Goal: Task Accomplishment & Management: Manage account settings

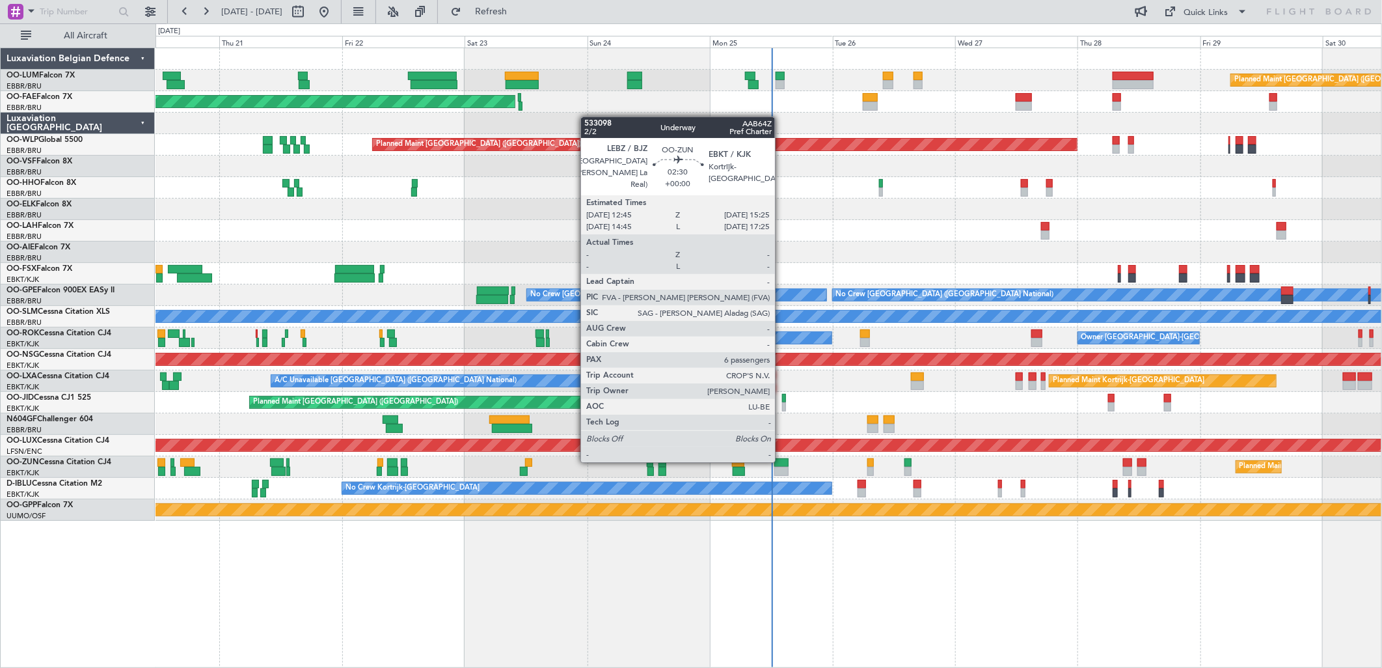
click at [781, 461] on div at bounding box center [781, 462] width 14 height 9
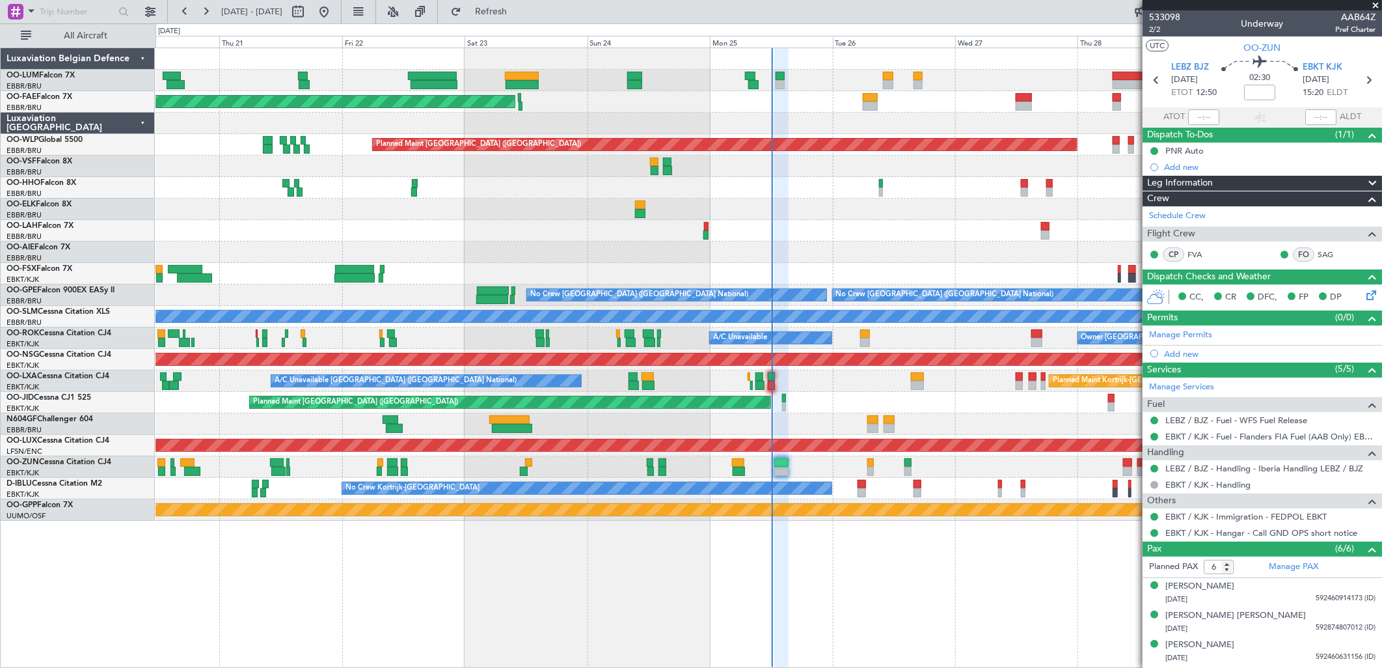
click at [924, 467] on div "Planned Maint Kortrijk-[GEOGRAPHIC_DATA]" at bounding box center [769, 466] width 1226 height 21
click at [308, 8] on button at bounding box center [298, 11] width 21 height 21
select select "8"
select select "2025"
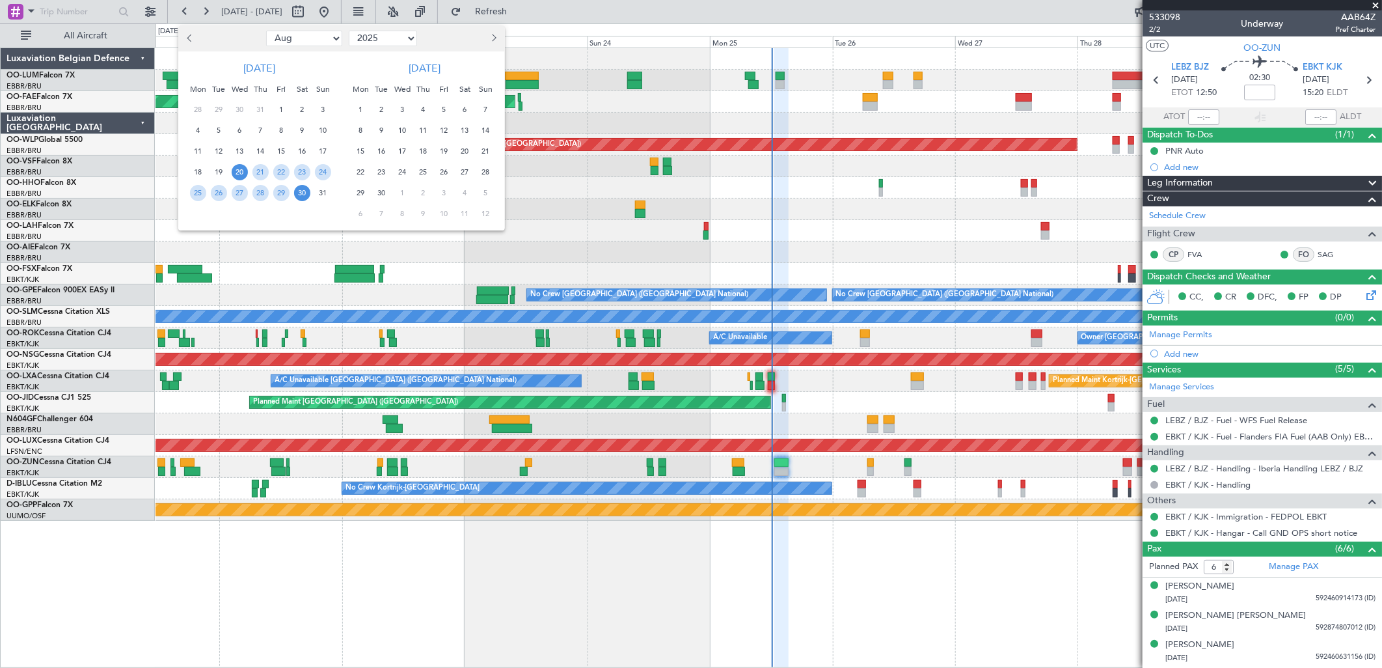
drag, startPoint x: 422, startPoint y: 133, endPoint x: 425, endPoint y: 148, distance: 15.3
click at [423, 133] on span "11" at bounding box center [423, 130] width 16 height 16
click at [426, 150] on span "18" at bounding box center [423, 151] width 16 height 16
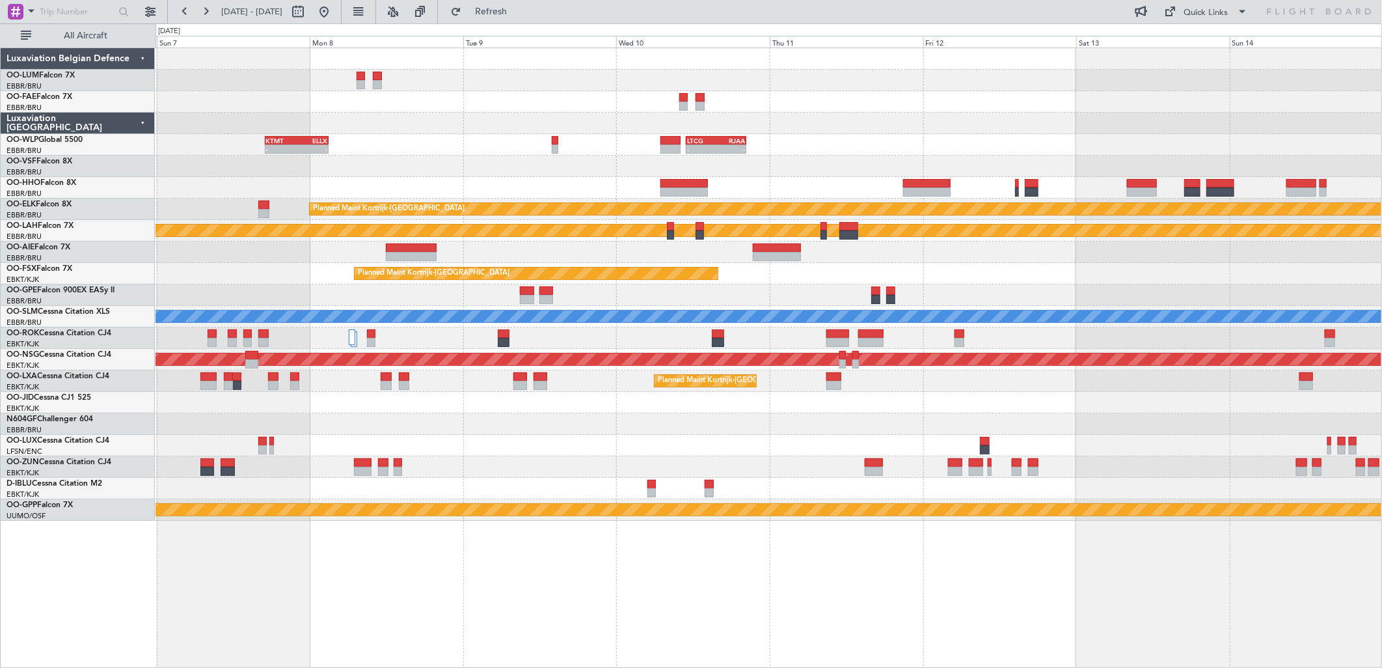
click at [1033, 70] on div "LTCG 11:00 Z RJAA 20:25 Z - - KTMT 17:00 Z ELLX 03:00 Z - - - - RJAA 01:00 Z UB…" at bounding box center [769, 284] width 1226 height 472
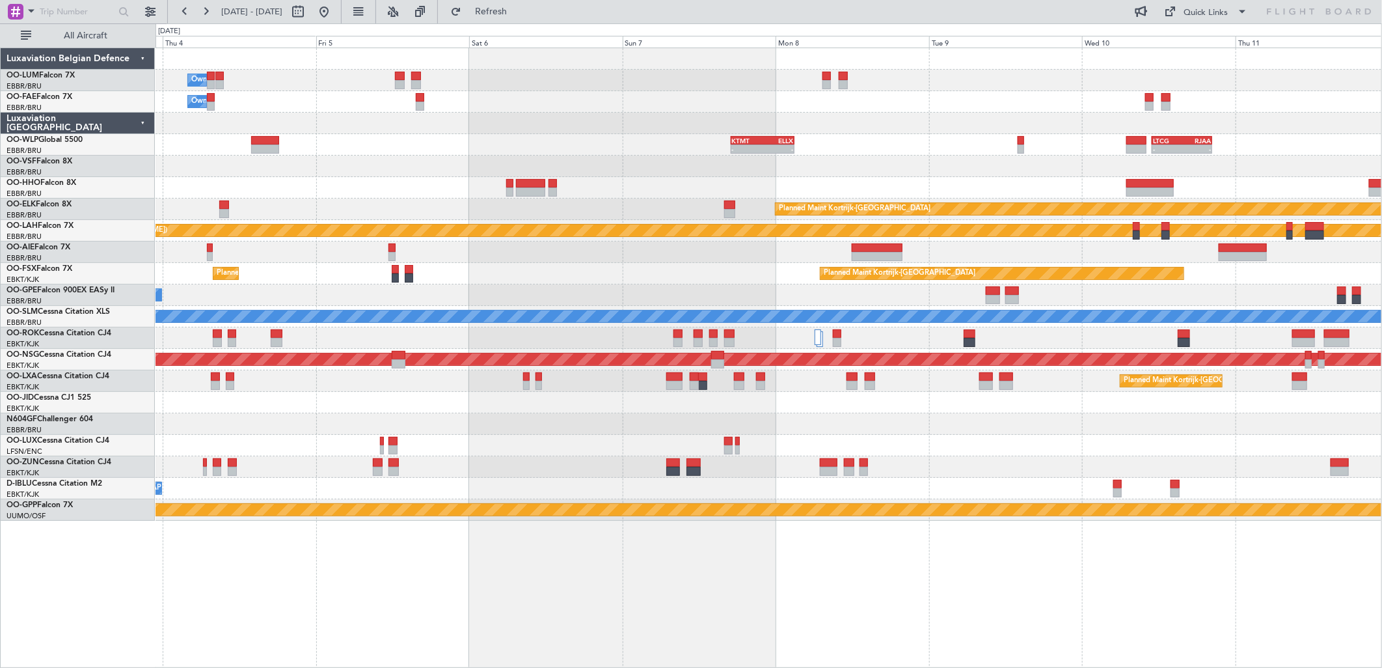
click at [833, 100] on div "Owner Melsbroek Air Base" at bounding box center [769, 101] width 1226 height 21
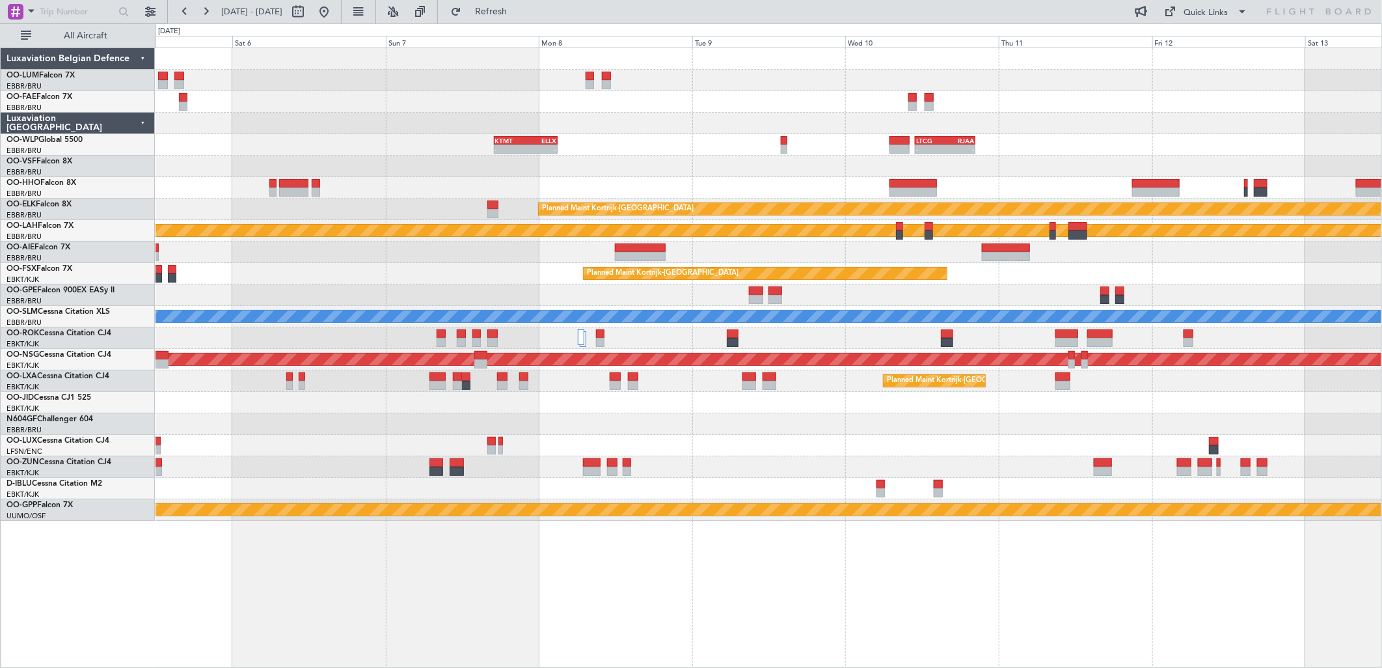
click at [254, 150] on div "Owner Melsbroek Air Base Planned Maint Brussels (Brussels National) Owner Melsb…" at bounding box center [769, 284] width 1226 height 472
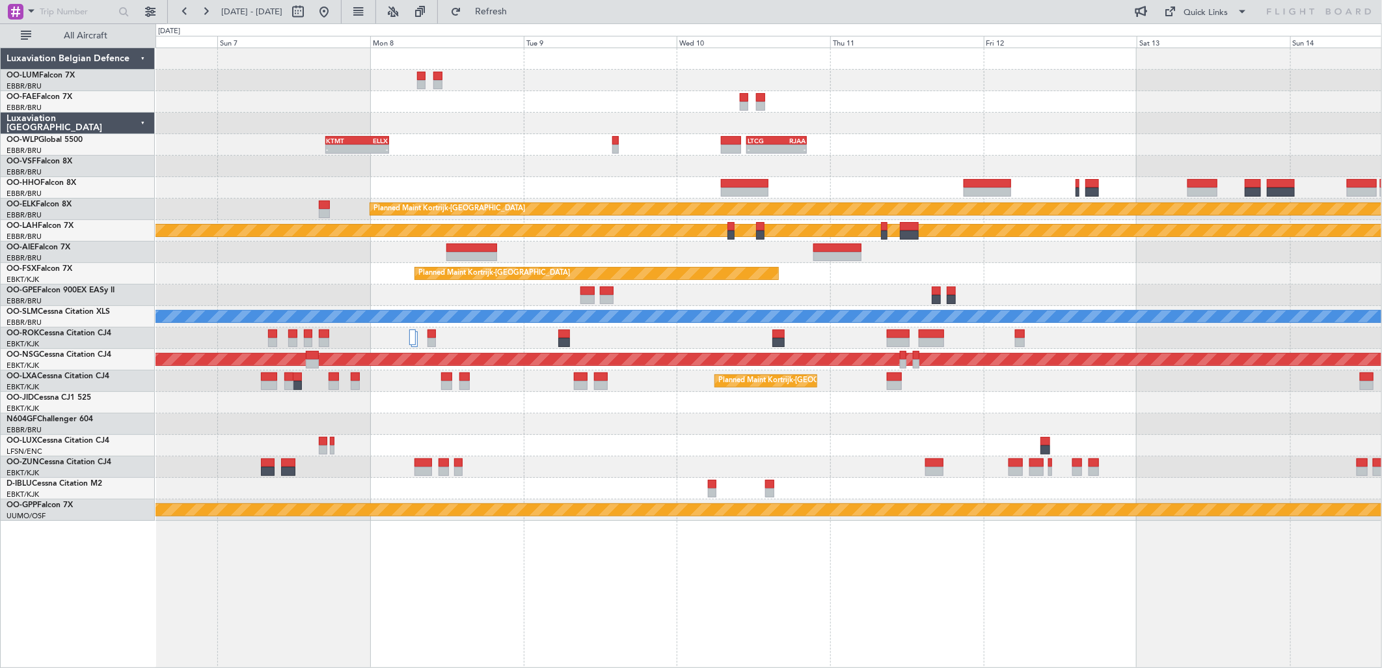
click at [453, 115] on div "LTCG 11:00 Z RJAA 20:25 Z - - KTMT 17:00 Z ELLX 03:00 Z - - - - RJAA 01:00 Z UB…" at bounding box center [769, 284] width 1226 height 472
click at [308, 12] on button at bounding box center [298, 11] width 21 height 21
select select "9"
select select "2025"
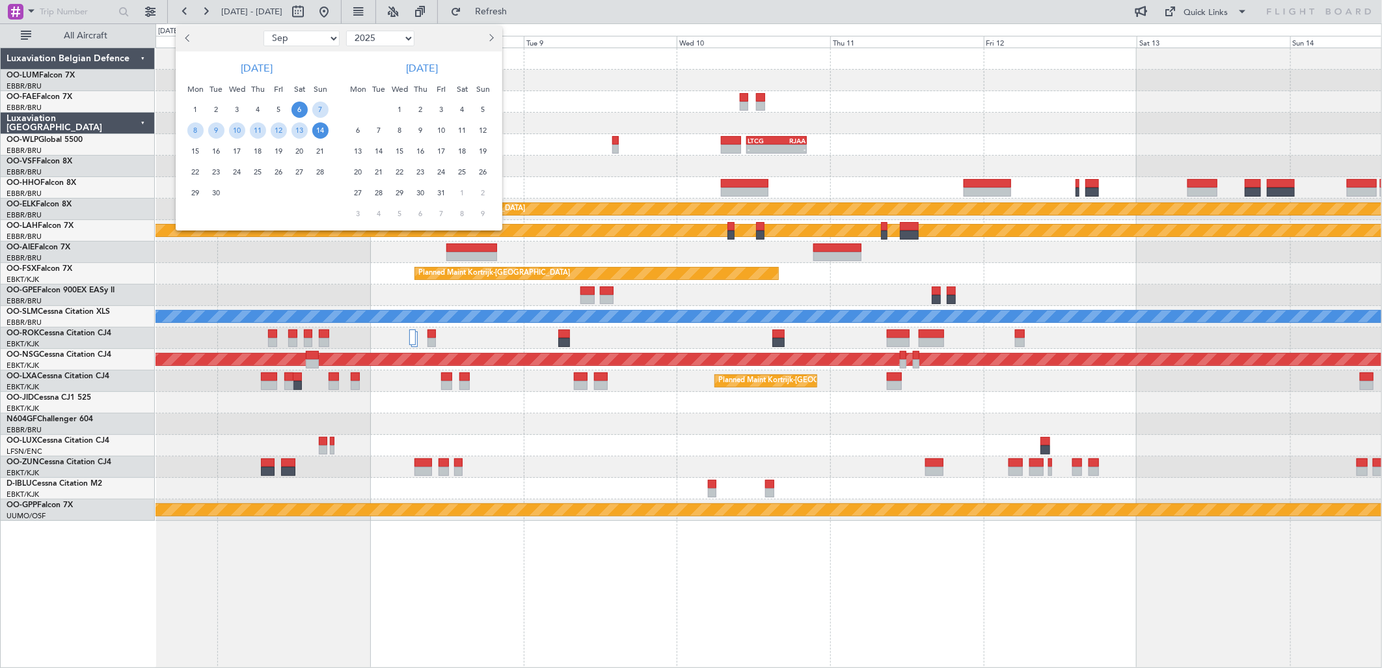
click at [262, 133] on span "11" at bounding box center [258, 130] width 16 height 16
click at [258, 152] on span "18" at bounding box center [258, 151] width 16 height 16
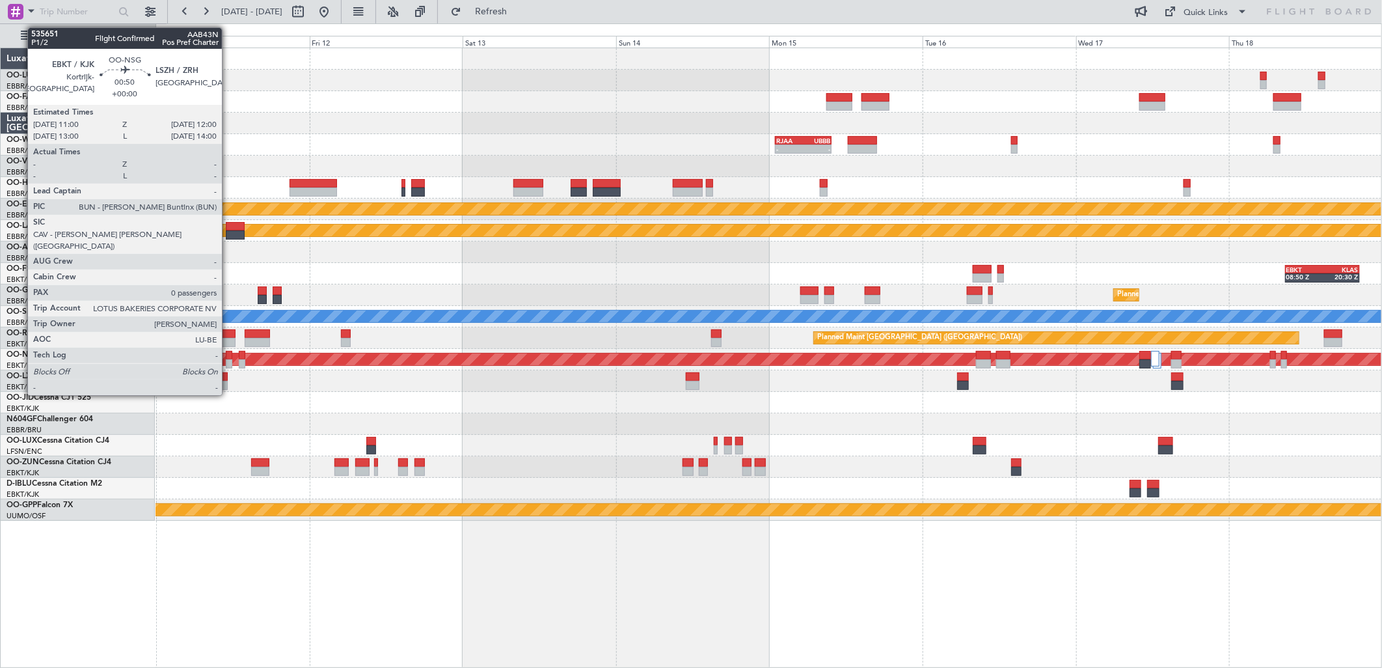
click at [228, 360] on div at bounding box center [229, 363] width 7 height 9
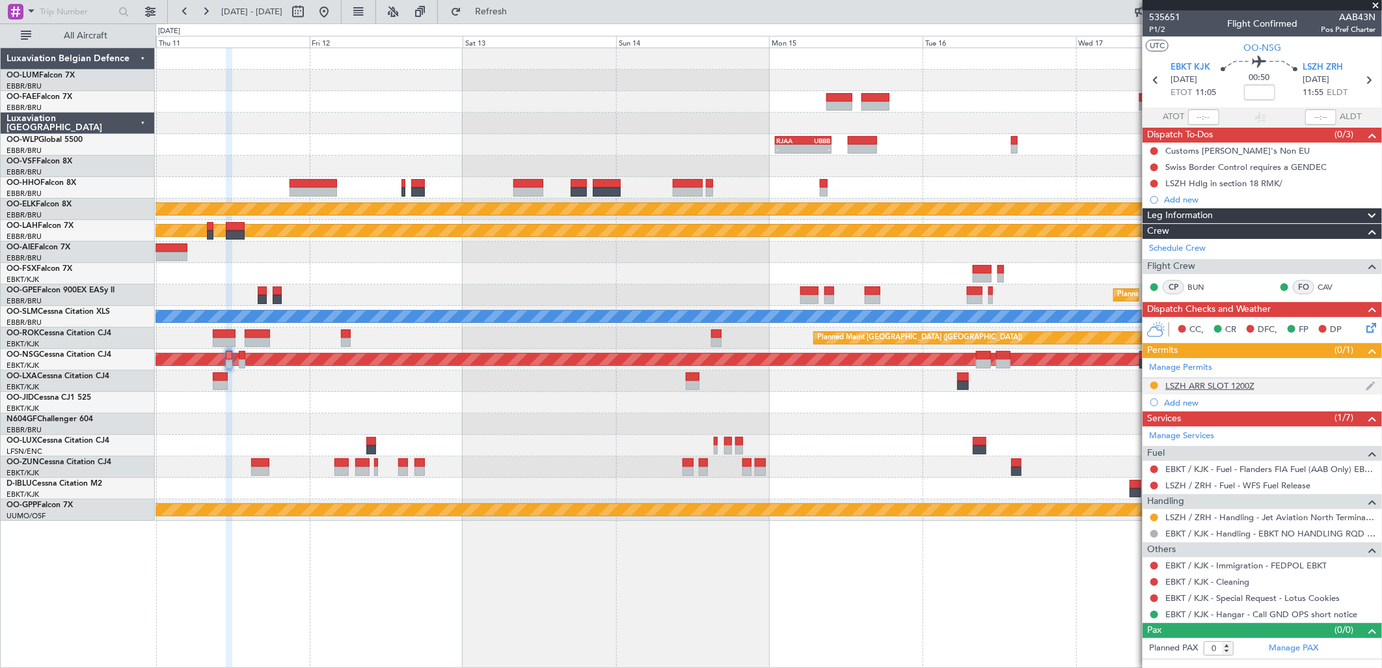
click at [1104, 382] on div "LSZH ARR SLOT 1200Z" at bounding box center [1209, 385] width 89 height 11
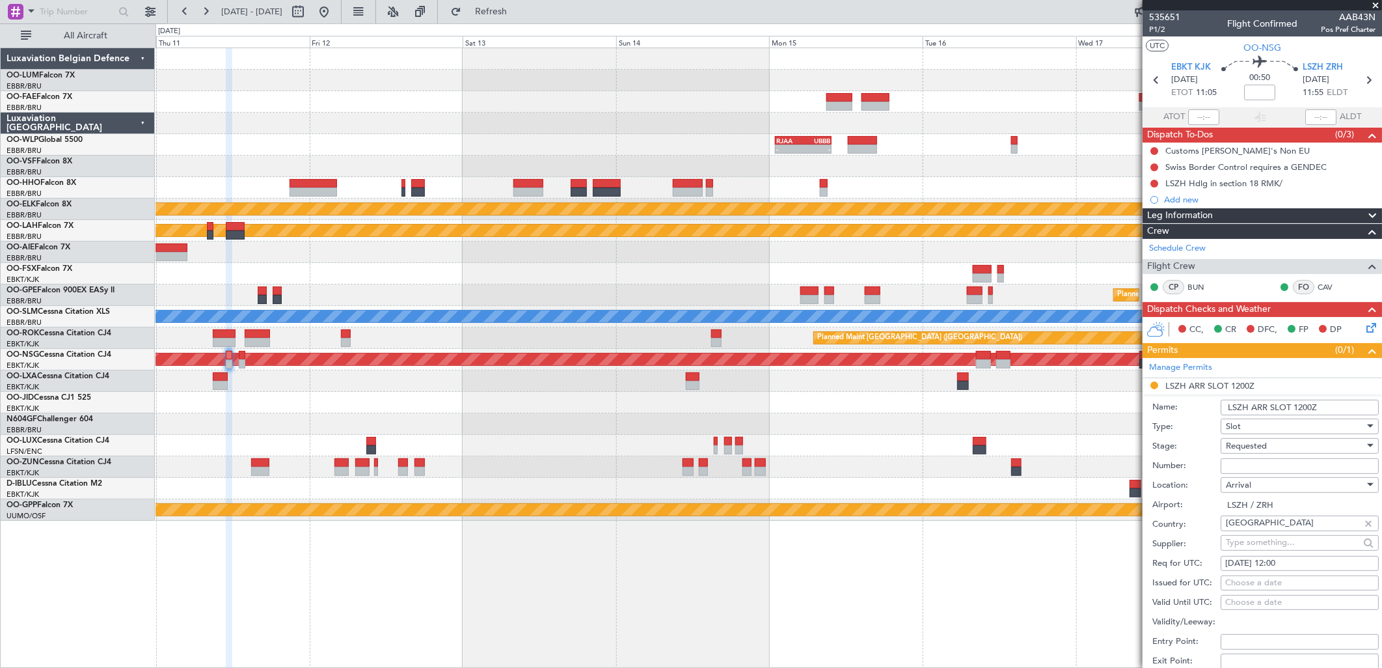
click at [1104, 450] on span "Requested" at bounding box center [1246, 446] width 41 height 12
click at [1104, 511] on span "Received OK" at bounding box center [1294, 545] width 135 height 20
click at [1104, 463] on input "Number:" at bounding box center [1300, 466] width 158 height 16
paste input "LSZHAAAB0043N0"
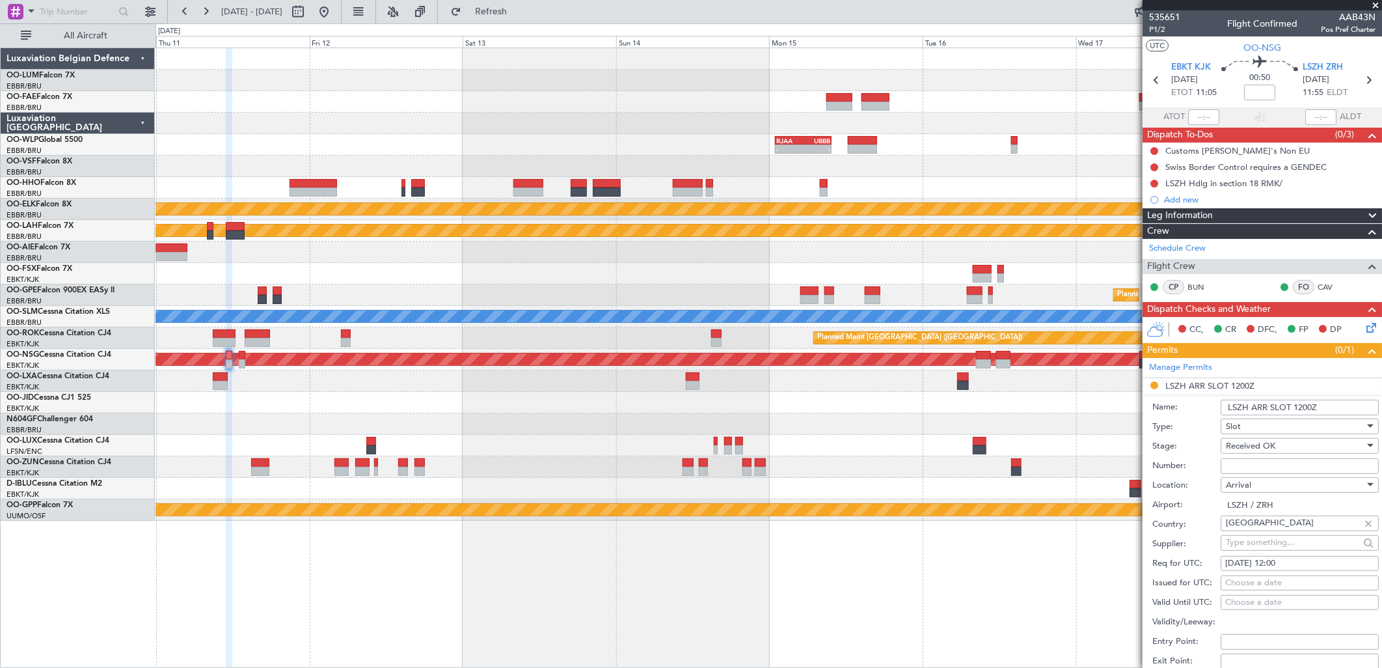
type input "LSZHAAAB0043N0"
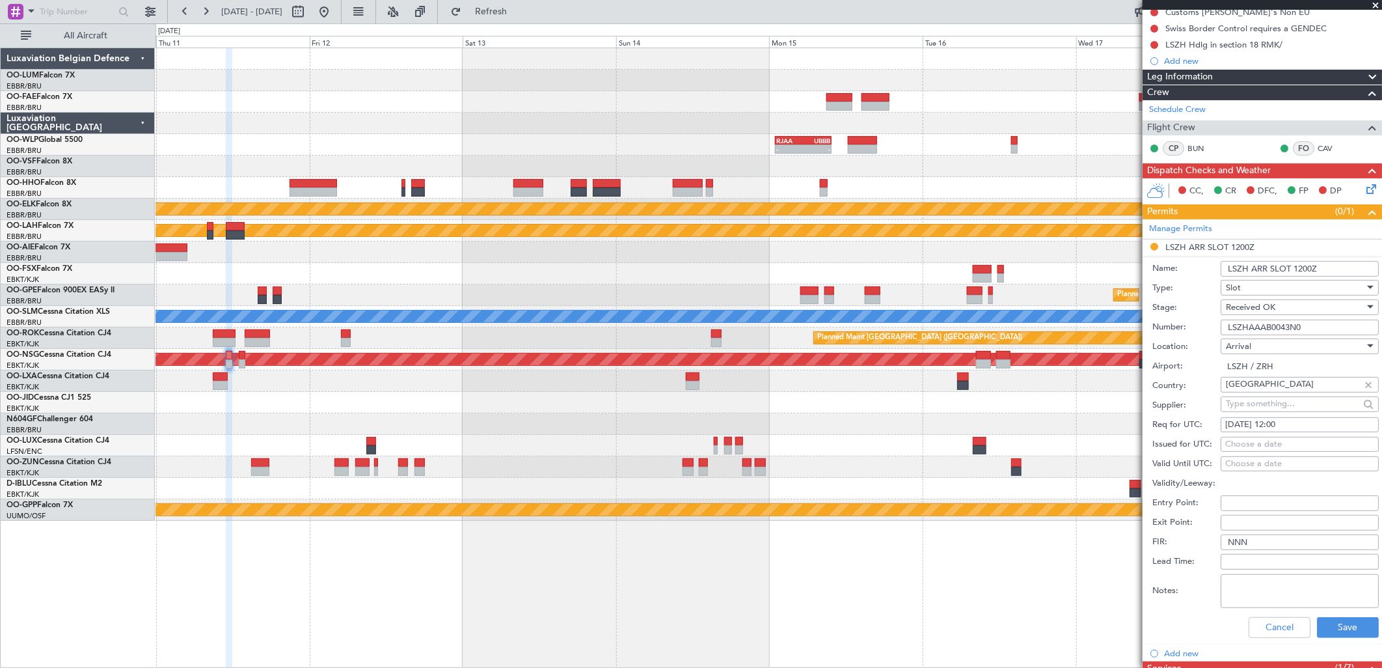
scroll to position [289, 0]
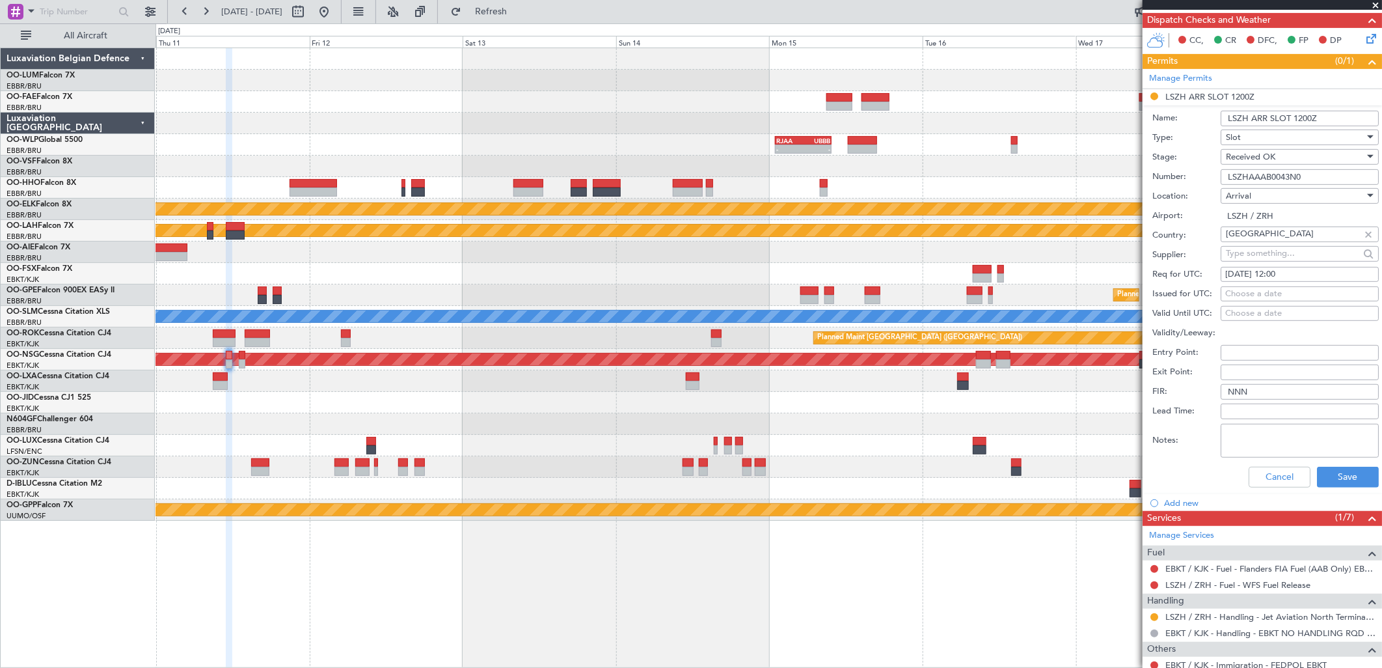
click at [1104, 488] on div "Cancel Save" at bounding box center [1265, 477] width 226 height 34
click at [1104, 483] on button "Save" at bounding box center [1348, 477] width 62 height 21
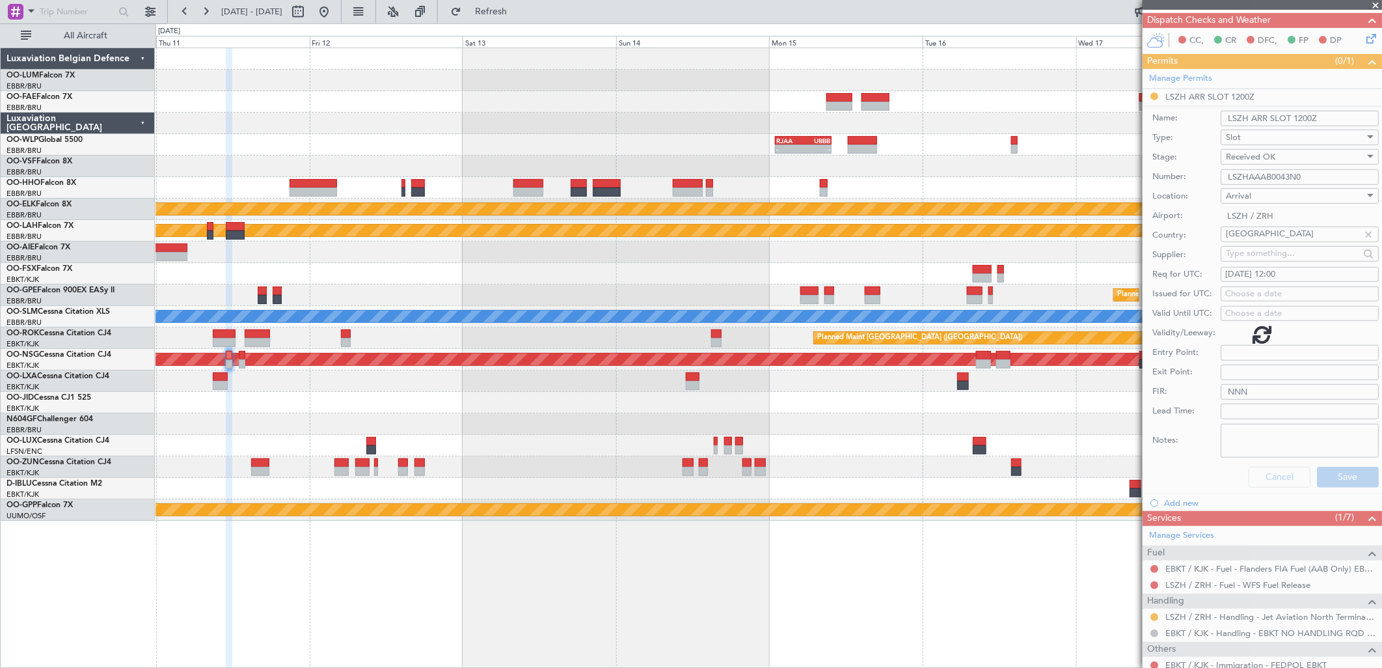
click at [1104, 511] on div at bounding box center [1262, 334] width 239 height 668
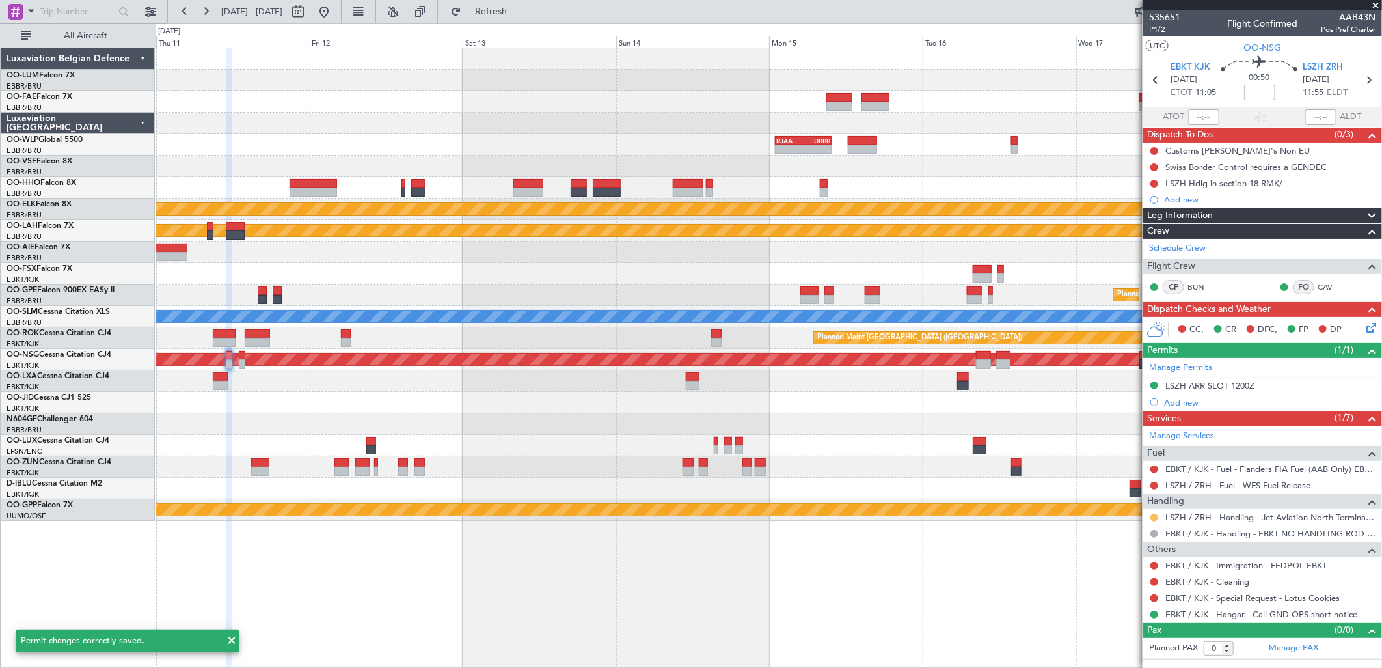
click at [1104, 511] on button at bounding box center [1154, 517] width 8 height 8
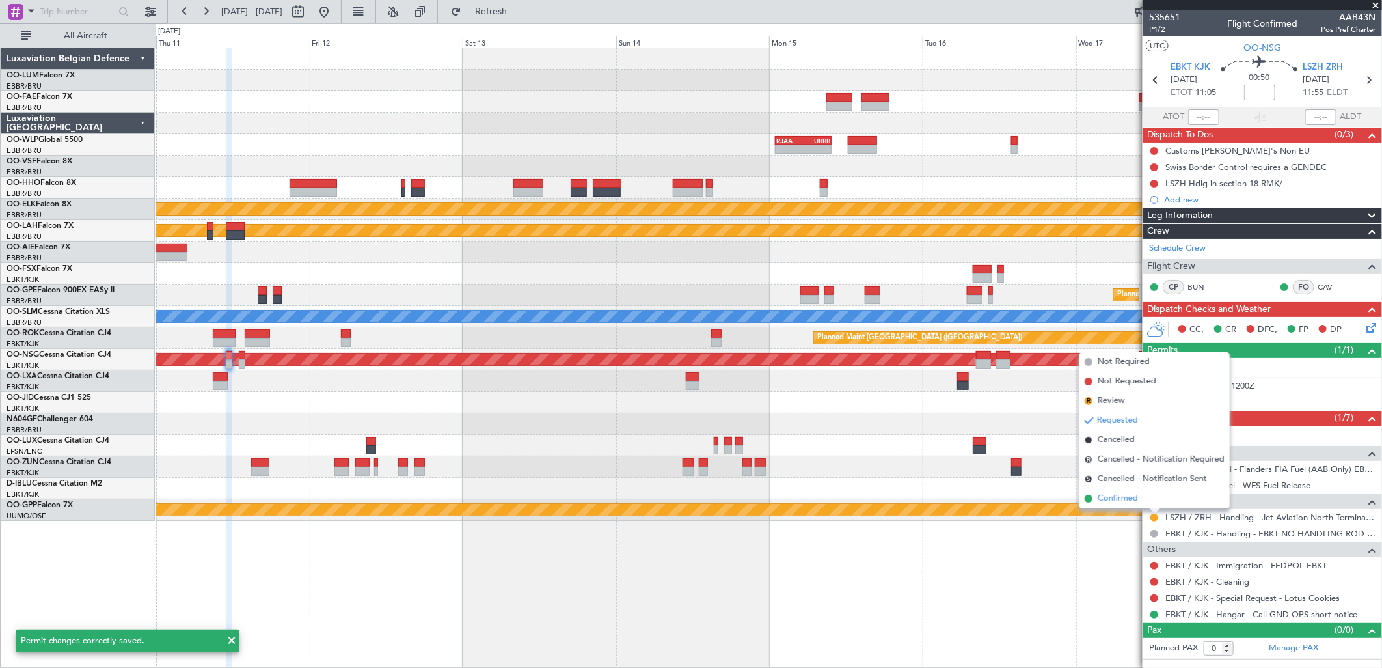
click at [1104, 496] on span "Confirmed" at bounding box center [1118, 498] width 40 height 13
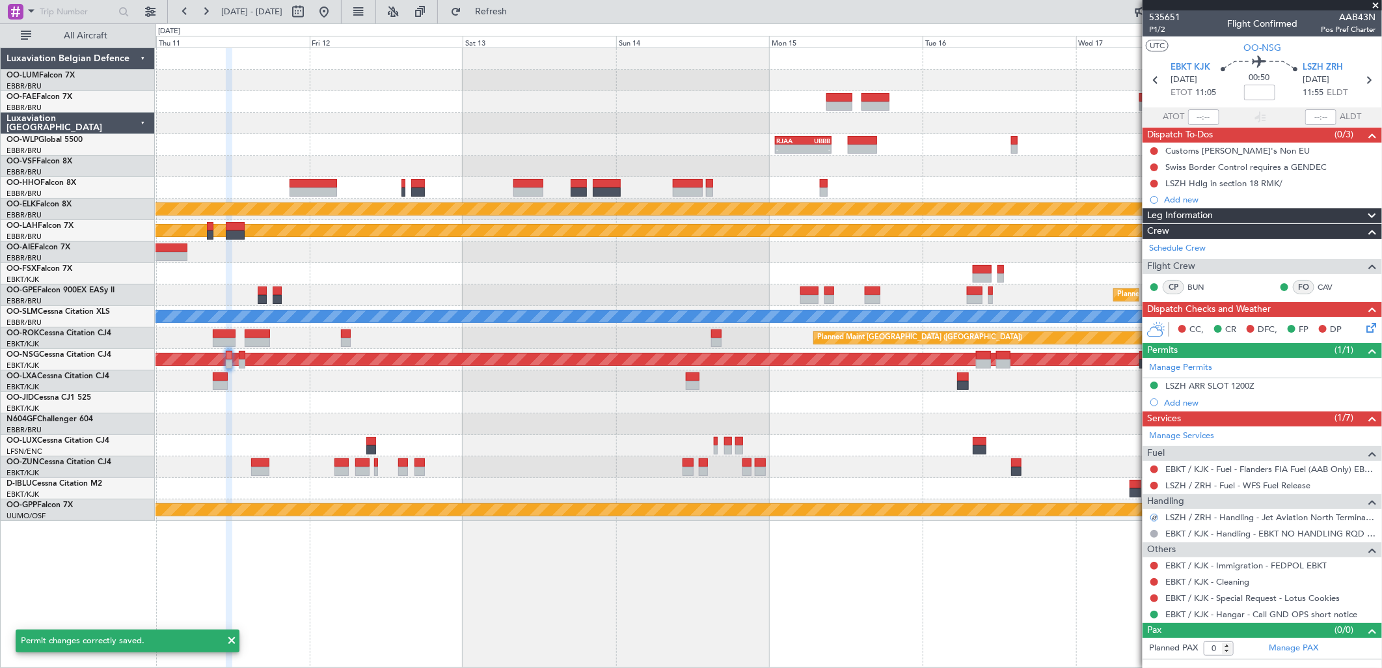
click at [1104, 511] on nimbus-traffic-light at bounding box center [1154, 581] width 10 height 10
click at [1104, 511] on div "EBKT / KJK - Cleaning" at bounding box center [1262, 581] width 239 height 16
click at [1104, 511] on button at bounding box center [1154, 582] width 8 height 8
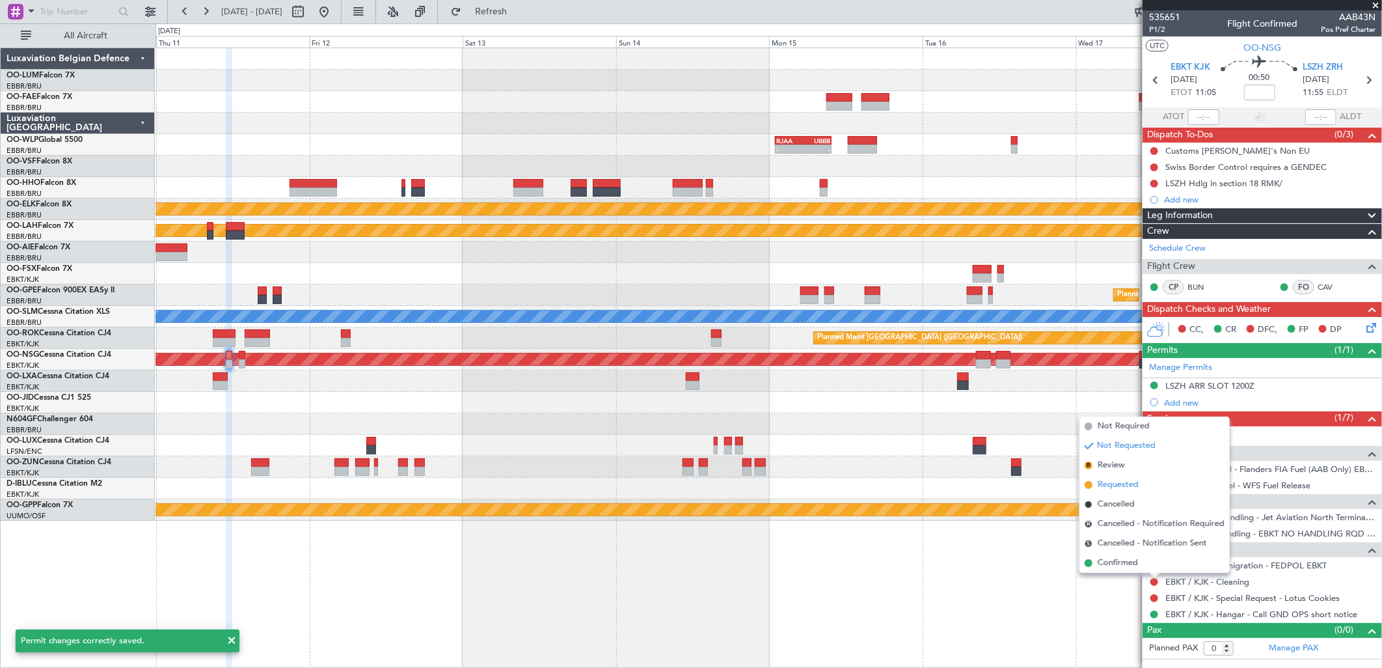
click at [1102, 487] on span "Requested" at bounding box center [1118, 484] width 41 height 13
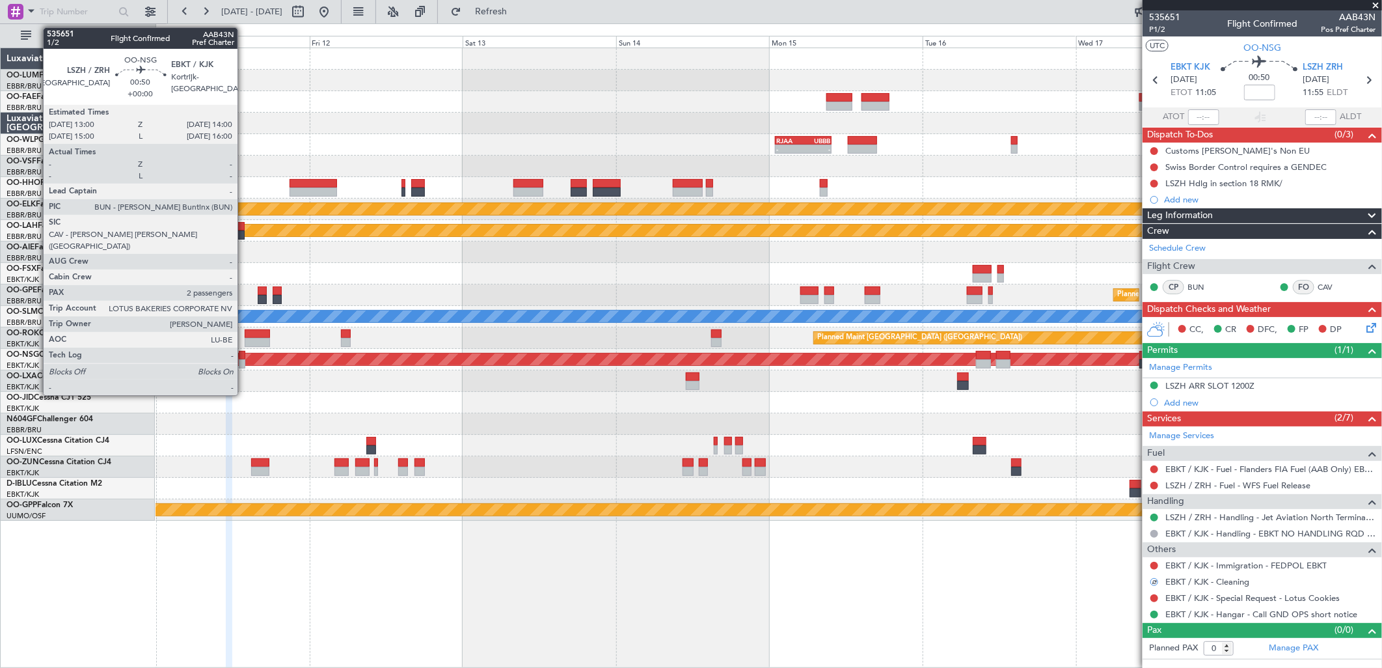
click at [244, 352] on div at bounding box center [242, 355] width 7 height 9
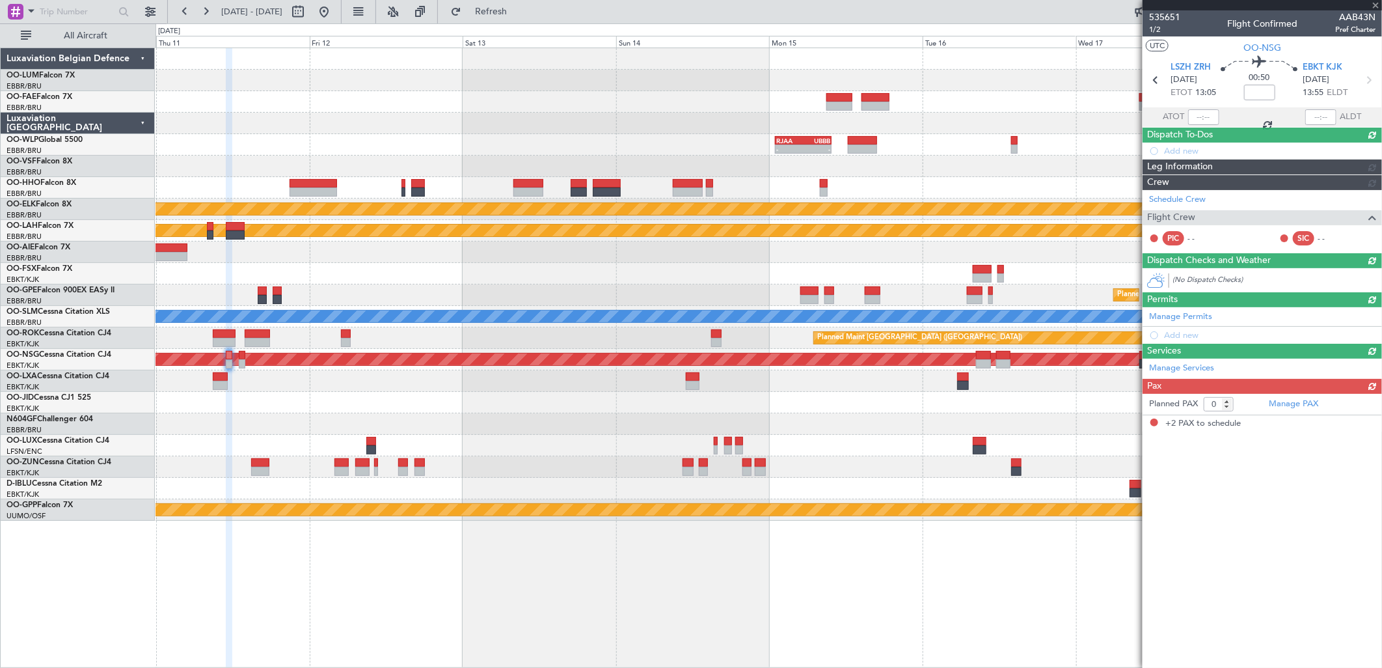
type input "2"
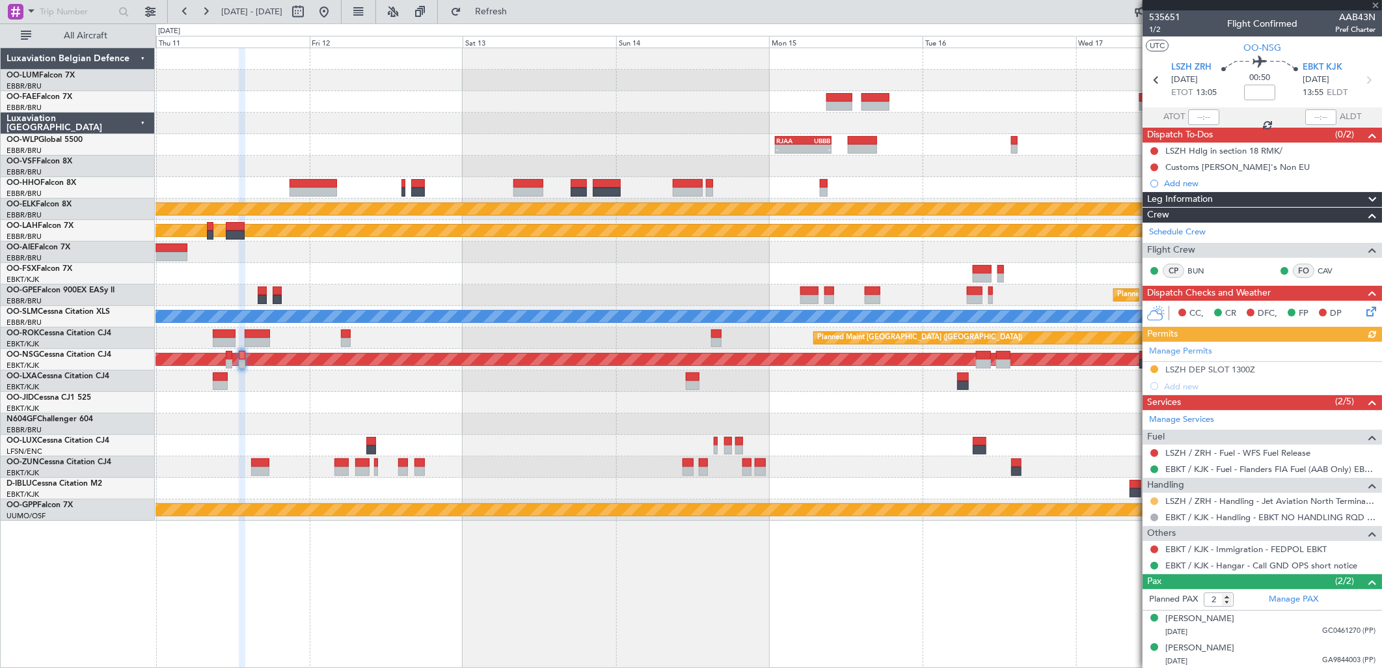
click at [1104, 499] on button at bounding box center [1154, 501] width 8 height 8
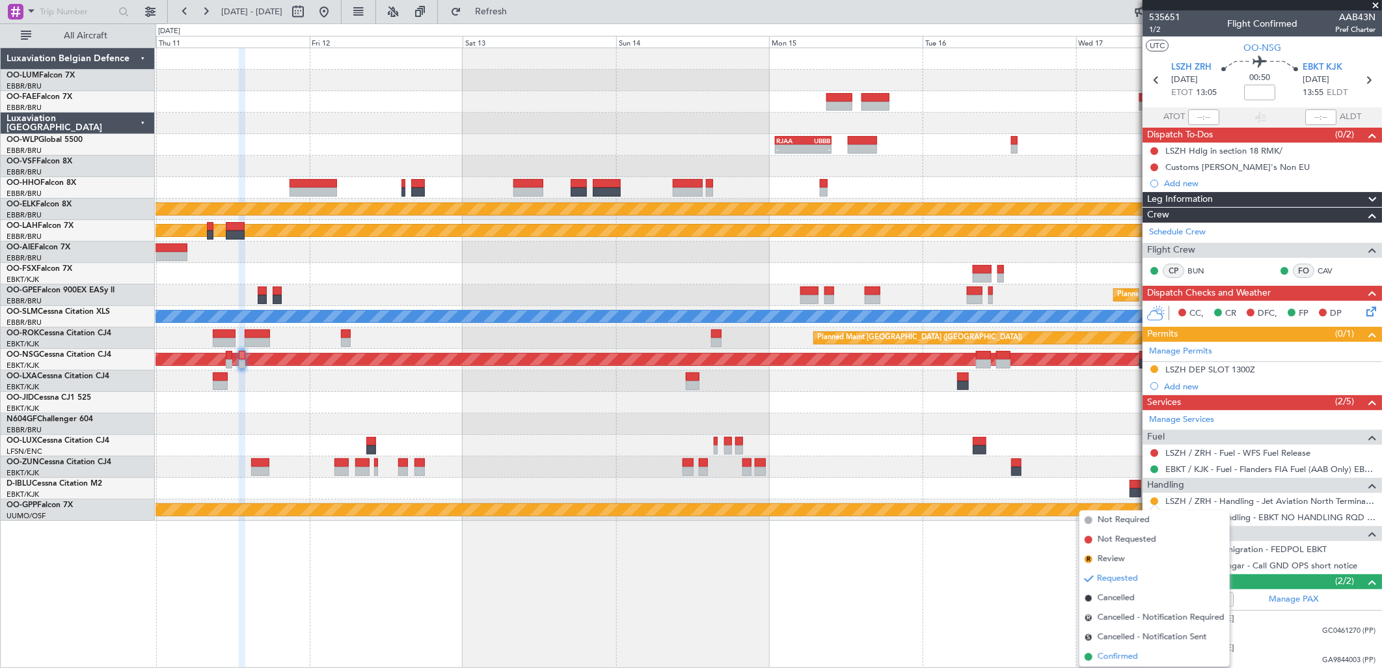
click at [1104, 511] on span "Confirmed" at bounding box center [1118, 656] width 40 height 13
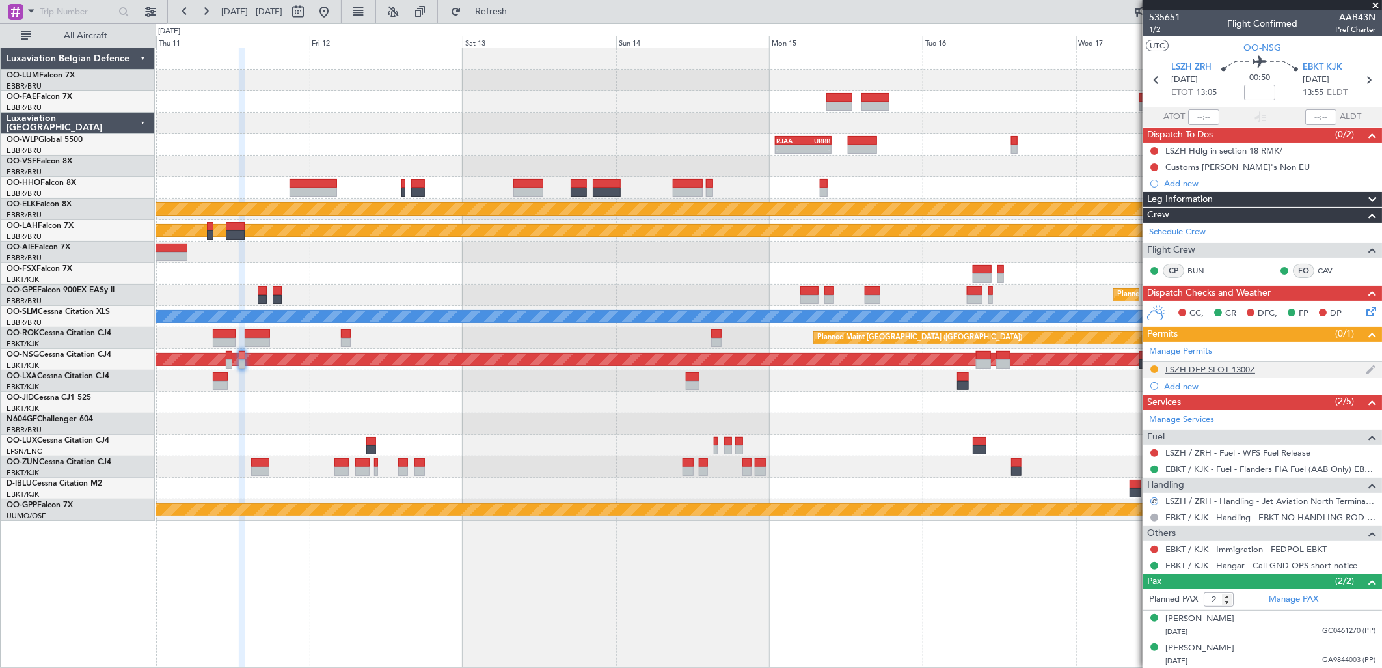
click at [1104, 372] on div "LSZH DEP SLOT 1300Z" at bounding box center [1210, 369] width 90 height 11
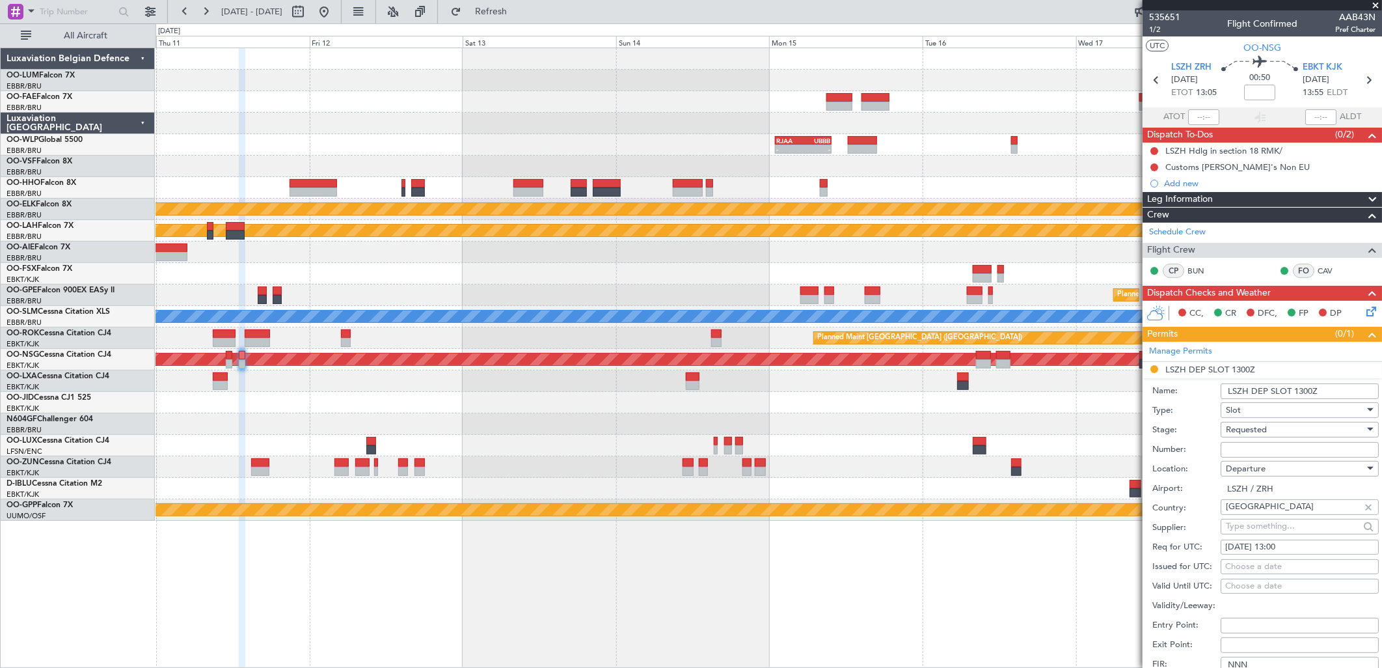
click at [1104, 446] on input "Number:" at bounding box center [1300, 450] width 158 height 16
click at [1104, 430] on span "Requested" at bounding box center [1246, 430] width 41 height 12
click at [1104, 511] on span "Received OK" at bounding box center [1294, 529] width 135 height 20
click at [1104, 443] on input "Number:" at bounding box center [1300, 450] width 158 height 16
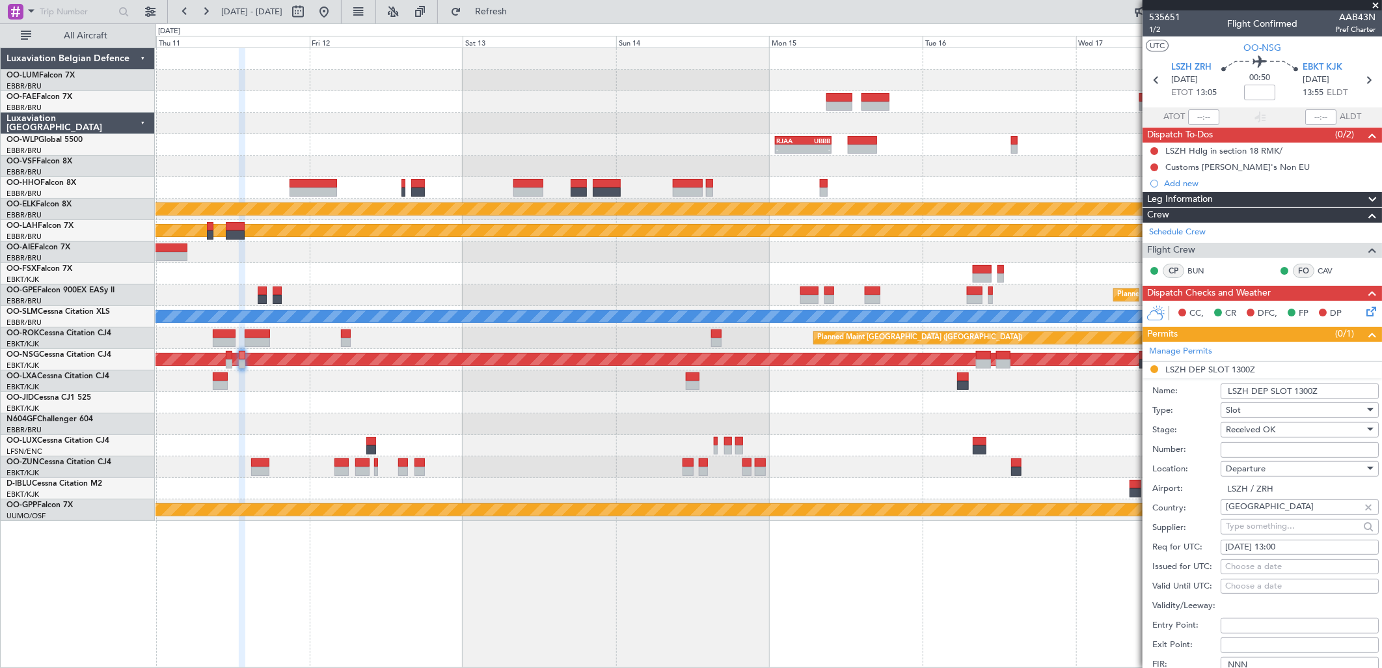
paste input "LSZHDAAB0043N0"
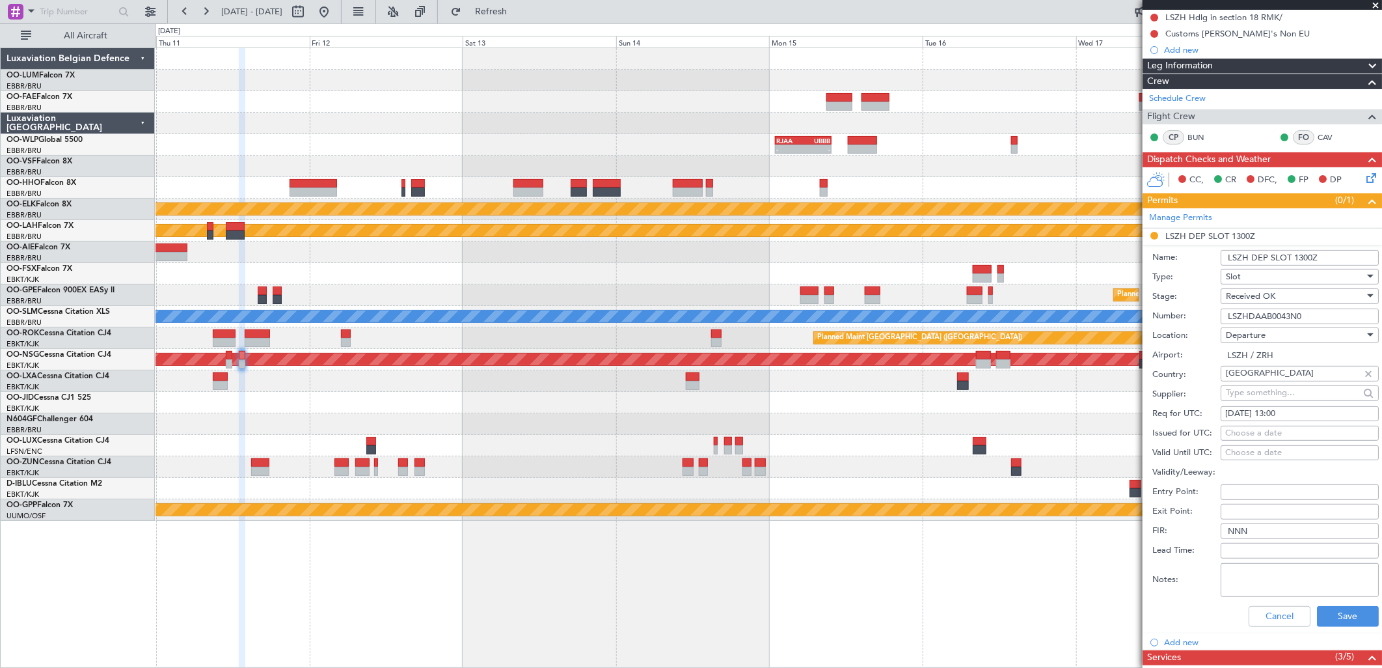
scroll to position [289, 0]
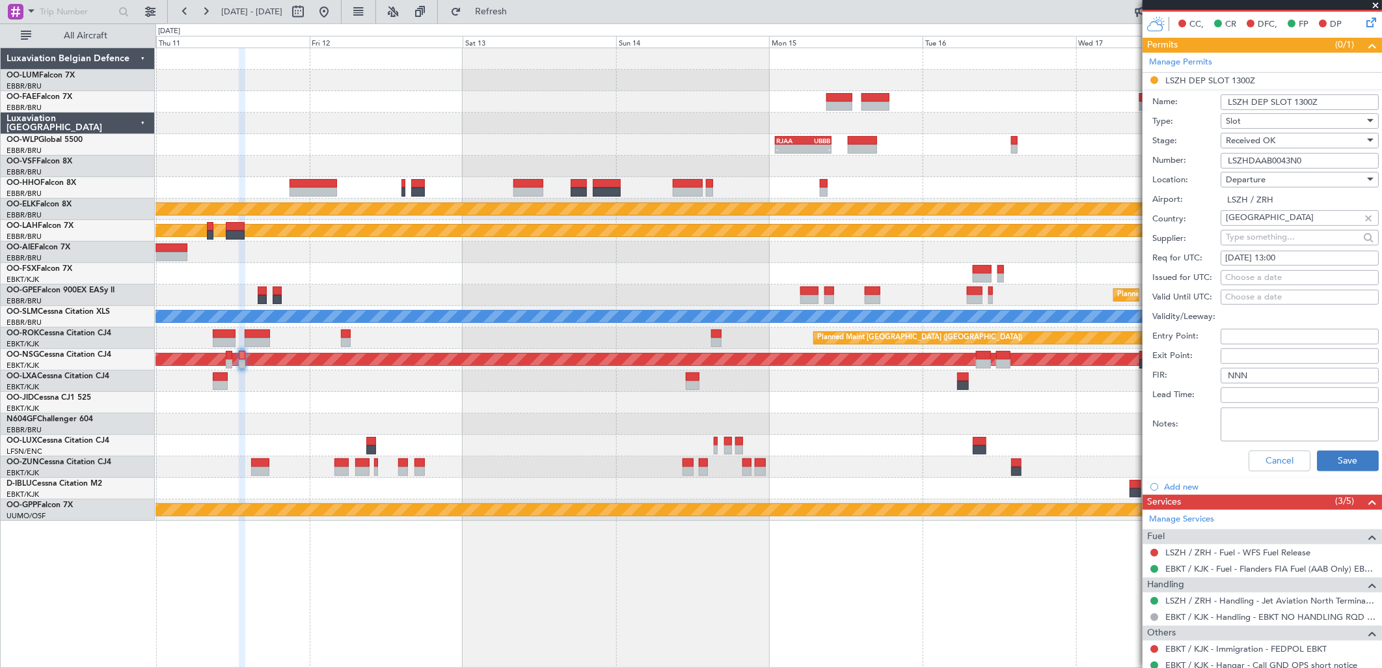
type input "LSZHDAAB0043N0"
click at [1104, 463] on button "Save" at bounding box center [1348, 460] width 62 height 21
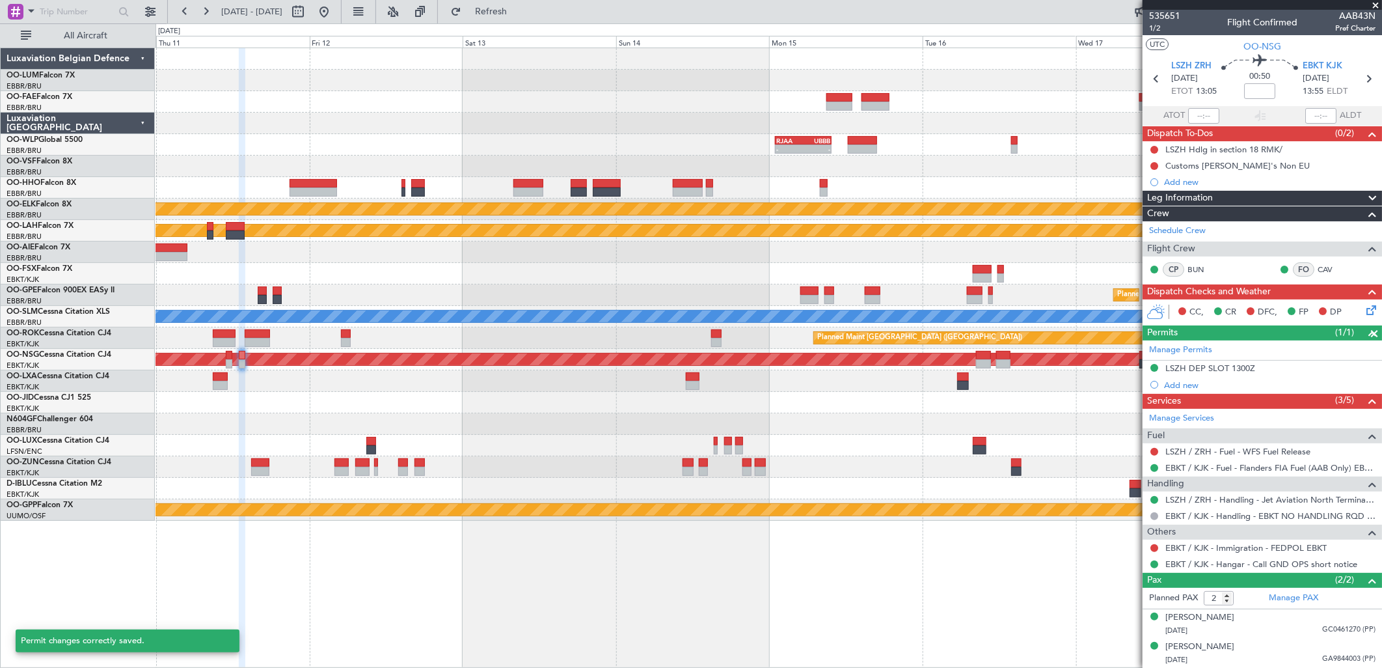
scroll to position [1, 0]
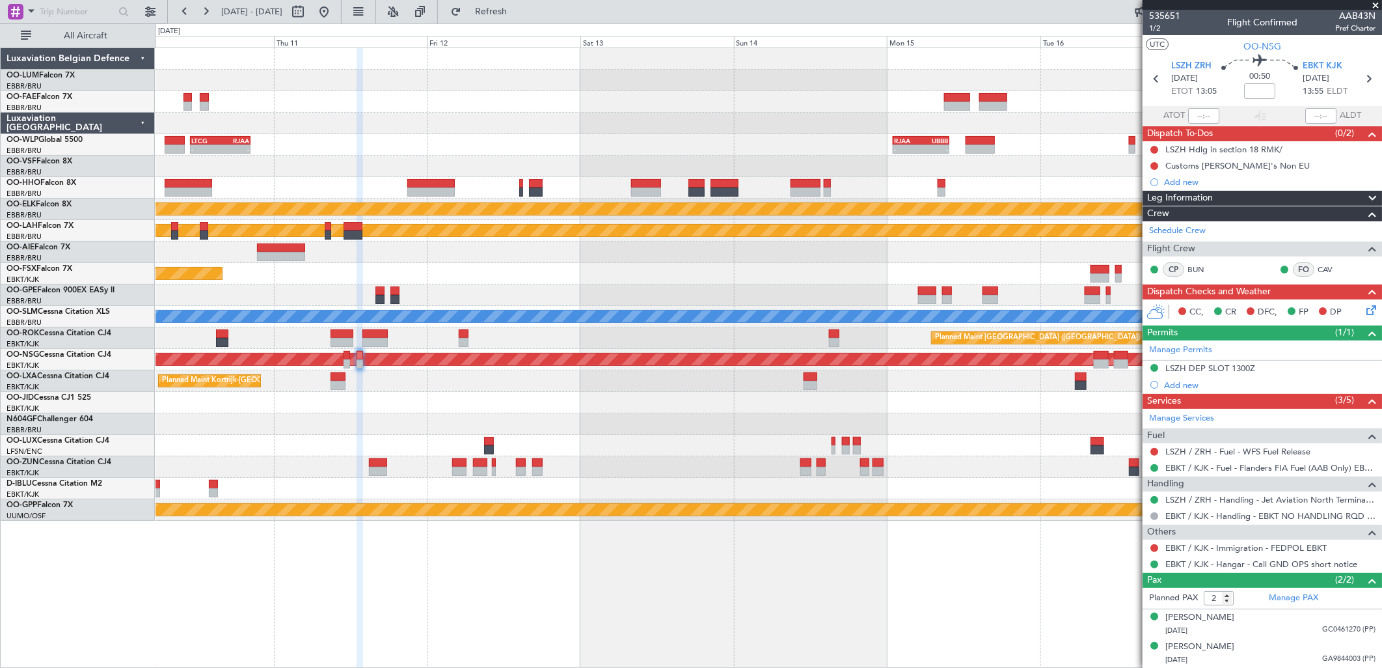
click at [948, 372] on div "Planned Maint Kortrijk-[GEOGRAPHIC_DATA]" at bounding box center [769, 380] width 1226 height 21
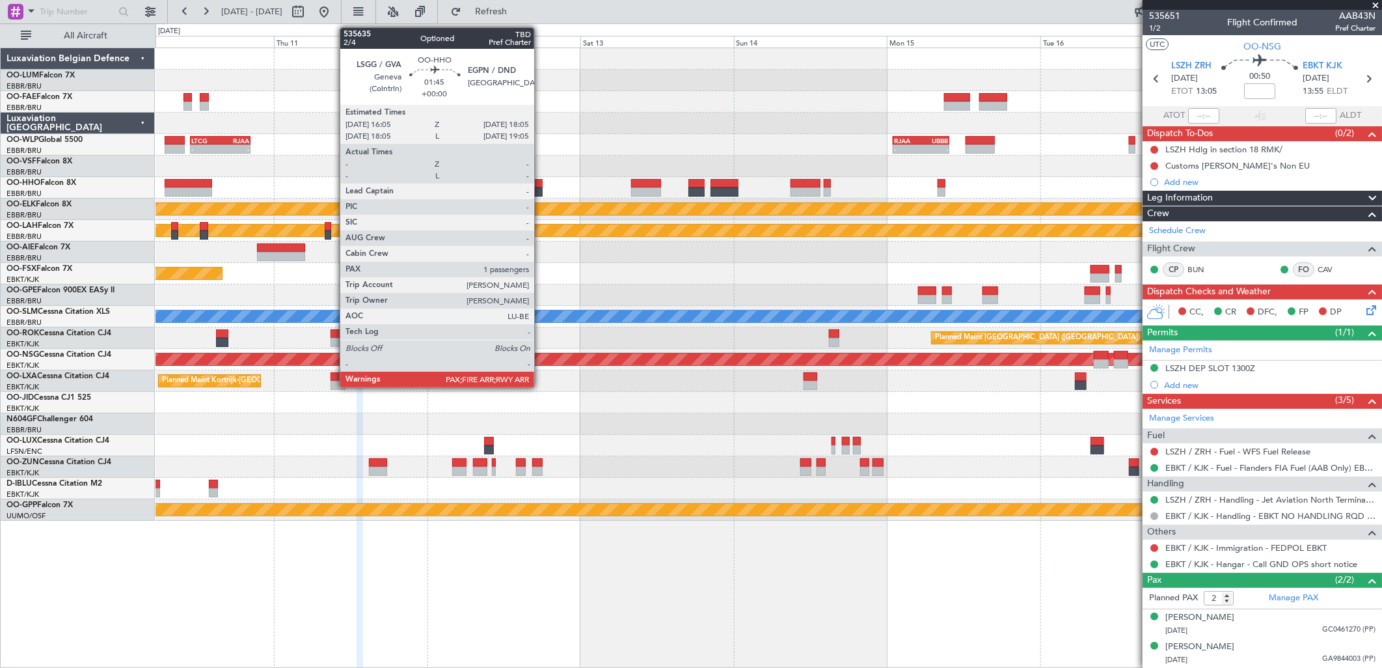
click at [541, 189] on div at bounding box center [535, 191] width 13 height 9
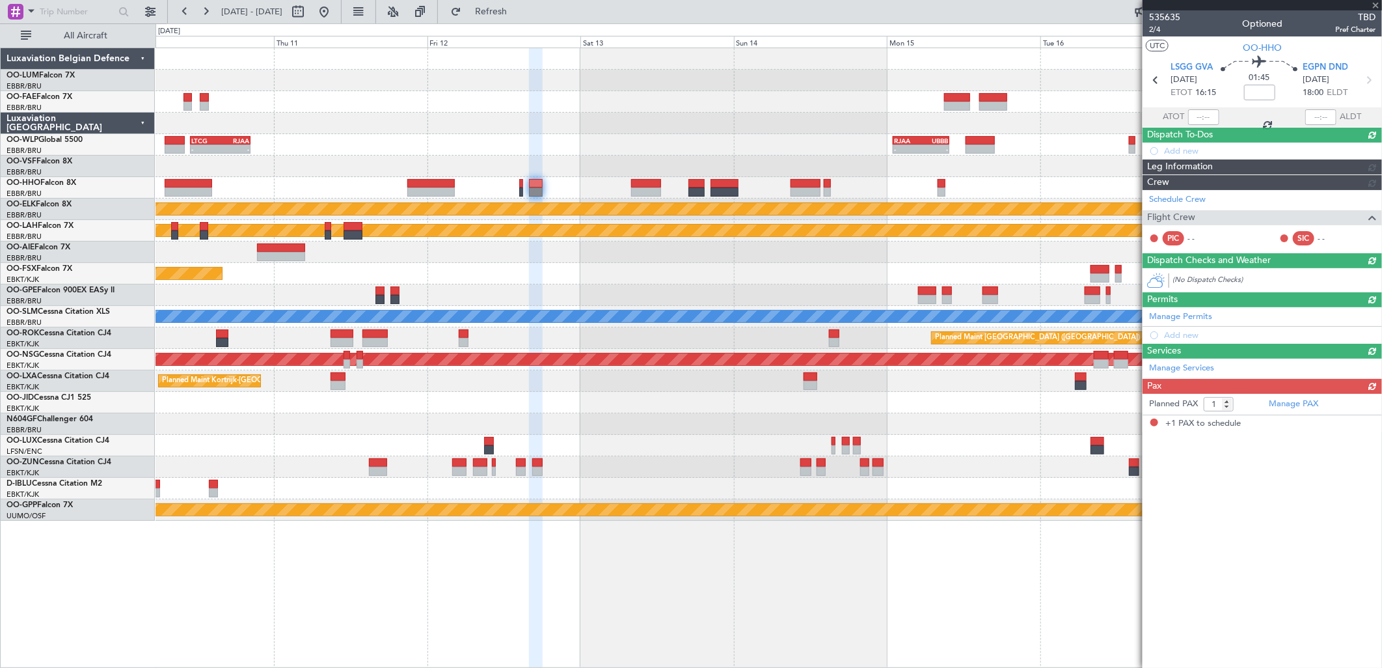
scroll to position [0, 0]
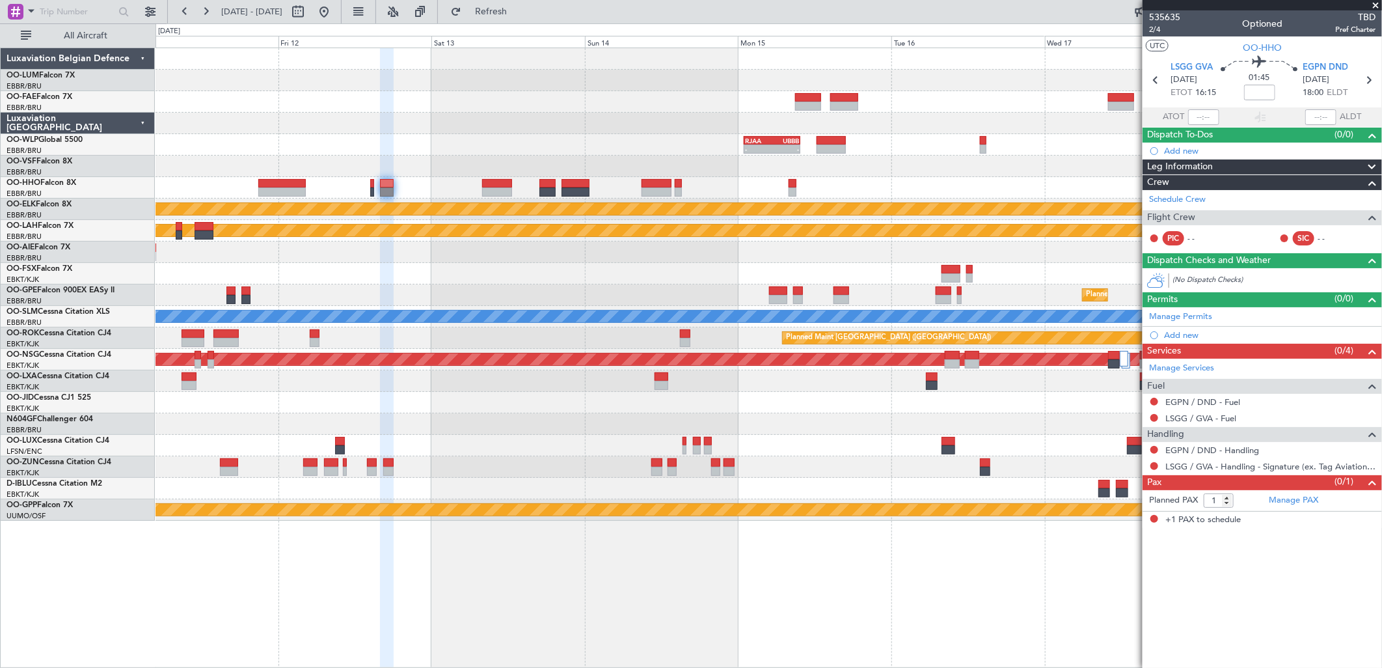
click at [742, 198] on div "- - RJAA 01:00 Z UBBB 09:50 Z LTCG 11:00 Z RJAA 20:25 Z - - Planned Maint Kortr…" at bounding box center [769, 284] width 1226 height 472
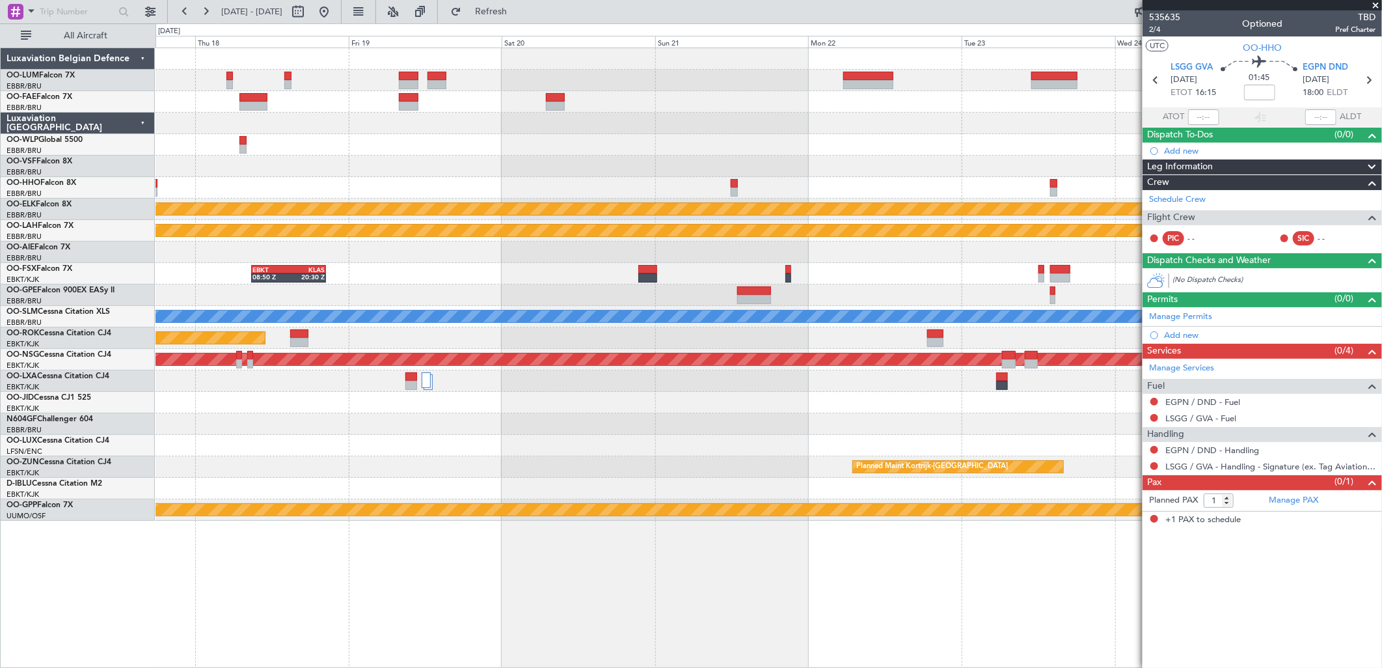
click at [638, 184] on div at bounding box center [769, 187] width 1226 height 21
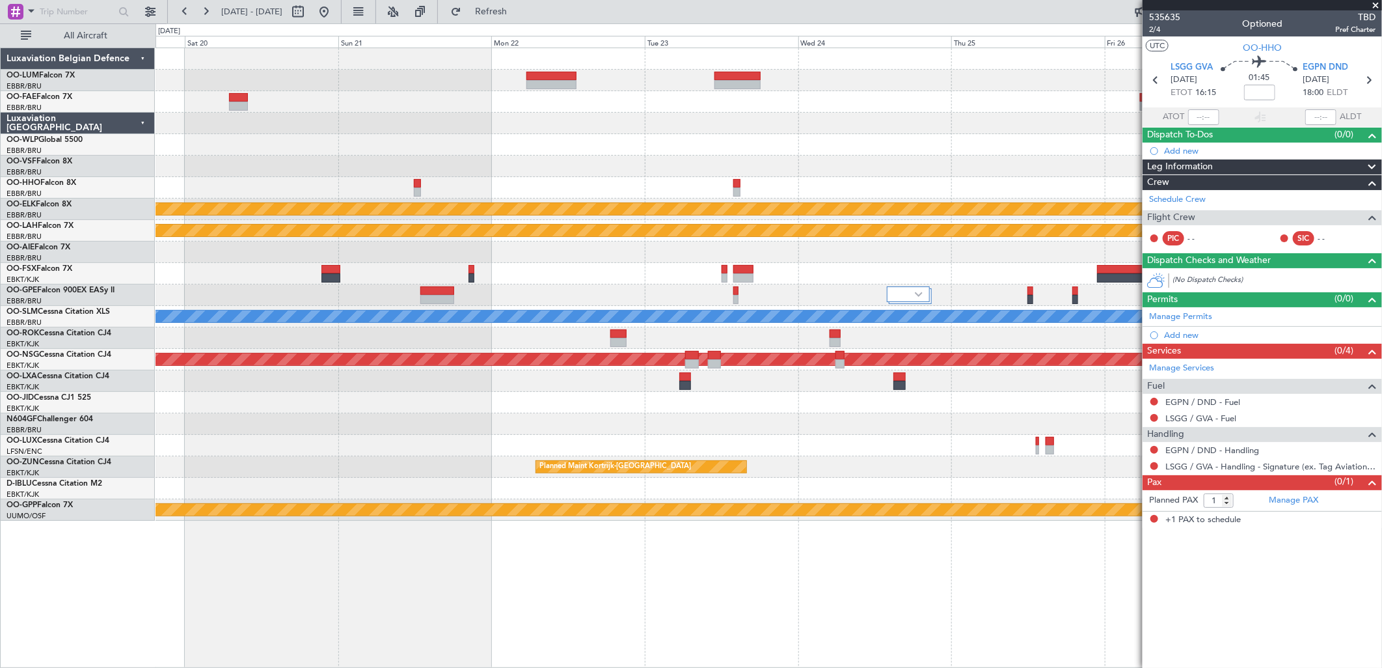
click at [762, 184] on div at bounding box center [769, 187] width 1226 height 21
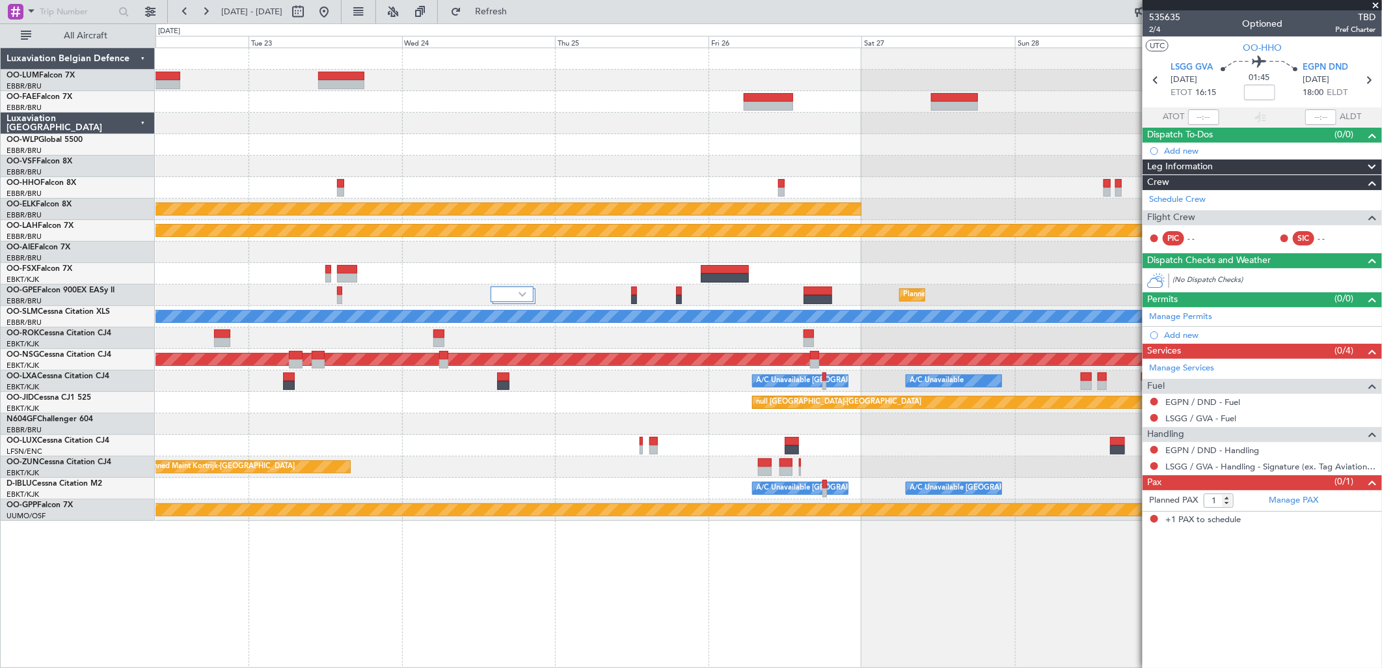
click at [629, 189] on div at bounding box center [769, 187] width 1226 height 21
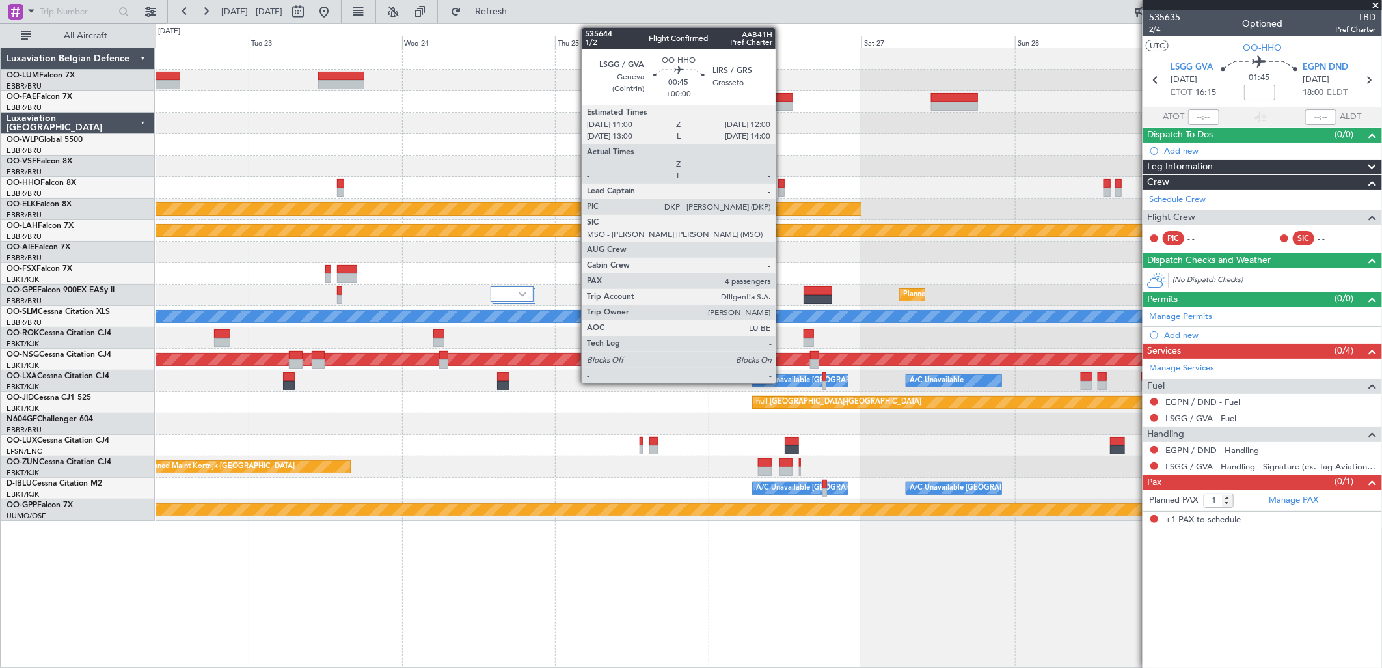
click at [782, 189] on div at bounding box center [781, 191] width 7 height 9
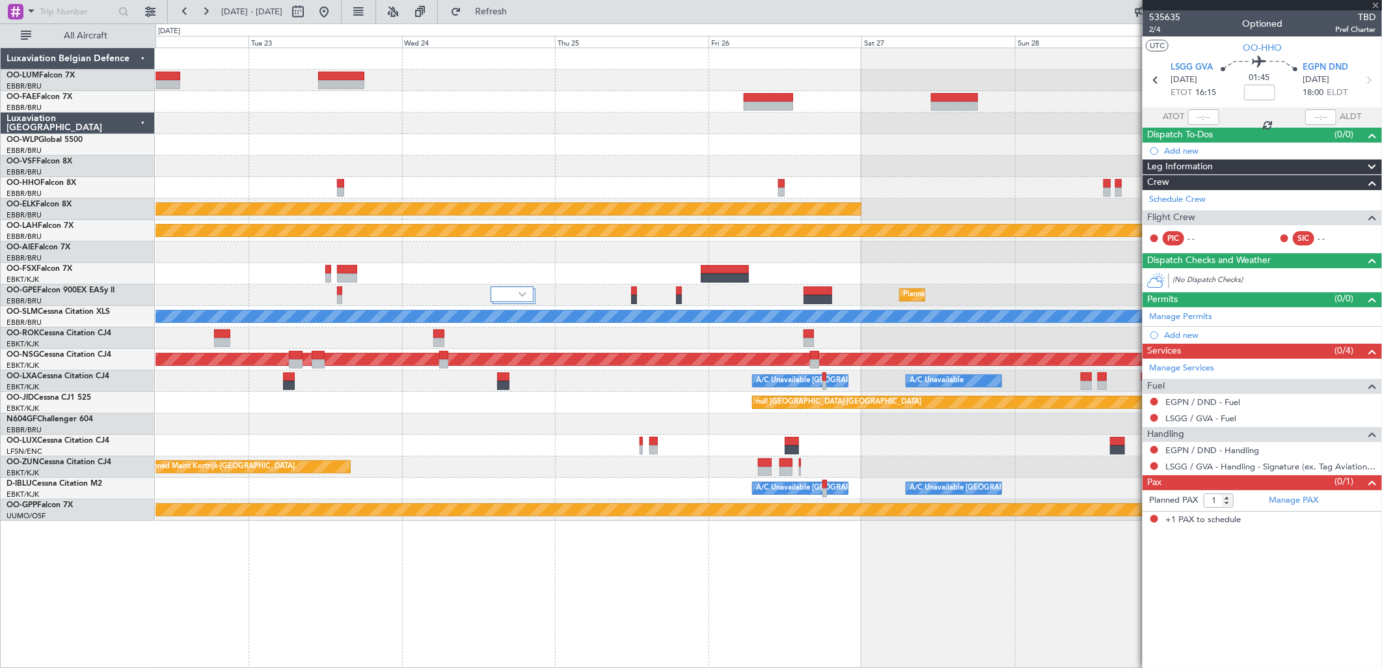
type input "4"
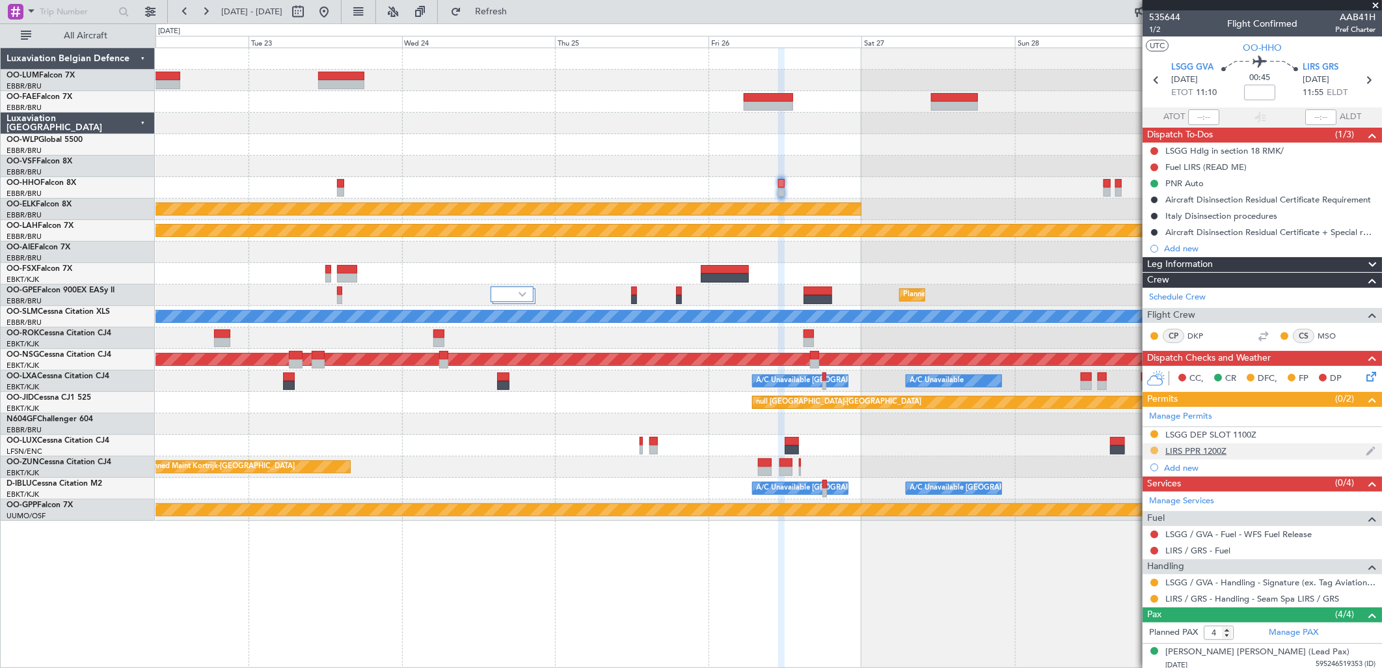
click at [1104, 446] on button at bounding box center [1154, 450] width 8 height 8
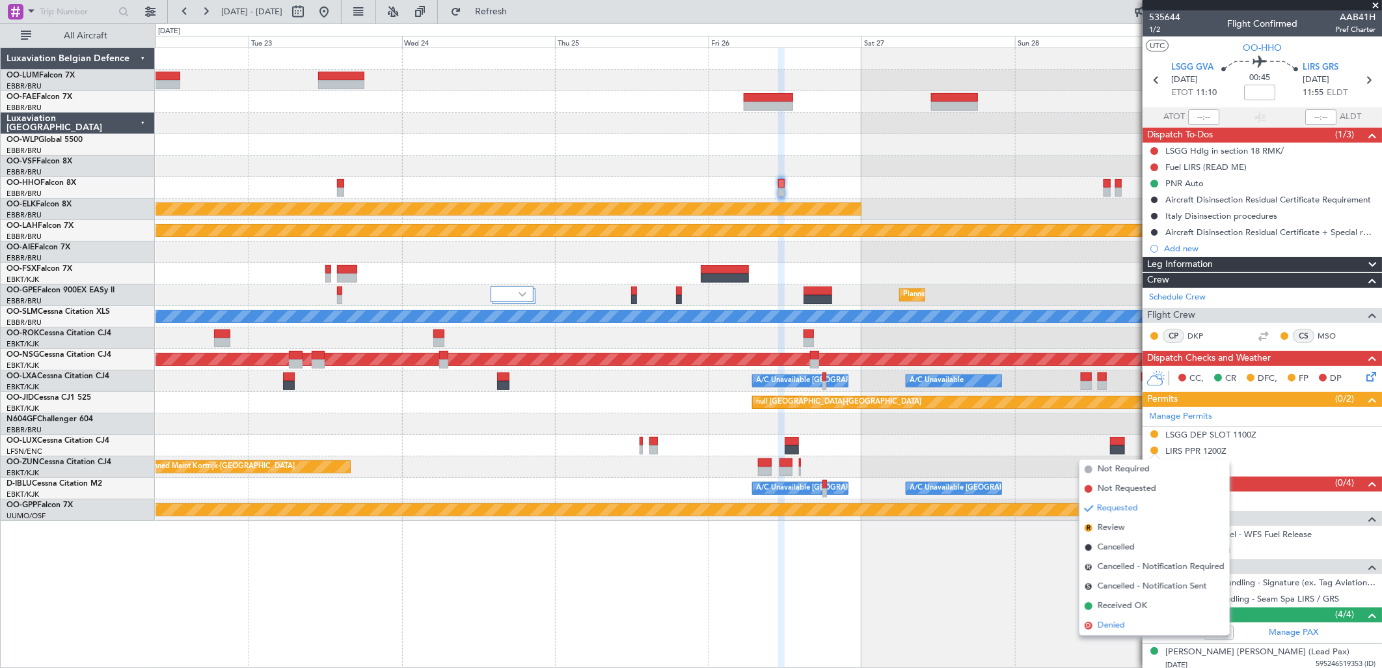
click at [1104, 511] on span "Denied" at bounding box center [1111, 625] width 27 height 13
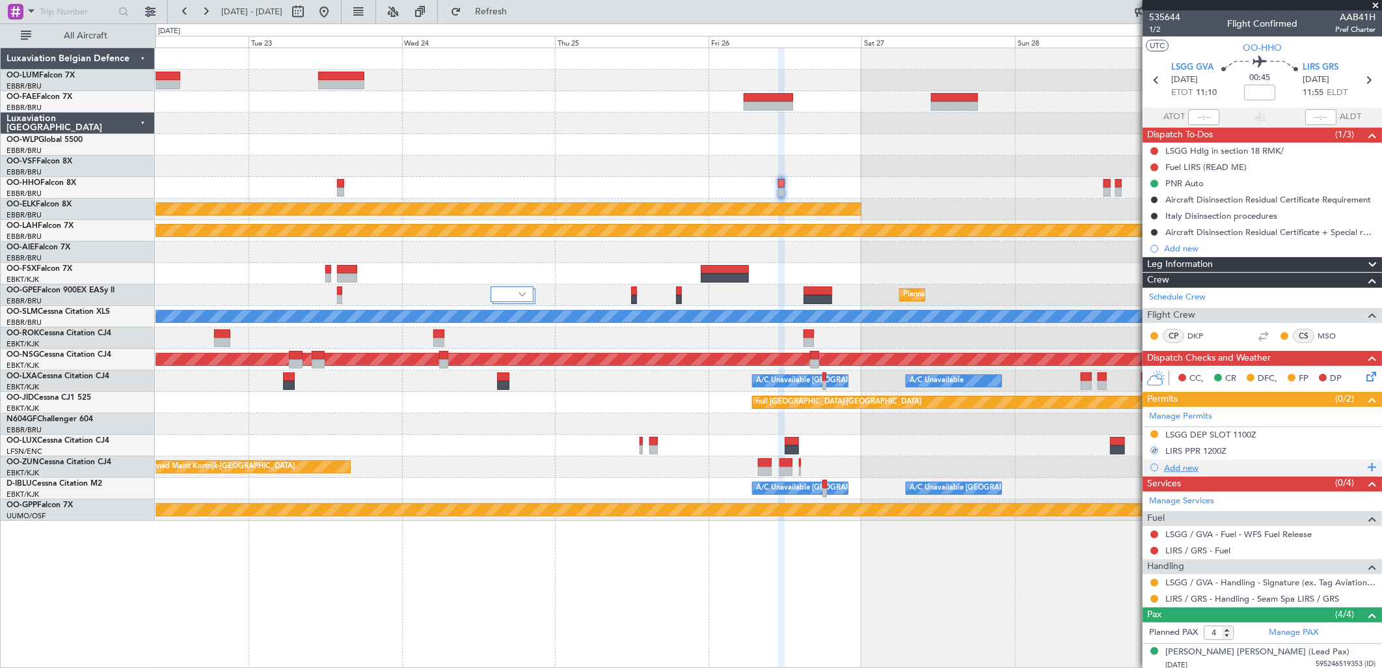
click at [1104, 466] on div "Add new" at bounding box center [1264, 467] width 200 height 11
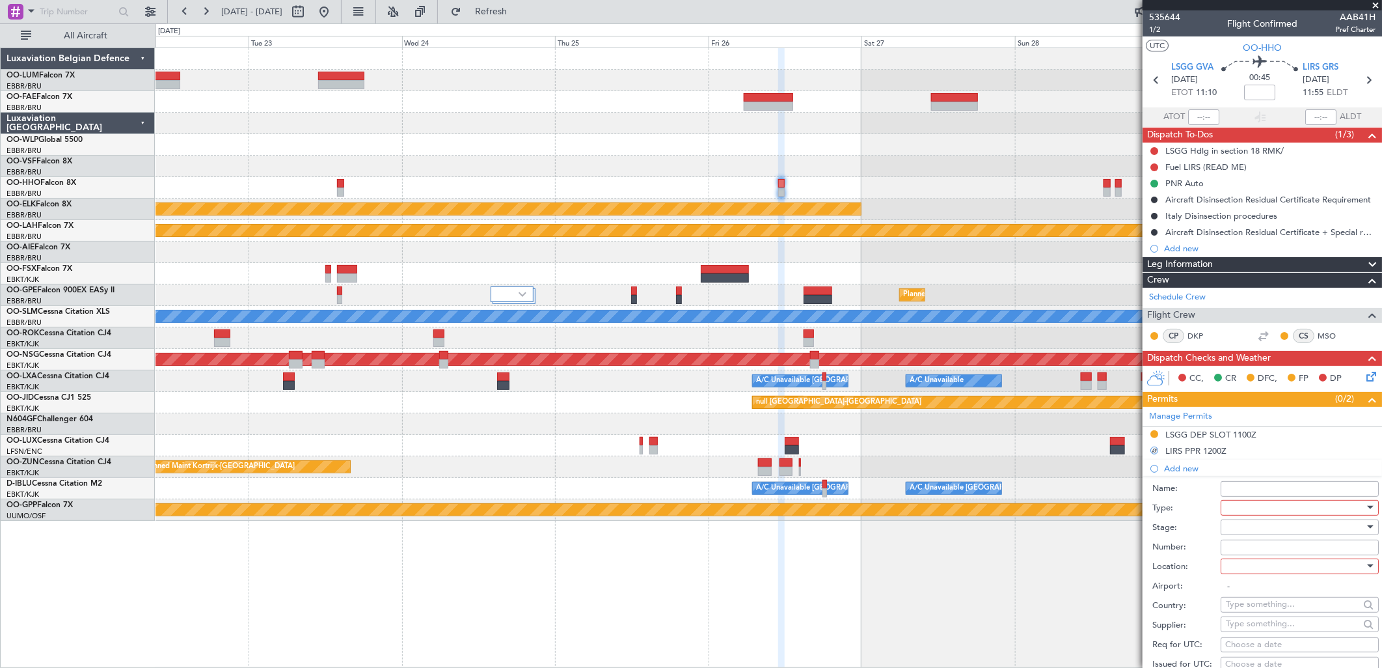
click at [1104, 509] on div at bounding box center [1295, 508] width 139 height 20
click at [1104, 511] on span "PPR" at bounding box center [1294, 572] width 135 height 20
click at [1104, 511] on div at bounding box center [1295, 527] width 139 height 20
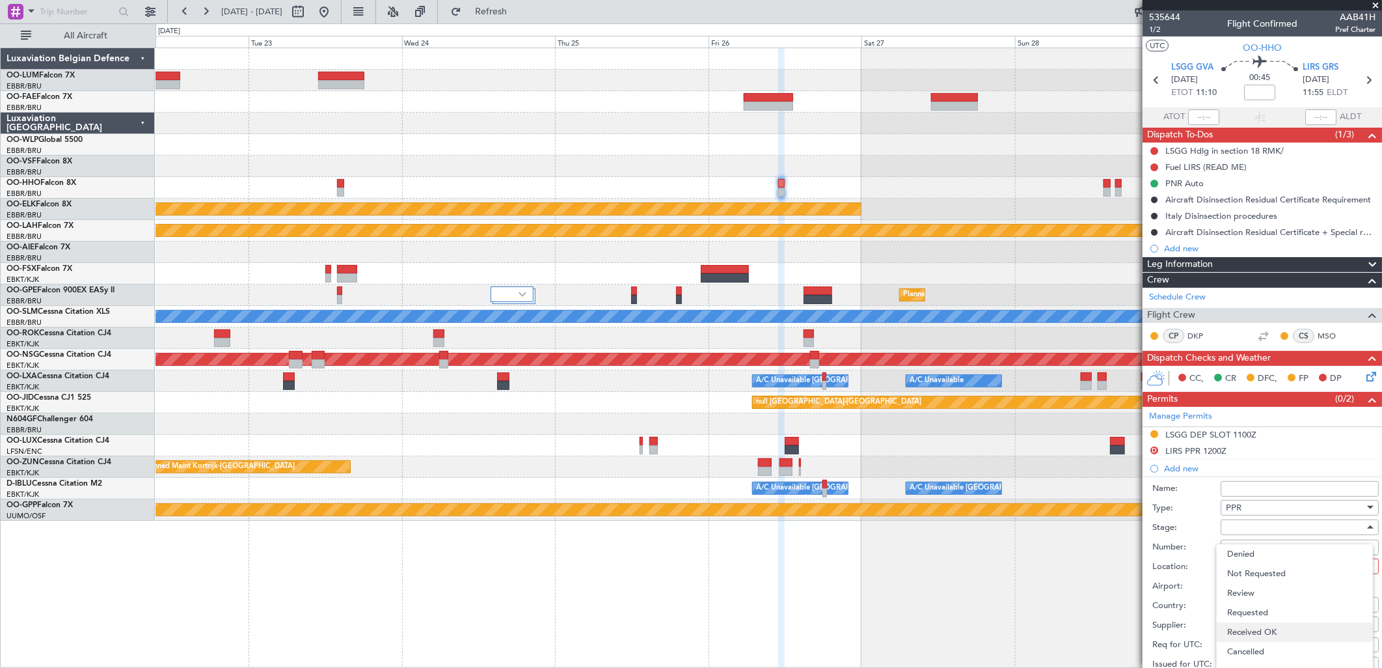
click at [1104, 511] on span "Received OK" at bounding box center [1294, 632] width 135 height 20
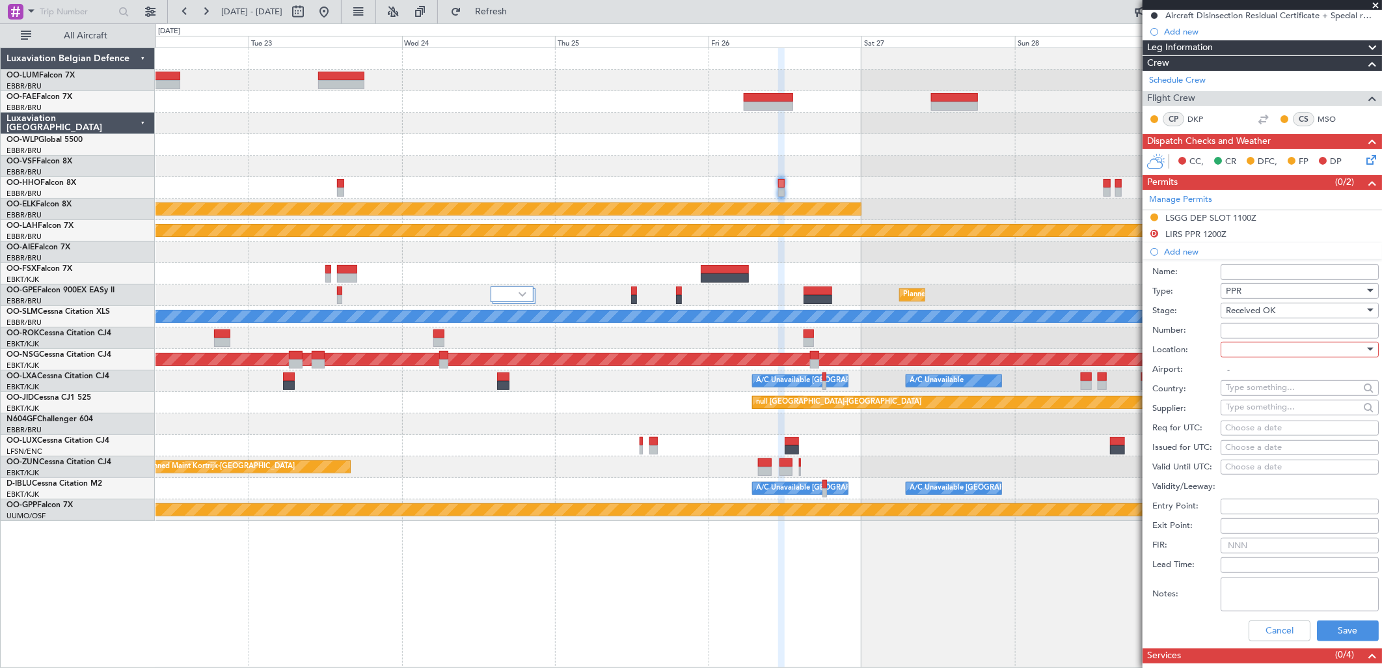
click at [1104, 327] on input "Number:" at bounding box center [1300, 331] width 158 height 16
type input "1 day before DOF"
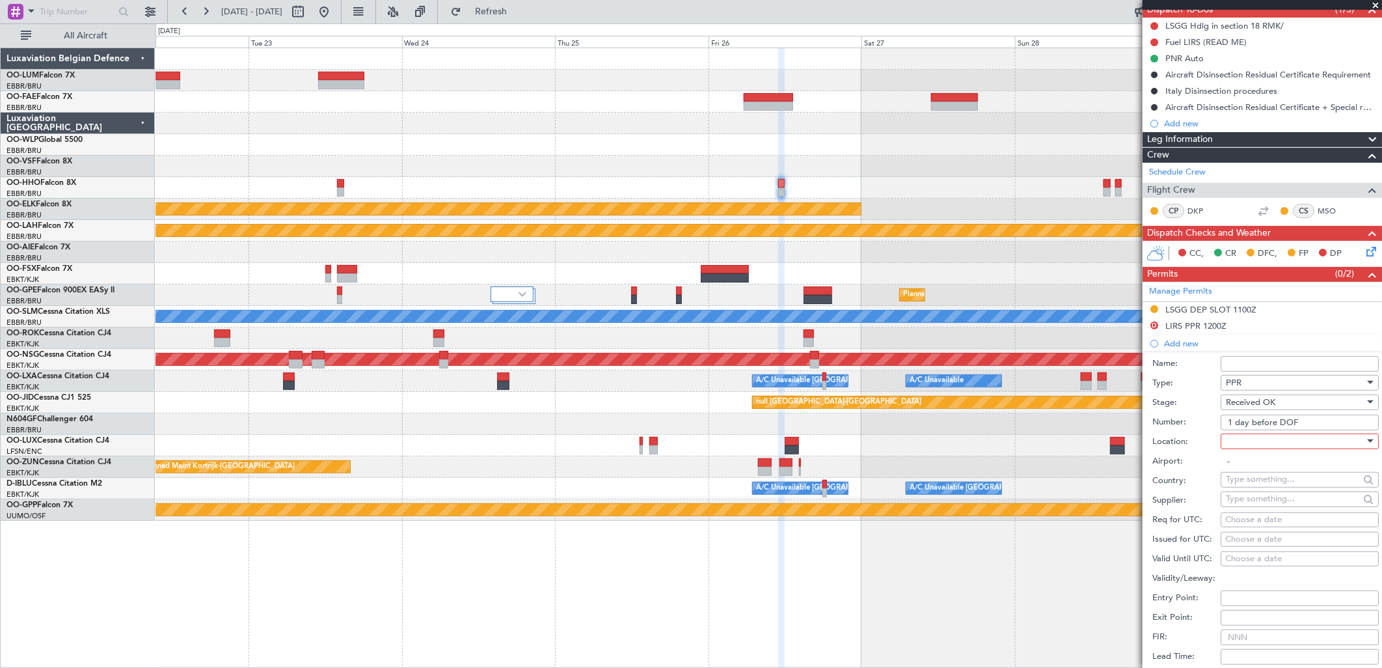
scroll to position [0, 0]
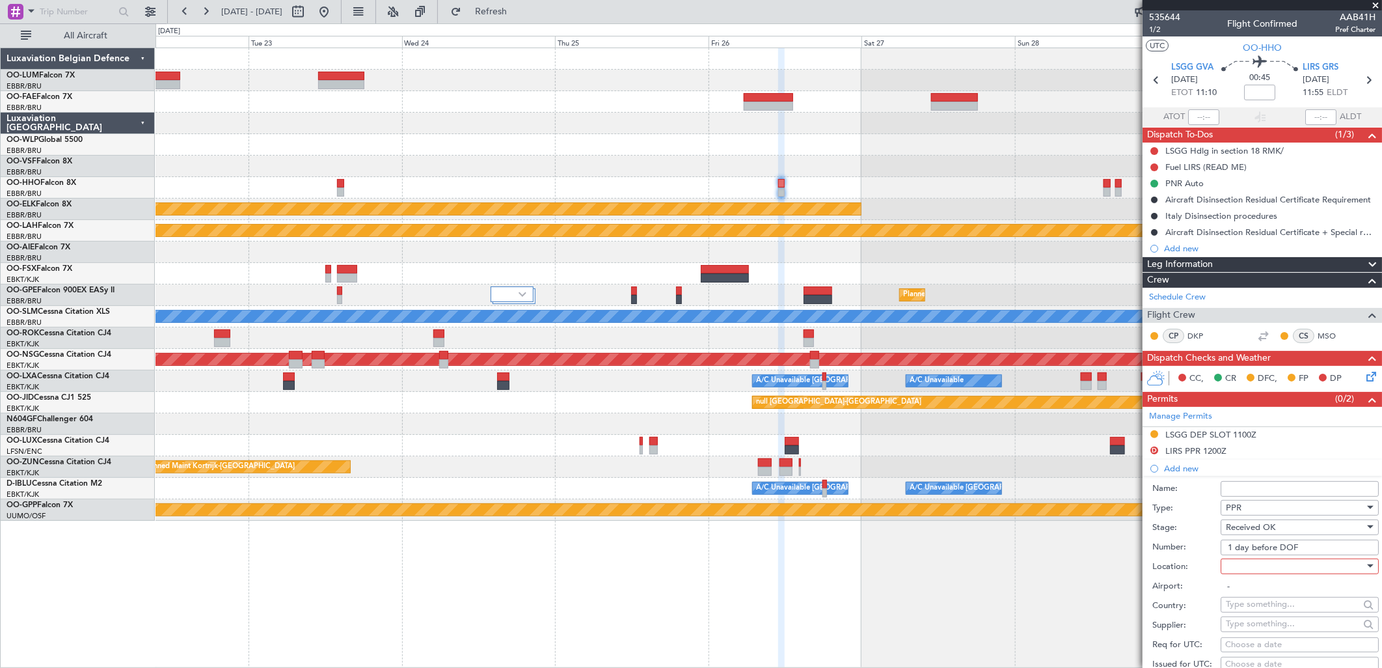
click at [1104, 511] on div at bounding box center [1295, 566] width 139 height 20
click at [1104, 511] on span "Arrival" at bounding box center [1294, 632] width 135 height 20
type input "LIRS / GRS"
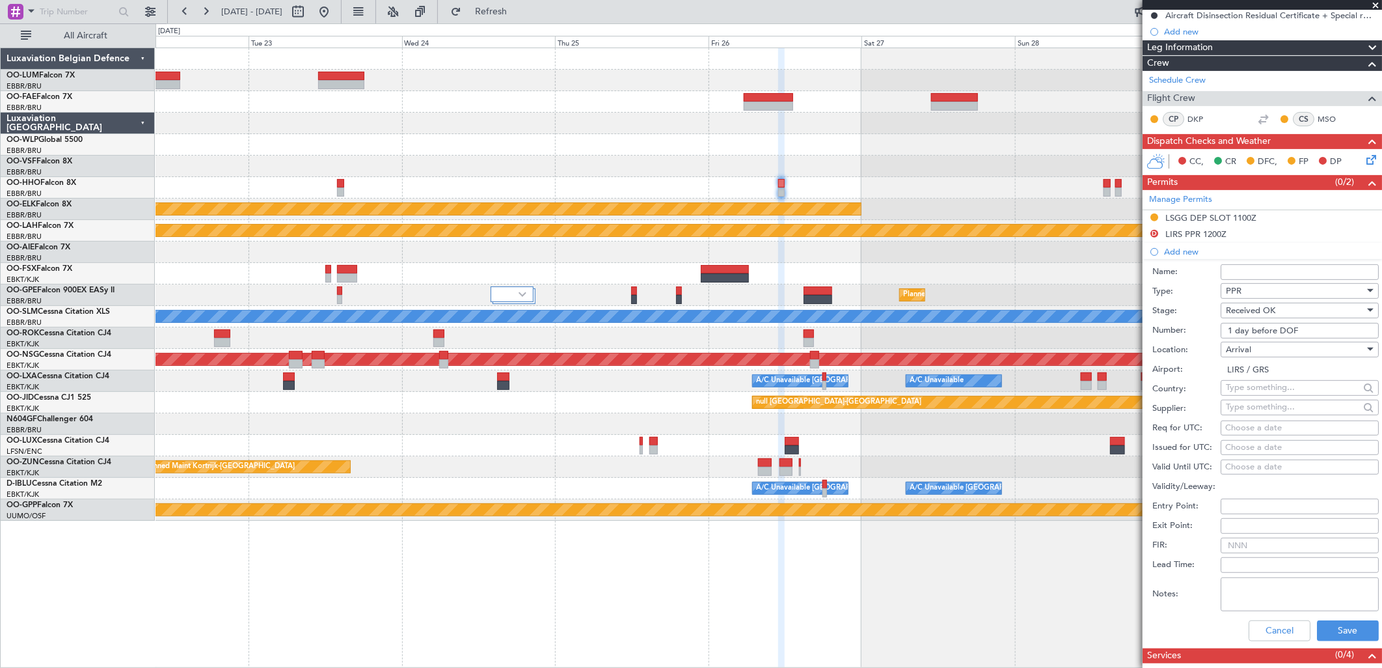
click at [1104, 433] on div "Choose a date" at bounding box center [1299, 428] width 149 height 13
select select "8"
select select "2025"
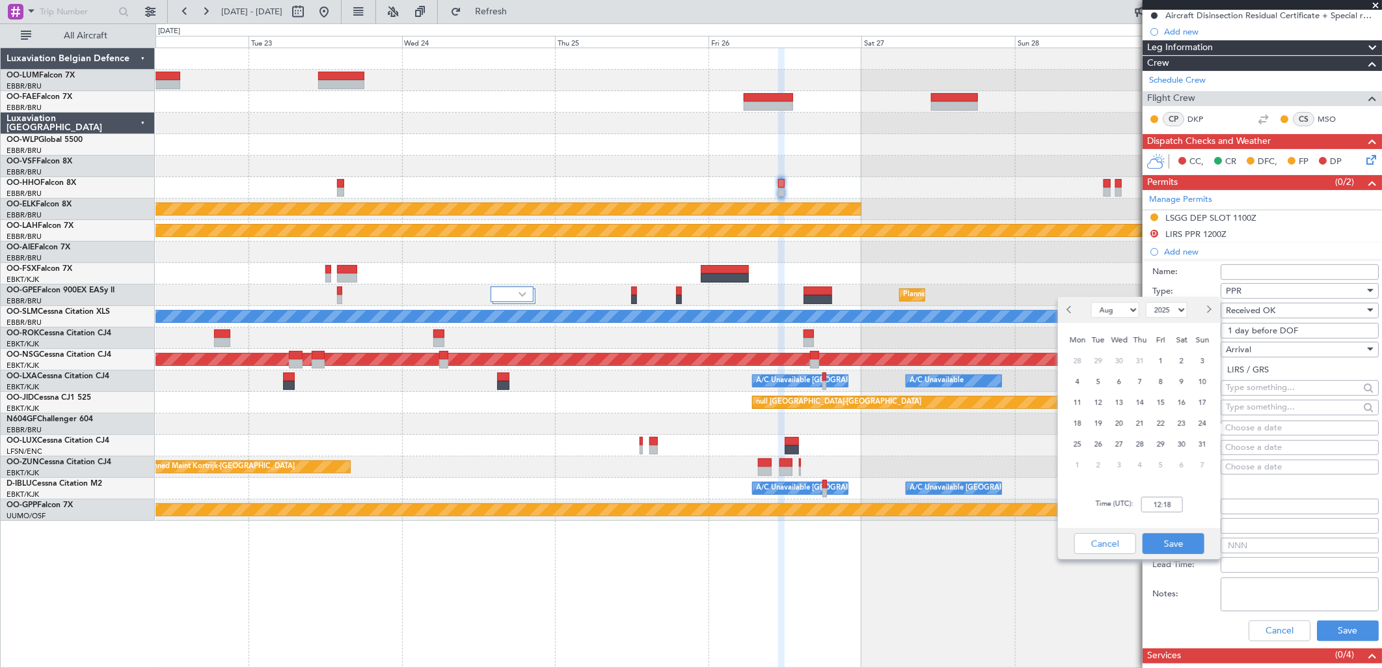
click at [1104, 317] on button "Next month" at bounding box center [1208, 309] width 14 height 21
select select "9"
click at [1104, 422] on span "26" at bounding box center [1161, 423] width 16 height 16
click at [1104, 507] on input "00:00" at bounding box center [1162, 504] width 42 height 16
type input "12:00"
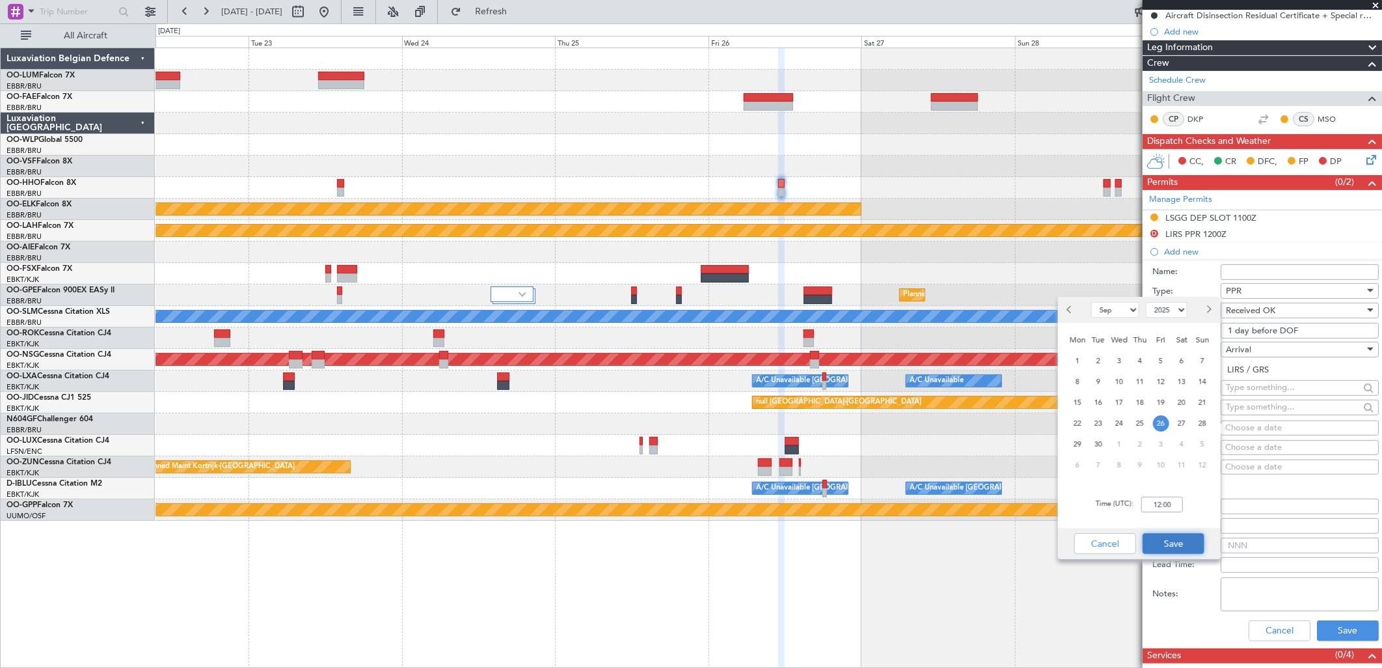
click at [1104, 511] on button "Save" at bounding box center [1174, 543] width 62 height 21
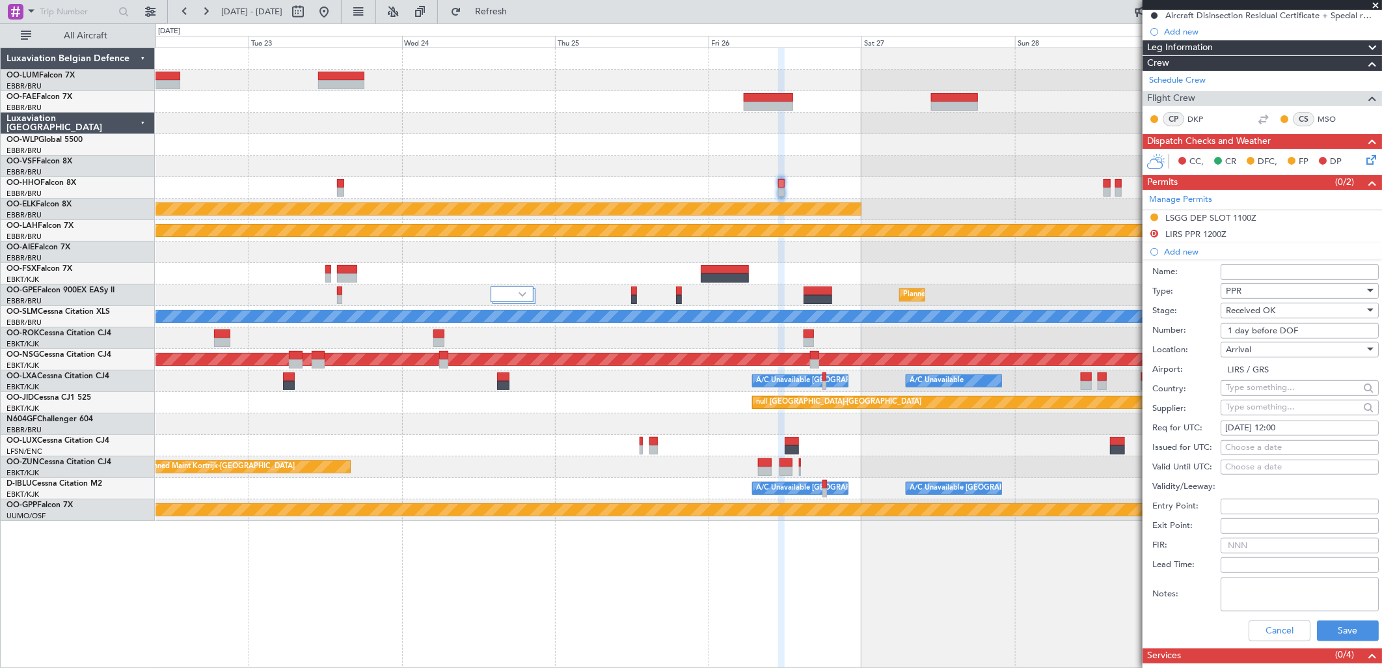
click at [1104, 446] on div "Choose a date" at bounding box center [1299, 447] width 149 height 13
select select "8"
select select "2025"
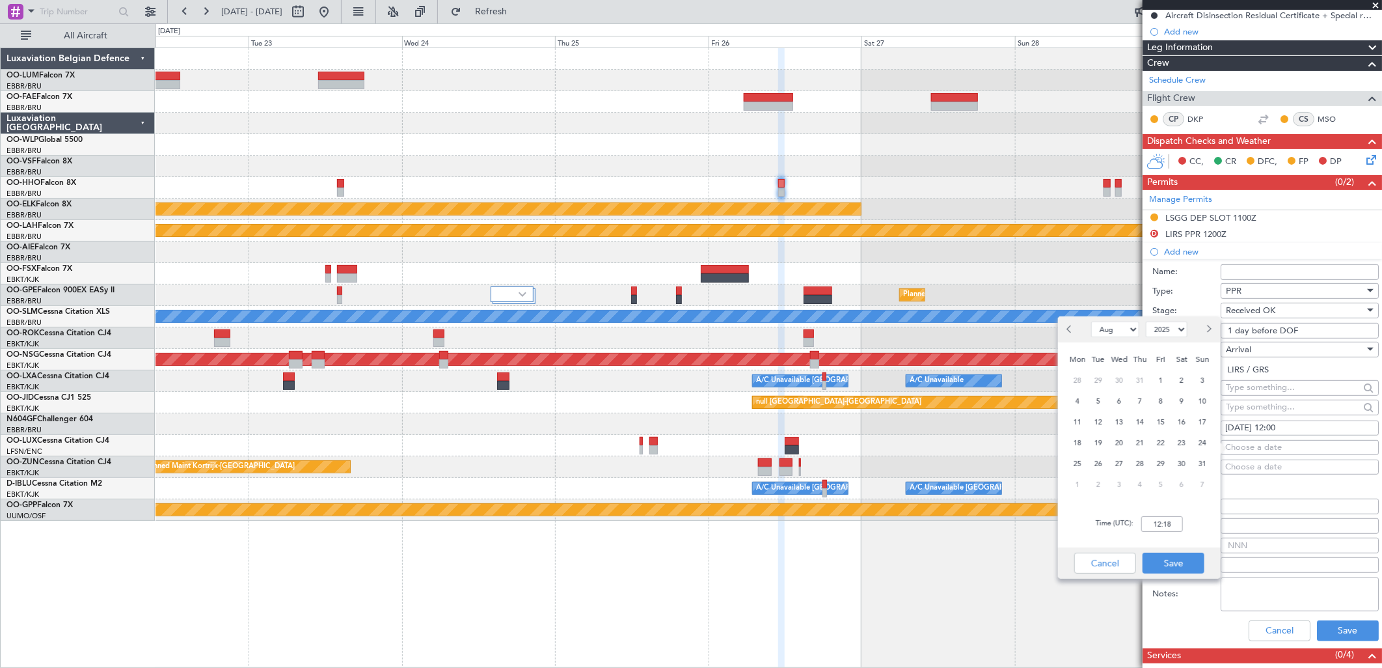
click at [1104, 325] on button "Next month" at bounding box center [1208, 329] width 14 height 21
select select "9"
click at [1104, 440] on span "26" at bounding box center [1161, 443] width 16 height 16
click at [1104, 511] on input "00:00" at bounding box center [1162, 524] width 42 height 16
click at [1104, 507] on div "Time (UTC): 1215" at bounding box center [1139, 523] width 163 height 47
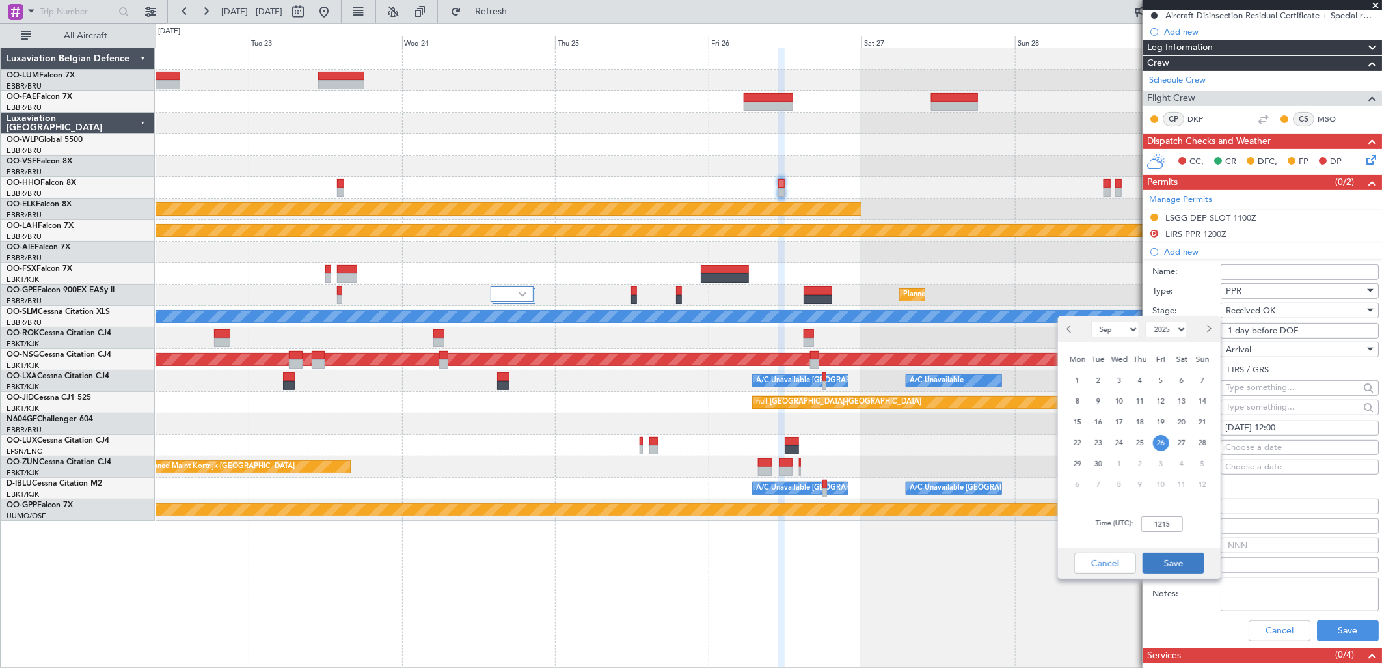
type input "12:15"
click at [1104, 511] on button "Save" at bounding box center [1174, 562] width 62 height 21
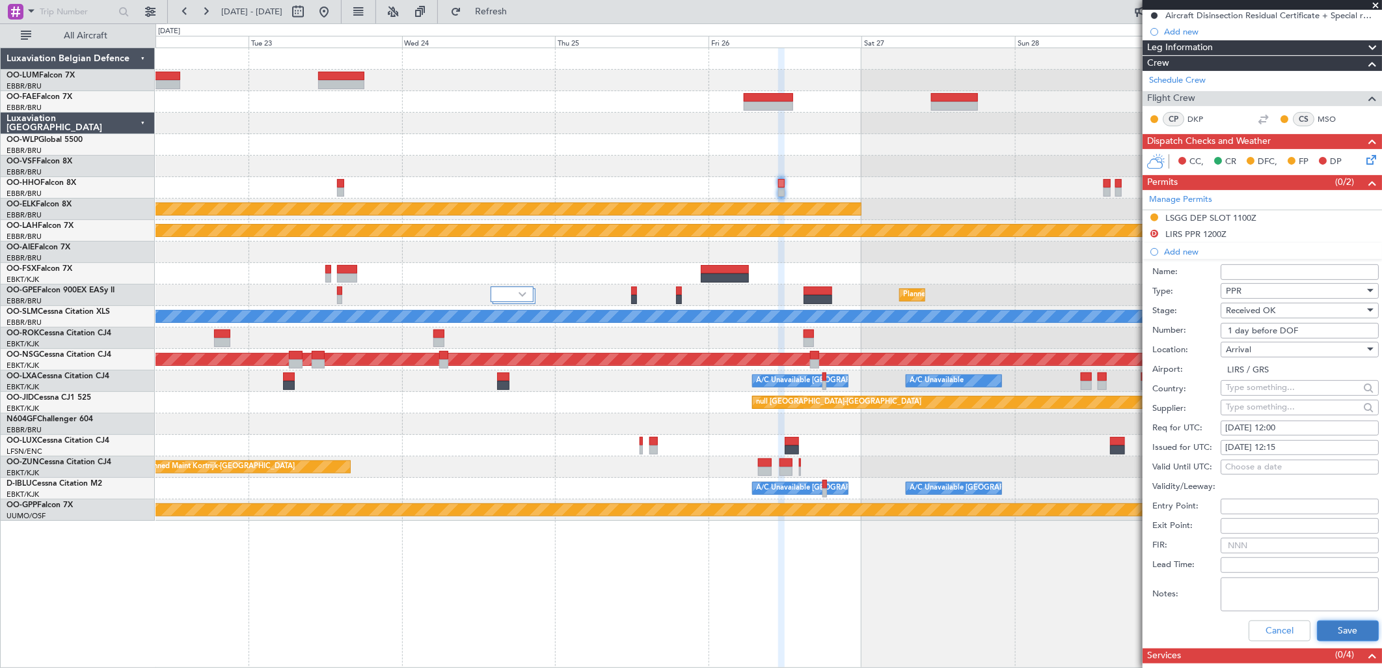
click at [1104, 511] on button "Save" at bounding box center [1348, 630] width 62 height 21
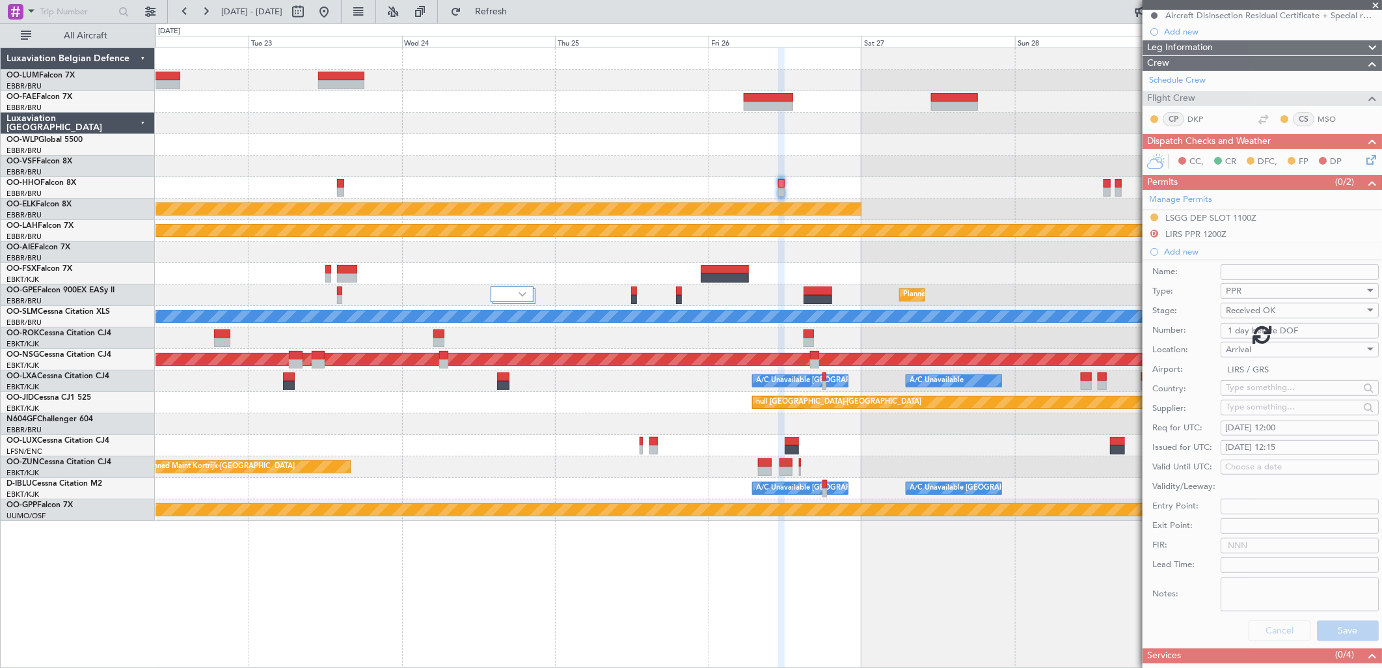
scroll to position [109, 0]
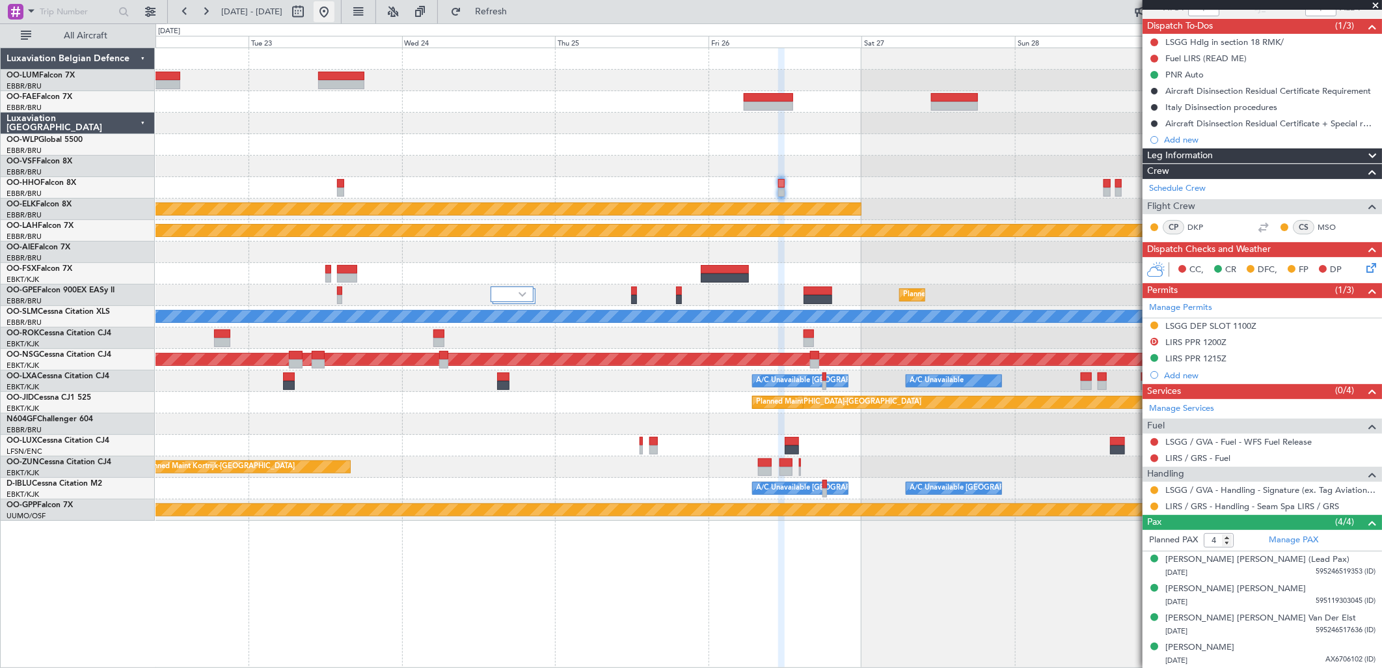
click at [334, 8] on button at bounding box center [324, 11] width 21 height 21
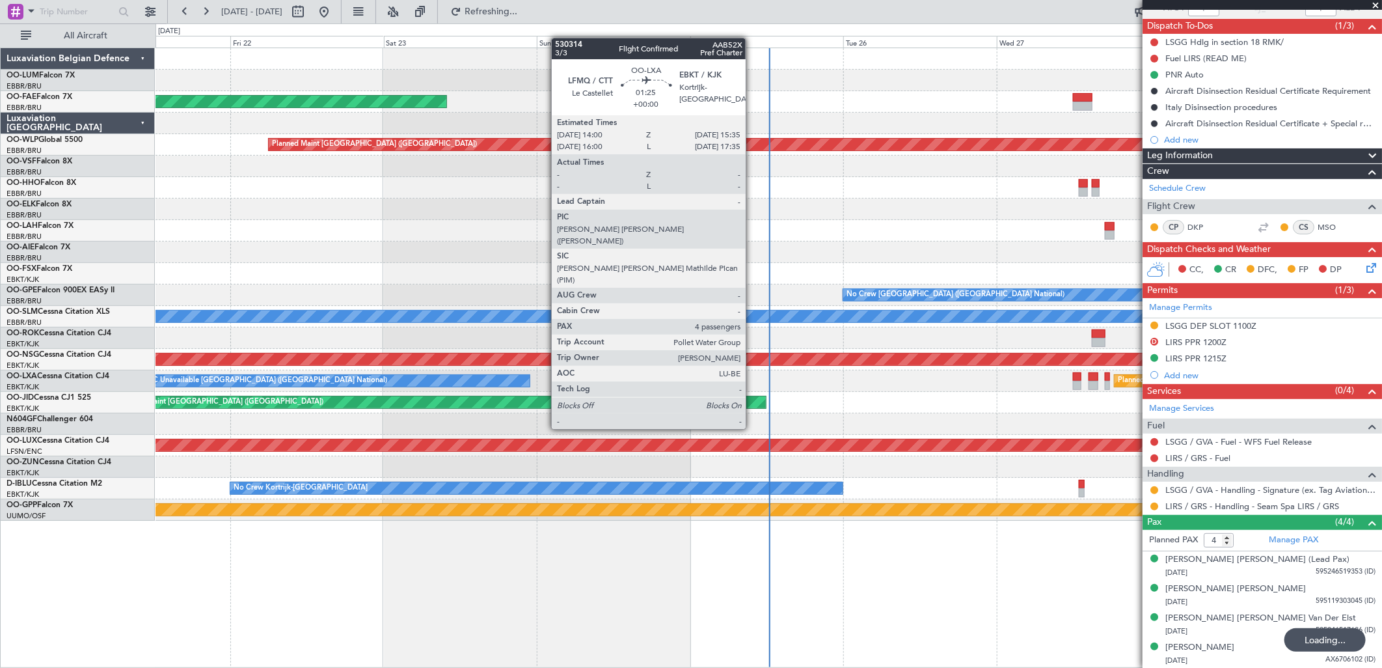
click at [654, 407] on div "Planned Maint Brussels (Brussels National) Planned Maint Kortrijk-Wevelgem Plan…" at bounding box center [769, 284] width 1226 height 472
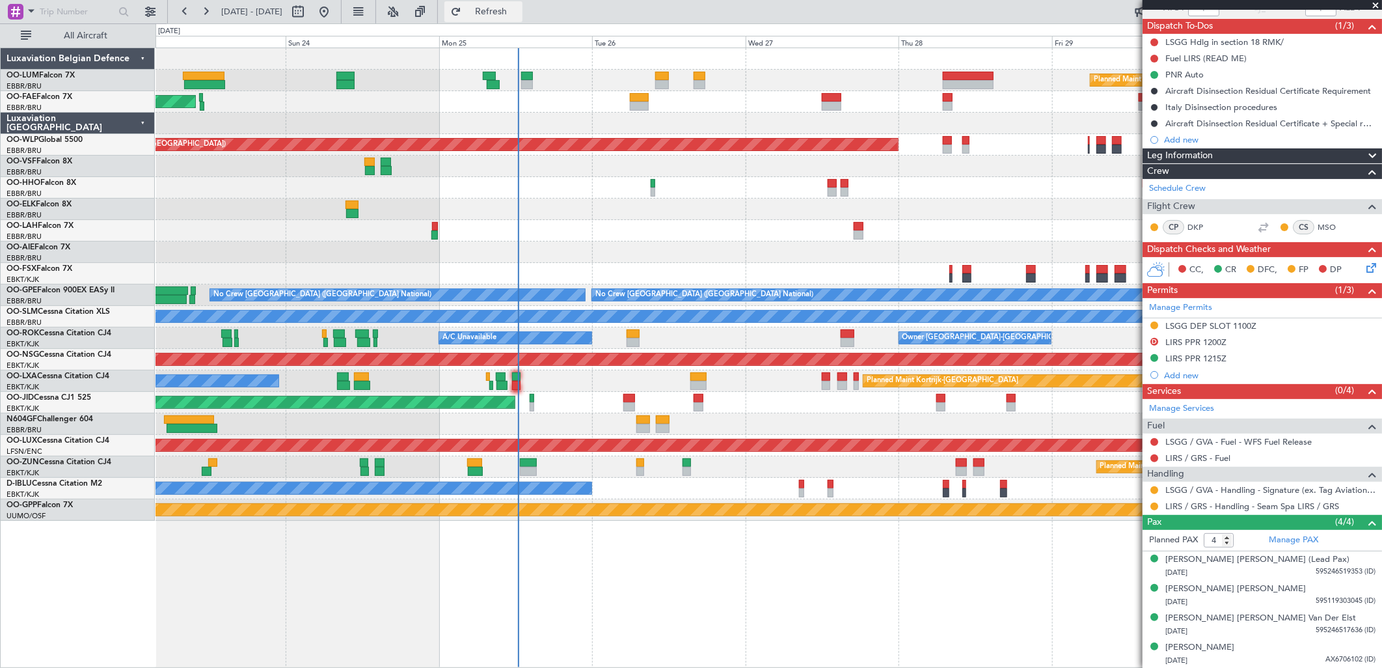
click at [506, 12] on button "Refresh" at bounding box center [483, 11] width 78 height 21
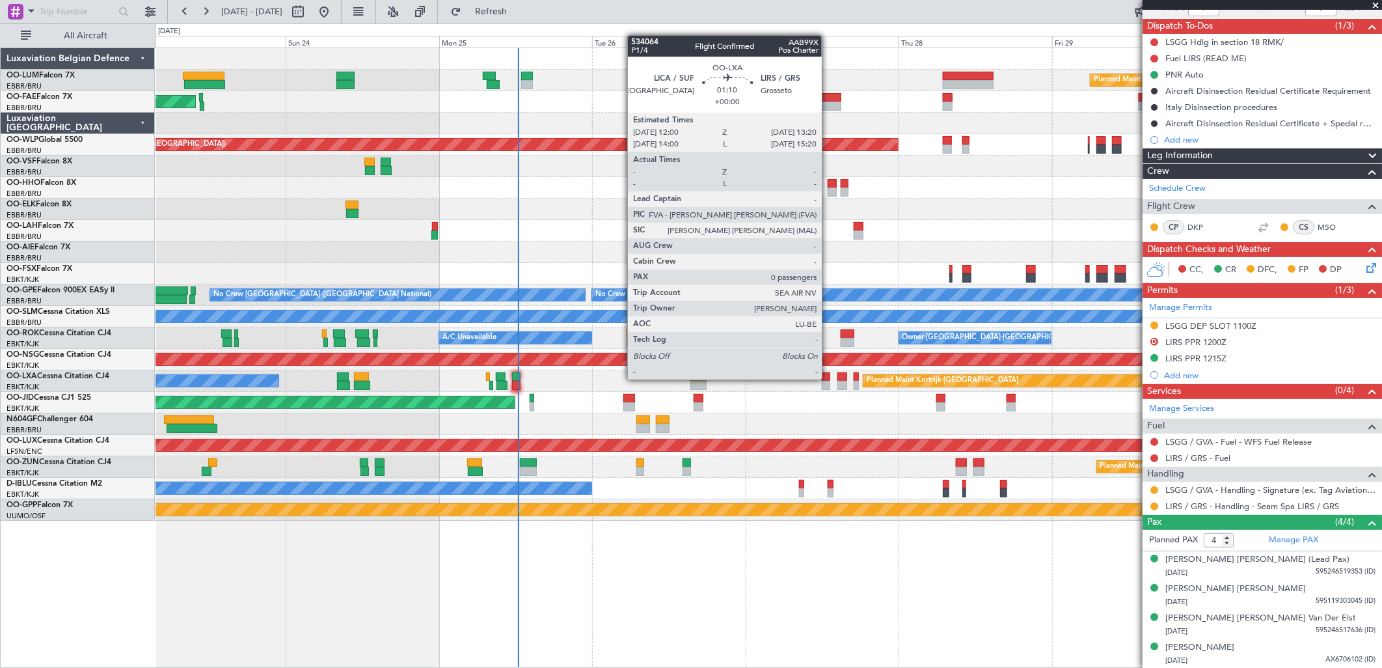
click at [828, 378] on div at bounding box center [826, 376] width 9 height 9
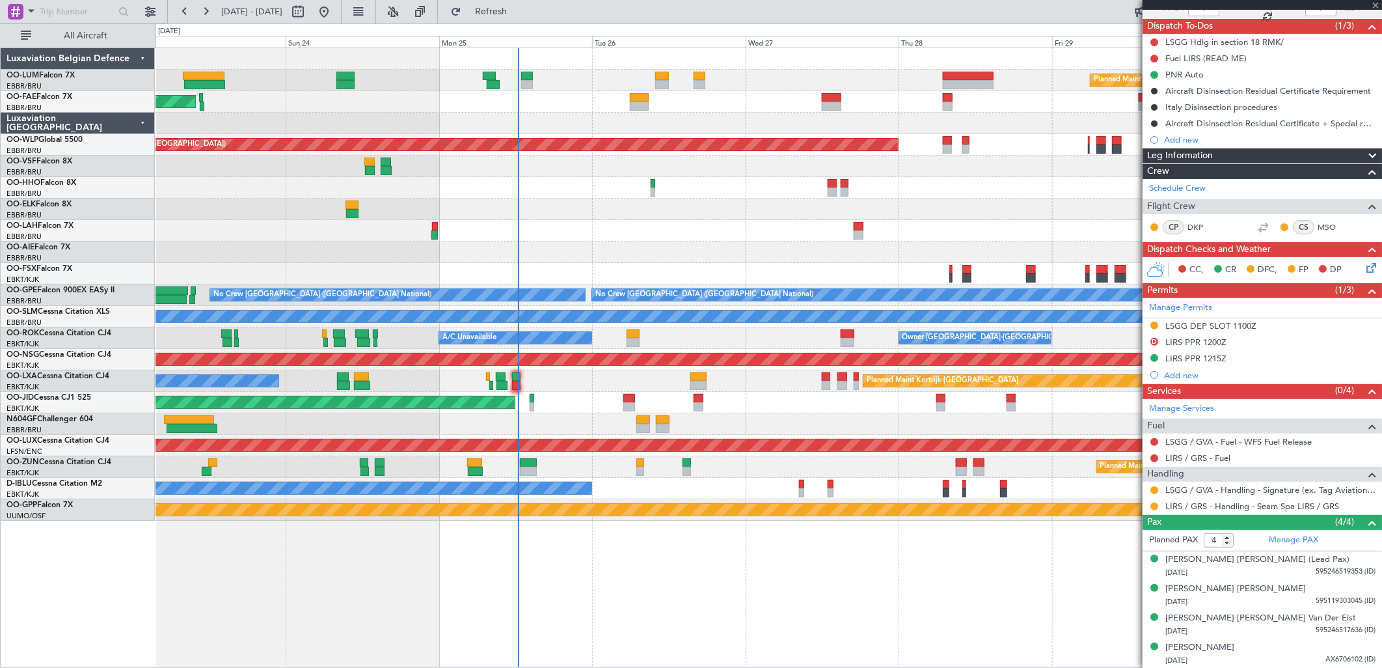
type input "0"
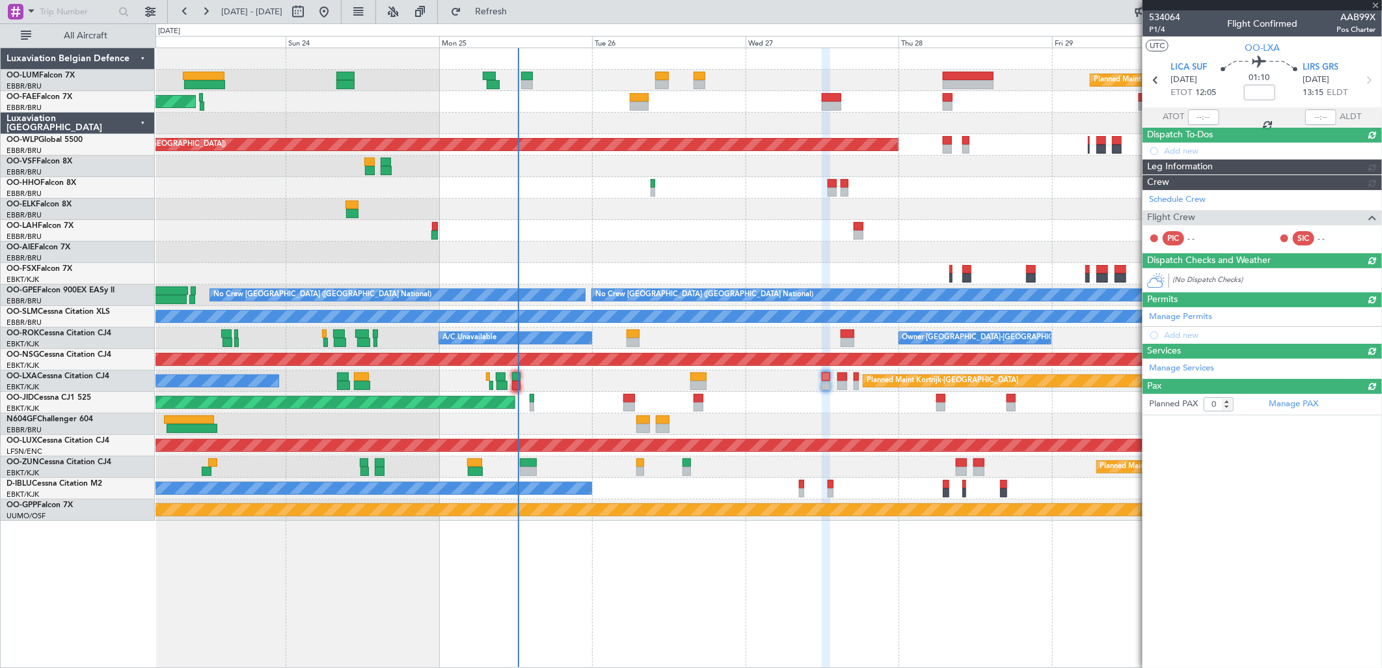
scroll to position [0, 0]
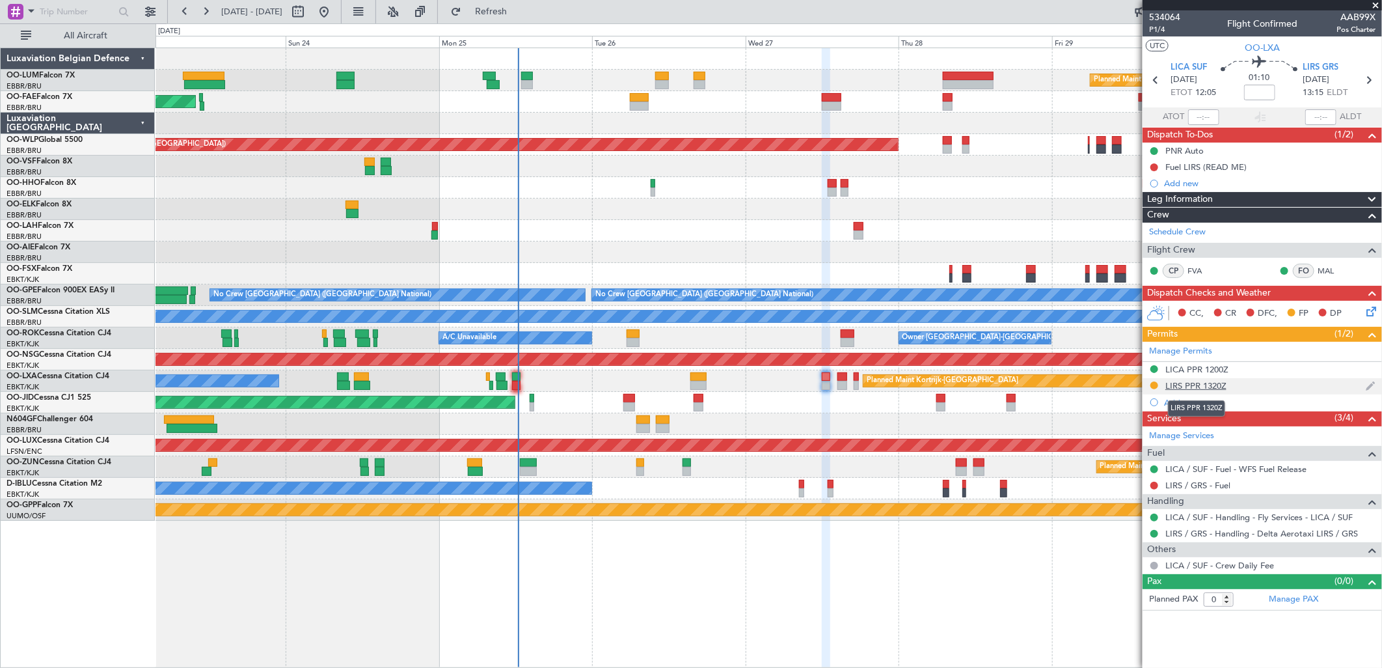
click at [1104, 383] on div "LIRS PPR 1320Z" at bounding box center [1195, 385] width 61 height 11
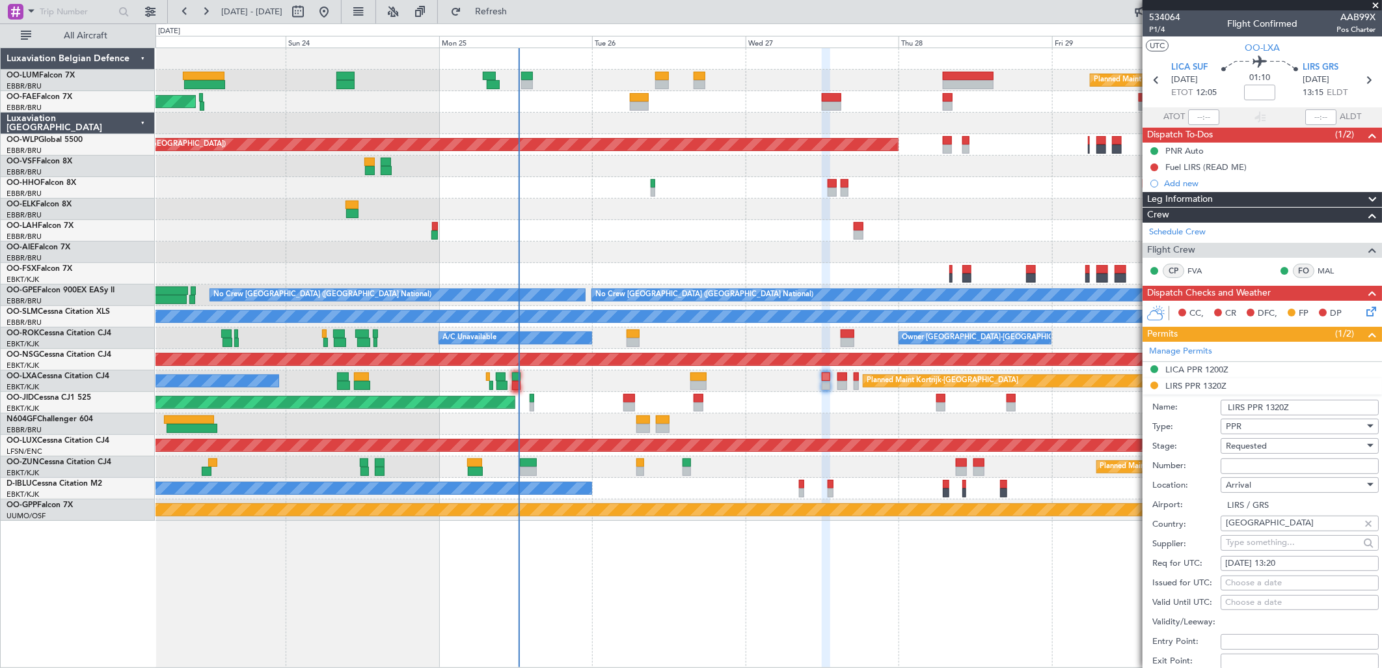
click at [1104, 465] on input "Number:" at bounding box center [1300, 466] width 158 height 16
paste input "SEAM25AG27/03"
type input "SEAM25AG27/03"
click at [1104, 440] on span "Requested" at bounding box center [1246, 446] width 41 height 12
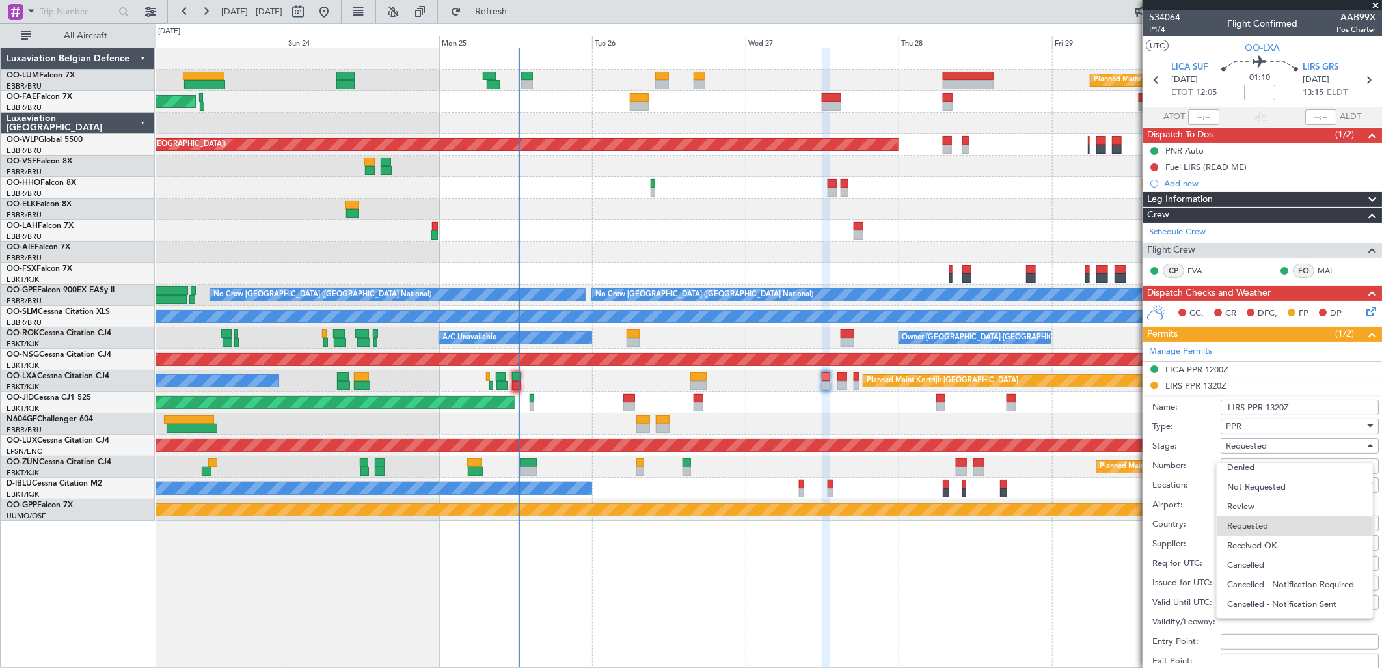
click at [1104, 511] on span "Received OK" at bounding box center [1294, 545] width 135 height 20
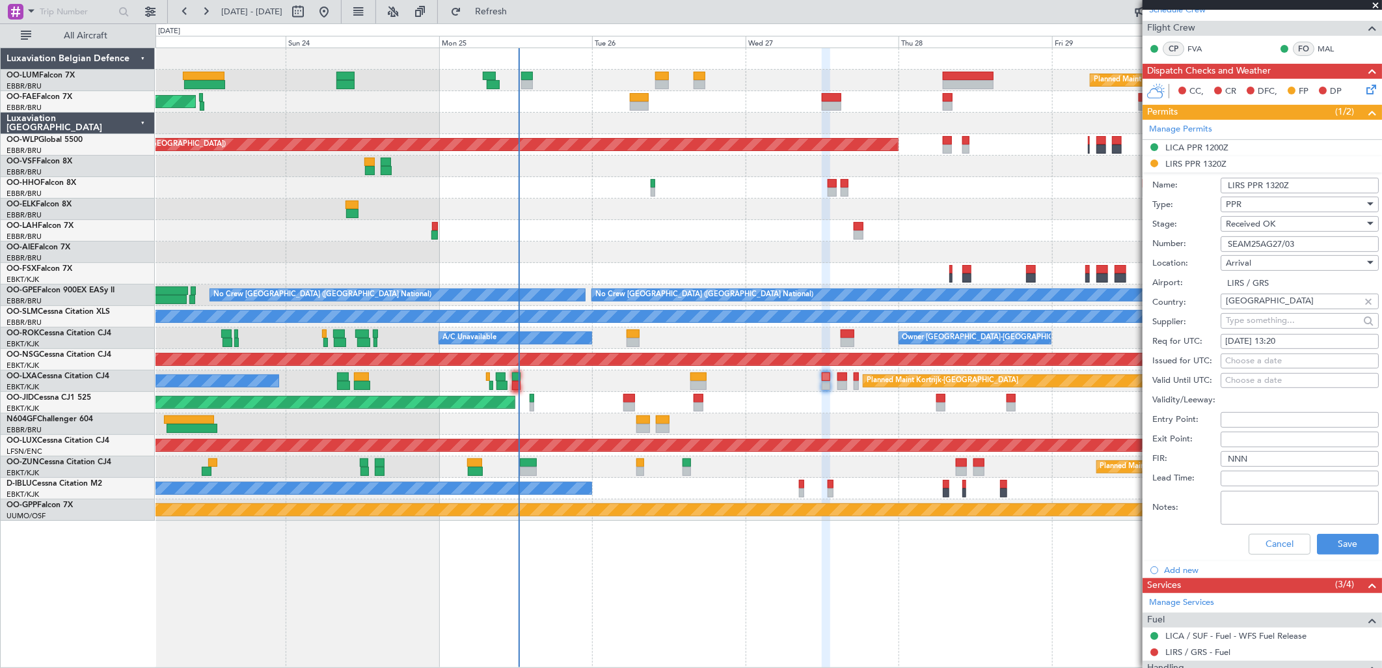
scroll to position [331, 0]
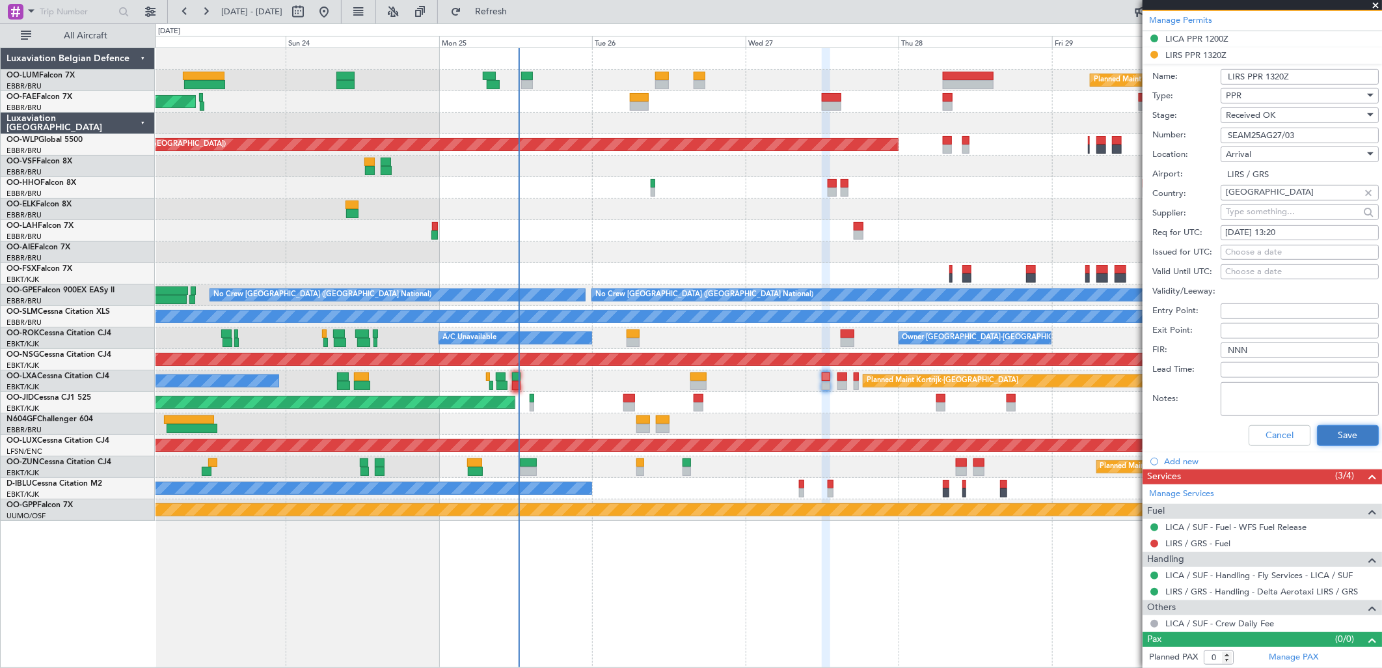
click at [1104, 426] on button "Save" at bounding box center [1348, 435] width 62 height 21
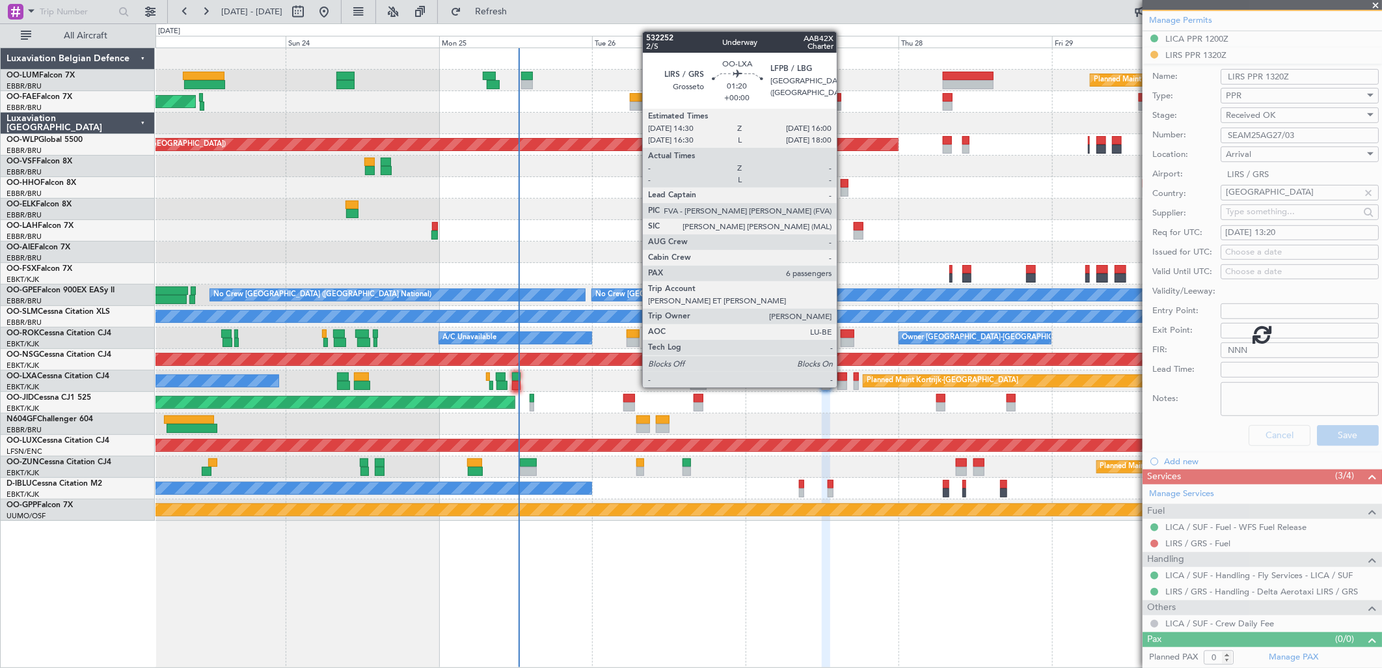
click at [843, 374] on div at bounding box center [842, 376] width 10 height 9
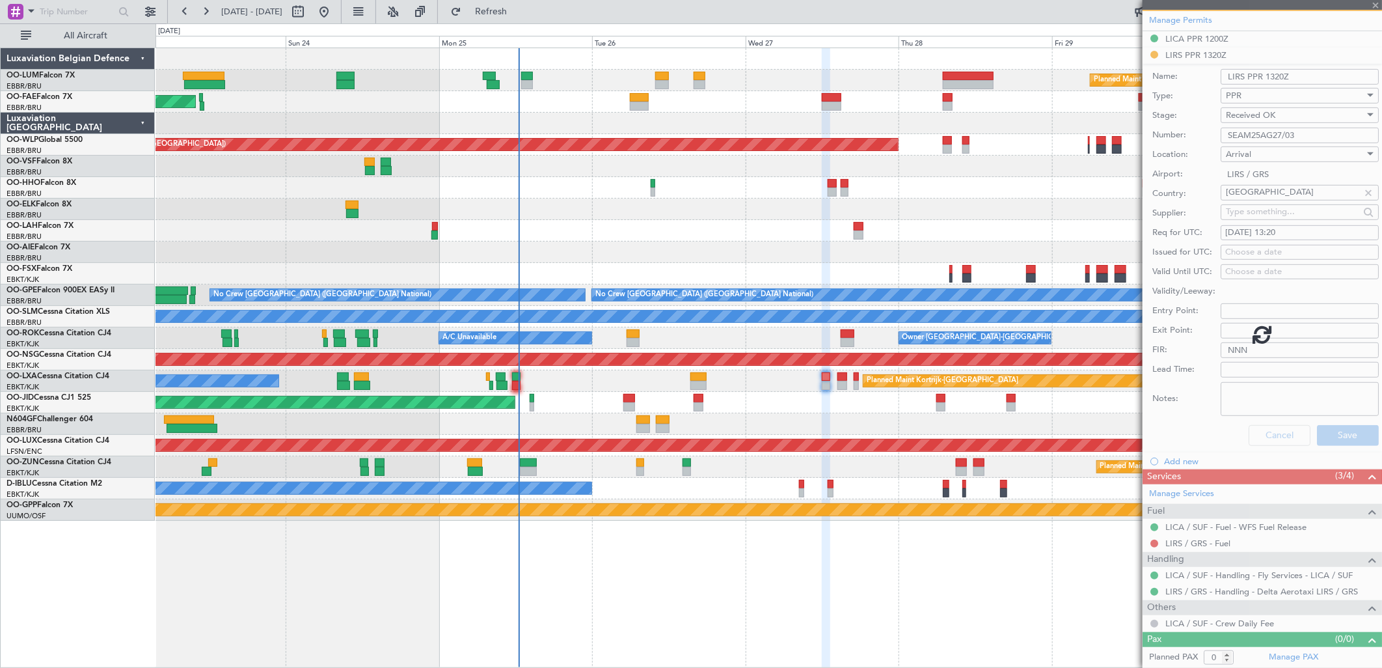
type input "6"
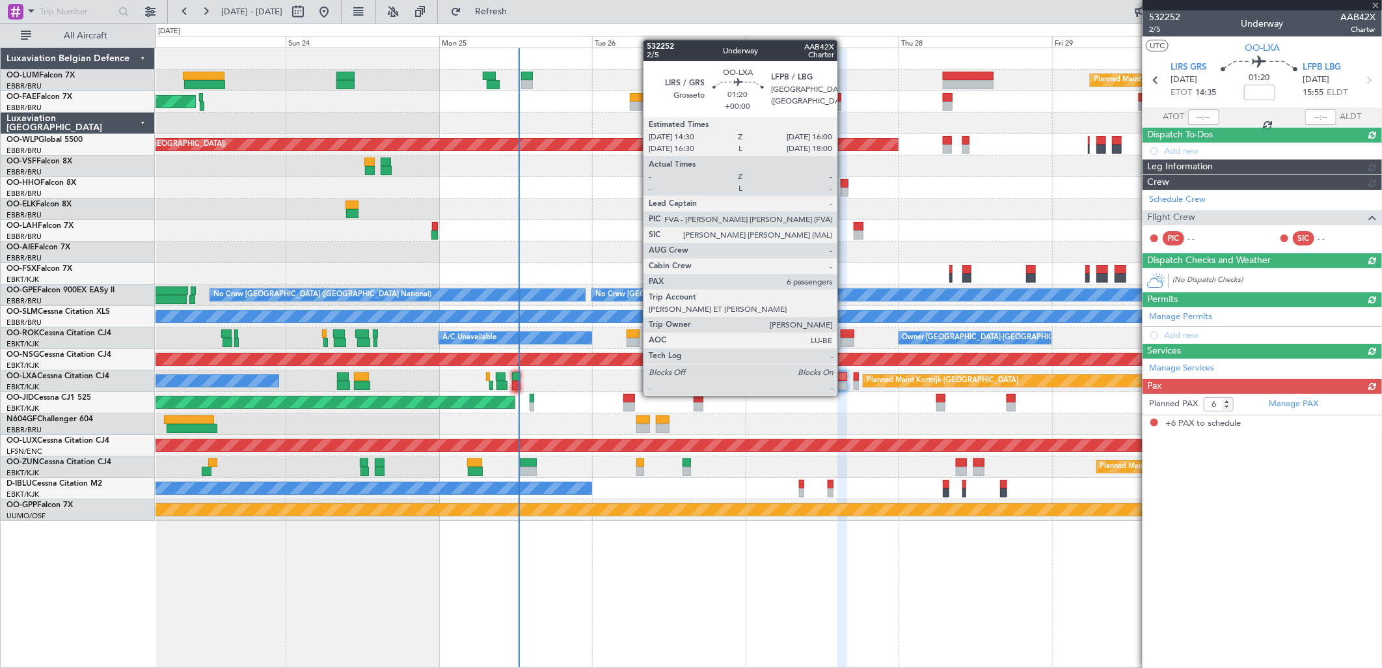
scroll to position [0, 0]
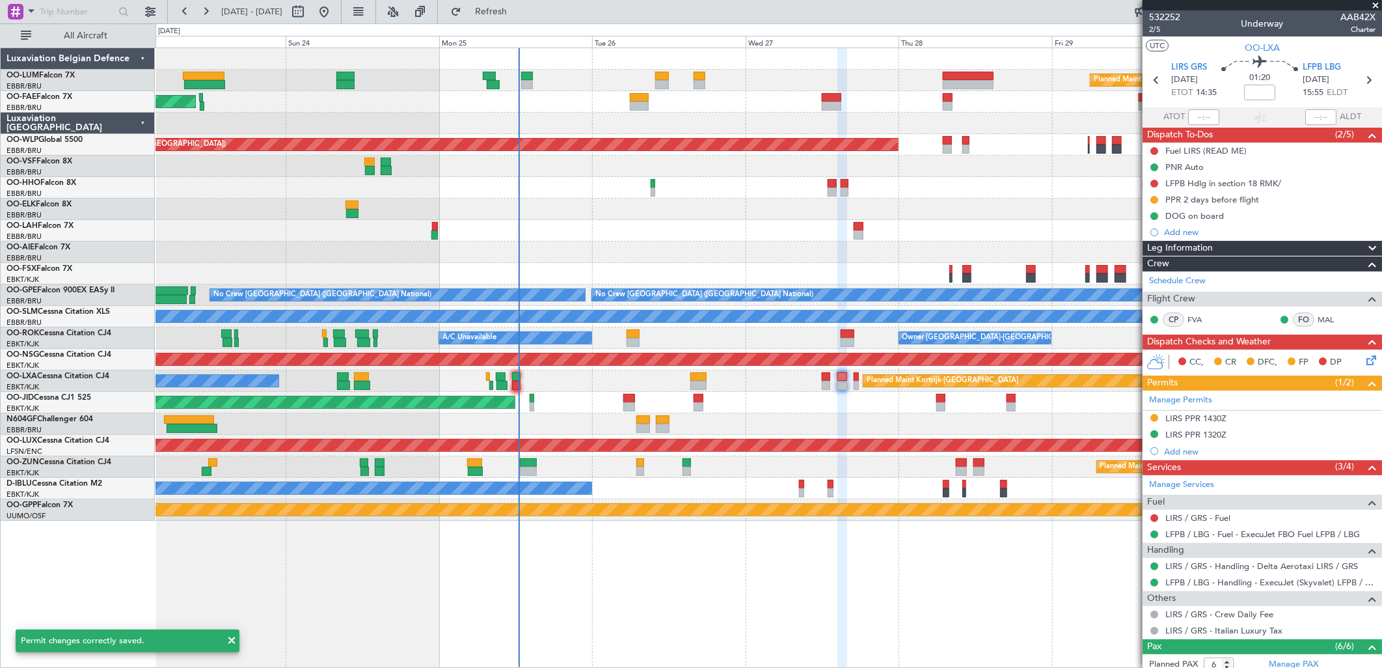
click at [1104, 419] on div "Manage Permits LIRS PPR 1430Z LIRS PPR 1320Z Add new" at bounding box center [1262, 424] width 239 height 69
click at [1104, 419] on div "LIRS PPR 1430Z" at bounding box center [1195, 418] width 61 height 11
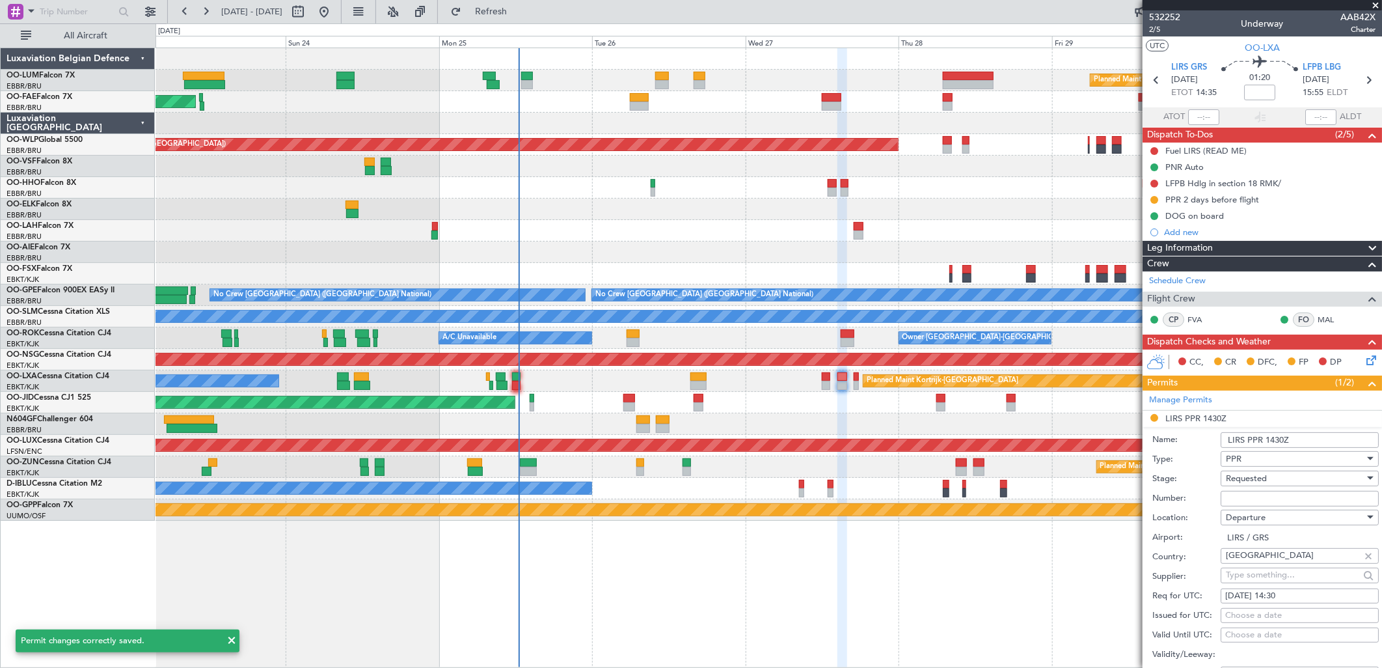
drag, startPoint x: 1209, startPoint y: 419, endPoint x: 1238, endPoint y: 474, distance: 61.7
click at [1104, 474] on span "Requested" at bounding box center [1246, 478] width 41 height 12
drag, startPoint x: 1260, startPoint y: 579, endPoint x: 1251, endPoint y: 569, distance: 14.3
click at [1104, 511] on span "Received OK" at bounding box center [1294, 578] width 135 height 20
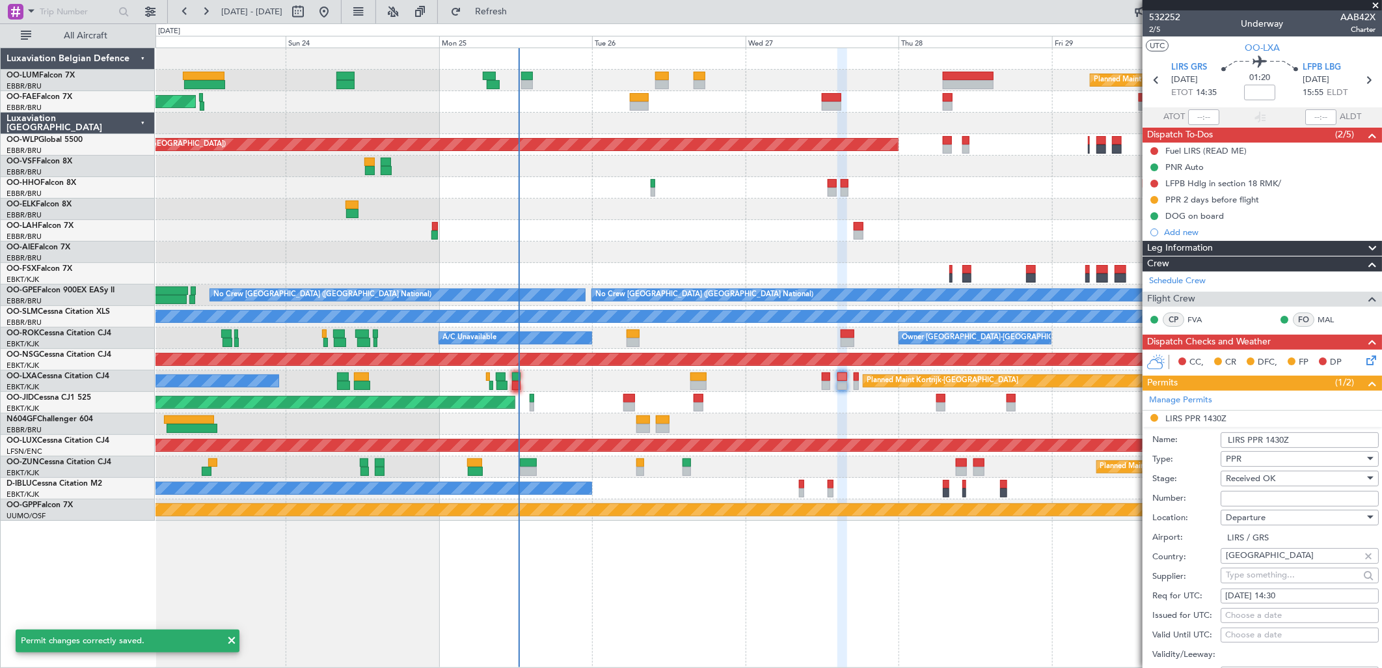
drag, startPoint x: 1251, startPoint y: 569, endPoint x: 1235, endPoint y: 501, distance: 69.4
click at [1104, 501] on input "Number:" at bounding box center [1300, 499] width 158 height 16
paste input "SEAM25AG27/03"
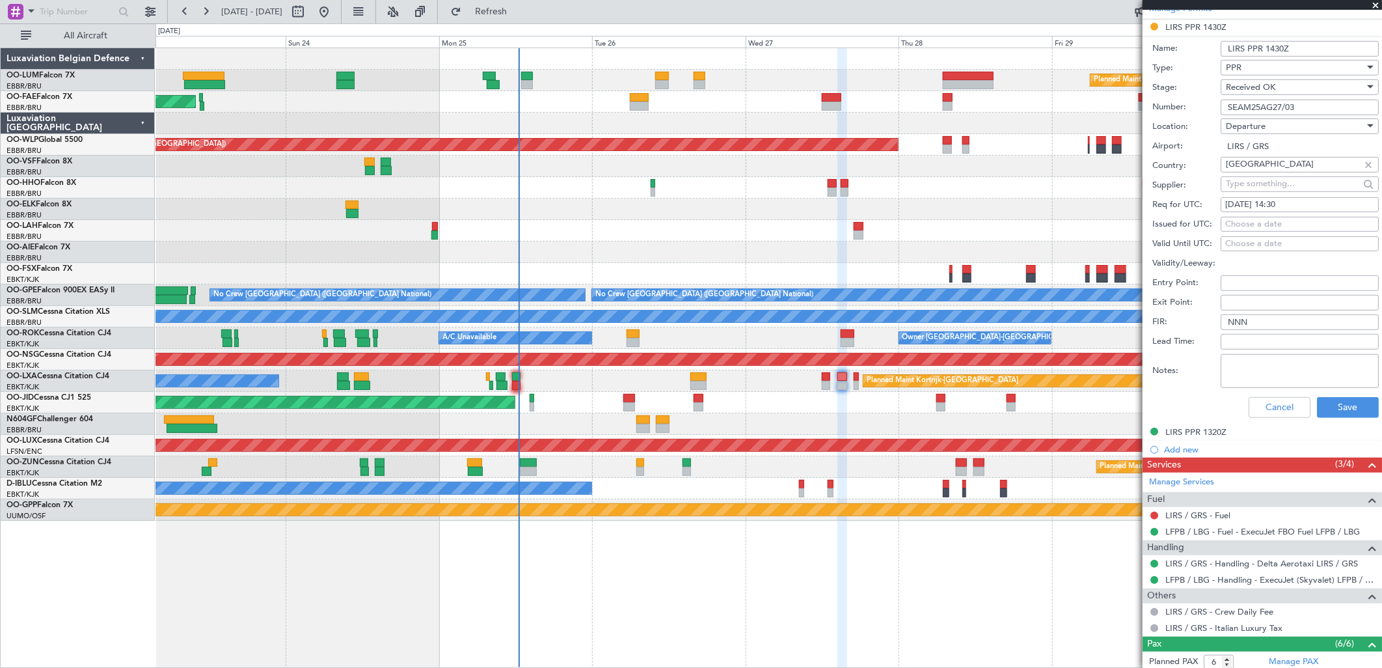
scroll to position [506, 0]
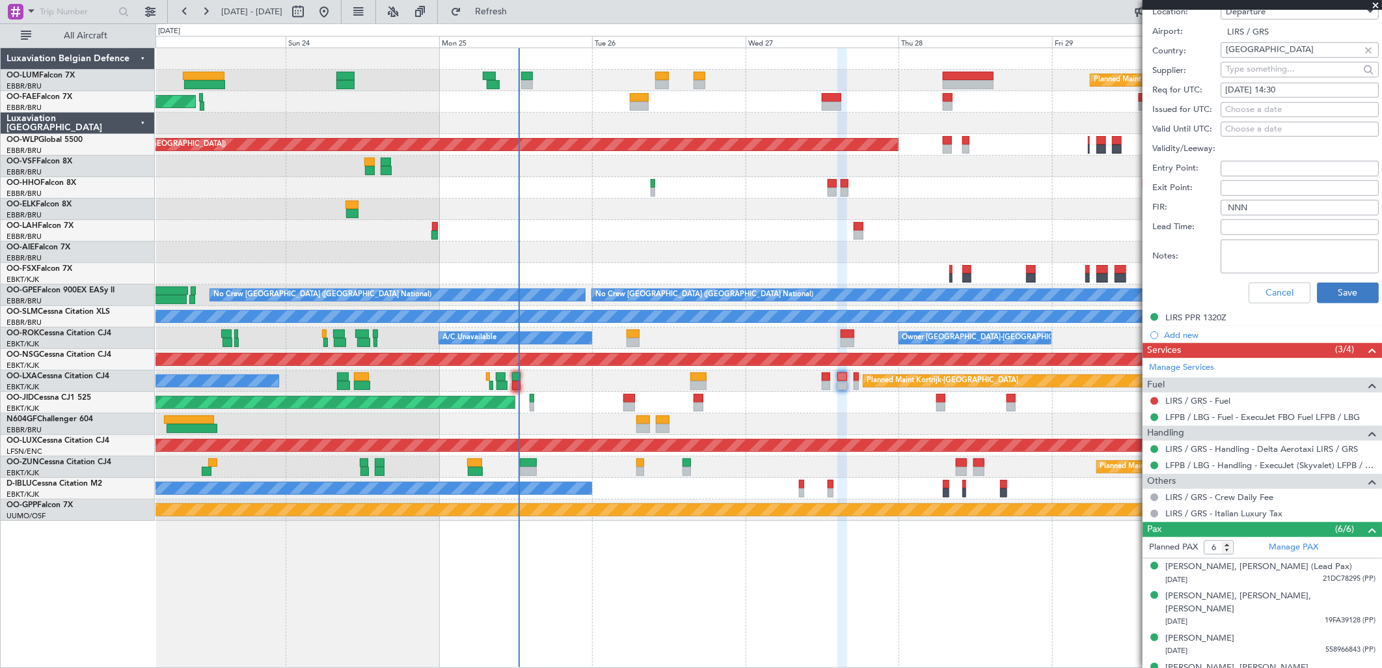
type input "SEAM25AG27/03"
click at [1104, 291] on button "Save" at bounding box center [1348, 292] width 62 height 21
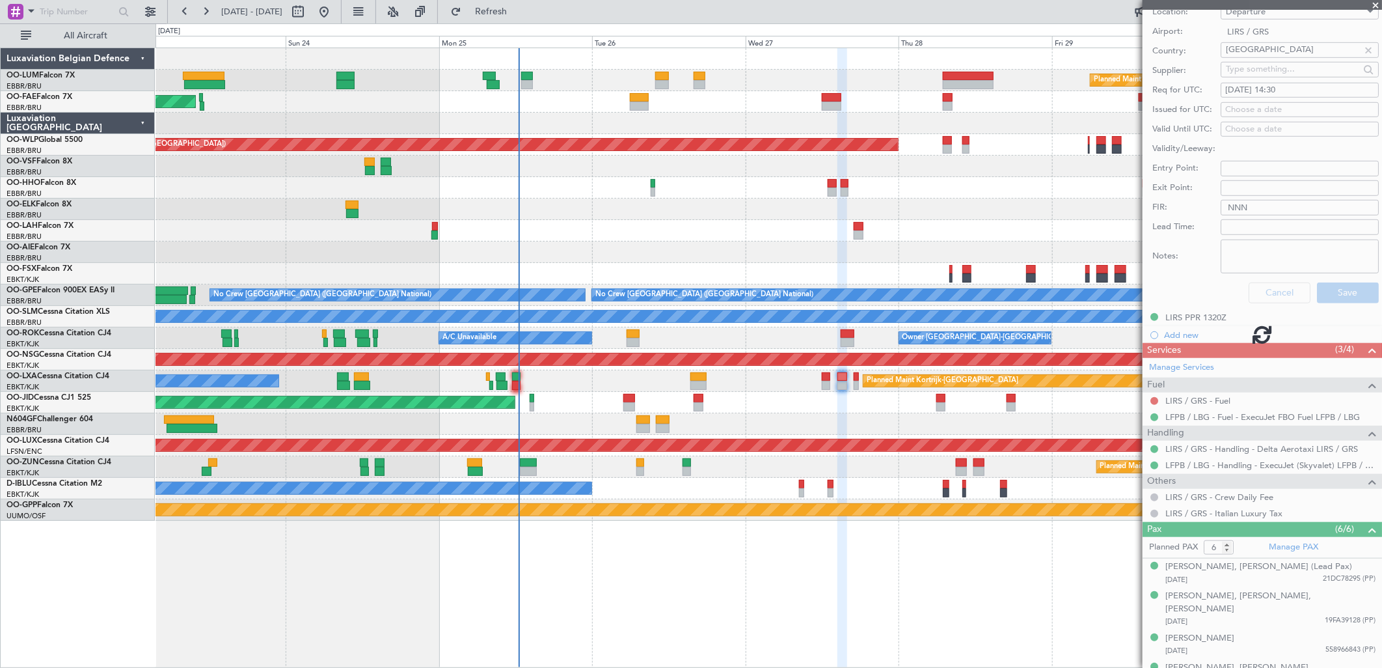
scroll to position [118, 0]
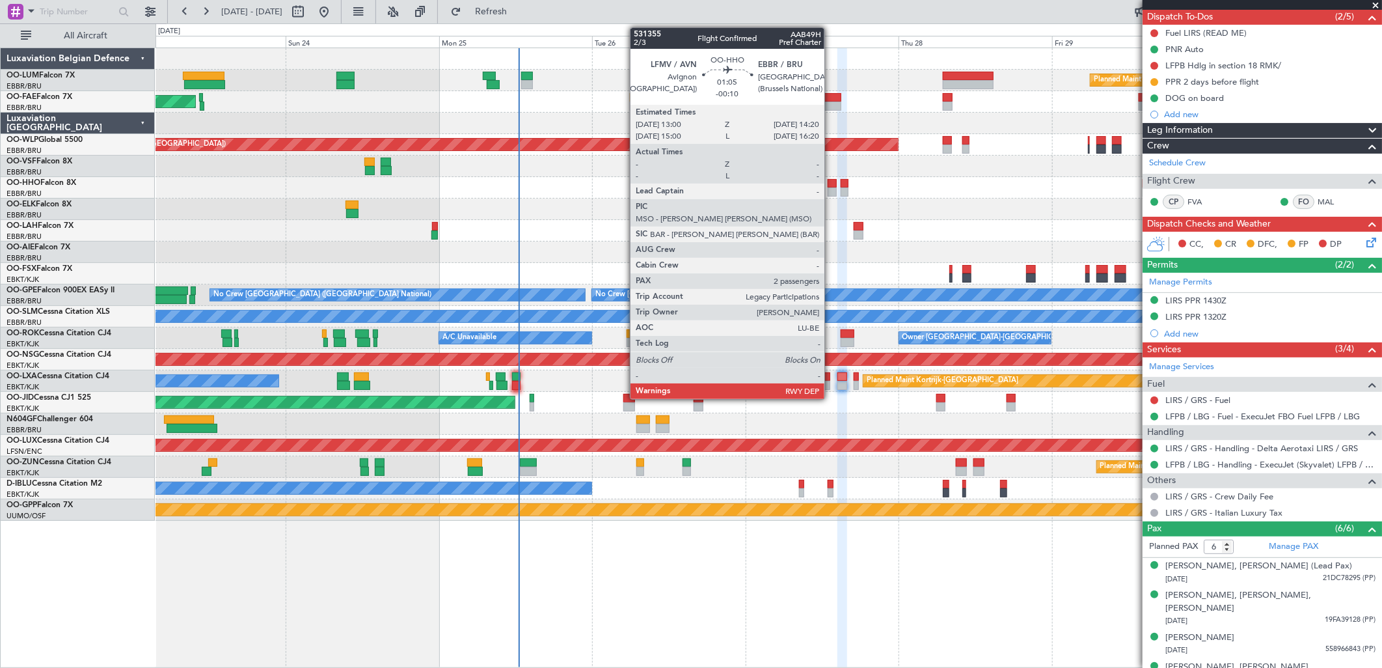
click at [831, 185] on div at bounding box center [832, 183] width 9 height 9
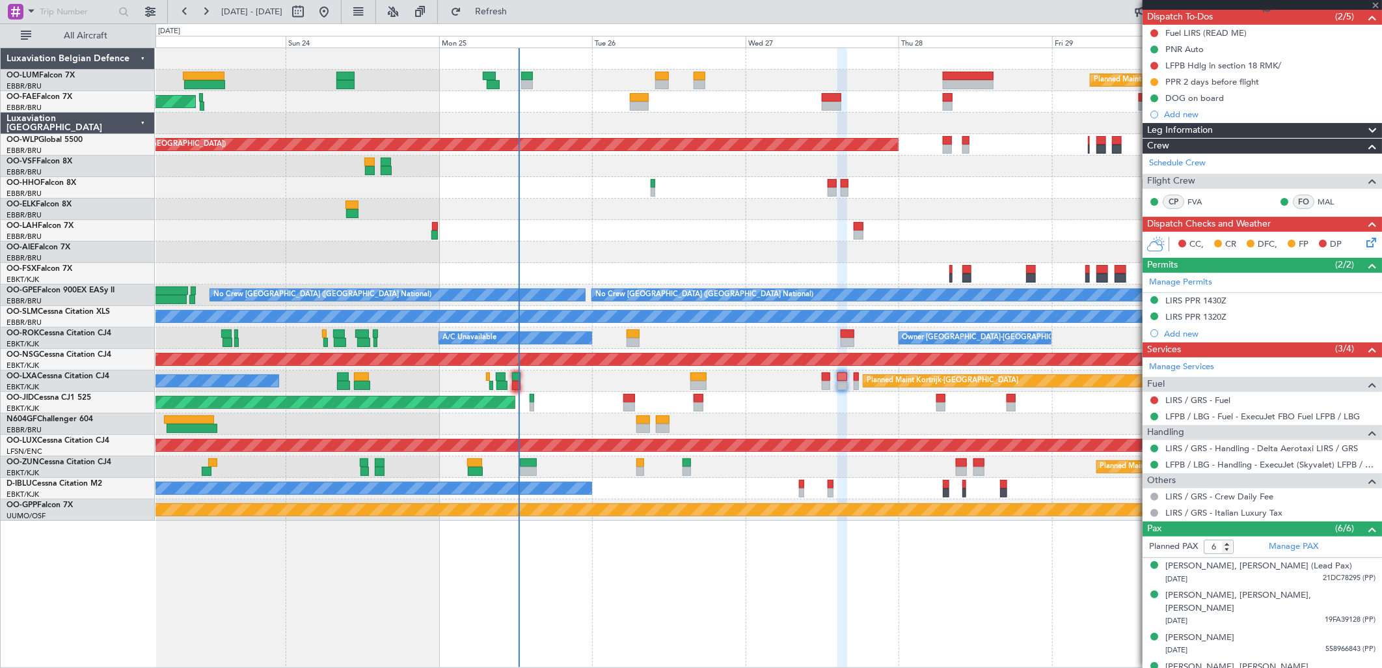
type input "-00:10"
type input "2"
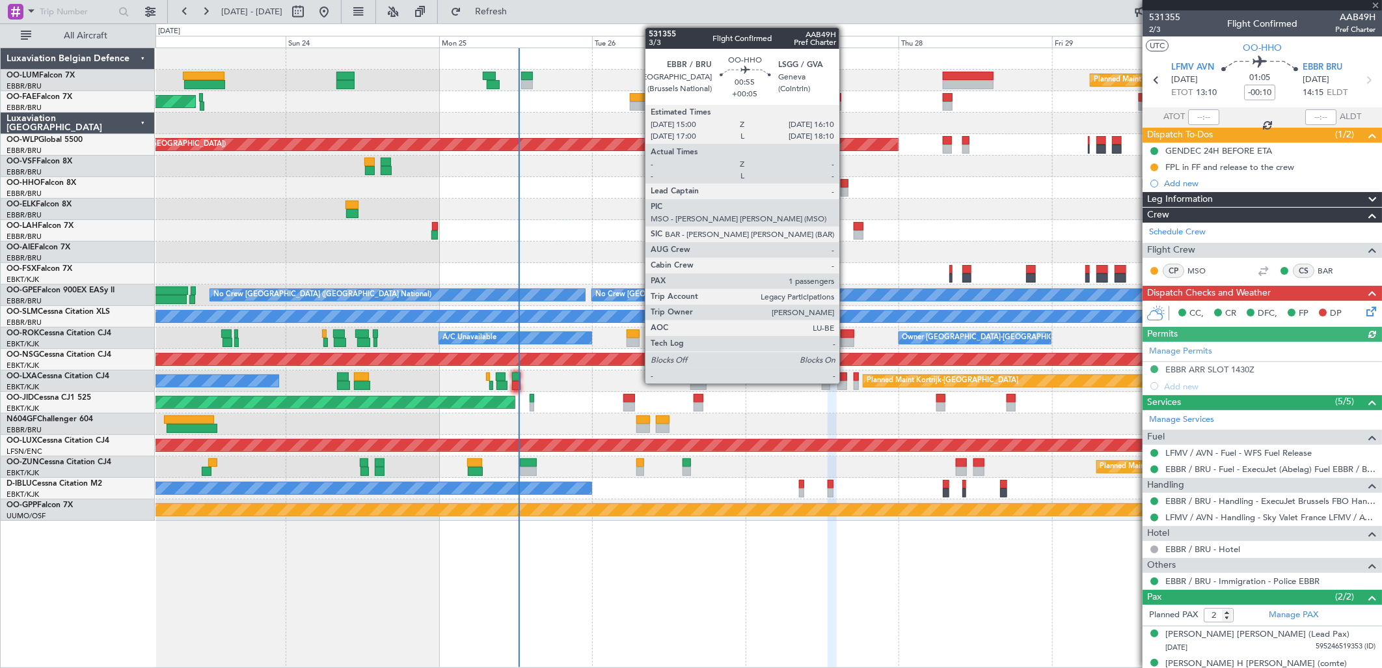
click at [846, 185] on div at bounding box center [845, 183] width 8 height 9
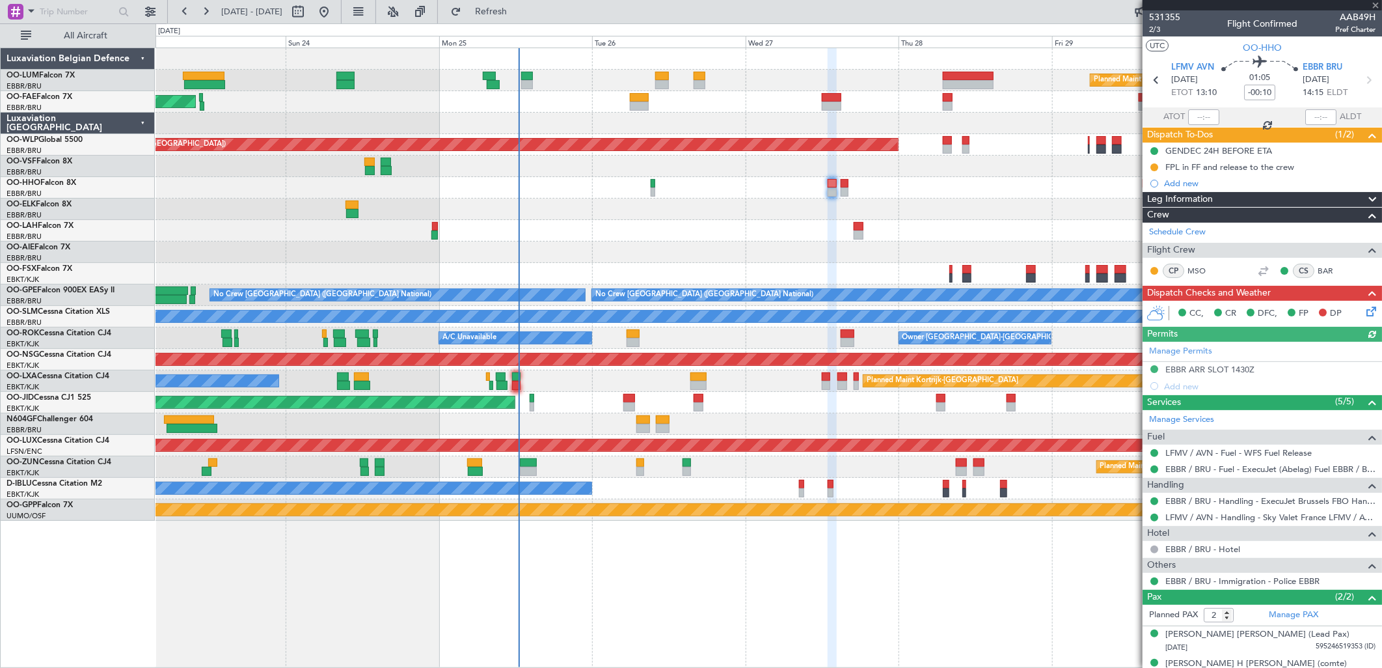
type input "+00:05"
type input "1"
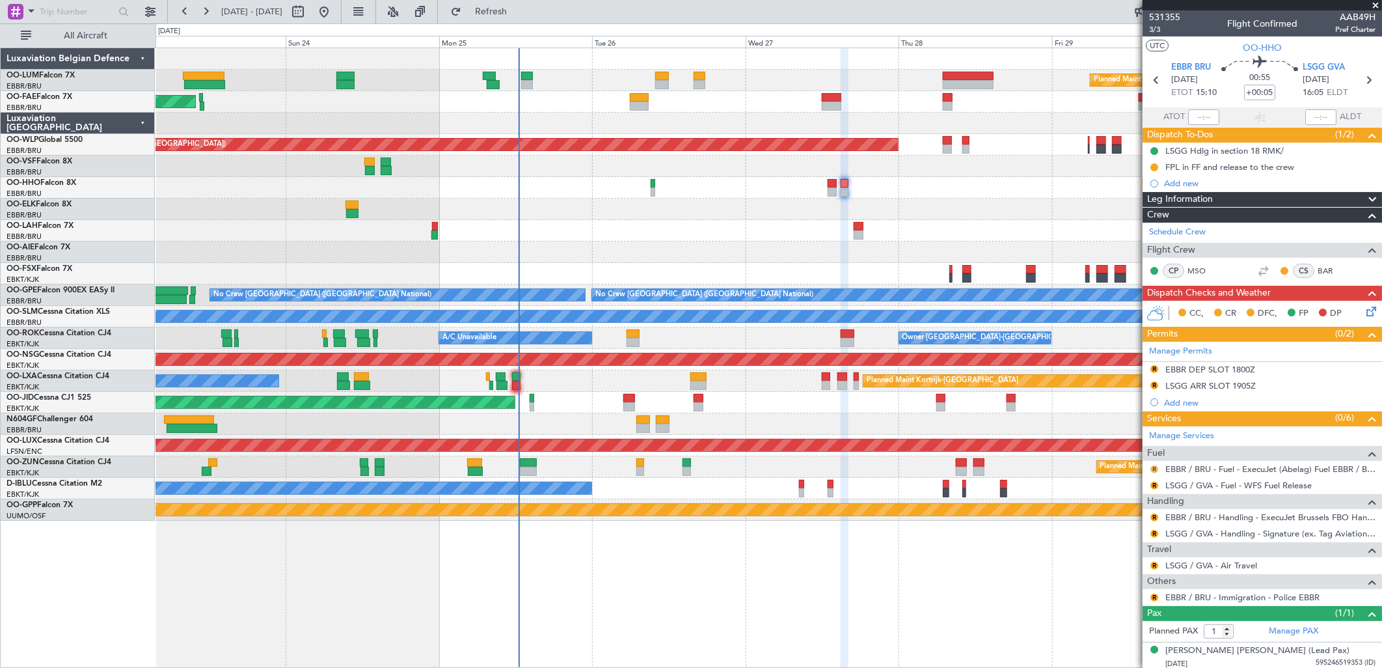
click at [1104, 467] on button "R" at bounding box center [1154, 469] width 8 height 8
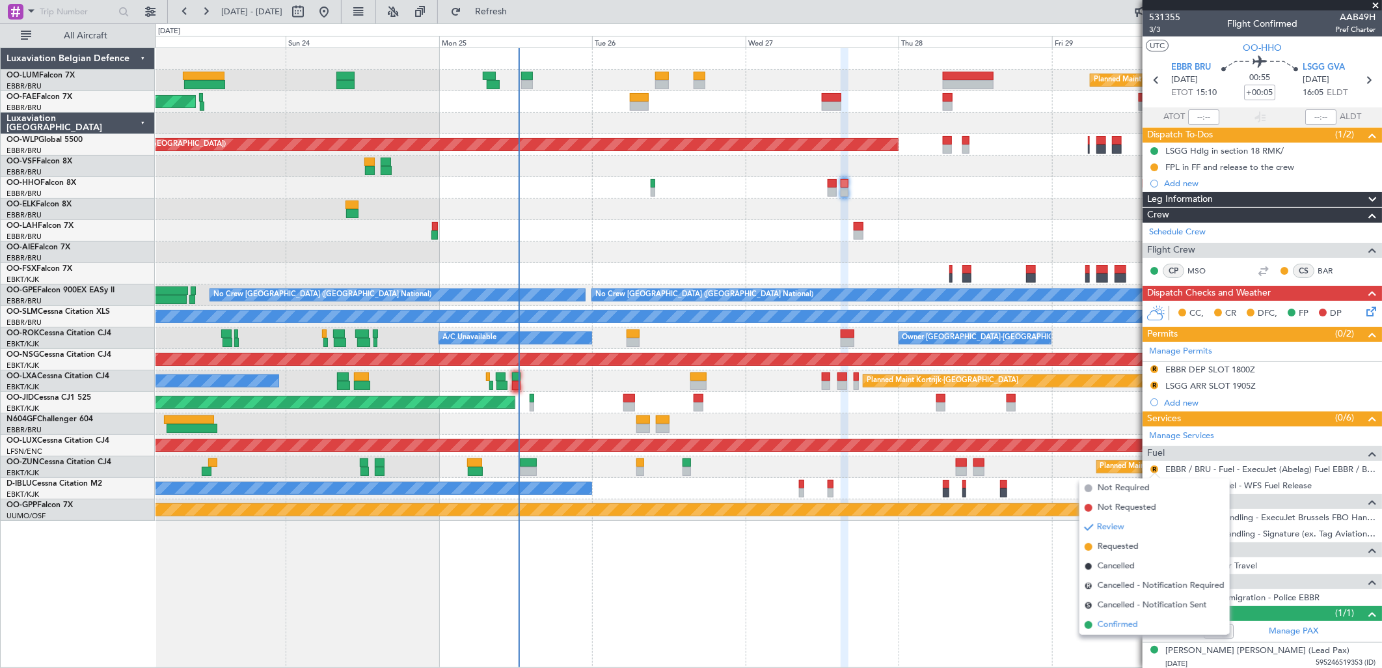
click at [1104, 511] on span "Confirmed" at bounding box center [1118, 624] width 40 height 13
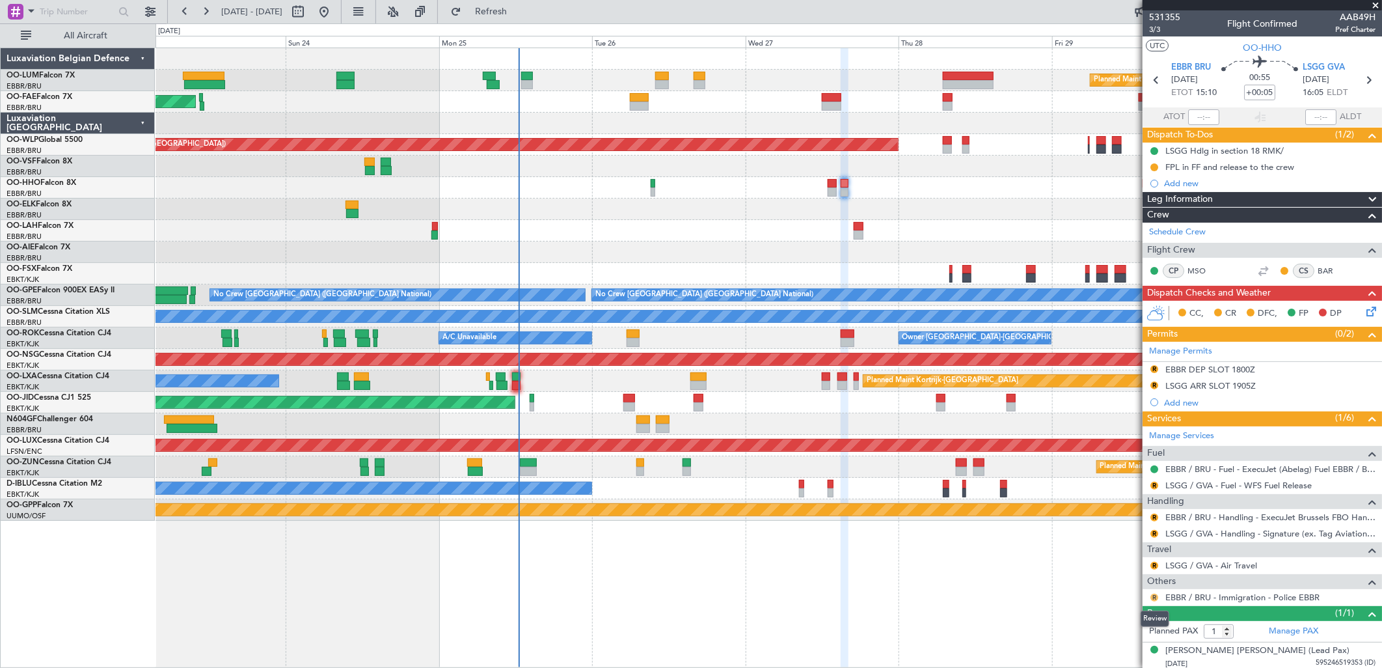
click at [1104, 511] on button "R" at bounding box center [1154, 597] width 8 height 8
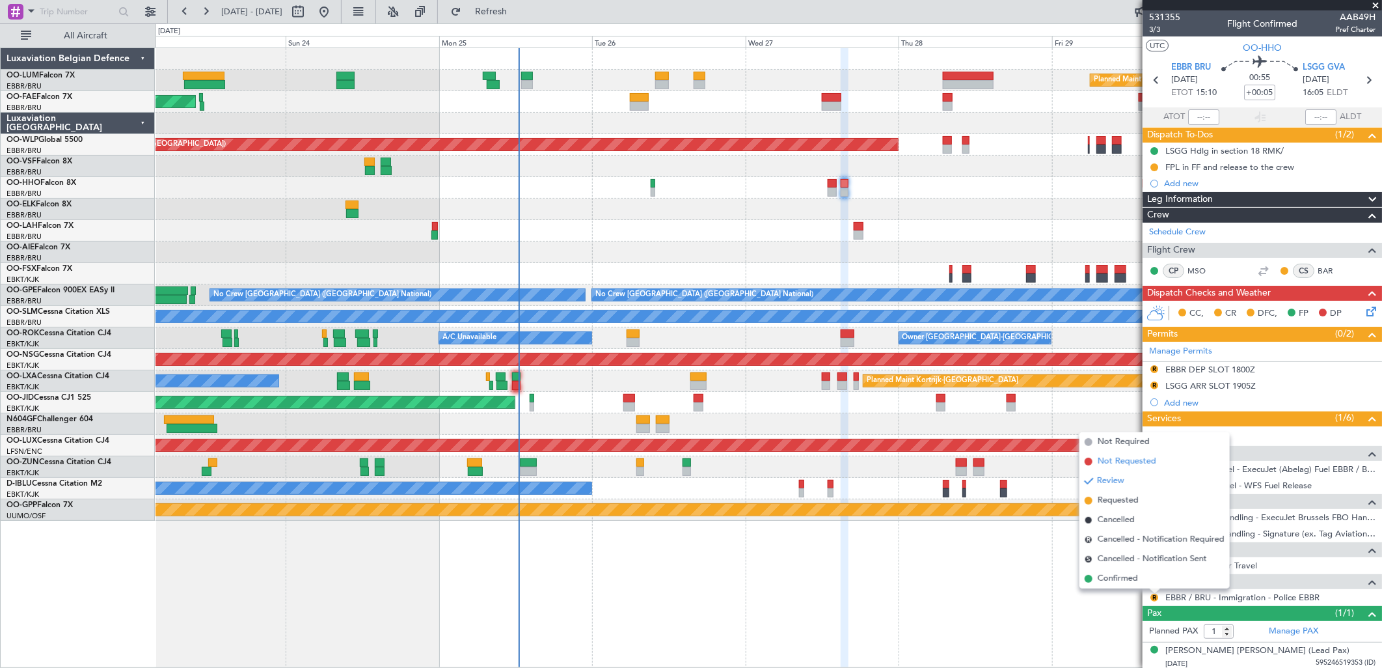
click at [1104, 461] on span "Not Requested" at bounding box center [1127, 461] width 59 height 13
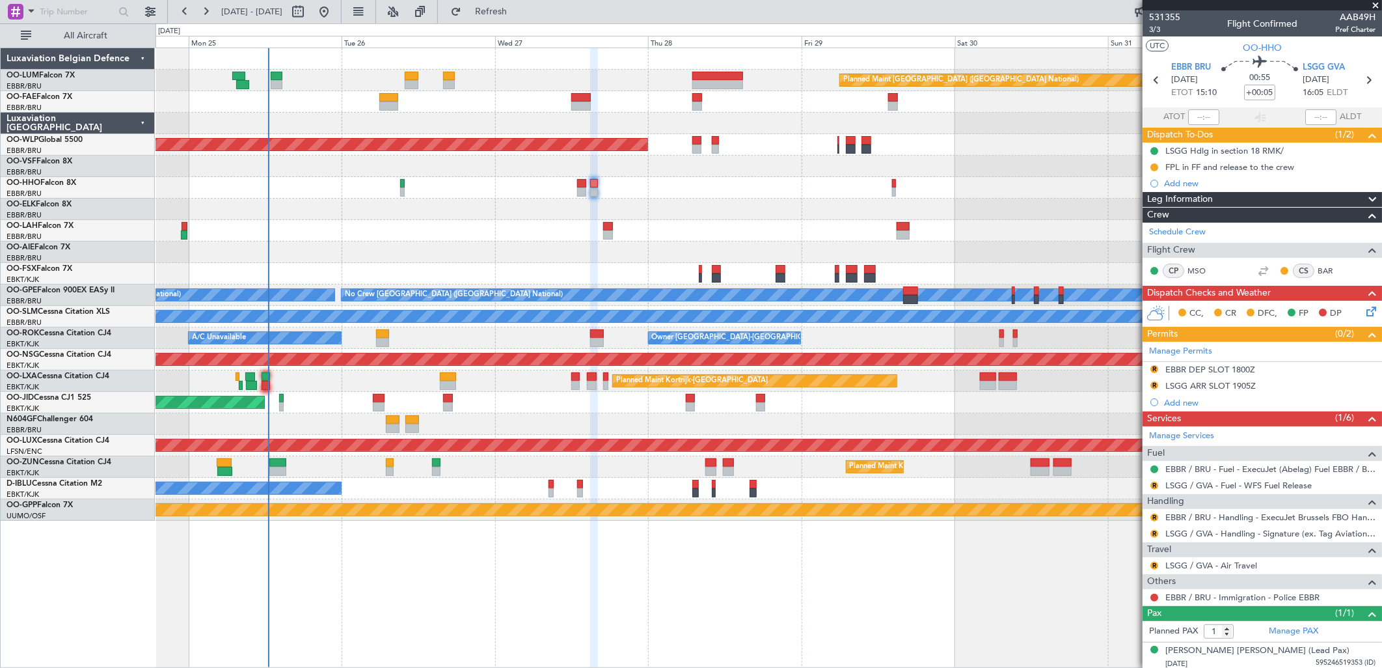
click at [774, 284] on div "Planned Maint Brussels (Brussels National) 13:30 Z 22:35 Z HAAB 13:00 Z EBMB 22…" at bounding box center [769, 284] width 1226 height 472
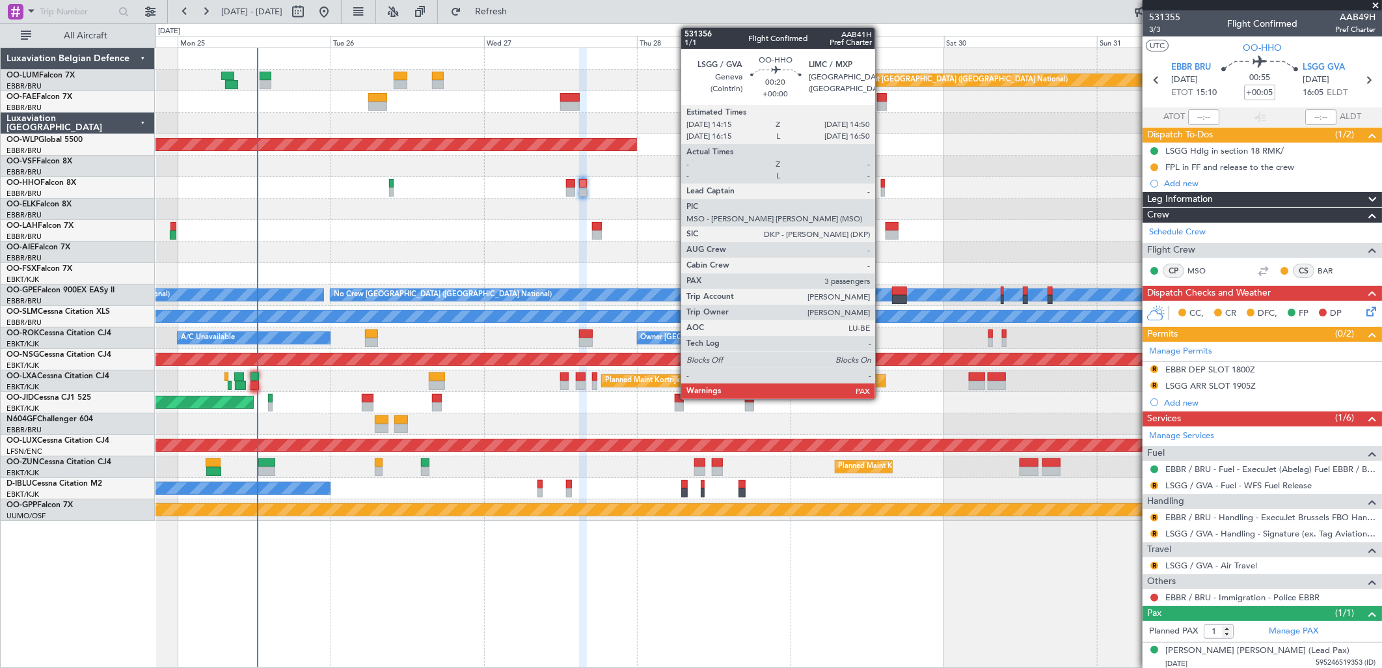
click at [882, 189] on div at bounding box center [883, 191] width 4 height 9
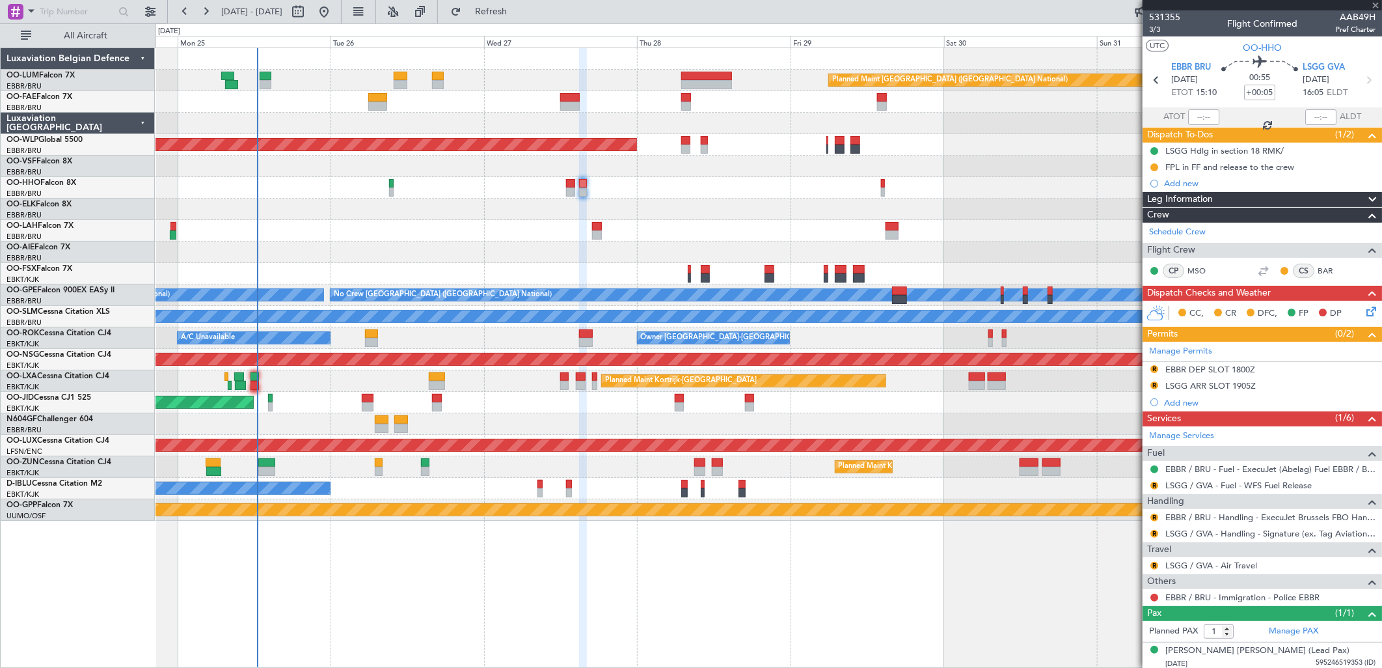
type input "4"
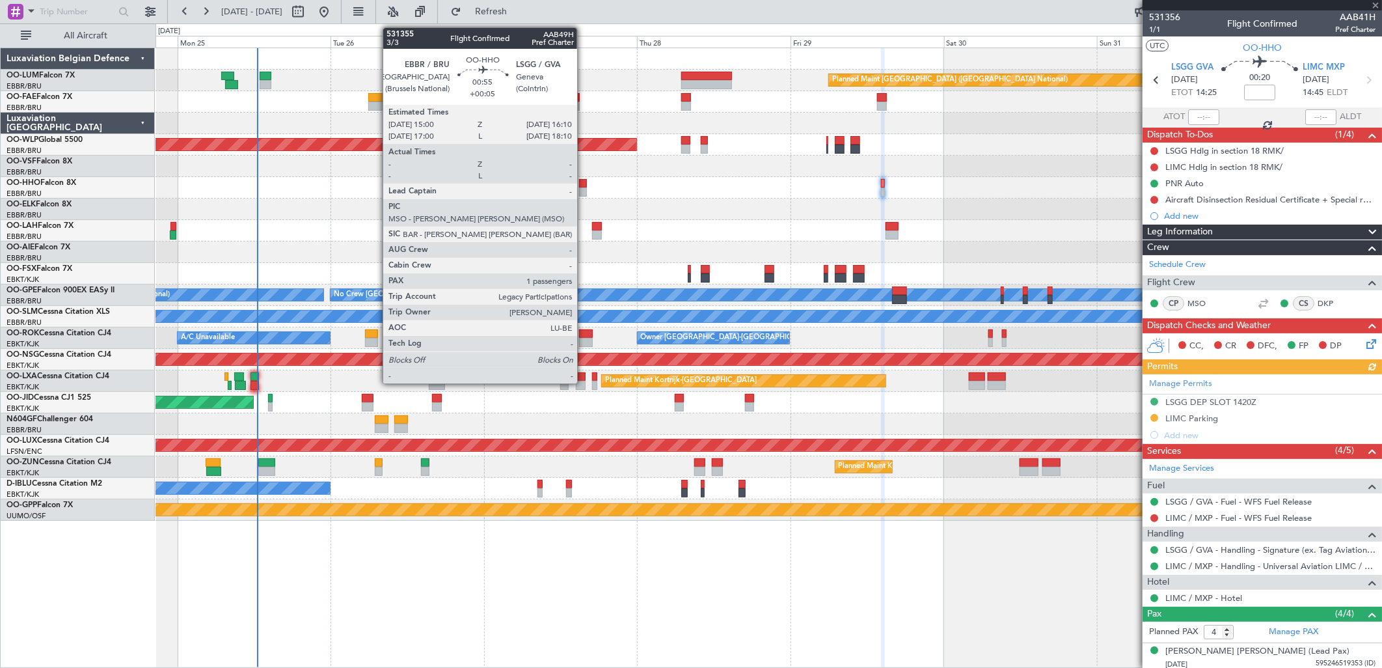
click at [584, 189] on div at bounding box center [583, 191] width 8 height 9
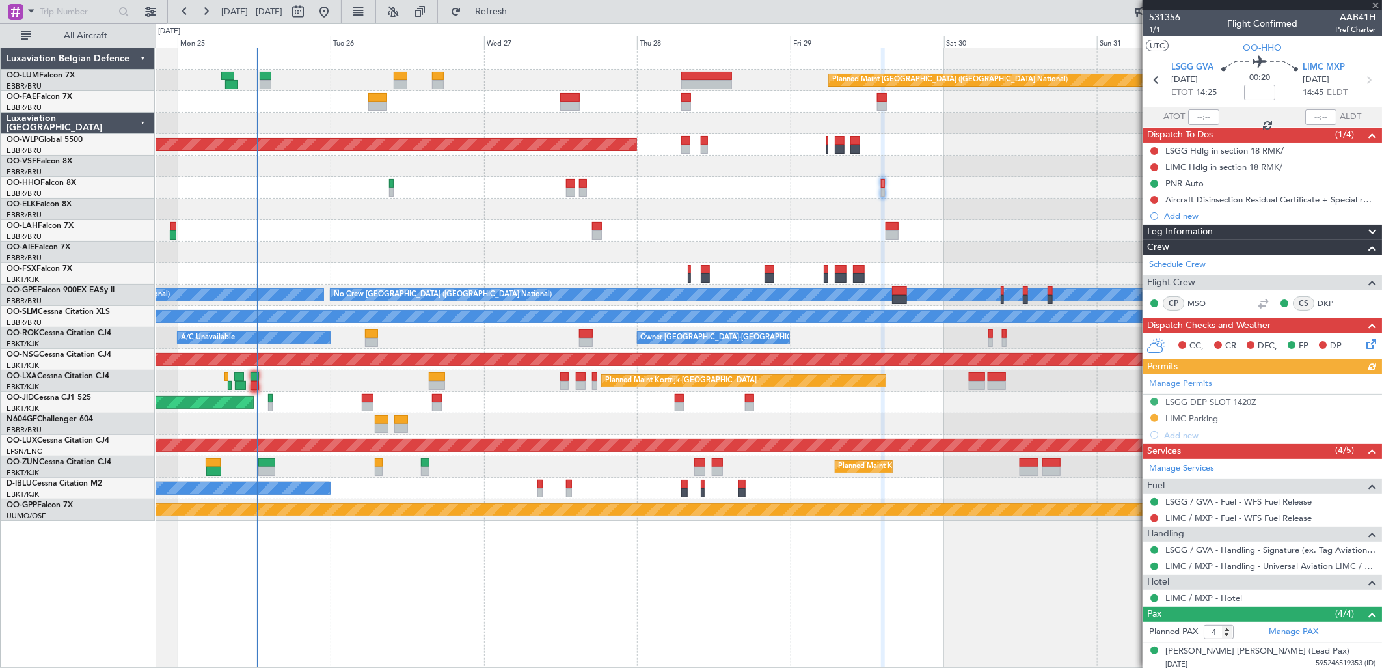
type input "+00:05"
type input "1"
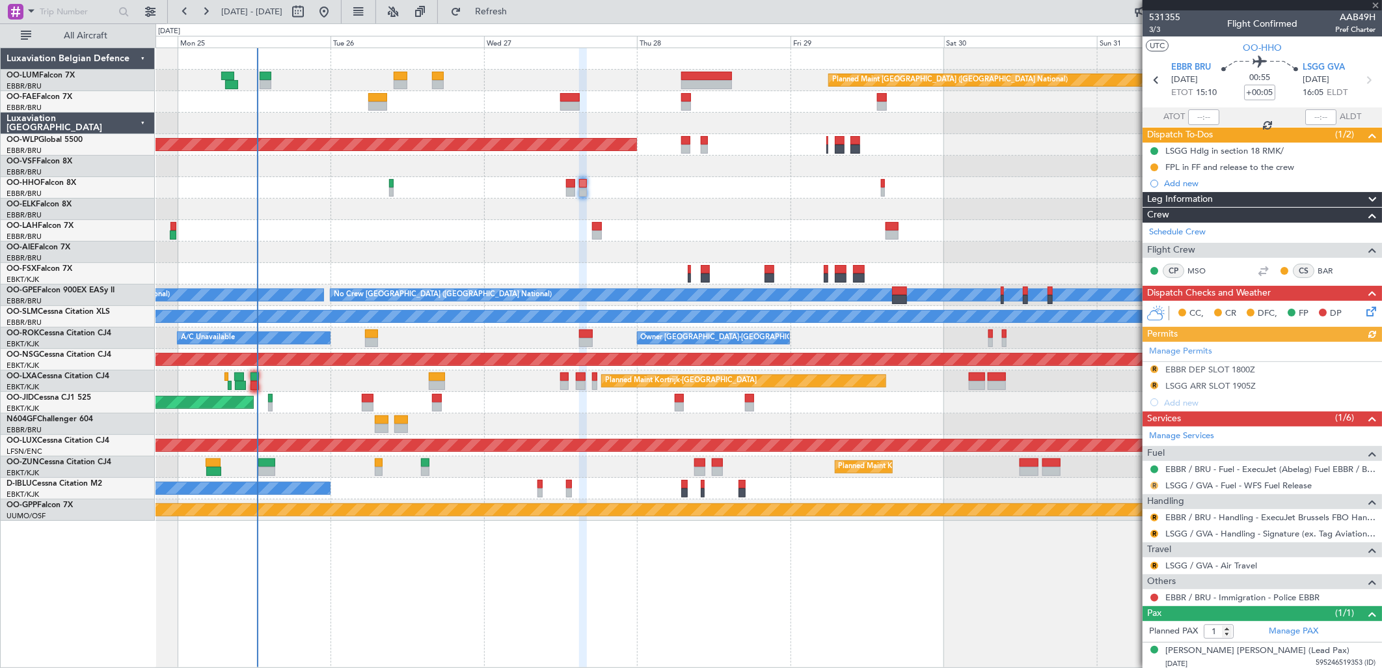
click at [1104, 485] on button "R" at bounding box center [1154, 485] width 8 height 8
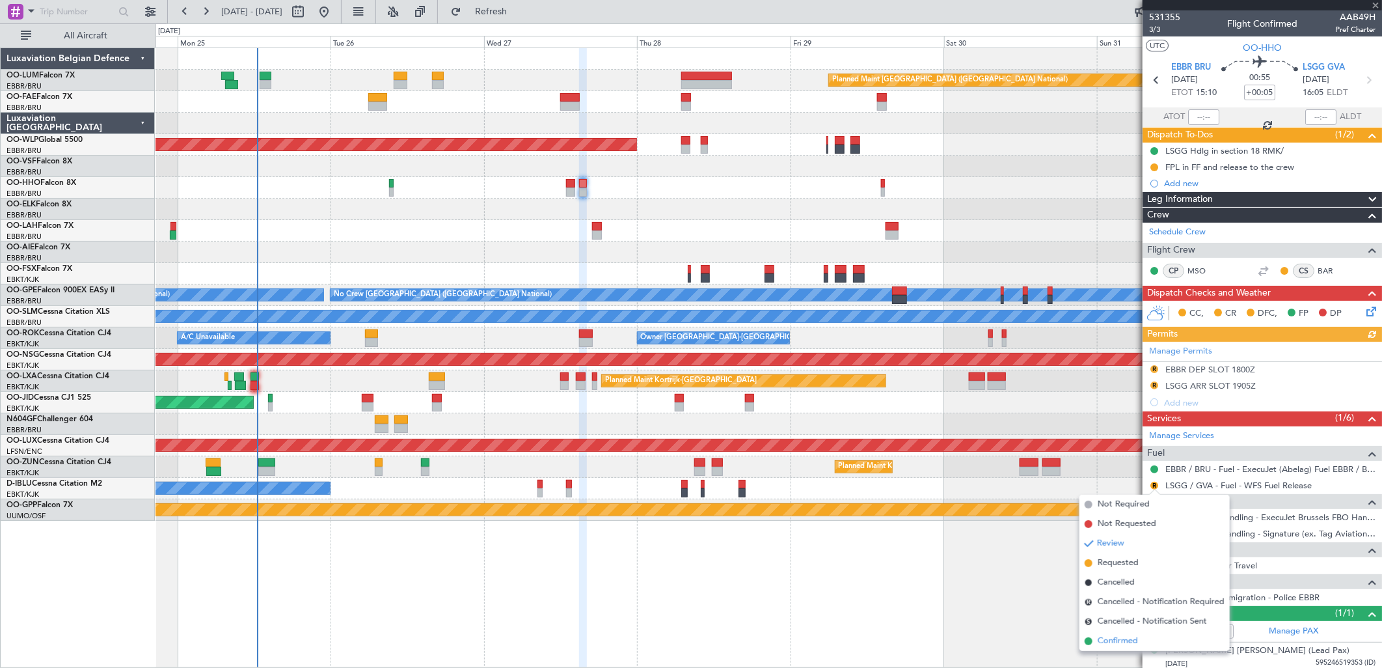
click at [1104, 511] on span "Confirmed" at bounding box center [1118, 640] width 40 height 13
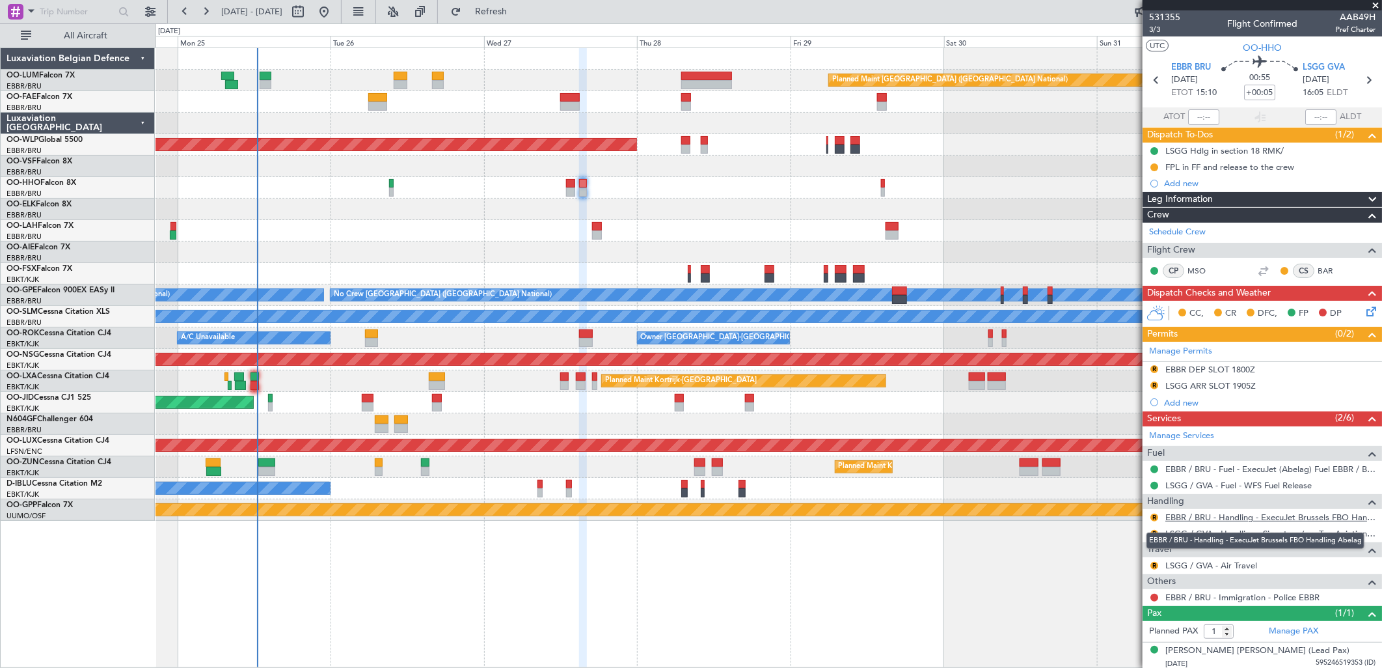
click at [1104, 511] on link "EBBR / BRU - Handling - ExecuJet Brussels FBO Handling Abelag" at bounding box center [1270, 516] width 210 height 11
click at [1104, 369] on div "EBBR DEP SLOT 1800Z" at bounding box center [1210, 369] width 90 height 11
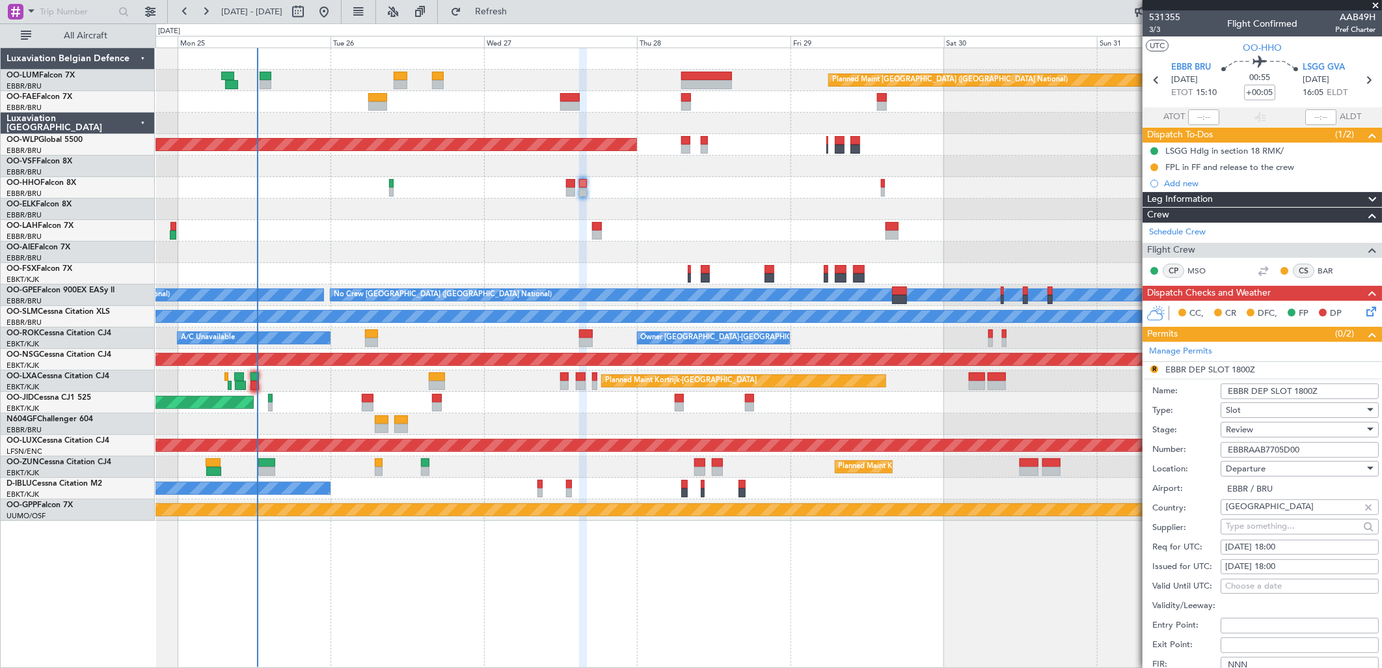
click at [1104, 511] on div "27/08/2025 18:00" at bounding box center [1299, 547] width 149 height 13
select select "8"
select select "2025"
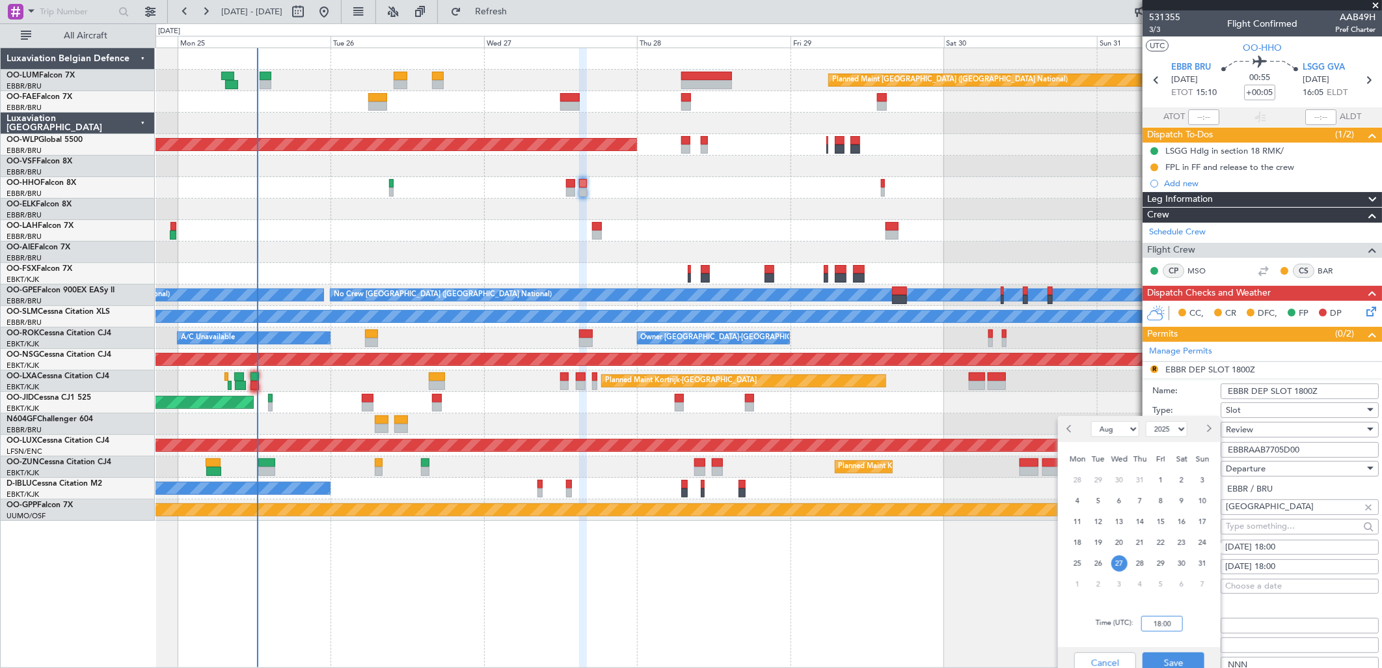
click at [1104, 511] on input "18:00" at bounding box center [1162, 623] width 42 height 16
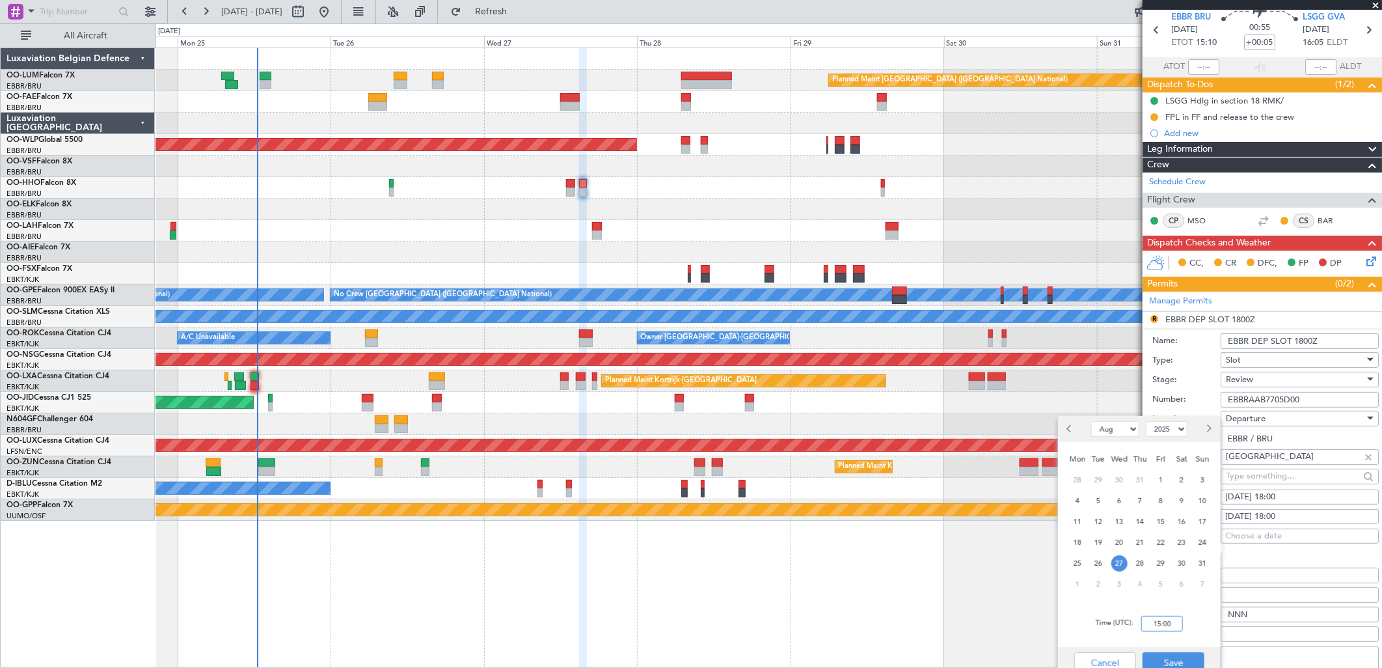
scroll to position [72, 0]
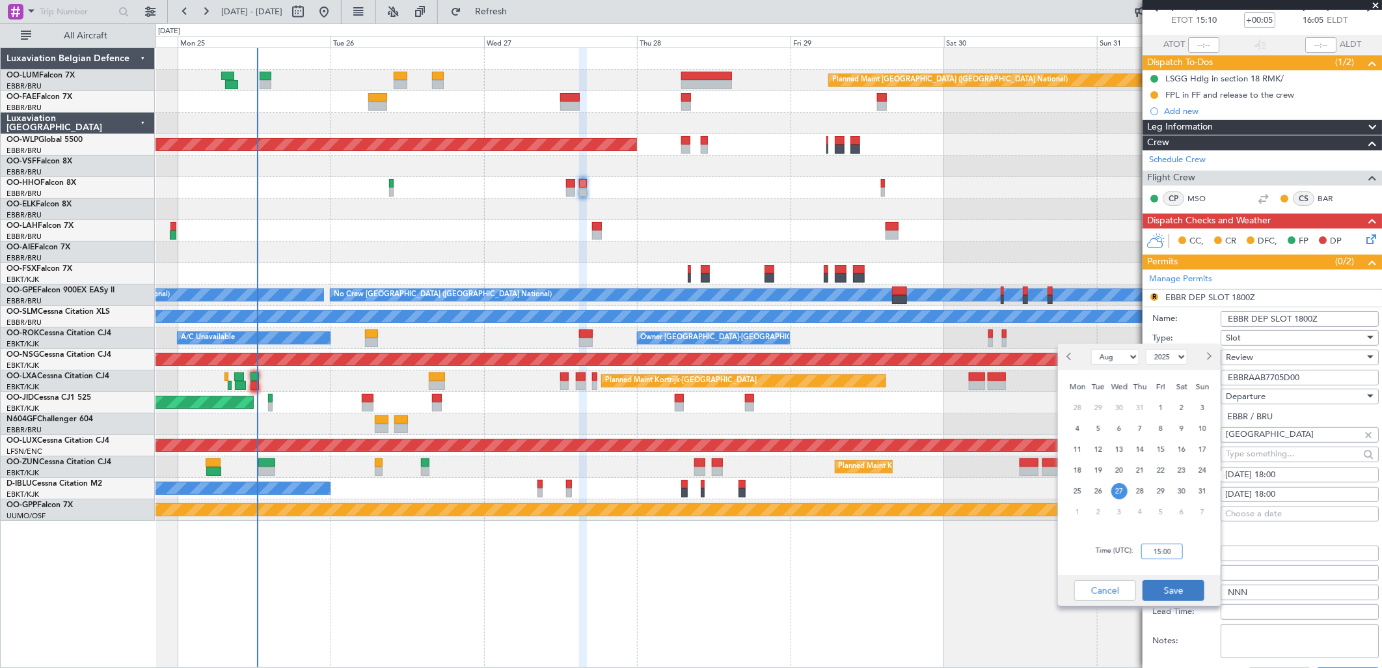
type input "15:00"
click at [1104, 511] on button "Save" at bounding box center [1174, 590] width 62 height 21
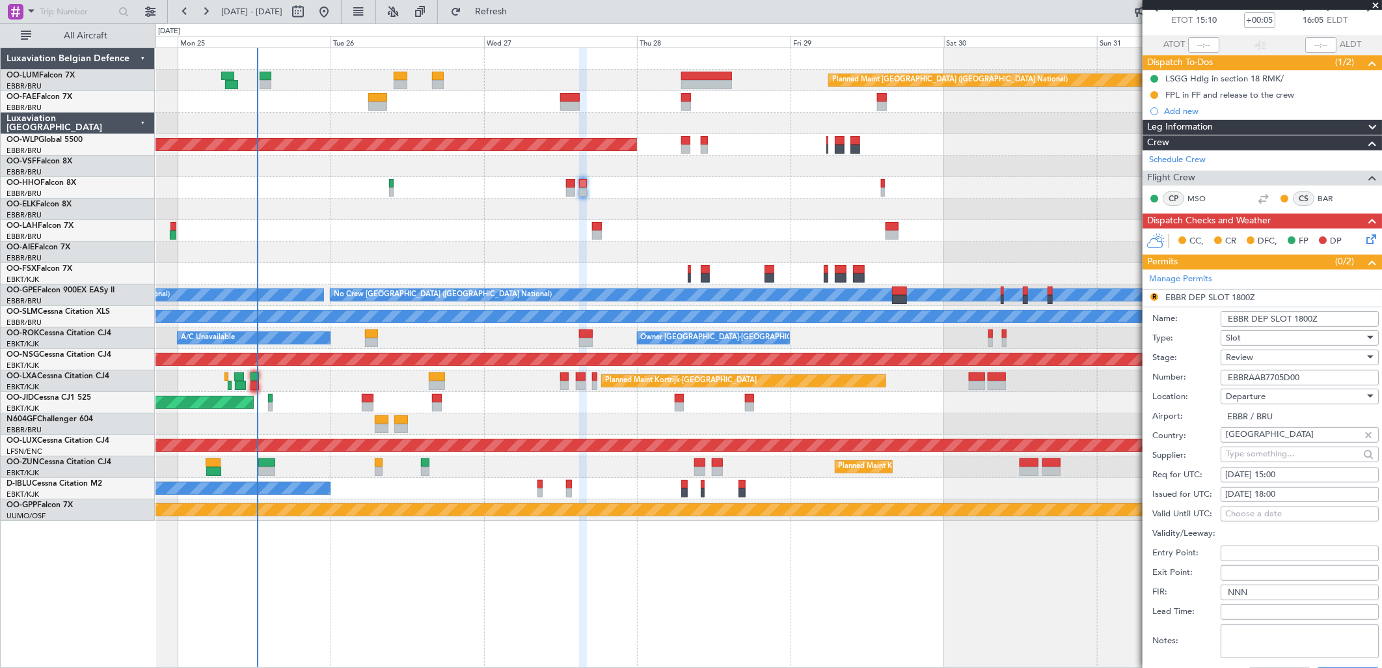
click at [1104, 493] on div "27/08/2025 18:00" at bounding box center [1299, 494] width 149 height 13
select select "8"
select select "2025"
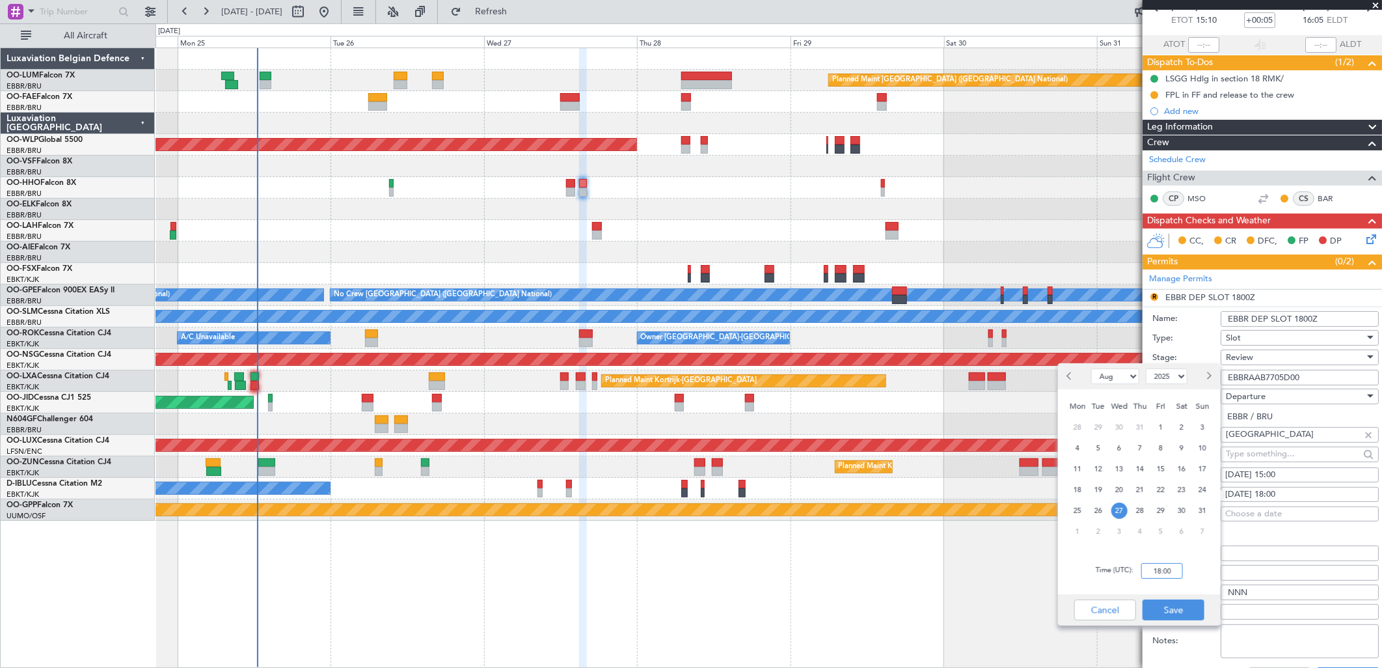
click at [1104, 511] on input "18:00" at bounding box center [1162, 571] width 42 height 16
type input "15:00"
click at [1104, 511] on button "Save" at bounding box center [1174, 609] width 62 height 21
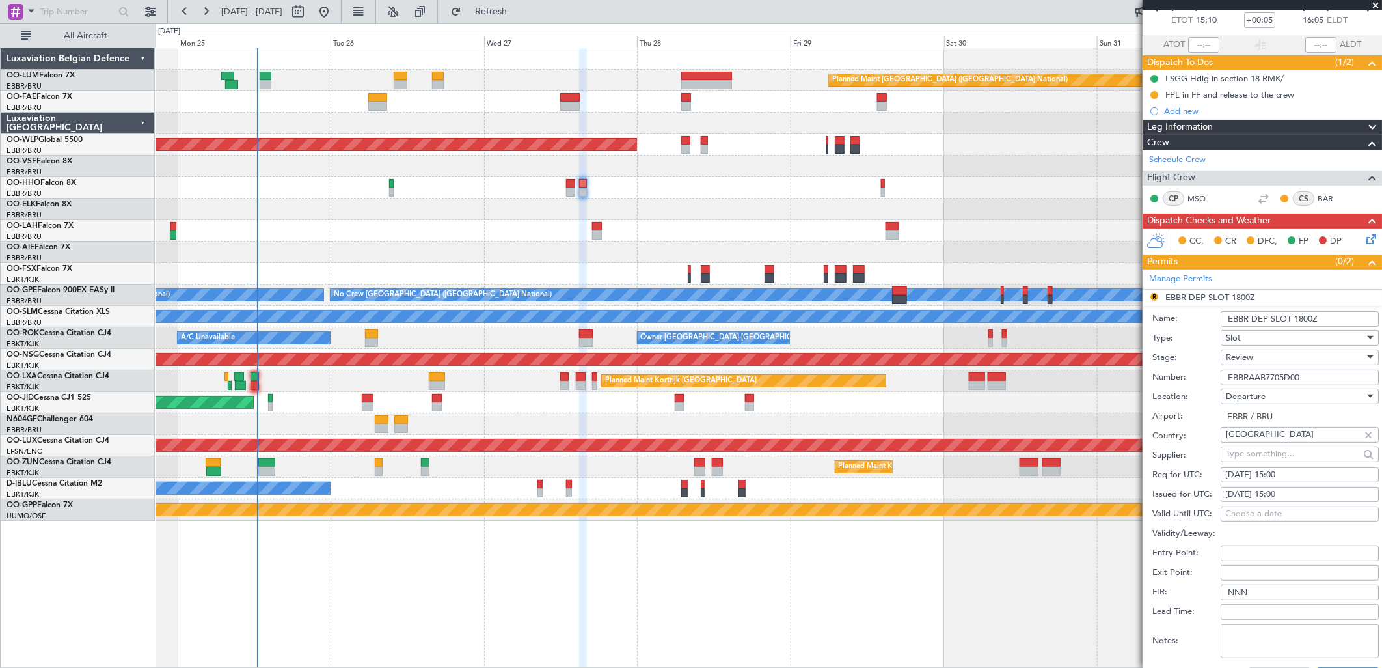
click at [1104, 365] on div "Review" at bounding box center [1295, 357] width 139 height 20
click at [1104, 446] on span "Requested" at bounding box center [1294, 443] width 135 height 20
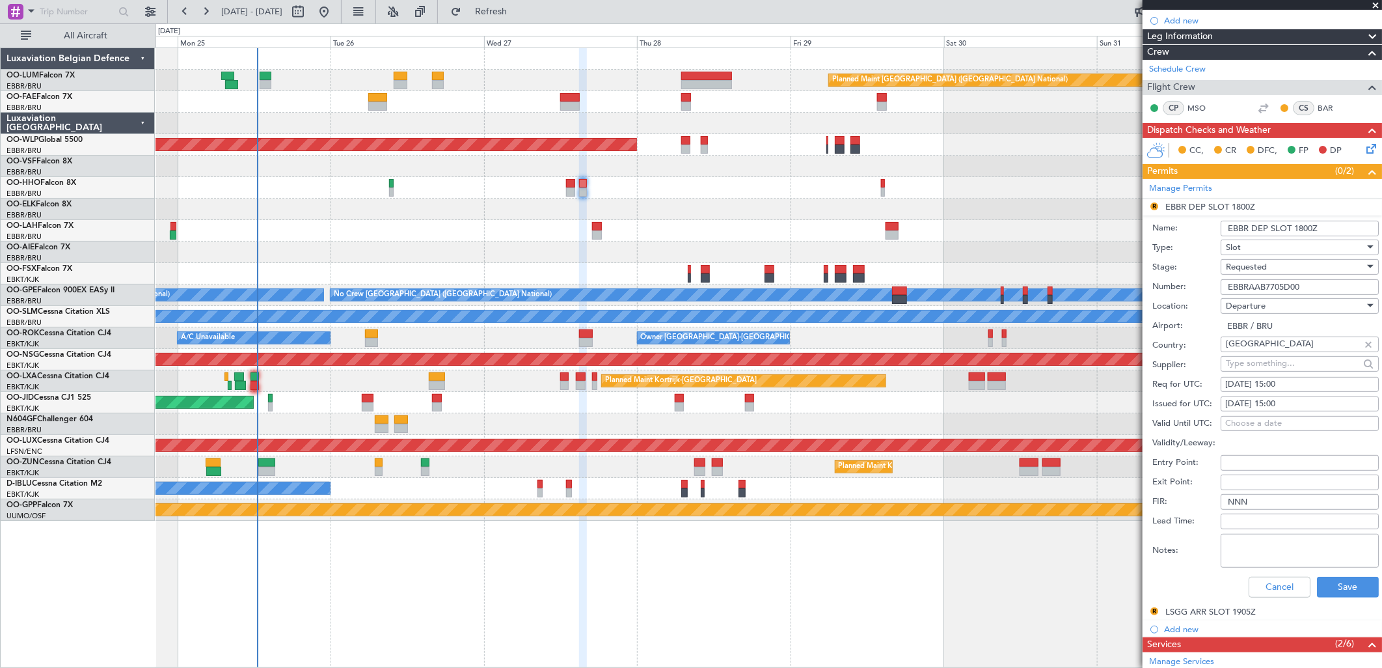
scroll to position [217, 0]
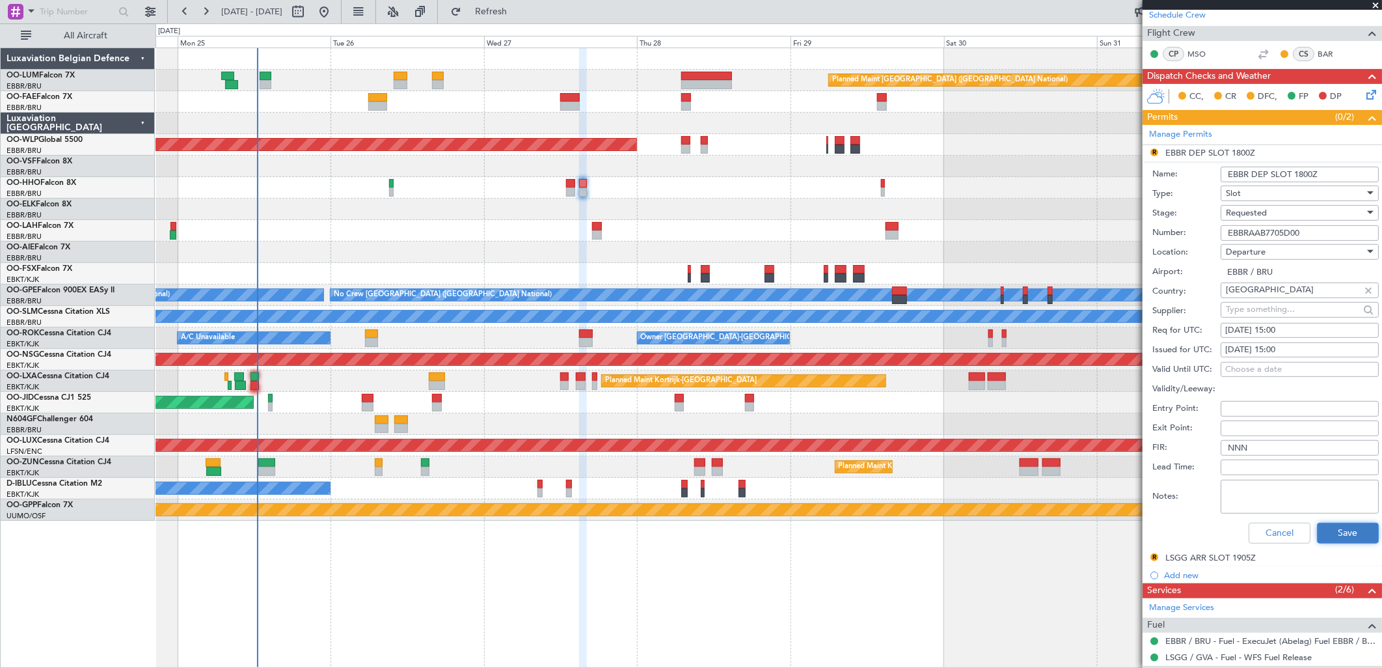
click at [1104, 511] on button "Save" at bounding box center [1348, 532] width 62 height 21
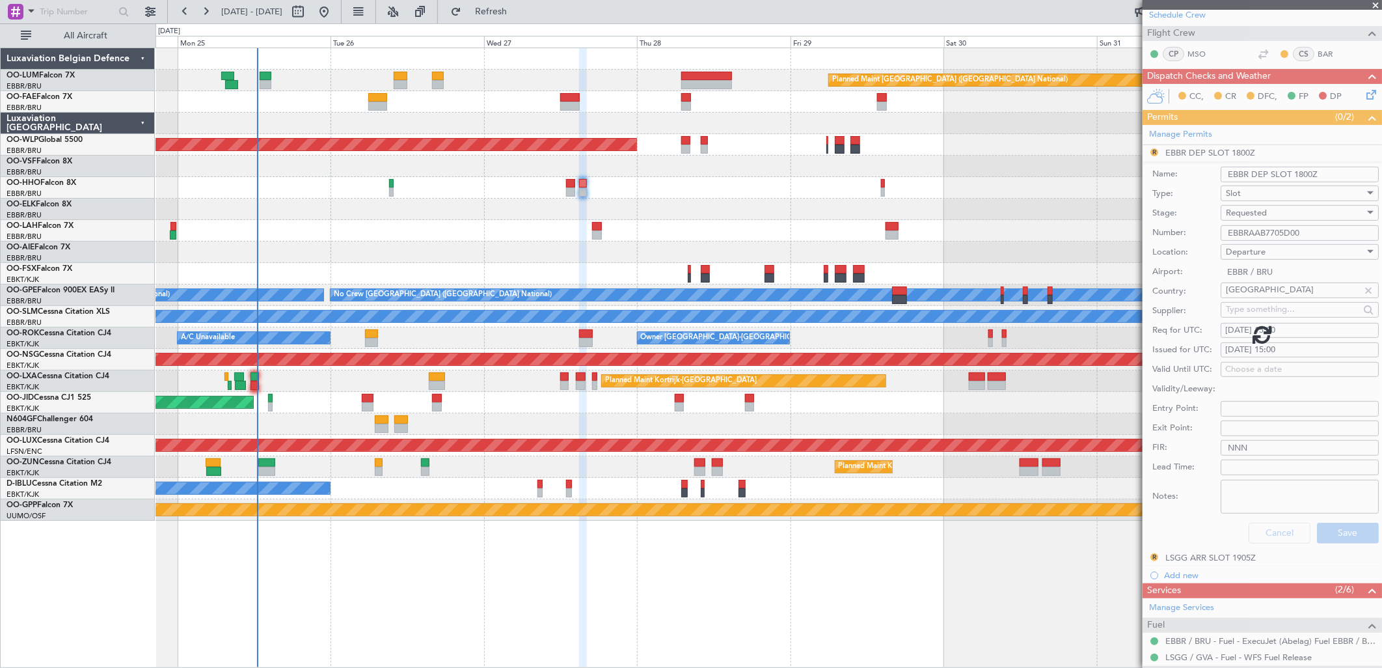
scroll to position [3, 0]
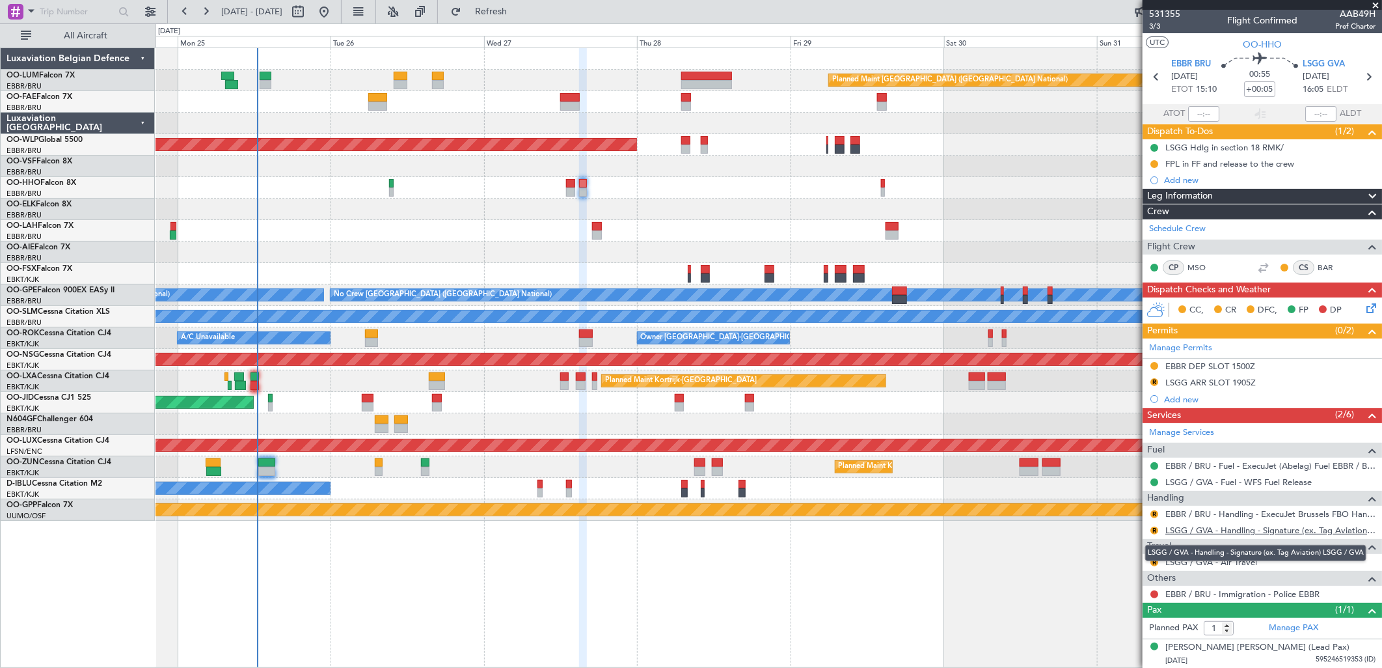
click at [1104, 511] on mat-tooltip-component "LSGG / GVA - Handling - Signature (ex. Tag Aviation) LSGG / GVA" at bounding box center [1255, 552] width 239 height 34
click at [1104, 511] on link "LSGG / GVA - Handling - Signature (ex. Tag Aviation) LSGG / GVA" at bounding box center [1270, 529] width 210 height 11
click at [1104, 379] on button "R" at bounding box center [1154, 382] width 8 height 8
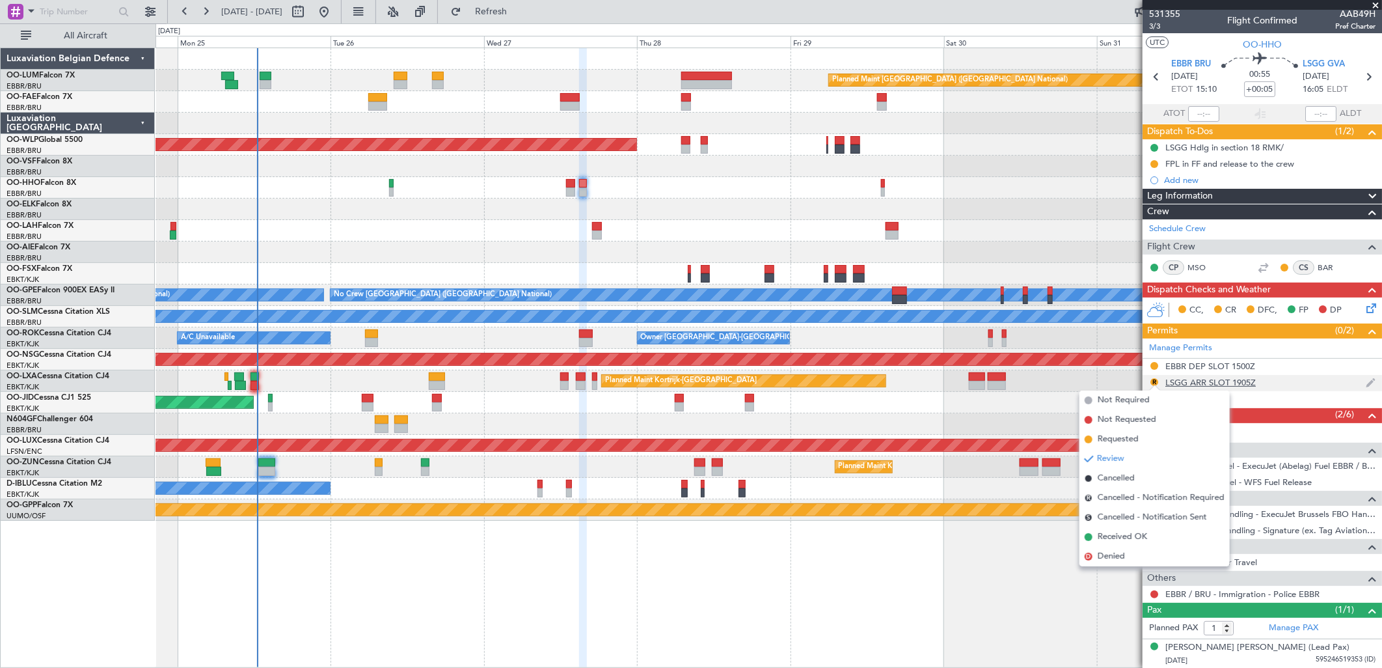
click at [1104, 383] on div "LSGG ARR SLOT 1905Z" at bounding box center [1210, 382] width 90 height 11
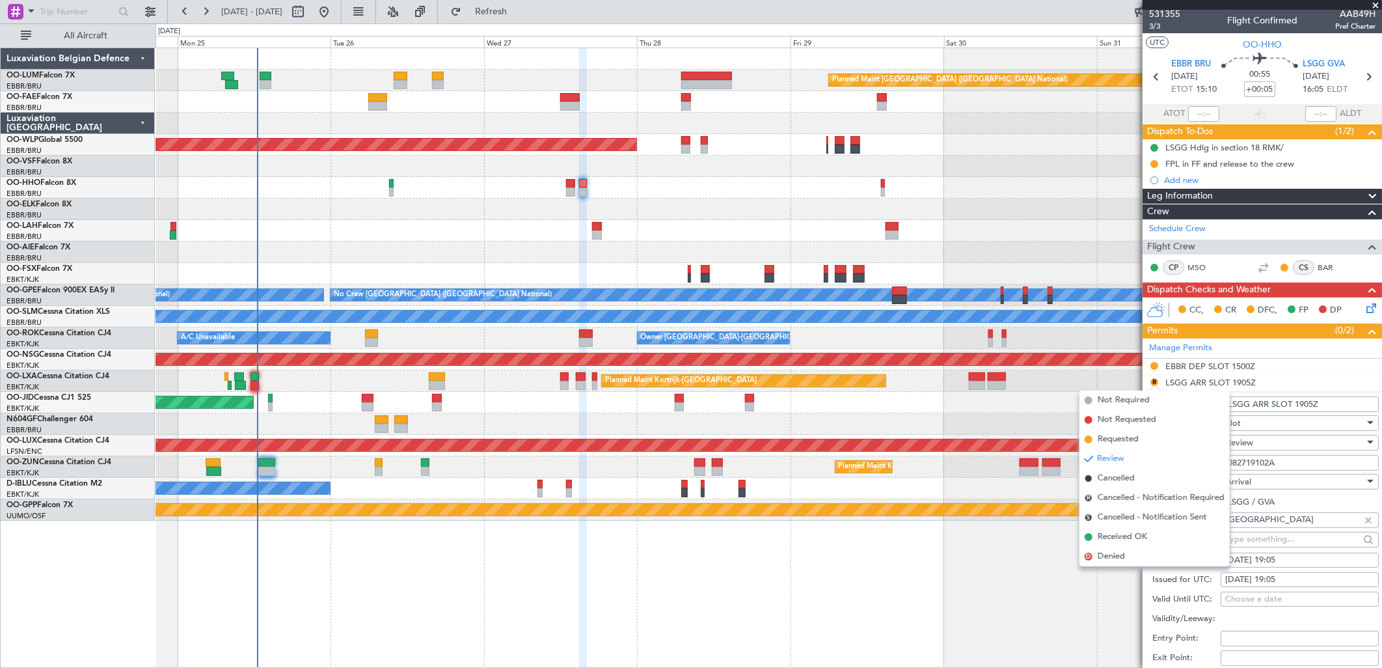
click at [1104, 447] on div "Review" at bounding box center [1295, 443] width 139 height 20
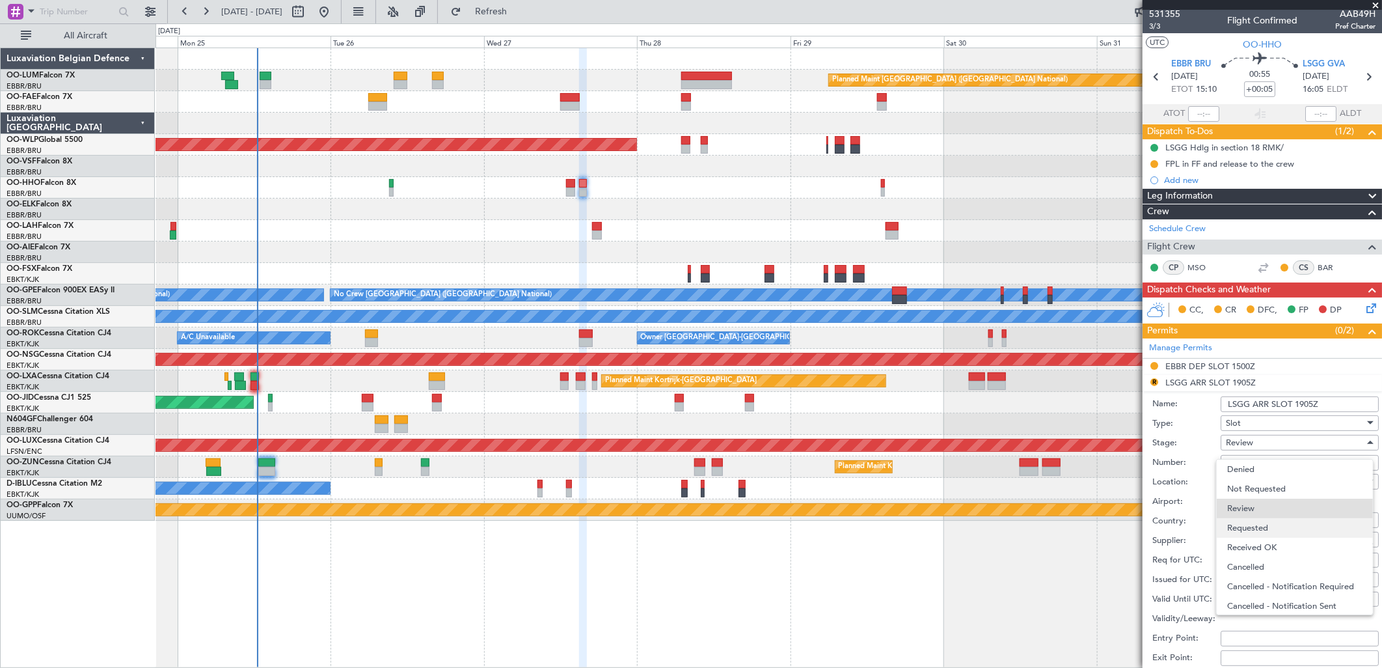
click at [1104, 511] on span "Requested" at bounding box center [1294, 528] width 135 height 20
click at [1104, 511] on div "27/08/2025 19:05" at bounding box center [1299, 560] width 149 height 13
select select "8"
select select "2025"
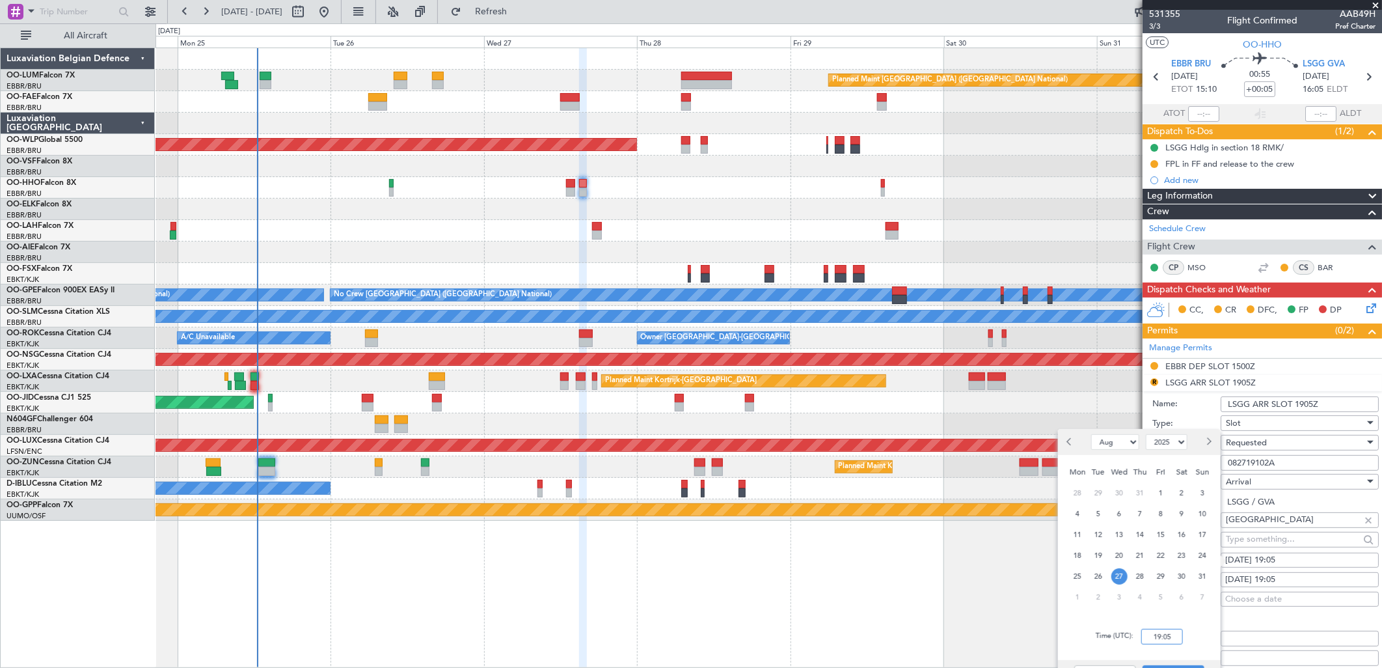
click at [1104, 511] on input "19:05" at bounding box center [1162, 637] width 42 height 16
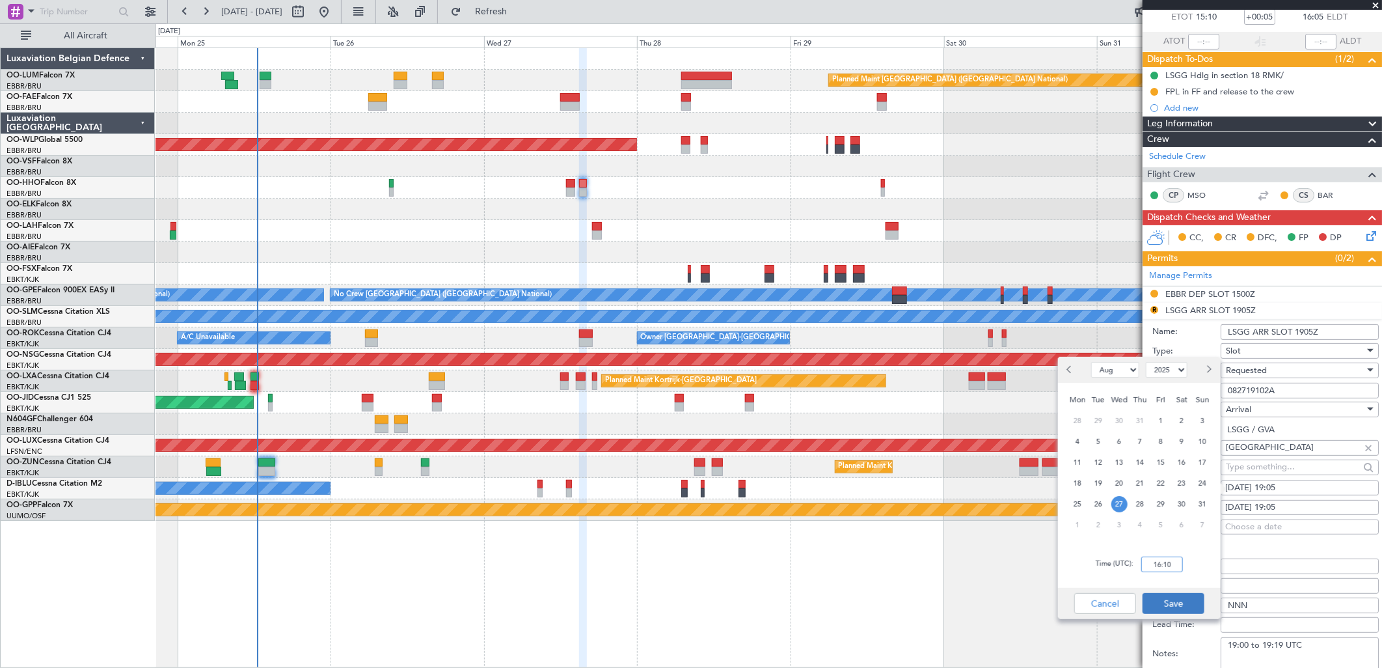
type input "16:10"
drag, startPoint x: 1187, startPoint y: 606, endPoint x: 1206, endPoint y: 580, distance: 31.8
click at [1104, 511] on button "Save" at bounding box center [1174, 603] width 62 height 21
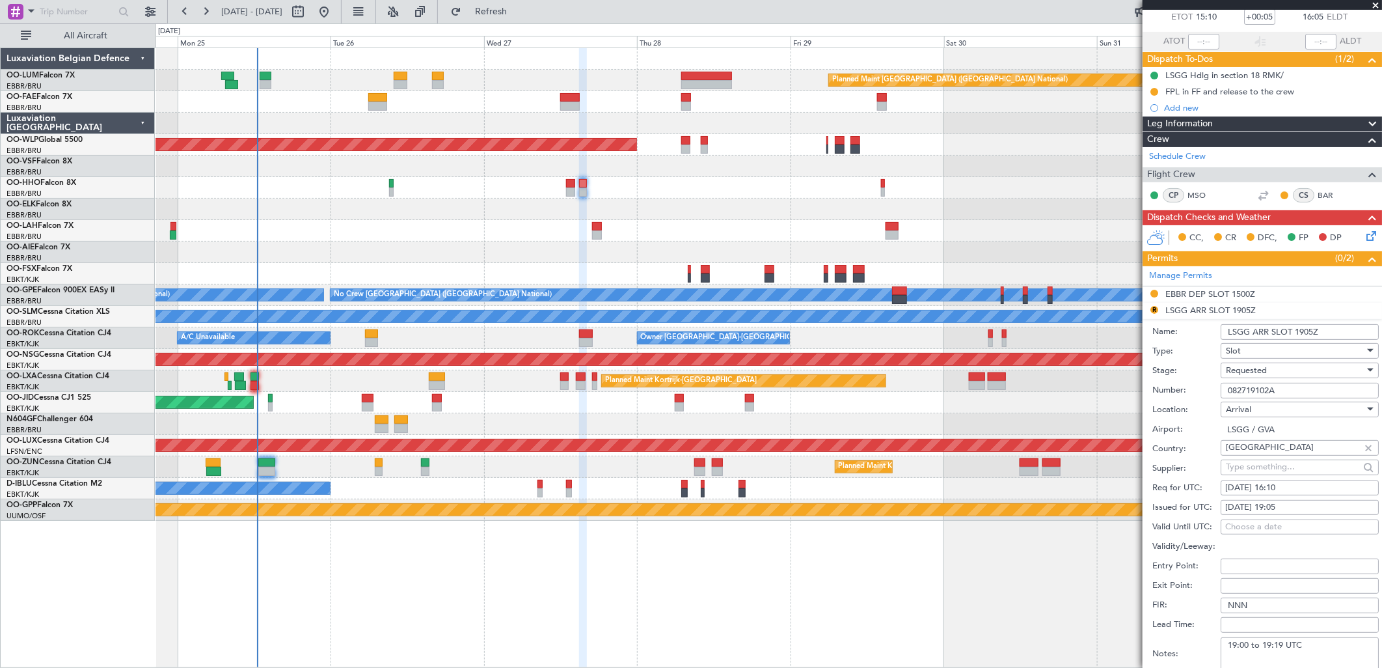
click at [1104, 509] on div "27/08/2025 19:05" at bounding box center [1299, 507] width 149 height 13
select select "8"
select select "2025"
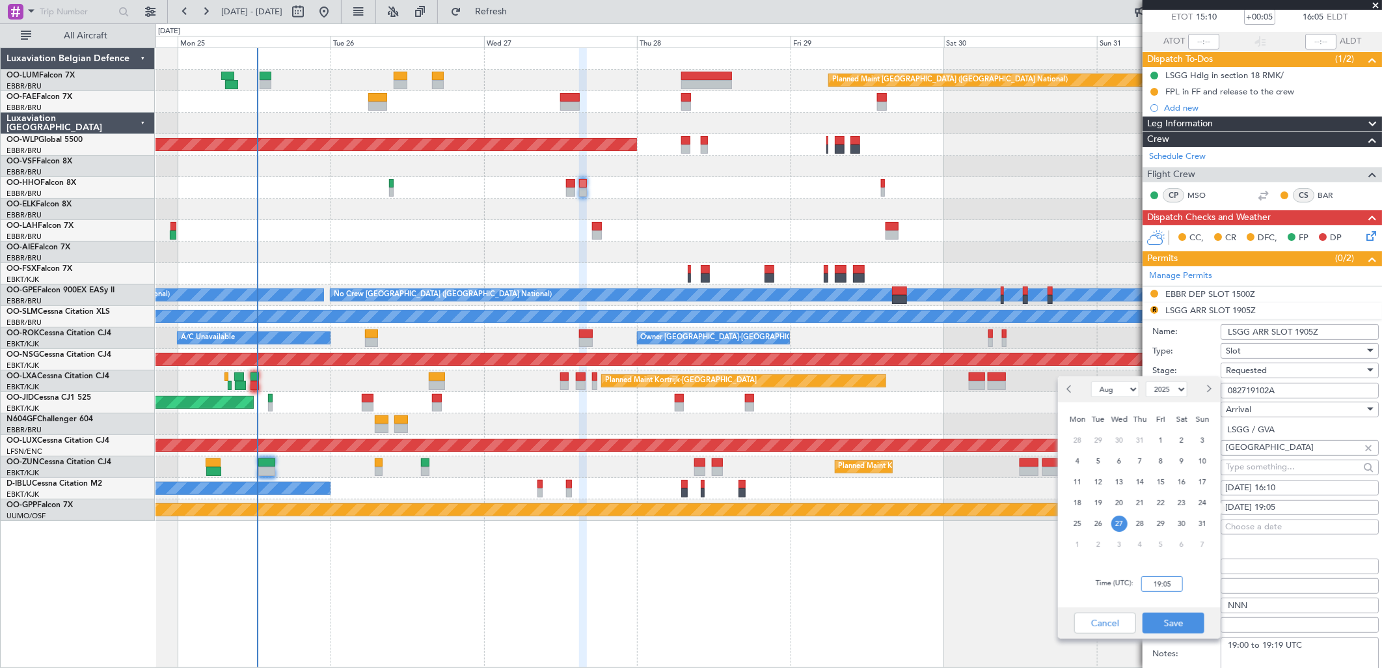
click at [1104, 511] on input "19:05" at bounding box center [1162, 584] width 42 height 16
type input "16:10"
click at [1104, 511] on button "Save" at bounding box center [1174, 622] width 62 height 21
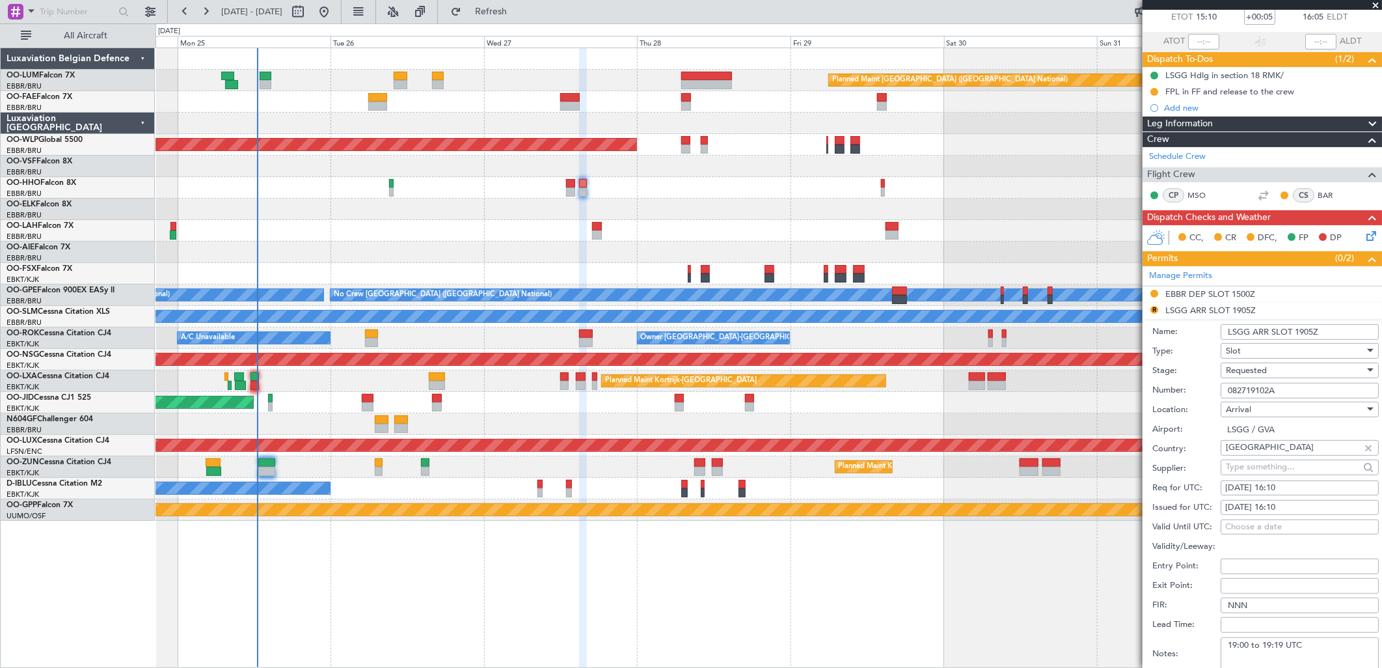
scroll to position [148, 0]
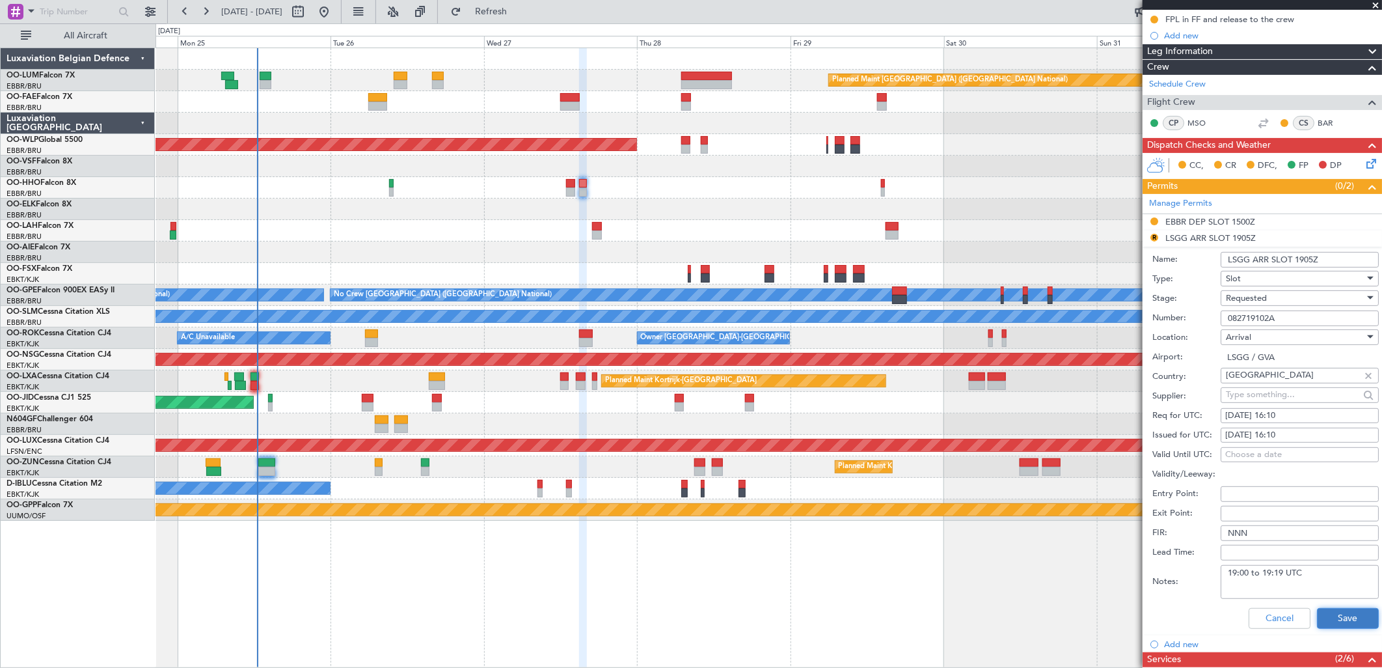
click at [1104, 511] on button "Save" at bounding box center [1348, 618] width 62 height 21
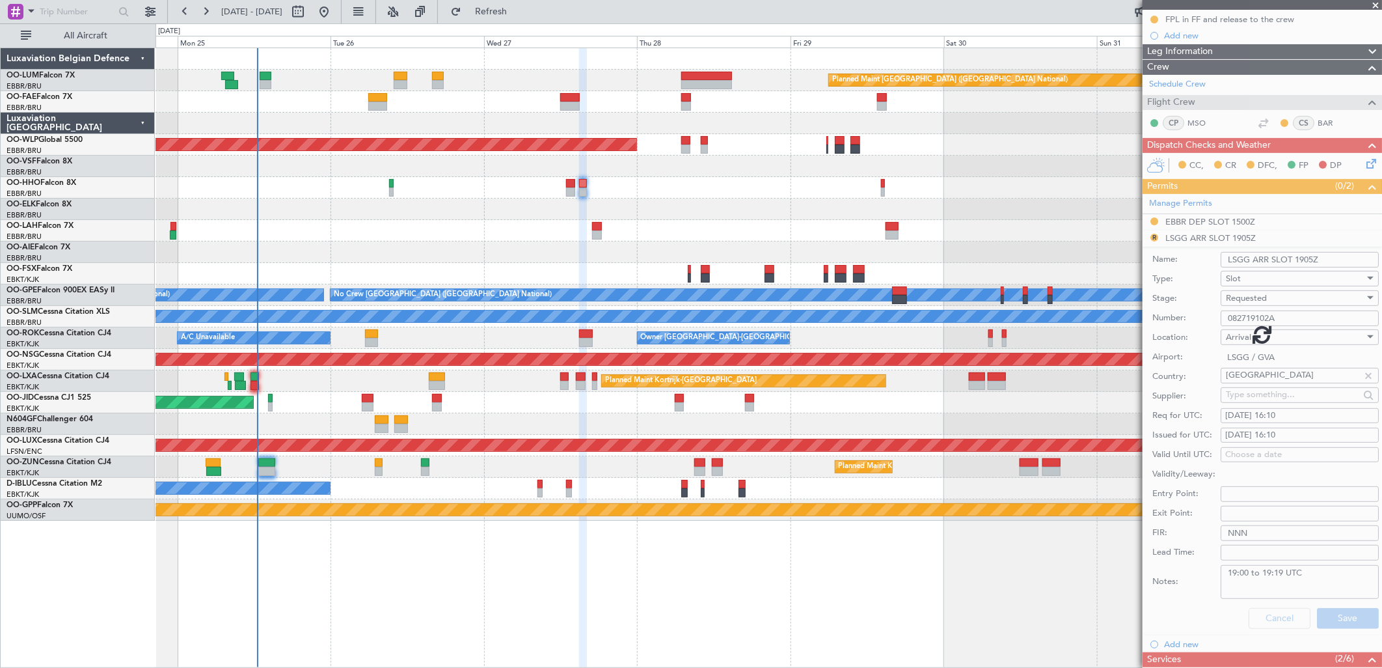
scroll to position [3, 0]
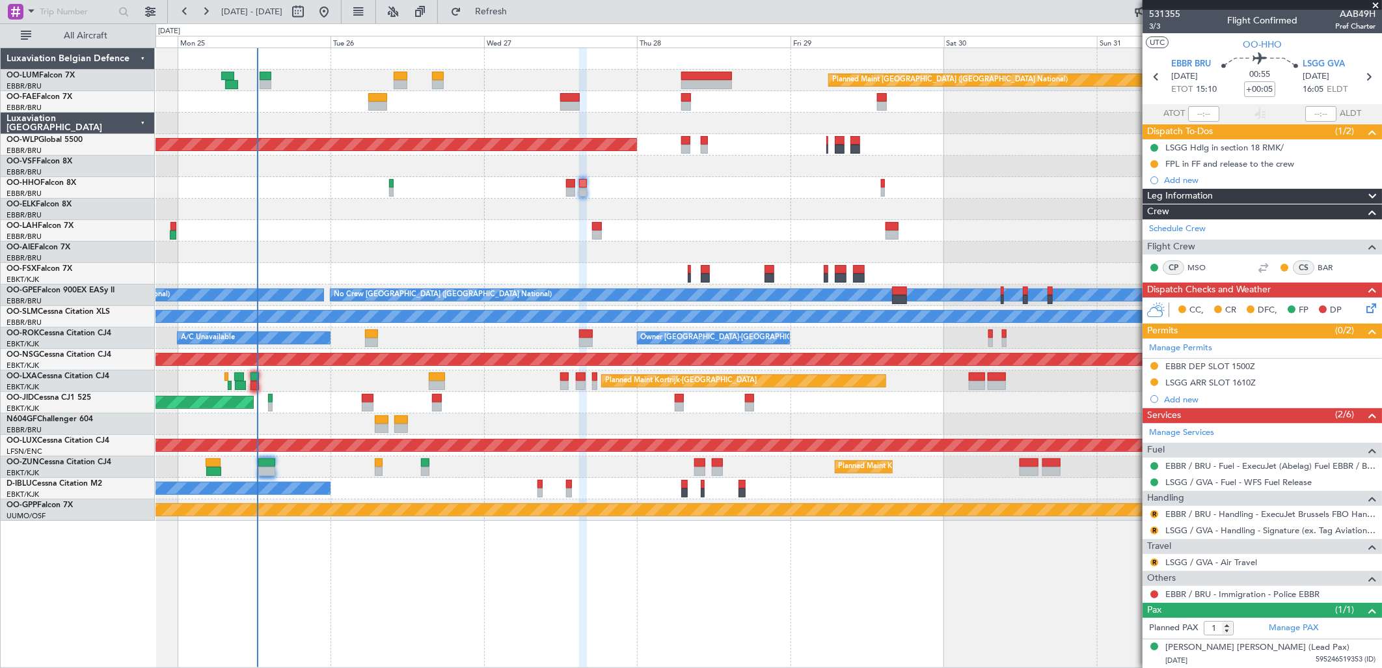
click at [1104, 511] on button "R" at bounding box center [1154, 514] width 8 height 8
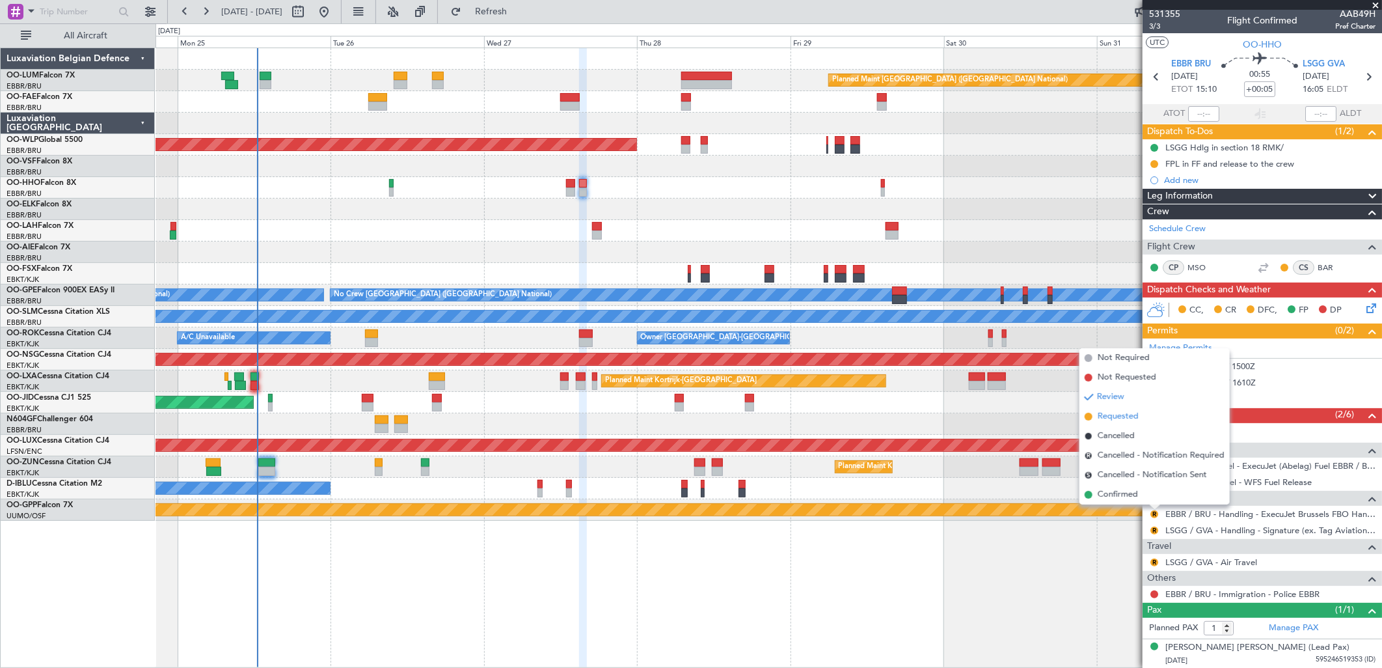
click at [1104, 412] on span "Requested" at bounding box center [1118, 416] width 41 height 13
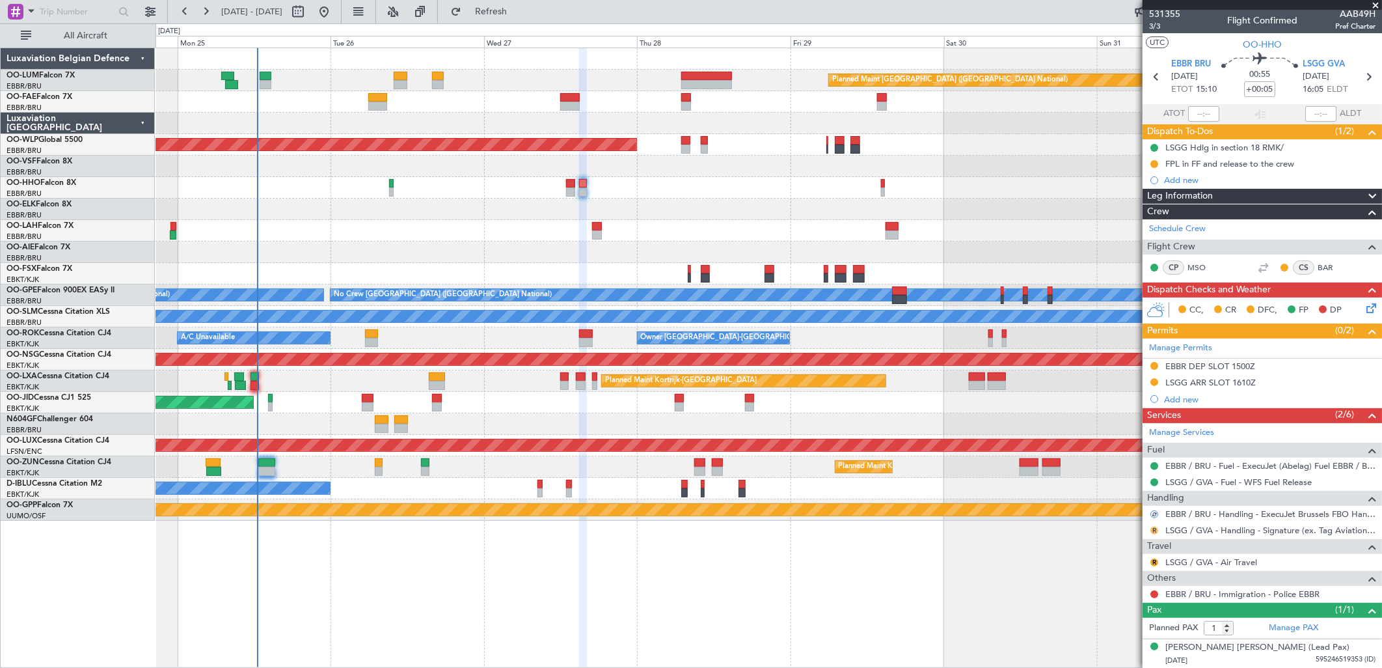
click at [1104, 511] on button "R" at bounding box center [1154, 530] width 8 height 8
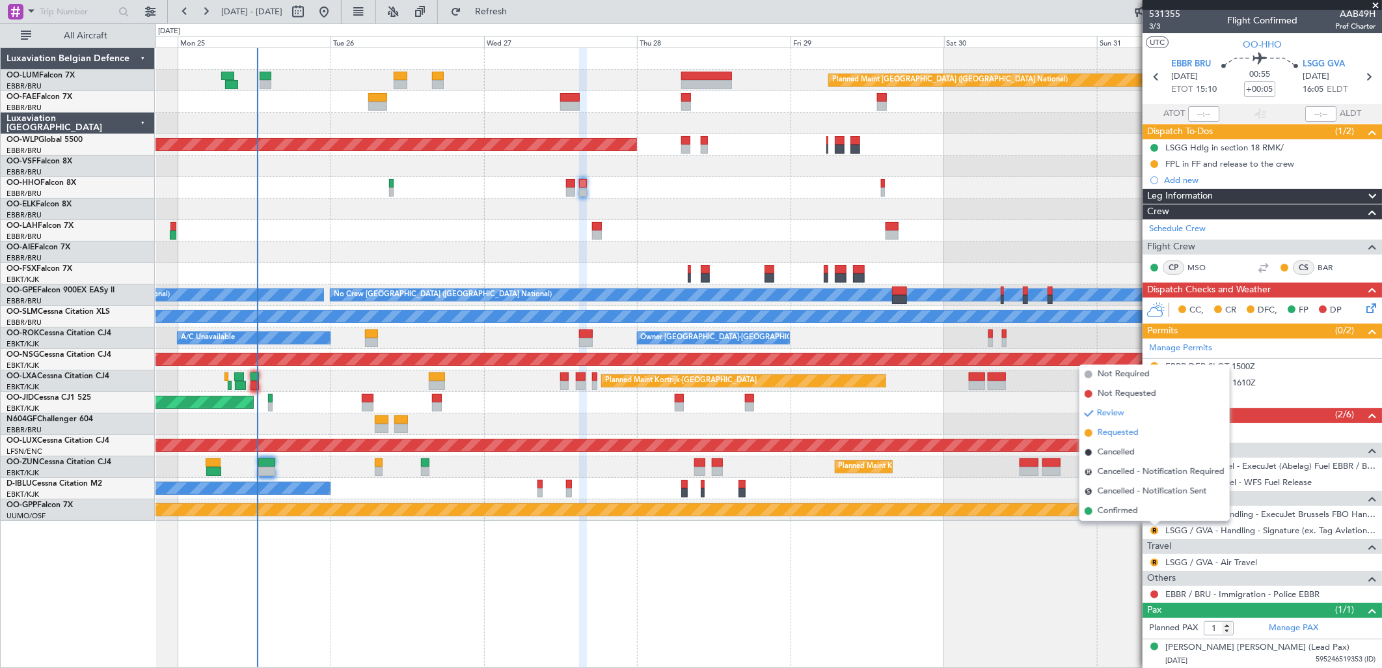
click at [1104, 431] on span "Requested" at bounding box center [1118, 432] width 41 height 13
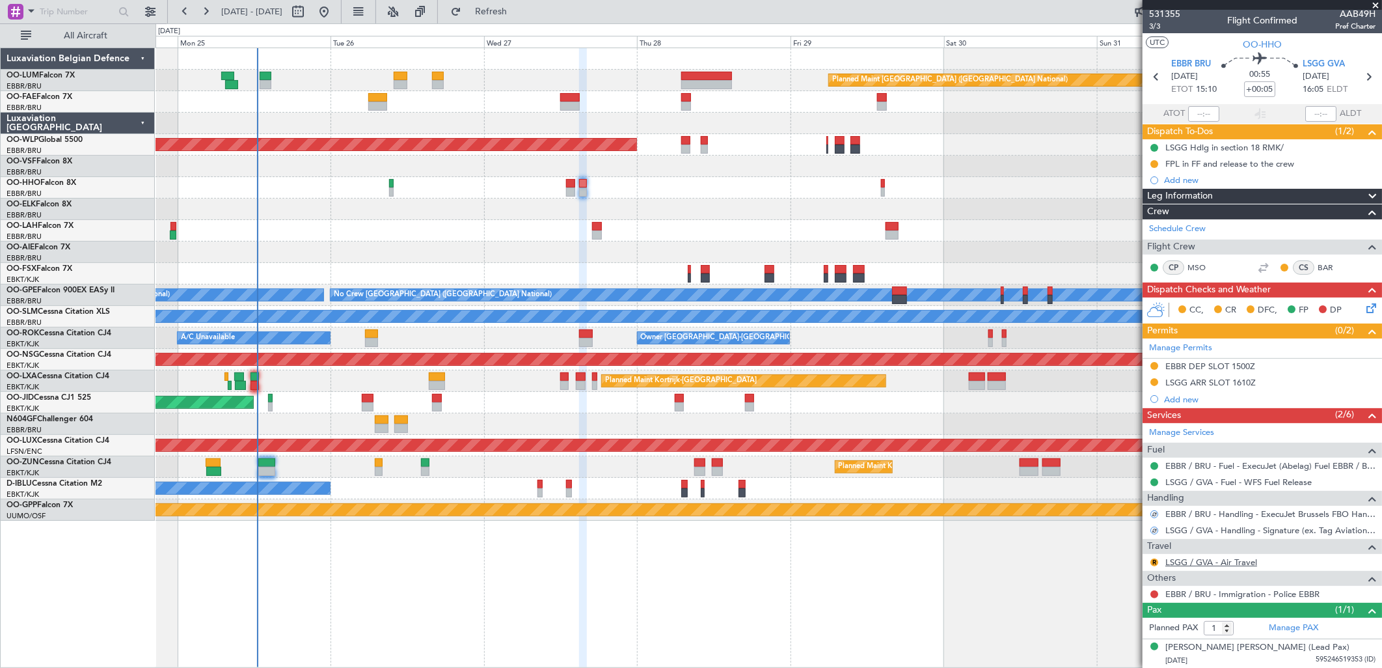
click at [1104, 511] on link "LSGG / GVA - Air Travel" at bounding box center [1211, 561] width 92 height 11
click at [1104, 511] on button "R" at bounding box center [1154, 562] width 8 height 8
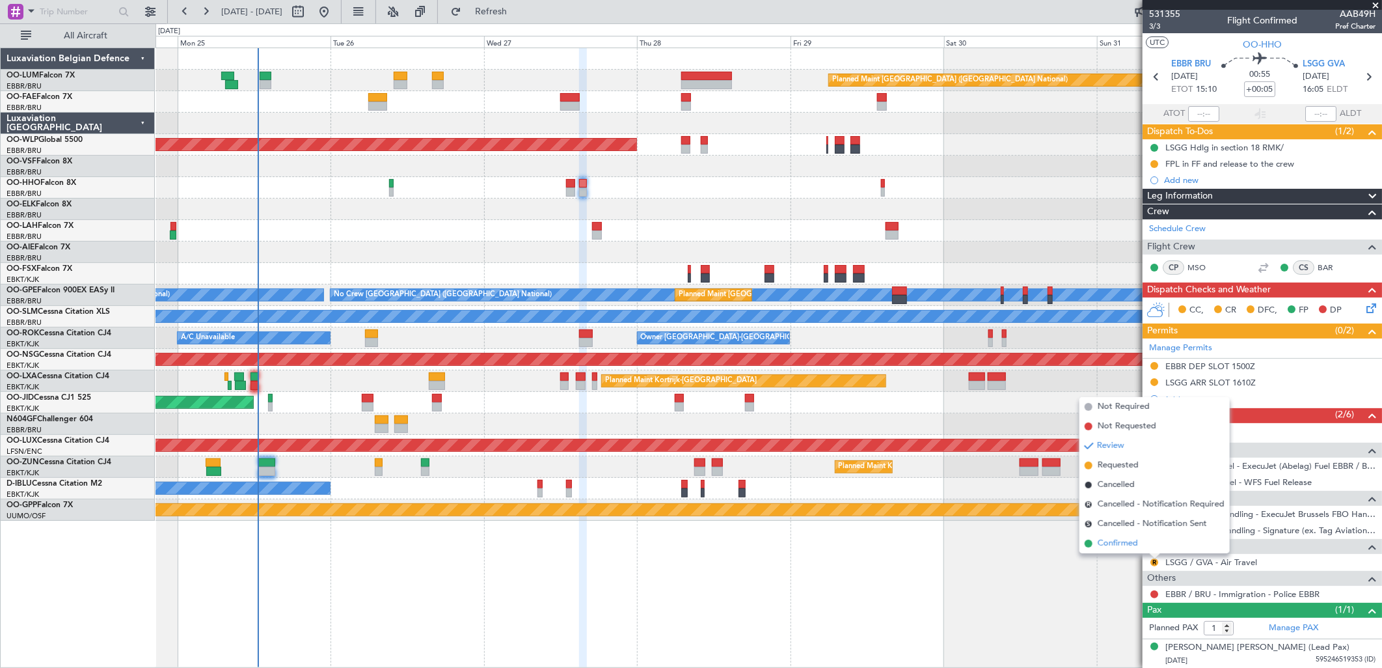
click at [1104, 511] on span "Confirmed" at bounding box center [1118, 543] width 40 height 13
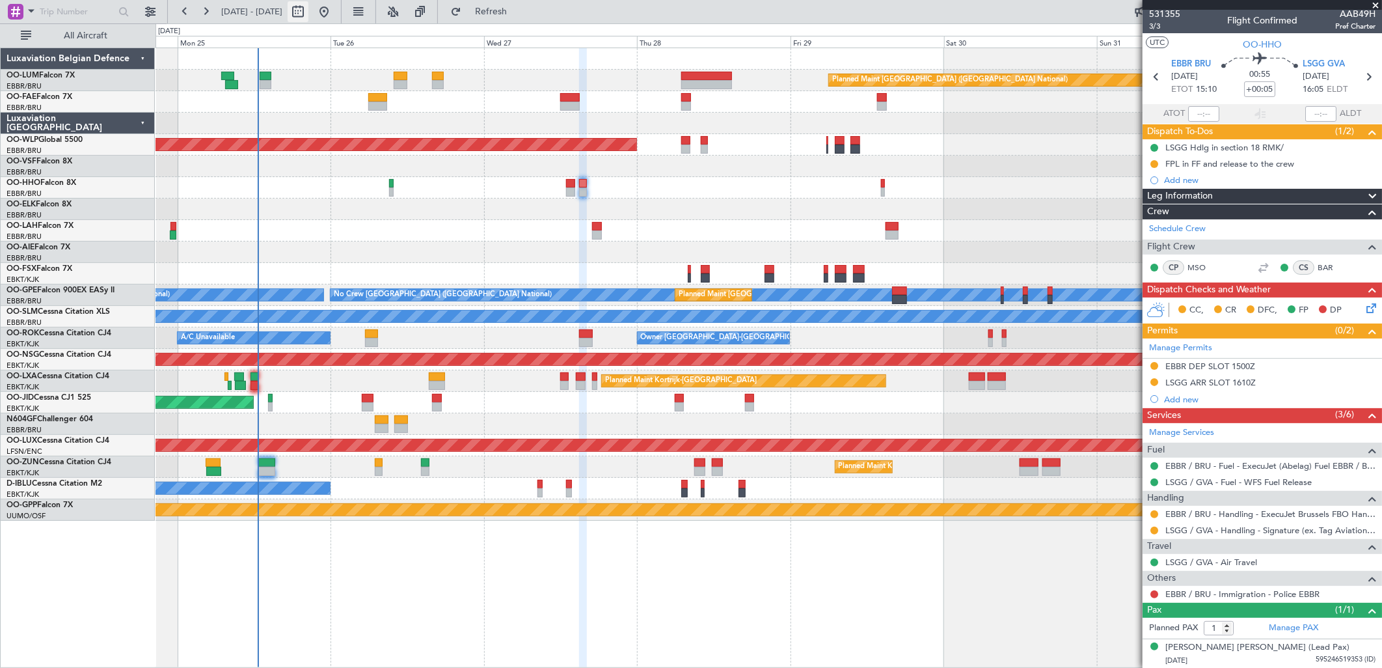
click at [308, 11] on button at bounding box center [298, 11] width 21 height 21
select select "8"
select select "2025"
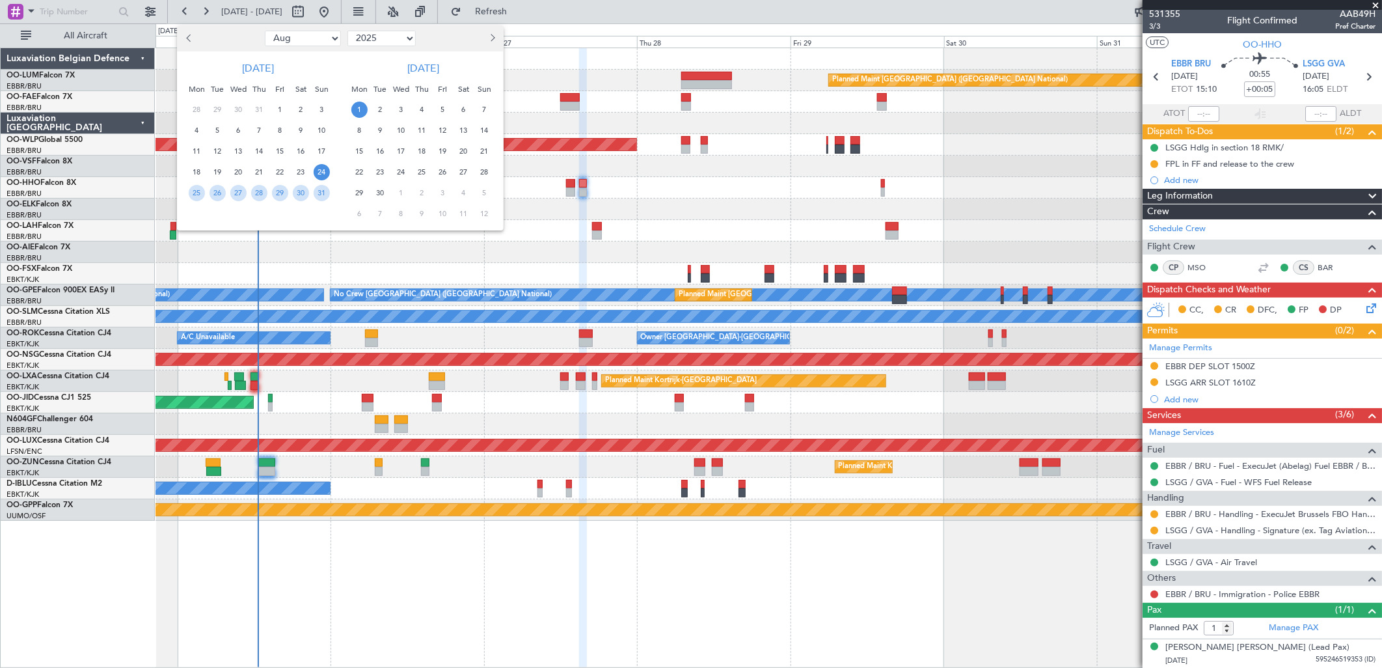
click at [482, 153] on span "21" at bounding box center [484, 151] width 16 height 16
click at [483, 165] on span "28" at bounding box center [484, 172] width 16 height 16
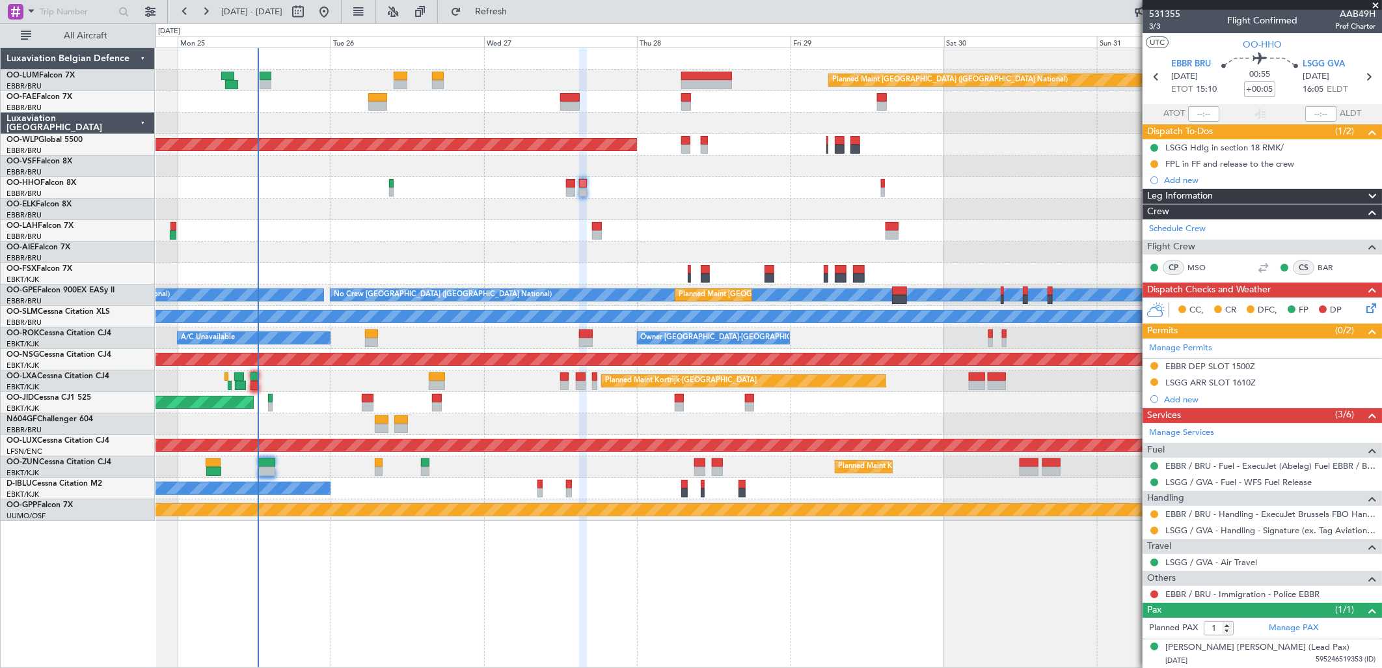
select select "9"
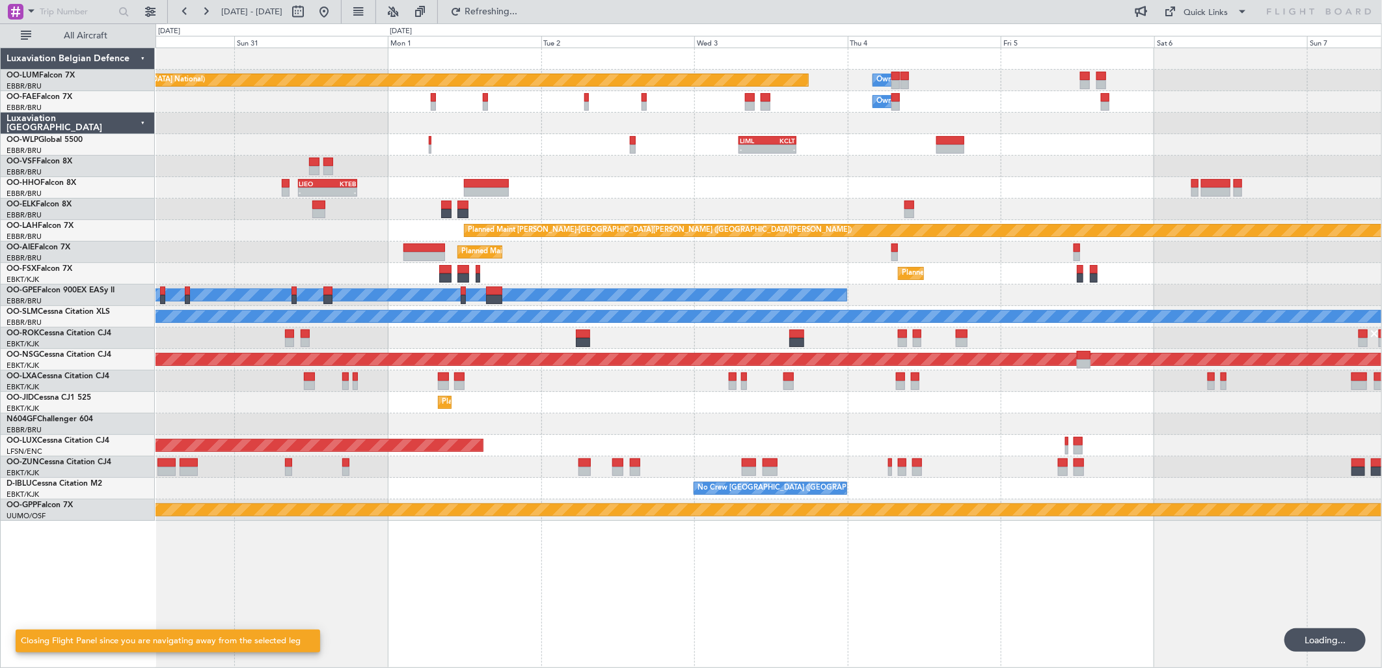
scroll to position [0, 0]
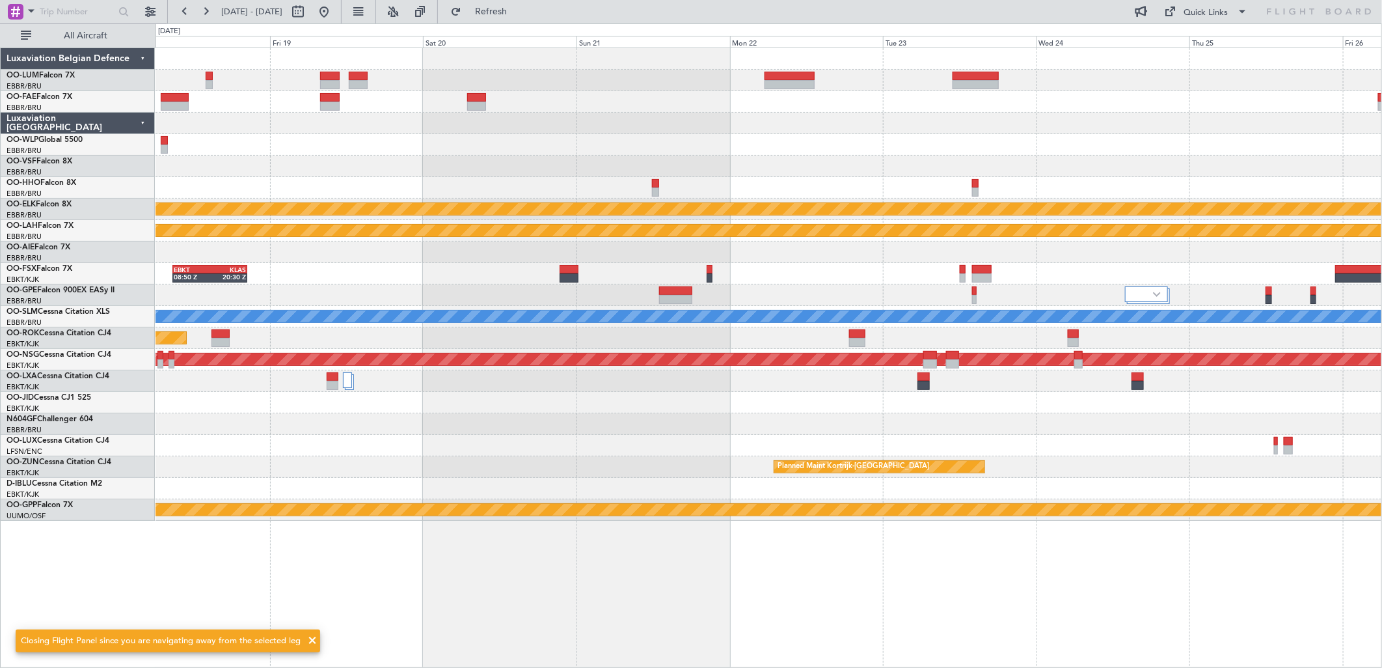
click at [930, 163] on div "Planned Maint Kortrijk-Wevelgem Planned Maint Alton-st Louis (St Louis Regl) EB…" at bounding box center [769, 284] width 1226 height 472
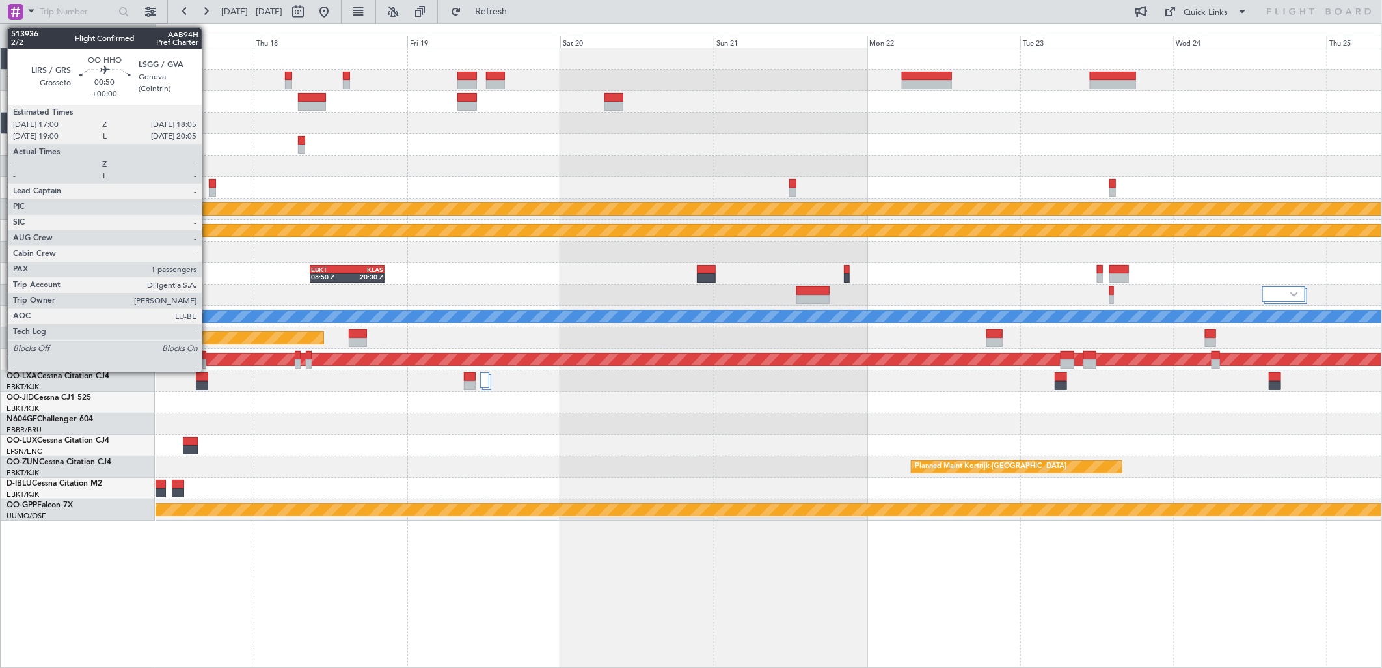
click at [209, 183] on div at bounding box center [212, 183] width 7 height 9
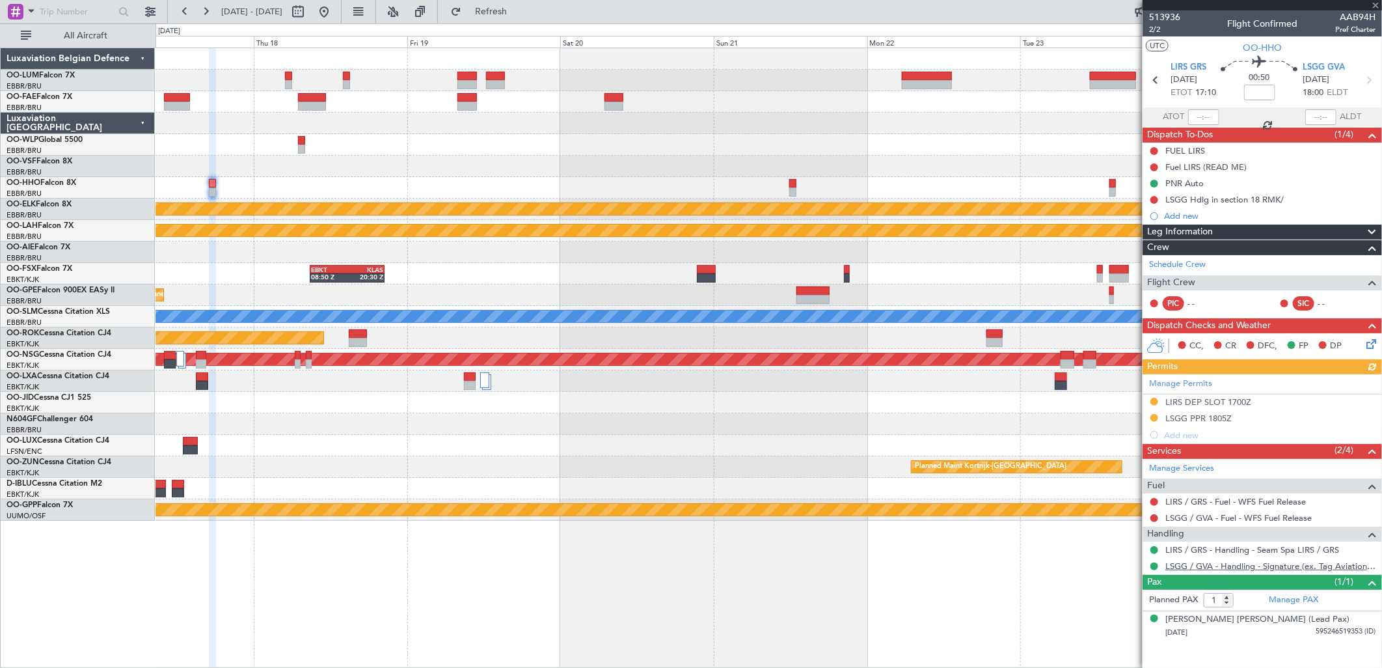
click at [1104, 511] on link "LSGG / GVA - Handling - Signature (ex. Tag Aviation) LSGG / GVA" at bounding box center [1270, 565] width 210 height 11
drag, startPoint x: 359, startPoint y: 10, endPoint x: 412, endPoint y: 26, distance: 55.2
click at [334, 10] on button at bounding box center [324, 11] width 21 height 21
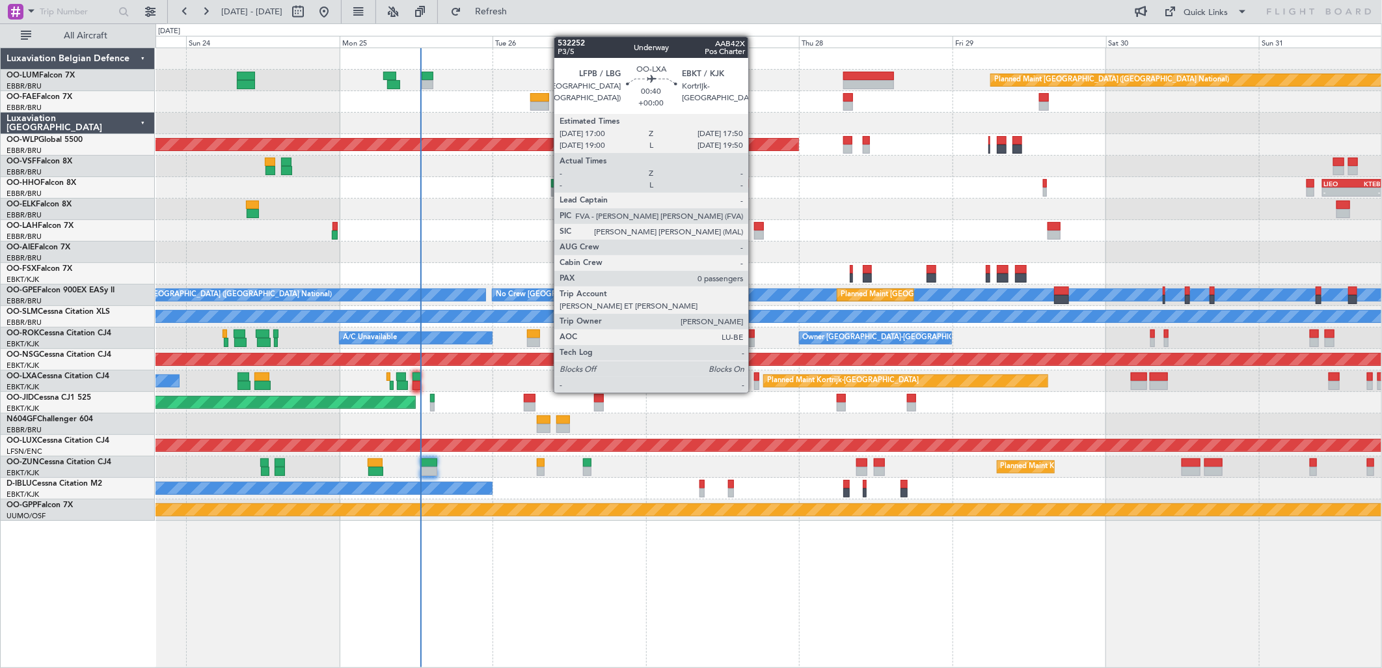
click at [755, 379] on div at bounding box center [757, 376] width 6 height 9
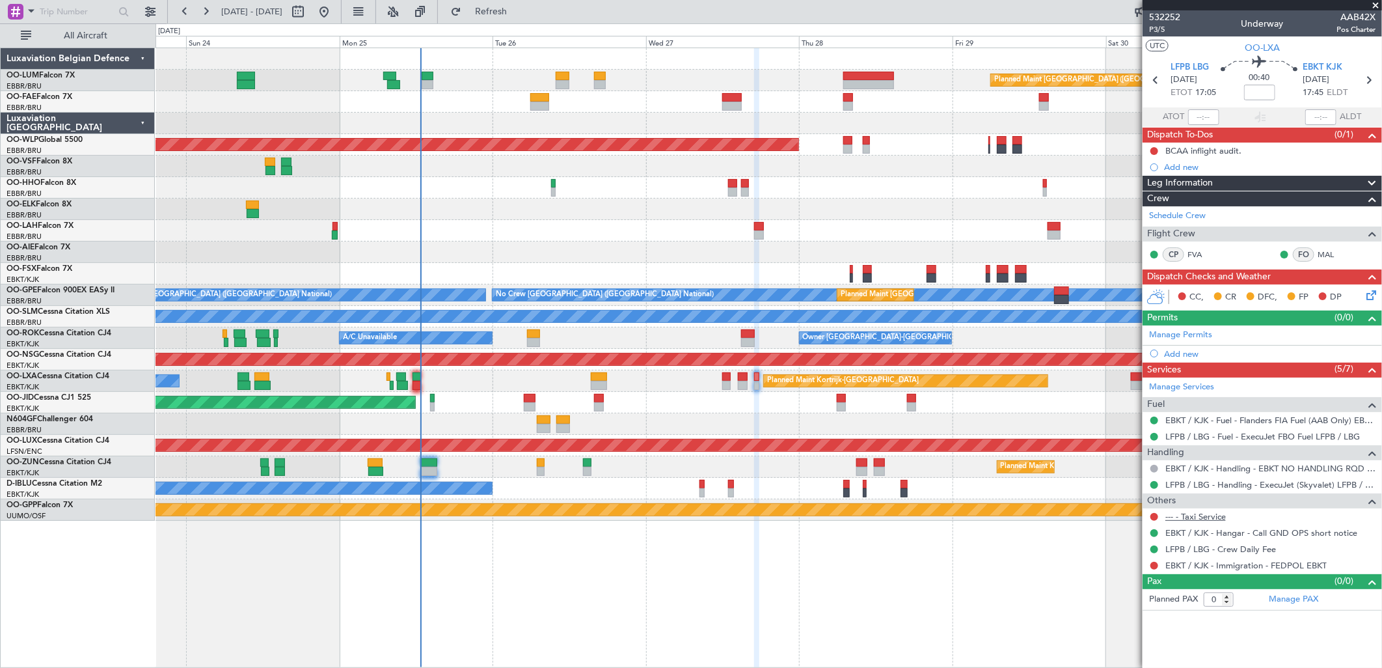
click at [1104, 511] on link "--- - Taxi Service" at bounding box center [1195, 516] width 61 height 11
click at [498, 10] on button "Refresh" at bounding box center [483, 11] width 78 height 21
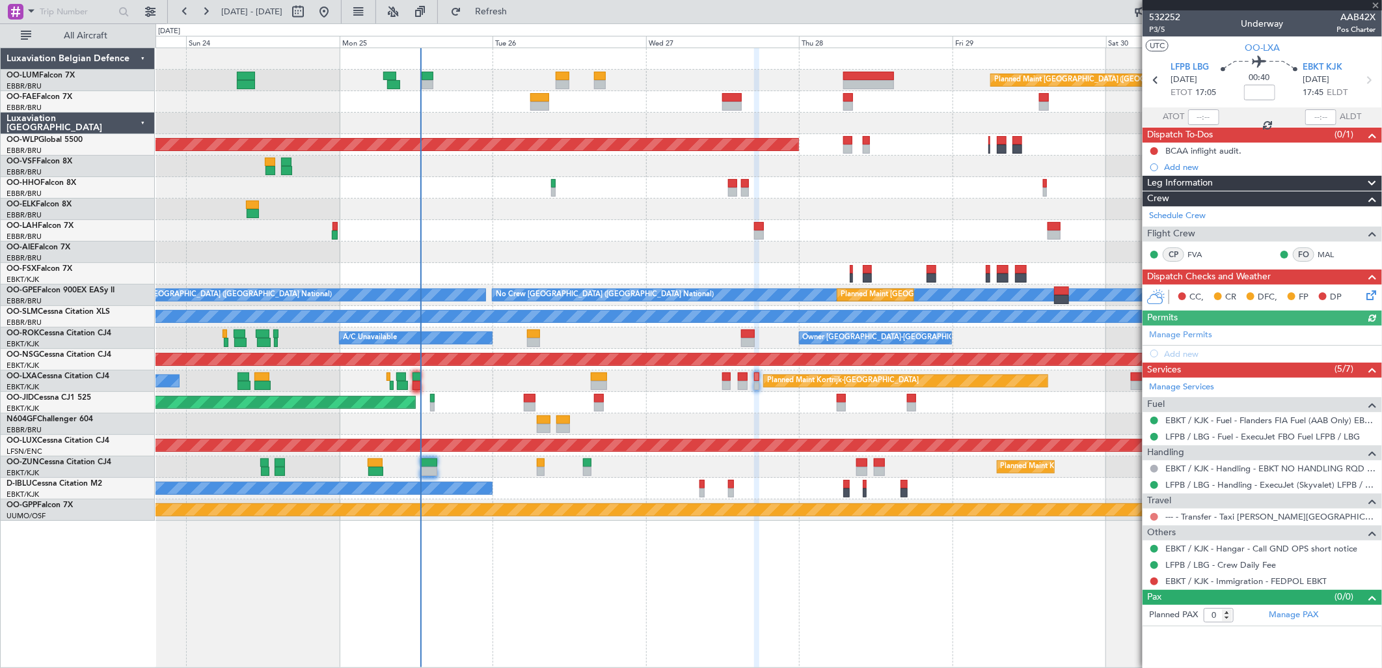
click at [1104, 511] on button at bounding box center [1154, 517] width 8 height 8
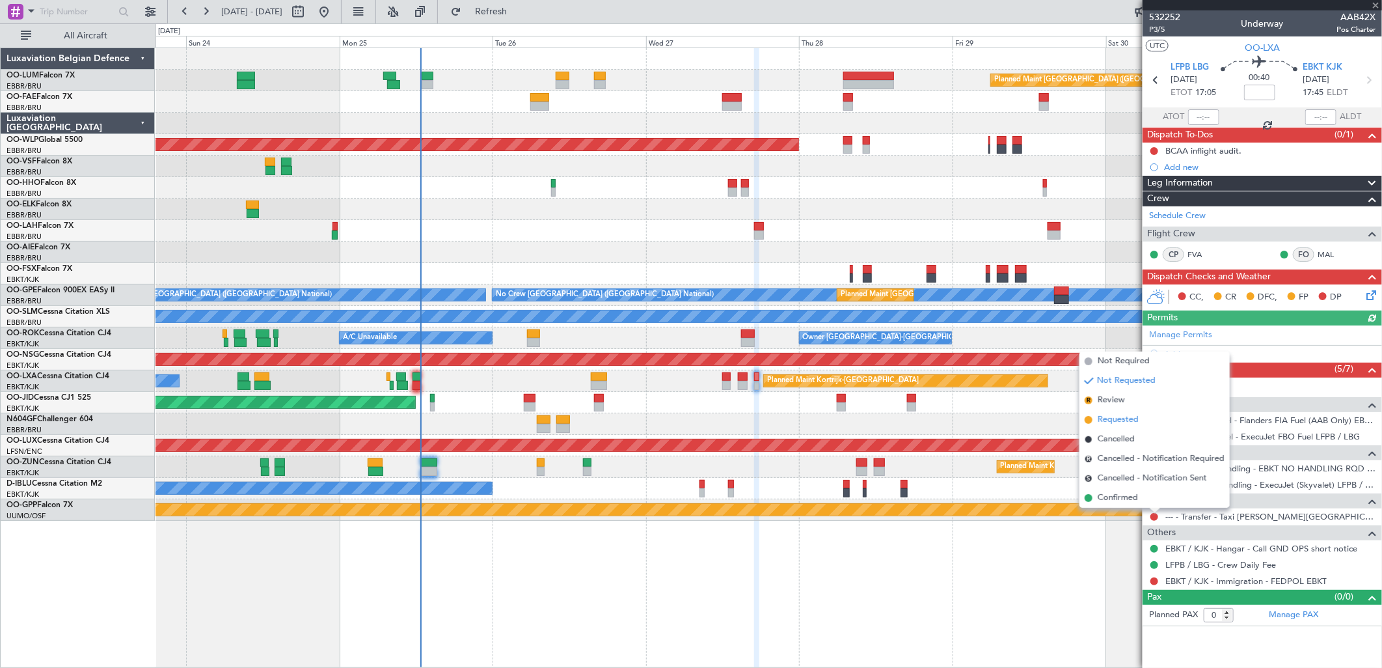
click at [1104, 423] on span "Requested" at bounding box center [1118, 419] width 41 height 13
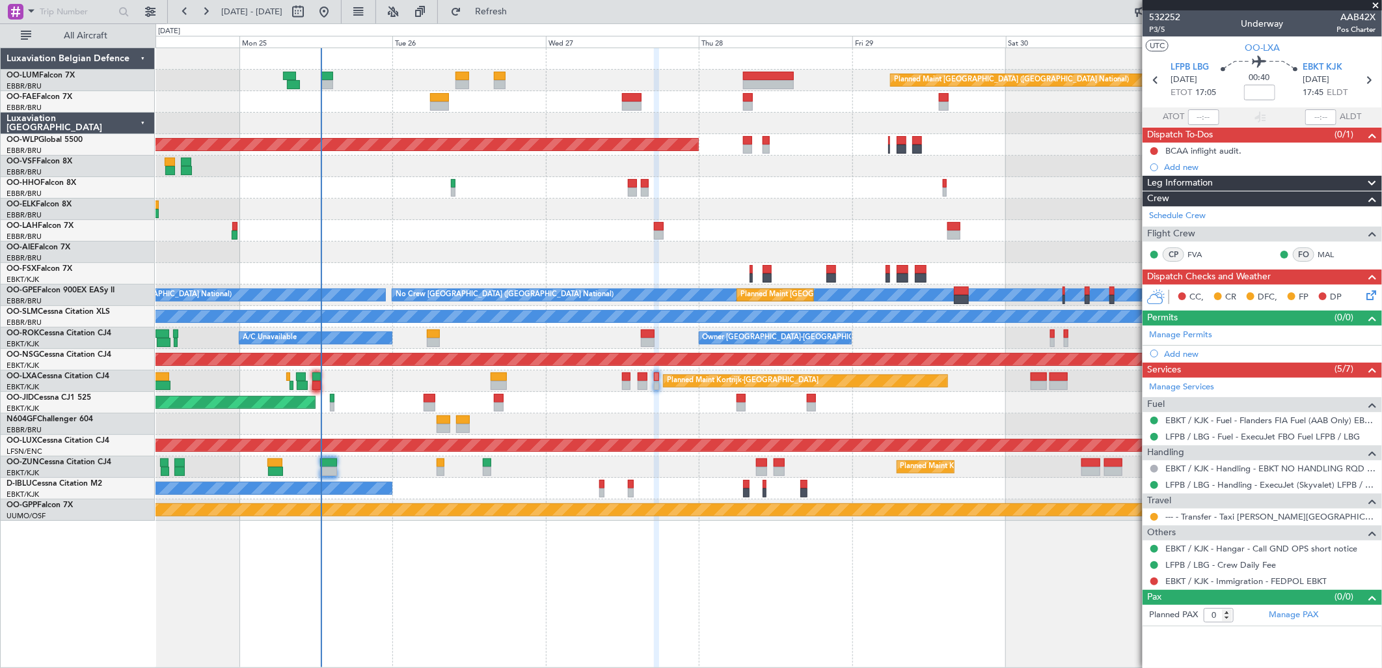
click at [740, 223] on div "Planned Maint [PERSON_NAME]-[GEOGRAPHIC_DATA][PERSON_NAME] ([GEOGRAPHIC_DATA][P…" at bounding box center [769, 230] width 1226 height 21
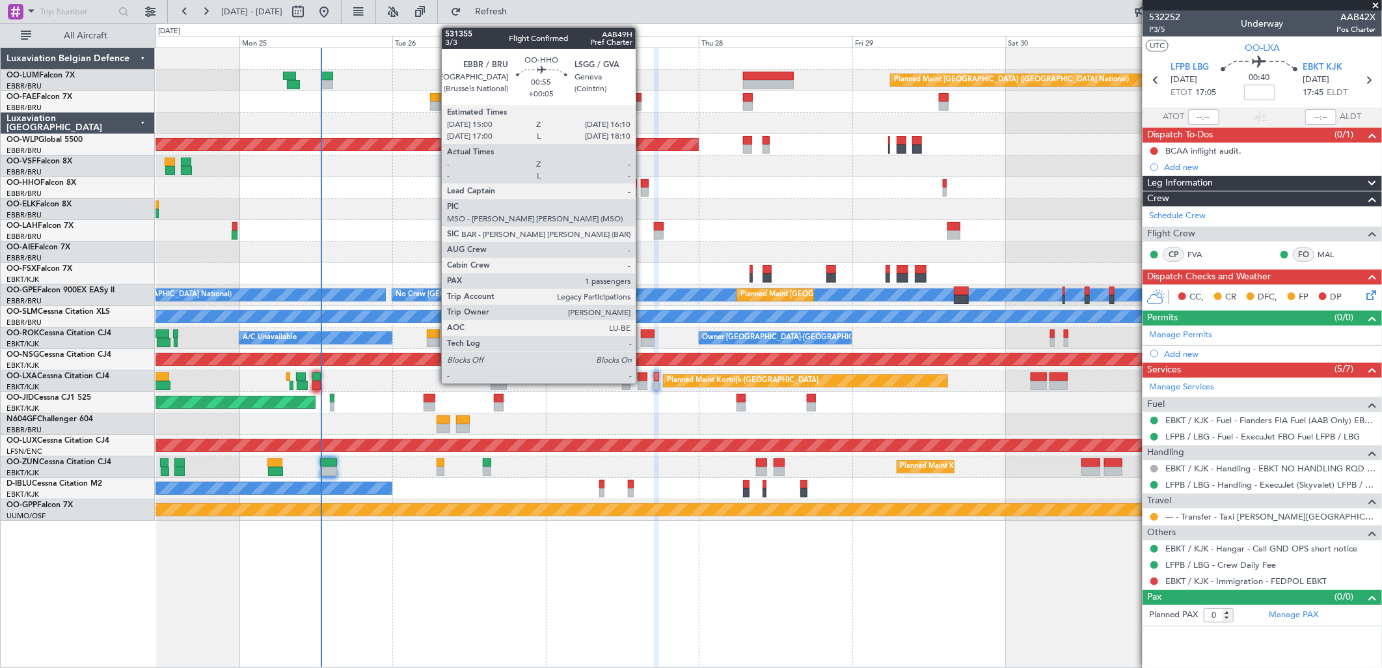
click at [642, 187] on div at bounding box center [645, 191] width 8 height 9
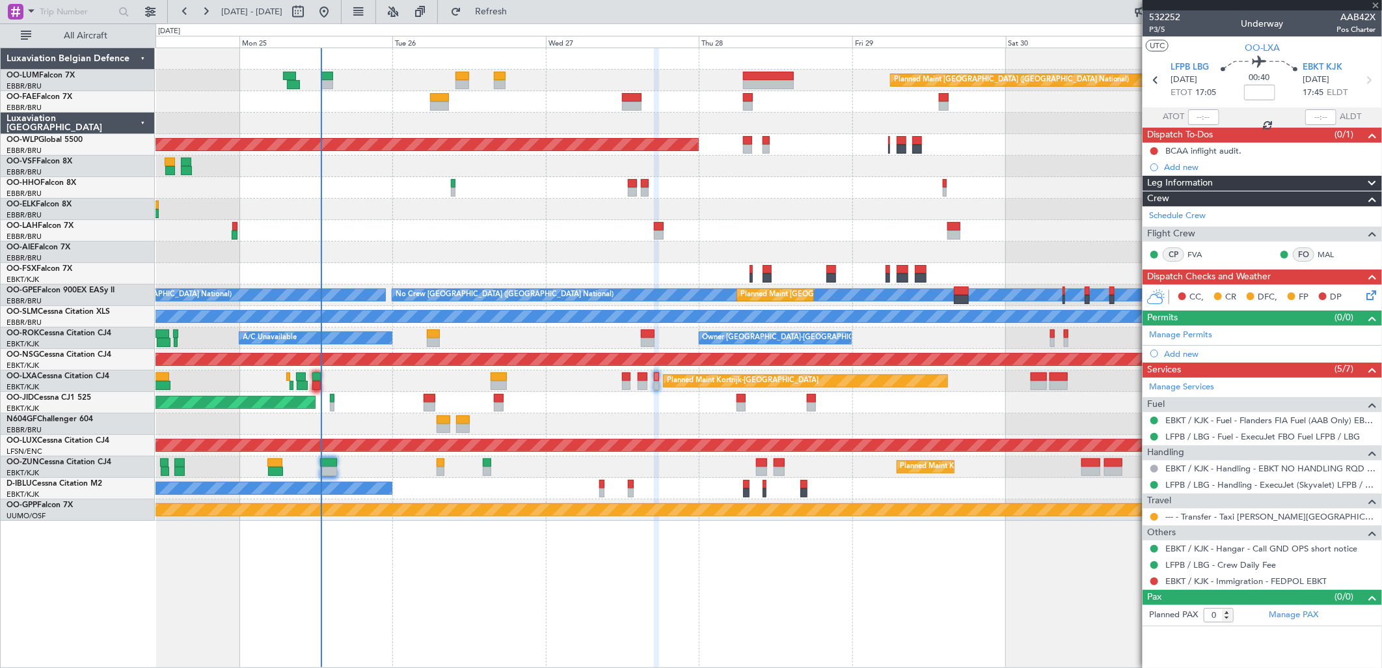
type input "+00:05"
type input "1"
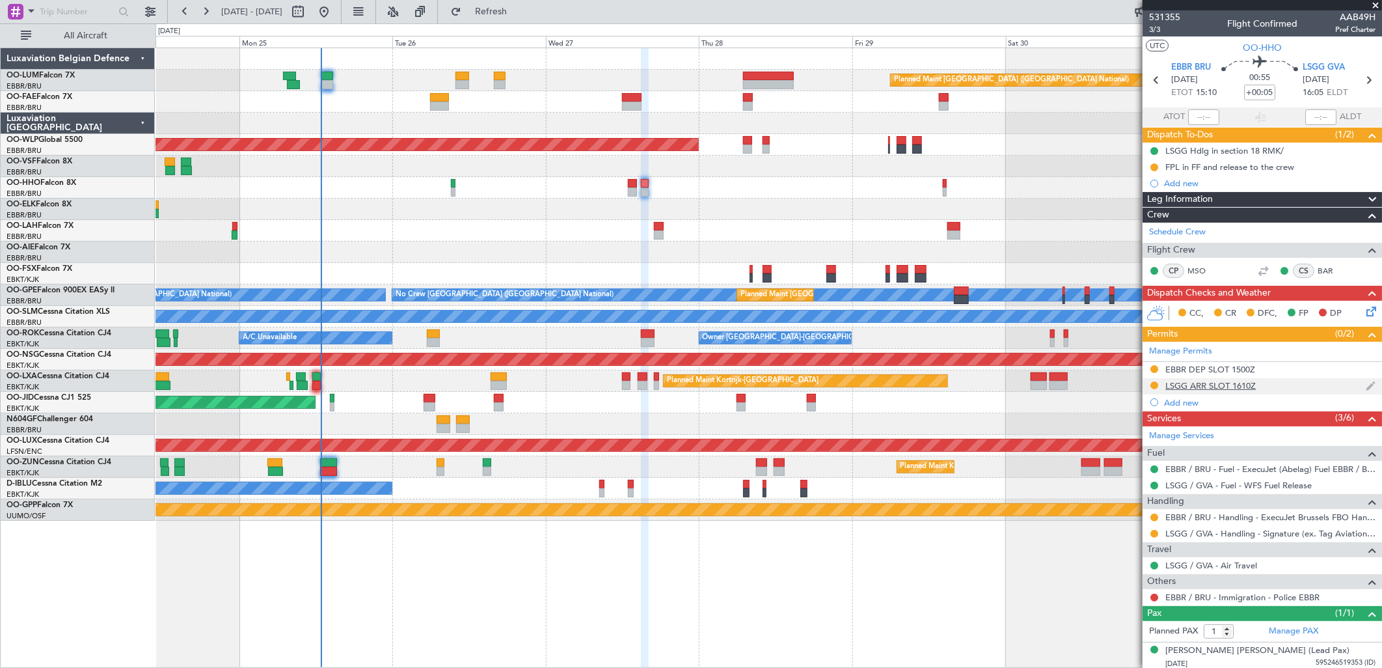
click at [1104, 385] on div "LSGG ARR SLOT 1610Z" at bounding box center [1210, 385] width 90 height 11
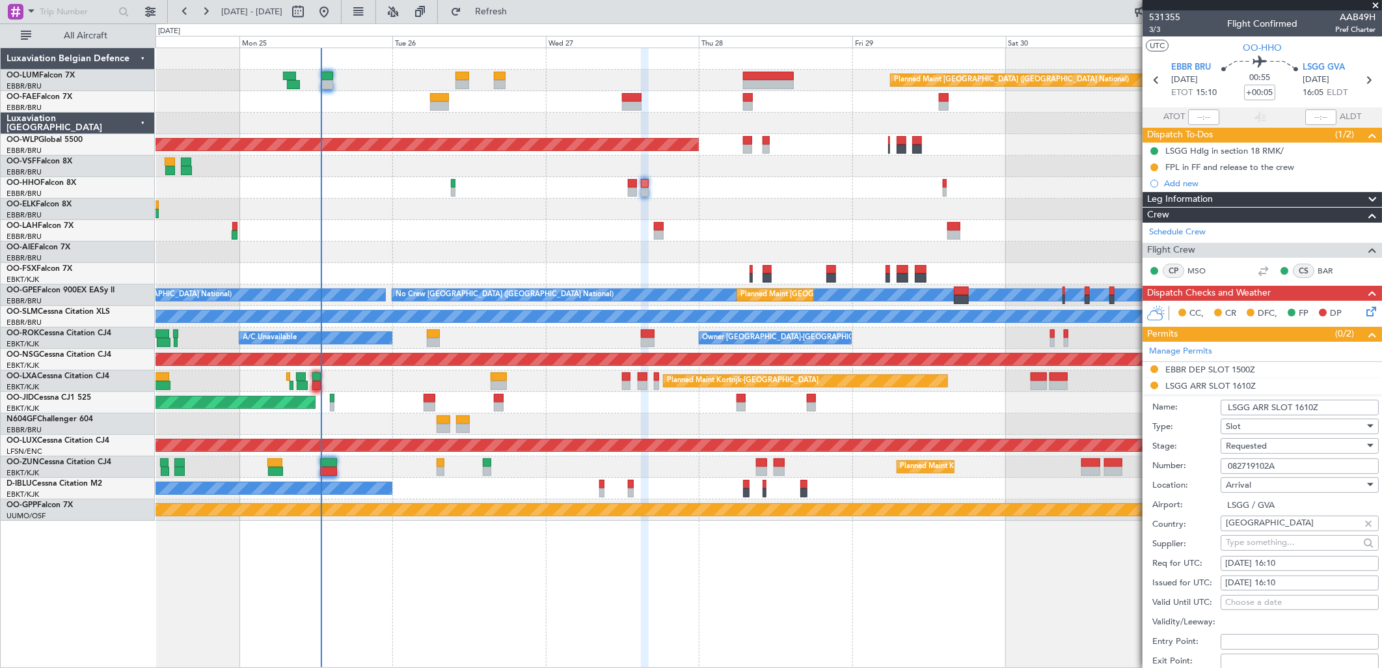
click at [1104, 463] on input "082719102A" at bounding box center [1300, 466] width 158 height 16
paste input "6208"
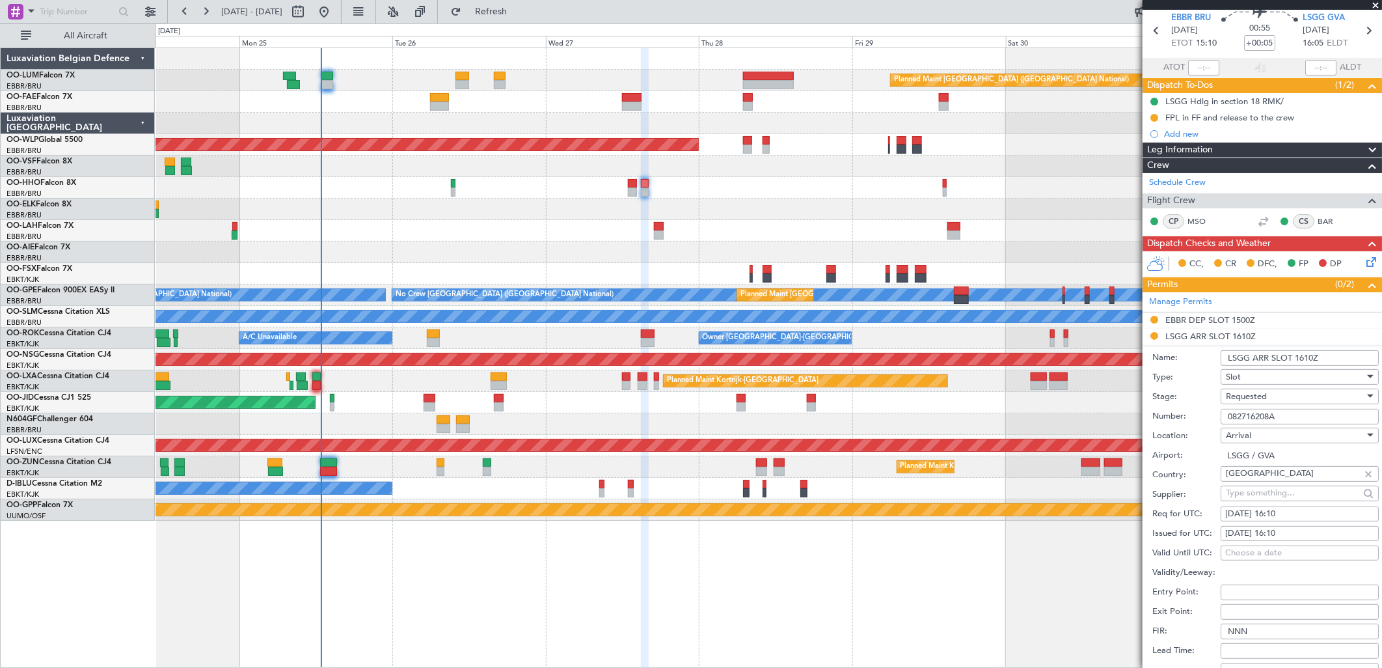
scroll to position [72, 0]
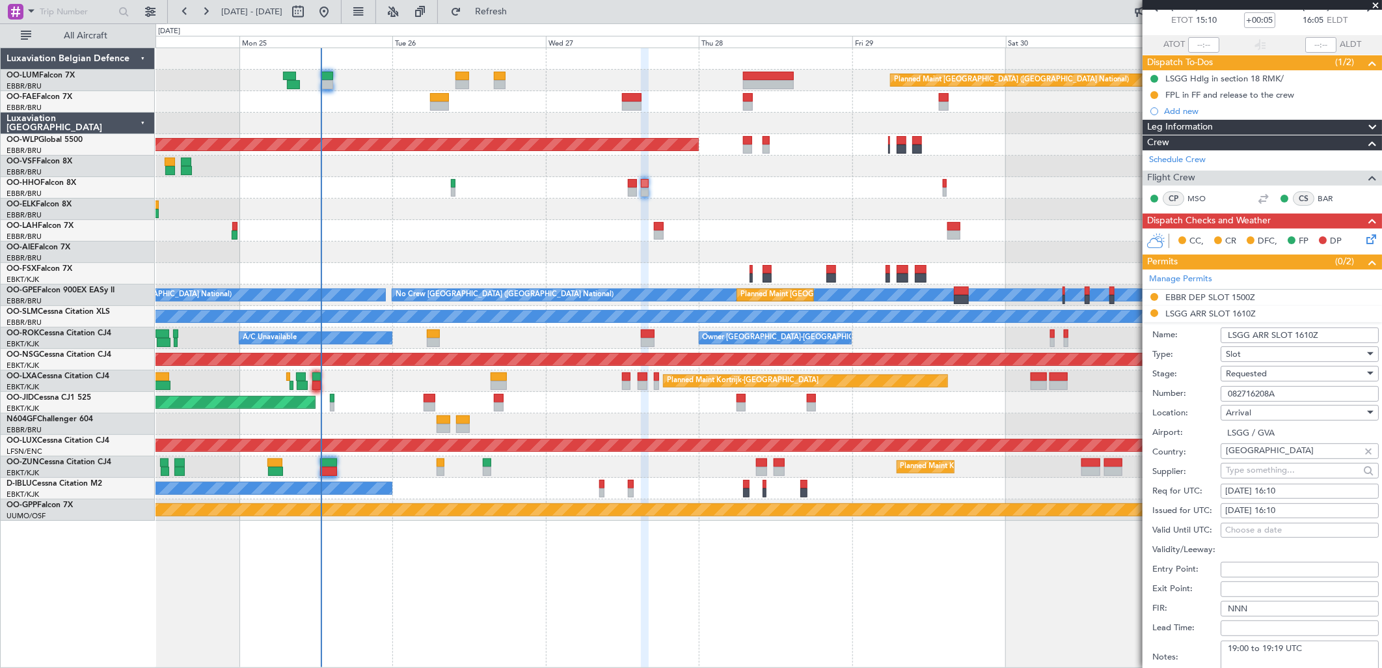
type input "082716208A"
click at [1104, 507] on div "27/08/2025 16:10" at bounding box center [1299, 510] width 149 height 13
select select "8"
select select "2025"
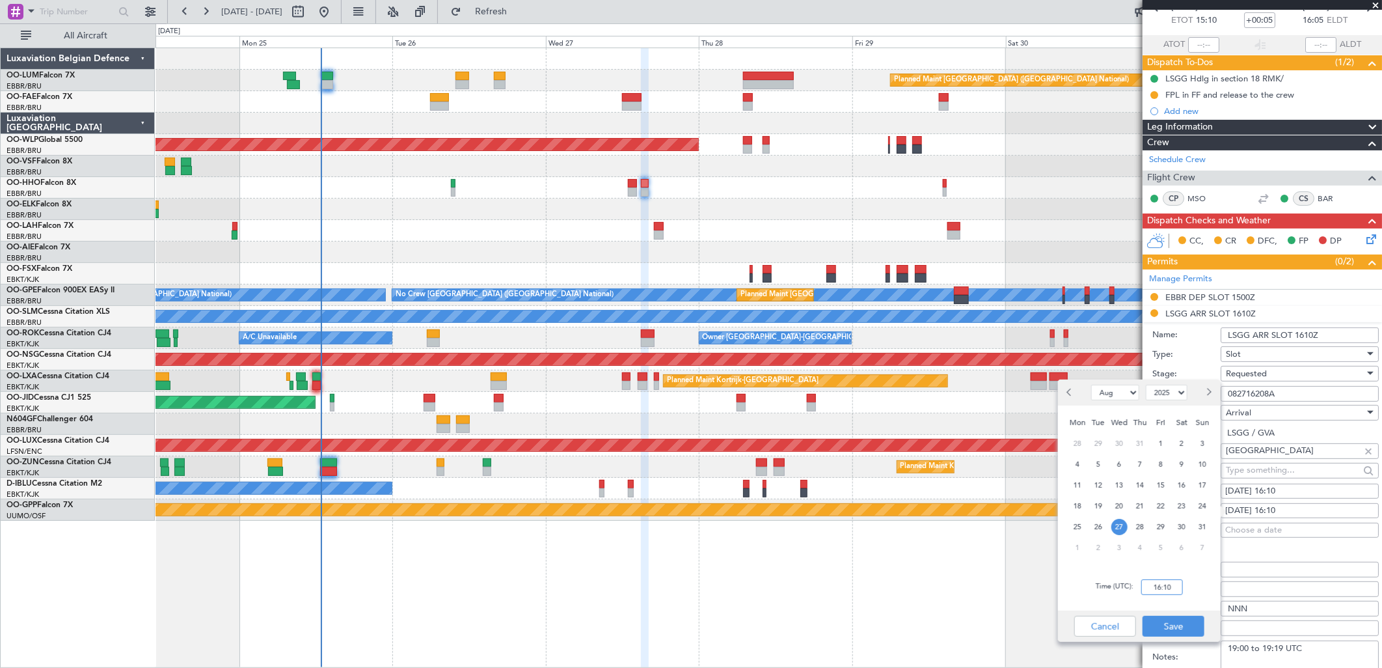
click at [1104, 511] on input "16:10" at bounding box center [1162, 587] width 42 height 16
click at [1104, 511] on div "Time (UTC): 1620" at bounding box center [1139, 586] width 163 height 47
type input "16:20"
click at [1104, 511] on button "Save" at bounding box center [1174, 625] width 62 height 21
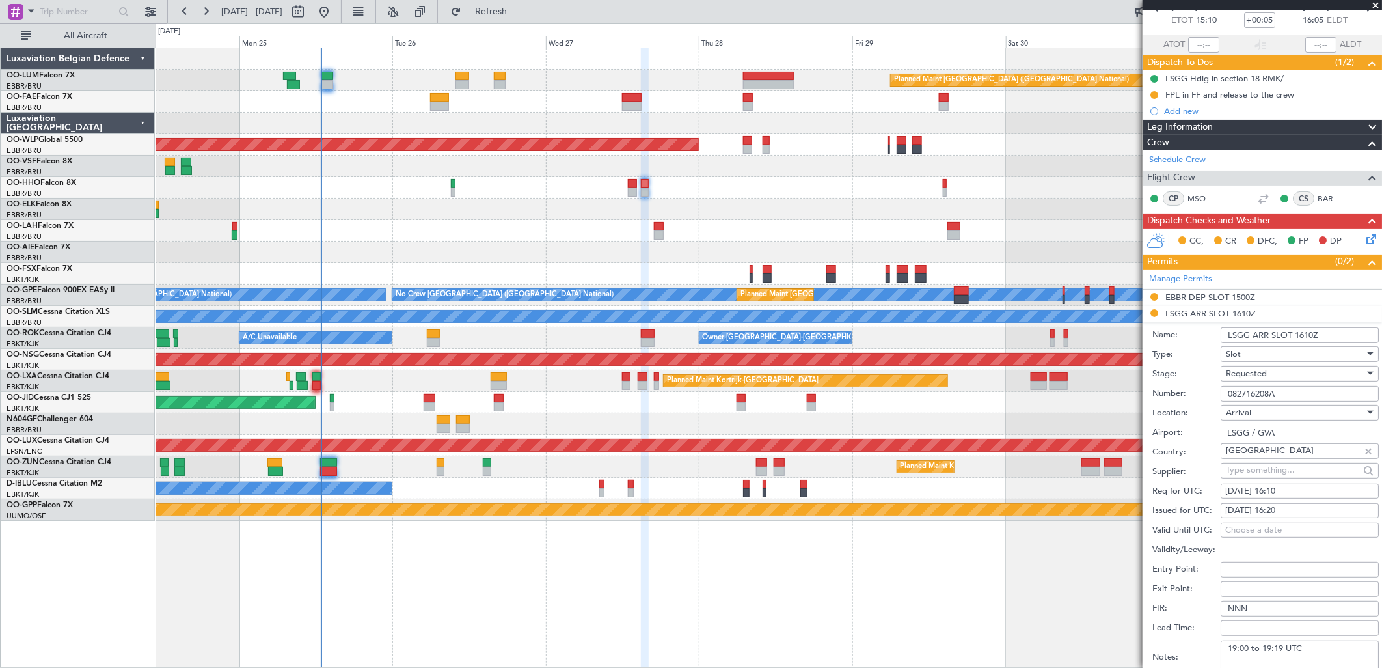
scroll to position [217, 0]
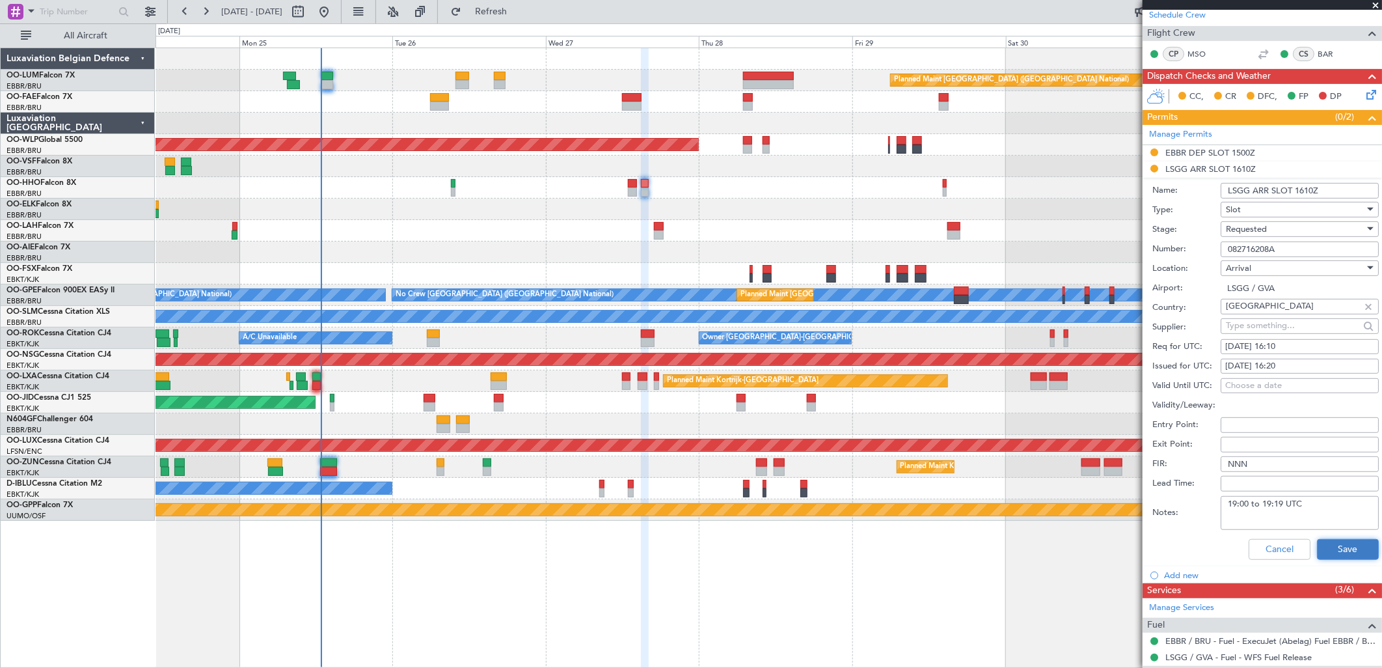
click at [1104, 511] on button "Save" at bounding box center [1348, 549] width 62 height 21
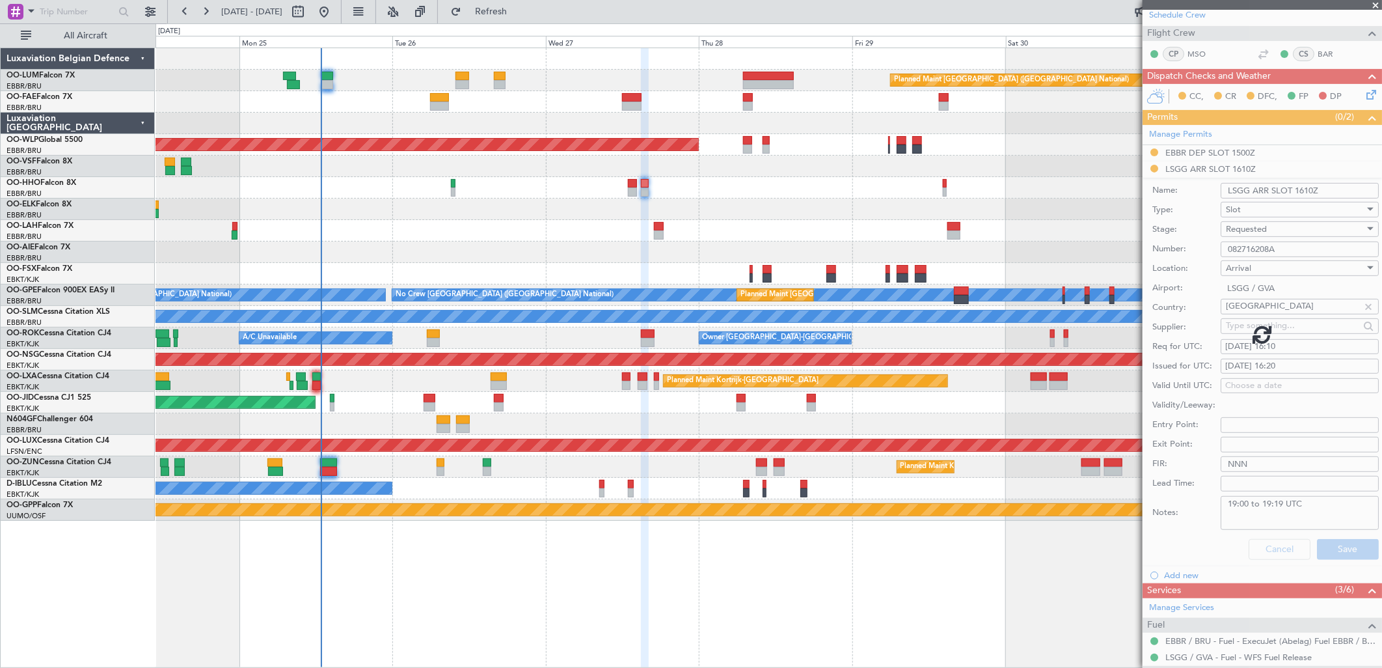
click at [1104, 511] on div at bounding box center [1262, 334] width 239 height 668
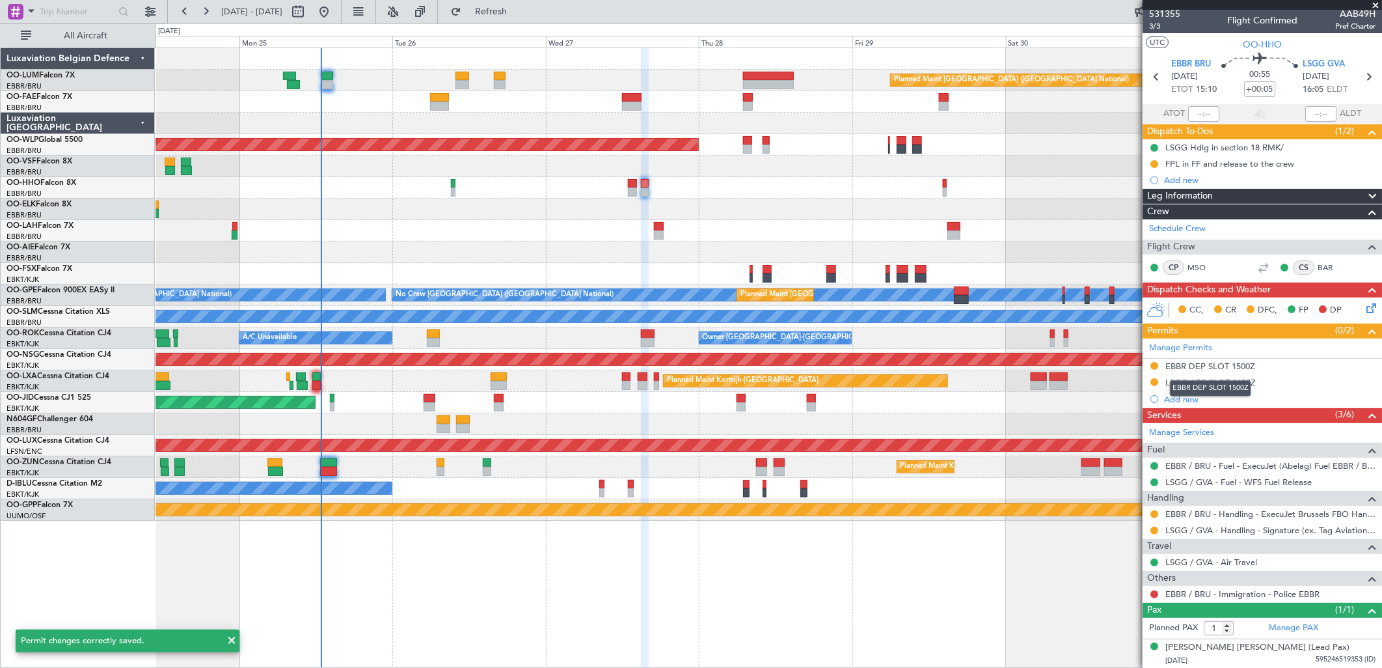
click at [1104, 379] on mat-tooltip-component "EBBR DEP SLOT 1500Z" at bounding box center [1211, 388] width 100 height 34
click at [1104, 387] on mat-tooltip-component "LSGG ARR SLOT 1620Z" at bounding box center [1211, 404] width 101 height 34
click at [1104, 384] on div "LSGG ARR SLOT 1620Z" at bounding box center [1210, 382] width 90 height 11
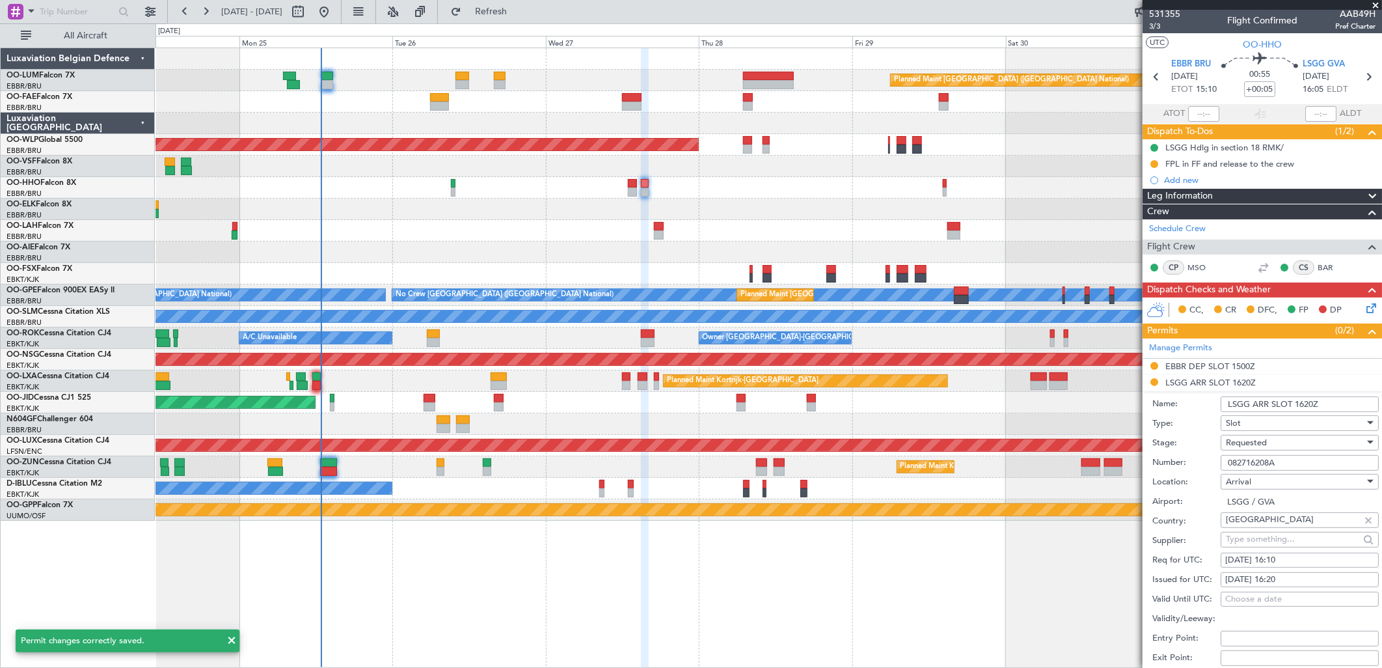
scroll to position [217, 0]
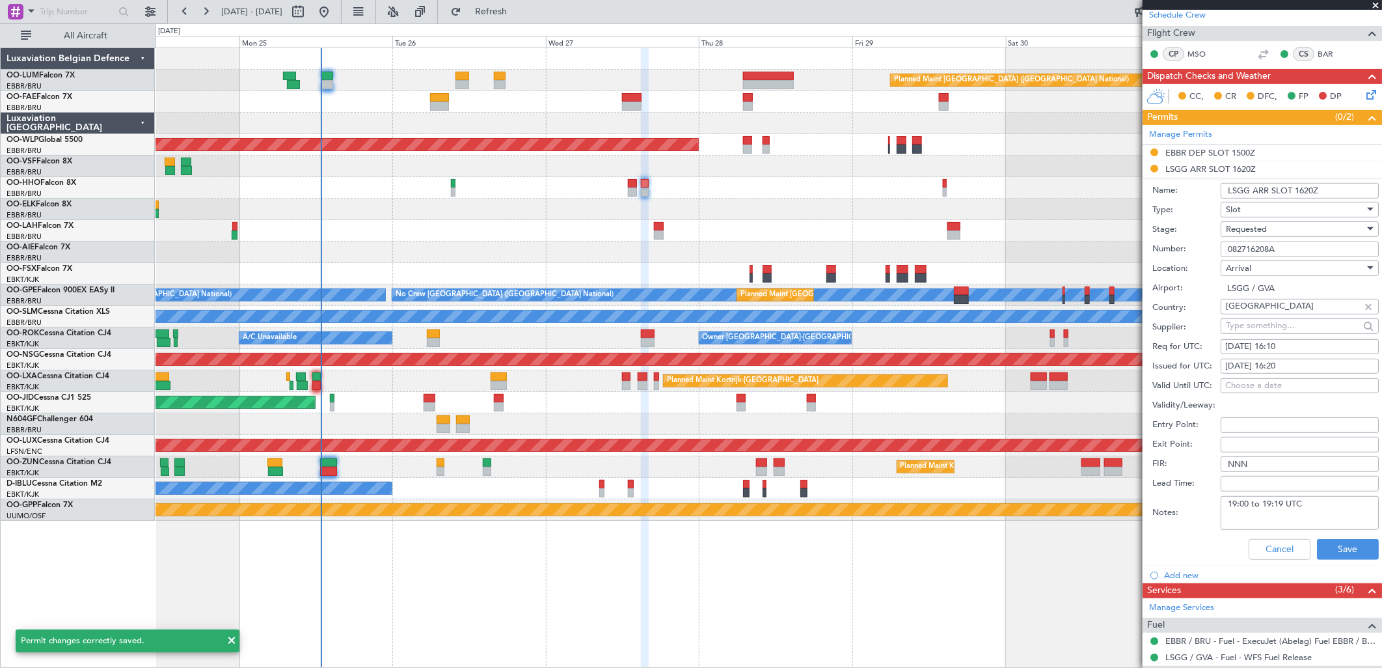
drag, startPoint x: 1301, startPoint y: 502, endPoint x: 1180, endPoint y: 505, distance: 121.7
click at [1104, 505] on div "Notes: 19:00 to 19:19 UTC" at bounding box center [1265, 512] width 226 height 39
click at [1104, 511] on div "Cancel Save" at bounding box center [1265, 549] width 226 height 34
click at [1104, 228] on div "Requested" at bounding box center [1295, 229] width 139 height 20
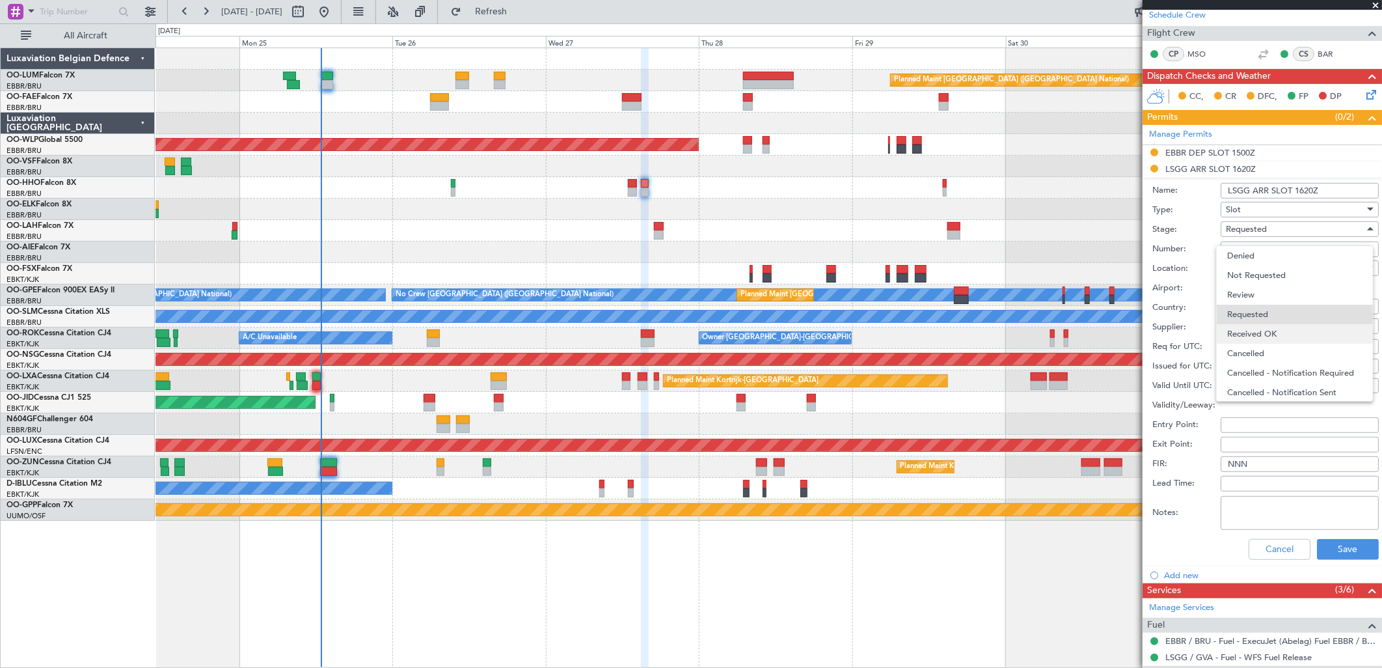
scroll to position [5, 0]
click at [1104, 323] on span "Received OK" at bounding box center [1294, 329] width 135 height 20
click at [1104, 511] on button "Save" at bounding box center [1348, 549] width 62 height 21
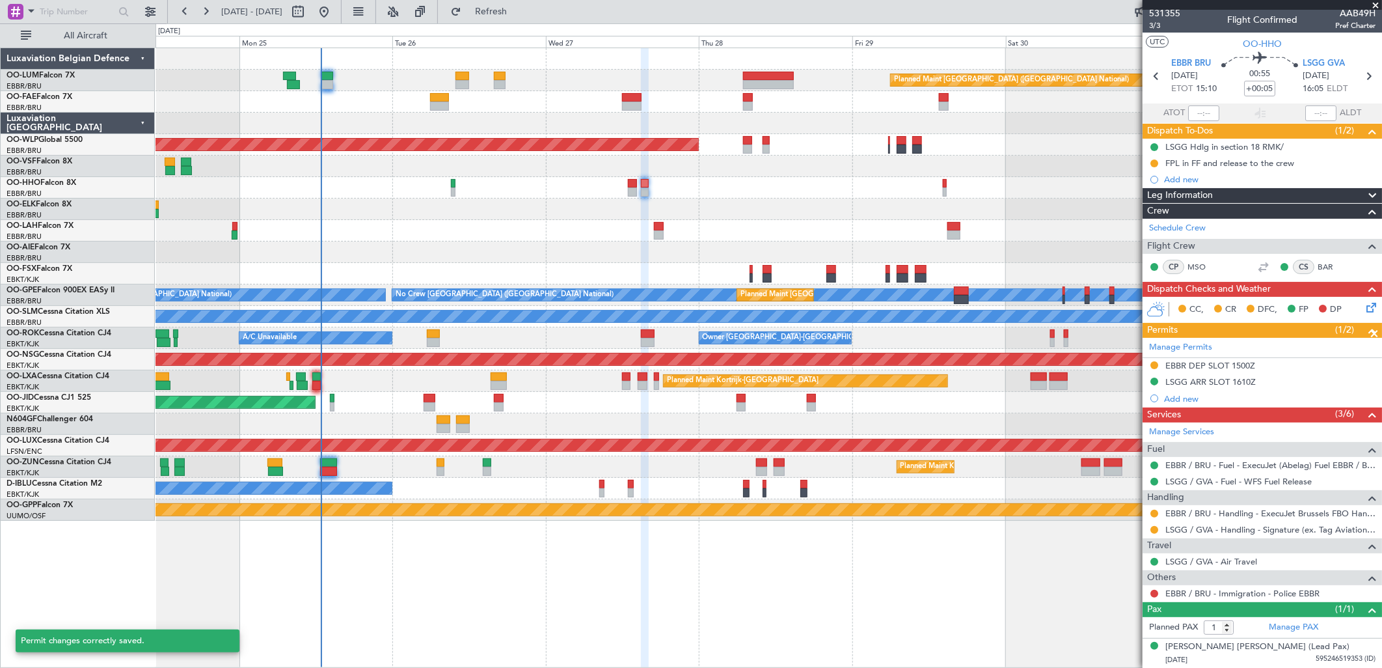
scroll to position [3, 0]
click at [1104, 511] on div "EBBR / BRU - Handling - ExecuJet Brussels FBO Handling Abelag" at bounding box center [1255, 536] width 218 height 16
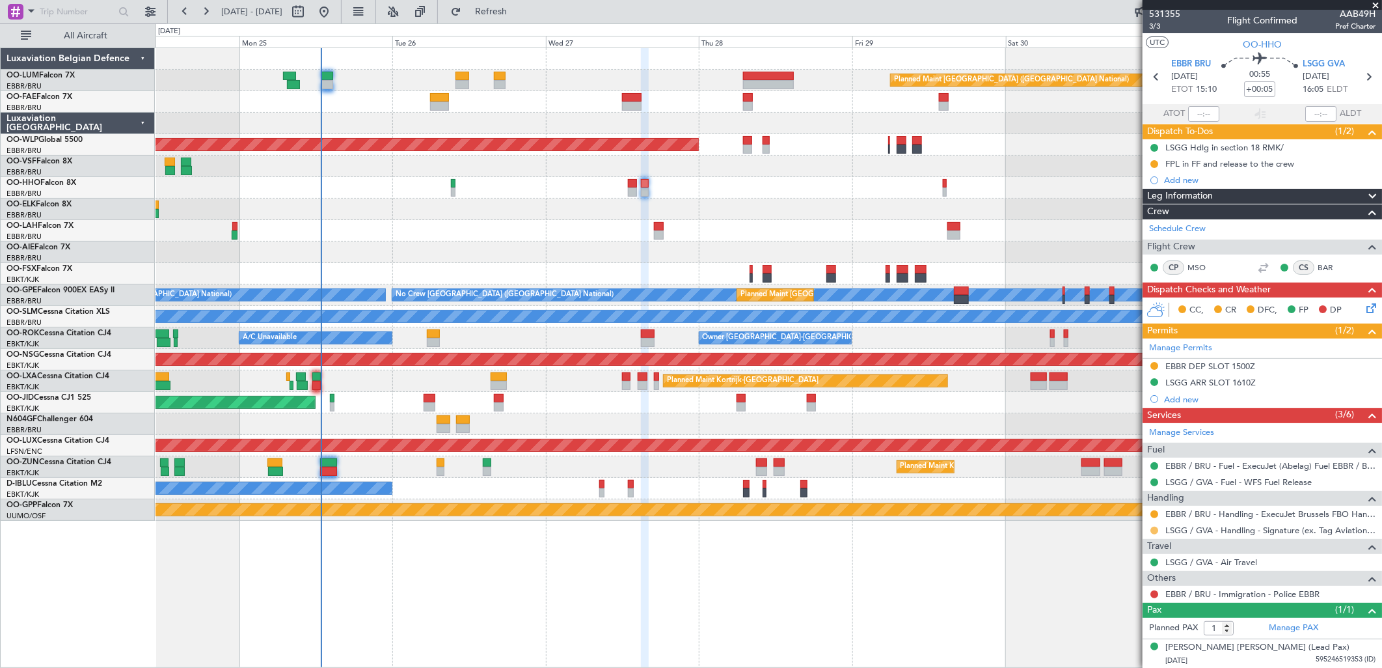
click at [1104, 511] on button at bounding box center [1154, 530] width 8 height 8
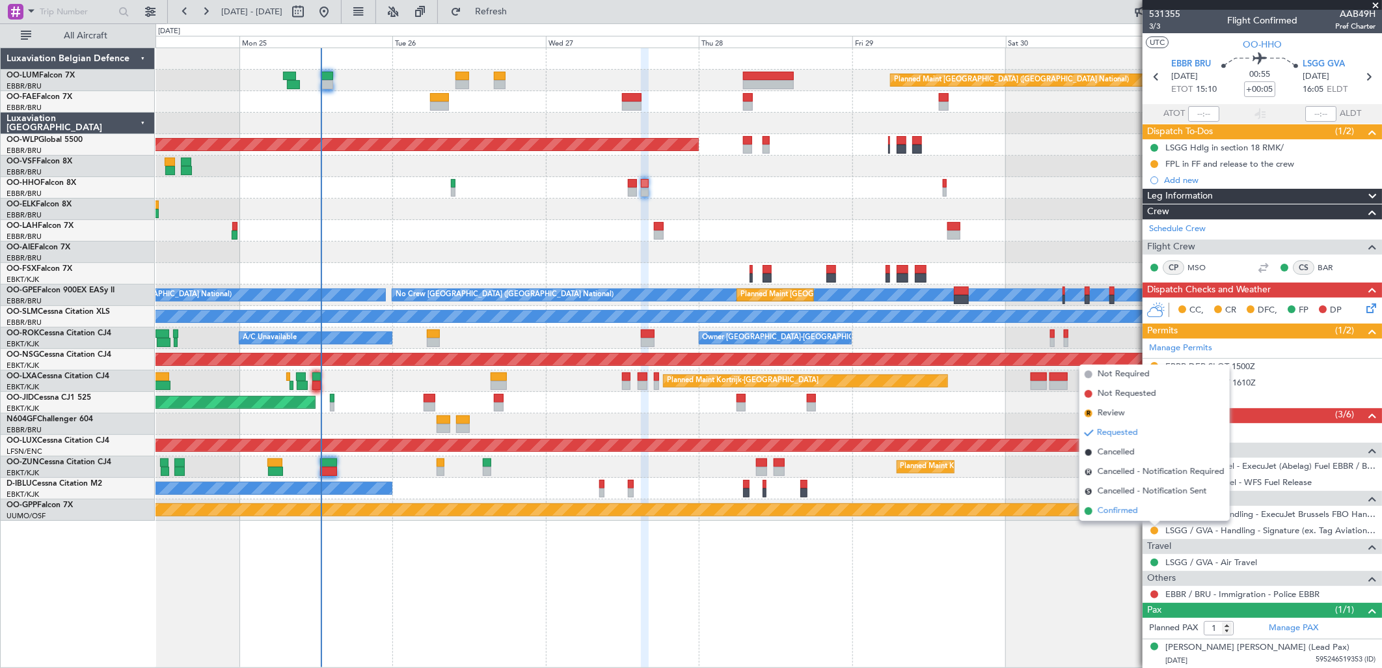
click at [1104, 511] on span "Confirmed" at bounding box center [1118, 510] width 40 height 13
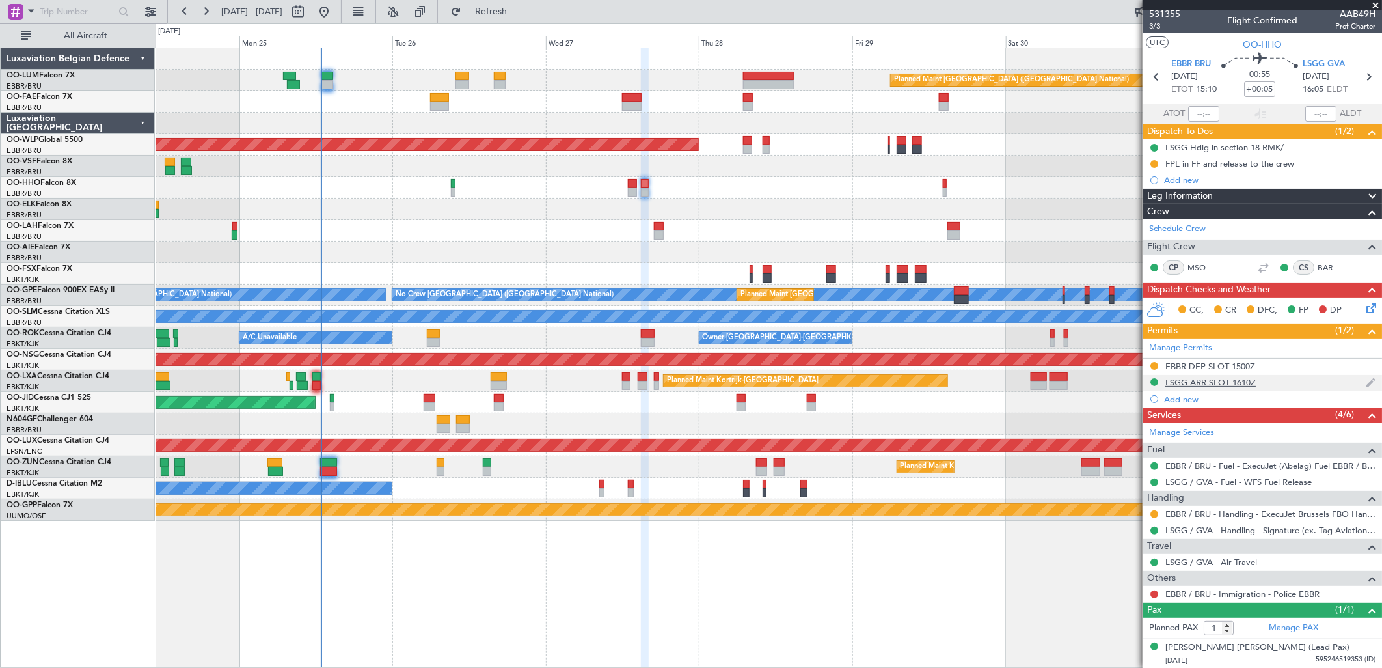
click at [1104, 386] on div "LSGG ARR SLOT 1610Z" at bounding box center [1210, 382] width 90 height 11
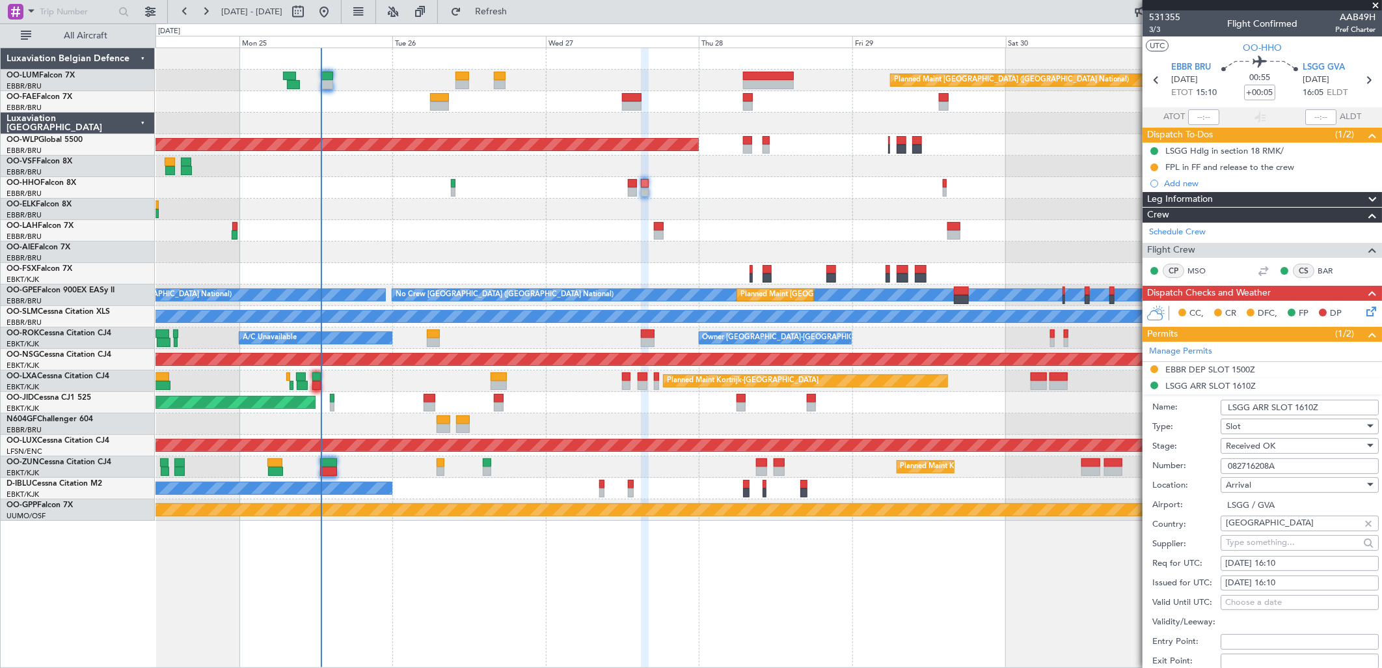
scroll to position [3, 0]
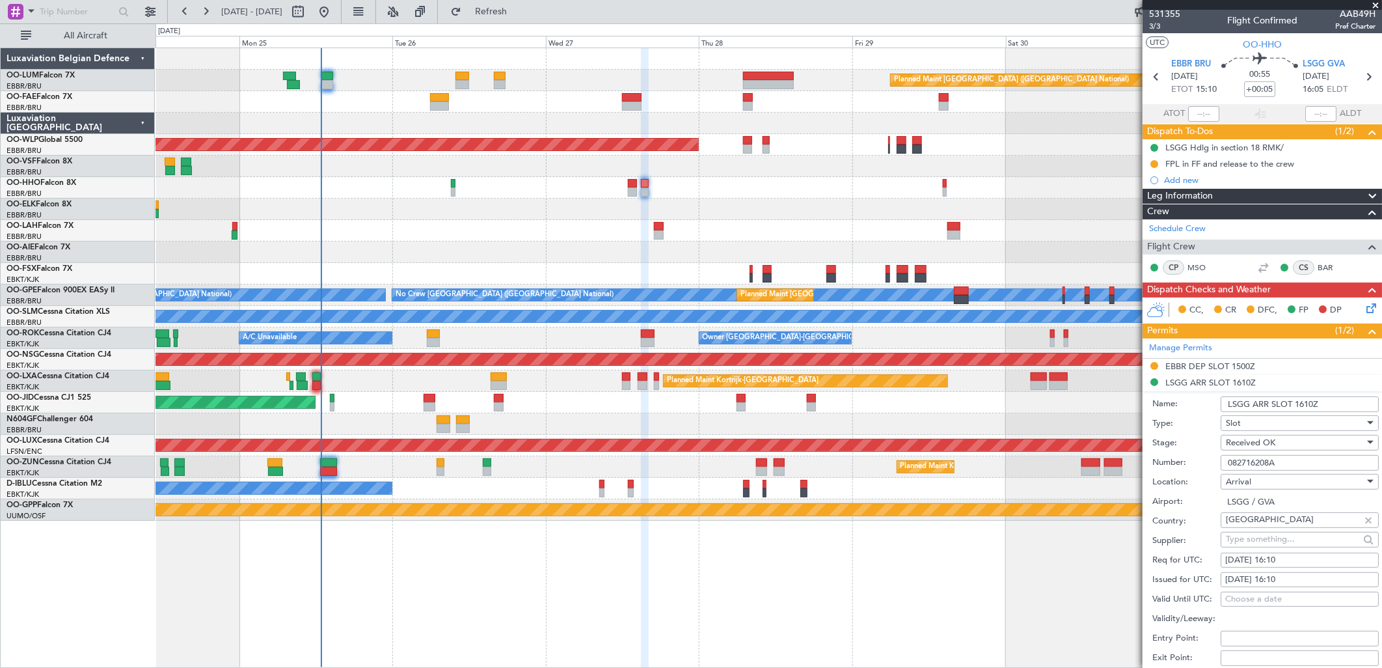
click at [161, 275] on div "Planned Maint [GEOGRAPHIC_DATA] ([GEOGRAPHIC_DATA] National) 13:30 Z 22:35 Z HA…" at bounding box center [769, 284] width 1226 height 472
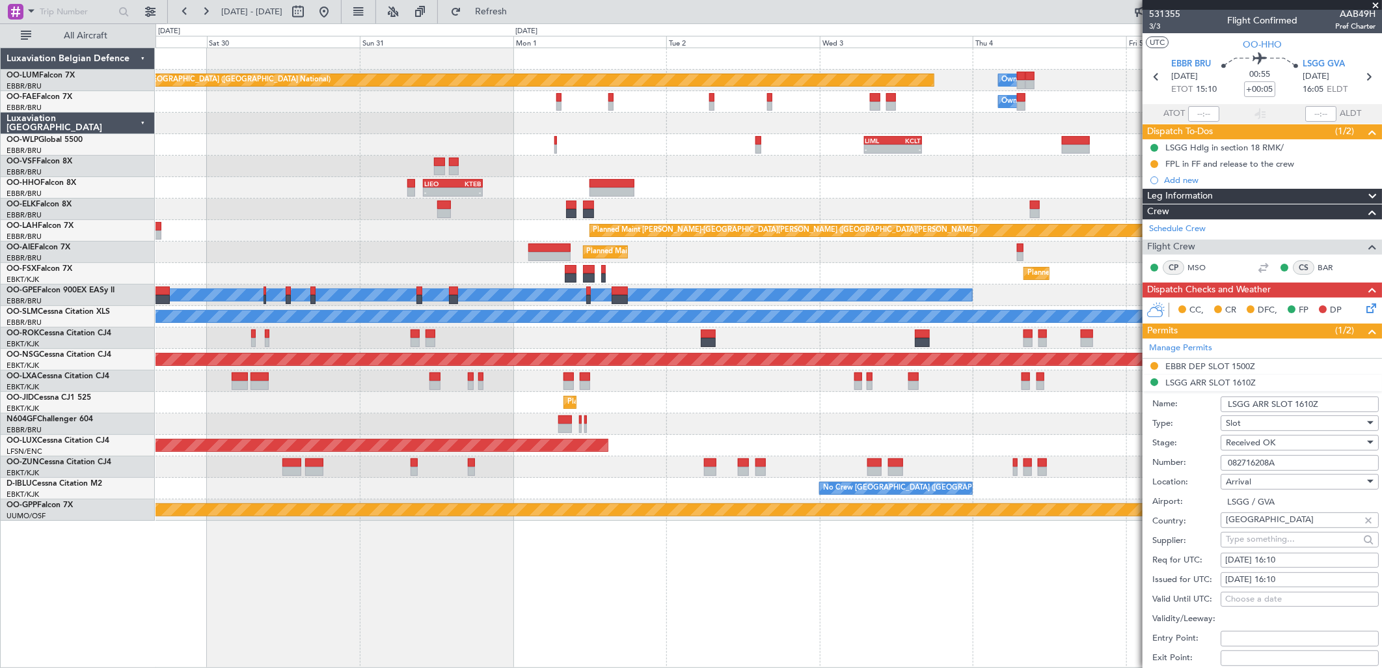
click at [640, 200] on div "Planned Maint [GEOGRAPHIC_DATA] ([GEOGRAPHIC_DATA] National) Owner [GEOGRAPHIC_…" at bounding box center [769, 284] width 1226 height 472
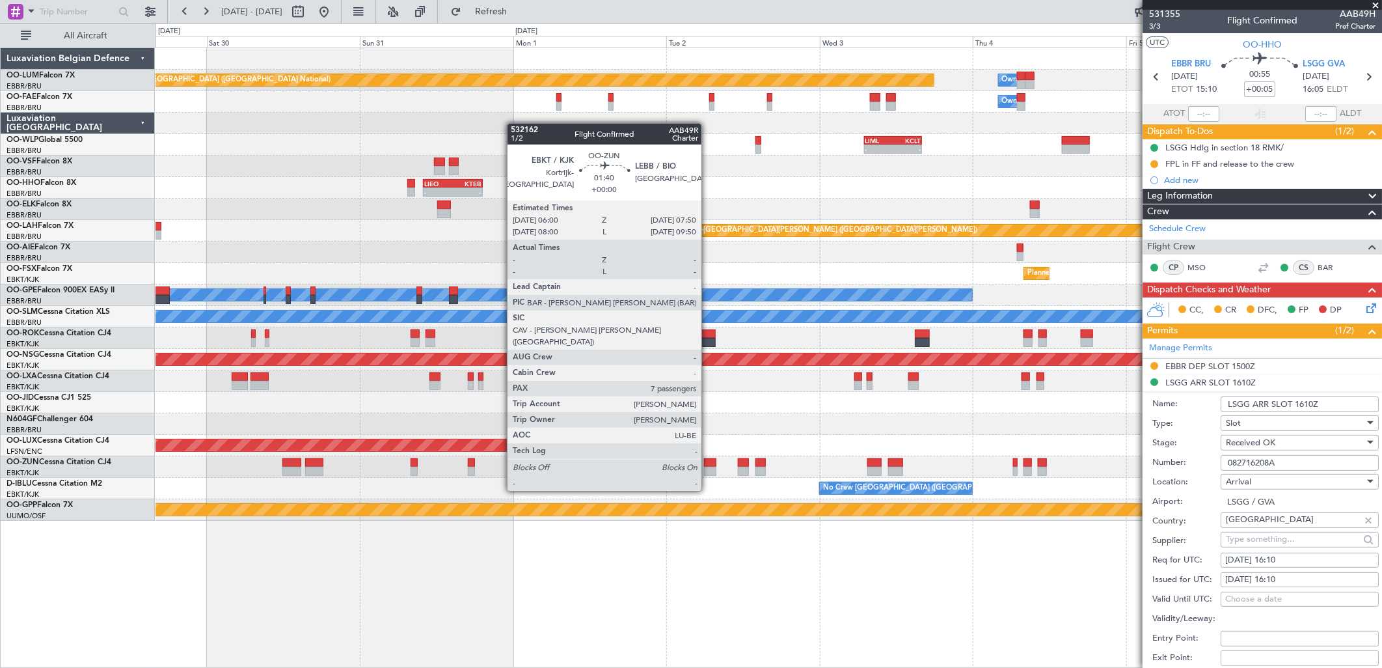
click at [708, 467] on div at bounding box center [710, 471] width 12 height 9
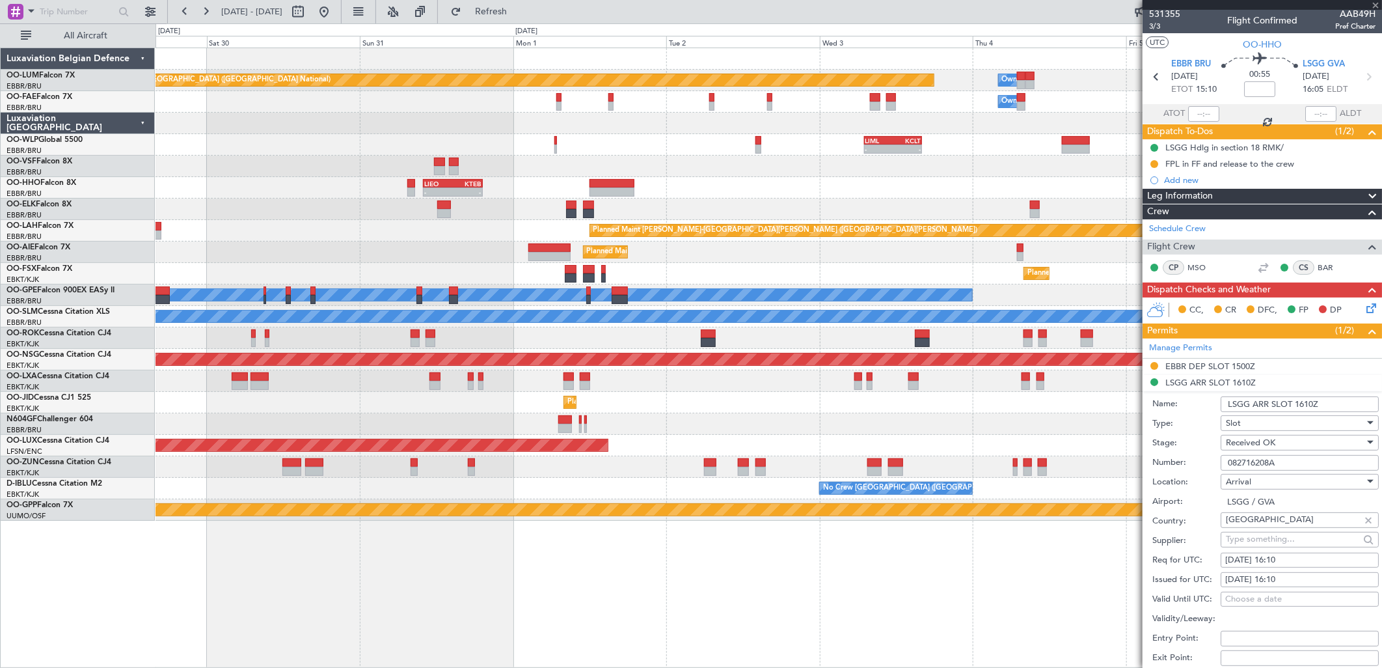
scroll to position [0, 0]
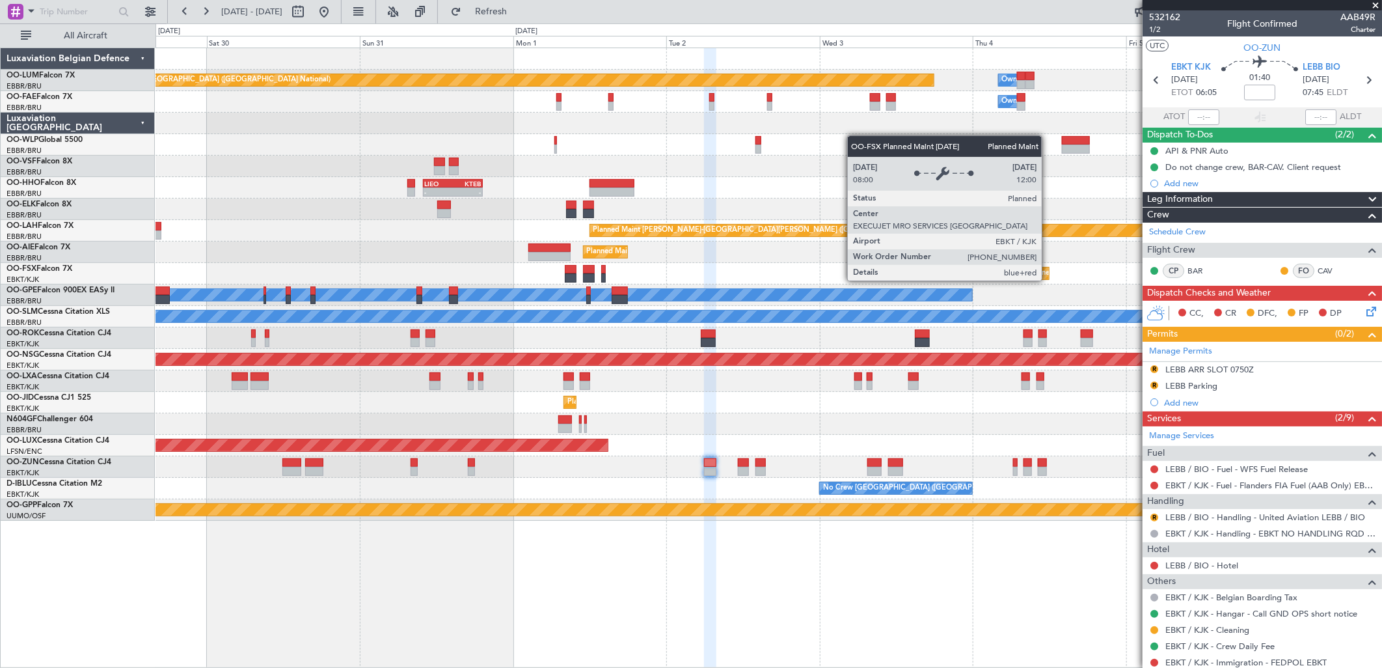
click at [604, 308] on div "Planned Maint [GEOGRAPHIC_DATA] ([GEOGRAPHIC_DATA] National) Owner [GEOGRAPHIC_…" at bounding box center [769, 284] width 1226 height 472
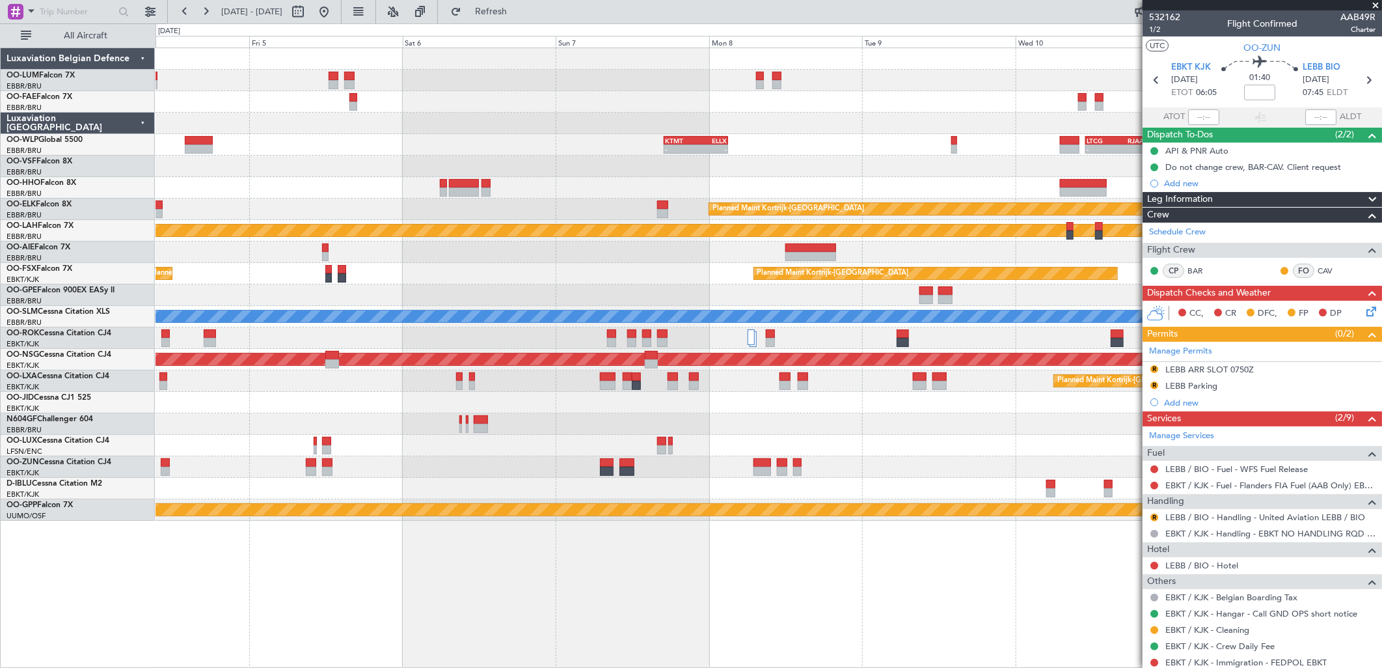
click at [562, 307] on div "Owner Melsbroek Air Base Planned Maint [GEOGRAPHIC_DATA] ([GEOGRAPHIC_DATA]) Ow…" at bounding box center [769, 284] width 1226 height 472
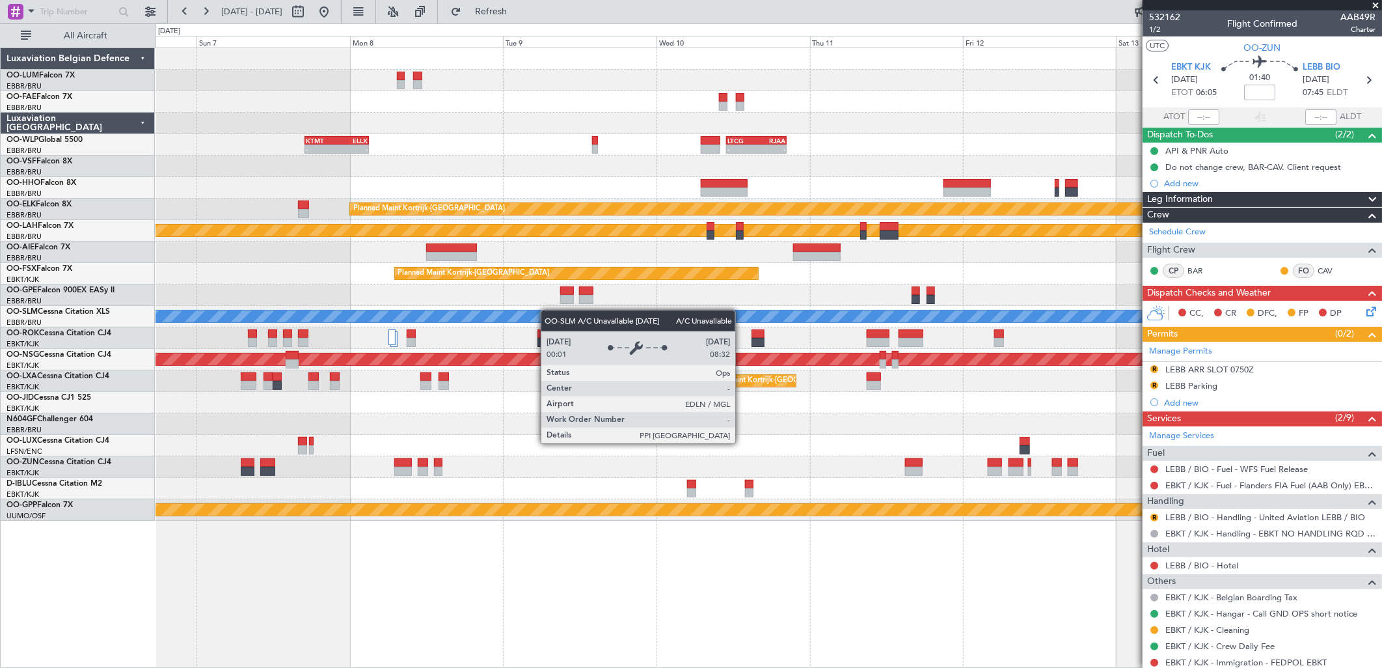
click at [538, 313] on div "- - KTMT 17:00 Z ELLX 03:00 Z - - LTCG 11:00 Z RJAA 20:25 Z - - RJAA 01:00 Z UB…" at bounding box center [769, 284] width 1226 height 472
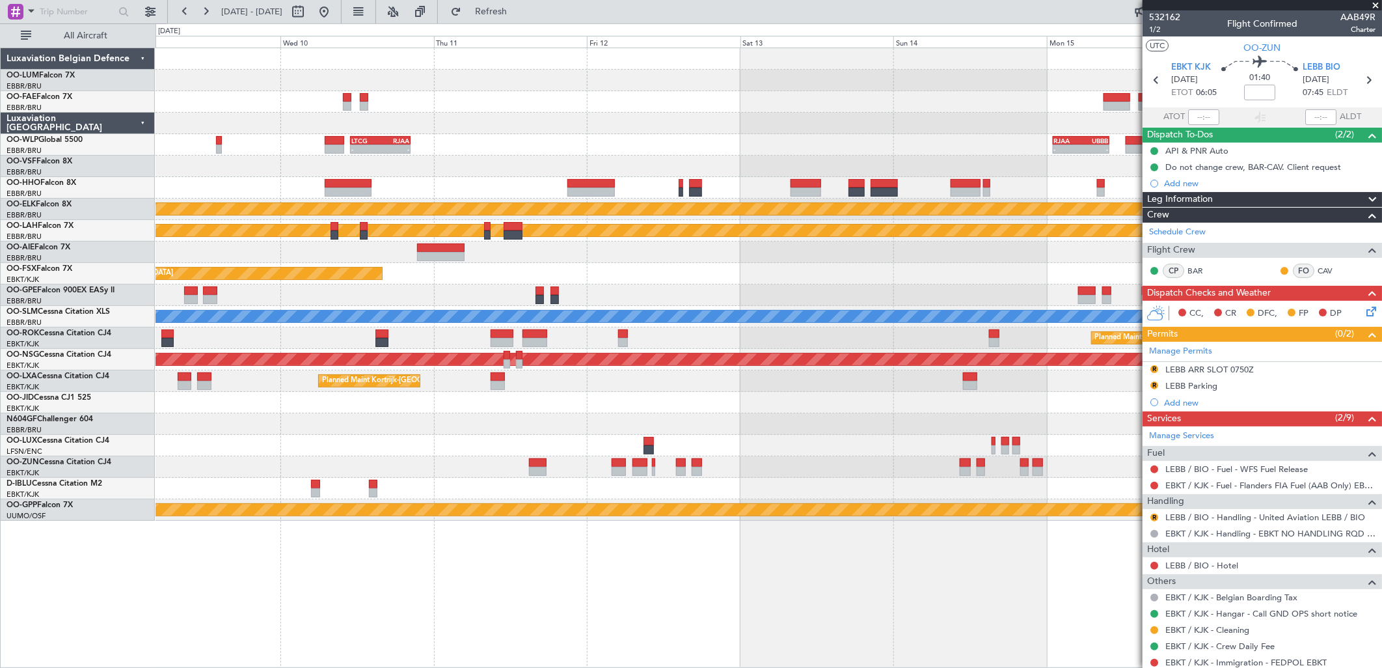
click at [411, 344] on div "- - LTCG 11:00 Z RJAA 20:25 Z - - RJAA 01:00 Z UBBB 09:50 Z - - KTMT 17:00 Z EL…" at bounding box center [769, 284] width 1226 height 472
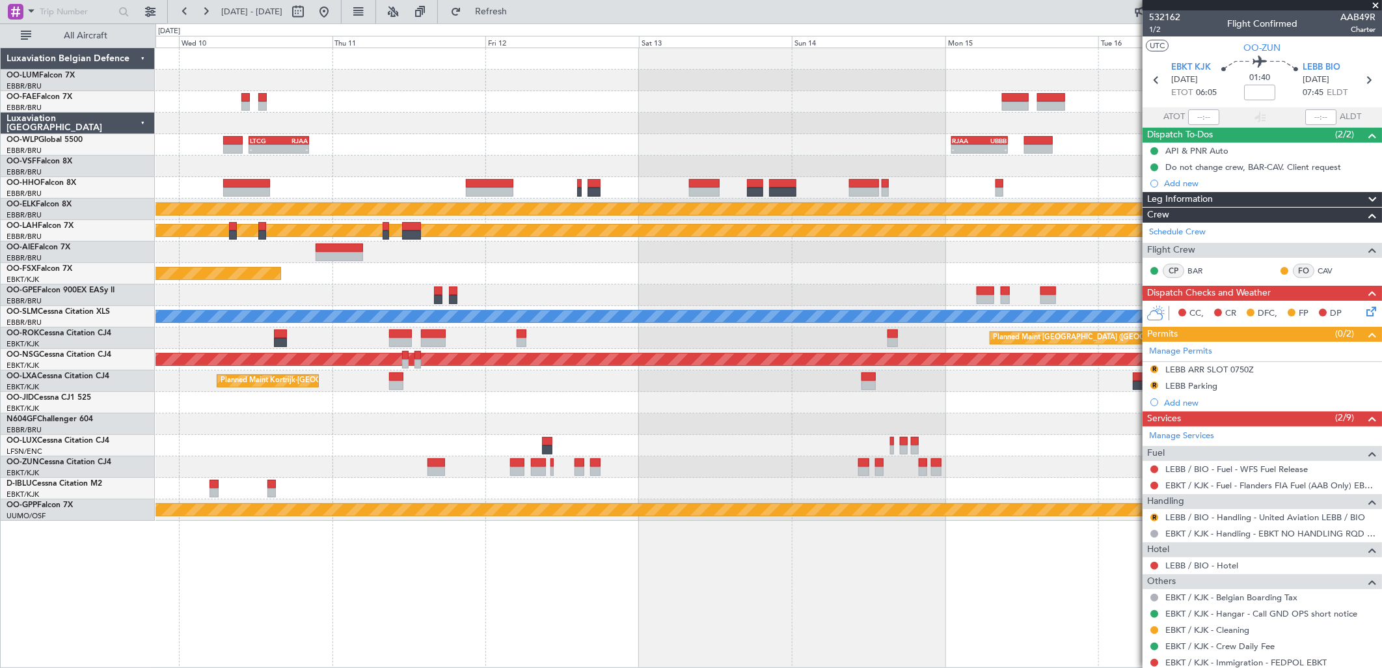
click at [563, 319] on div "- - LTCG 11:00 Z RJAA 20:25 Z - - RJAA 01:00 Z UBBB 09:50 Z - - KTMT 17:00 Z EL…" at bounding box center [769, 284] width 1226 height 472
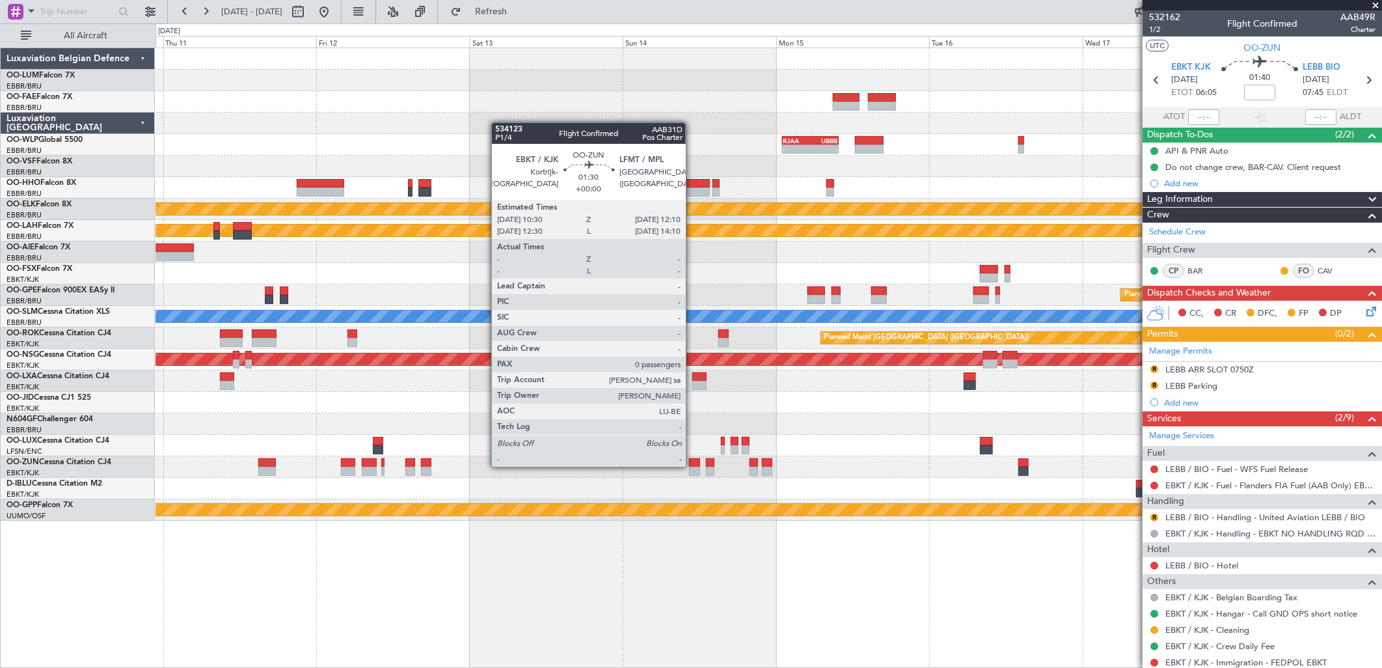
click at [692, 465] on div at bounding box center [694, 462] width 11 height 9
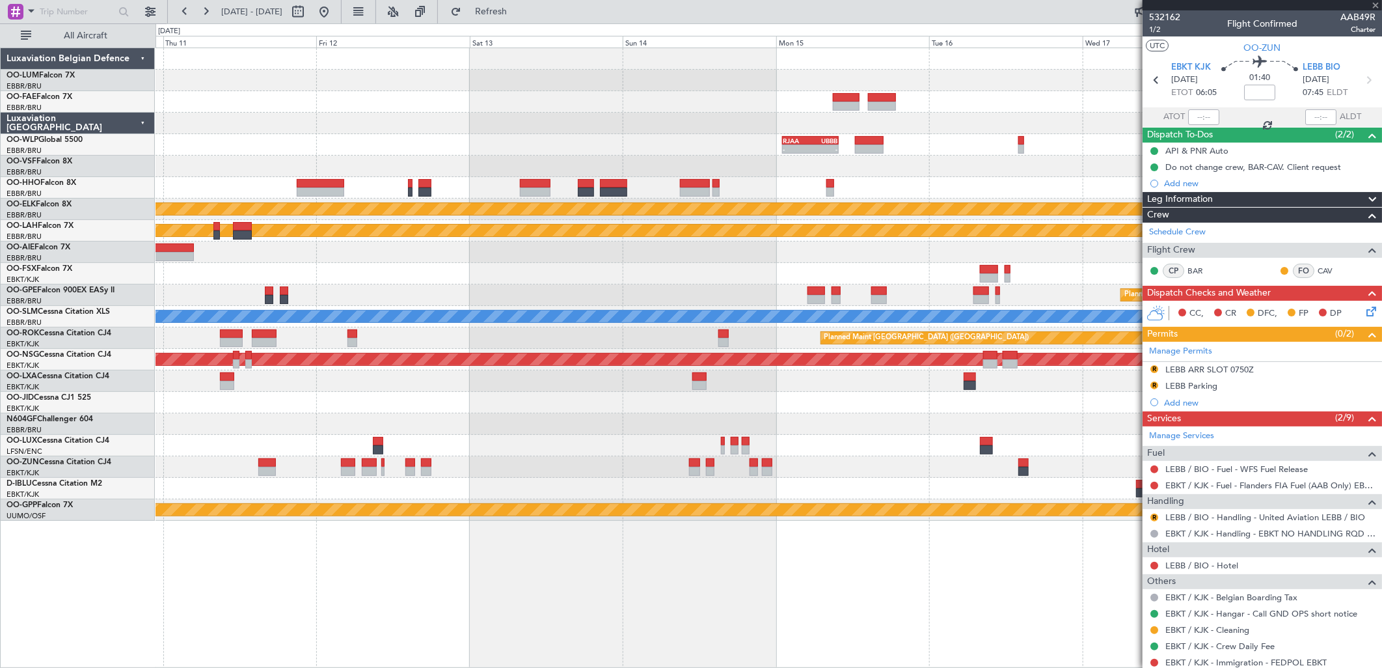
type input "0"
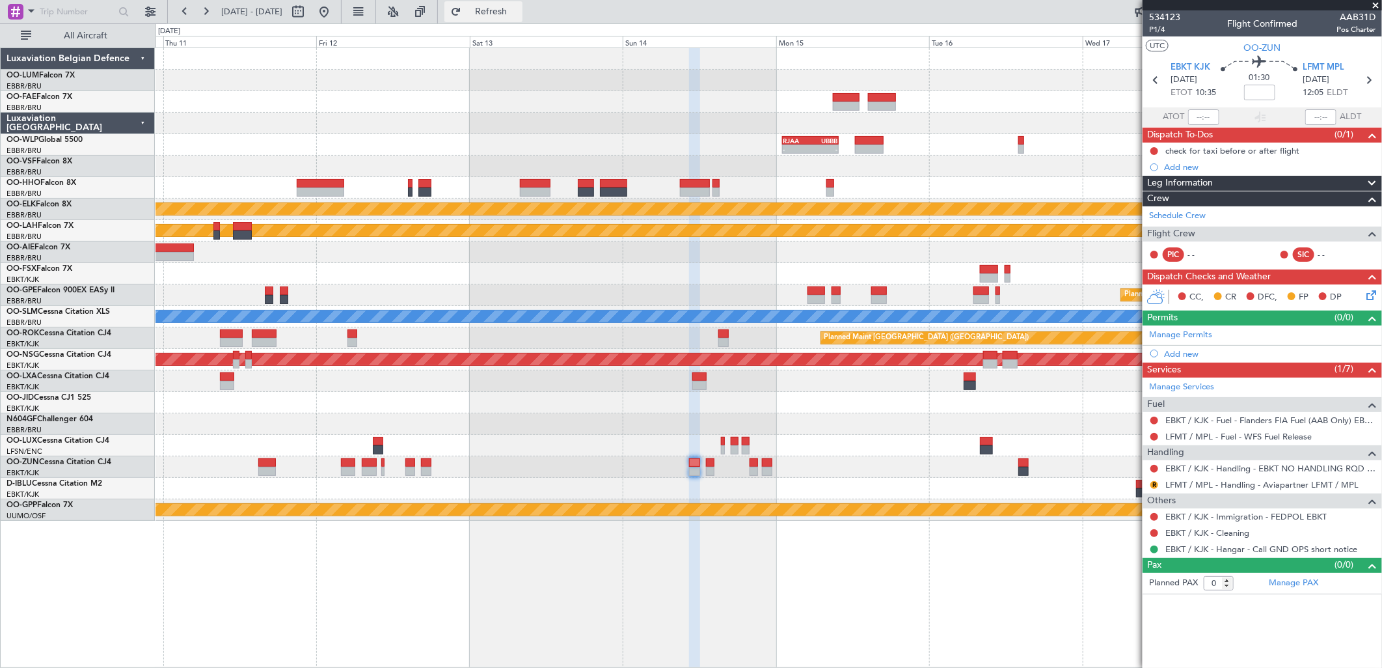
click at [519, 11] on span "Refresh" at bounding box center [491, 11] width 55 height 9
click at [1154, 483] on button "R" at bounding box center [1154, 485] width 8 height 8
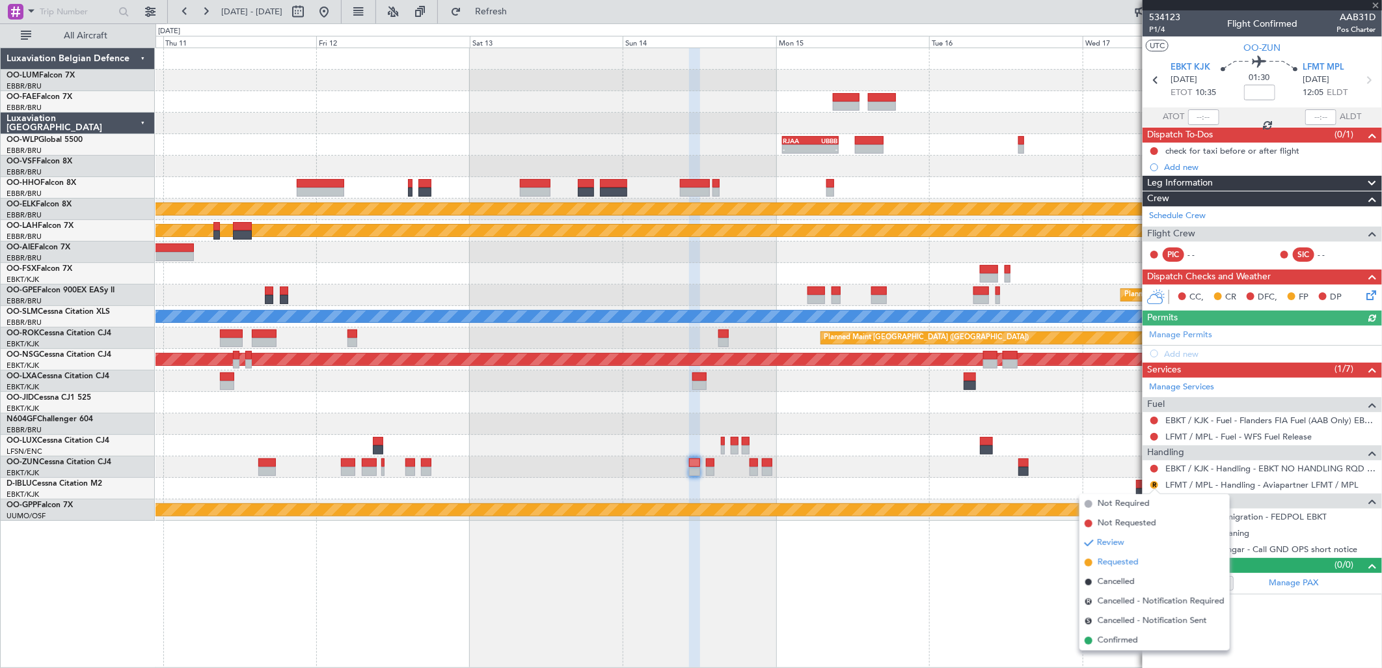
click at [1120, 558] on span "Requested" at bounding box center [1118, 562] width 41 height 13
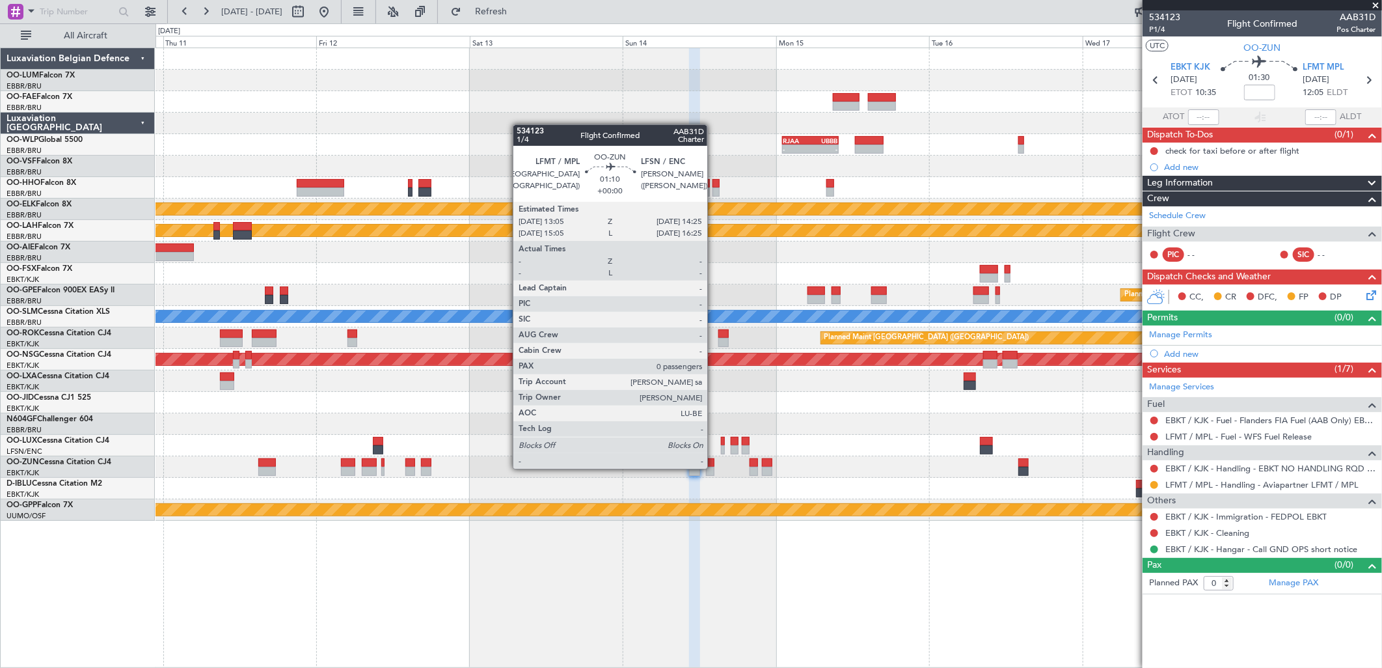
click at [714, 467] on div at bounding box center [710, 471] width 9 height 9
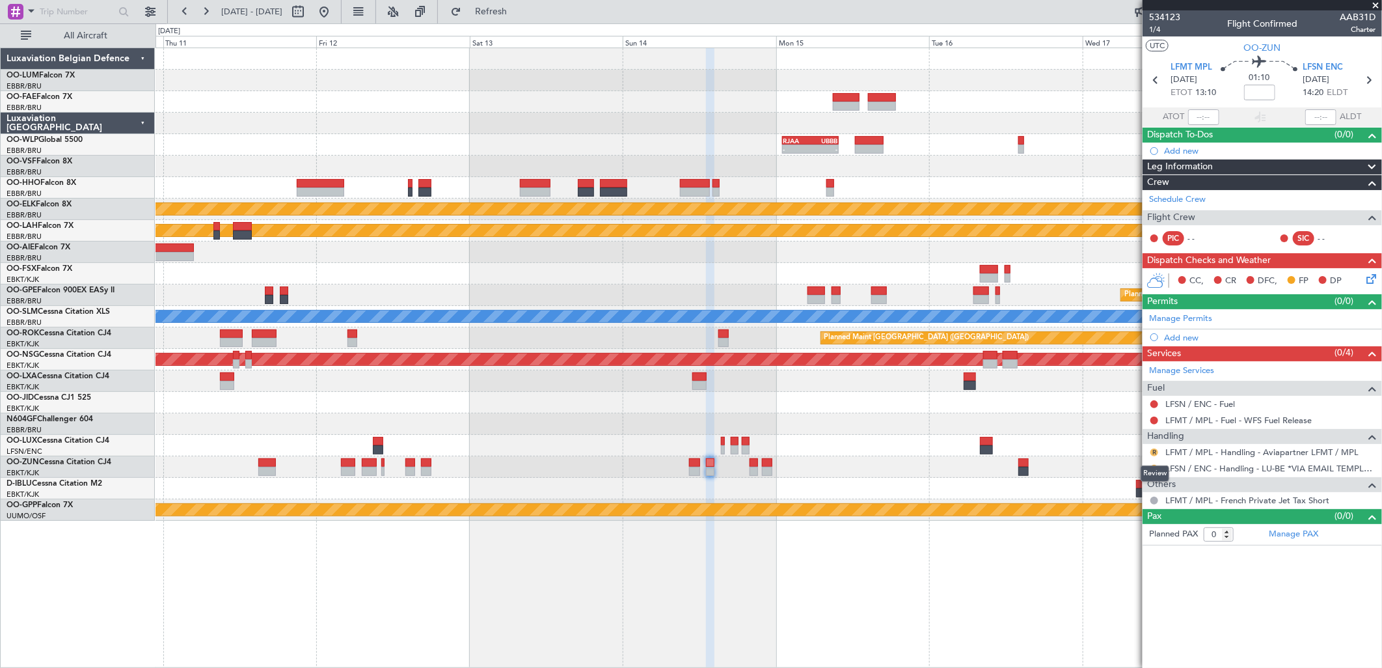
click at [1150, 451] on button "R" at bounding box center [1154, 452] width 8 height 8
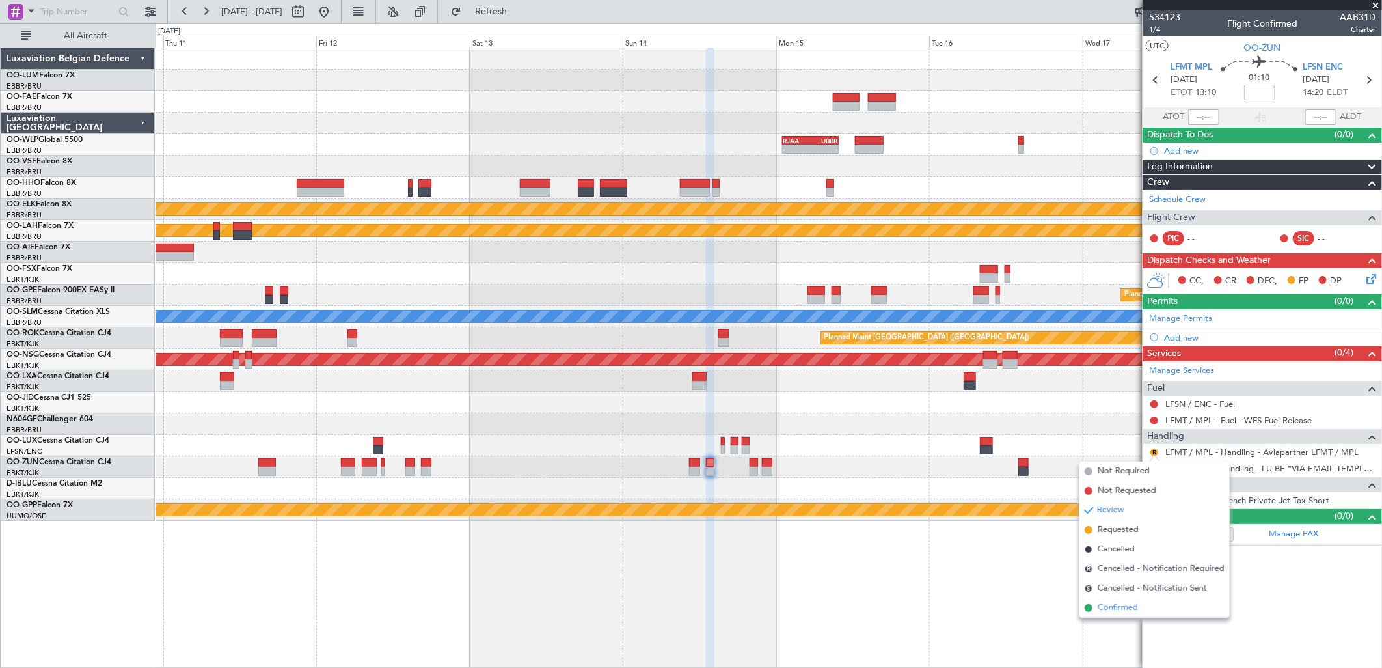
click at [1102, 606] on span "Confirmed" at bounding box center [1118, 607] width 40 height 13
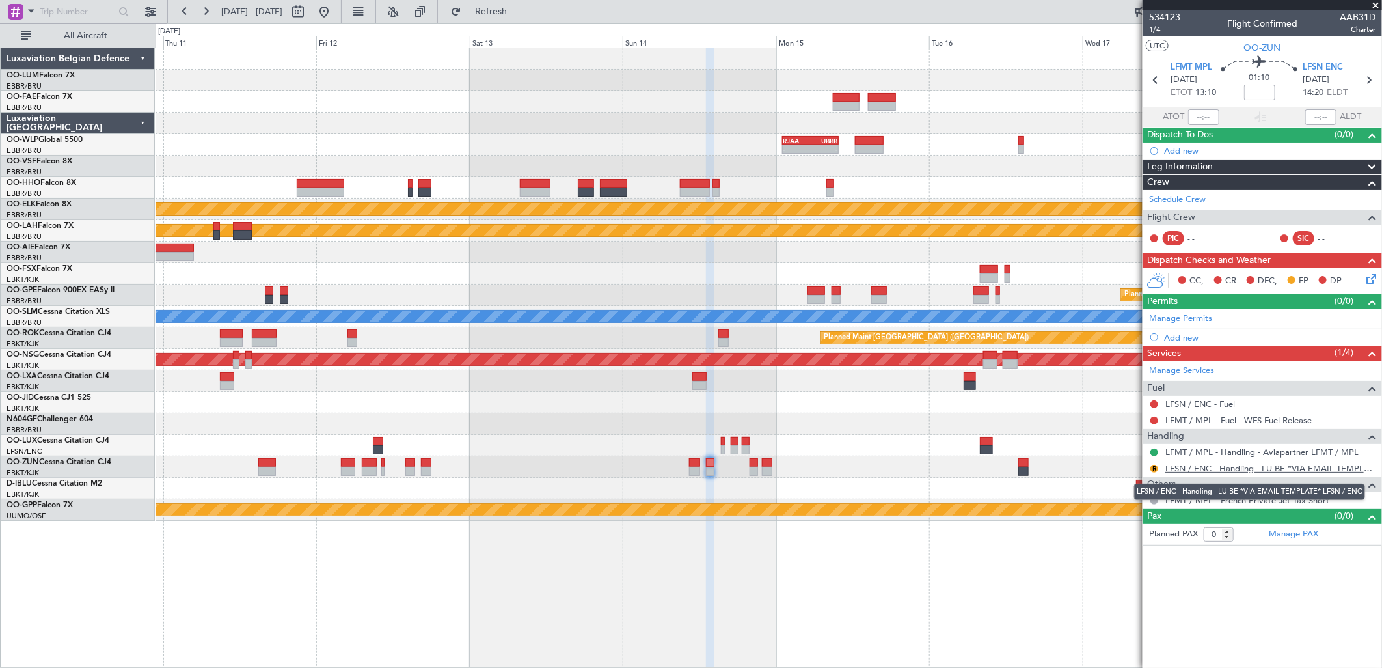
click at [1207, 472] on link "LFSN / ENC - Handling - LU-BE *VIA EMAIL TEMPLATE* LFSN / ENC" at bounding box center [1270, 468] width 210 height 11
click at [519, 7] on span "Refresh" at bounding box center [491, 11] width 55 height 9
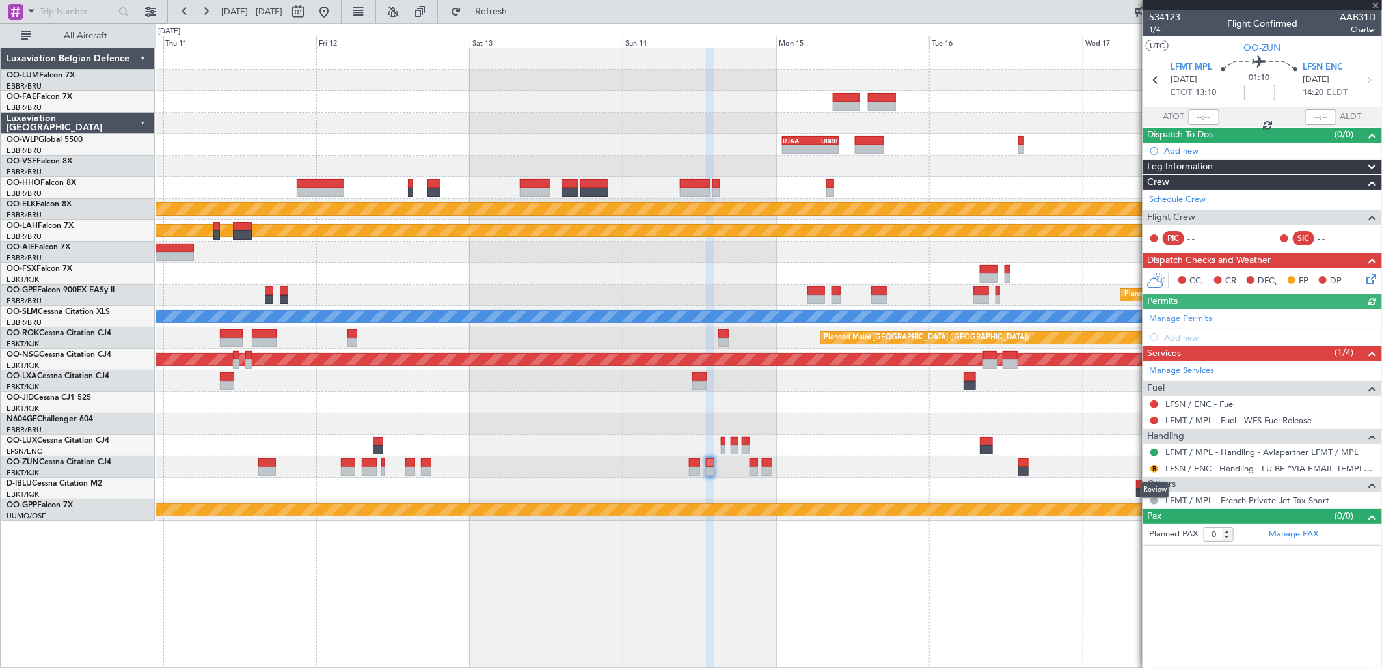
click at [1155, 468] on button "R" at bounding box center [1154, 469] width 8 height 8
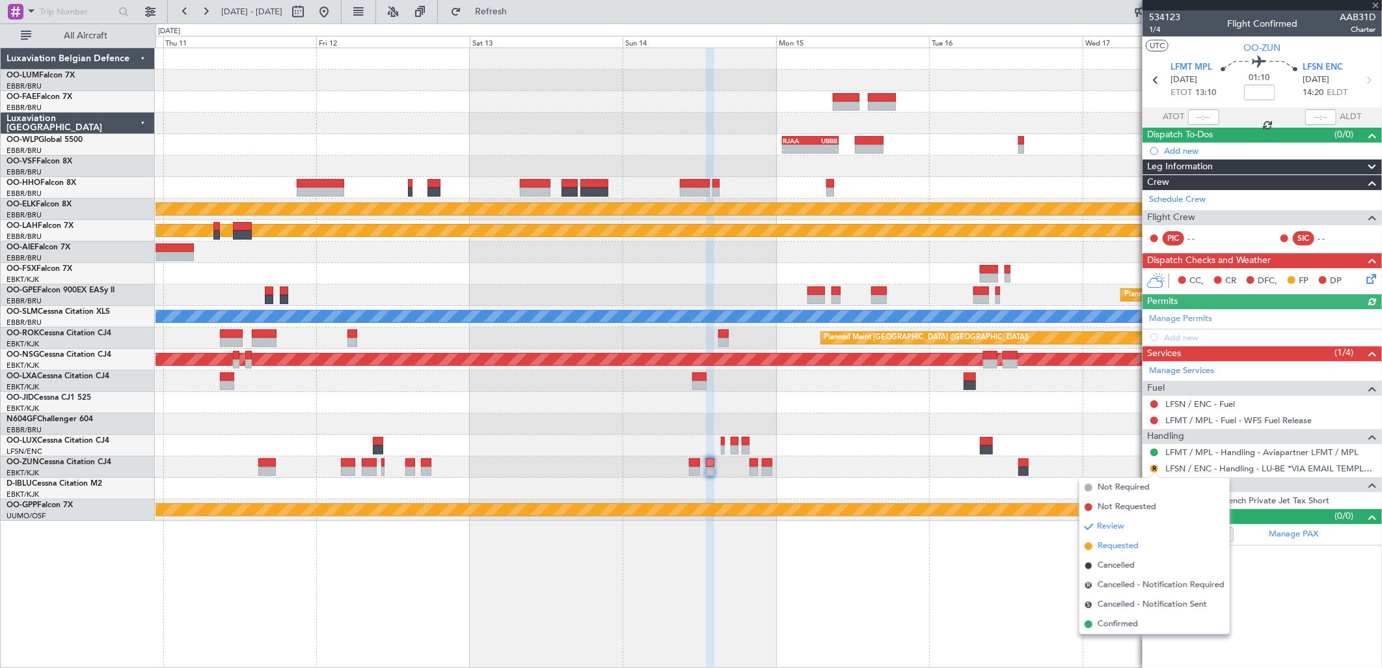
click at [1126, 547] on span "Requested" at bounding box center [1118, 545] width 41 height 13
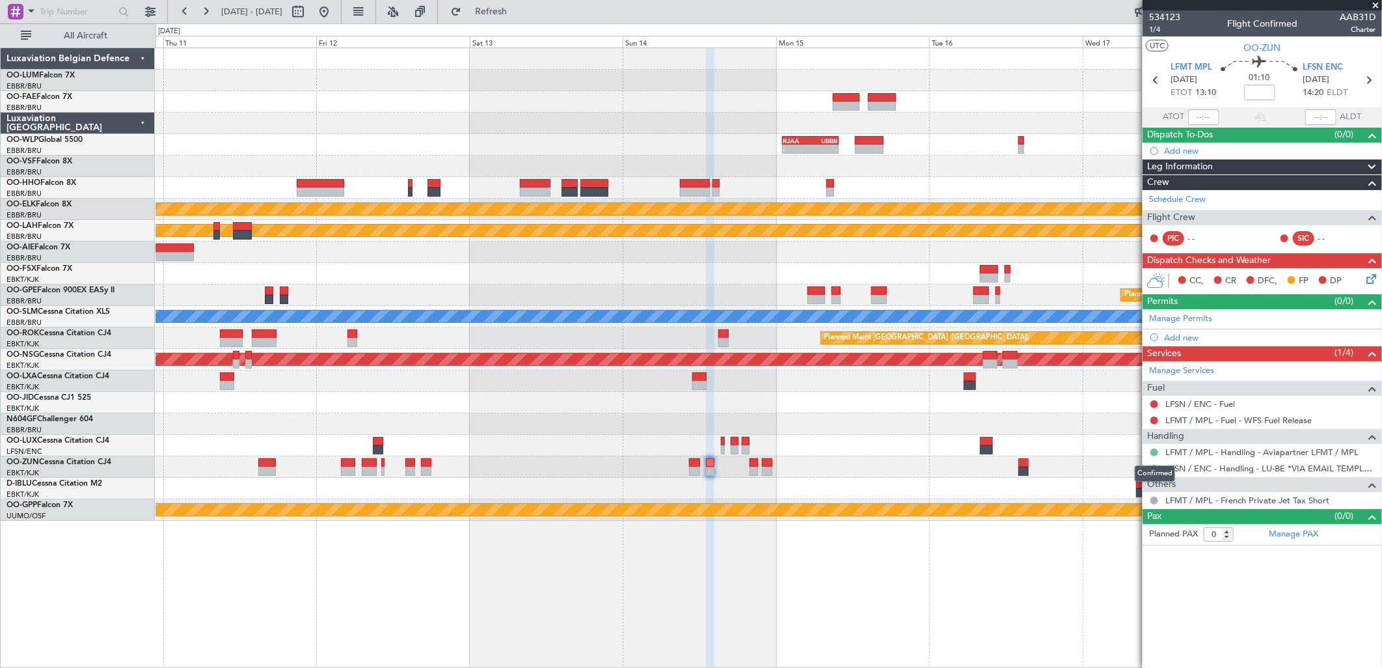
click at [1156, 450] on button at bounding box center [1154, 452] width 8 height 8
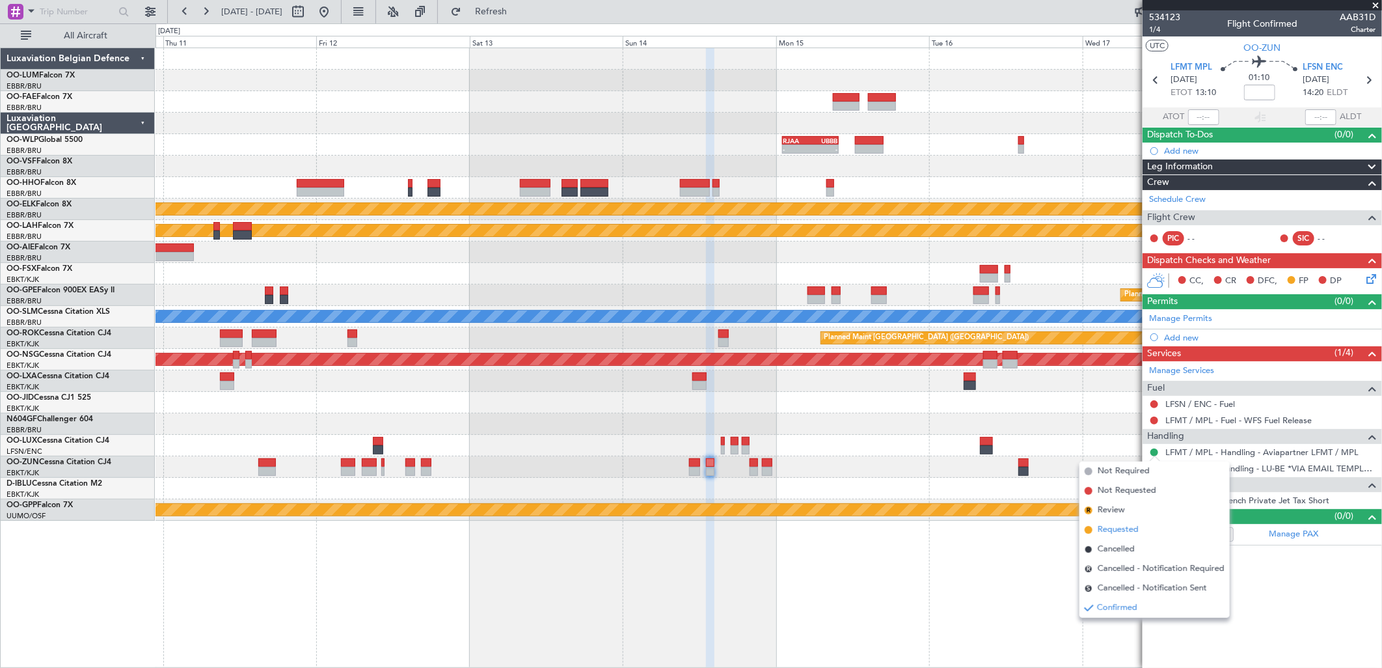
click at [1129, 530] on span "Requested" at bounding box center [1118, 529] width 41 height 13
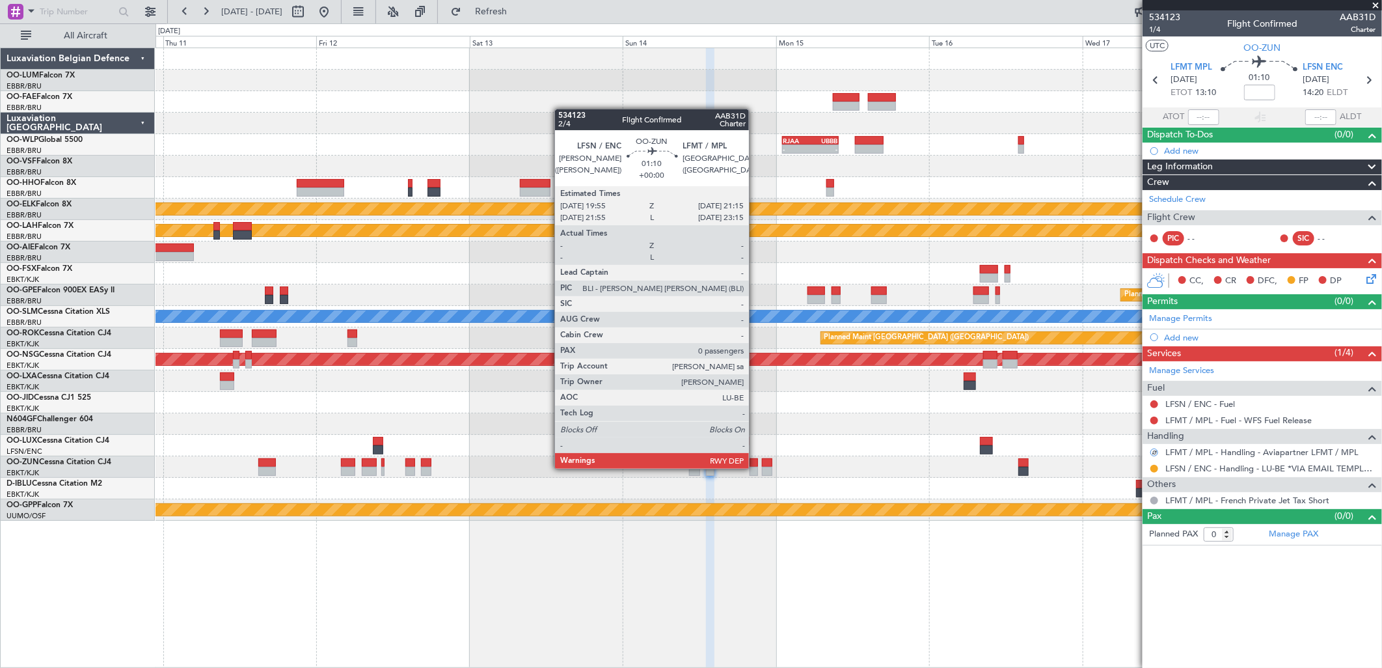
click at [755, 467] on div at bounding box center [754, 471] width 9 height 9
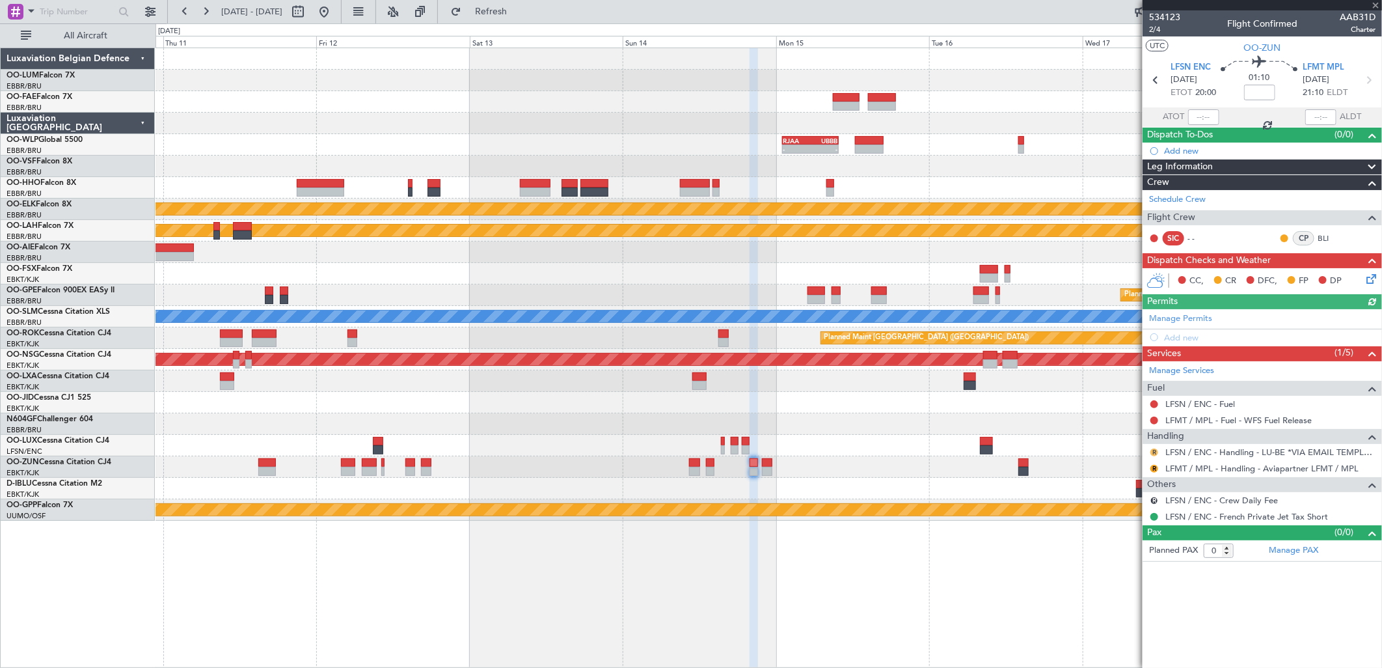
click at [1157, 451] on button "R" at bounding box center [1154, 452] width 8 height 8
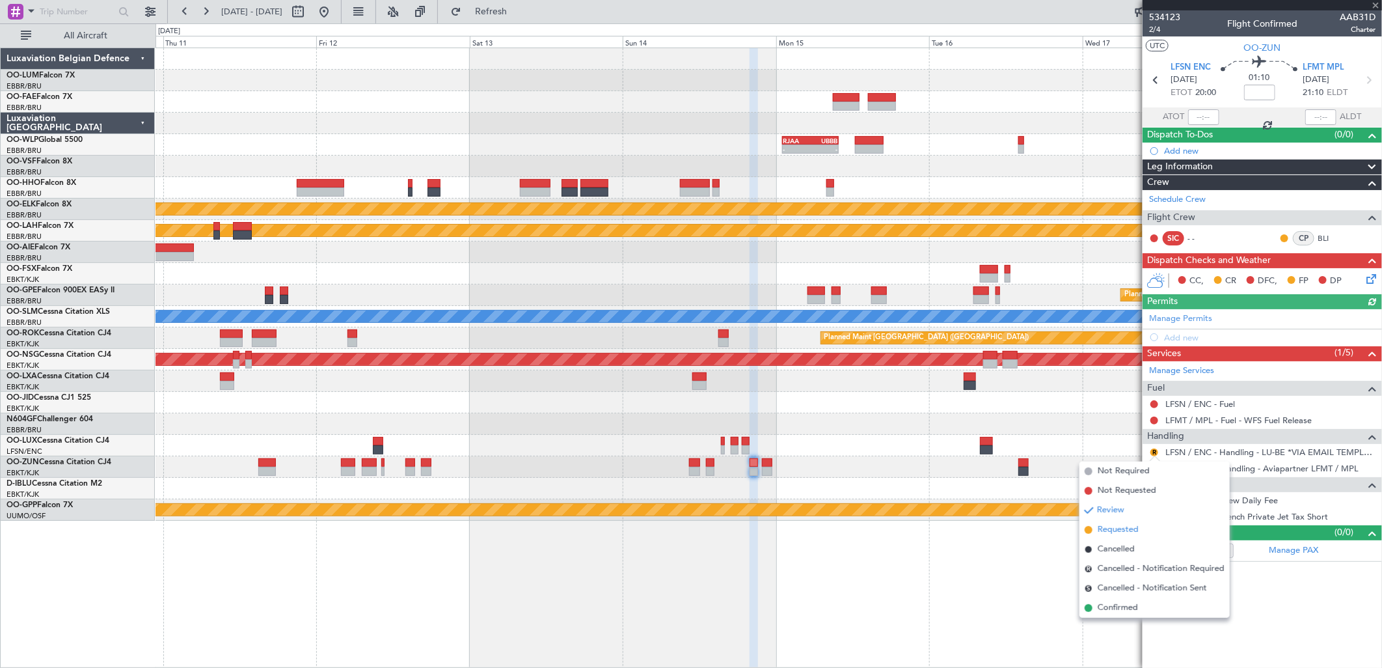
click at [1126, 523] on span "Requested" at bounding box center [1118, 529] width 41 height 13
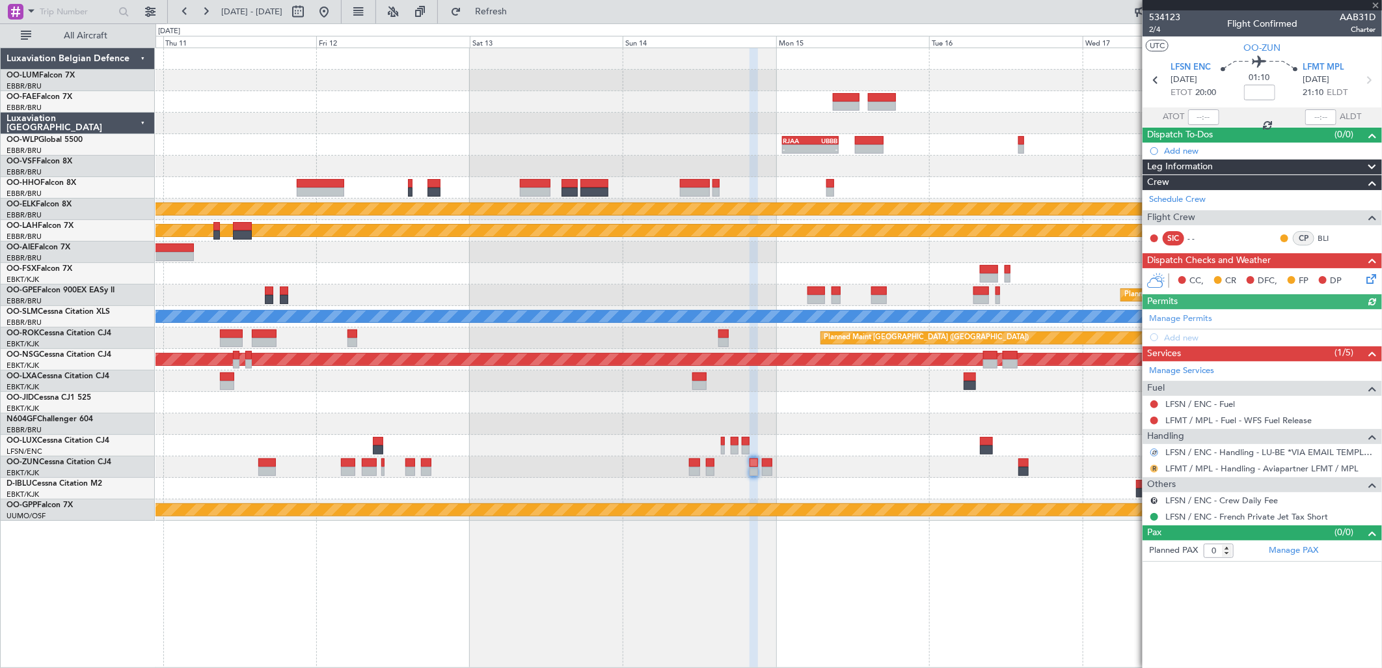
click at [1156, 468] on button "R" at bounding box center [1154, 469] width 8 height 8
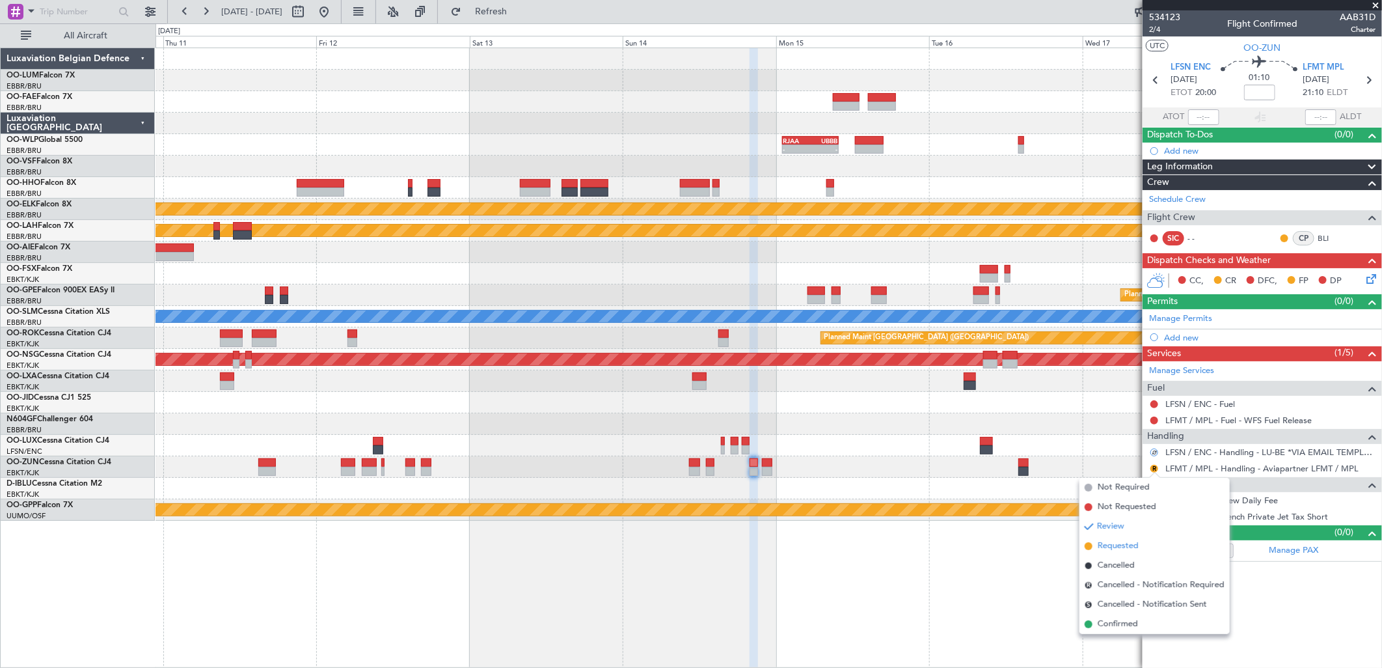
click at [1111, 541] on span "Requested" at bounding box center [1118, 545] width 41 height 13
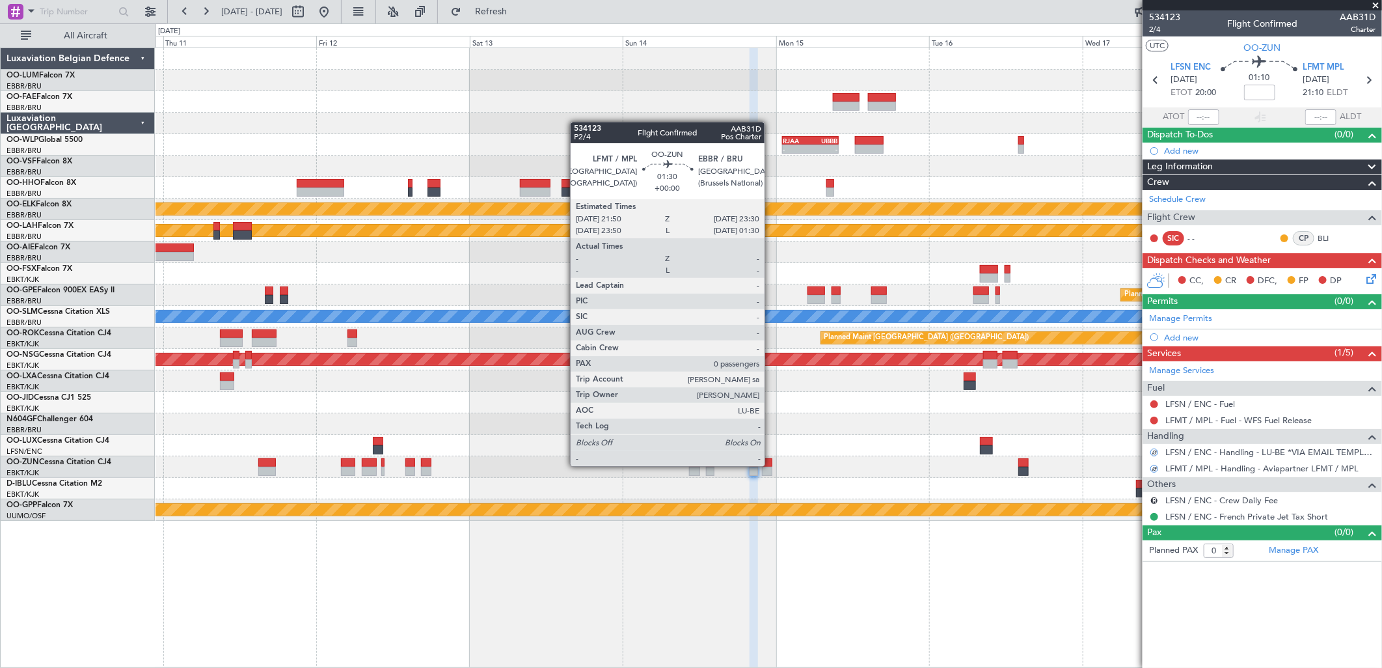
click at [771, 467] on div at bounding box center [767, 471] width 11 height 9
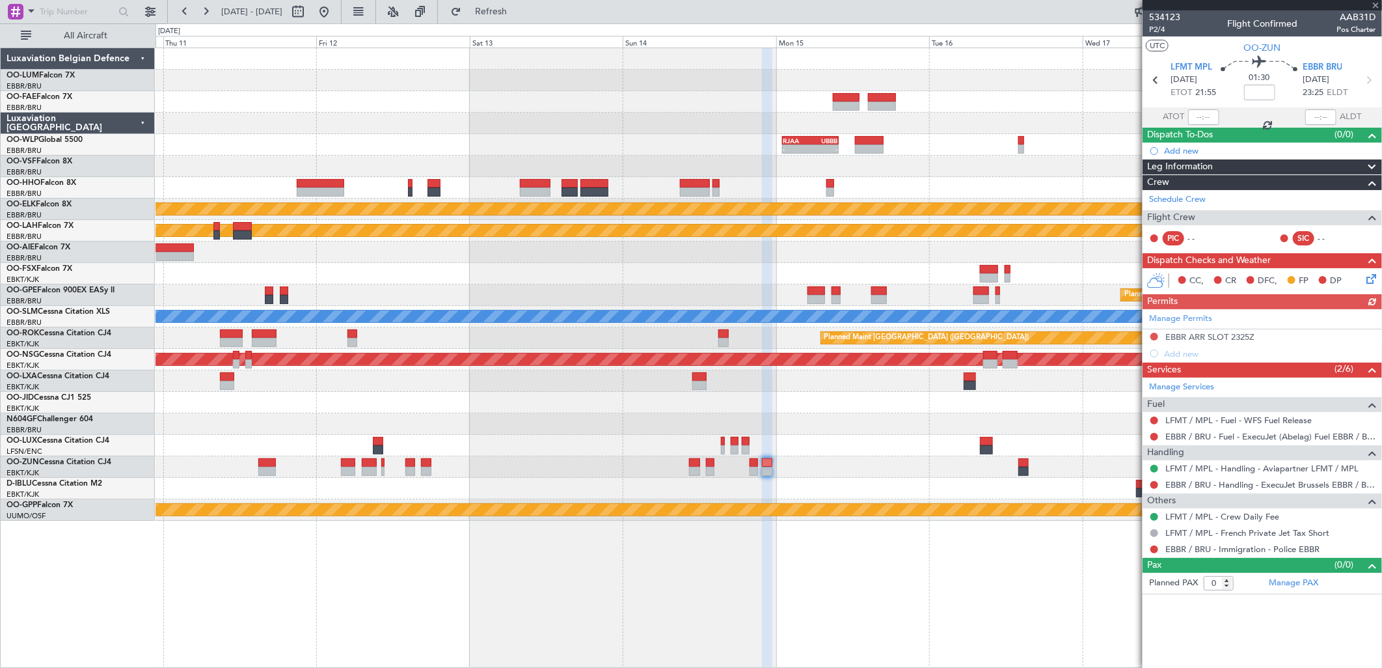
click at [1156, 472] on mat-tooltip-component "Confirmed" at bounding box center [1155, 489] width 59 height 34
click at [1156, 469] on button at bounding box center [1154, 469] width 8 height 8
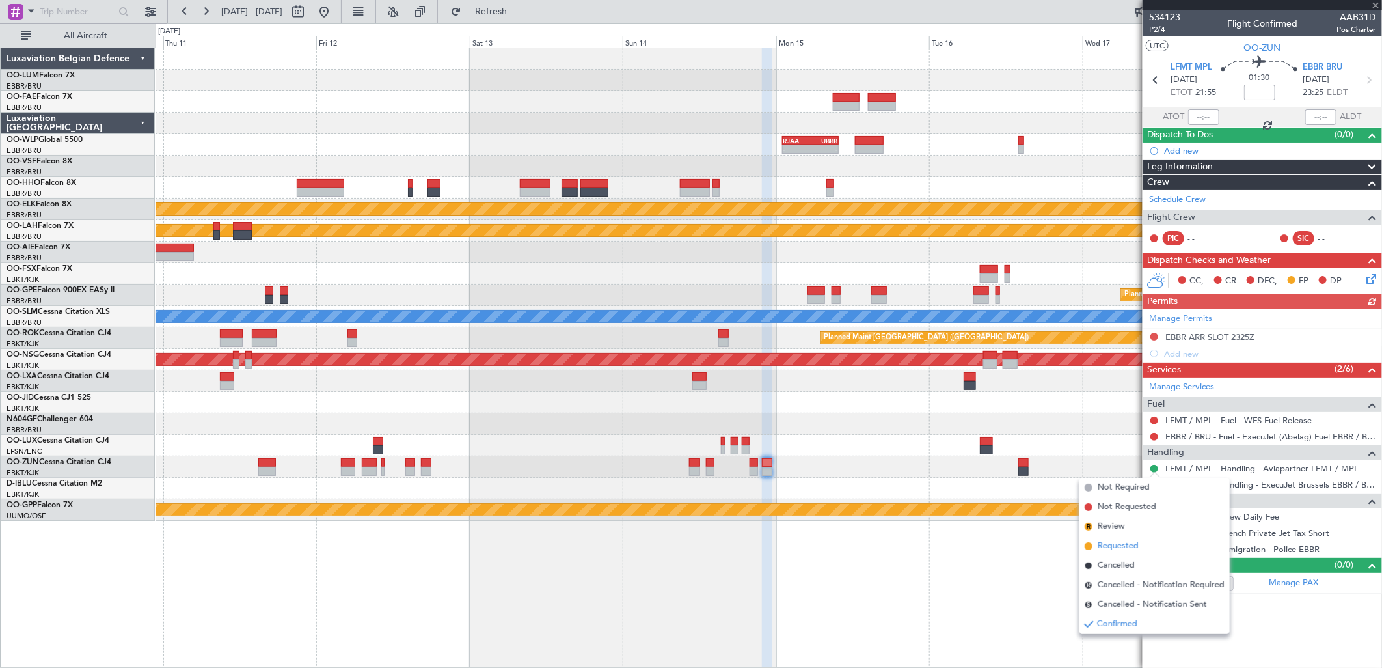
click at [1131, 539] on span "Requested" at bounding box center [1118, 545] width 41 height 13
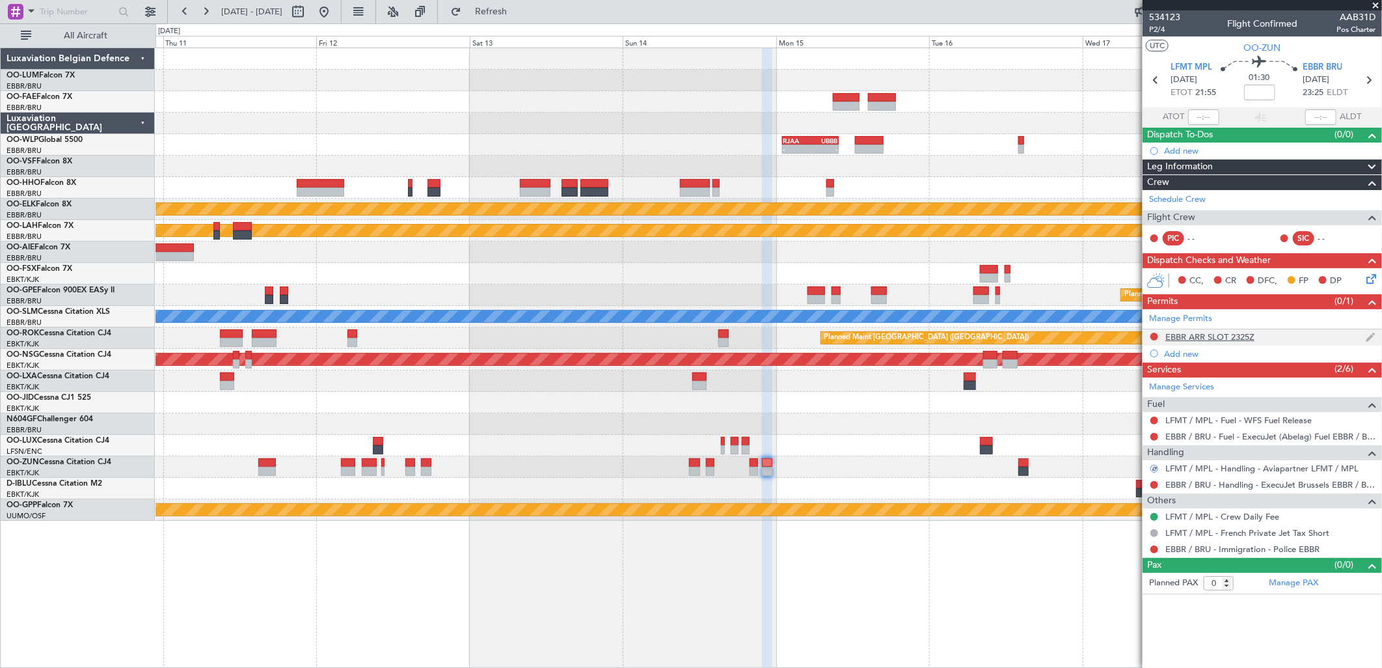
click at [1228, 341] on div "EBBR ARR SLOT 2325Z" at bounding box center [1209, 336] width 89 height 11
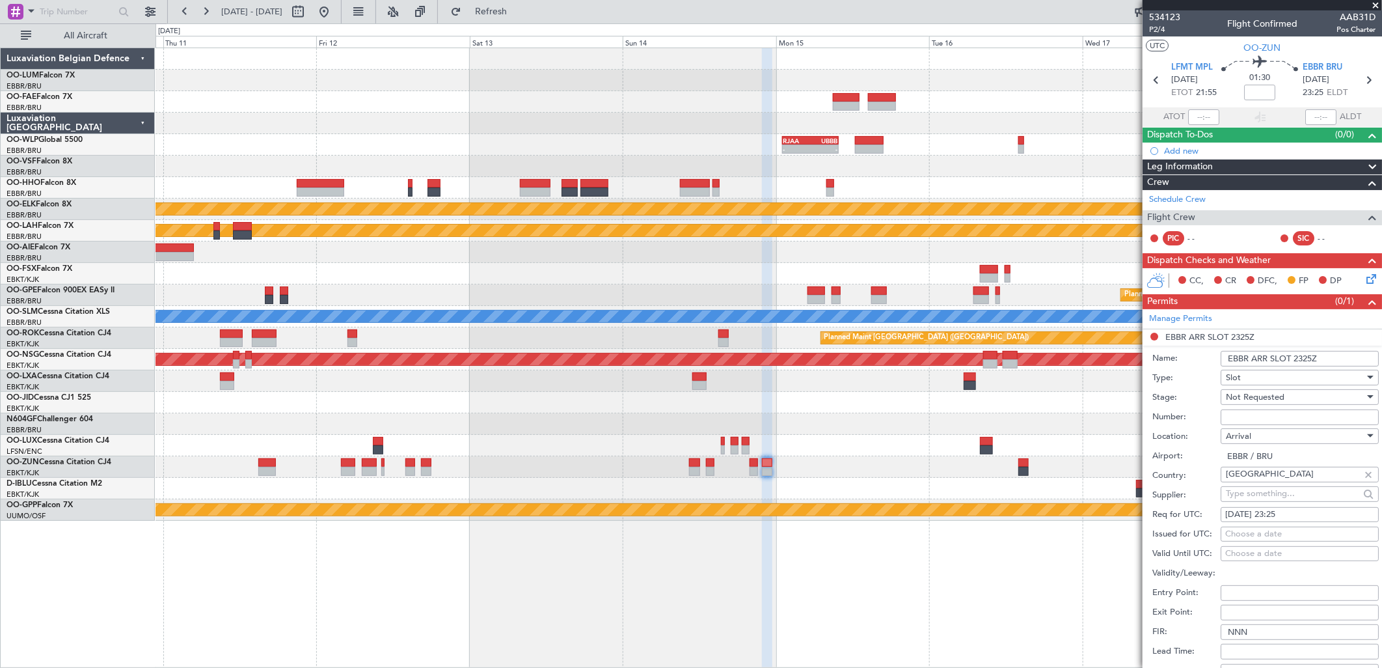
click at [1290, 511] on div "[DATE] 23:25" at bounding box center [1299, 514] width 149 height 13
select select "9"
select select "2025"
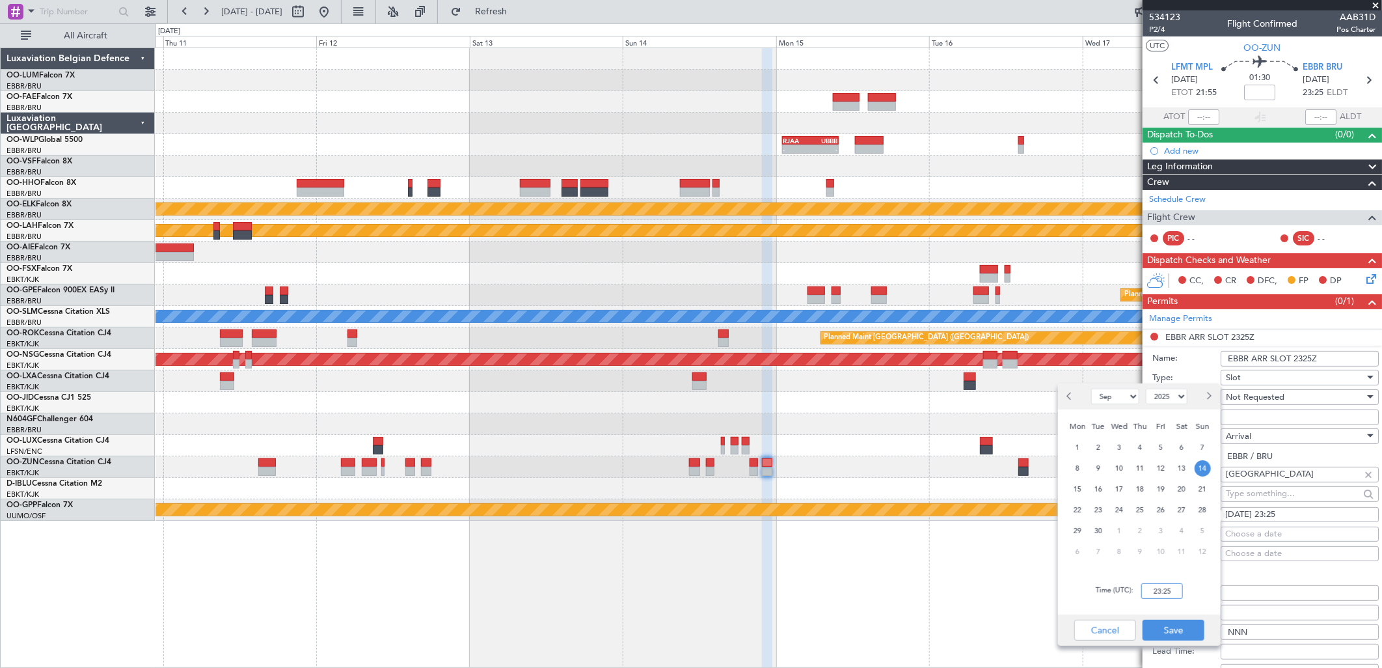
click at [1162, 595] on input "23:25" at bounding box center [1162, 591] width 42 height 16
type input "23:30"
click at [1186, 627] on button "Save" at bounding box center [1174, 629] width 62 height 21
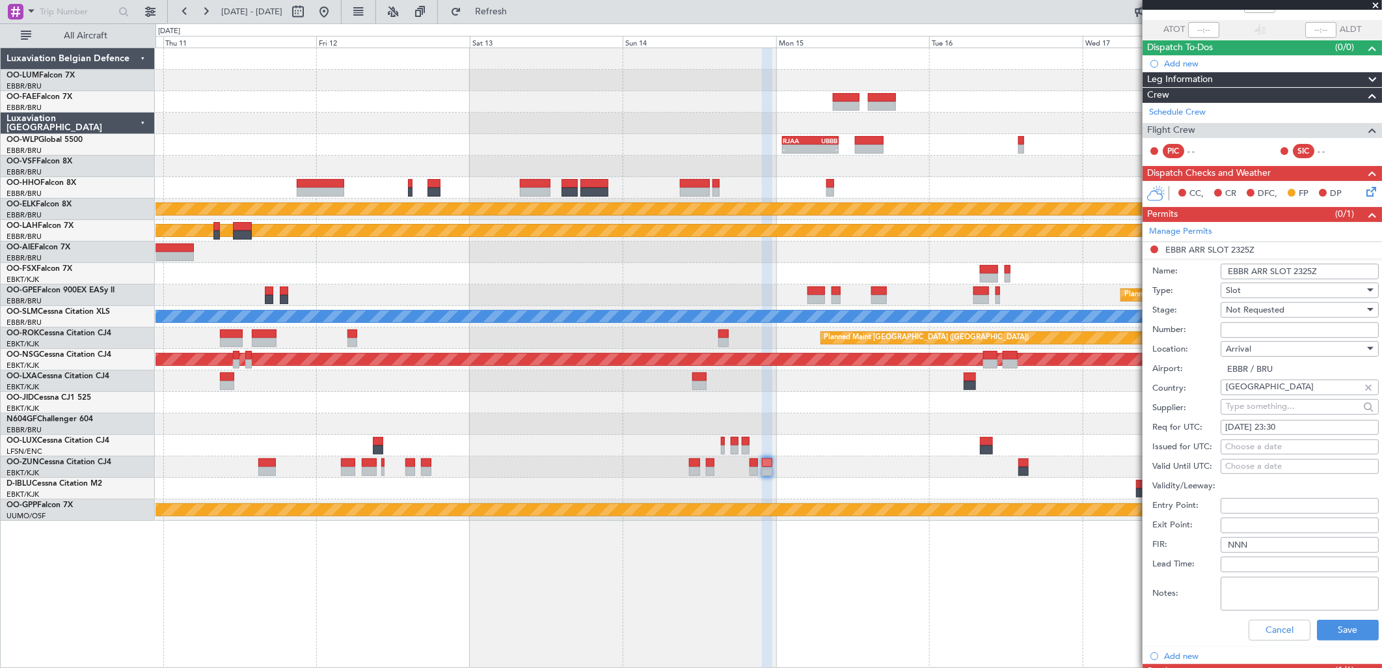
scroll to position [217, 0]
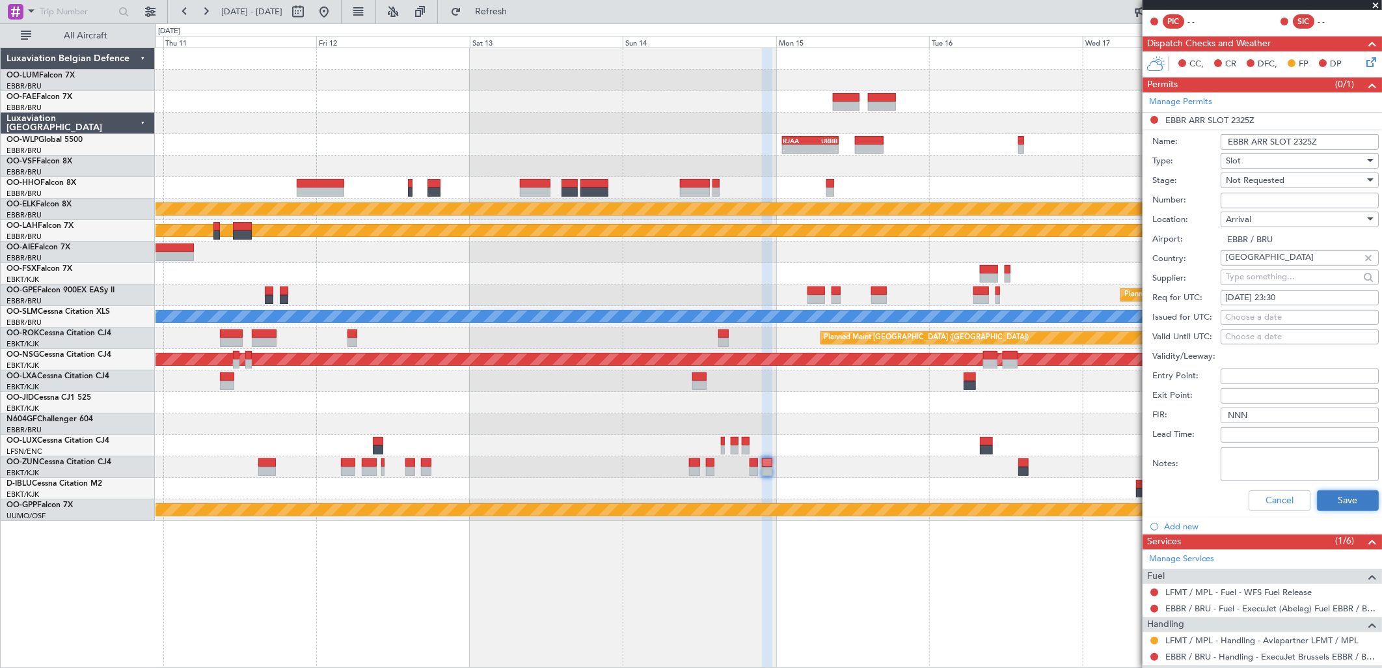
click at [1325, 501] on button "Save" at bounding box center [1348, 500] width 62 height 21
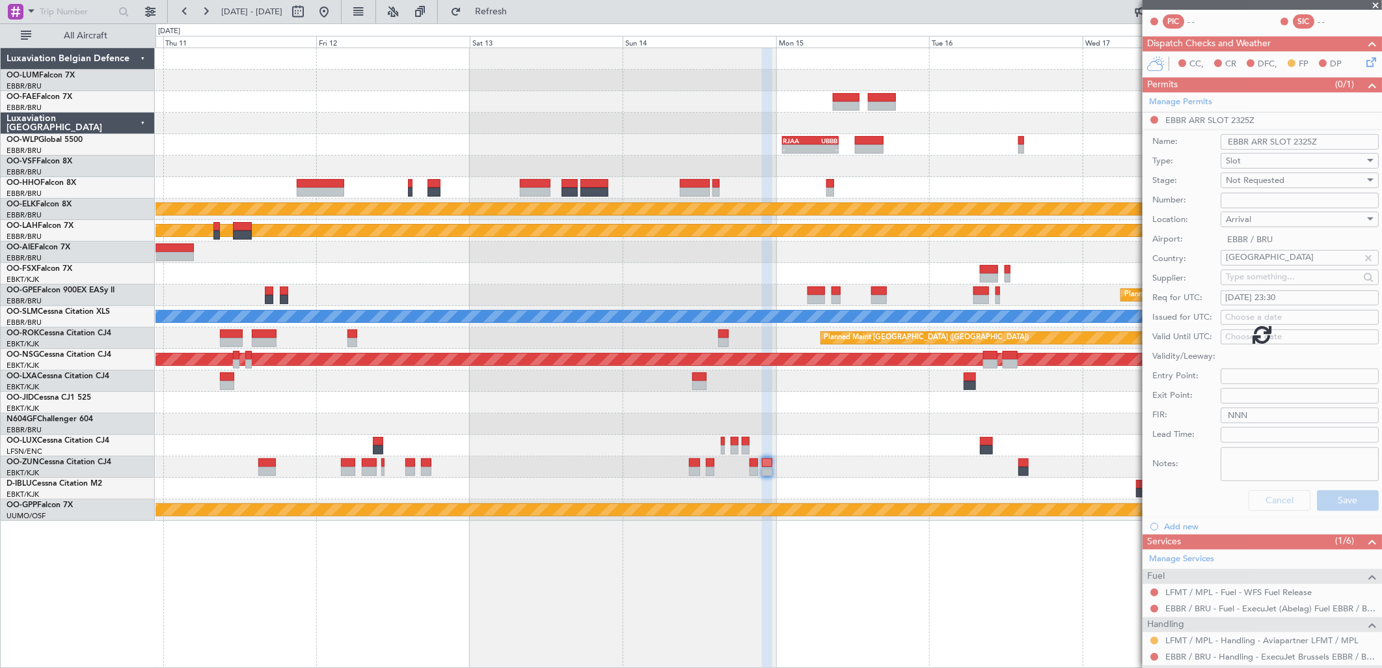
scroll to position [0, 0]
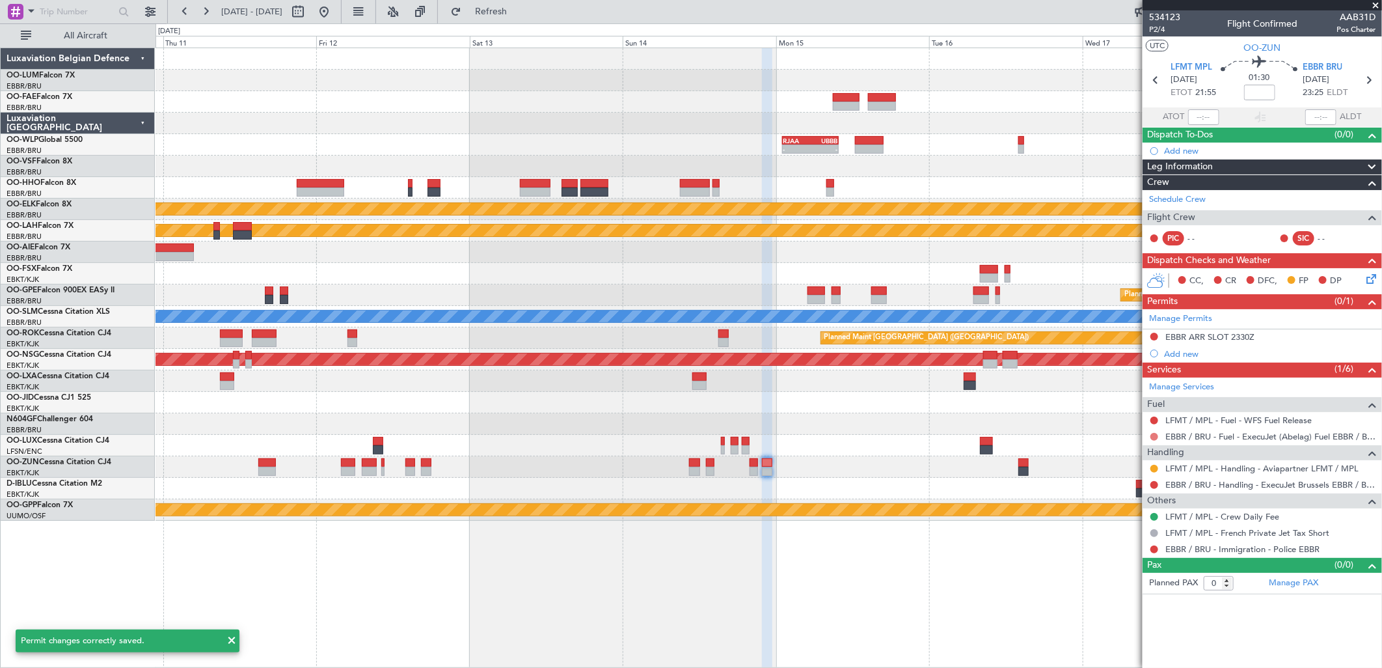
click at [1154, 435] on button at bounding box center [1154, 437] width 8 height 8
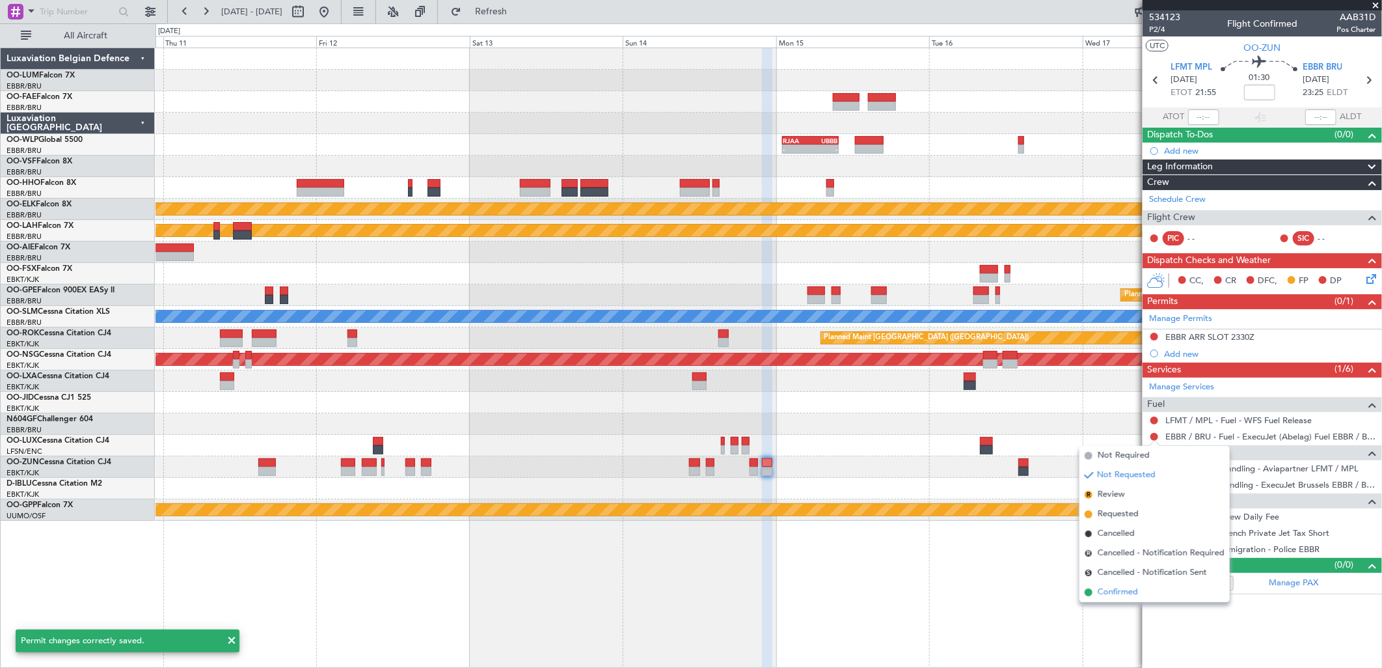
click at [1111, 591] on span "Confirmed" at bounding box center [1118, 592] width 40 height 13
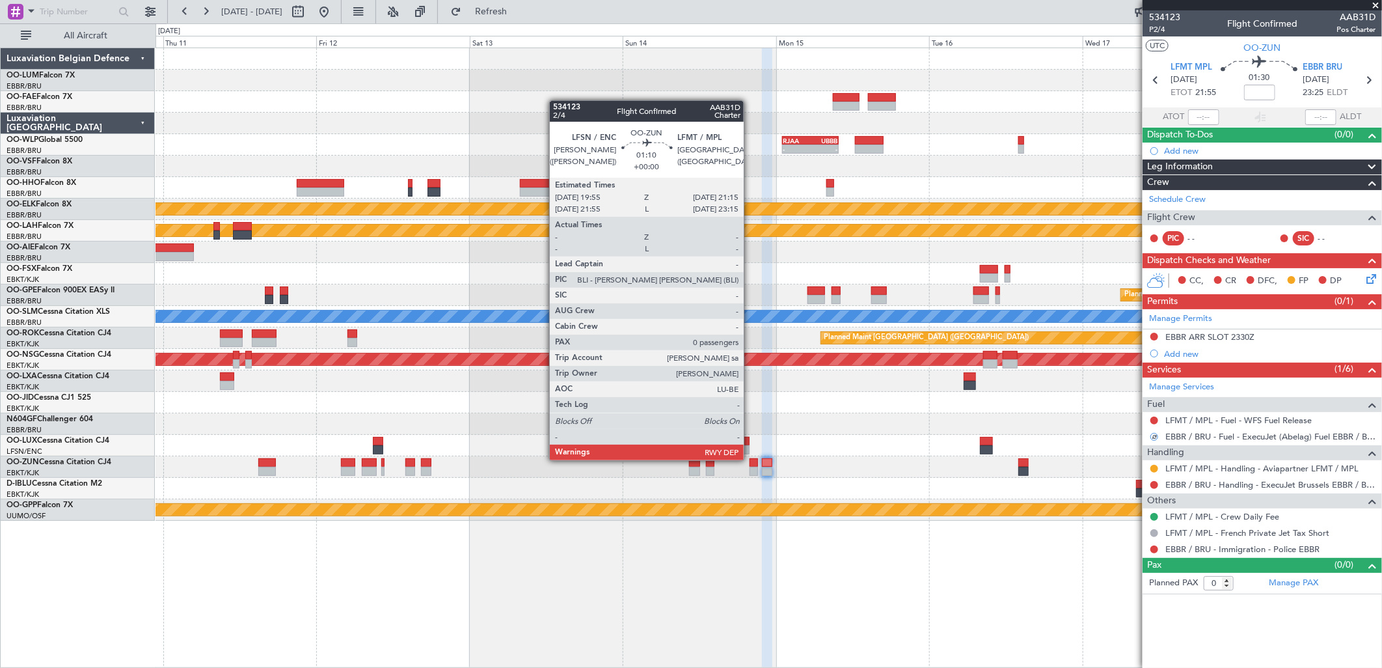
click at [750, 459] on div at bounding box center [754, 462] width 9 height 9
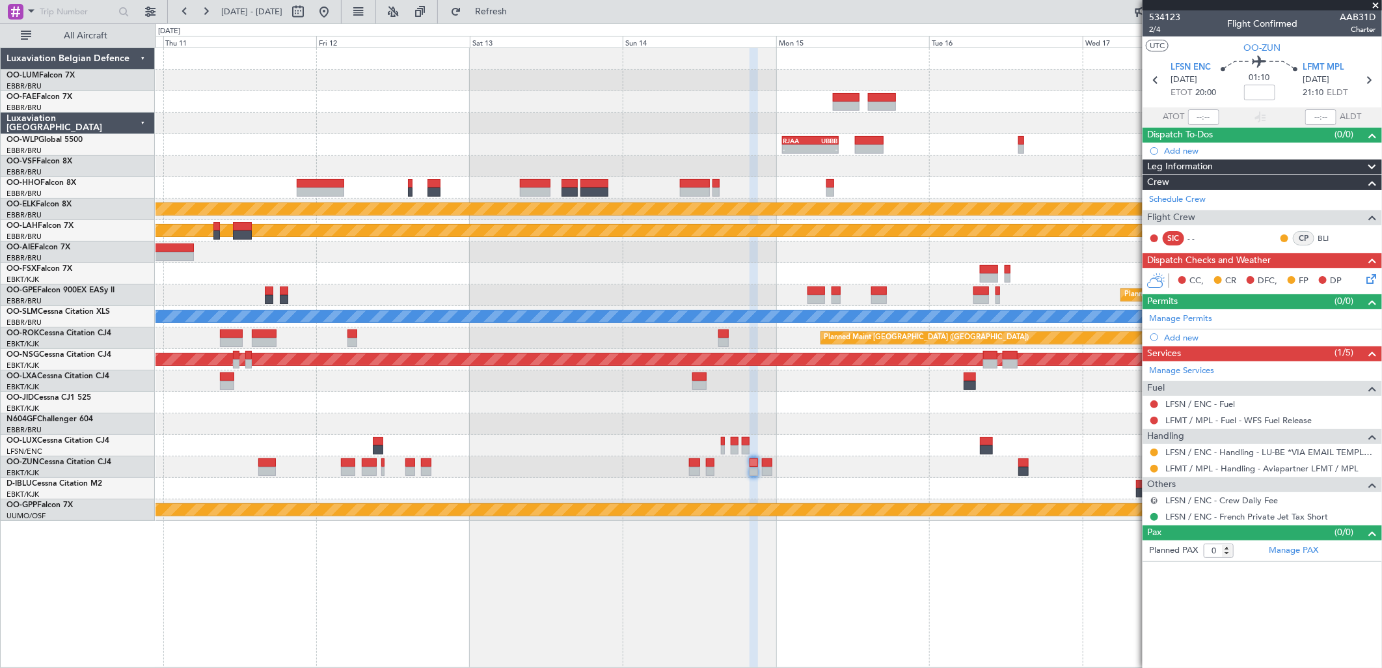
click at [1152, 501] on button "R" at bounding box center [1154, 500] width 8 height 8
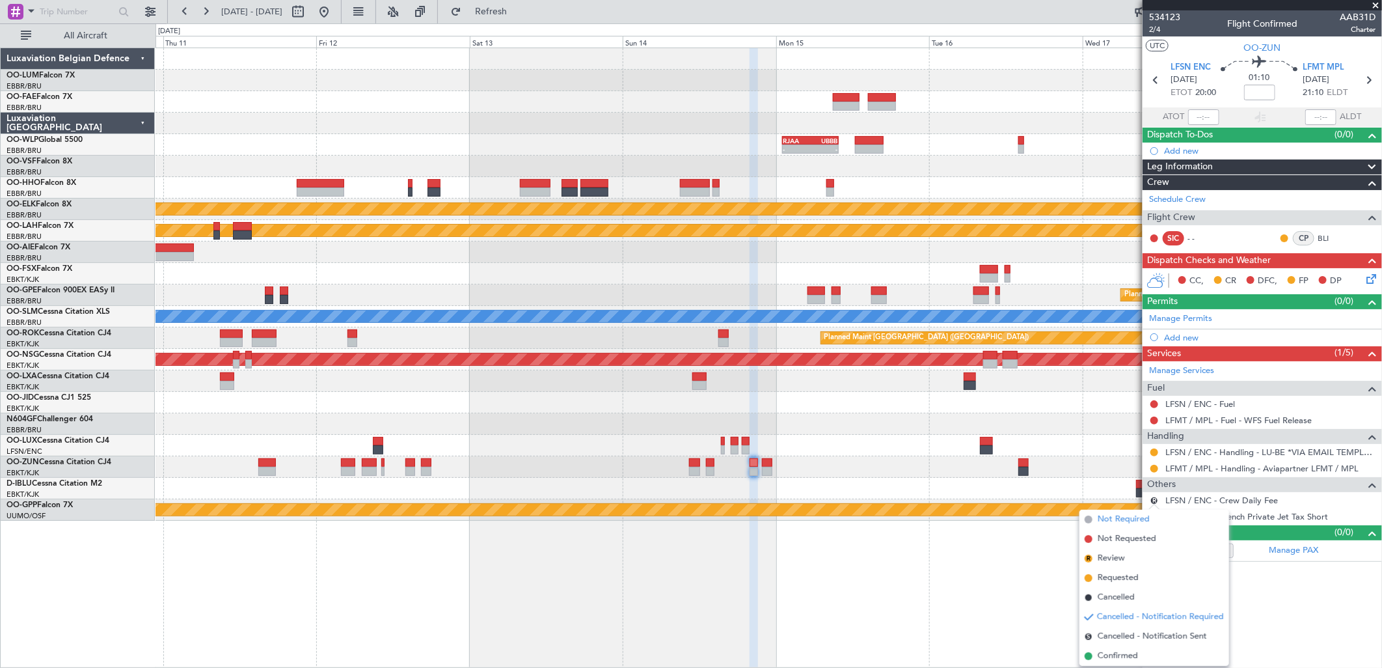
click at [1116, 522] on span "Not Required" at bounding box center [1124, 519] width 52 height 13
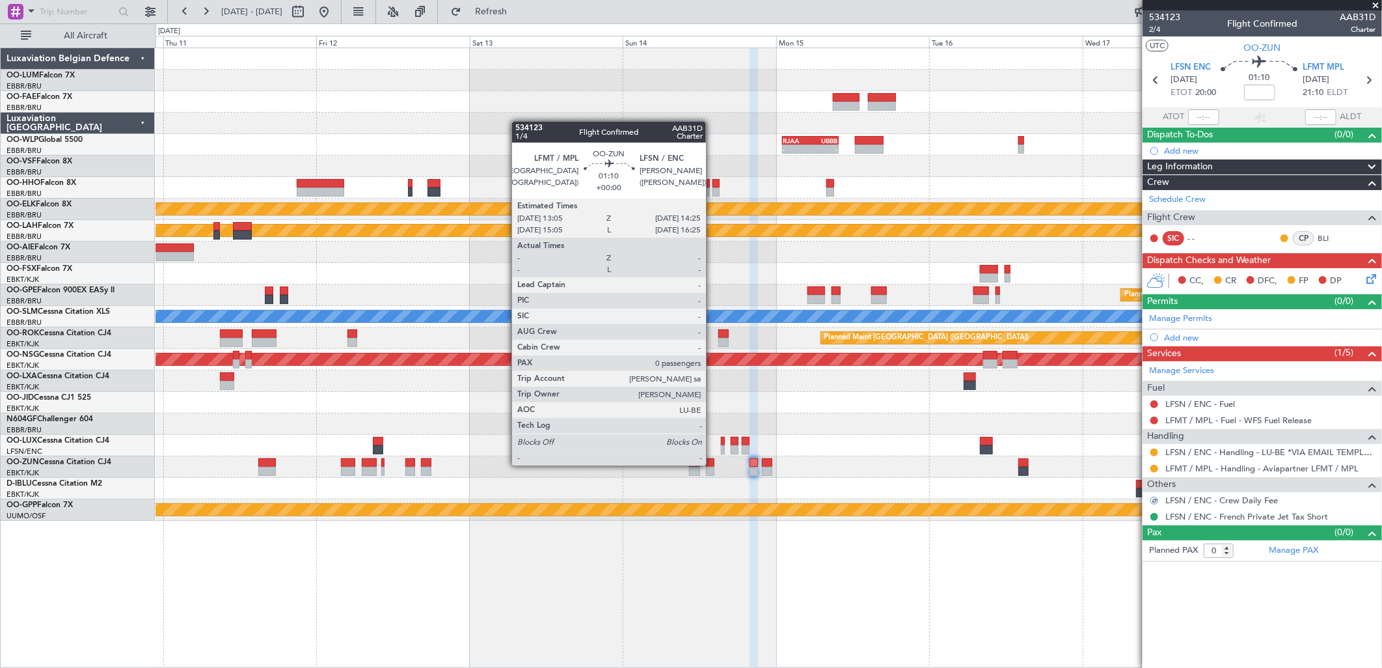
click at [712, 464] on div at bounding box center [710, 462] width 9 height 9
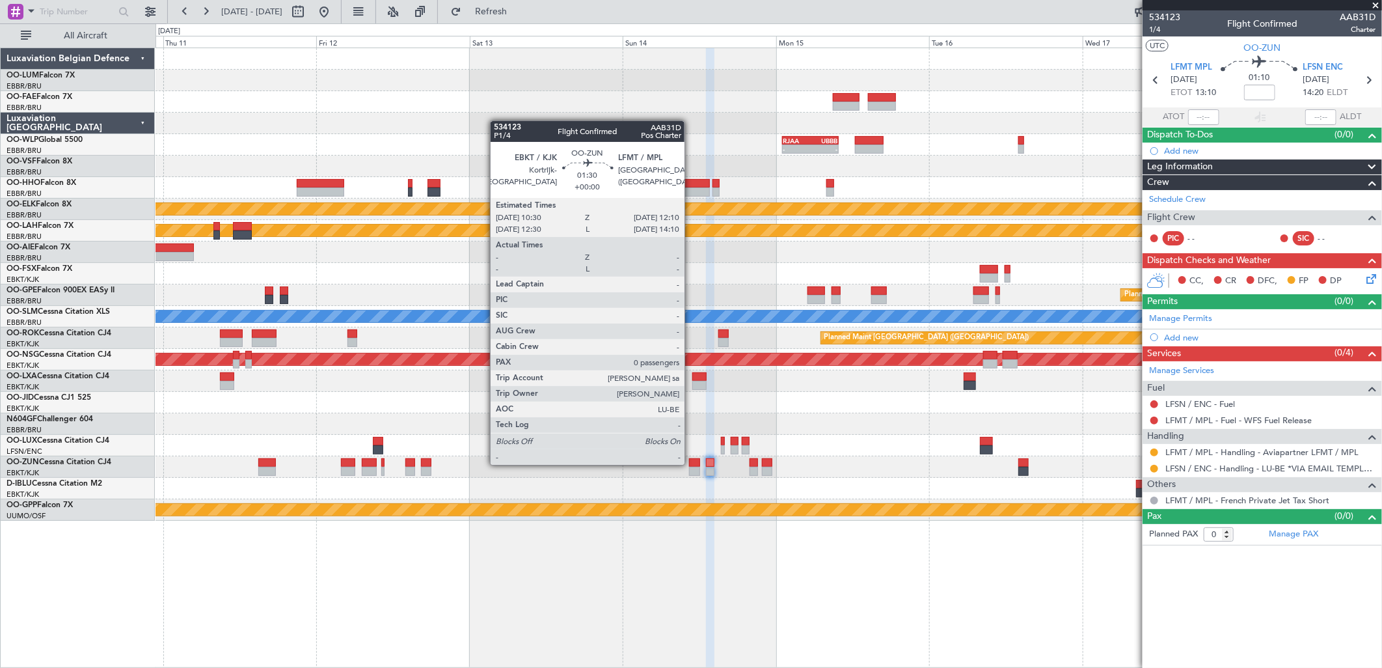
click at [691, 463] on div at bounding box center [694, 462] width 11 height 9
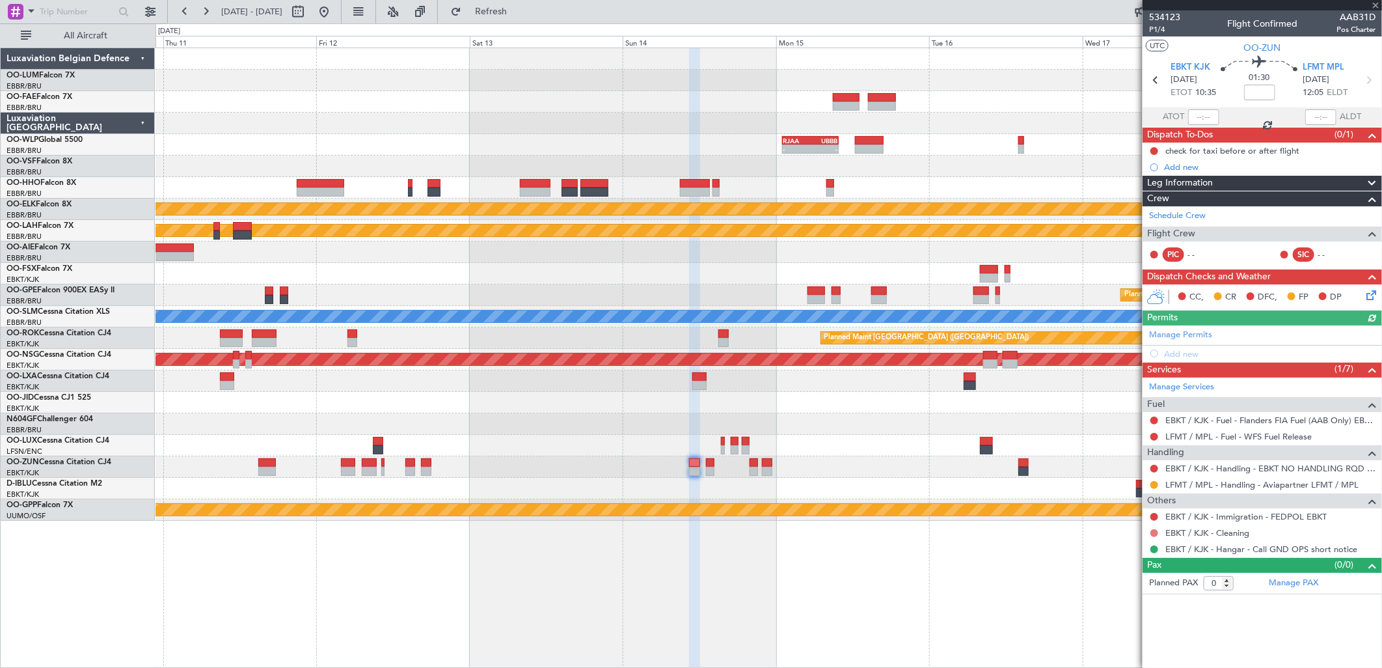
click at [1156, 532] on button at bounding box center [1154, 533] width 8 height 8
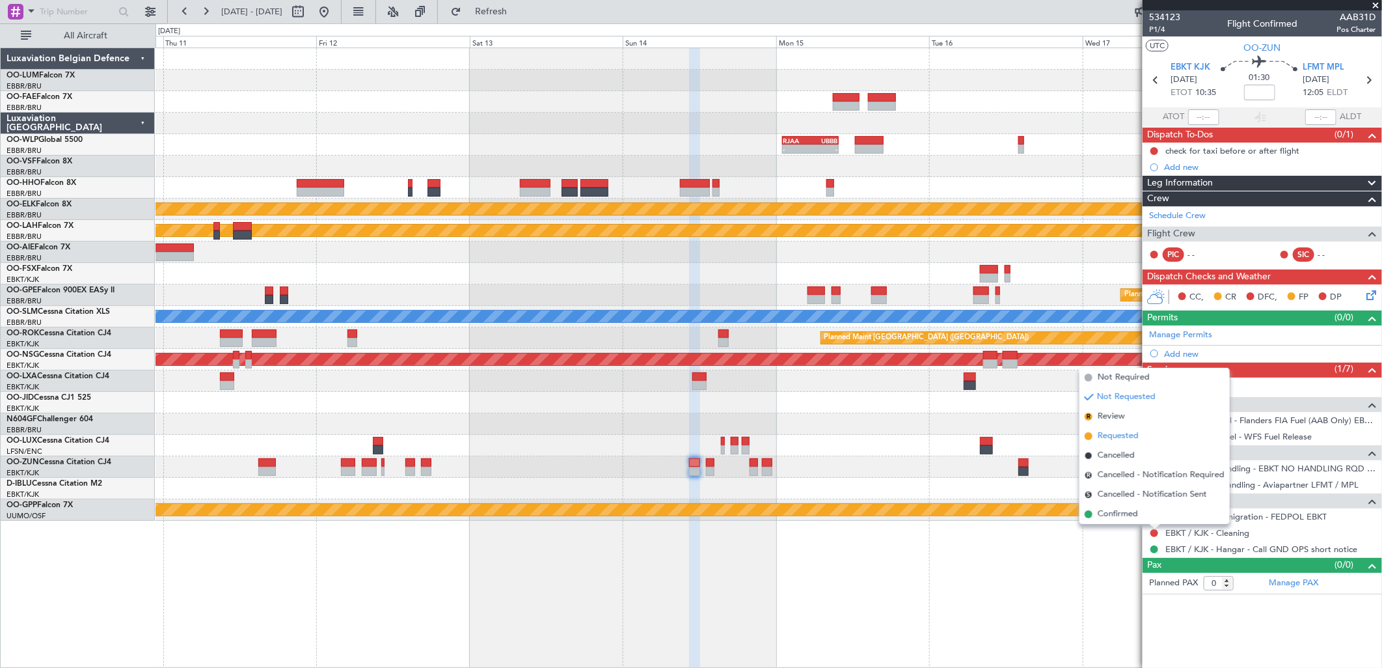
click at [1121, 437] on span "Requested" at bounding box center [1118, 435] width 41 height 13
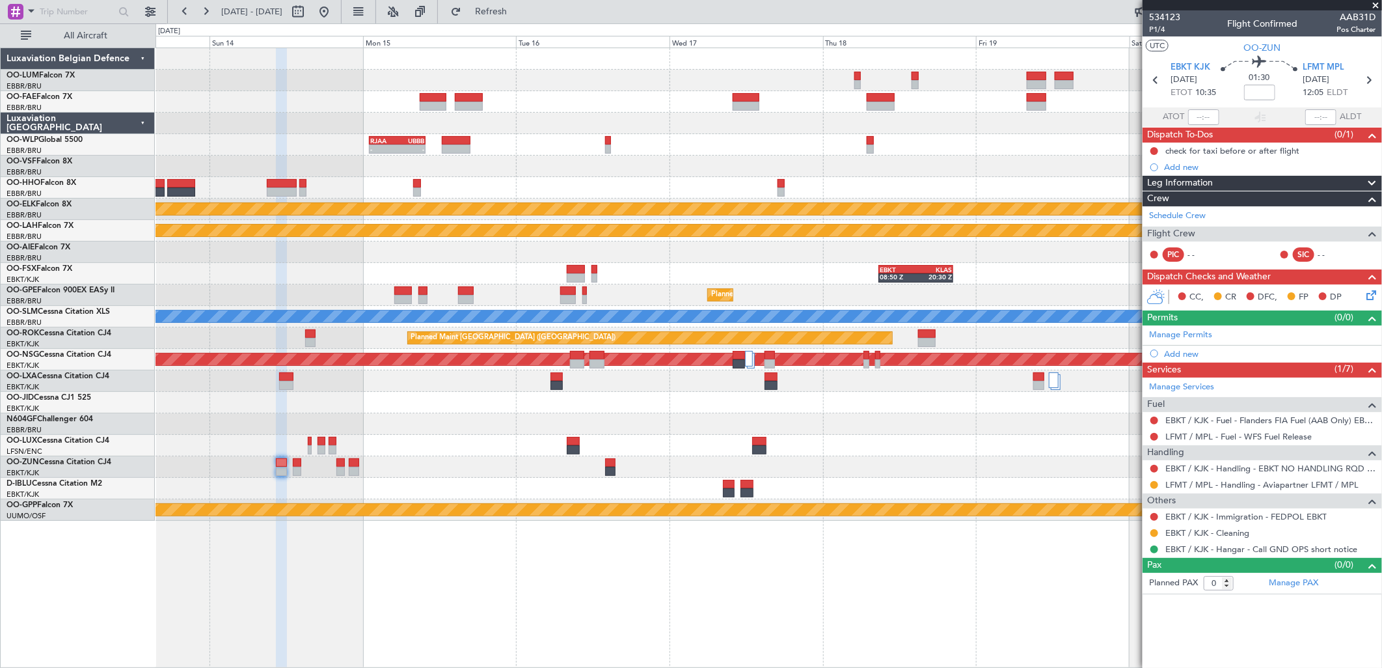
click at [478, 392] on div at bounding box center [769, 402] width 1226 height 21
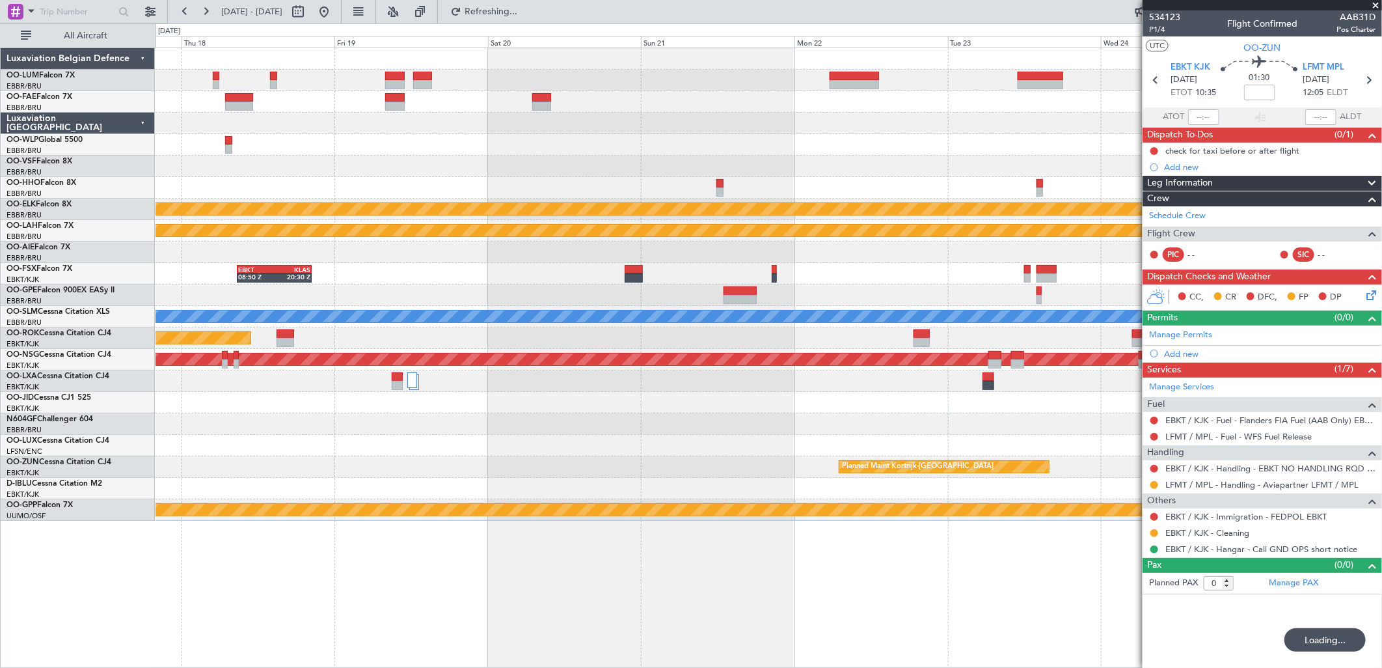
click at [423, 380] on div "A/C Unavailable [GEOGRAPHIC_DATA] ([GEOGRAPHIC_DATA] National)" at bounding box center [769, 380] width 1226 height 21
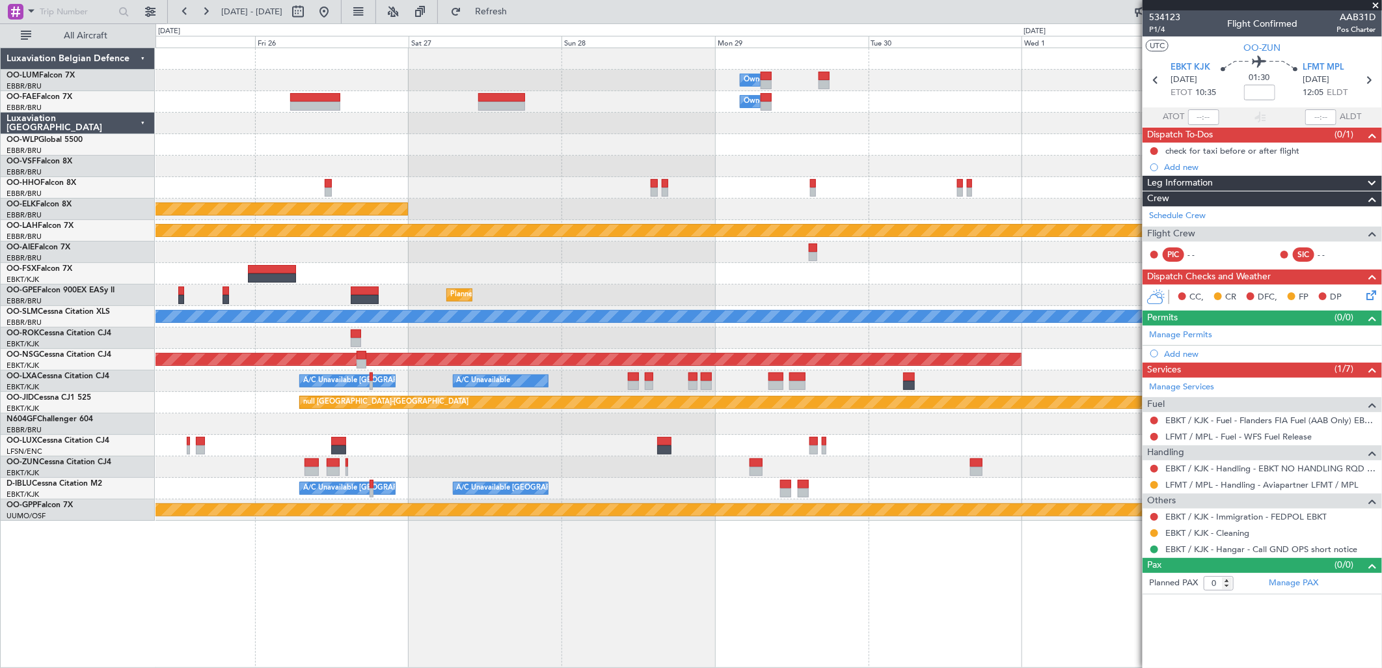
click at [775, 329] on div "Owner Melsbroek Air Base Owner Melsbroek Air Base Planned Maint Kortrijk-Wevelg…" at bounding box center [769, 284] width 1226 height 472
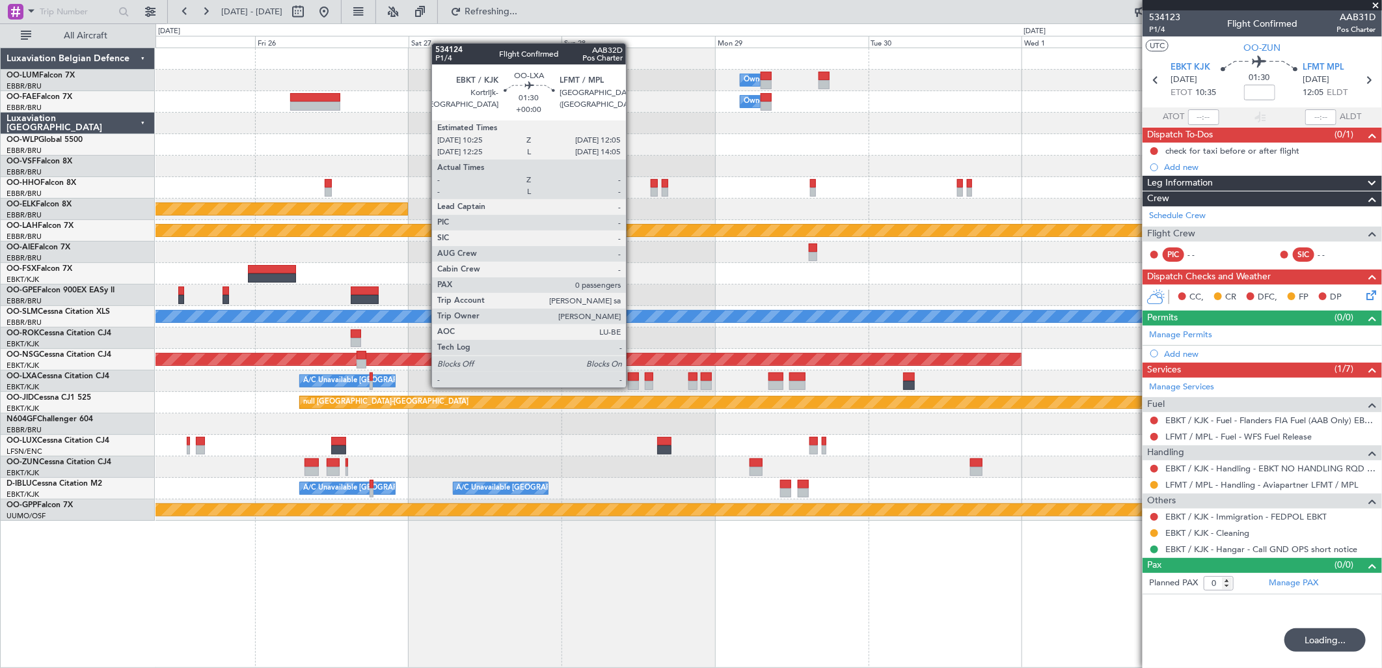
click at [632, 386] on div at bounding box center [633, 385] width 11 height 9
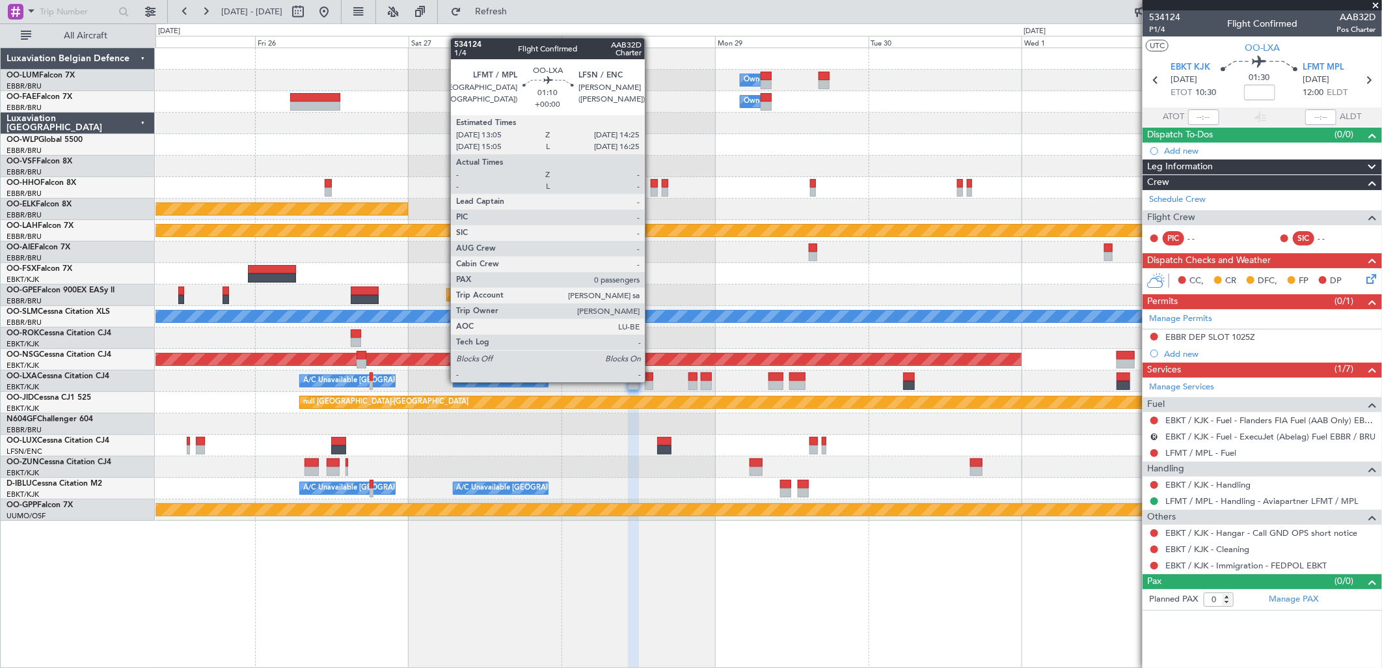
click at [651, 381] on div at bounding box center [649, 385] width 9 height 9
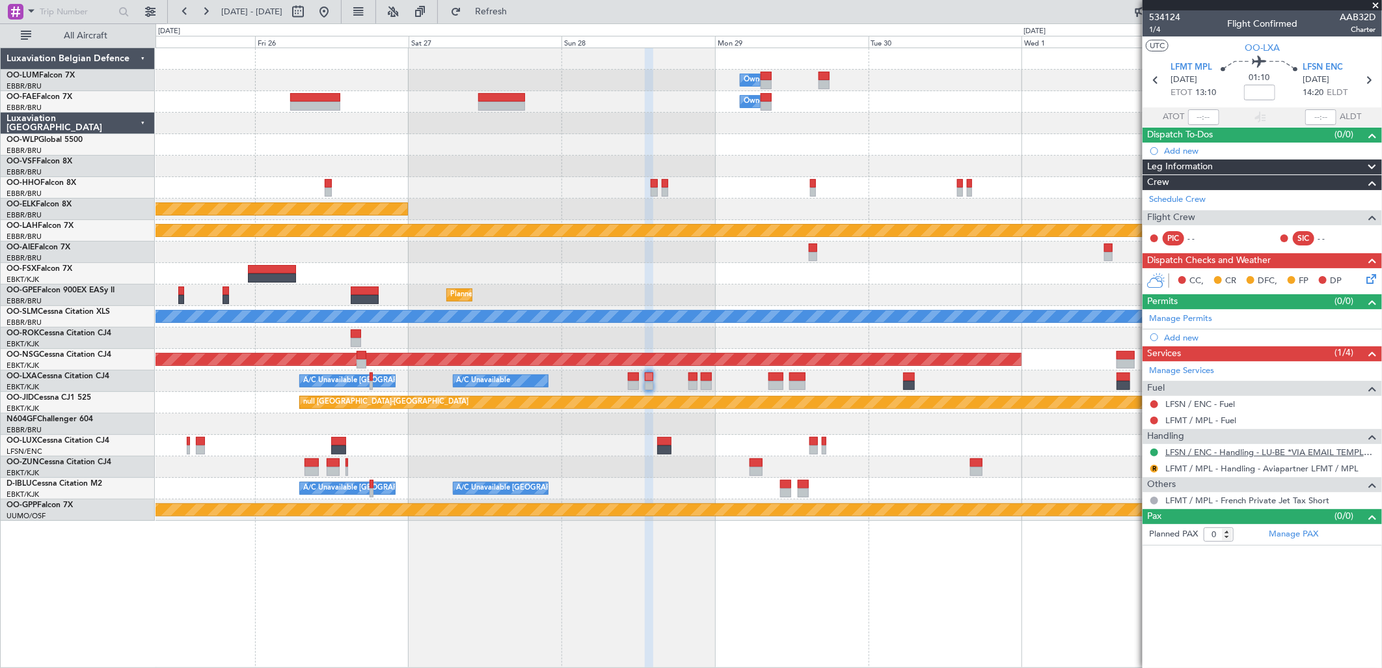
click at [1192, 449] on link "LFSN / ENC - Handling - LU-BE *VIA EMAIL TEMPLATE* LFSN / ENC" at bounding box center [1270, 451] width 210 height 11
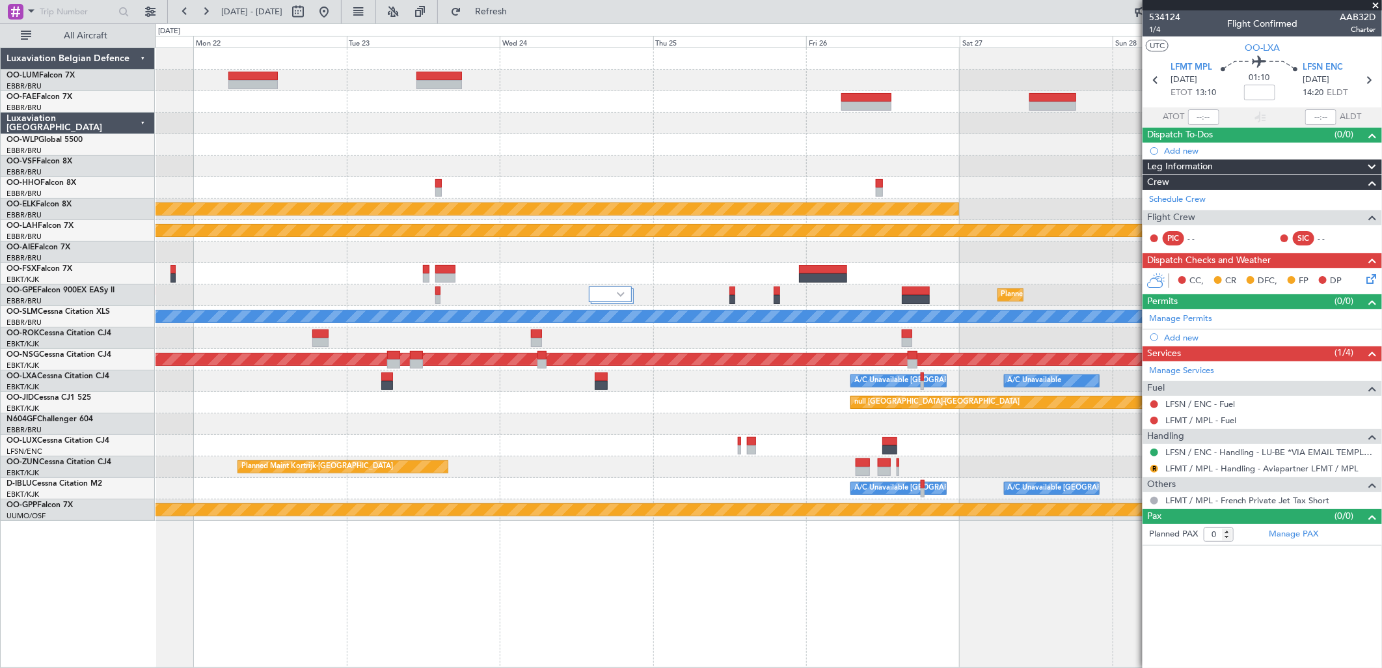
click at [1061, 422] on div at bounding box center [769, 423] width 1226 height 21
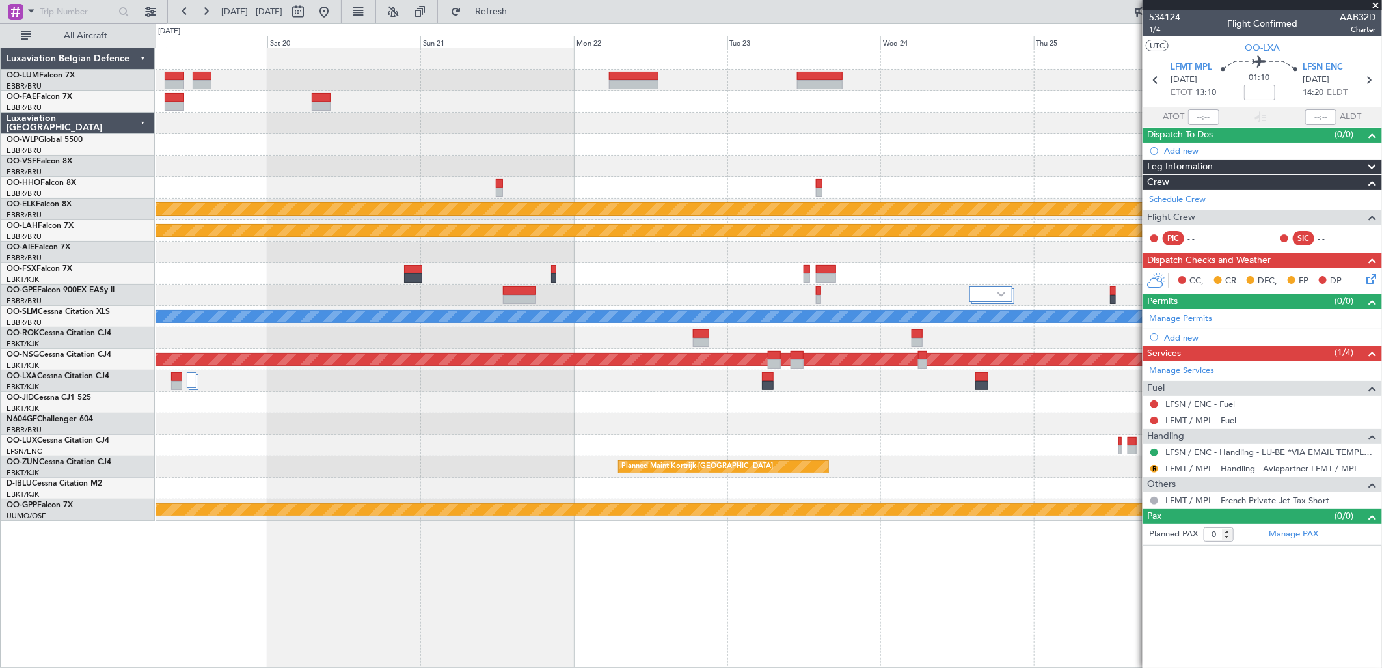
click at [997, 414] on div at bounding box center [769, 423] width 1226 height 21
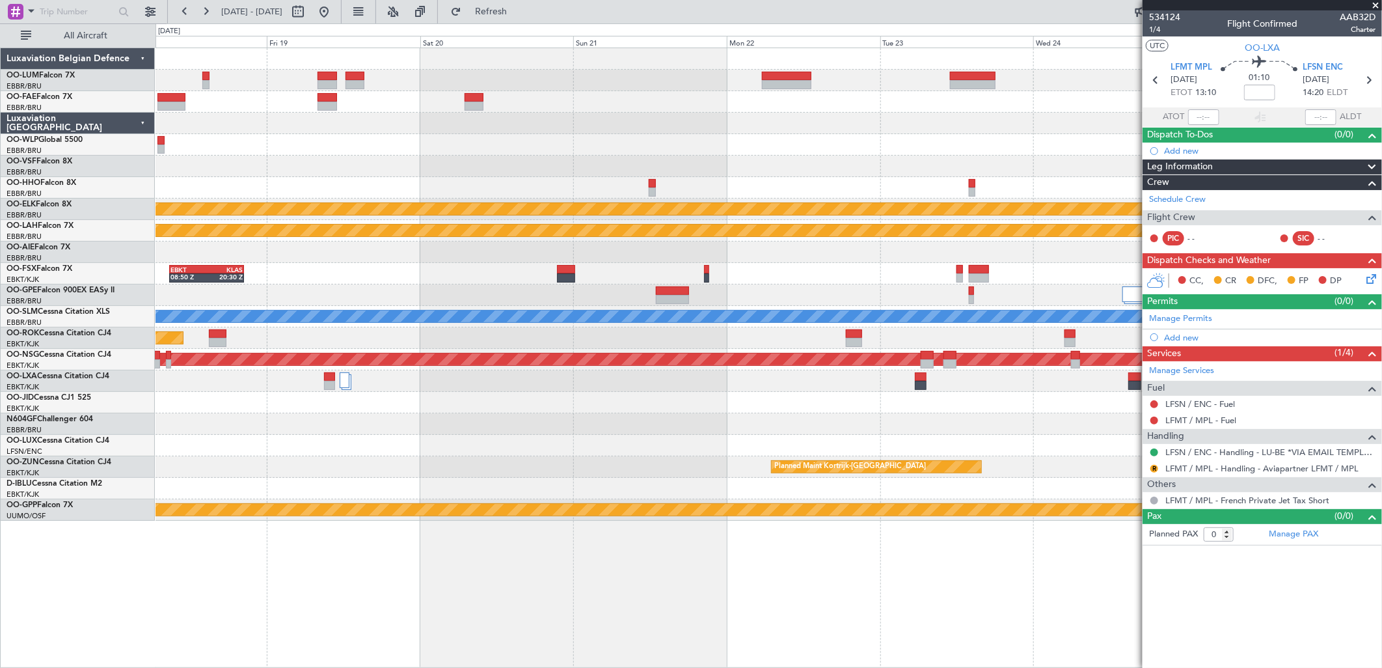
click at [986, 413] on div at bounding box center [769, 423] width 1226 height 21
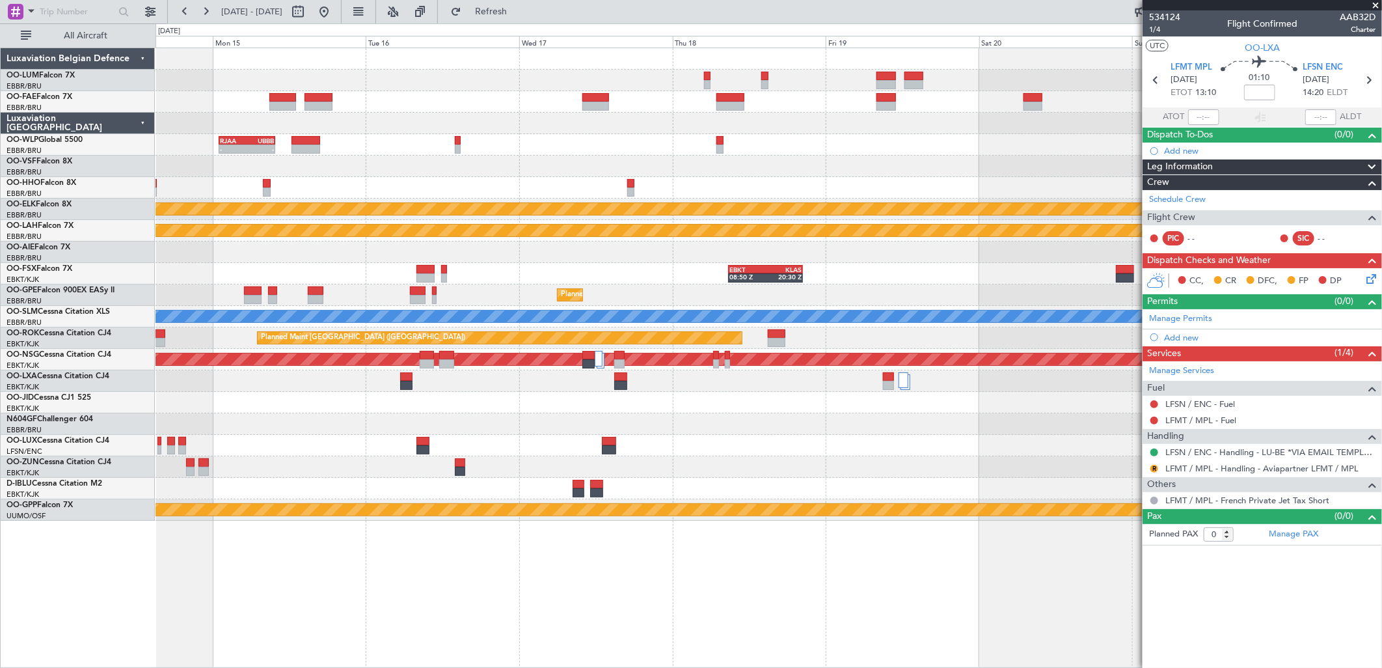
click at [988, 417] on div "RJAA 01:00 Z UBBB 09:50 Z - - Planned Maint Kortrijk-Wevelgem Planned Maint Alt…" at bounding box center [769, 284] width 1226 height 472
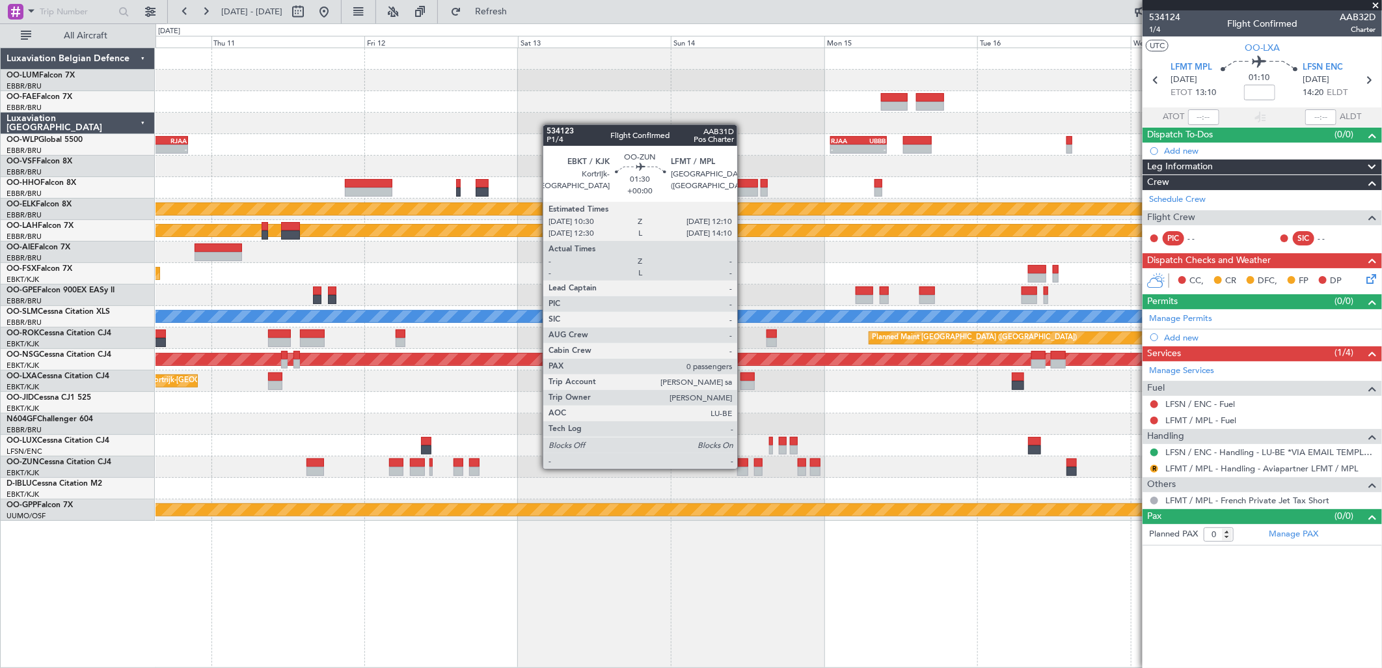
click at [744, 467] on div at bounding box center [742, 471] width 11 height 9
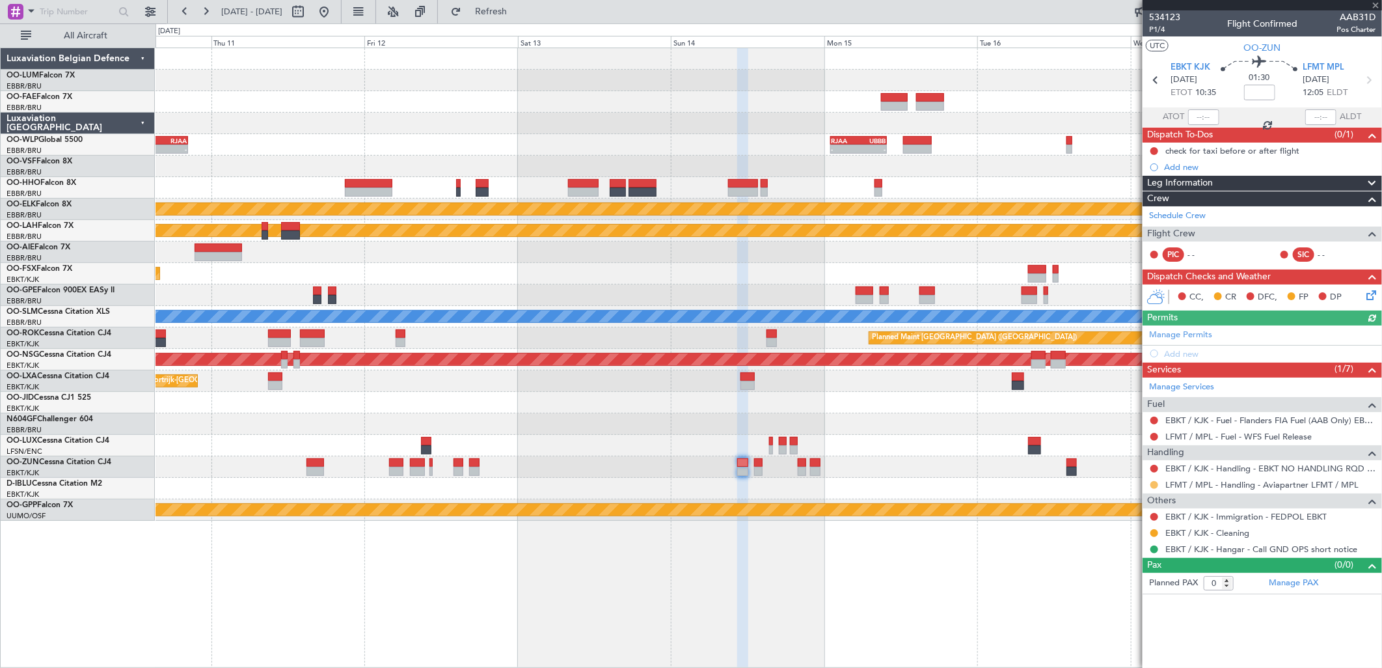
click at [1152, 484] on button at bounding box center [1154, 485] width 8 height 8
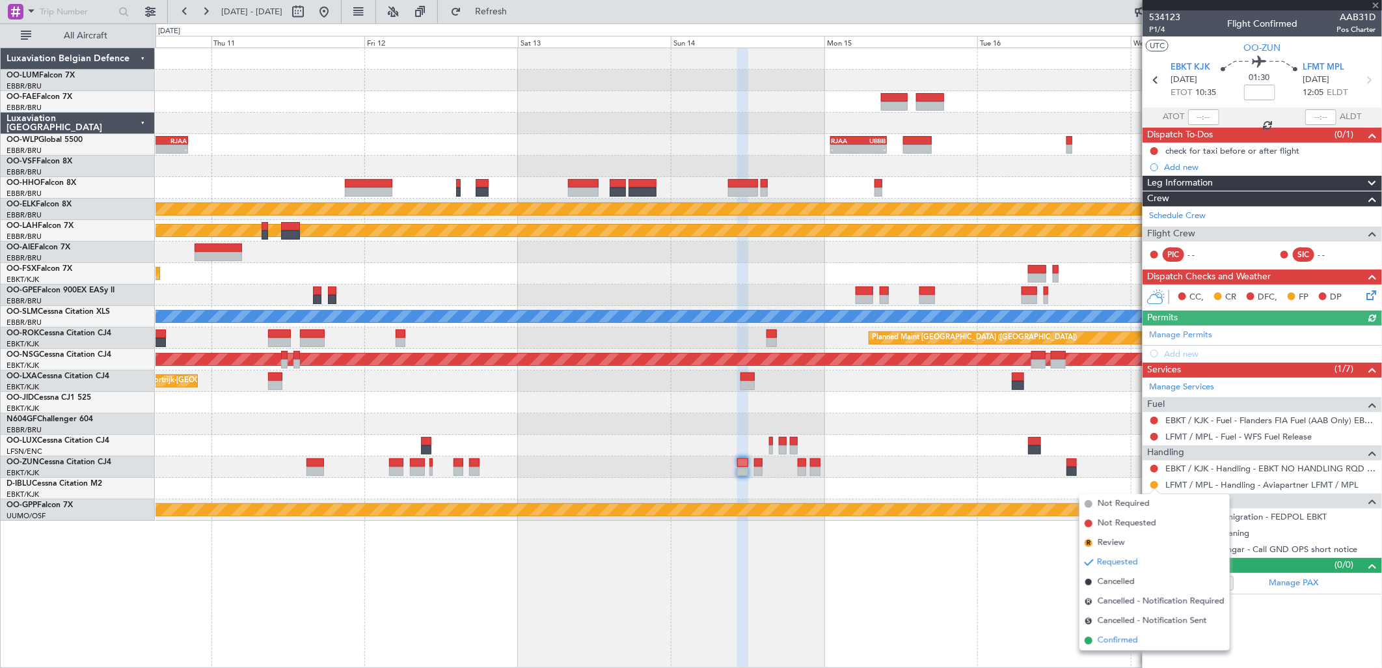
click at [1109, 642] on span "Confirmed" at bounding box center [1118, 640] width 40 height 13
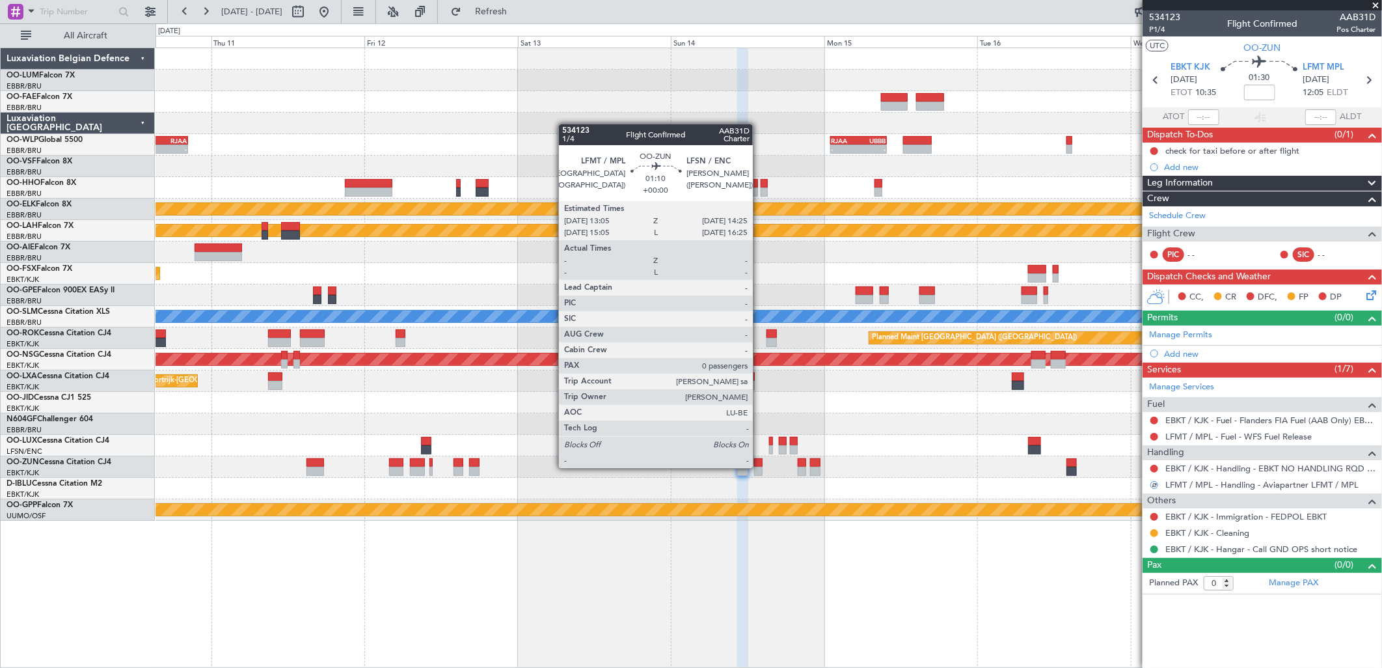
click at [759, 467] on div at bounding box center [758, 471] width 9 height 9
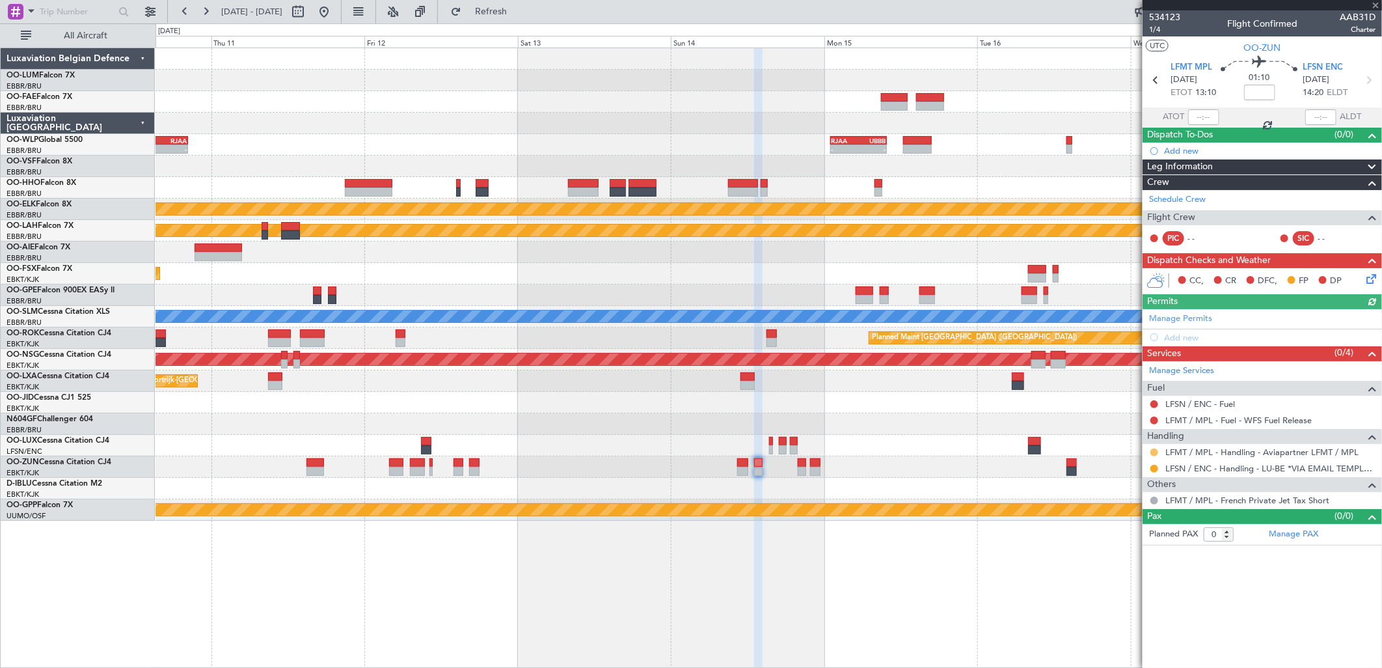
click at [1156, 452] on button at bounding box center [1154, 452] width 8 height 8
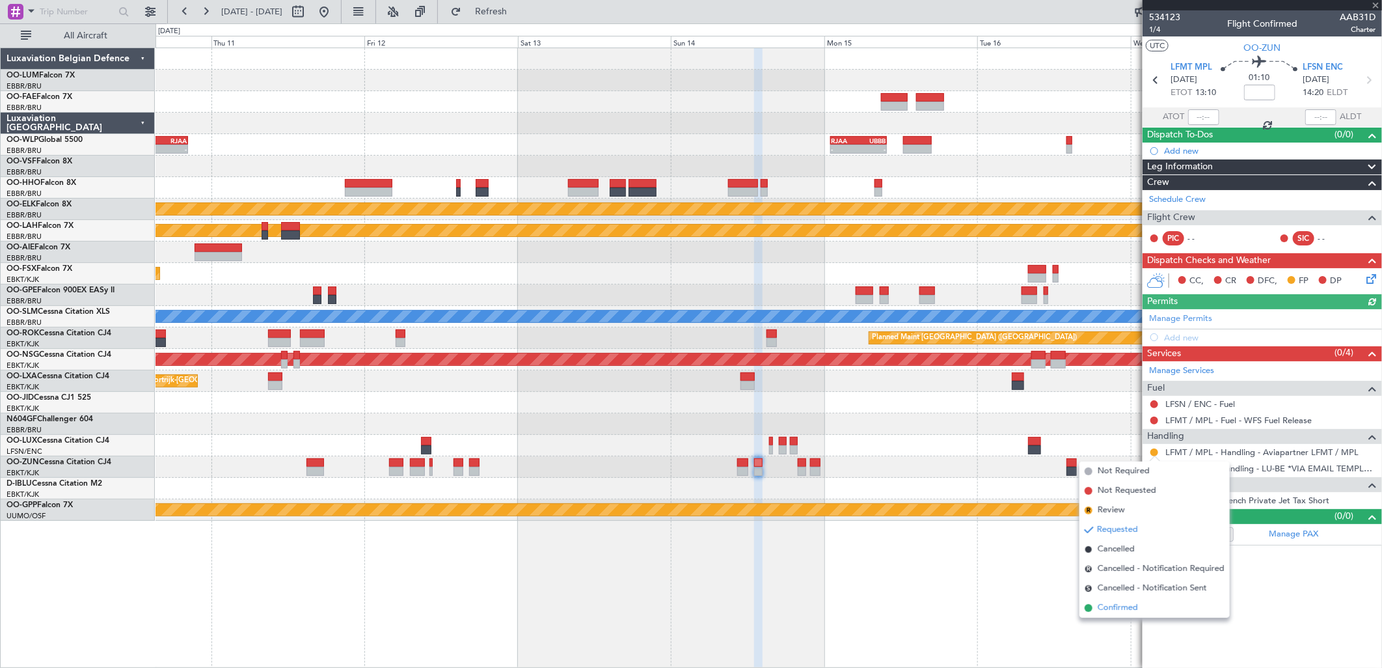
click at [1107, 604] on span "Confirmed" at bounding box center [1118, 607] width 40 height 13
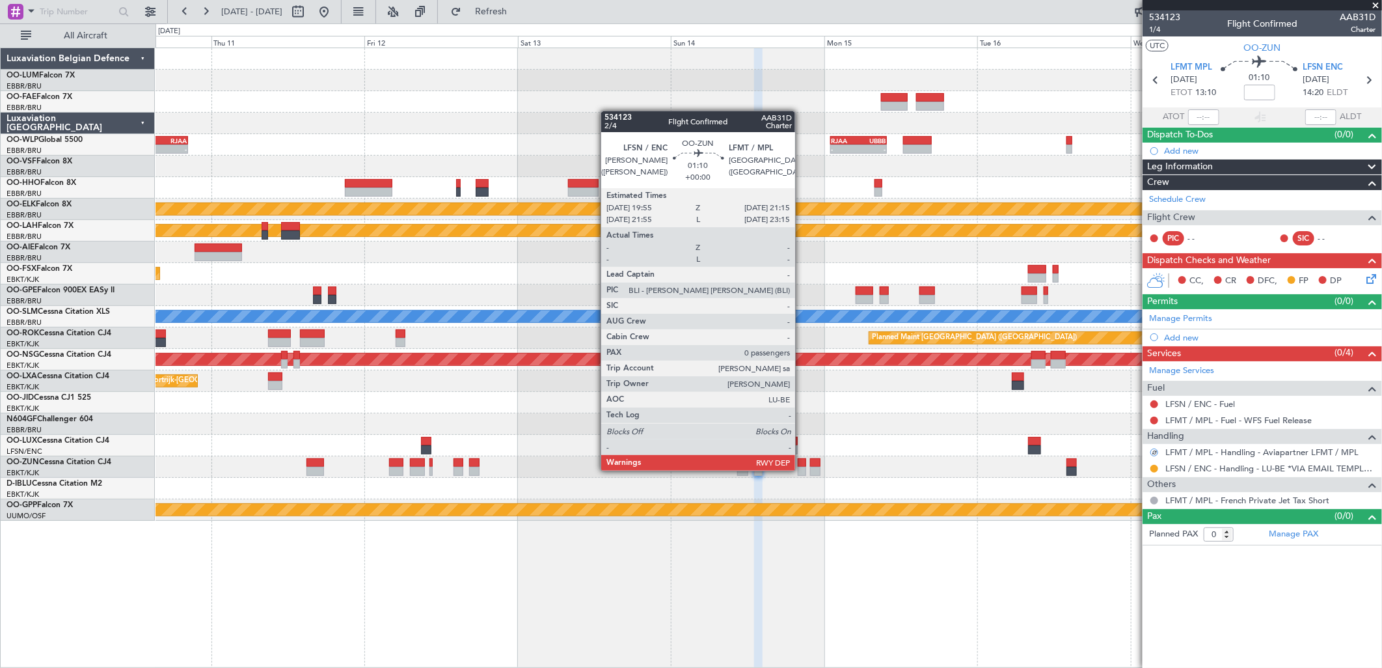
click at [802, 469] on div at bounding box center [802, 471] width 9 height 9
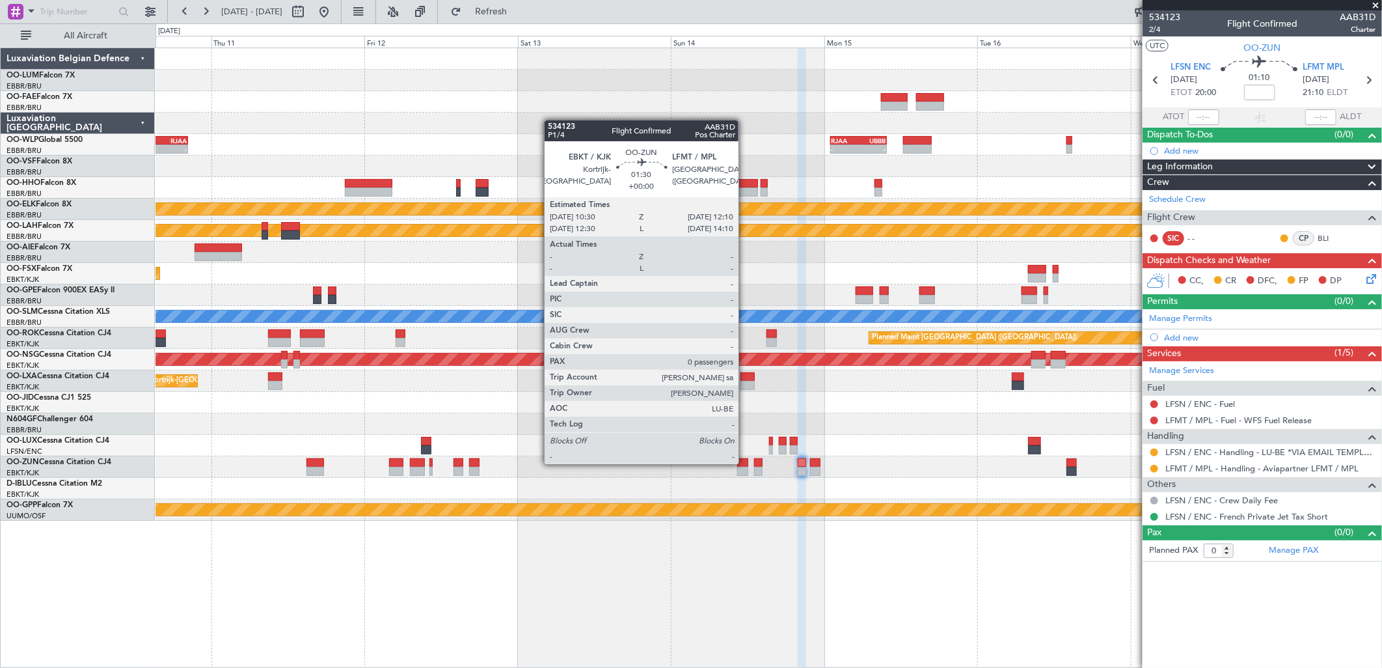
click at [745, 463] on div at bounding box center [742, 462] width 11 height 9
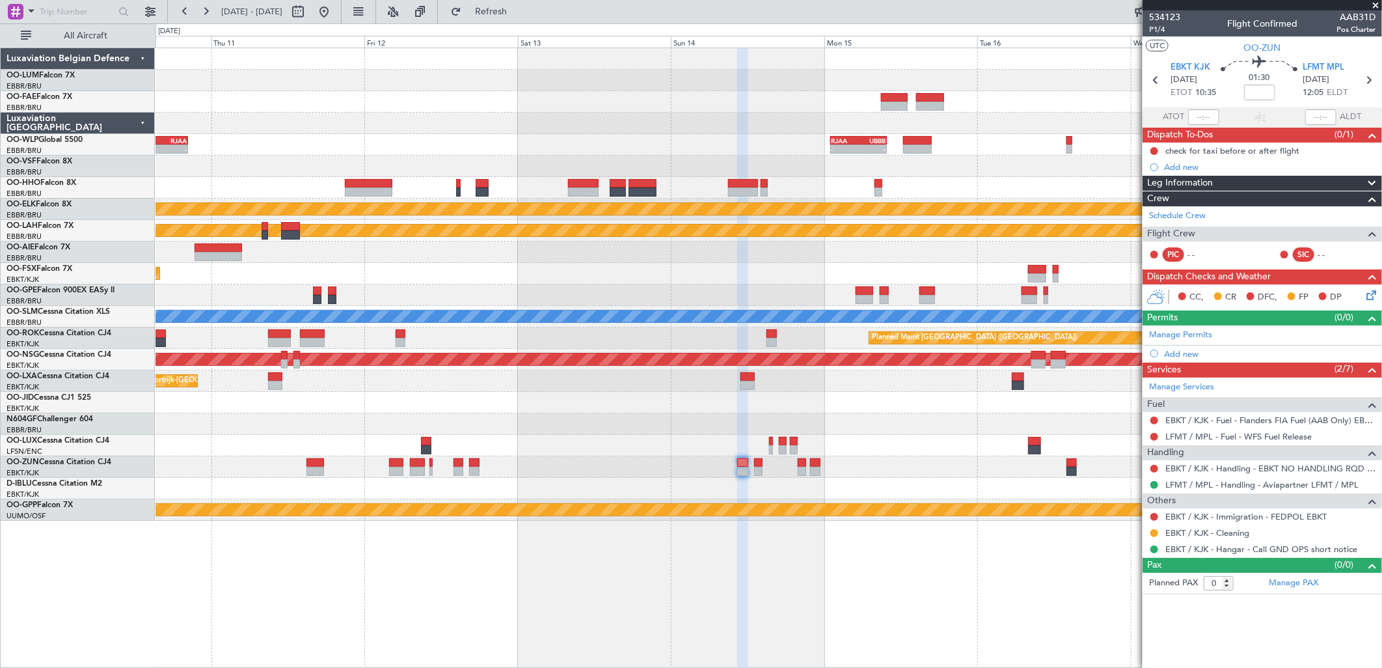
click at [580, 139] on div "- - LTCG 11:00 Z RJAA 20:25 Z - - RJAA 01:00 Z UBBB 09:50 Z" at bounding box center [769, 144] width 1226 height 21
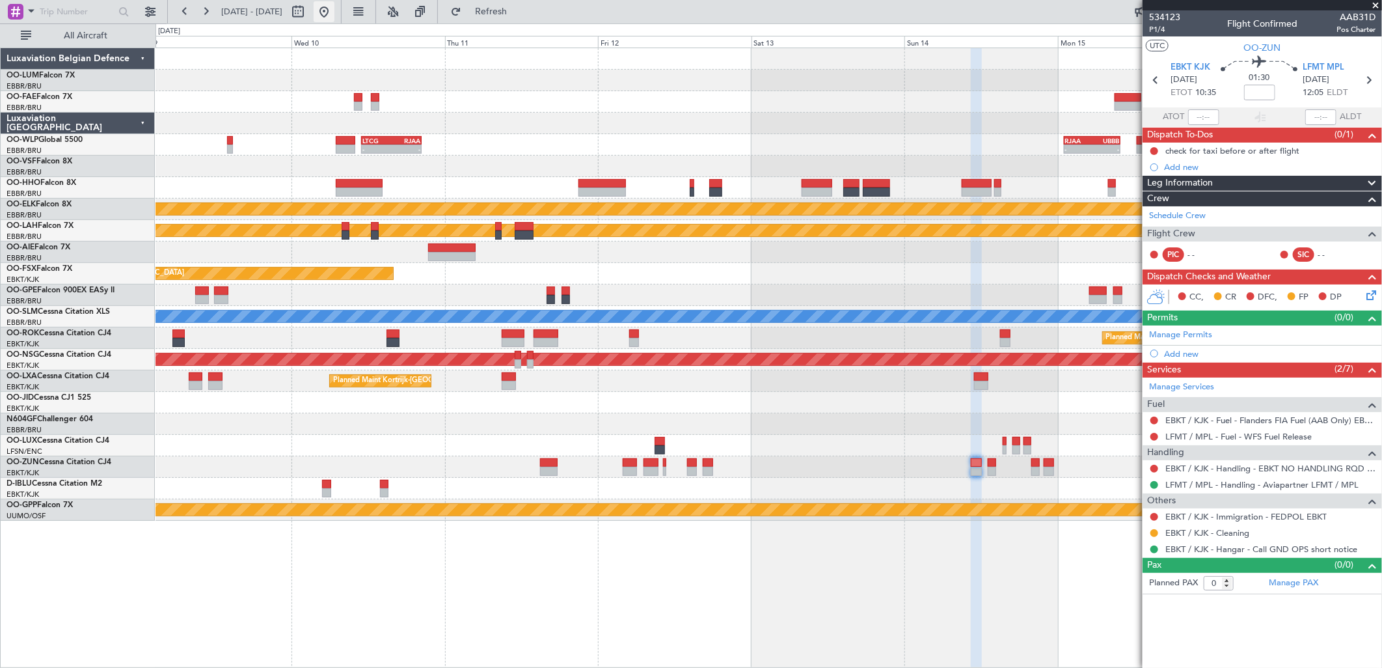
click at [334, 11] on button at bounding box center [324, 11] width 21 height 21
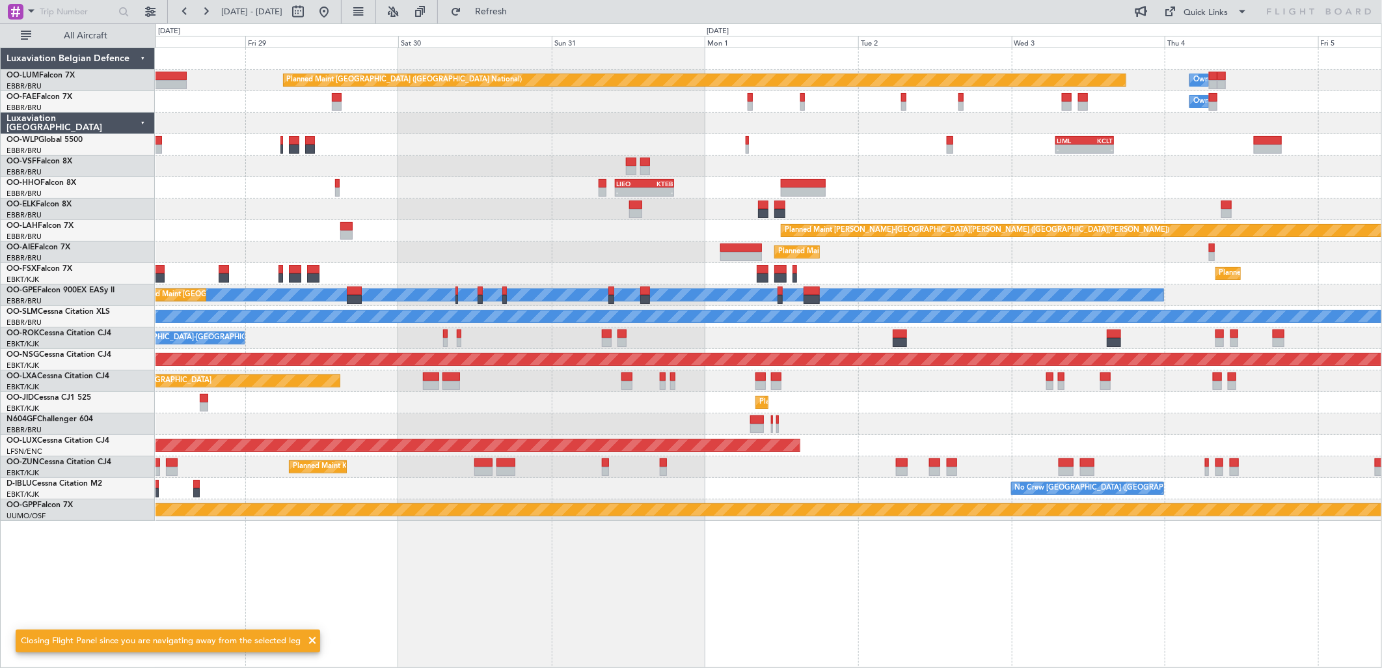
click at [90, 223] on div "Planned Maint Brussels (Brussels National) Owner Melsbroek Air Base Owner Melsb…" at bounding box center [691, 345] width 1382 height 644
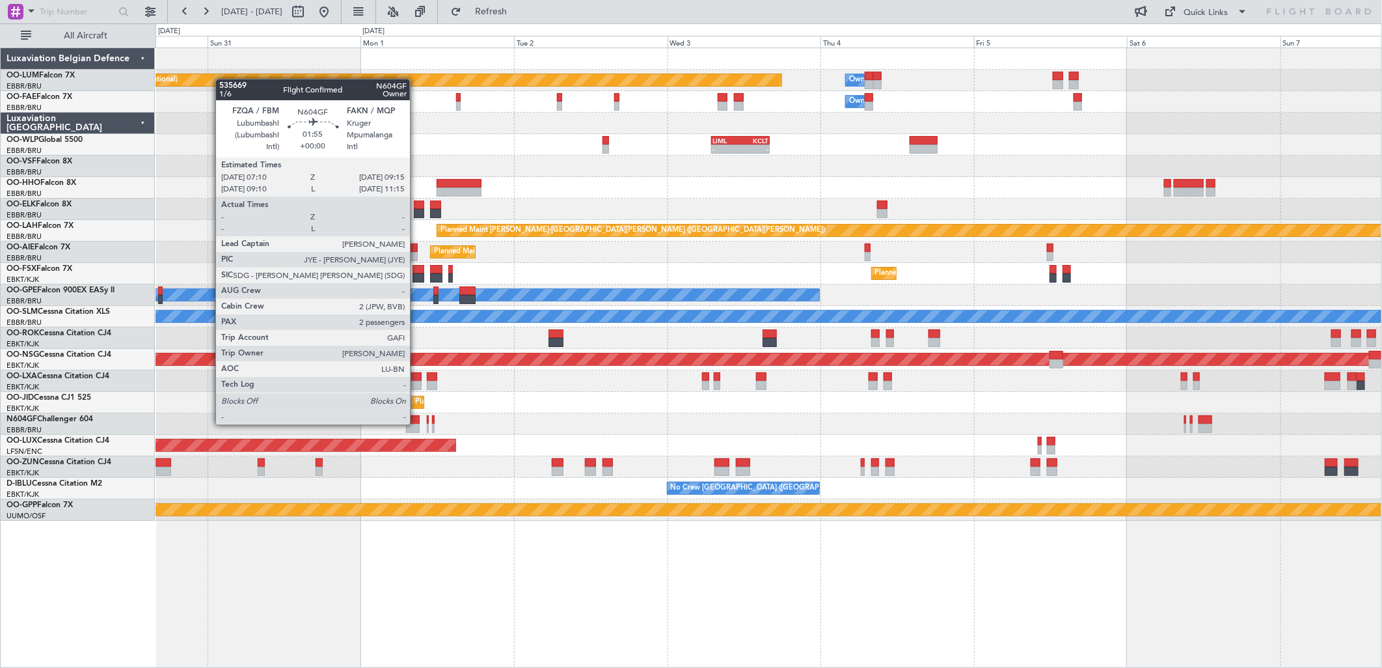
click at [416, 424] on div at bounding box center [413, 428] width 14 height 9
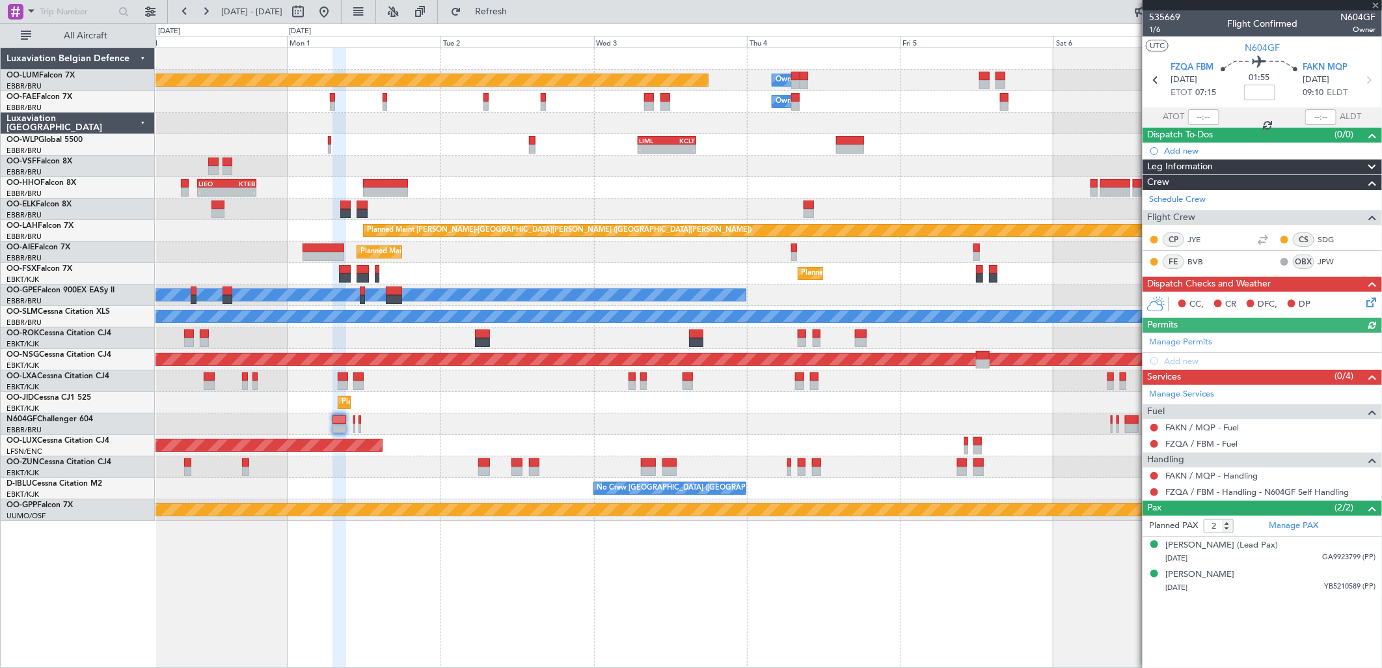
click at [473, 424] on div at bounding box center [769, 423] width 1226 height 21
click at [1155, 490] on button at bounding box center [1154, 492] width 8 height 8
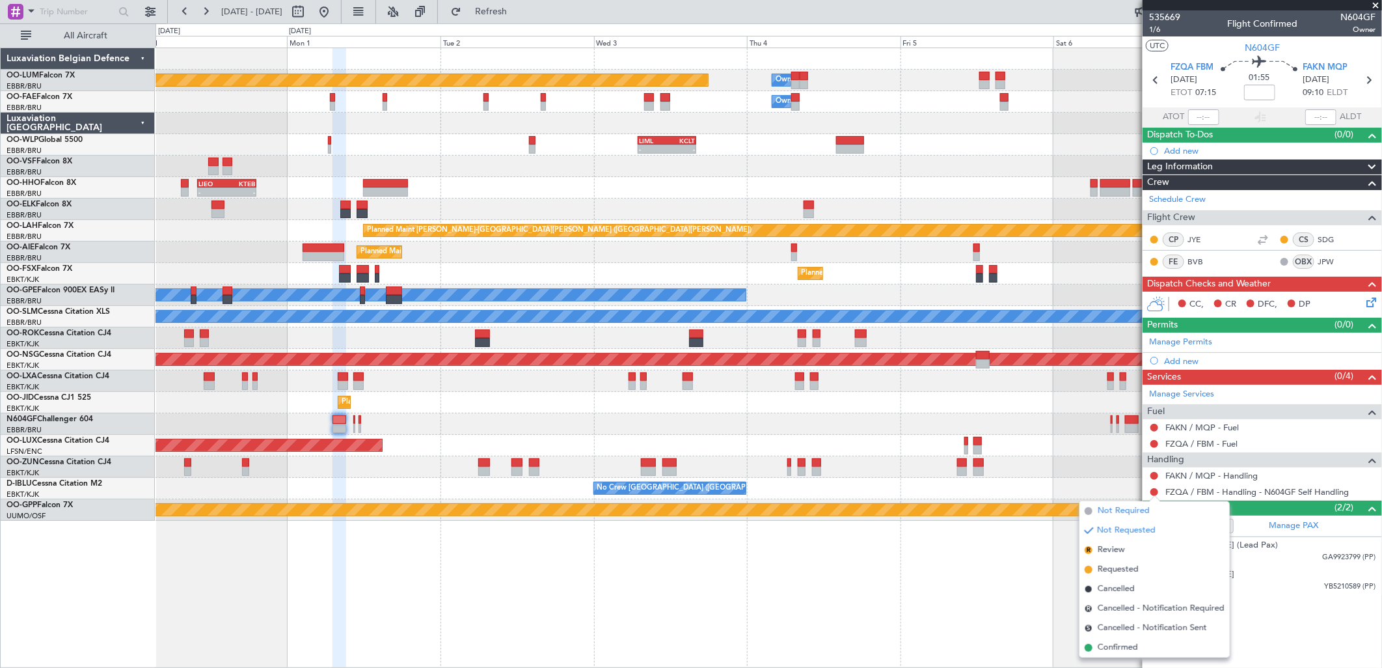
click at [1116, 507] on span "Not Required" at bounding box center [1124, 510] width 52 height 13
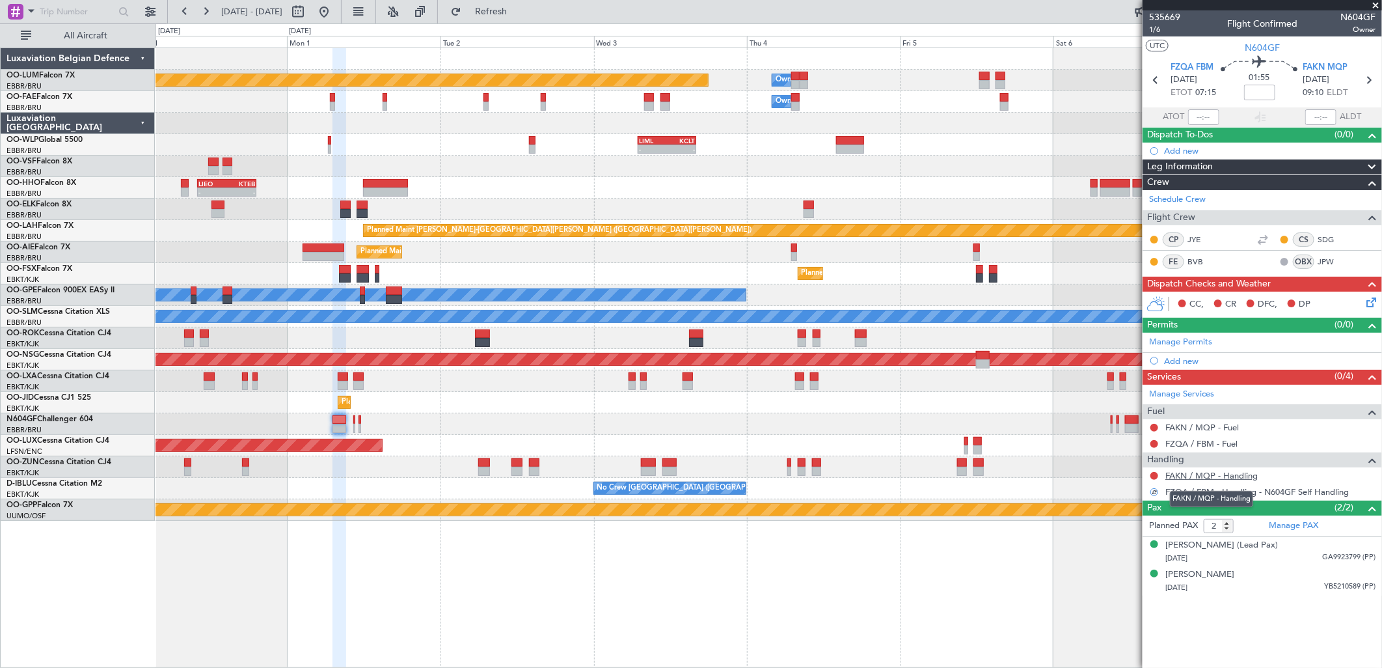
click at [1206, 476] on link "FAKN / MQP - Handling" at bounding box center [1211, 475] width 92 height 11
click at [519, 13] on span "Refresh" at bounding box center [491, 11] width 55 height 9
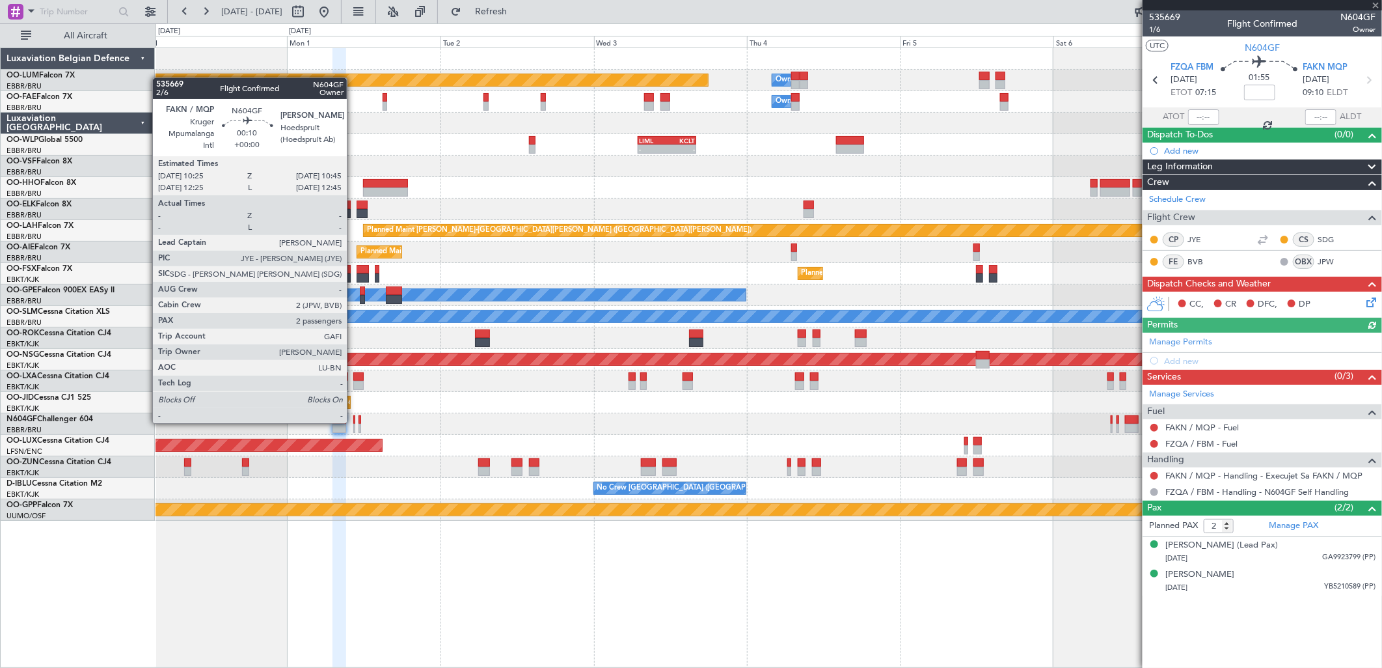
click at [353, 422] on div at bounding box center [354, 419] width 3 height 9
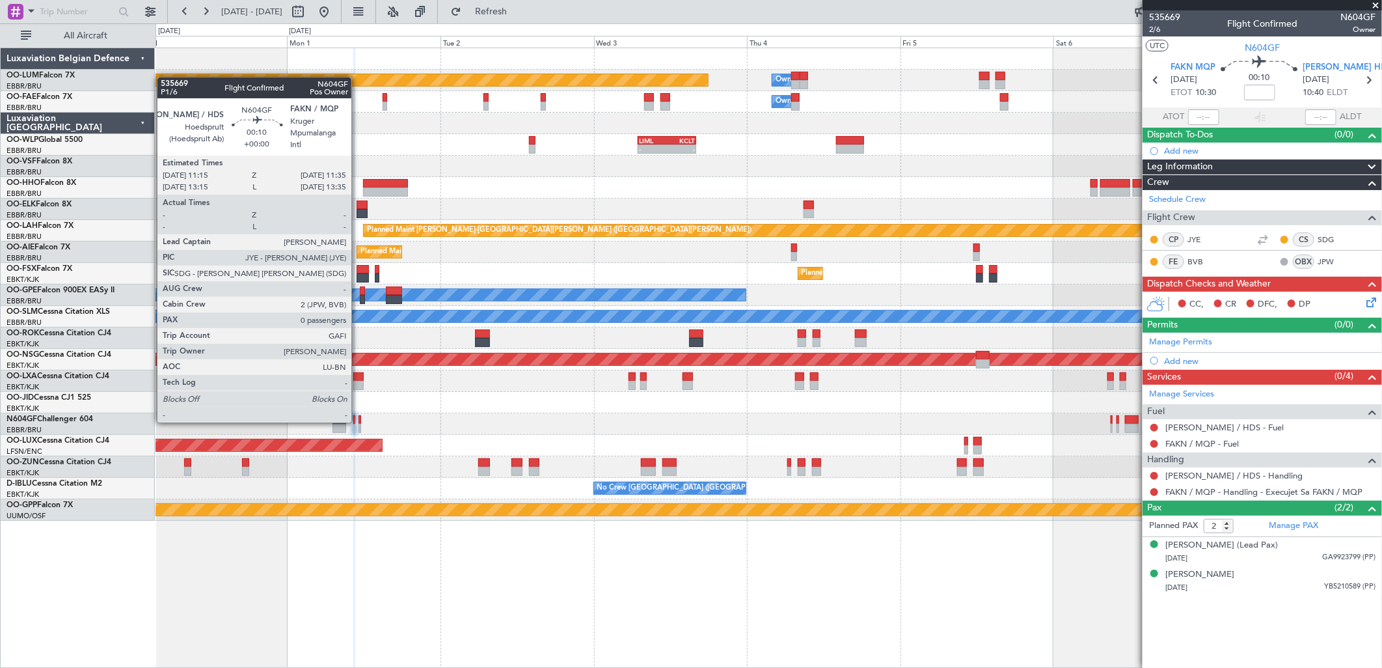
click at [358, 421] on div at bounding box center [359, 419] width 3 height 9
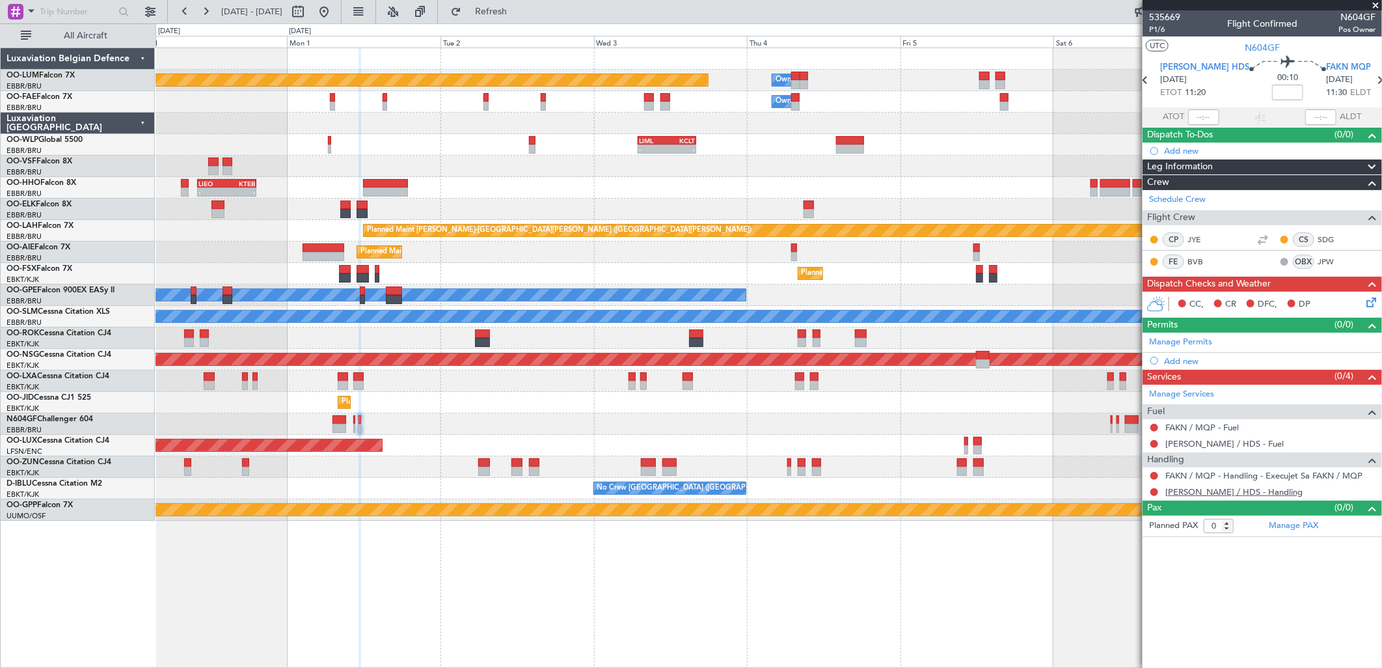
click at [1198, 496] on link "FAHS / HDS - Handling" at bounding box center [1233, 491] width 137 height 11
click at [519, 10] on span "Refresh" at bounding box center [491, 11] width 55 height 9
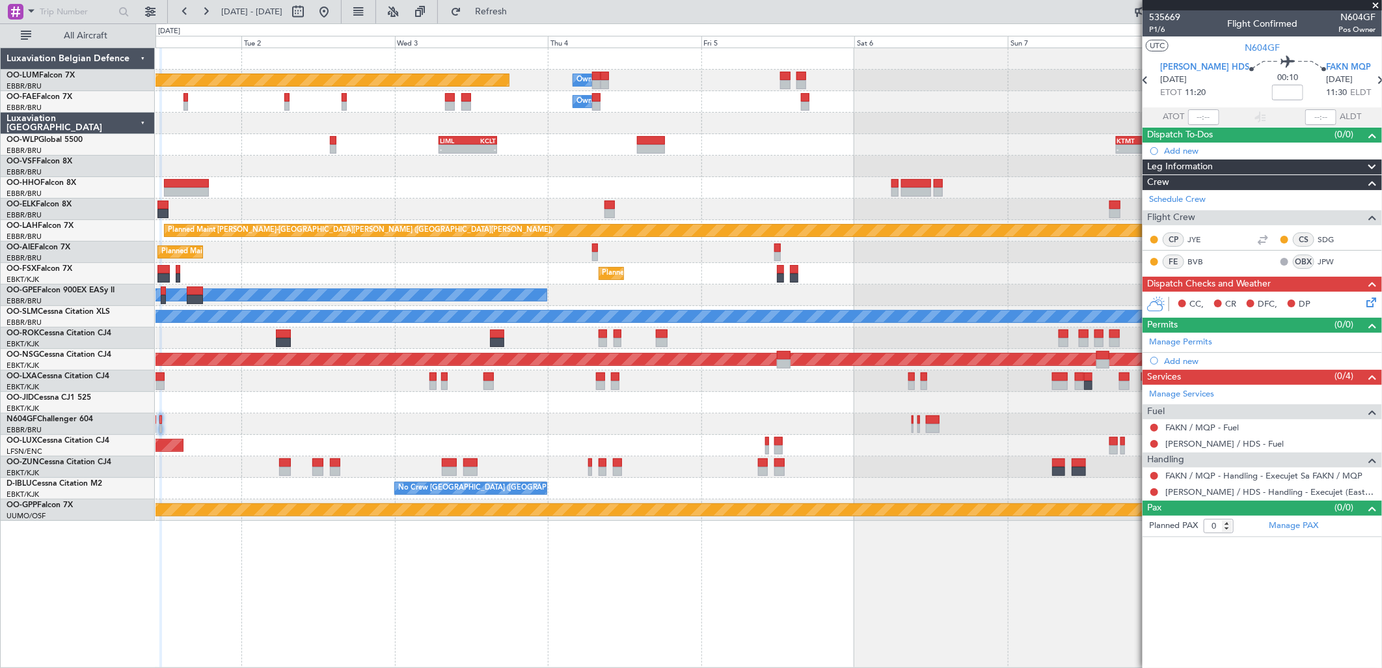
click at [686, 412] on div "Planned Maint Brussels (Brussels National) Owner Melsbroek Air Base Owner Melsb…" at bounding box center [769, 284] width 1226 height 472
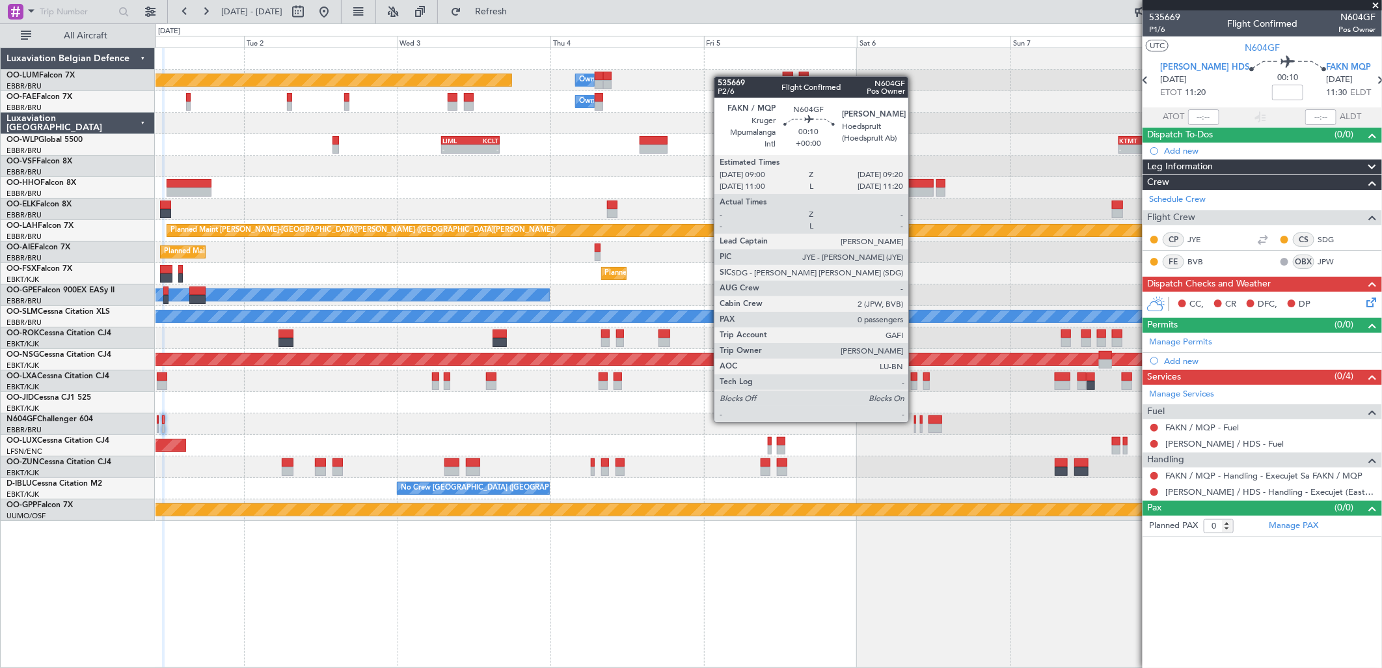
click at [915, 420] on div at bounding box center [915, 419] width 3 height 9
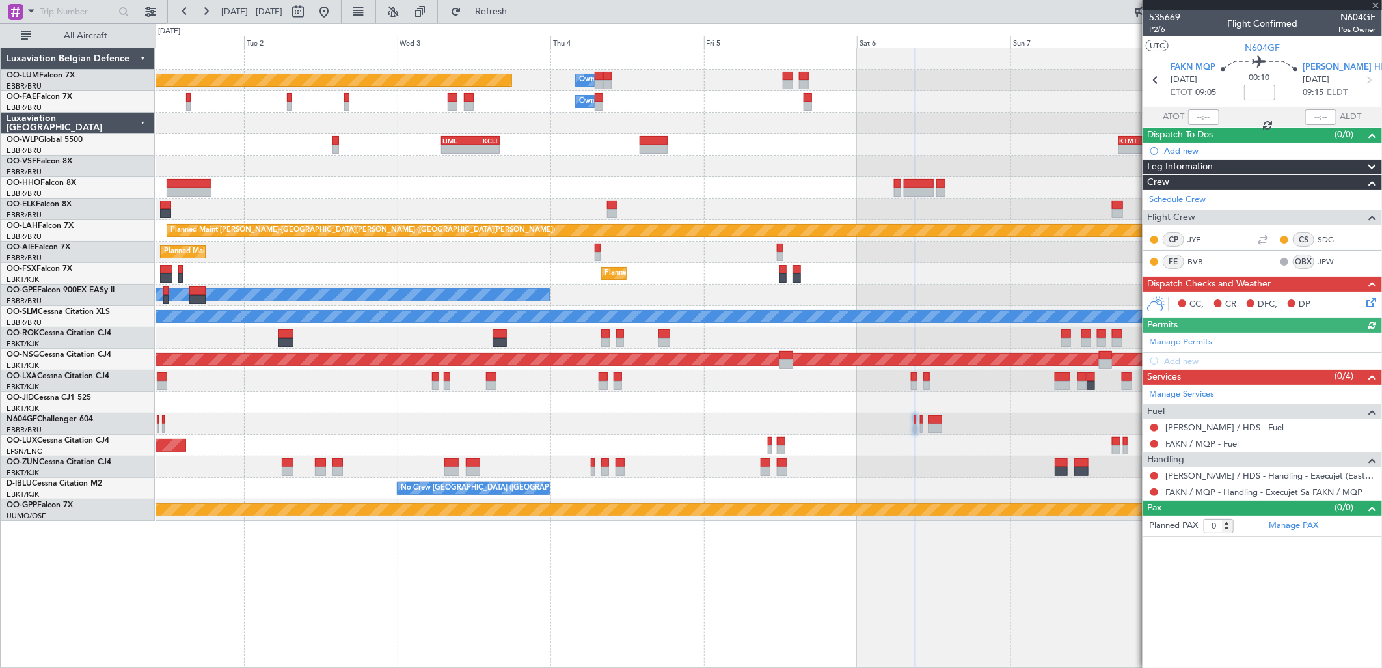
click at [918, 424] on div at bounding box center [769, 423] width 1226 height 21
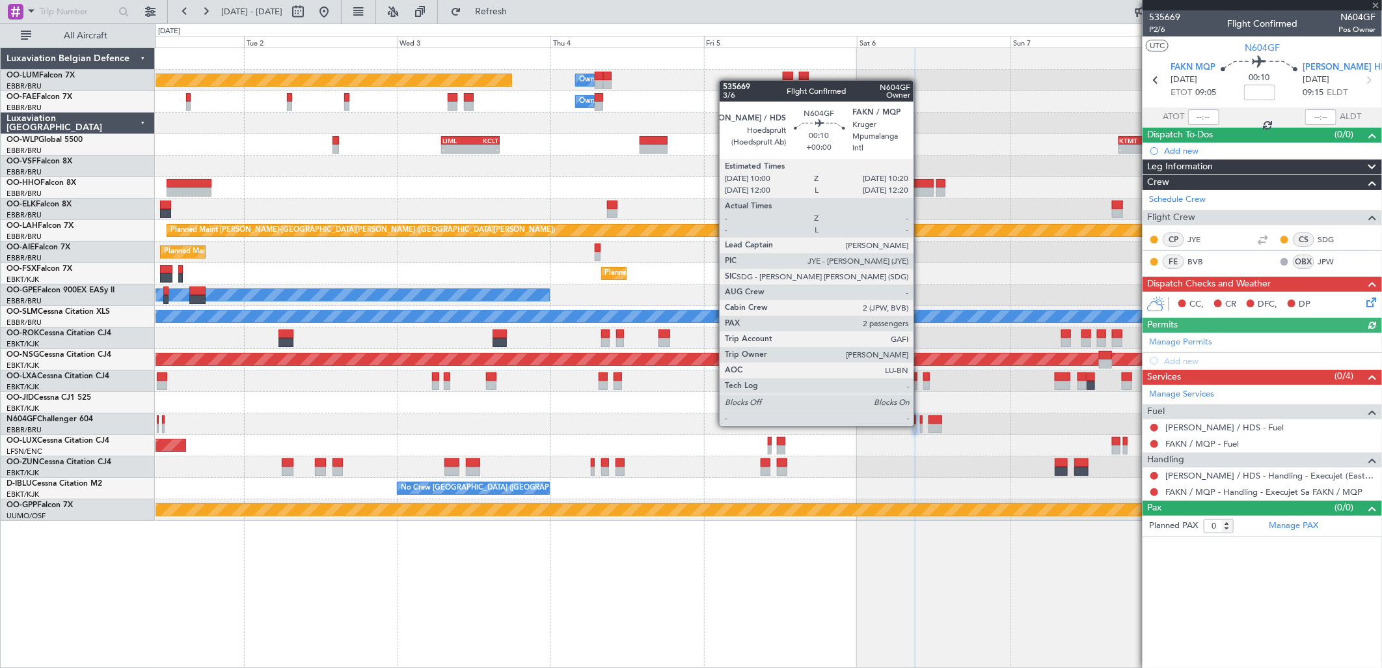
click at [920, 424] on div at bounding box center [921, 428] width 3 height 9
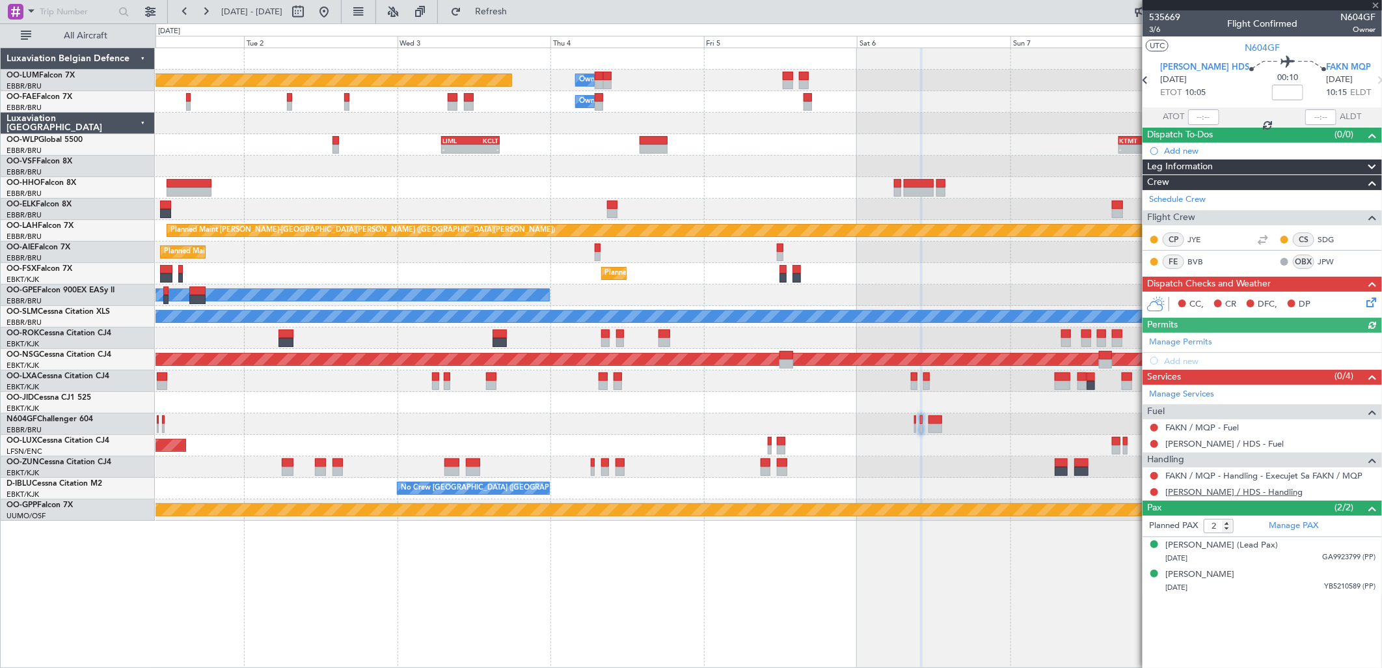
click at [1215, 489] on link "FAHS / HDS - Handling" at bounding box center [1233, 491] width 137 height 11
click at [519, 13] on span "Refresh" at bounding box center [491, 11] width 55 height 9
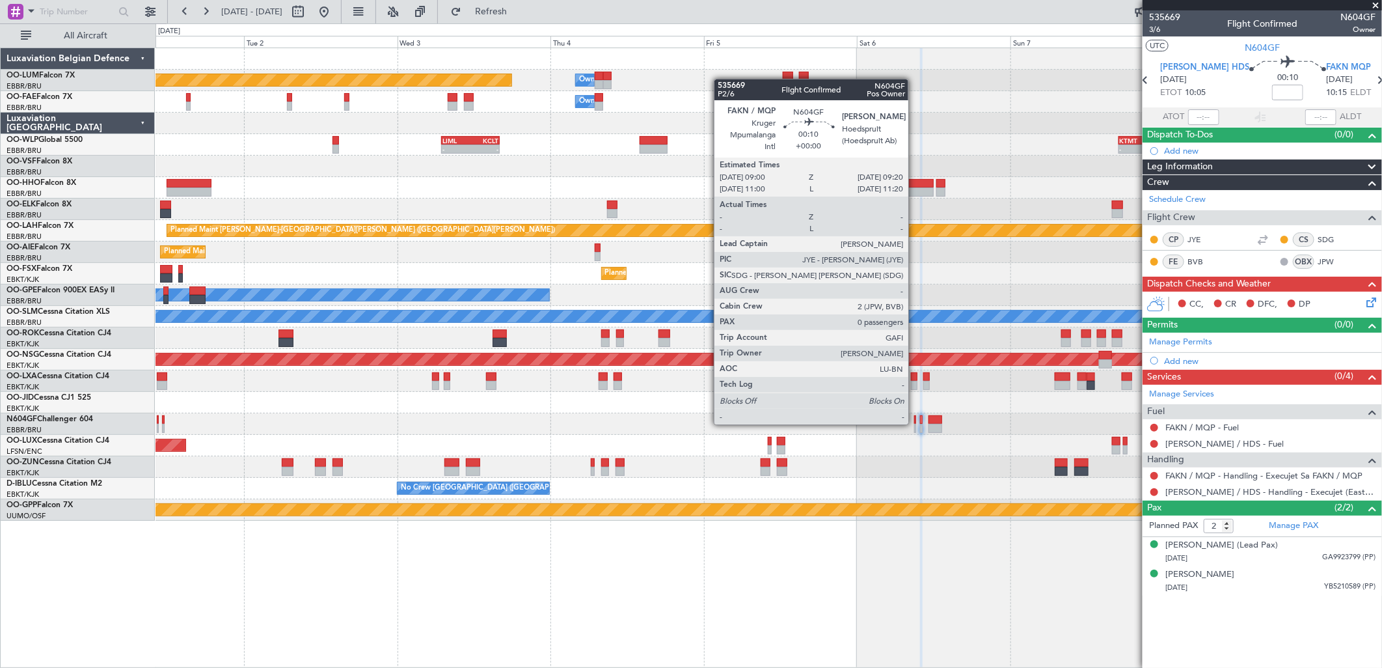
click at [915, 424] on div at bounding box center [915, 428] width 3 height 9
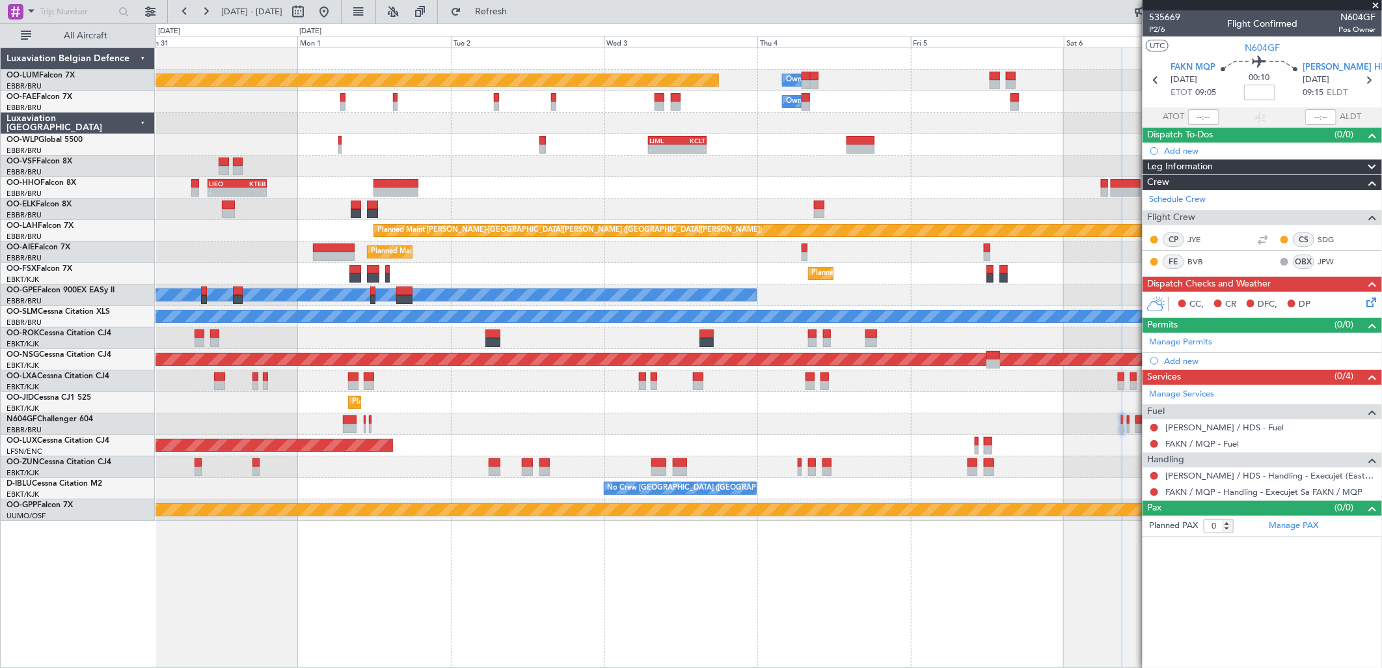
click at [474, 436] on div "Planned Maint [GEOGRAPHIC_DATA] ([GEOGRAPHIC_DATA])" at bounding box center [769, 445] width 1226 height 21
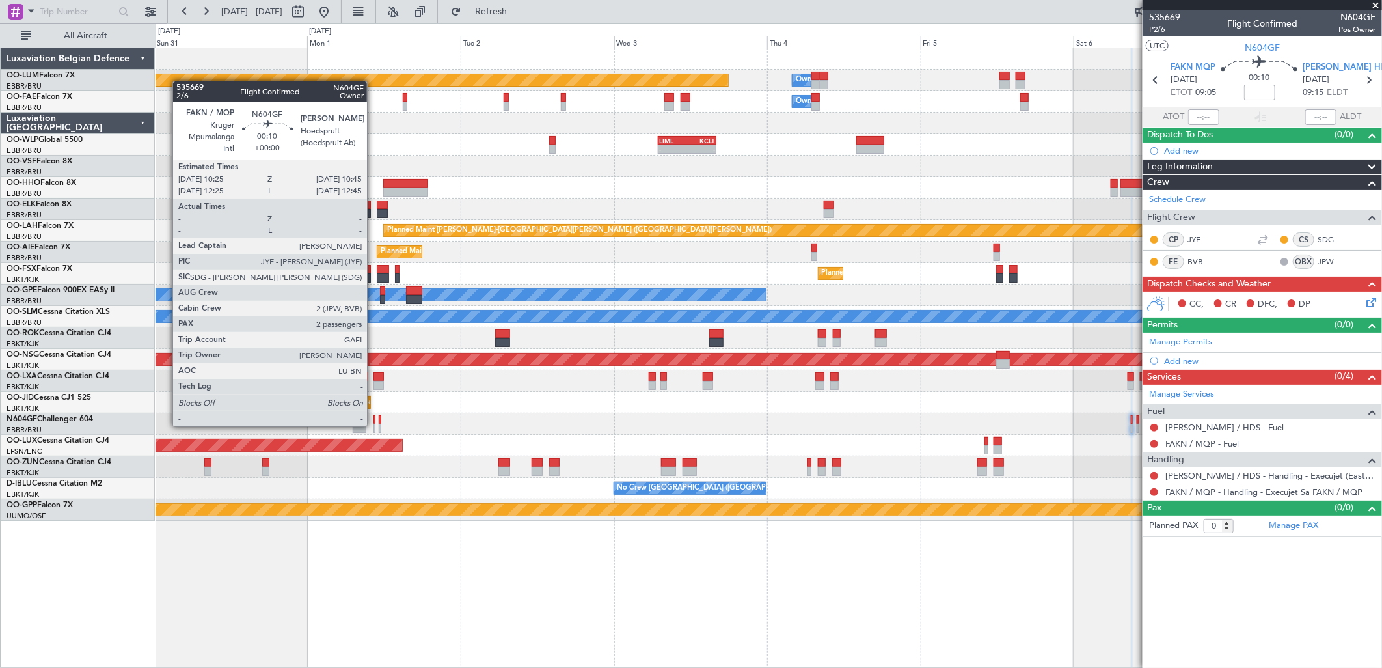
click at [373, 425] on div at bounding box center [374, 428] width 3 height 9
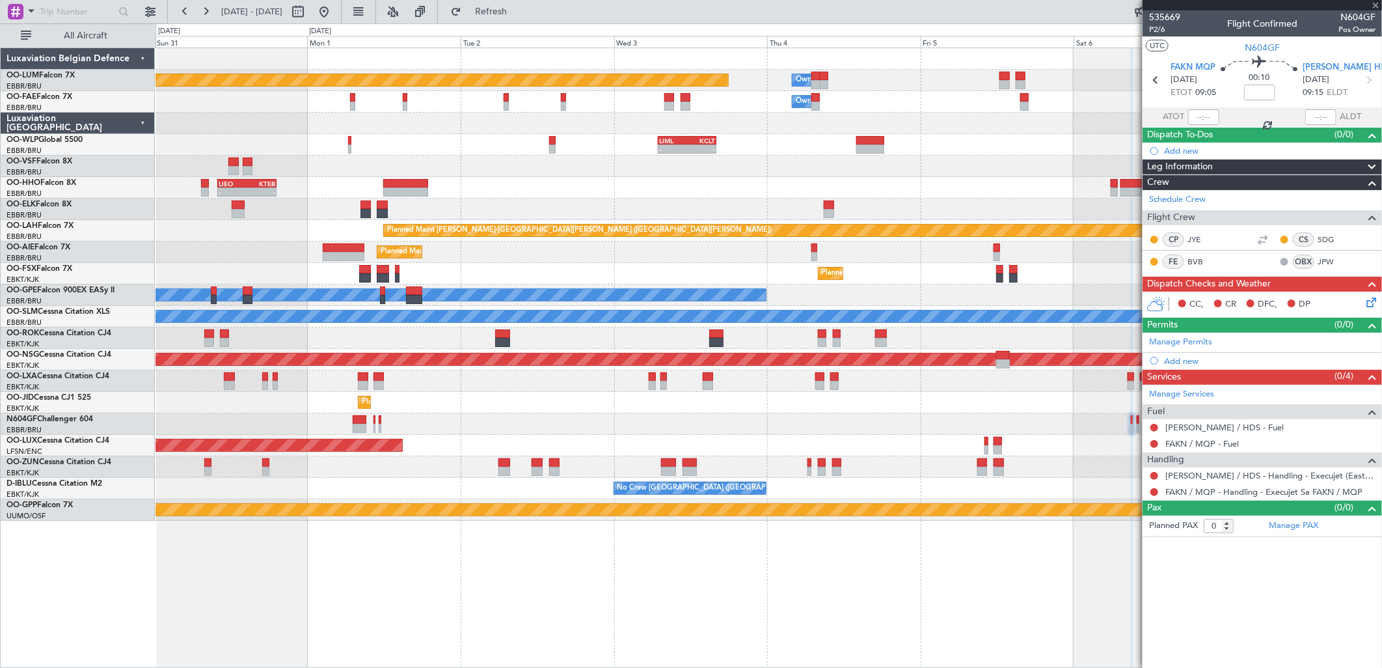
type input "2"
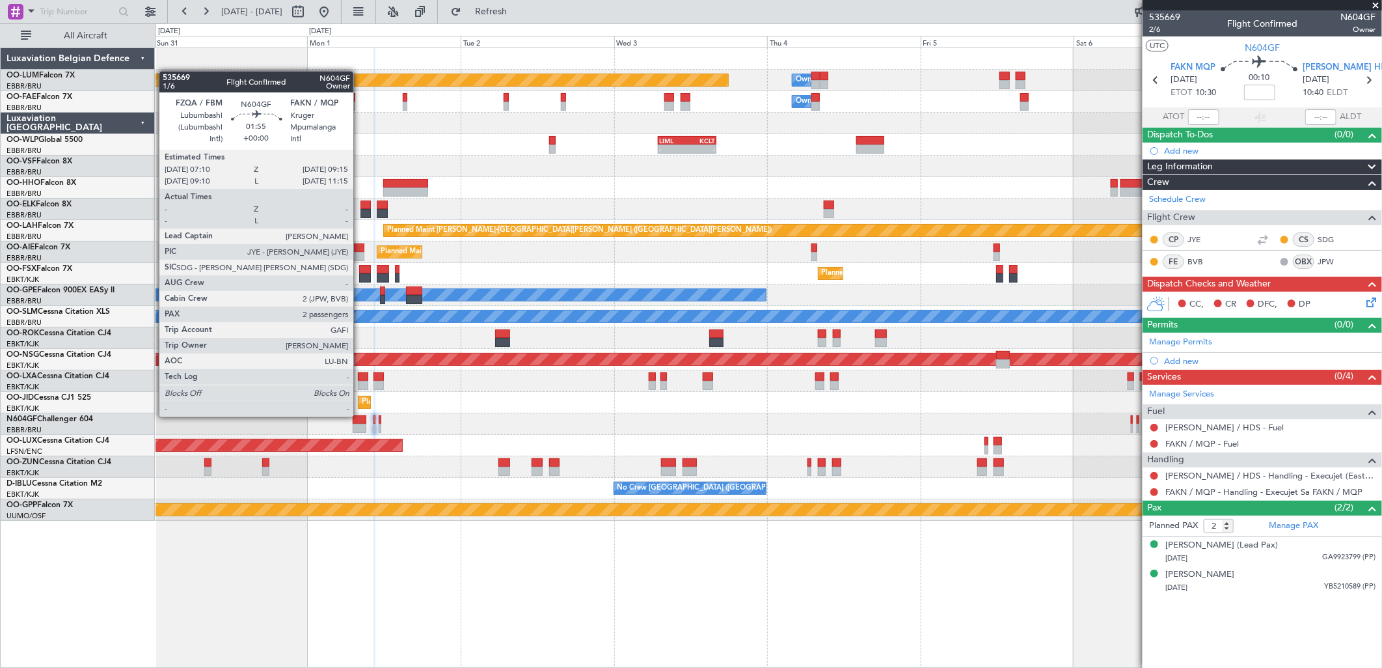
click at [360, 415] on div at bounding box center [360, 419] width 14 height 9
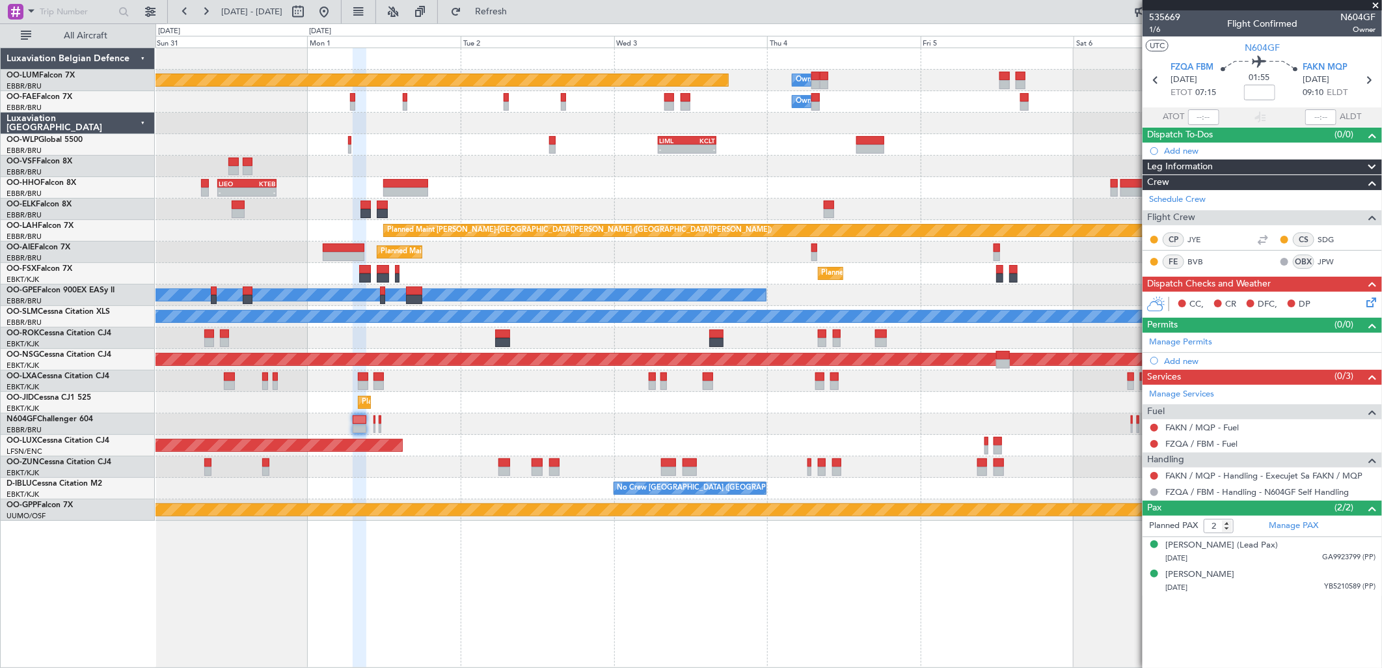
click at [1366, 305] on icon at bounding box center [1369, 300] width 10 height 10
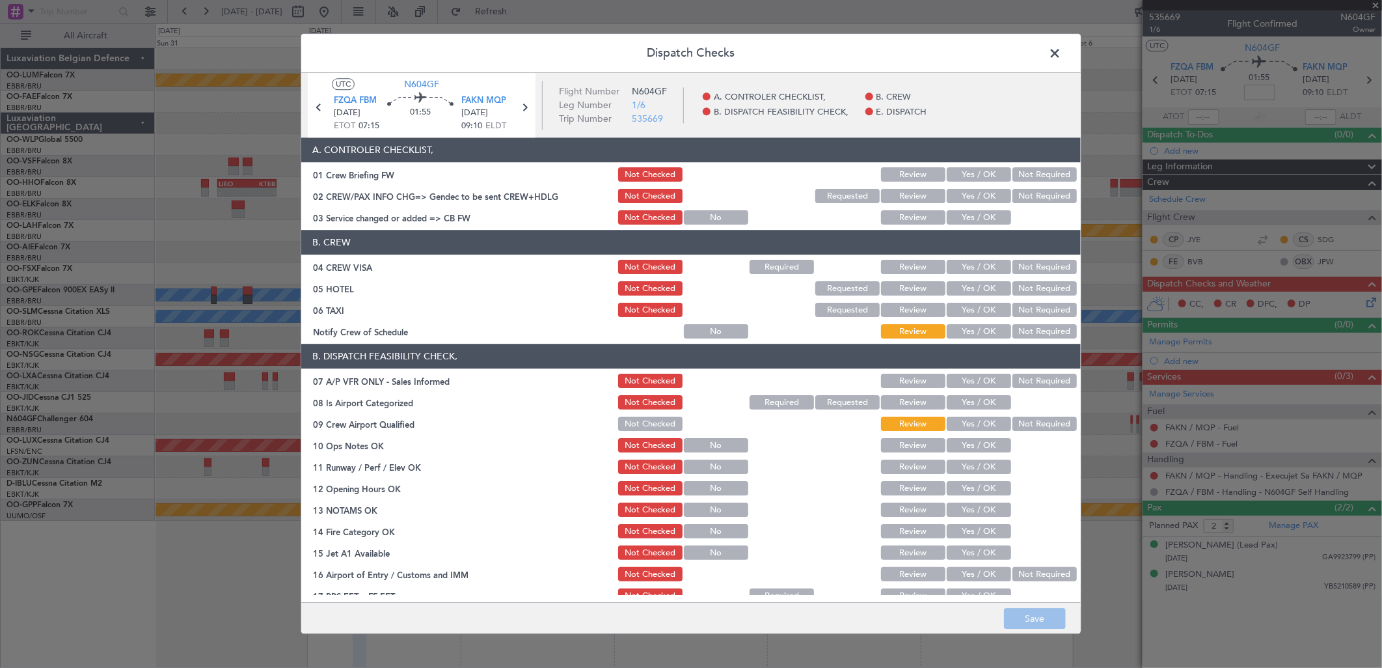
click at [973, 218] on button "Yes / OK" at bounding box center [979, 218] width 64 height 14
click at [986, 286] on button "Yes / OK" at bounding box center [979, 289] width 64 height 14
click at [977, 302] on div "Yes / OK" at bounding box center [978, 310] width 66 height 18
click at [976, 311] on button "Yes / OK" at bounding box center [979, 310] width 64 height 14
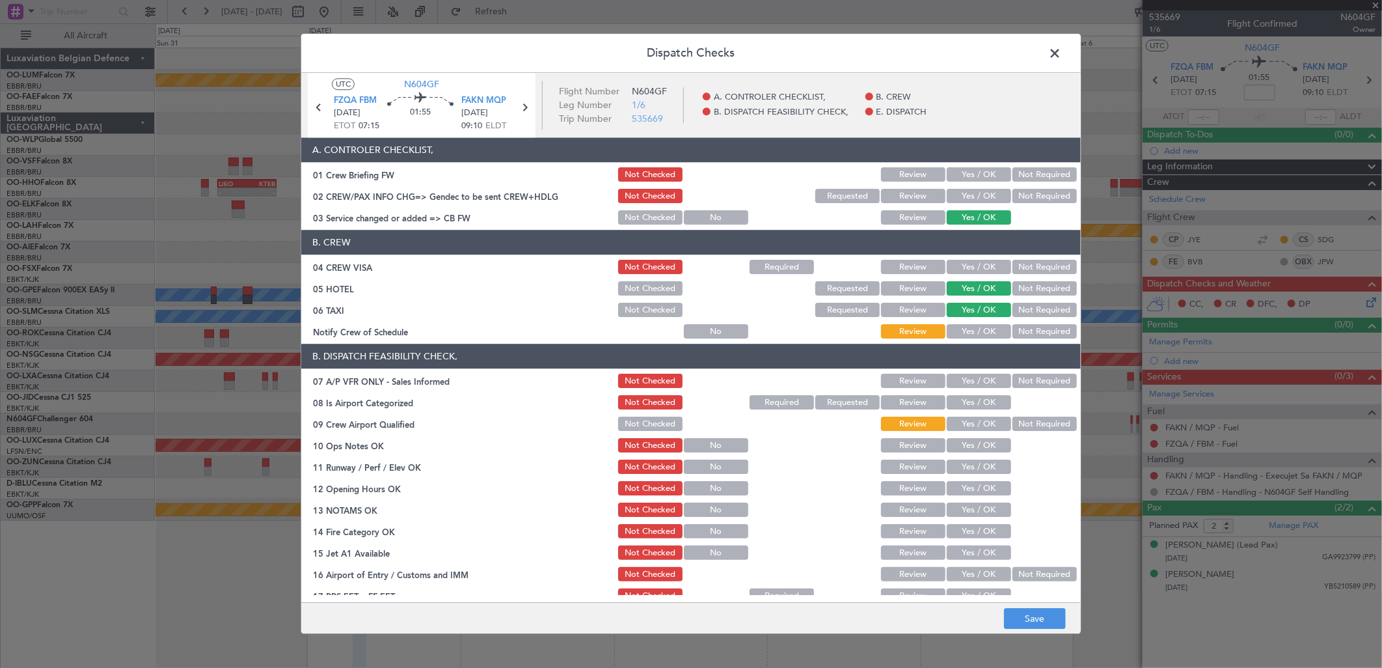
click at [967, 336] on button "Yes / OK" at bounding box center [979, 332] width 64 height 14
click at [1018, 377] on button "Not Required" at bounding box center [1044, 381] width 64 height 14
click at [462, 101] on span "FAKN MQP" at bounding box center [483, 100] width 45 height 13
click at [994, 405] on button "Yes / OK" at bounding box center [979, 403] width 64 height 14
click at [967, 426] on button "Yes / OK" at bounding box center [979, 424] width 64 height 14
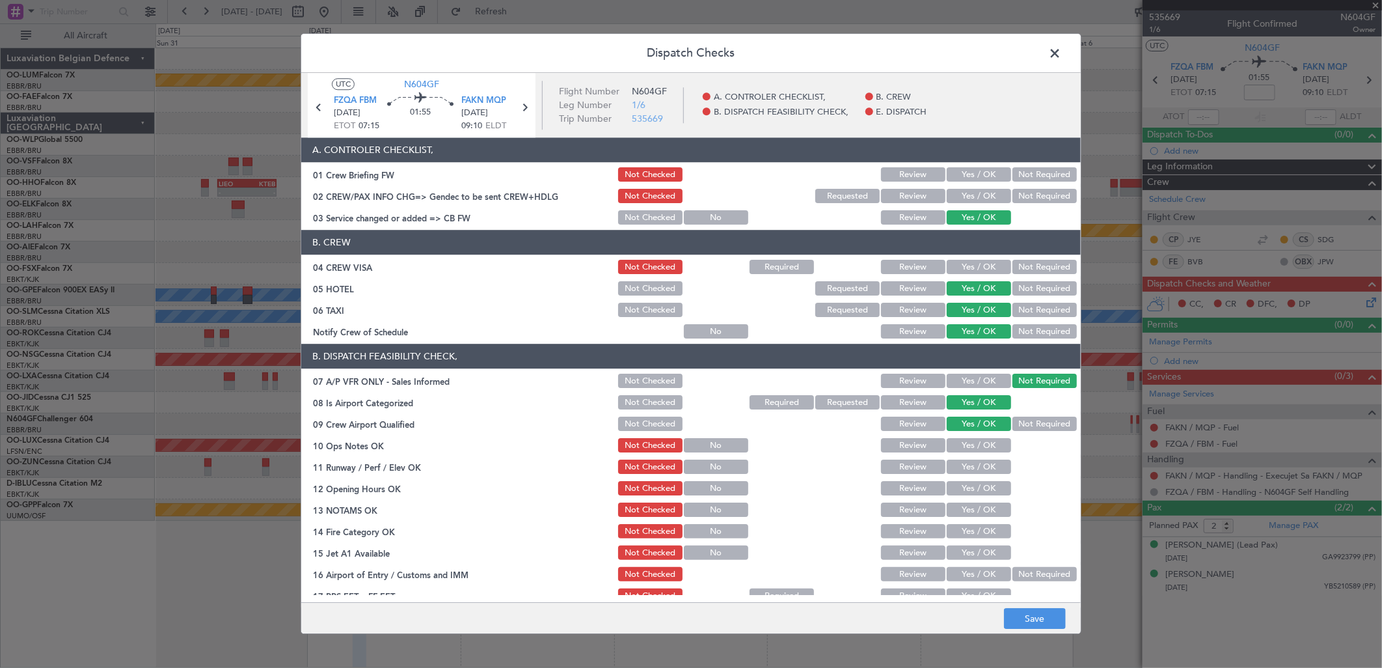
click at [963, 448] on button "Yes / OK" at bounding box center [979, 446] width 64 height 14
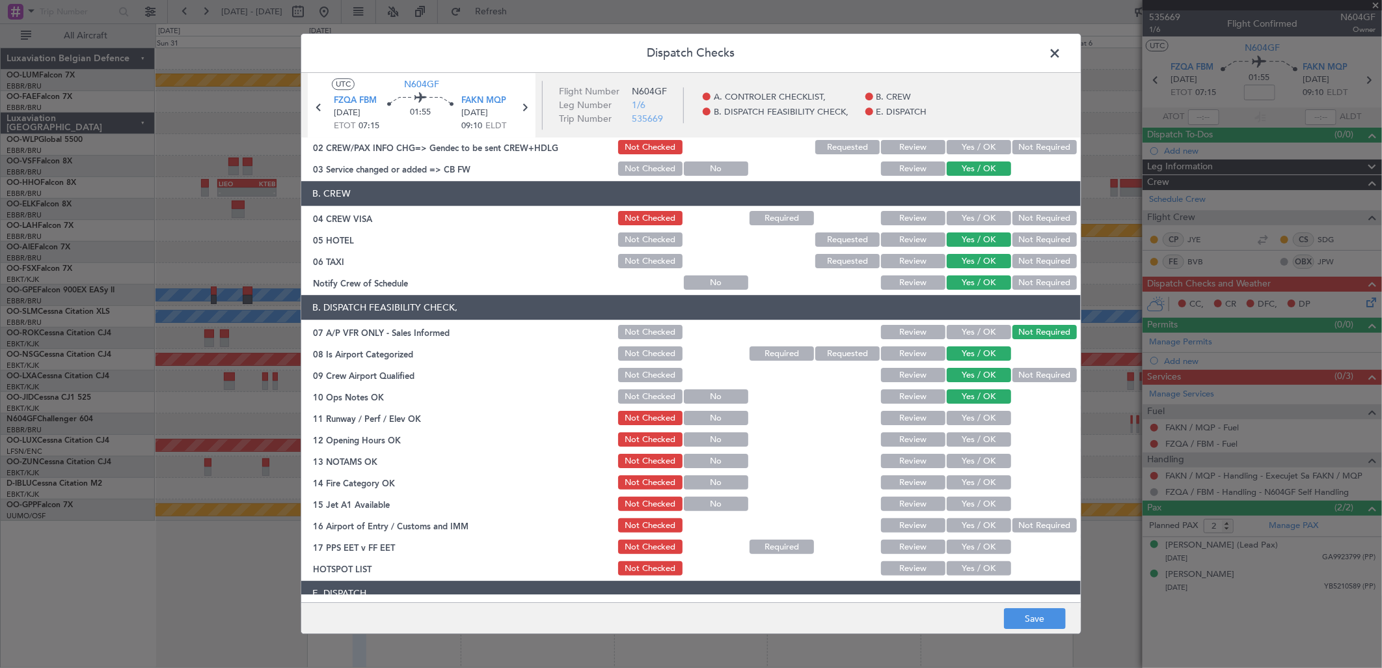
scroll to position [72, 0]
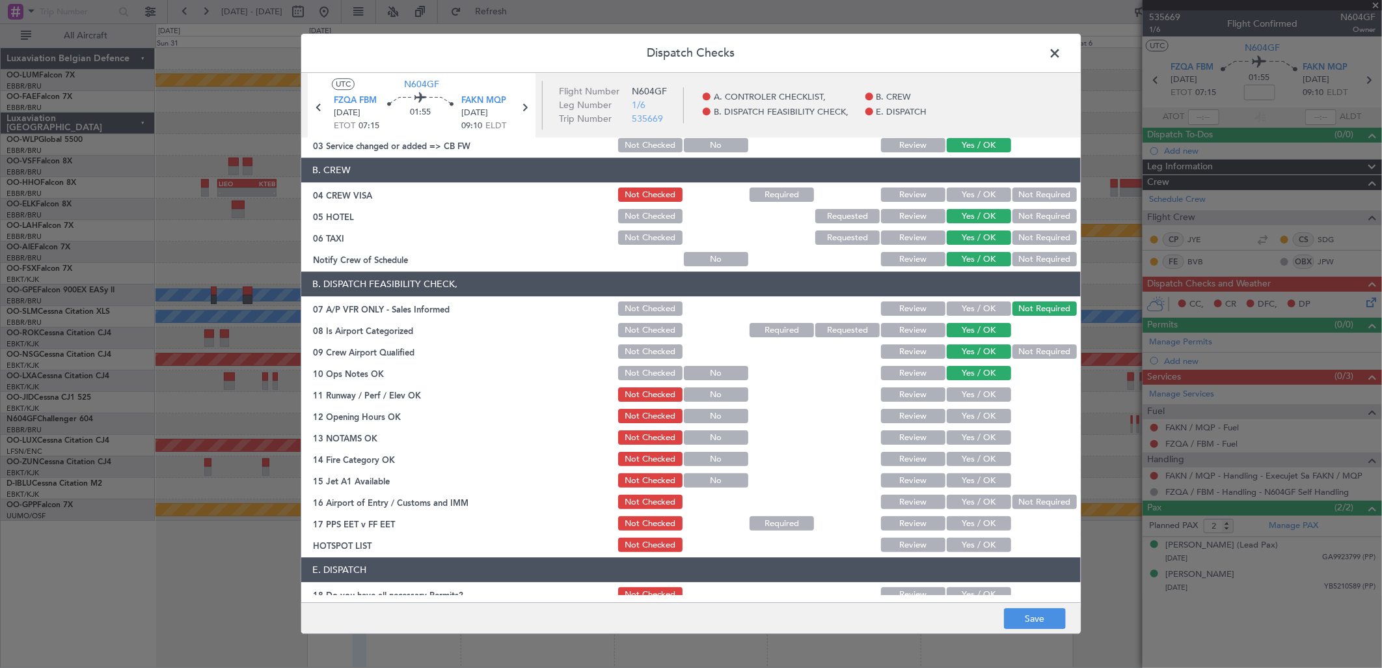
click at [695, 394] on button "No" at bounding box center [716, 395] width 64 height 14
click at [626, 393] on button "Not Checked" at bounding box center [650, 395] width 64 height 14
click at [951, 418] on button "Yes / OK" at bounding box center [979, 416] width 64 height 14
click at [638, 413] on button "Not Checked" at bounding box center [650, 416] width 64 height 14
click at [1019, 616] on button "Save" at bounding box center [1035, 618] width 62 height 21
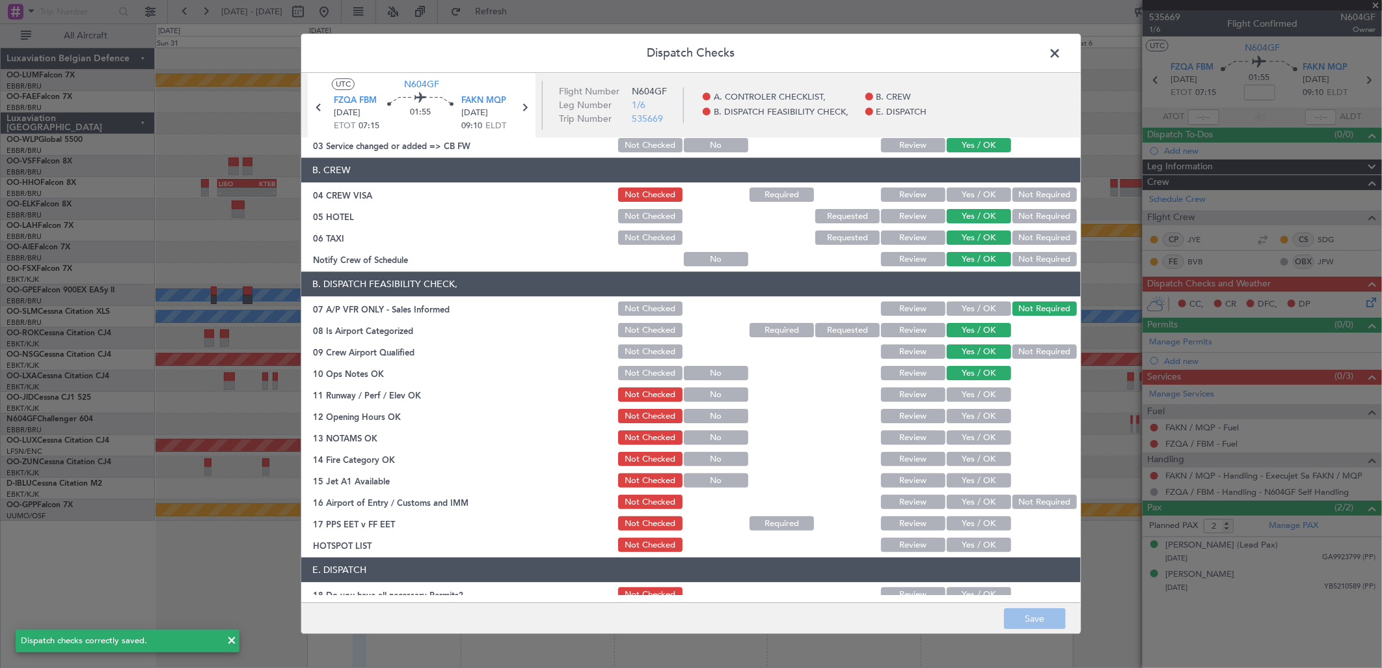
click at [1061, 48] on span at bounding box center [1061, 57] width 0 height 26
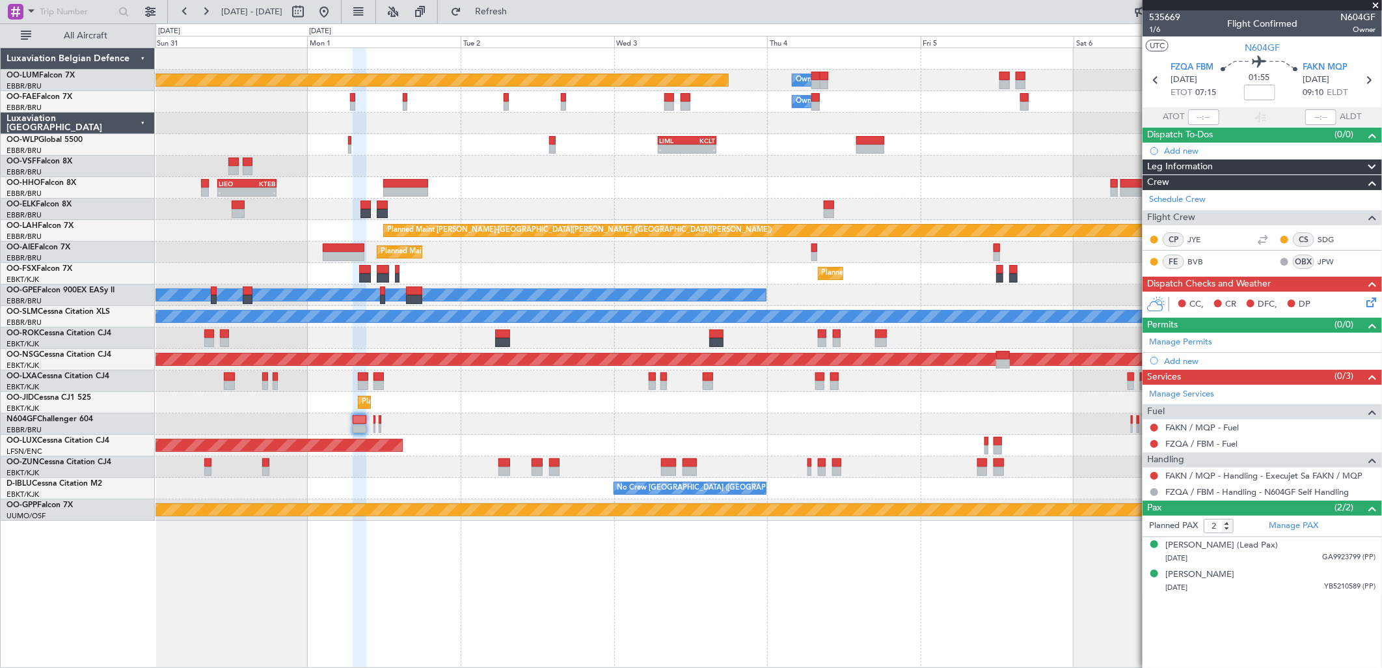
click at [1375, 309] on div "CC, CR DFC, DP" at bounding box center [1262, 304] width 239 height 26
click at [1373, 305] on icon at bounding box center [1369, 300] width 10 height 10
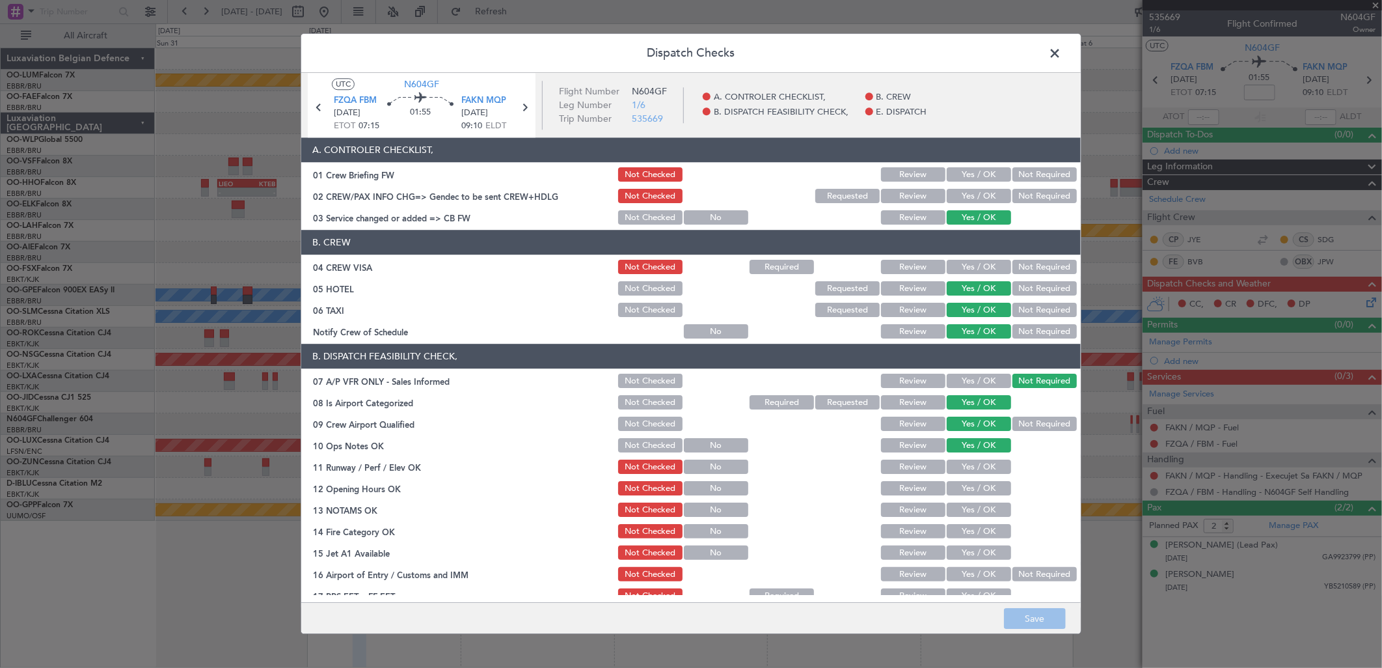
click at [987, 488] on button "Yes / OK" at bounding box center [979, 488] width 64 height 14
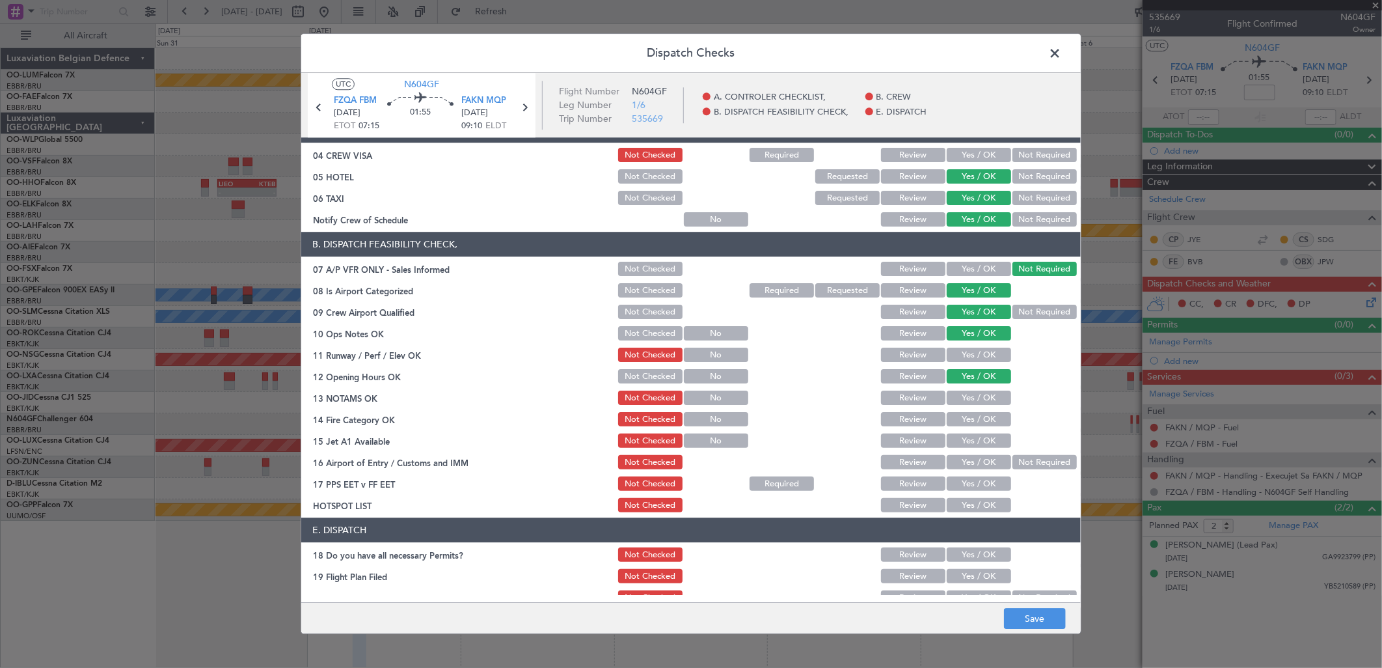
scroll to position [127, 0]
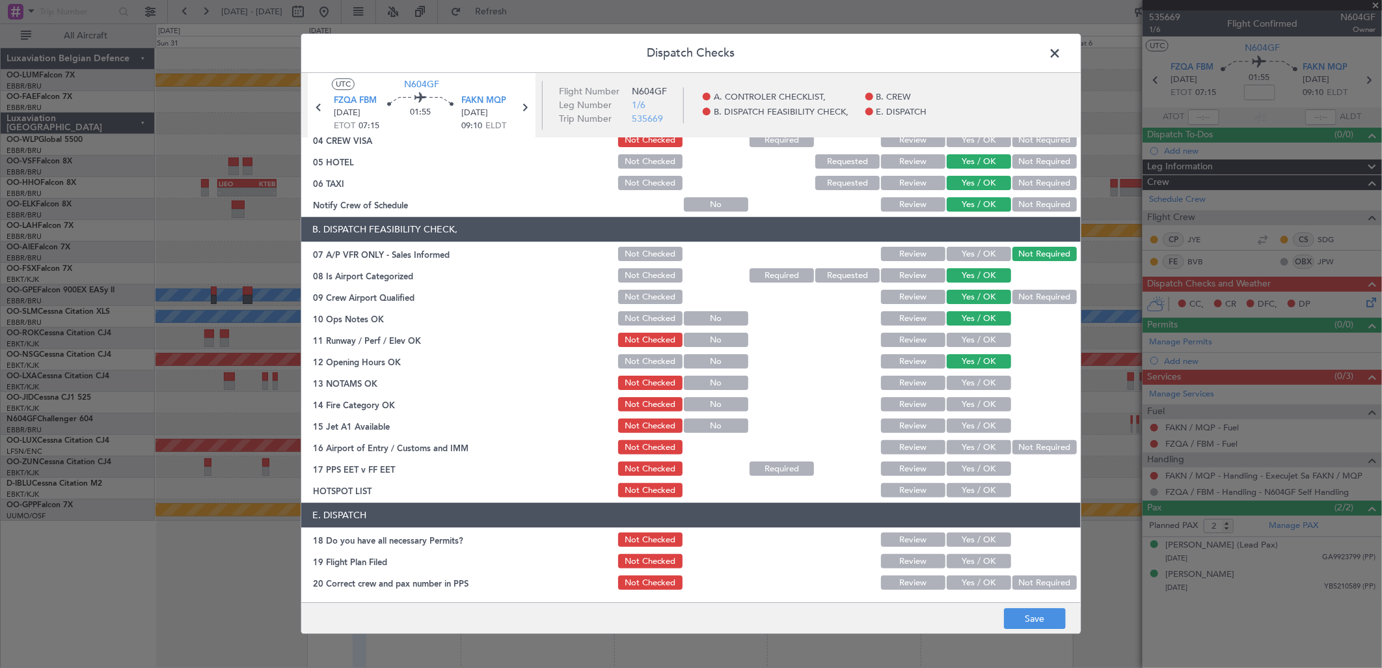
click at [964, 377] on button "Yes / OK" at bounding box center [979, 383] width 64 height 14
click at [958, 336] on button "Yes / OK" at bounding box center [979, 340] width 64 height 14
click at [958, 402] on button "Yes / OK" at bounding box center [979, 405] width 64 height 14
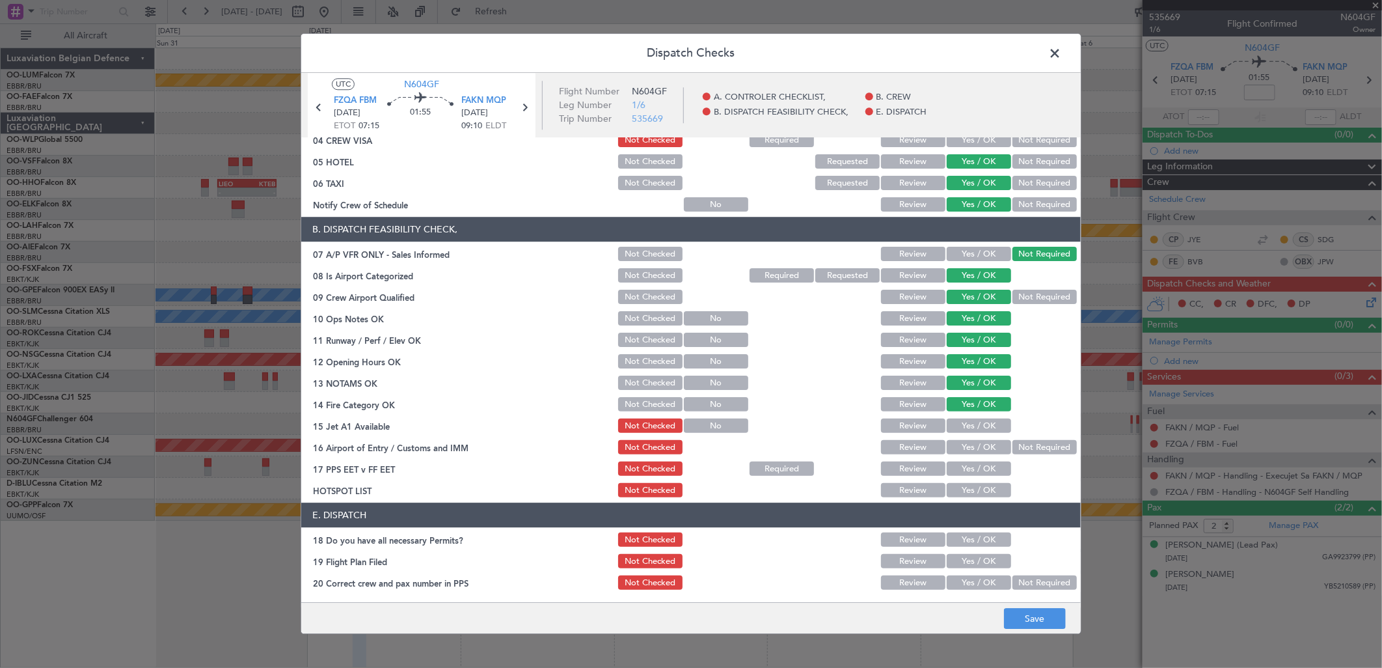
click at [960, 421] on button "Yes / OK" at bounding box center [979, 426] width 64 height 14
click at [958, 446] on button "Yes / OK" at bounding box center [979, 447] width 64 height 14
click at [900, 465] on button "Review" at bounding box center [913, 469] width 64 height 14
click at [889, 486] on button "Review" at bounding box center [913, 490] width 64 height 14
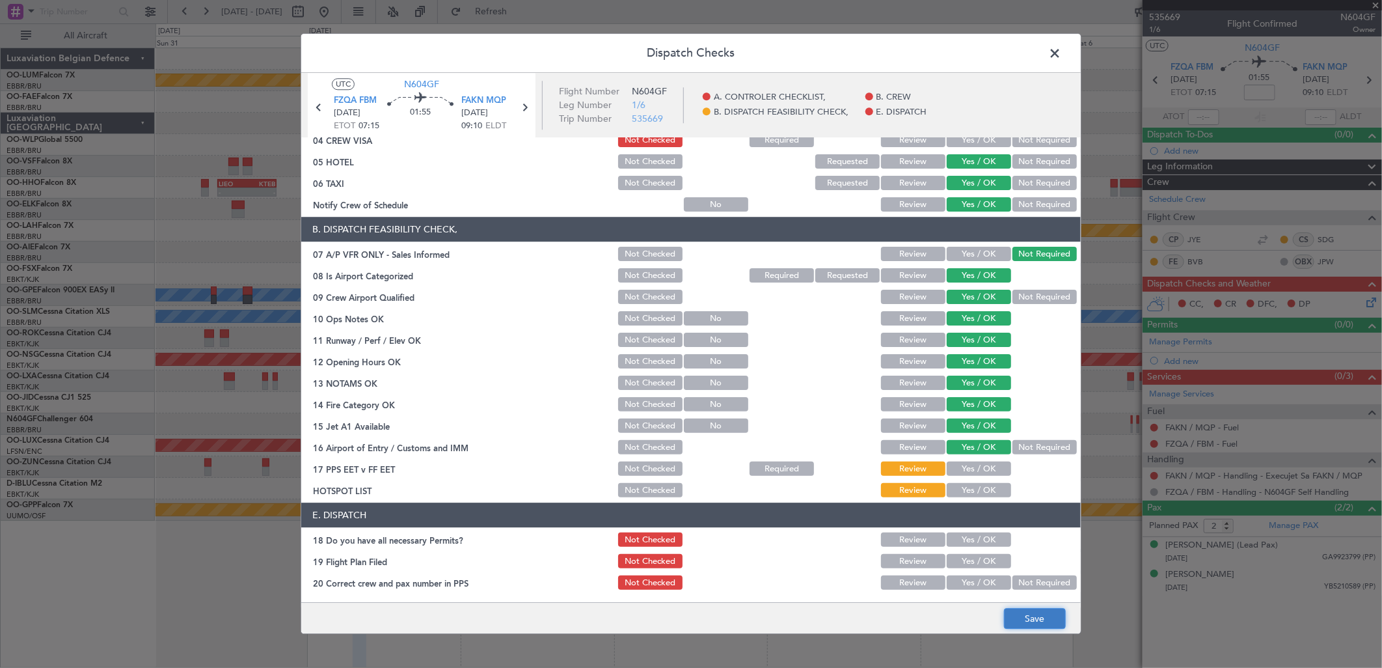
click at [1031, 621] on button "Save" at bounding box center [1035, 618] width 62 height 21
click at [1061, 50] on span at bounding box center [1061, 57] width 0 height 26
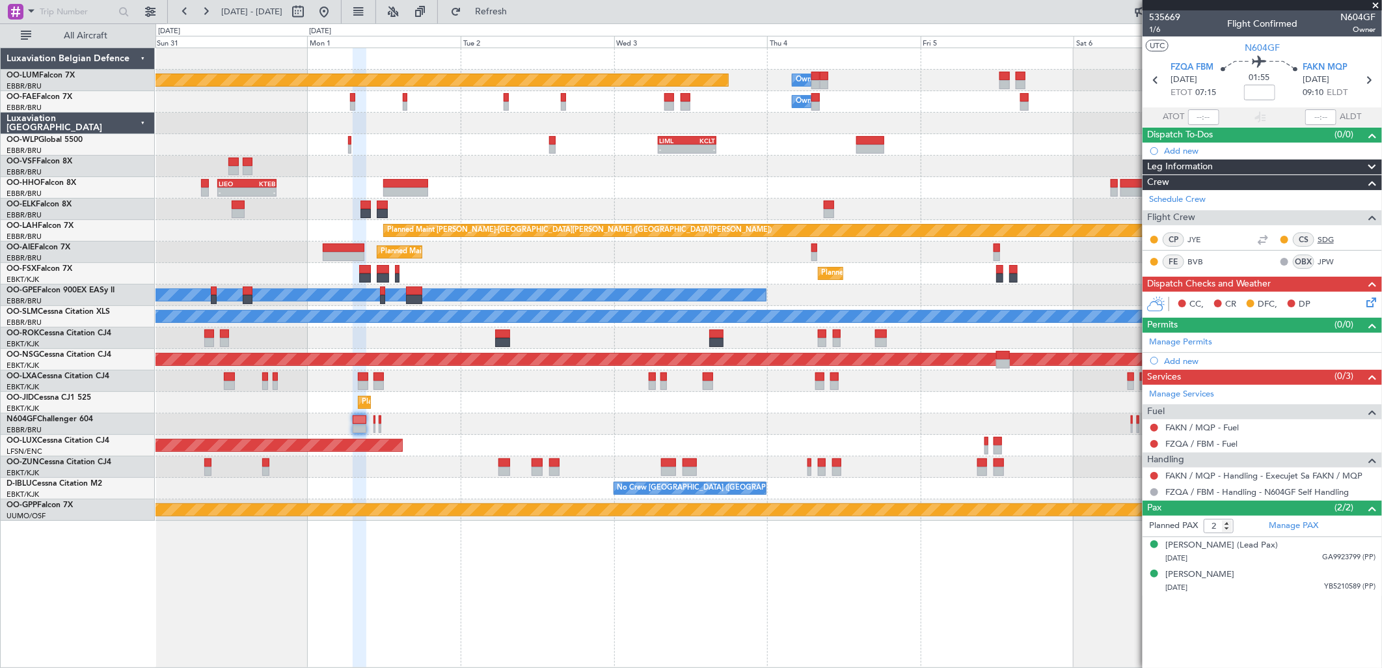
click at [1331, 236] on link "SDG" at bounding box center [1332, 240] width 29 height 12
click at [1368, 305] on icon at bounding box center [1369, 300] width 10 height 10
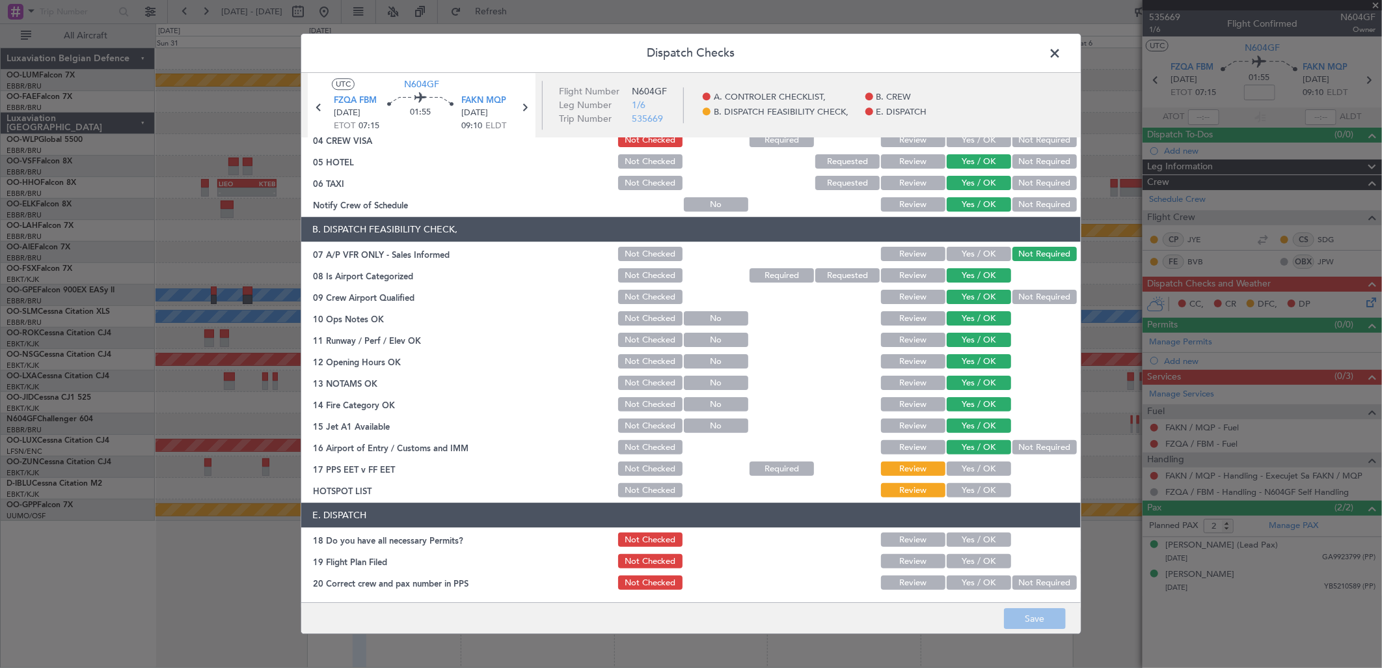
scroll to position [0, 0]
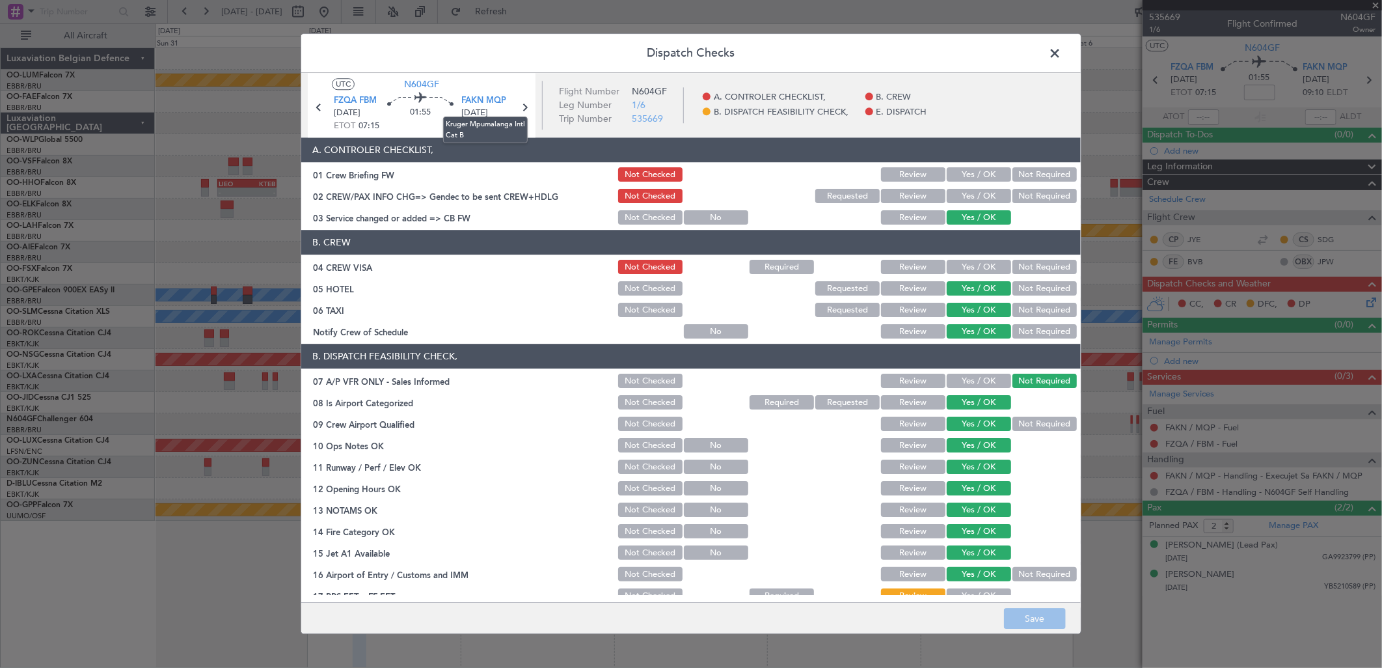
click at [521, 107] on mat-tooltip-component "Kruger Mpumalanga Intl Cat B" at bounding box center [485, 129] width 103 height 45
click at [527, 109] on mat-tooltip-component "Kruger Mpumalanga Intl Cat B" at bounding box center [485, 129] width 103 height 45
click at [524, 105] on icon at bounding box center [524, 107] width 17 height 17
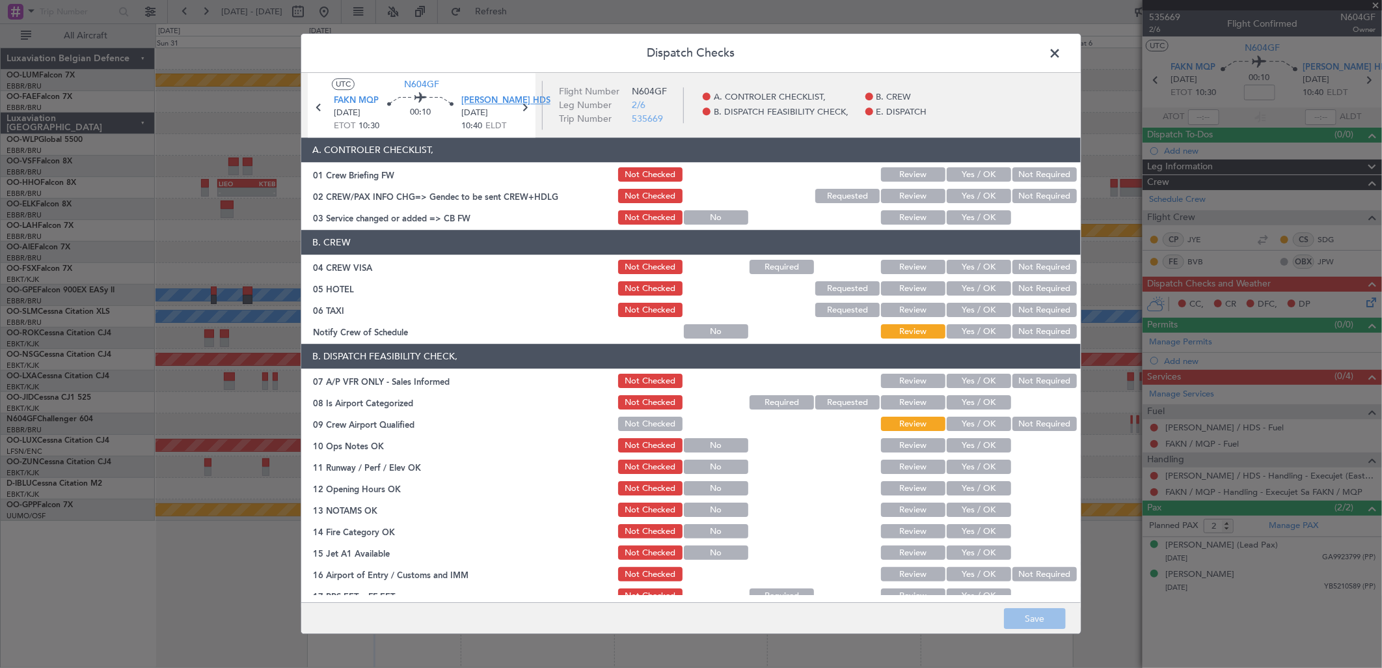
click at [490, 101] on span "[PERSON_NAME] HDS" at bounding box center [505, 100] width 89 height 13
click at [968, 213] on button "Yes / OK" at bounding box center [979, 218] width 64 height 14
click at [970, 289] on button "Yes / OK" at bounding box center [979, 289] width 64 height 14
click at [967, 310] on button "Yes / OK" at bounding box center [979, 310] width 64 height 14
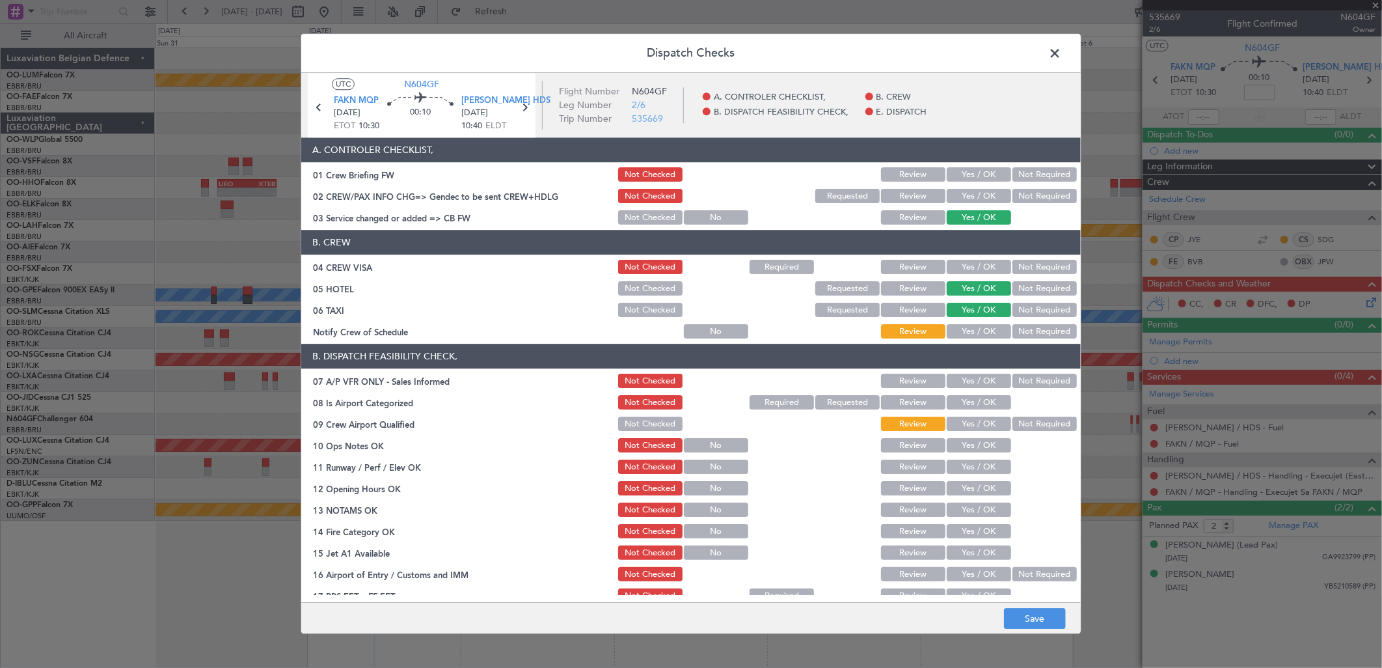
click at [968, 330] on button "Yes / OK" at bounding box center [979, 332] width 64 height 14
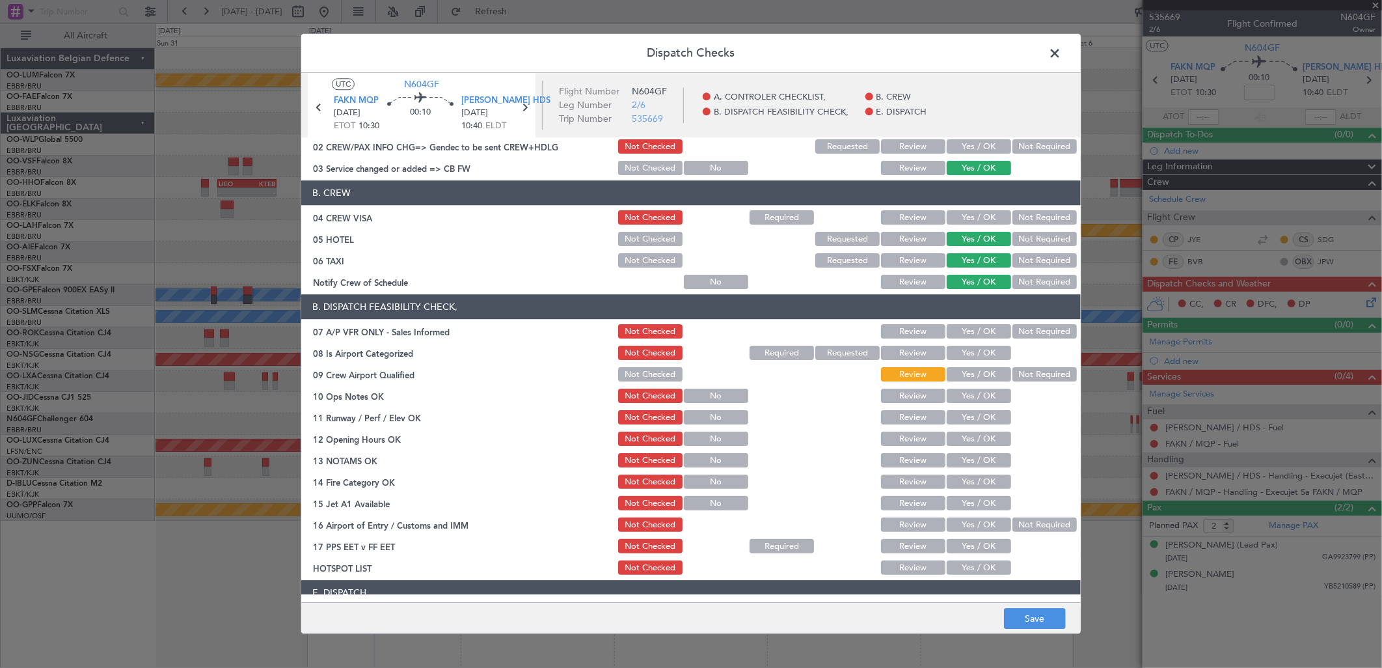
scroll to position [72, 0]
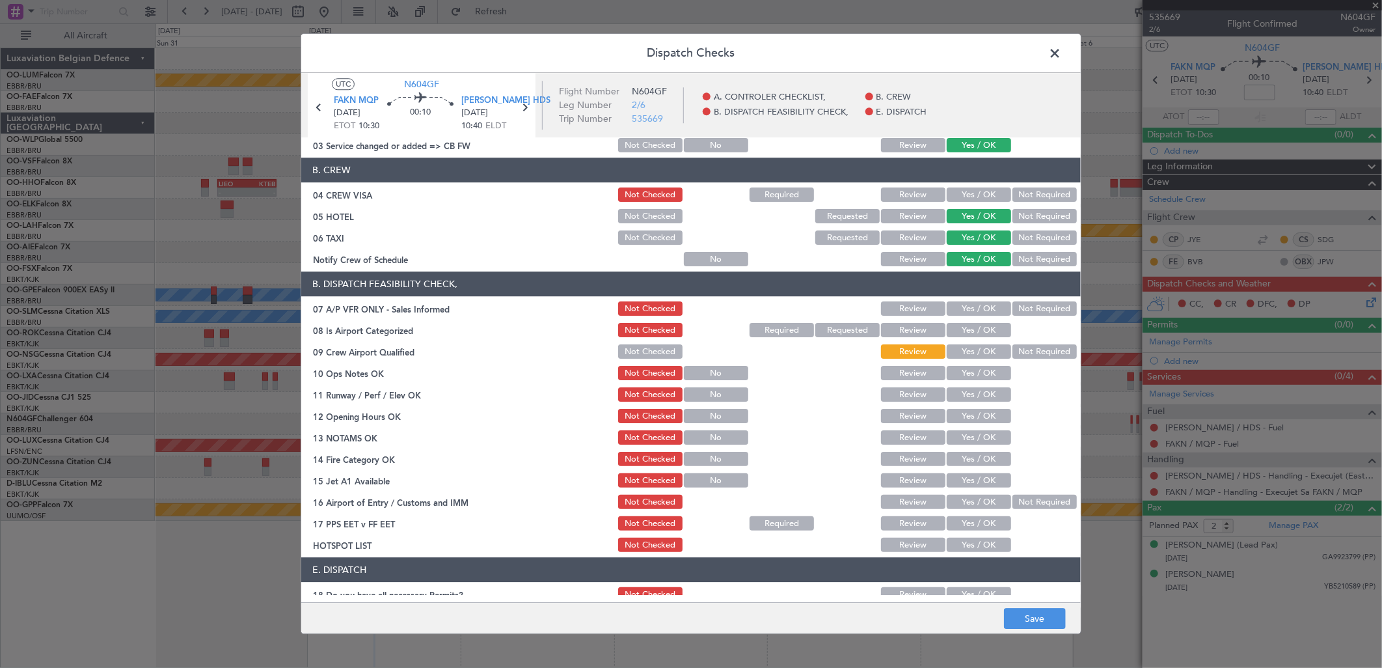
click at [1016, 301] on div "Not Required" at bounding box center [1043, 309] width 66 height 18
click at [764, 331] on button "Required" at bounding box center [782, 330] width 64 height 14
click at [971, 368] on button "Yes / OK" at bounding box center [979, 373] width 64 height 14
click at [716, 389] on button "No" at bounding box center [716, 395] width 64 height 14
click at [641, 388] on button "Not Checked" at bounding box center [650, 395] width 64 height 14
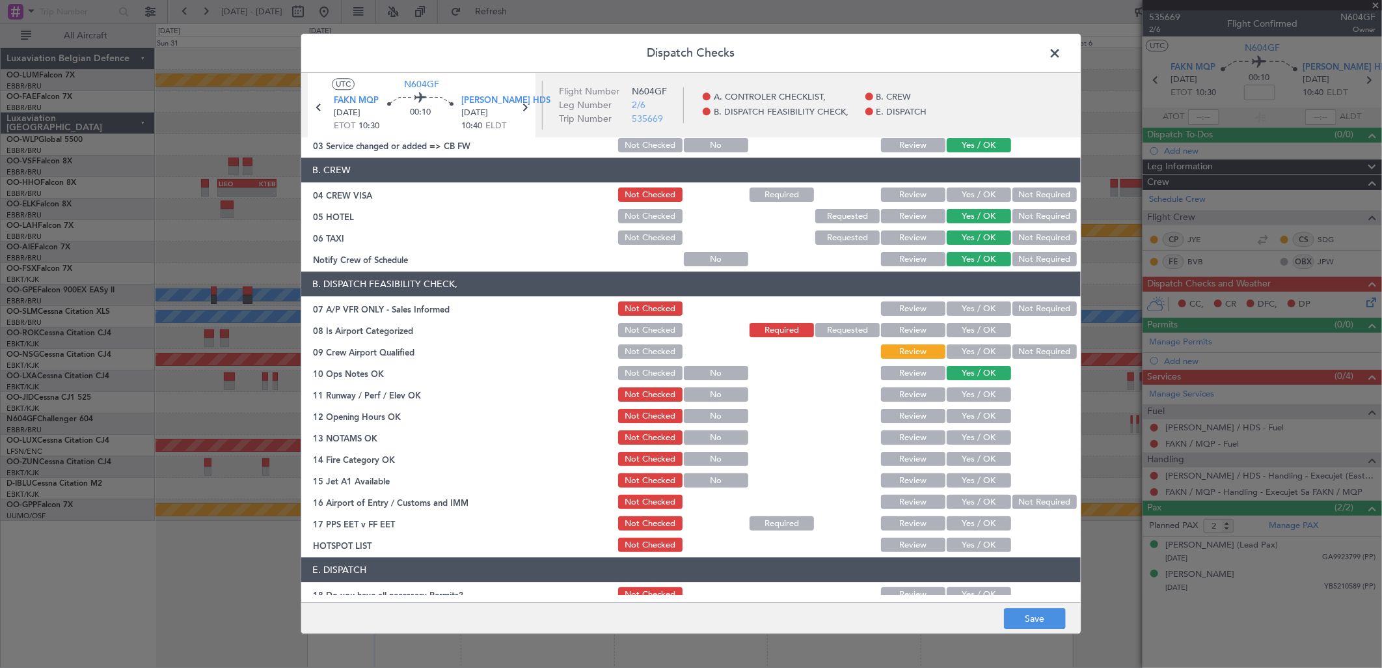
click at [963, 417] on button "Yes / OK" at bounding box center [979, 416] width 64 height 14
click at [1016, 608] on footer "Save" at bounding box center [690, 617] width 779 height 31
click at [1021, 606] on footer "Save" at bounding box center [690, 617] width 779 height 31
click at [1029, 617] on button "Save" at bounding box center [1035, 618] width 62 height 21
click at [1061, 53] on span at bounding box center [1061, 57] width 0 height 26
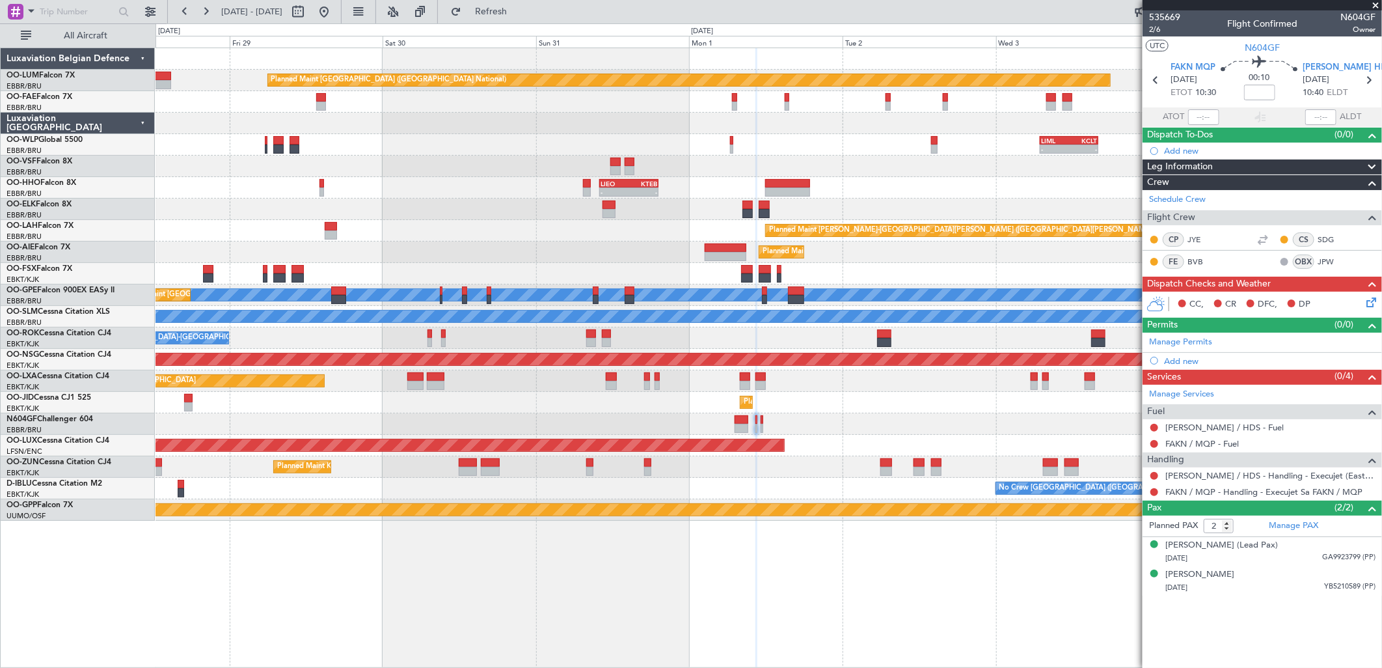
click at [718, 285] on div "Planned Maint Brussels (Brussels National) Owner Melsbroek Air Base Owner Melsb…" at bounding box center [769, 284] width 1226 height 472
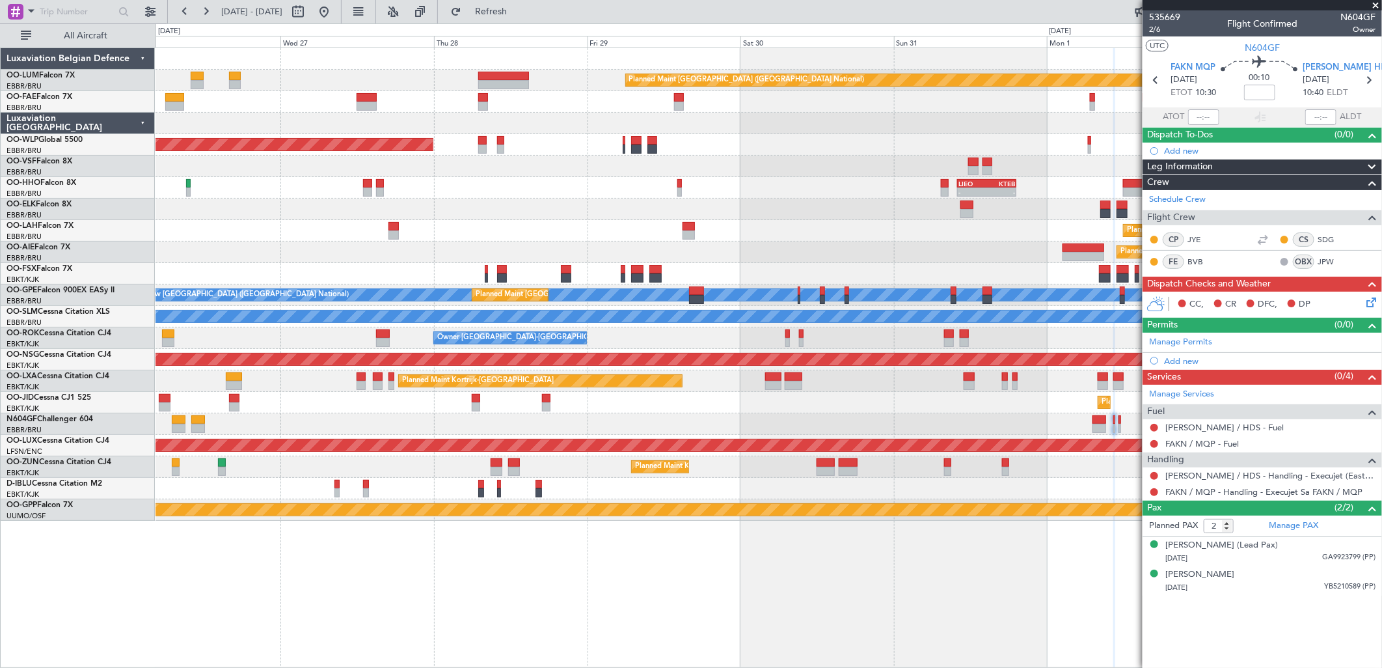
click at [885, 258] on div "Planned Maint [GEOGRAPHIC_DATA] ([GEOGRAPHIC_DATA])" at bounding box center [769, 251] width 1226 height 21
click at [334, 14] on button at bounding box center [324, 11] width 21 height 21
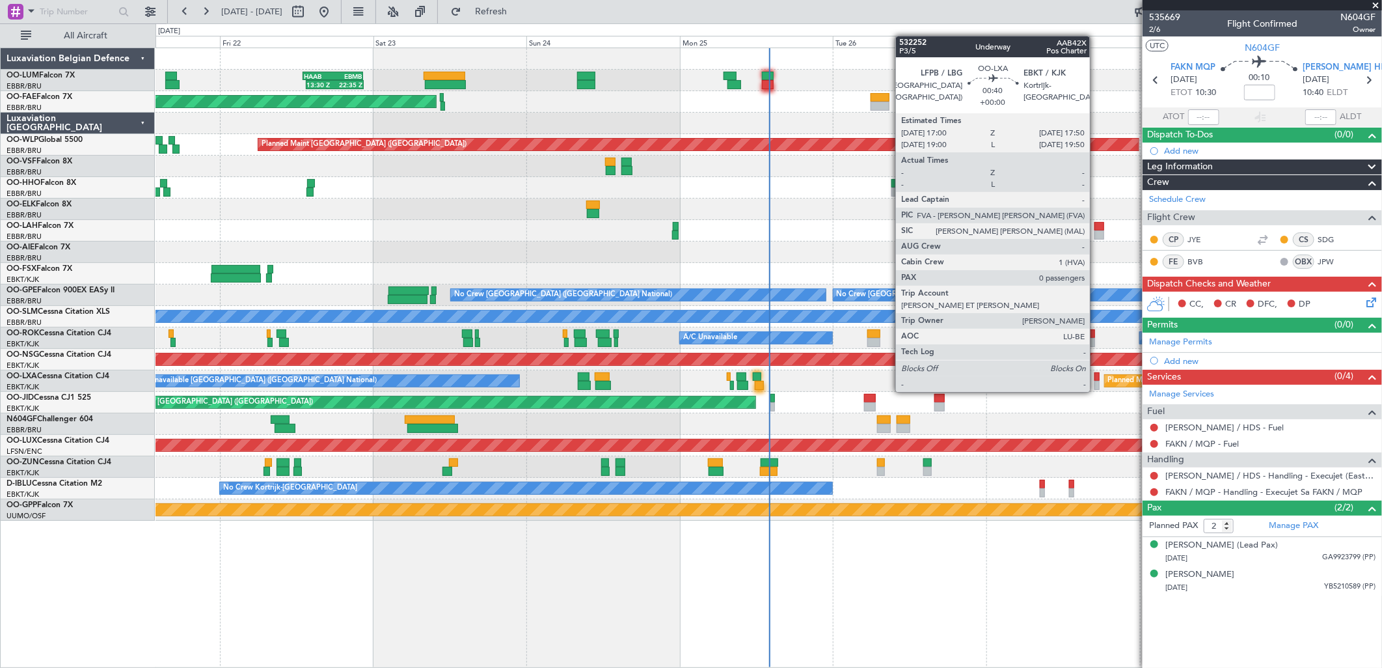
click at [1096, 379] on div at bounding box center [1097, 376] width 6 height 9
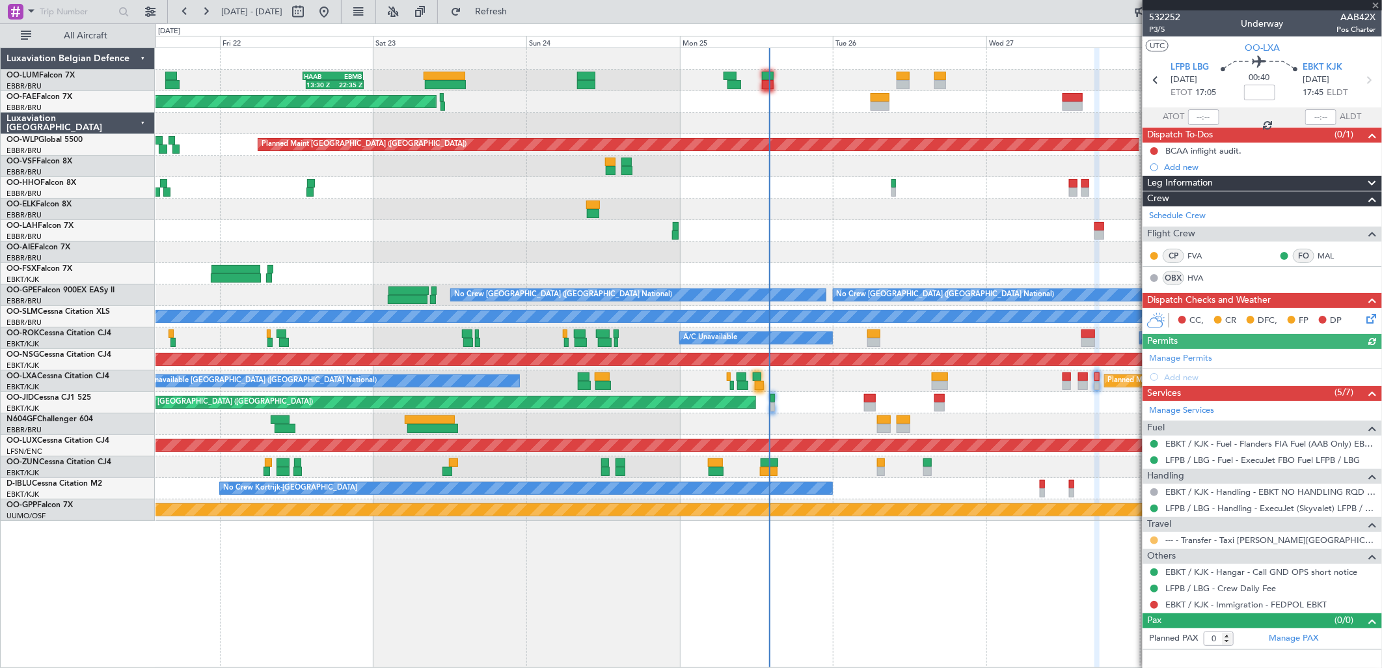
click at [1152, 536] on button at bounding box center [1154, 540] width 8 height 8
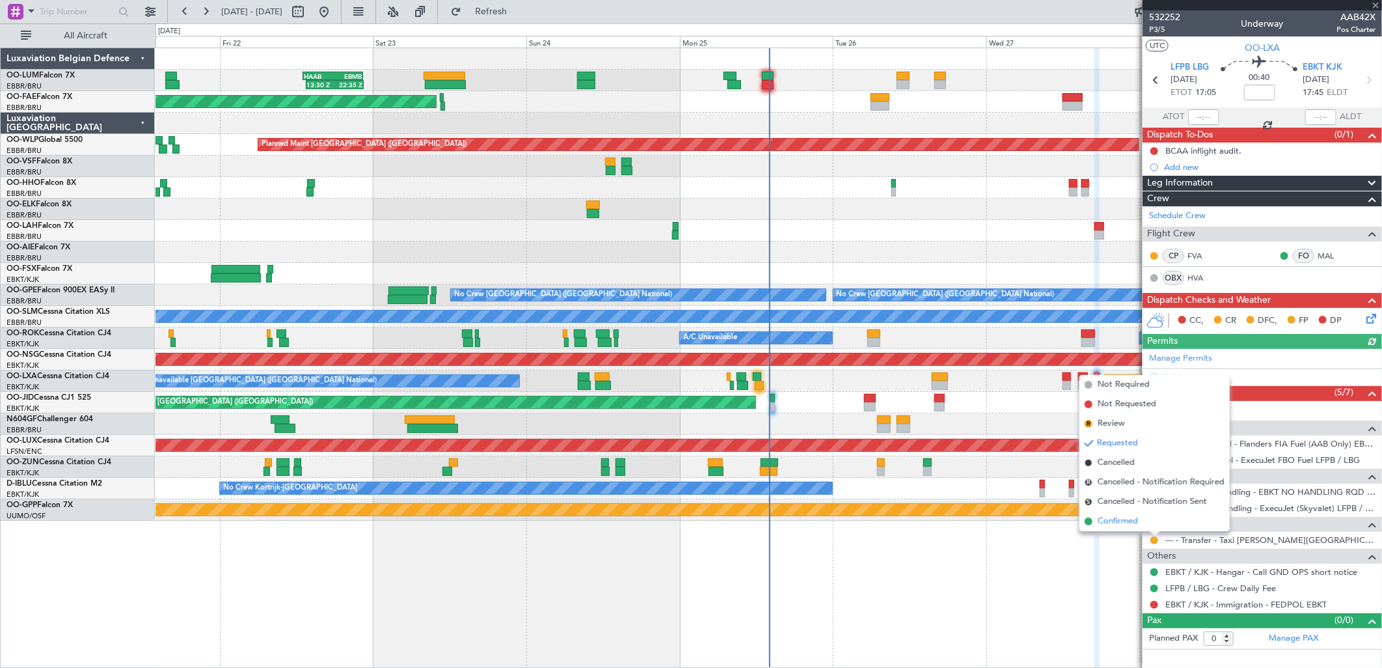
click at [1120, 523] on span "Confirmed" at bounding box center [1118, 521] width 40 height 13
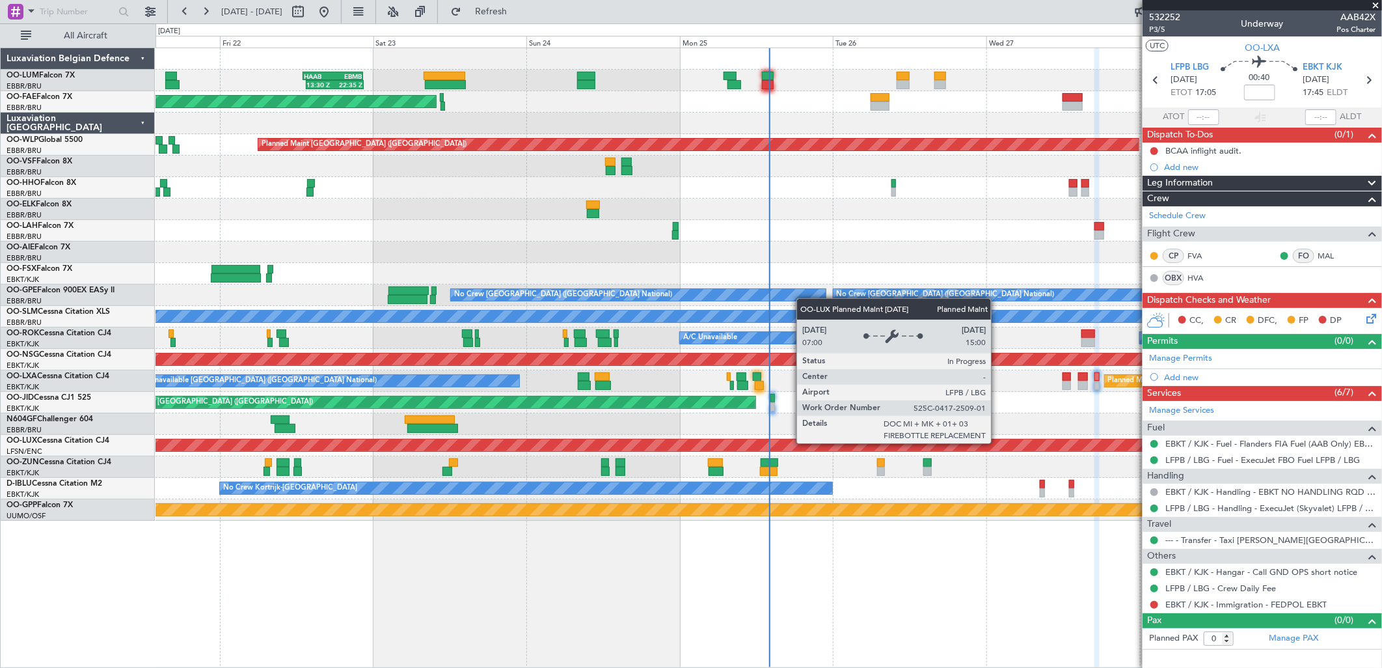
click at [28, 453] on div "Planned Maint Brussels (Brussels National) 13:30 Z 22:35 Z HAAB 13:00 Z EBMB 22…" at bounding box center [691, 345] width 1382 height 644
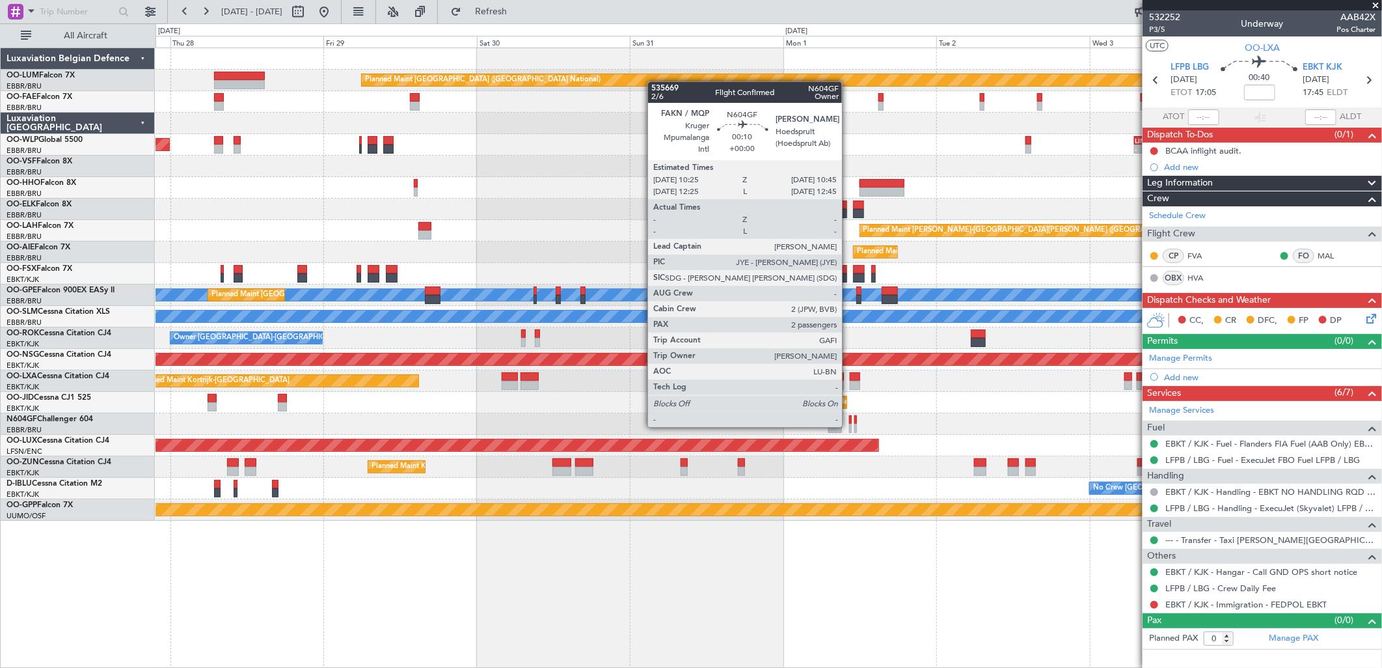
click at [849, 426] on div at bounding box center [850, 428] width 3 height 9
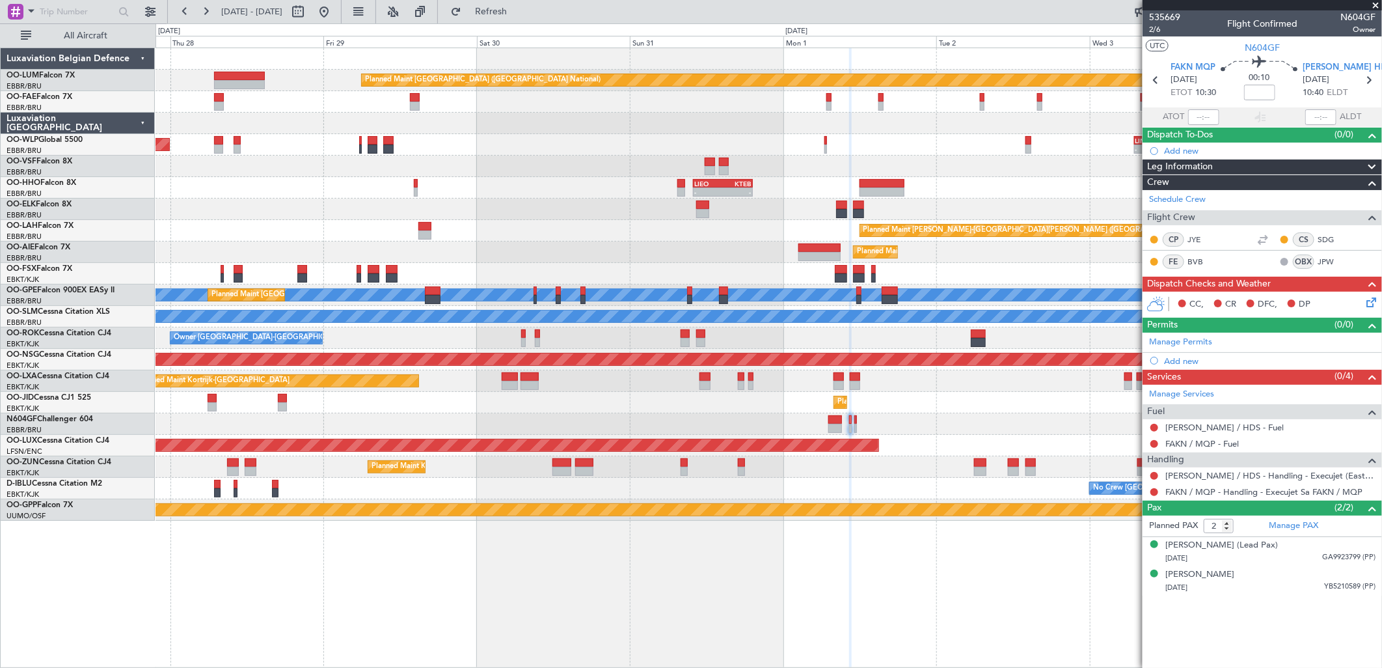
click at [1370, 298] on icon at bounding box center [1369, 300] width 10 height 10
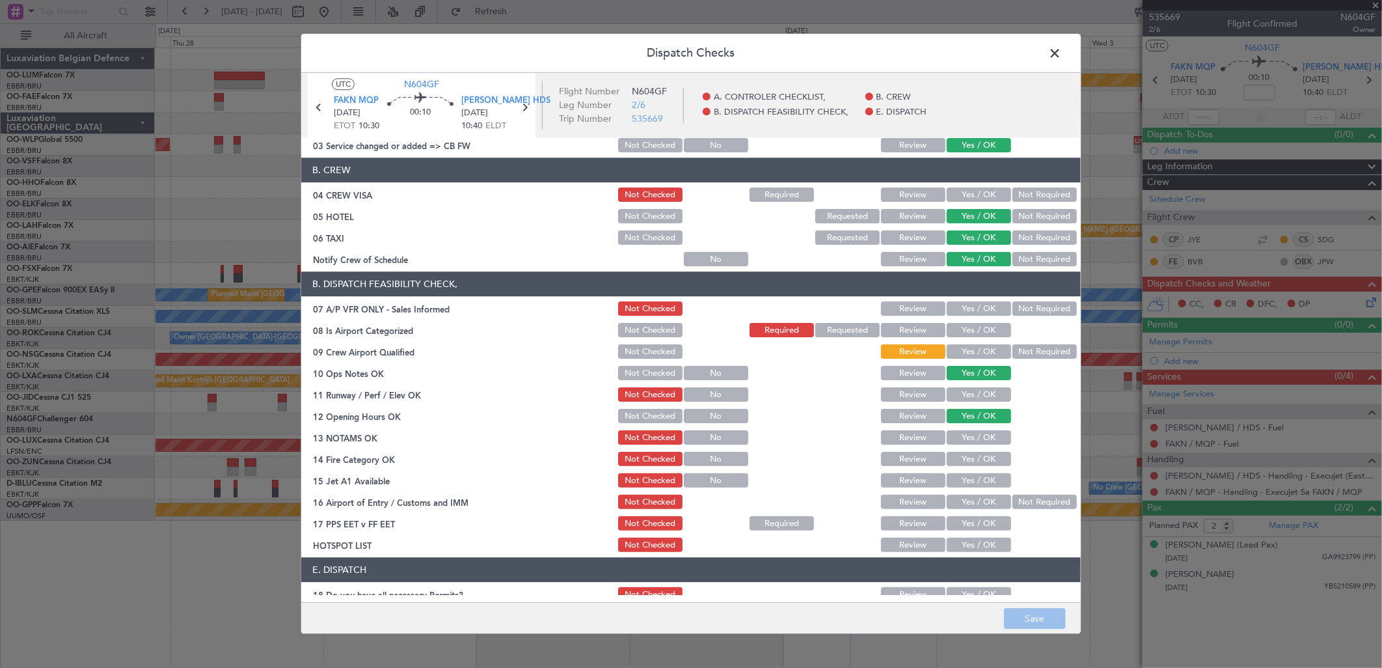
click at [973, 302] on button "Yes / OK" at bounding box center [979, 309] width 64 height 14
click at [950, 459] on button "Yes / OK" at bounding box center [979, 459] width 64 height 14
click at [951, 477] on button "Yes / OK" at bounding box center [979, 481] width 64 height 14
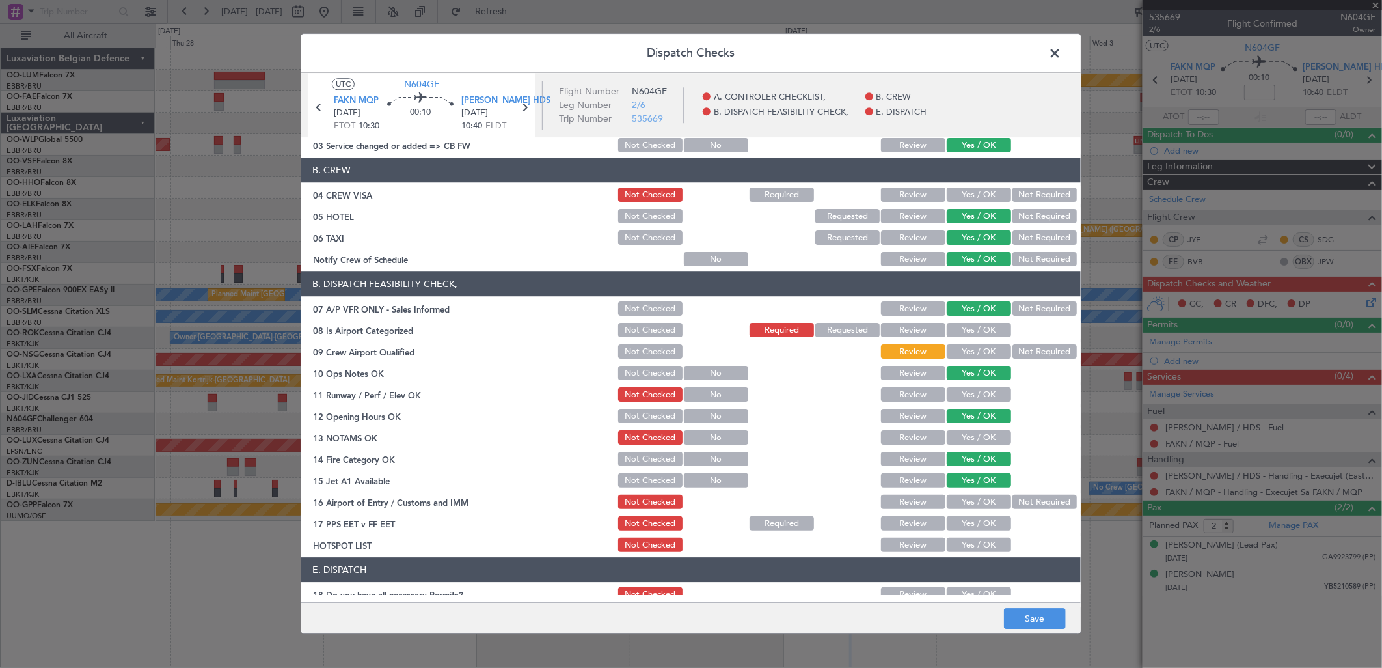
click at [1014, 495] on button "Not Required" at bounding box center [1044, 502] width 64 height 14
click at [947, 440] on button "Yes / OK" at bounding box center [979, 438] width 64 height 14
click at [973, 399] on button "Yes / OK" at bounding box center [979, 395] width 64 height 14
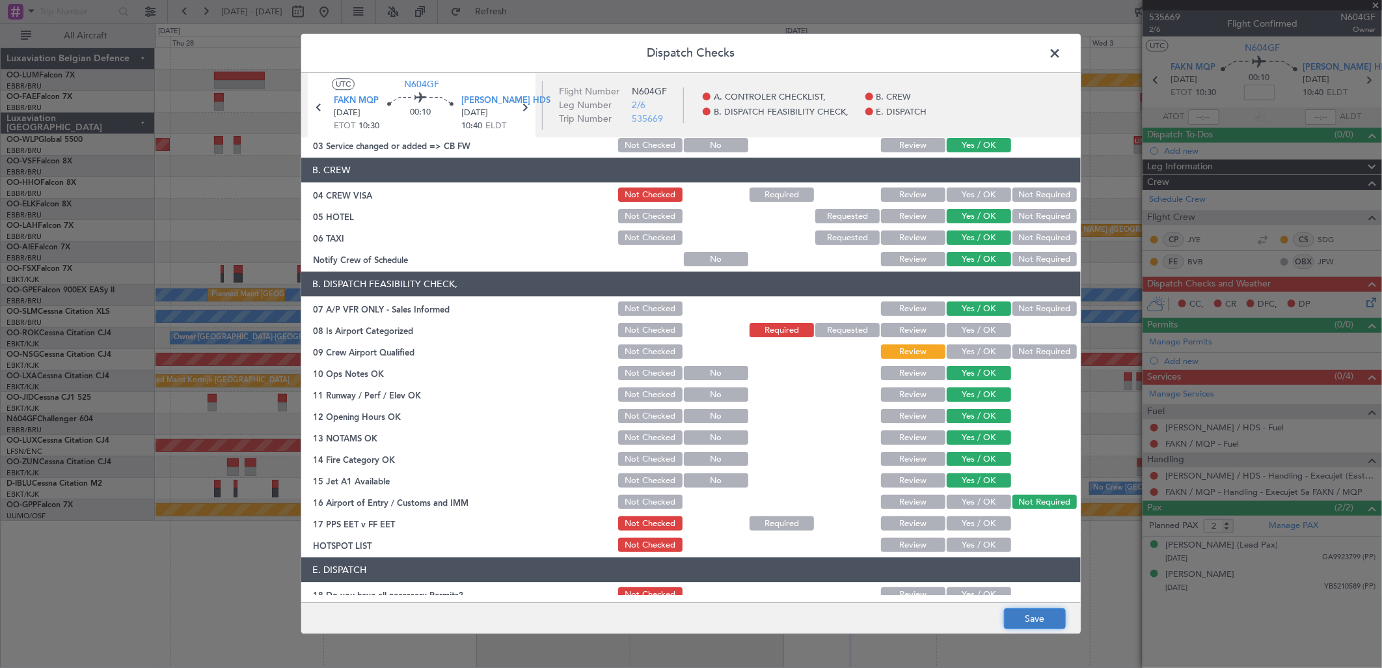
click at [1041, 618] on button "Save" at bounding box center [1035, 618] width 62 height 21
click at [526, 109] on icon at bounding box center [524, 107] width 17 height 17
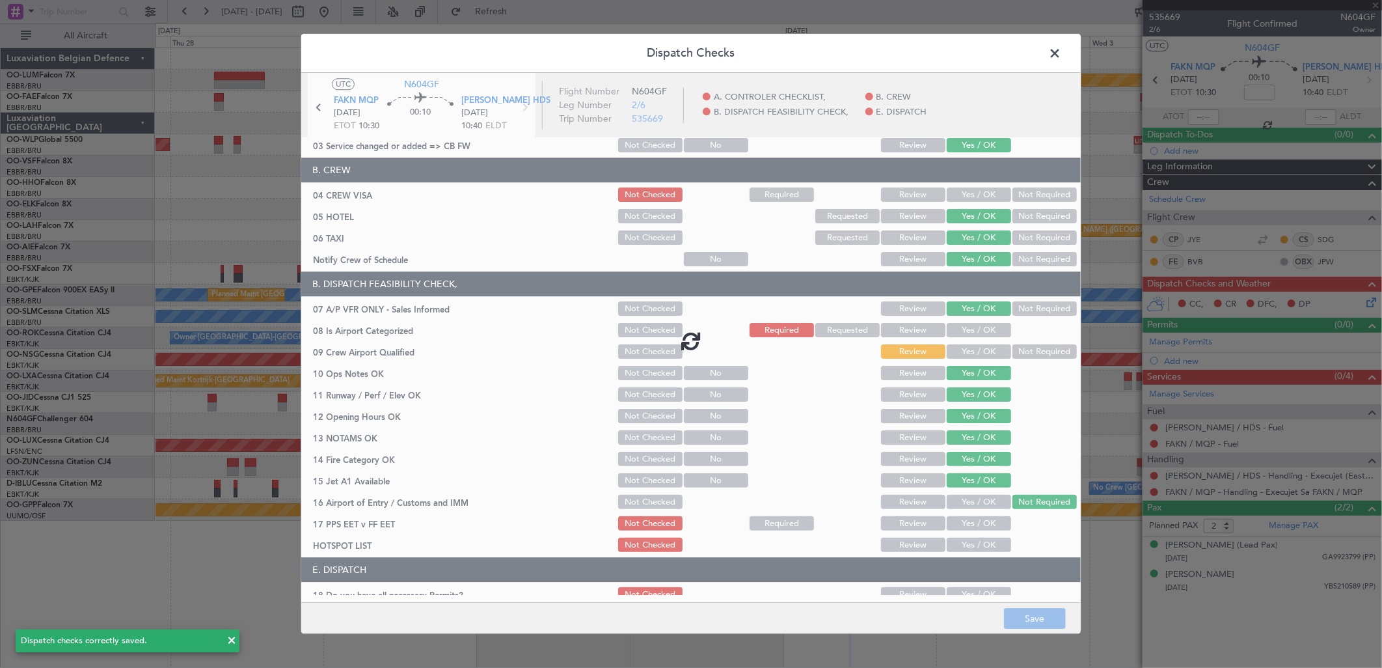
type input "0"
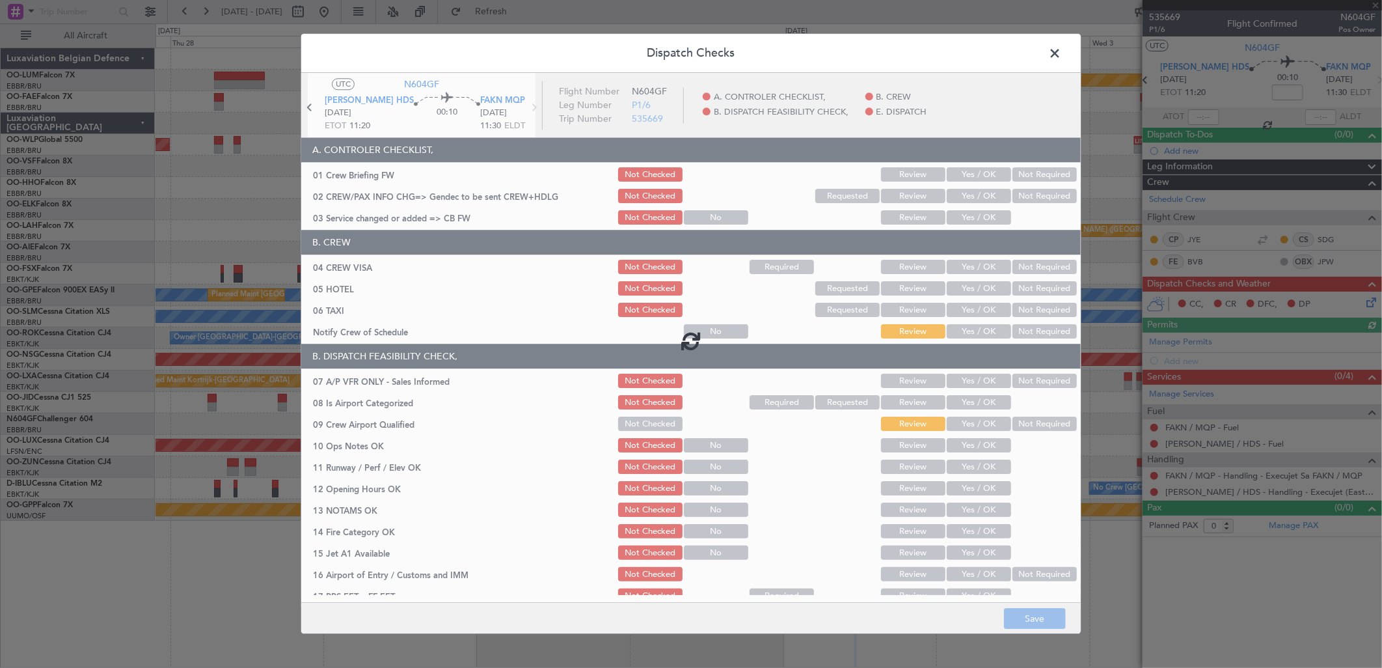
click at [973, 217] on div at bounding box center [690, 340] width 779 height 534
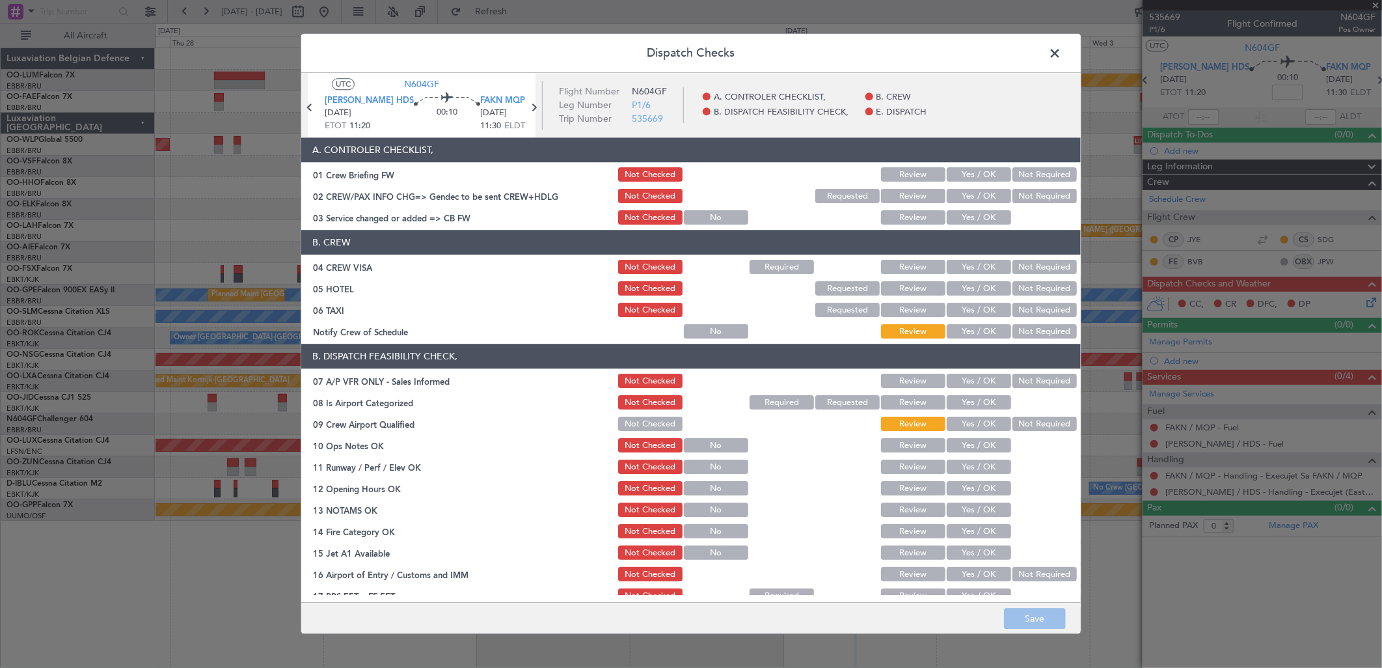
click at [976, 222] on button "Yes / OK" at bounding box center [979, 218] width 64 height 14
click at [977, 295] on button "Yes / OK" at bounding box center [979, 289] width 64 height 14
click at [975, 315] on button "Yes / OK" at bounding box center [979, 310] width 64 height 14
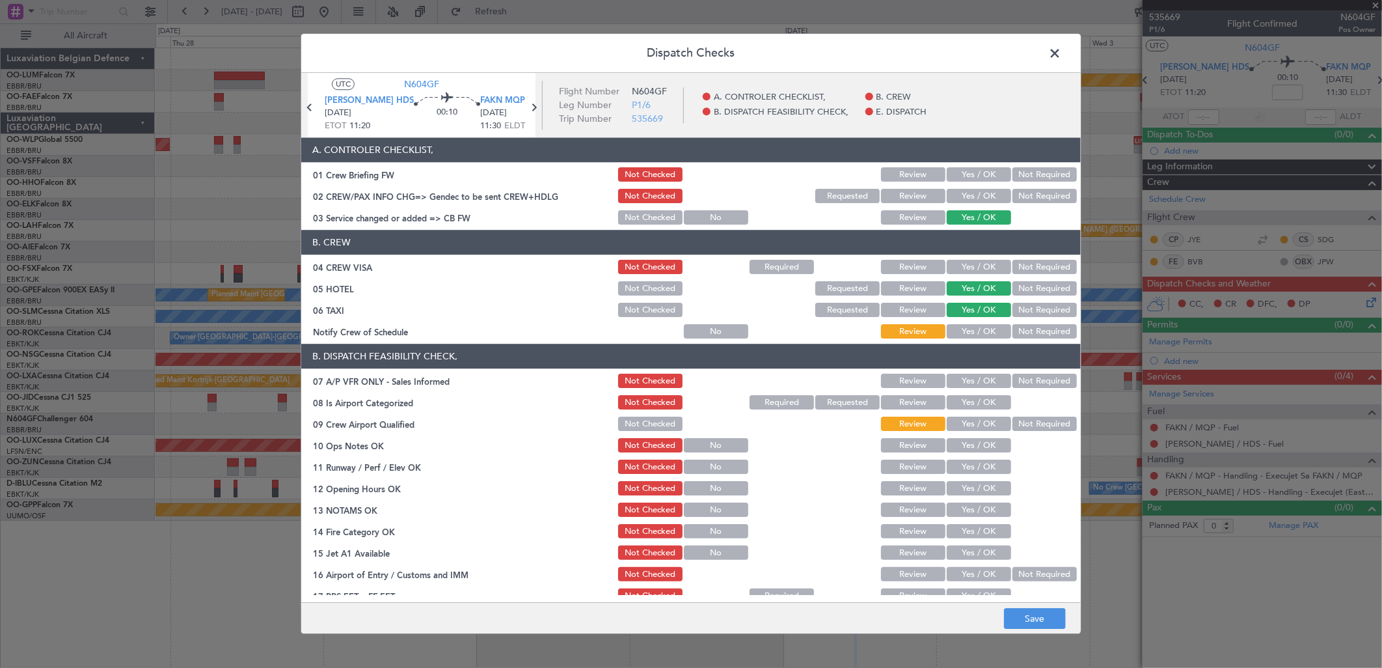
click at [979, 326] on button "Yes / OK" at bounding box center [979, 332] width 64 height 14
click at [985, 376] on button "Yes / OK" at bounding box center [979, 381] width 64 height 14
click at [777, 403] on button "Required" at bounding box center [782, 403] width 64 height 14
click at [955, 446] on button "Yes / OK" at bounding box center [979, 446] width 64 height 14
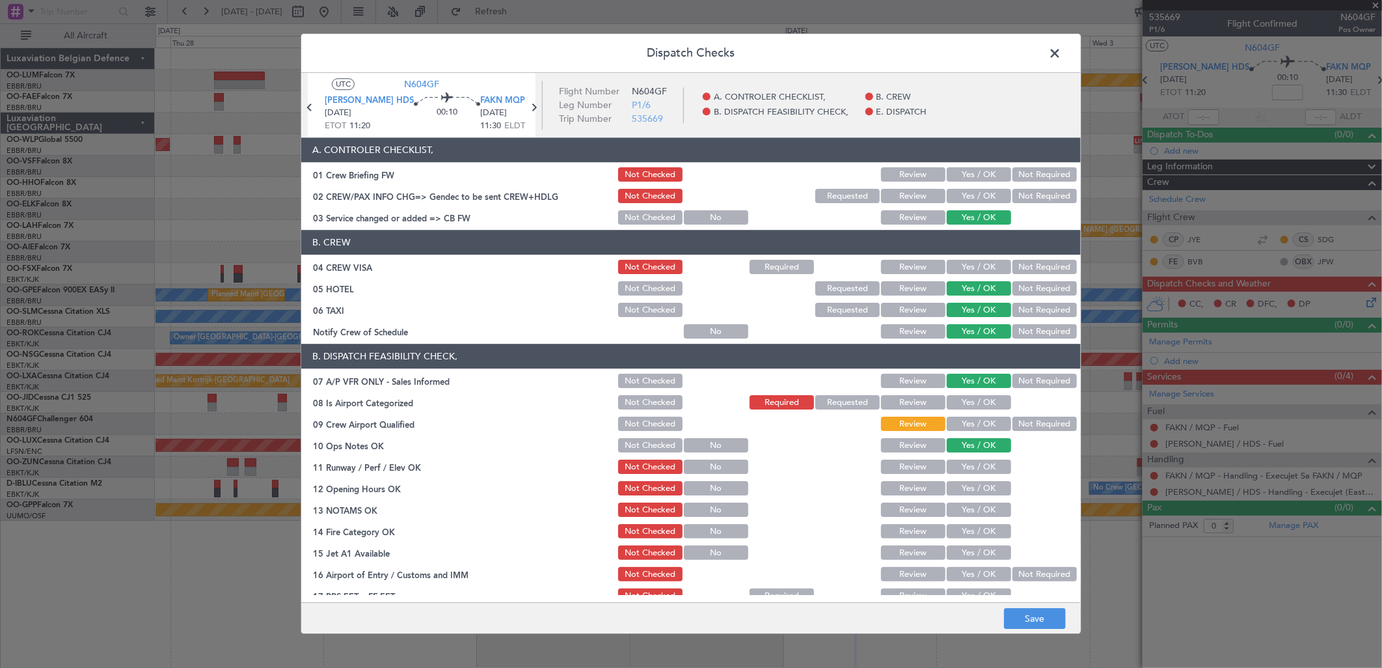
click at [961, 463] on button "Yes / OK" at bounding box center [979, 467] width 64 height 14
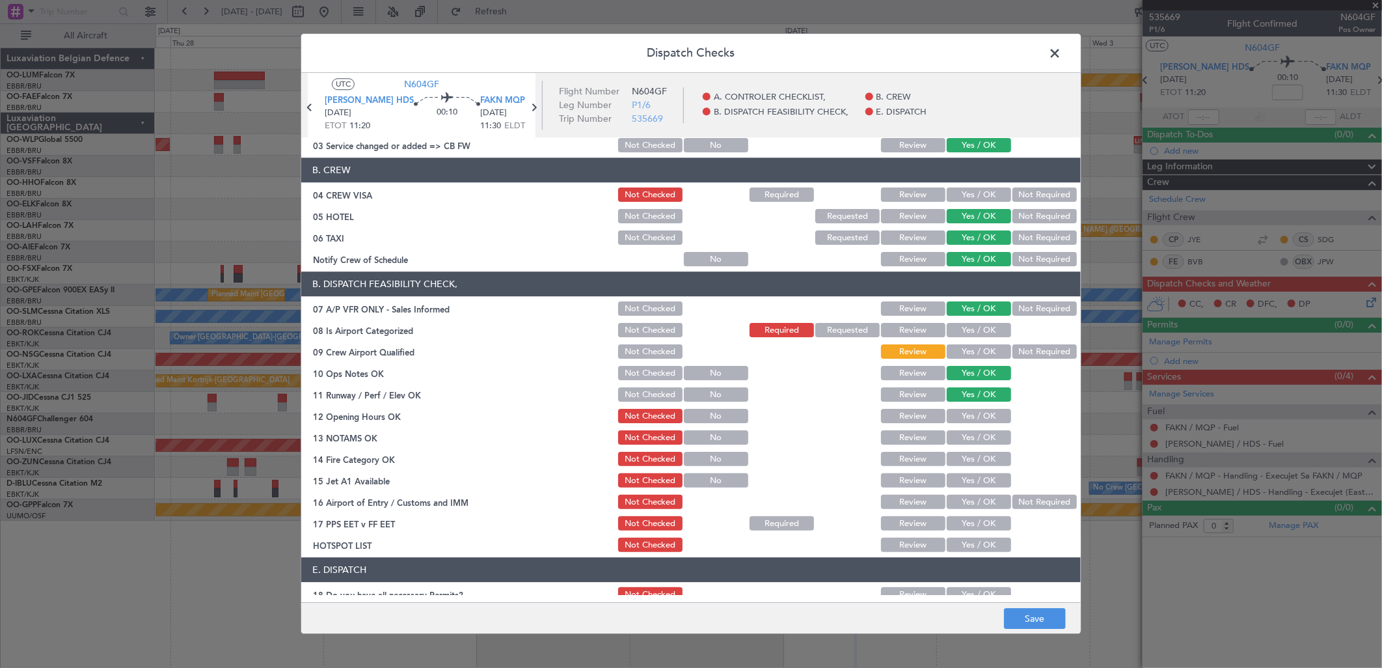
click at [984, 419] on button "Yes / OK" at bounding box center [979, 416] width 64 height 14
click at [1024, 623] on button "Save" at bounding box center [1035, 618] width 62 height 21
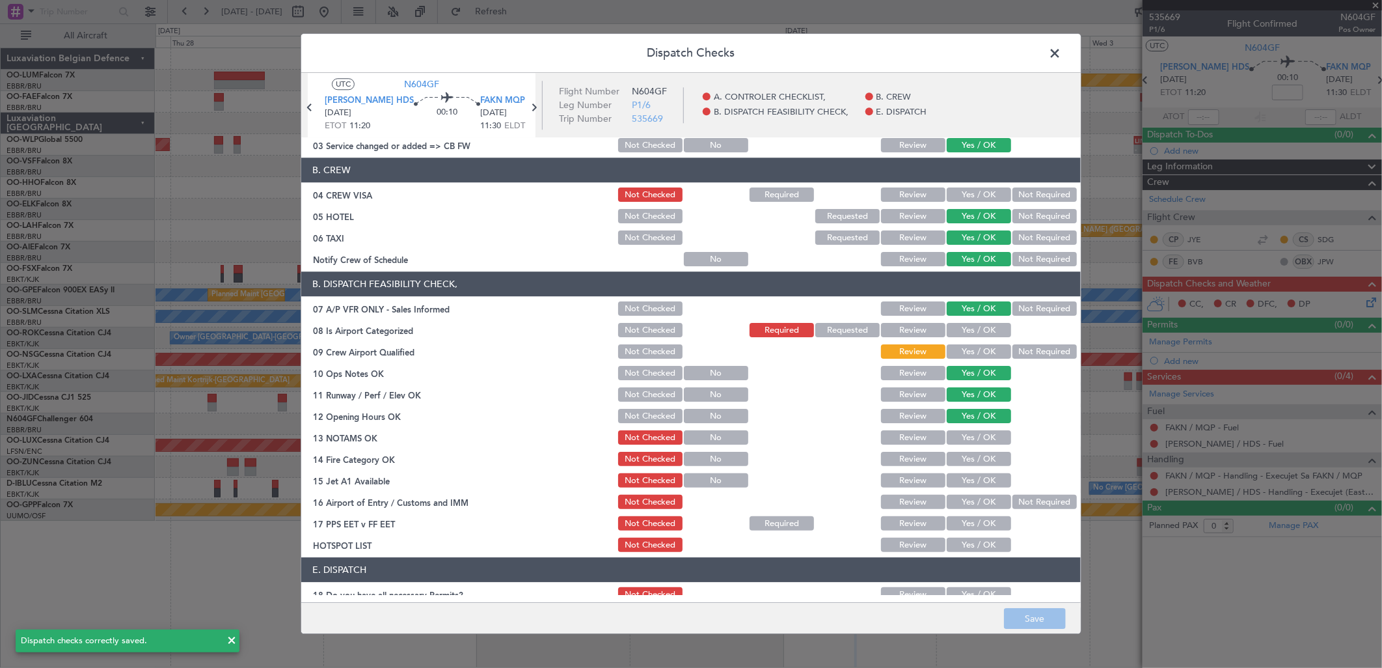
click at [1061, 49] on span at bounding box center [1061, 57] width 0 height 26
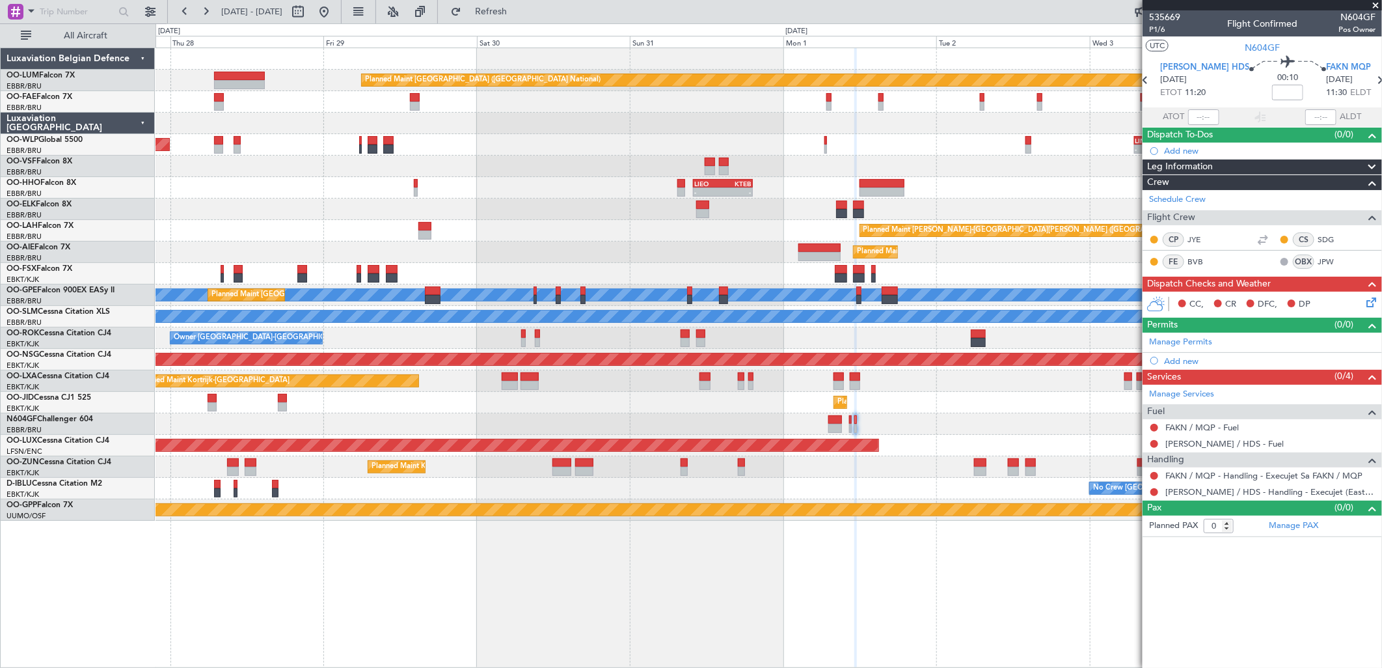
click at [1361, 304] on div "CC, CR DFC, DP" at bounding box center [1267, 305] width 191 height 20
click at [1362, 301] on div "CC, CR DFC, DP" at bounding box center [1267, 305] width 191 height 20
click at [1369, 298] on icon at bounding box center [1369, 300] width 10 height 10
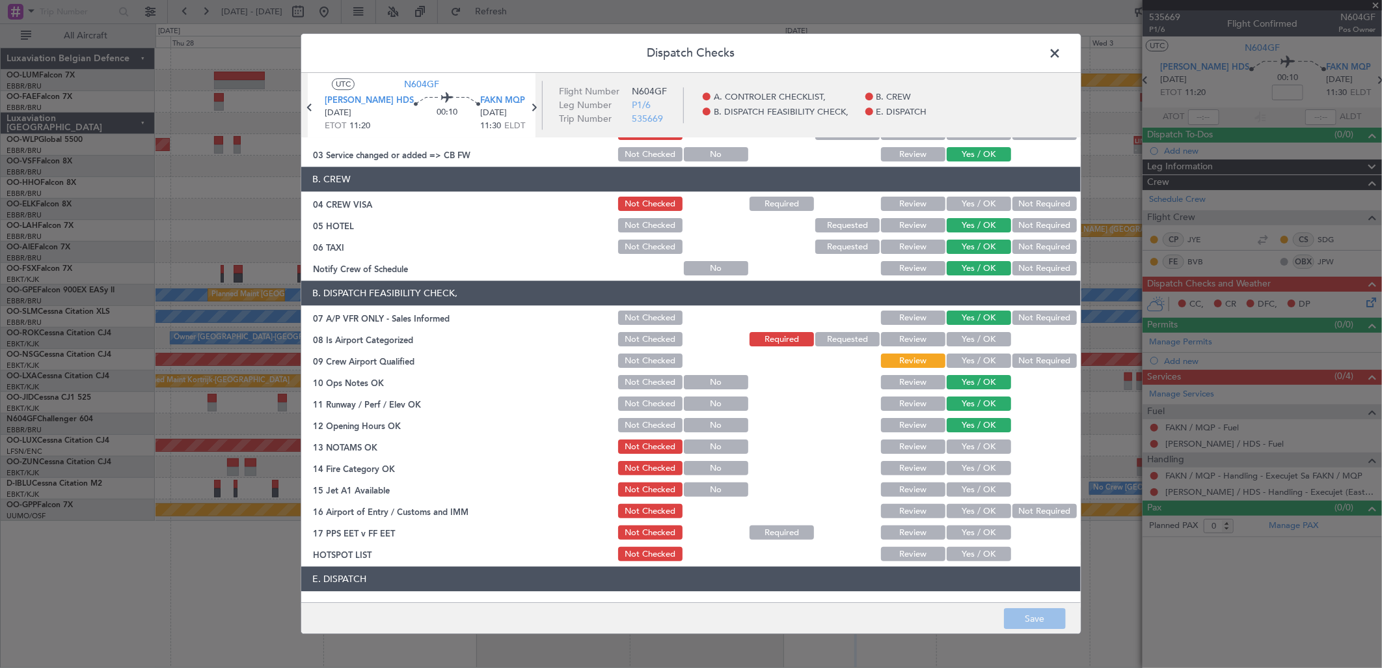
scroll to position [127, 0]
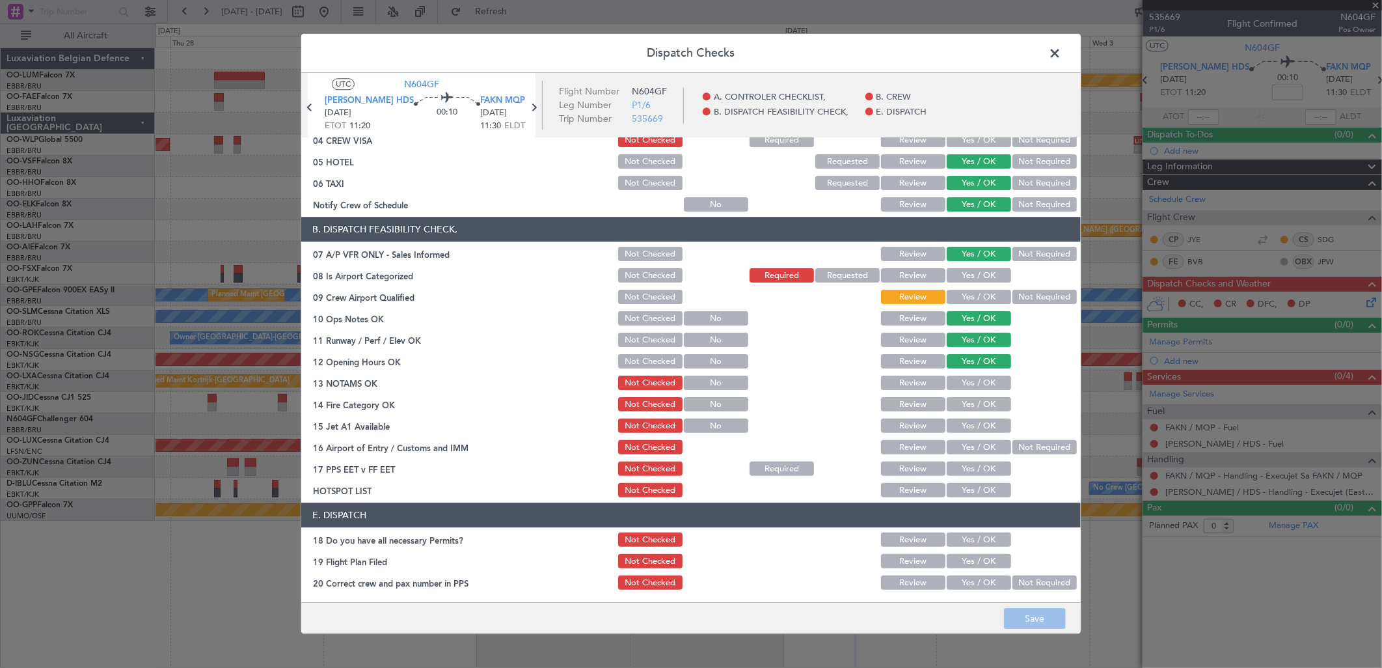
click at [966, 380] on button "Yes / OK" at bounding box center [979, 383] width 64 height 14
click at [963, 403] on button "Yes / OK" at bounding box center [979, 405] width 64 height 14
click at [963, 424] on button "Yes / OK" at bounding box center [979, 426] width 64 height 14
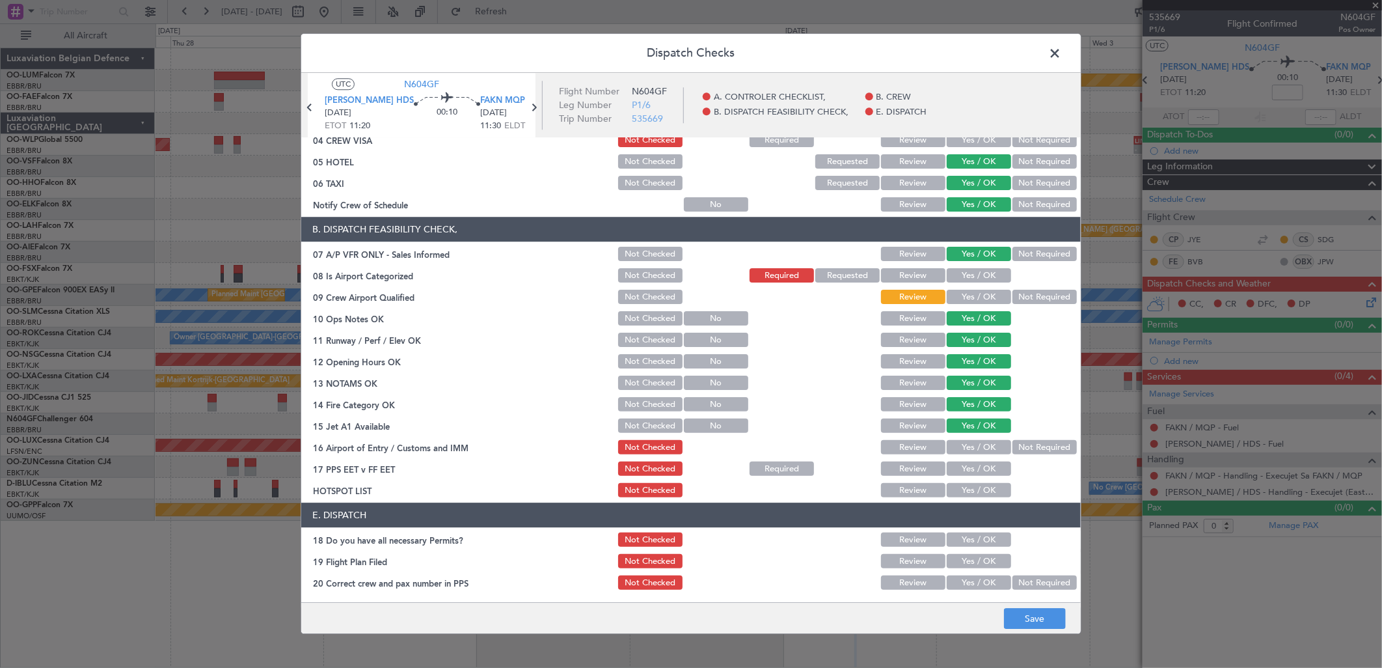
click at [1024, 446] on button "Not Required" at bounding box center [1044, 447] width 64 height 14
click at [1025, 619] on button "Save" at bounding box center [1035, 618] width 62 height 21
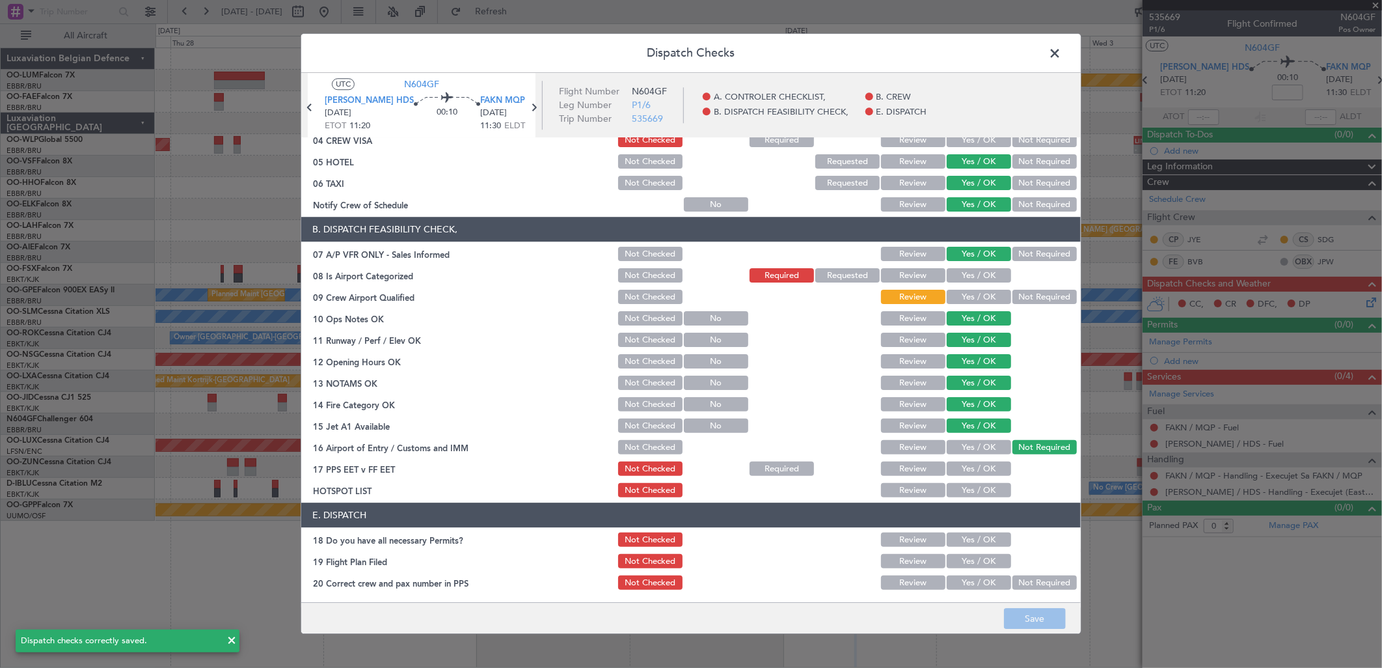
click at [1061, 48] on span at bounding box center [1061, 57] width 0 height 26
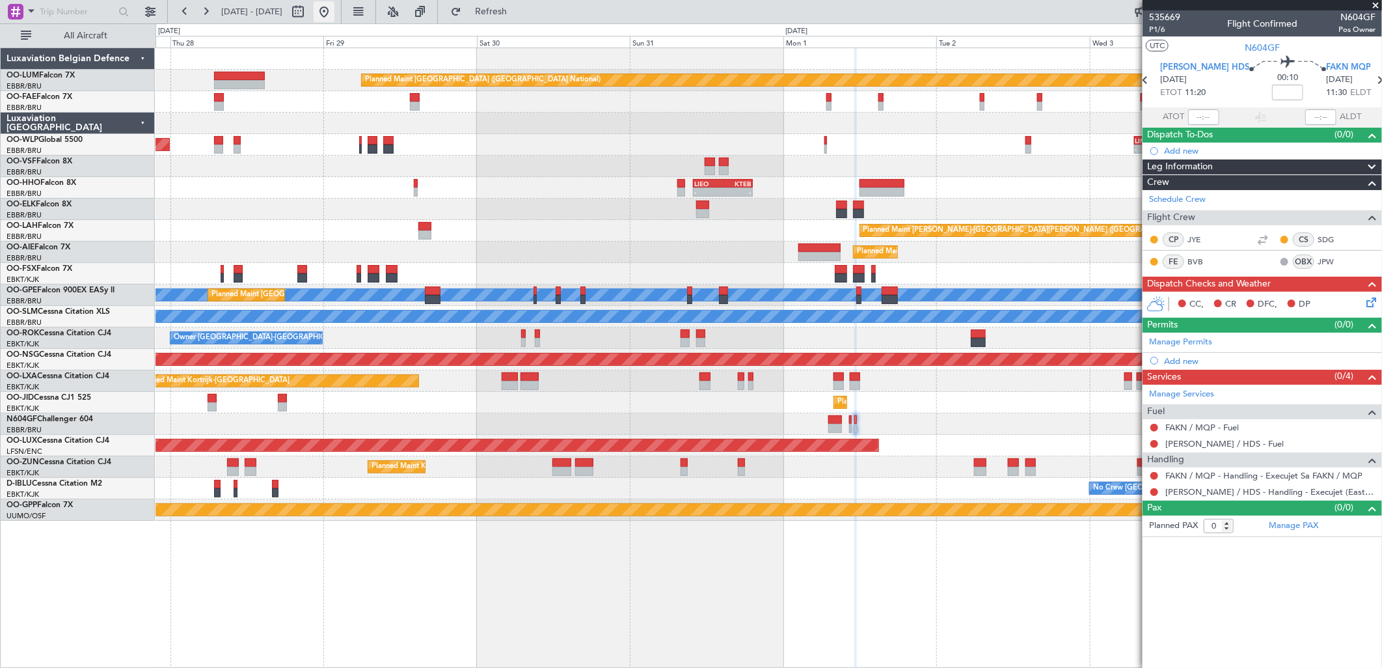
click at [334, 11] on button at bounding box center [324, 11] width 21 height 21
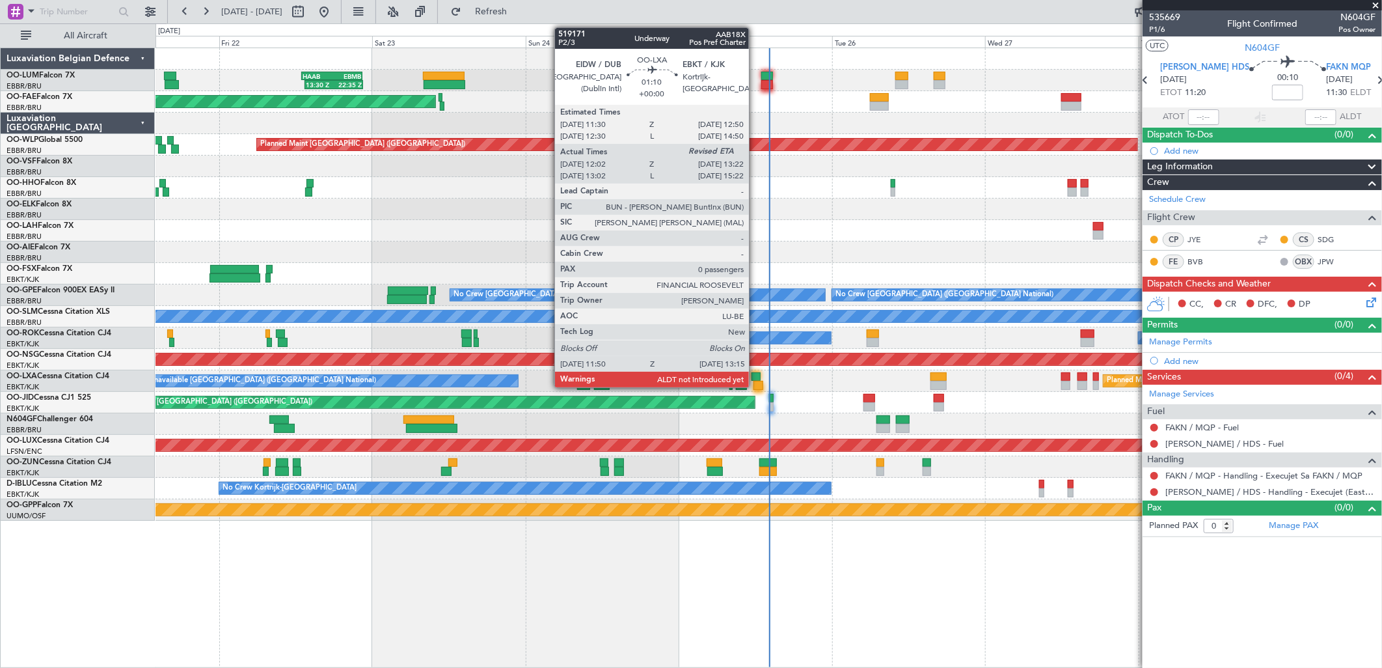
click at [755, 378] on div at bounding box center [755, 376] width 9 height 9
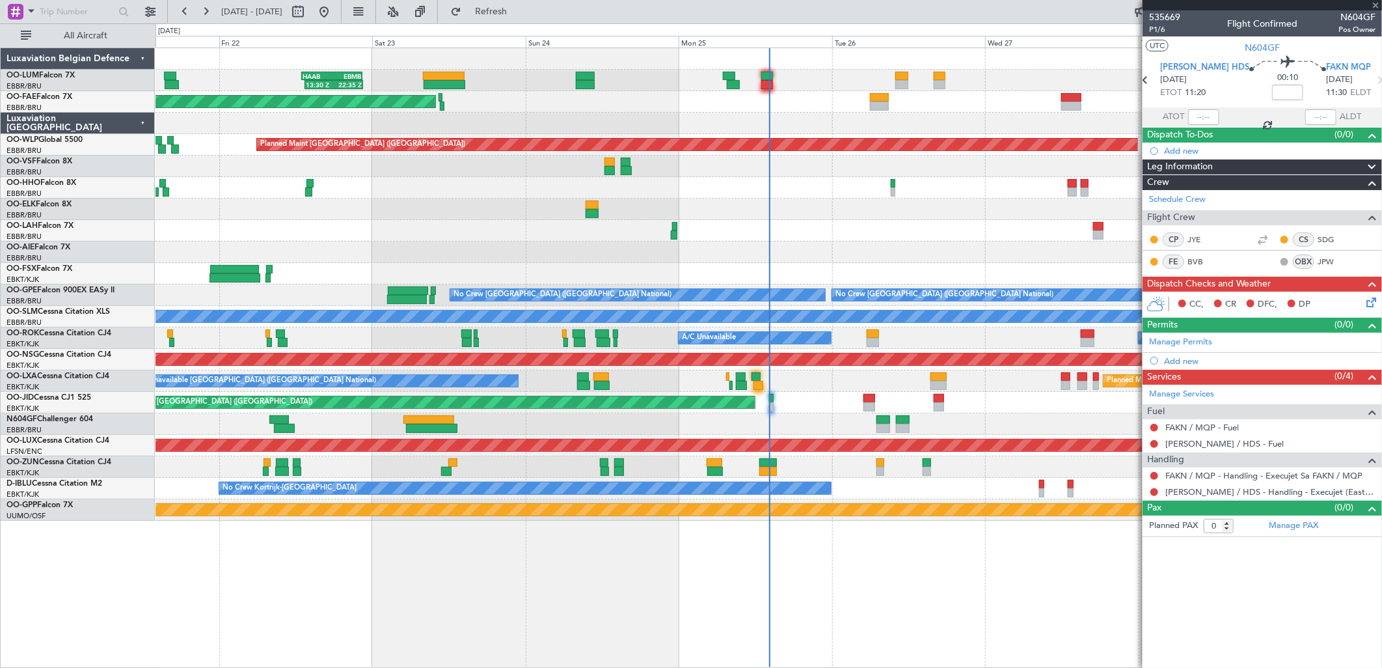
type input "12:07"
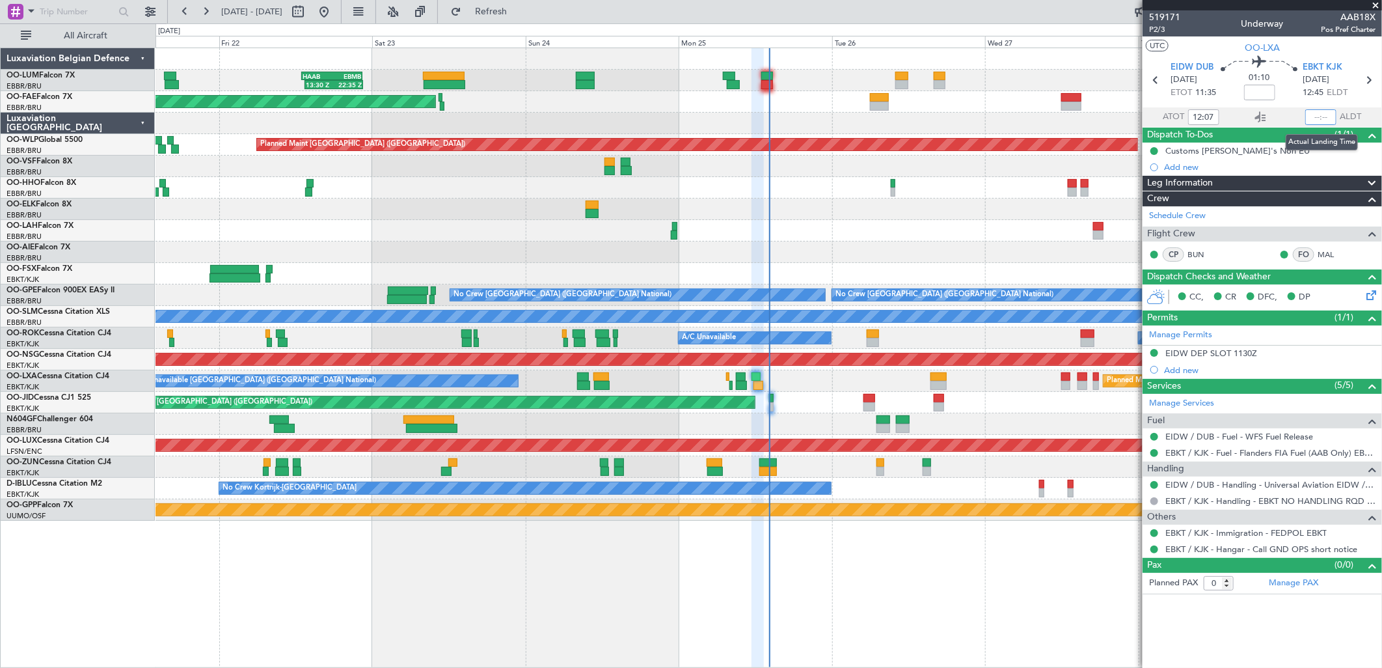
click at [1322, 115] on input "text" at bounding box center [1320, 117] width 31 height 16
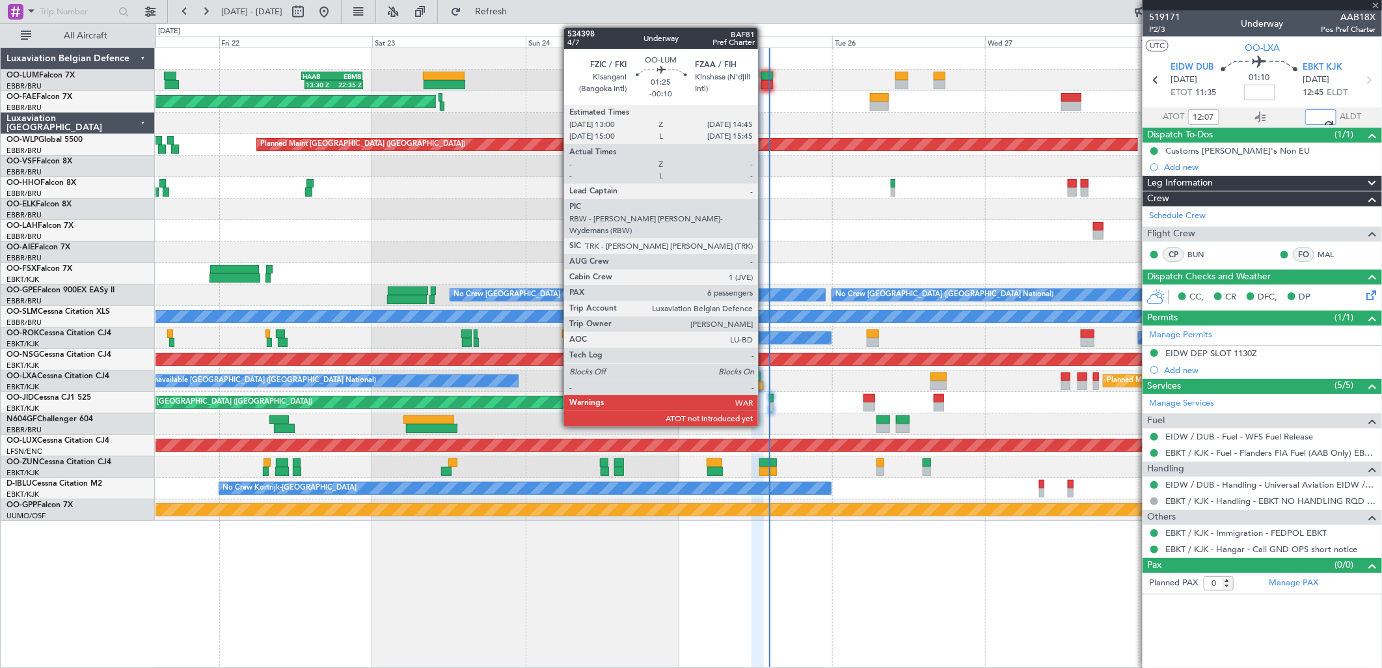
click at [764, 80] on div at bounding box center [767, 84] width 12 height 9
type input "13:14"
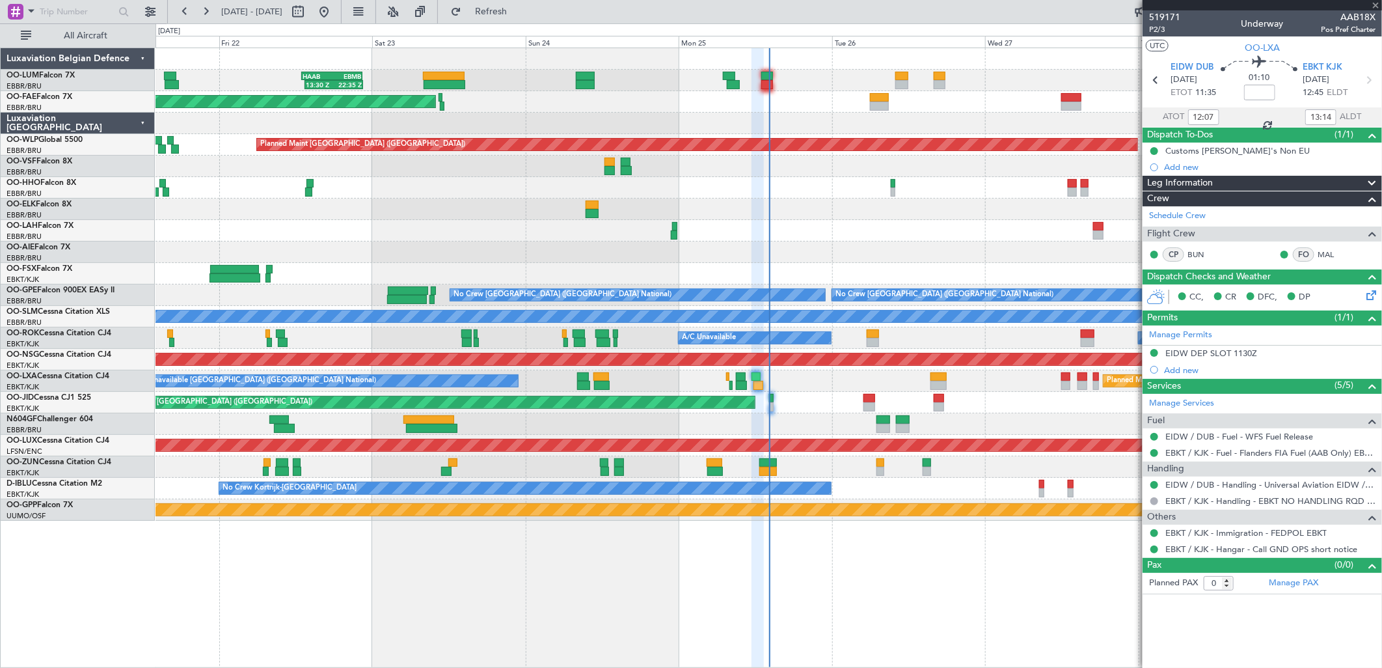
type input "-00:10"
type input "6"
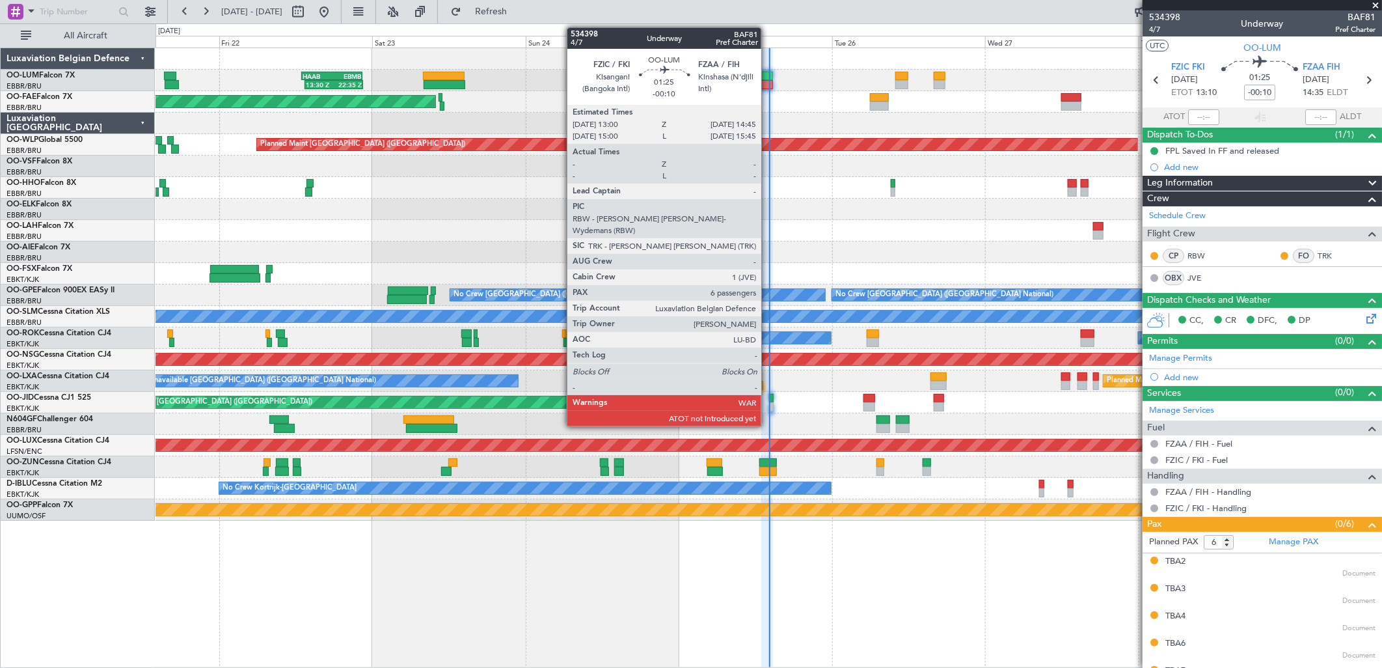
click at [768, 74] on div at bounding box center [767, 76] width 12 height 9
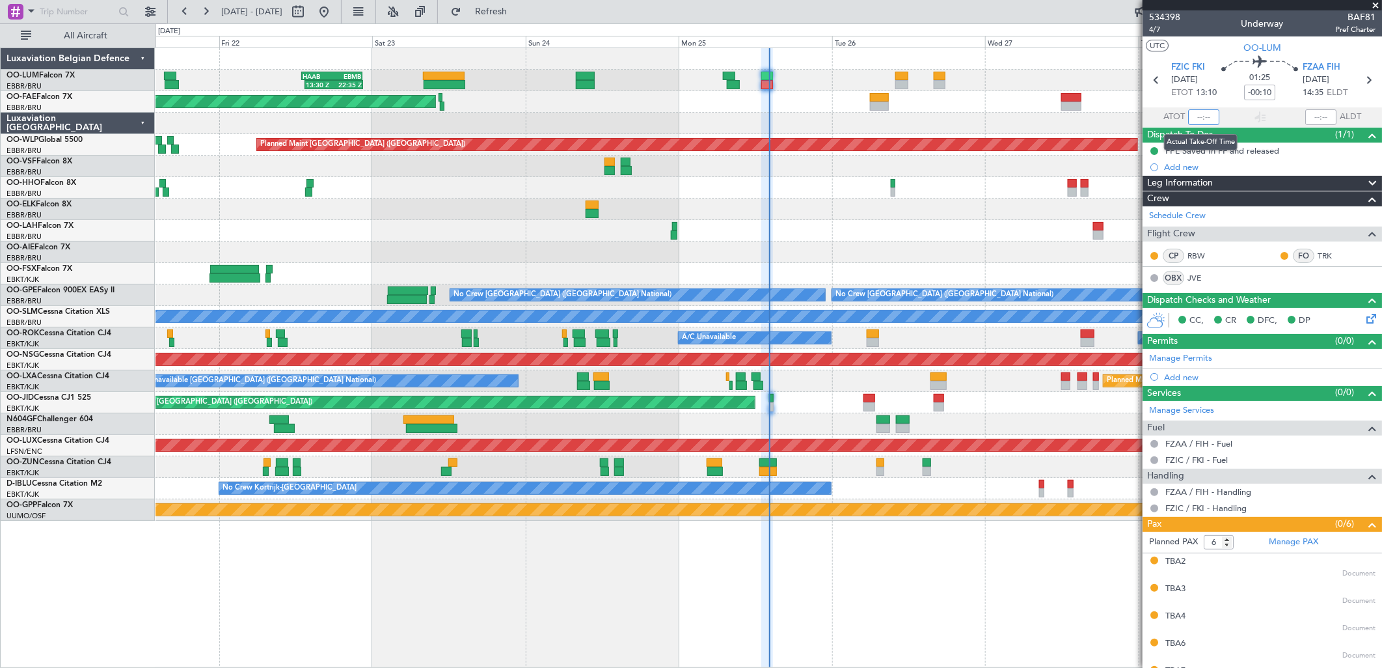
click at [1204, 122] on input "text" at bounding box center [1203, 117] width 31 height 16
type input "14:05"
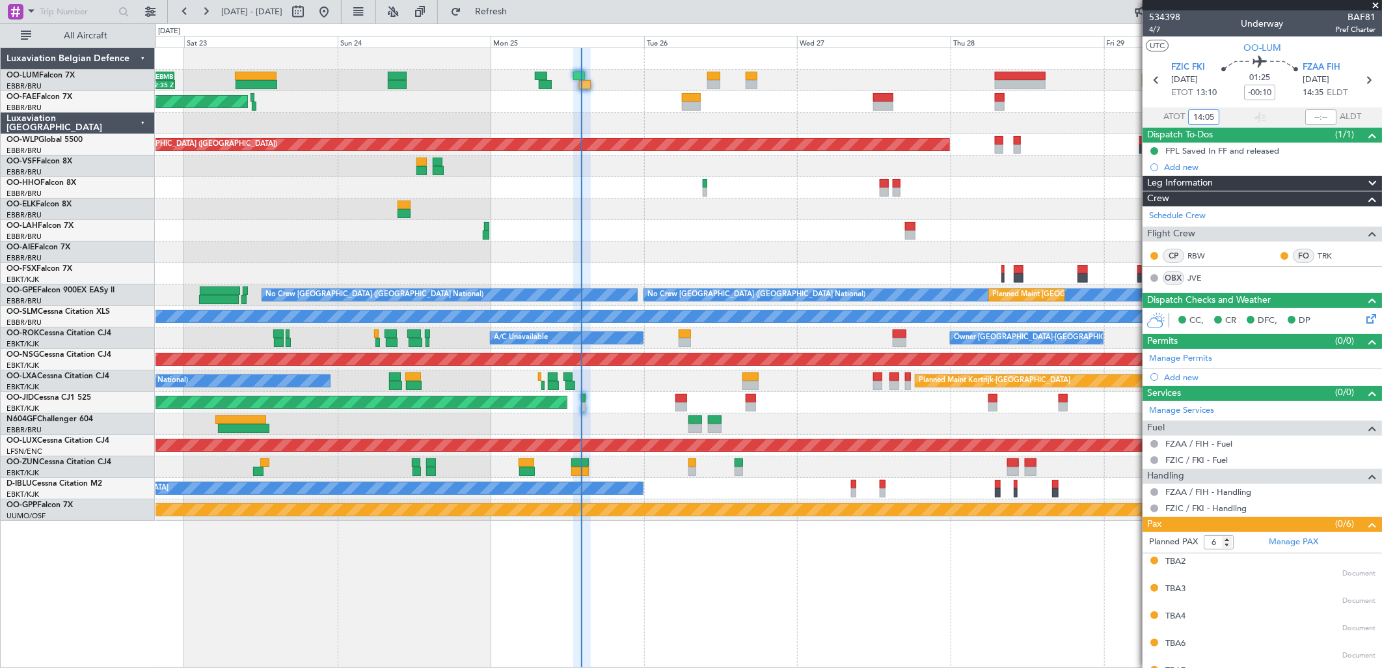
click at [720, 367] on div "Planned Maint Brussels (Brussels National) 13:30 Z 22:35 Z HAAB 13:00 Z EBMB 22…" at bounding box center [769, 284] width 1226 height 472
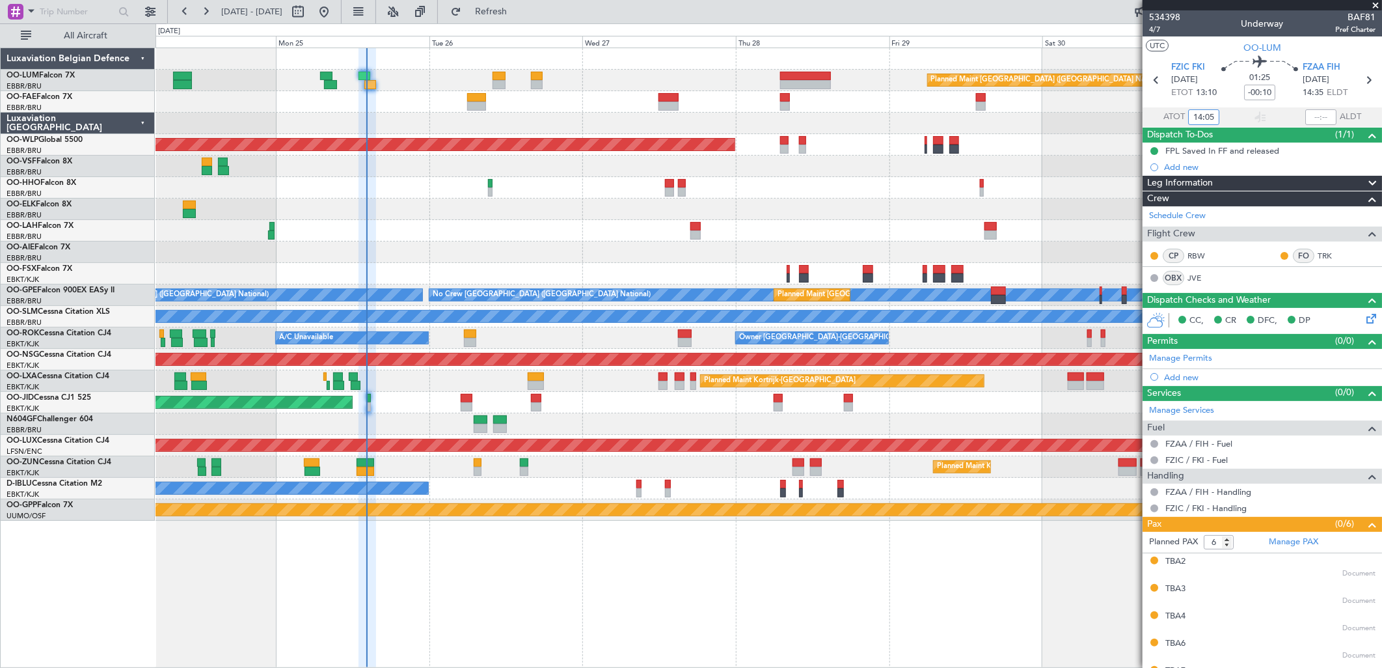
click at [804, 388] on div "Planned Maint Kortrijk-Wevelgem A/C Unavailable Brussels (Brussels National)" at bounding box center [769, 380] width 1226 height 21
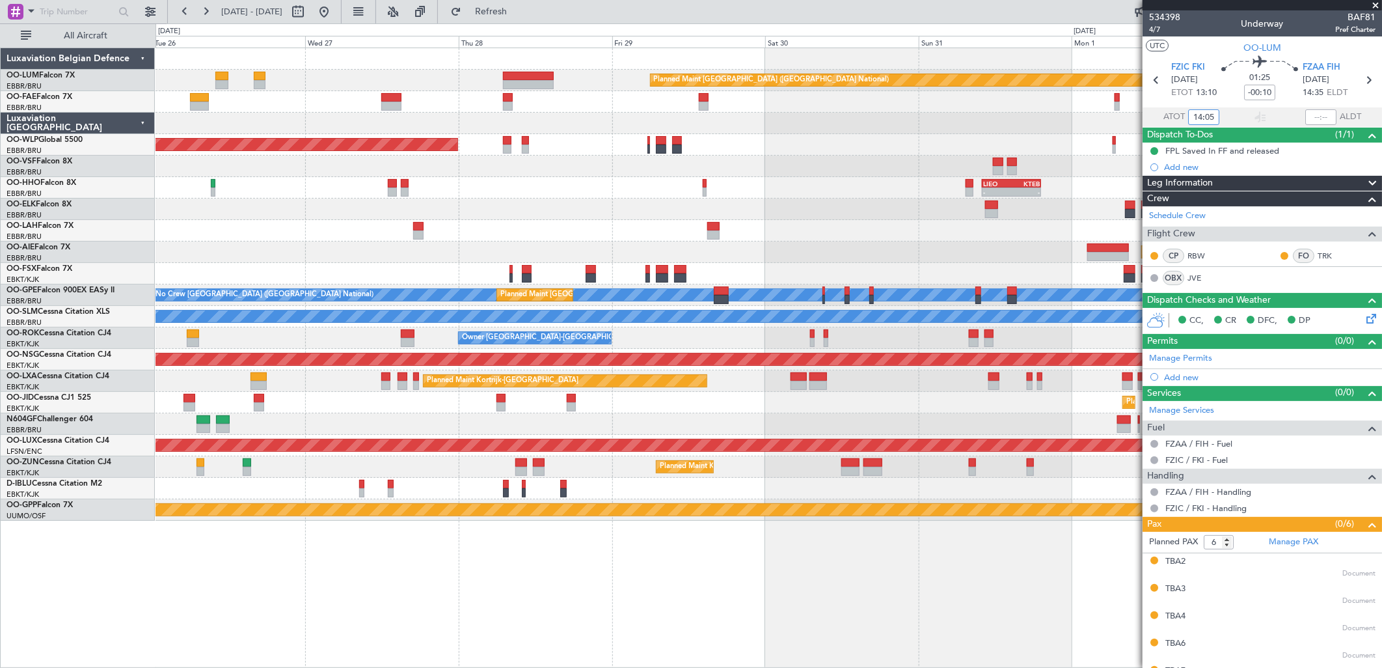
click at [671, 391] on div "Planned Maint Brussels (Brussels National) Owner Melsbroek Air Base Owner Melsb…" at bounding box center [769, 284] width 1226 height 472
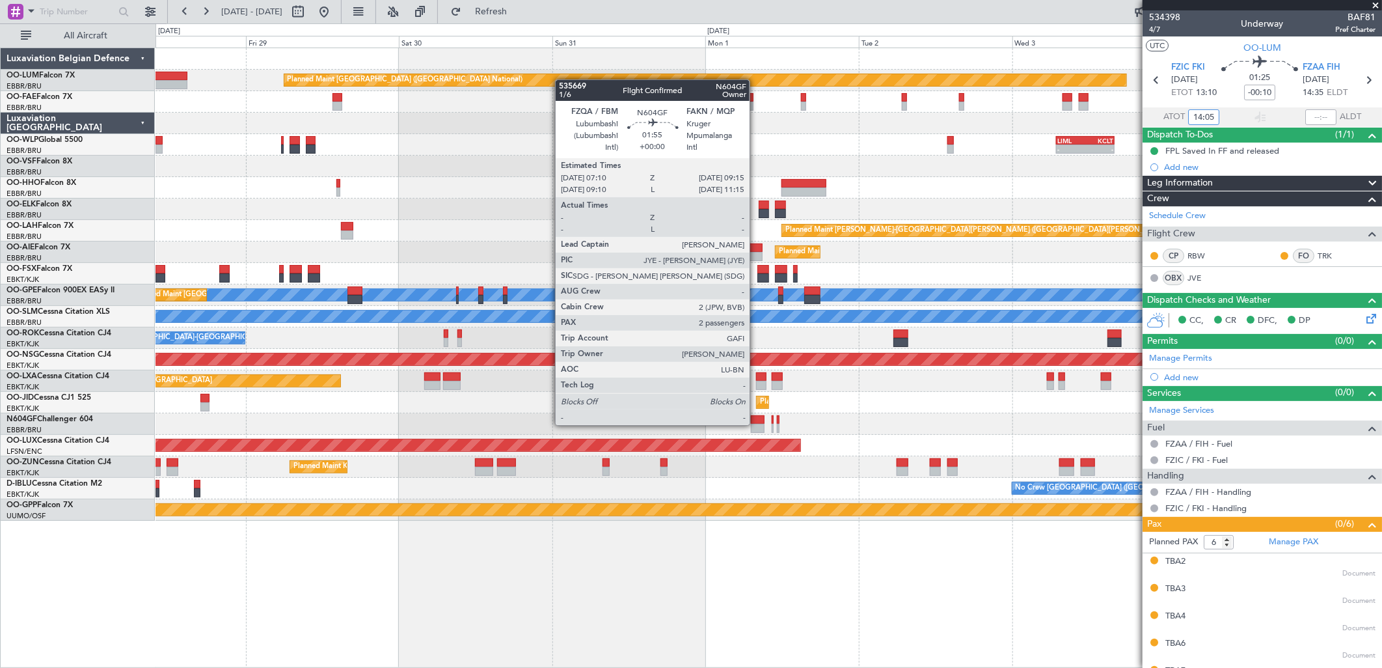
click at [756, 424] on div at bounding box center [758, 428] width 14 height 9
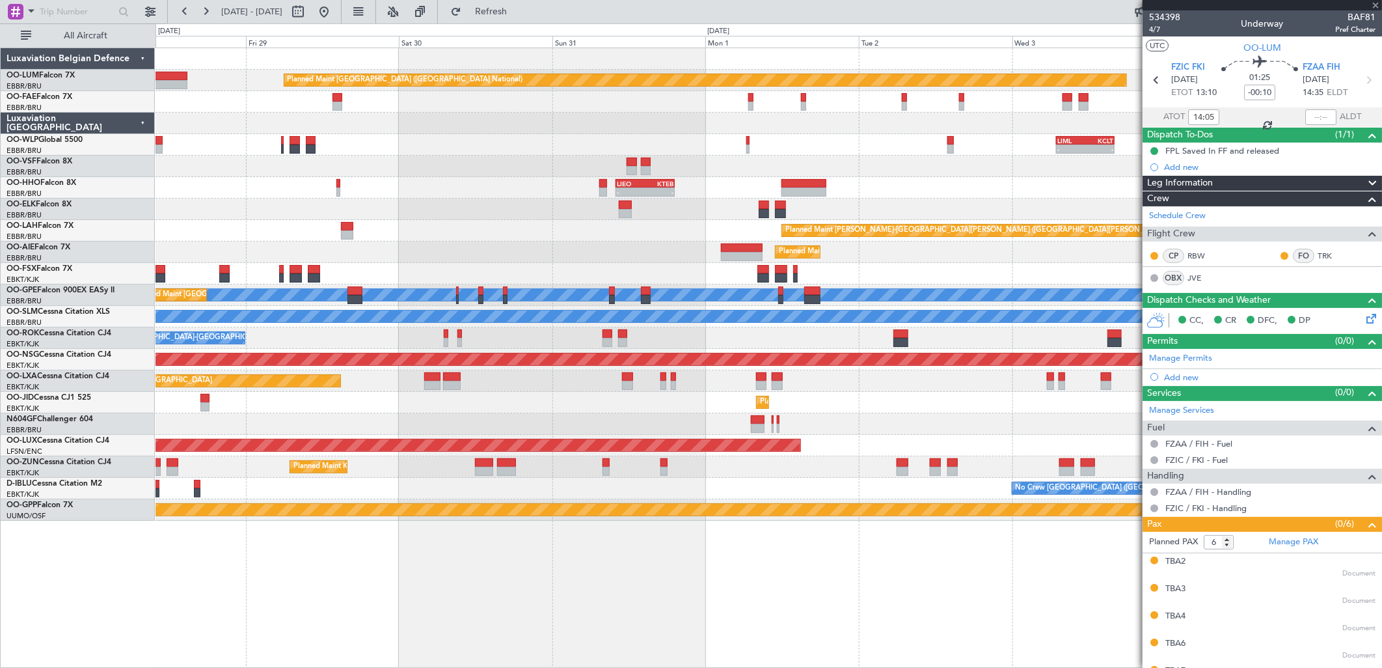
type input "2"
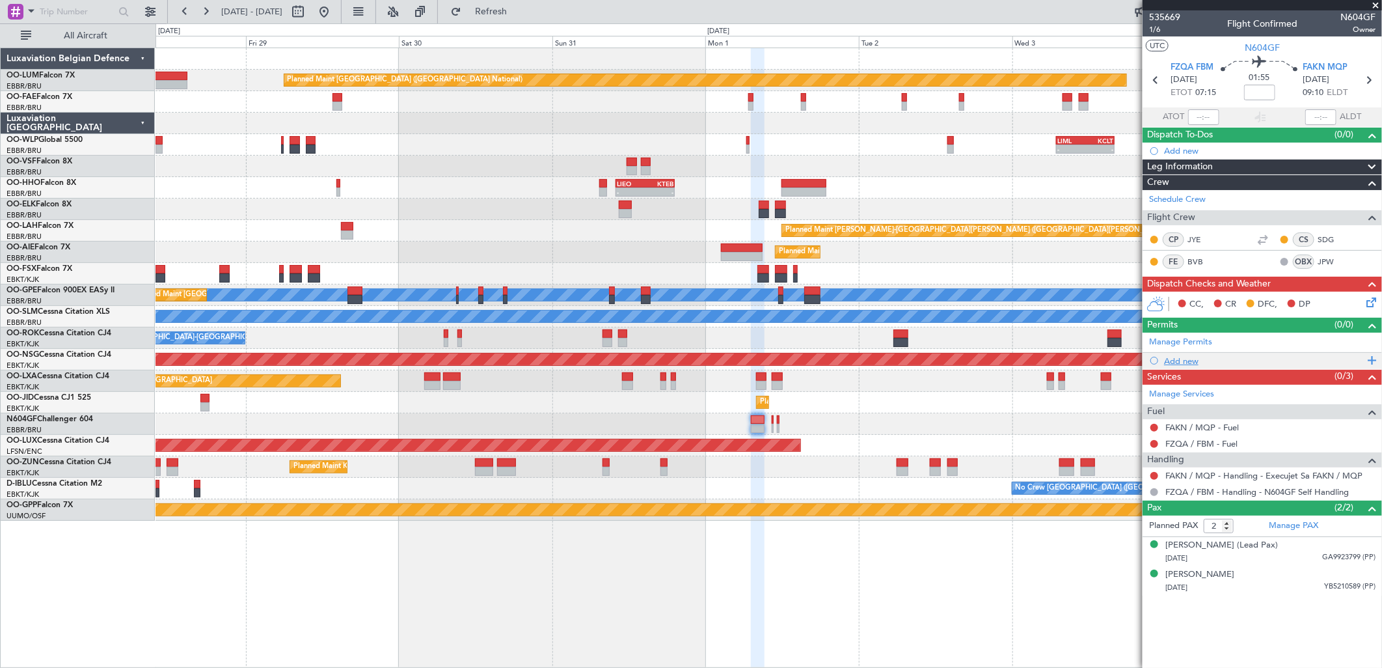
click at [1176, 360] on div "Add new" at bounding box center [1264, 360] width 200 height 11
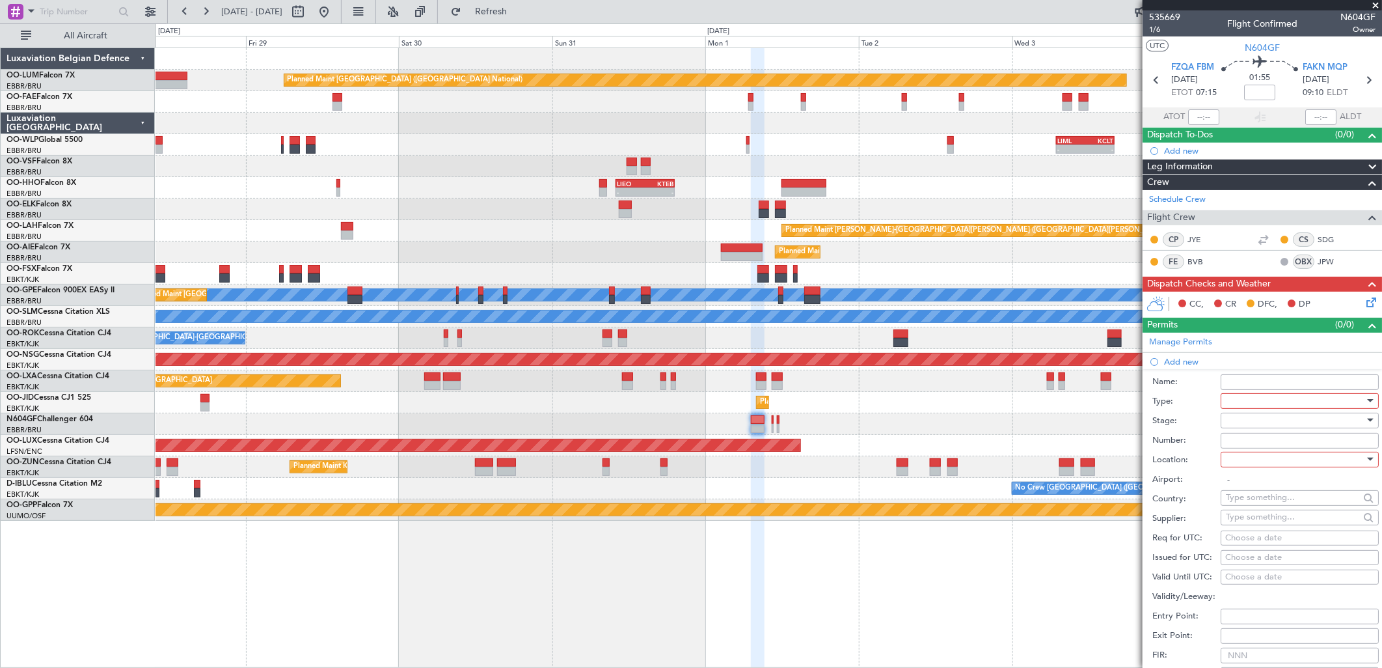
click at [1265, 401] on div at bounding box center [1295, 401] width 139 height 20
click at [1292, 445] on span "Permit To Proceed" at bounding box center [1294, 446] width 135 height 20
click at [1259, 421] on div at bounding box center [1295, 421] width 139 height 20
click at [1276, 501] on span "Requested" at bounding box center [1294, 506] width 135 height 20
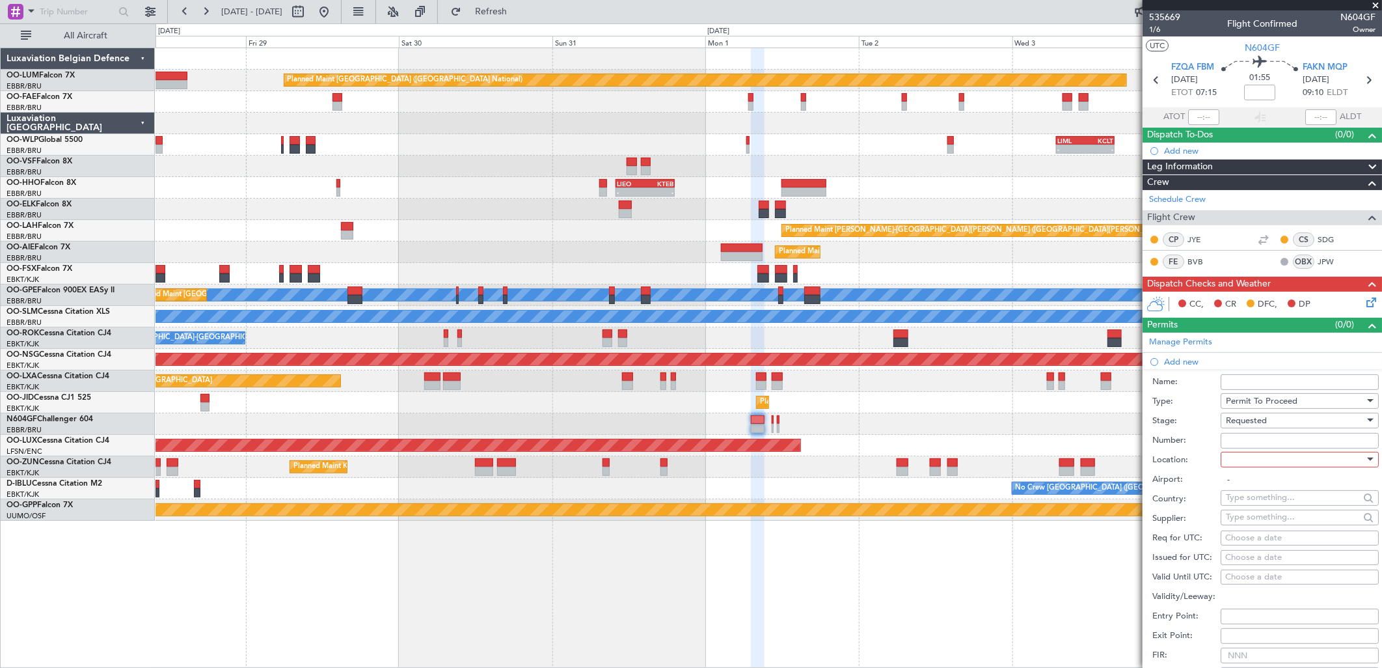
click at [1247, 440] on input "Number:" at bounding box center [1300, 441] width 158 height 16
click at [1277, 459] on div at bounding box center [1295, 460] width 139 height 20
click at [1274, 489] on span "Departure" at bounding box center [1294, 486] width 135 height 20
type input "FZQA / FBM"
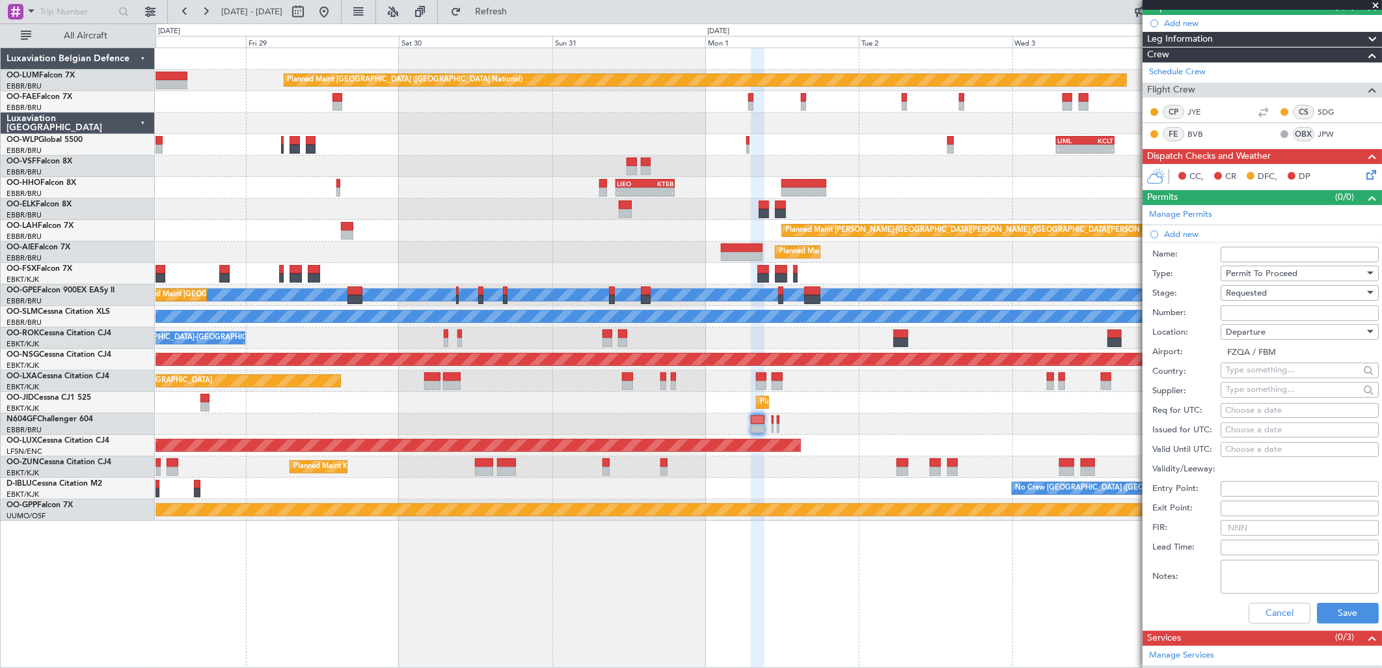
scroll to position [144, 0]
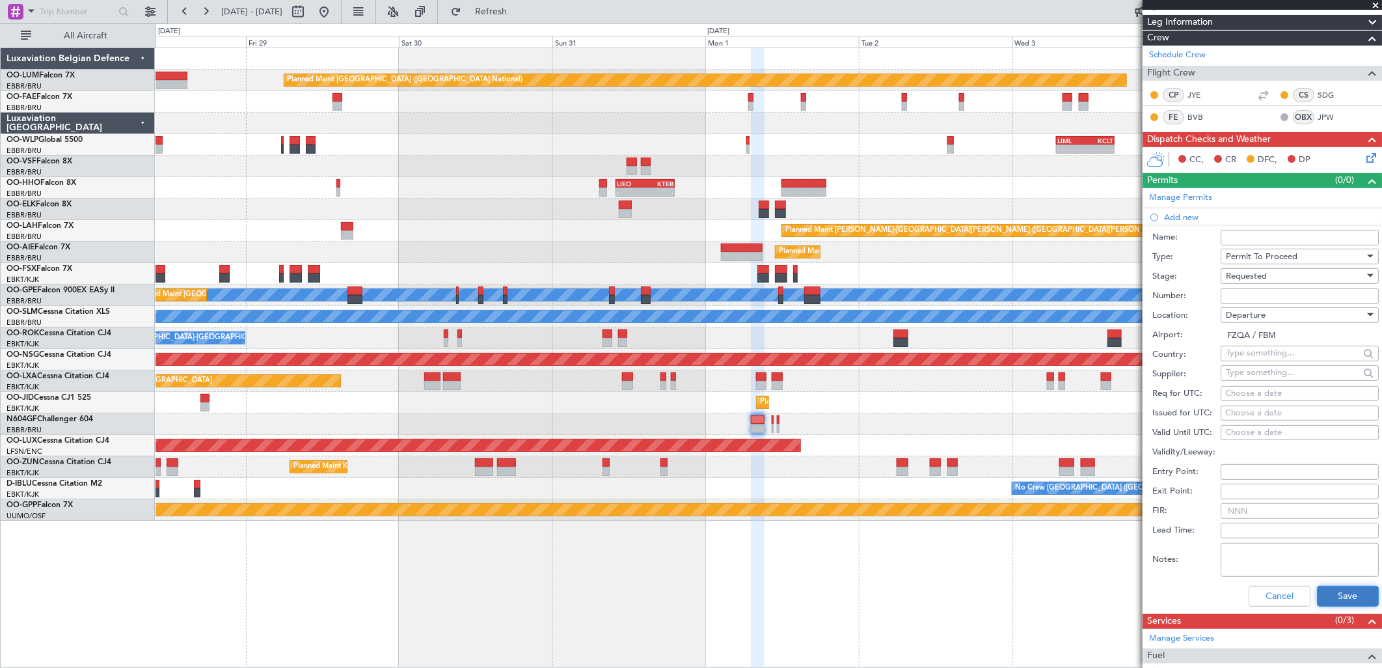
click at [1332, 592] on button "Save" at bounding box center [1348, 596] width 62 height 21
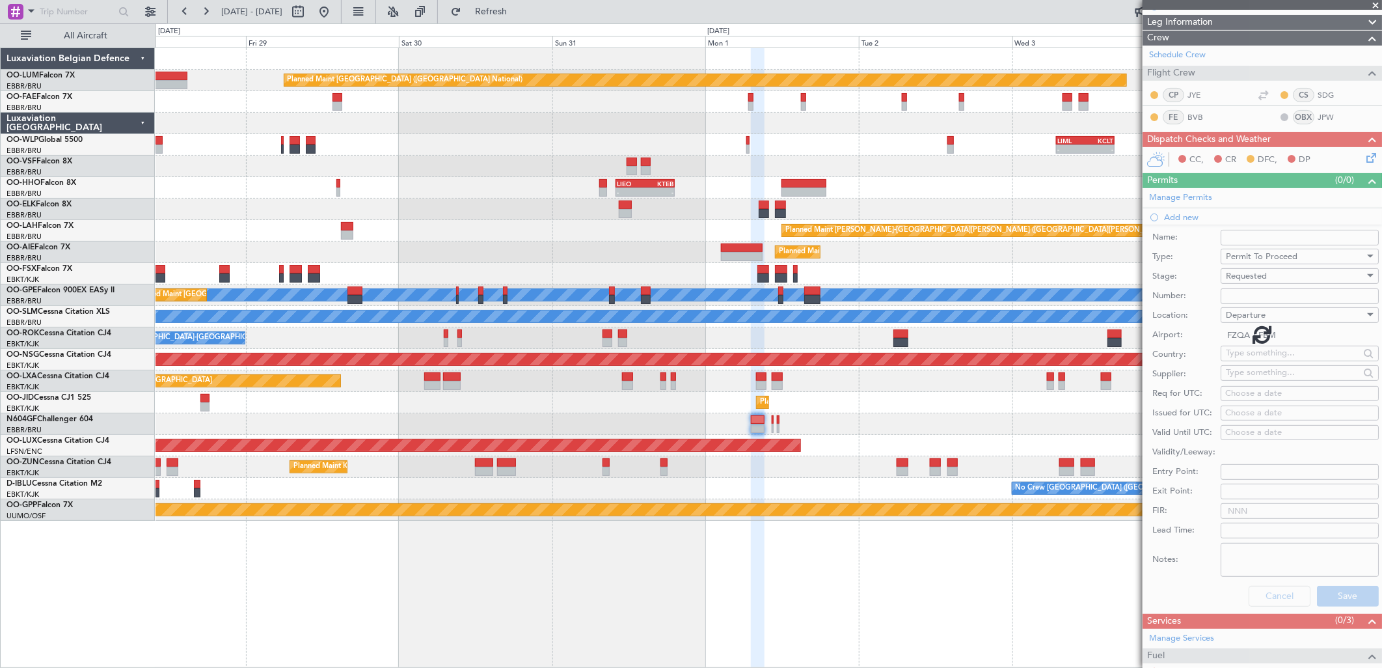
scroll to position [0, 0]
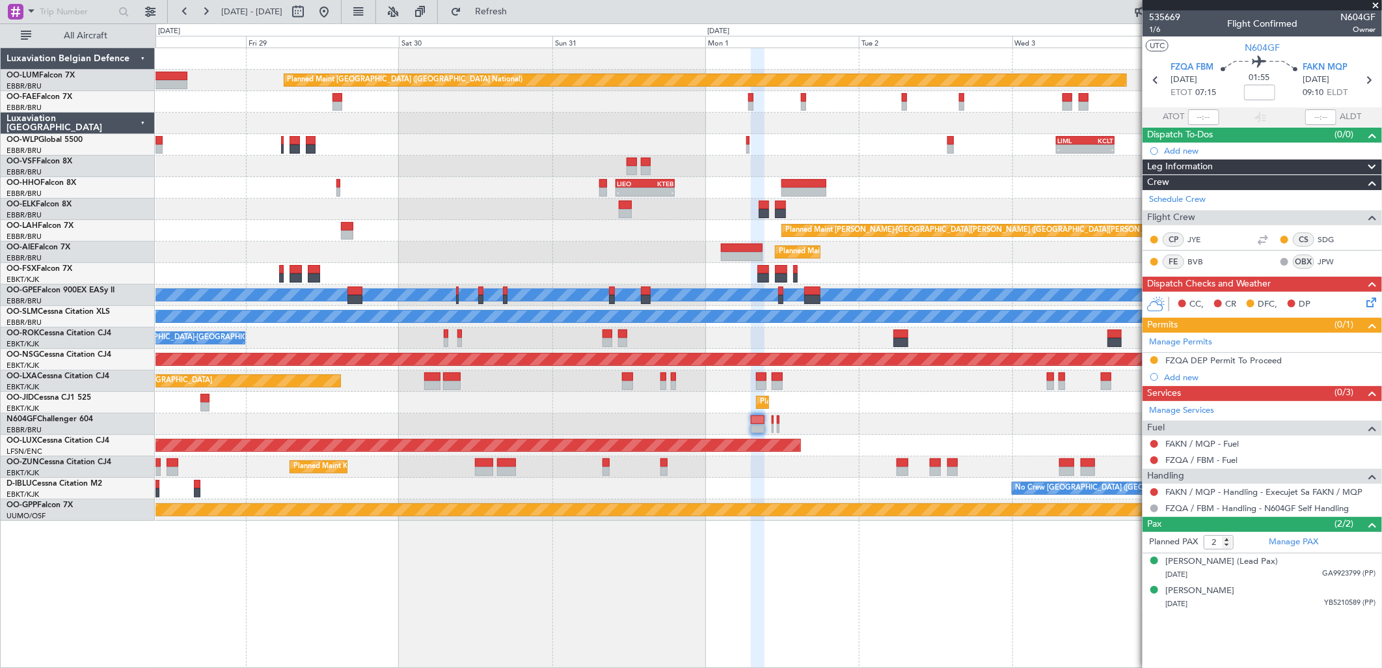
drag, startPoint x: 1184, startPoint y: 378, endPoint x: 1175, endPoint y: 374, distance: 9.9
click at [1184, 378] on div "Add new" at bounding box center [1269, 377] width 211 height 11
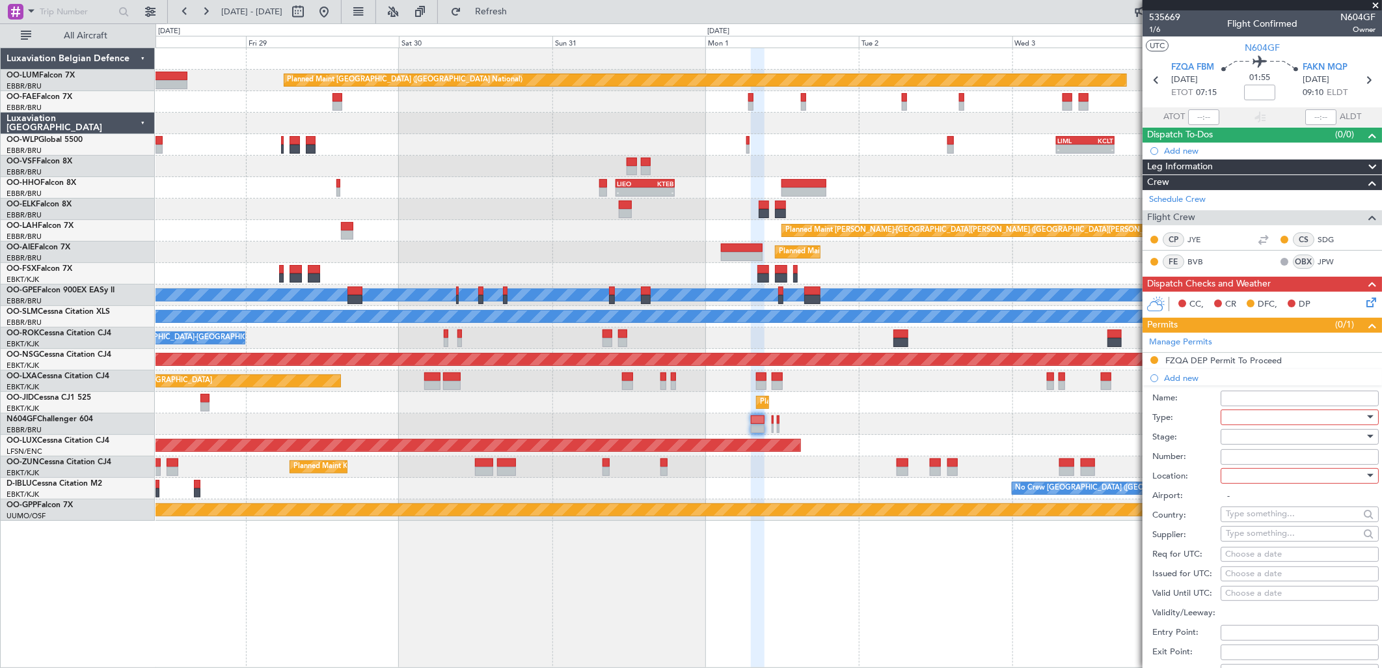
scroll to position [72, 0]
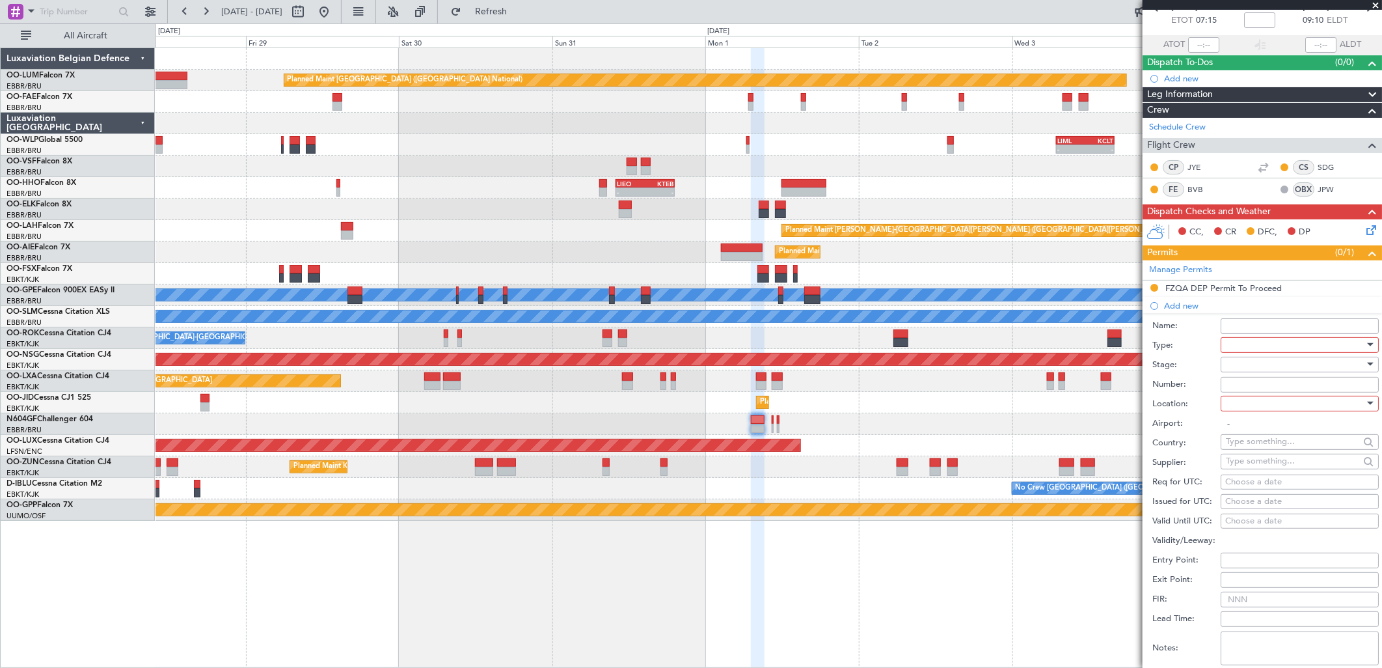
click at [1249, 343] on div at bounding box center [1295, 345] width 139 height 20
click at [1284, 445] on span "Risk Assessment" at bounding box center [1294, 449] width 135 height 20
click at [1263, 368] on div at bounding box center [1295, 365] width 139 height 20
click at [1271, 414] on span "Not Requested" at bounding box center [1294, 411] width 135 height 20
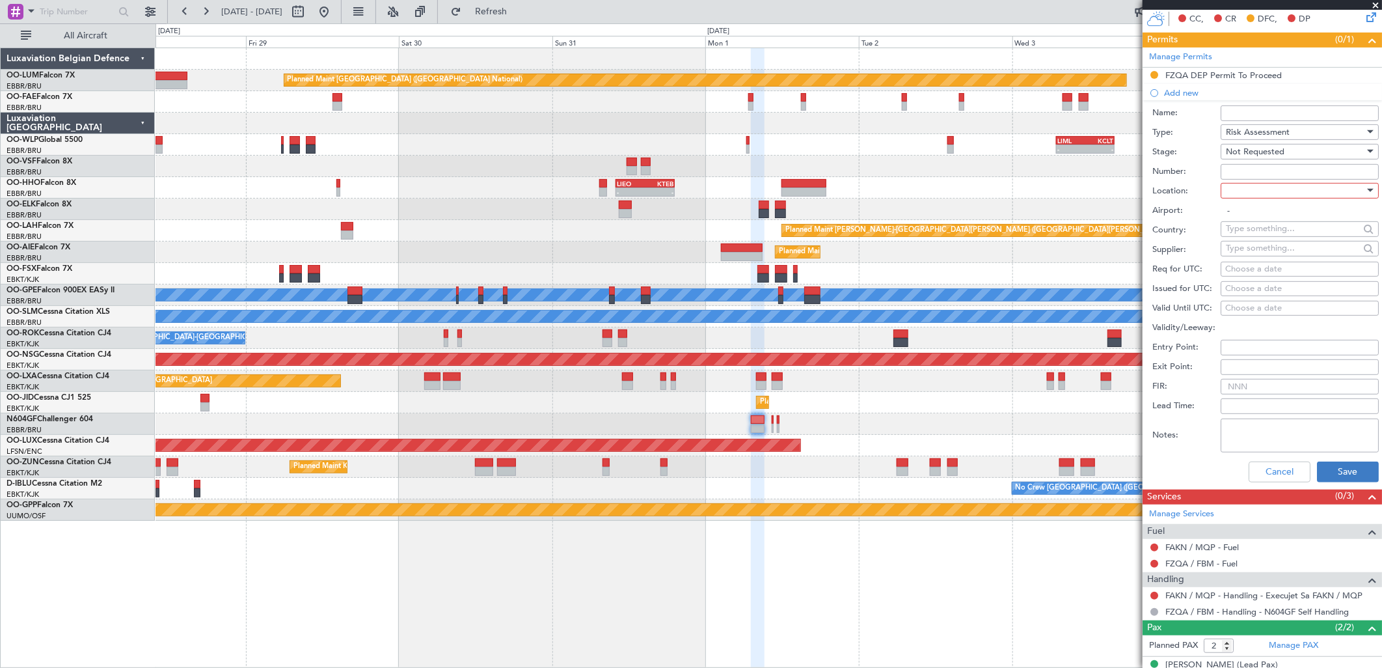
scroll to position [289, 0]
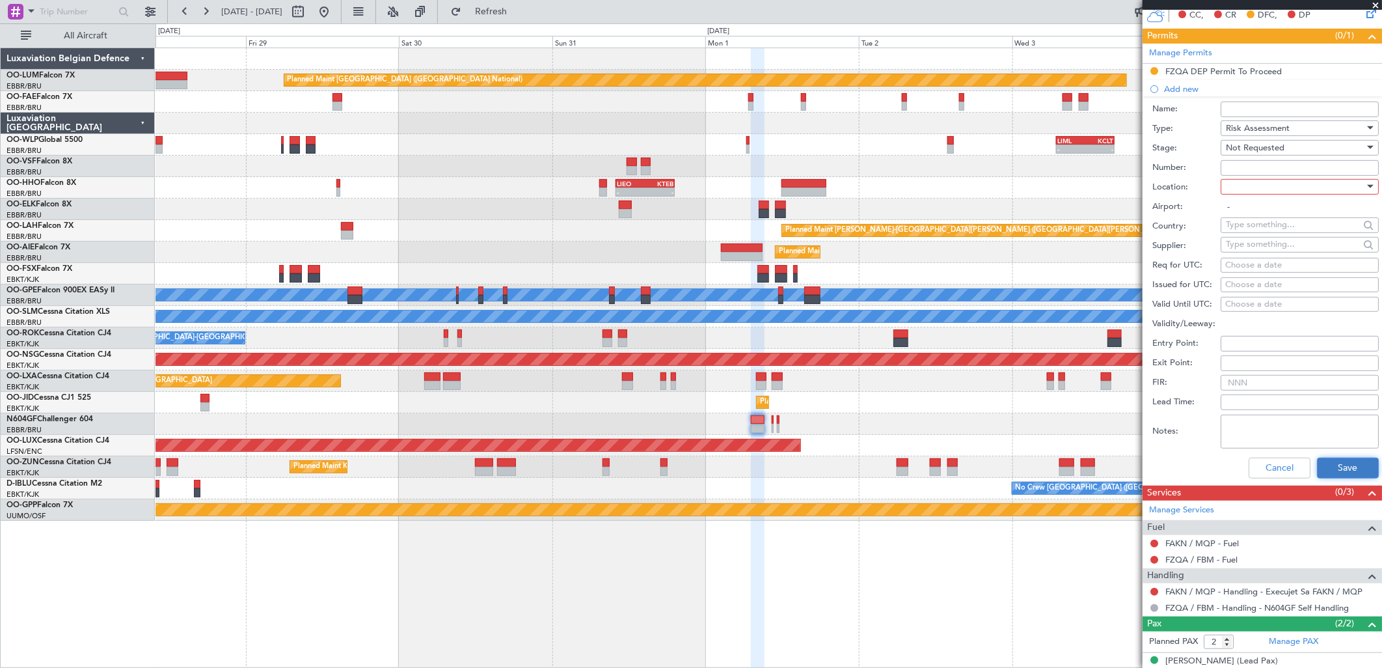
click at [1321, 466] on button "Save" at bounding box center [1348, 467] width 62 height 21
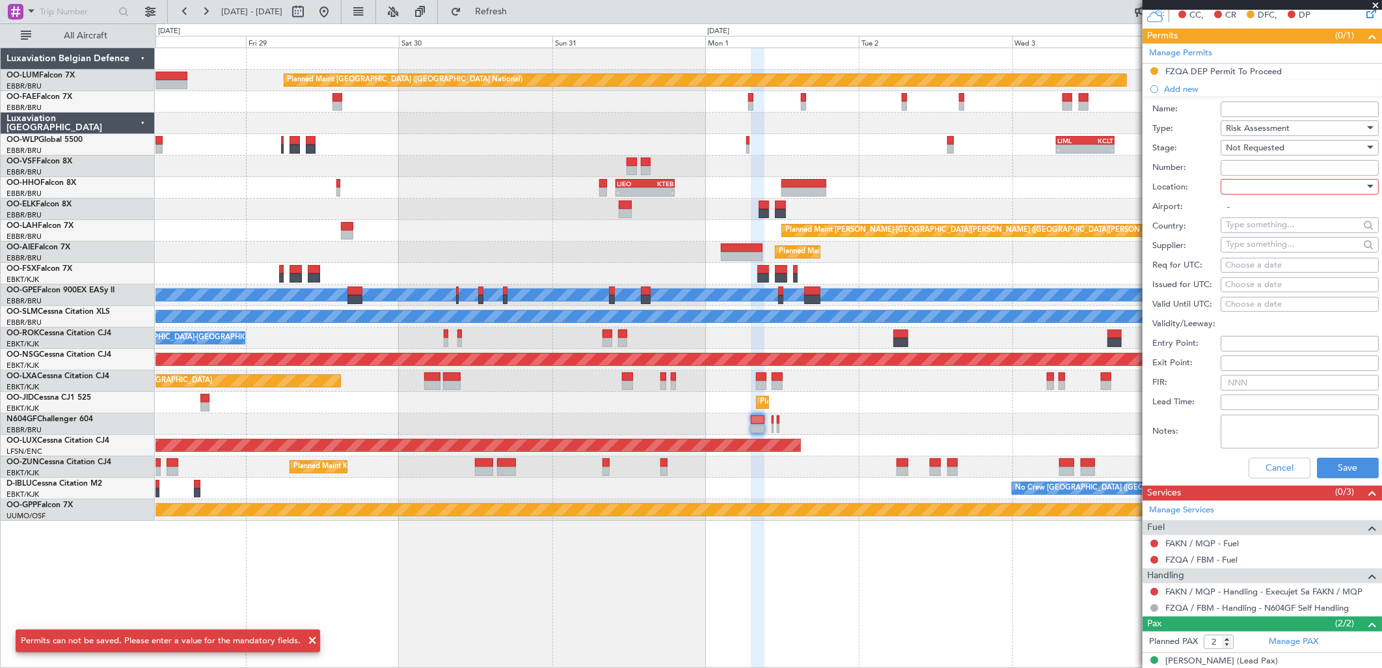
click at [1269, 194] on div at bounding box center [1295, 187] width 139 height 20
click at [1270, 257] on span "Arrival" at bounding box center [1294, 253] width 135 height 20
click at [1257, 180] on div "Arrival" at bounding box center [1295, 187] width 139 height 20
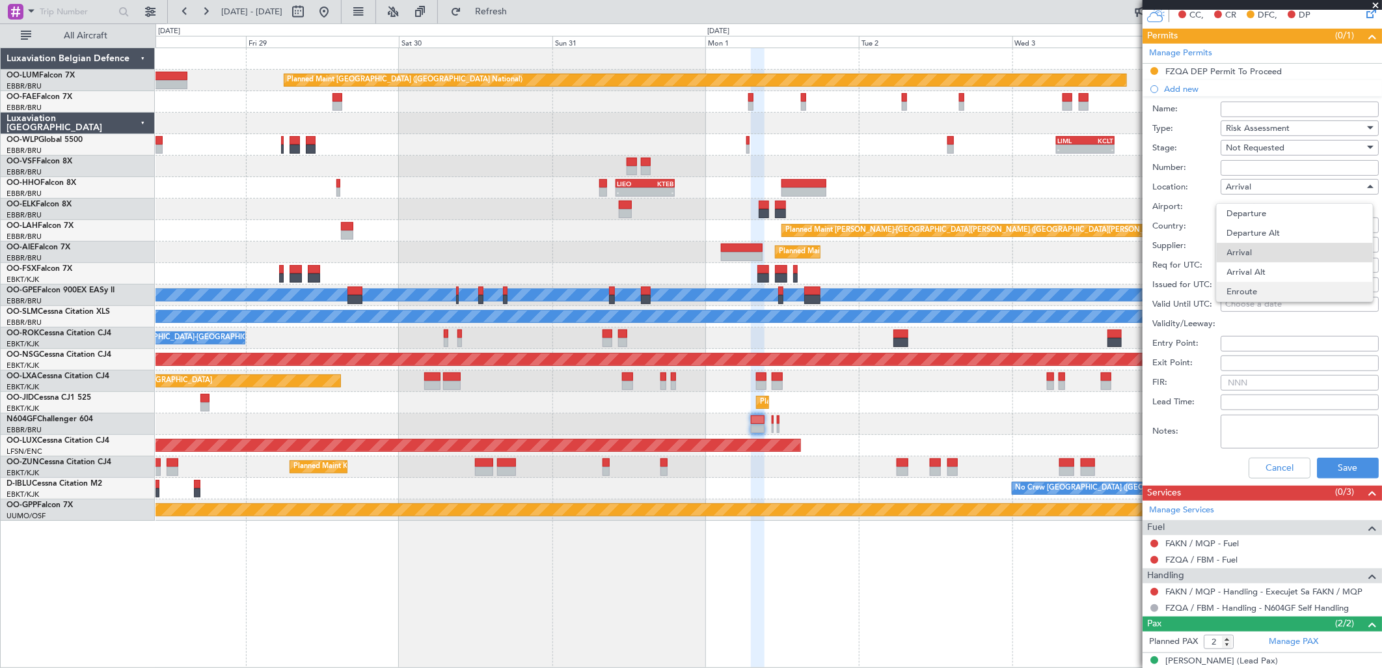
click at [1254, 286] on span "Enroute" at bounding box center [1294, 292] width 135 height 20
type input "-"
click at [1340, 467] on button "Save" at bounding box center [1348, 467] width 62 height 21
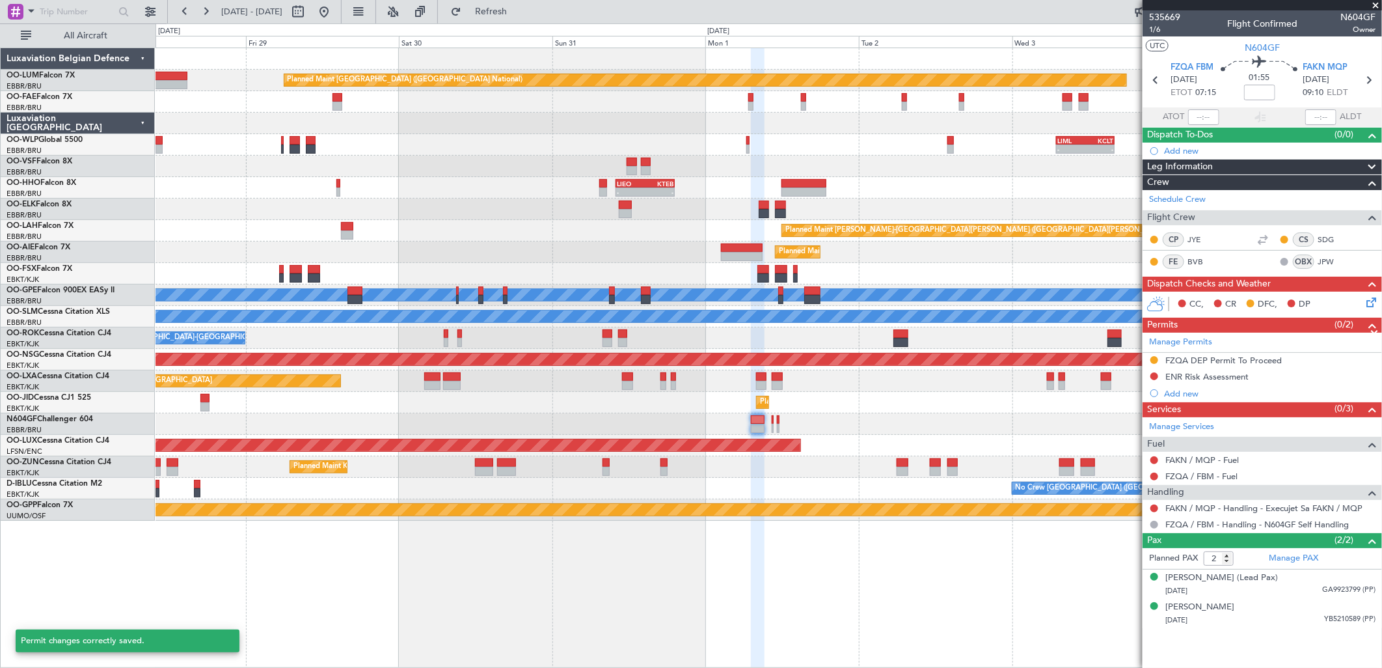
scroll to position [0, 0]
click at [1200, 374] on div "ENR Risk Assessment" at bounding box center [1206, 376] width 83 height 11
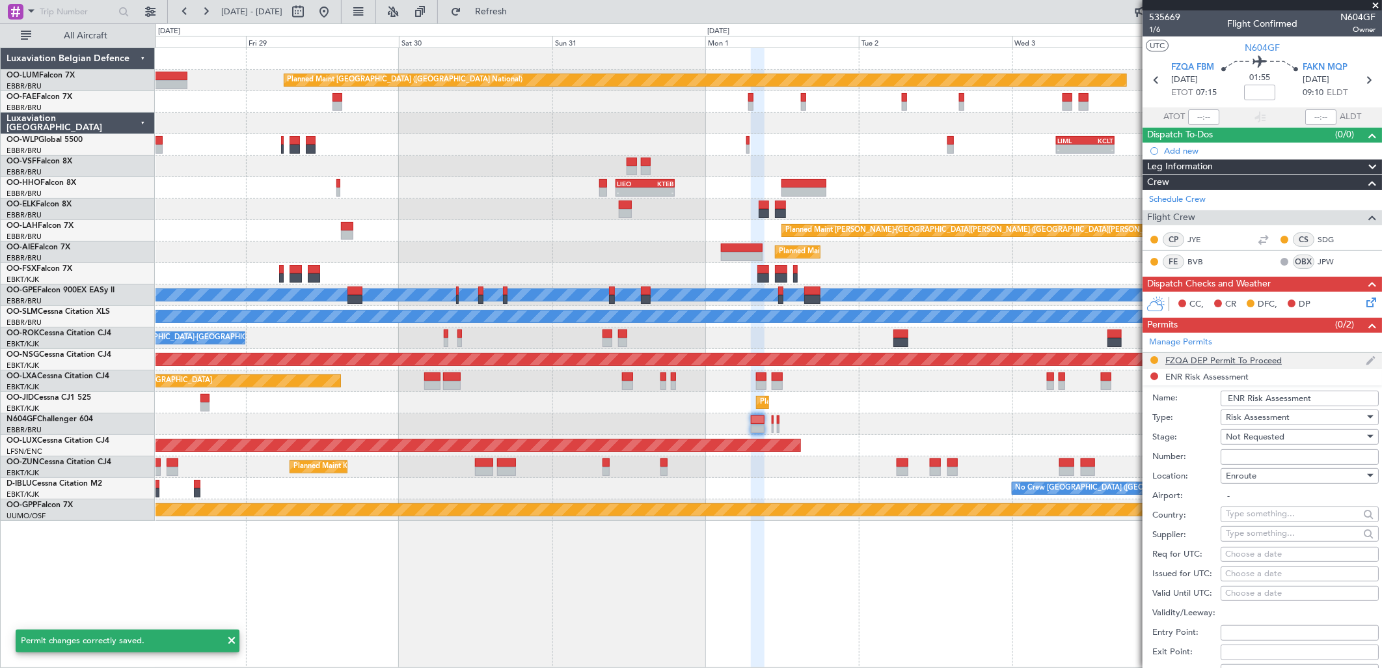
click at [1238, 394] on mat-tooltip-component "FZQA DEP Permit To Proceed" at bounding box center [1224, 383] width 122 height 34
drag, startPoint x: 1205, startPoint y: 356, endPoint x: 1238, endPoint y: 402, distance: 56.9
click at [1238, 403] on input "ENR Risk Assessment" at bounding box center [1300, 398] width 158 height 16
click at [1238, 401] on input "ENR Risk Assessment" at bounding box center [1300, 398] width 158 height 16
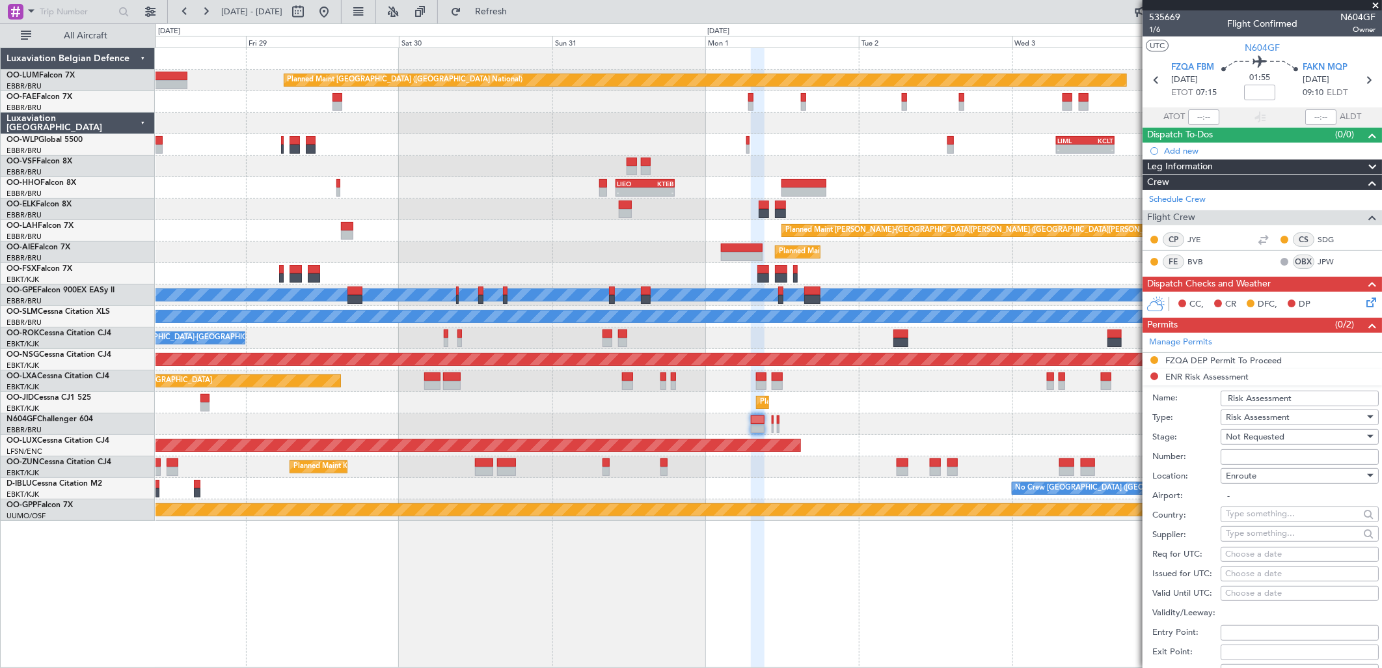
scroll to position [348, 0]
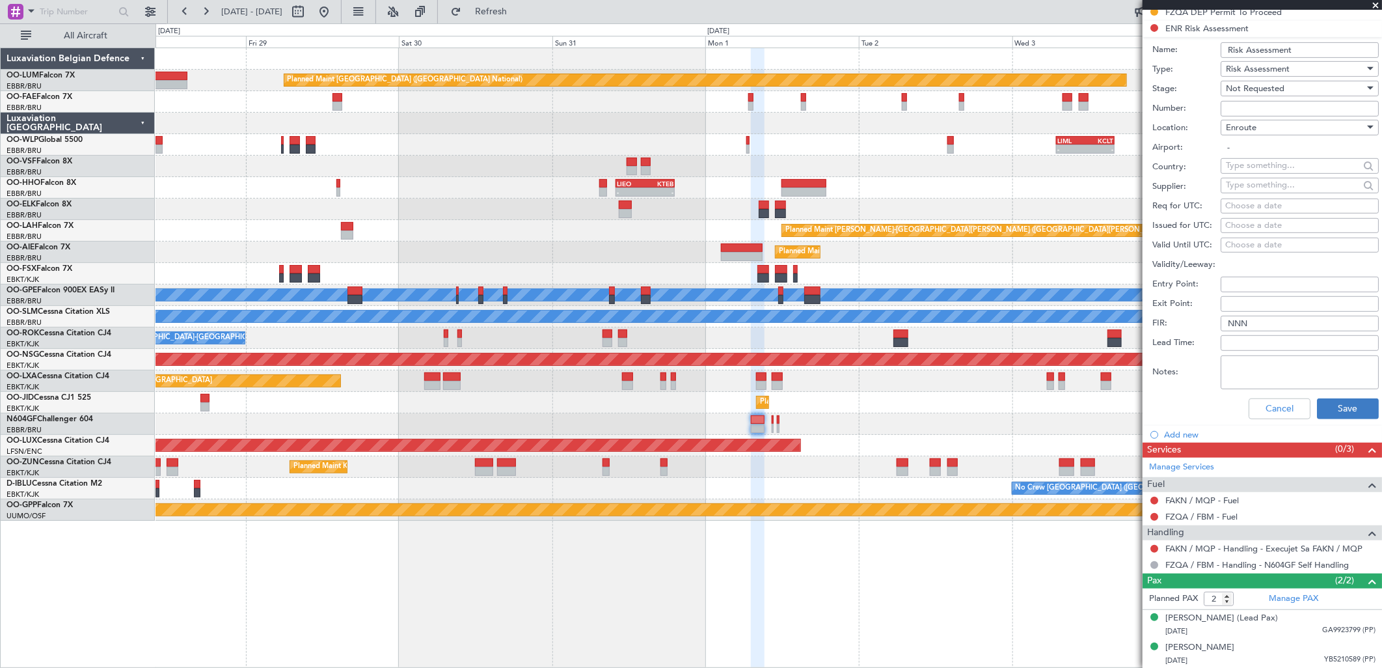
type input "Risk Assessment"
click at [1325, 406] on button "Save" at bounding box center [1348, 408] width 62 height 21
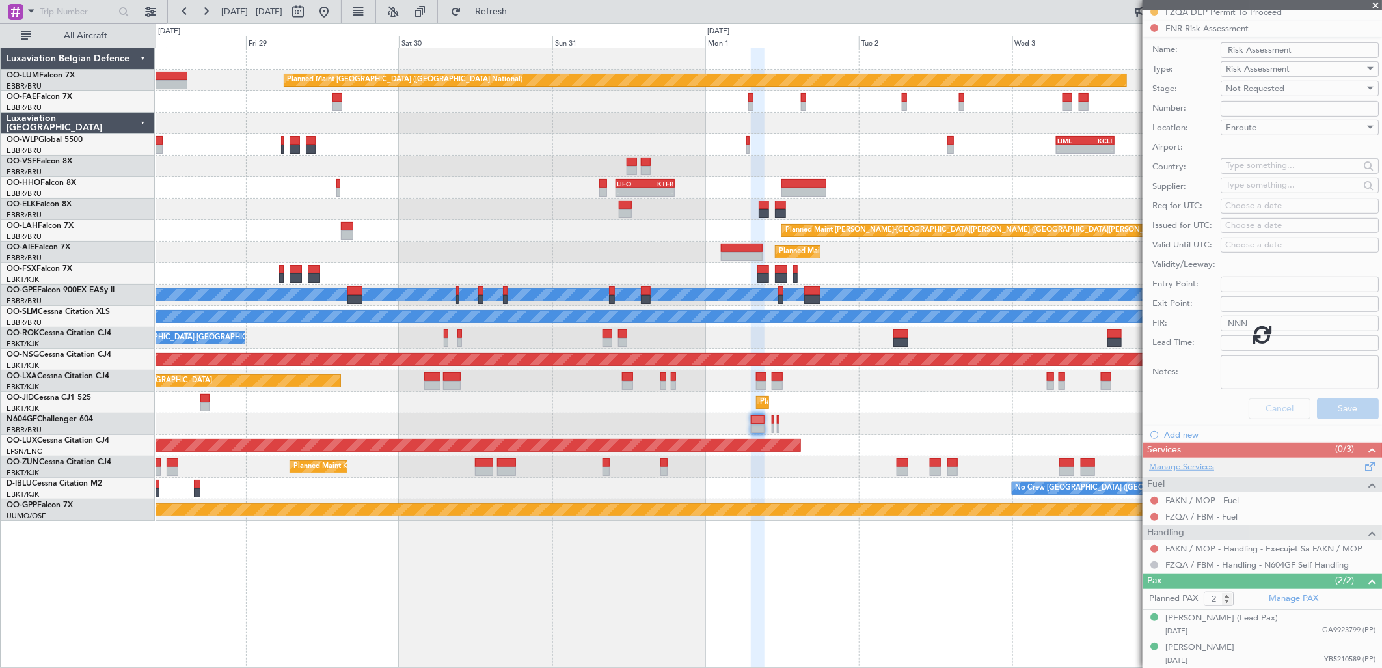
scroll to position [0, 0]
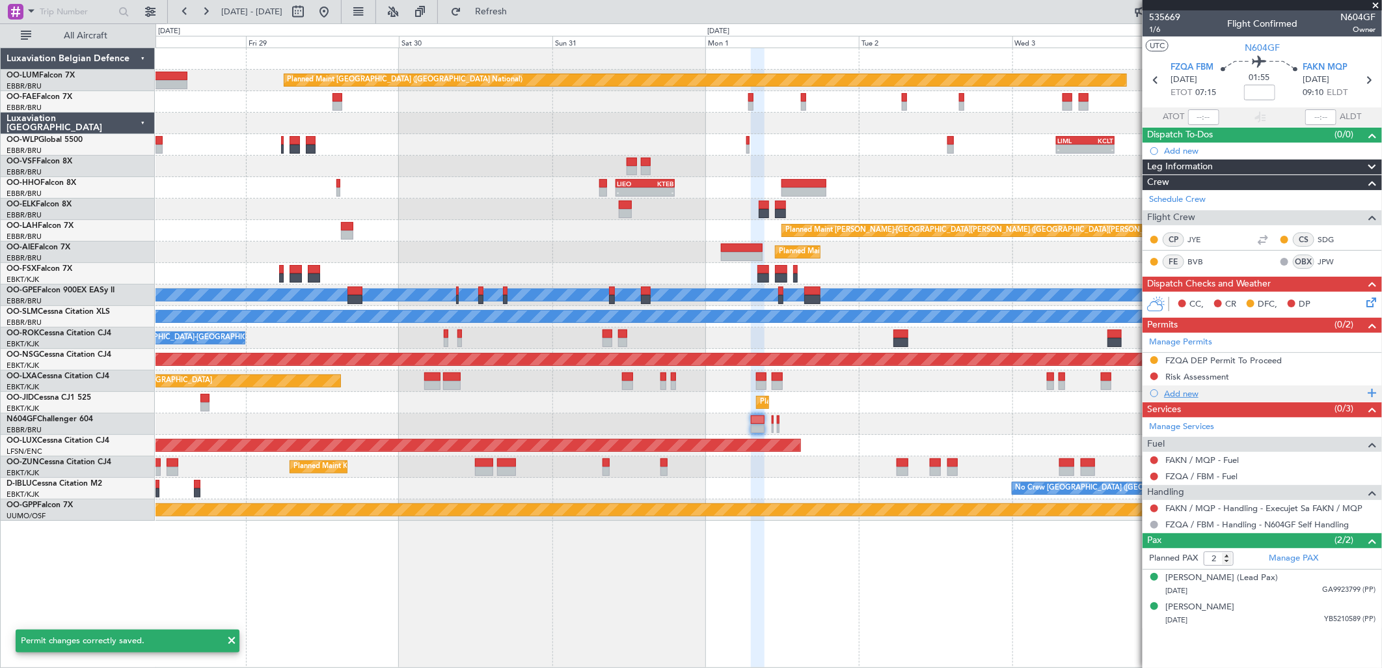
click at [1185, 392] on div "Add new" at bounding box center [1264, 393] width 200 height 11
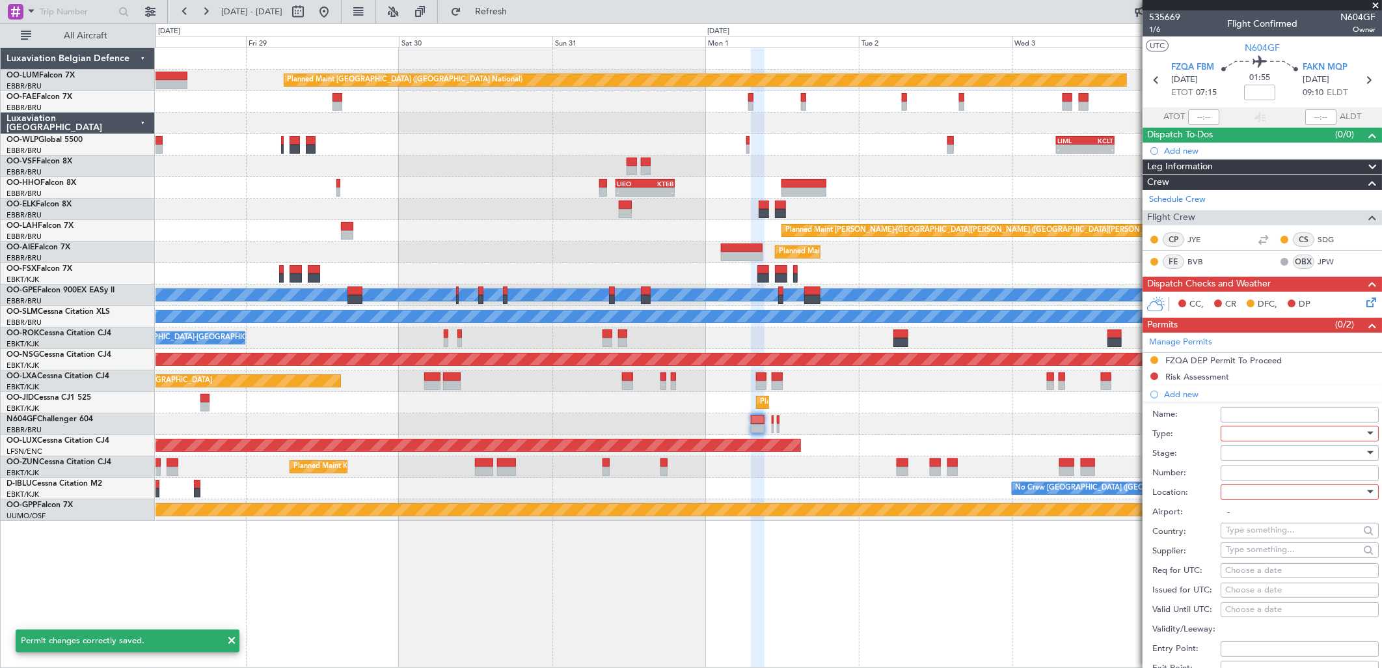
click at [1241, 427] on div at bounding box center [1295, 434] width 139 height 20
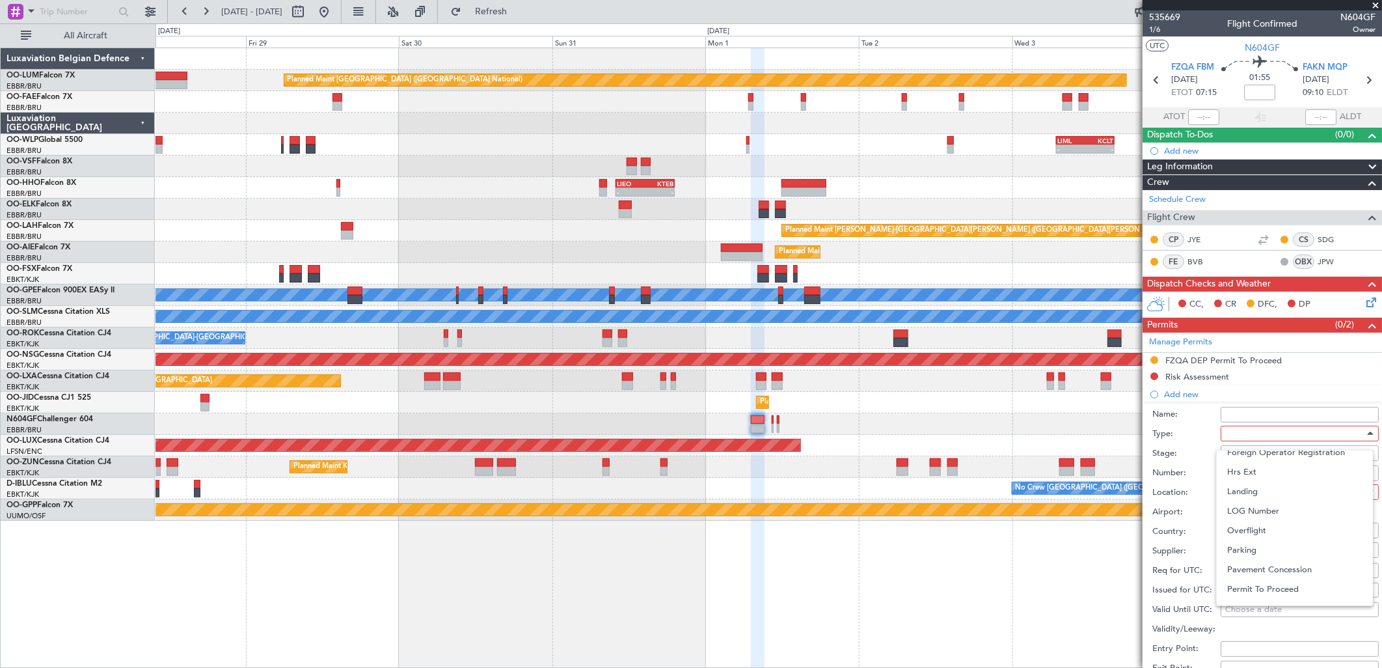
scroll to position [289, 0]
click at [1283, 513] on span "Overflight" at bounding box center [1294, 523] width 135 height 20
click at [1257, 454] on div at bounding box center [1295, 453] width 139 height 20
click at [1267, 508] on span "Not Requested" at bounding box center [1294, 499] width 135 height 20
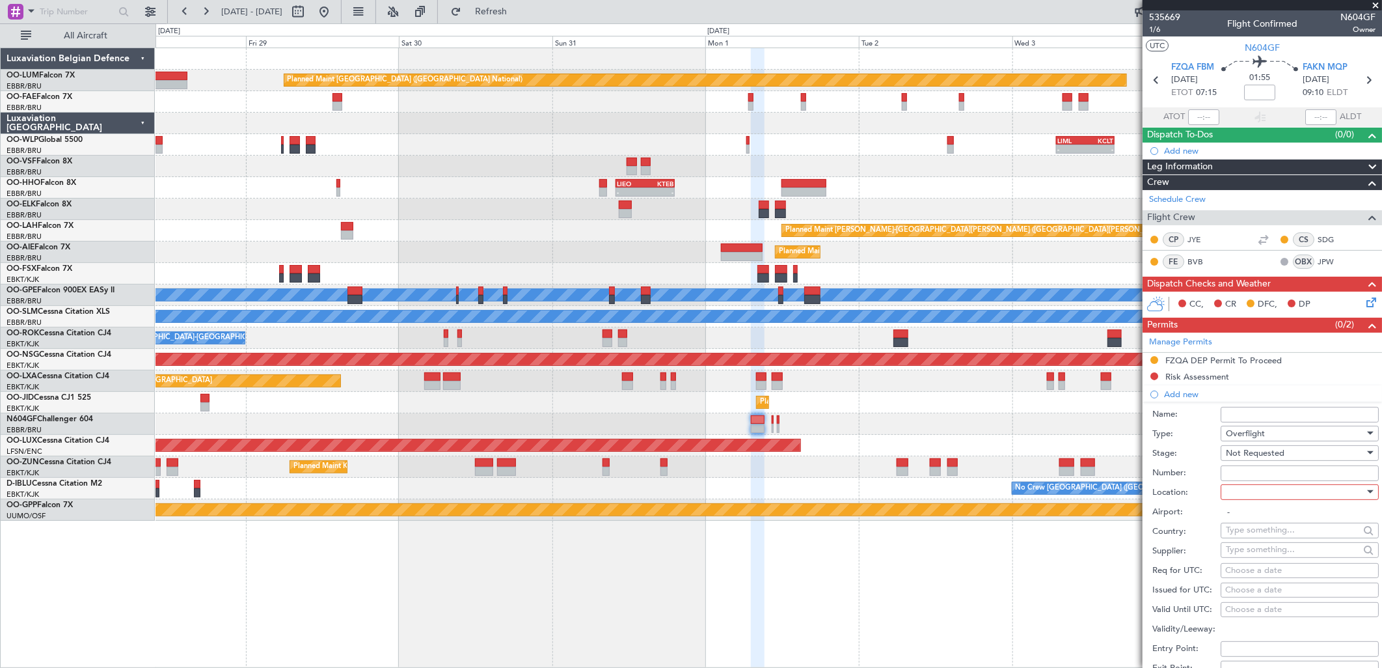
click at [1248, 491] on div at bounding box center [1295, 492] width 139 height 20
click at [1262, 597] on span "Enroute" at bounding box center [1294, 597] width 135 height 20
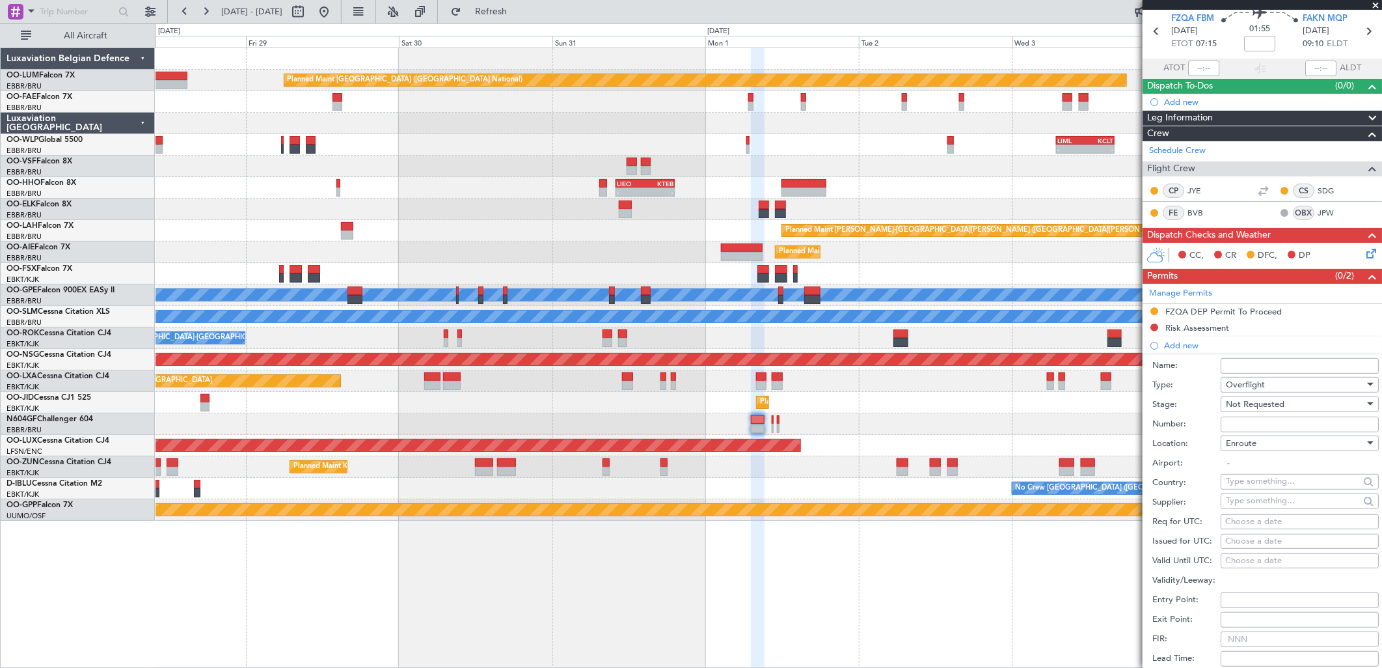
scroll to position [72, 0]
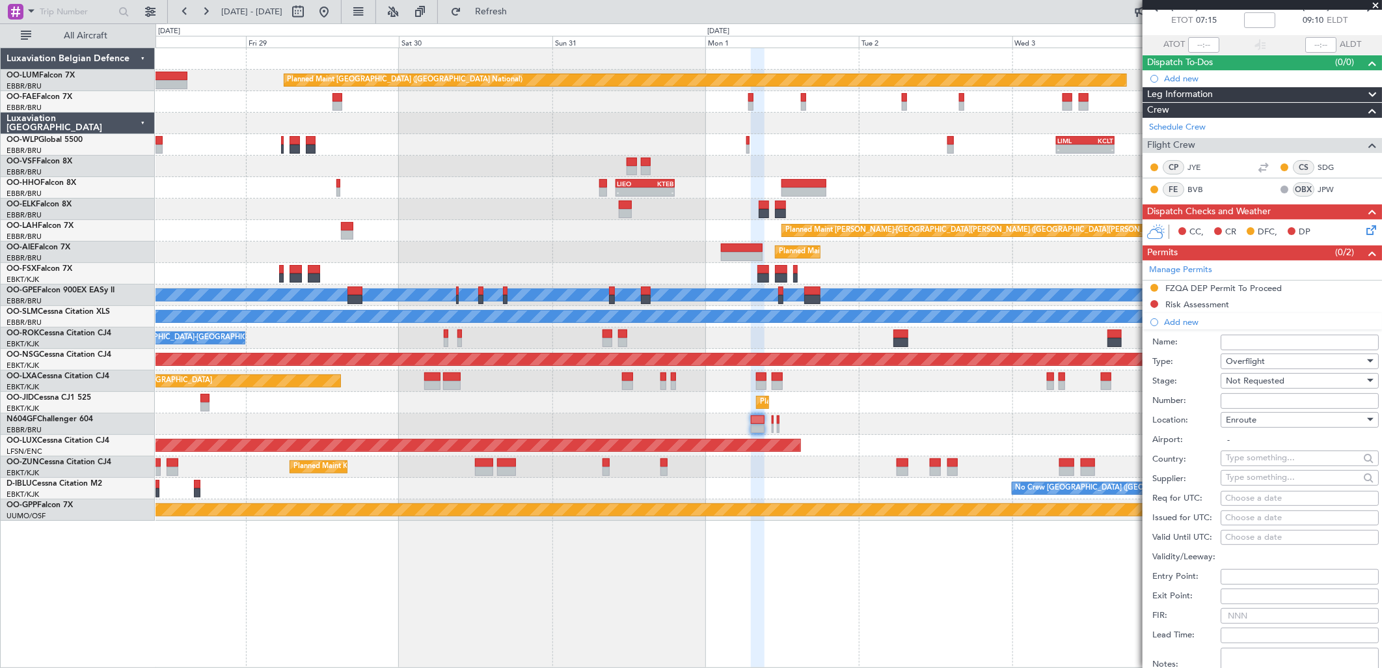
click at [1247, 458] on input "text" at bounding box center [1292, 458] width 133 height 20
click at [1279, 490] on span "Zambia" at bounding box center [1294, 497] width 126 height 20
type input "Zambia"
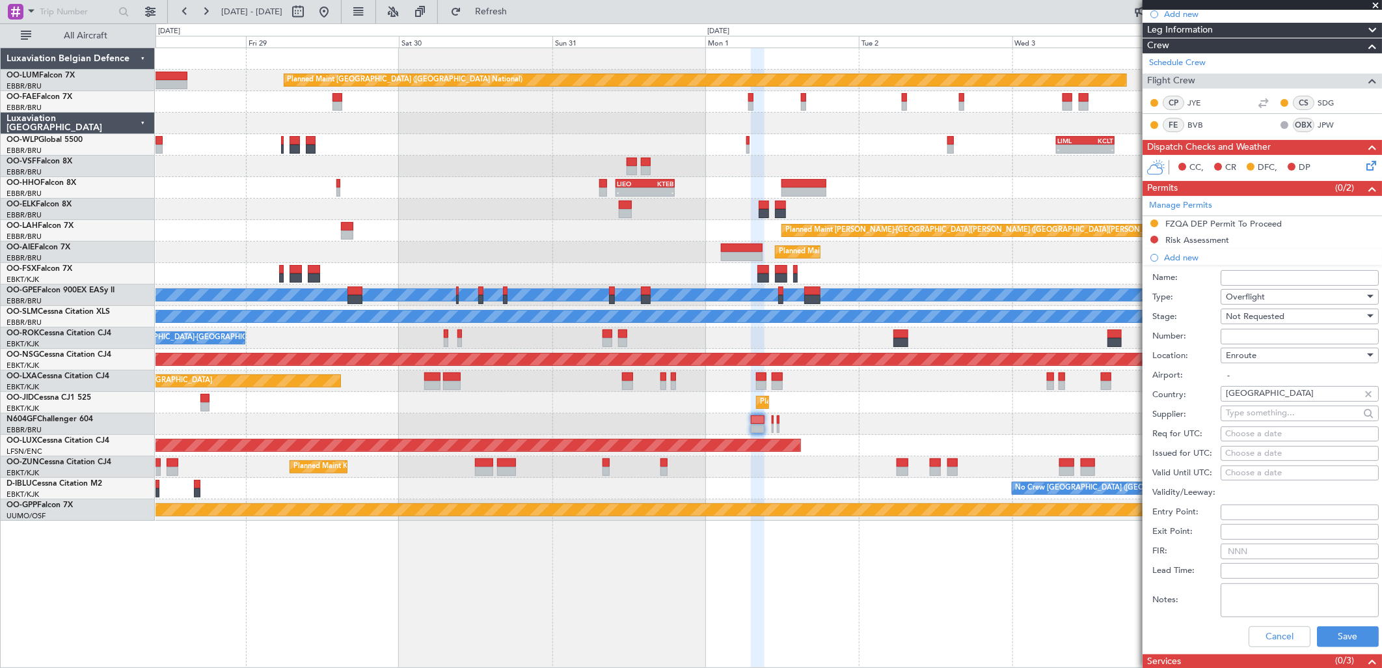
scroll to position [217, 0]
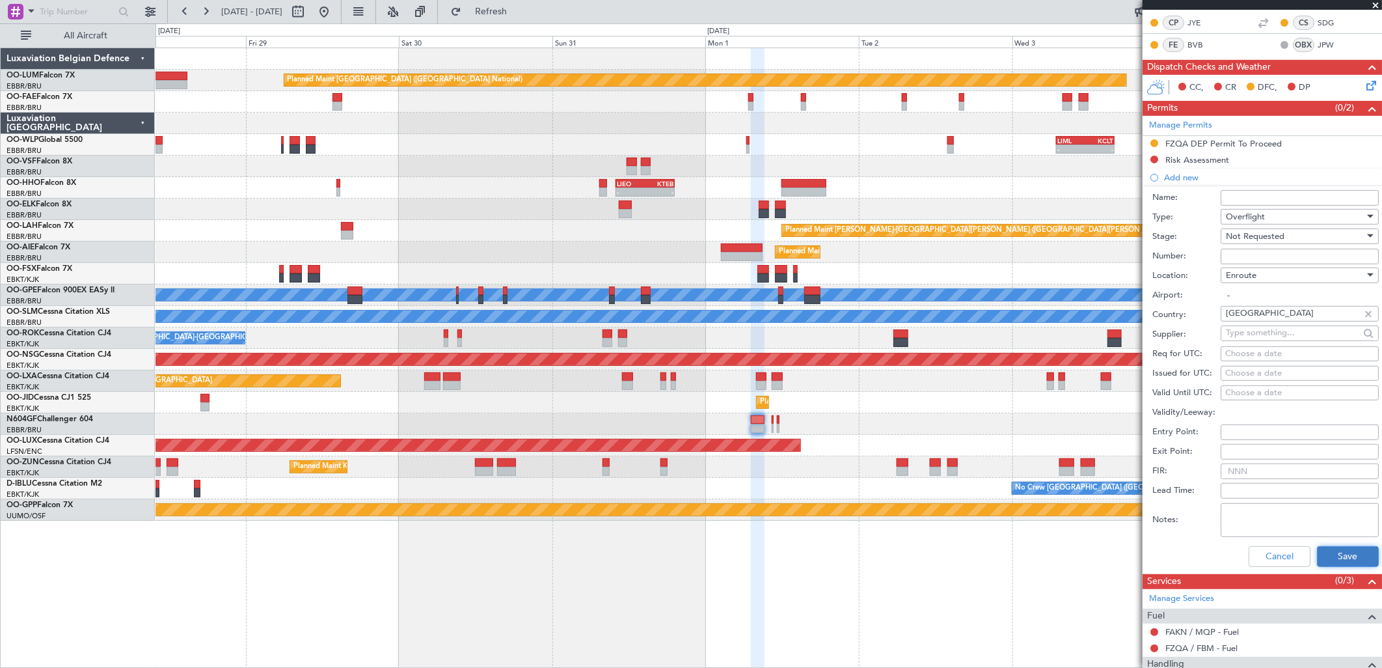
click at [1343, 557] on button "Save" at bounding box center [1348, 556] width 62 height 21
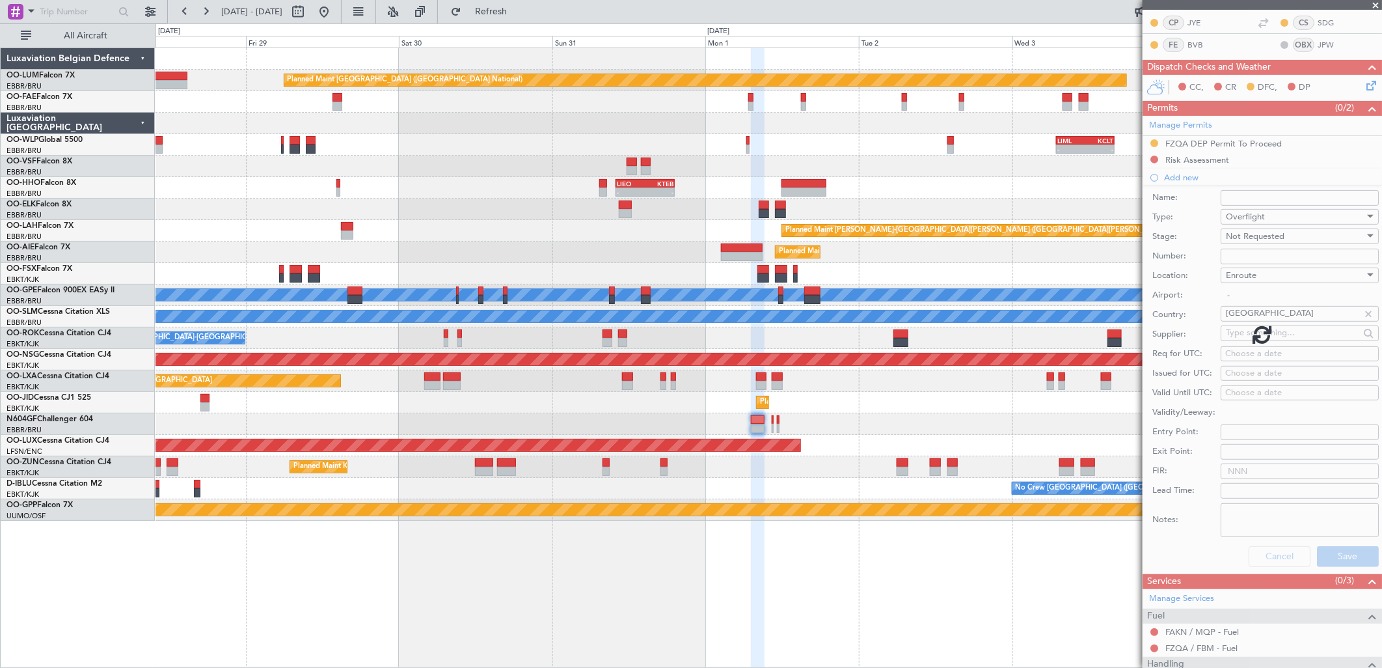
scroll to position [0, 0]
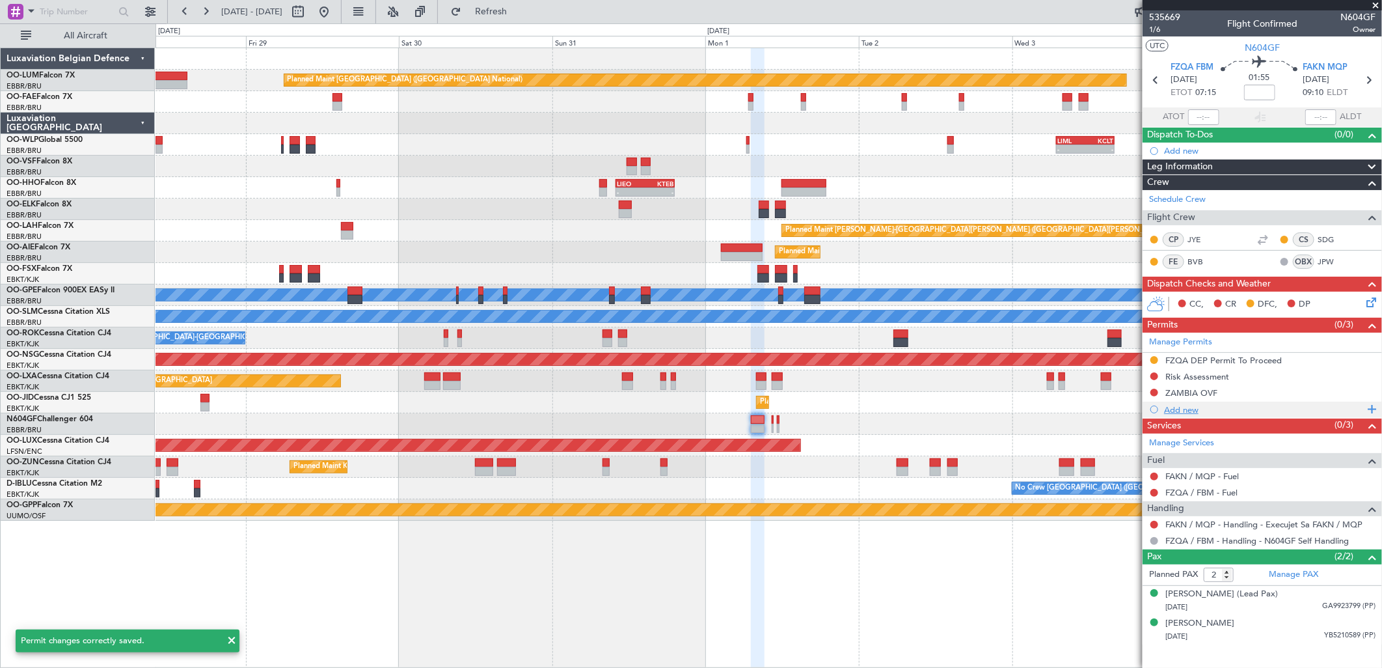
click at [1181, 405] on div "Add new" at bounding box center [1264, 409] width 200 height 11
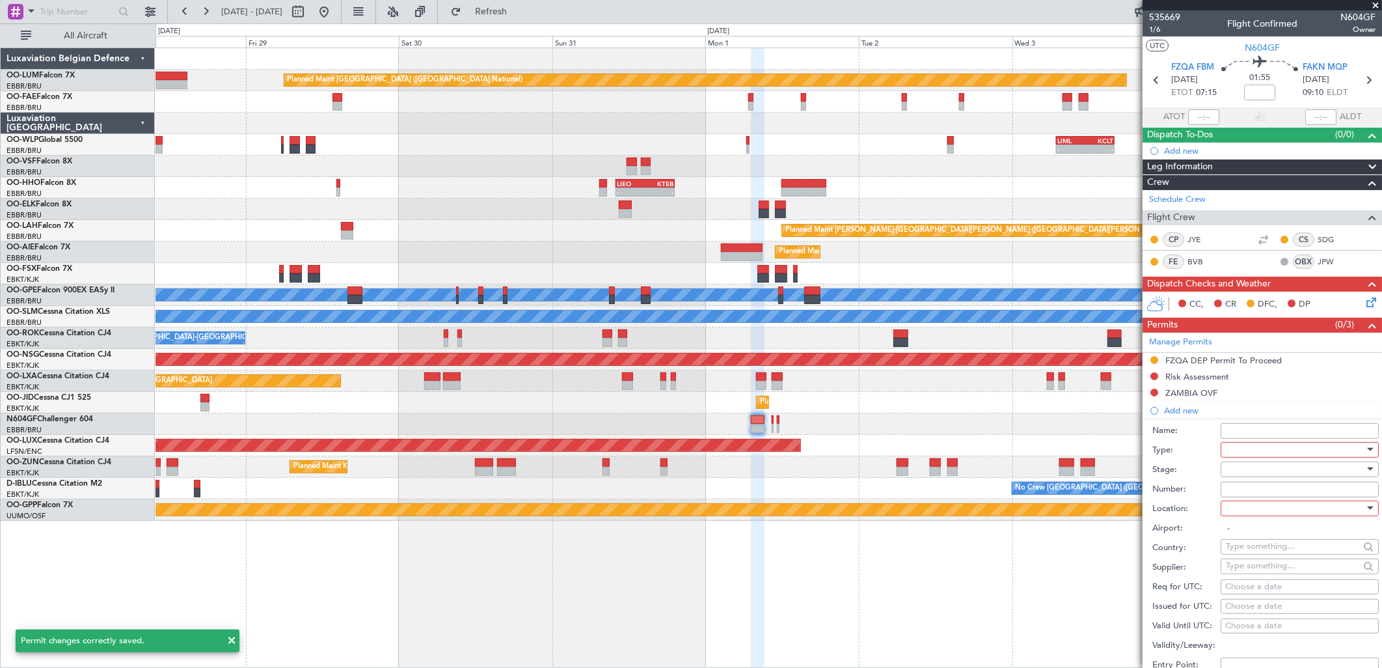
click at [1252, 450] on div at bounding box center [1295, 450] width 139 height 20
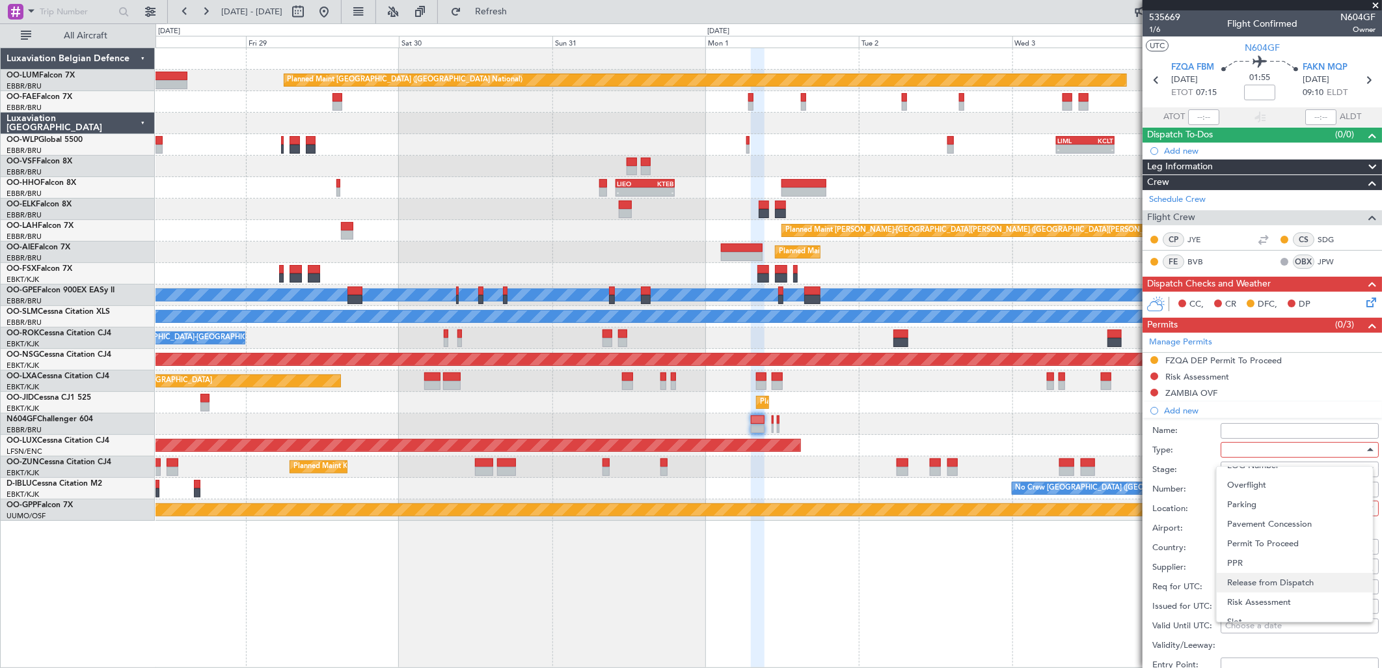
scroll to position [247, 0]
click at [1269, 582] on span "Overflight" at bounding box center [1294, 581] width 135 height 20
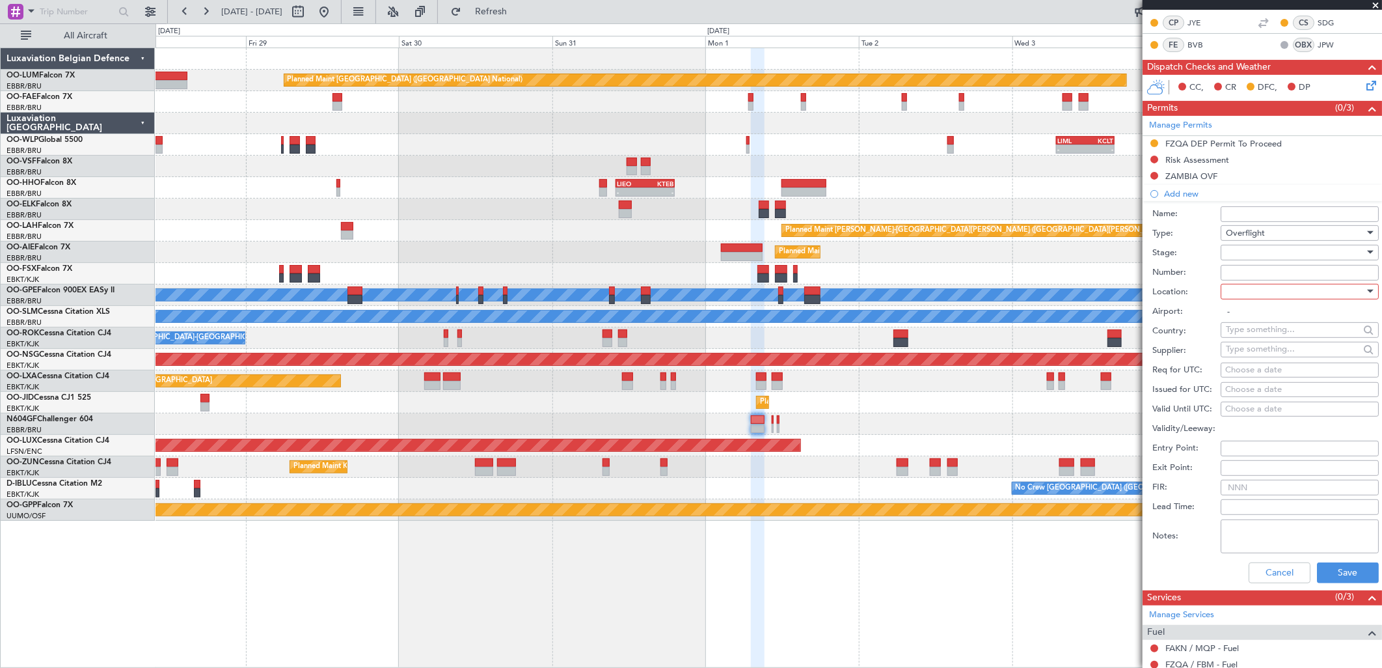
click at [1257, 251] on div at bounding box center [1295, 253] width 139 height 20
click at [1263, 290] on span "Not Requested" at bounding box center [1294, 299] width 135 height 20
click at [1259, 277] on input "Number:" at bounding box center [1300, 273] width 158 height 16
click at [1286, 297] on div at bounding box center [1295, 292] width 139 height 20
click at [1239, 401] on span "Enroute" at bounding box center [1294, 396] width 135 height 20
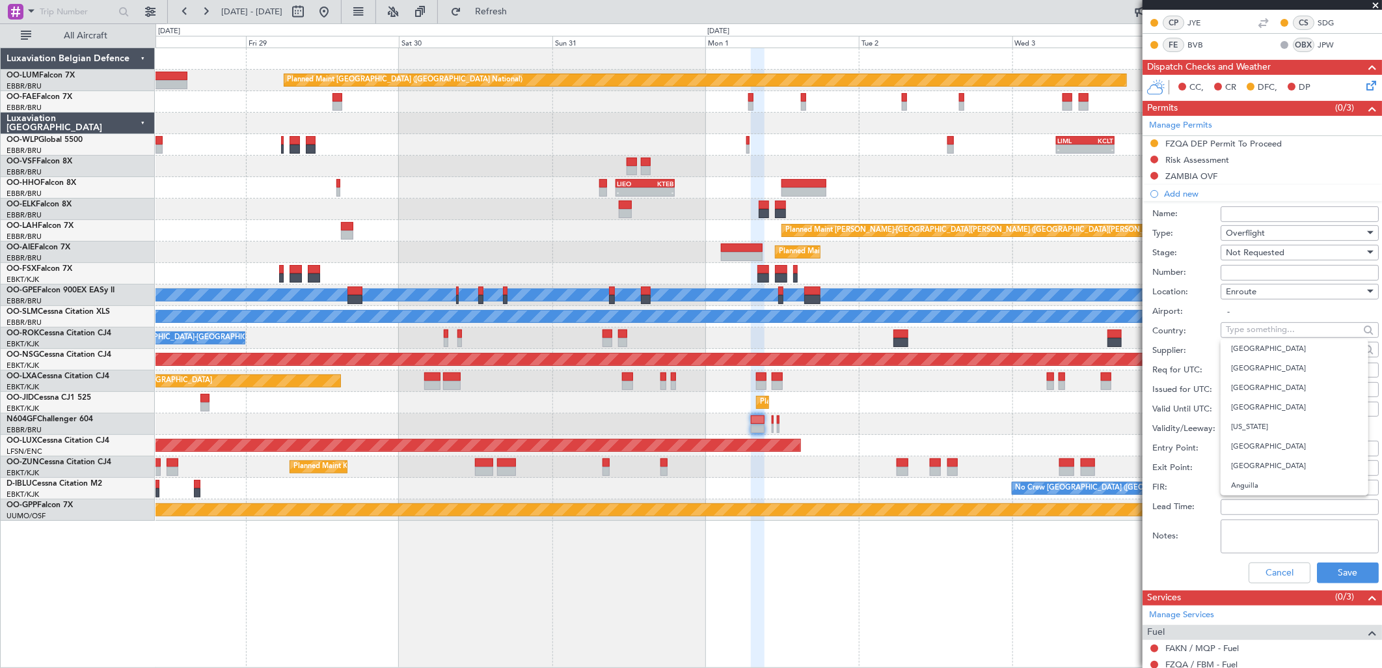
click at [1246, 333] on input "text" at bounding box center [1292, 329] width 133 height 20
click at [1252, 414] on span "Zimbabwe" at bounding box center [1294, 408] width 126 height 20
type input "Zimbabwe"
click at [1336, 574] on button "Save" at bounding box center [1348, 572] width 62 height 21
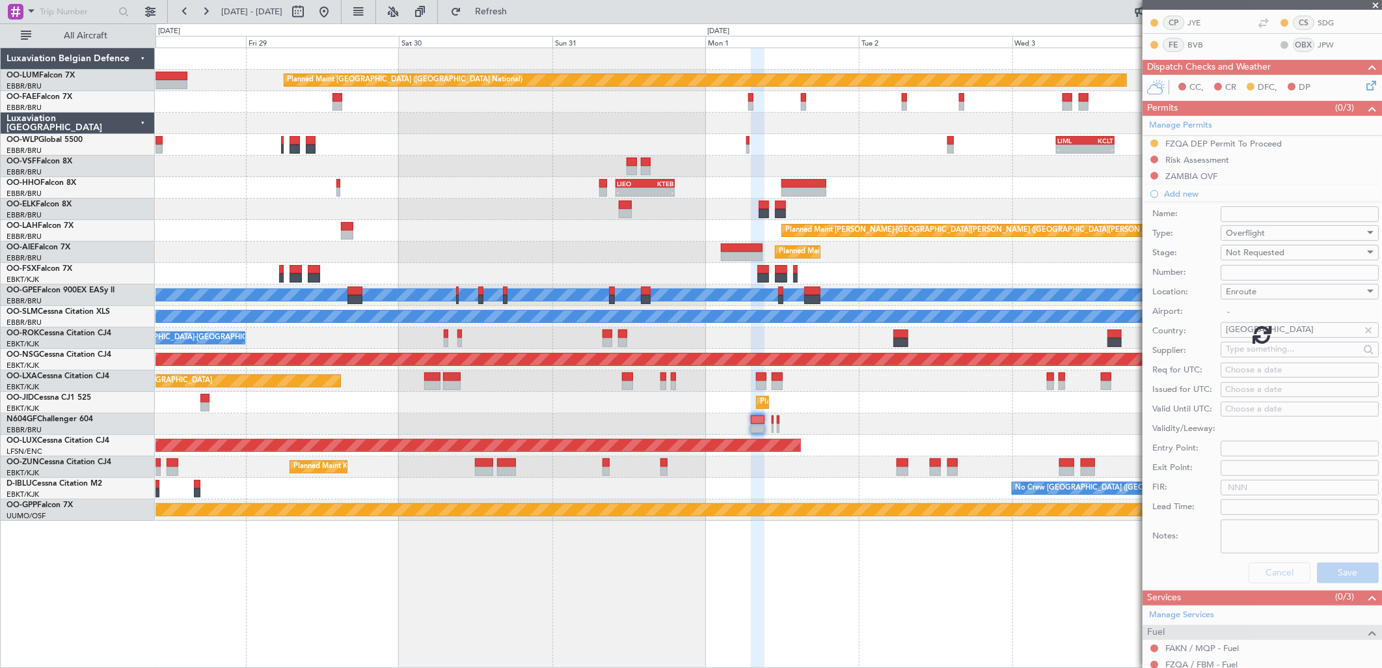
scroll to position [0, 0]
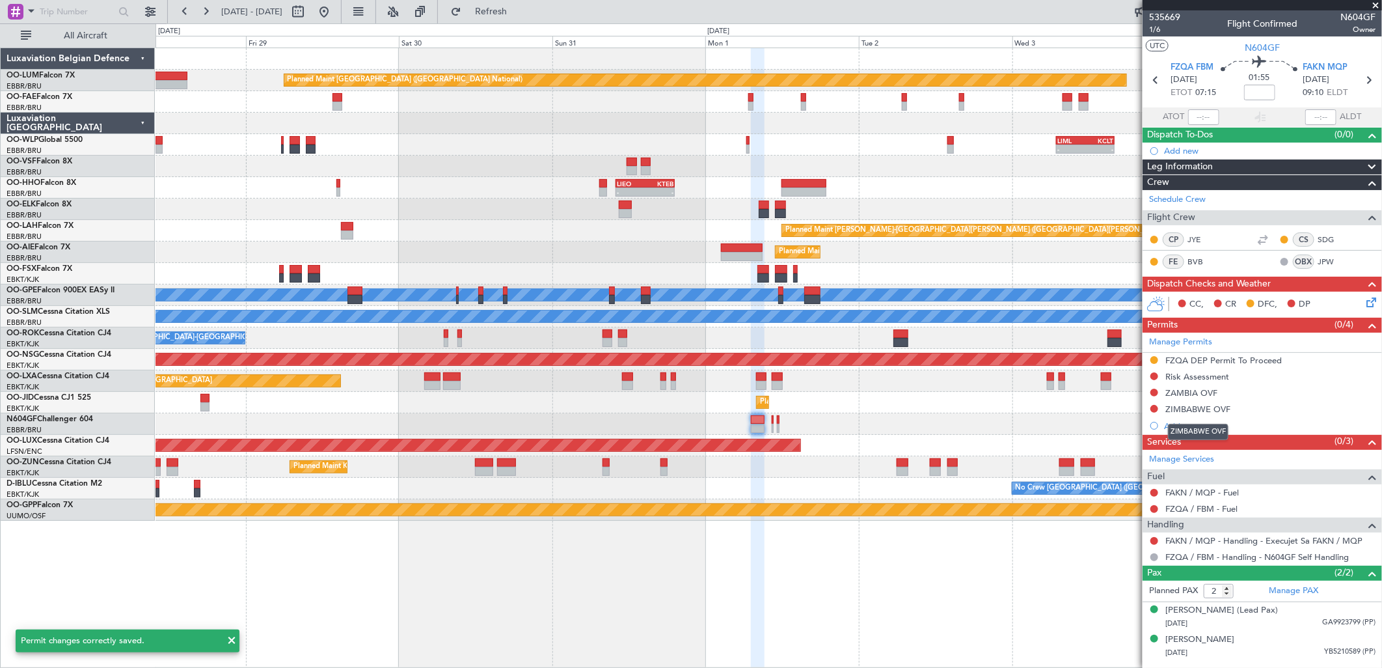
click at [1194, 422] on mat-tooltip-component "ZIMBABWE OVF" at bounding box center [1198, 431] width 79 height 34
click at [1195, 424] on div "Add new" at bounding box center [1264, 425] width 200 height 11
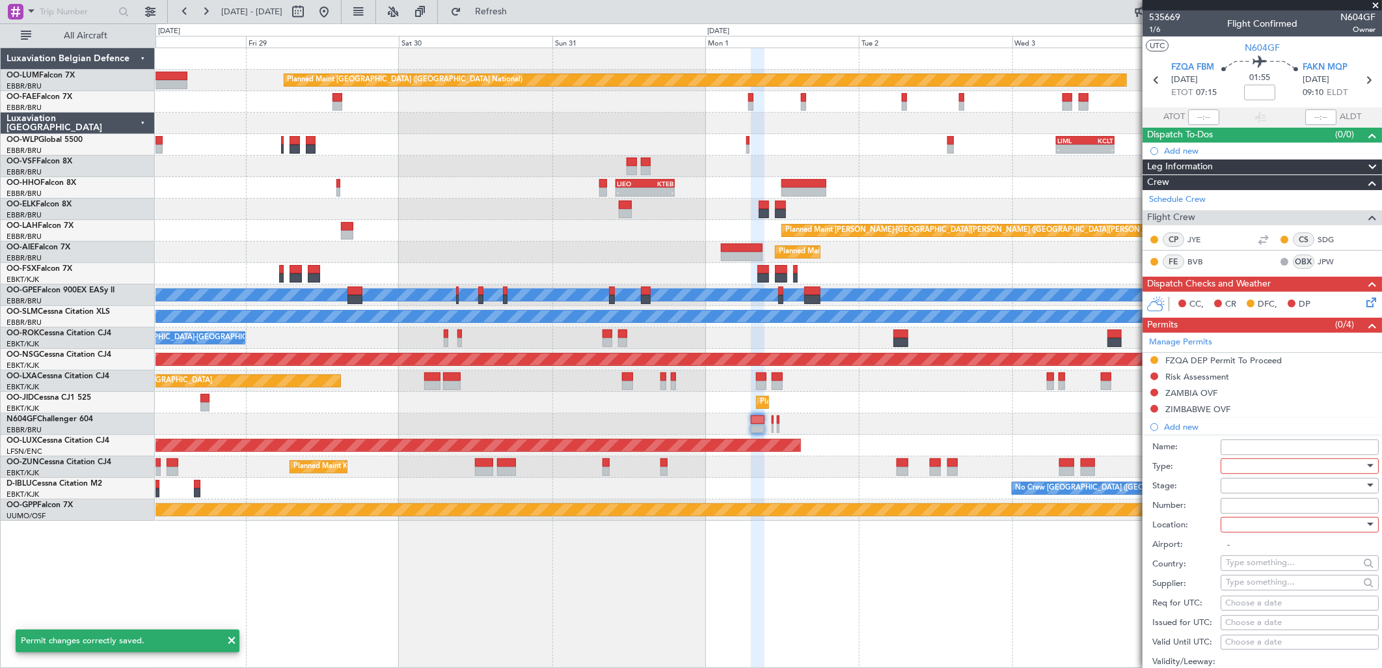
click at [1254, 464] on div at bounding box center [1295, 466] width 139 height 20
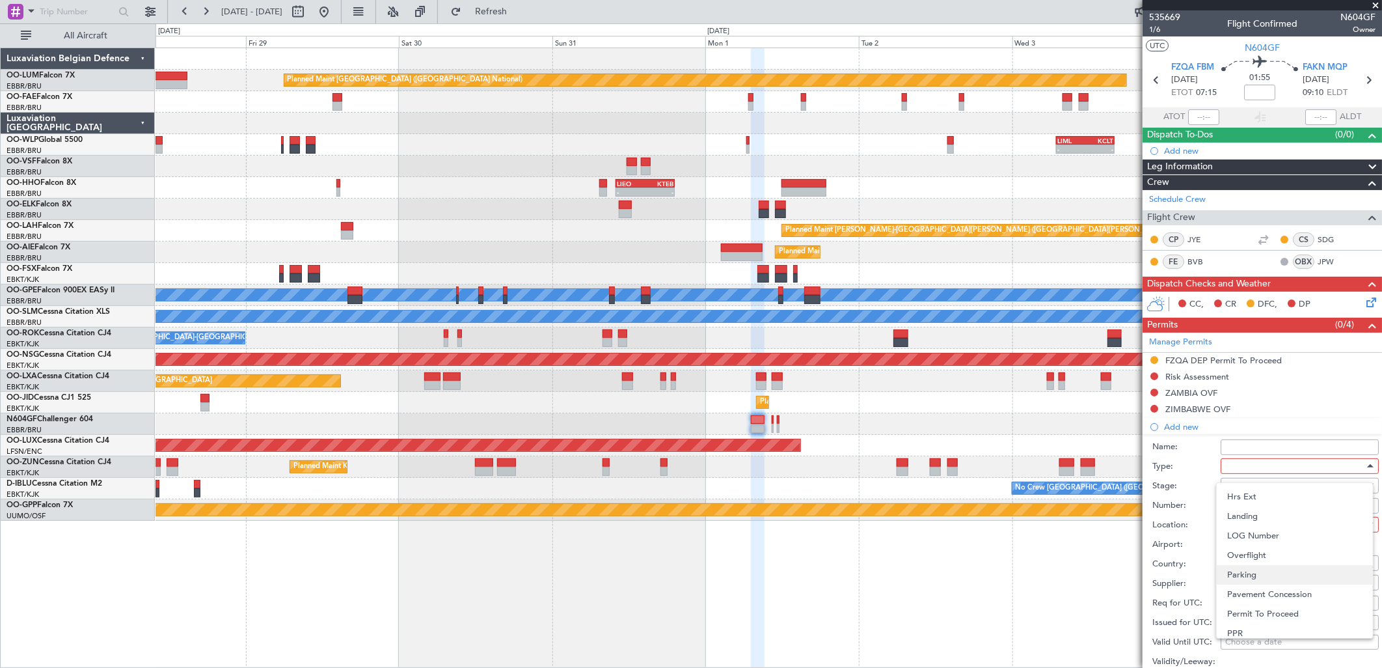
scroll to position [392, 0]
click at [1251, 550] on span "Landing" at bounding box center [1294, 558] width 135 height 20
click at [1251, 482] on div at bounding box center [1295, 486] width 139 height 20
click at [1264, 528] on span "Not Requested" at bounding box center [1294, 532] width 135 height 20
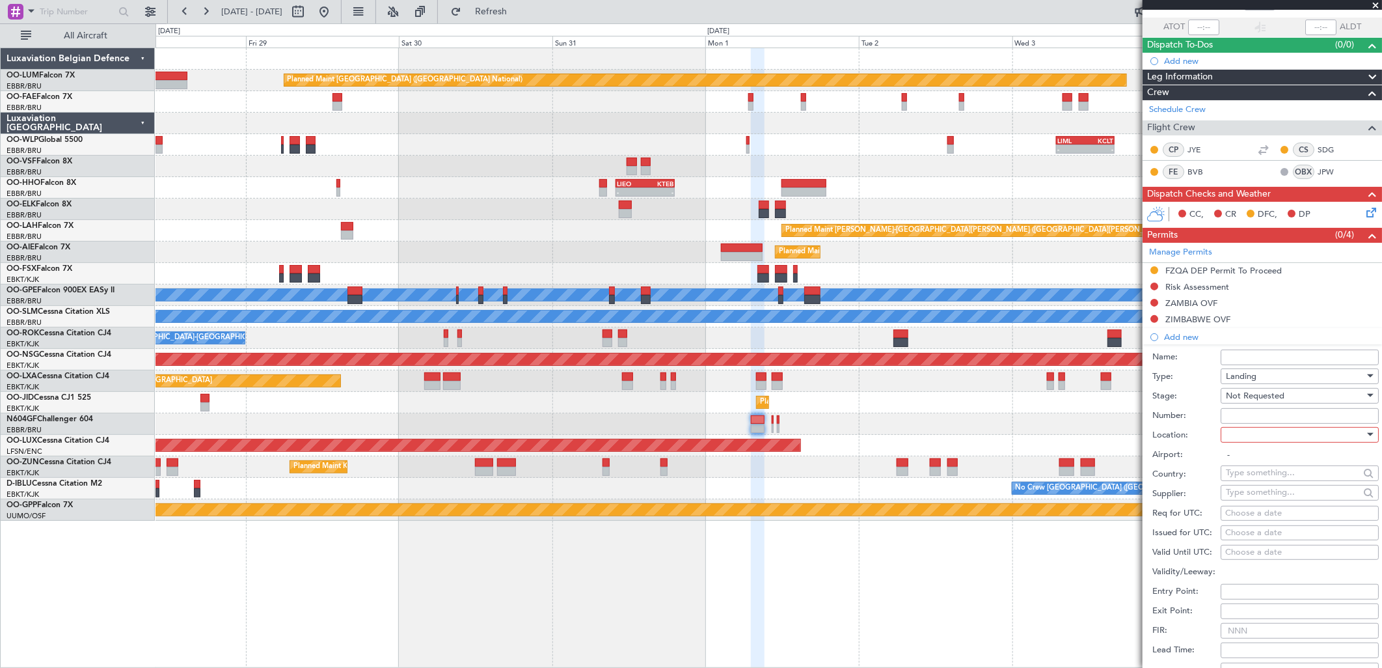
scroll to position [217, 0]
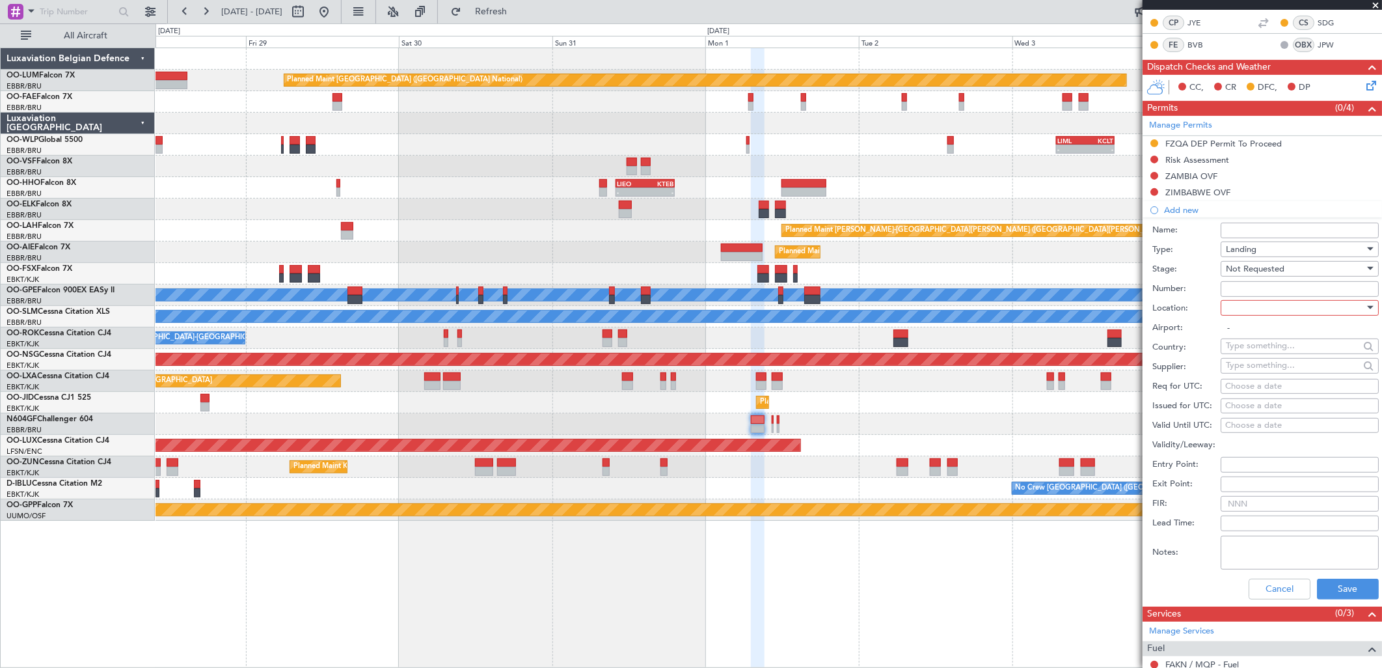
click at [1257, 296] on div "Number:" at bounding box center [1265, 289] width 226 height 20
click at [1256, 302] on div at bounding box center [1295, 308] width 139 height 20
click at [1256, 375] on span "Arrival" at bounding box center [1294, 374] width 135 height 20
type input "FAKN / MQP"
click at [1337, 592] on button "Save" at bounding box center [1348, 588] width 62 height 21
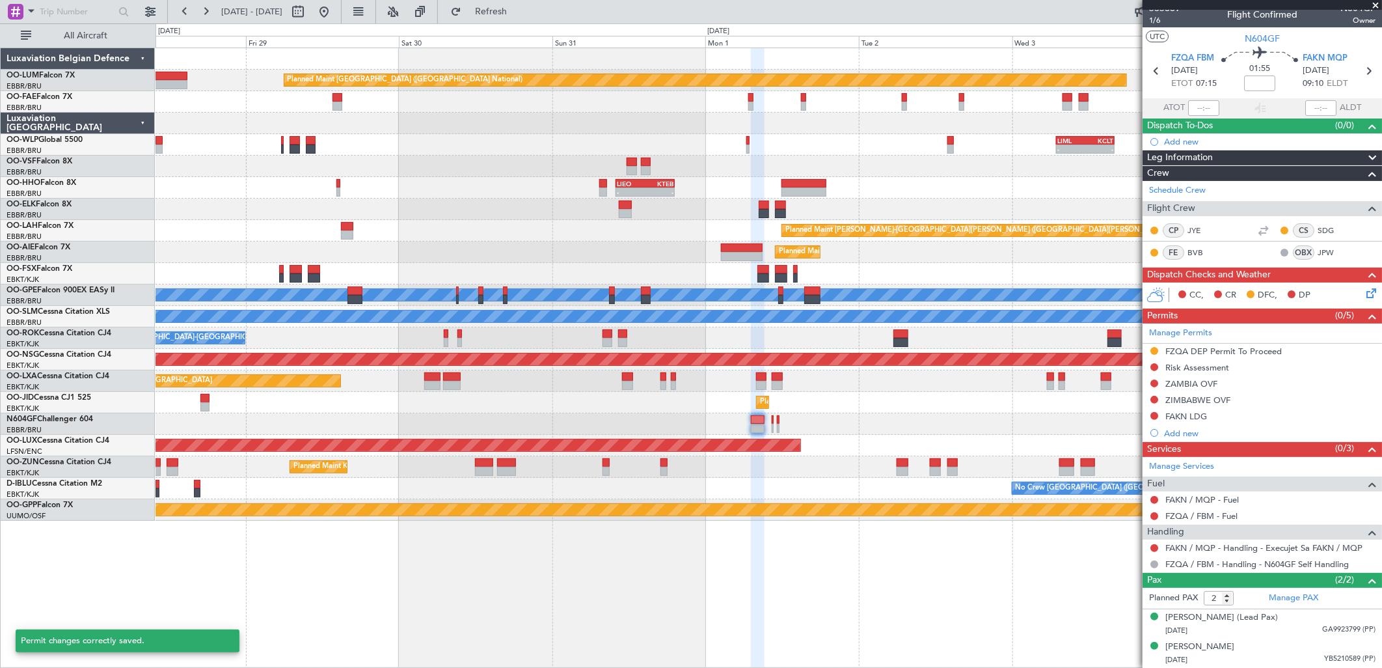
scroll to position [8, 0]
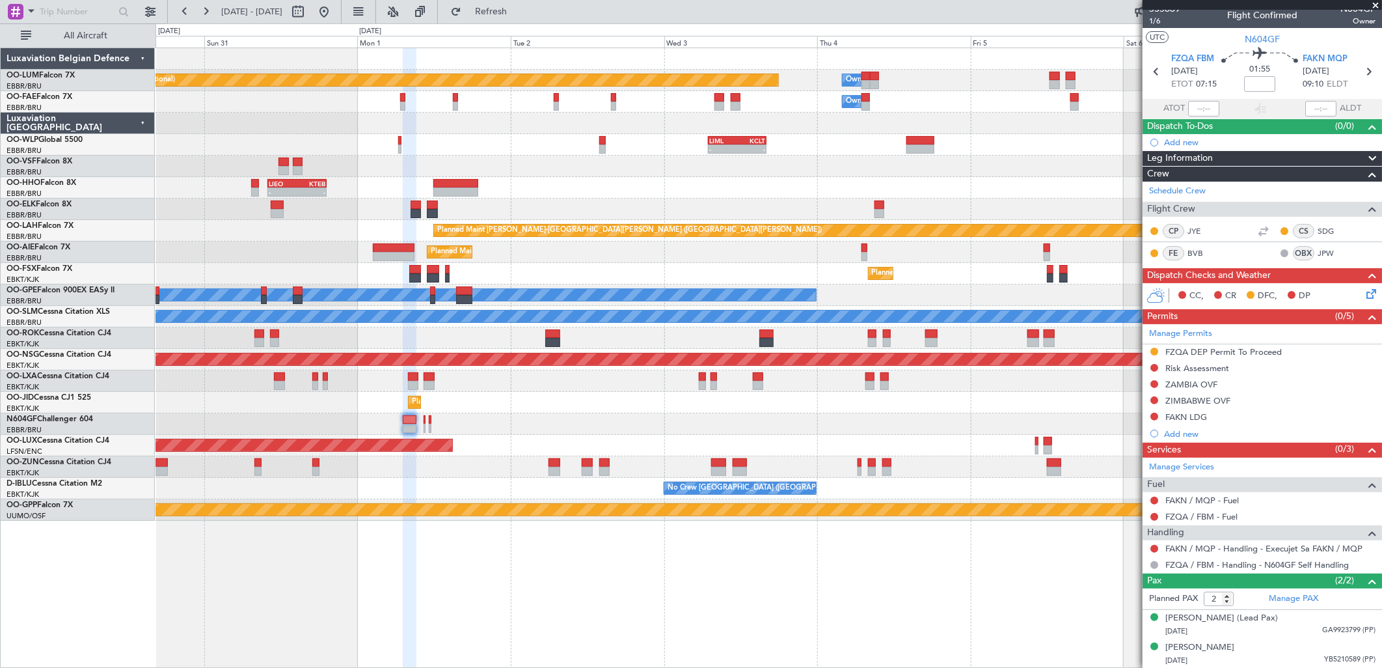
click at [668, 437] on div "Planned Maint Brussels (Brussels National) Owner Melsbroek Air Base Owner Melsb…" at bounding box center [769, 284] width 1226 height 472
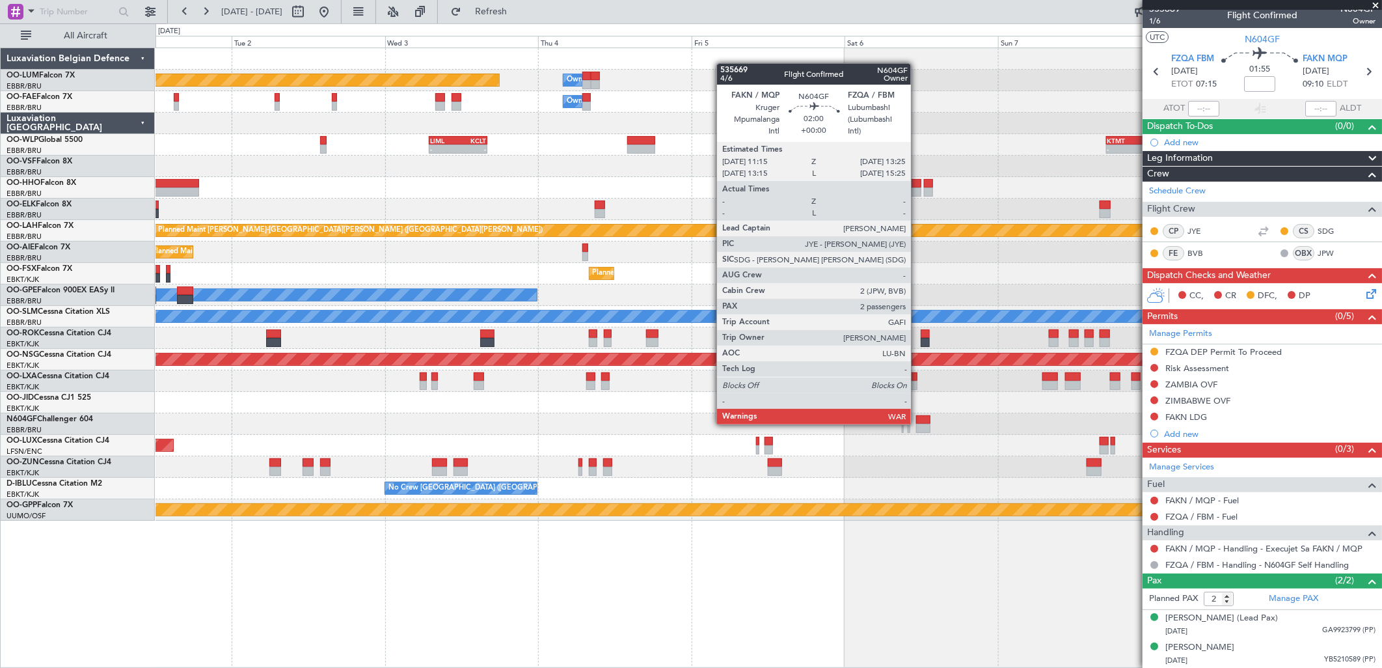
click at [917, 424] on div at bounding box center [923, 428] width 14 height 9
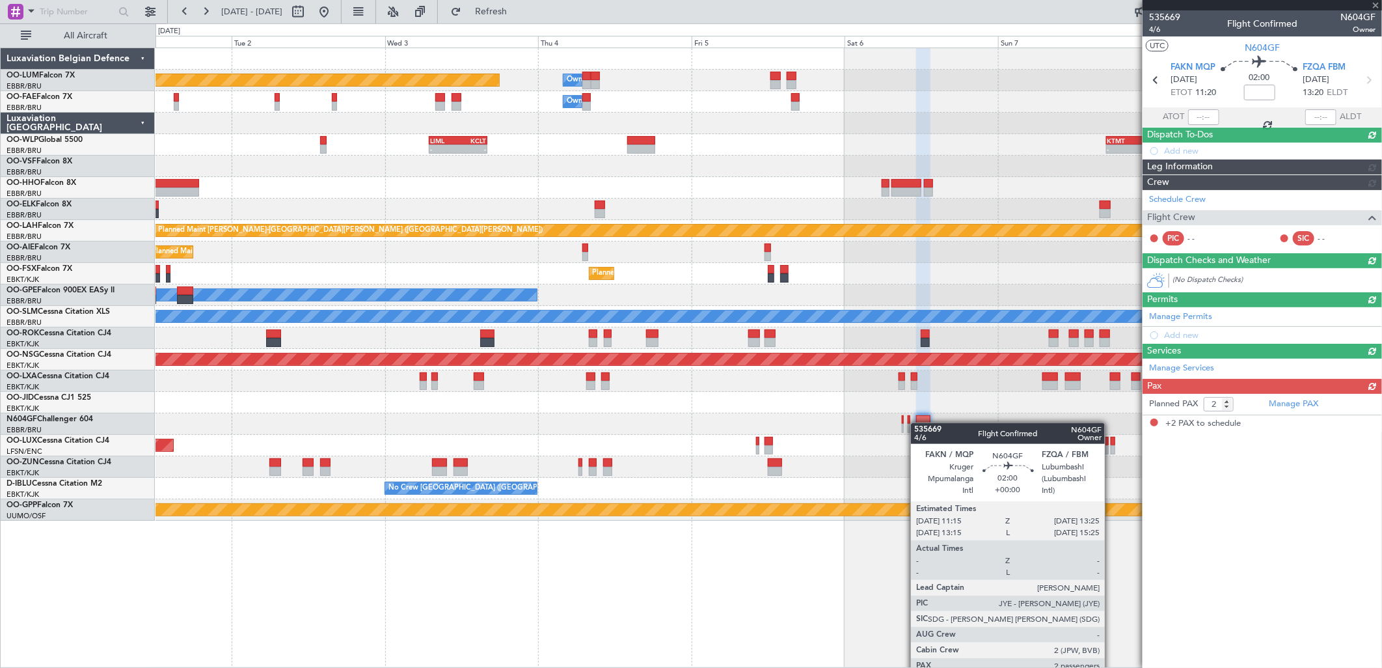
scroll to position [0, 0]
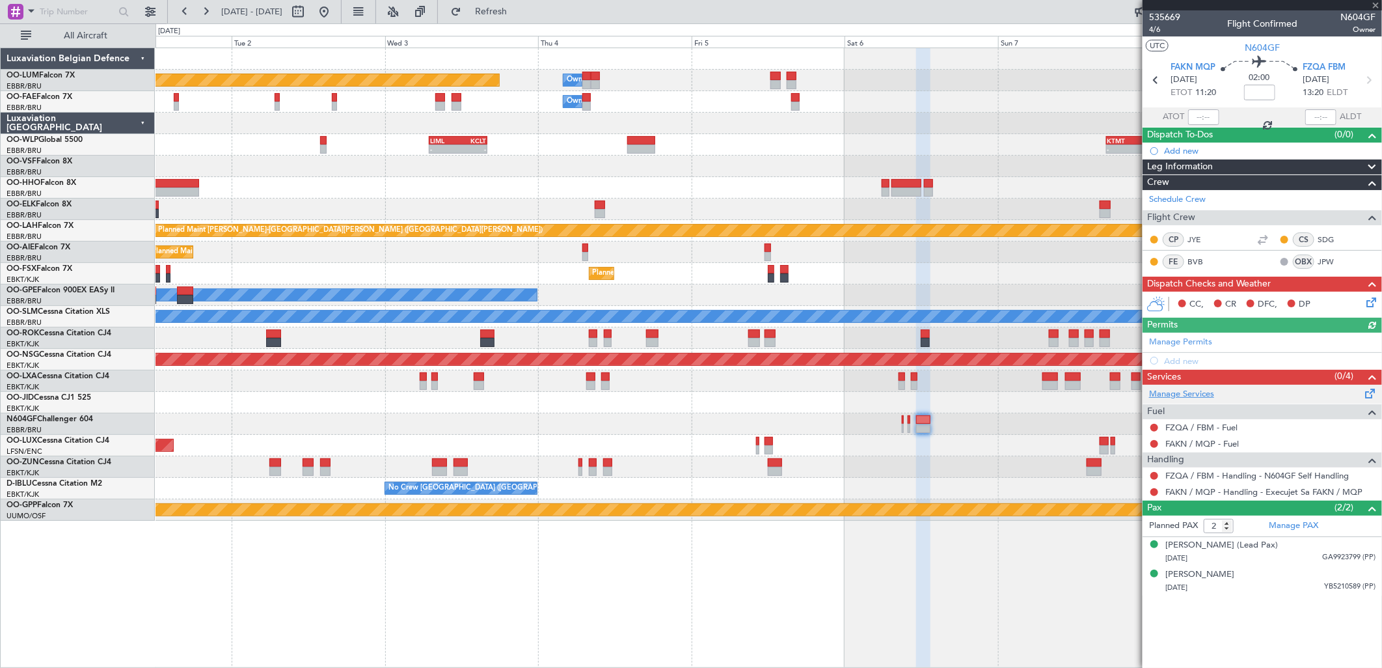
click at [1193, 394] on link "Manage Services" at bounding box center [1181, 394] width 65 height 13
click at [1182, 366] on div "Add new" at bounding box center [1264, 360] width 200 height 11
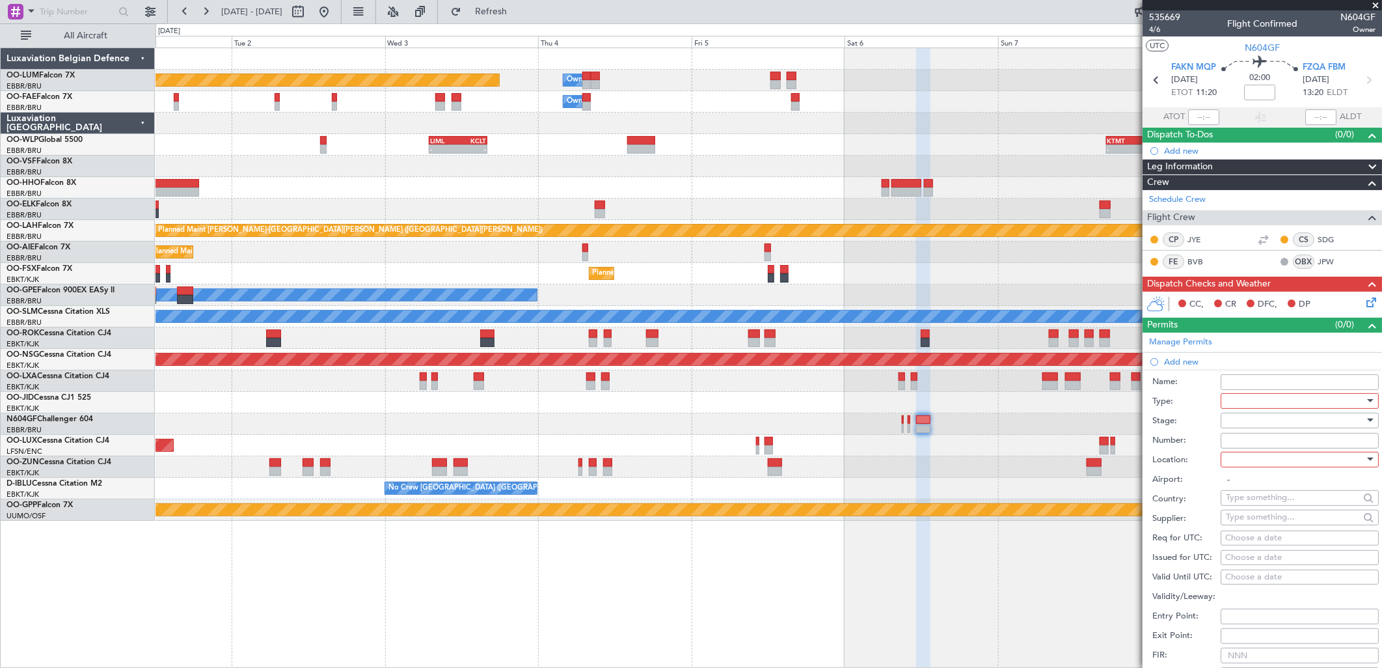
click at [1299, 405] on div at bounding box center [1295, 401] width 139 height 20
click at [1267, 493] on span "Landing" at bounding box center [1294, 493] width 135 height 20
click at [1261, 418] on div at bounding box center [1295, 421] width 139 height 20
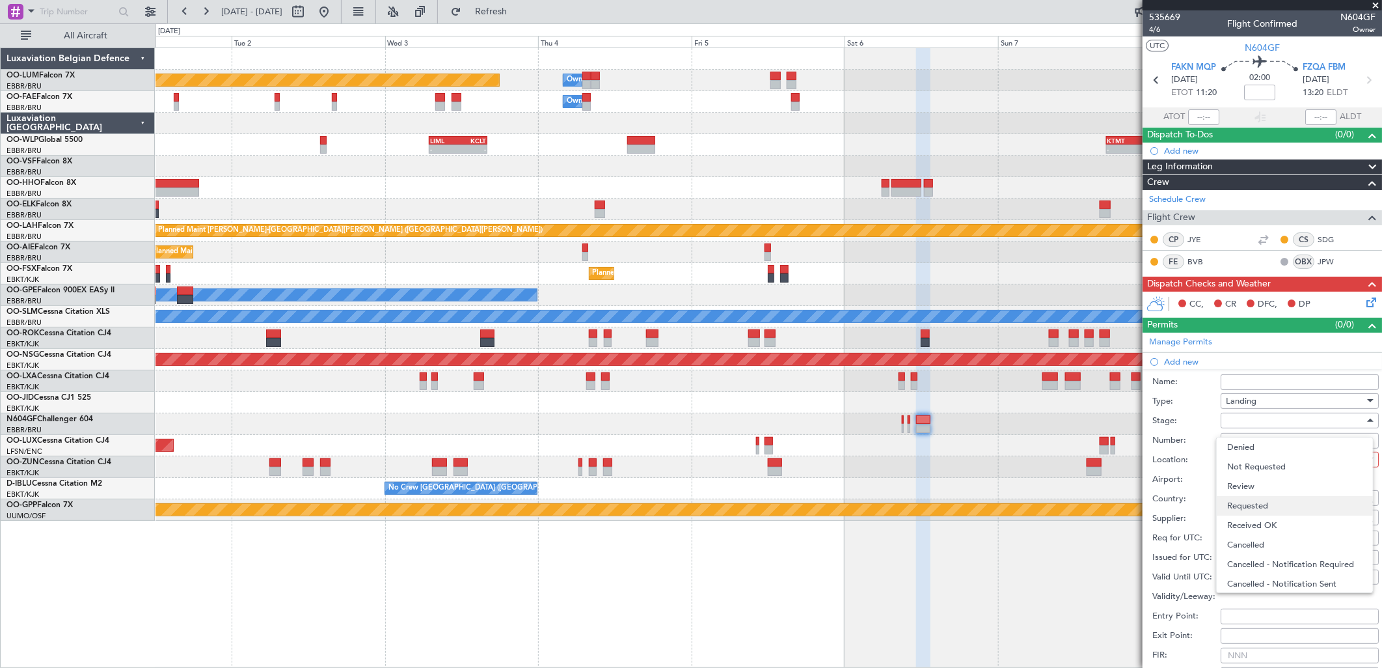
click at [1269, 504] on span "Requested" at bounding box center [1294, 506] width 135 height 20
click at [1258, 456] on div at bounding box center [1295, 460] width 139 height 20
click at [1248, 525] on span "Arrival" at bounding box center [1294, 525] width 135 height 20
type input "FZQA / FBM"
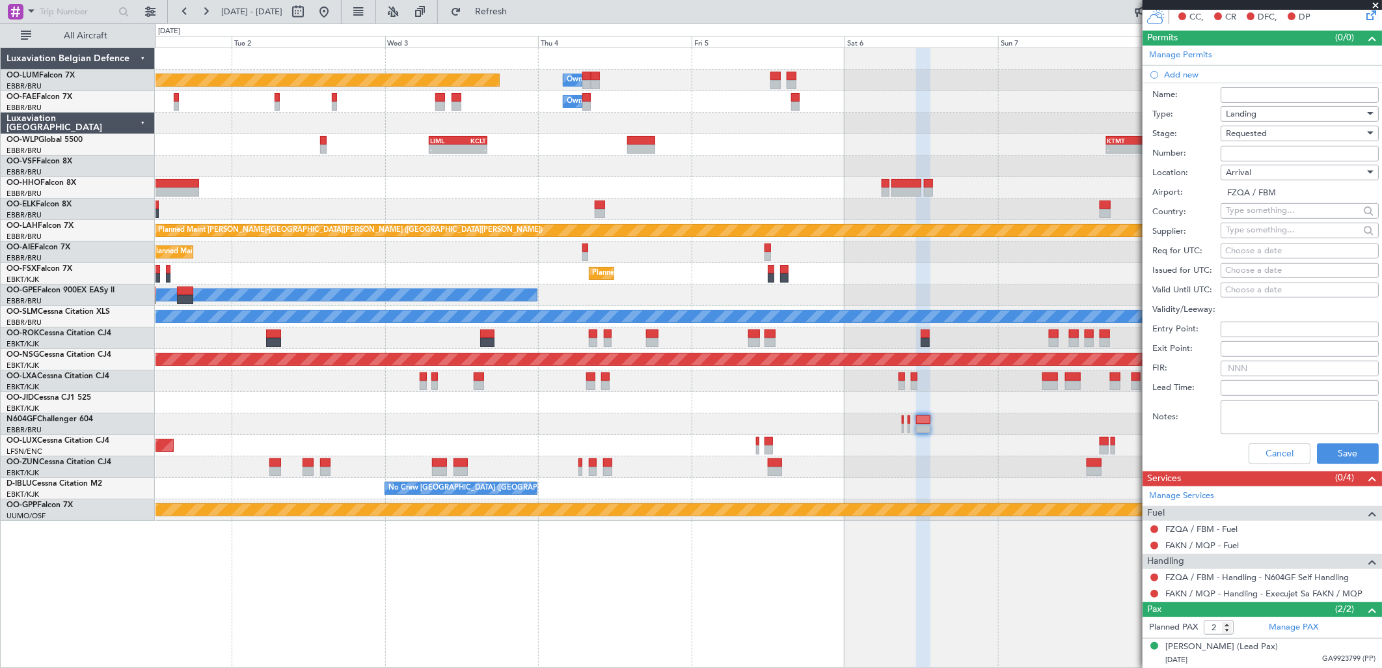
scroll to position [289, 0]
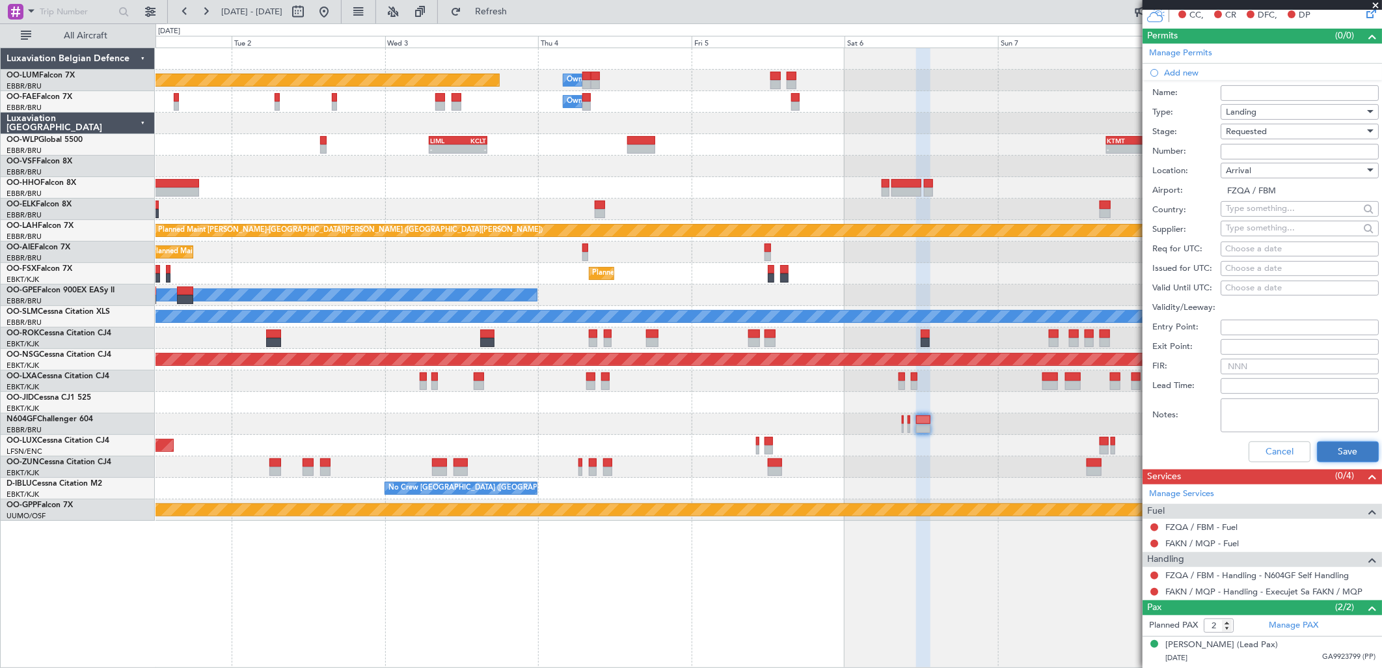
click at [1322, 444] on button "Save" at bounding box center [1348, 451] width 62 height 21
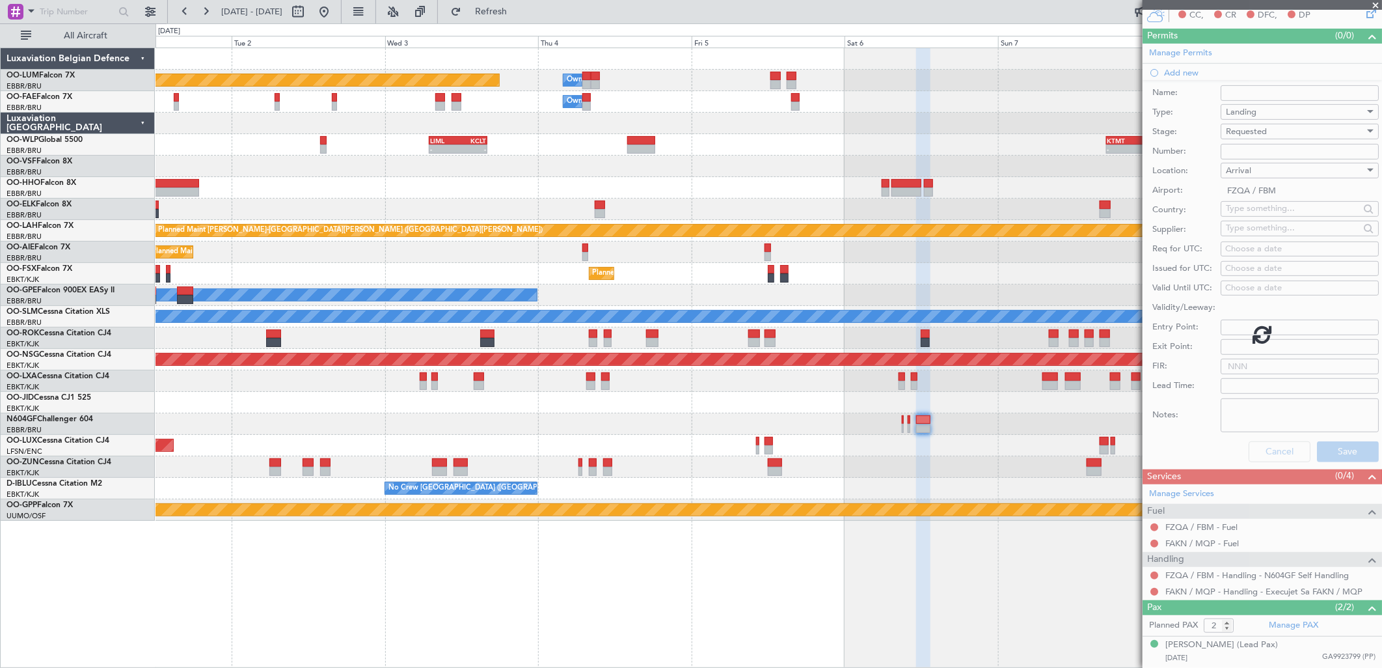
scroll to position [0, 0]
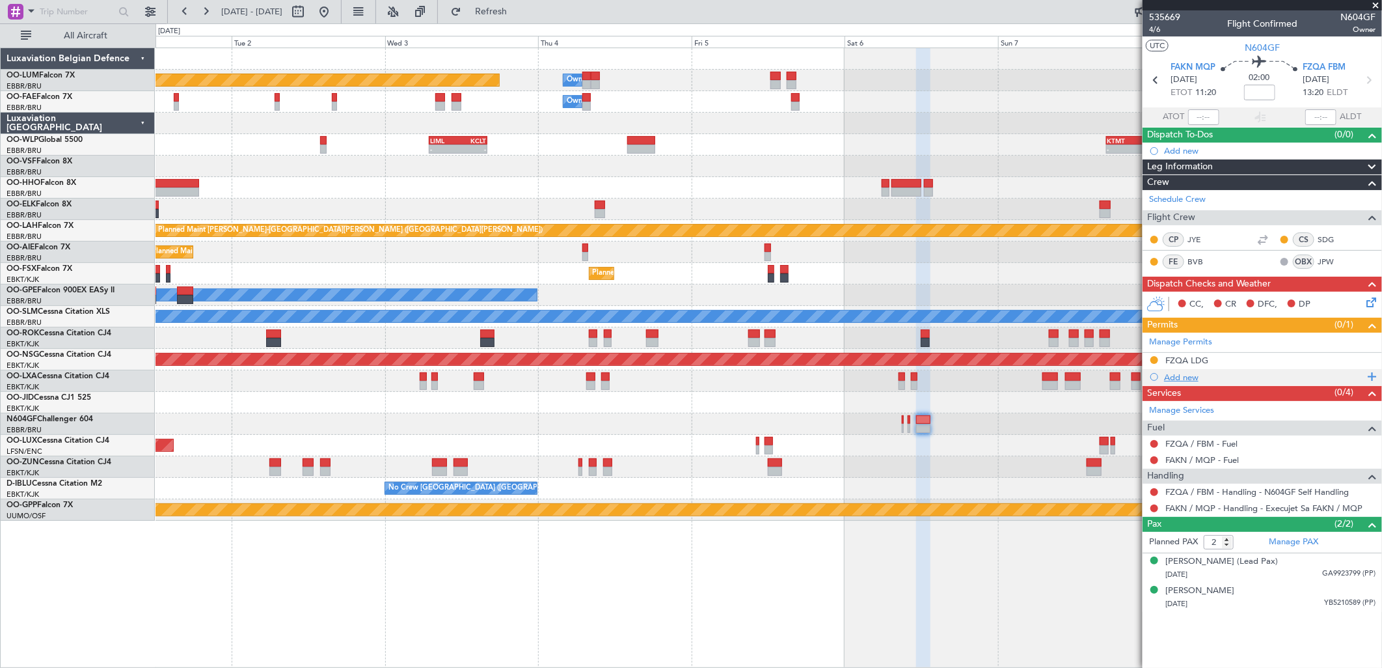
click at [1191, 376] on div "Add new" at bounding box center [1264, 377] width 200 height 11
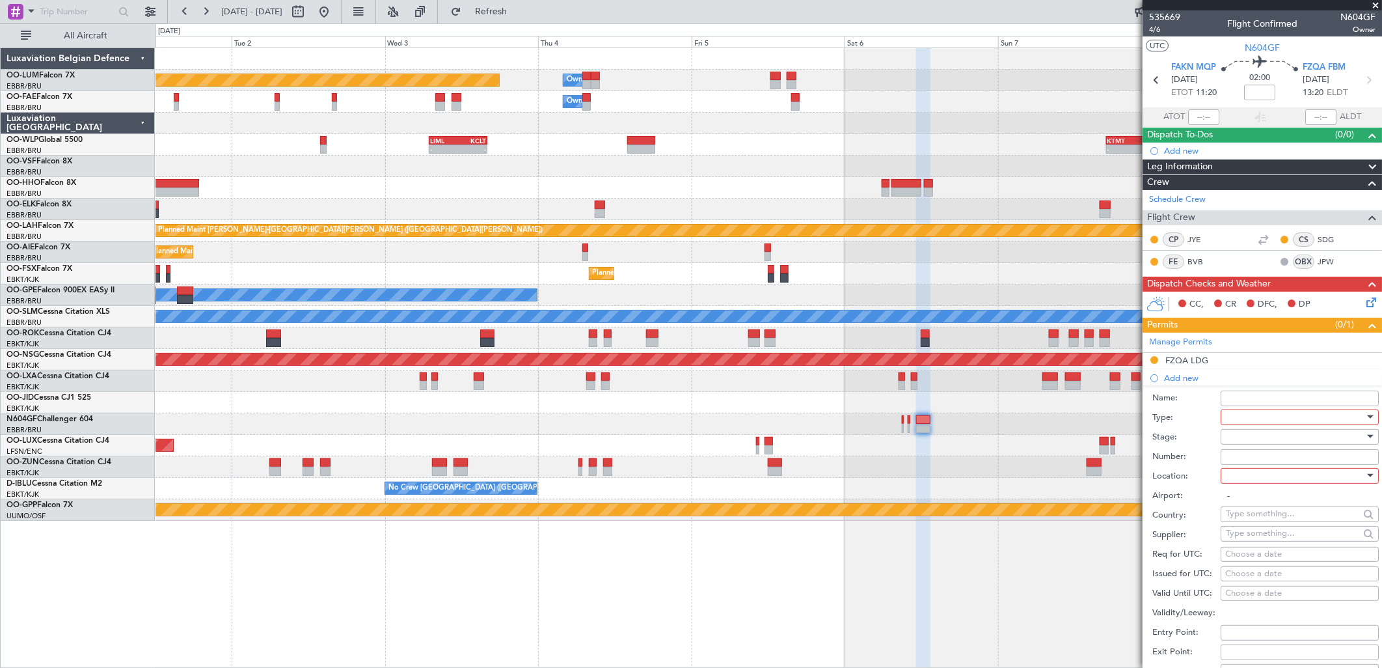
click at [1267, 412] on div at bounding box center [1295, 417] width 139 height 20
click at [1254, 496] on span "Departure" at bounding box center [1294, 498] width 135 height 20
click at [1243, 433] on div at bounding box center [1295, 437] width 139 height 20
click at [1260, 519] on span "Requested" at bounding box center [1294, 522] width 135 height 20
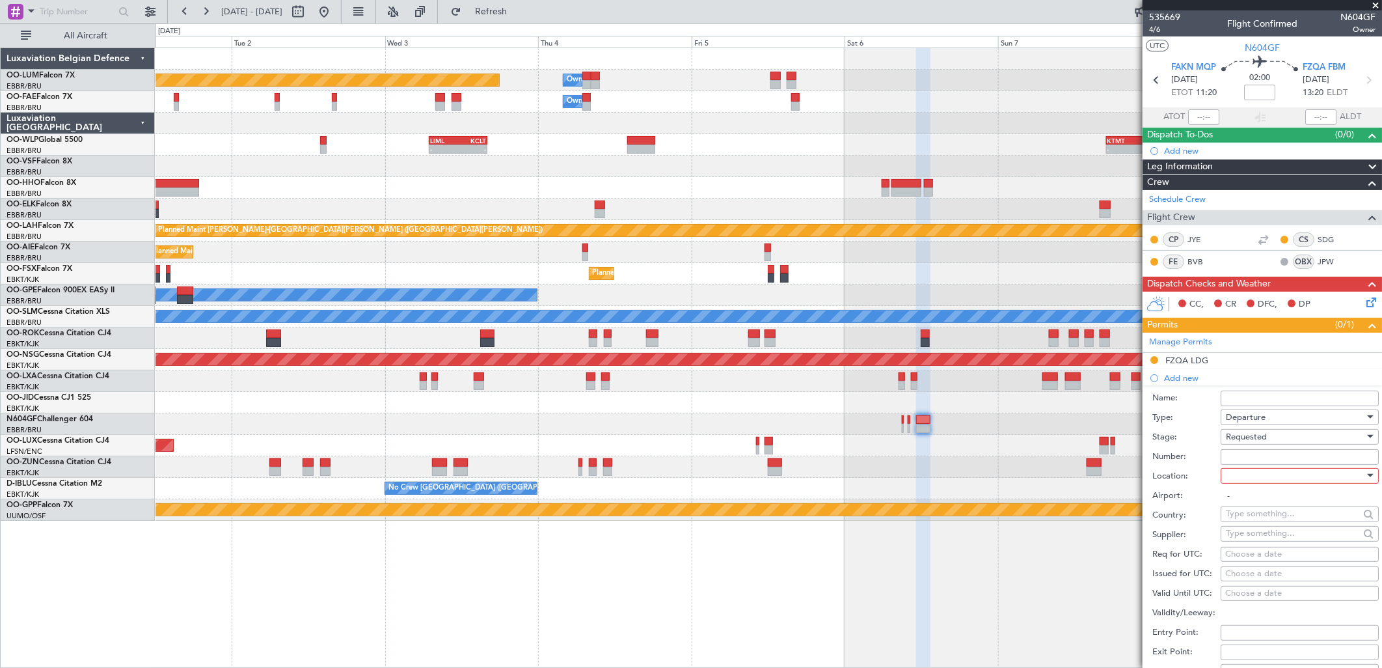
click at [1263, 467] on div at bounding box center [1295, 476] width 139 height 20
click at [1258, 504] on span "Departure" at bounding box center [1294, 503] width 135 height 20
type input "FAKN / MQP"
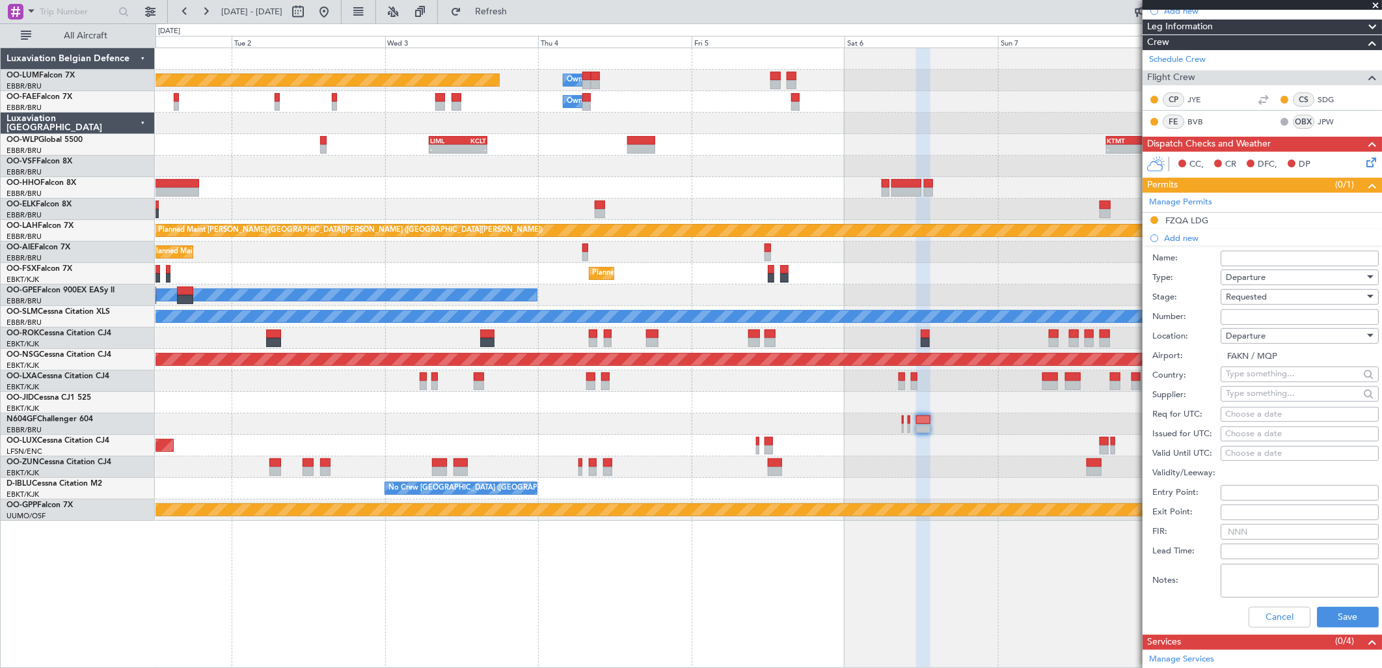
scroll to position [144, 0]
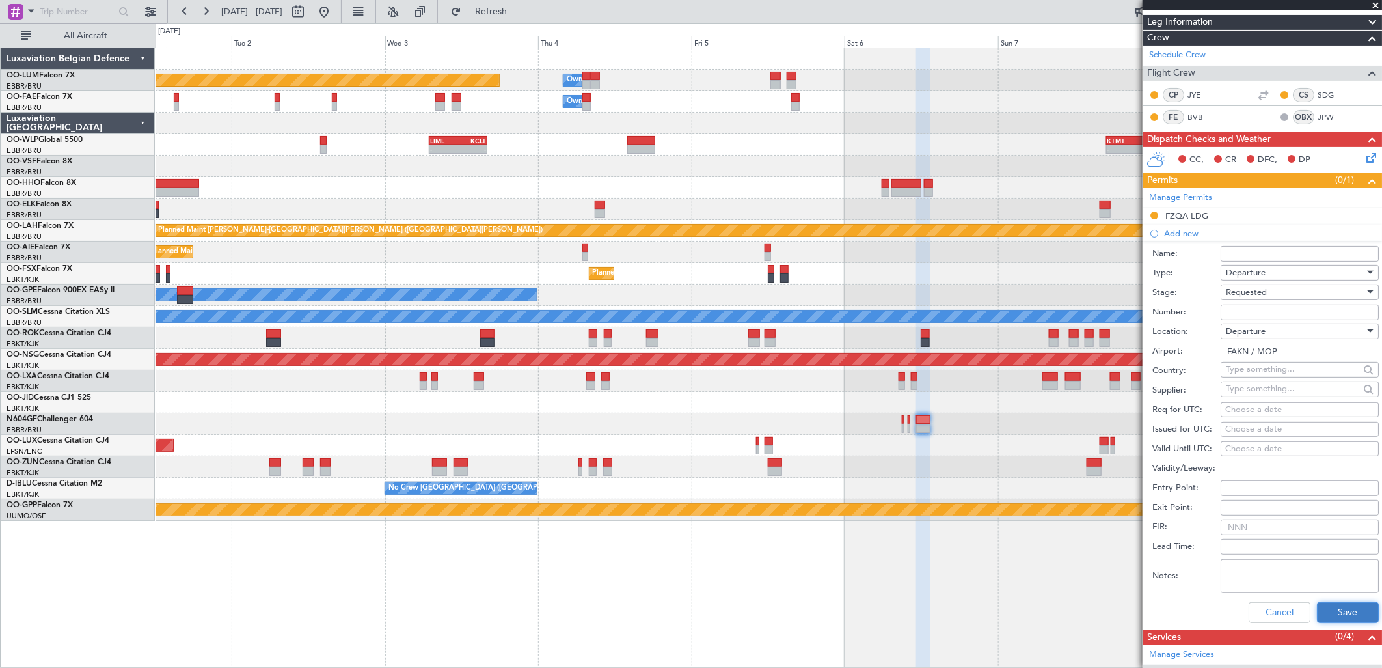
click at [1344, 606] on button "Save" at bounding box center [1348, 612] width 62 height 21
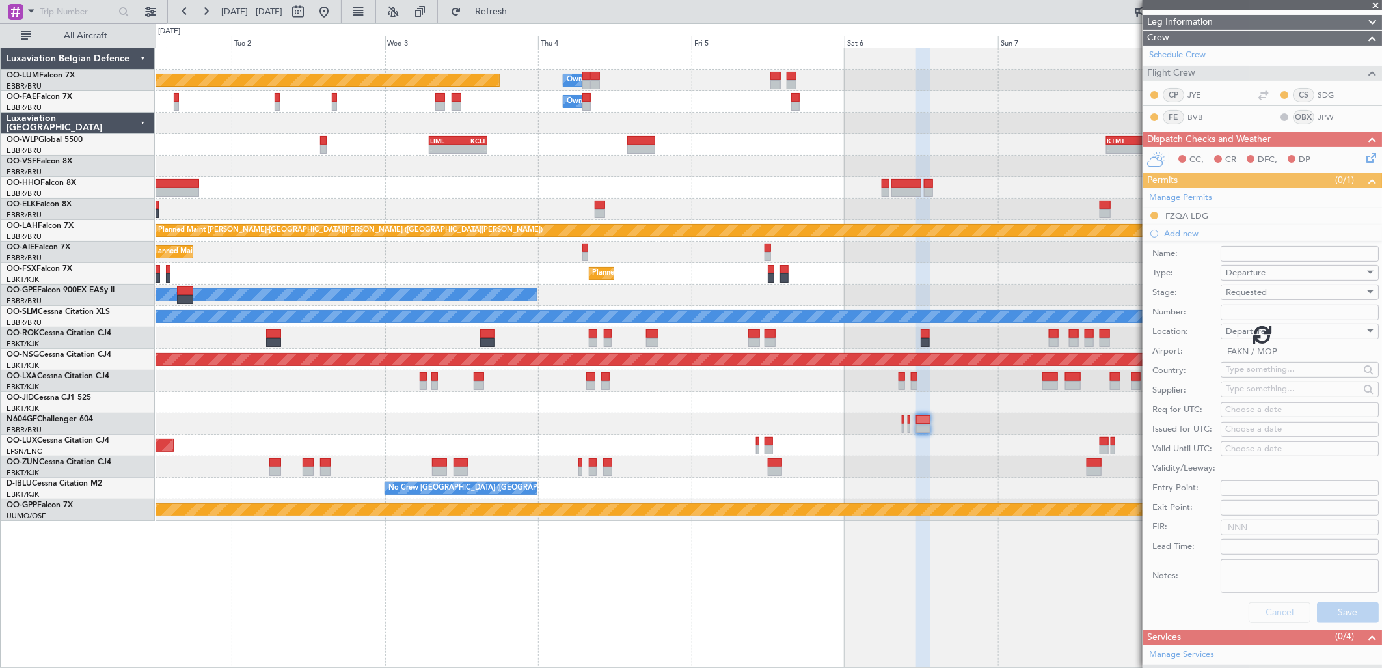
click at [1256, 295] on div at bounding box center [1262, 334] width 239 height 668
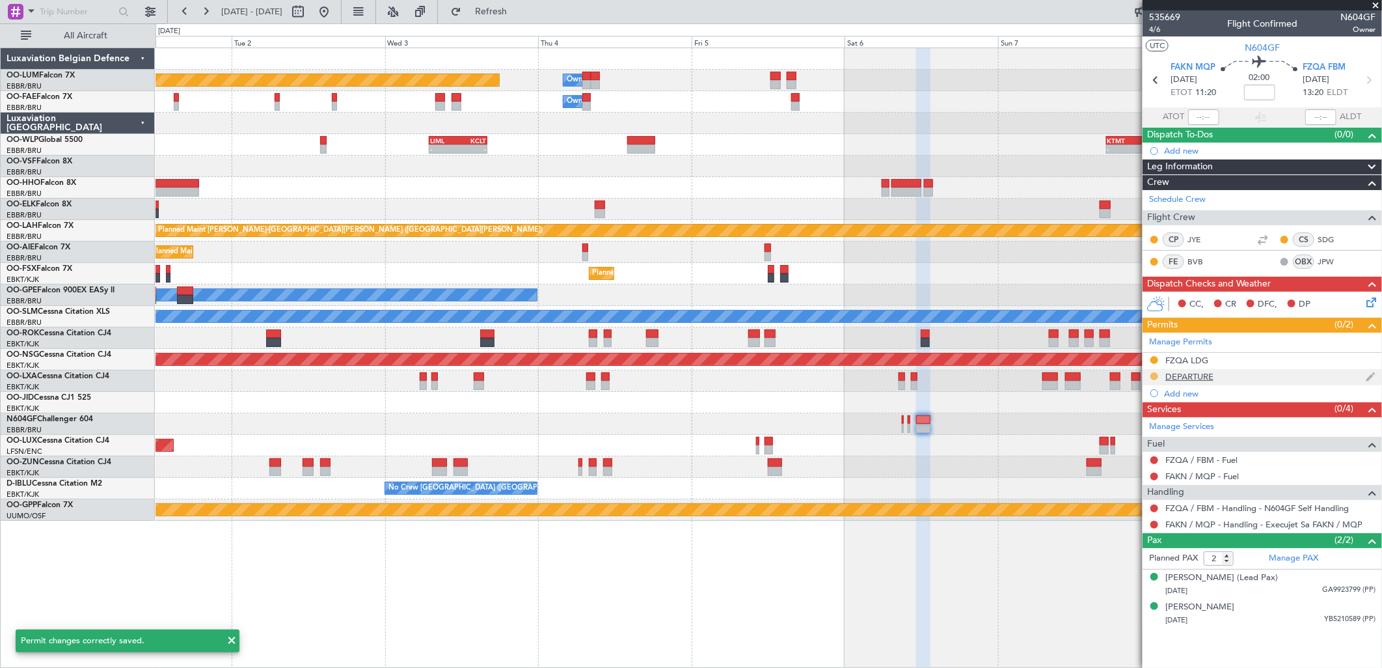
click at [1156, 374] on button at bounding box center [1154, 376] width 8 height 8
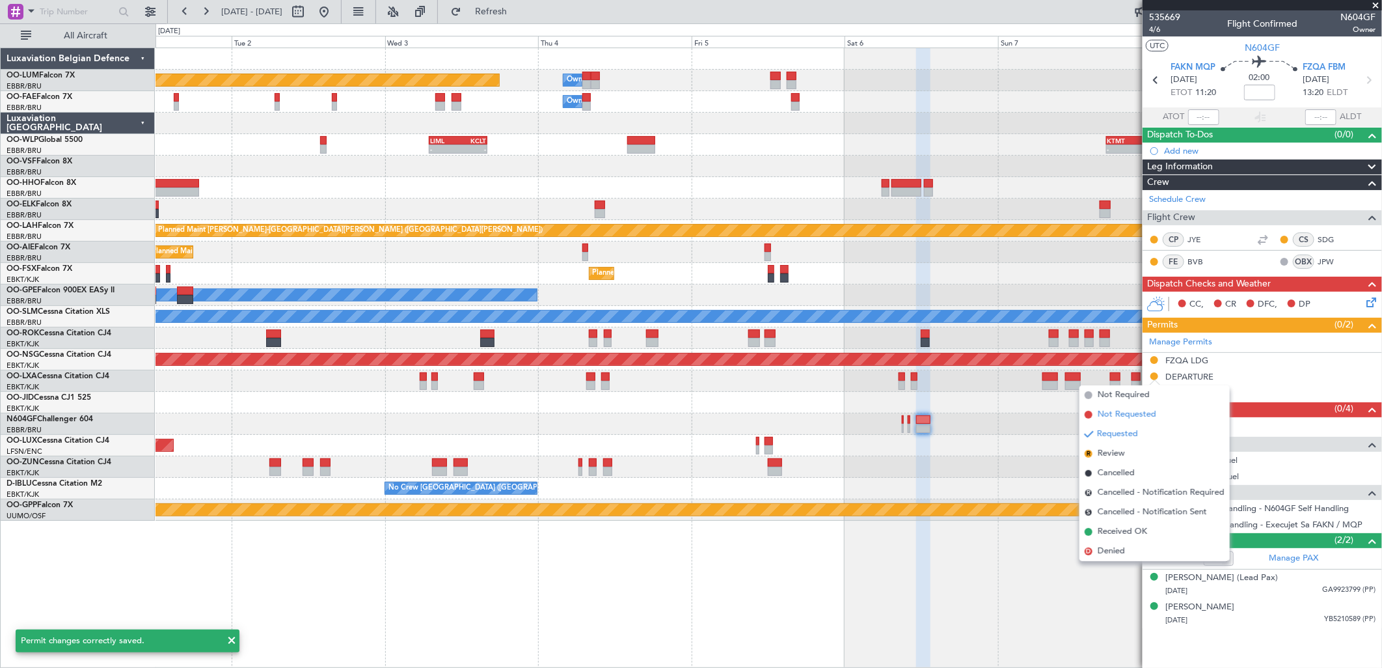
click at [1146, 413] on span "Not Requested" at bounding box center [1127, 414] width 59 height 13
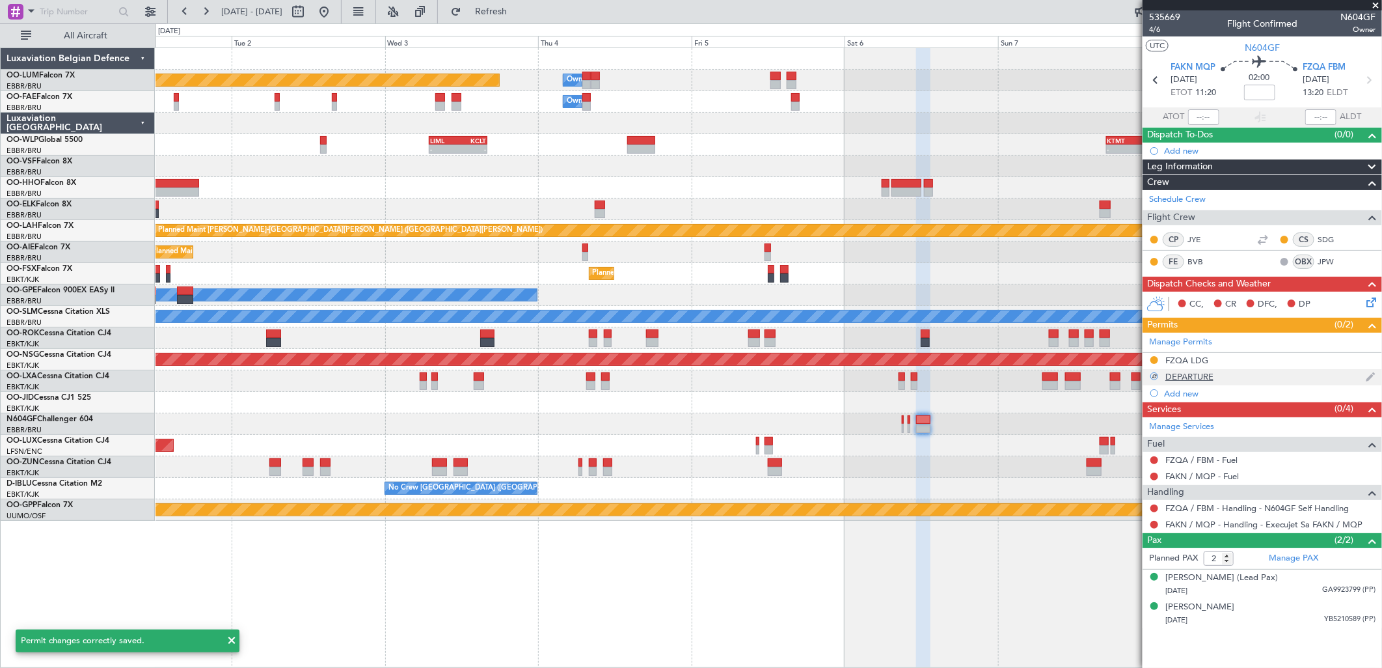
click at [1202, 373] on div "DEPARTURE" at bounding box center [1189, 376] width 48 height 11
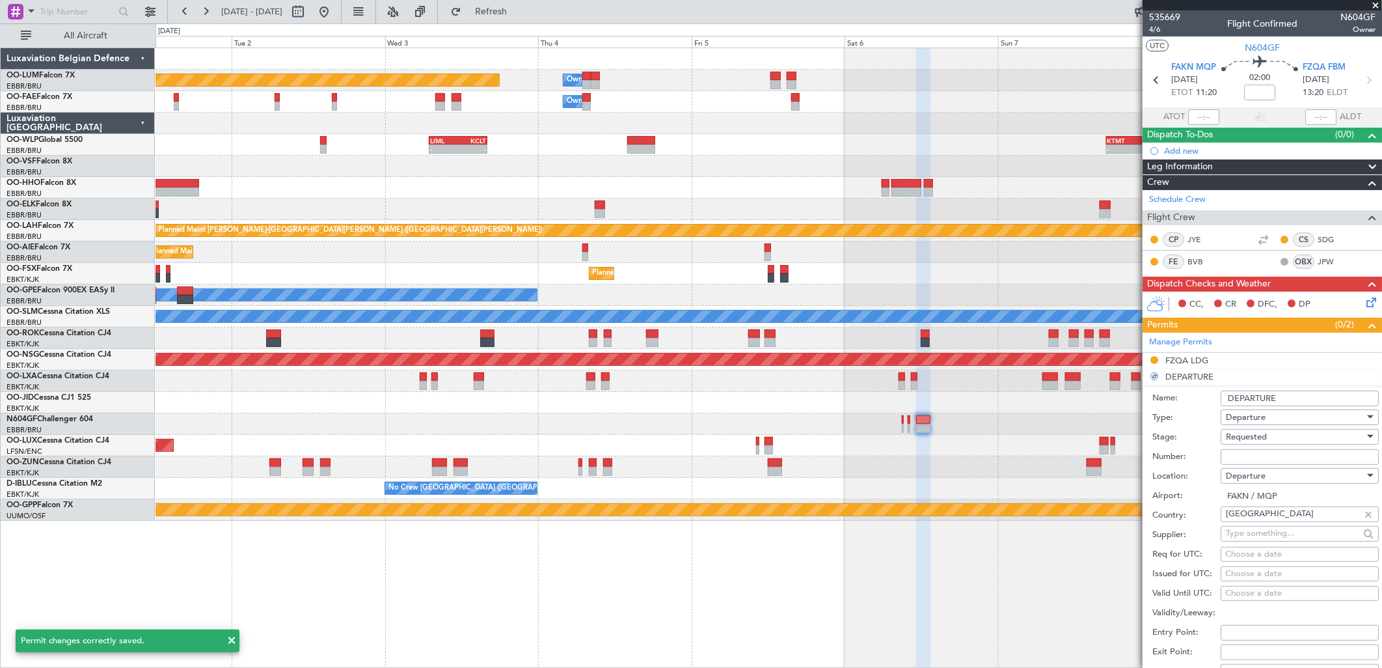
click at [1292, 403] on input "DEPARTURE" at bounding box center [1300, 398] width 158 height 16
type input "DEPARTUREv"
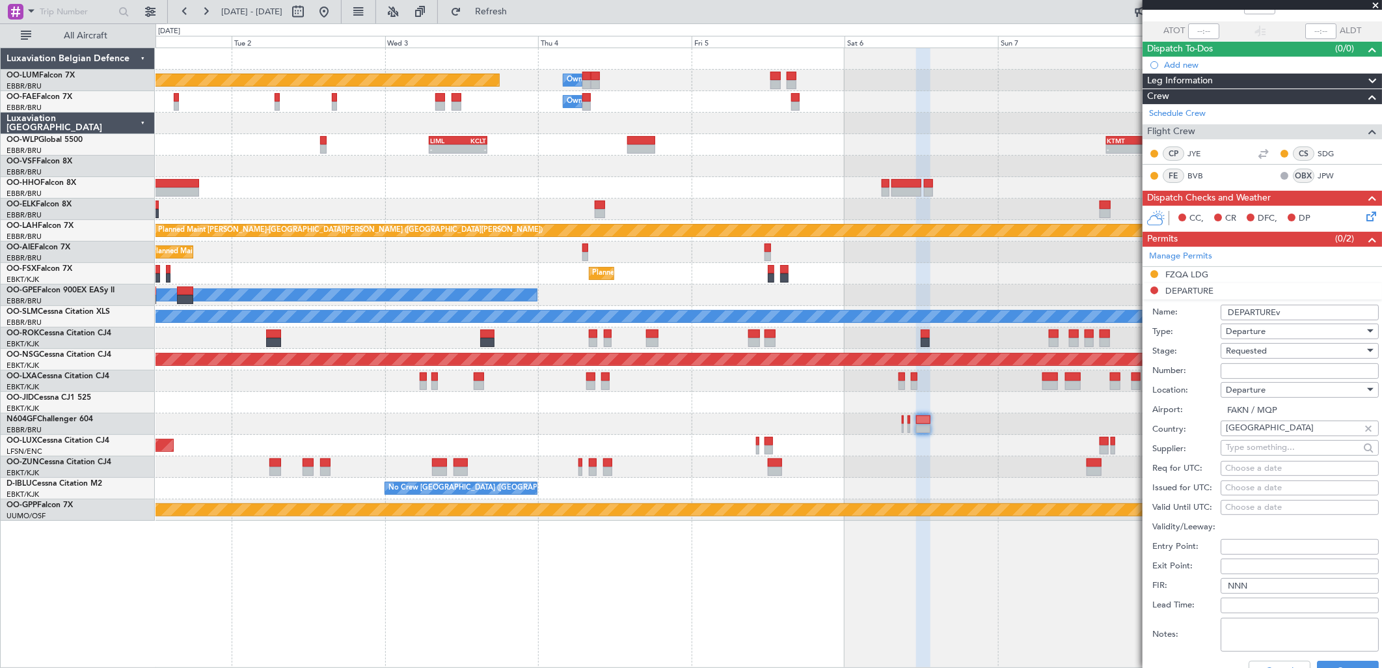
scroll to position [104, 0]
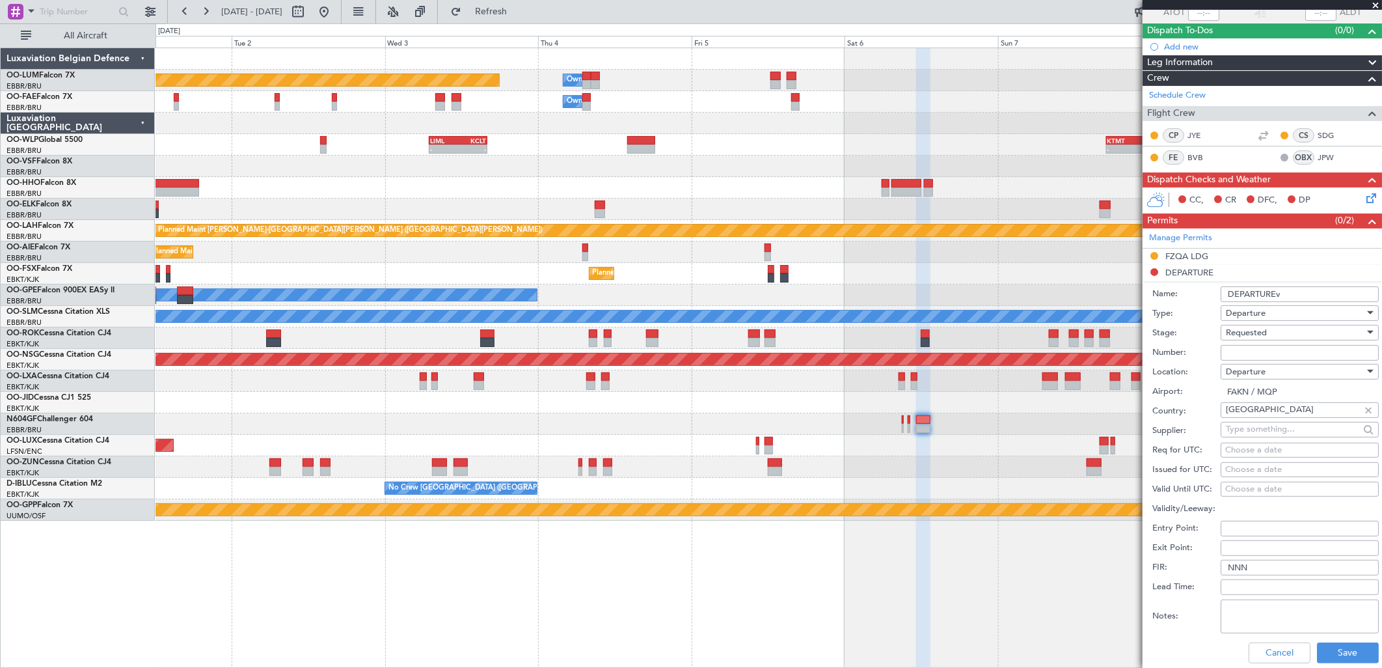
click at [1291, 295] on input "DEPARTUREv" at bounding box center [1300, 294] width 158 height 16
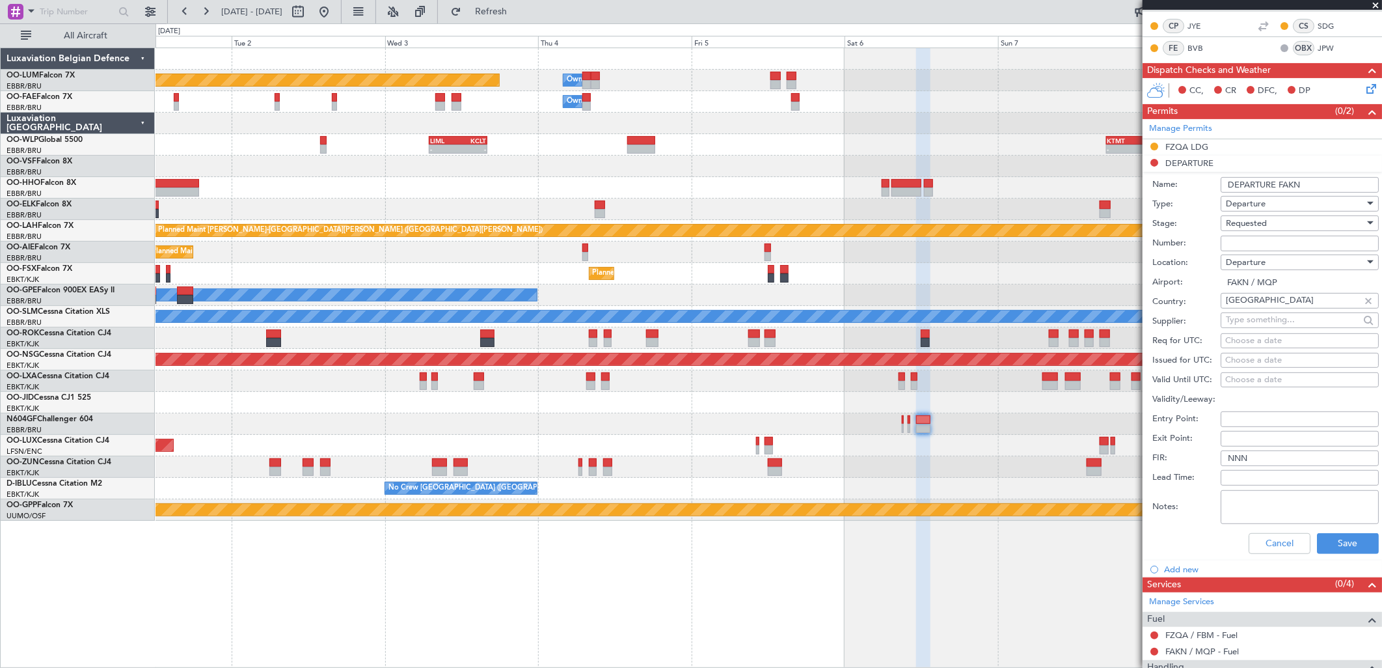
scroll to position [217, 0]
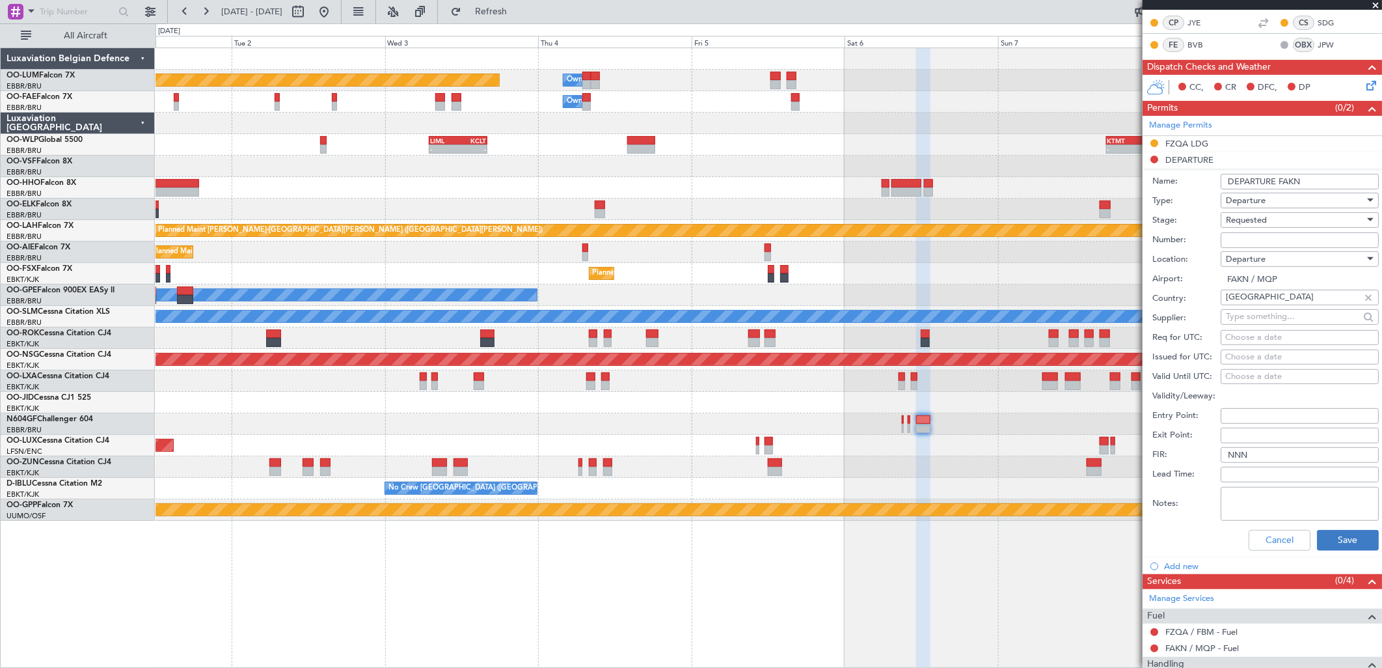
type input "DEPARTURE FAKN"
click at [1329, 534] on button "Save" at bounding box center [1348, 540] width 62 height 21
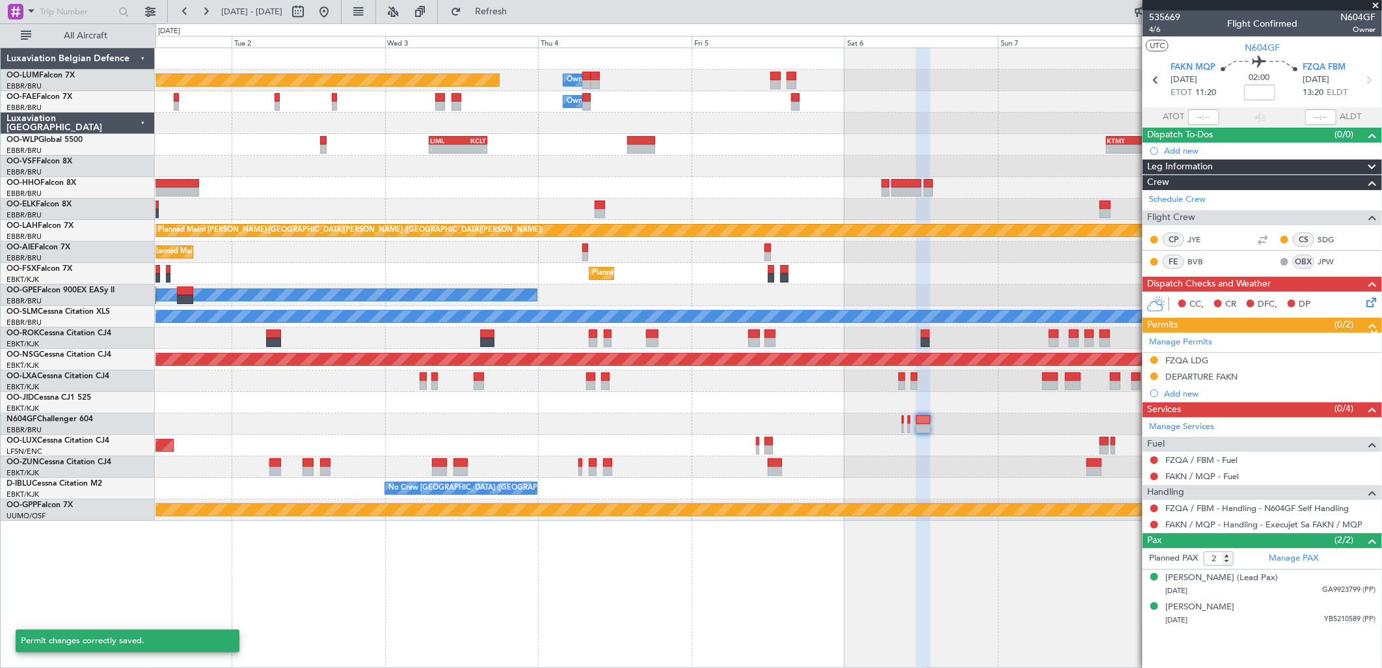
scroll to position [0, 0]
click at [1191, 399] on div "Add new" at bounding box center [1262, 393] width 239 height 16
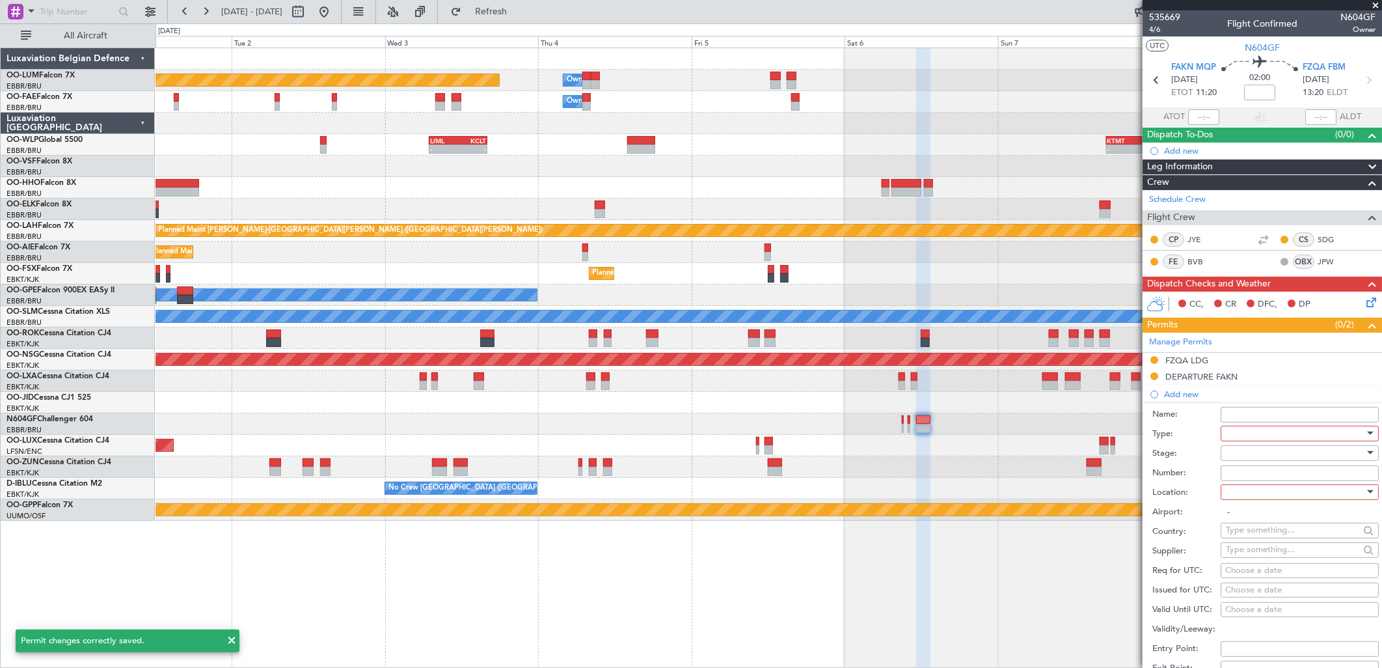
click at [1252, 435] on div at bounding box center [1295, 434] width 139 height 20
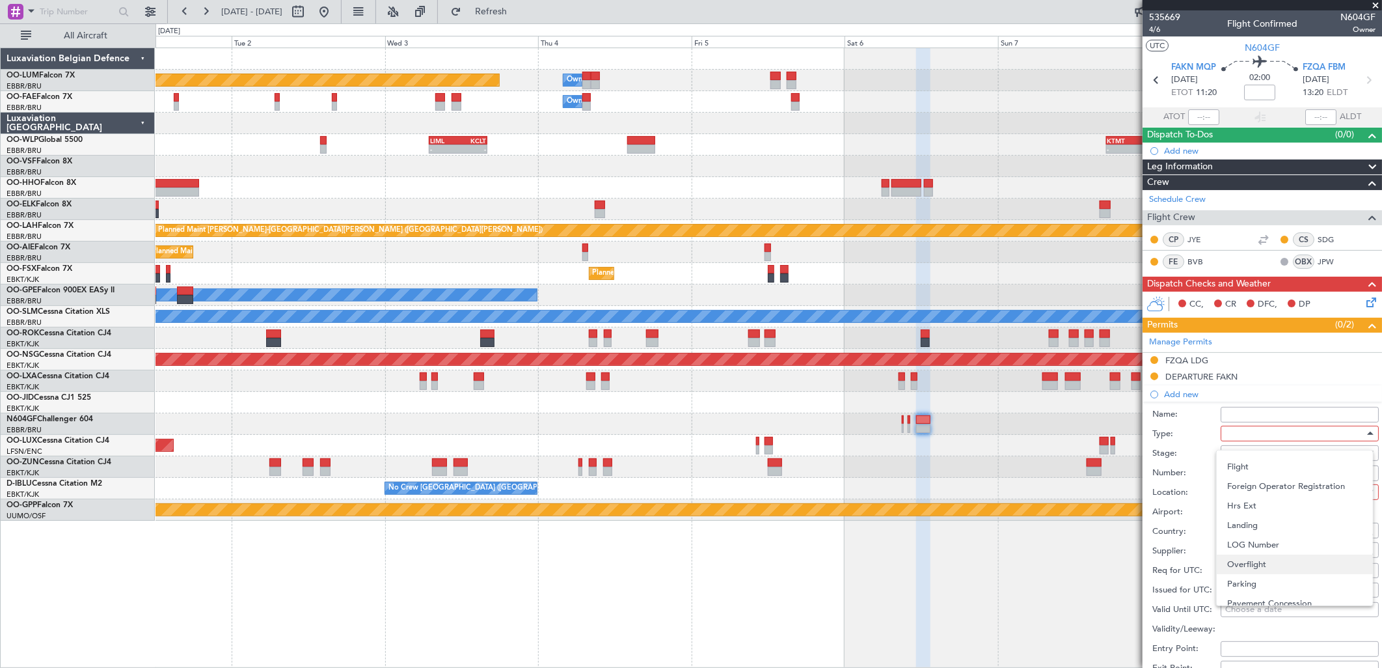
scroll to position [316, 0]
click at [1264, 494] on span "Overflight" at bounding box center [1294, 496] width 135 height 20
click at [1245, 453] on div at bounding box center [1295, 453] width 139 height 20
click at [1272, 502] on span "Not Requested" at bounding box center [1294, 499] width 135 height 20
click at [1243, 493] on div at bounding box center [1295, 492] width 139 height 20
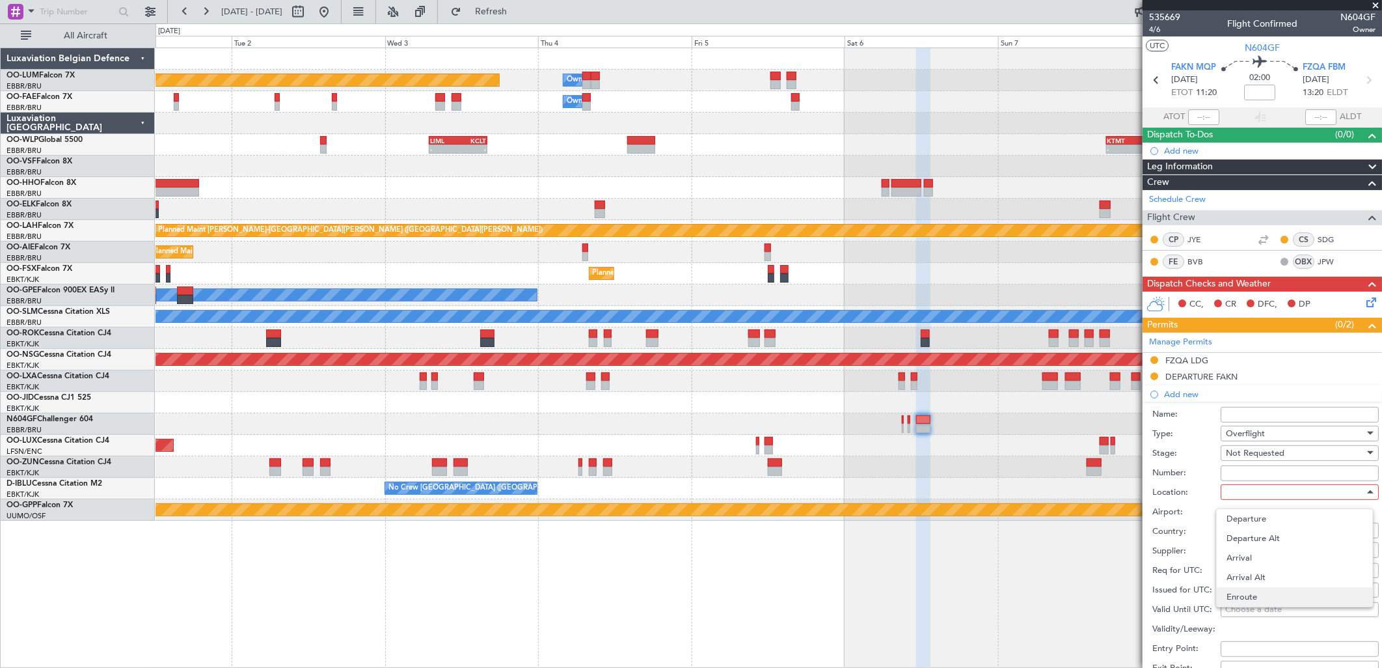
click at [1273, 597] on span "Enroute" at bounding box center [1294, 597] width 135 height 20
click at [1241, 530] on input "text" at bounding box center [1292, 530] width 133 height 20
click at [1263, 600] on span "Zambia" at bounding box center [1294, 608] width 126 height 20
click at [1263, 529] on input "Zambia" at bounding box center [1292, 530] width 133 height 20
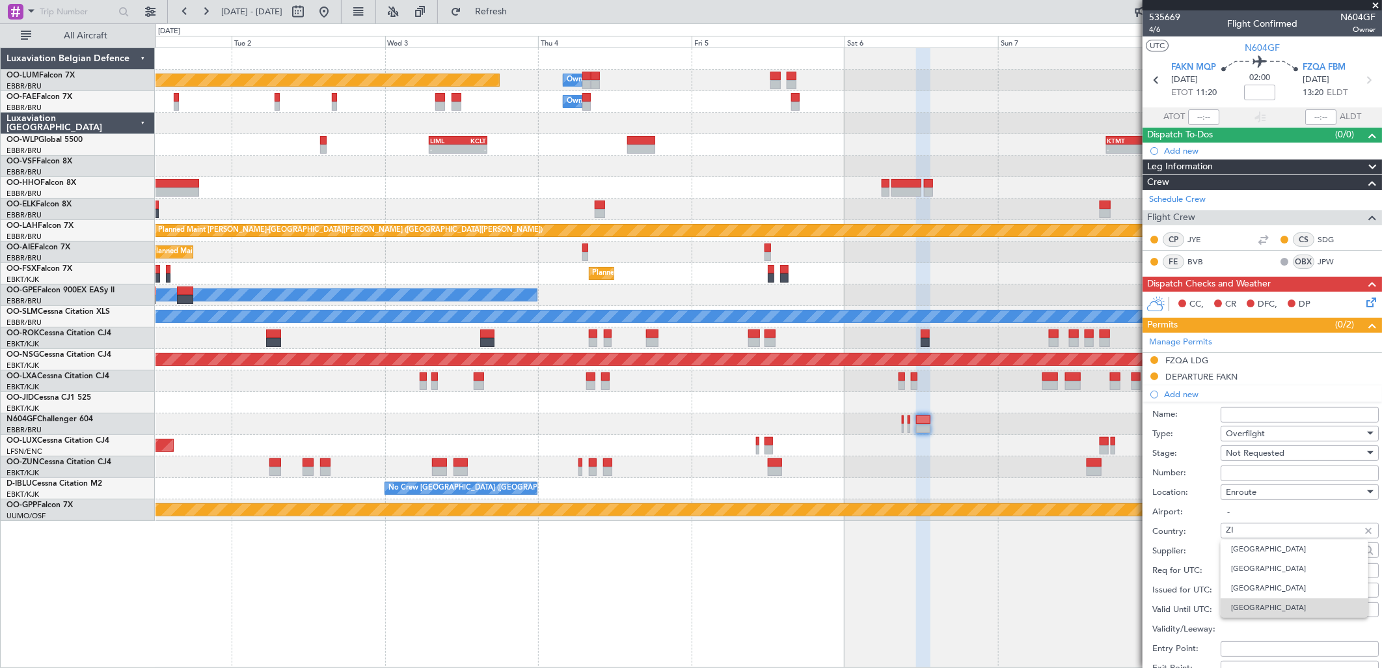
click at [1262, 602] on span "Zimbabwe" at bounding box center [1294, 608] width 126 height 20
type input "Zimbabwe"
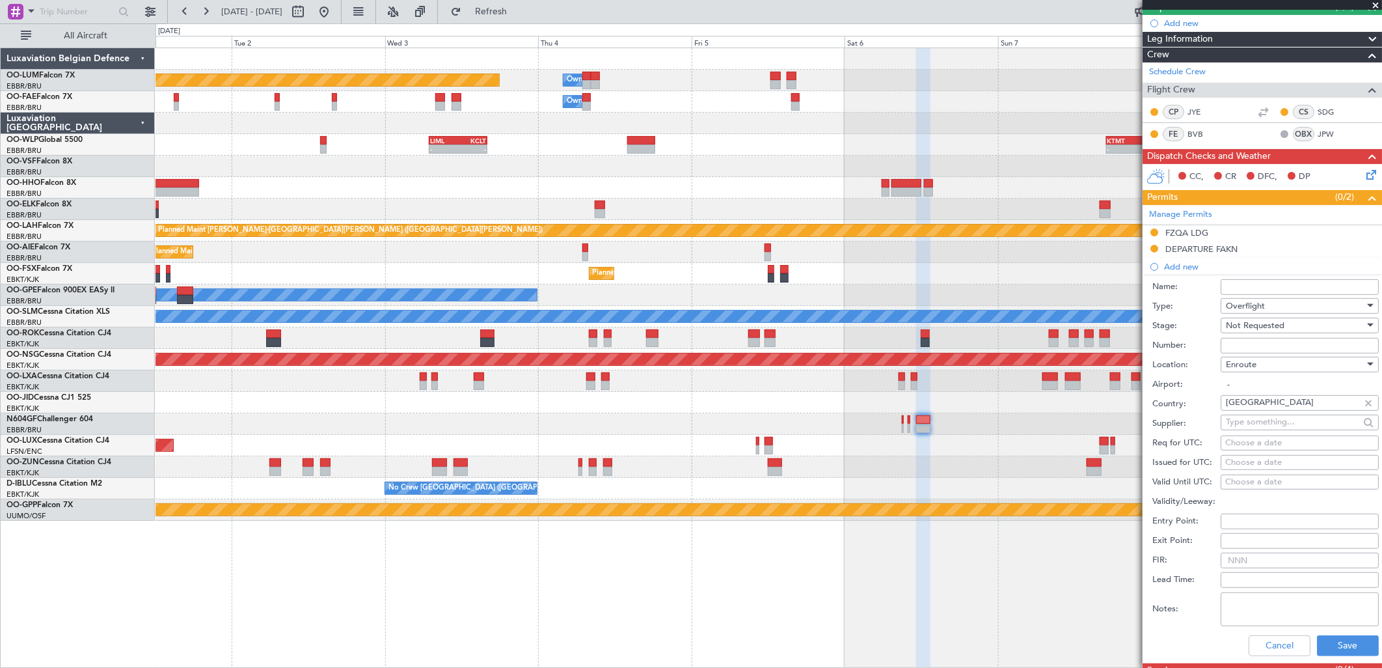
scroll to position [217, 0]
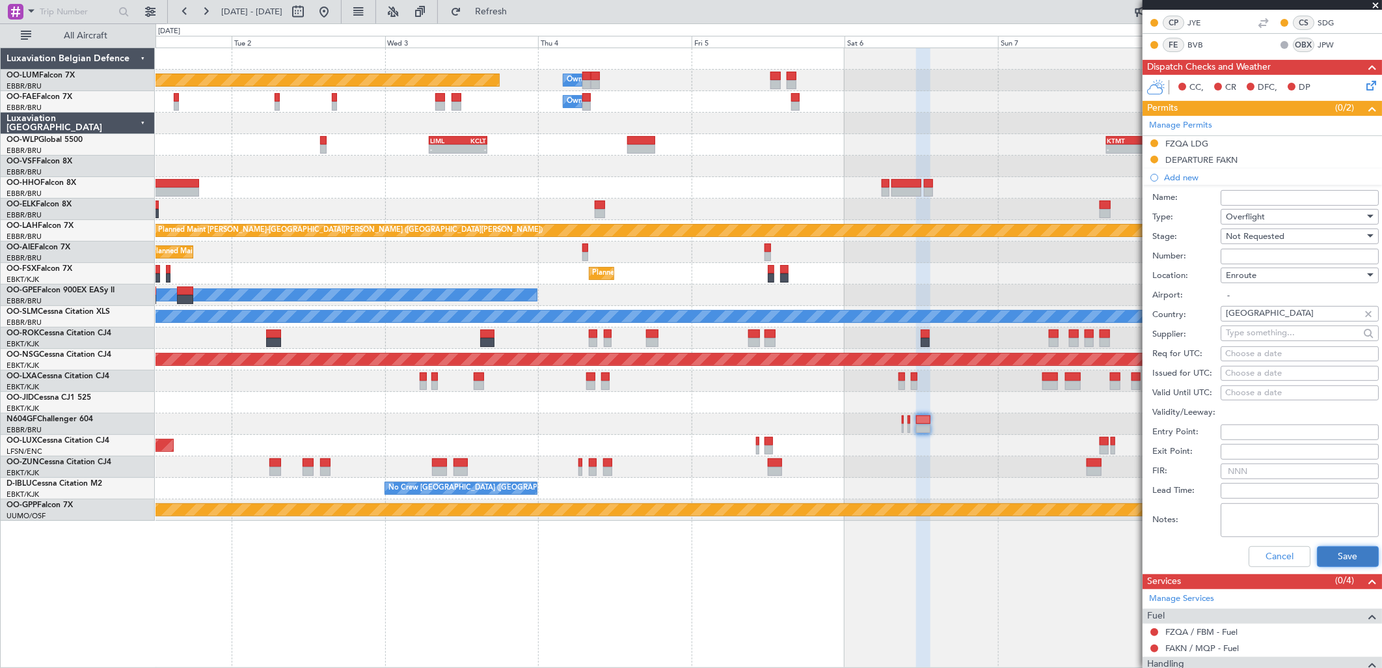
click at [1341, 554] on button "Save" at bounding box center [1348, 556] width 62 height 21
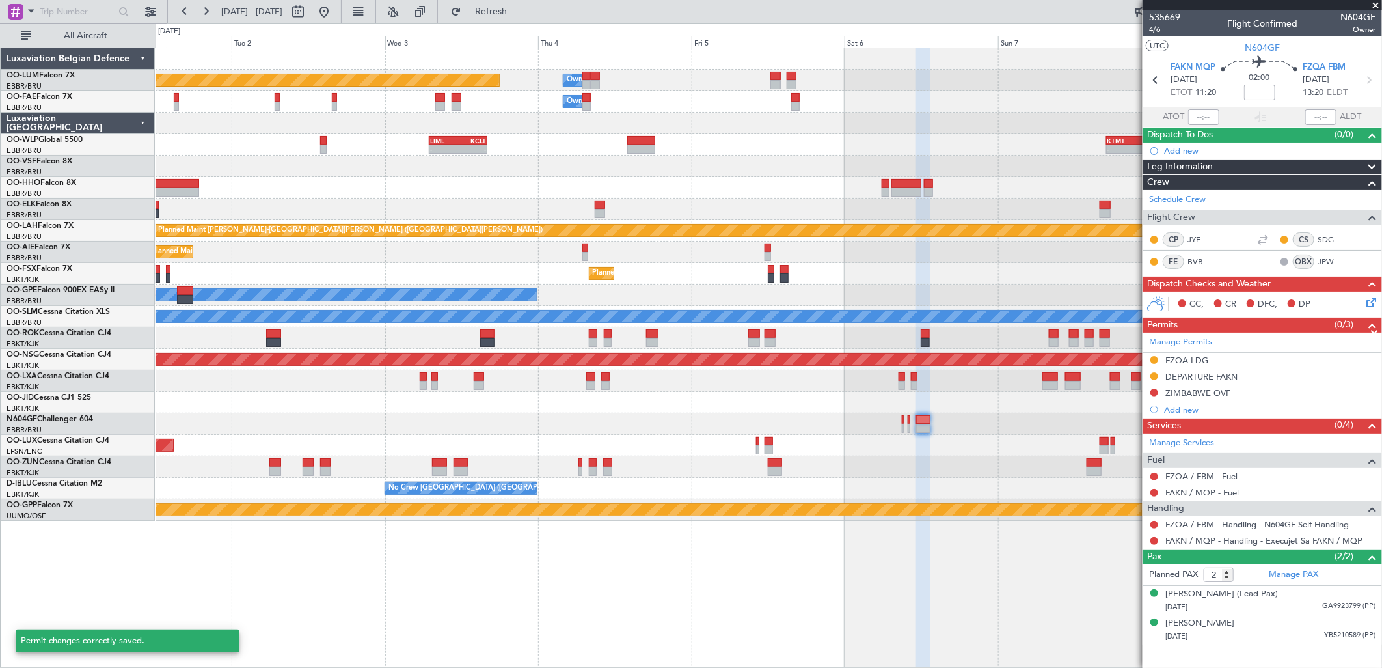
scroll to position [0, 0]
click at [1155, 376] on button at bounding box center [1154, 376] width 8 height 8
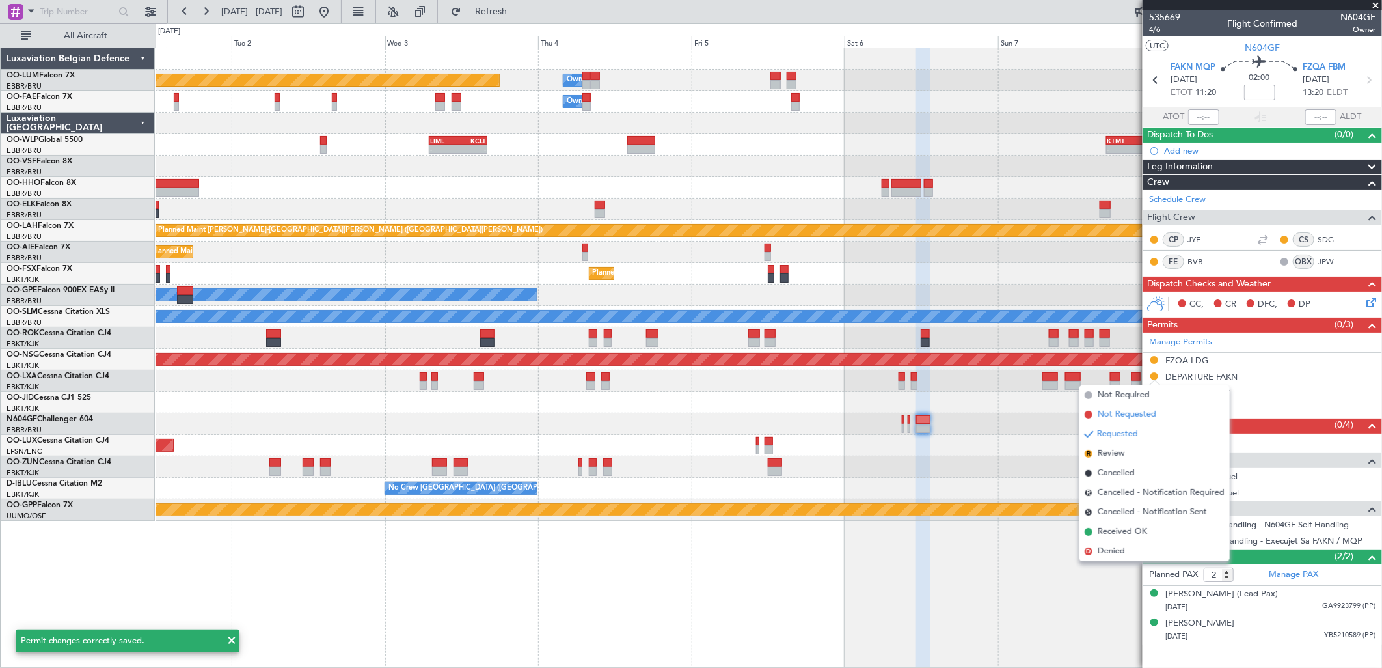
click at [1136, 410] on span "Not Requested" at bounding box center [1127, 414] width 59 height 13
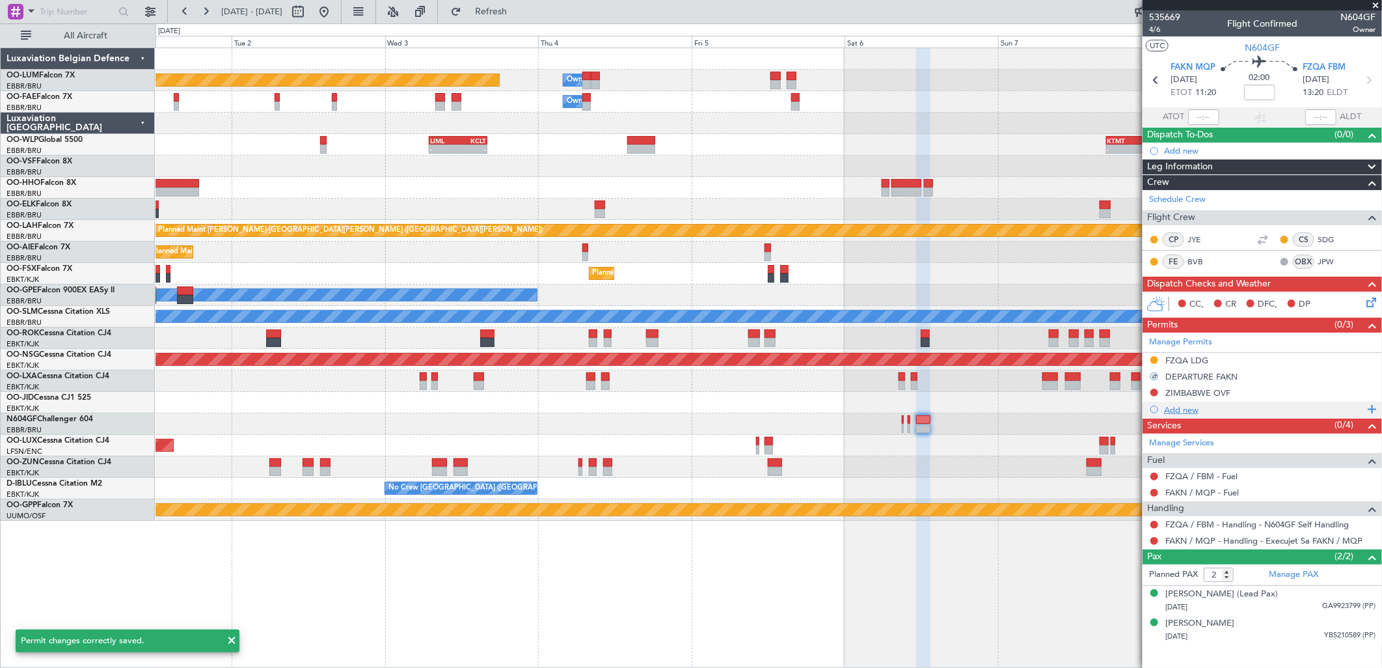
click at [1191, 404] on div "Add new" at bounding box center [1264, 409] width 200 height 11
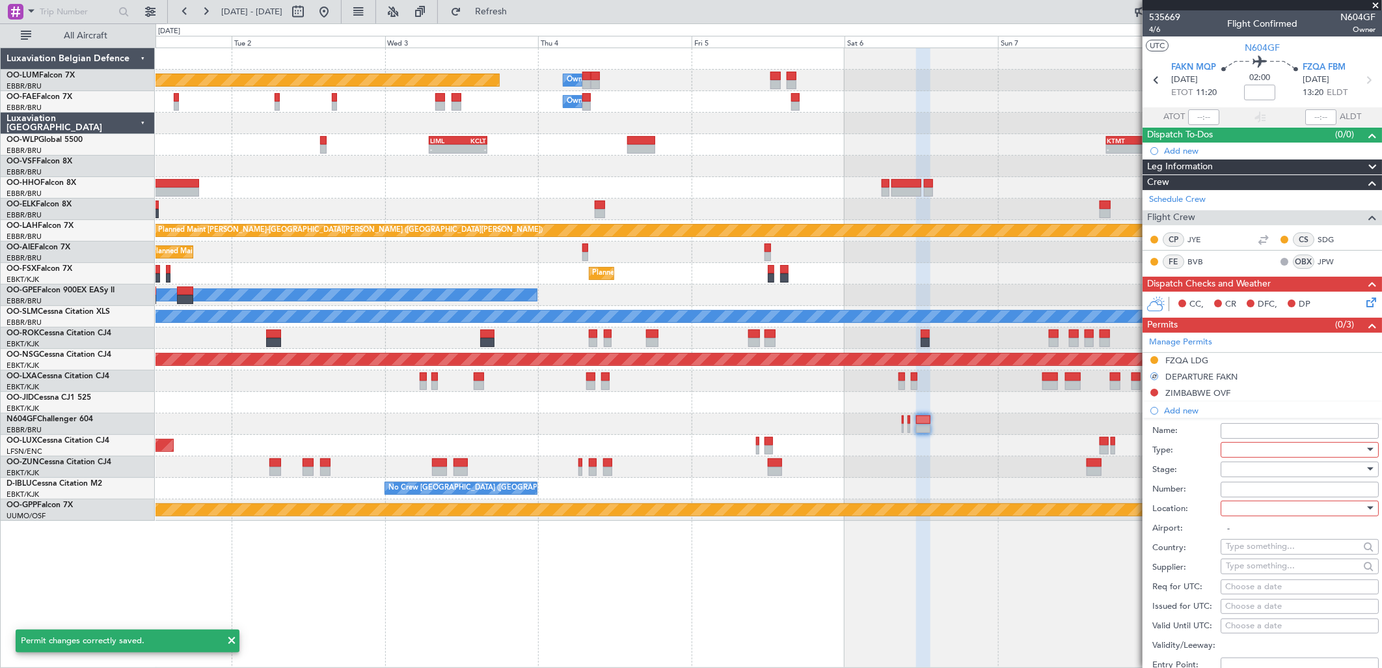
click at [1258, 450] on div at bounding box center [1295, 450] width 139 height 20
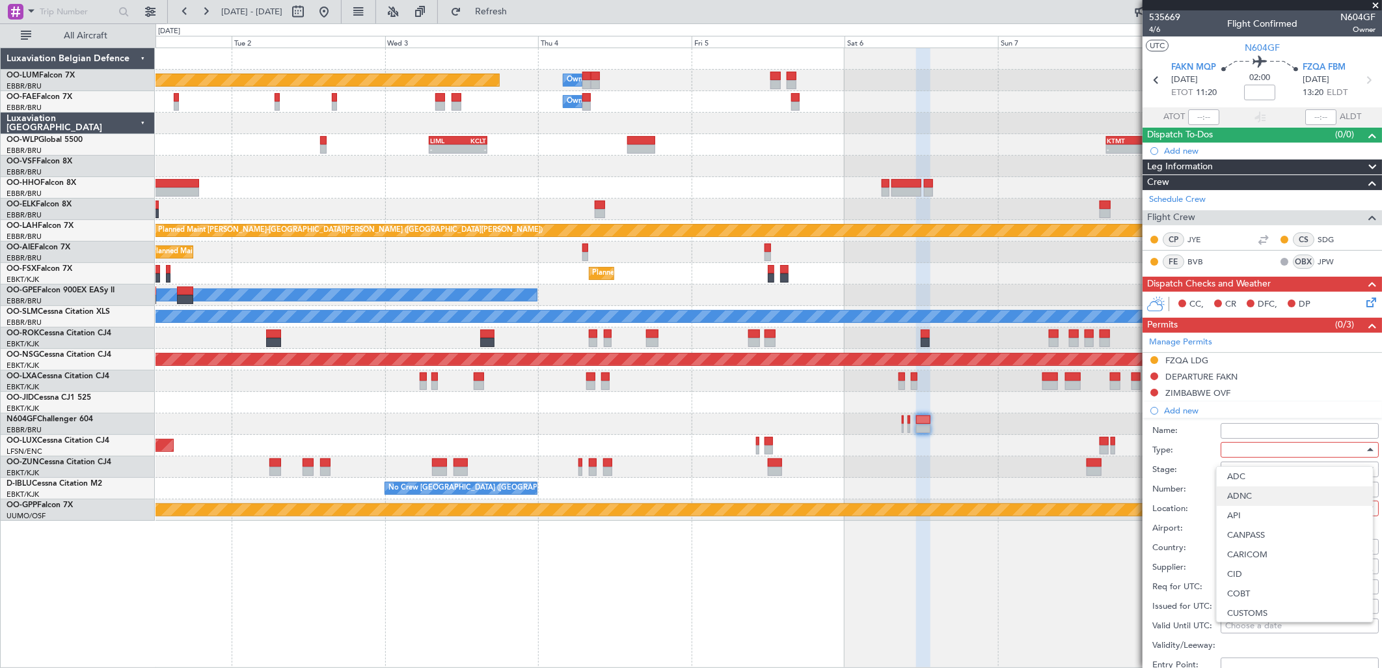
scroll to position [316, 0]
click at [1267, 506] on span "Overflight" at bounding box center [1294, 512] width 135 height 20
click at [1239, 472] on div at bounding box center [1295, 469] width 139 height 20
click at [1277, 517] on span "Not Requested" at bounding box center [1294, 516] width 135 height 20
click at [1264, 490] on input "Number:" at bounding box center [1300, 489] width 158 height 16
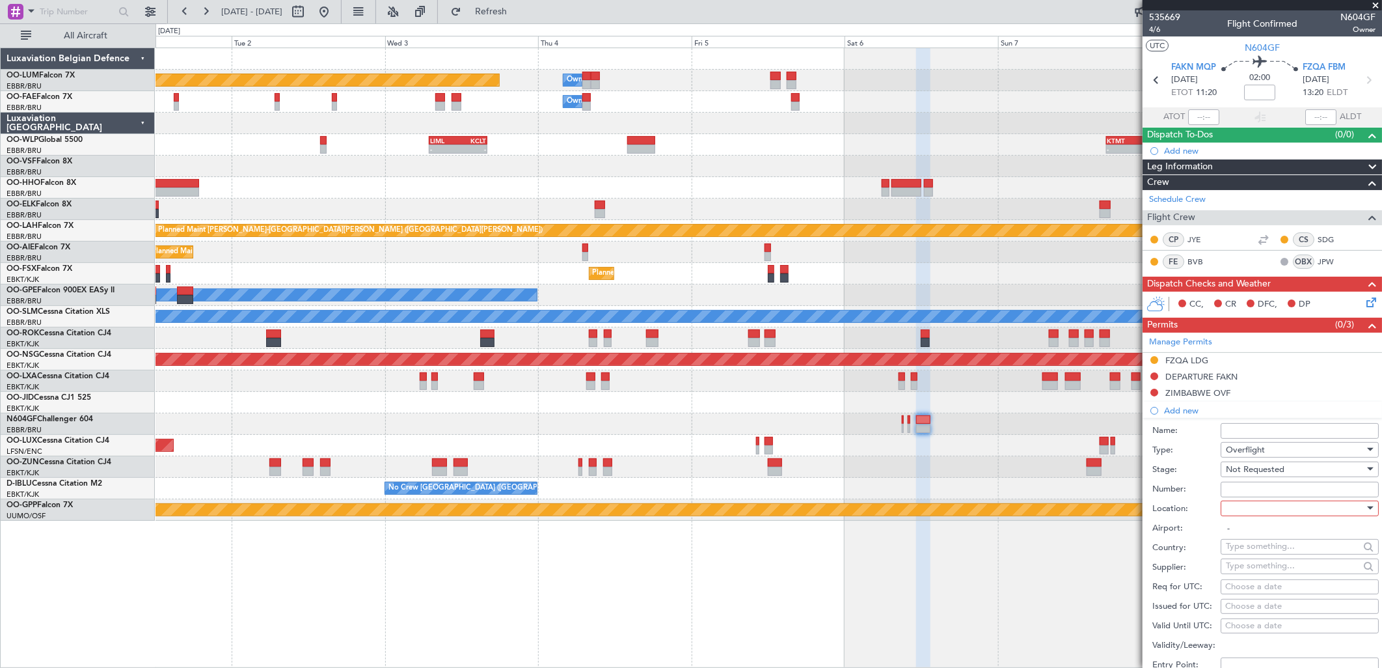
click at [1253, 509] on div at bounding box center [1295, 508] width 139 height 20
click at [1251, 615] on span "Enroute" at bounding box center [1294, 613] width 135 height 20
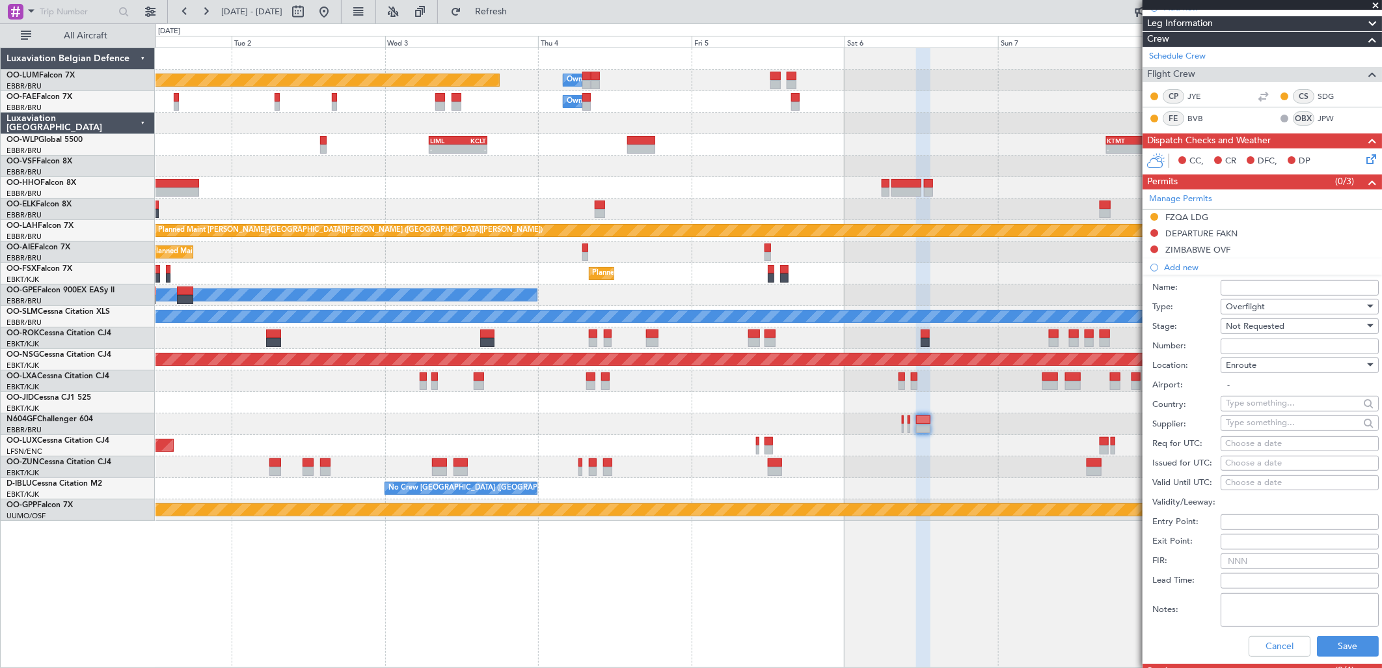
scroll to position [144, 0]
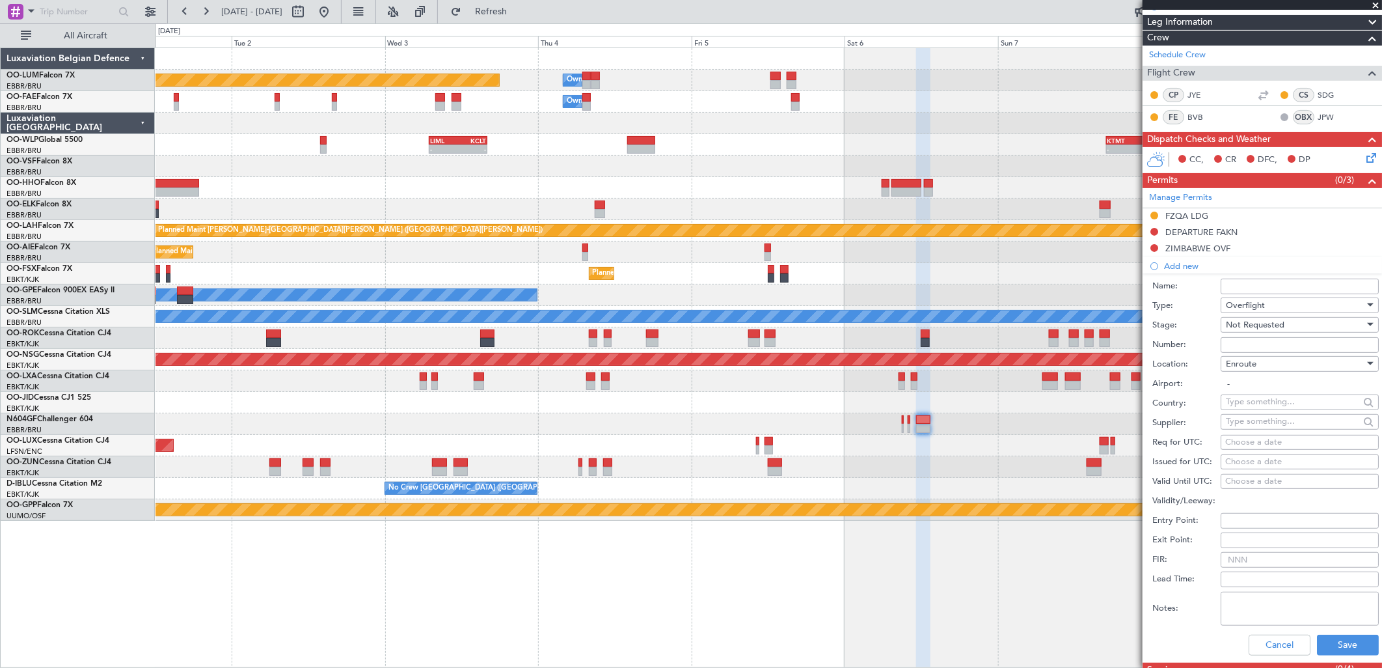
click at [1252, 403] on input "text" at bounding box center [1292, 402] width 133 height 20
click at [1250, 483] on span "Zambia" at bounding box center [1294, 480] width 126 height 20
type input "Zambia"
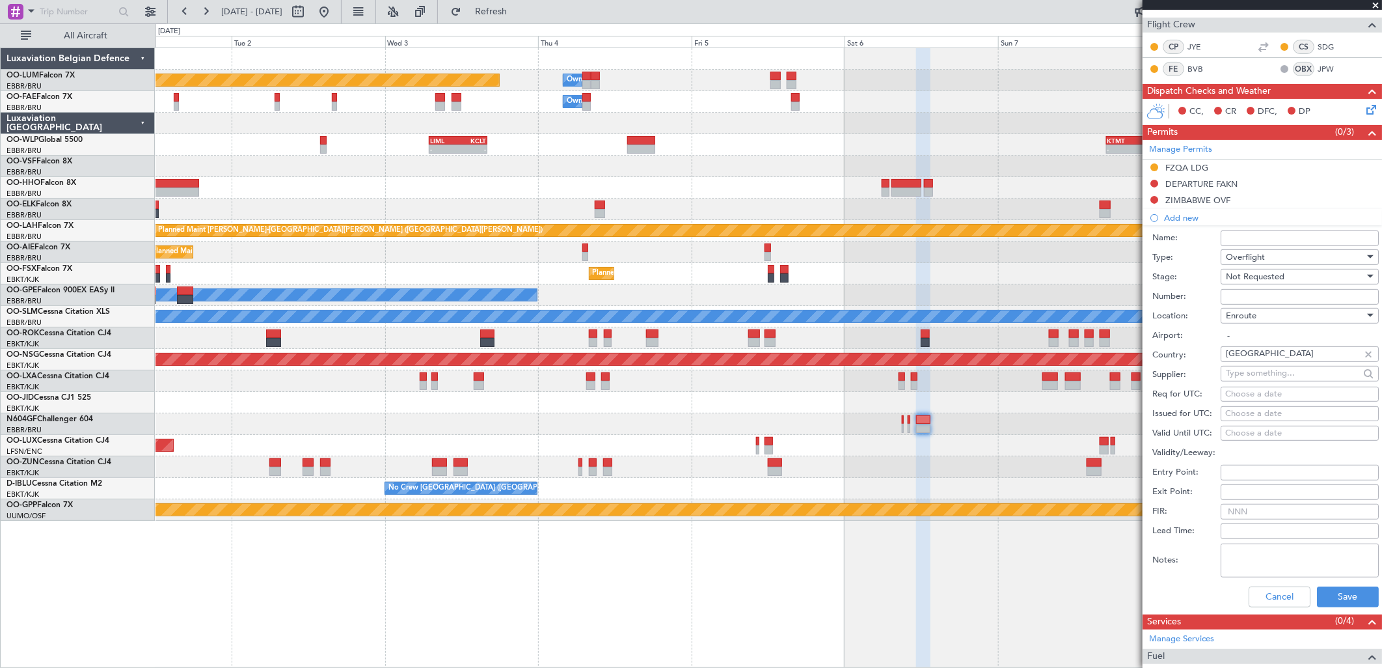
scroll to position [217, 0]
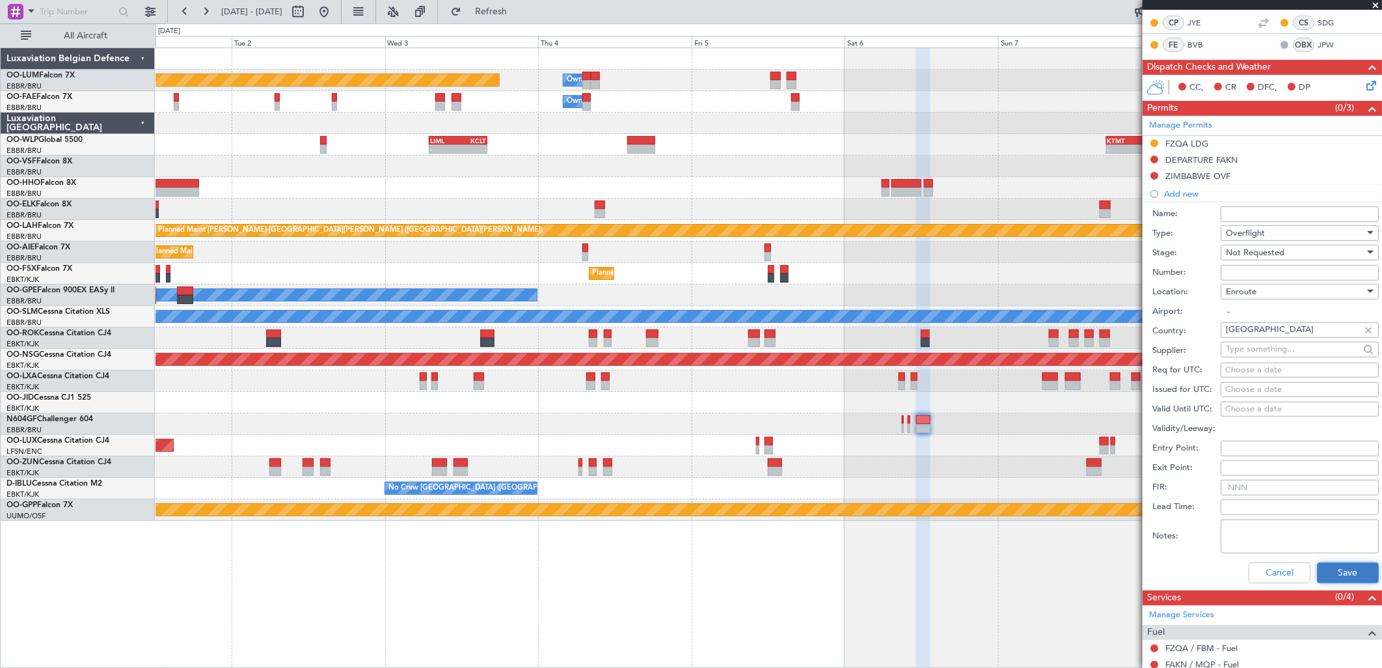
click at [1329, 563] on button "Save" at bounding box center [1348, 572] width 62 height 21
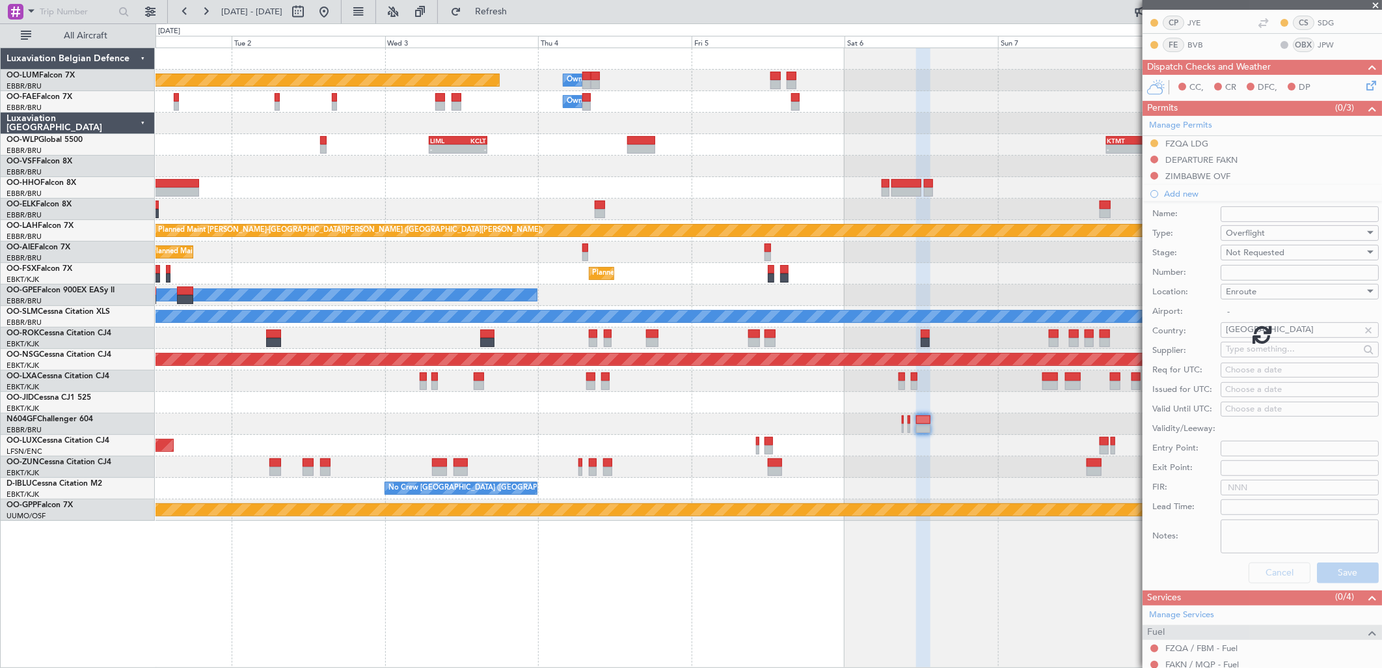
scroll to position [0, 0]
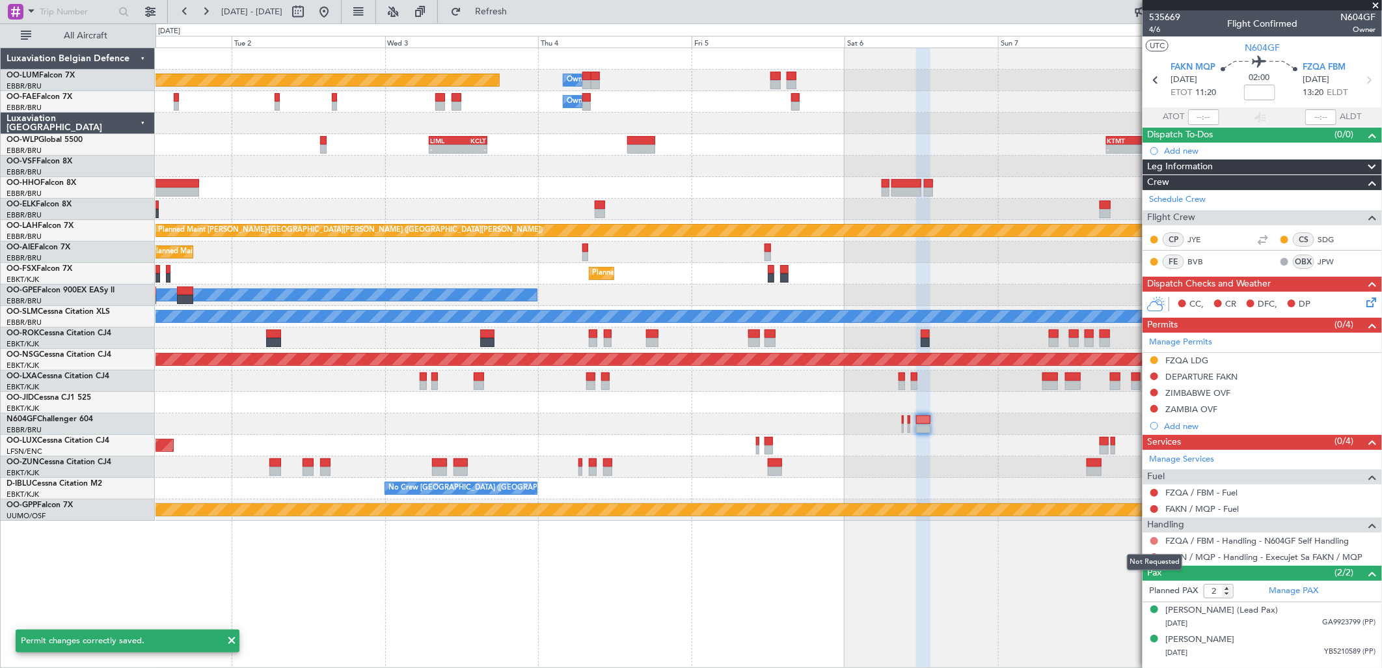
click at [1152, 539] on button at bounding box center [1154, 541] width 8 height 8
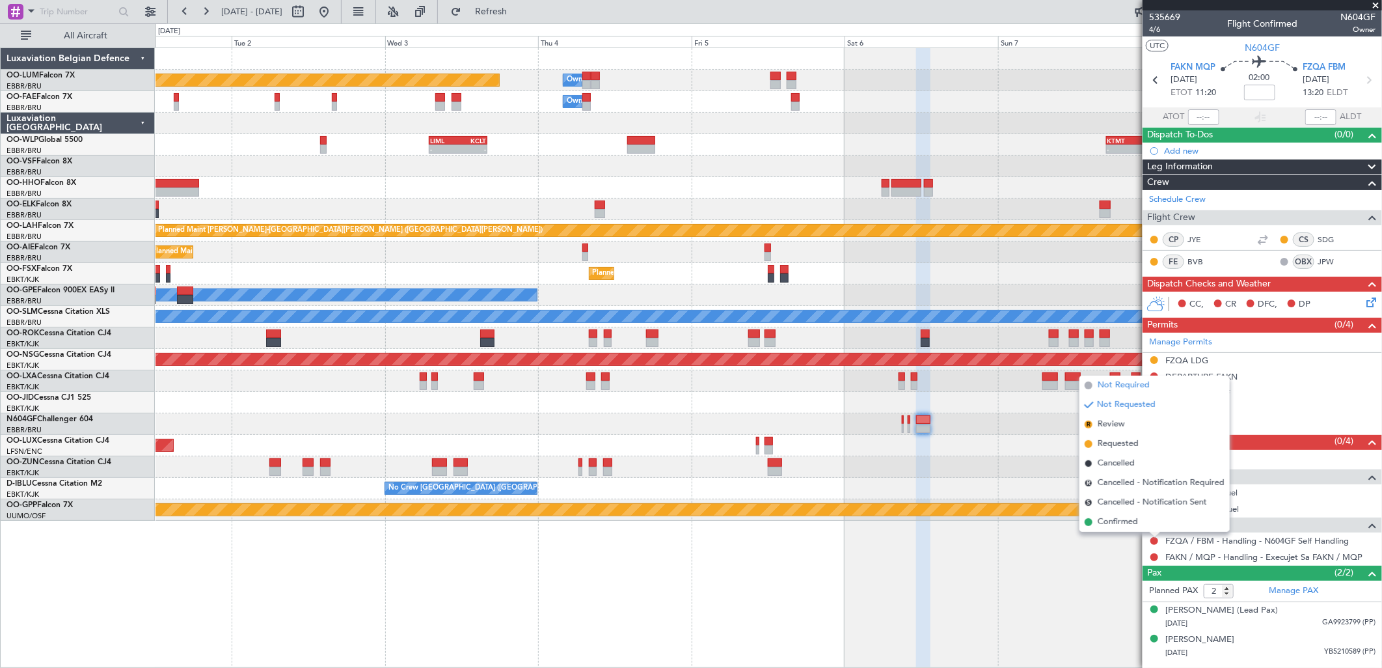
click at [1133, 379] on span "Not Required" at bounding box center [1124, 385] width 52 height 13
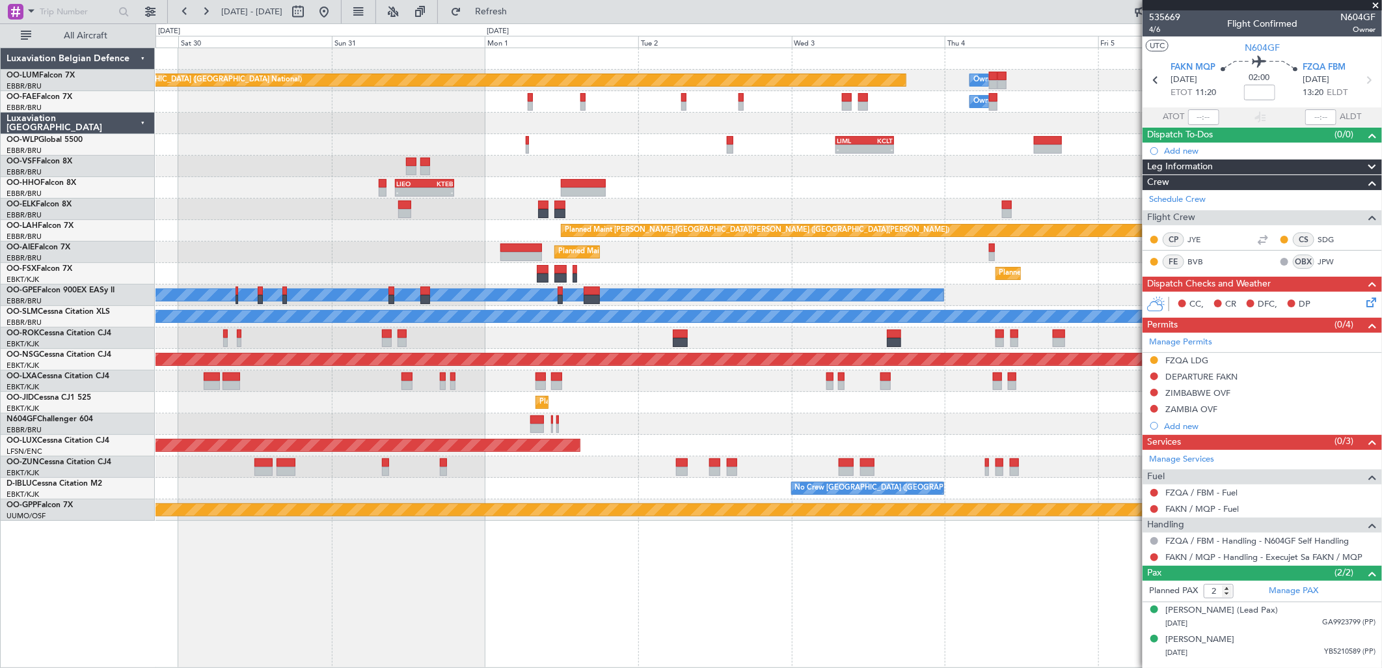
click at [1162, 428] on fb-app "01 Sep 2025 - 09 Sep 2025 Refresh Quick Links All Aircraft Planned Maint Brusse…" at bounding box center [691, 339] width 1382 height 658
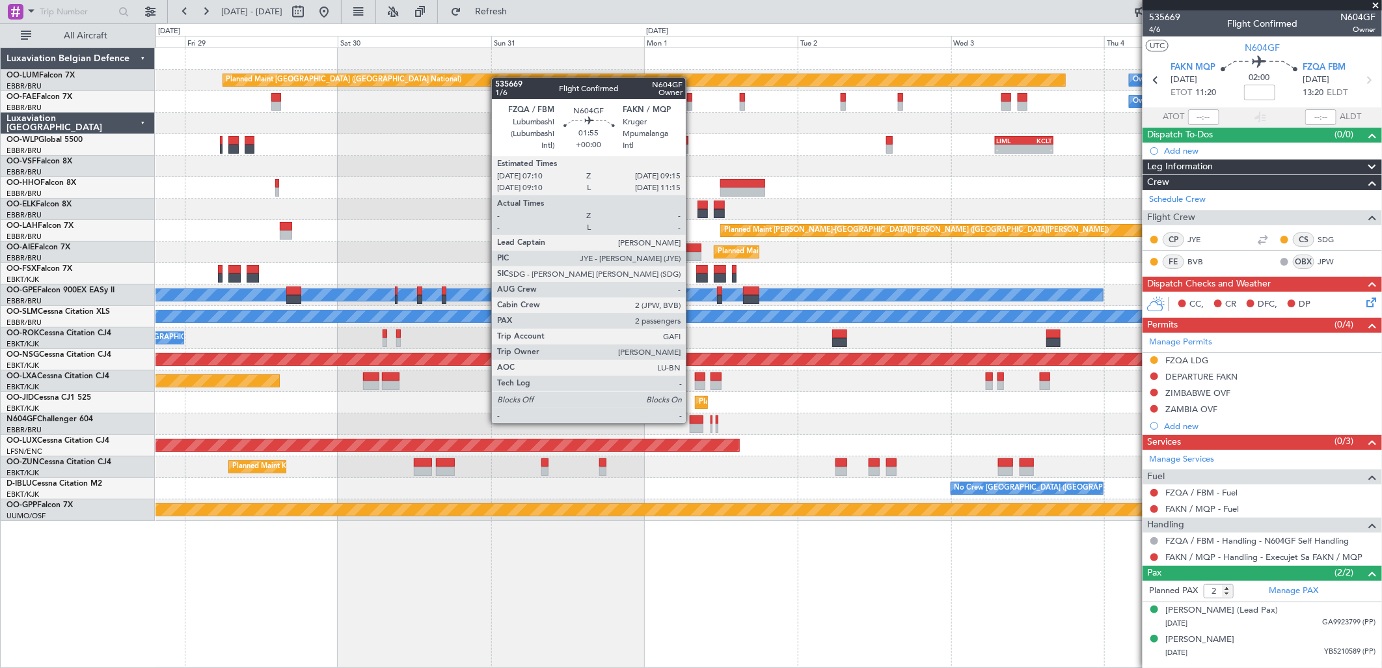
click at [692, 422] on div at bounding box center [697, 419] width 14 height 9
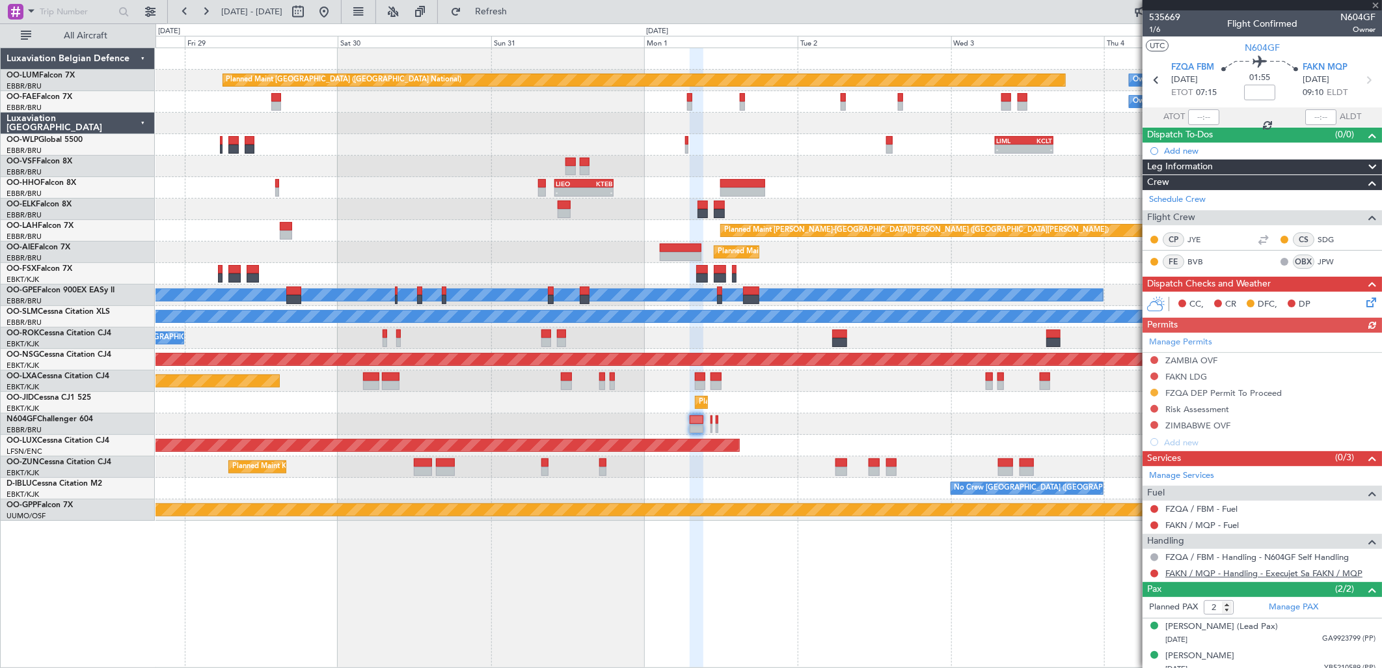
click at [1205, 569] on link "FAKN / MQP - Handling - Execujet Sa FAKN / MQP" at bounding box center [1263, 572] width 197 height 11
click at [1208, 570] on link "FAKN / MQP - Handling - Execujet Sa FAKN / MQP" at bounding box center [1263, 572] width 197 height 11
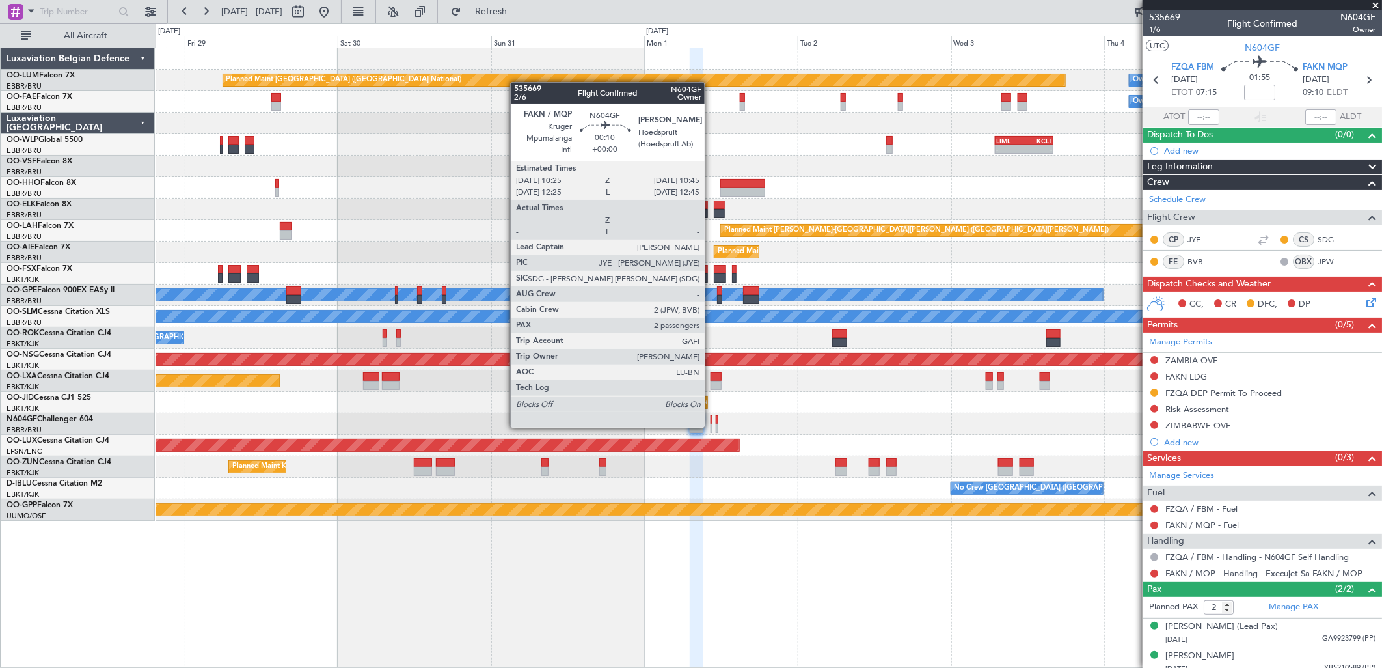
click at [711, 426] on div at bounding box center [711, 428] width 3 height 9
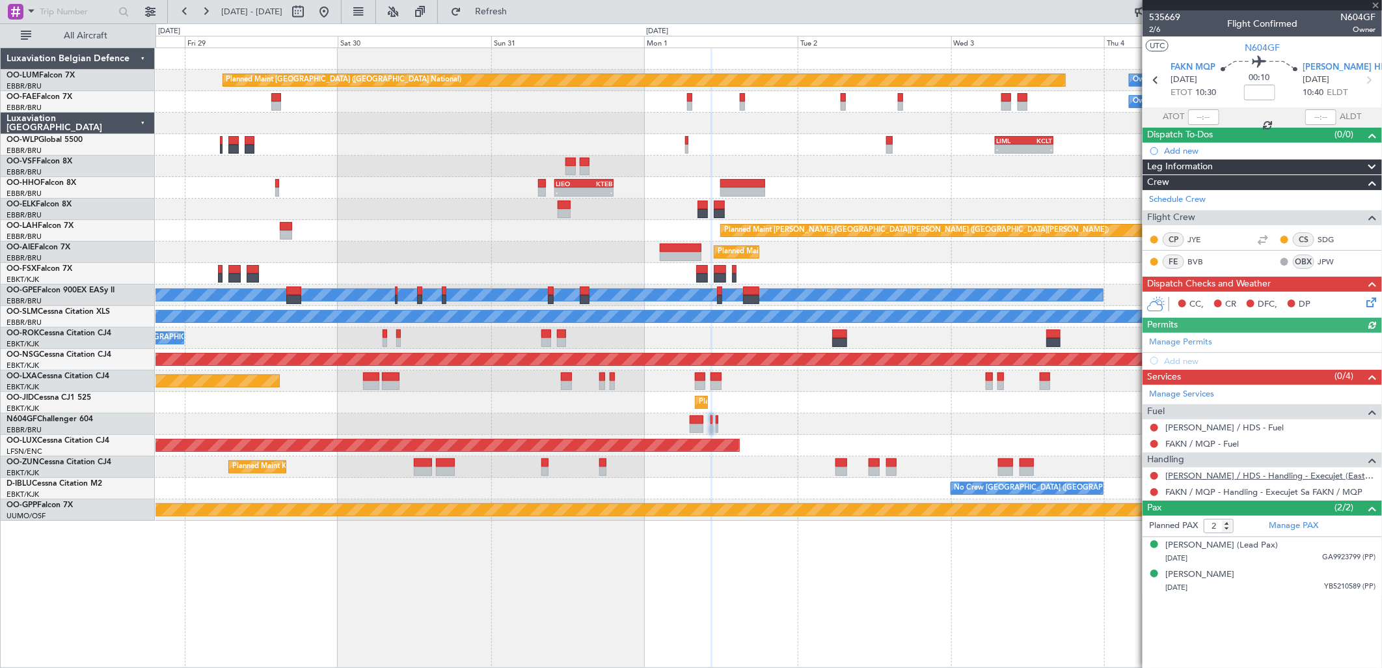
click at [1202, 474] on link "FAHS / HDS - Handling - Execujet (Eastgate) FAHS / HDS" at bounding box center [1270, 475] width 210 height 11
click at [1192, 476] on link "FAHS / HDS - Handling - Execujet (Eastgate) FAHS / HDS" at bounding box center [1270, 475] width 210 height 11
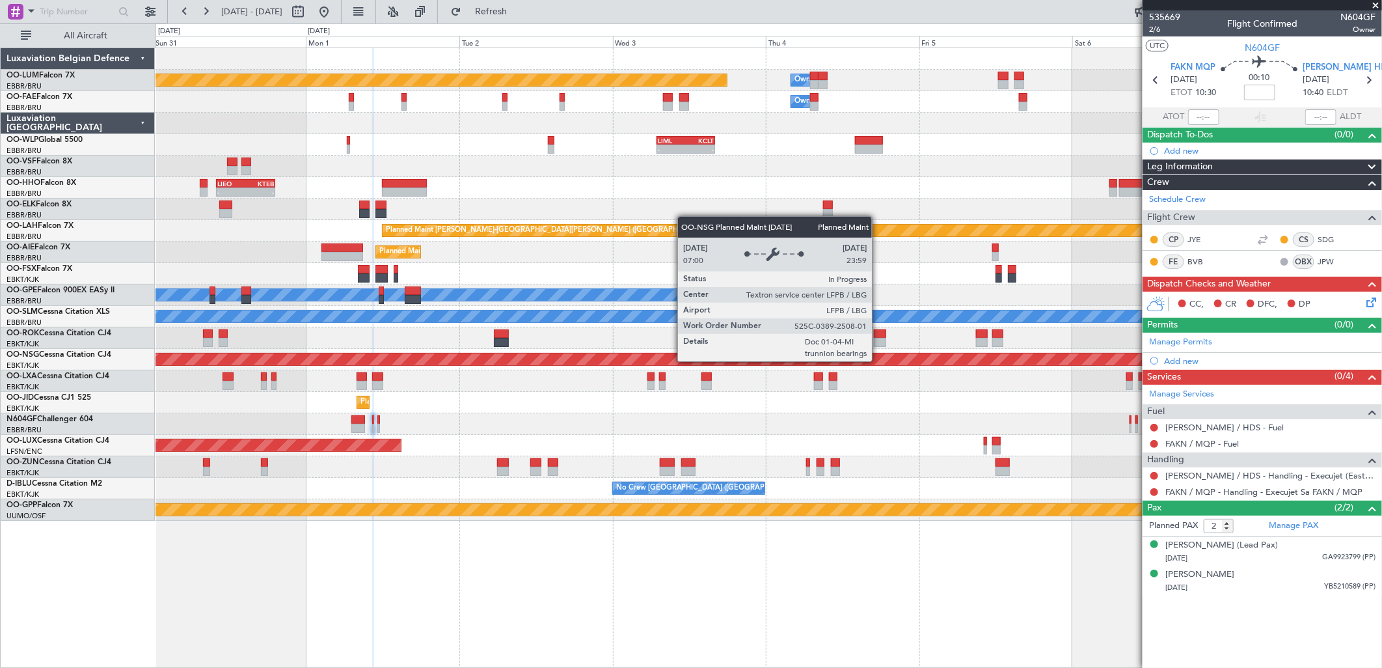
click at [538, 361] on div "Planned Maint [GEOGRAPHIC_DATA] ([GEOGRAPHIC_DATA])" at bounding box center [768, 359] width 3675 height 12
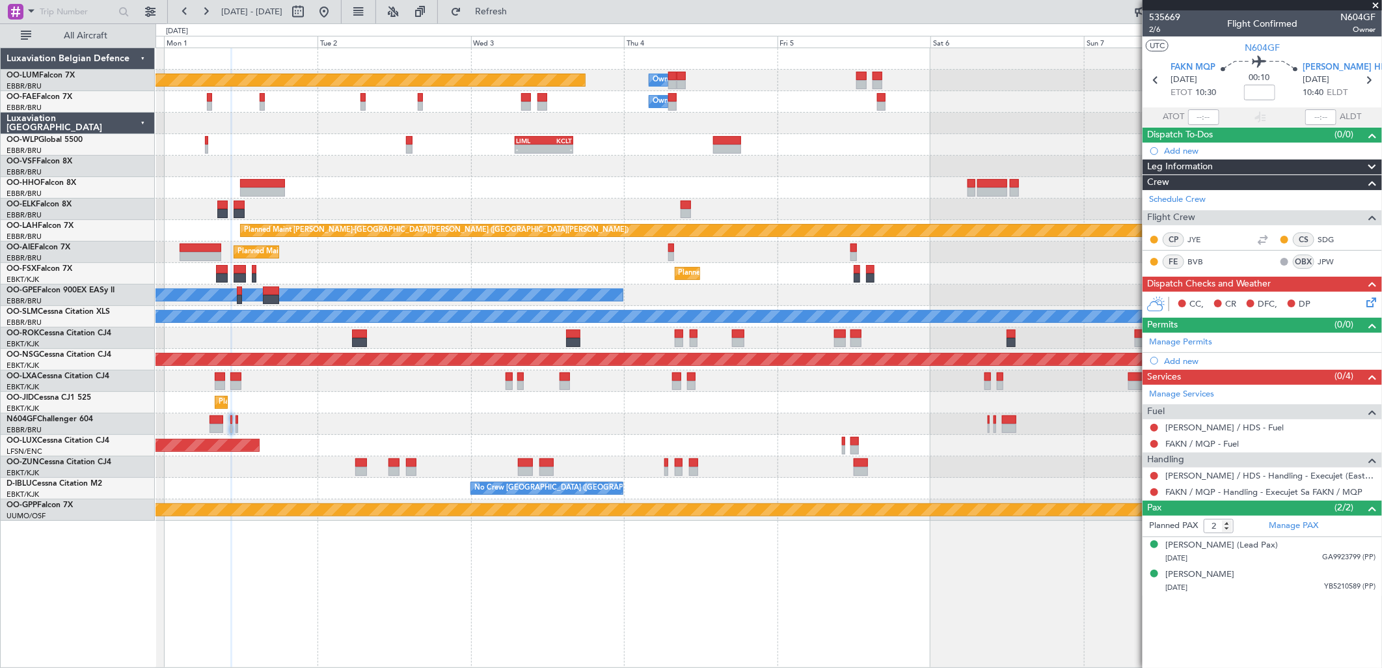
click at [614, 385] on div "Planned Maint Kortrijk-[GEOGRAPHIC_DATA]" at bounding box center [769, 380] width 1226 height 21
click at [1192, 60] on section "FAKN MQP 01/09/2025 ETOT 10:30 00:10 FAHS HDS 01/09/2025 10:40 ELDT" at bounding box center [1262, 81] width 239 height 51
click at [1197, 67] on span "FAKN MQP" at bounding box center [1193, 67] width 45 height 13
click at [1324, 64] on span "FAHS HDS" at bounding box center [1347, 67] width 89 height 13
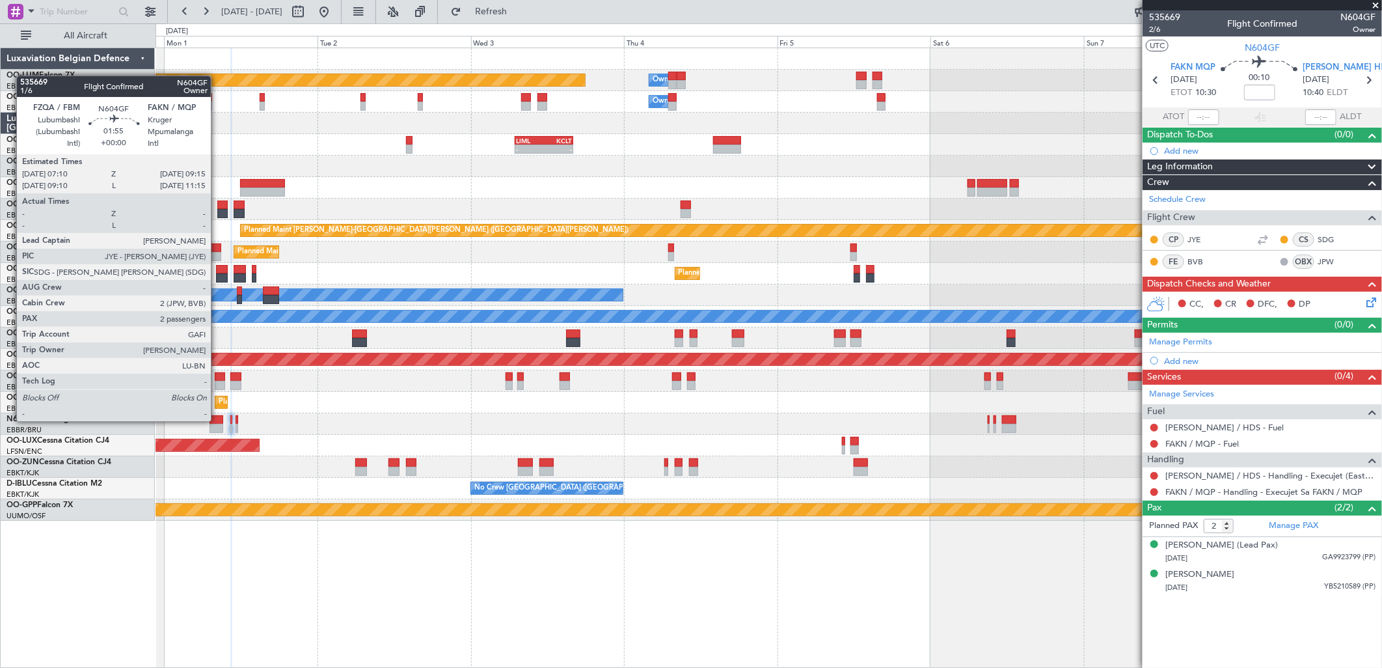
click at [217, 420] on div at bounding box center [217, 419] width 14 height 9
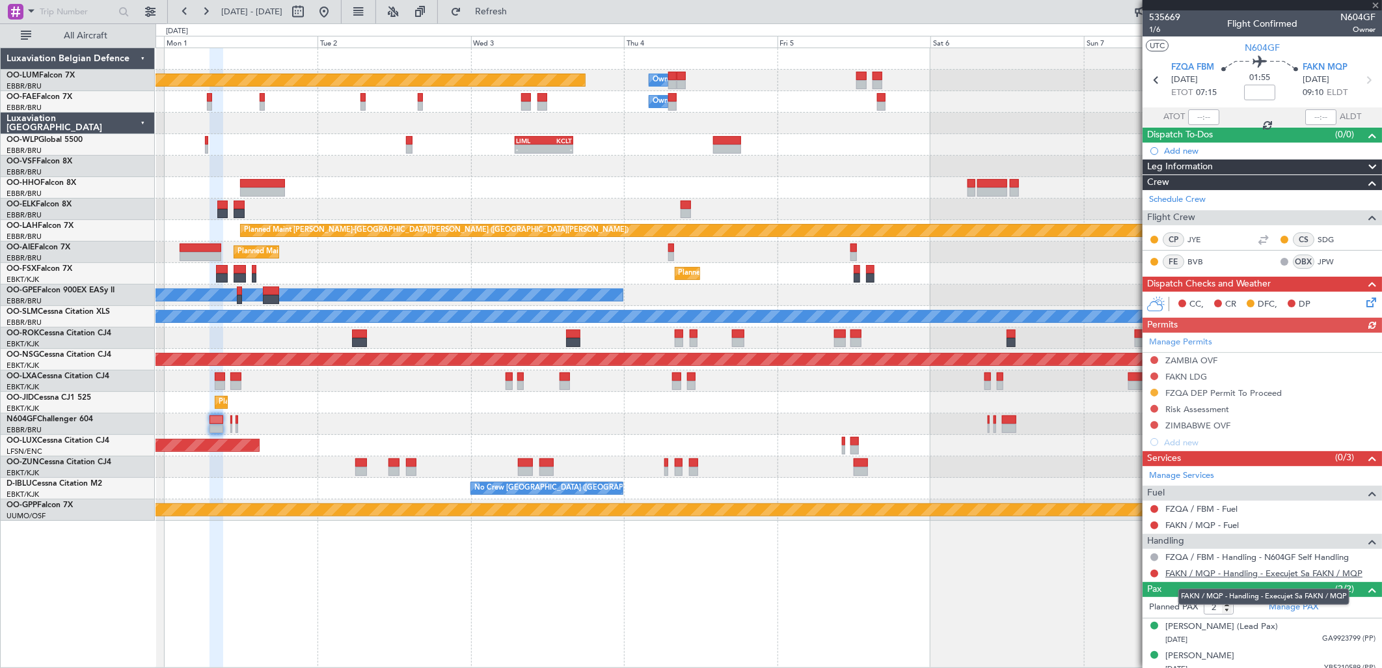
click at [1202, 575] on link "FAKN / MQP - Handling - Execujet Sa FAKN / MQP" at bounding box center [1263, 572] width 197 height 11
click at [1154, 357] on div "Manage Permits ZAMBIA OVF FAKN LDG FZQA DEP Permit To Proceed Risk Assessment Z…" at bounding box center [1262, 391] width 239 height 118
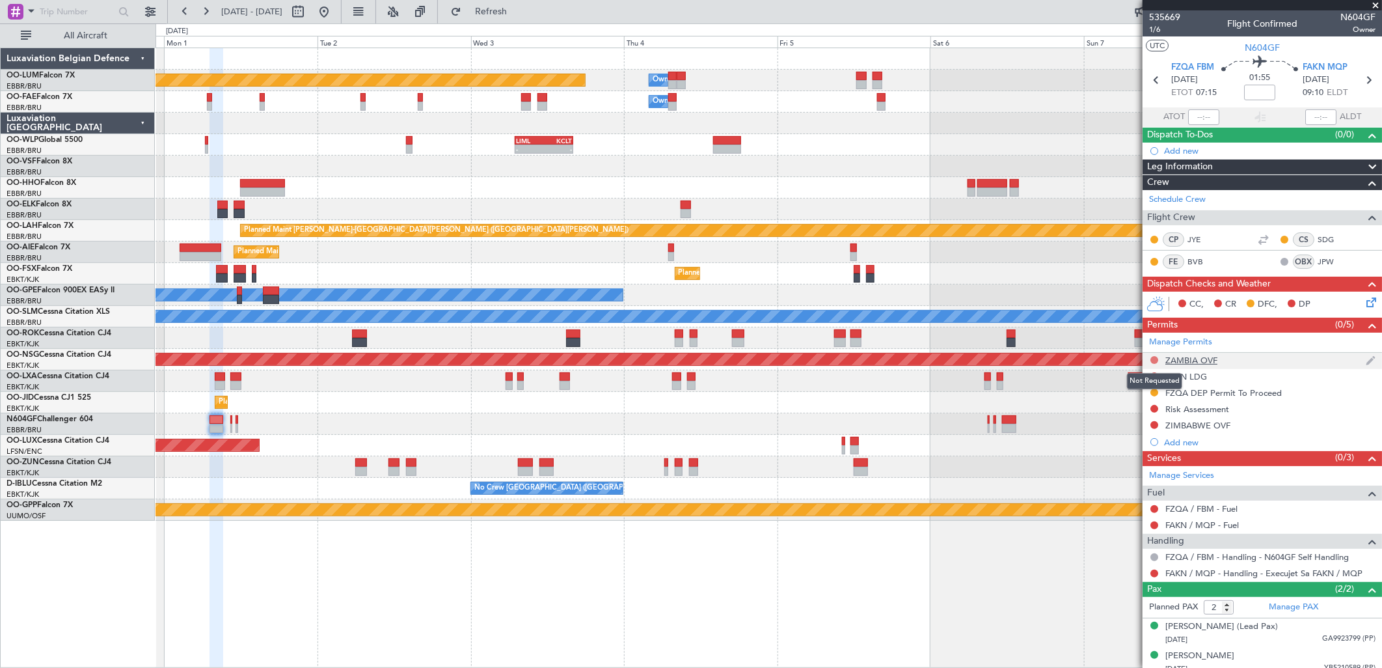
click at [1156, 359] on button at bounding box center [1154, 360] width 8 height 8
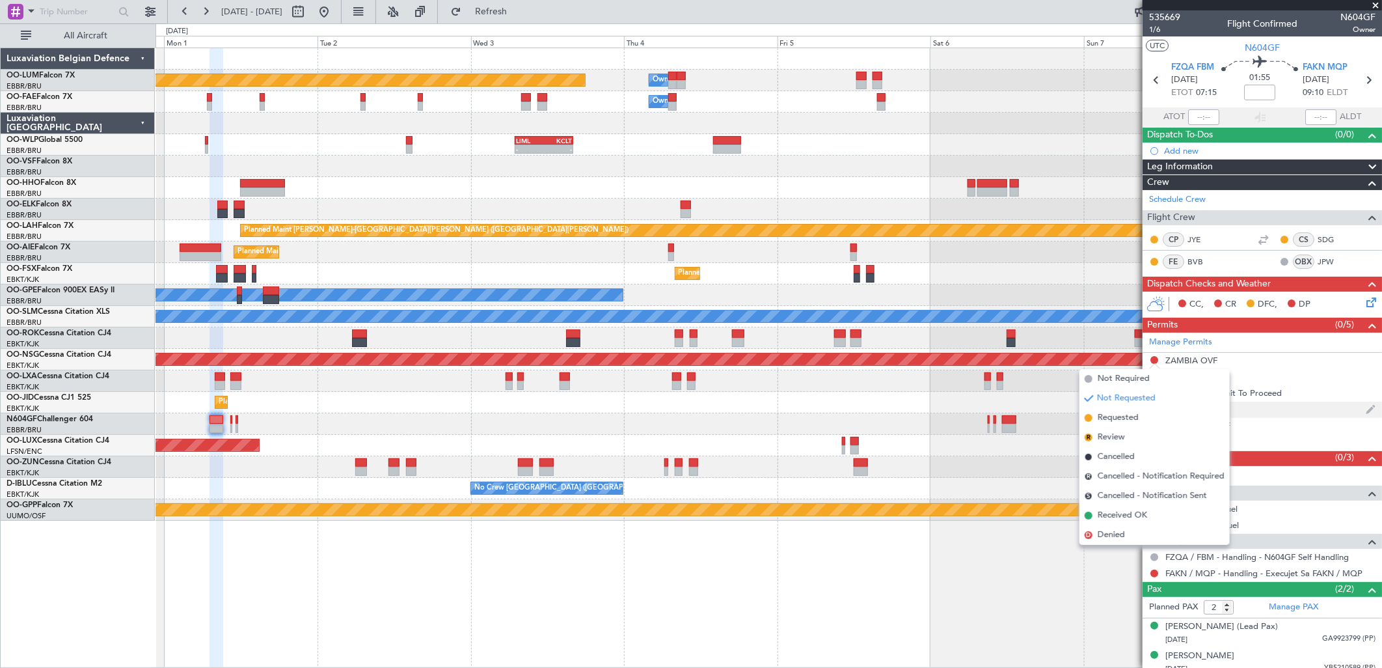
drag, startPoint x: 1135, startPoint y: 417, endPoint x: 1150, endPoint y: 405, distance: 18.9
click at [1135, 416] on span "Requested" at bounding box center [1118, 417] width 41 height 13
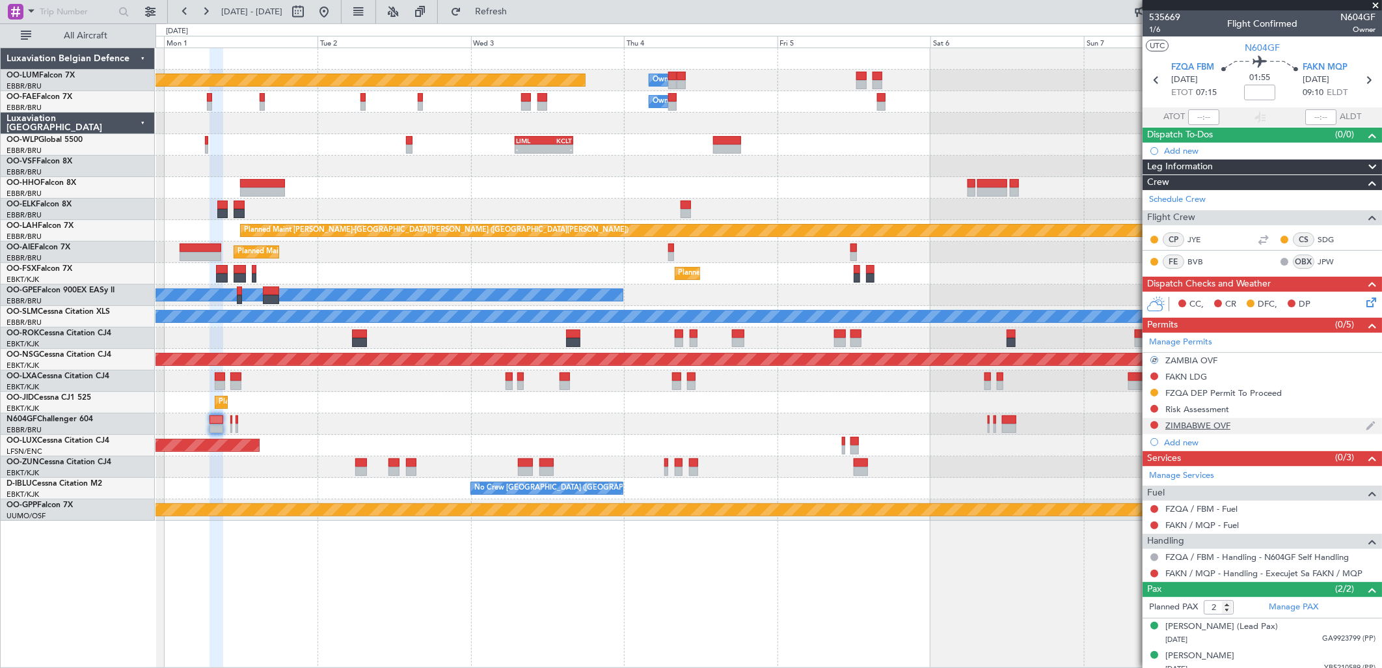
click at [1153, 420] on div at bounding box center [1154, 425] width 10 height 10
click at [1157, 421] on button at bounding box center [1154, 425] width 8 height 8
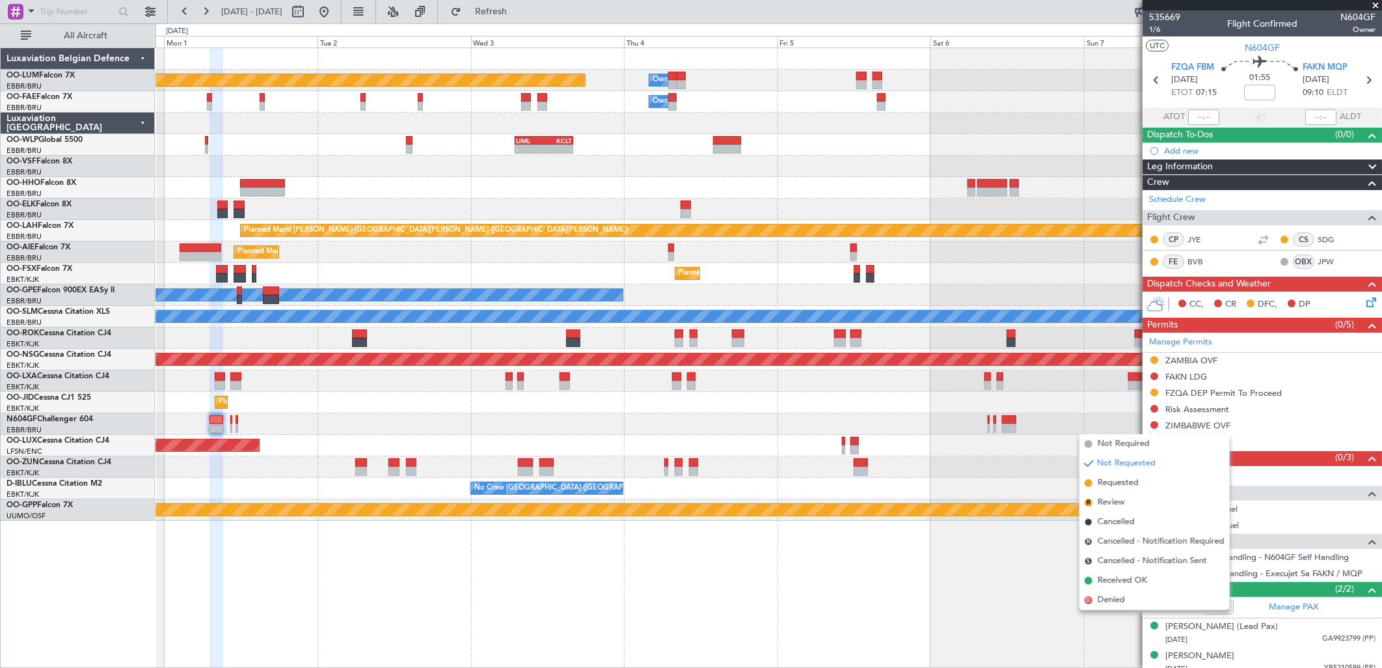
click at [1129, 480] on span "Requested" at bounding box center [1118, 482] width 41 height 13
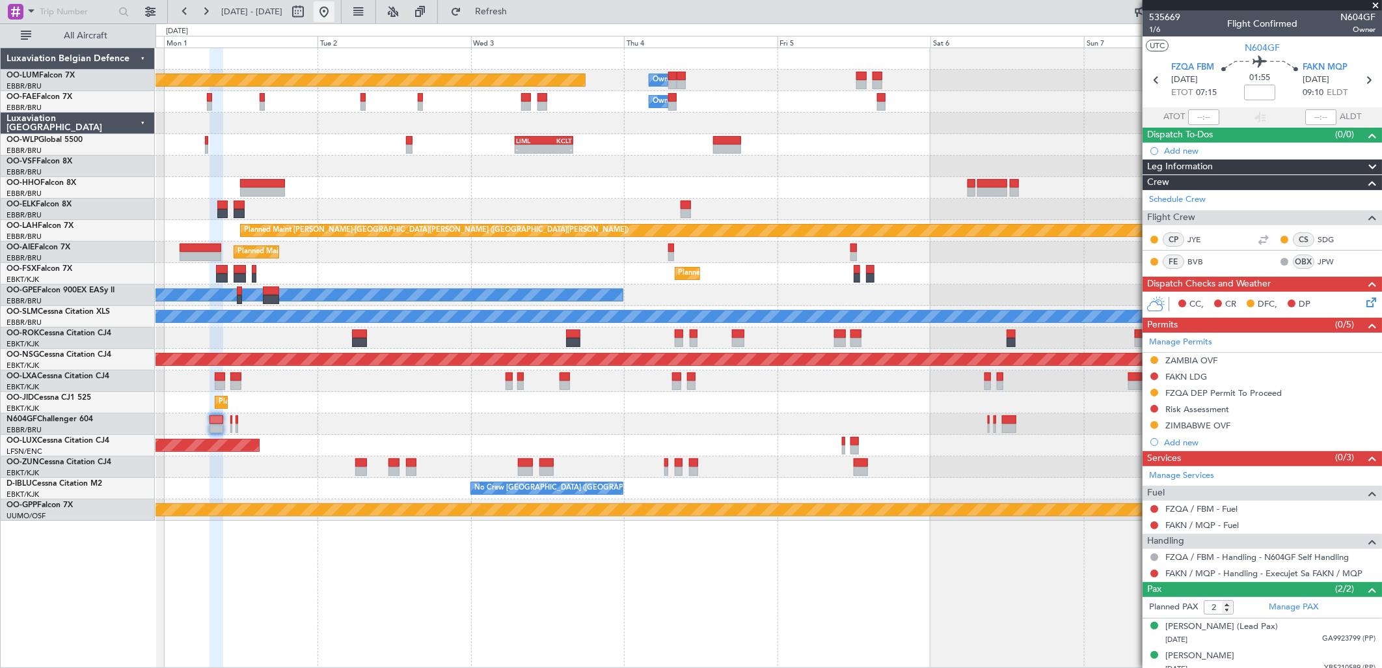
click at [334, 14] on button at bounding box center [324, 11] width 21 height 21
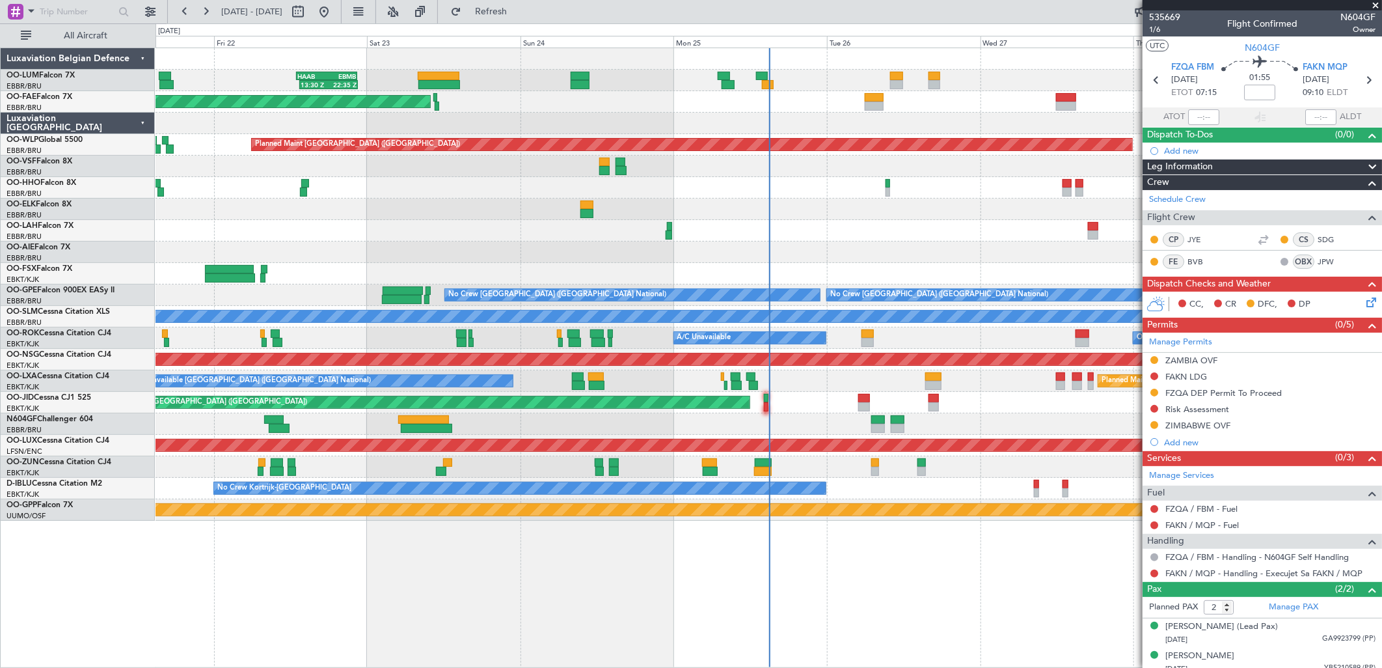
click at [329, 230] on div "14:00 Z 02:00 Z EBBR 13:30 Z KVNY 01:15 Z" at bounding box center [769, 230] width 1226 height 21
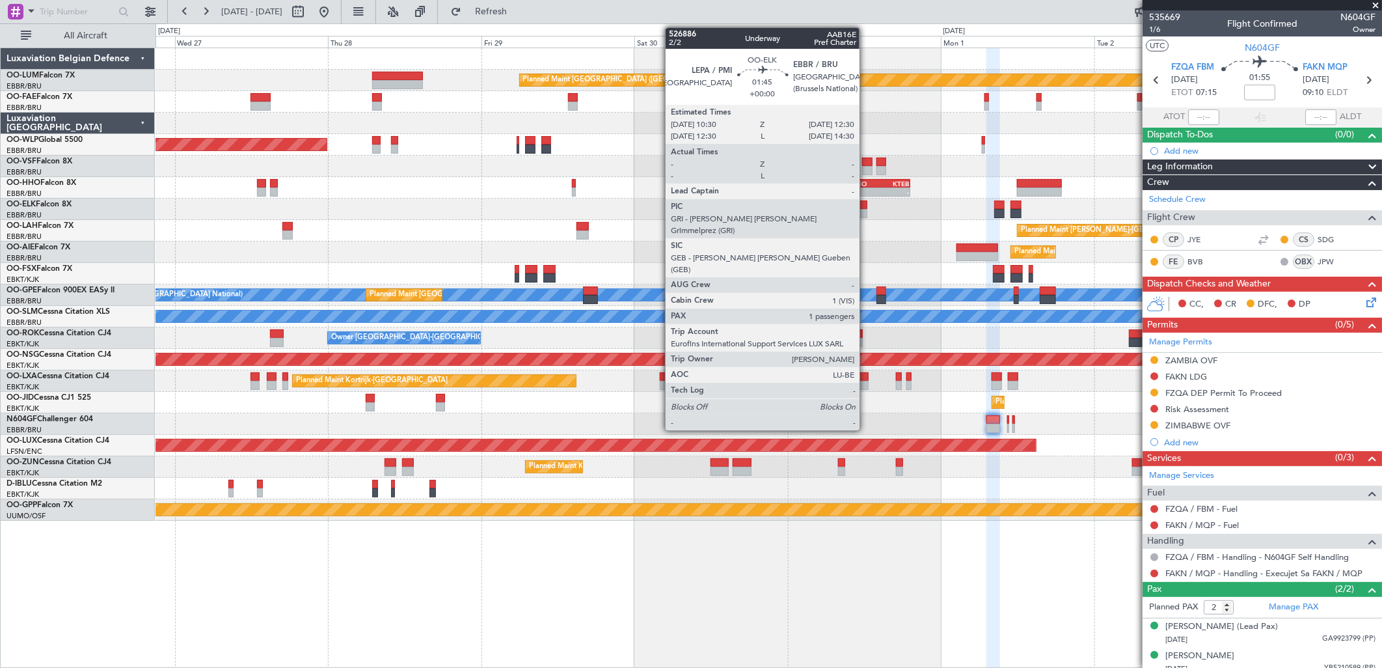
click at [866, 217] on div at bounding box center [860, 213] width 13 height 9
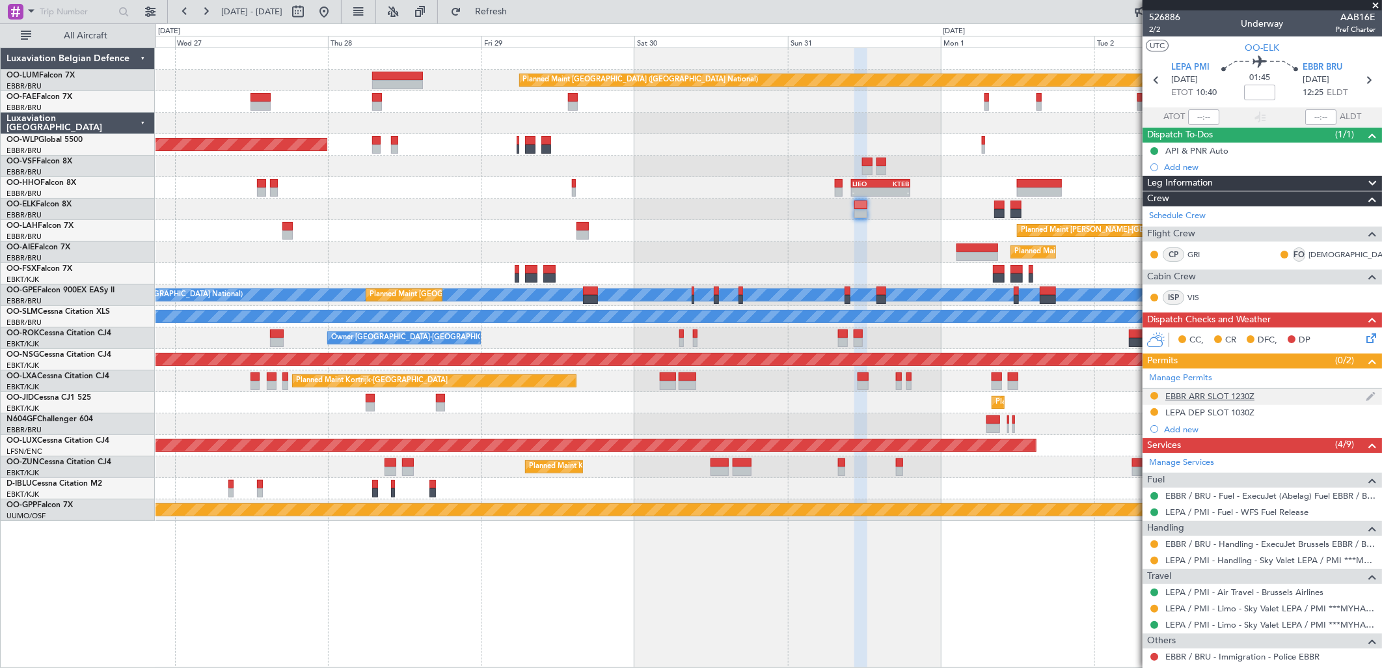
click at [1221, 394] on div "EBBR ARR SLOT 1230Z" at bounding box center [1209, 395] width 89 height 11
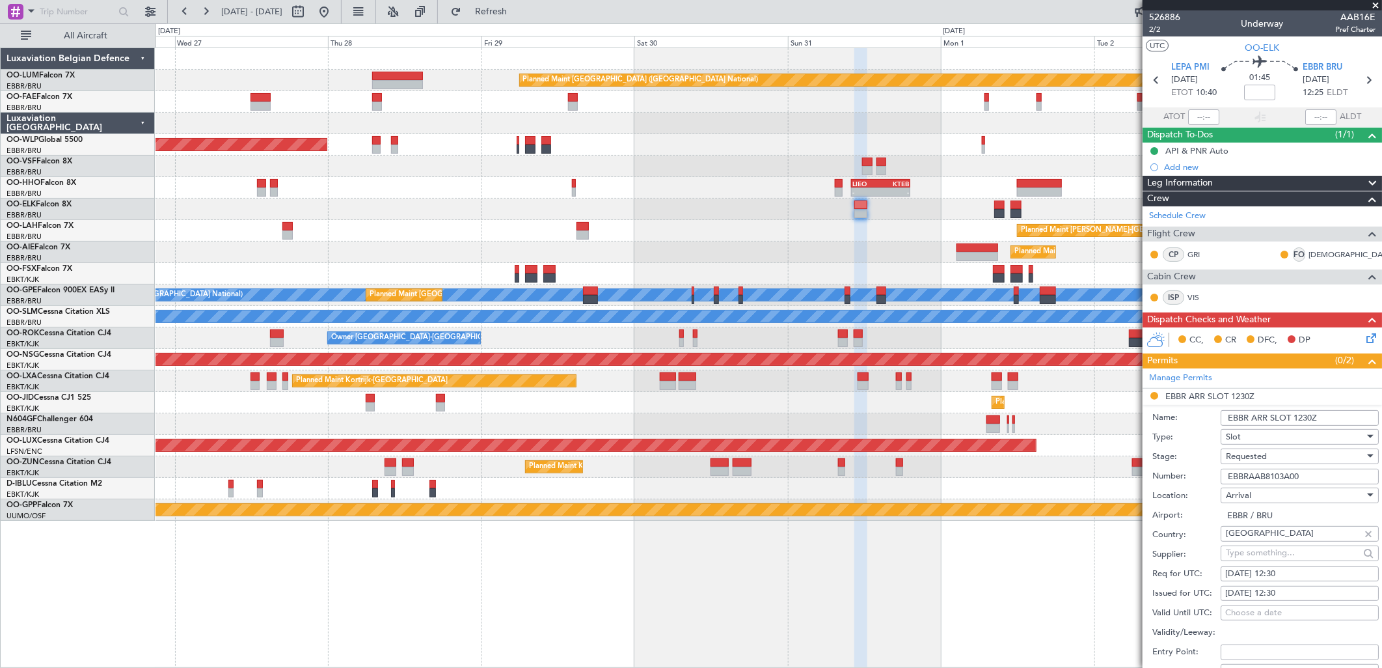
click at [1262, 459] on span "Requested" at bounding box center [1246, 456] width 41 height 12
click at [1259, 554] on span "Received OK" at bounding box center [1294, 556] width 135 height 20
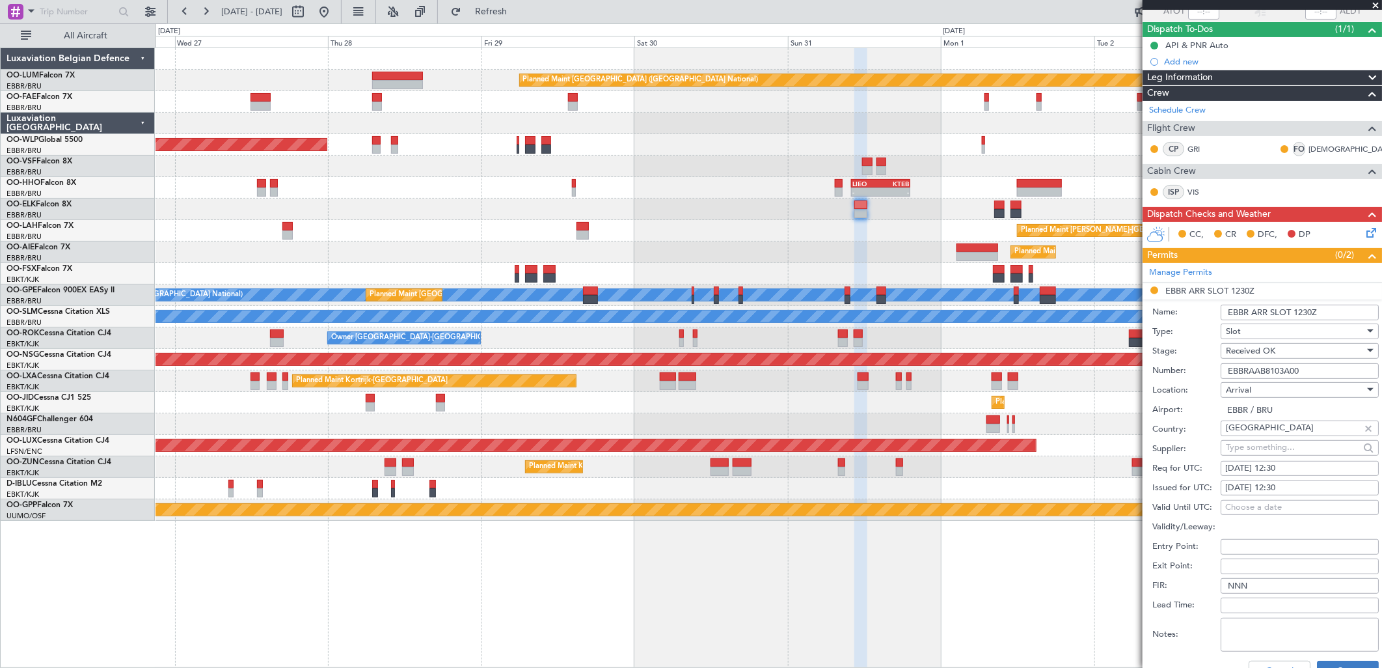
scroll to position [217, 0]
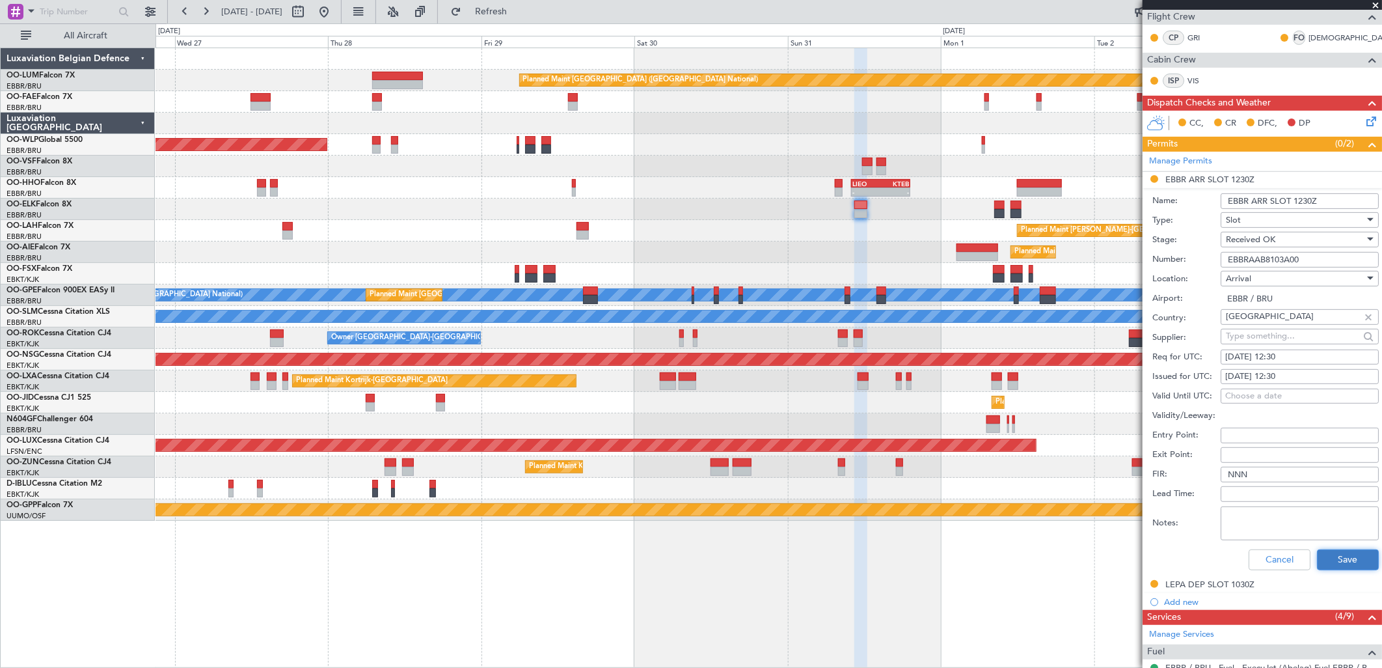
click at [1321, 554] on button "Save" at bounding box center [1348, 559] width 62 height 21
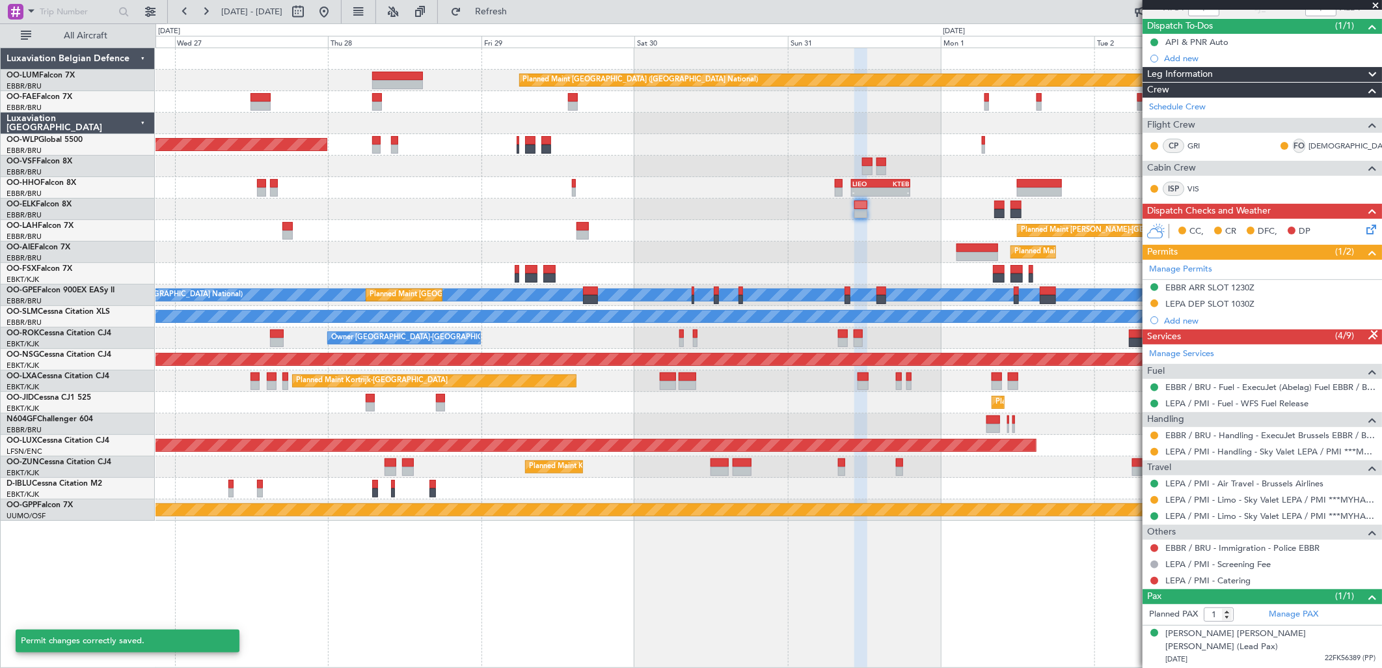
scroll to position [95, 0]
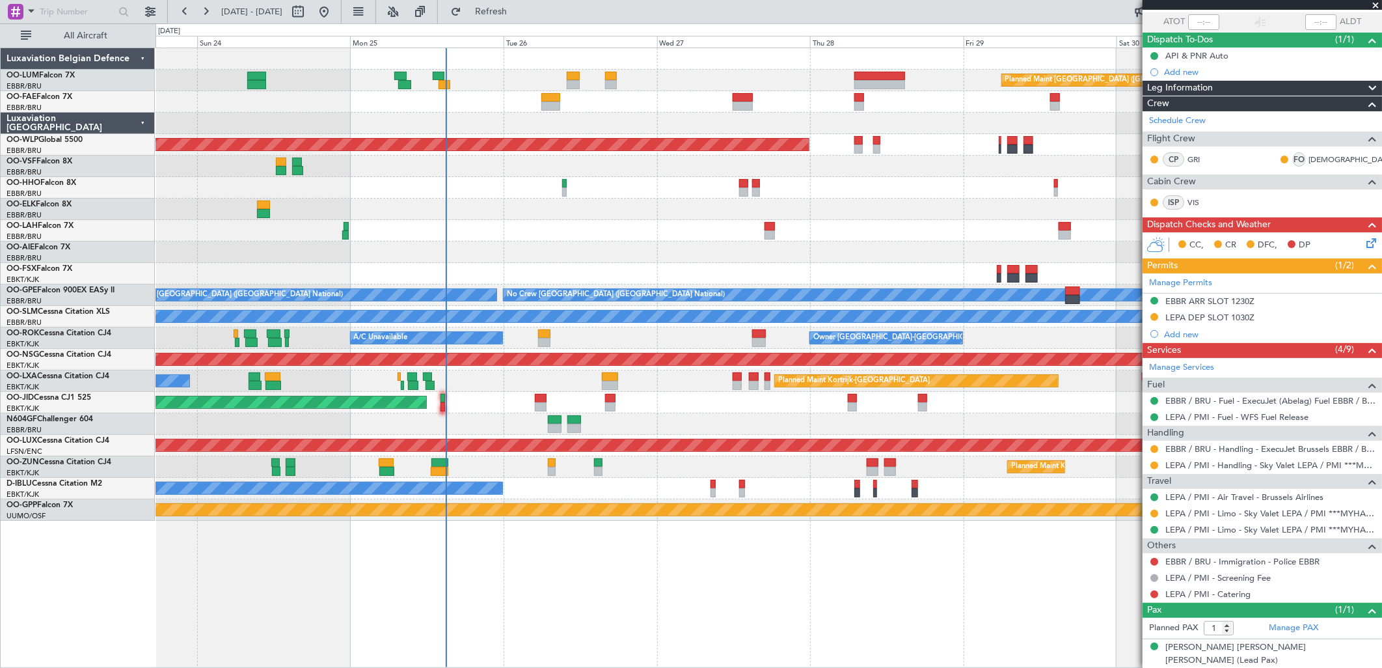
click at [856, 325] on div "Planned Maint Brussels (Brussels National) 13:30 Z 22:35 Z HAAB 13:00 Z EBMB 22…" at bounding box center [769, 284] width 1226 height 472
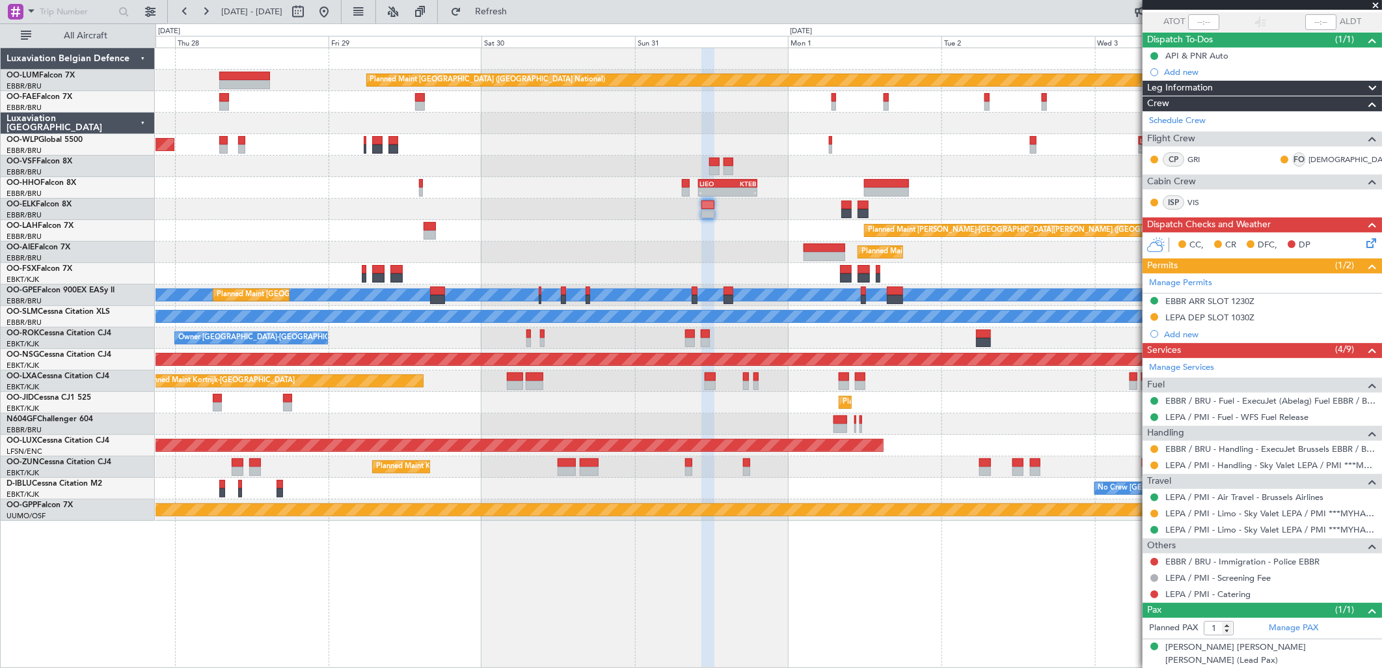
click at [561, 399] on div "Planned Maint Kortrijk-[GEOGRAPHIC_DATA]" at bounding box center [769, 402] width 1226 height 21
click at [852, 425] on div at bounding box center [769, 423] width 1226 height 21
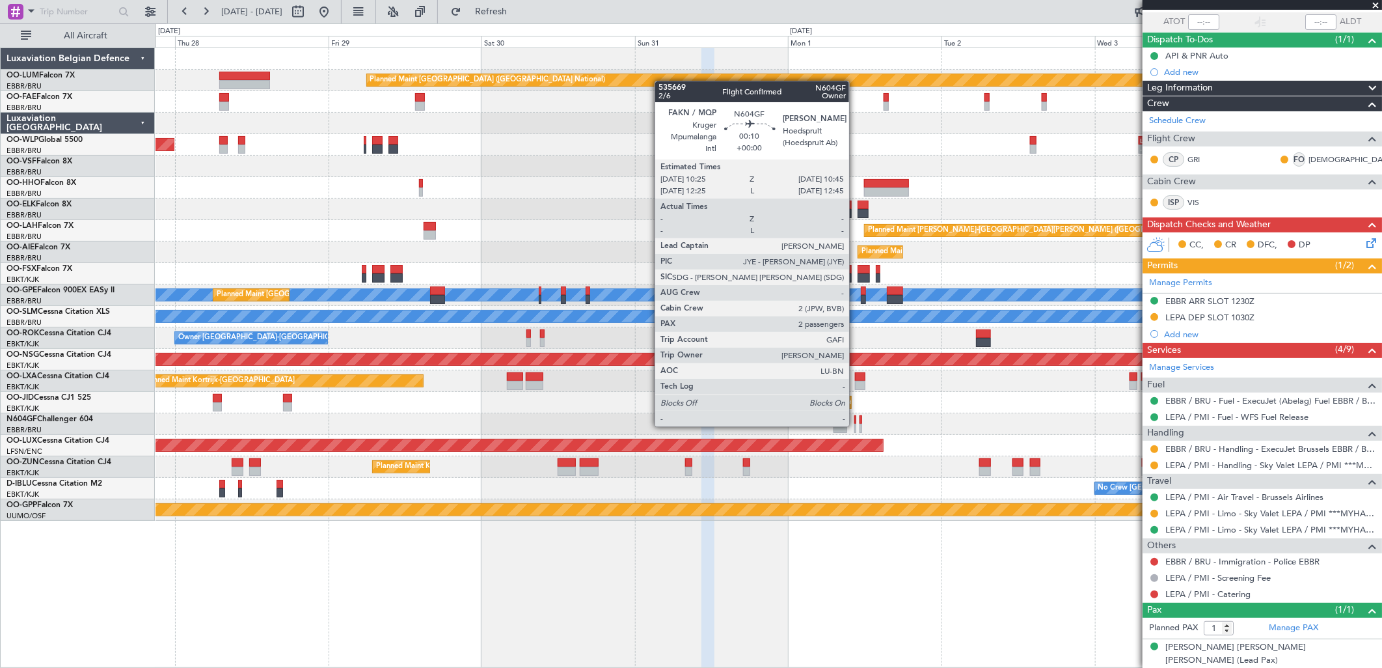
click at [856, 425] on div at bounding box center [855, 428] width 3 height 9
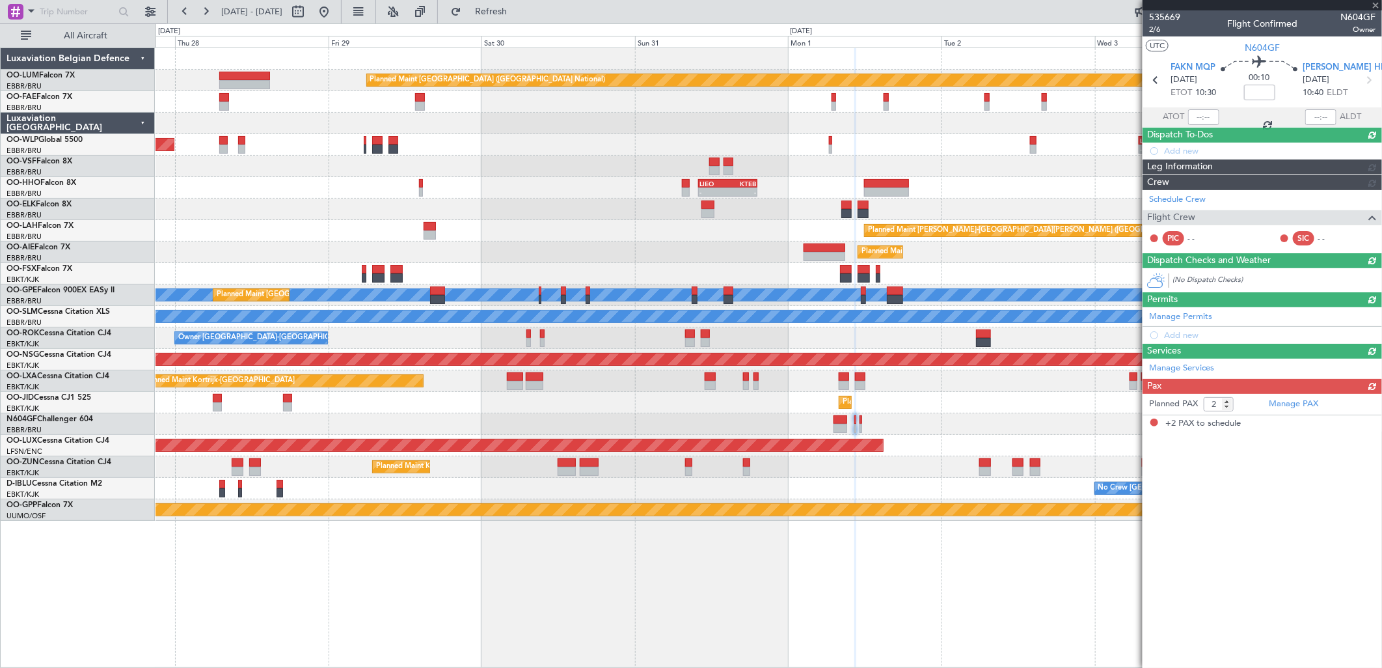
scroll to position [0, 0]
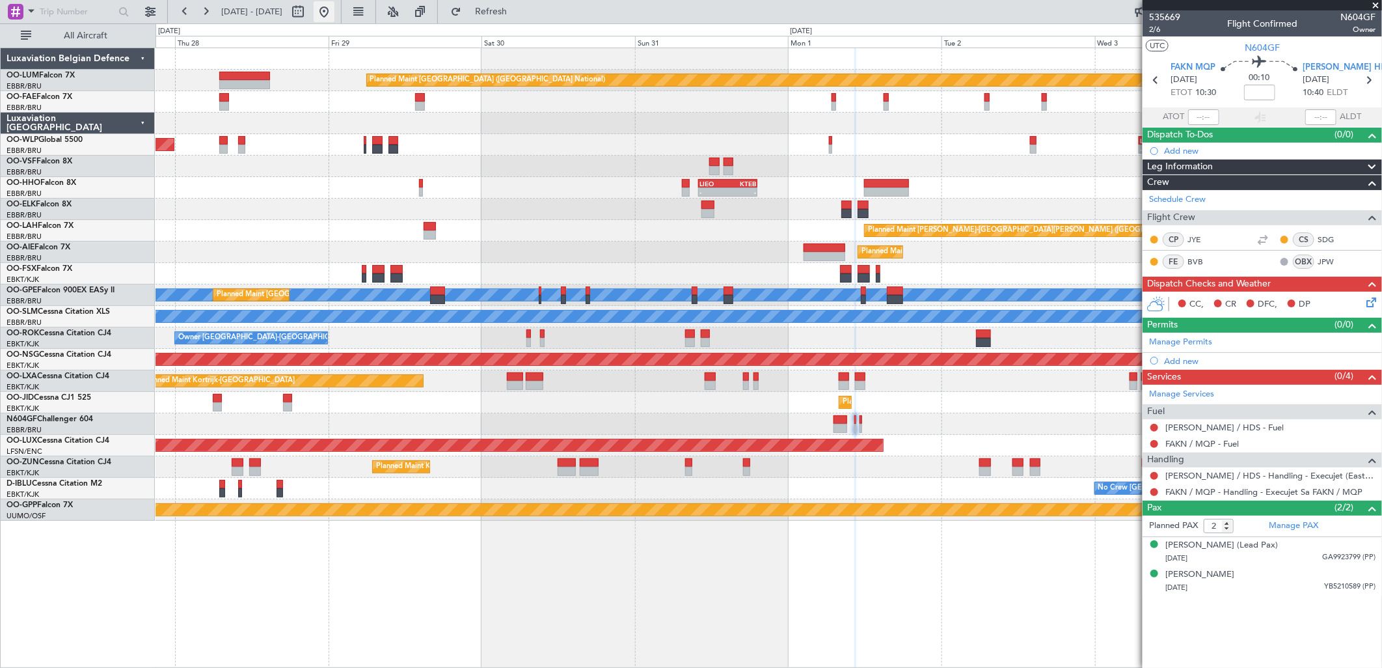
click at [334, 10] on button at bounding box center [324, 11] width 21 height 21
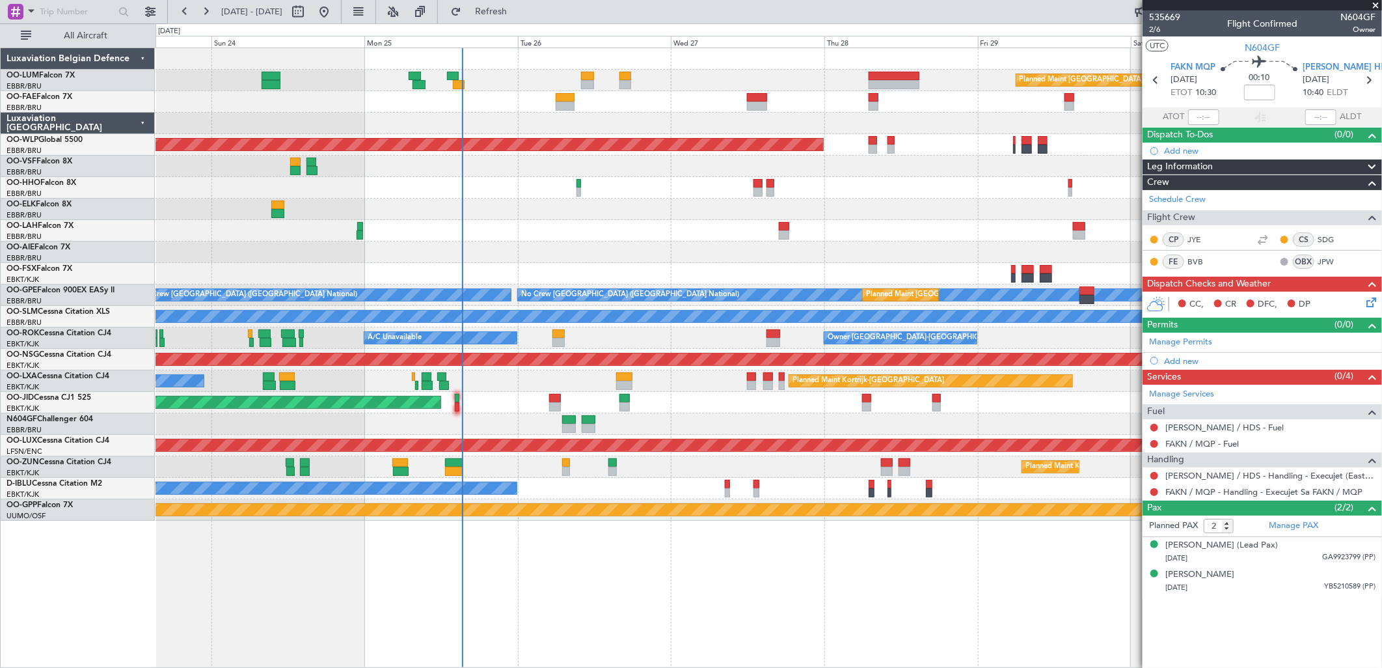
click at [603, 237] on div "Planned Maint Brussels (Brussels National) 13:30 Z 22:35 Z HAAB 13:00 Z EBMB 22…" at bounding box center [769, 284] width 1226 height 472
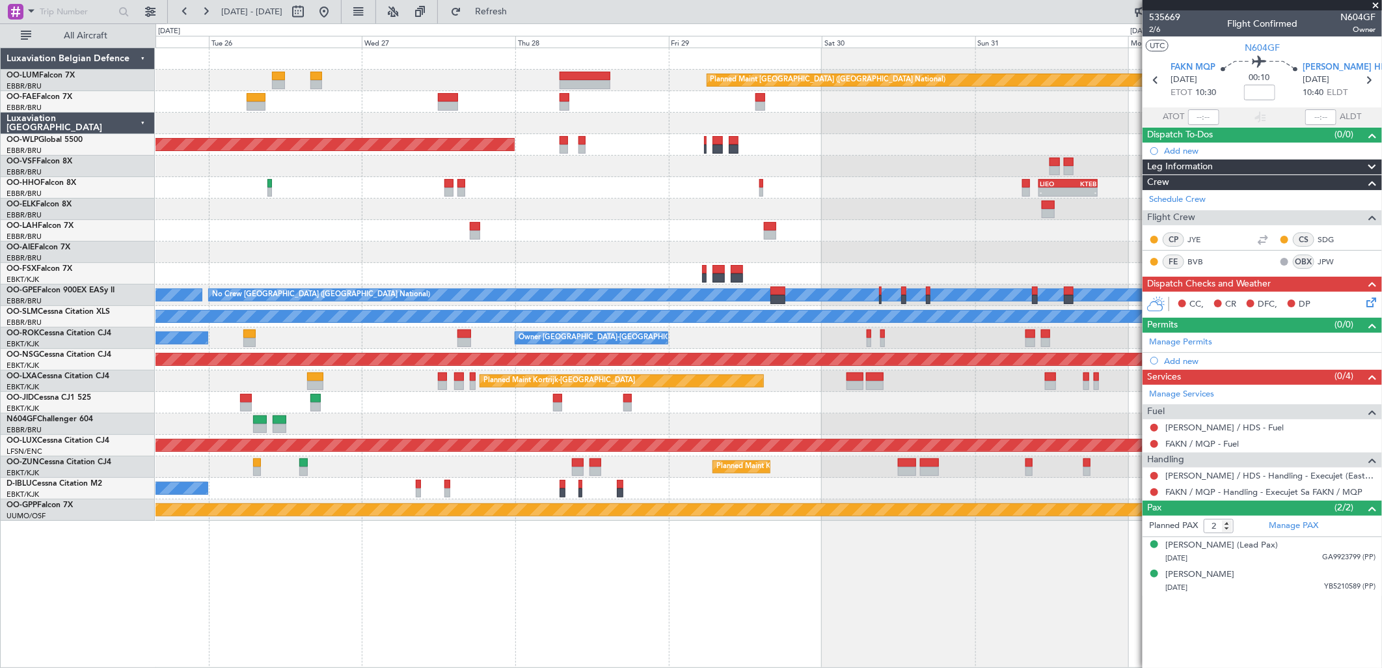
click at [621, 98] on div "Owner Melsbroek Air Base" at bounding box center [769, 101] width 1226 height 21
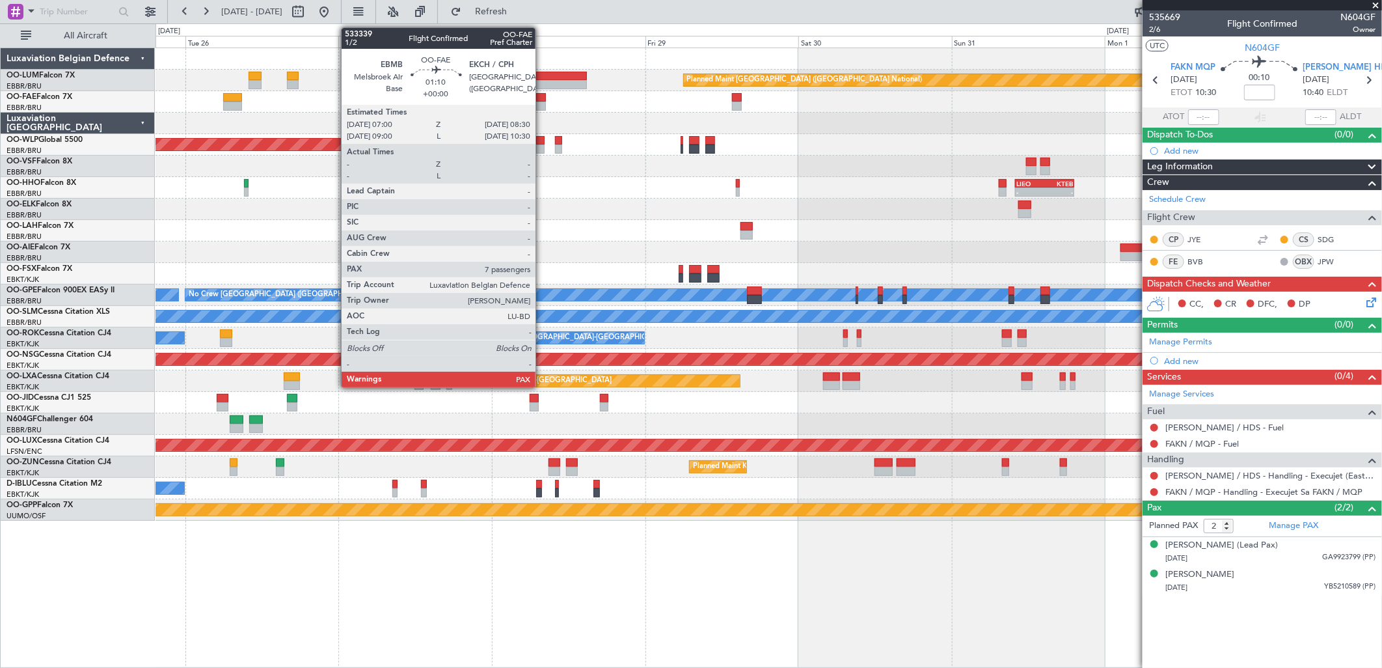
click at [542, 103] on div at bounding box center [541, 105] width 10 height 9
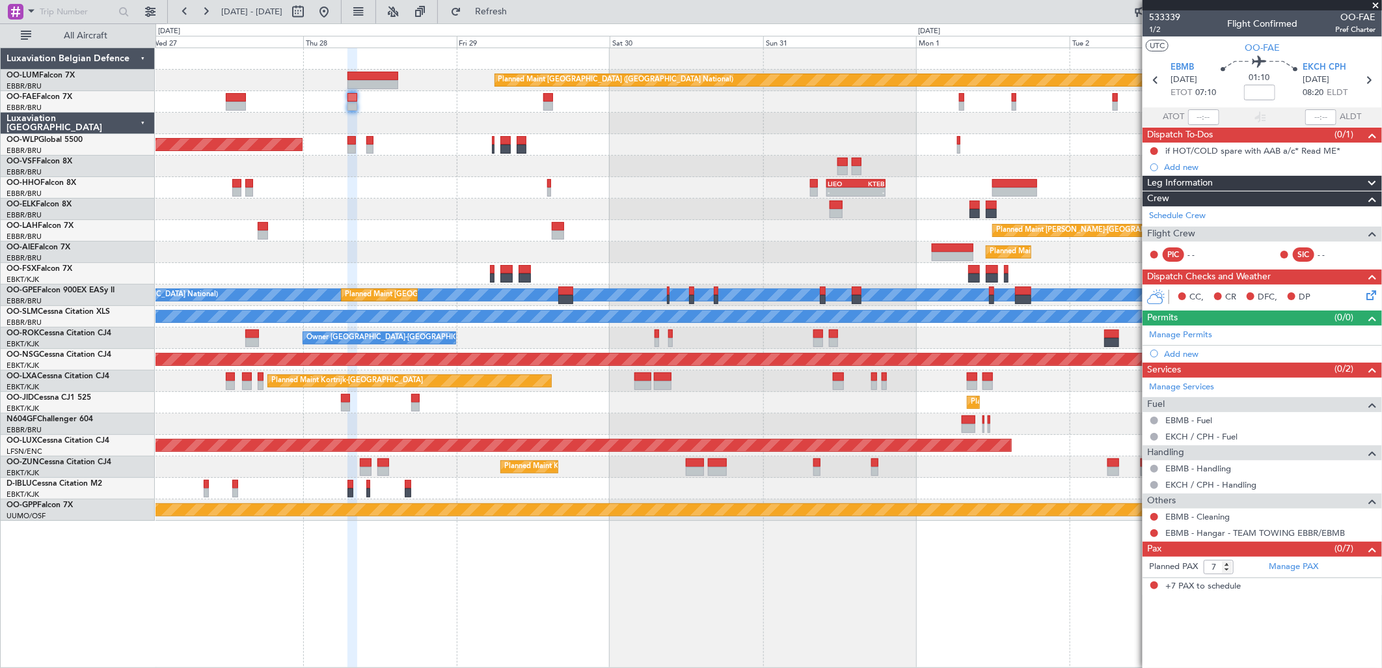
click at [627, 207] on div "Planned Maint Brussels (Brussels National) Owner Melsbroek Air Base Owner Melsb…" at bounding box center [769, 284] width 1226 height 472
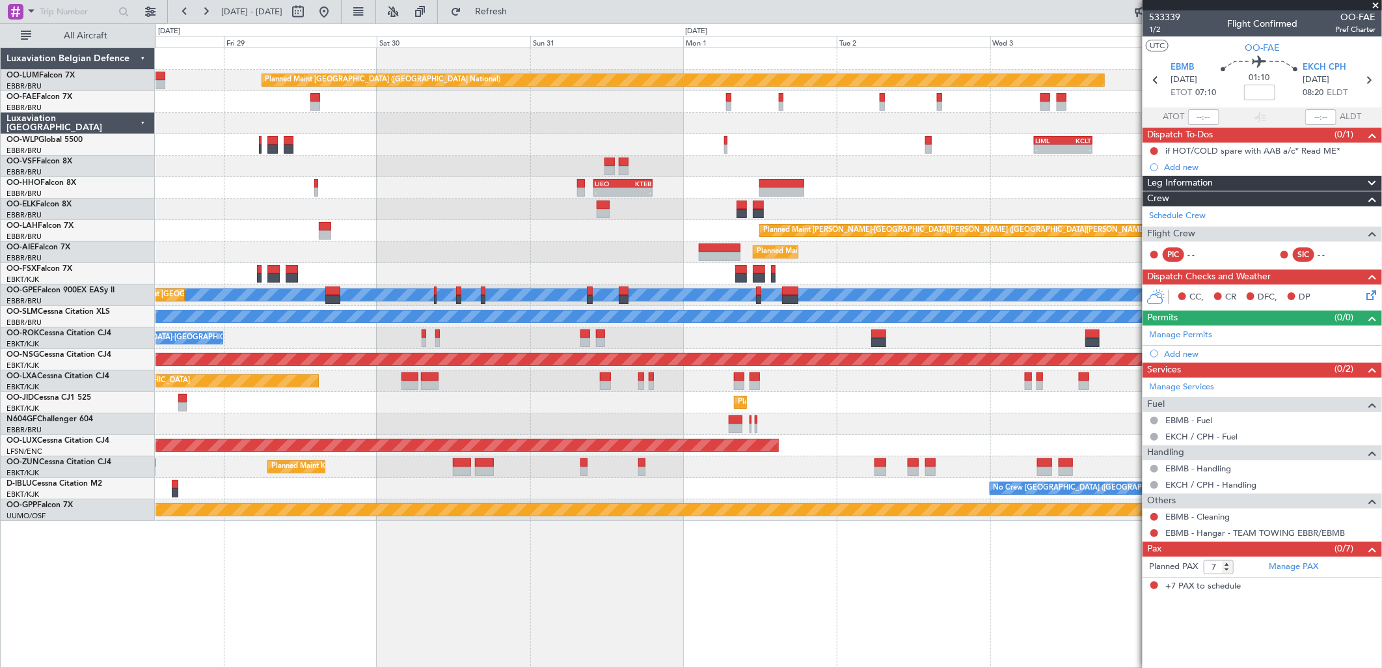
click at [664, 151] on div "Planned Maint Brussels (Brussels National) Owner Melsbroek Air Base Owner Melsb…" at bounding box center [769, 284] width 1226 height 472
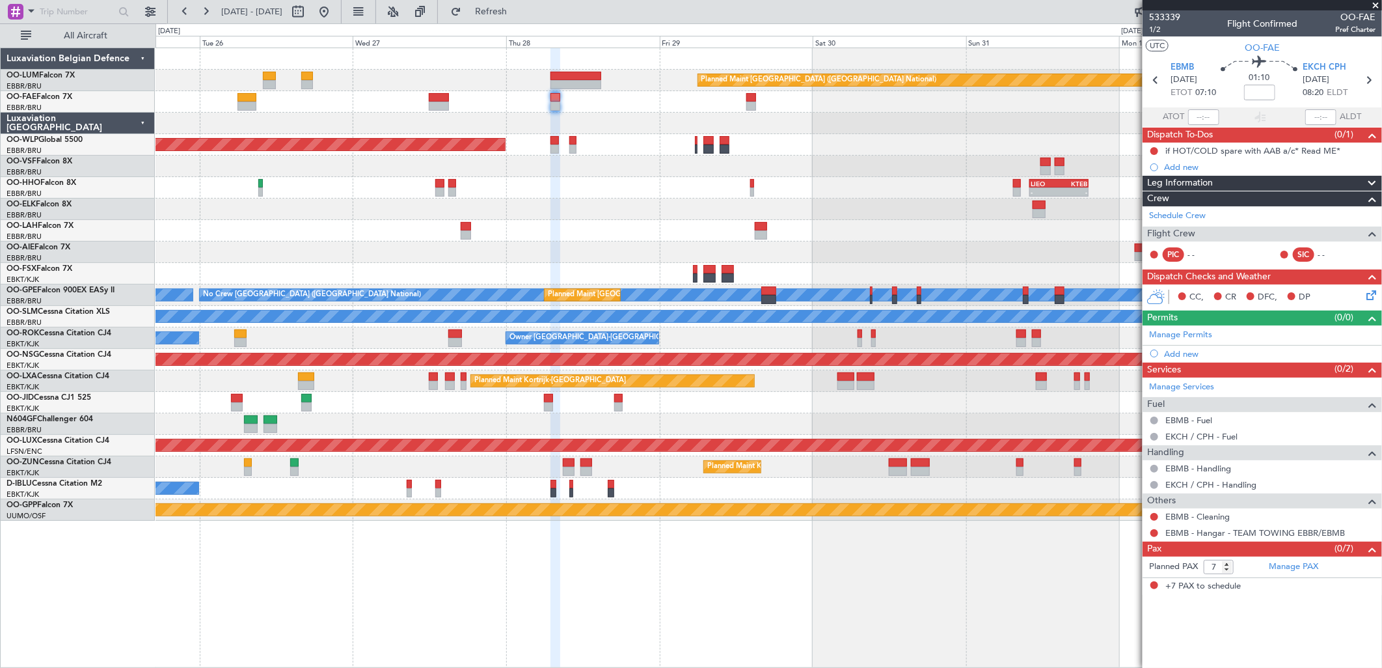
click at [912, 245] on div "Planned Maint Brussels (Brussels National) Owner Melsbroek Air Base Owner Melsb…" at bounding box center [769, 284] width 1226 height 472
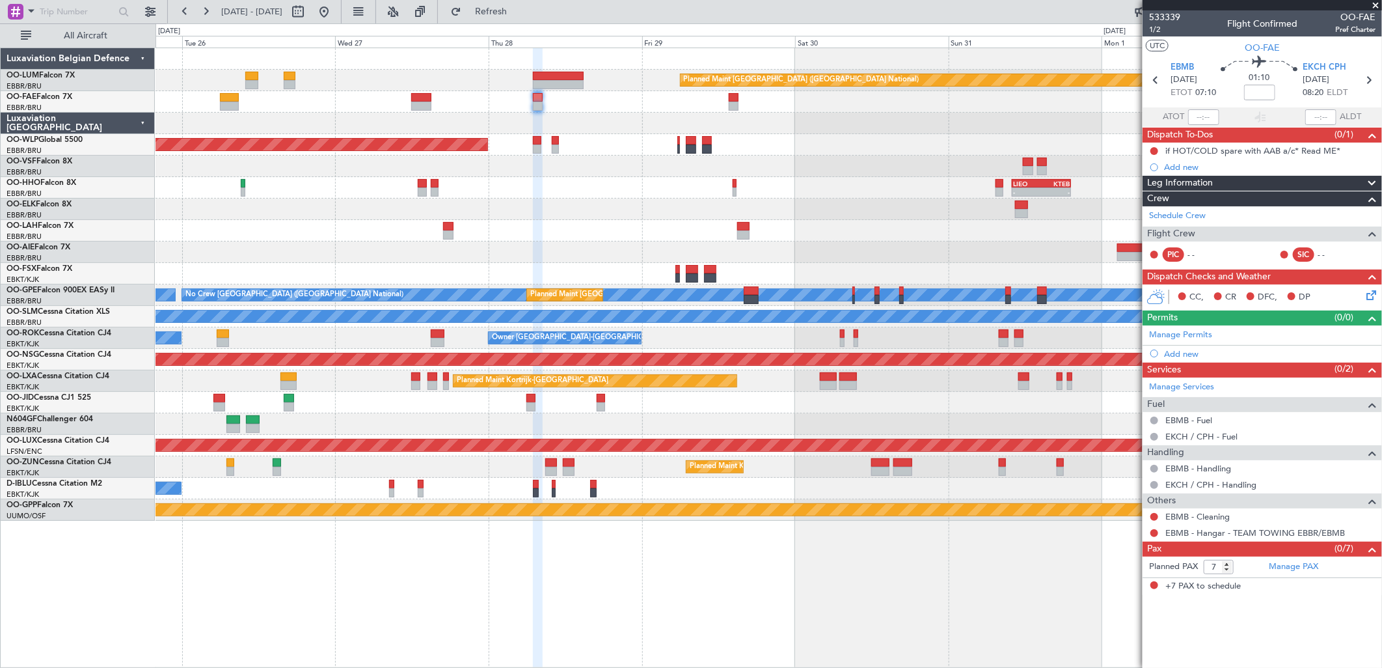
click at [705, 133] on div at bounding box center [769, 123] width 1226 height 21
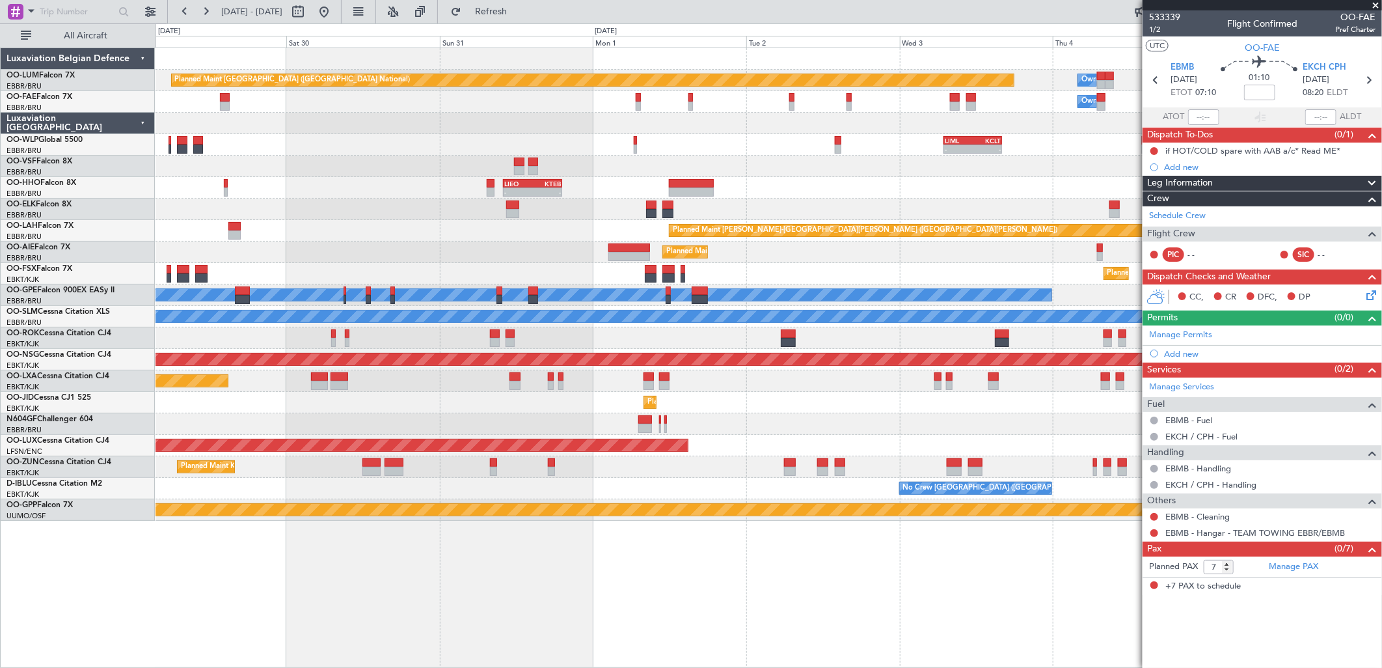
click at [582, 133] on div "Planned Maint Brussels (Brussels National) Owner Melsbroek Air Base Owner Melsb…" at bounding box center [769, 284] width 1226 height 472
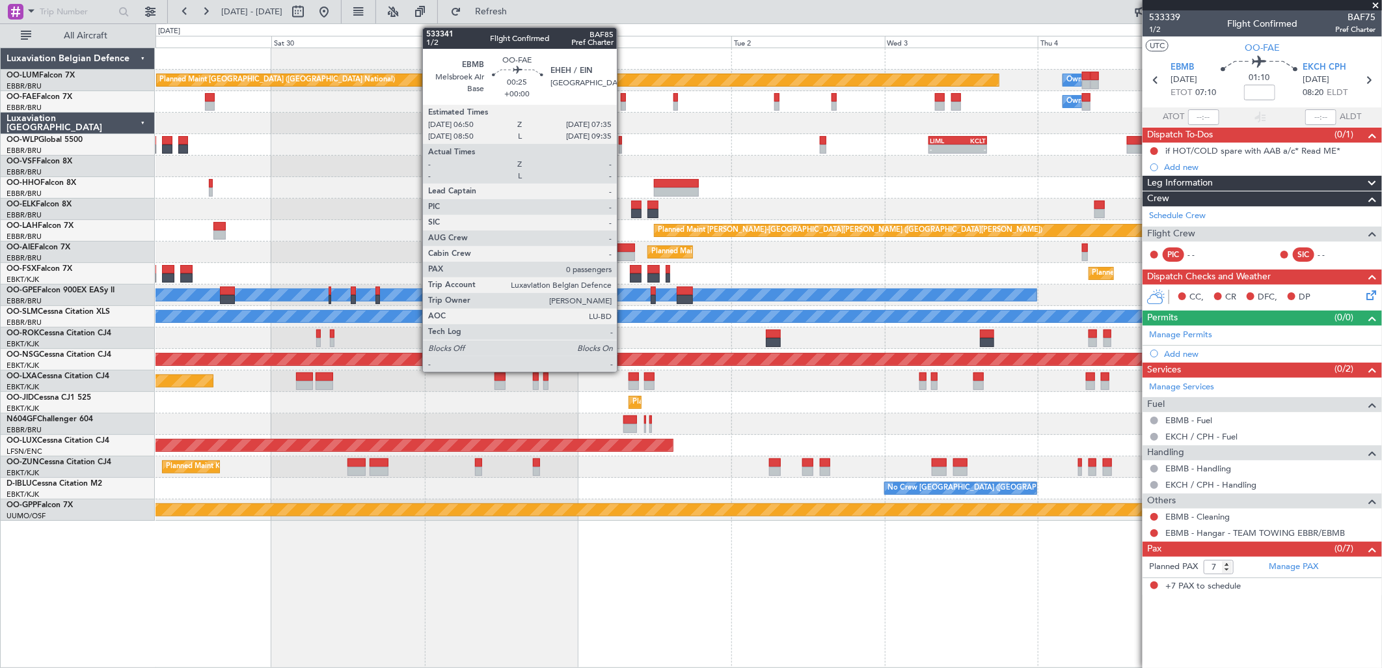
click at [623, 104] on div at bounding box center [623, 105] width 5 height 9
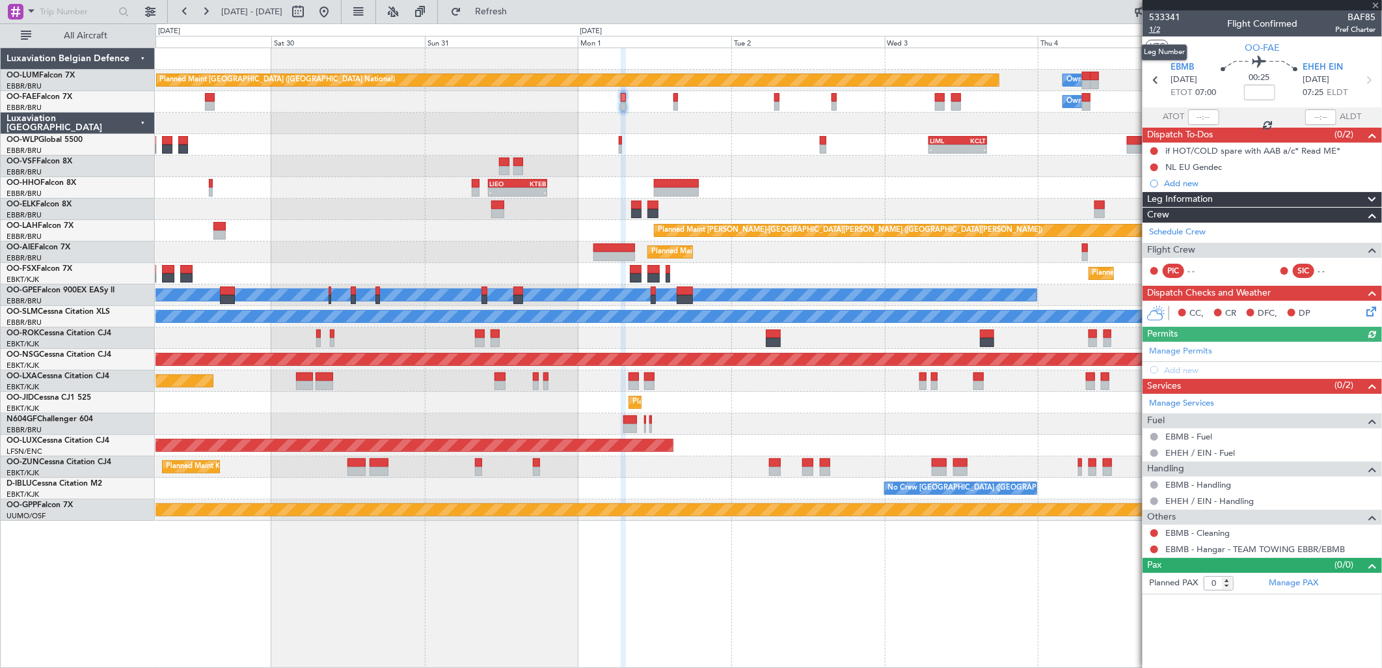
click at [1159, 31] on span "1/2" at bounding box center [1164, 29] width 31 height 11
drag, startPoint x: 551, startPoint y: 16, endPoint x: 532, endPoint y: 27, distance: 22.1
click at [522, 16] on button "Refresh" at bounding box center [483, 11] width 78 height 21
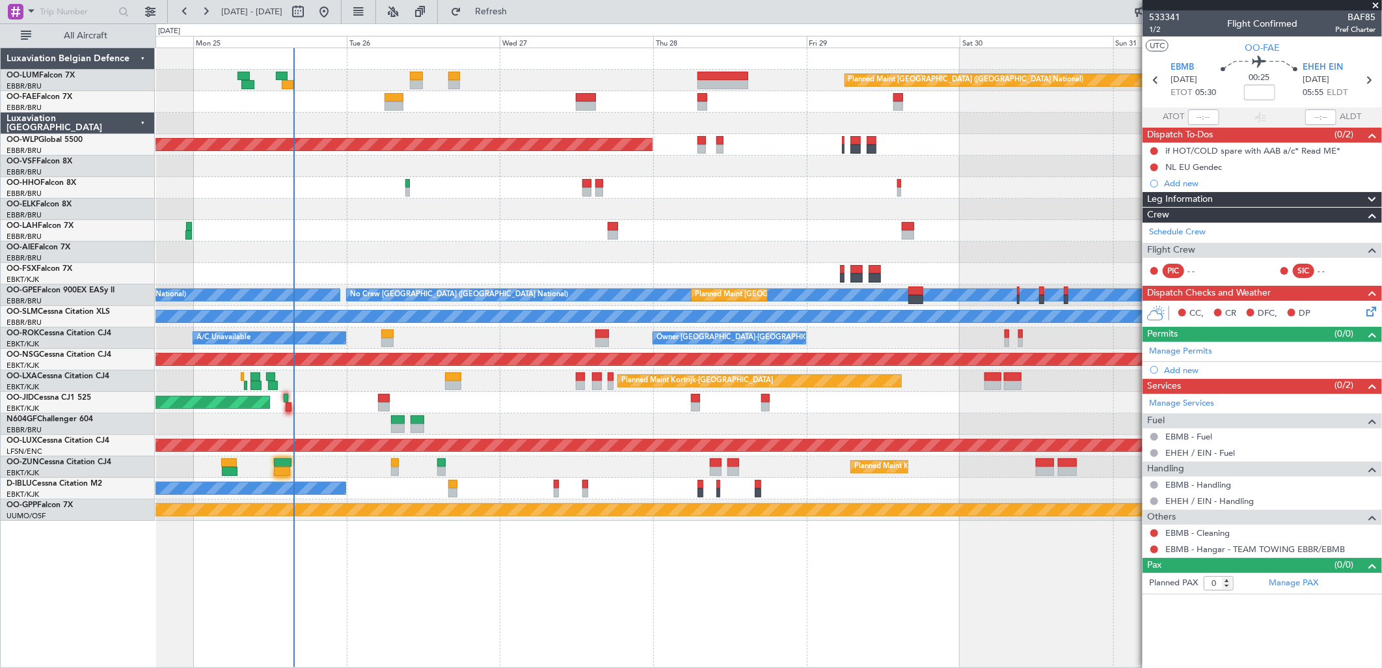
click at [1072, 134] on div "Planned Maint Brussels (Brussels National) 13:30 Z 22:35 Z HAAB 13:00 Z EBMB 22…" at bounding box center [769, 284] width 1226 height 472
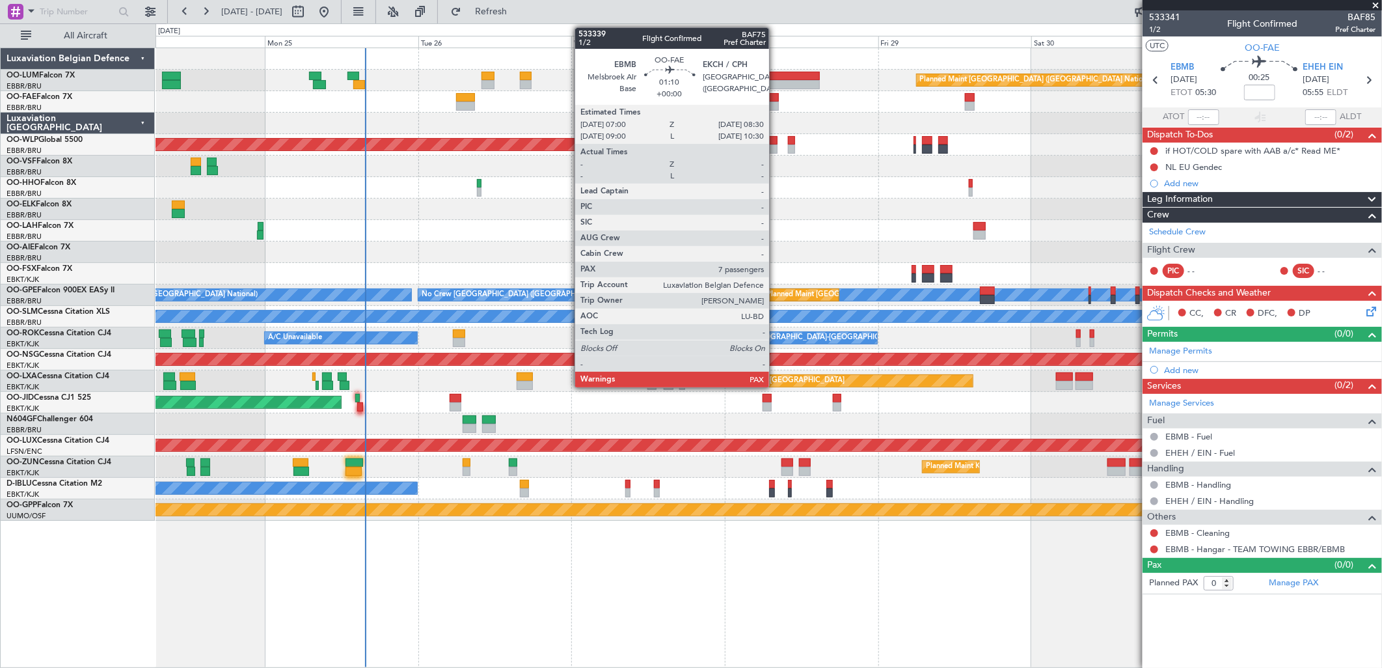
click at [776, 99] on div at bounding box center [774, 97] width 10 height 9
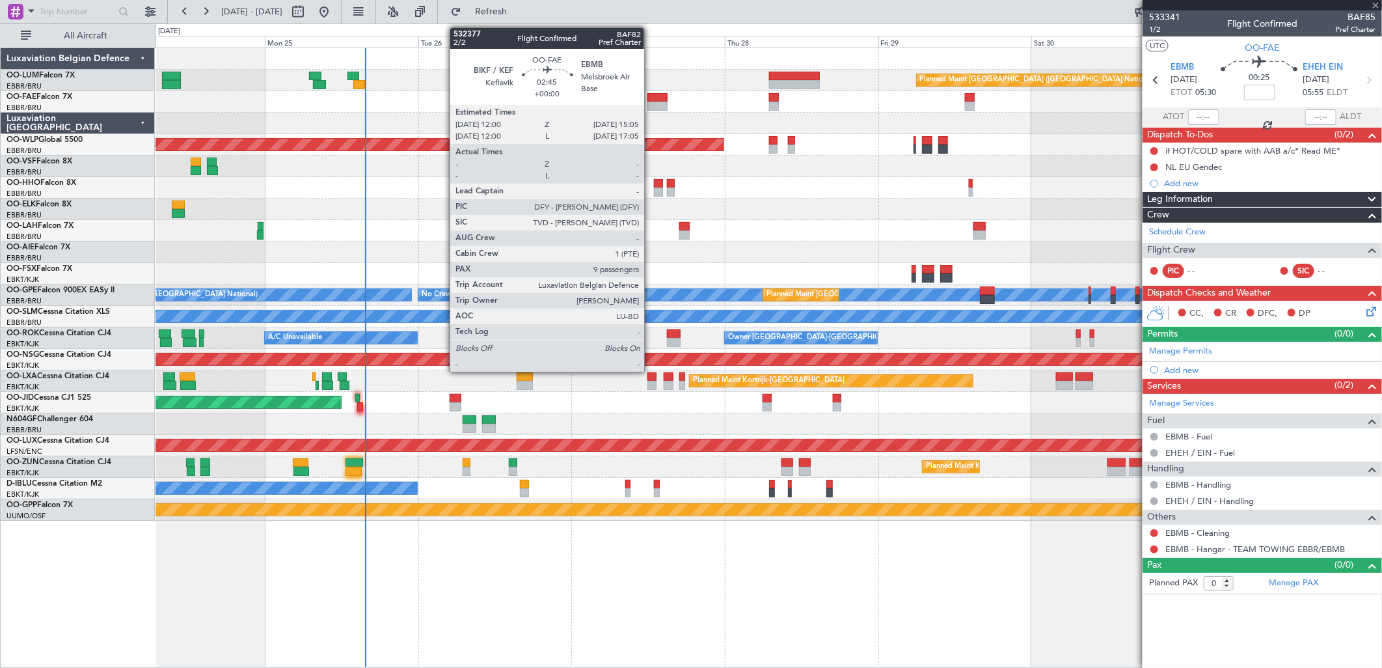
type input "7"
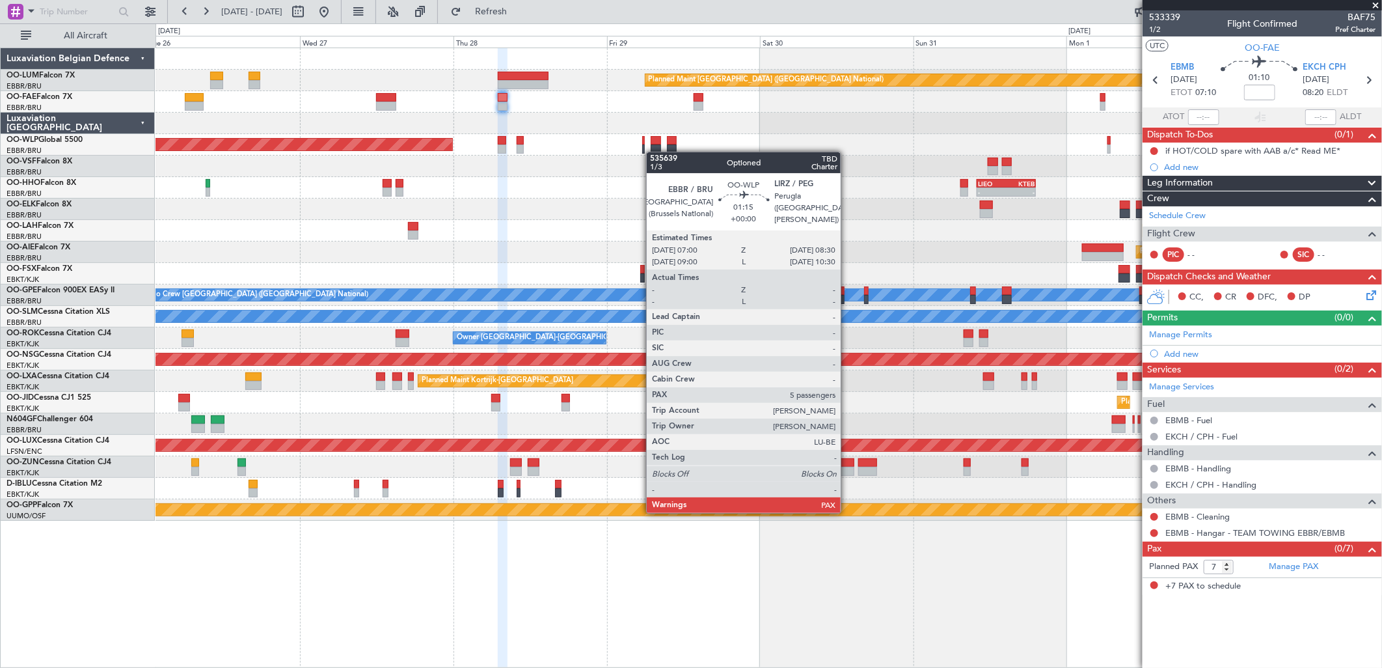
click at [653, 152] on div "Planned Maint Brussels (Brussels National) Owner Melsbroek Air Base Owner Melsb…" at bounding box center [769, 284] width 1226 height 472
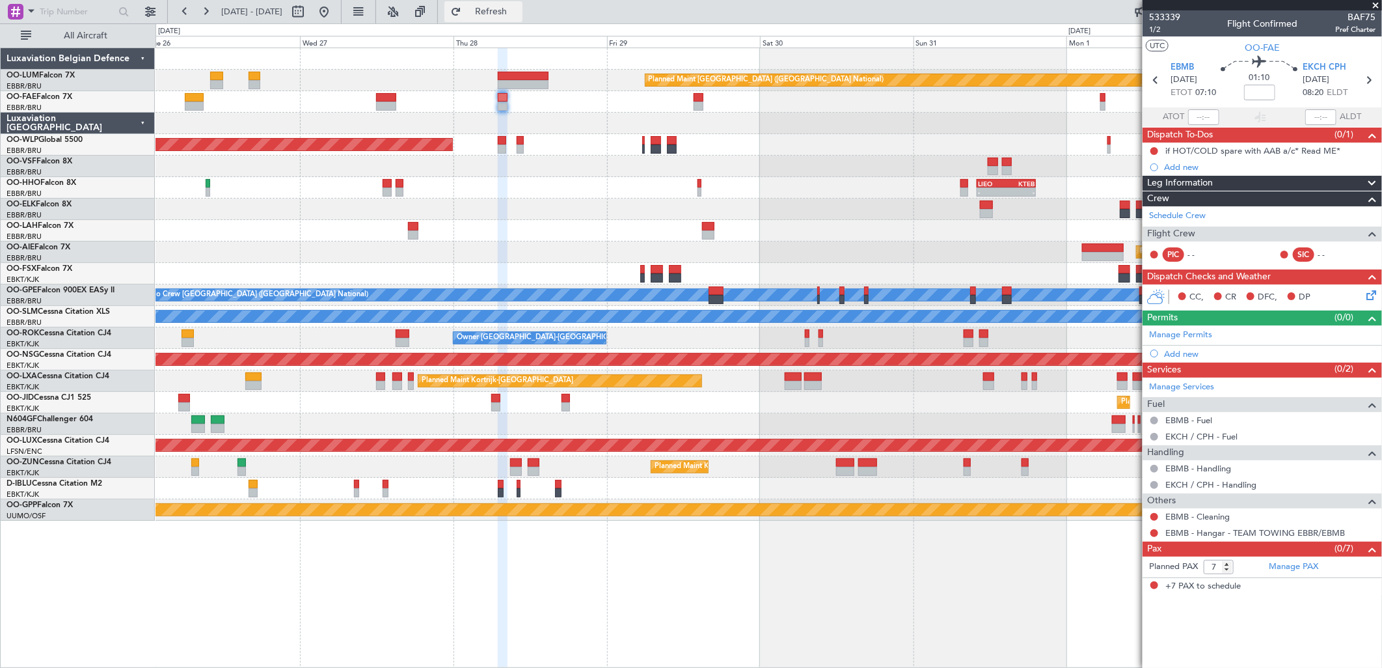
click at [522, 21] on button "Refresh" at bounding box center [483, 11] width 78 height 21
click at [334, 16] on button at bounding box center [324, 11] width 21 height 21
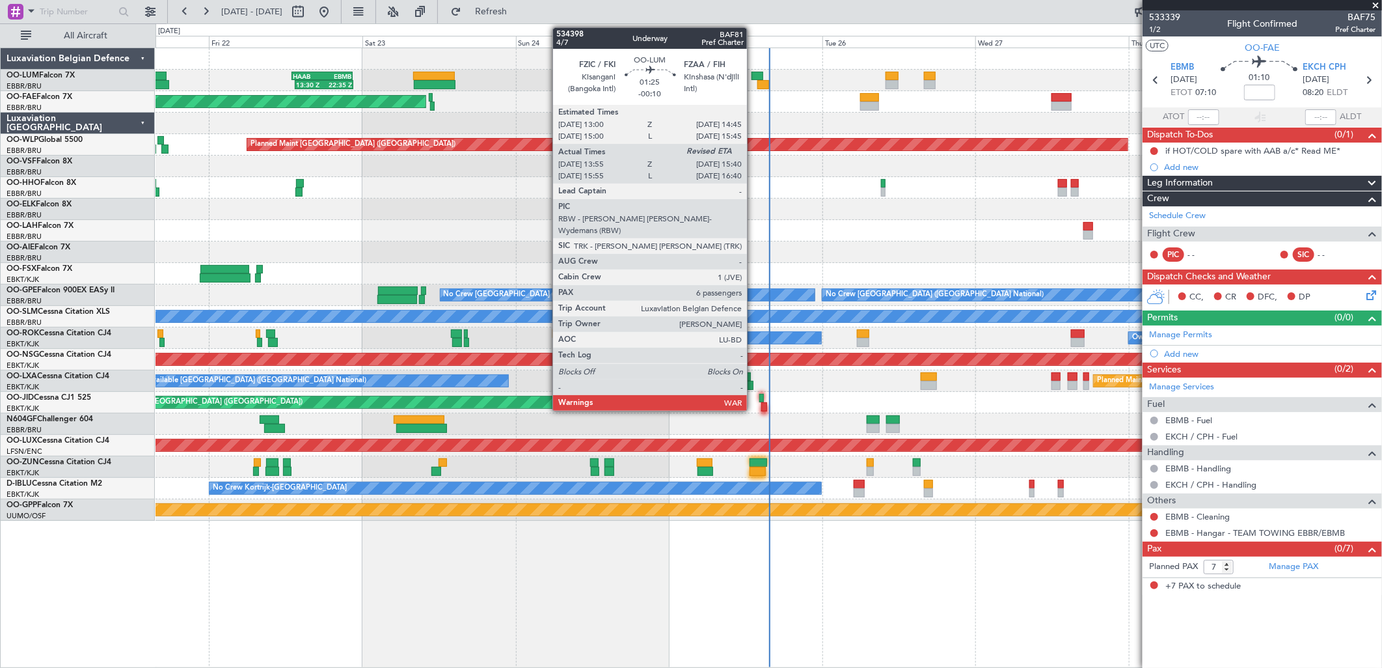
click at [753, 79] on div at bounding box center [757, 76] width 12 height 9
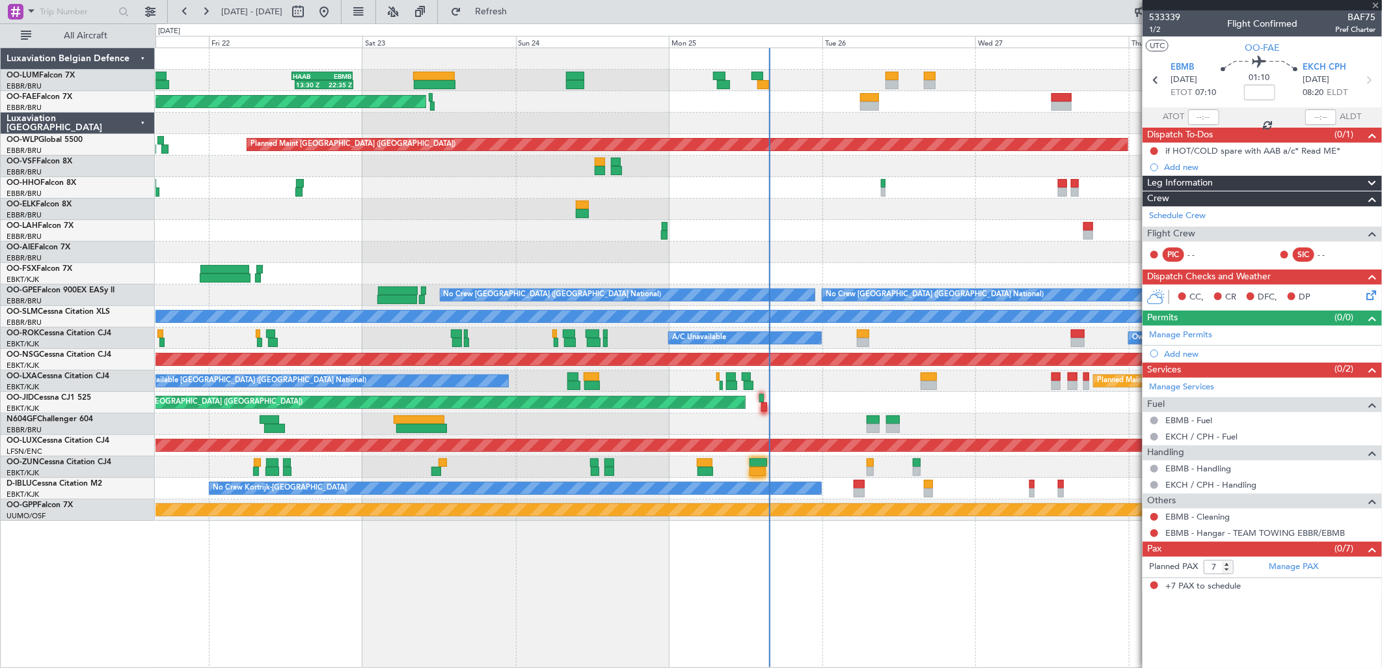
type input "-00:10"
type input "14:05"
type input "6"
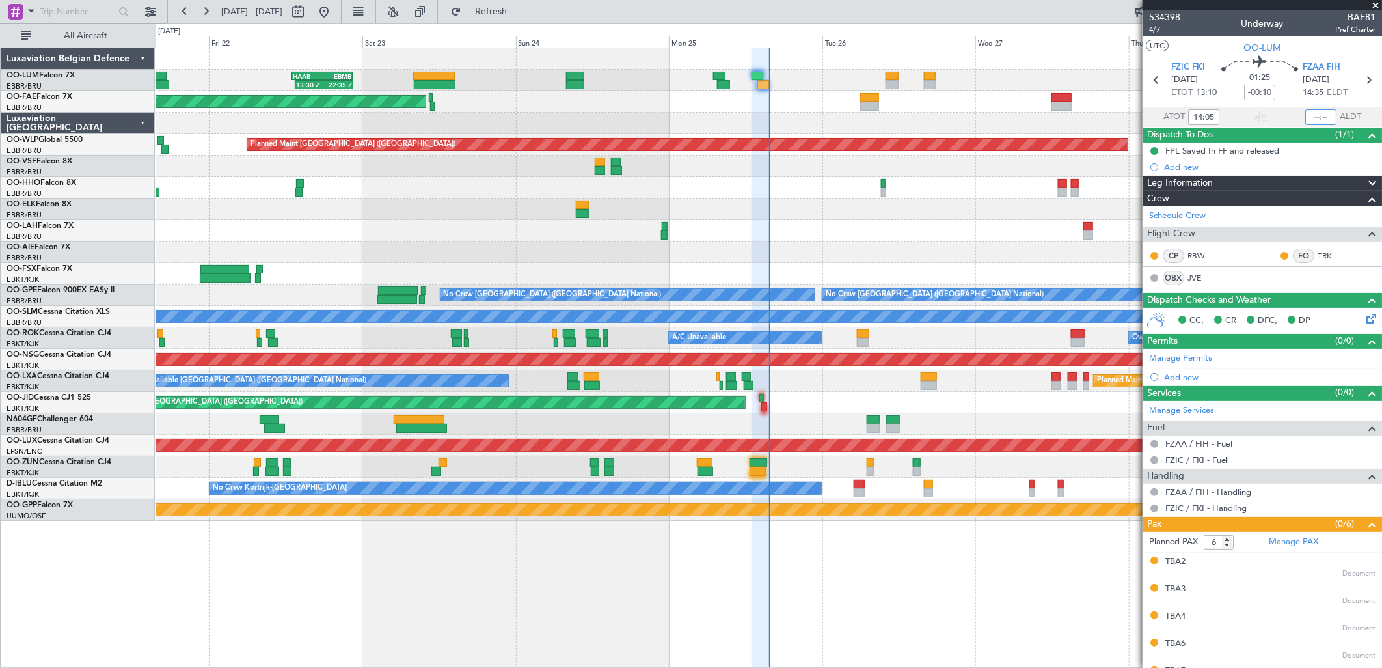
click at [1312, 112] on input "text" at bounding box center [1320, 117] width 31 height 16
type input "15:38"
click at [0, 206] on html "21 Aug 2025 - 29 Aug 2025 Refresh Quick Links All Aircraft Planned Maint Brusse…" at bounding box center [691, 334] width 1382 height 668
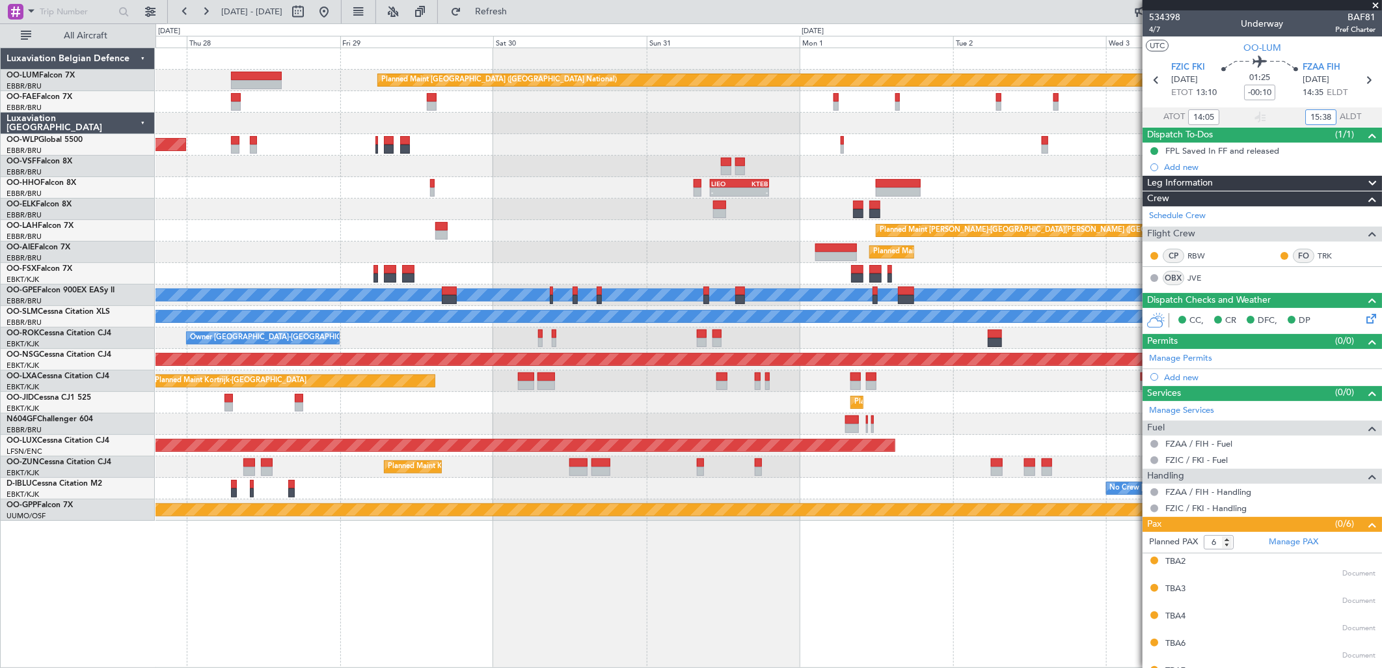
click at [289, 198] on div "Planned Maint Brussels (Brussels National) Owner Melsbroek Air Base Owner Melsb…" at bounding box center [769, 284] width 1226 height 472
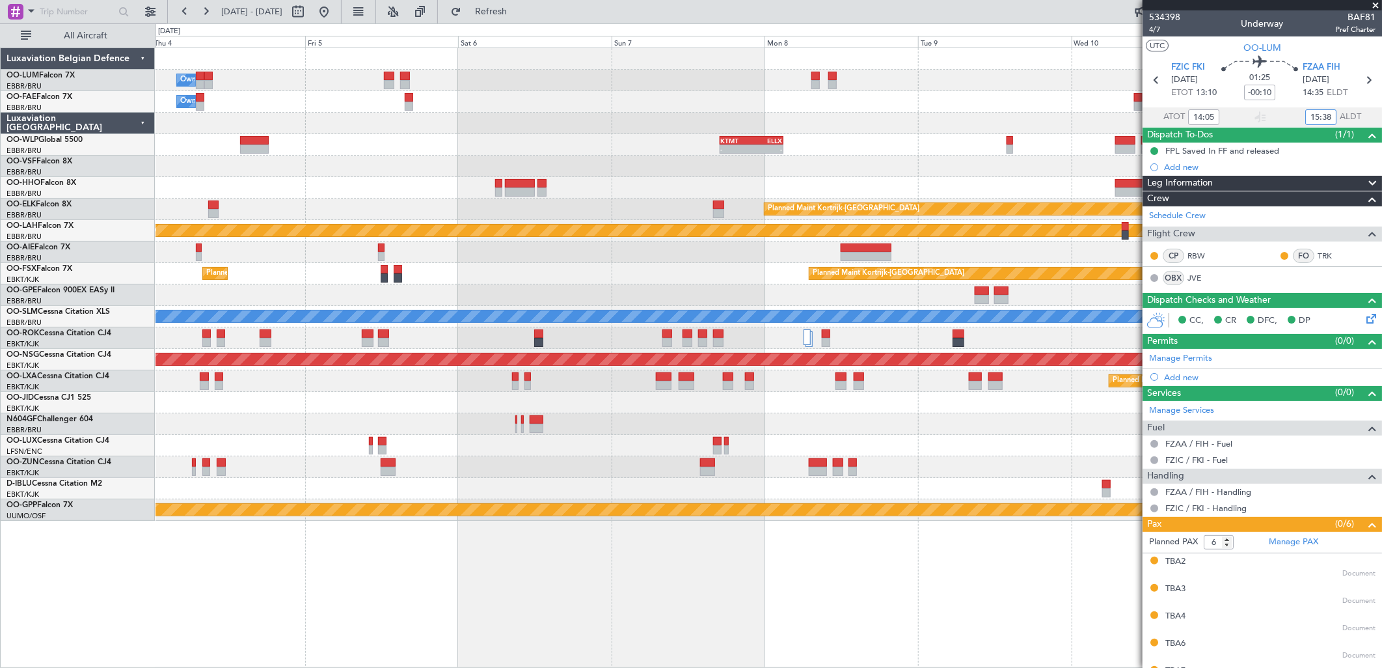
click at [269, 179] on div "Owner Melsbroek Air Base Planned Maint [GEOGRAPHIC_DATA] ([GEOGRAPHIC_DATA]) Ow…" at bounding box center [769, 284] width 1226 height 472
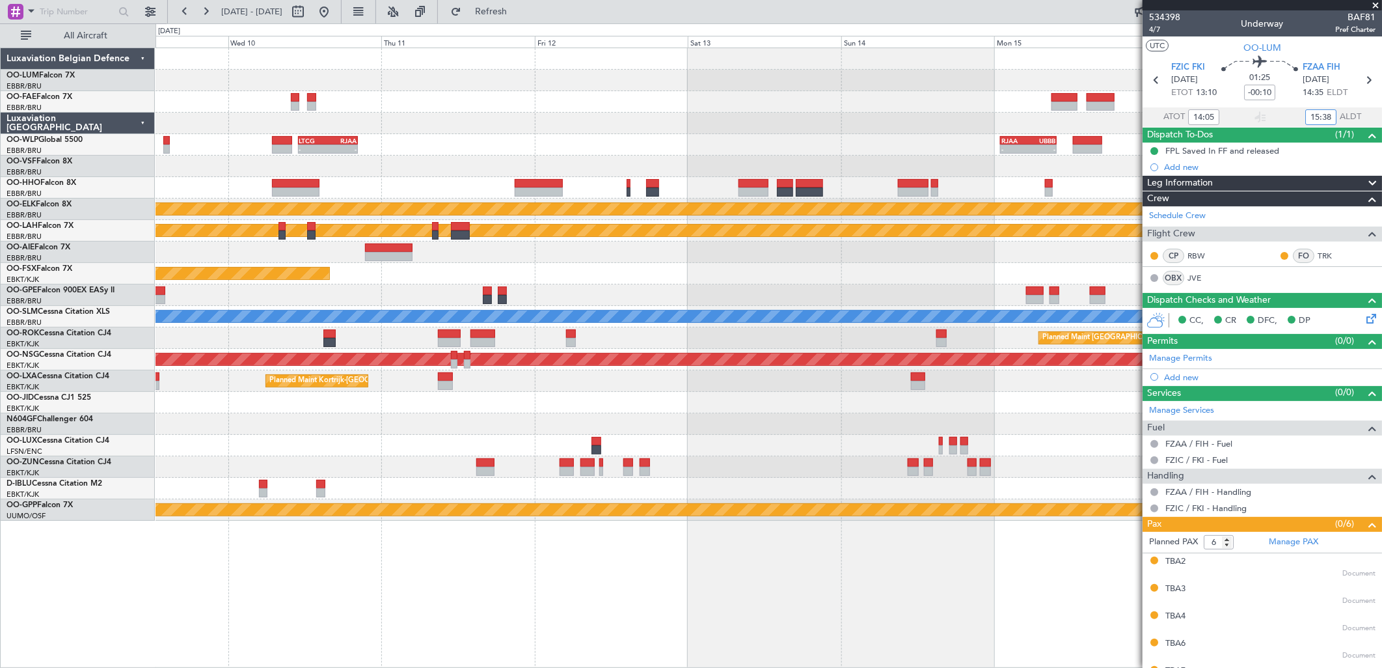
click at [306, 180] on div "- - LTCG 11:00 Z RJAA 20:25 Z - - RJAA 01:00 Z UBBB 09:50 Z - - KTMT 17:00 Z EL…" at bounding box center [769, 284] width 1226 height 472
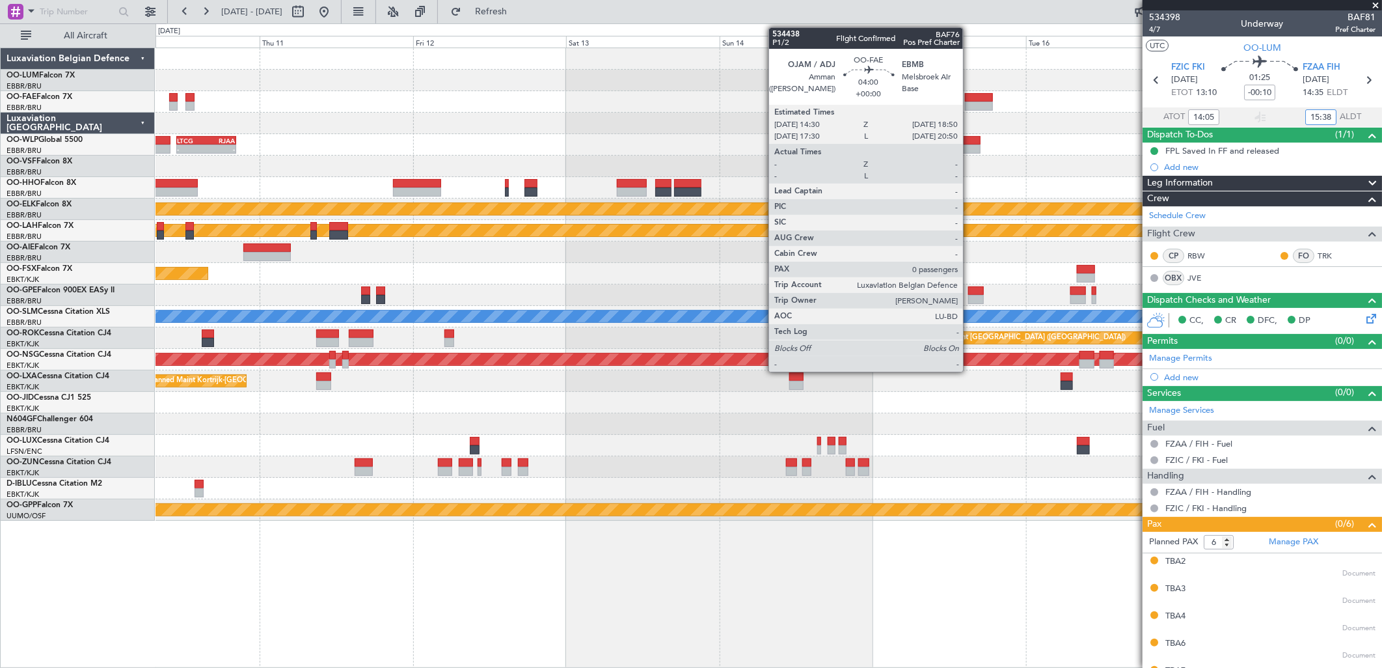
click at [260, 208] on div "- - LTCG 11:00 Z RJAA 20:25 Z - - RJAA 01:00 Z UBBB 09:50 Z Planned Maint Kortr…" at bounding box center [769, 284] width 1226 height 472
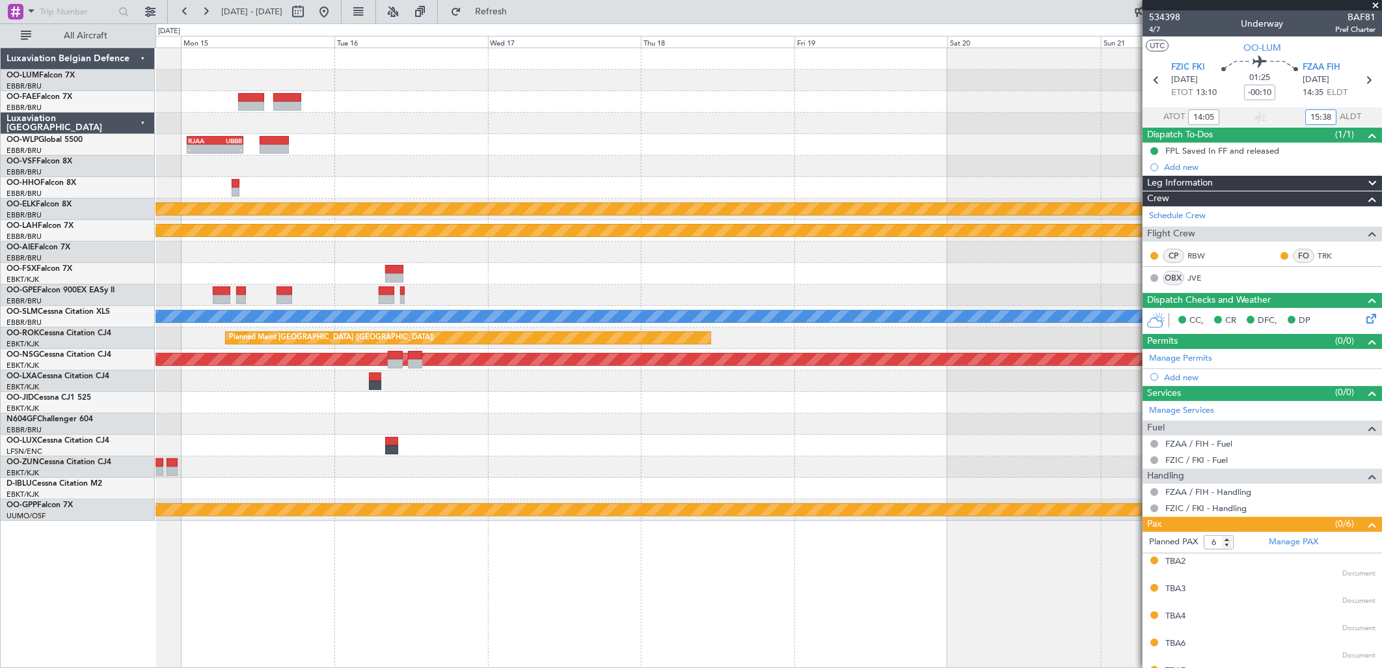
click at [385, 190] on div "- - RJAA 01:00 Z UBBB 09:50 Z Planned Maint Kortrijk-Wevelgem Planned Maint Alt…" at bounding box center [769, 284] width 1226 height 472
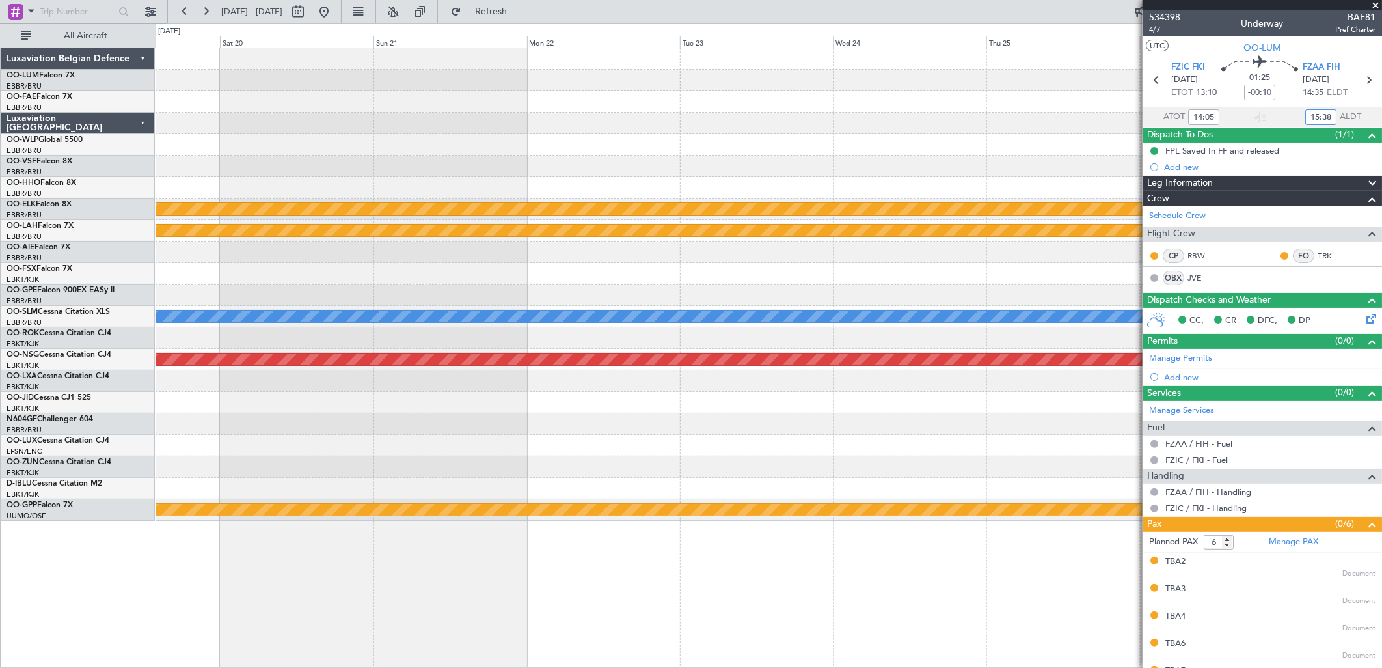
click at [265, 170] on div "Planned Maint Kortrijk-Wevelgem Planned Maint Alton-st Louis (St Louis Regl) A/…" at bounding box center [769, 284] width 1226 height 472
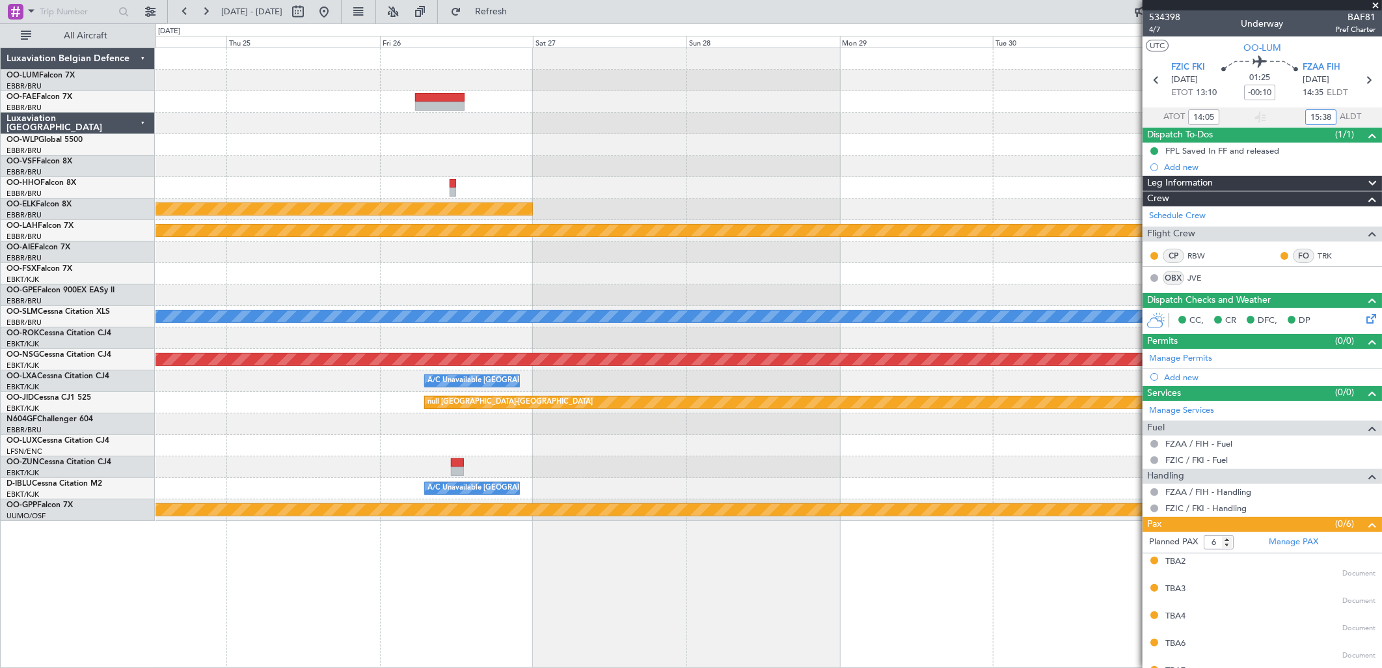
click at [659, 167] on div "Planned Maint Kortrijk-Wevelgem Planned Maint Alton-st Louis (St Louis Regl) A/…" at bounding box center [769, 284] width 1226 height 472
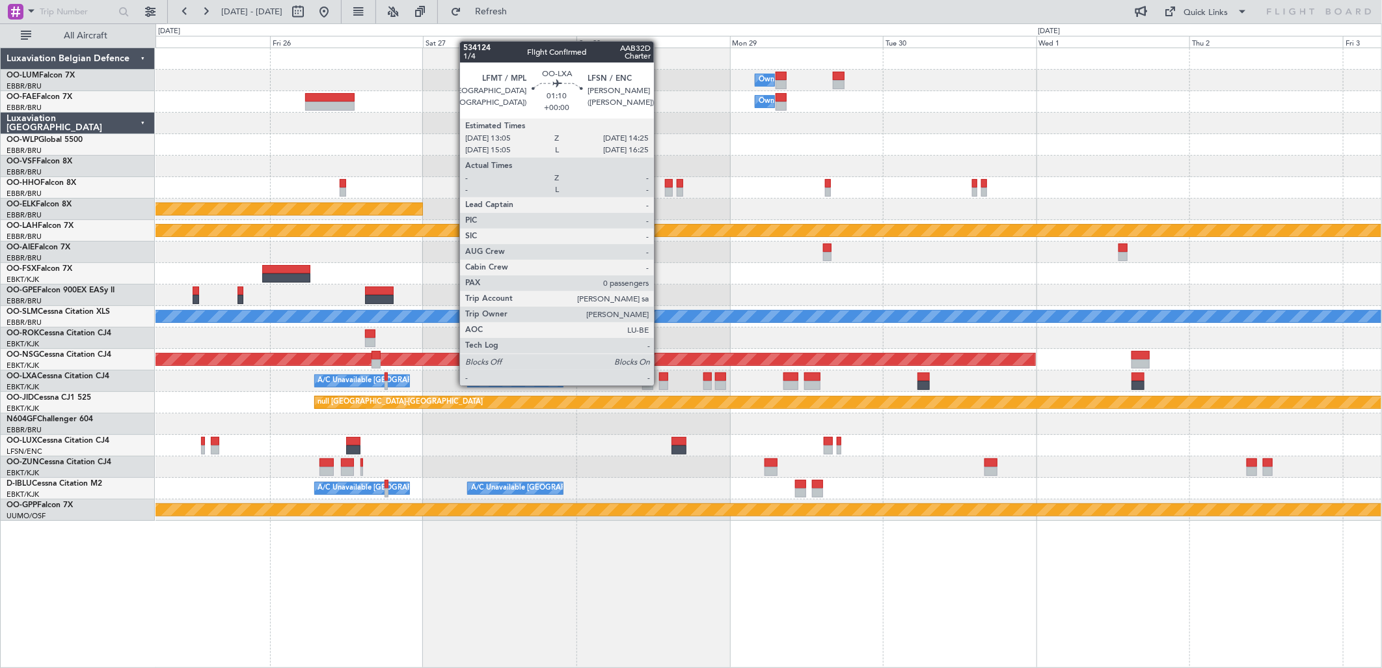
click at [660, 384] on div at bounding box center [663, 385] width 9 height 9
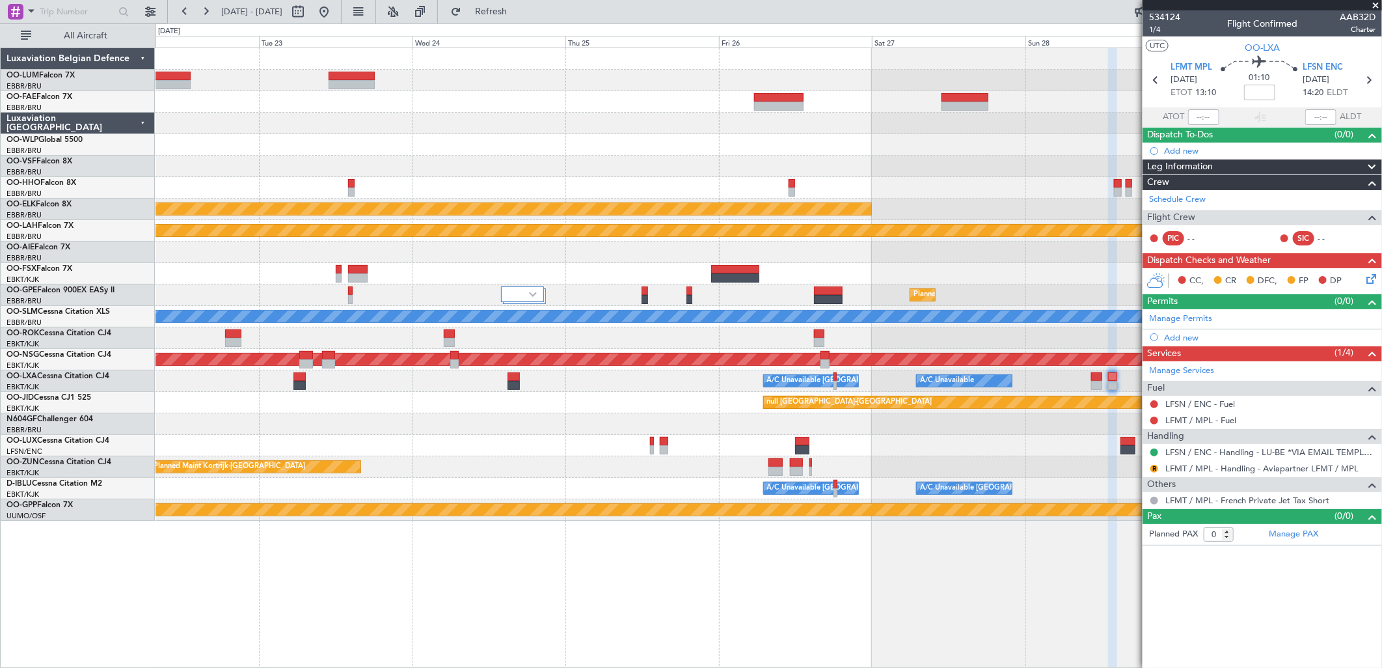
click at [879, 418] on div "Owner Melsbroek Air Base Owner Melsbroek Air Base Planned Maint Kortrijk-Wevelg…" at bounding box center [769, 284] width 1226 height 472
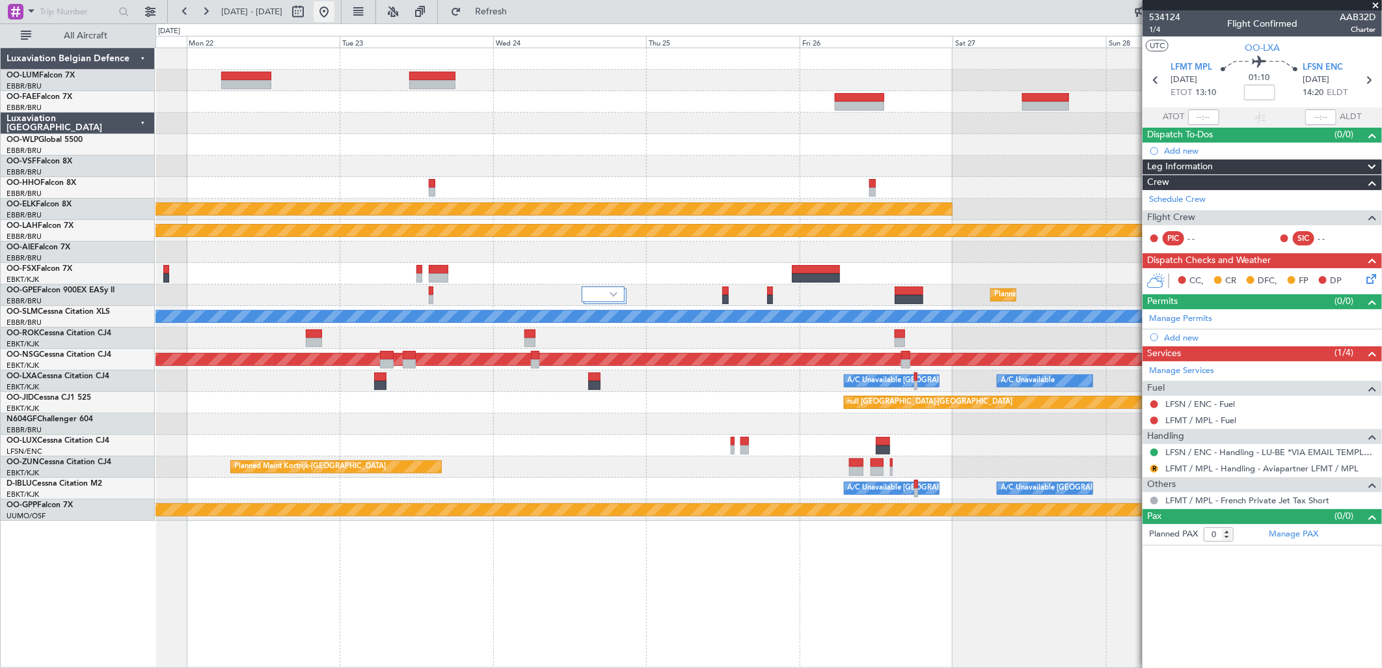
click at [334, 8] on button at bounding box center [324, 11] width 21 height 21
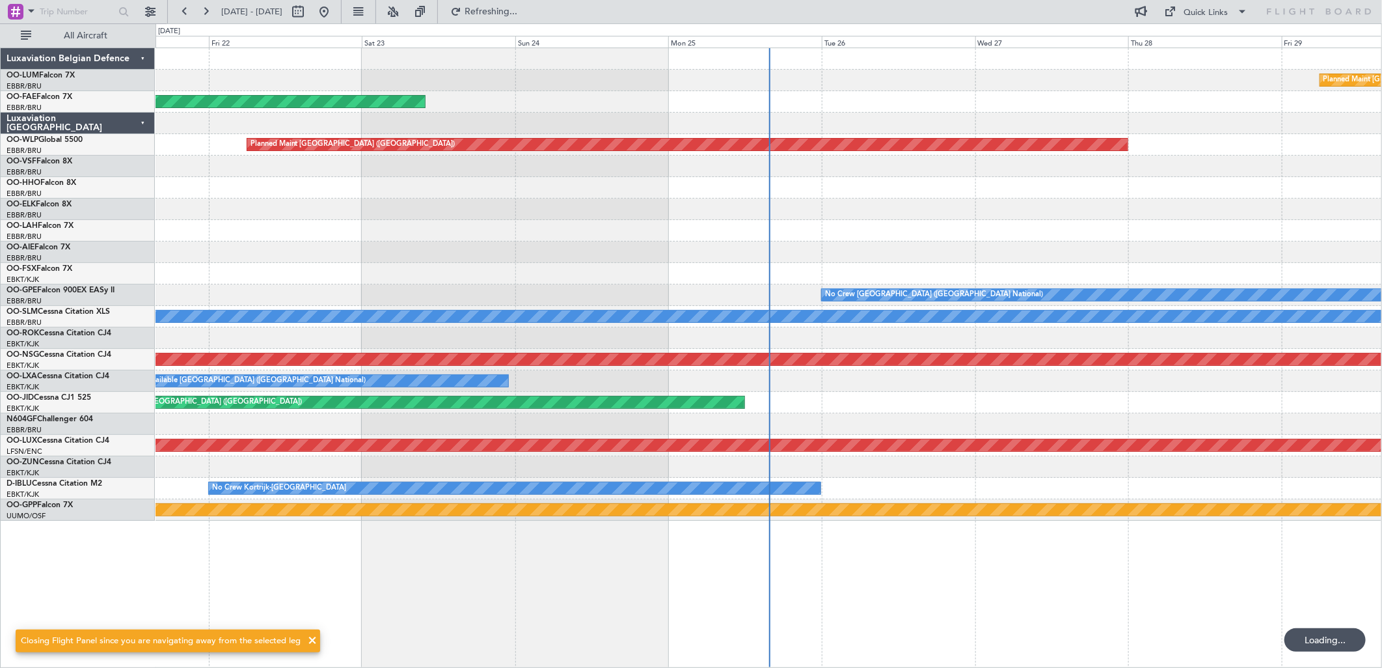
click at [286, 345] on div at bounding box center [769, 337] width 1226 height 21
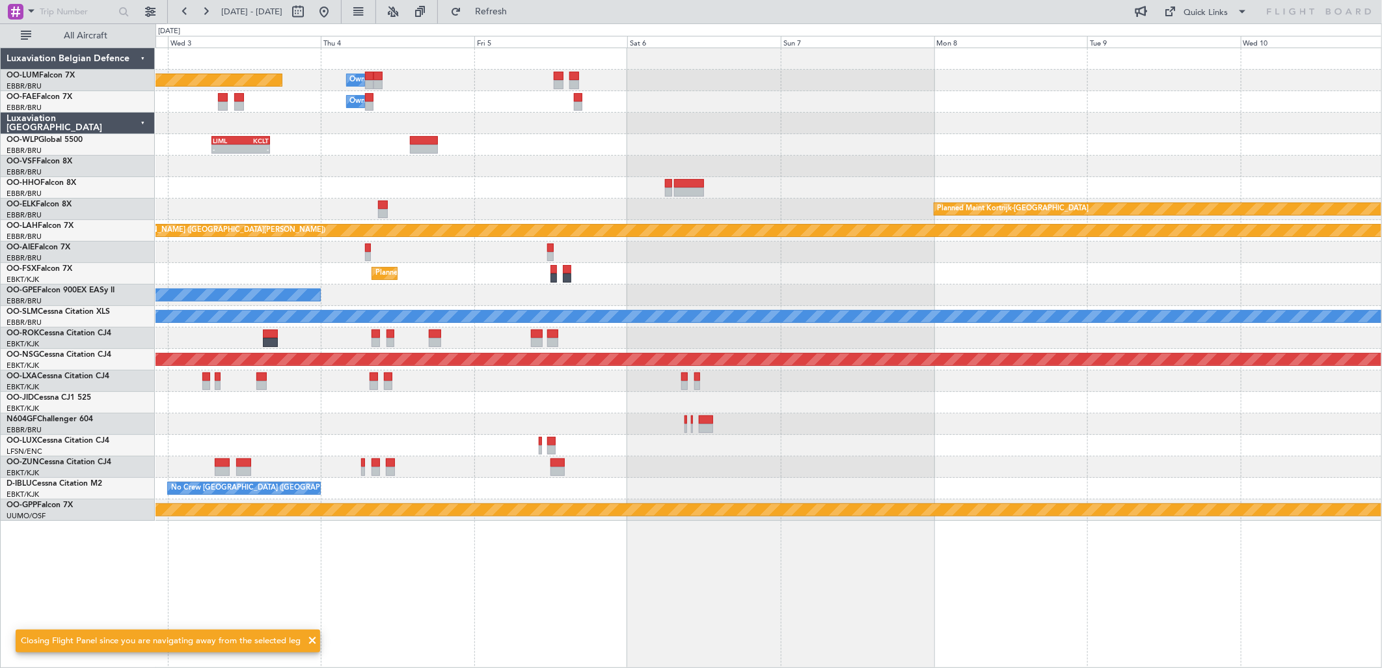
click at [53, 280] on div "Planned Maint Brussels (Brussels National) Owner Melsbroek Air Base Owner Melsb…" at bounding box center [691, 345] width 1382 height 644
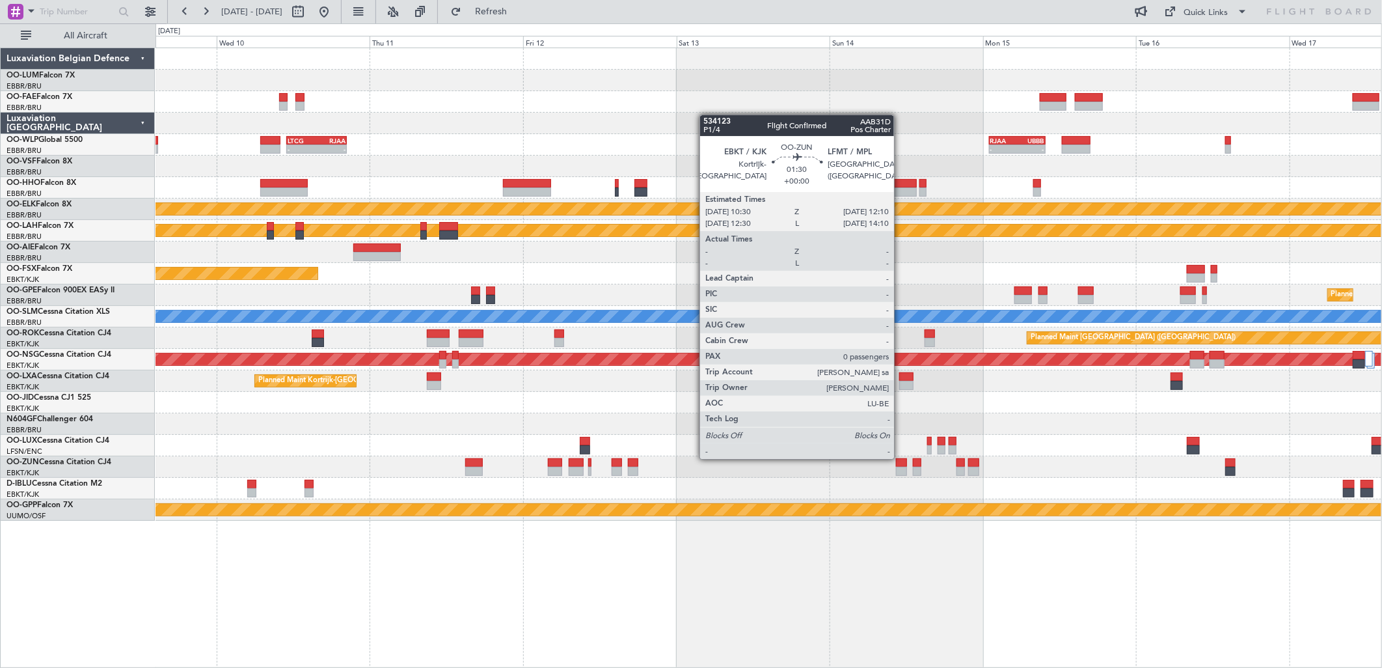
click at [900, 458] on div at bounding box center [901, 462] width 11 height 9
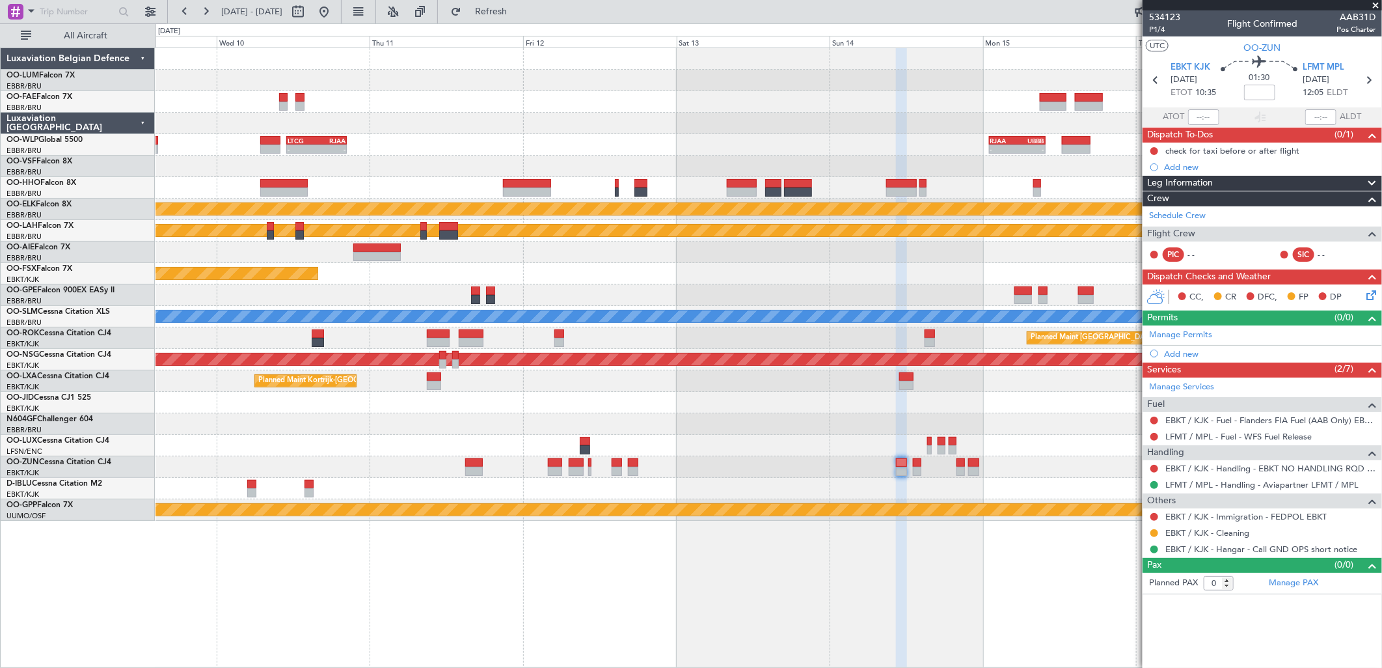
click at [1148, 27] on div "534123 P1/4 Flight Confirmed AAB31D Pos Charter" at bounding box center [1262, 23] width 239 height 26
click at [1167, 28] on span "P1/4" at bounding box center [1164, 29] width 31 height 11
click at [334, 8] on div at bounding box center [311, 11] width 47 height 21
click at [308, 11] on button at bounding box center [298, 11] width 21 height 21
select select "9"
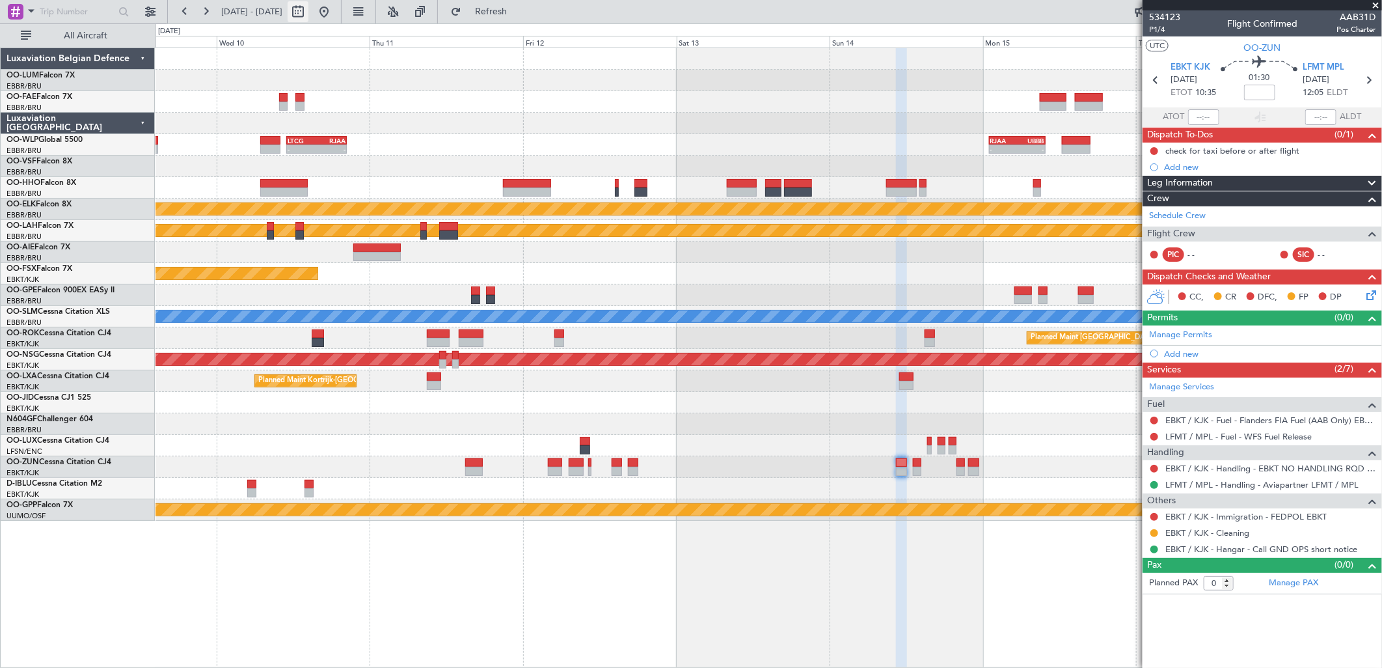
select select "2025"
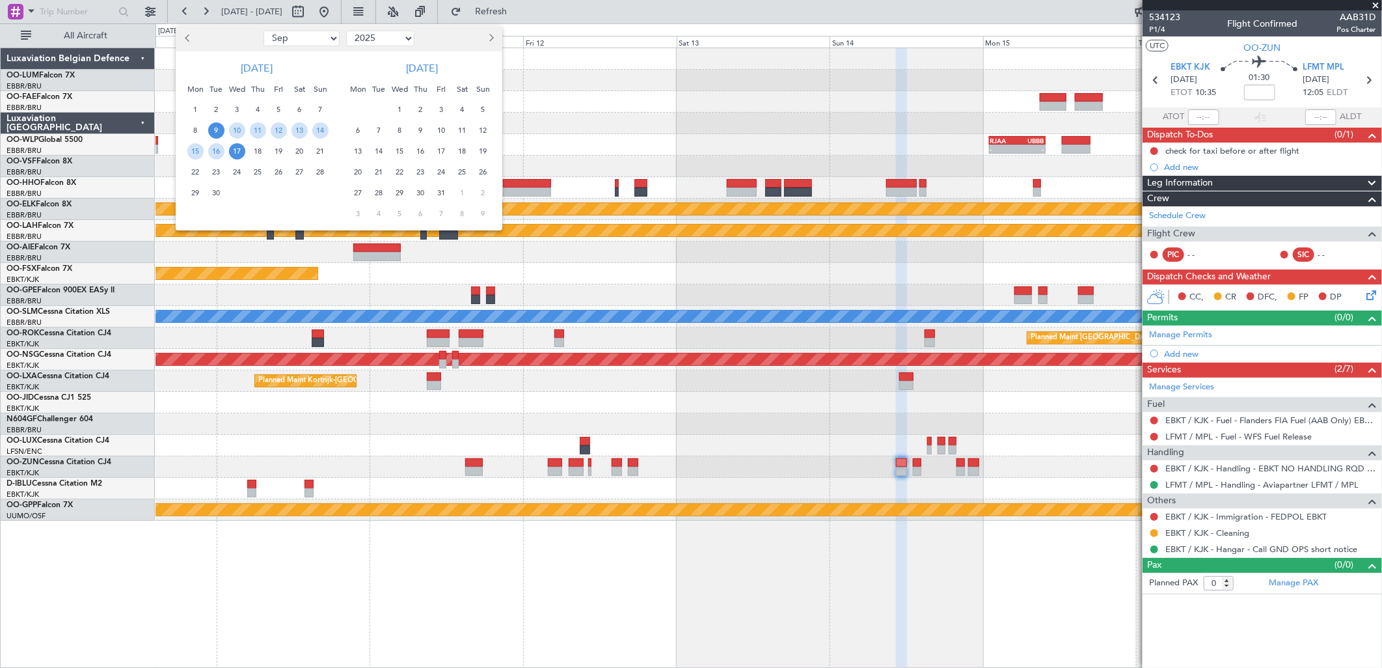
click at [321, 170] on span "28" at bounding box center [320, 172] width 16 height 16
click at [398, 111] on span "1" at bounding box center [400, 109] width 16 height 16
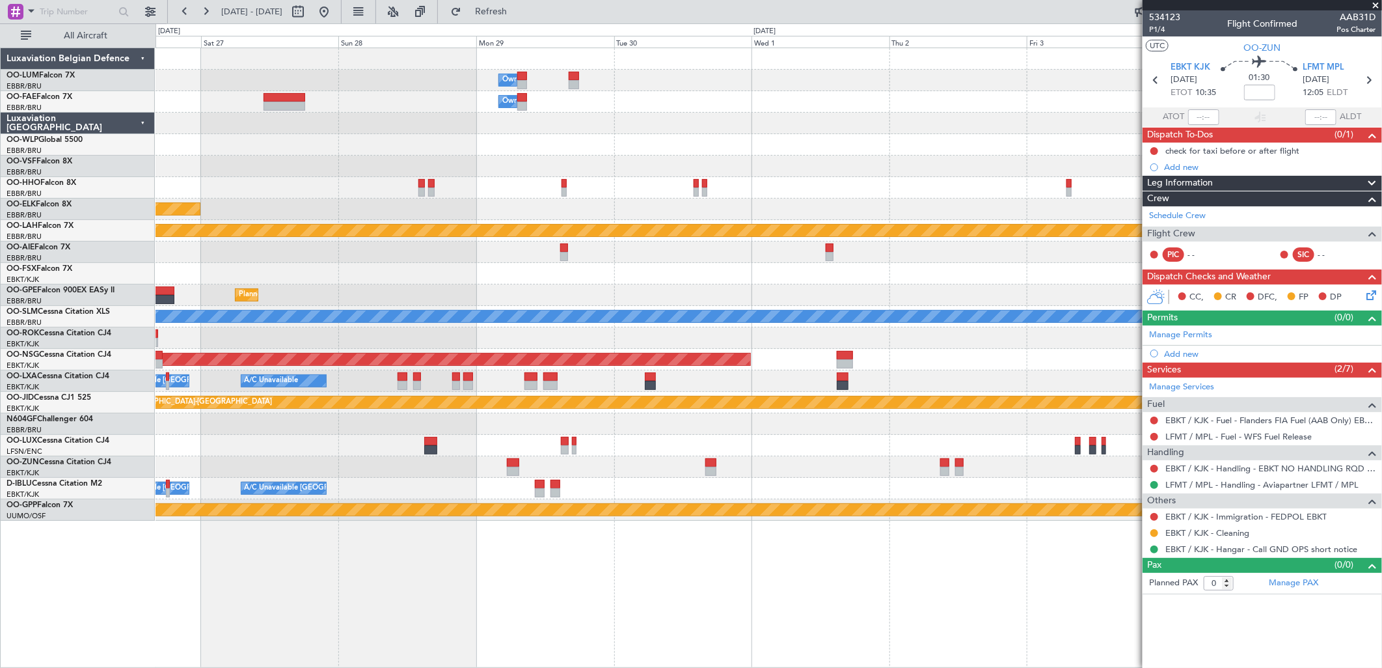
drag, startPoint x: 360, startPoint y: 10, endPoint x: 360, endPoint y: 23, distance: 13.7
click at [334, 10] on button at bounding box center [324, 11] width 21 height 21
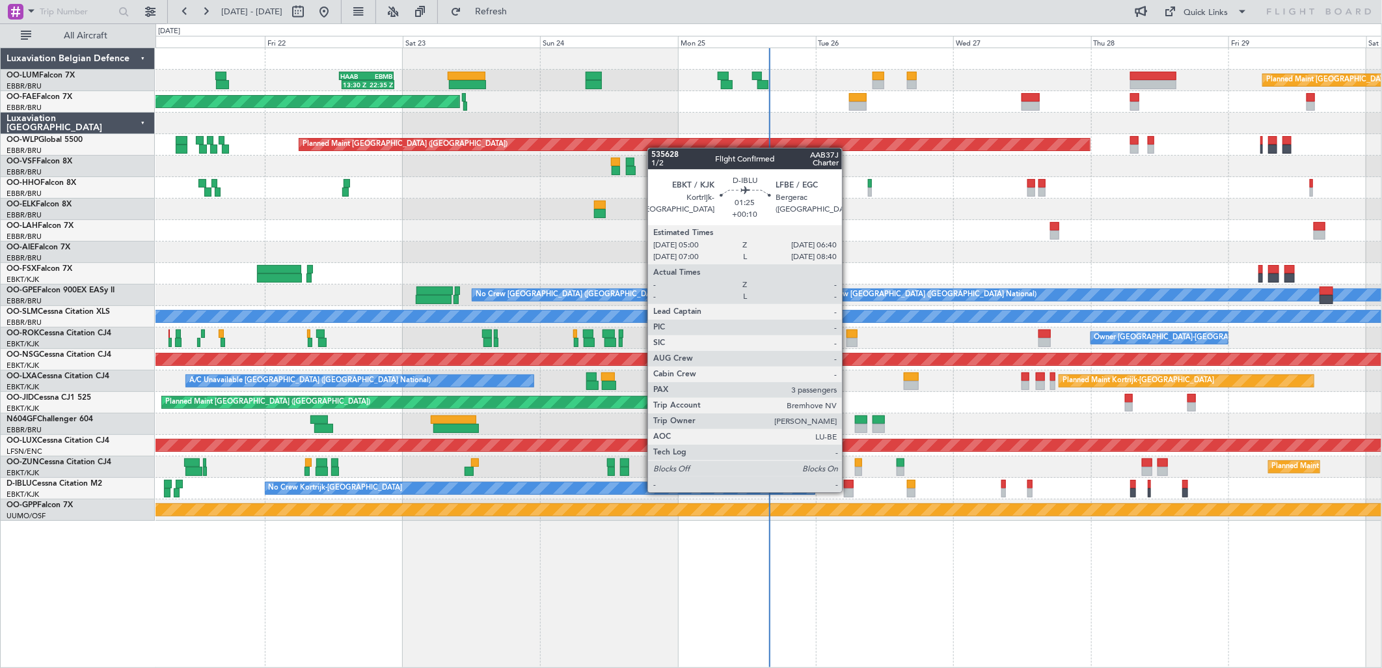
click at [848, 491] on div at bounding box center [849, 492] width 10 height 9
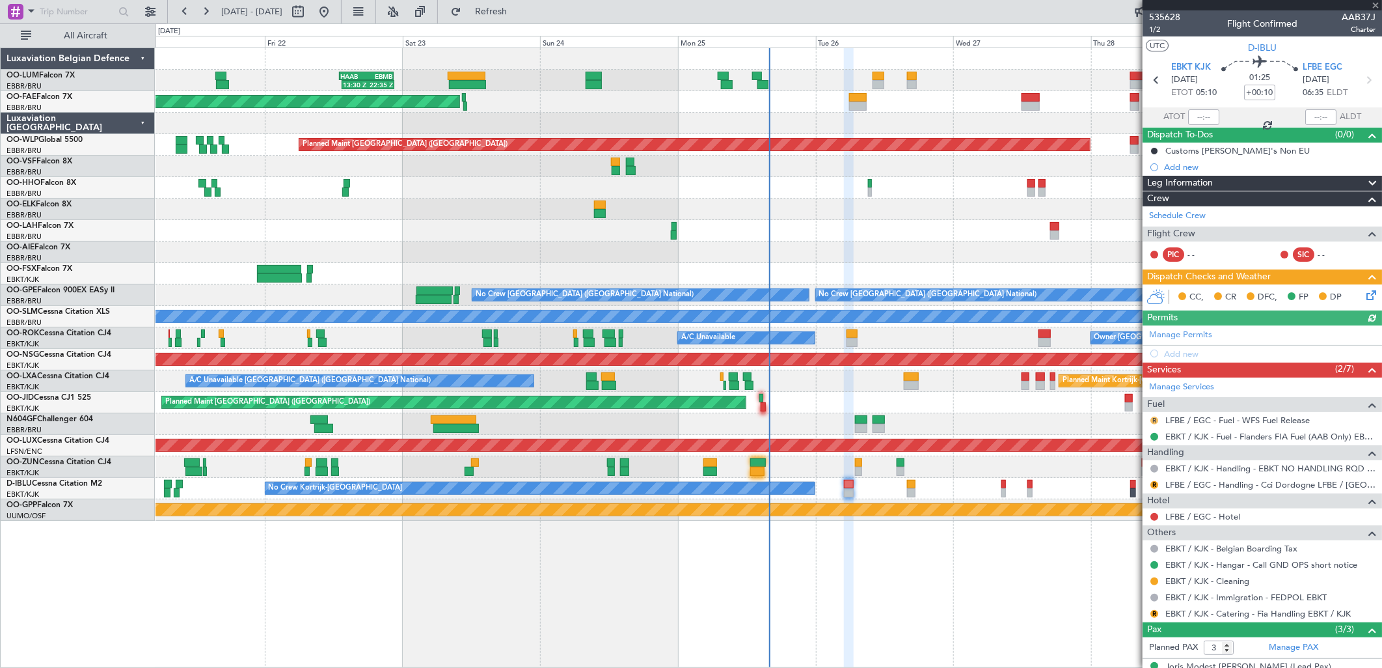
click at [1156, 418] on button "R" at bounding box center [1154, 420] width 8 height 8
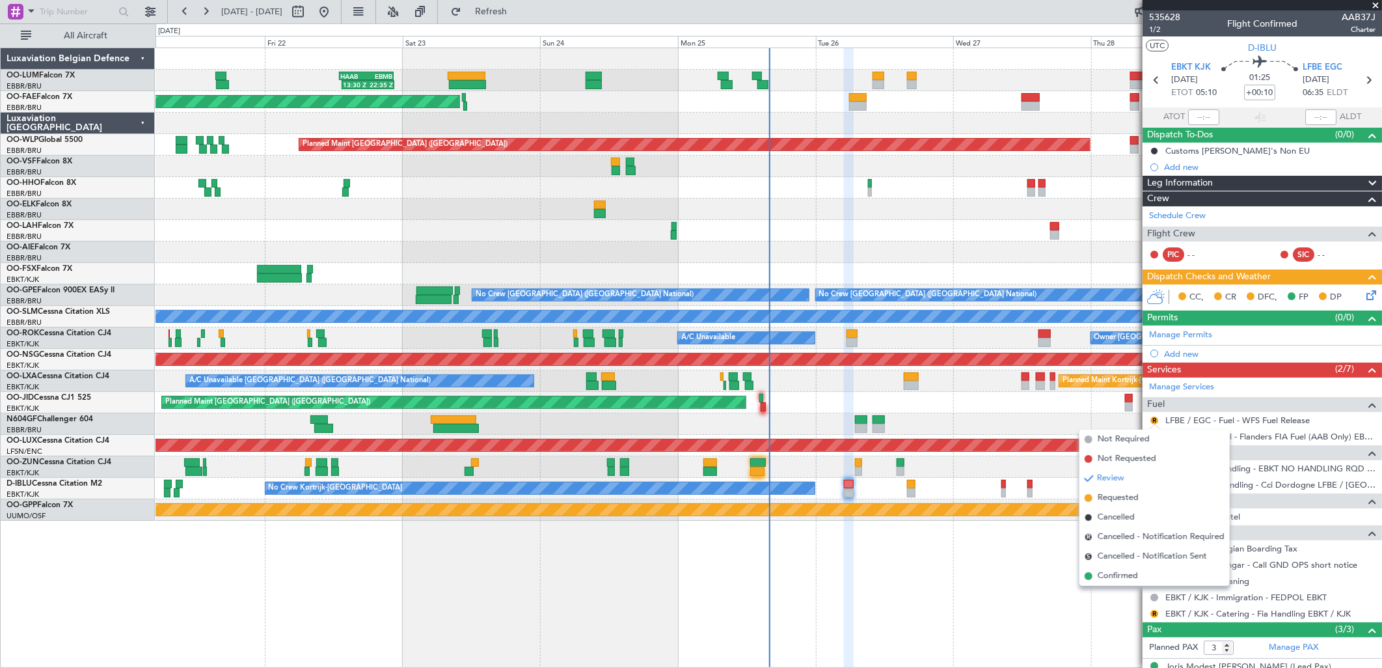
drag, startPoint x: 1102, startPoint y: 579, endPoint x: 985, endPoint y: 524, distance: 128.9
click at [1100, 579] on span "Confirmed" at bounding box center [1118, 575] width 40 height 13
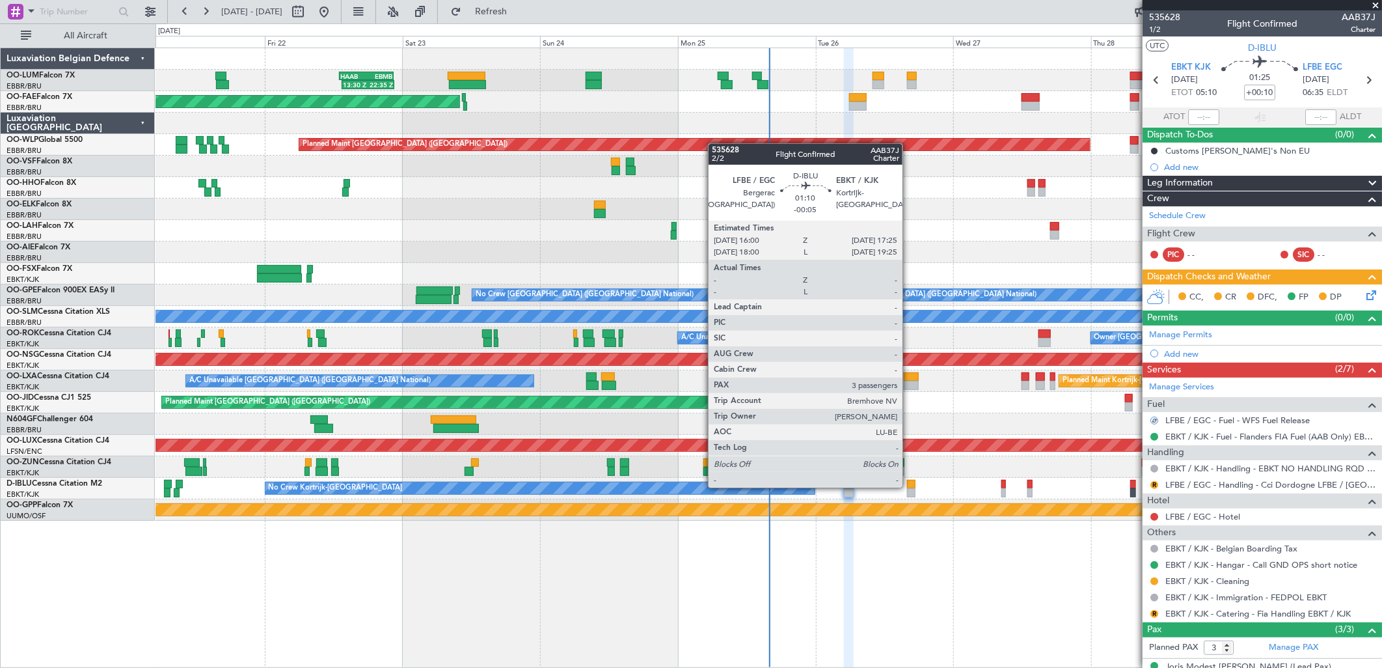
click at [909, 486] on div at bounding box center [911, 484] width 8 height 9
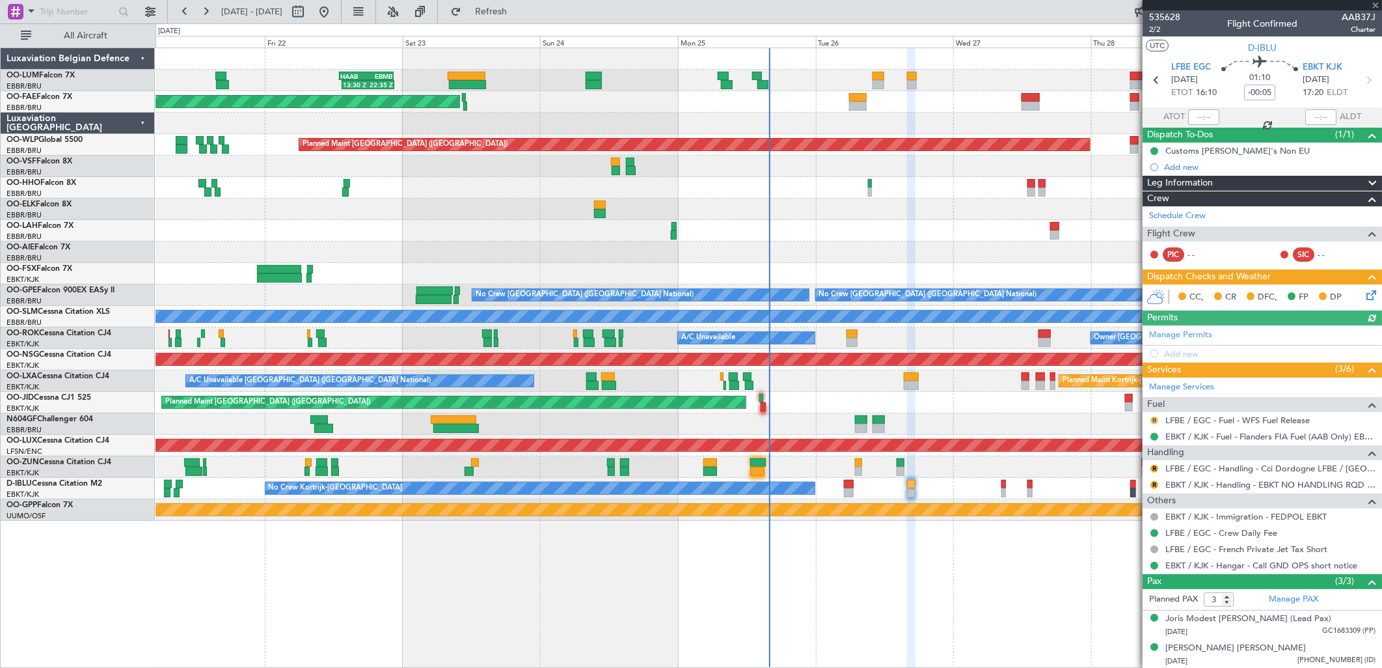
click at [1154, 418] on button "R" at bounding box center [1154, 420] width 8 height 8
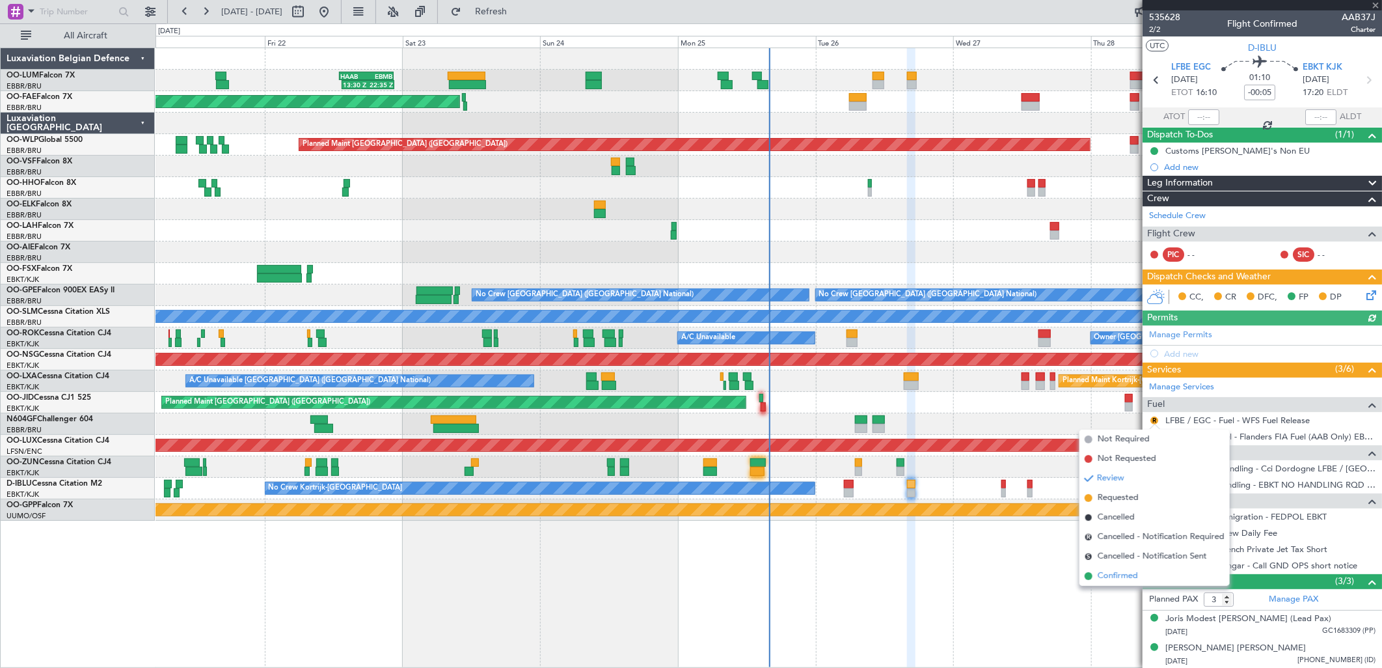
click at [1103, 571] on span "Confirmed" at bounding box center [1118, 575] width 40 height 13
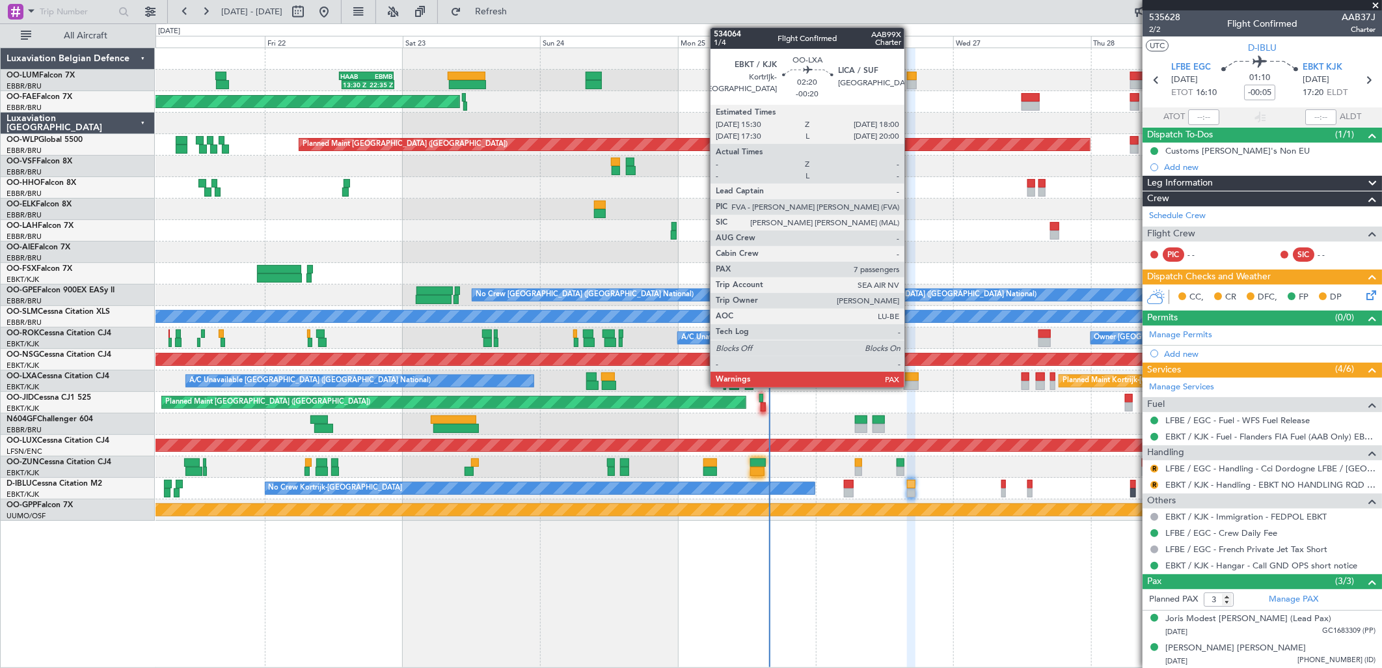
click at [911, 384] on div at bounding box center [911, 385] width 15 height 9
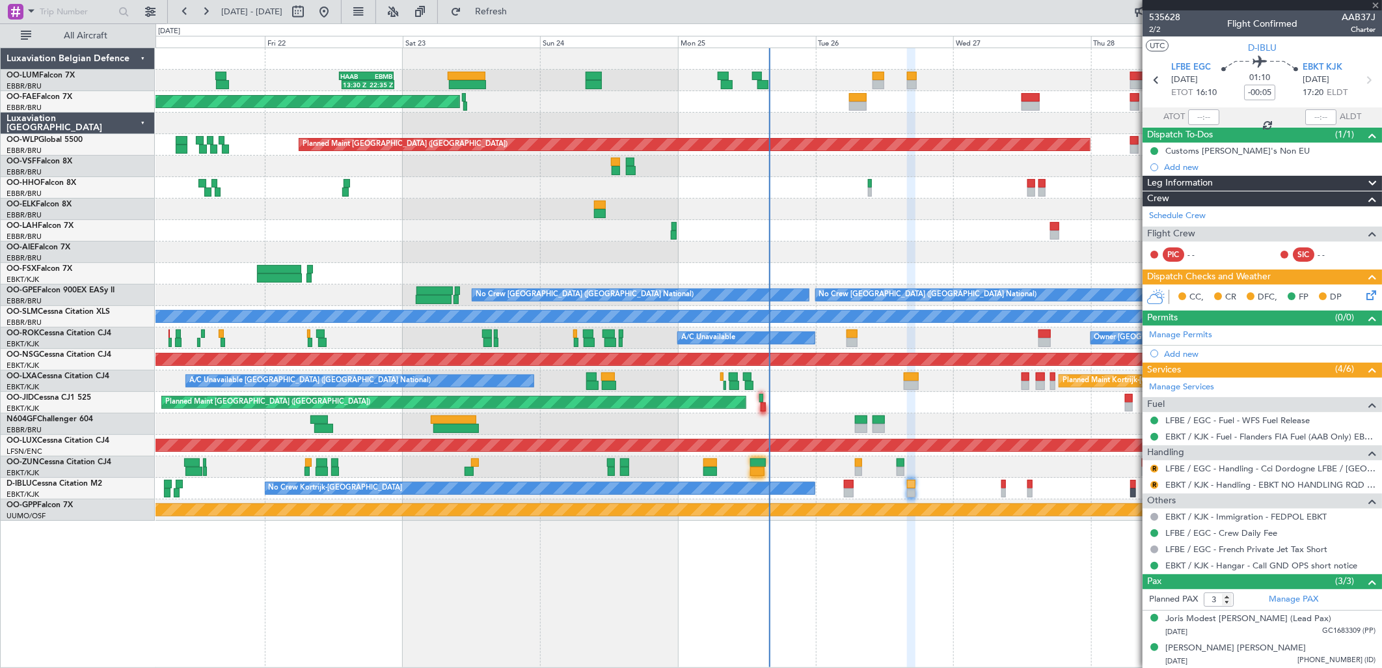
type input "-00:20"
type input "7"
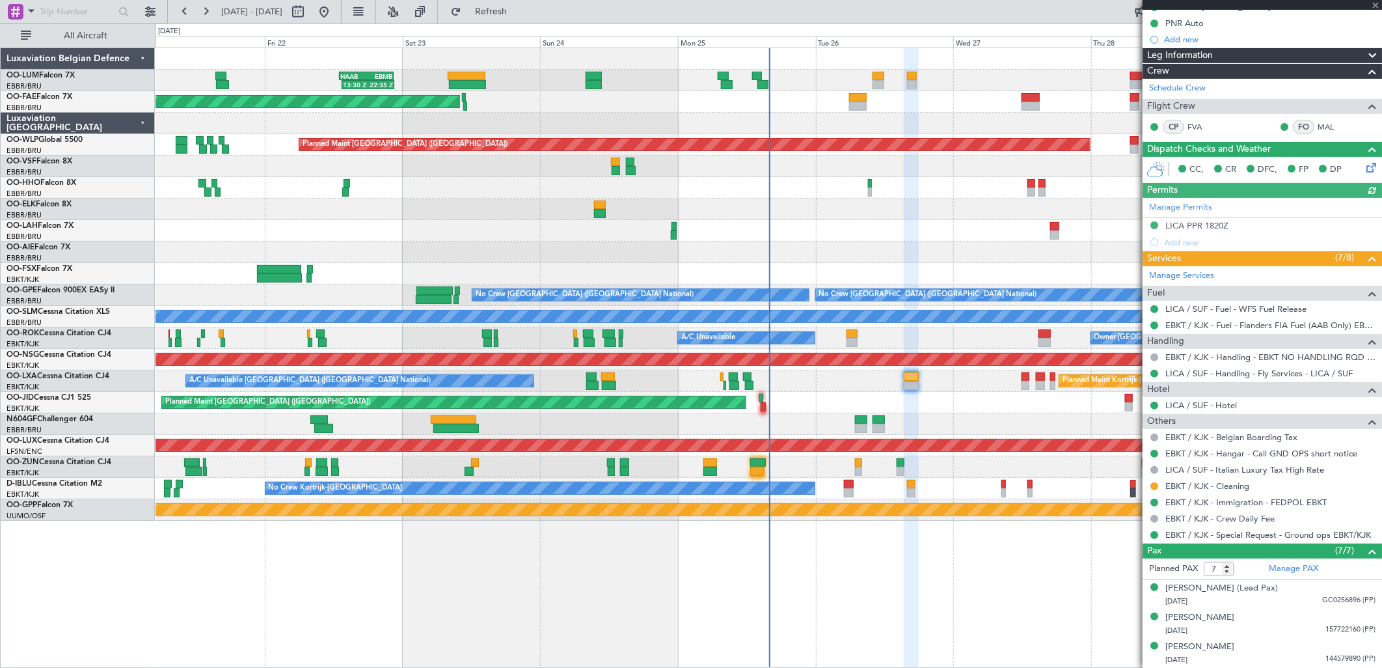
scroll to position [144, 0]
click at [1289, 536] on link "EBKT / KJK - Special Request - Ground ops EBKT/KJK" at bounding box center [1268, 533] width 206 height 11
click at [303, 180] on div "Planned Maint [GEOGRAPHIC_DATA] ([GEOGRAPHIC_DATA] National) 13:30 Z 22:35 Z HA…" at bounding box center [769, 284] width 1226 height 472
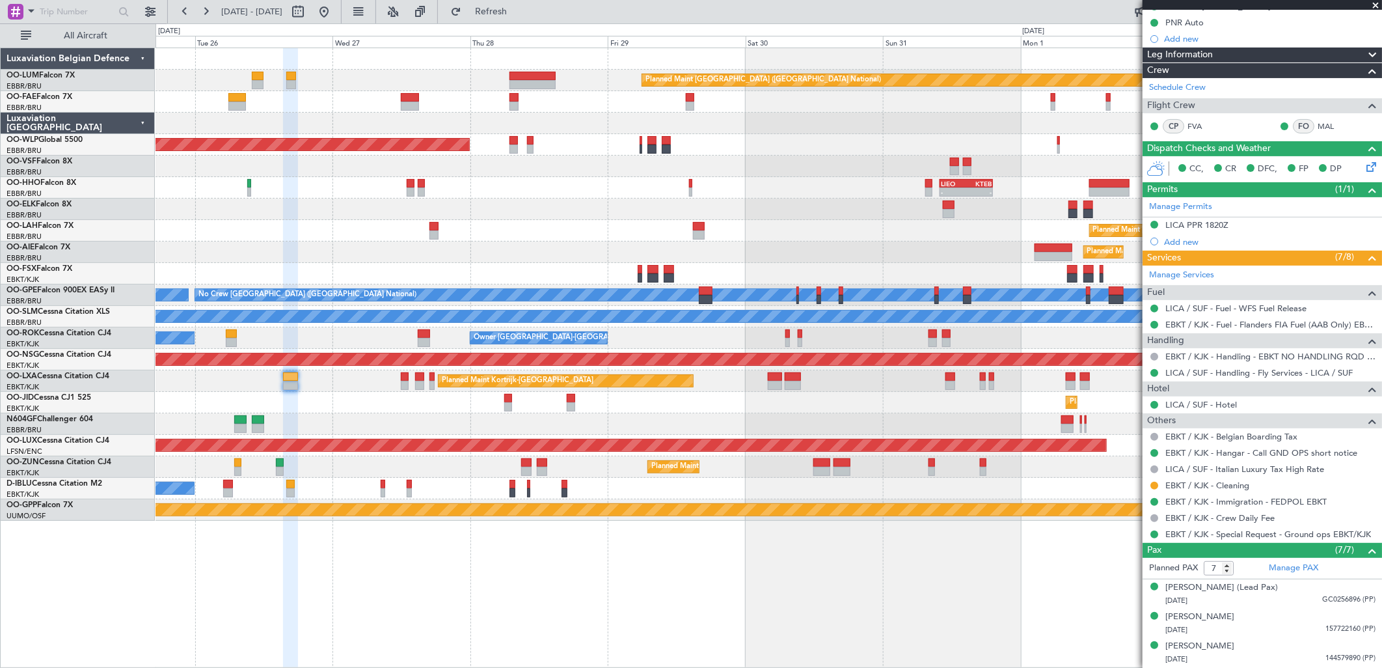
click at [326, 191] on div "- - [PERSON_NAME] 10:00 Z KTEB 19:15 Z" at bounding box center [769, 187] width 1226 height 21
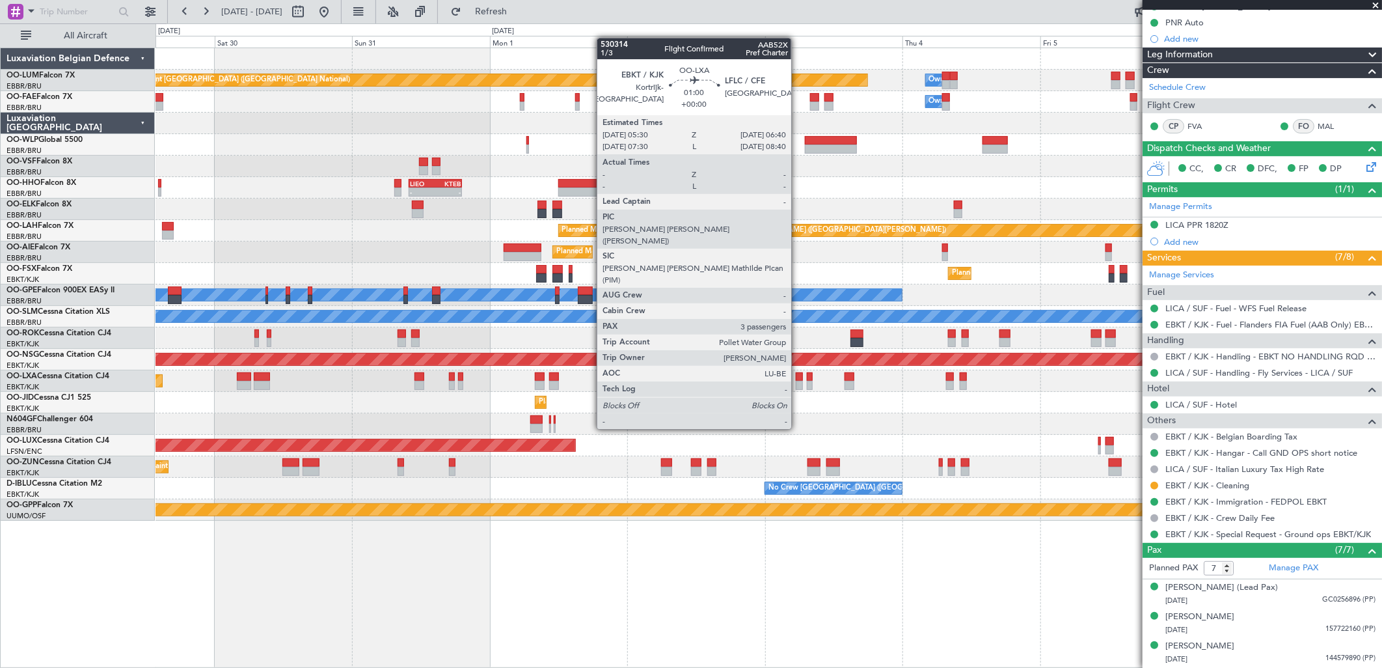
click at [798, 381] on div at bounding box center [799, 385] width 7 height 9
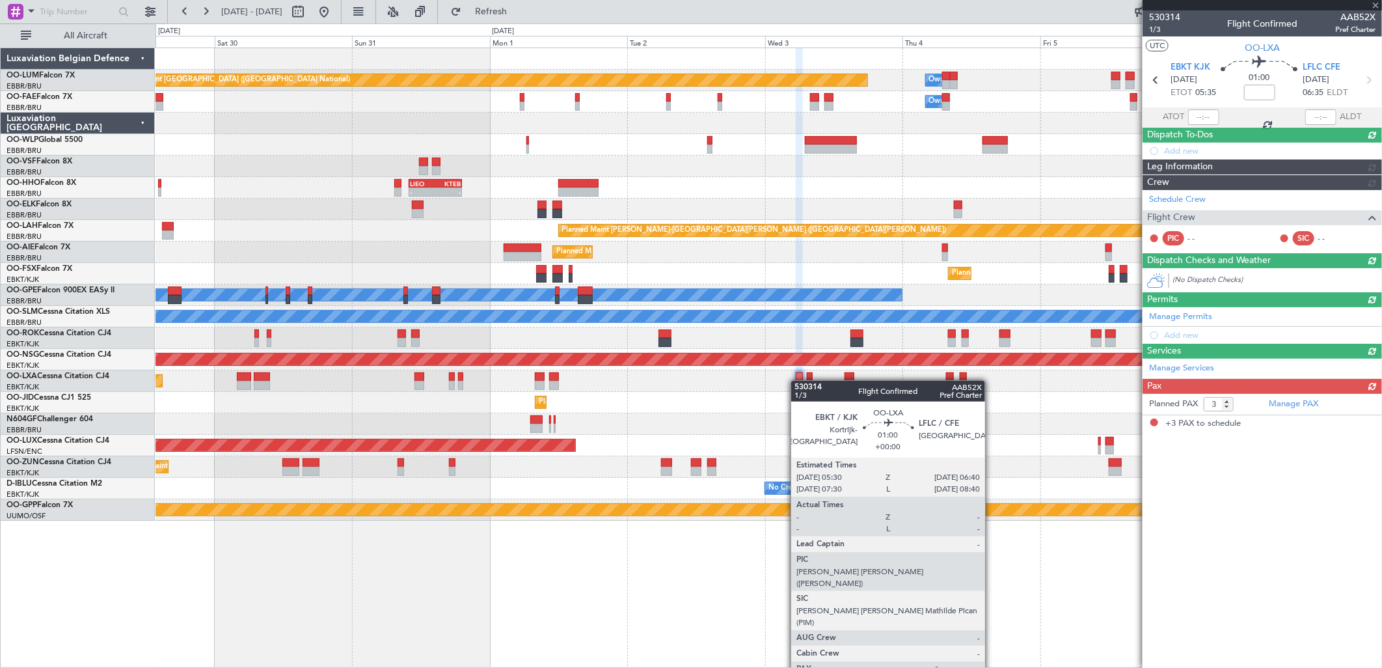
scroll to position [0, 0]
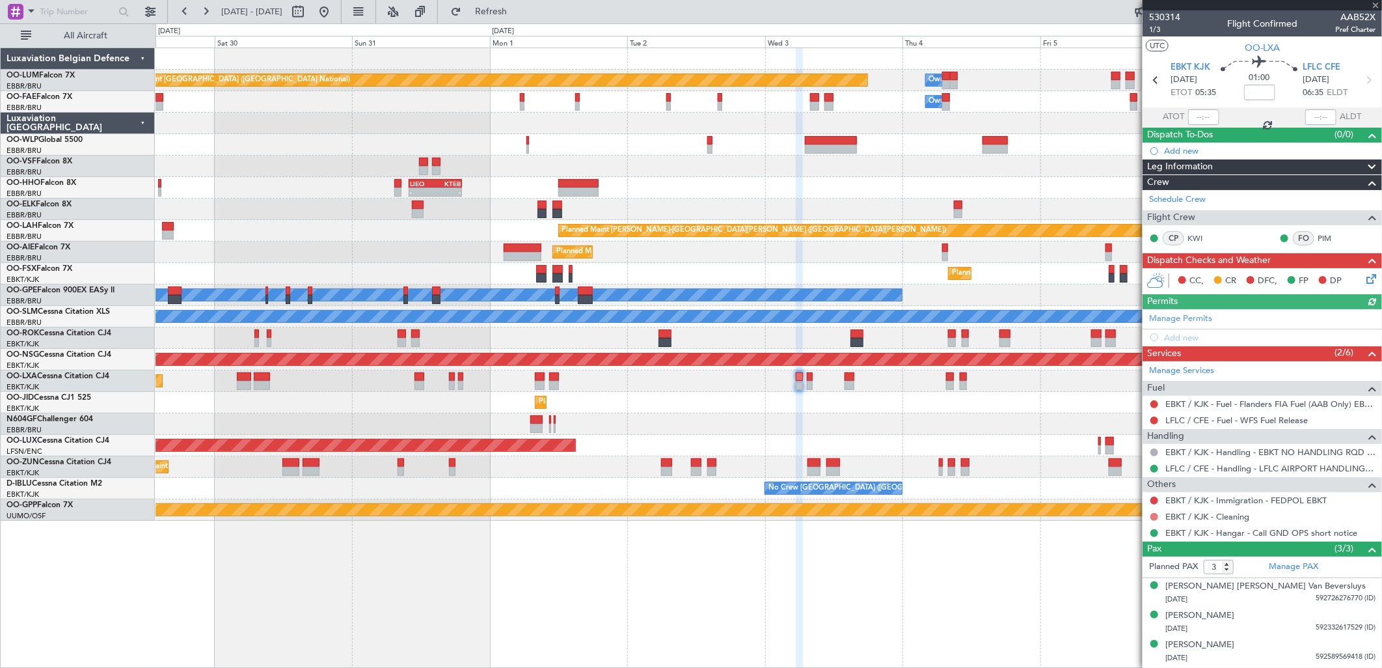
click at [1156, 514] on button at bounding box center [1154, 517] width 8 height 8
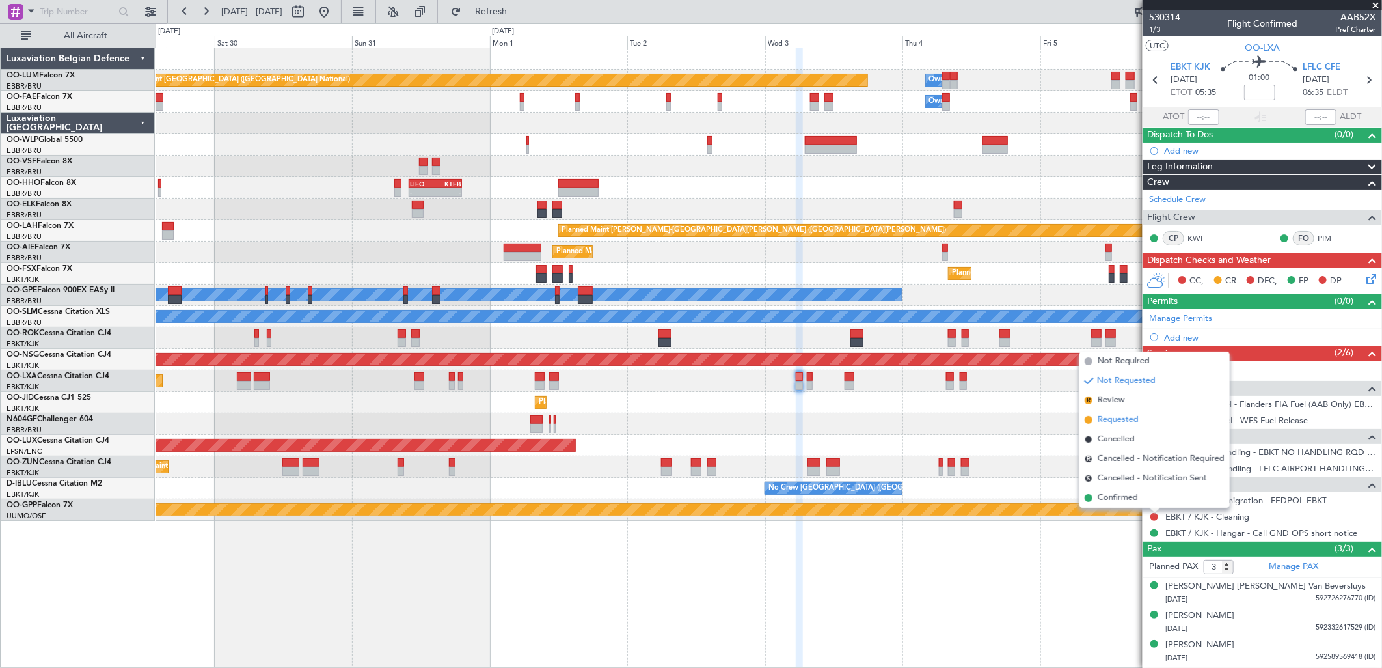
click at [1116, 419] on span "Requested" at bounding box center [1118, 419] width 41 height 13
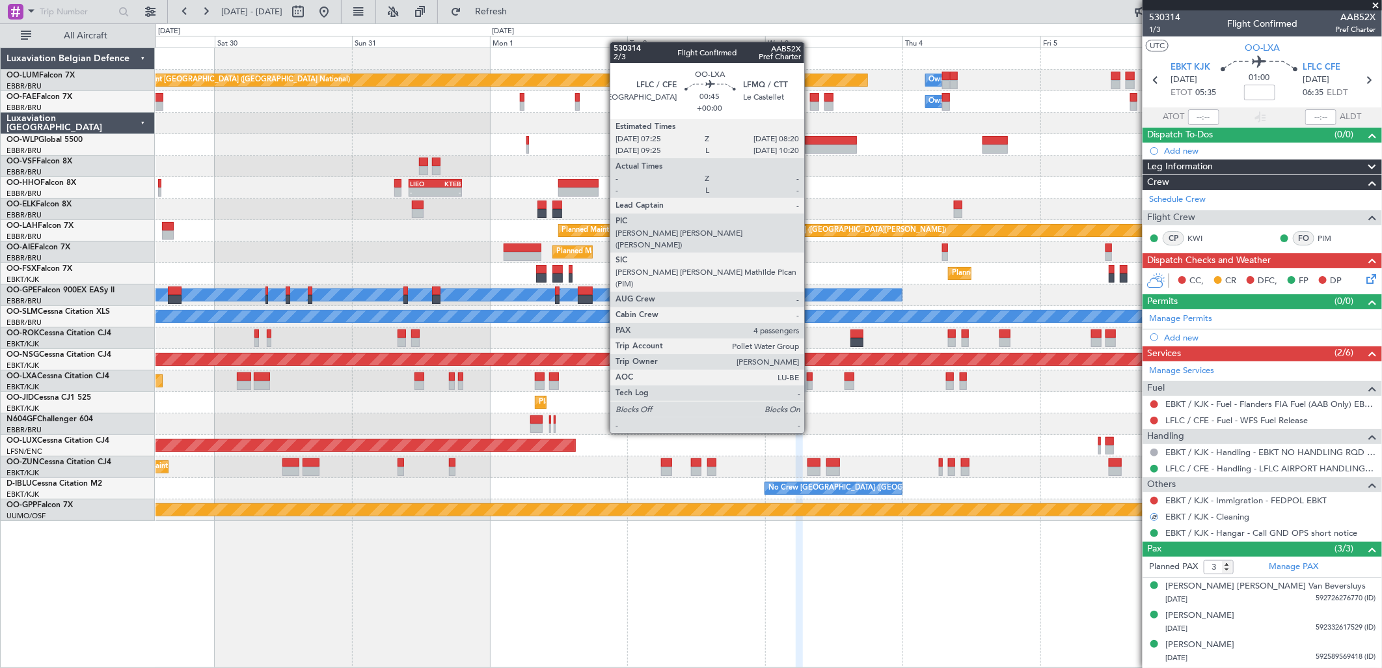
click at [811, 385] on div at bounding box center [810, 385] width 6 height 9
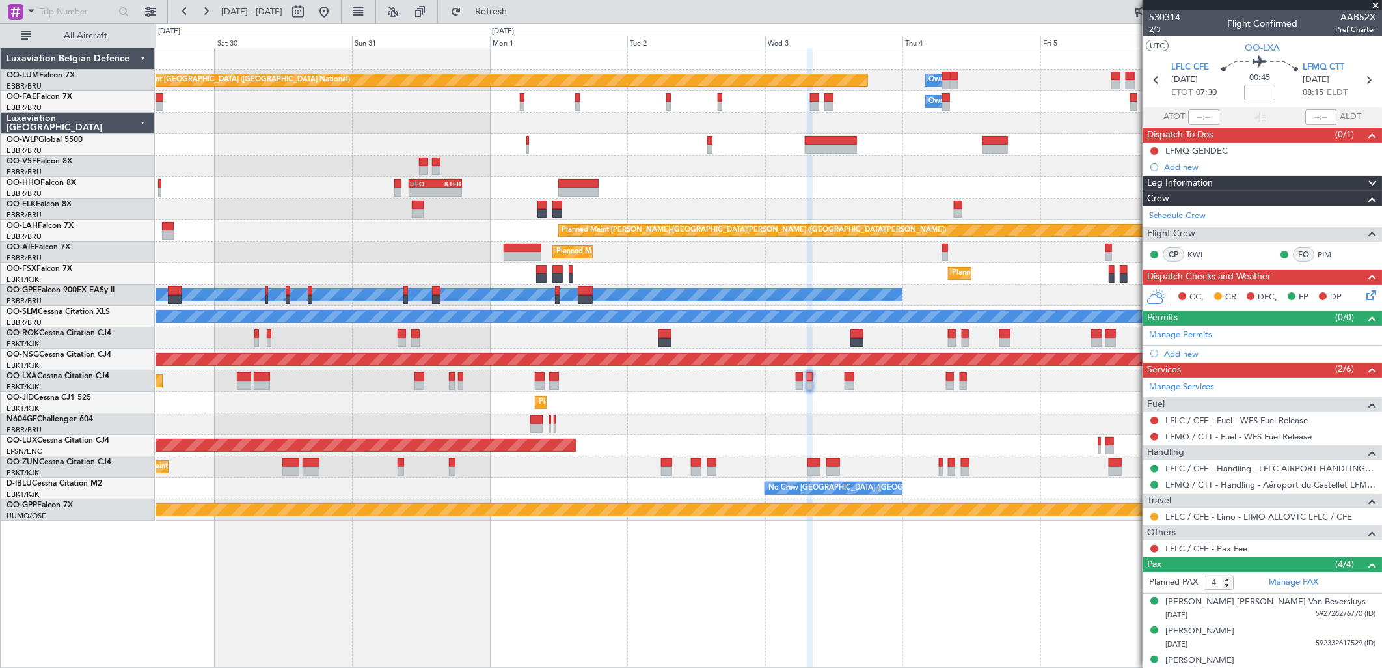
click at [277, 285] on div "Planned Maint [GEOGRAPHIC_DATA] ([GEOGRAPHIC_DATA] National) Owner [GEOGRAPHIC_…" at bounding box center [769, 284] width 1226 height 472
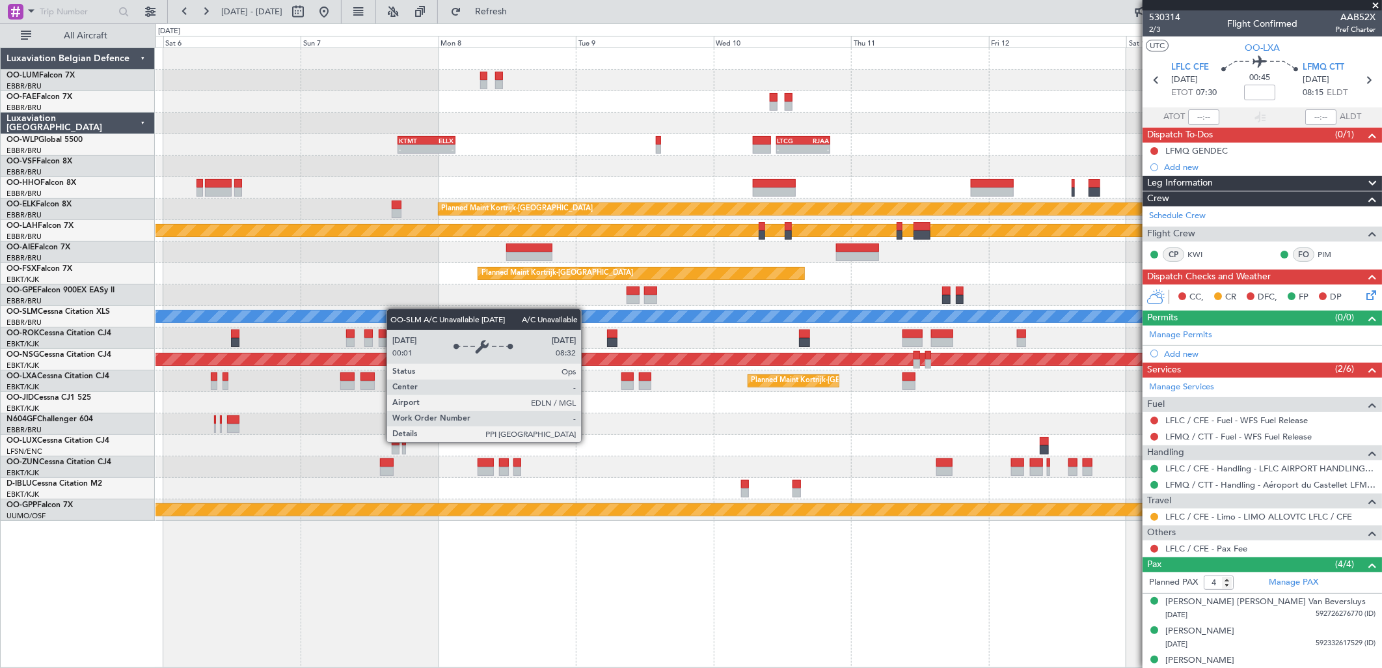
click at [369, 313] on div "Owner Melsbroek Air Base Planned Maint [GEOGRAPHIC_DATA] ([GEOGRAPHIC_DATA]) Ow…" at bounding box center [769, 284] width 1226 height 472
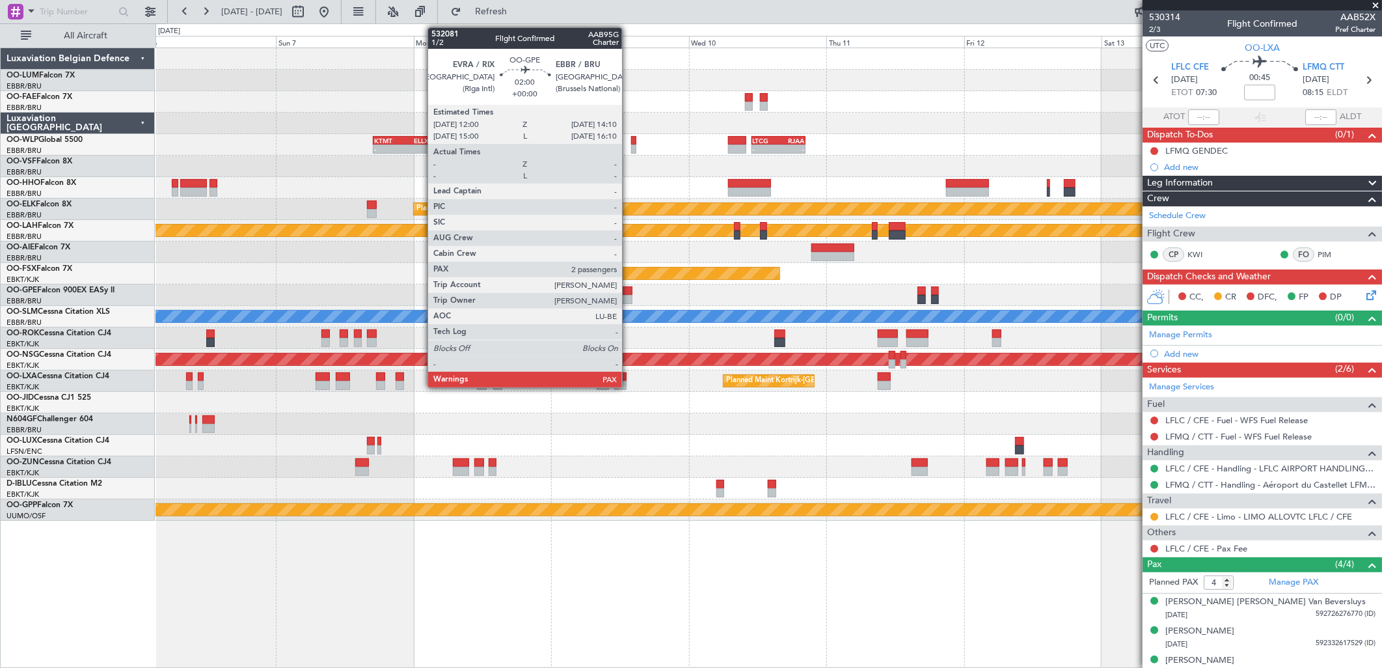
click at [538, 297] on div "Owner Melsbroek Air Base Owner [GEOGRAPHIC_DATA] - - KTMT 17:00 Z ELLX 03:00 Z …" at bounding box center [769, 284] width 1226 height 472
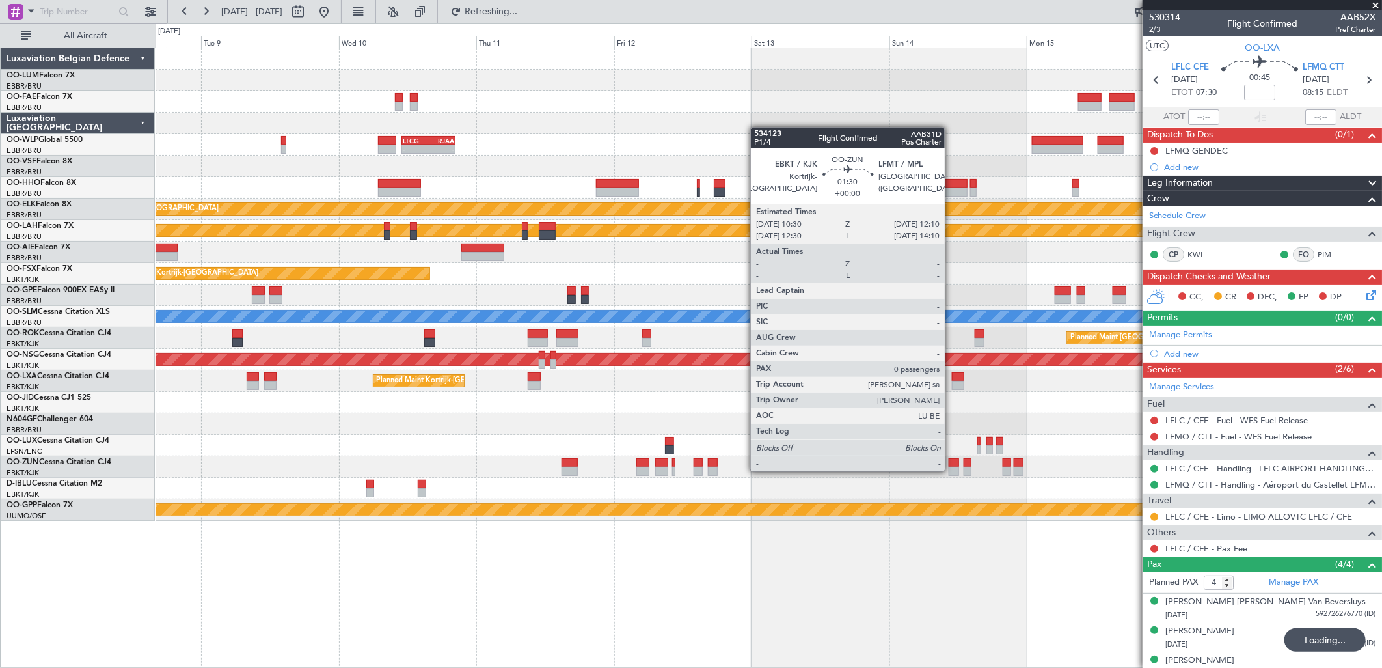
click at [954, 470] on div at bounding box center [954, 471] width 10 height 9
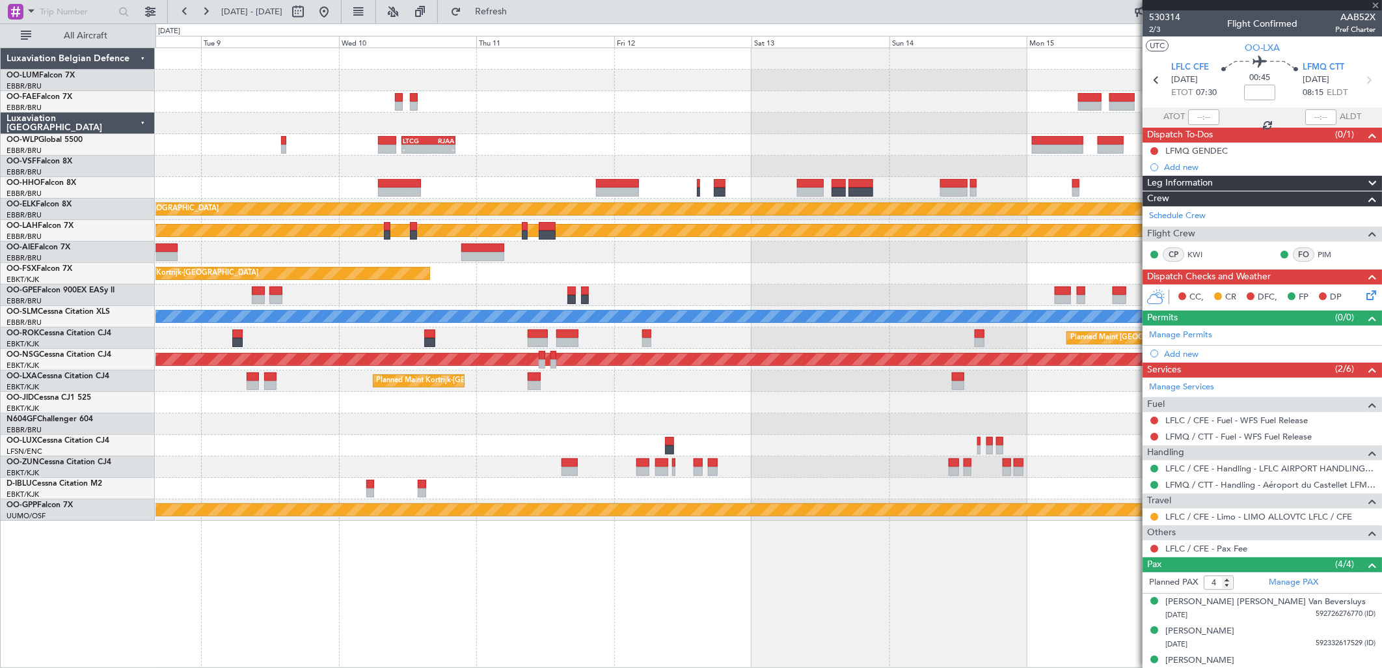
type input "0"
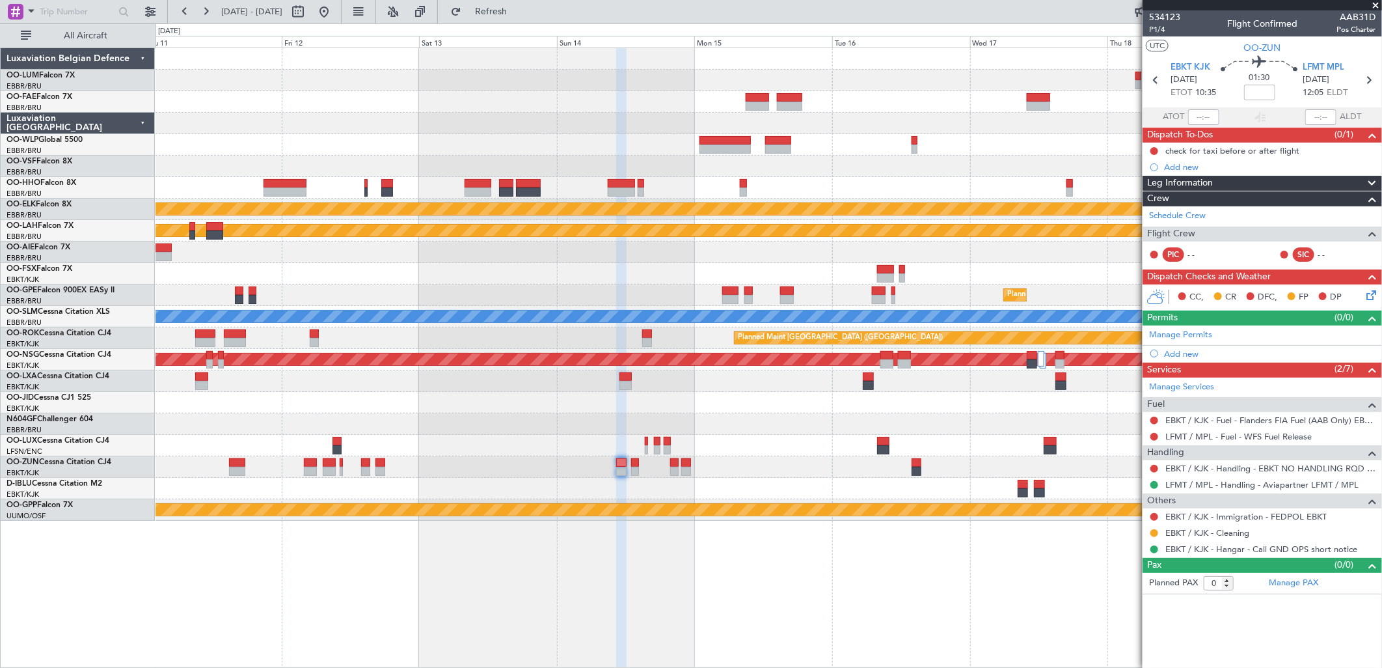
click at [485, 476] on div at bounding box center [769, 466] width 1226 height 21
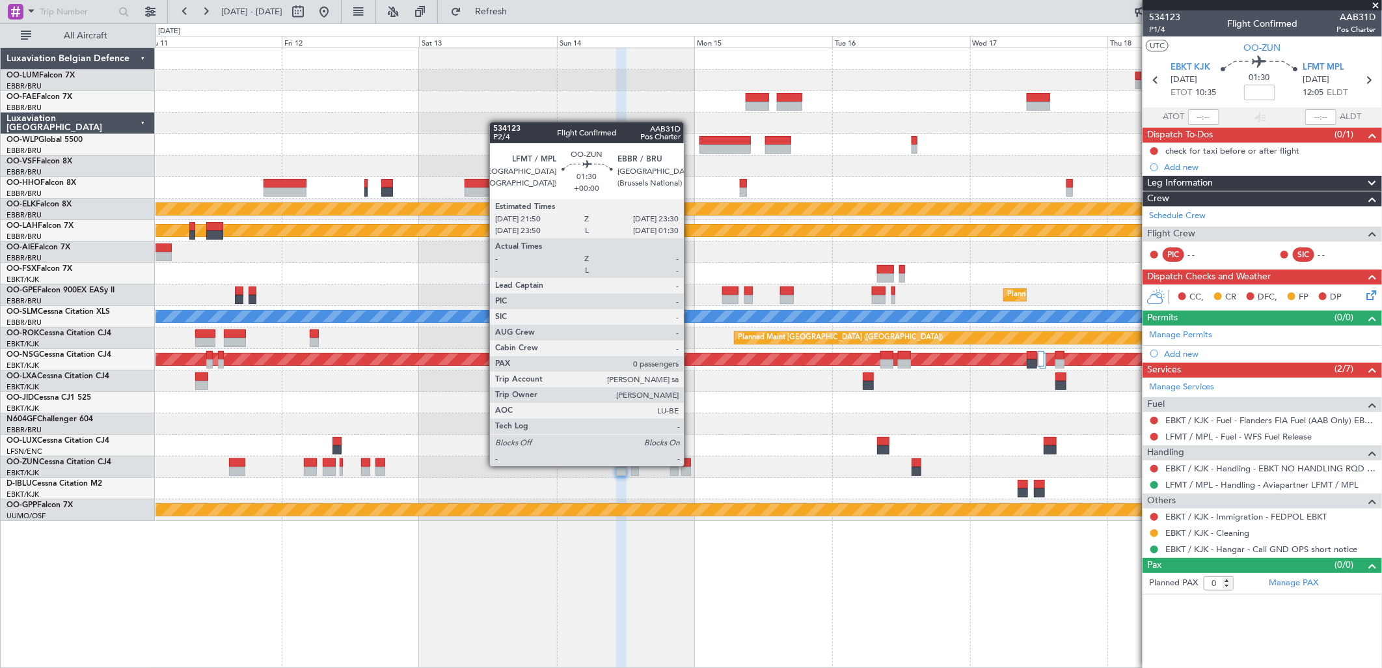
click at [690, 467] on div at bounding box center [686, 471] width 10 height 9
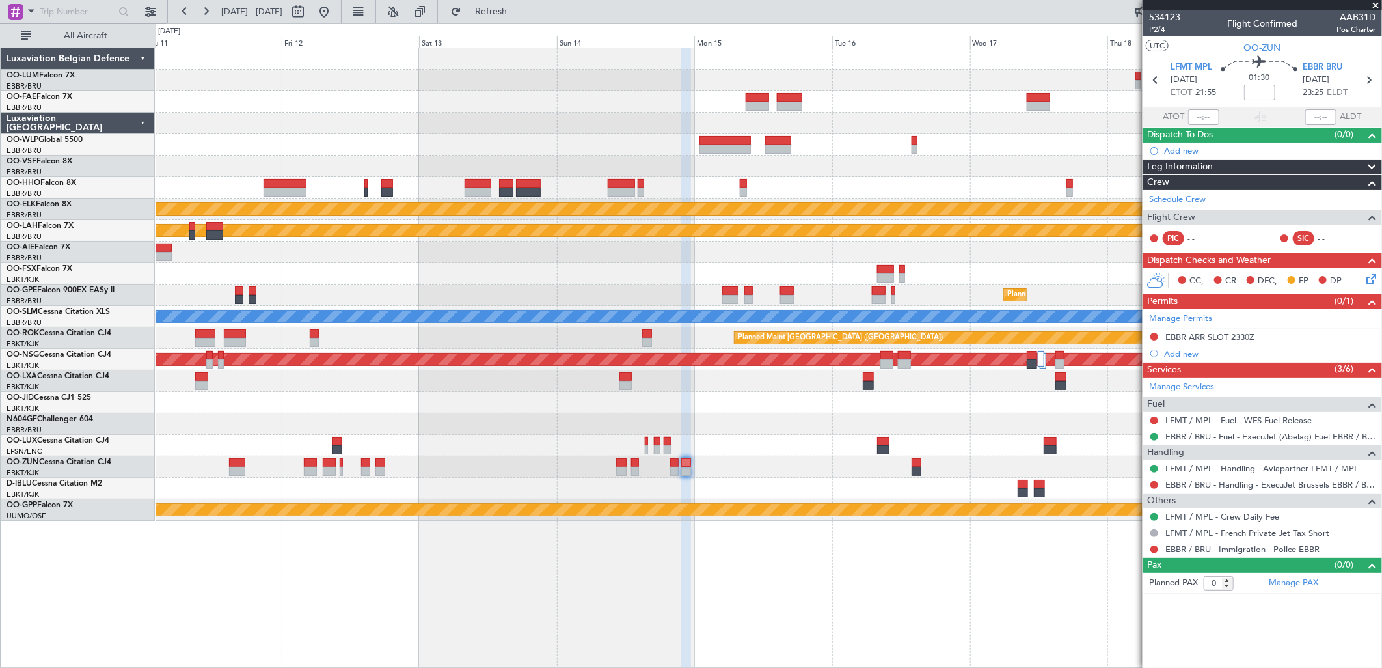
click at [668, 466] on div at bounding box center [769, 466] width 1226 height 21
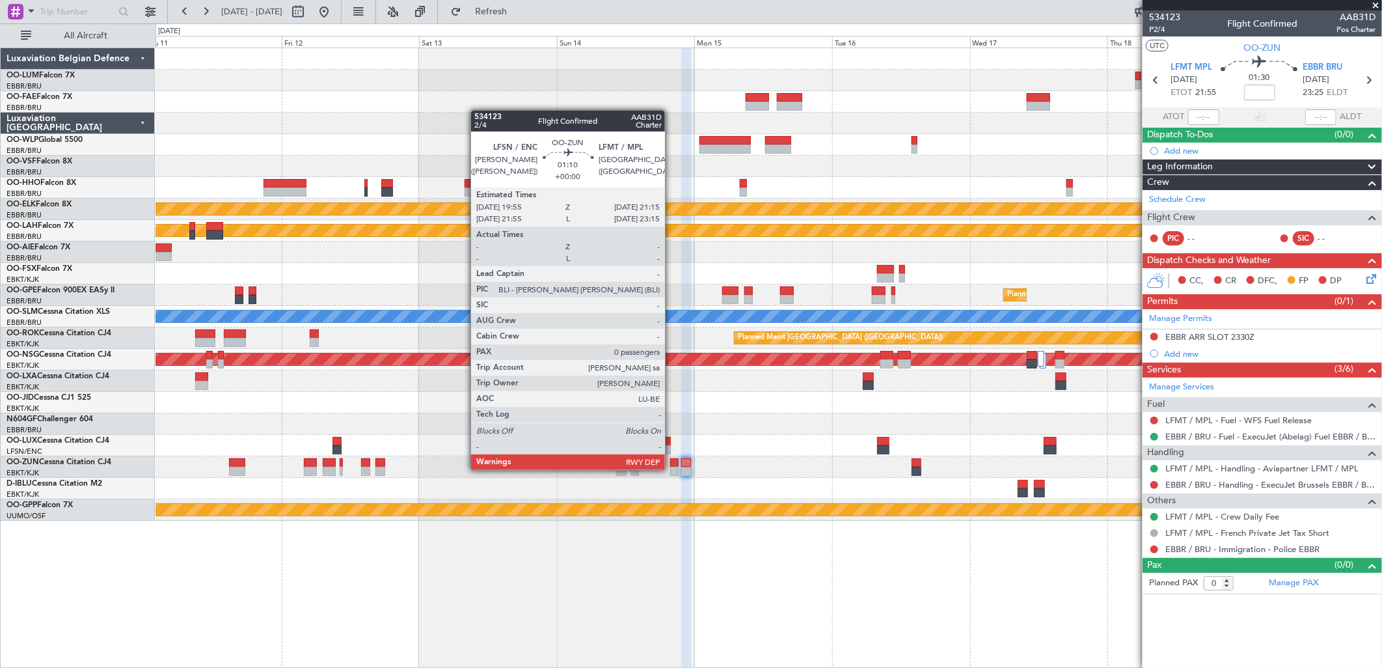
click at [672, 468] on div at bounding box center [674, 471] width 8 height 9
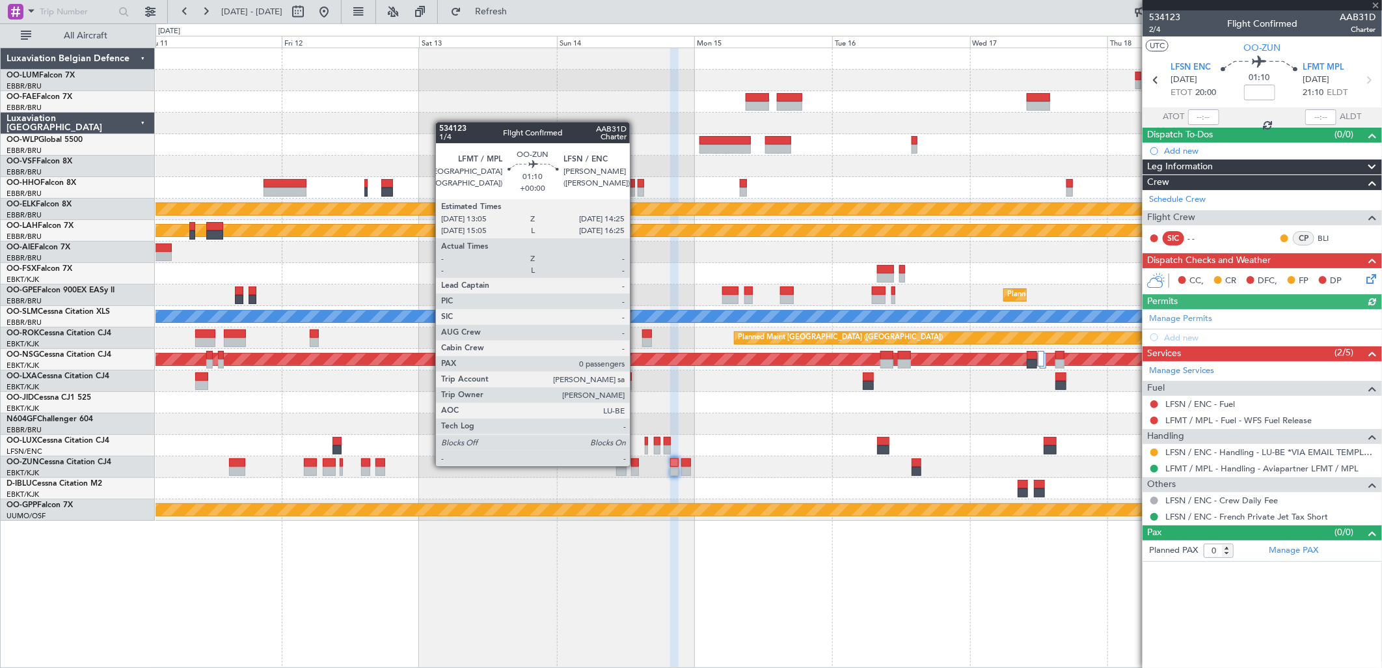
click at [636, 465] on div at bounding box center [635, 462] width 8 height 9
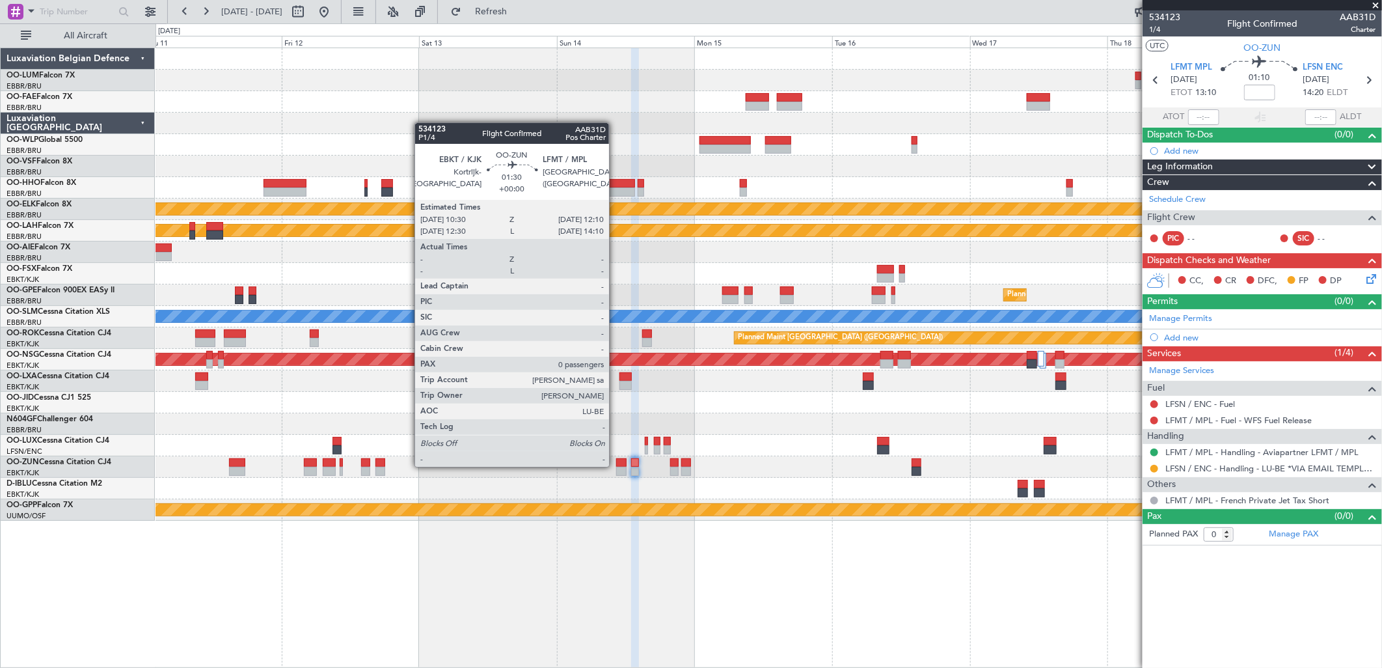
click at [616, 465] on div at bounding box center [621, 462] width 10 height 9
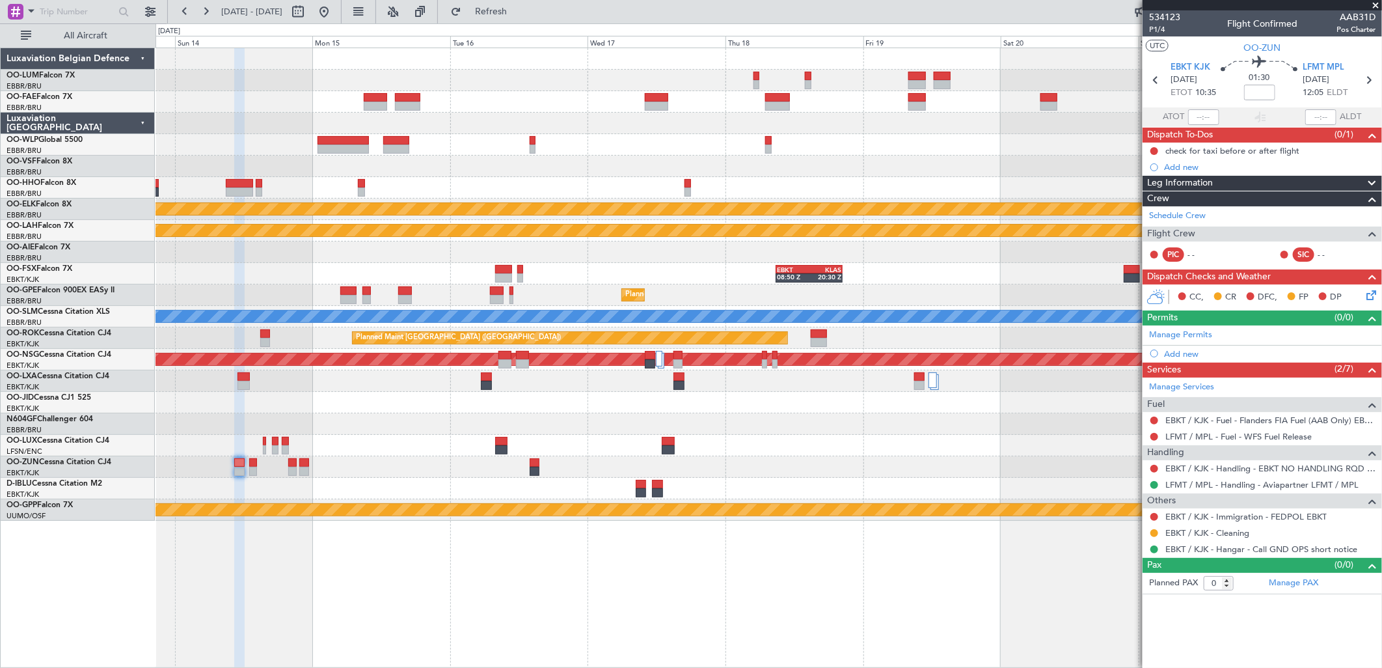
click at [536, 301] on div "Planned Maint Kortrijk-[GEOGRAPHIC_DATA] Planned [GEOGRAPHIC_DATA][PERSON_NAME]…" at bounding box center [769, 284] width 1226 height 472
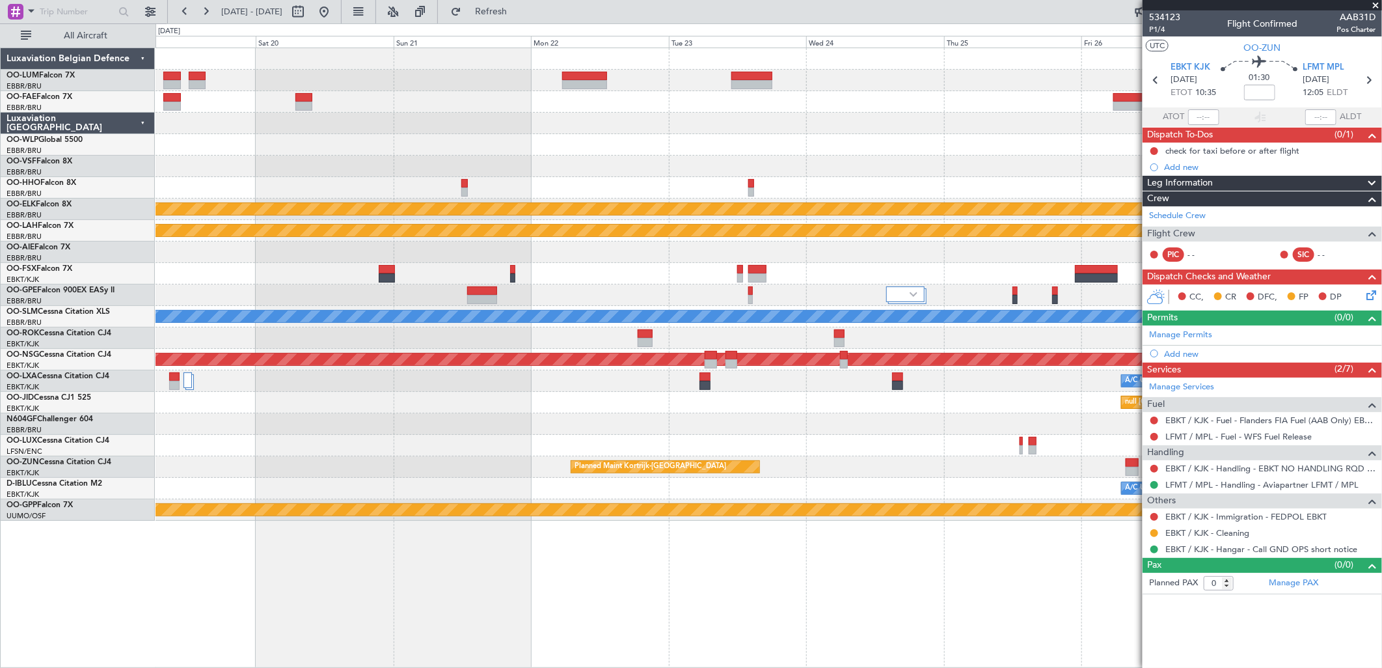
click at [543, 282] on div "Owner Melsbroek Air Base Owner [GEOGRAPHIC_DATA] Planned Maint [GEOGRAPHIC_DATA…" at bounding box center [769, 284] width 1226 height 472
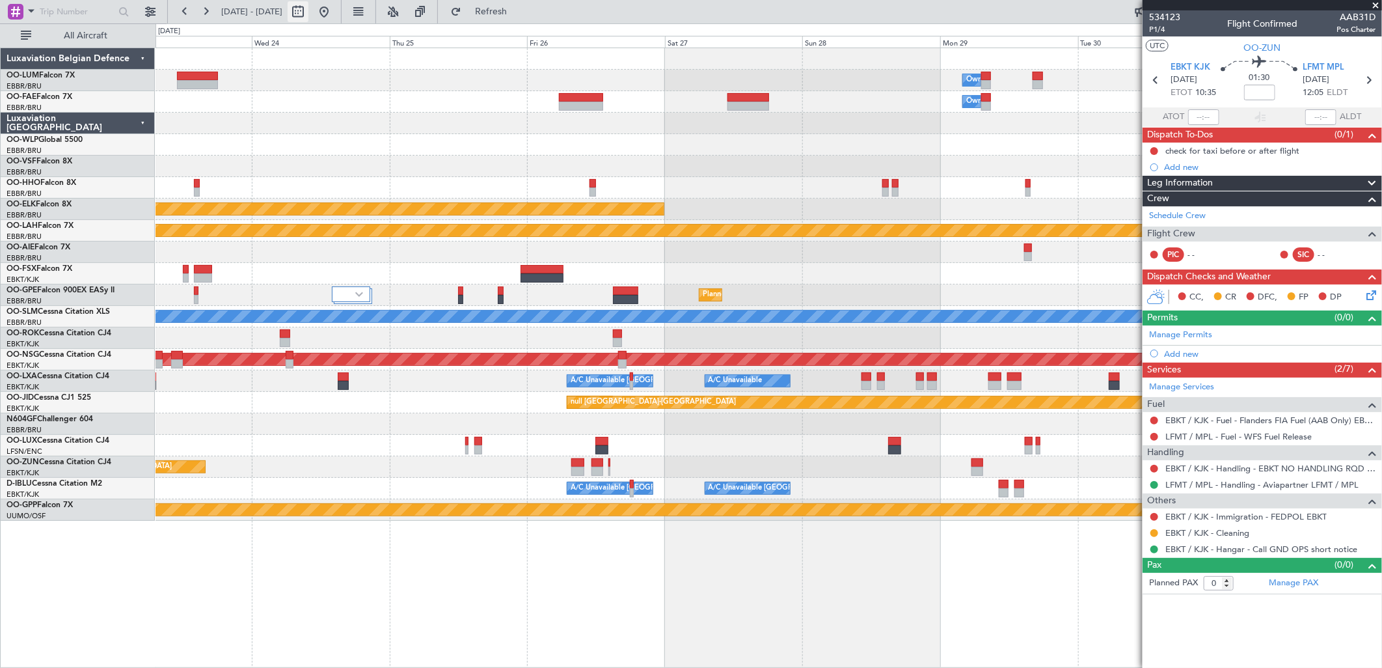
drag, startPoint x: 360, startPoint y: 13, endPoint x: 332, endPoint y: 3, distance: 29.2
click at [334, 13] on button at bounding box center [324, 11] width 21 height 21
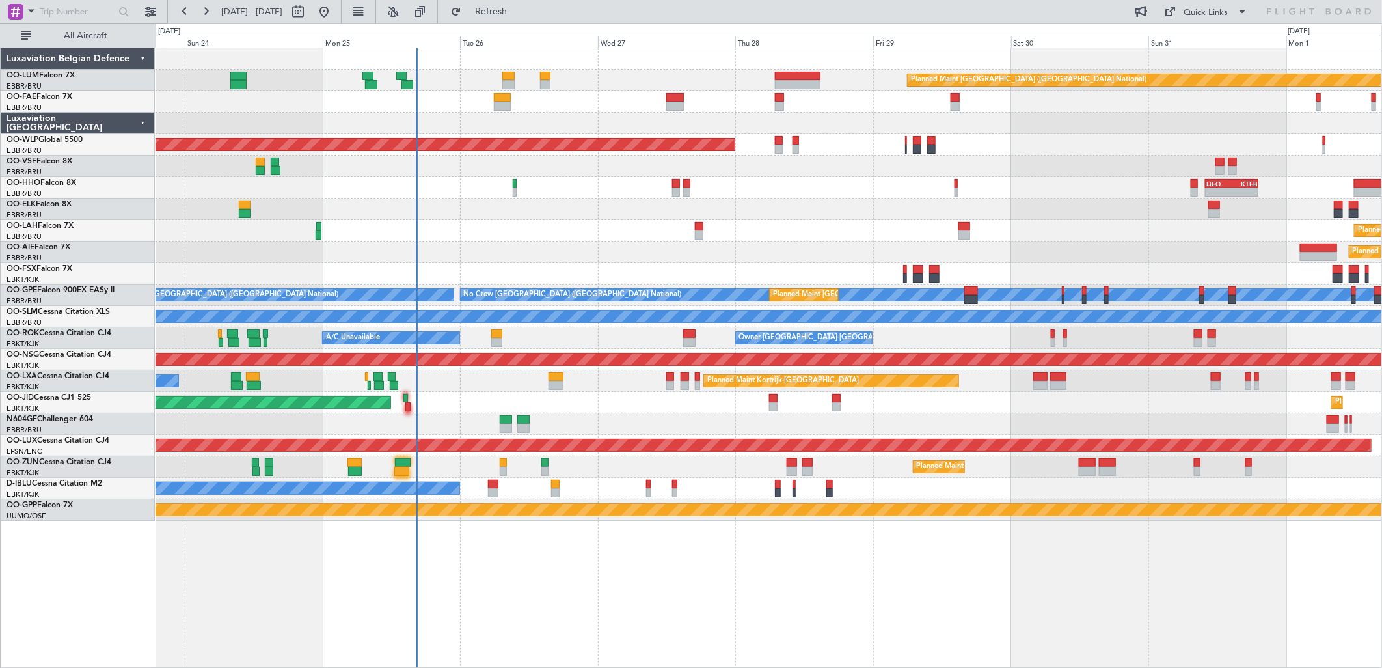
click at [612, 247] on div "Planned Maint [GEOGRAPHIC_DATA] ([GEOGRAPHIC_DATA])" at bounding box center [769, 251] width 1226 height 21
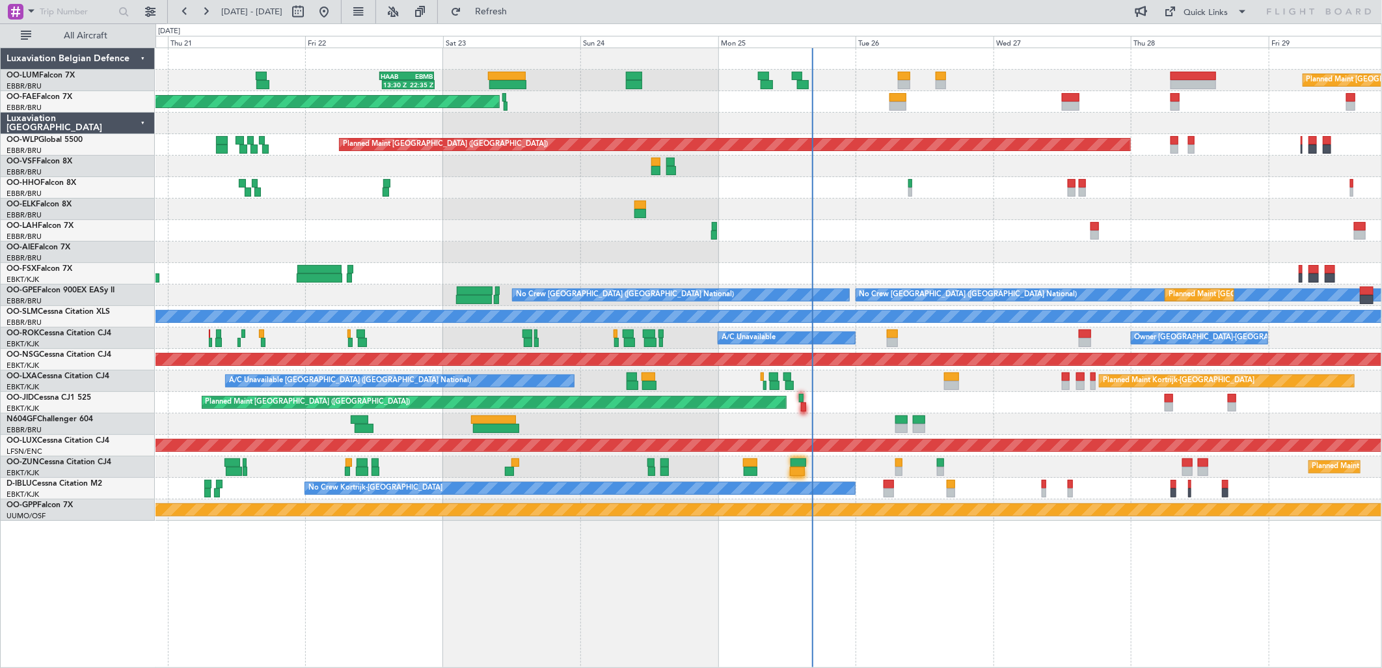
click at [1208, 250] on div at bounding box center [769, 251] width 1226 height 21
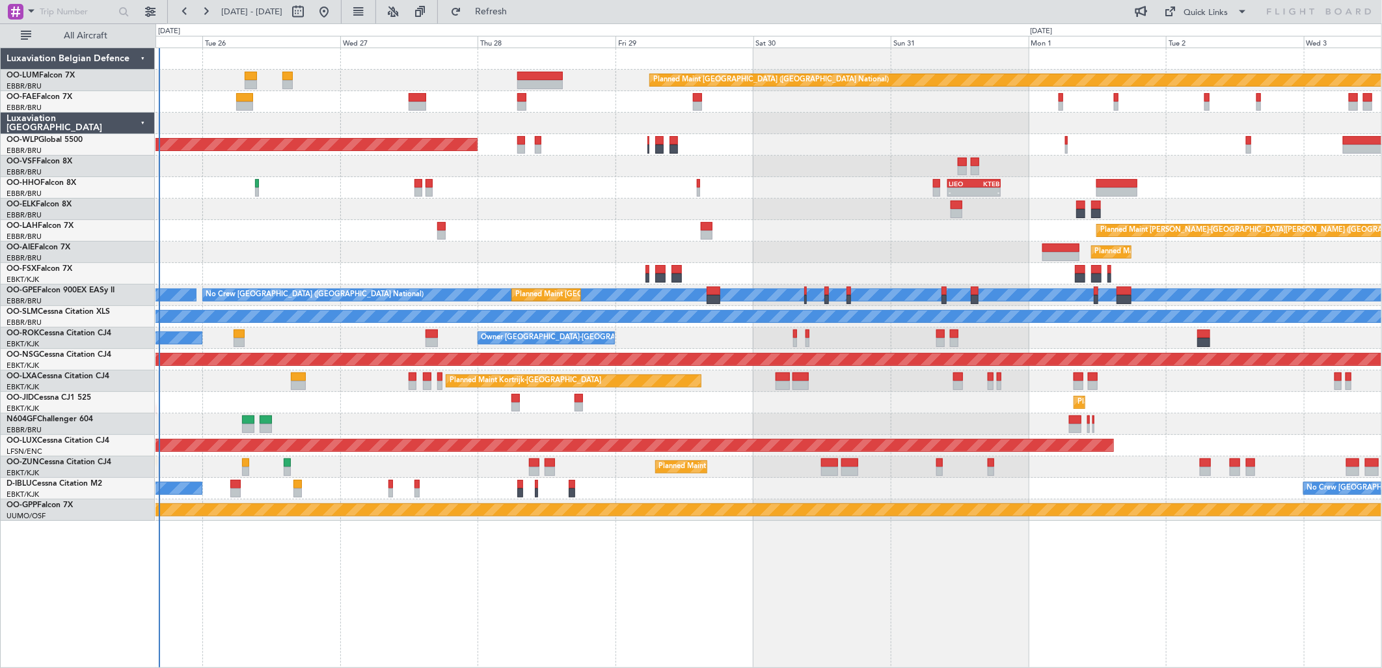
click at [488, 237] on div "Planned Maint [PERSON_NAME]-[GEOGRAPHIC_DATA][PERSON_NAME] ([GEOGRAPHIC_DATA][P…" at bounding box center [769, 230] width 1226 height 21
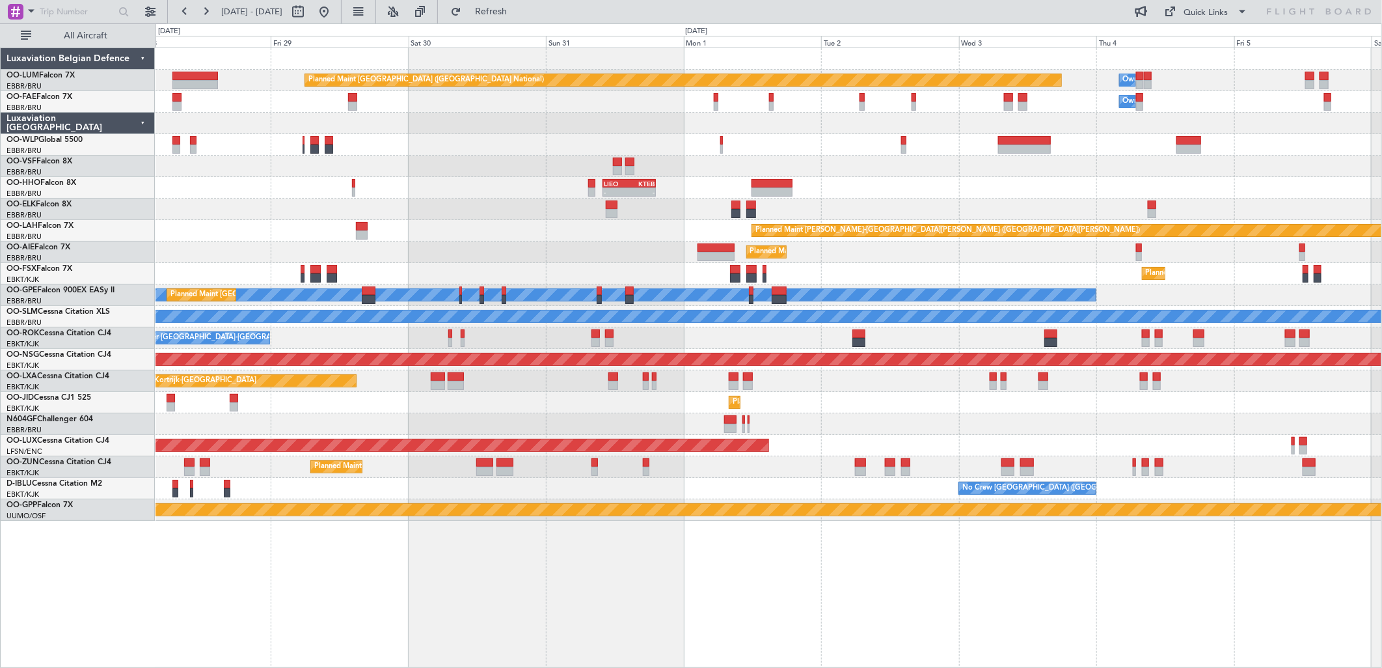
click at [506, 230] on div "Planned Maint [PERSON_NAME]-[GEOGRAPHIC_DATA][PERSON_NAME] ([GEOGRAPHIC_DATA][P…" at bounding box center [769, 230] width 1226 height 21
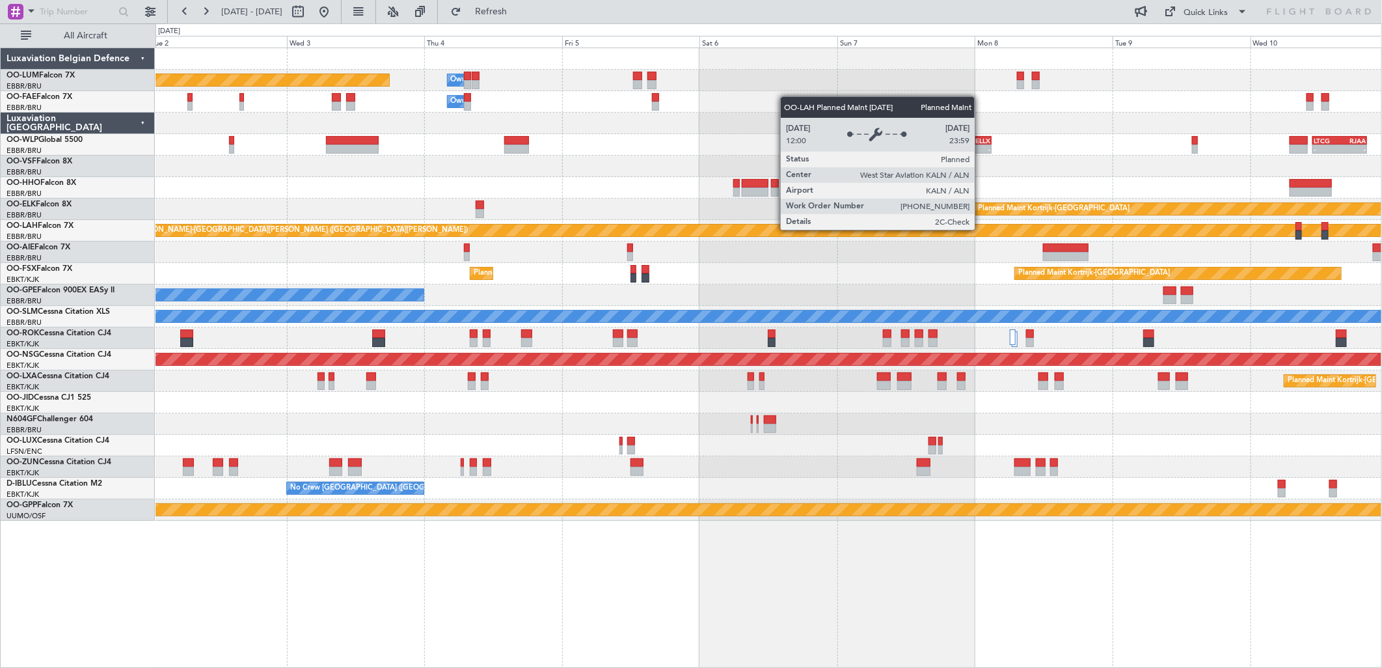
click at [452, 230] on div "Planned Maint [PERSON_NAME]-[GEOGRAPHIC_DATA][PERSON_NAME] ([GEOGRAPHIC_DATA][P…" at bounding box center [1342, 230] width 2525 height 12
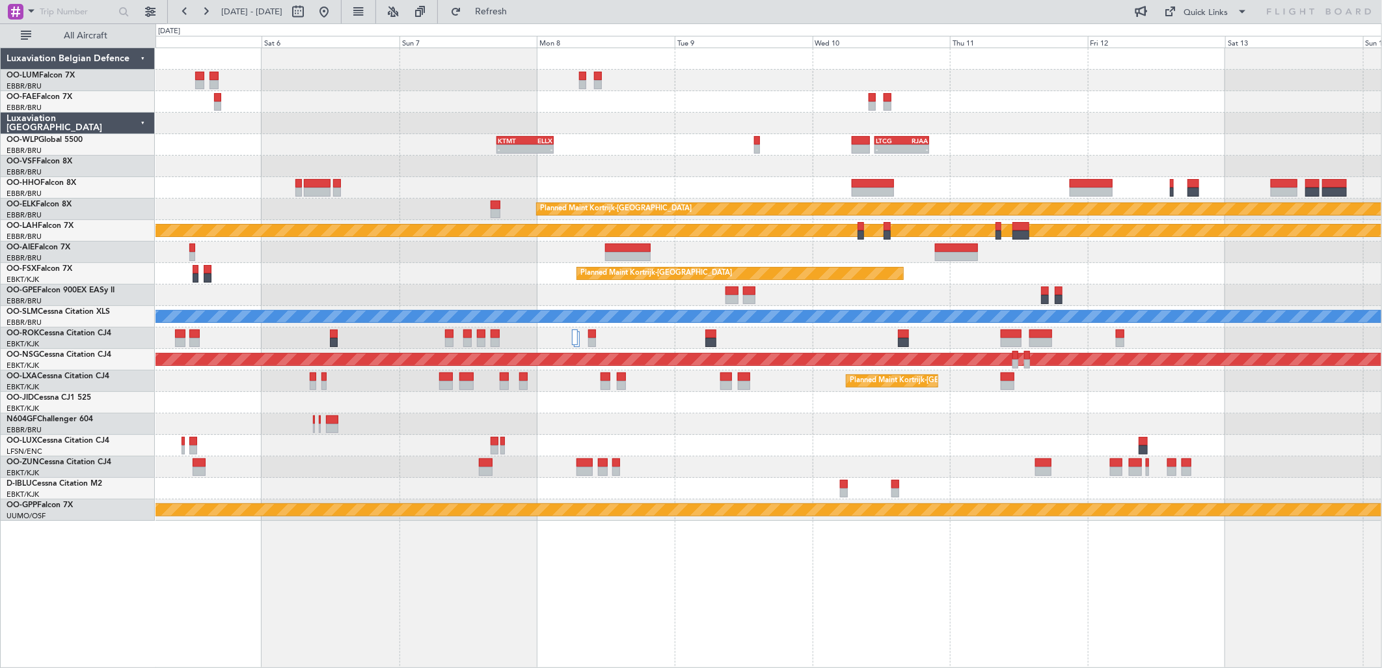
click at [690, 401] on div "Owner Melsbroek Air Base Planned Maint [GEOGRAPHIC_DATA] ([GEOGRAPHIC_DATA]) Ow…" at bounding box center [769, 284] width 1226 height 472
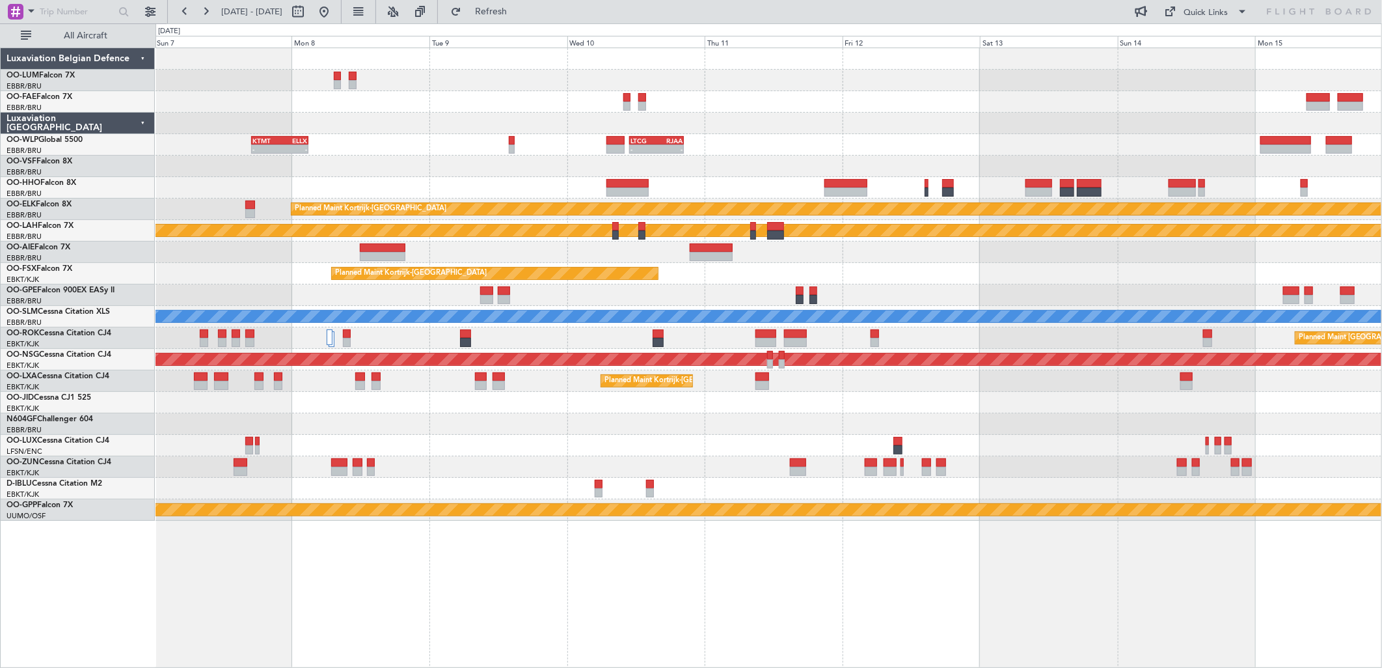
click at [763, 394] on div at bounding box center [769, 402] width 1226 height 21
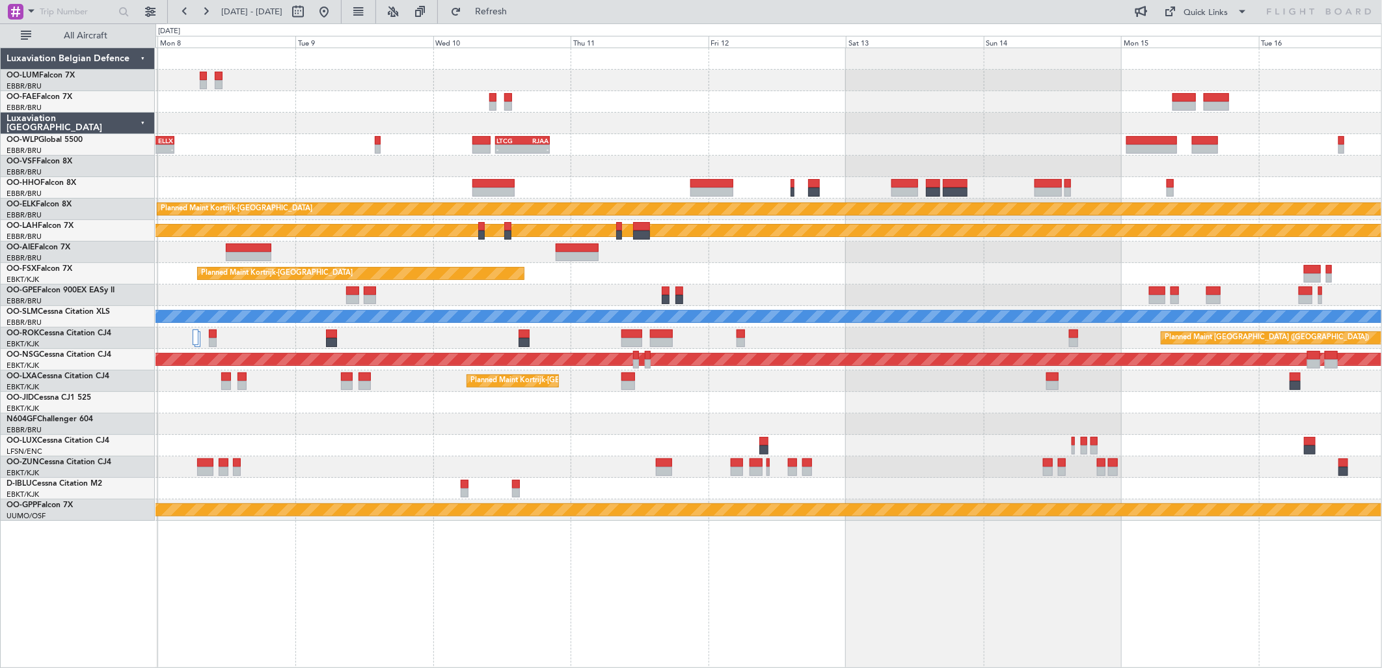
click at [961, 463] on div at bounding box center [769, 466] width 1226 height 21
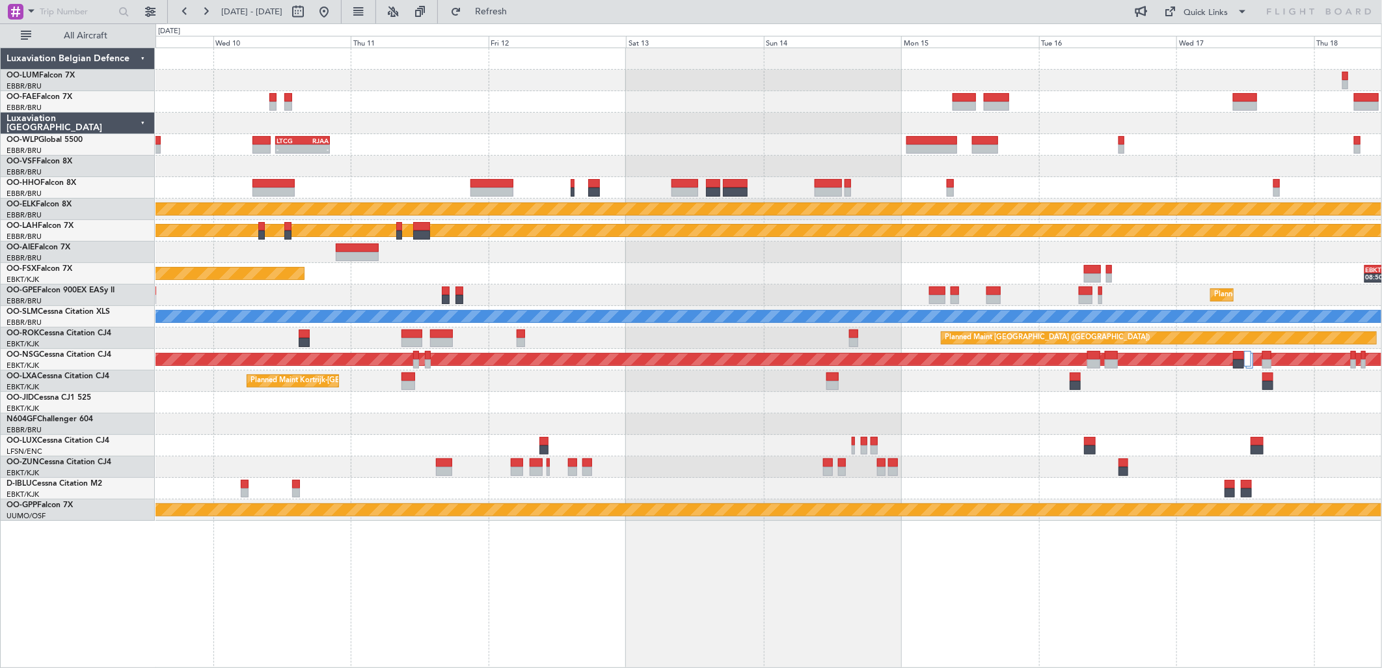
click at [794, 491] on div at bounding box center [769, 488] width 1226 height 21
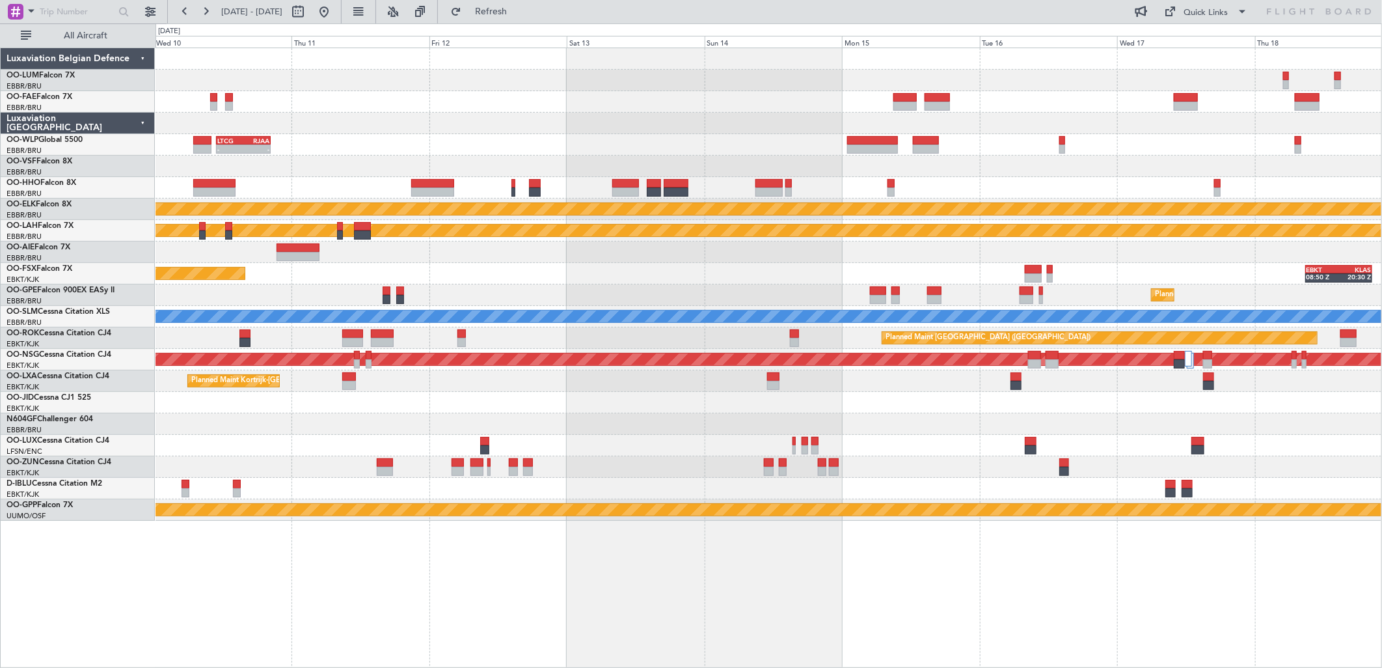
click at [259, 252] on div at bounding box center [769, 251] width 1226 height 21
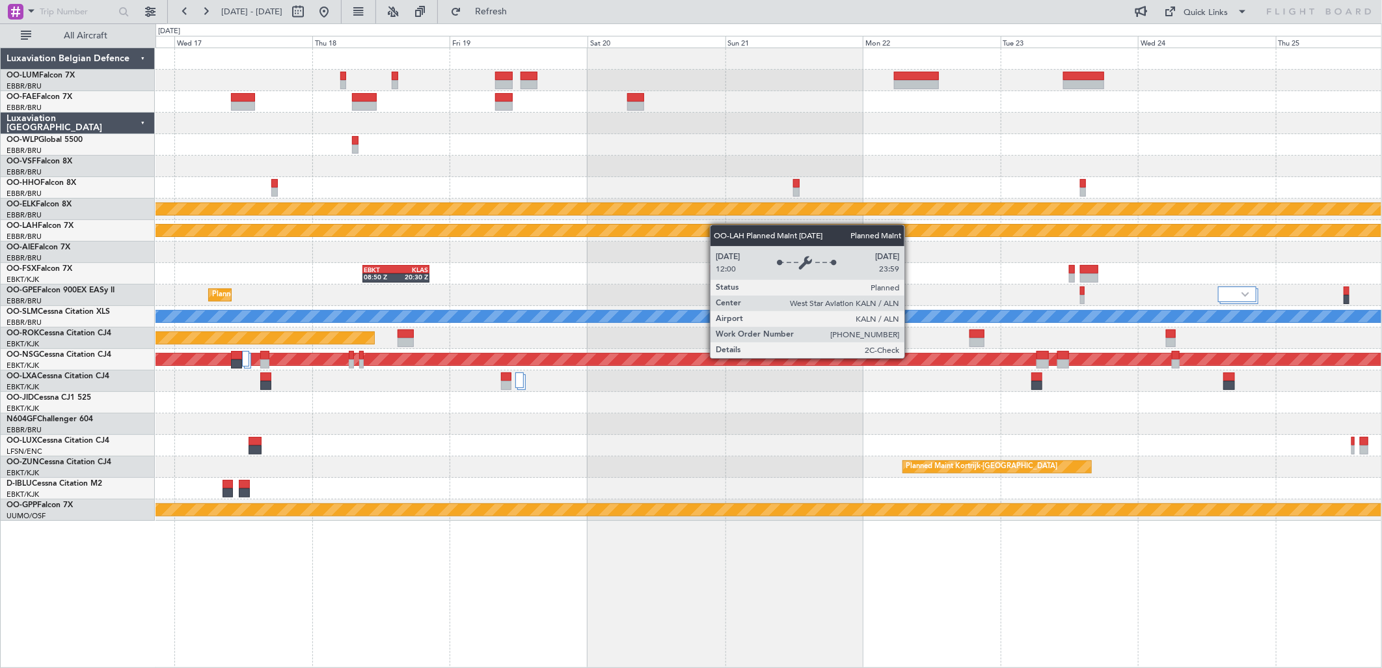
click at [648, 236] on div "Planned Maint Kortrijk-[GEOGRAPHIC_DATA] Planned [GEOGRAPHIC_DATA][PERSON_NAME]…" at bounding box center [769, 284] width 1226 height 472
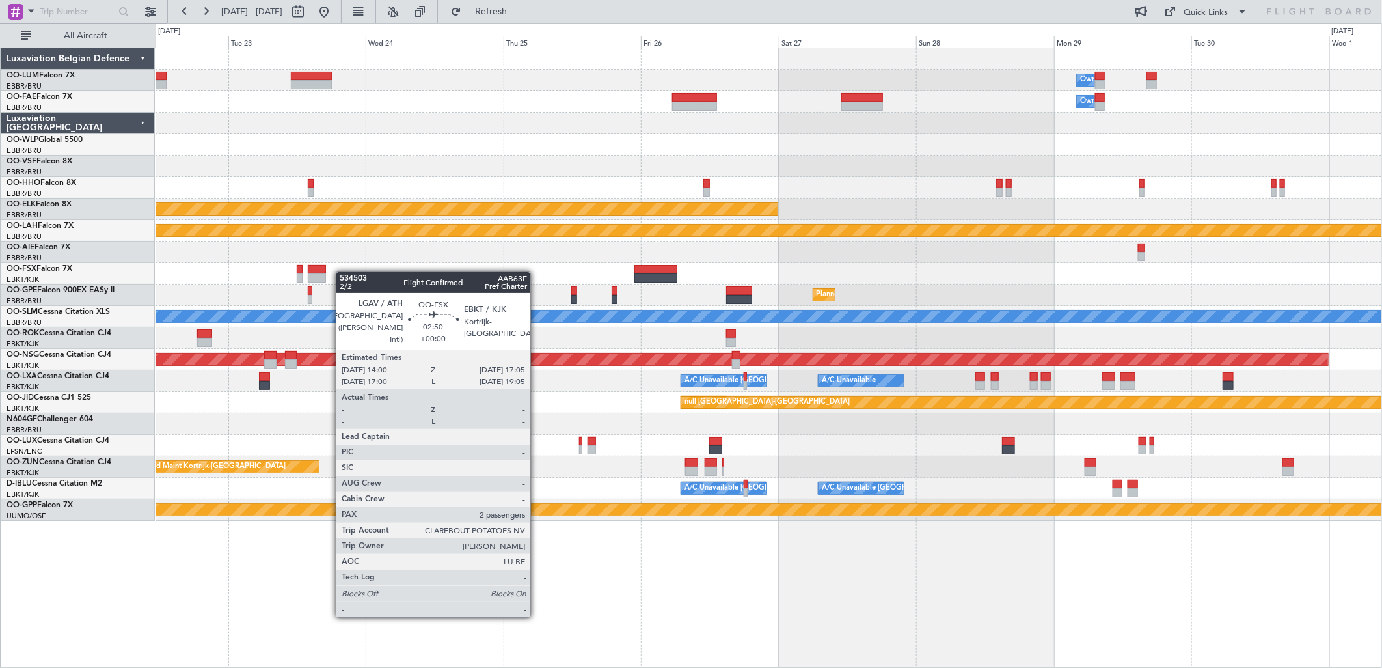
click at [332, 274] on div "Owner Melsbroek Air Base Owner [GEOGRAPHIC_DATA] Planned Maint [GEOGRAPHIC_DATA…" at bounding box center [769, 284] width 1226 height 472
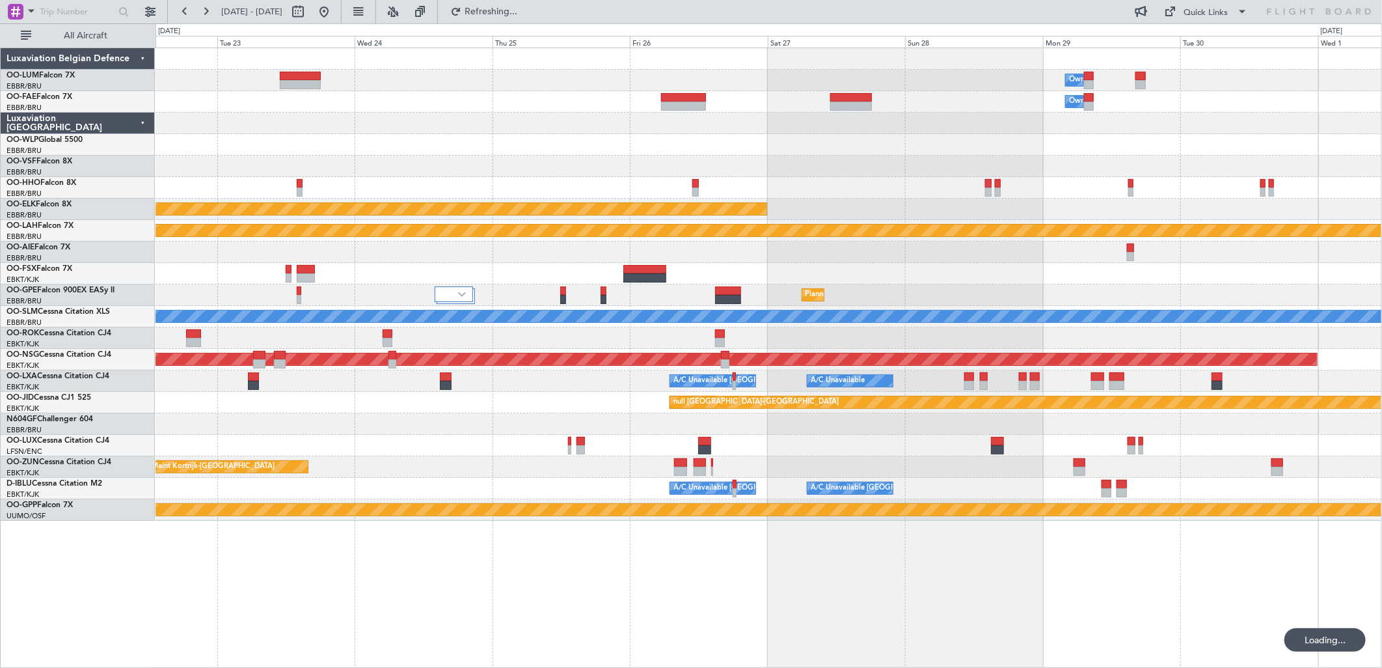
click at [750, 184] on div at bounding box center [769, 187] width 1226 height 21
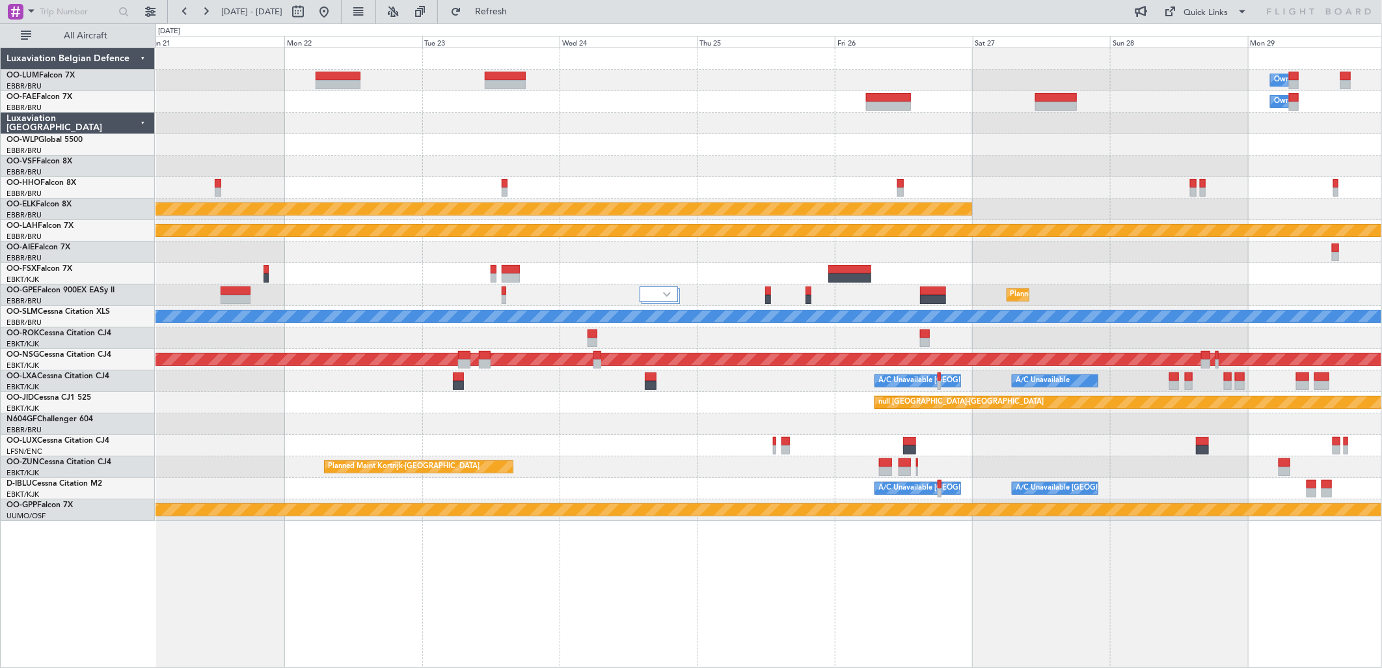
click at [1051, 418] on div at bounding box center [769, 423] width 1226 height 21
click at [334, 10] on button at bounding box center [324, 11] width 21 height 21
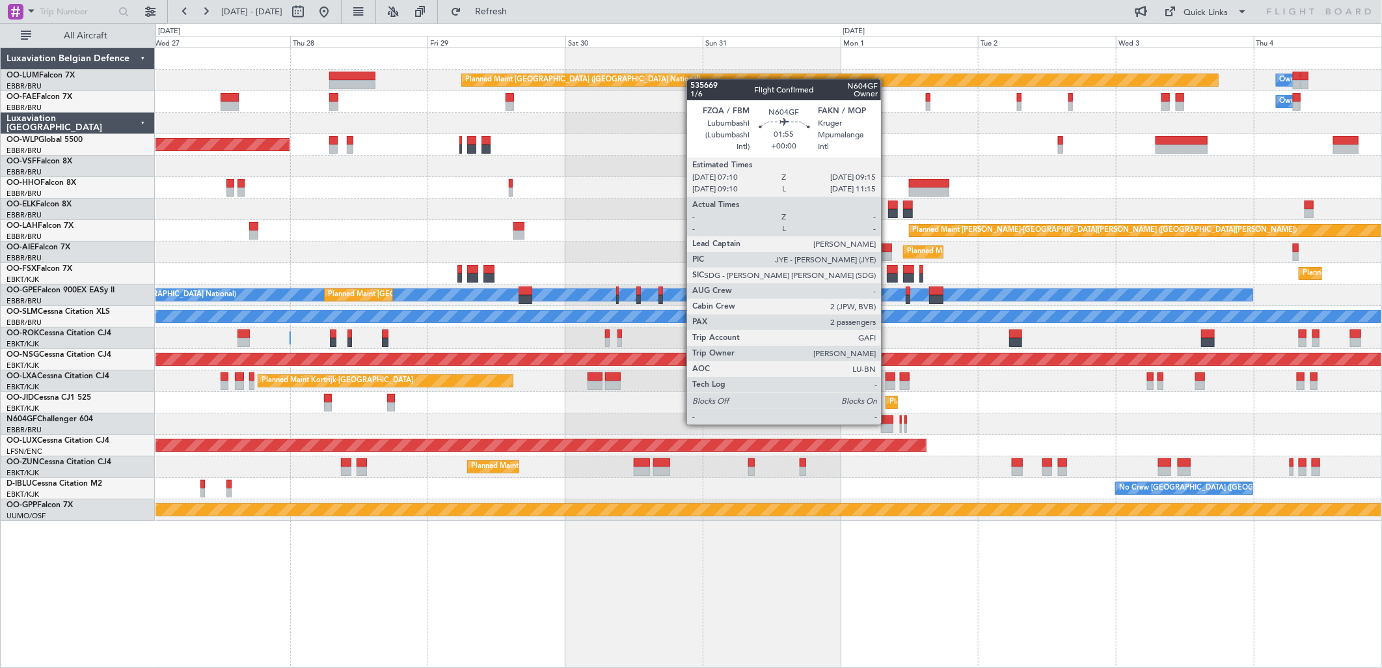
click at [887, 424] on div at bounding box center [887, 428] width 12 height 9
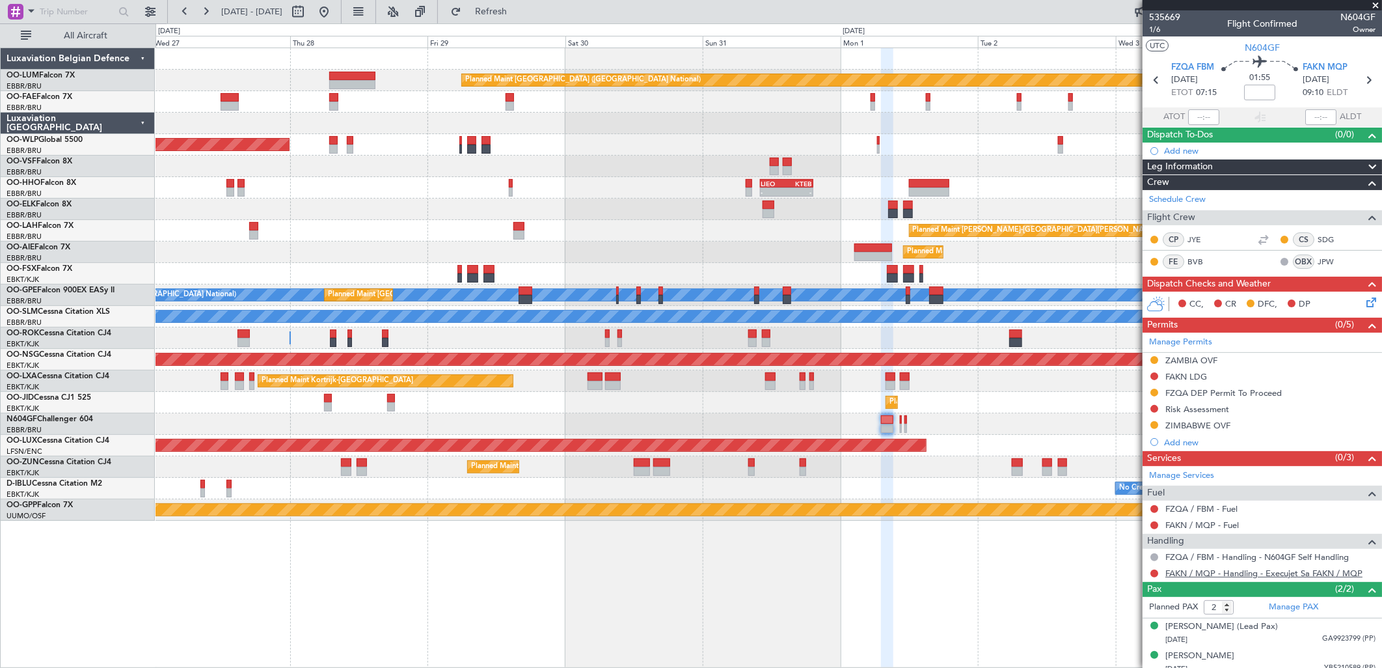
click at [1182, 571] on link "FAKN / MQP - Handling - Execujet Sa FAKN / MQP" at bounding box center [1263, 572] width 197 height 11
click at [1221, 573] on link "FAKN / MQP - Handling - Execujet Sa FAKN / MQP" at bounding box center [1263, 572] width 197 height 11
click at [515, 17] on button "Refresh" at bounding box center [483, 11] width 78 height 21
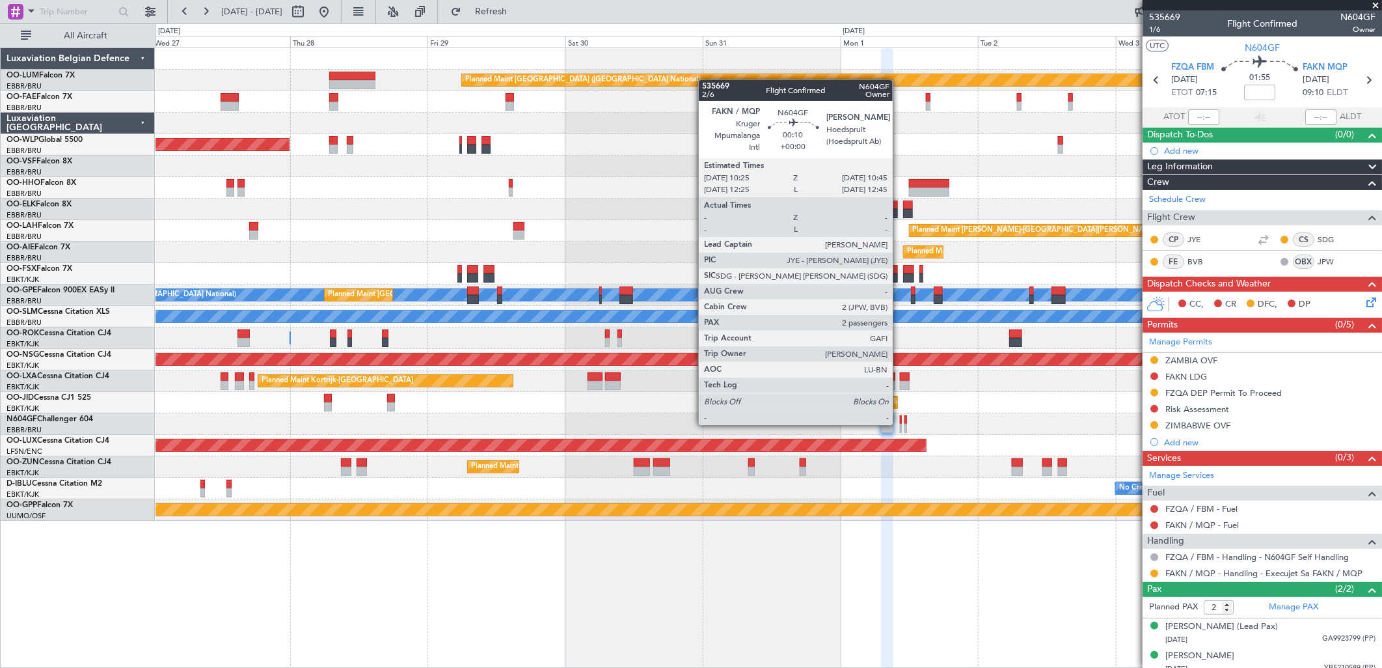
click at [900, 424] on div at bounding box center [901, 428] width 2 height 9
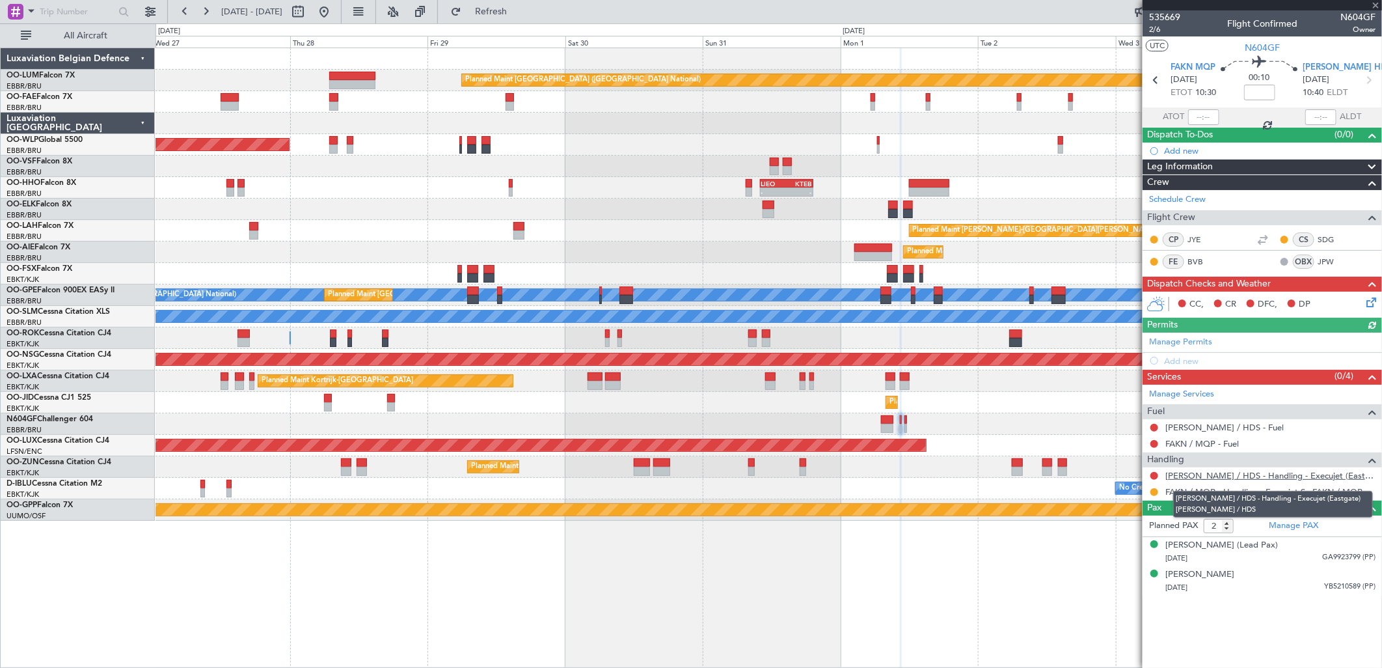
click at [1209, 476] on link "[PERSON_NAME] / HDS - Handling - Execujet (Eastgate) [PERSON_NAME] / HDS" at bounding box center [1270, 475] width 210 height 11
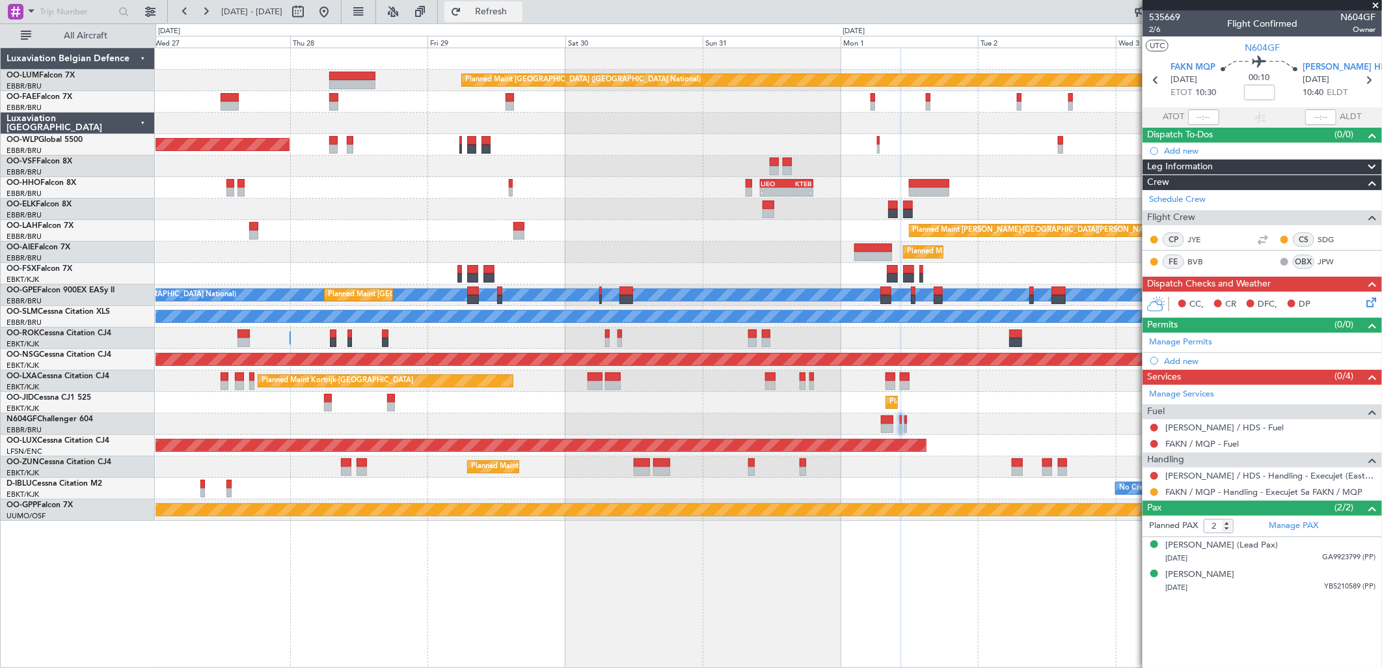
click at [522, 21] on button "Refresh" at bounding box center [483, 11] width 78 height 21
click at [1188, 360] on div "Add new" at bounding box center [1264, 360] width 200 height 11
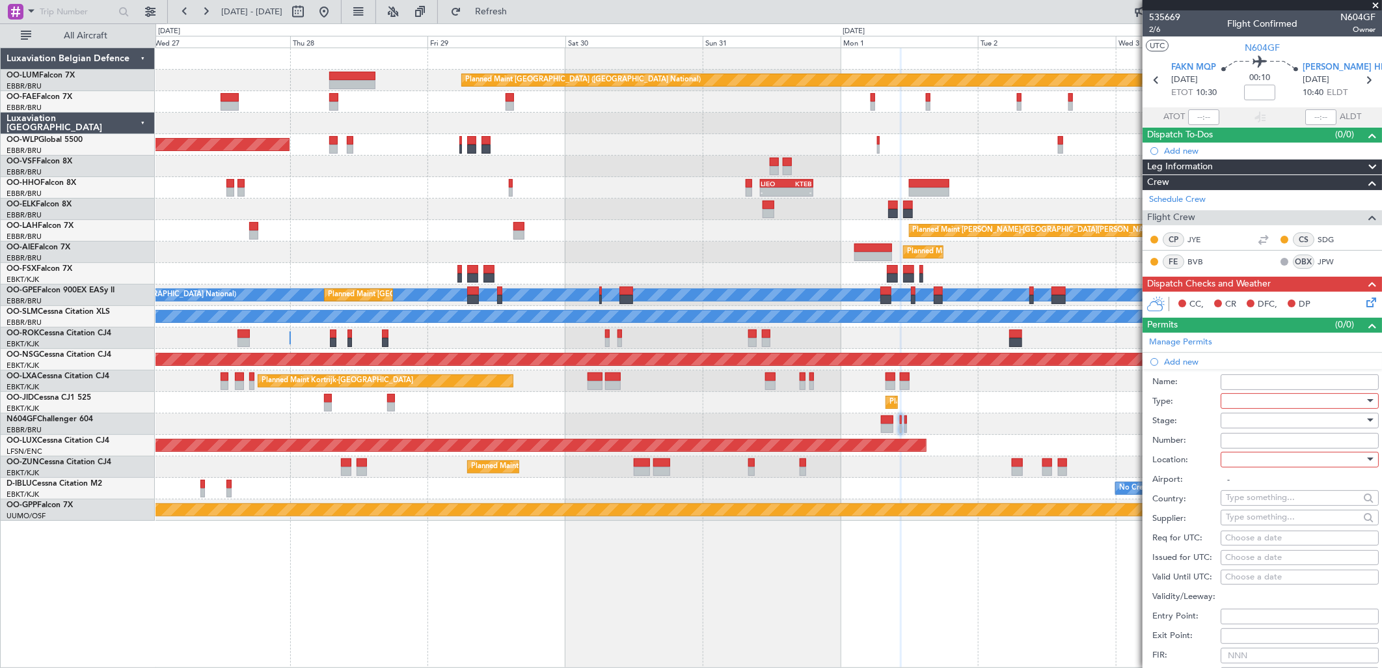
click at [1273, 405] on div at bounding box center [1295, 401] width 139 height 20
click at [1287, 446] on span "Permit To Proceed" at bounding box center [1294, 446] width 135 height 20
click at [1267, 400] on span "Permit To Proceed" at bounding box center [1262, 401] width 72 height 12
click at [1267, 496] on span "Landing" at bounding box center [1294, 493] width 135 height 20
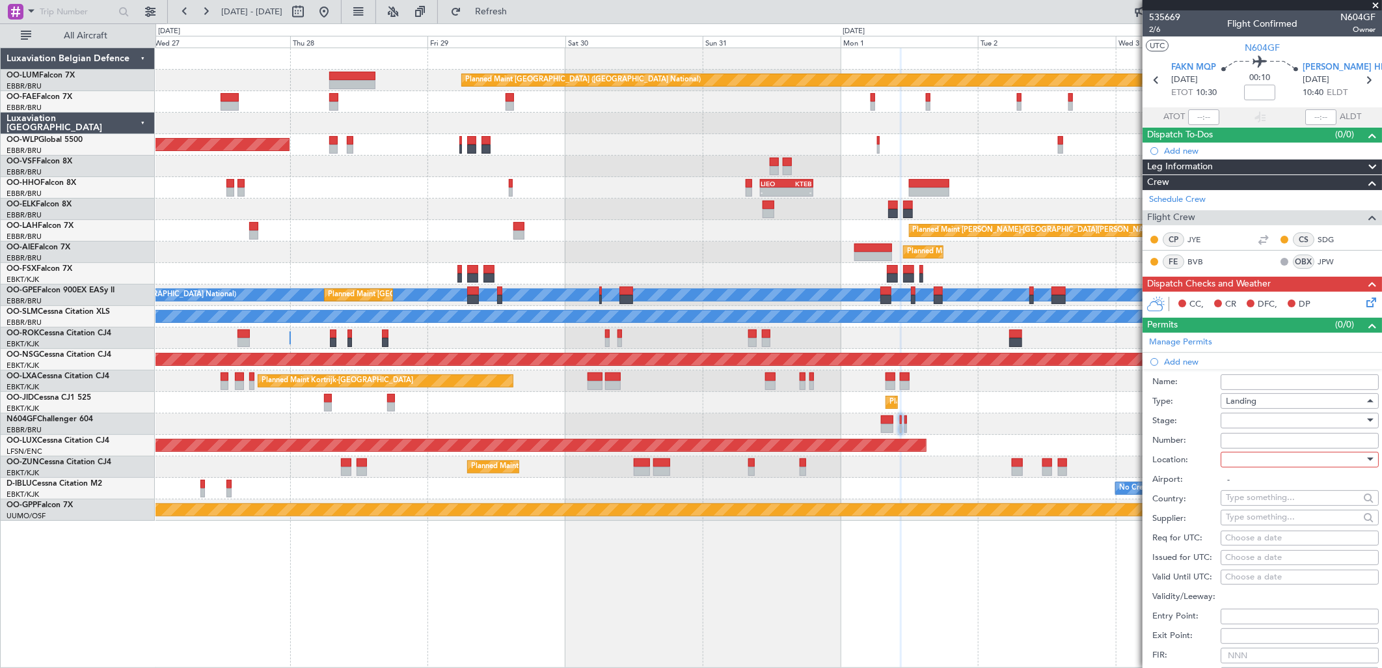
scroll to position [264, 0]
click at [1253, 423] on div at bounding box center [1295, 421] width 139 height 20
click at [1269, 497] on span "Requested" at bounding box center [1294, 506] width 135 height 20
click at [1249, 458] on div at bounding box center [1295, 460] width 139 height 20
click at [1267, 521] on span "Arrival" at bounding box center [1294, 525] width 135 height 20
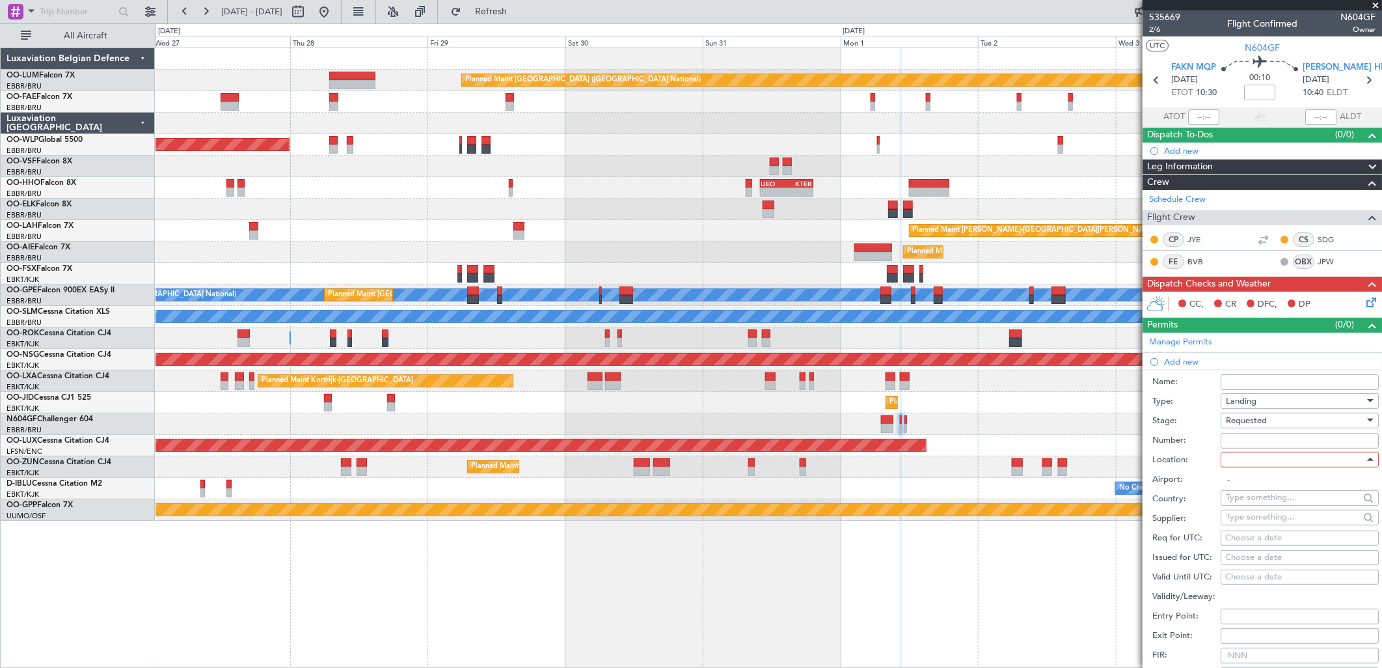
type input "[PERSON_NAME] / HDS"
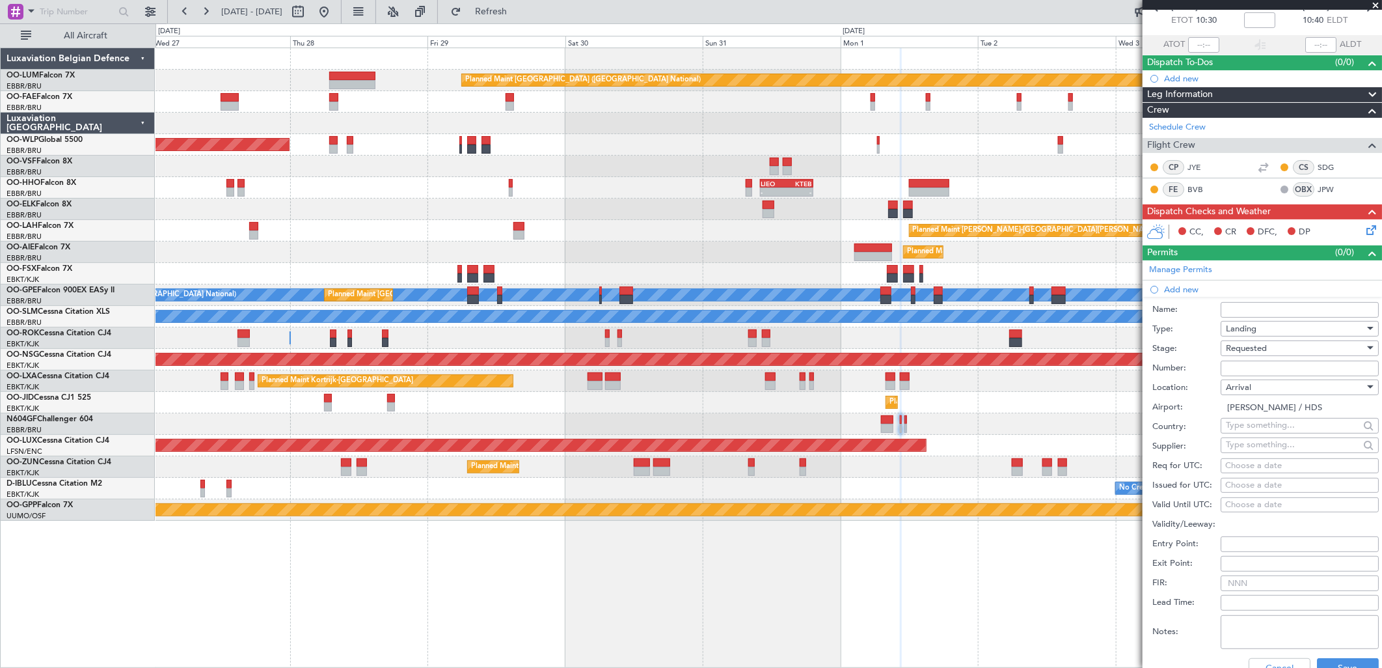
scroll to position [217, 0]
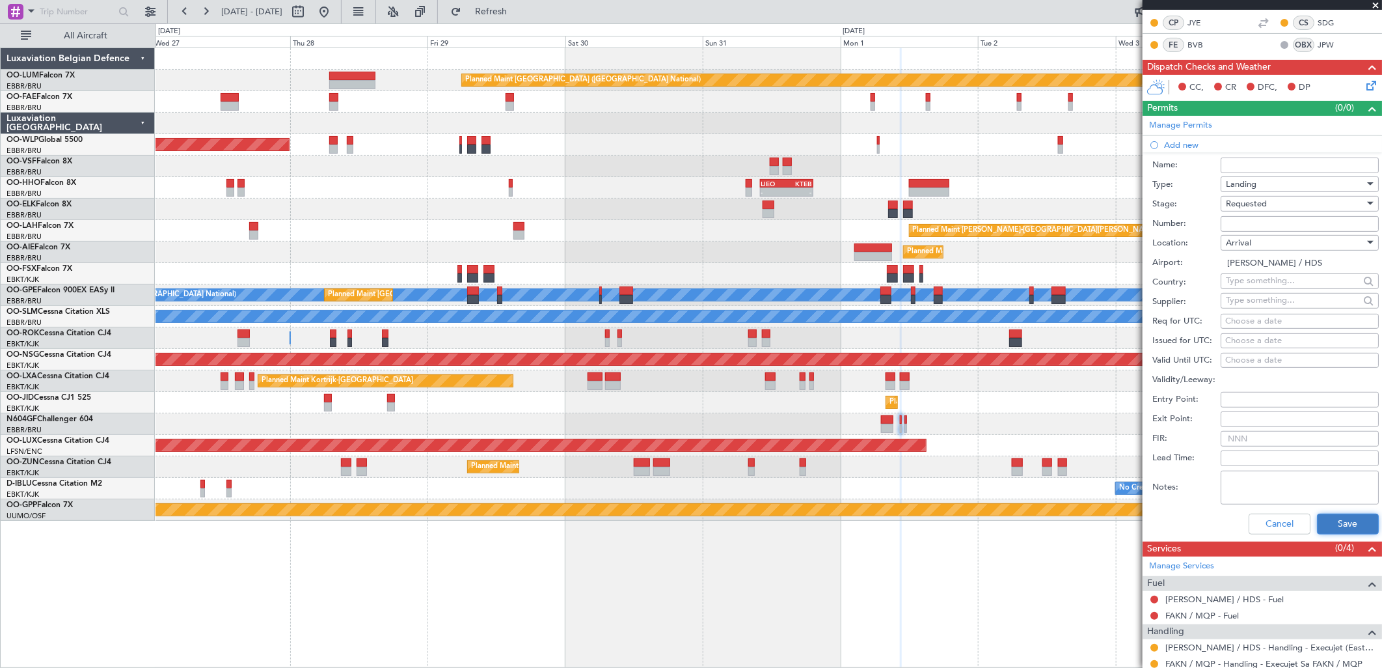
click at [1332, 522] on button "Save" at bounding box center [1348, 523] width 62 height 21
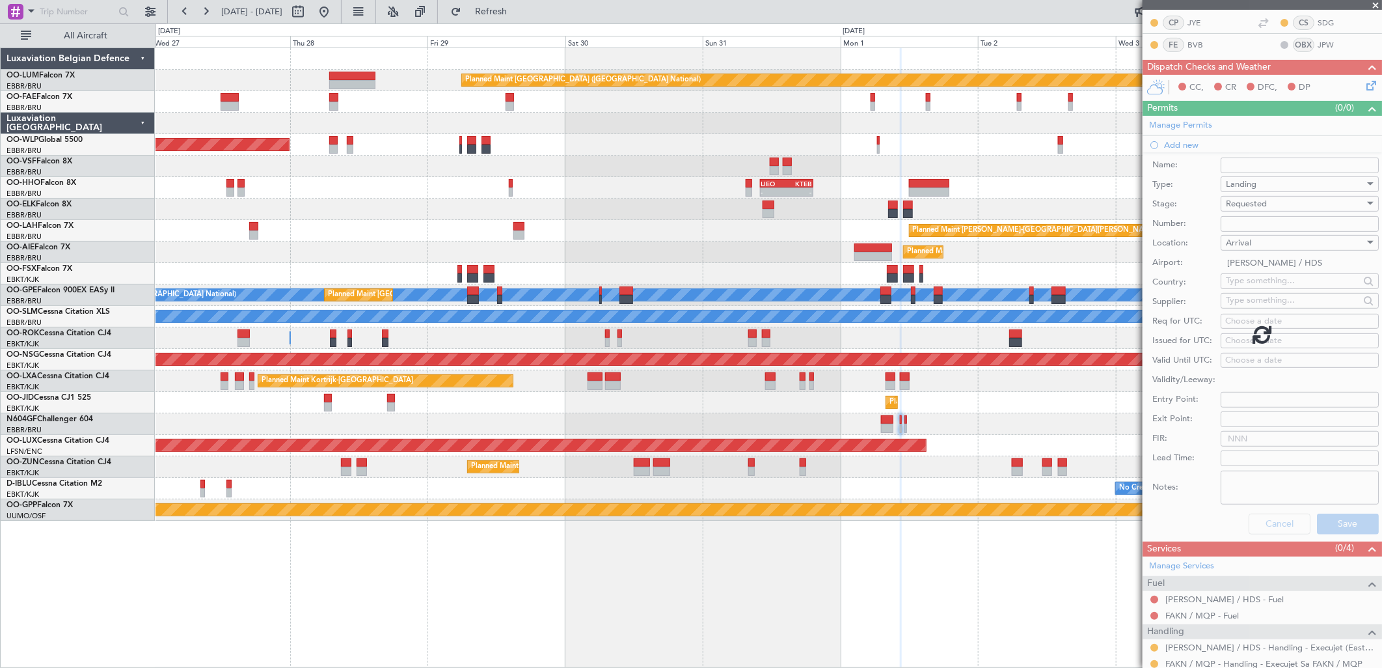
scroll to position [0, 0]
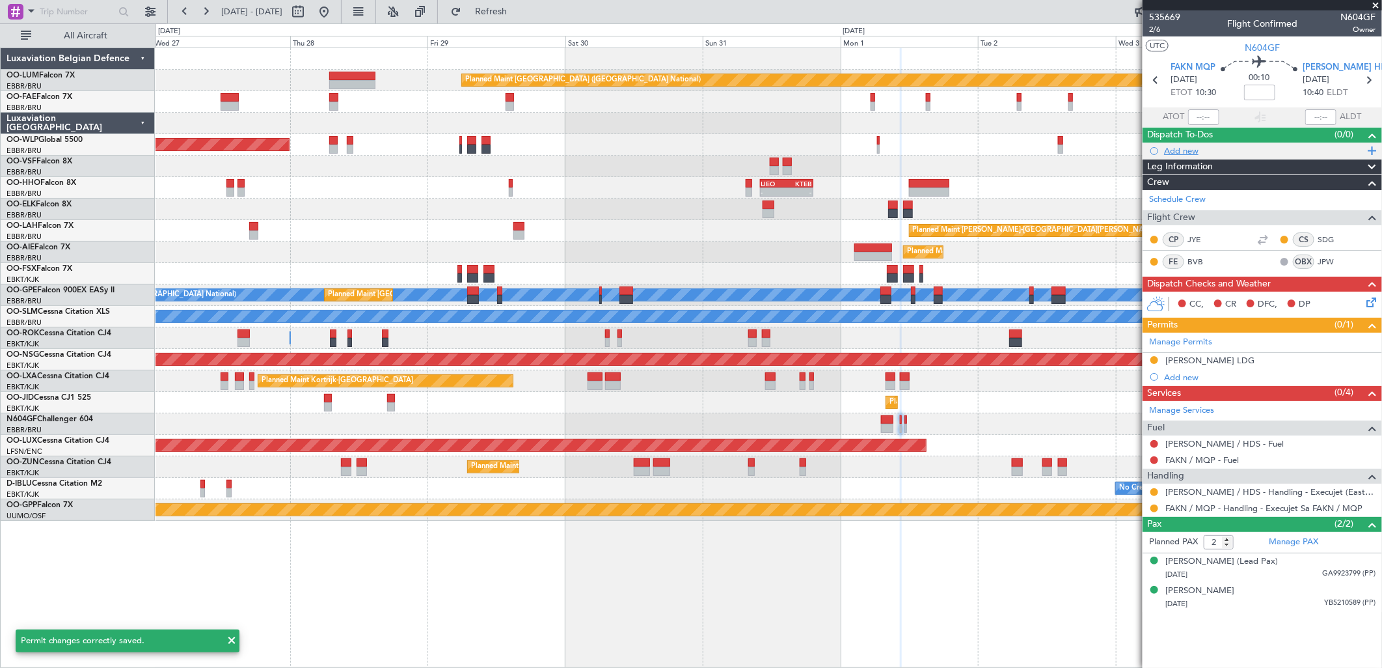
click at [1172, 157] on div "Add new" at bounding box center [1262, 150] width 239 height 16
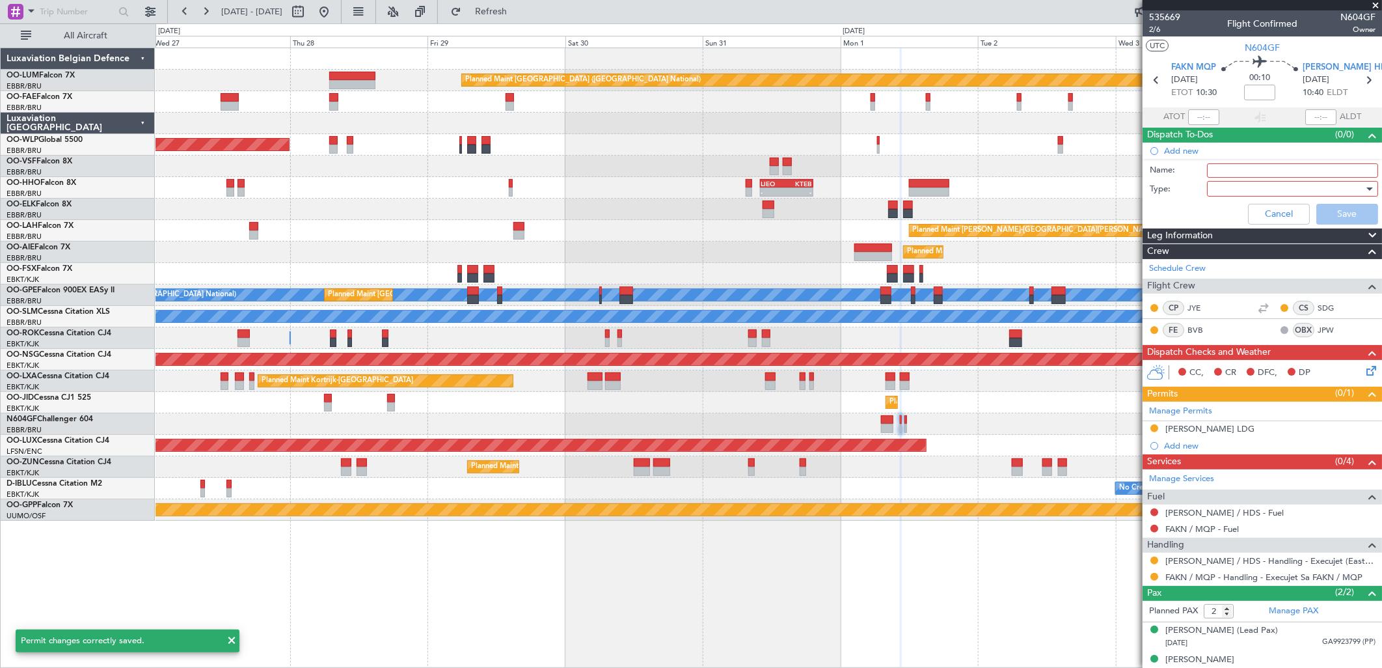
click at [1232, 167] on input "Name:" at bounding box center [1292, 170] width 171 height 14
type input "[PERSON_NAME] permit needed"
click at [1219, 196] on div at bounding box center [1288, 189] width 152 height 20
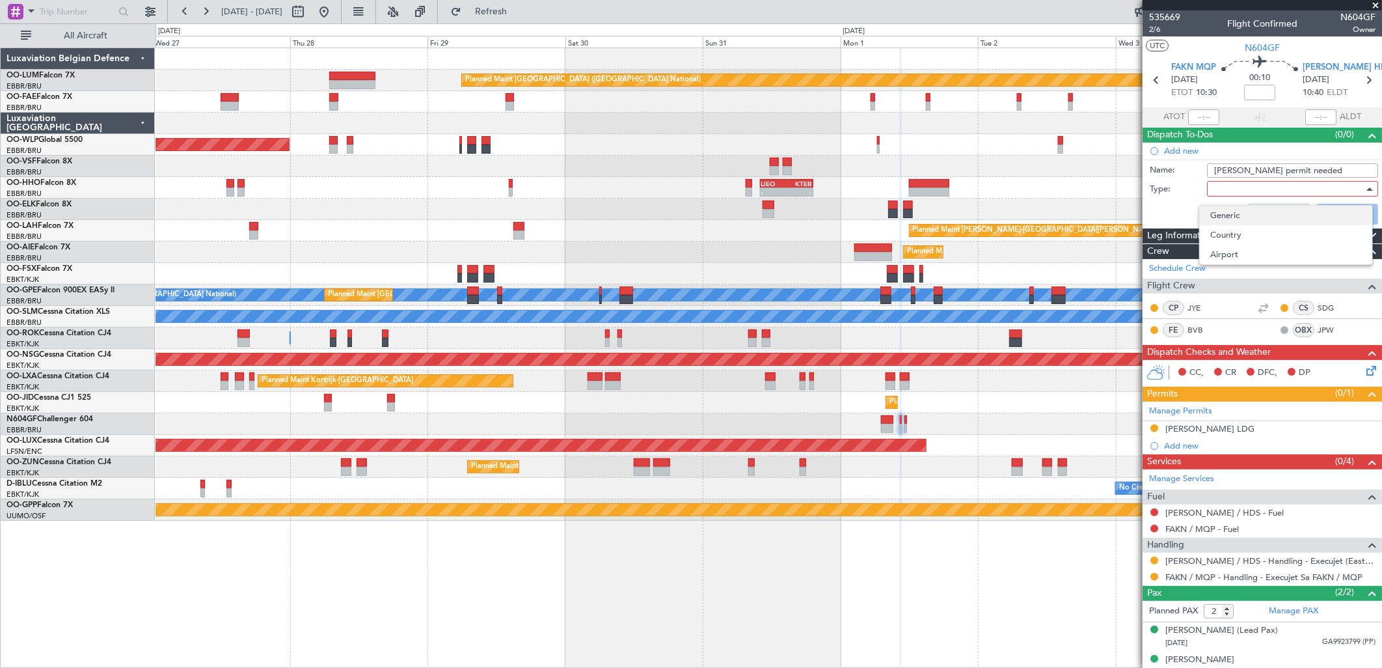
click at [1226, 206] on span "Generic" at bounding box center [1286, 216] width 152 height 20
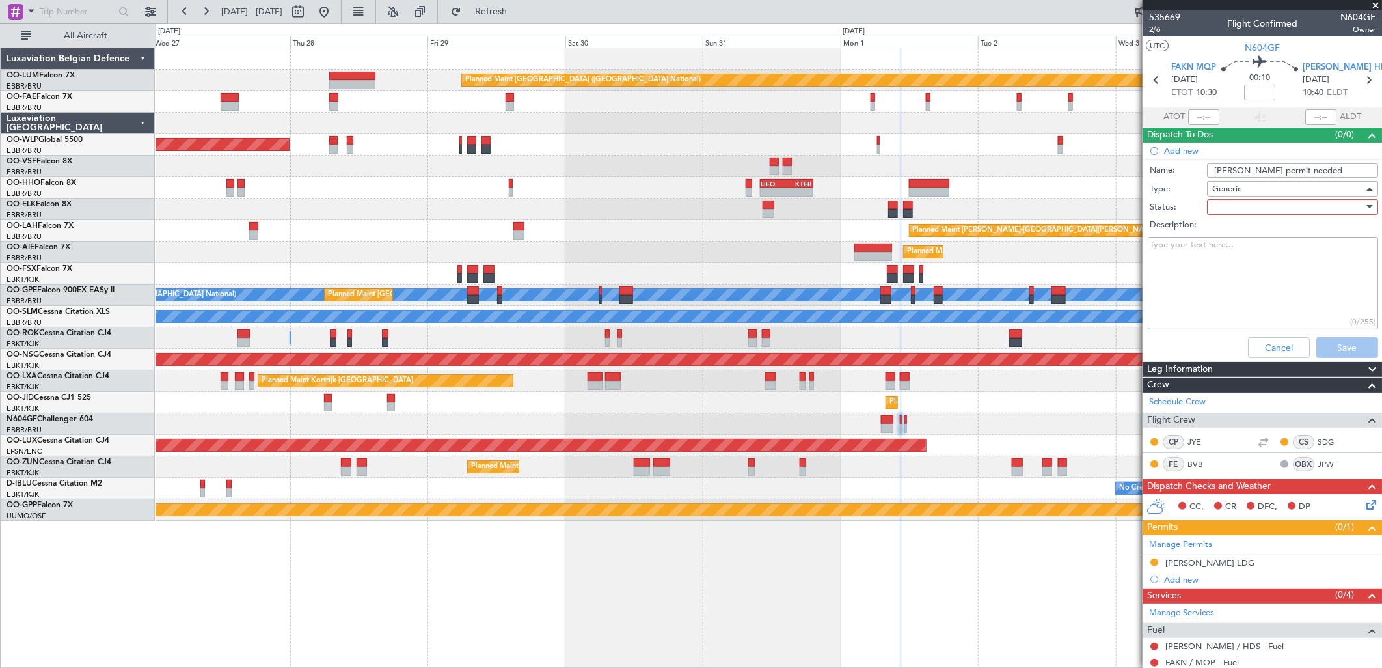
click at [1226, 206] on div at bounding box center [1288, 207] width 152 height 20
click at [1226, 254] on span "In Progress" at bounding box center [1286, 253] width 152 height 20
click at [1215, 254] on textarea "Description:" at bounding box center [1263, 283] width 230 height 93
type textarea "[PERSON_NAME] is a military airport, landing permit is needed"
click at [1338, 345] on button "Save" at bounding box center [1347, 347] width 62 height 21
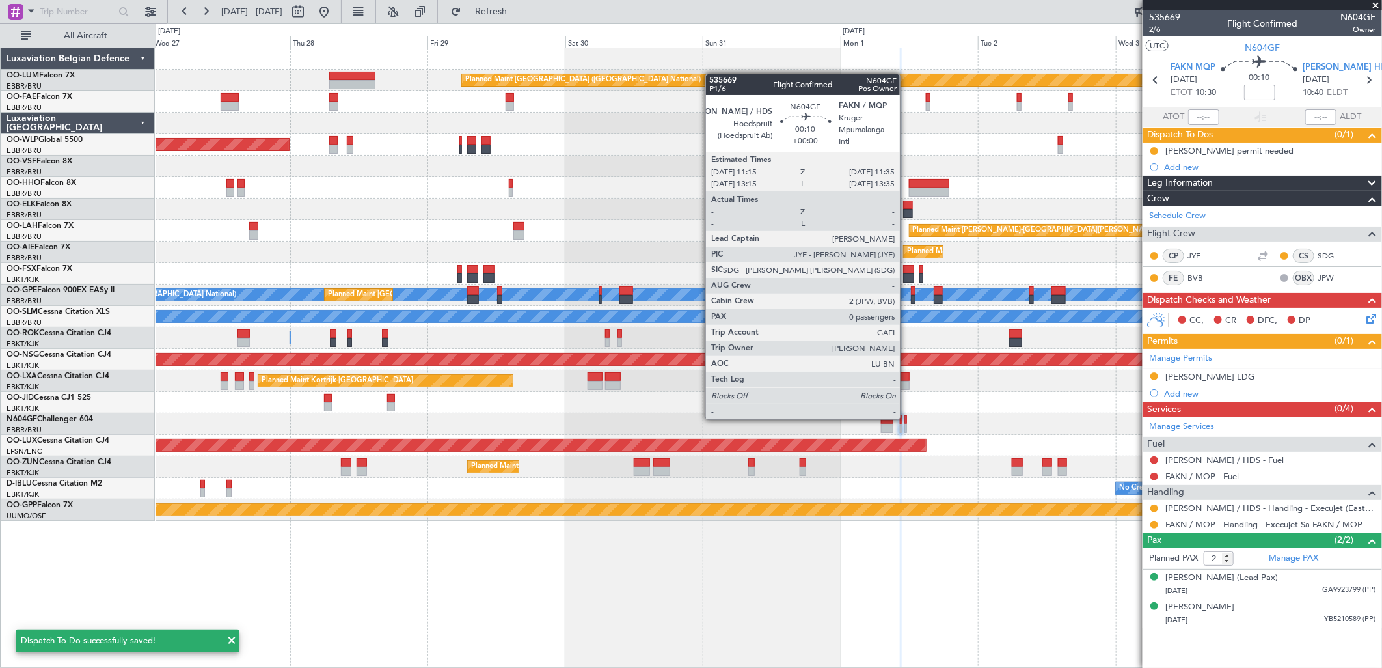
click at [906, 418] on div at bounding box center [905, 419] width 2 height 9
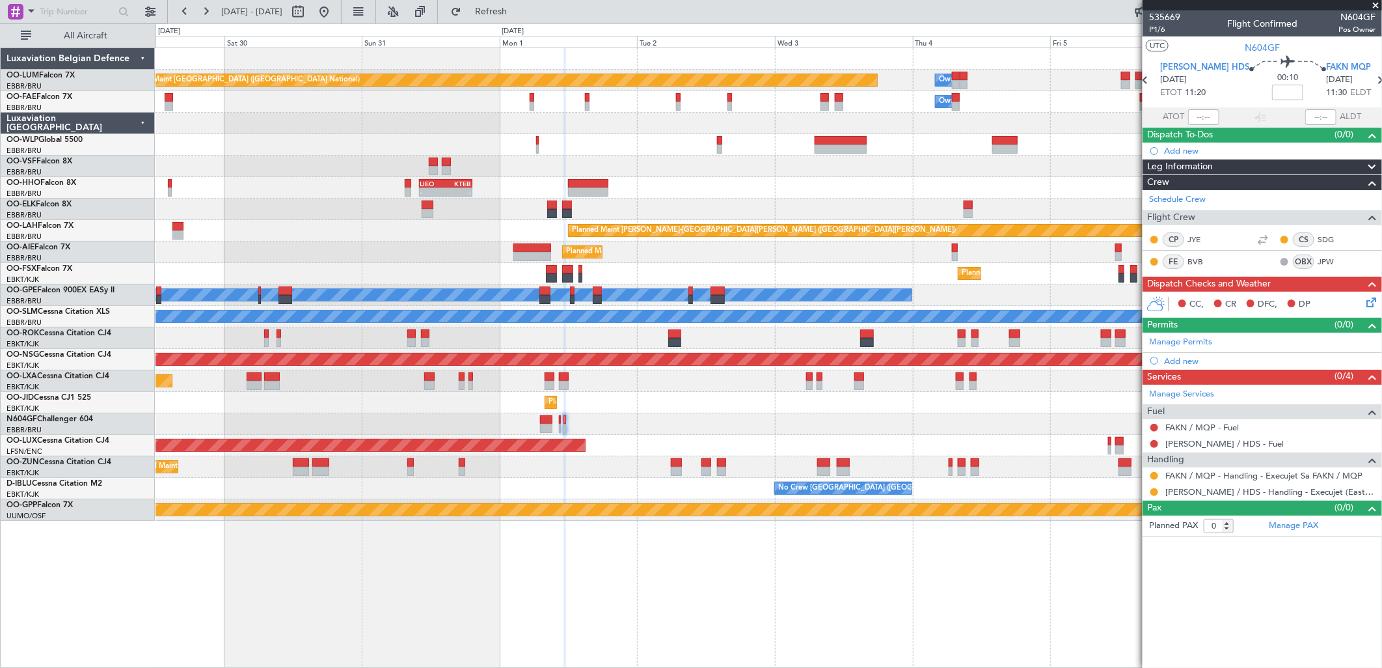
click at [590, 418] on div at bounding box center [769, 423] width 1226 height 21
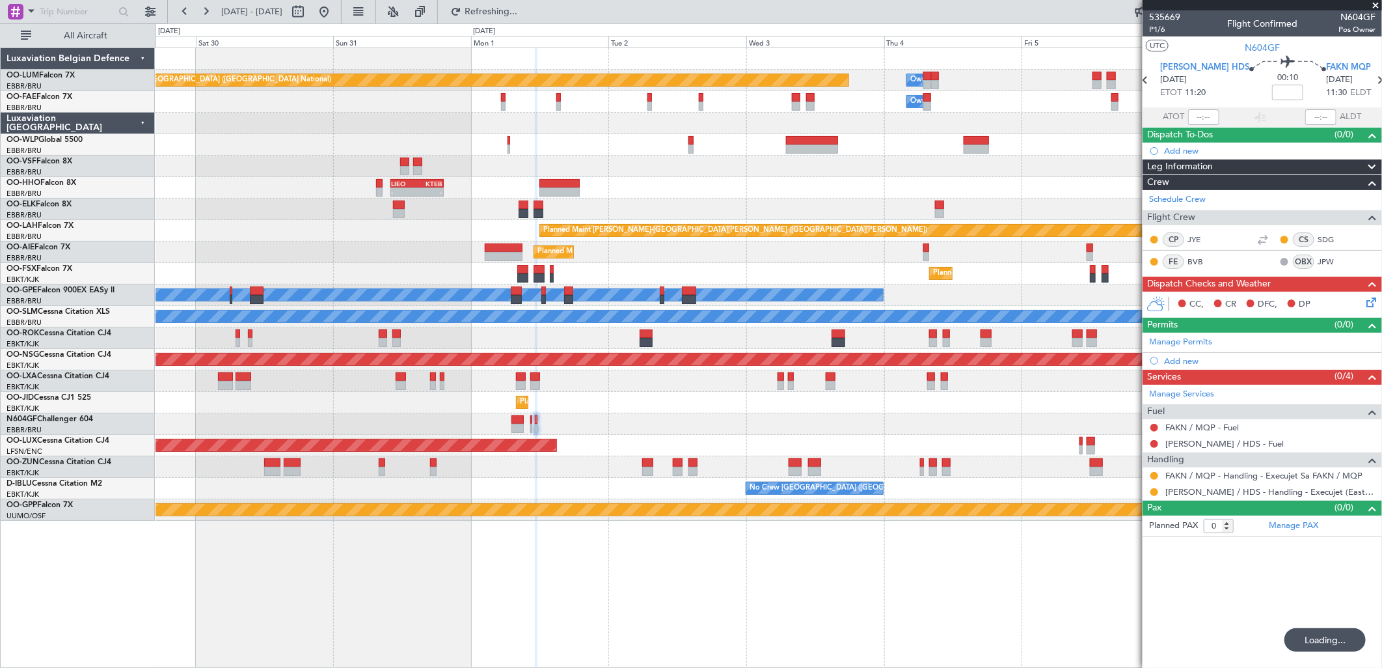
click at [645, 415] on div at bounding box center [769, 423] width 1226 height 21
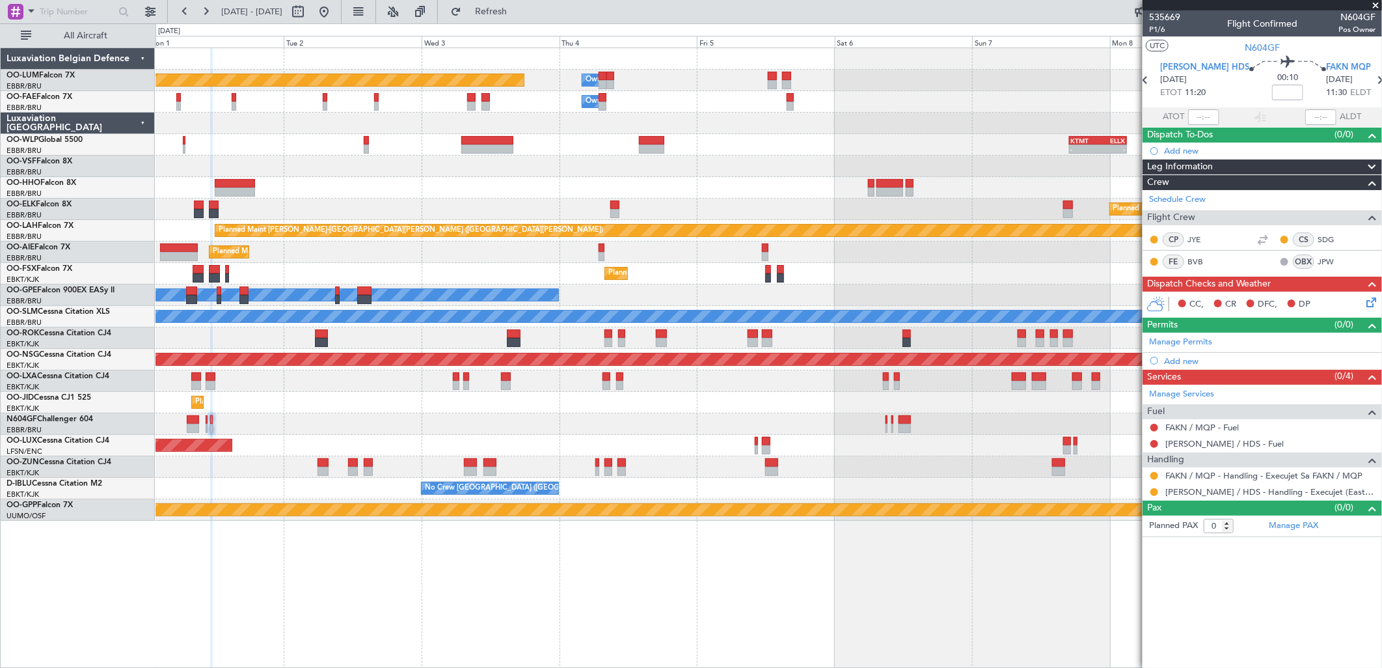
click at [889, 424] on div at bounding box center [769, 423] width 1226 height 21
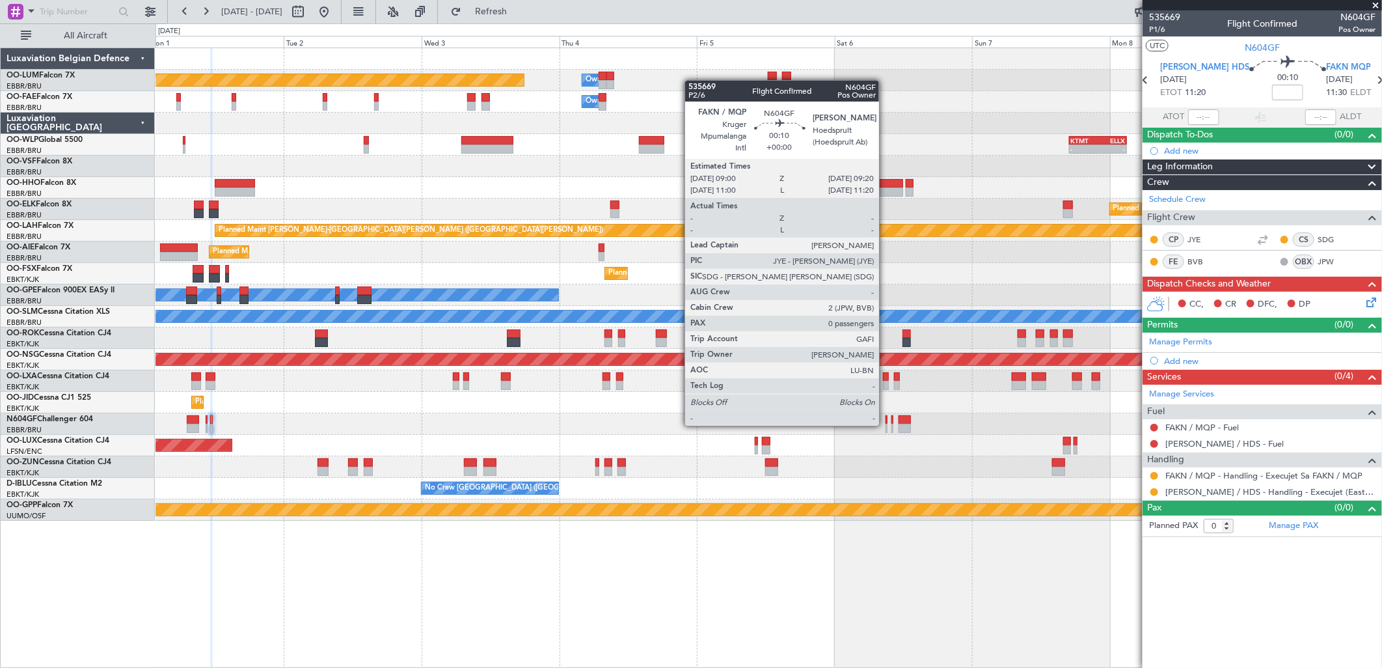
click at [886, 424] on div at bounding box center [887, 428] width 2 height 9
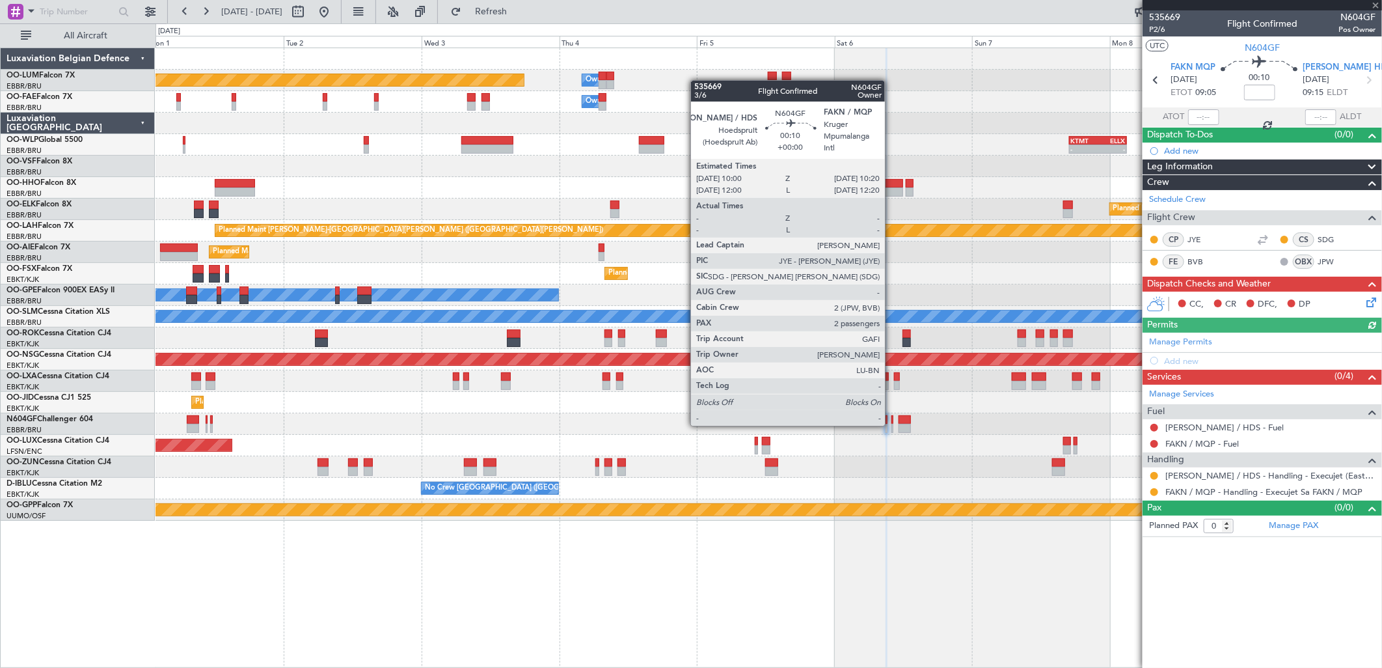
click at [891, 424] on div at bounding box center [892, 428] width 2 height 9
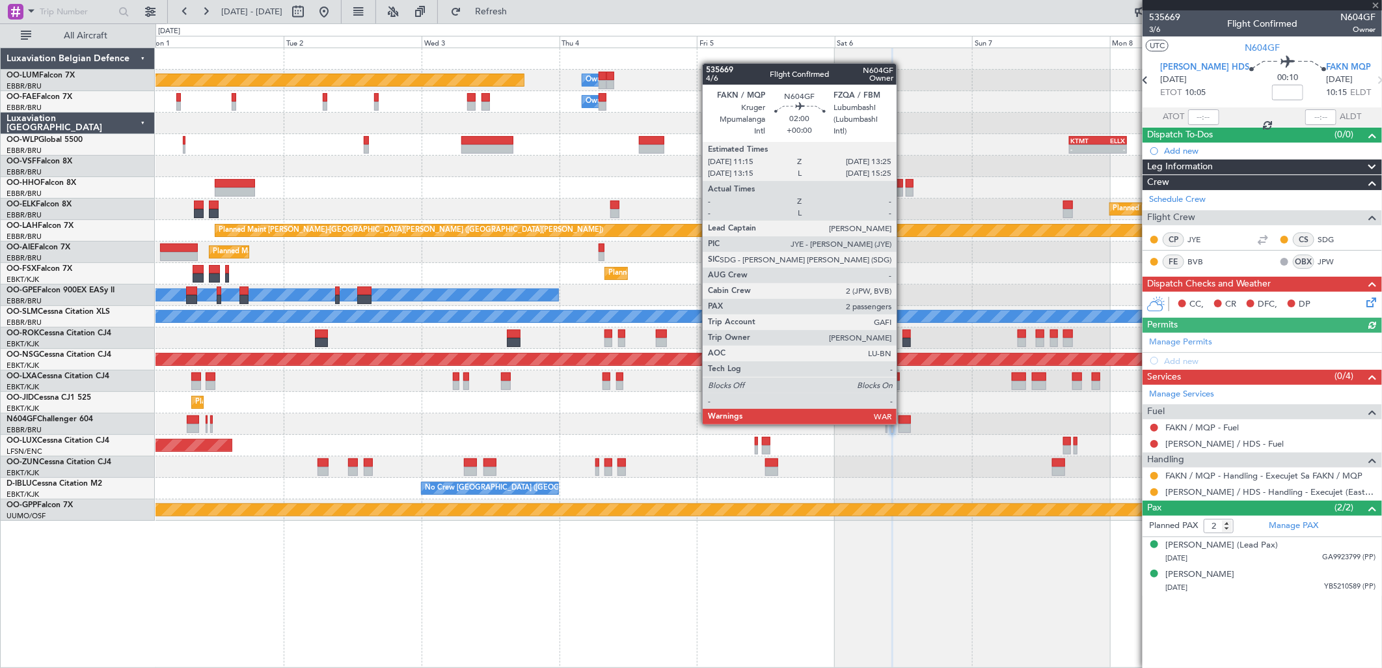
click at [903, 424] on div at bounding box center [905, 428] width 13 height 9
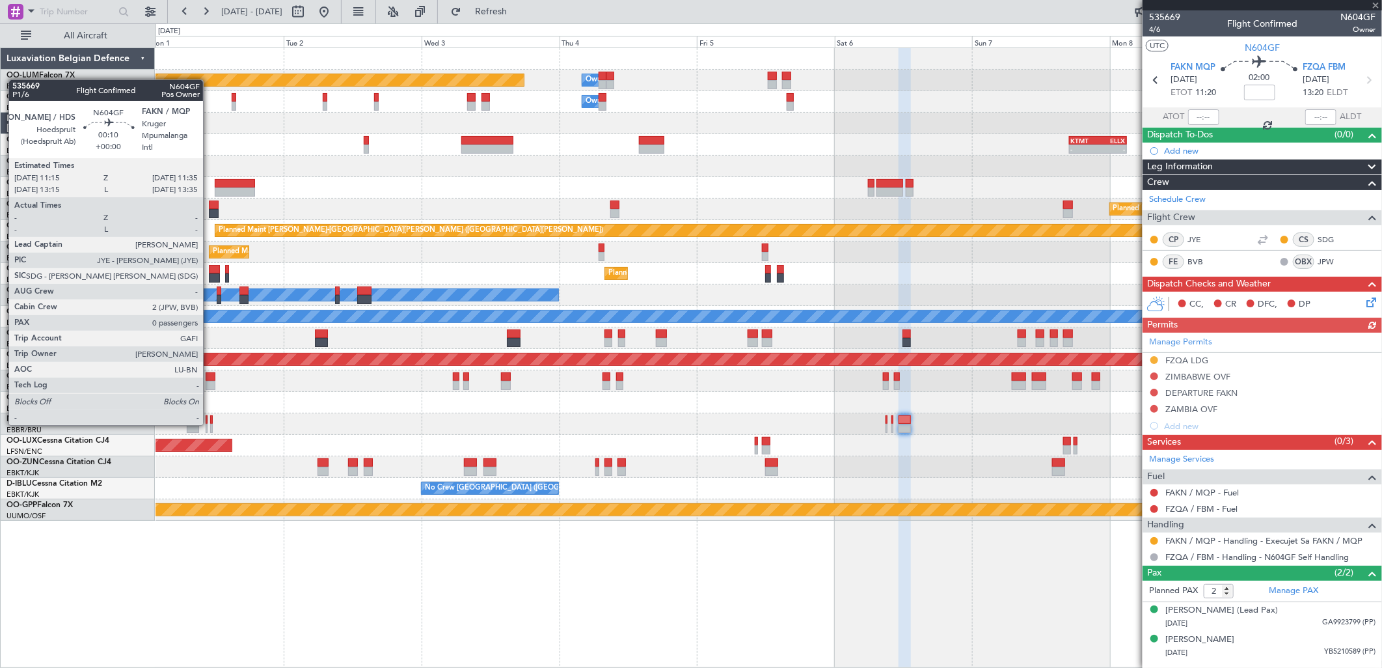
click at [210, 424] on div at bounding box center [211, 428] width 2 height 9
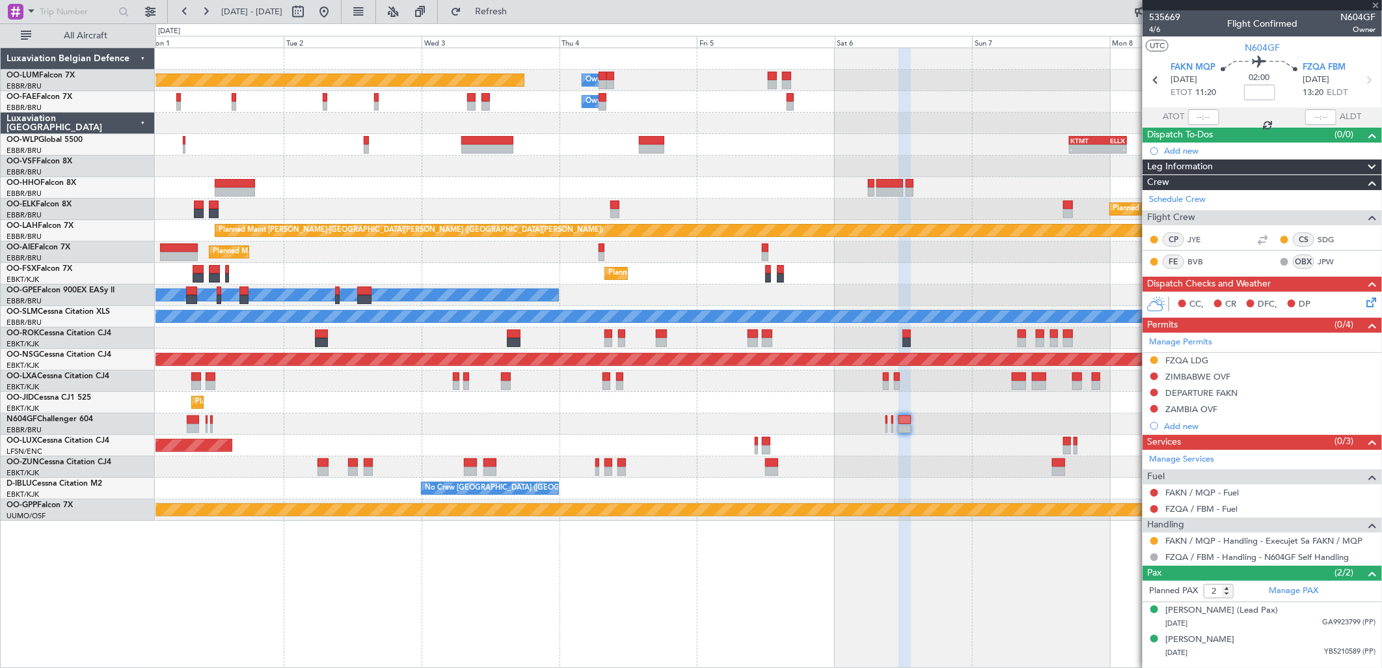
type input "0"
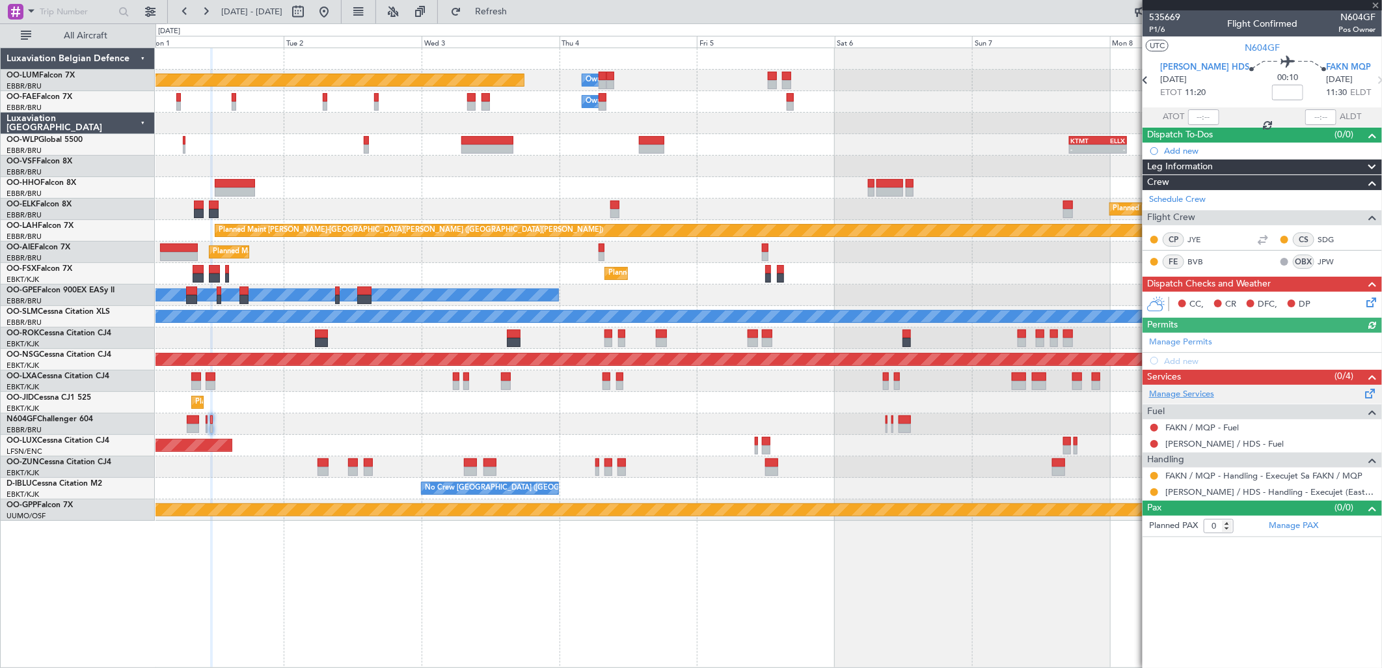
click at [1202, 388] on link "Manage Services" at bounding box center [1181, 394] width 65 height 13
click at [1196, 365] on div "Add new" at bounding box center [1264, 360] width 200 height 11
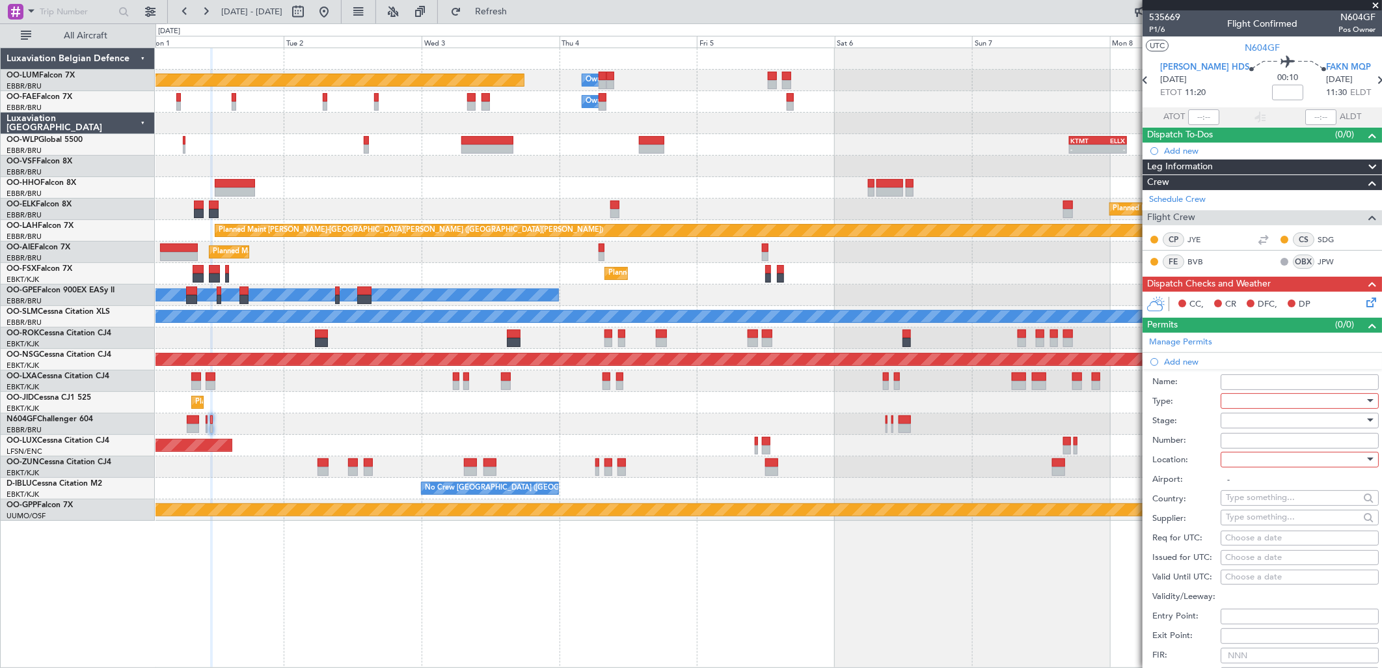
click at [1250, 398] on div at bounding box center [1295, 401] width 139 height 20
click at [1250, 440] on span "Departure" at bounding box center [1294, 439] width 135 height 20
click at [1264, 420] on div at bounding box center [1295, 421] width 139 height 20
click at [1251, 496] on span "Requested" at bounding box center [1294, 506] width 135 height 20
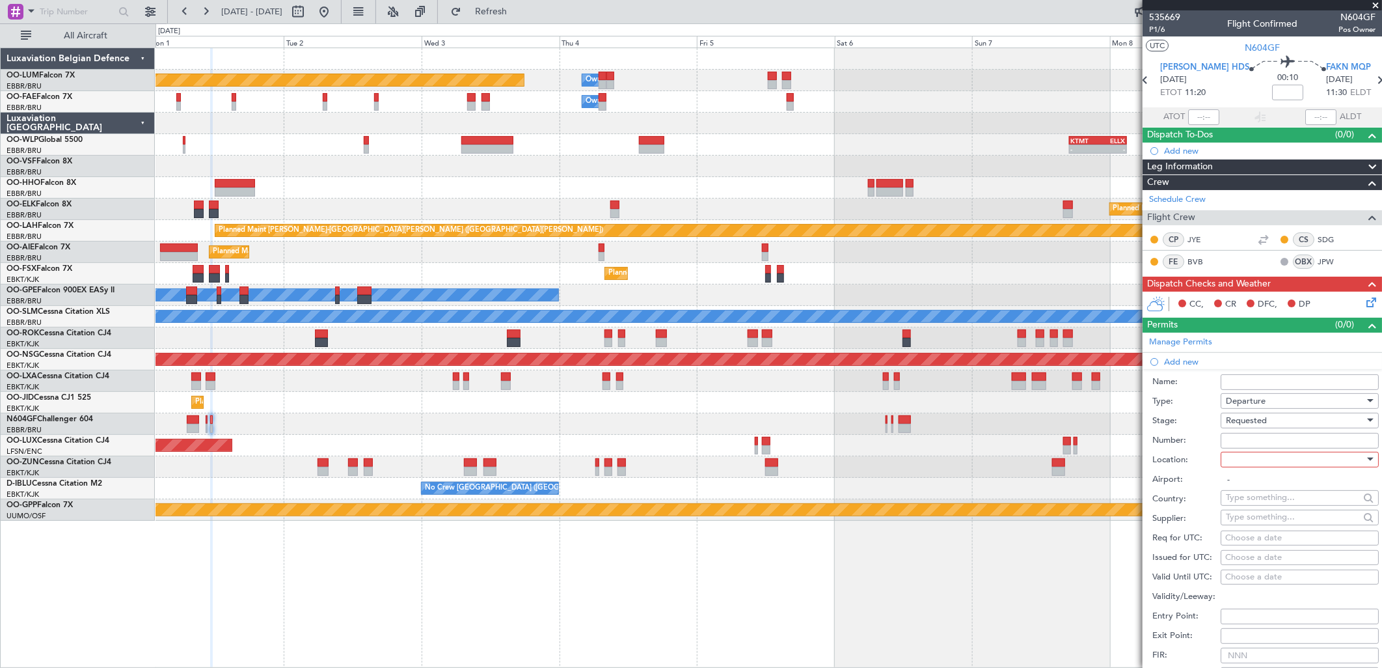
click at [1241, 452] on div at bounding box center [1295, 460] width 139 height 20
click at [1270, 488] on span "Departure" at bounding box center [1294, 486] width 135 height 20
type input "[PERSON_NAME] / HDS"
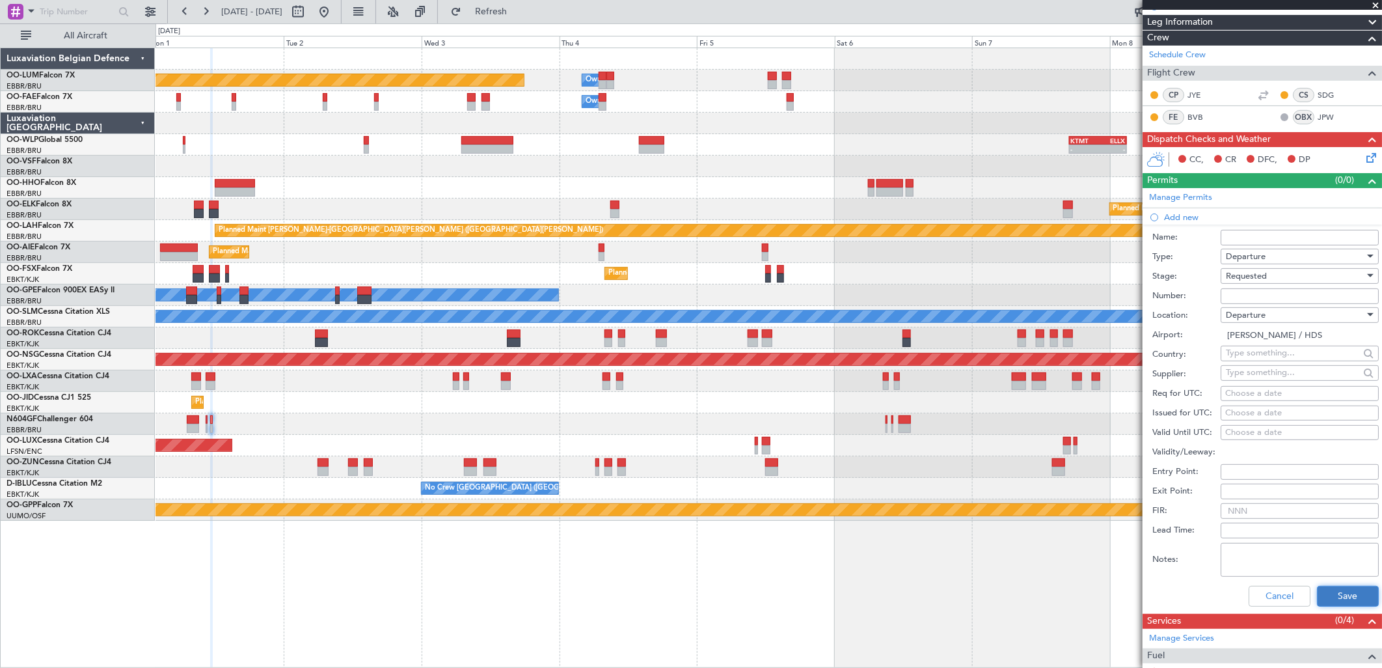
click at [1337, 589] on button "Save" at bounding box center [1348, 596] width 62 height 21
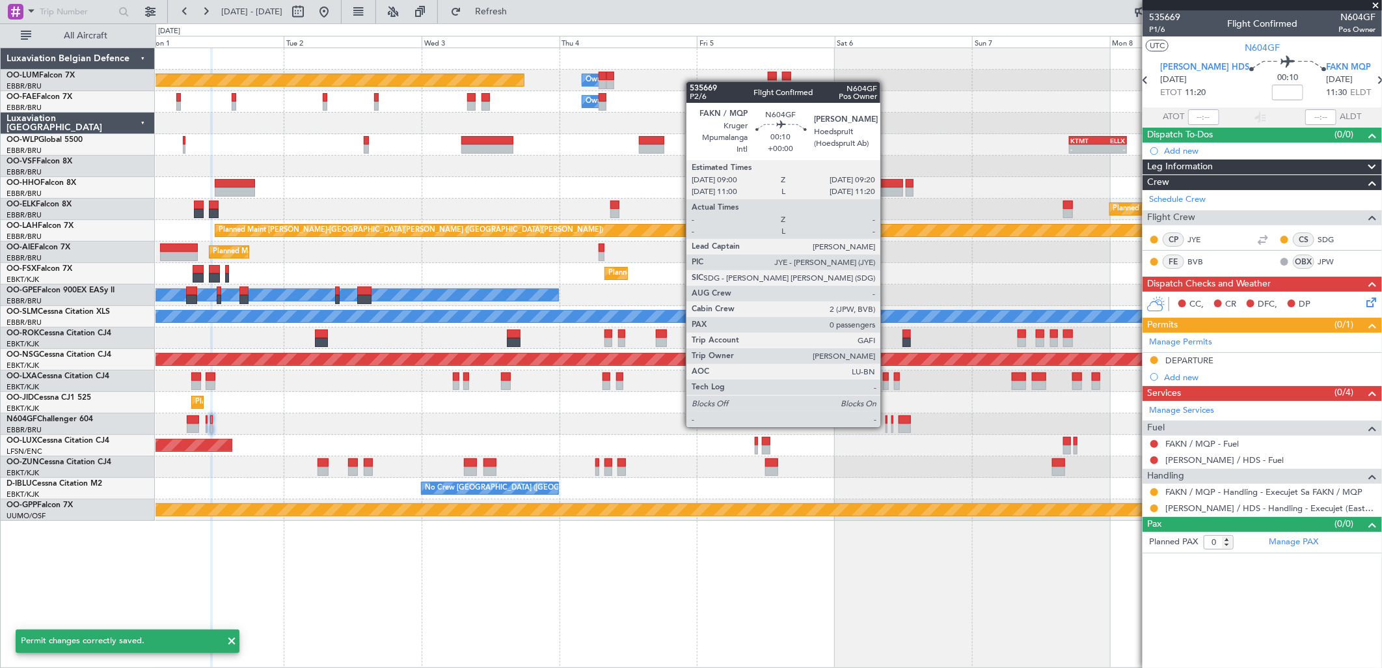
scroll to position [0, 0]
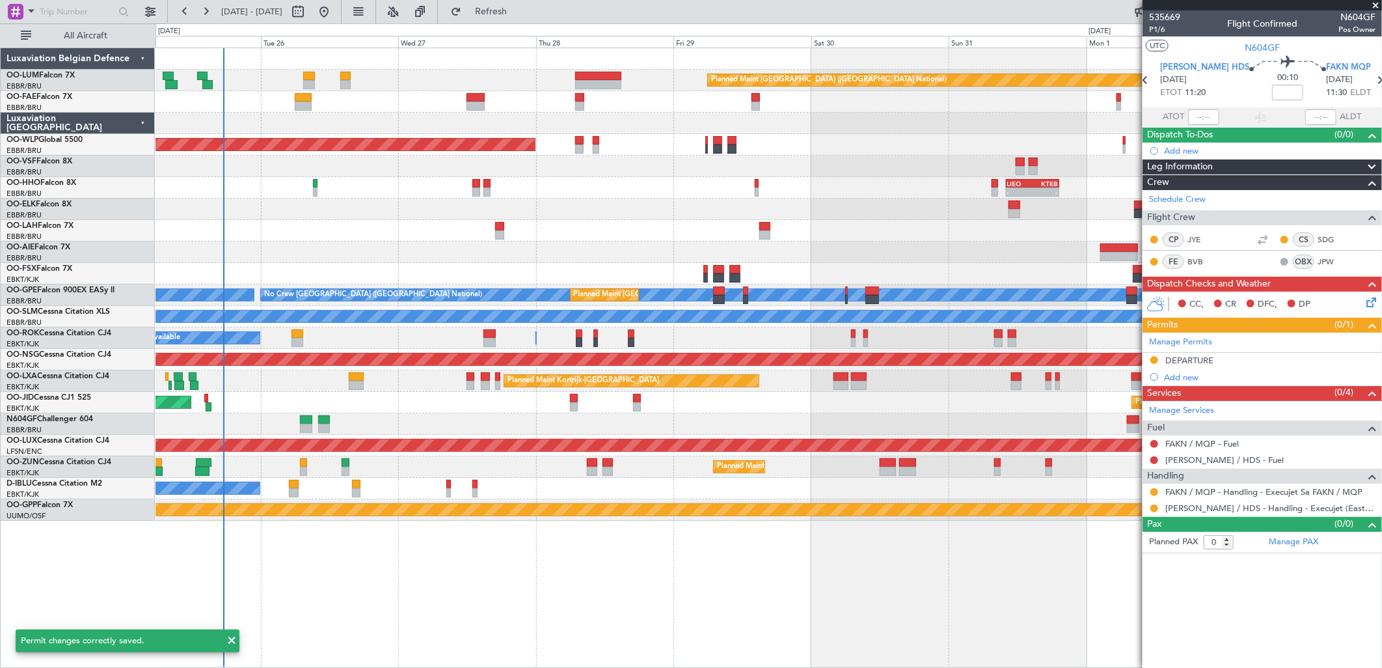
click at [805, 369] on div "Planned Maint [GEOGRAPHIC_DATA] ([GEOGRAPHIC_DATA])" at bounding box center [769, 359] width 1226 height 21
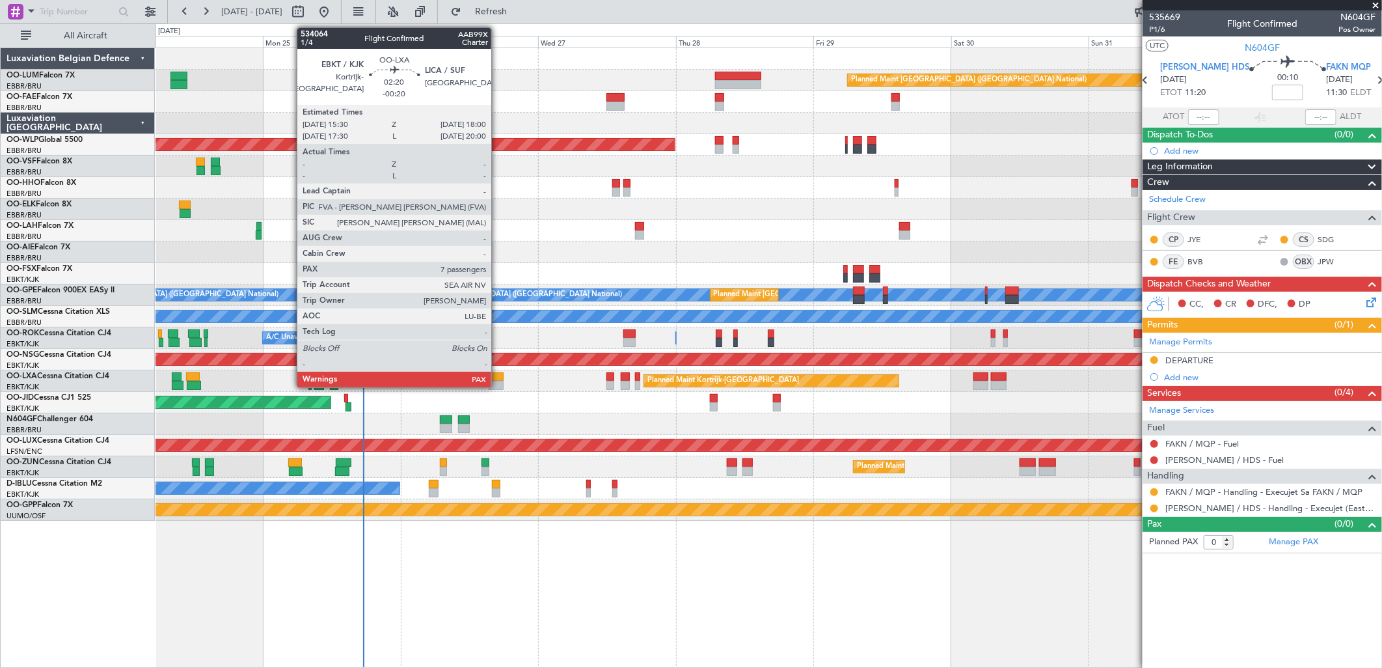
click at [498, 381] on div at bounding box center [496, 385] width 15 height 9
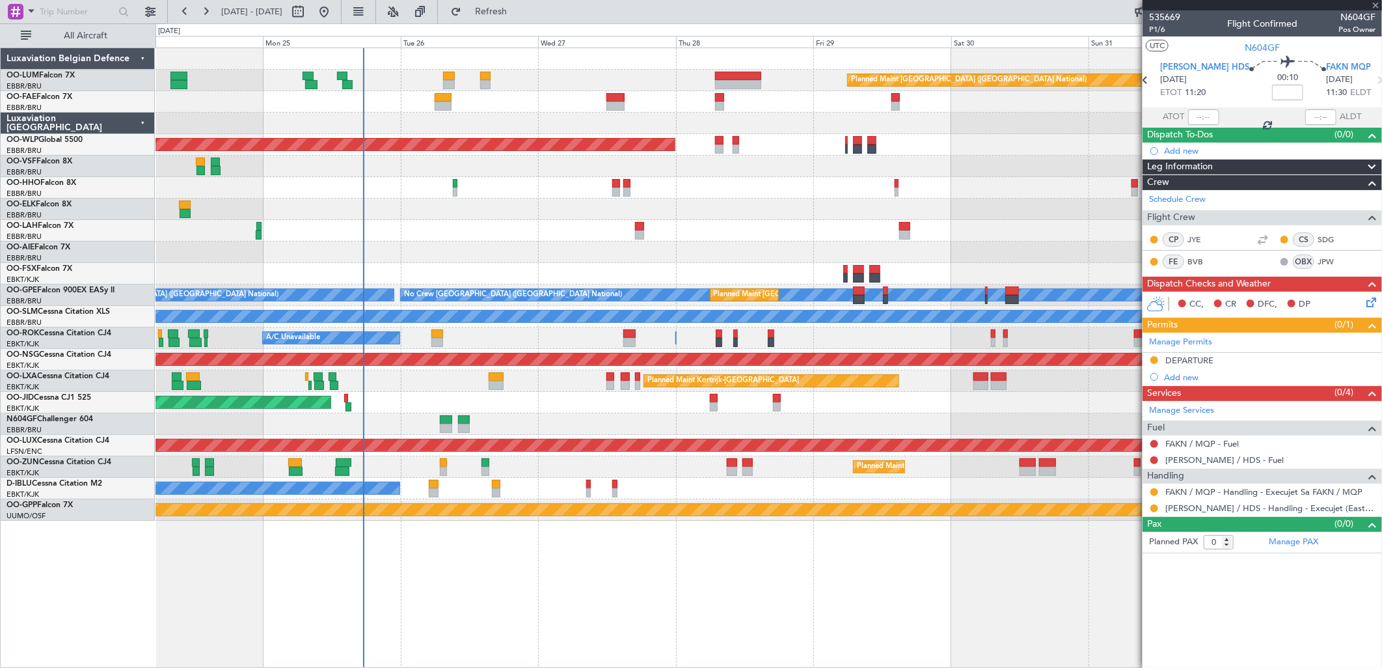
type input "-00:20"
type input "7"
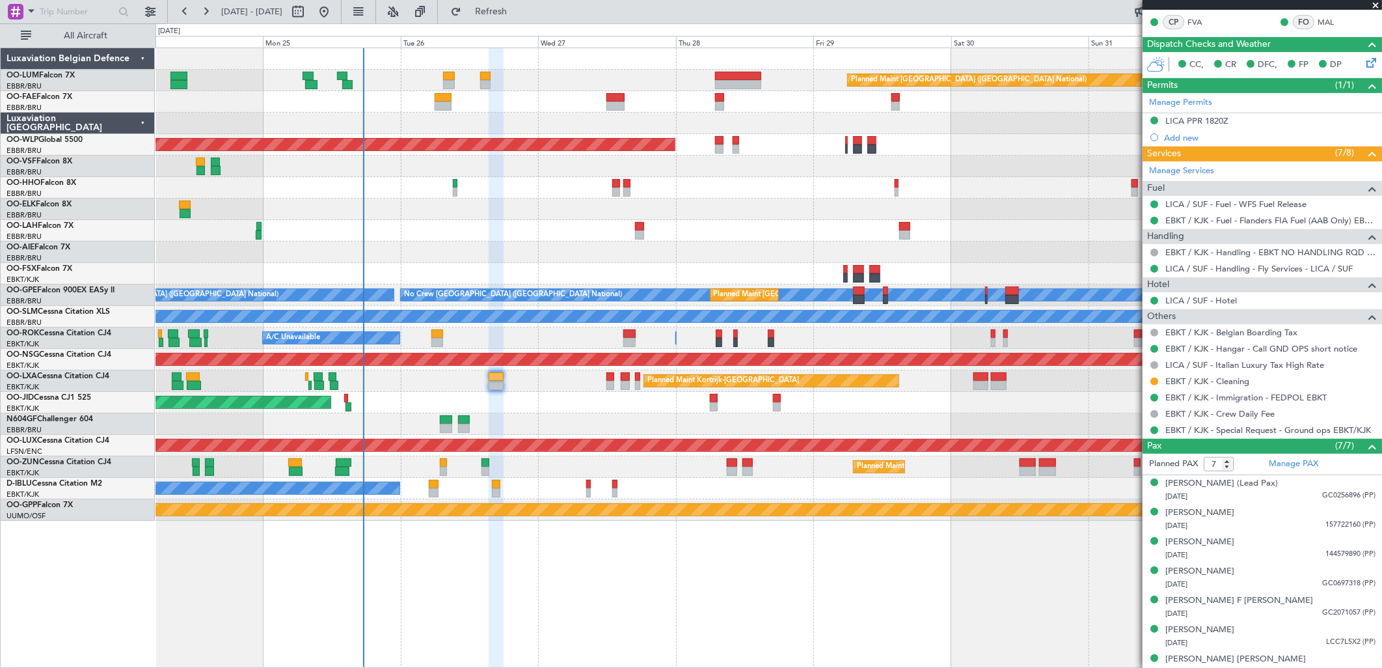
scroll to position [261, 0]
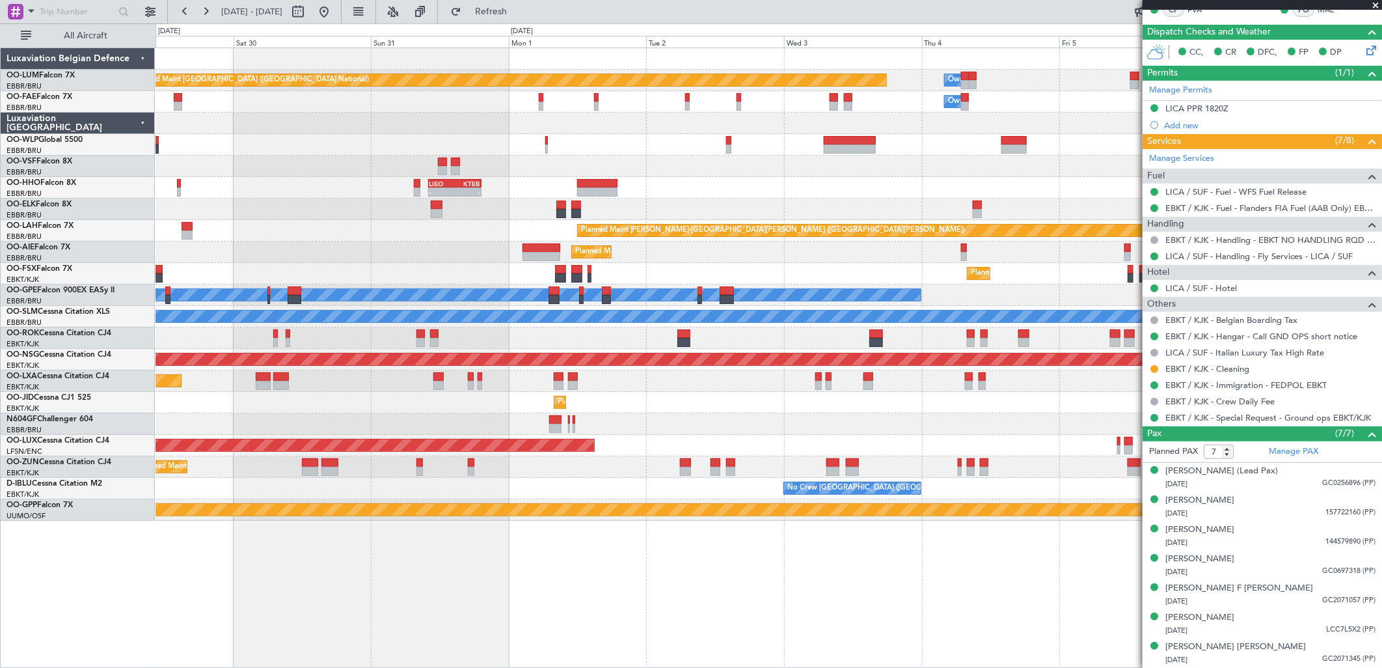
click at [632, 407] on div "Planned Maint Kortrijk-[GEOGRAPHIC_DATA]" at bounding box center [769, 402] width 1226 height 21
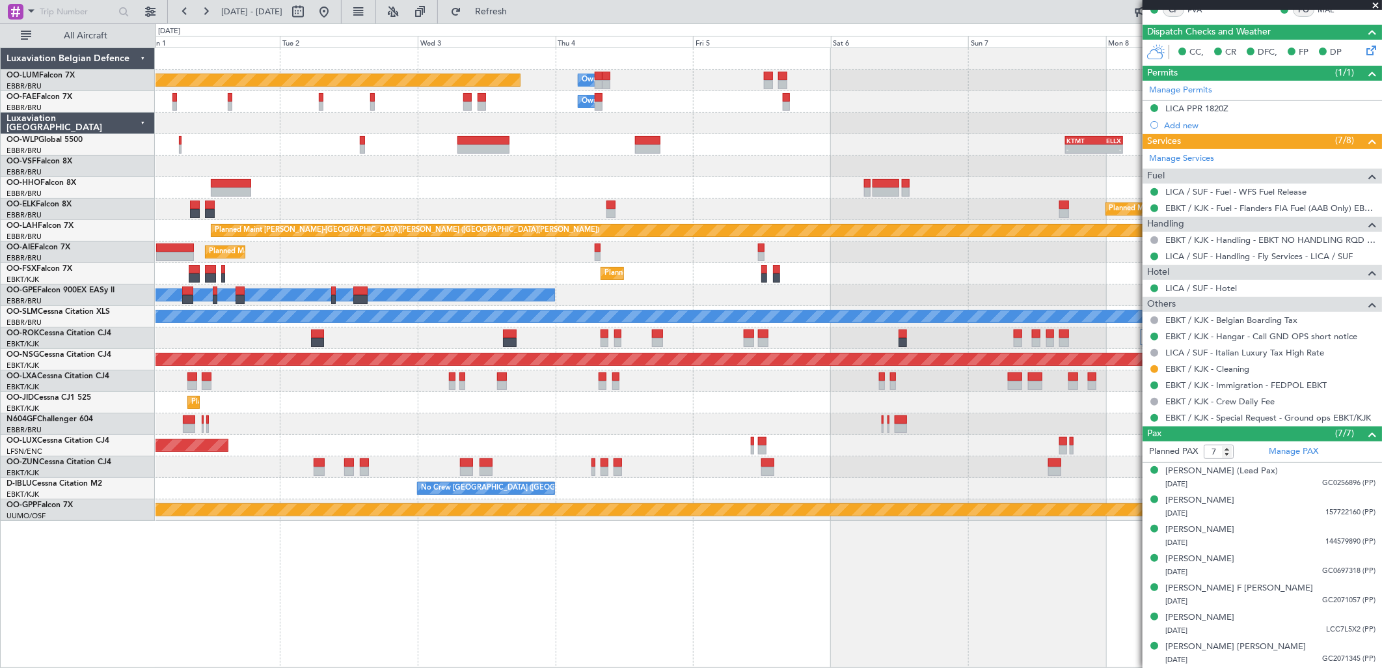
click at [606, 414] on div "Planned Maint [GEOGRAPHIC_DATA] ([GEOGRAPHIC_DATA] National) Owner [GEOGRAPHIC_…" at bounding box center [769, 284] width 1226 height 472
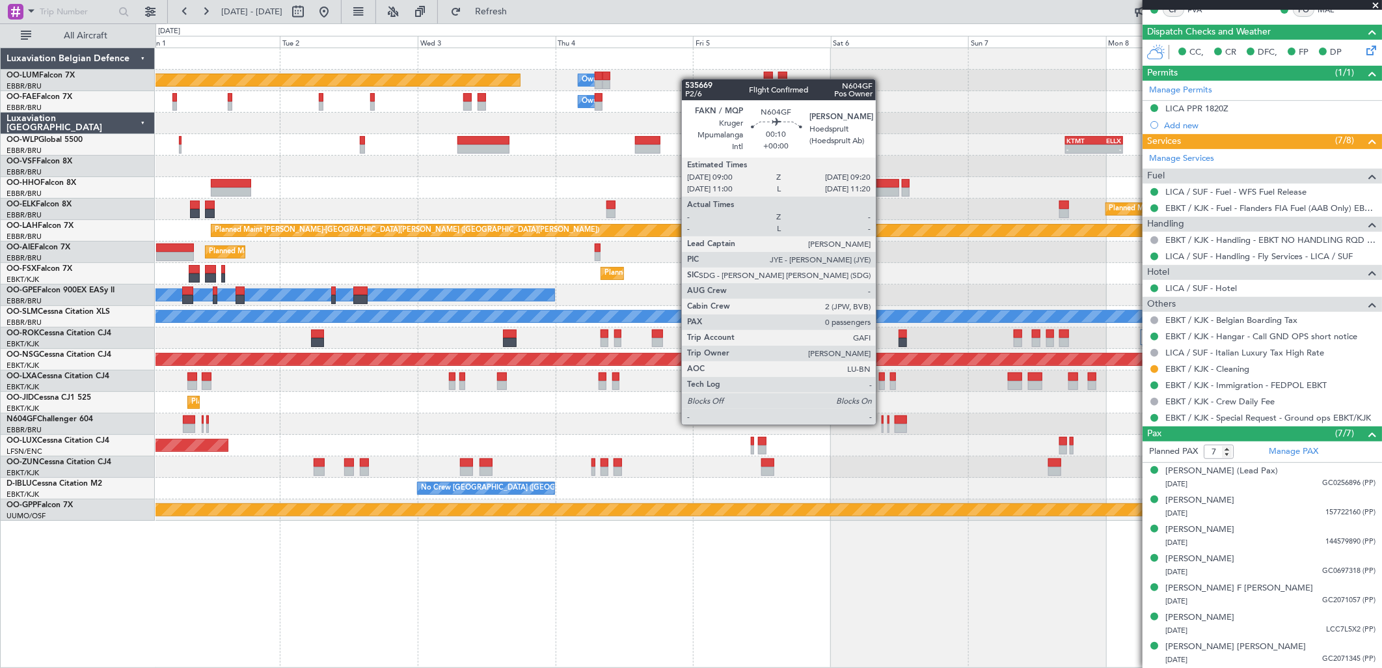
click at [882, 424] on div at bounding box center [883, 428] width 2 height 9
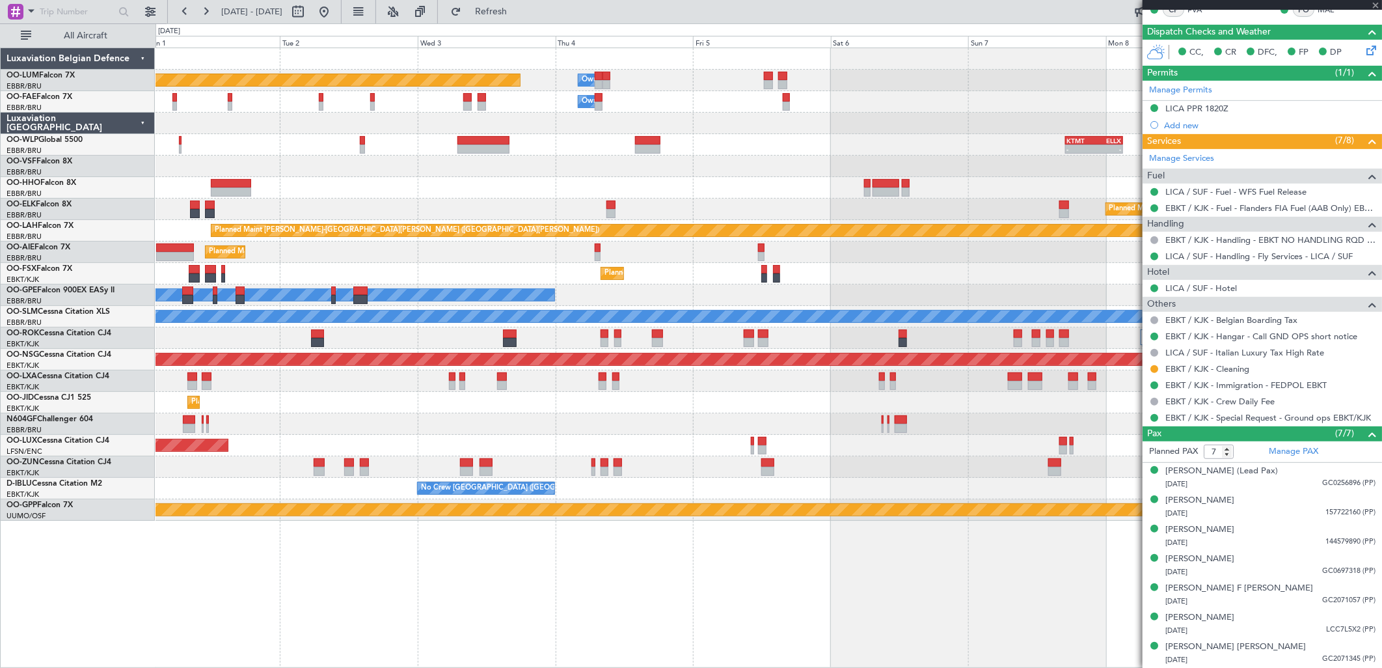
type input "0"
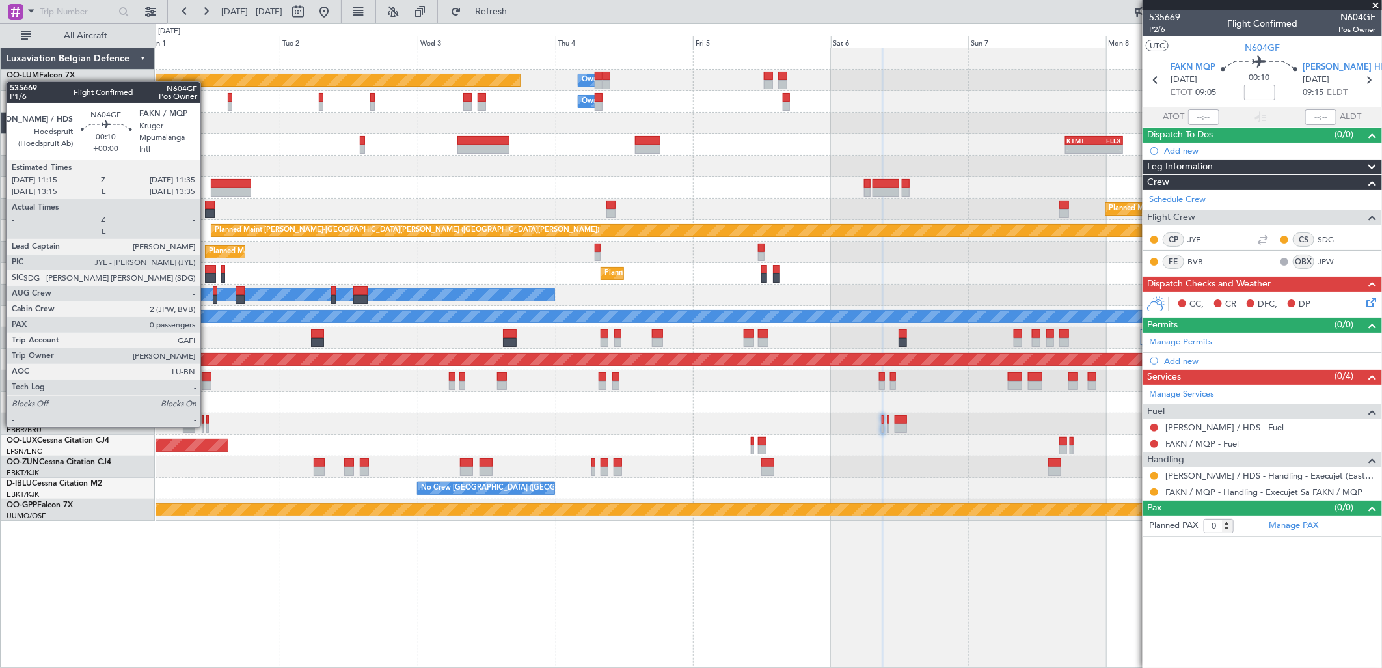
click at [207, 426] on div at bounding box center [207, 428] width 2 height 9
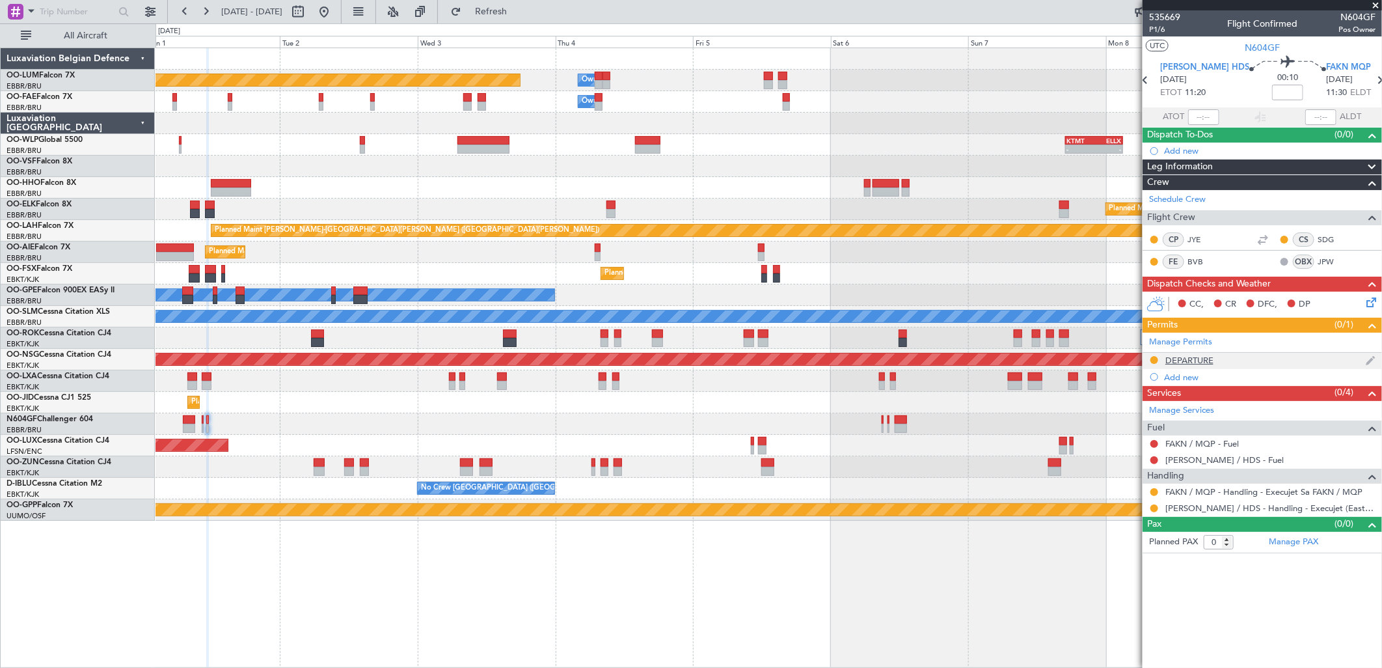
click at [1206, 360] on div "DEPARTURE" at bounding box center [1189, 360] width 48 height 11
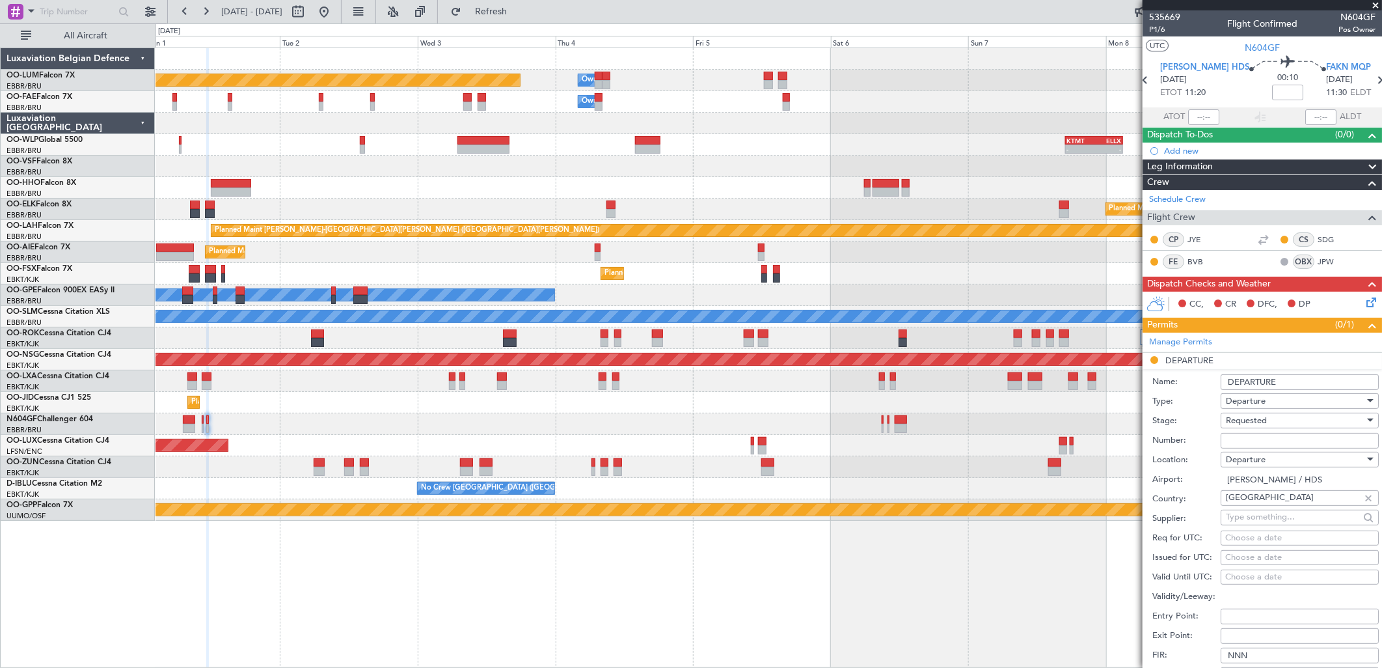
click at [1292, 386] on input "DEPARTURE" at bounding box center [1300, 382] width 158 height 16
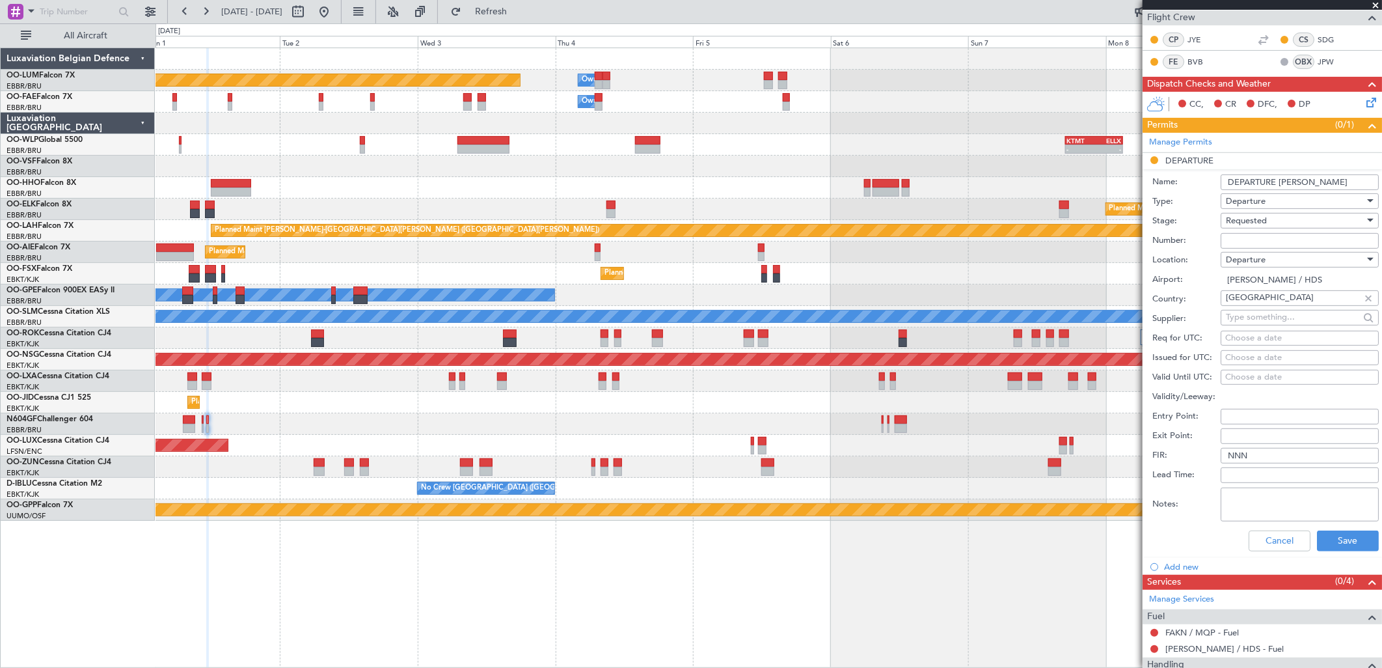
scroll to position [217, 0]
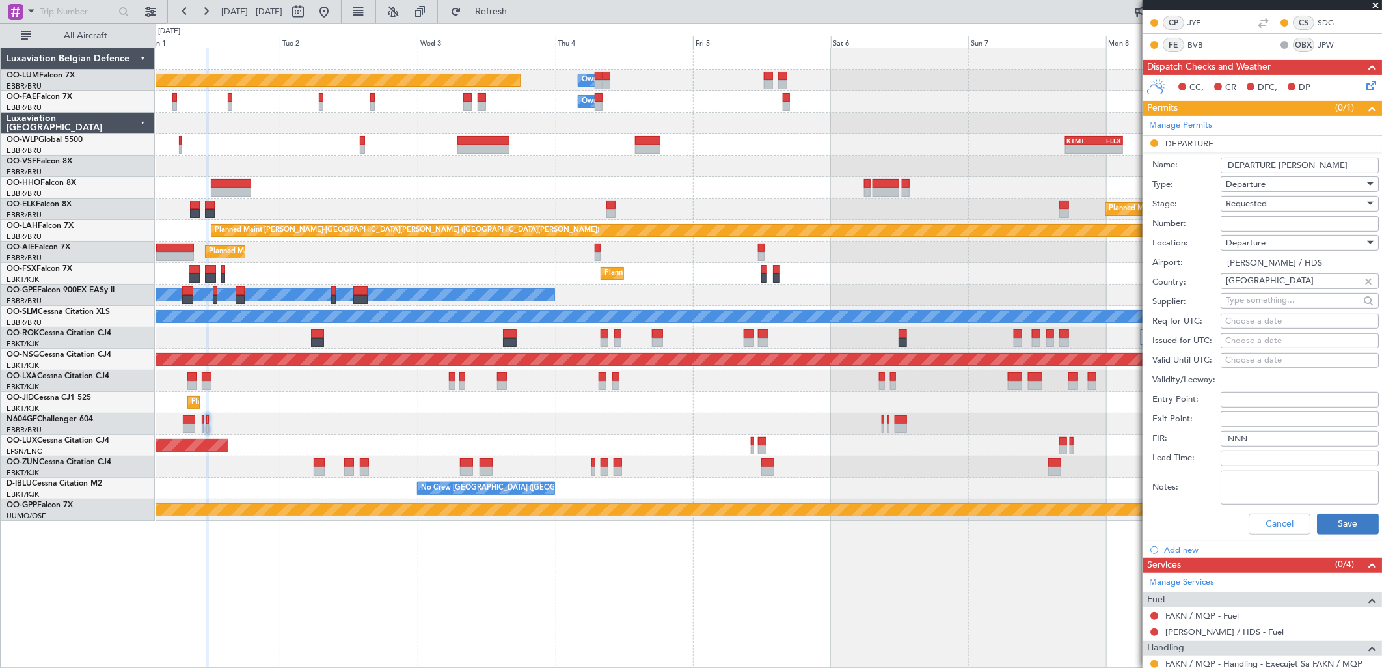
type input "DEPARTURE [PERSON_NAME]"
click at [1341, 528] on button "Save" at bounding box center [1348, 523] width 62 height 21
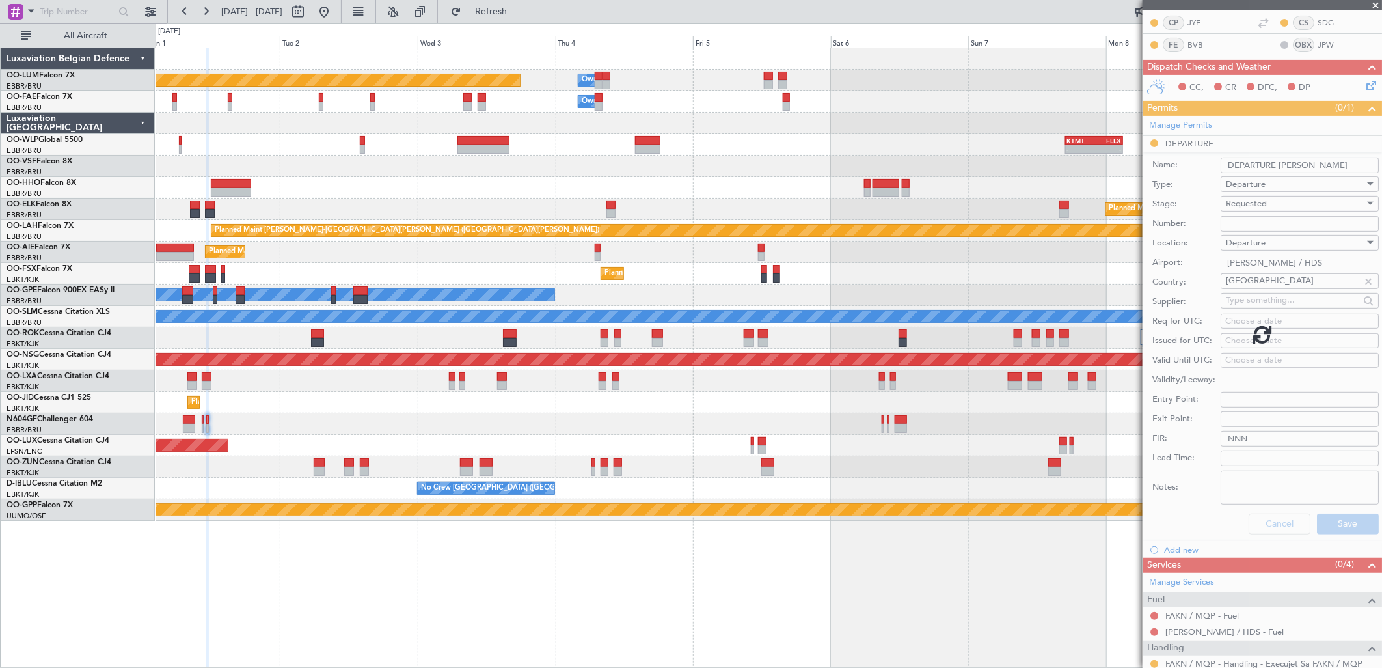
scroll to position [0, 0]
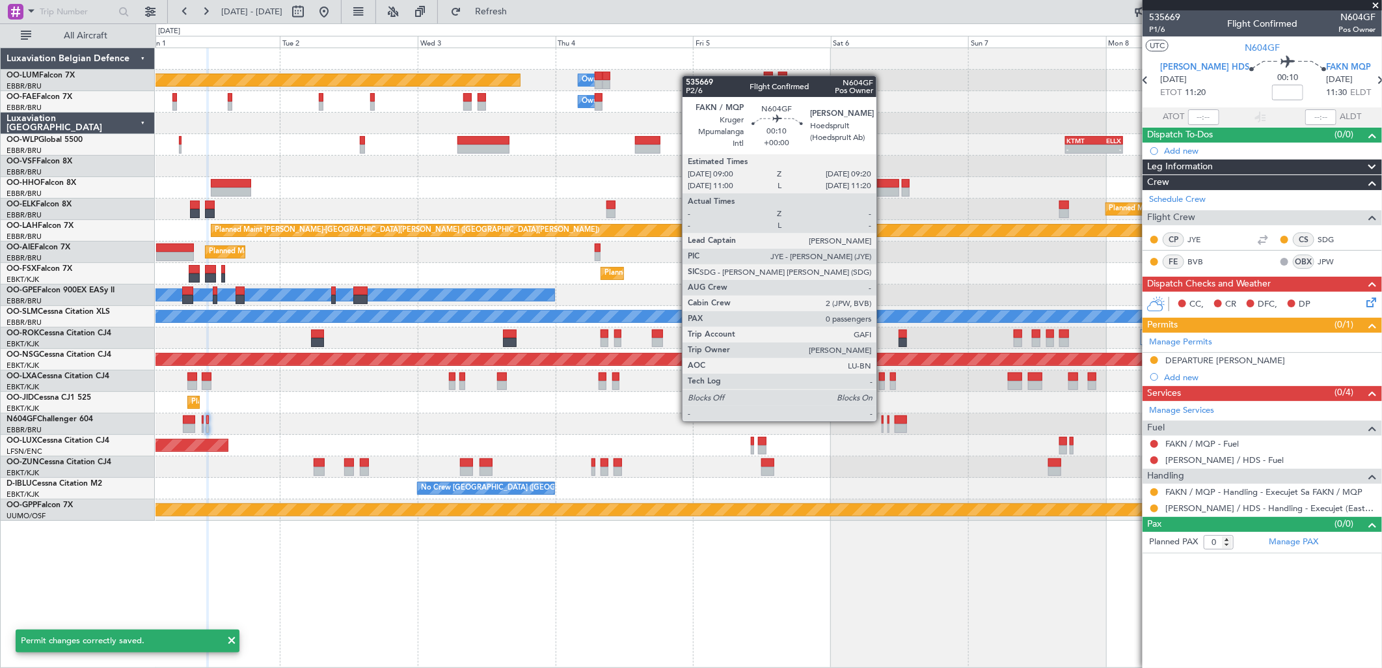
click at [883, 420] on div at bounding box center [883, 419] width 2 height 9
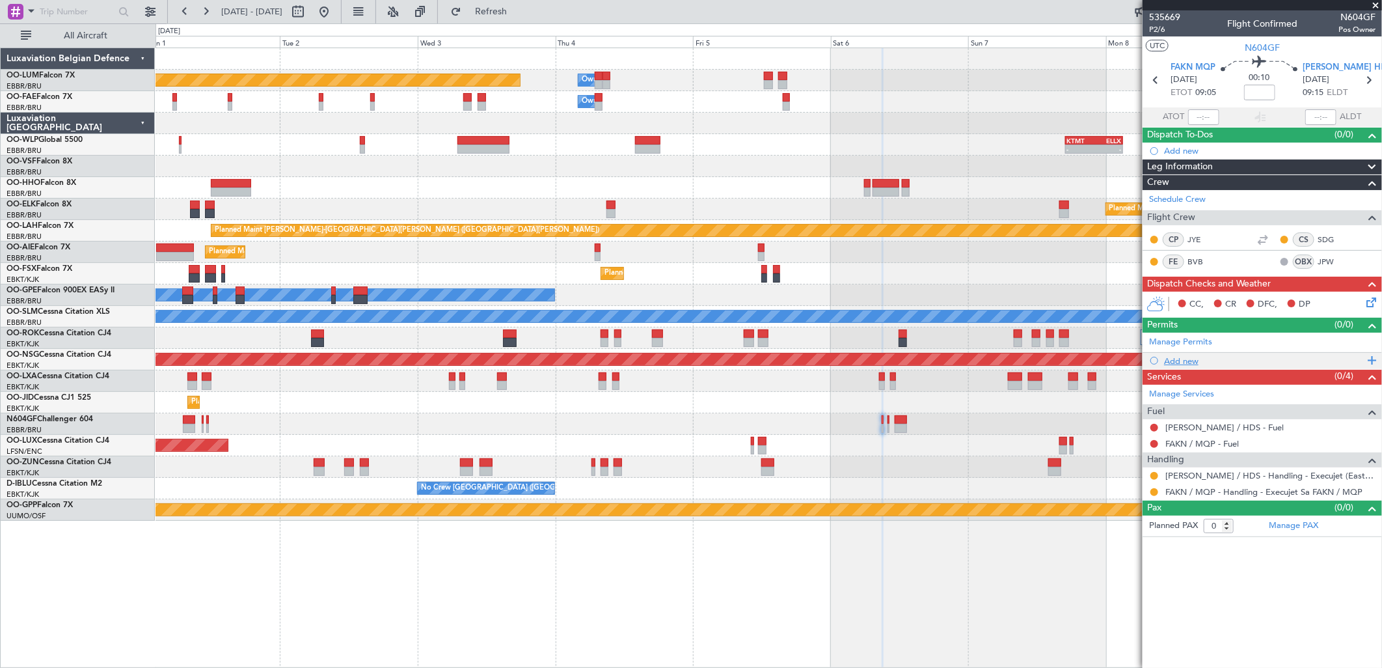
click at [1189, 359] on div "Add new" at bounding box center [1264, 360] width 200 height 11
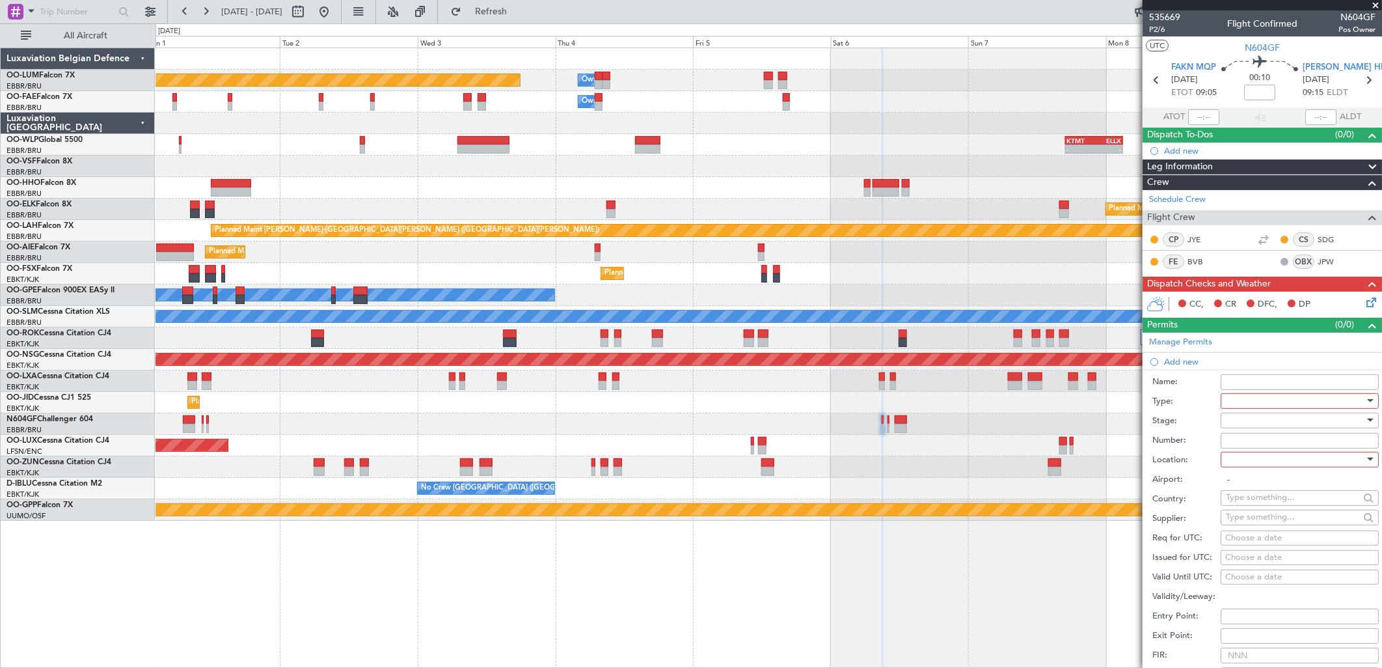
click at [1243, 399] on div at bounding box center [1295, 401] width 139 height 20
click at [1253, 490] on span "Landing" at bounding box center [1294, 493] width 135 height 20
click at [1245, 422] on div at bounding box center [1295, 421] width 139 height 20
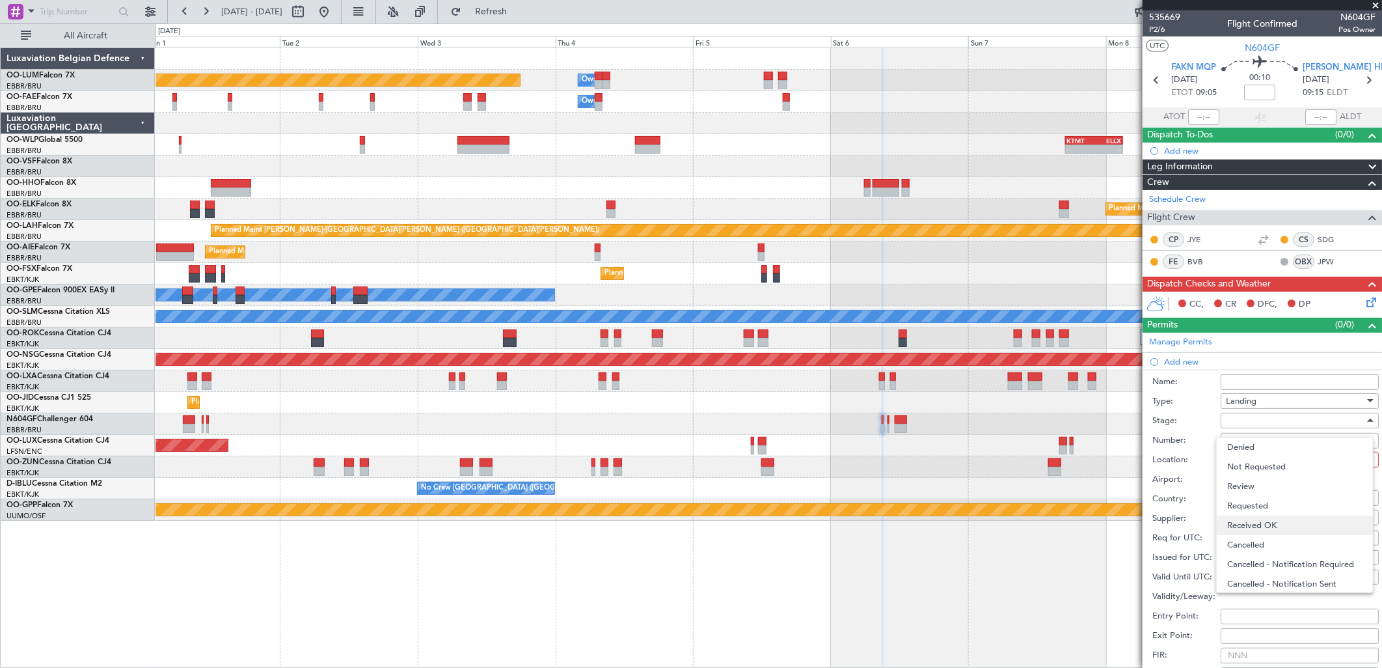
click at [1250, 524] on span "Received OK" at bounding box center [1294, 525] width 135 height 20
click at [1238, 424] on span "Received OK" at bounding box center [1250, 420] width 49 height 12
click at [1251, 491] on span "Requested" at bounding box center [1294, 485] width 135 height 20
click at [1251, 465] on div at bounding box center [1295, 460] width 139 height 20
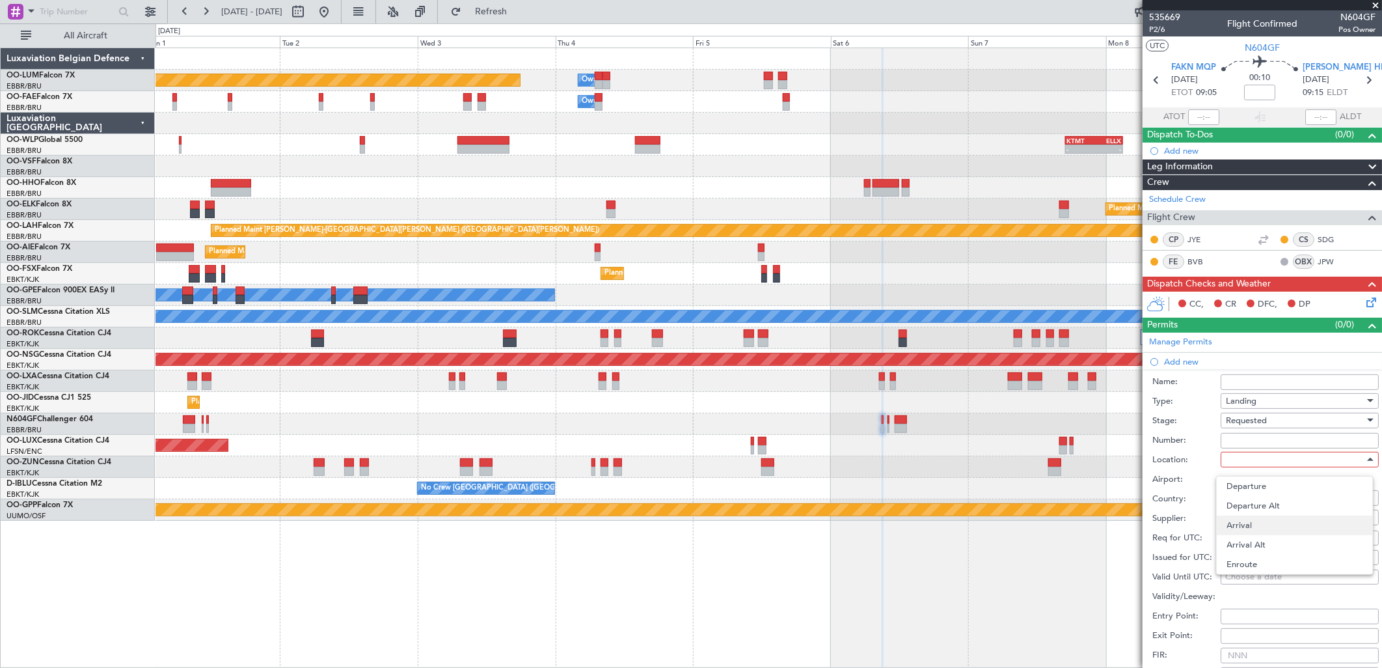
click at [1256, 522] on span "Arrival" at bounding box center [1294, 525] width 135 height 20
type input "[PERSON_NAME] / HDS"
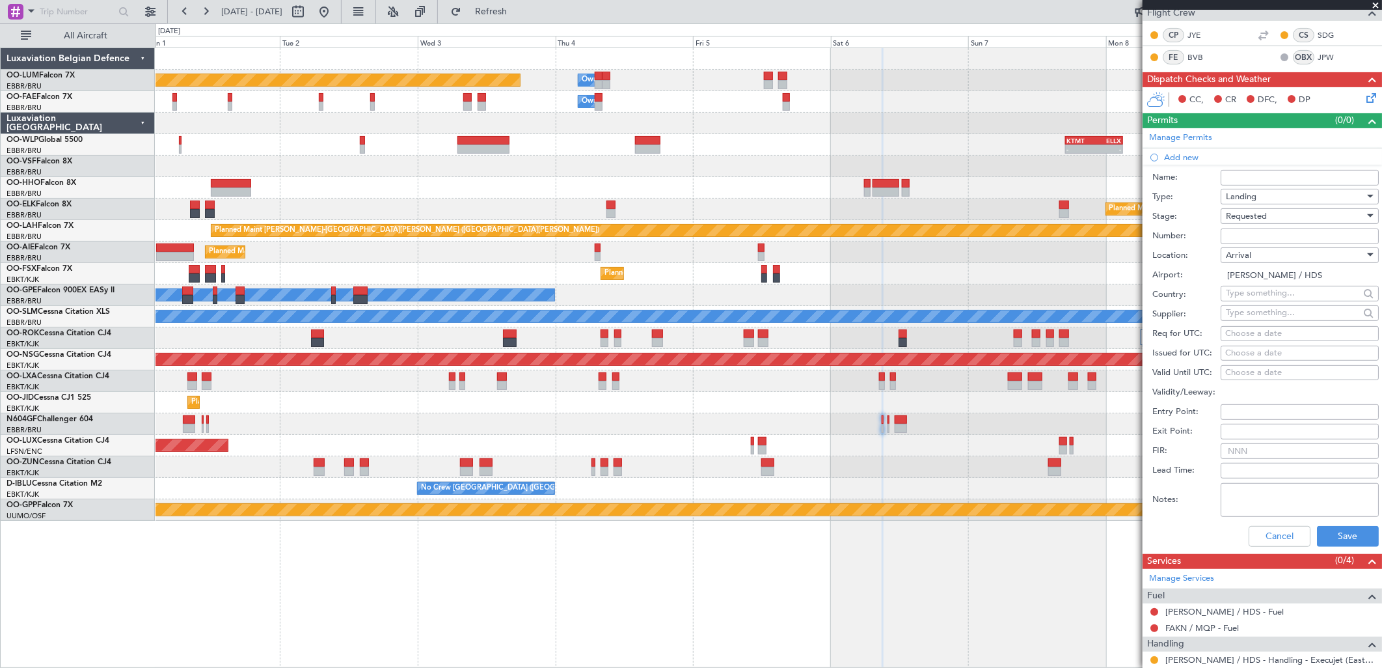
scroll to position [217, 0]
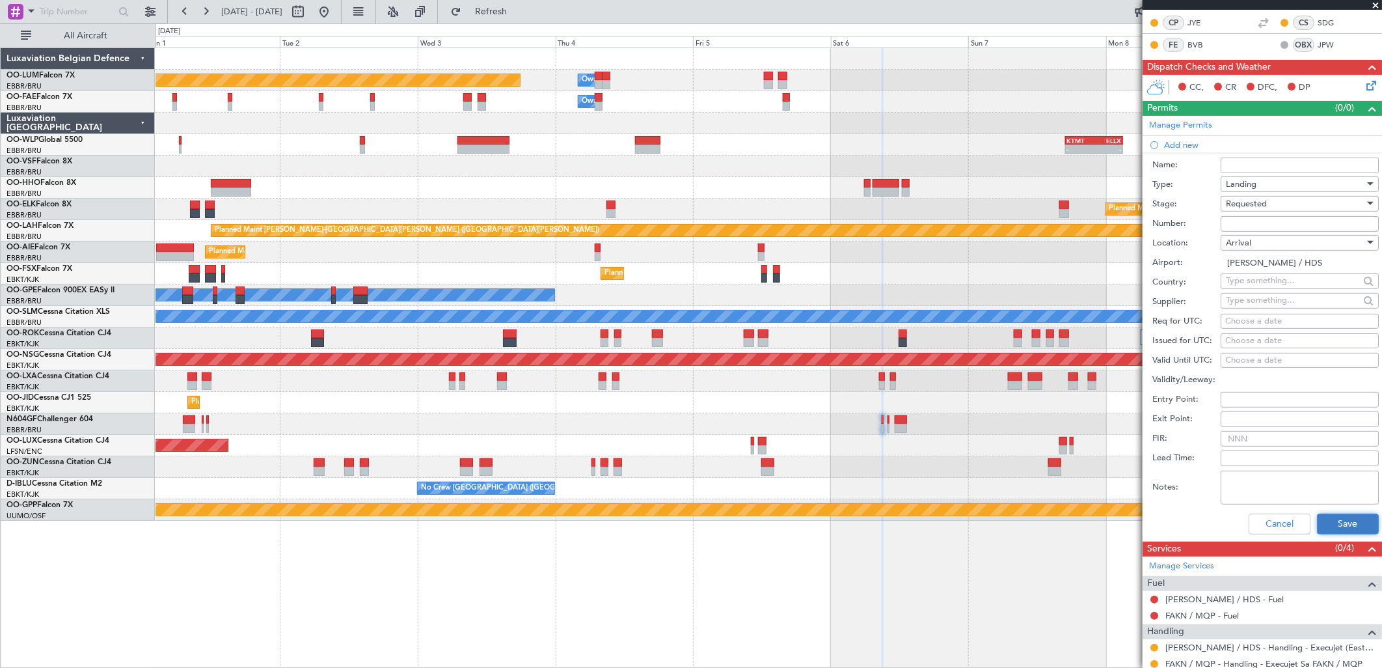
click at [1332, 517] on button "Save" at bounding box center [1348, 523] width 62 height 21
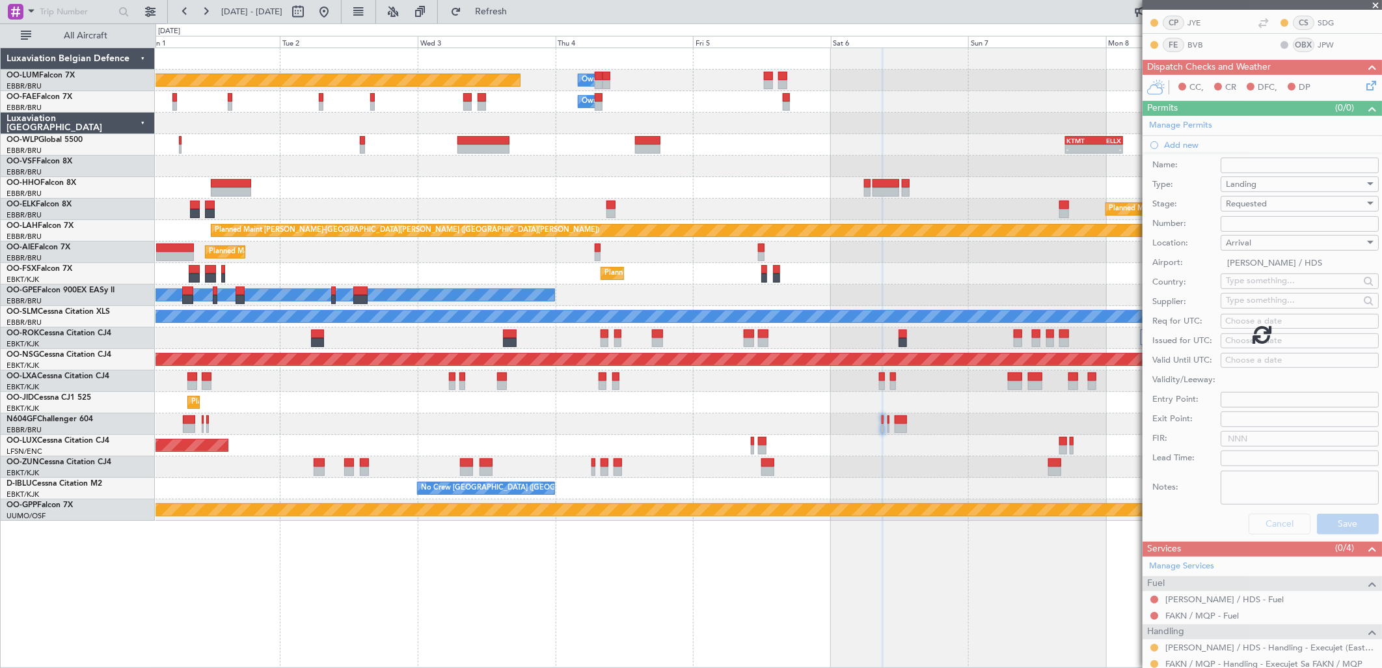
scroll to position [0, 0]
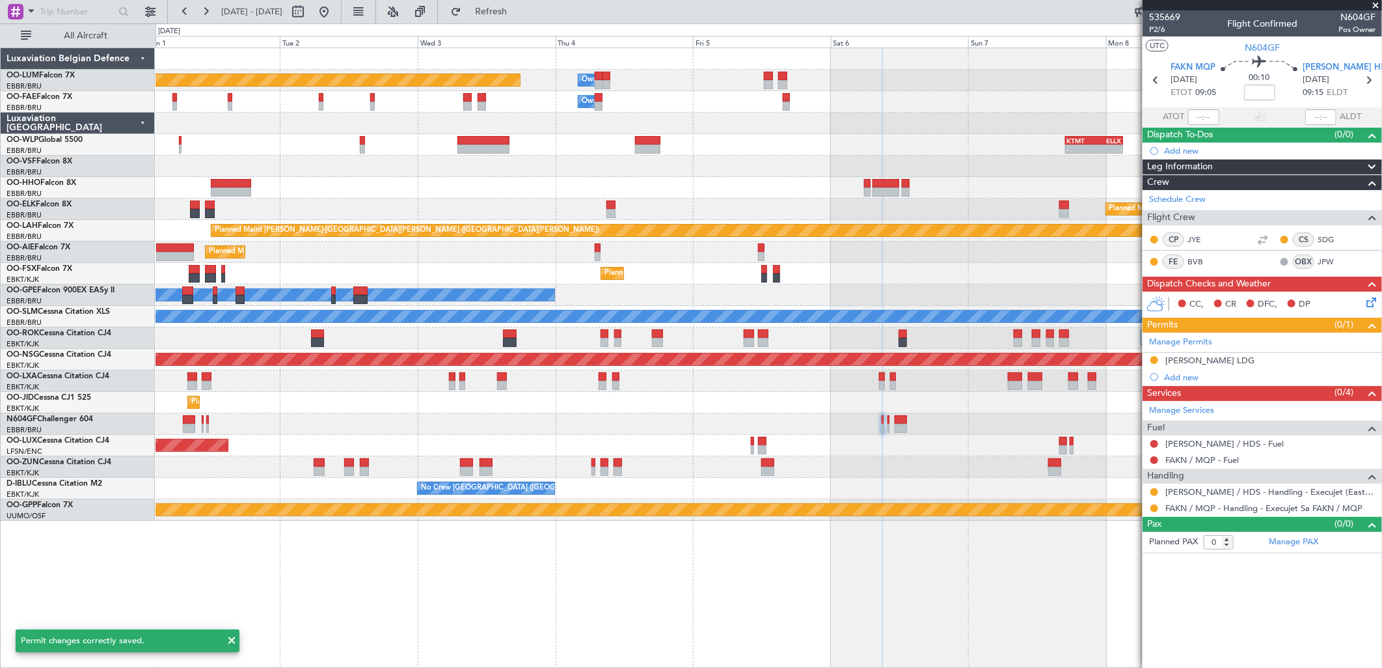
click at [886, 425] on div at bounding box center [769, 423] width 1226 height 21
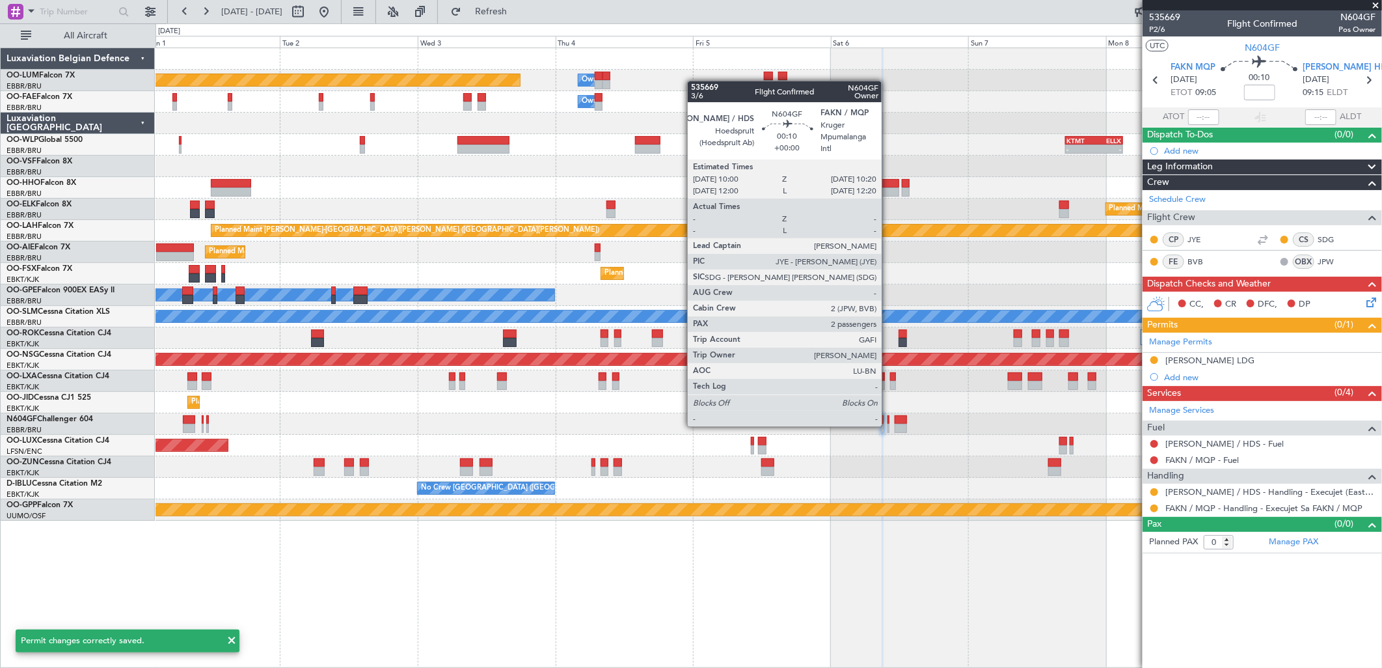
click at [888, 425] on div at bounding box center [888, 428] width 2 height 9
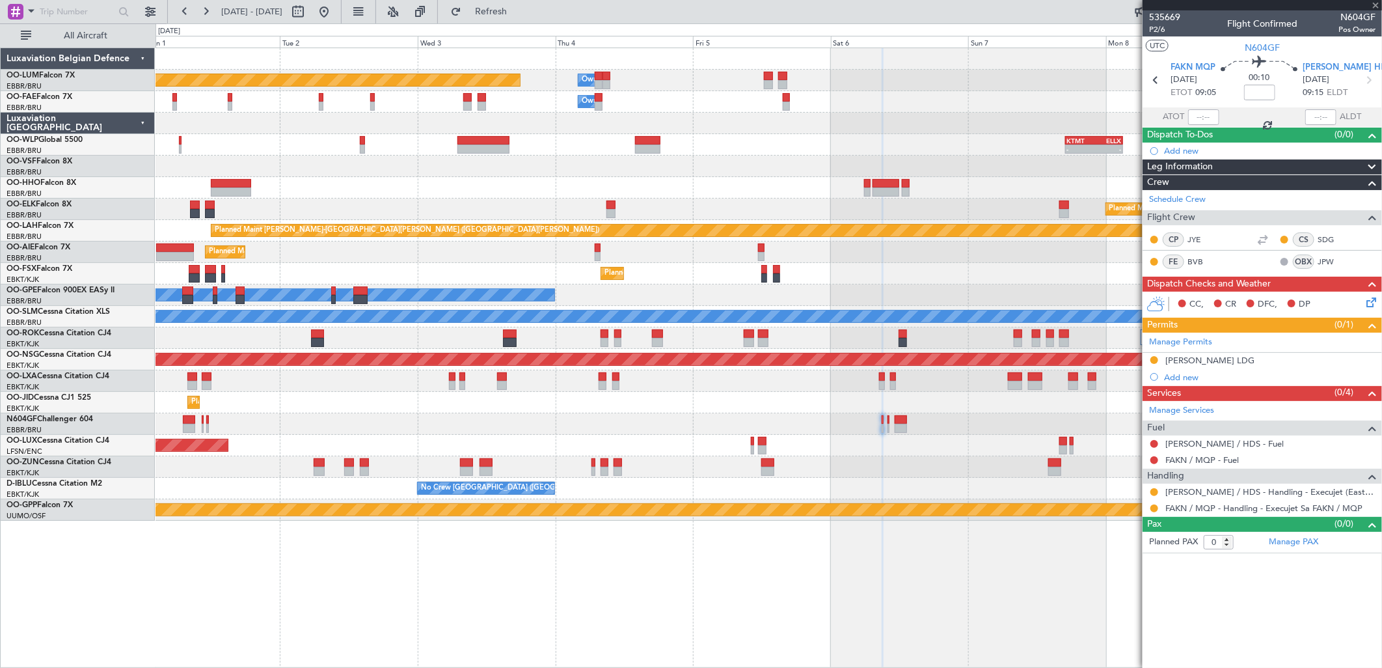
type input "2"
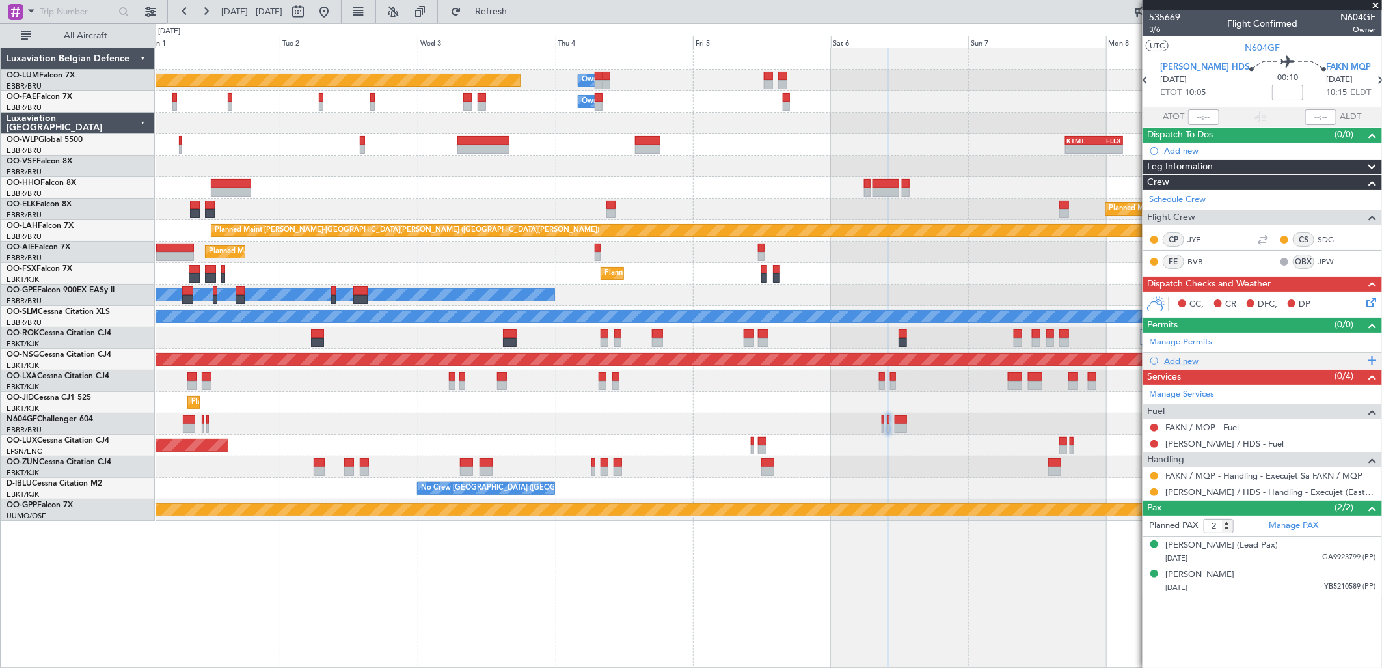
click at [1191, 358] on div "Add new" at bounding box center [1264, 360] width 200 height 11
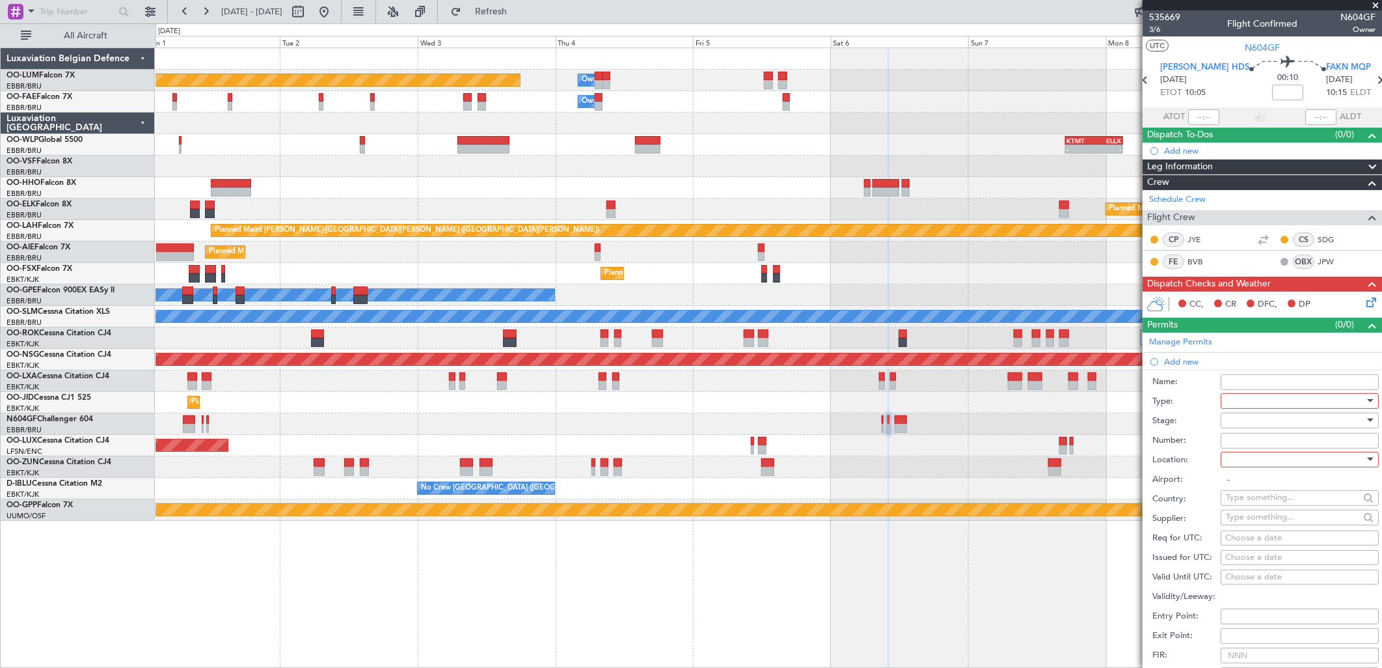
click at [1263, 398] on div at bounding box center [1295, 401] width 139 height 20
click at [1256, 436] on span "Departure" at bounding box center [1294, 439] width 135 height 20
click at [1247, 444] on input "Number:" at bounding box center [1300, 441] width 158 height 16
click at [1260, 423] on div at bounding box center [1295, 421] width 139 height 20
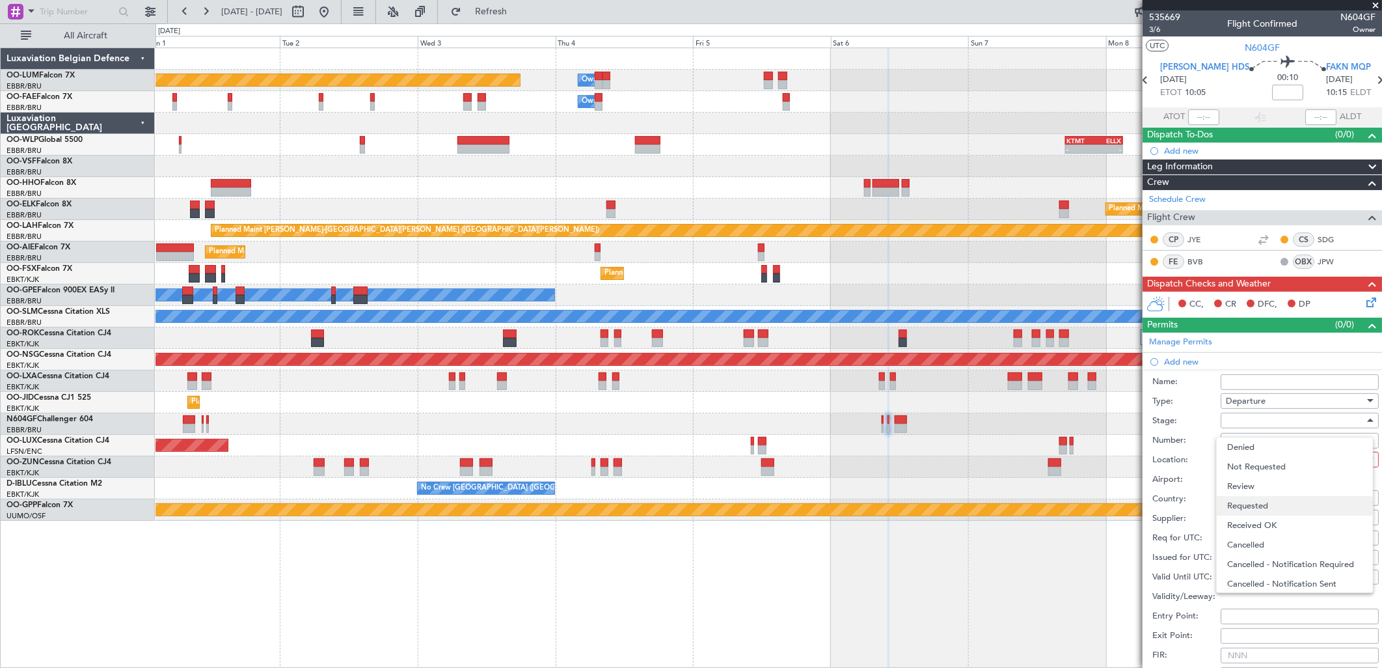
click at [1265, 503] on span "Requested" at bounding box center [1294, 506] width 135 height 20
click at [1247, 463] on div at bounding box center [1295, 460] width 139 height 20
click at [1267, 486] on span "Departure" at bounding box center [1294, 486] width 135 height 20
type input "FAHS / HDS"
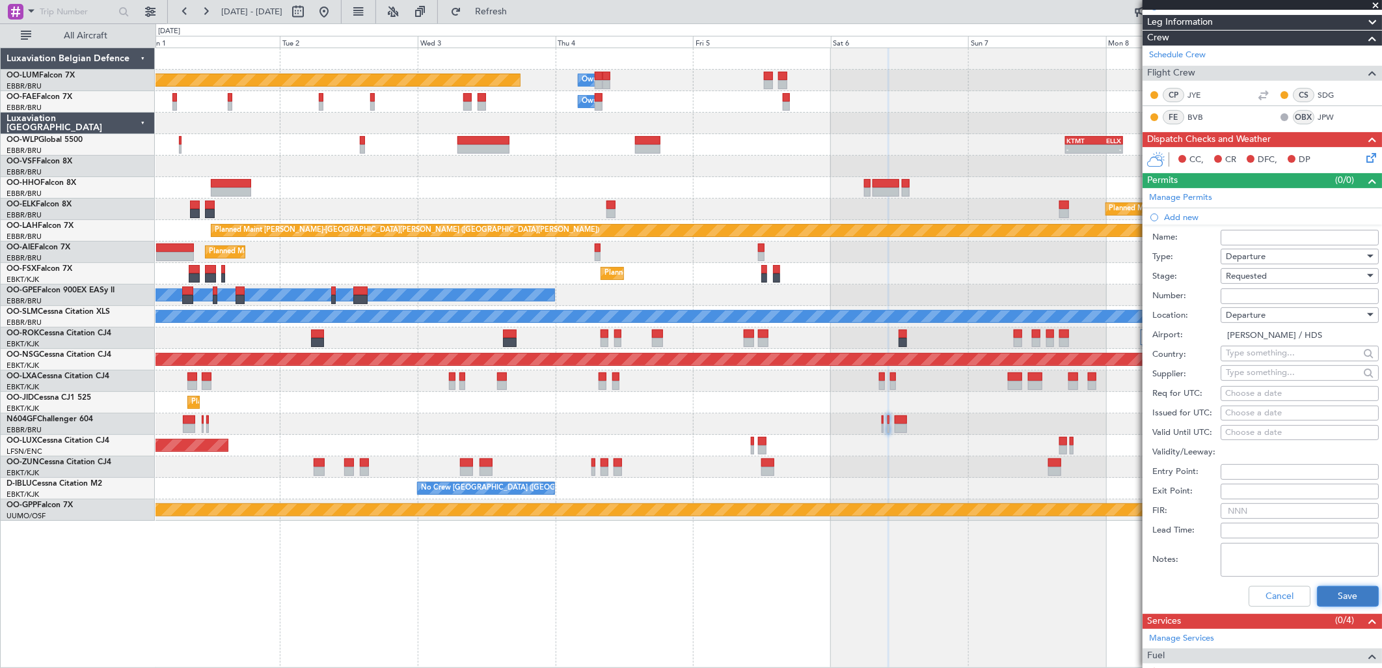
click at [1336, 594] on button "Save" at bounding box center [1348, 596] width 62 height 21
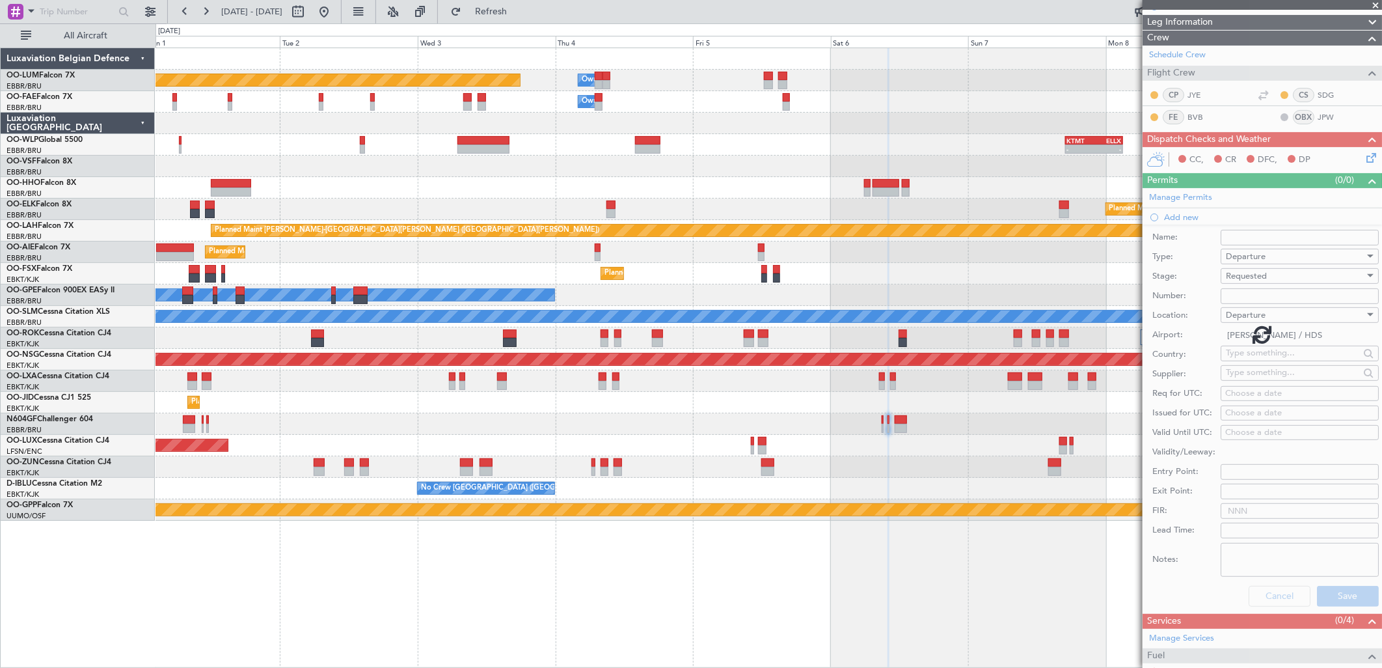
scroll to position [0, 0]
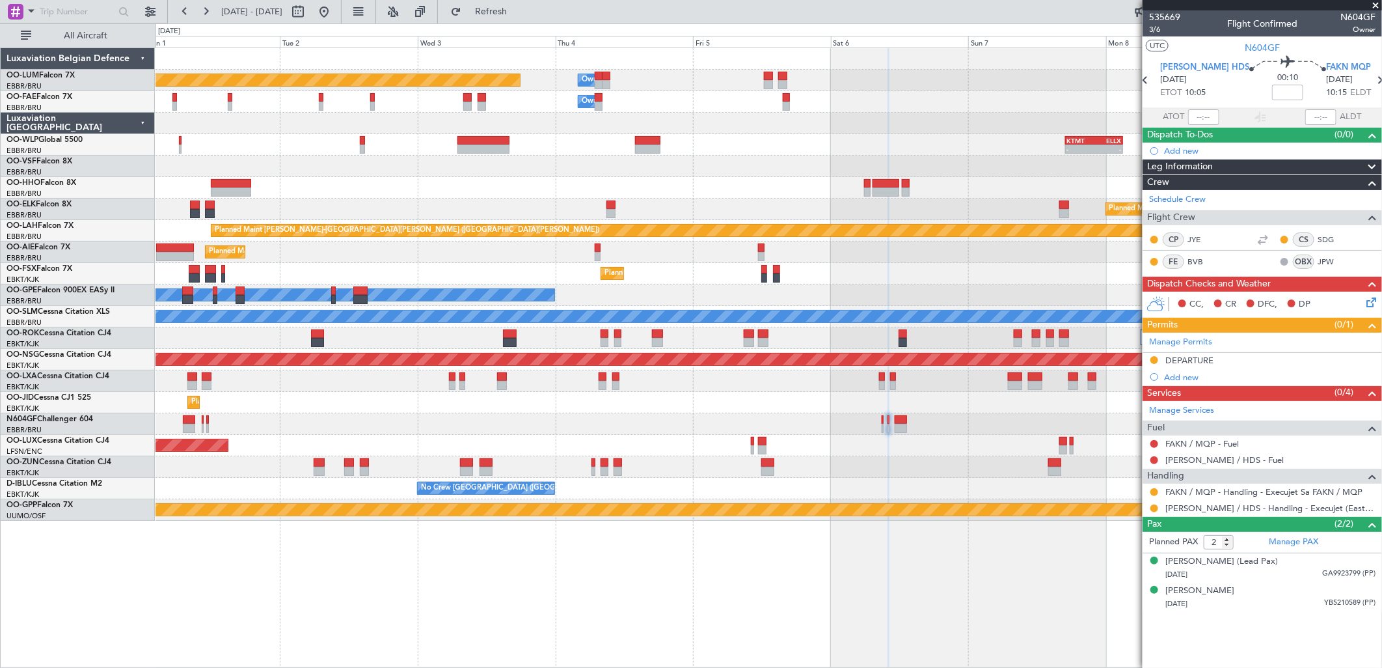
drag, startPoint x: 1197, startPoint y: 362, endPoint x: 1217, endPoint y: 366, distance: 19.9
click at [1197, 362] on div "DEPARTURE" at bounding box center [1189, 360] width 48 height 11
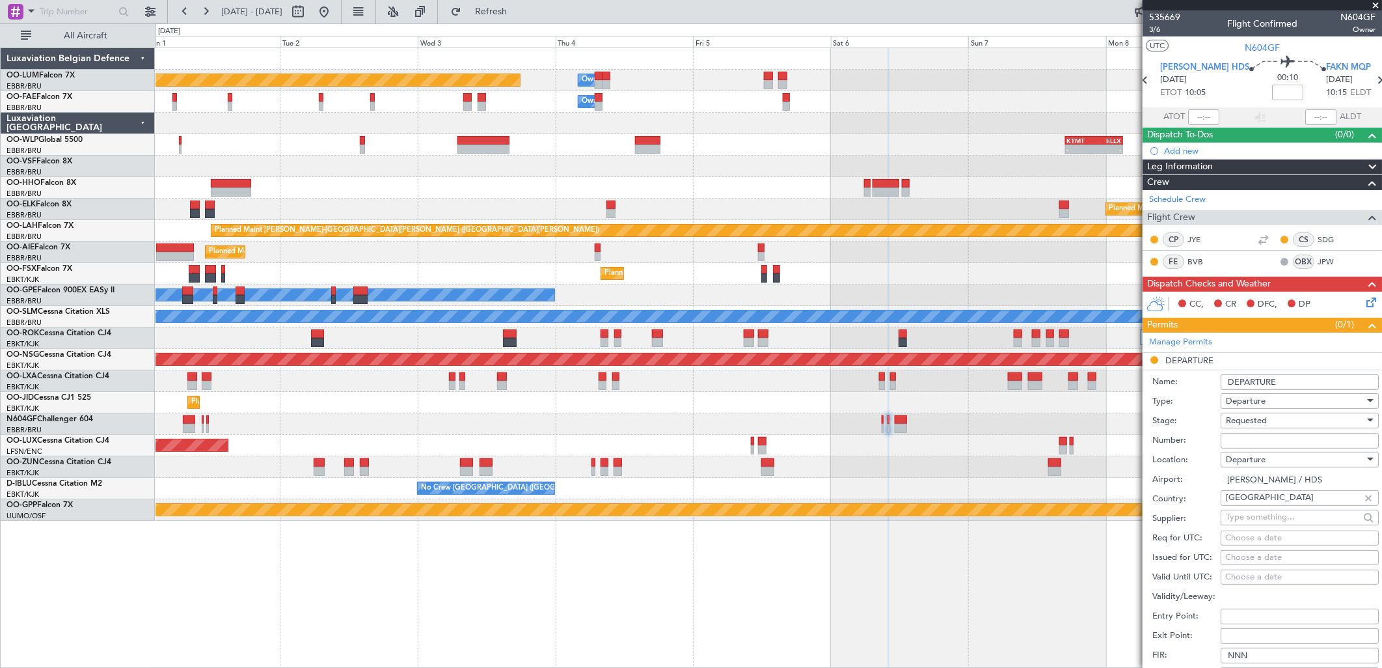
click at [1310, 379] on input "DEPARTURE" at bounding box center [1300, 382] width 158 height 16
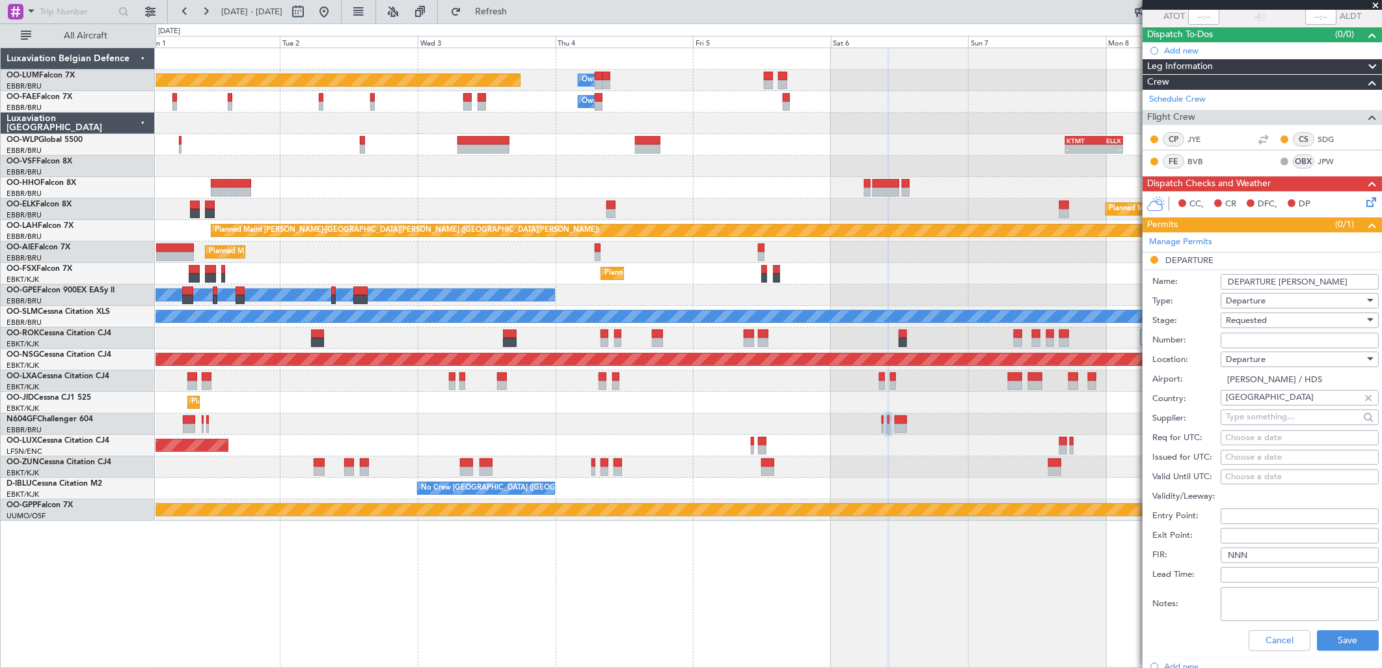
scroll to position [289, 0]
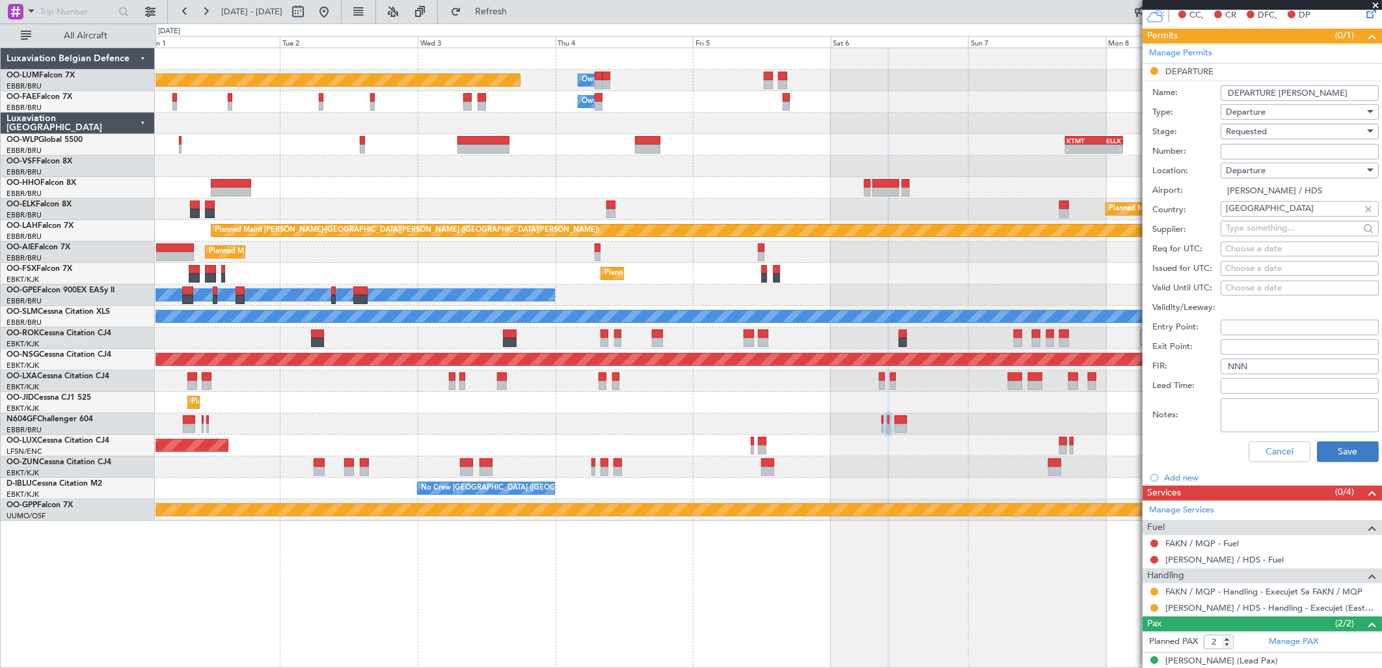
type input "DEPARTURE FAHS"
click at [1339, 453] on button "Save" at bounding box center [1348, 451] width 62 height 21
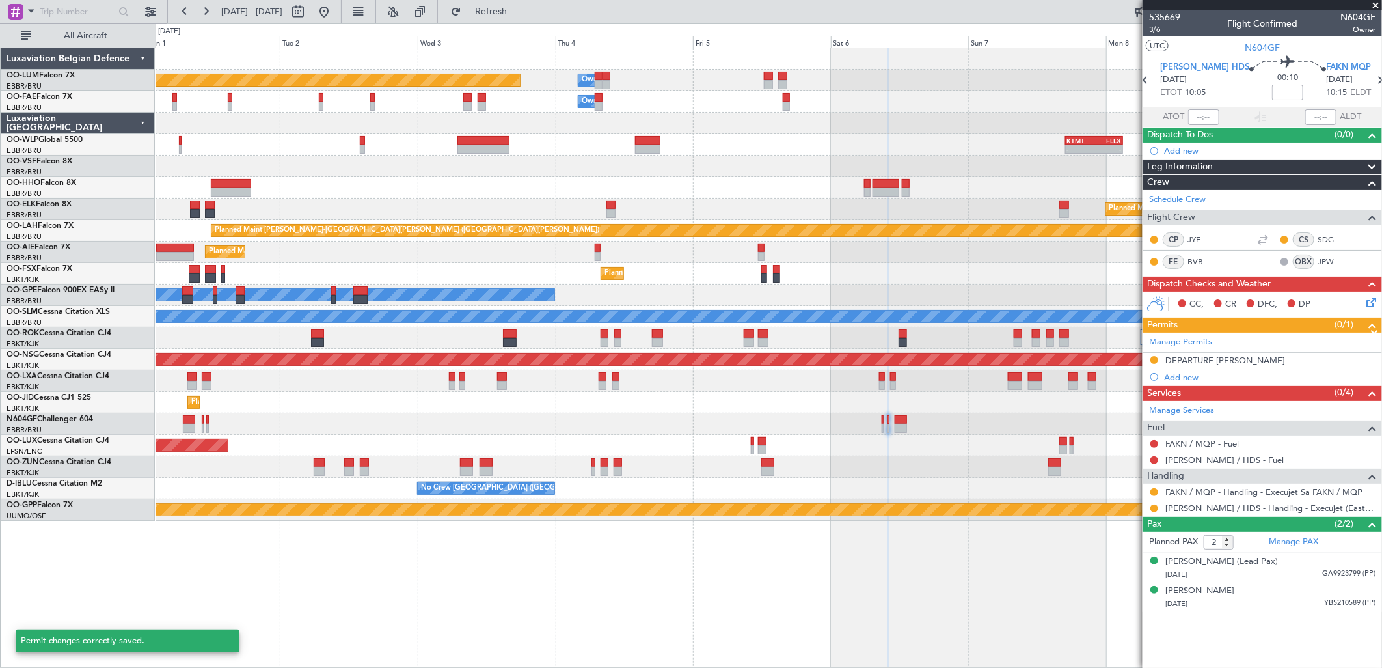
scroll to position [0, 0]
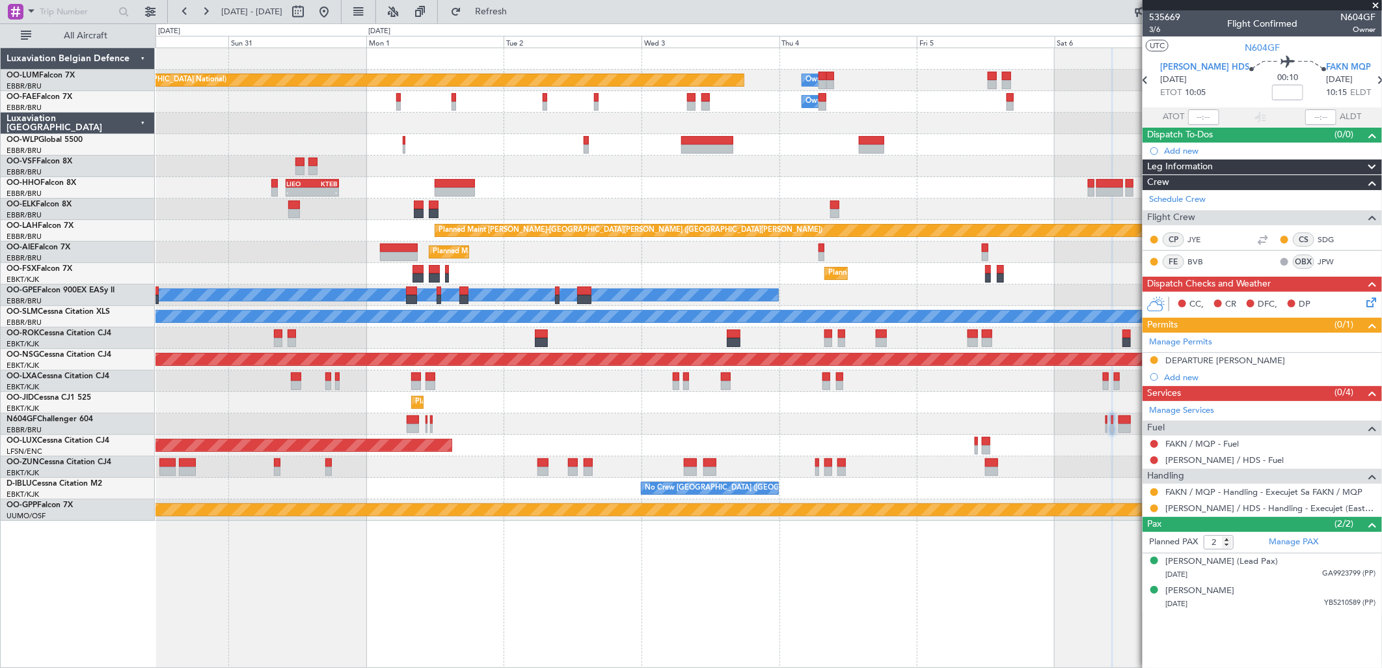
click at [898, 170] on div "Planned Maint Brussels (Brussels National) Owner Melsbroek Air Base Owner Melsb…" at bounding box center [769, 284] width 1226 height 472
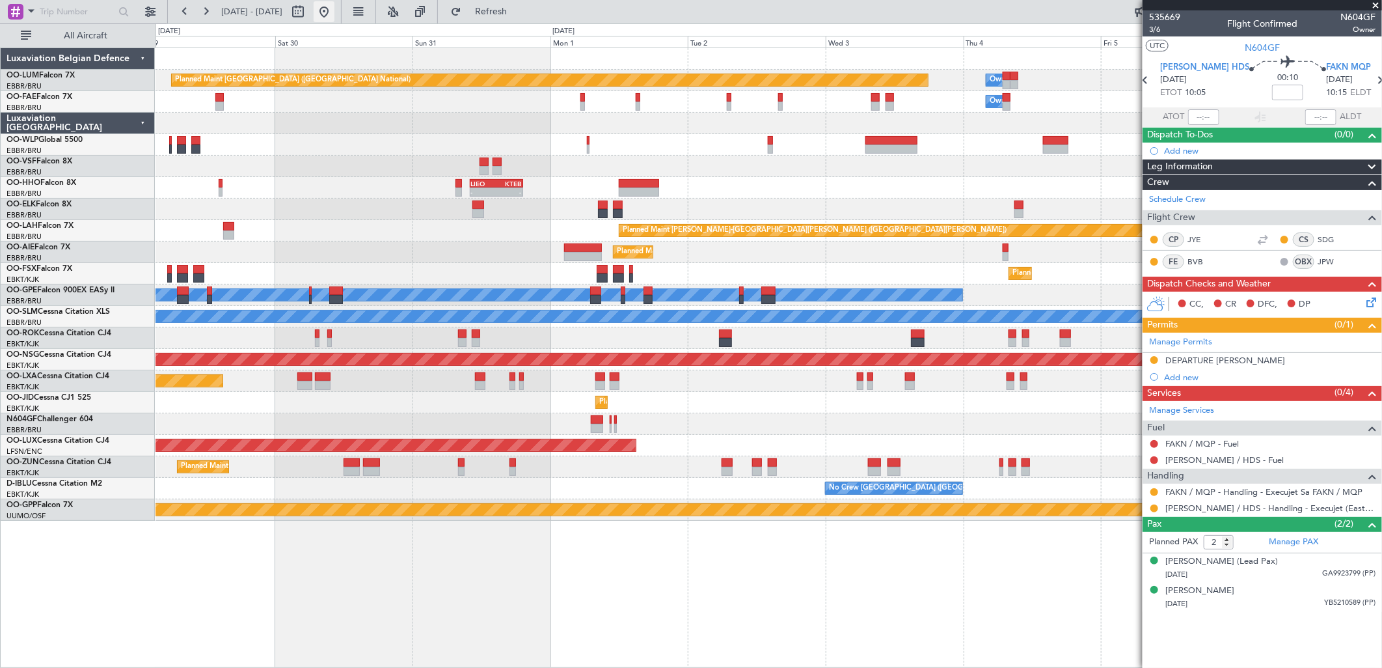
click at [334, 9] on button at bounding box center [324, 11] width 21 height 21
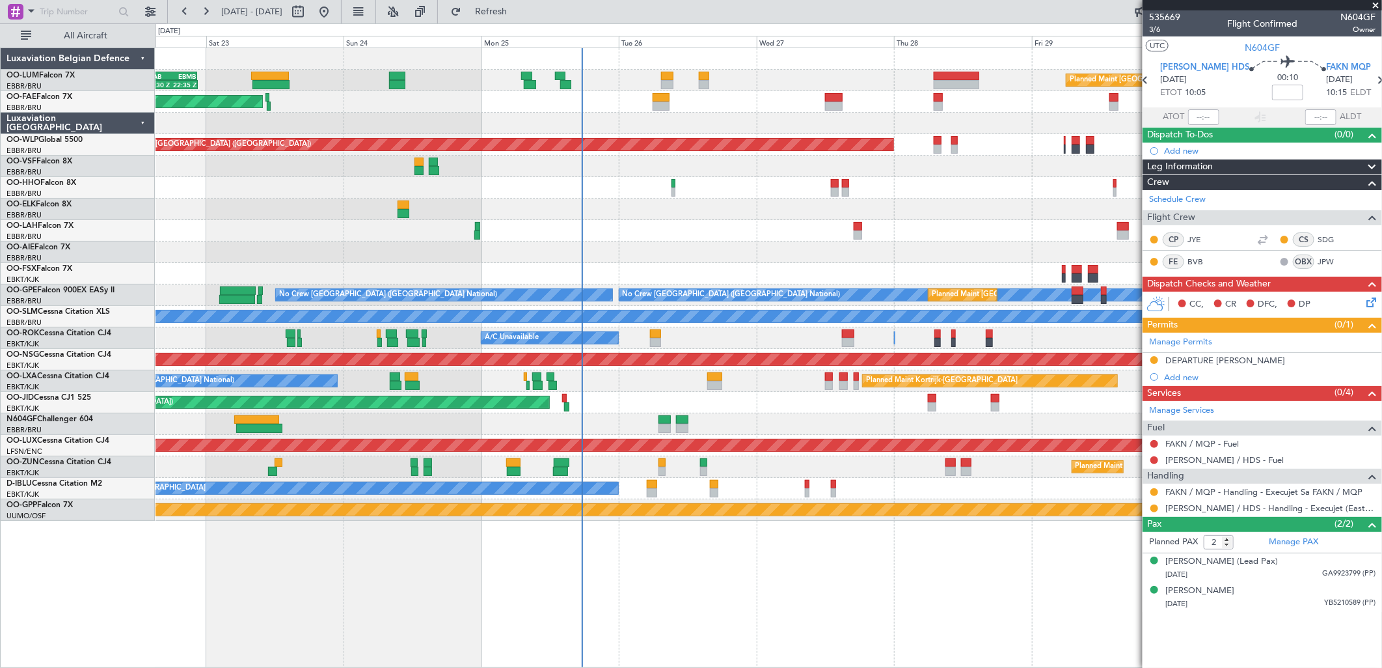
click at [726, 230] on div "Planned Maint [PERSON_NAME]-[GEOGRAPHIC_DATA][PERSON_NAME] ([GEOGRAPHIC_DATA][P…" at bounding box center [769, 230] width 1226 height 21
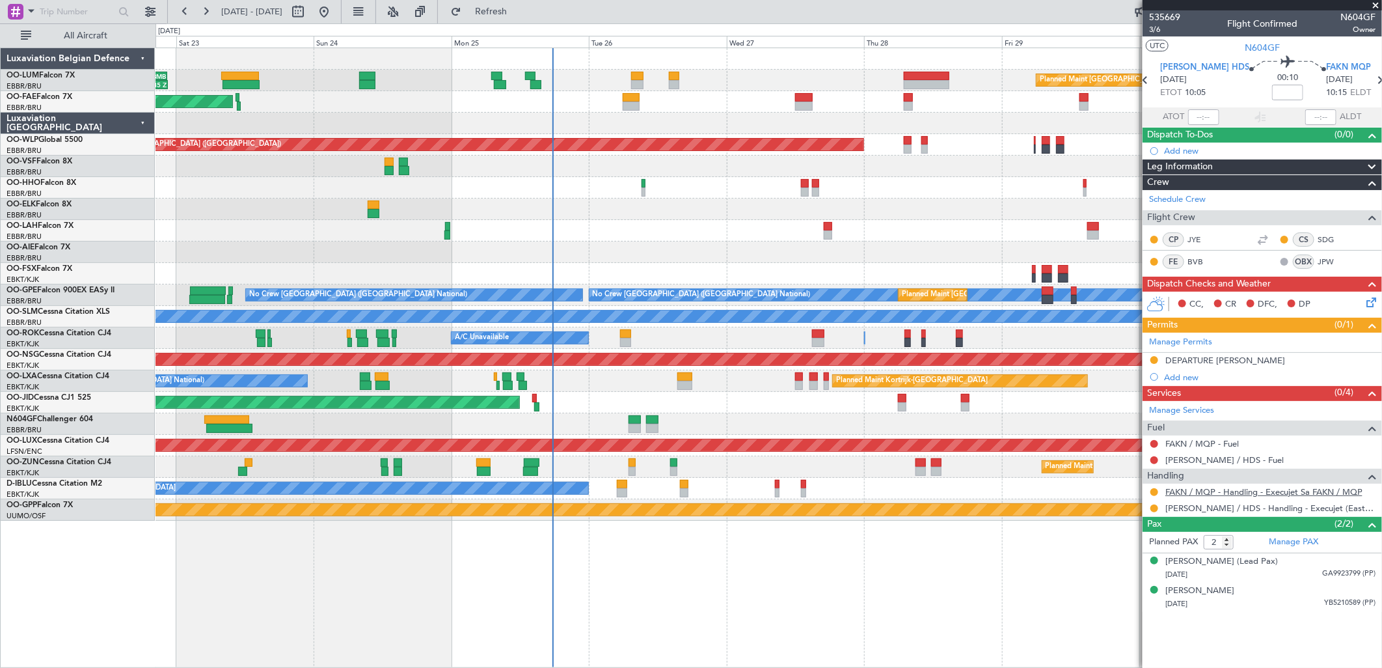
click at [1224, 486] on link "FAKN / MQP - Handling - Execujet Sa FAKN / MQP" at bounding box center [1263, 491] width 197 height 11
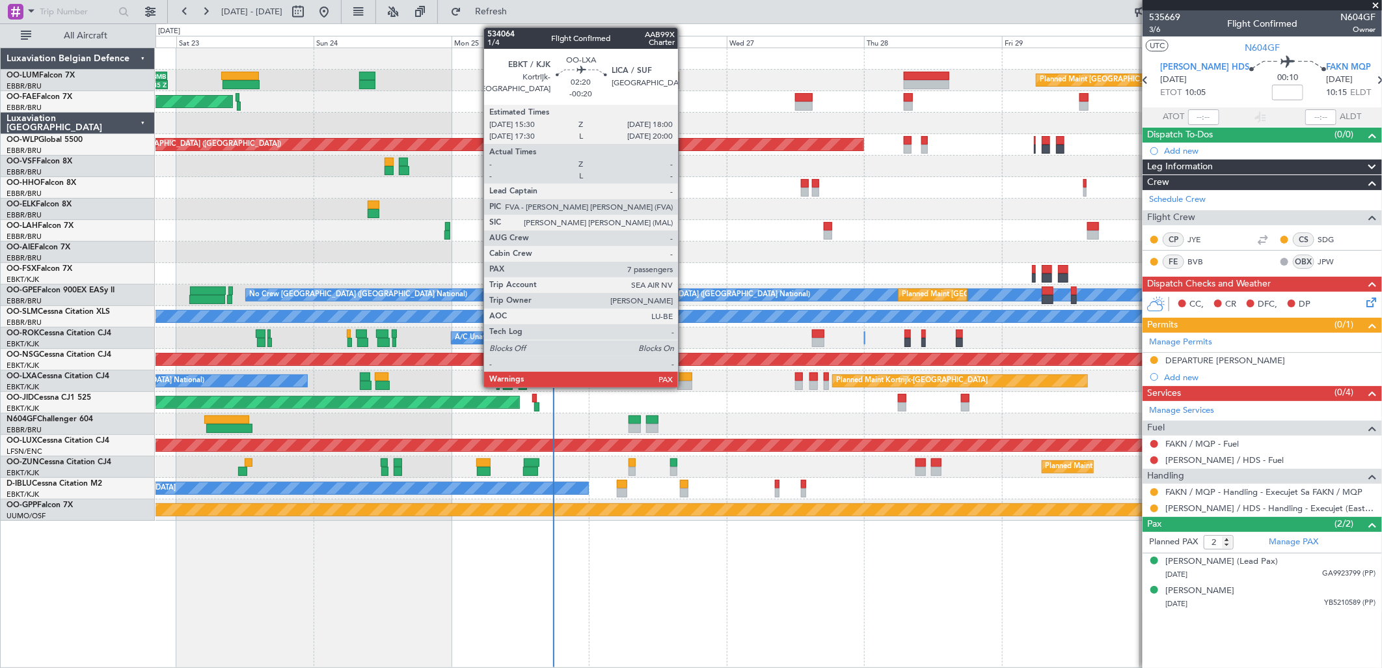
click at [684, 379] on div at bounding box center [684, 376] width 15 height 9
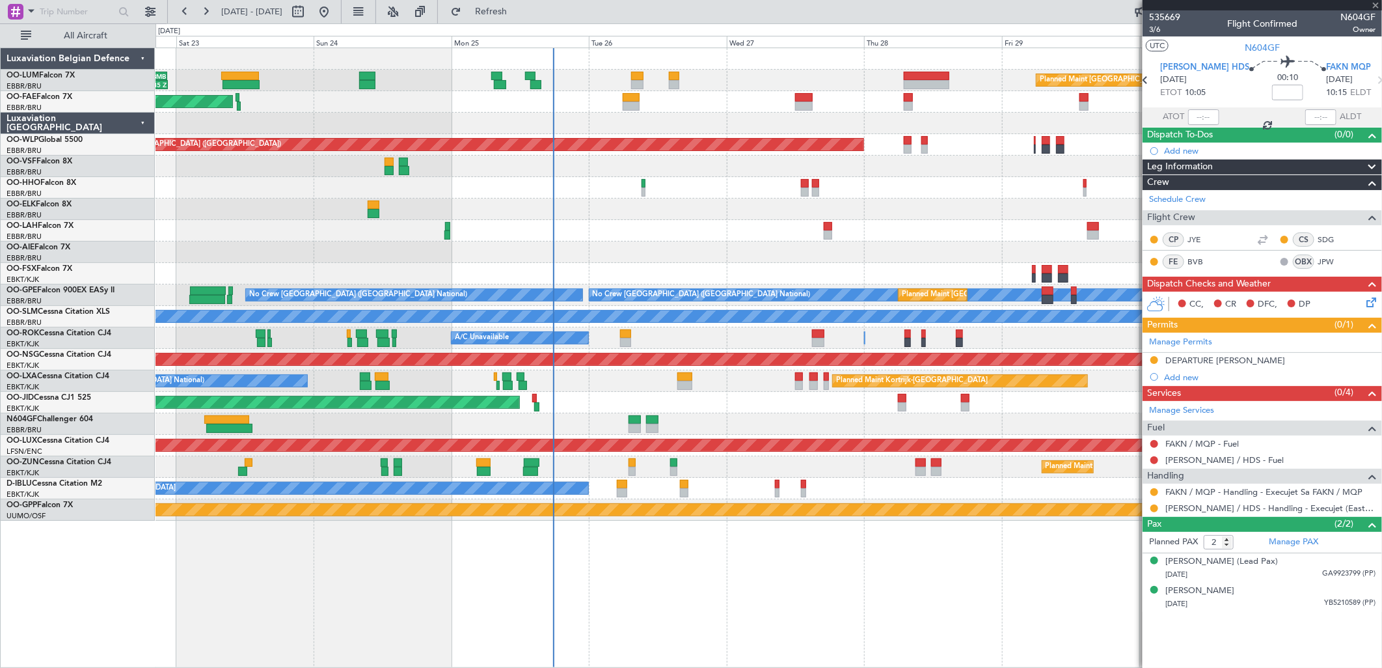
type input "-00:20"
type input "7"
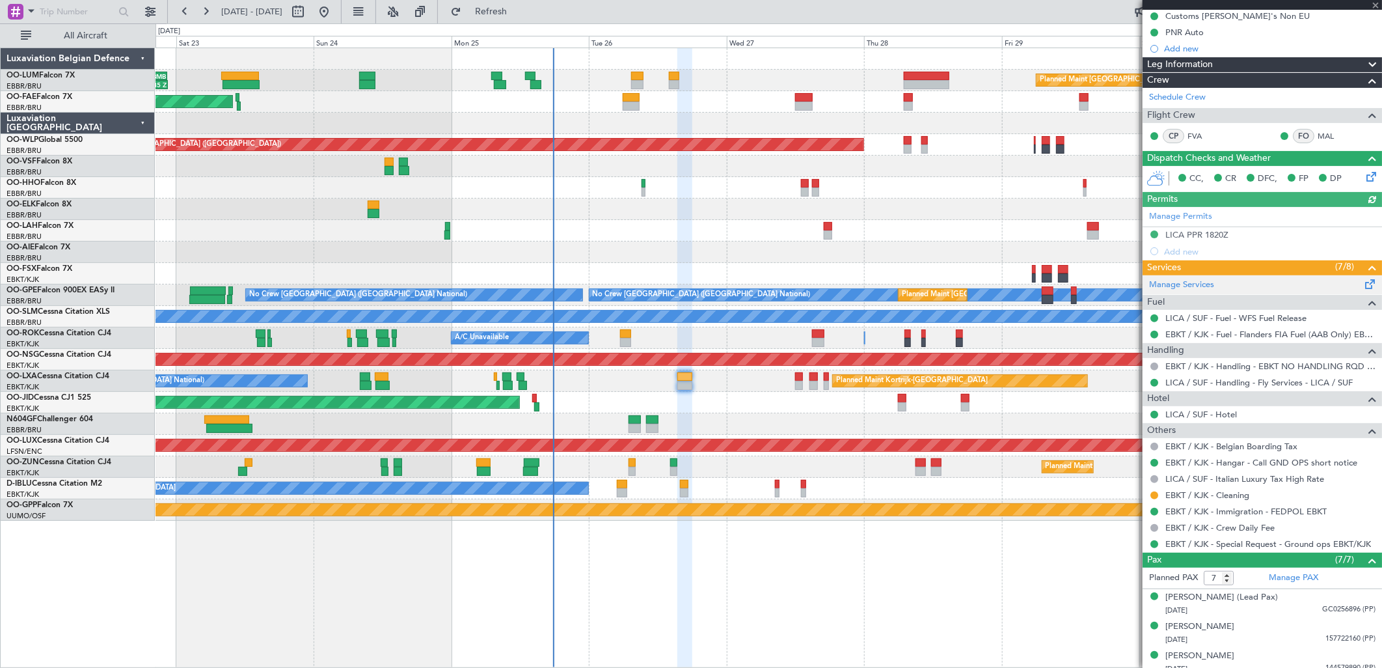
scroll to position [261, 0]
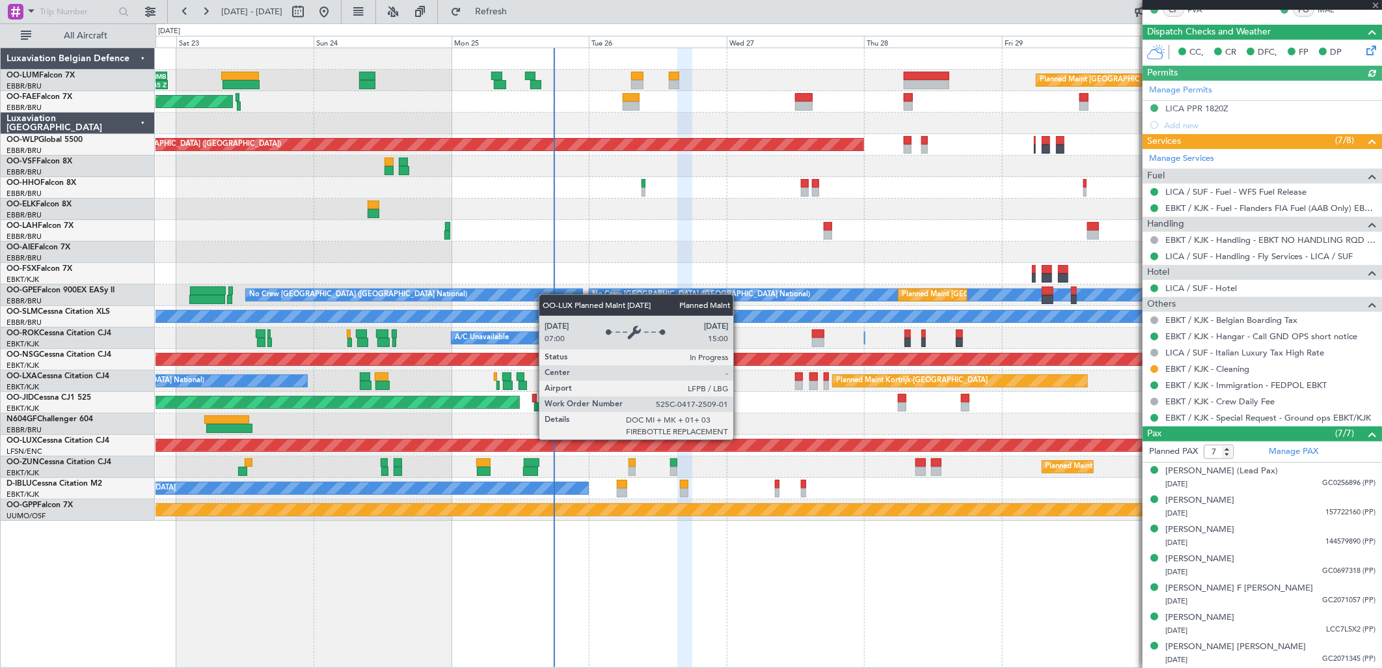
click at [282, 421] on div at bounding box center [769, 423] width 1226 height 21
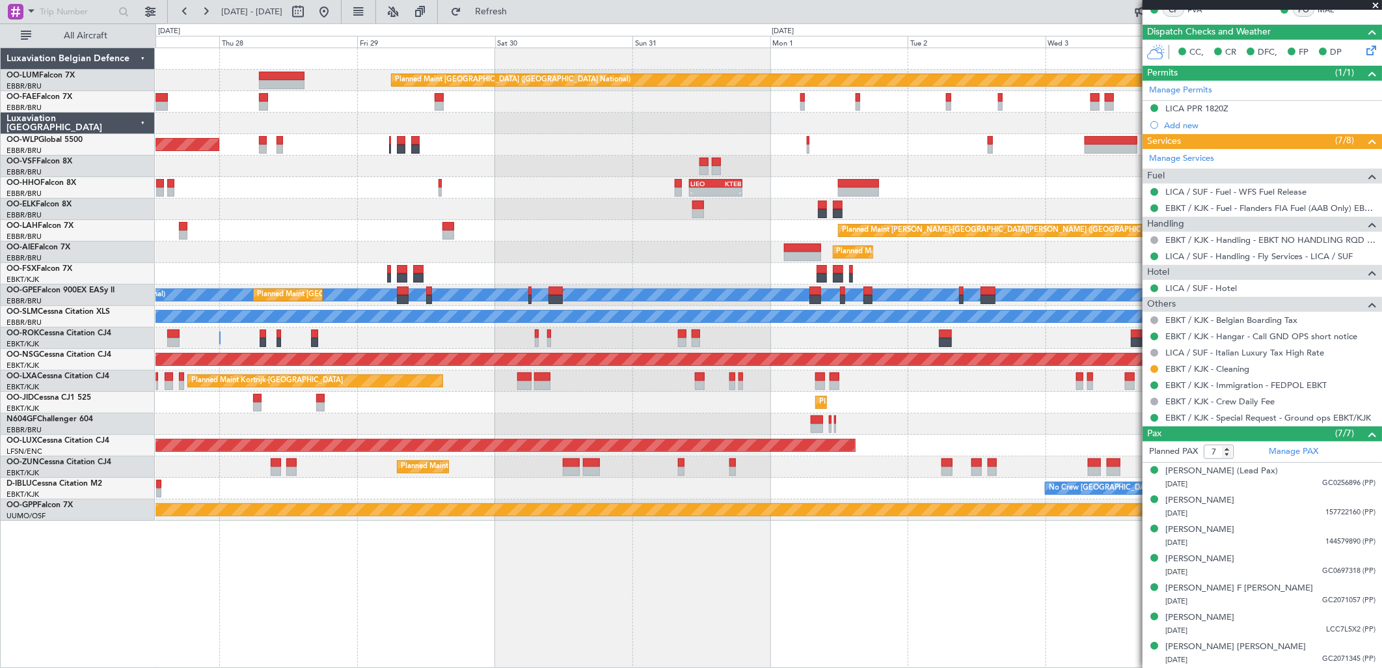
click at [887, 383] on div "Planned Maint Kortrijk-[GEOGRAPHIC_DATA]" at bounding box center [769, 380] width 1226 height 21
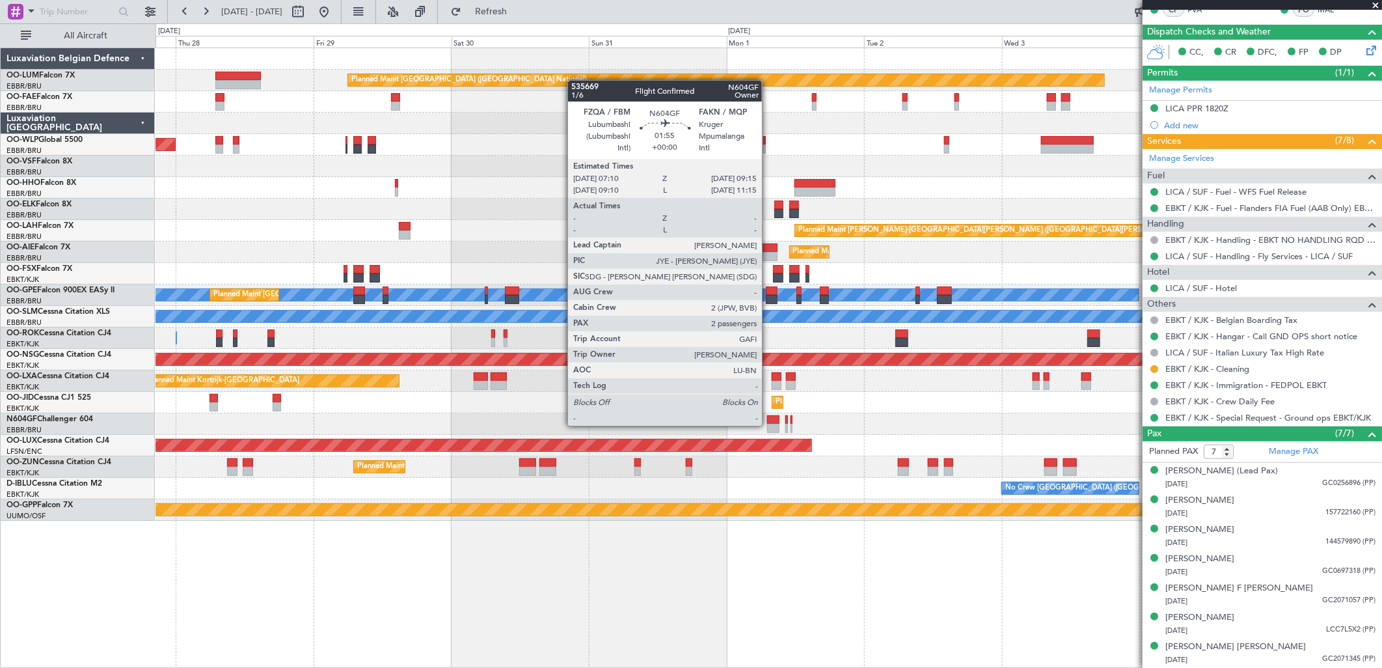
click at [768, 424] on div at bounding box center [773, 428] width 12 height 9
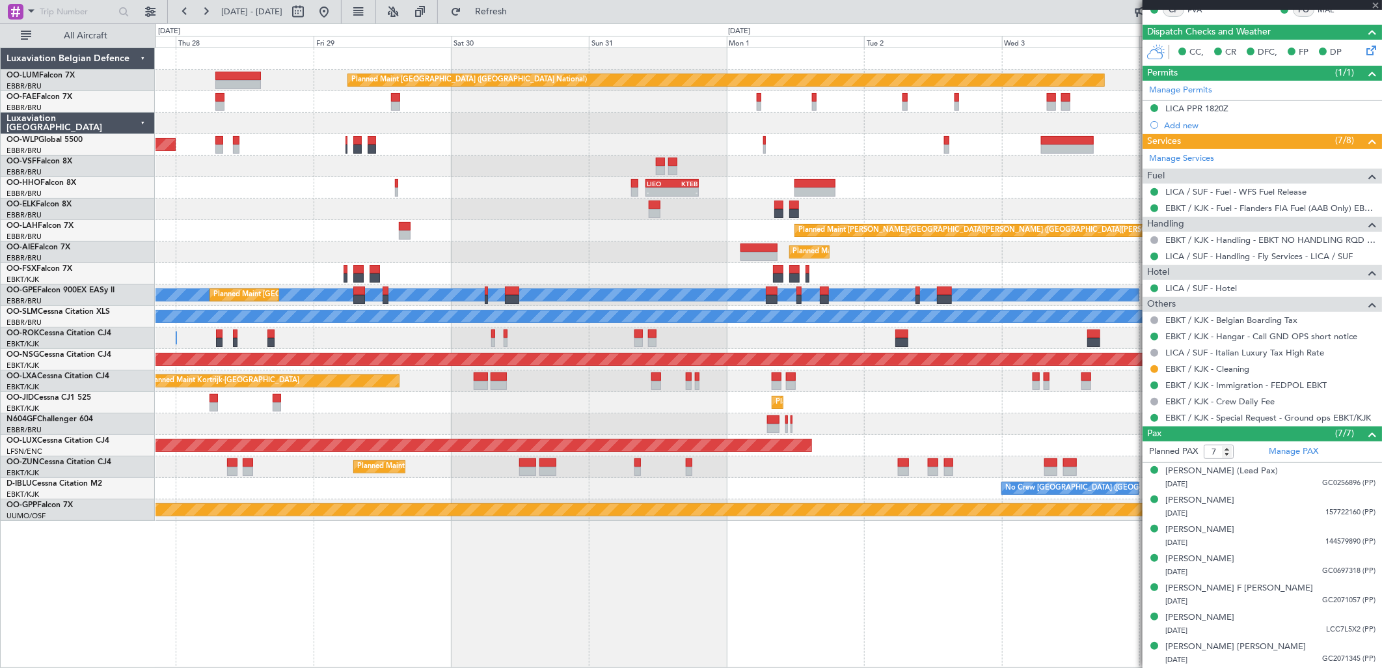
type input "2"
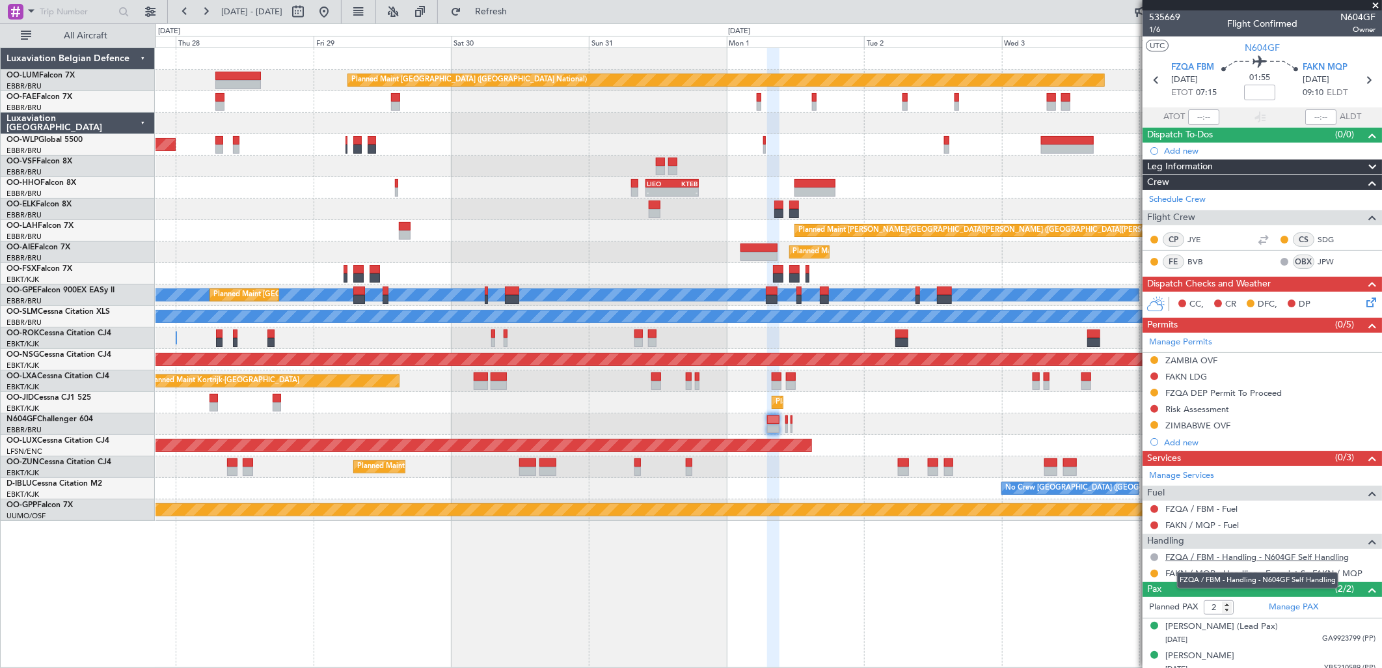
click at [1193, 560] on link "FZQA / FBM - Handling - N604GF Self Handling" at bounding box center [1256, 556] width 183 height 11
click at [1204, 239] on link "JYE" at bounding box center [1201, 240] width 29 height 12
click at [334, 7] on button at bounding box center [324, 11] width 21 height 21
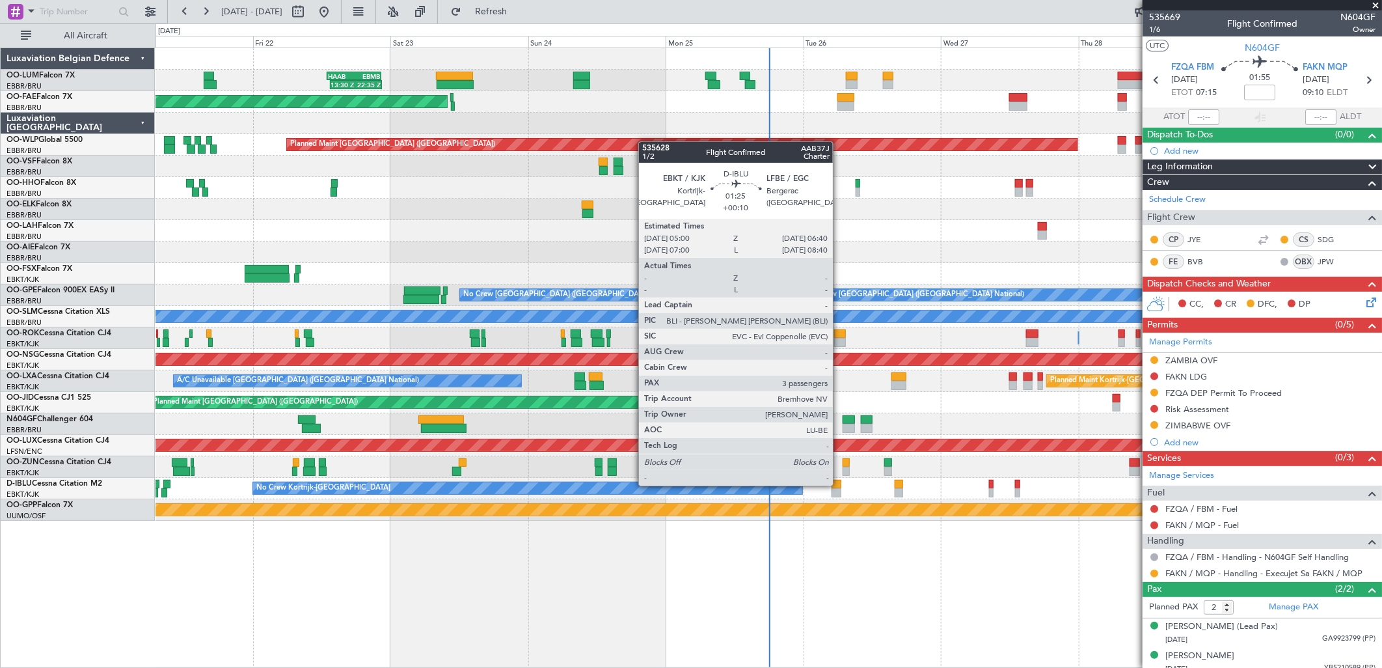
click at [839, 484] on div at bounding box center [837, 484] width 10 height 9
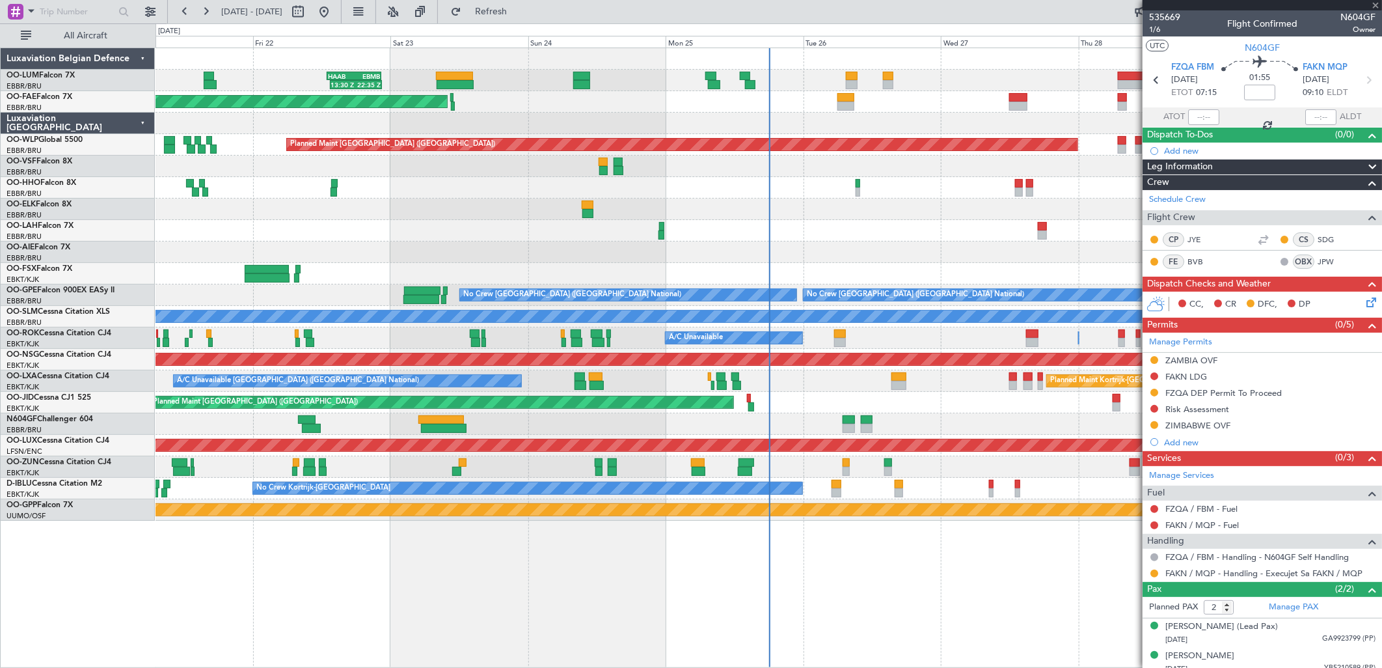
type input "+00:10"
type input "3"
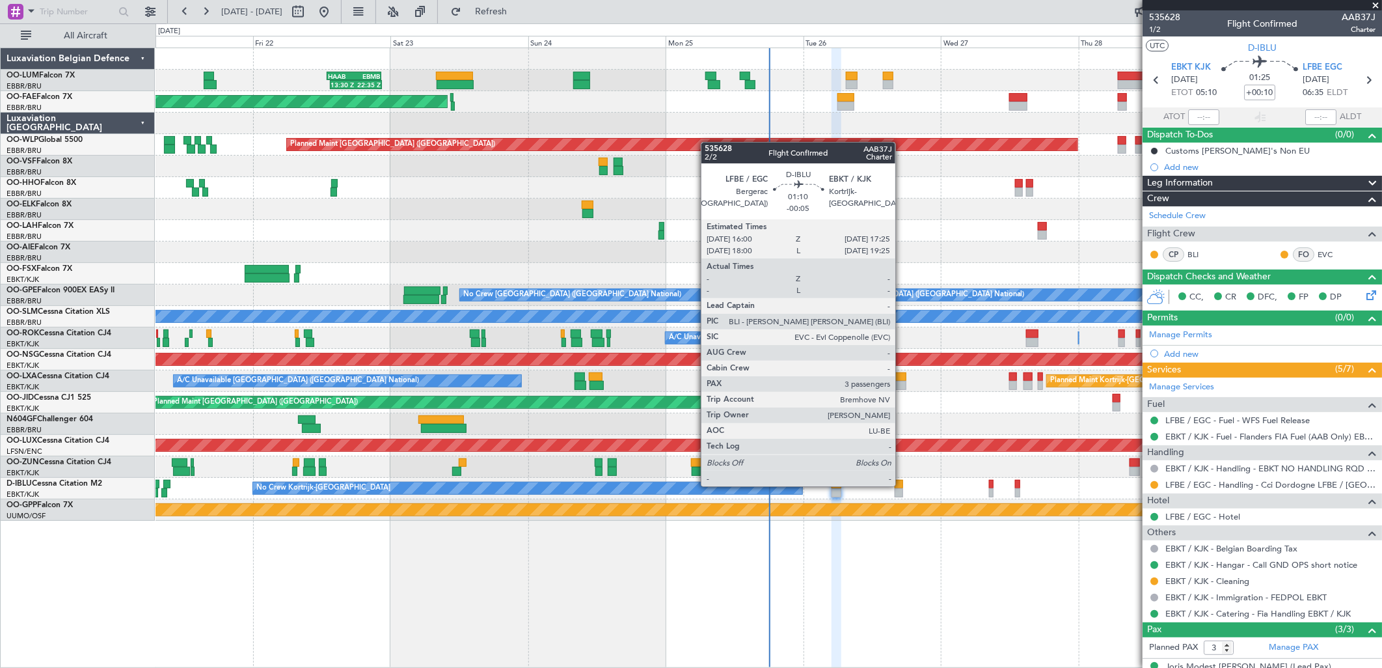
click at [902, 485] on div at bounding box center [899, 484] width 8 height 9
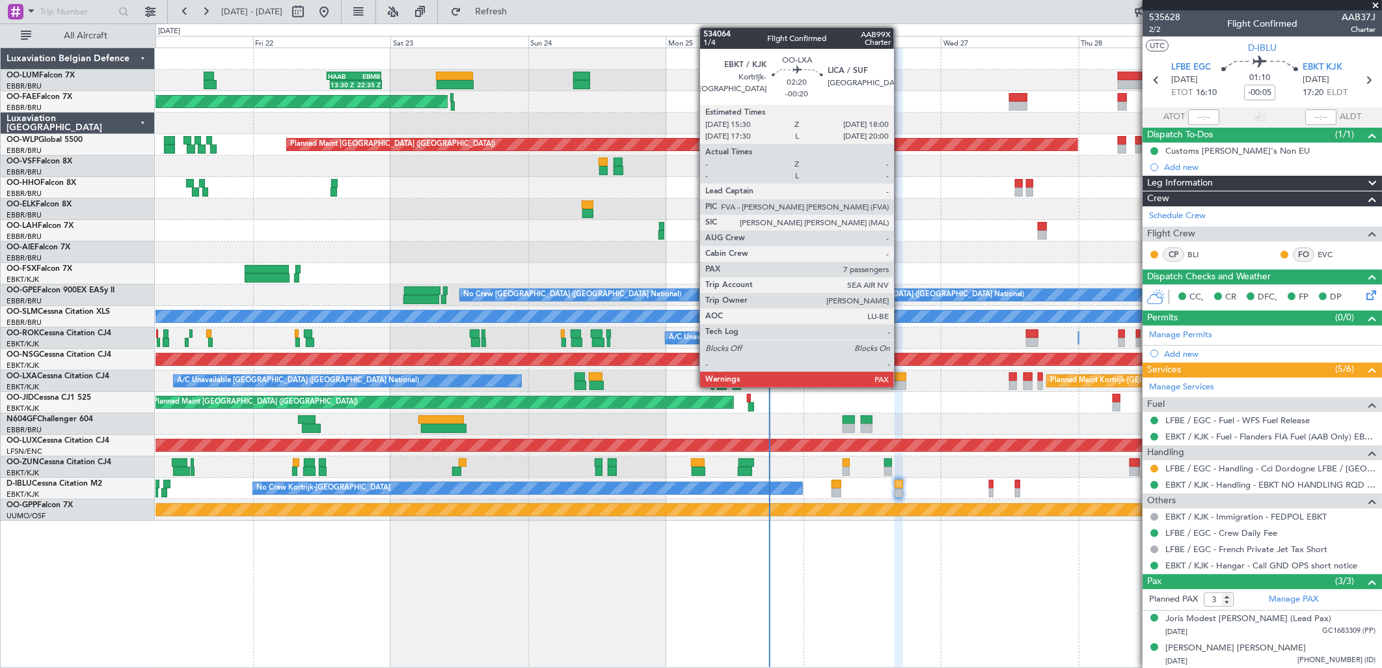
click at [900, 383] on div at bounding box center [898, 385] width 15 height 9
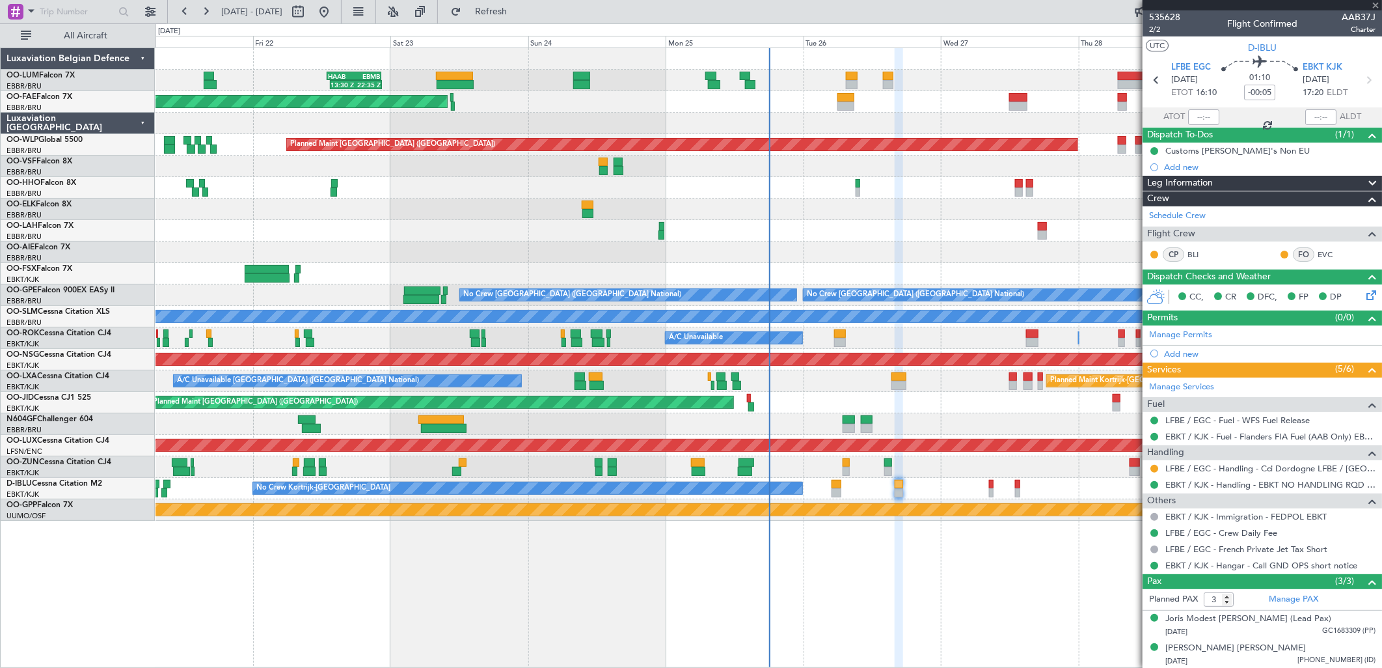
type input "-00:20"
type input "7"
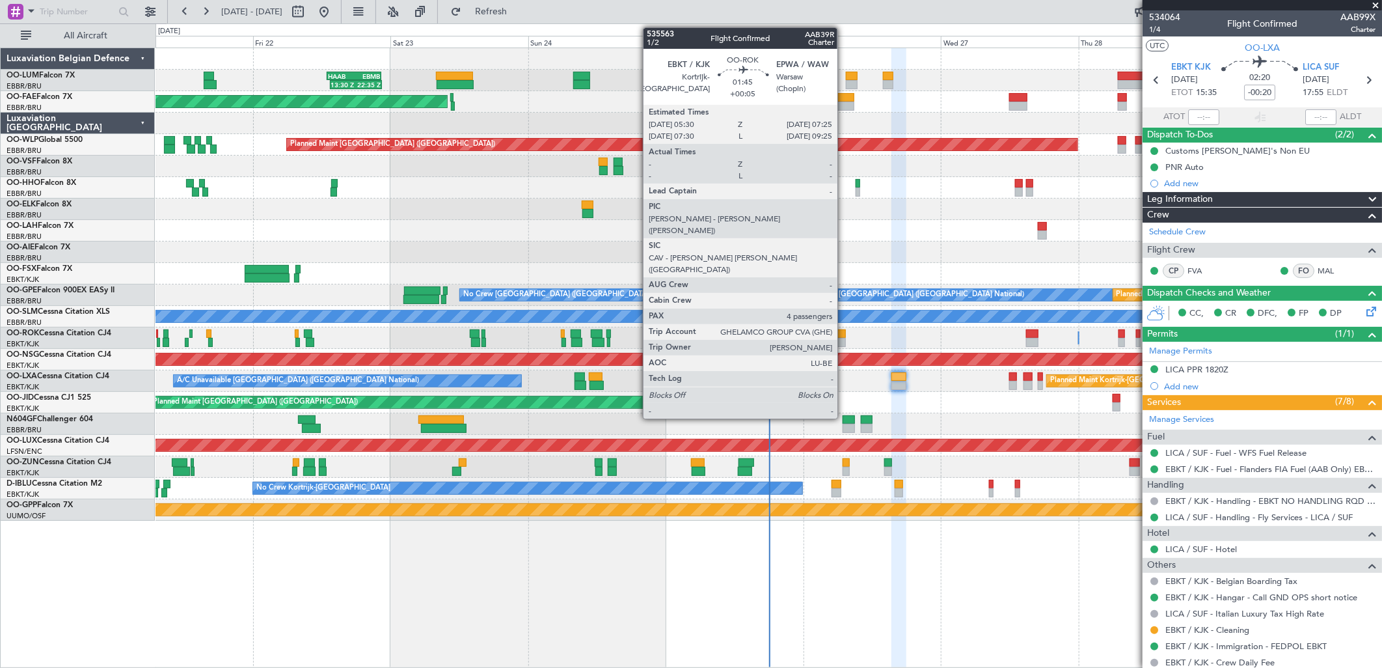
click at [841, 334] on div at bounding box center [839, 333] width 11 height 9
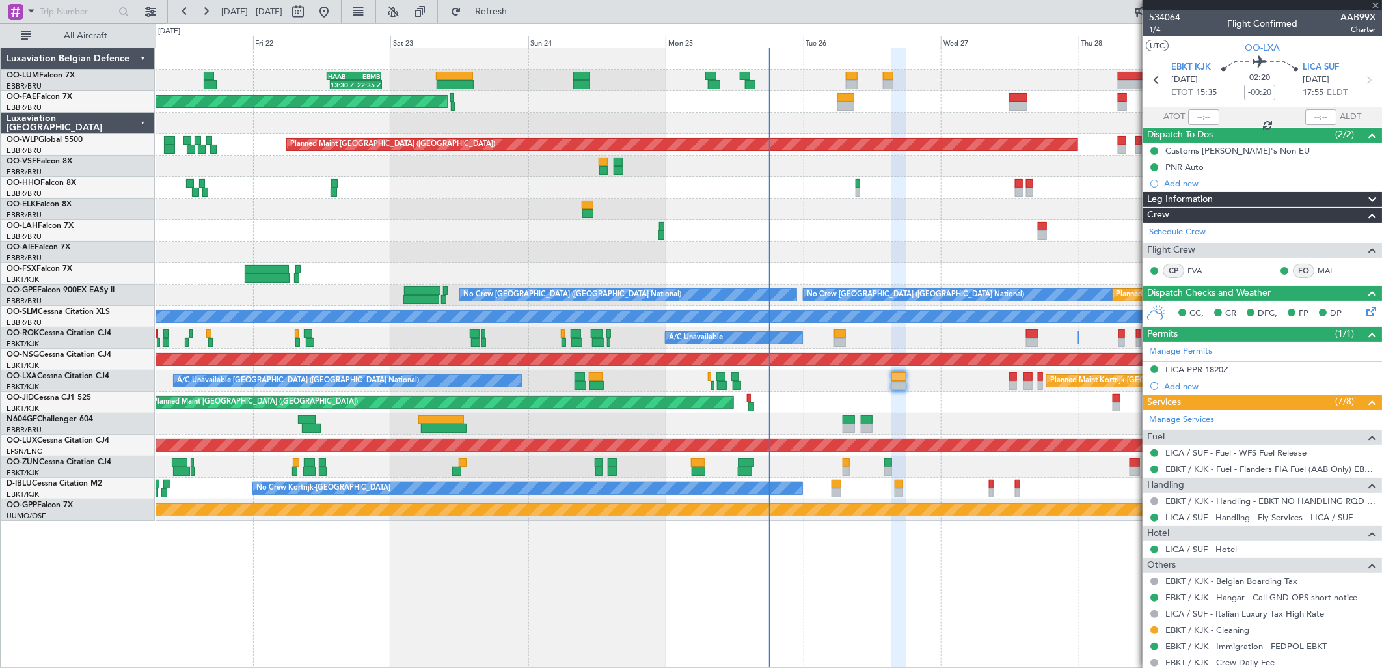
type input "+00:05"
type input "4"
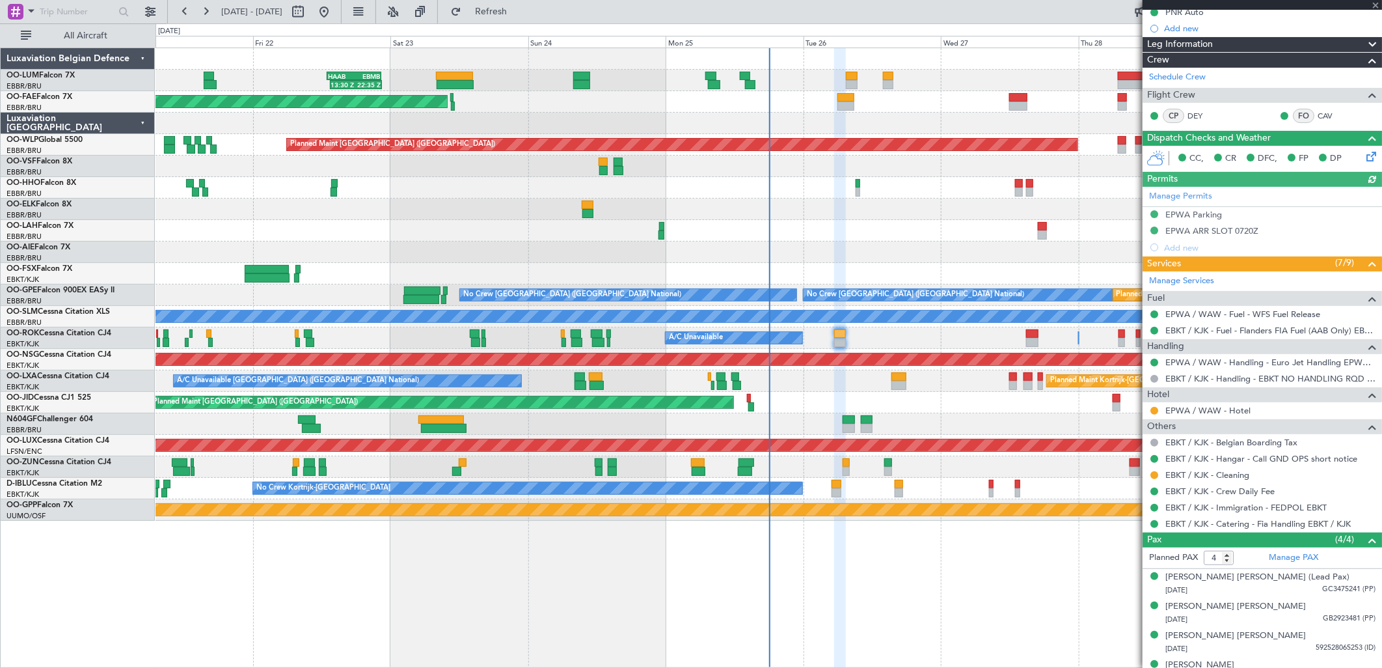
scroll to position [144, 0]
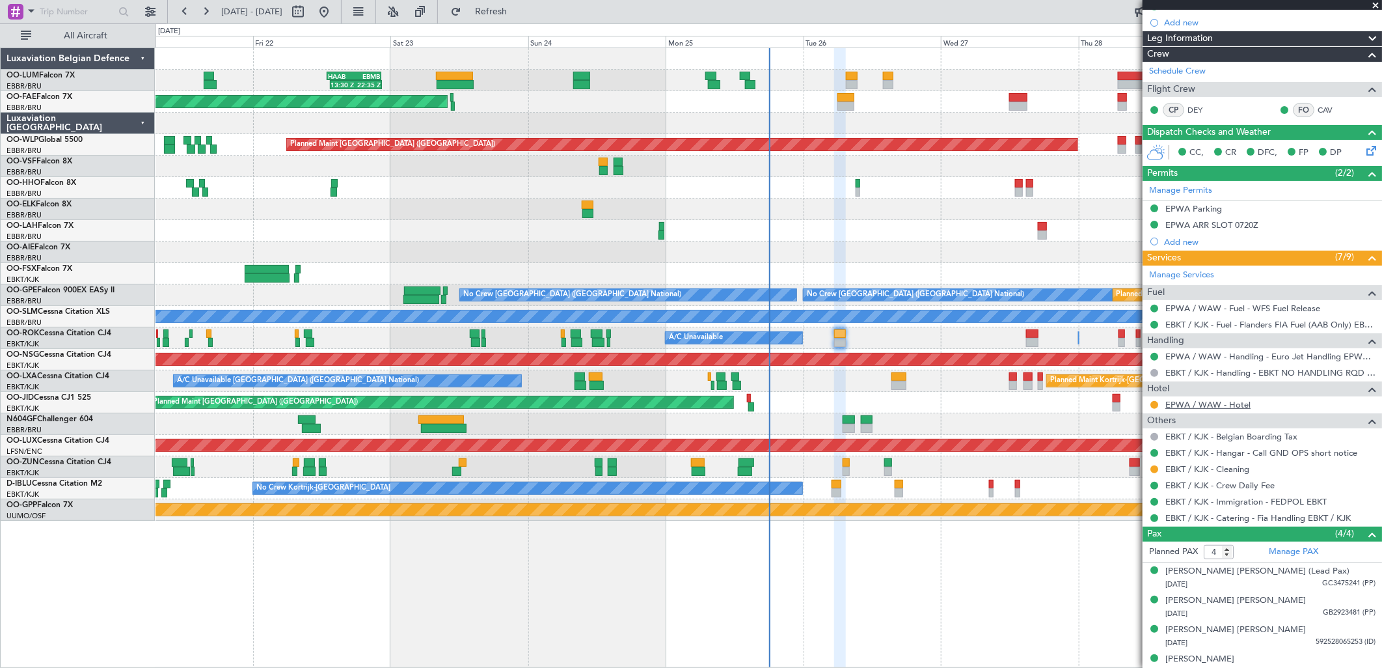
click at [1208, 407] on link "EPWA / WAW - Hotel" at bounding box center [1207, 404] width 85 height 11
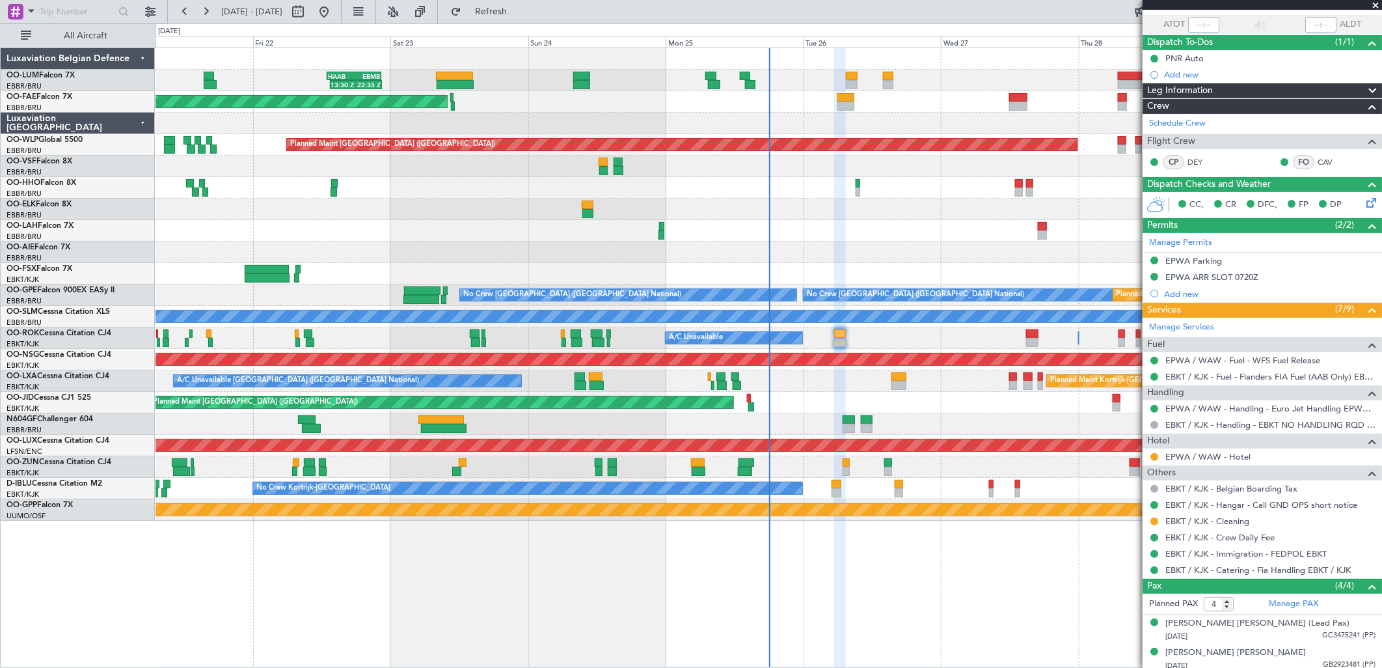
scroll to position [72, 0]
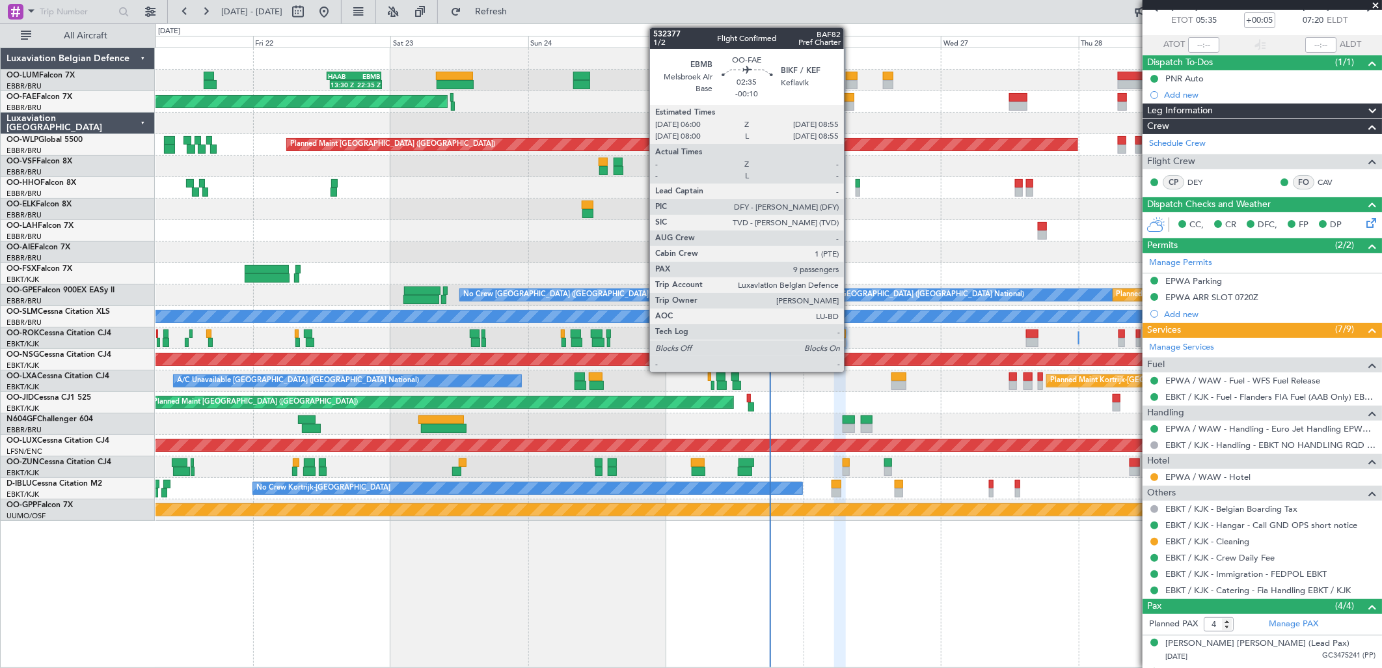
click at [850, 94] on div at bounding box center [845, 97] width 17 height 9
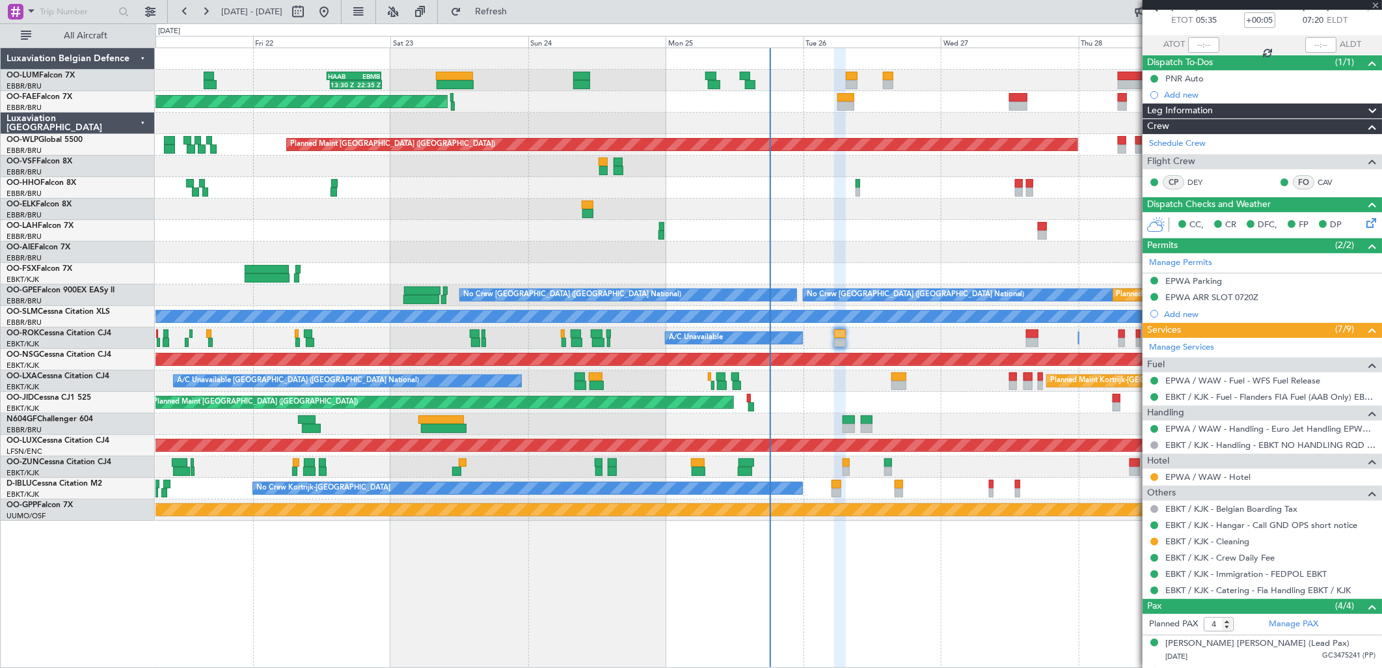
type input "-00:10"
type input "9"
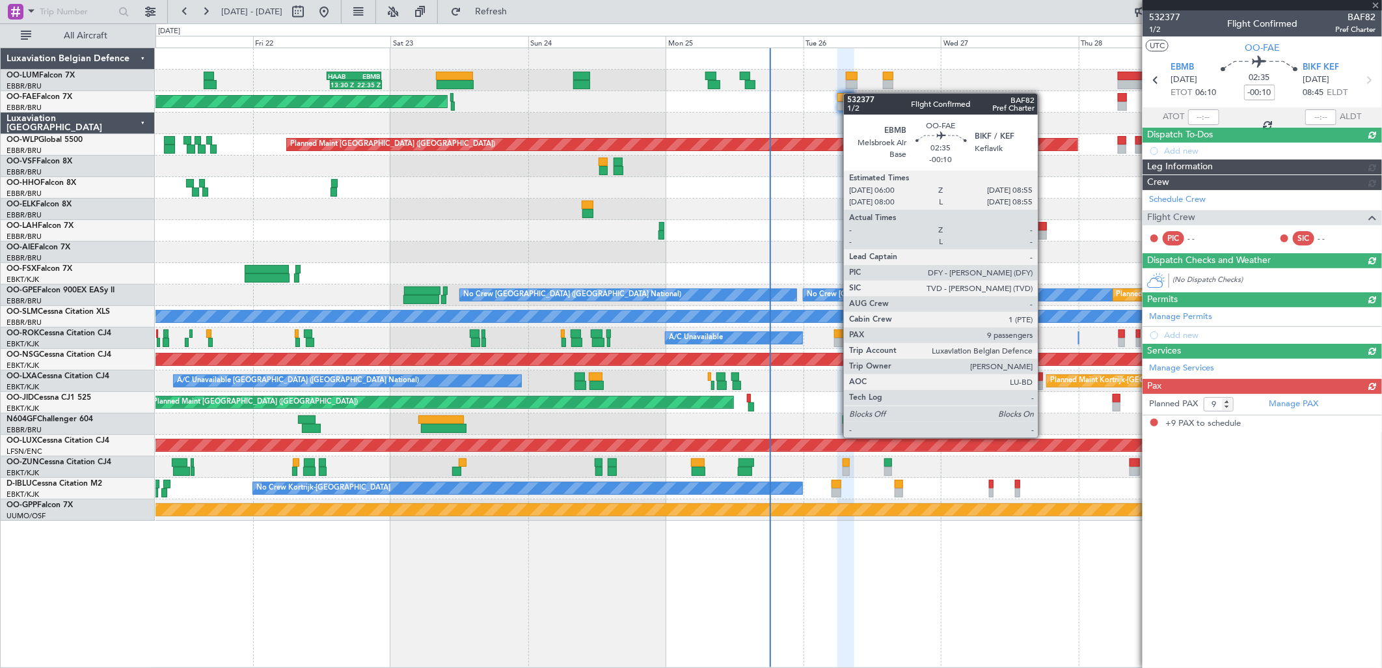
scroll to position [0, 0]
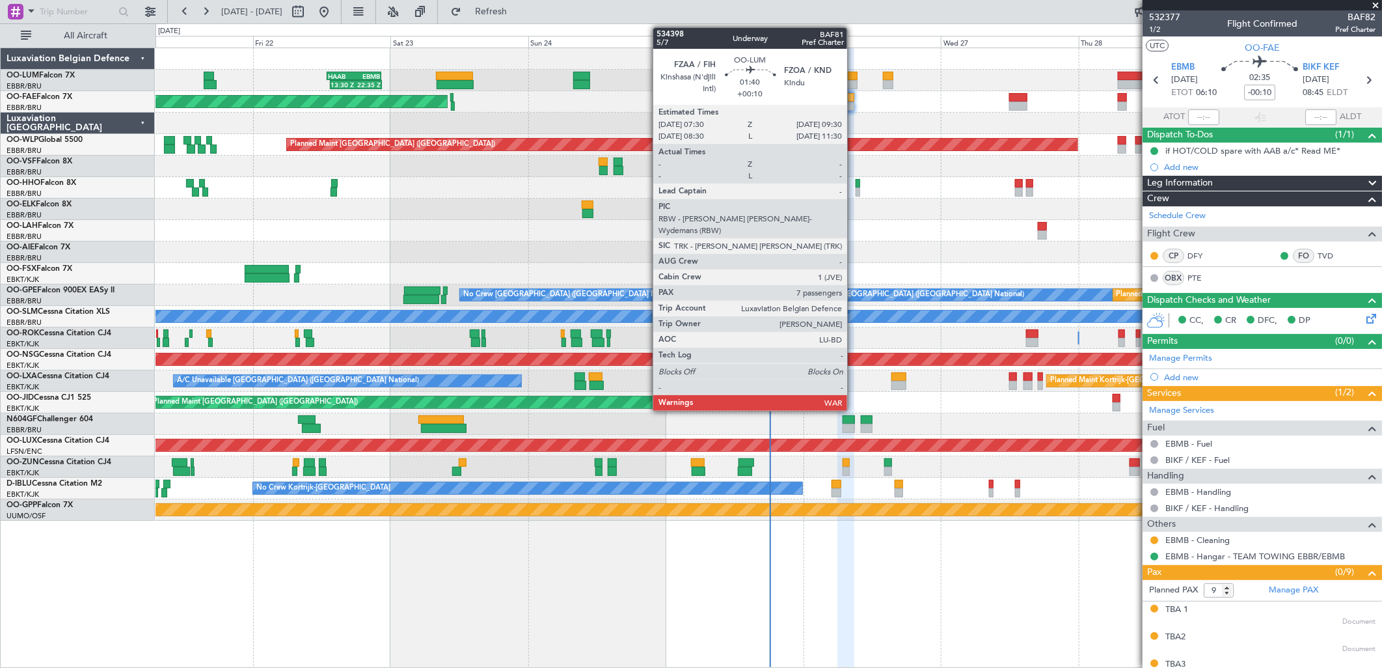
click at [854, 83] on div at bounding box center [852, 84] width 12 height 9
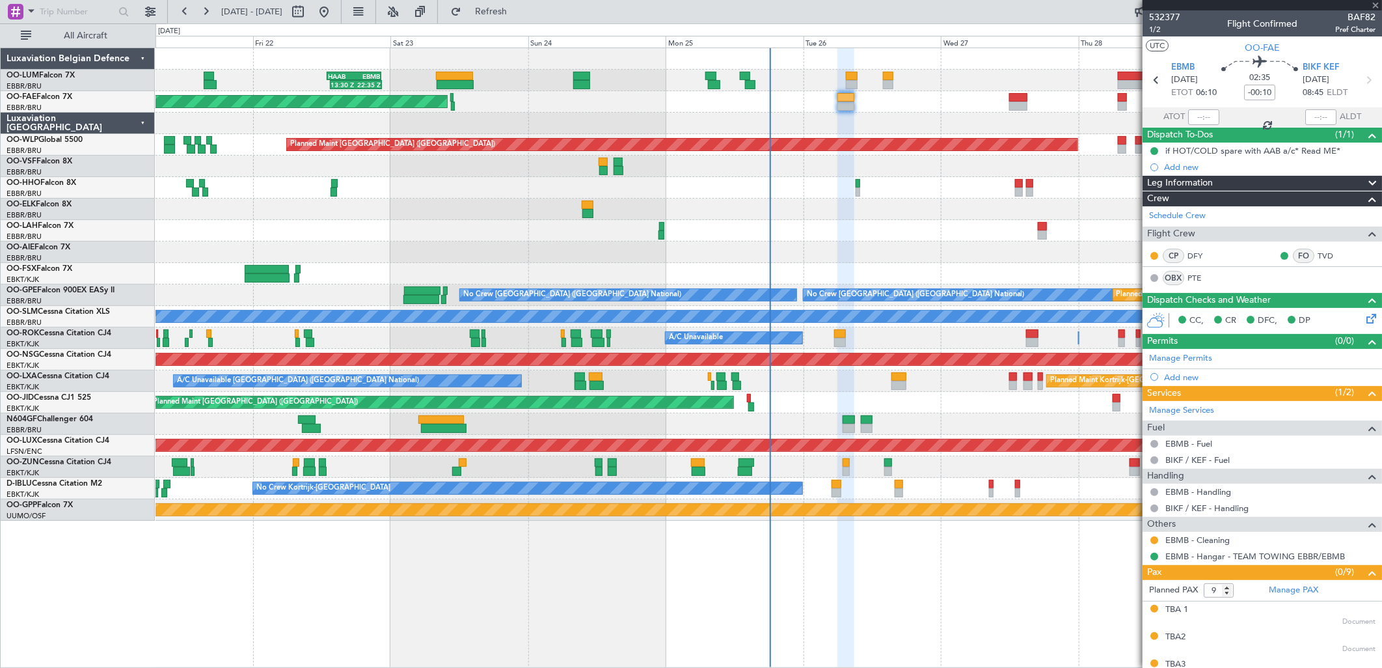
type input "+00:10"
type input "7"
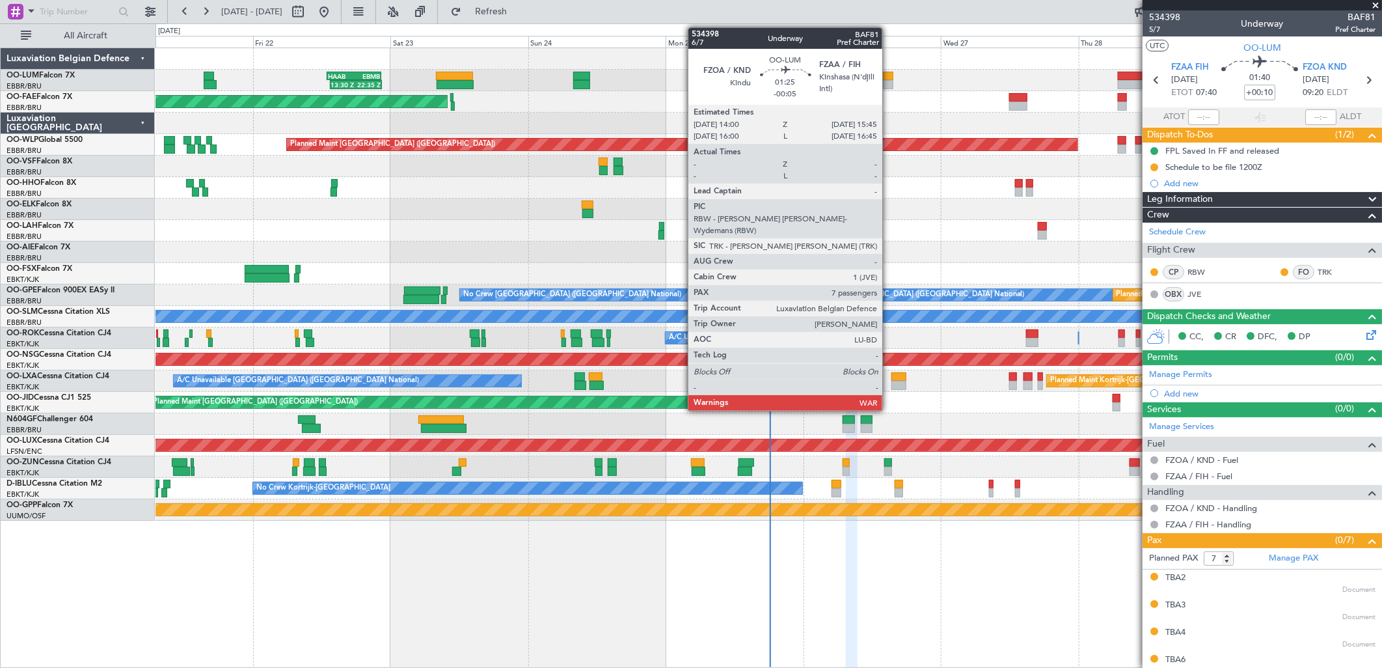
click at [889, 83] on div at bounding box center [888, 84] width 10 height 9
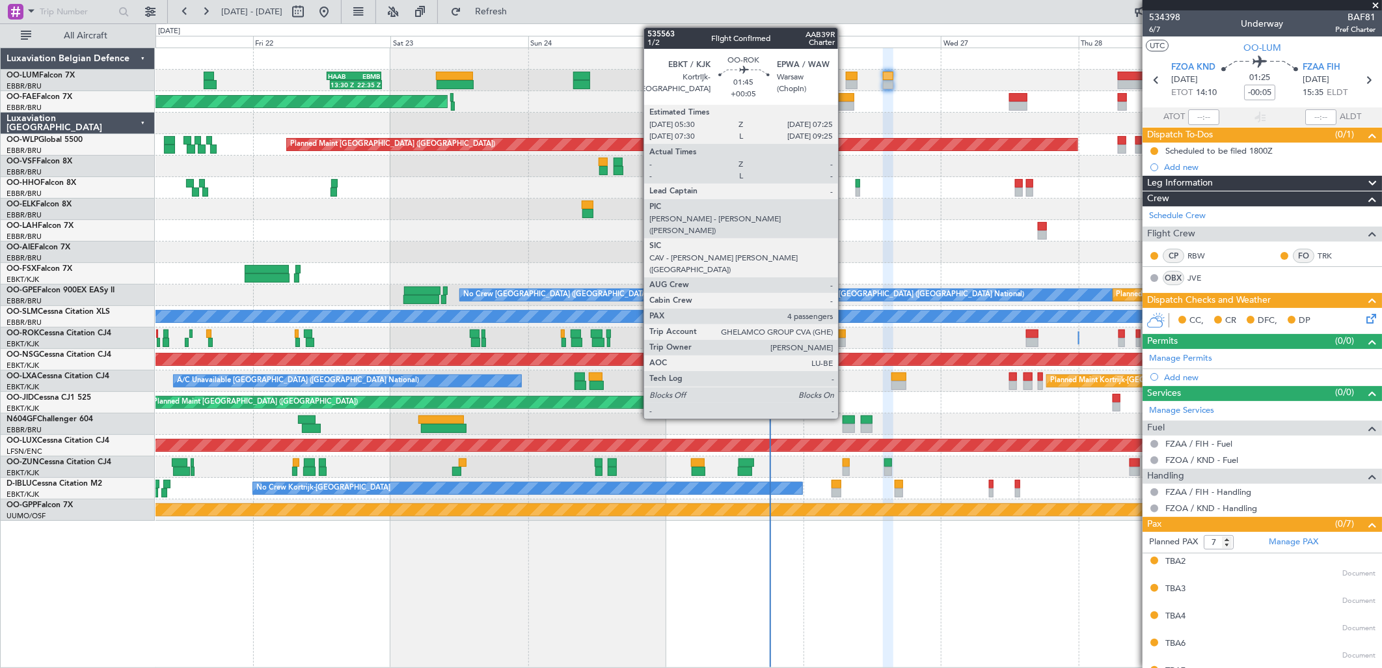
click at [845, 340] on div at bounding box center [839, 342] width 11 height 9
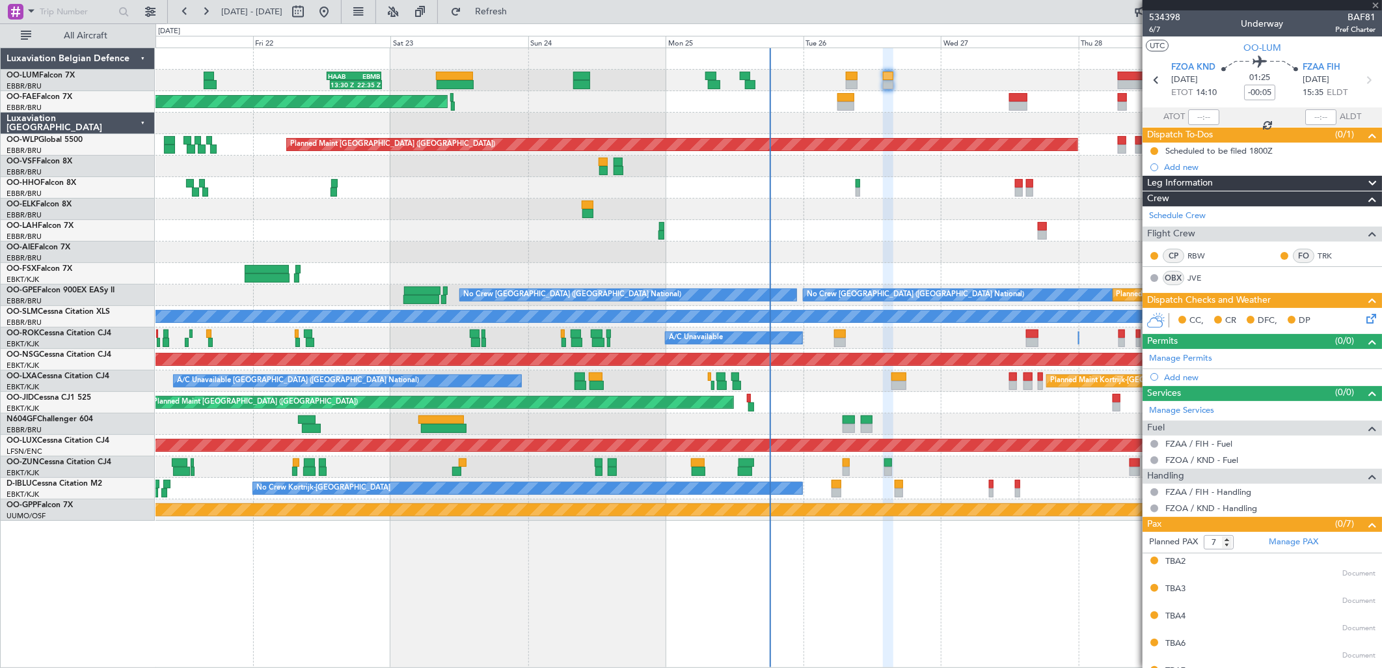
type input "+00:05"
type input "4"
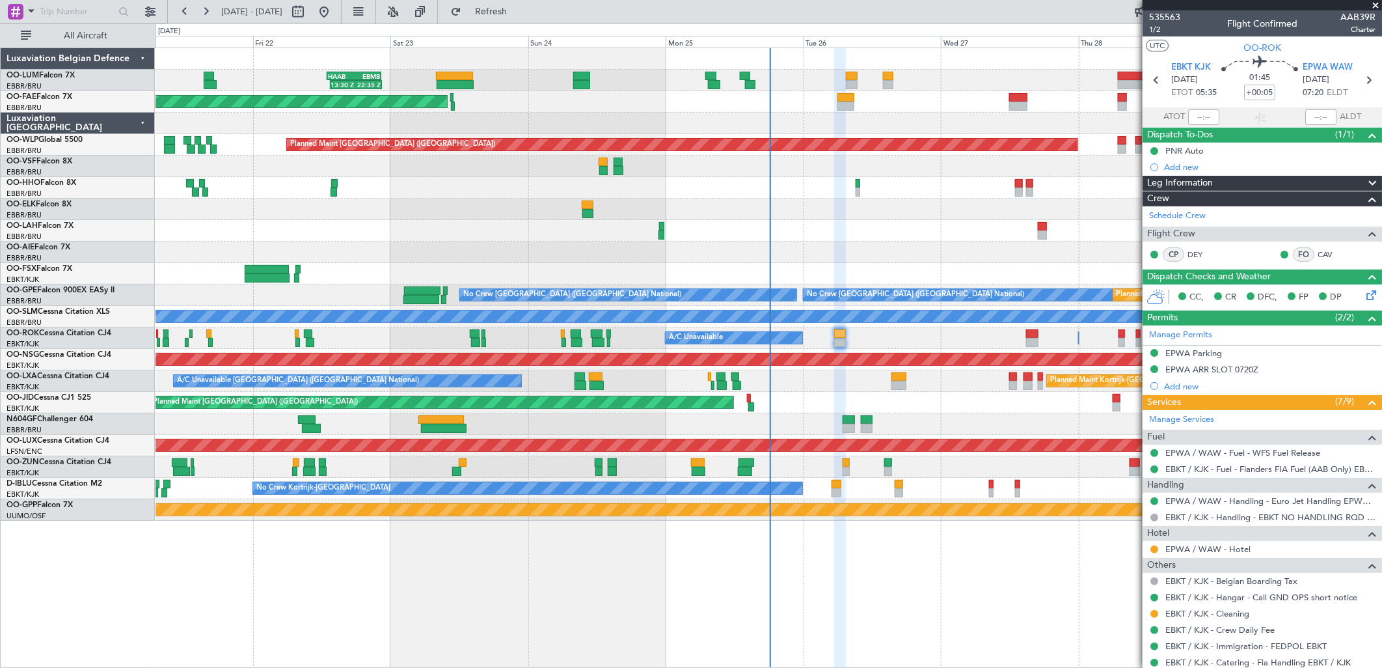
click at [820, 200] on div "Planned Maint [GEOGRAPHIC_DATA] ([GEOGRAPHIC_DATA] National) 13:30 Z 22:35 Z HA…" at bounding box center [769, 284] width 1226 height 472
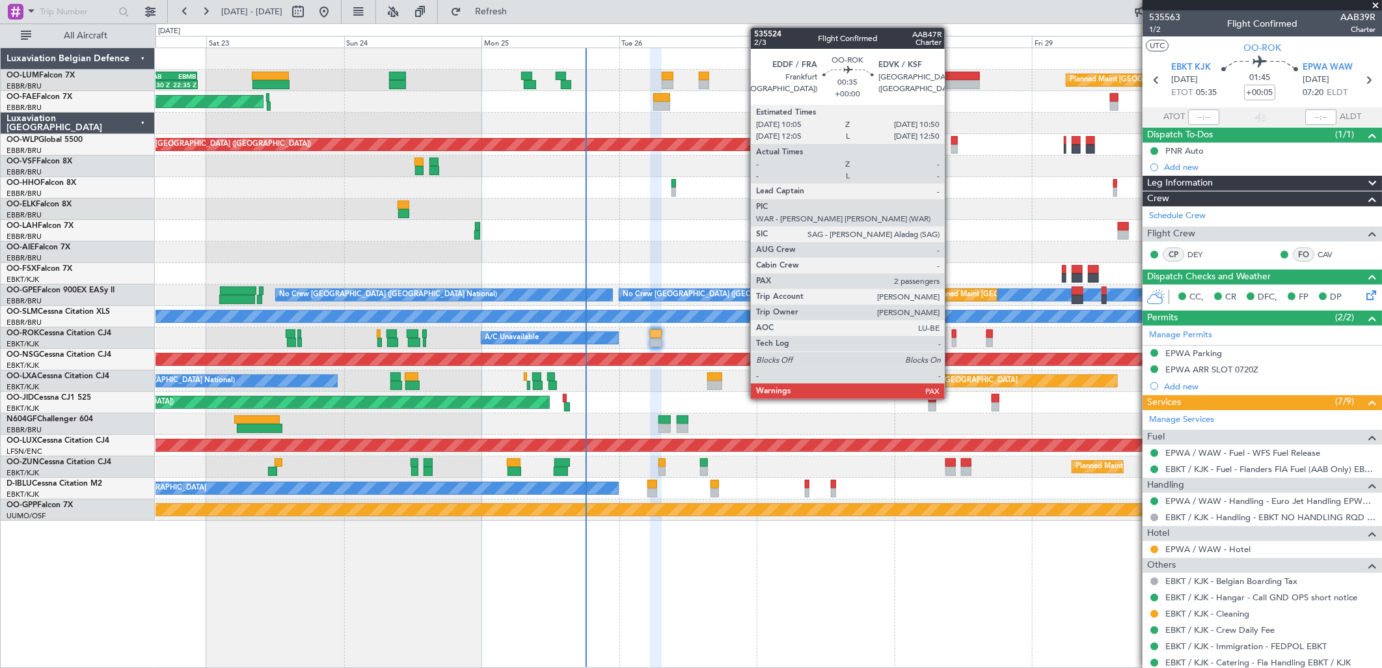
click at [952, 336] on div at bounding box center [954, 333] width 5 height 9
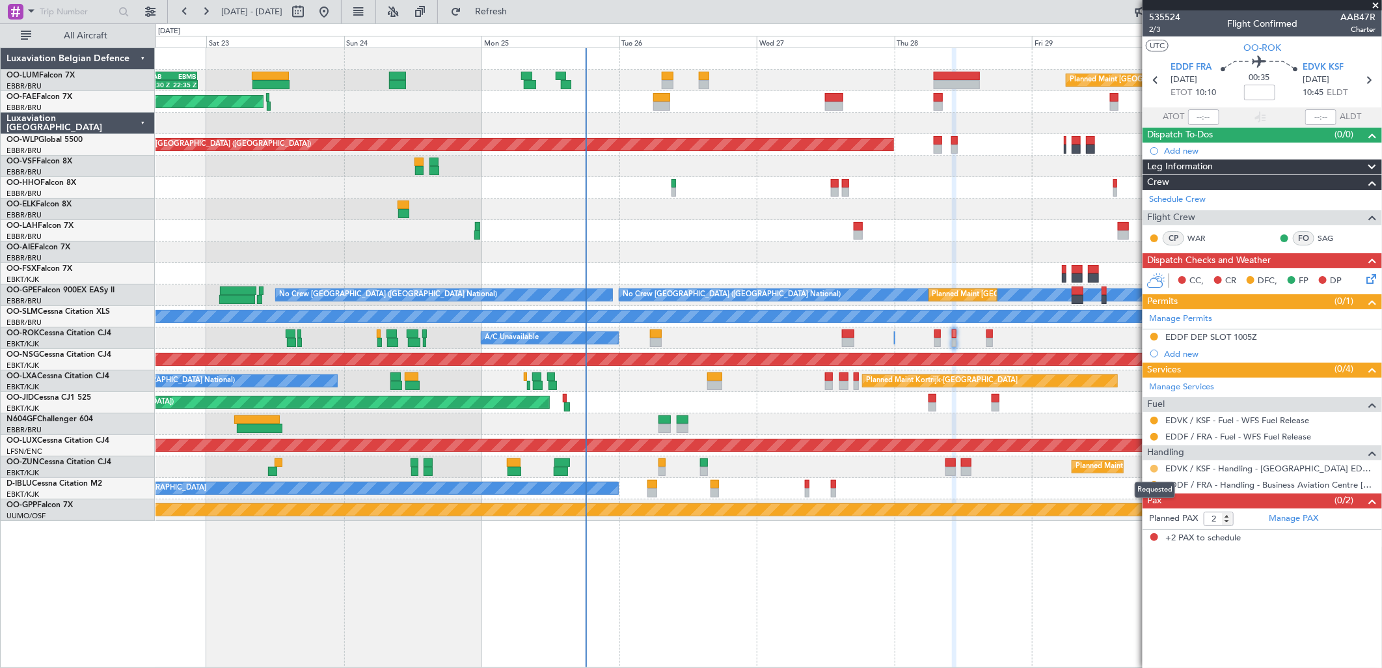
click at [1153, 467] on button at bounding box center [1154, 469] width 8 height 8
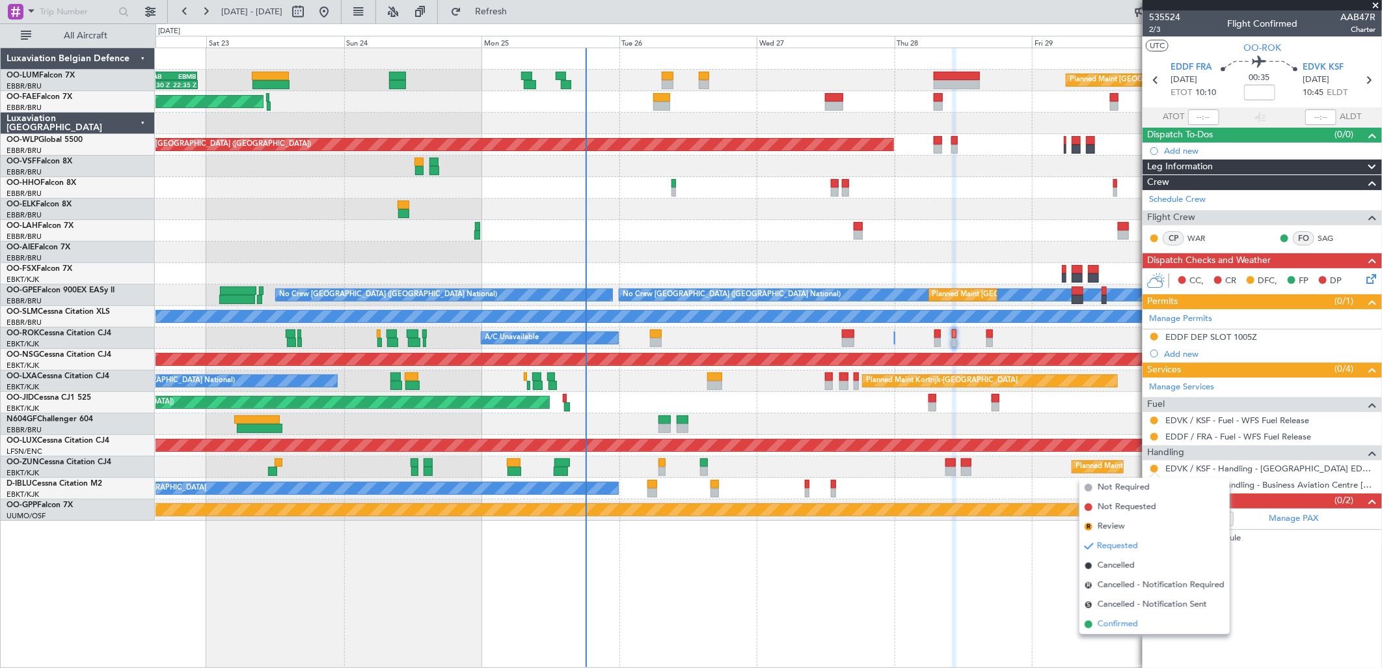
click at [1107, 623] on span "Confirmed" at bounding box center [1118, 623] width 40 height 13
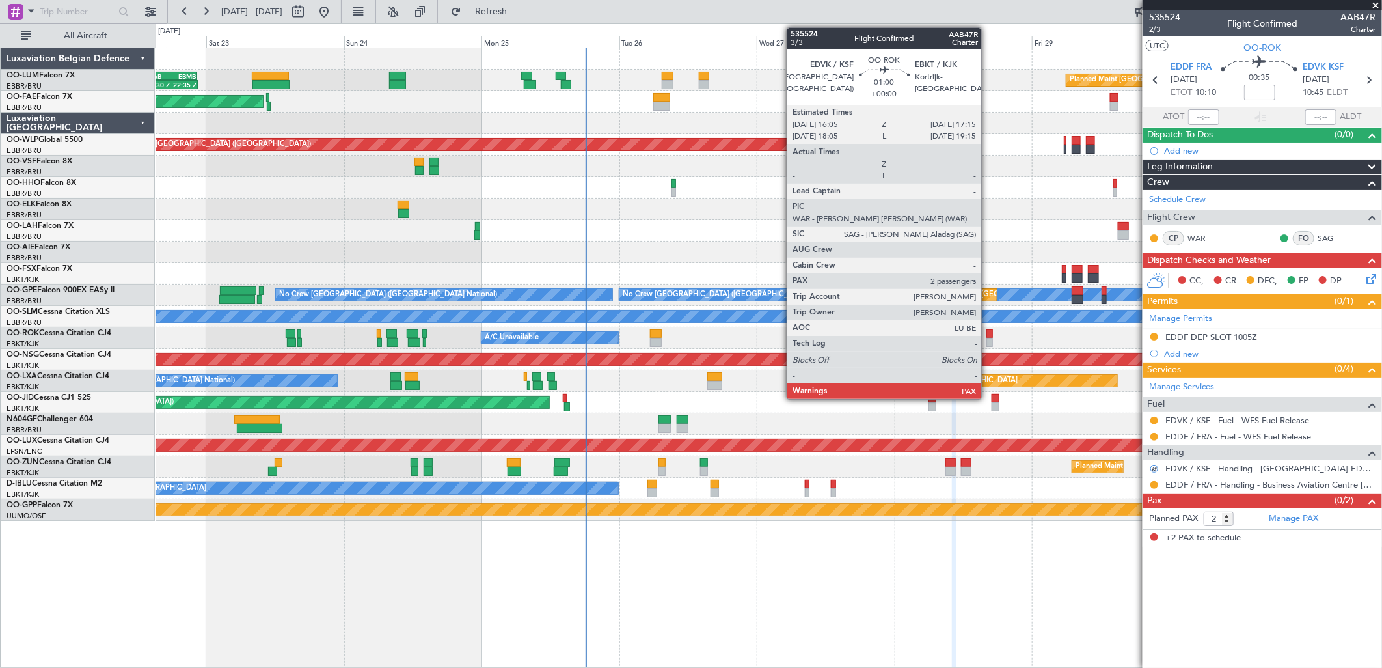
click at [988, 329] on div at bounding box center [989, 333] width 7 height 9
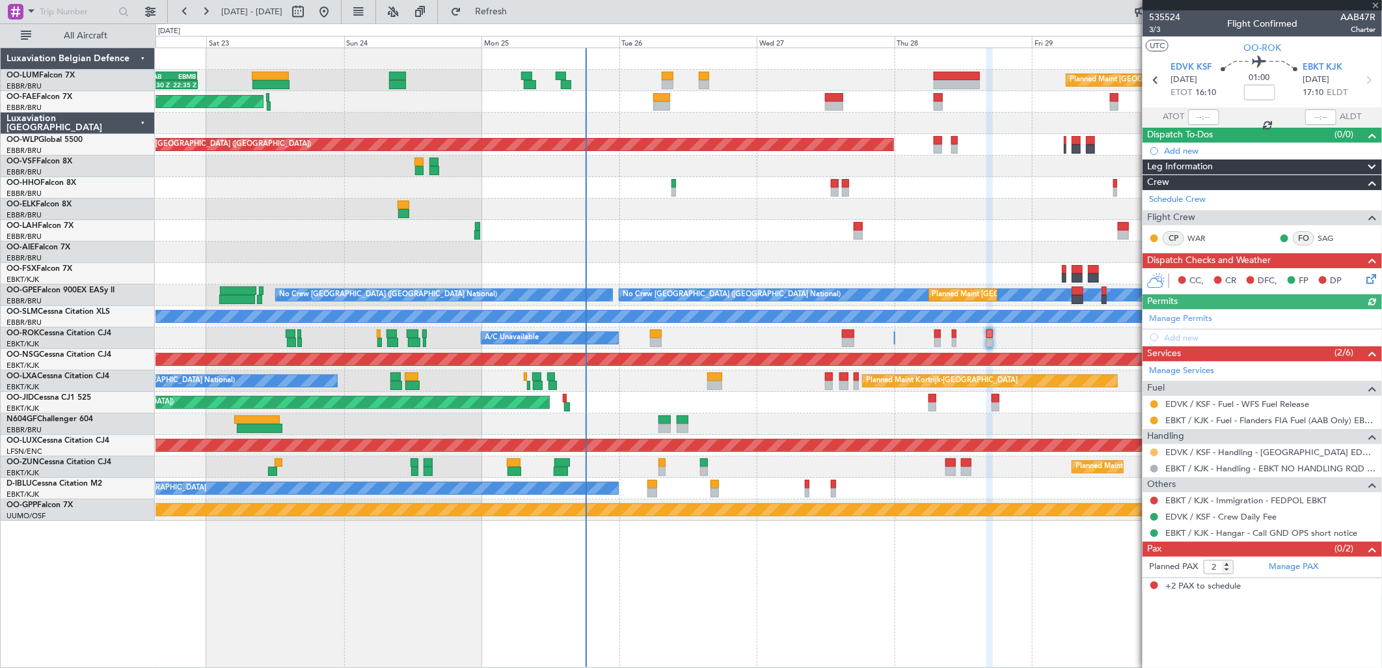
click at [1155, 452] on button at bounding box center [1154, 452] width 8 height 8
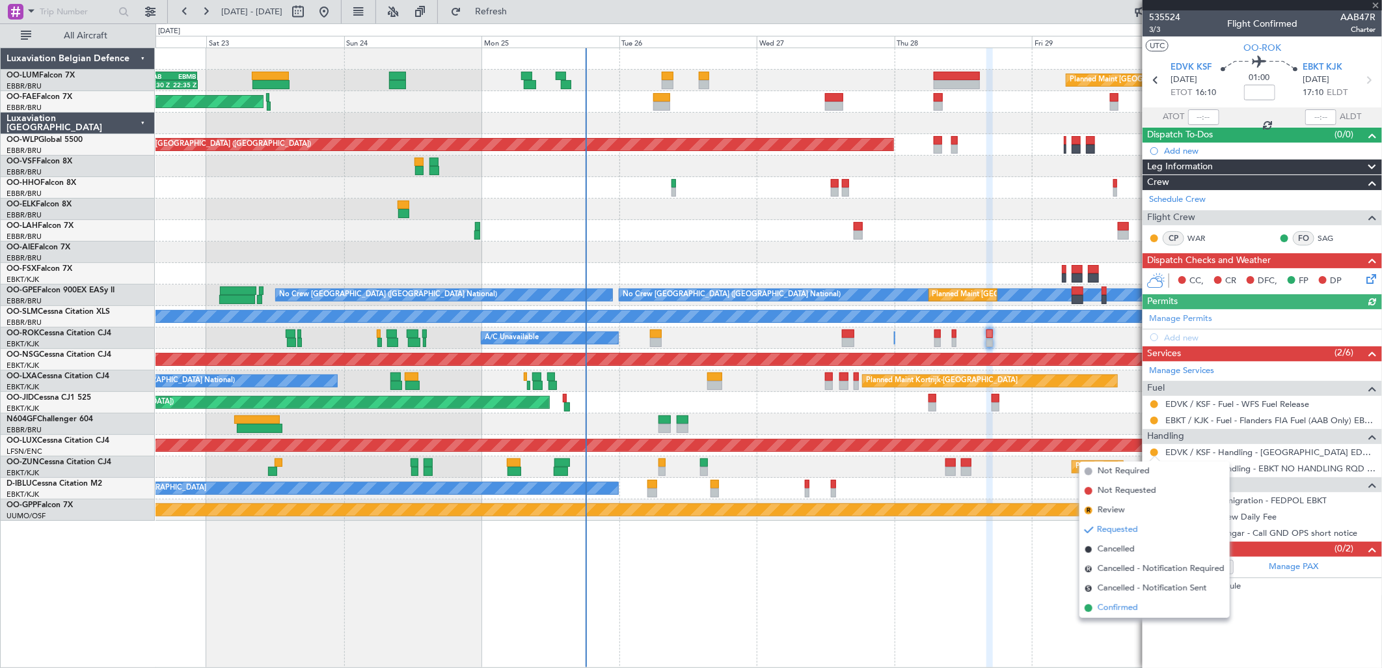
click at [1113, 610] on span "Confirmed" at bounding box center [1118, 607] width 40 height 13
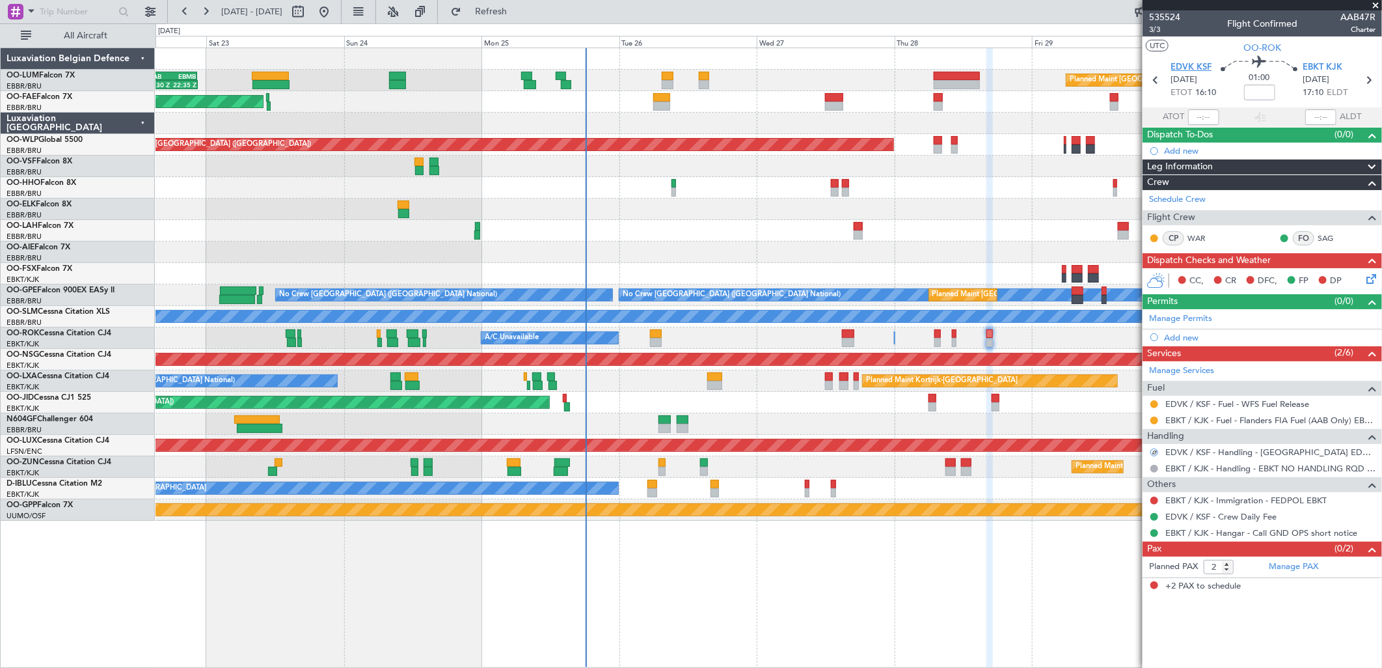
click at [1201, 64] on span "EDVK KSF" at bounding box center [1191, 67] width 41 height 13
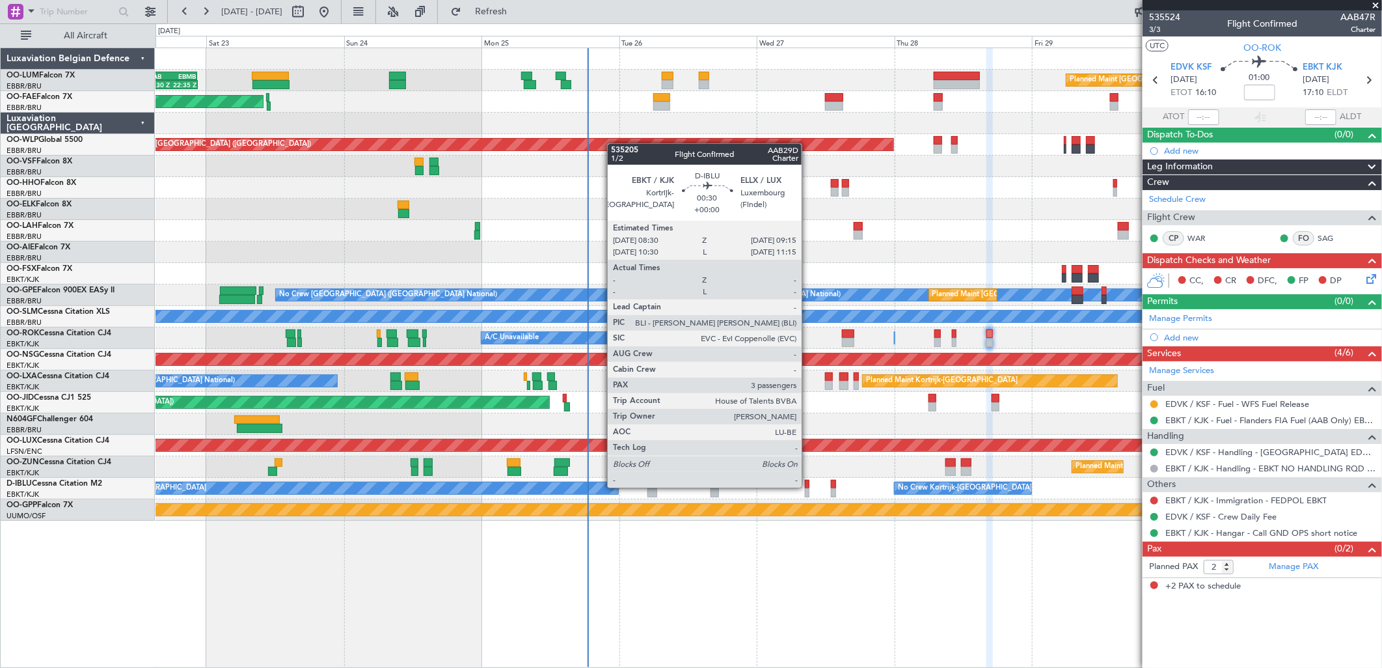
click at [808, 486] on div at bounding box center [807, 484] width 5 height 9
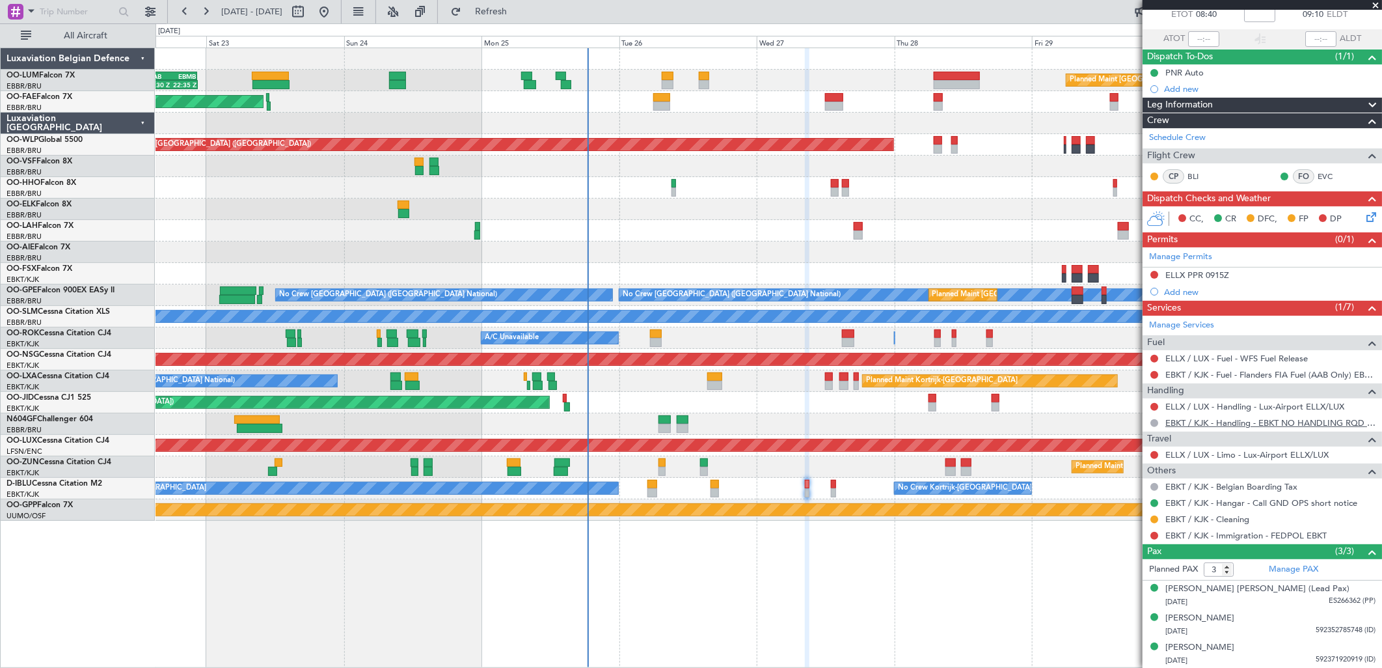
scroll to position [79, 0]
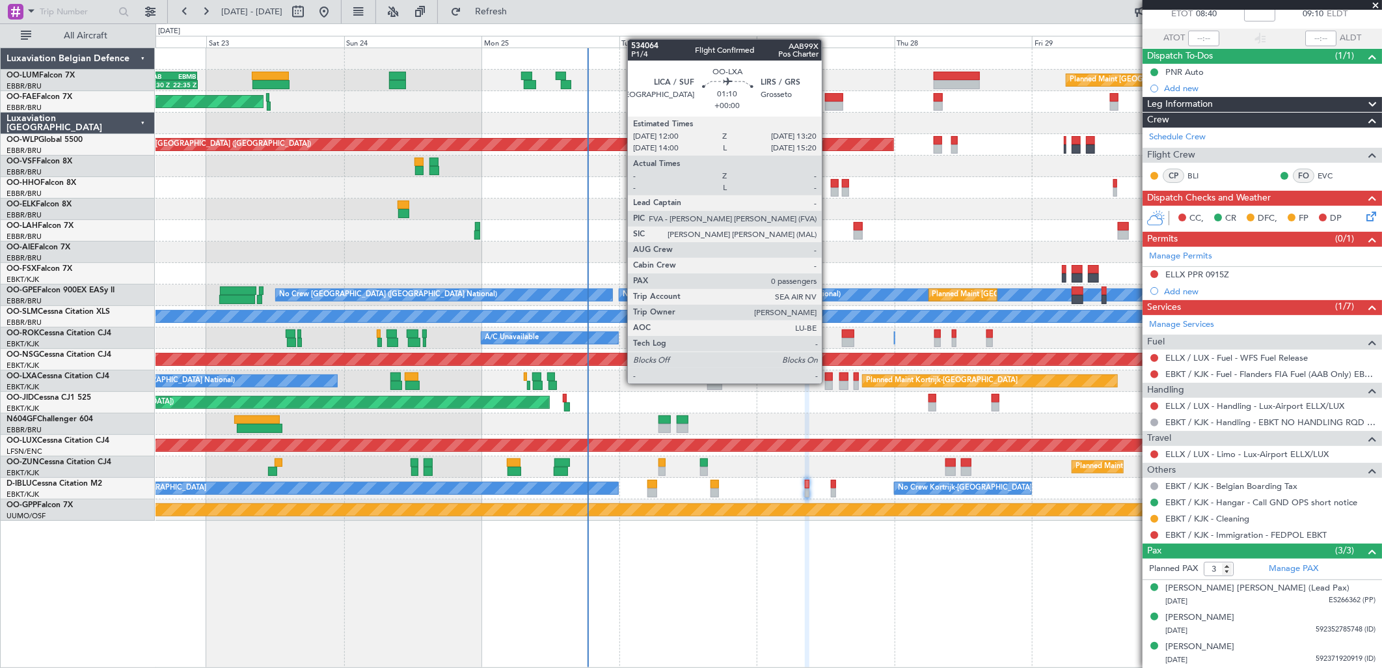
click at [828, 382] on div at bounding box center [829, 385] width 8 height 9
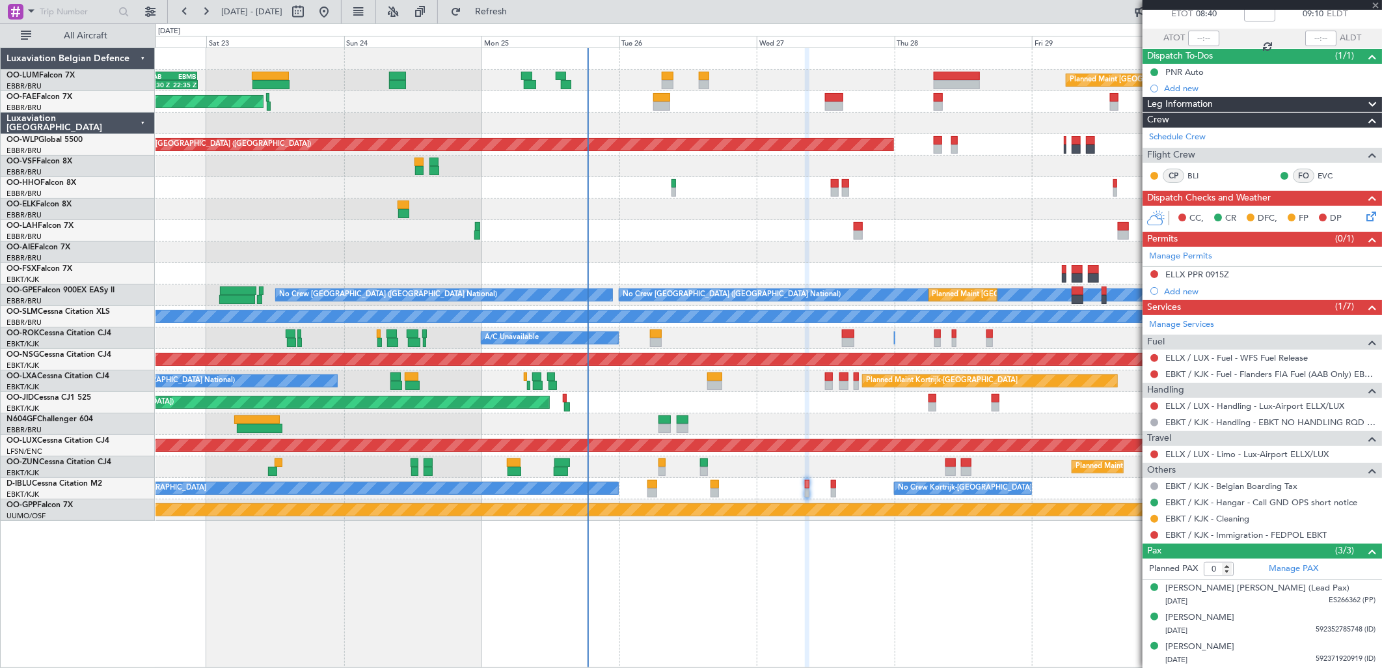
scroll to position [0, 0]
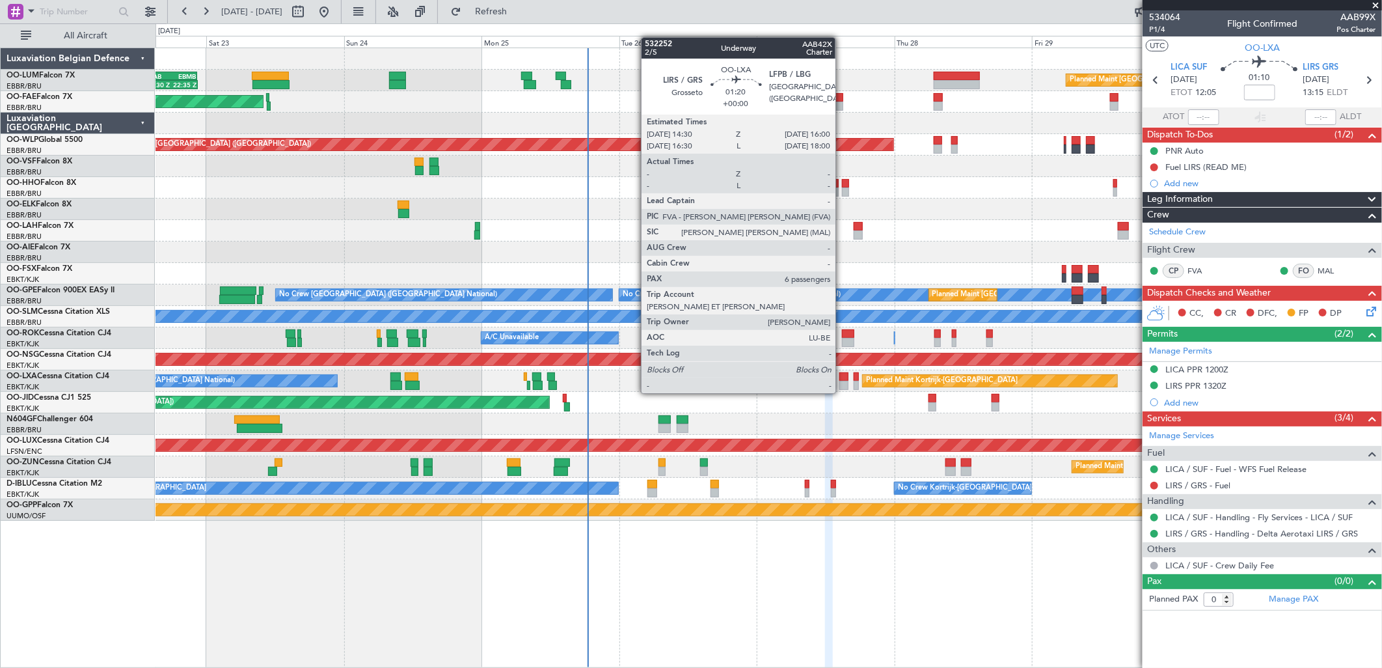
click at [842, 381] on div at bounding box center [843, 385] width 9 height 9
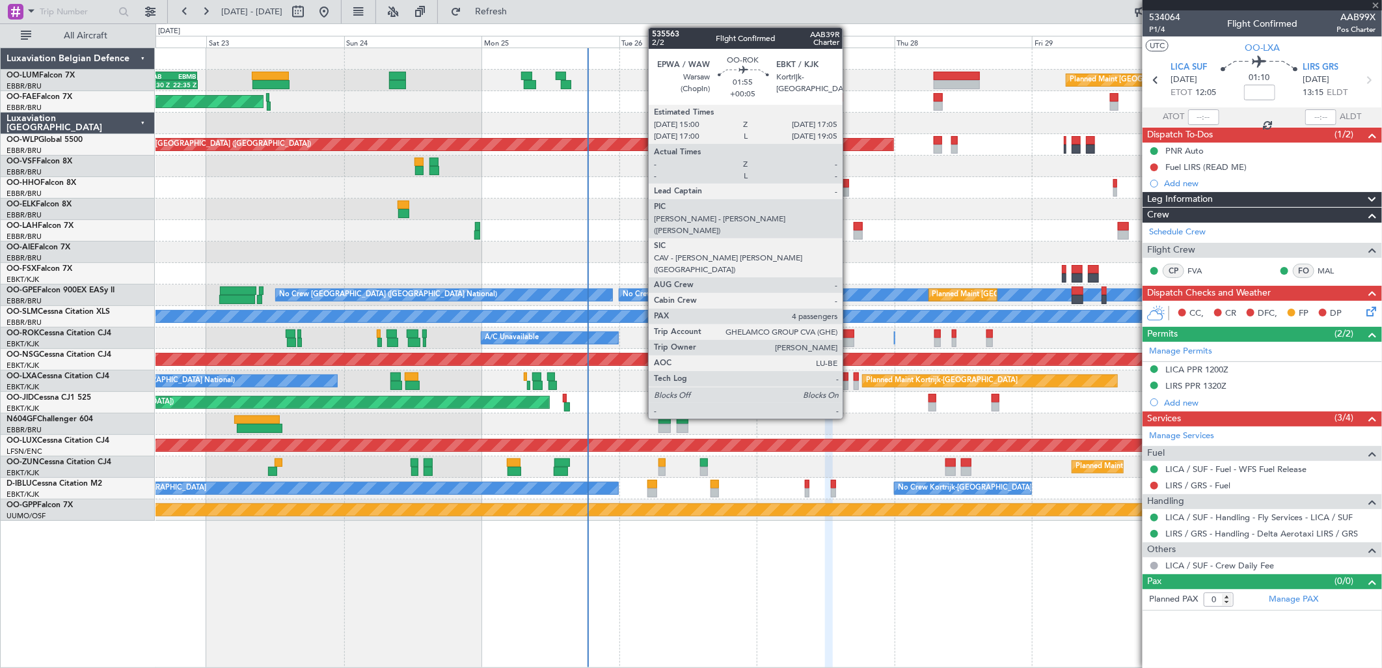
type input "6"
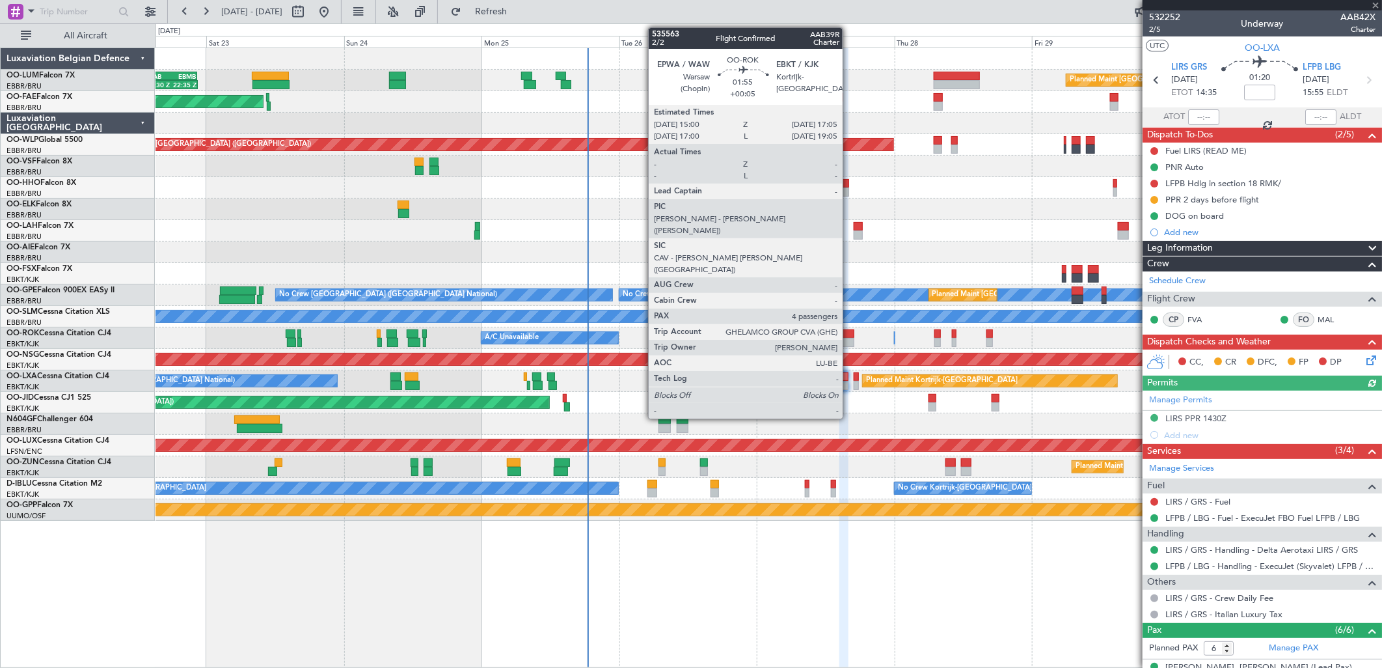
click at [849, 336] on div at bounding box center [848, 333] width 12 height 9
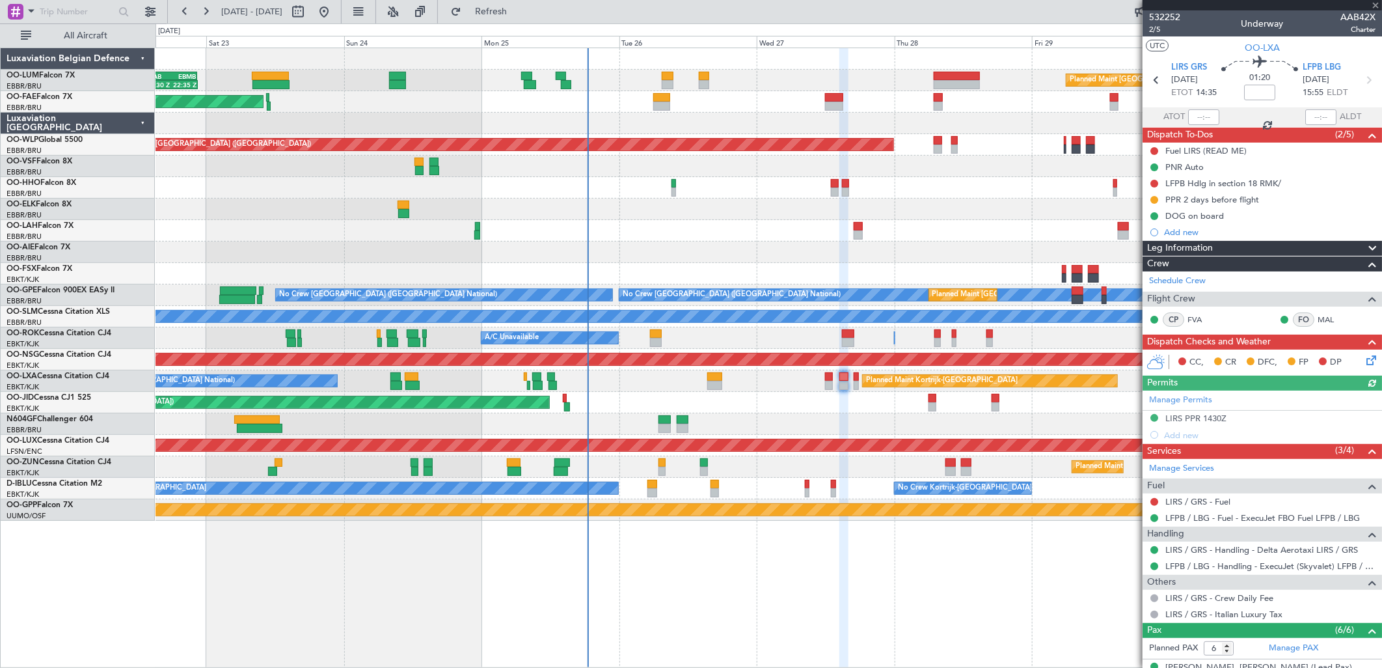
type input "+00:05"
type input "4"
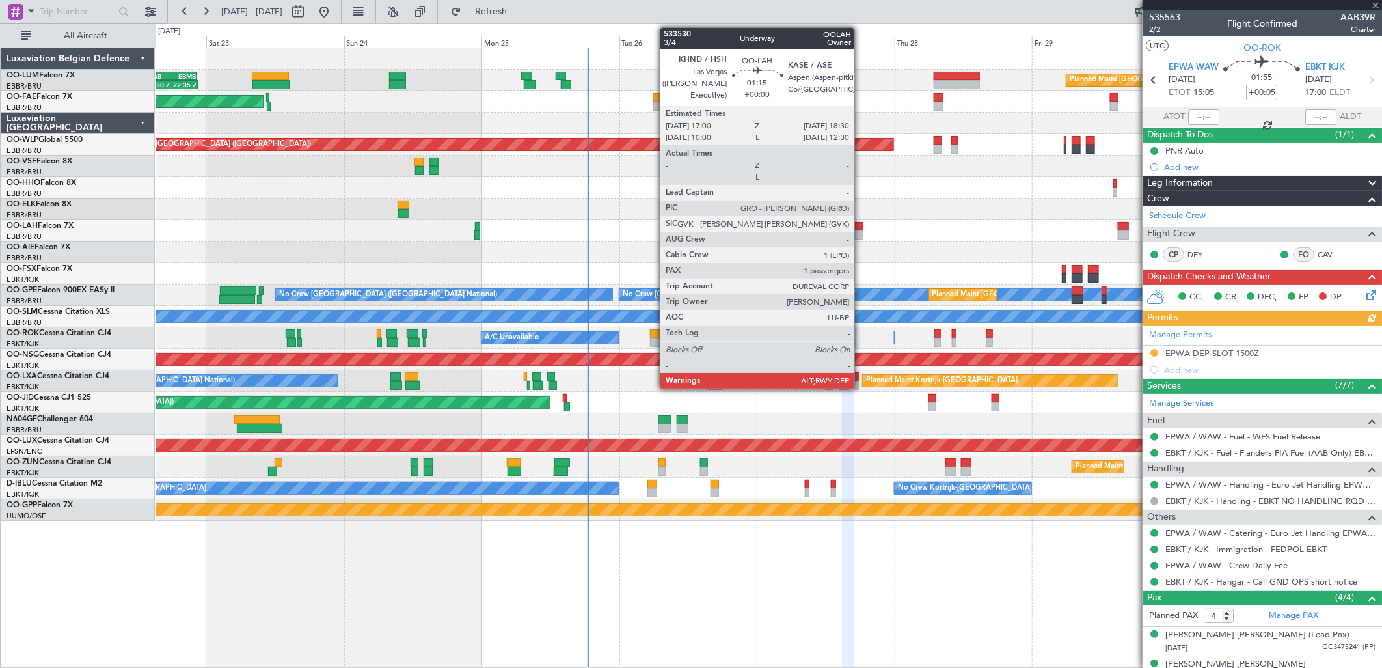
click at [861, 231] on div at bounding box center [858, 234] width 9 height 9
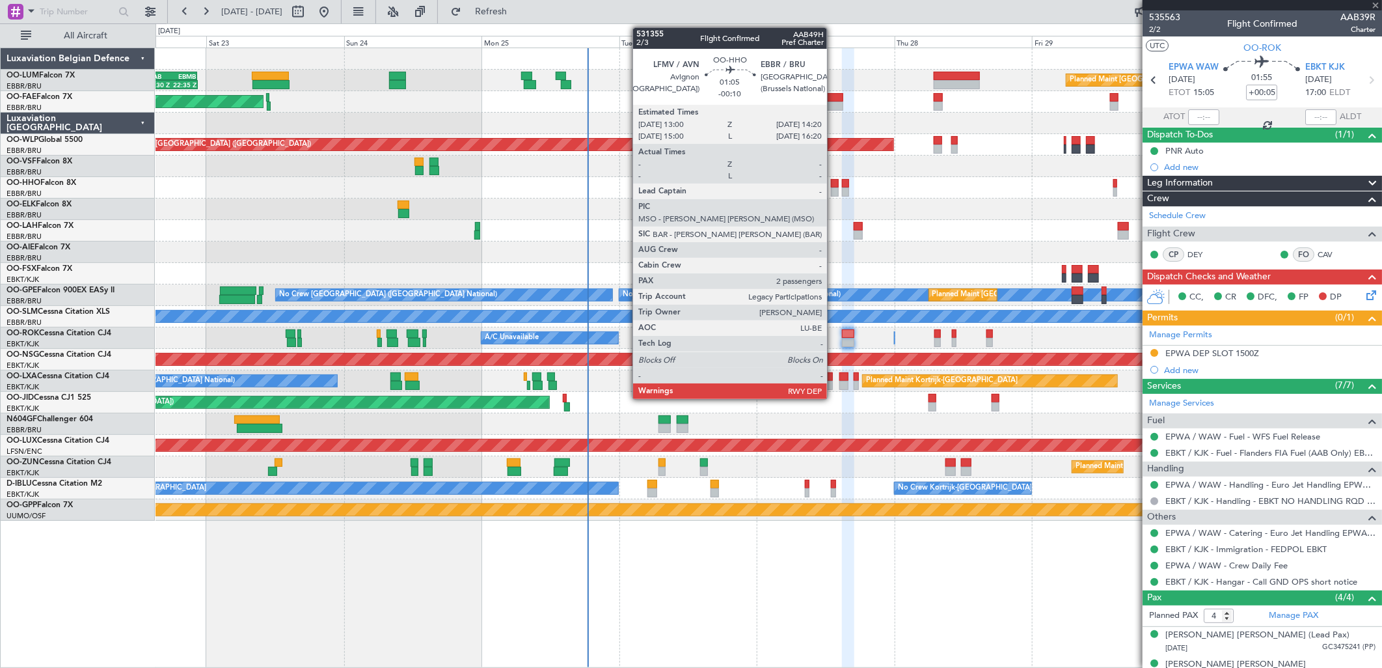
type input "1"
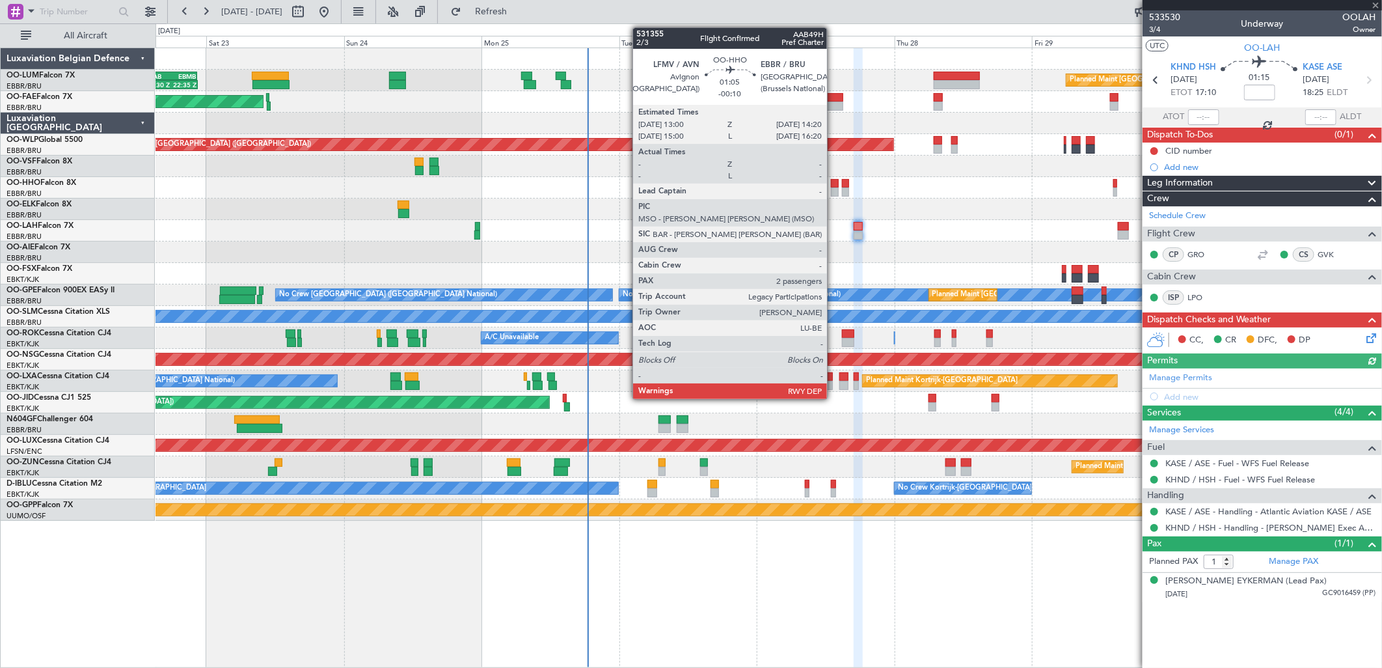
click at [833, 185] on div at bounding box center [835, 183] width 8 height 9
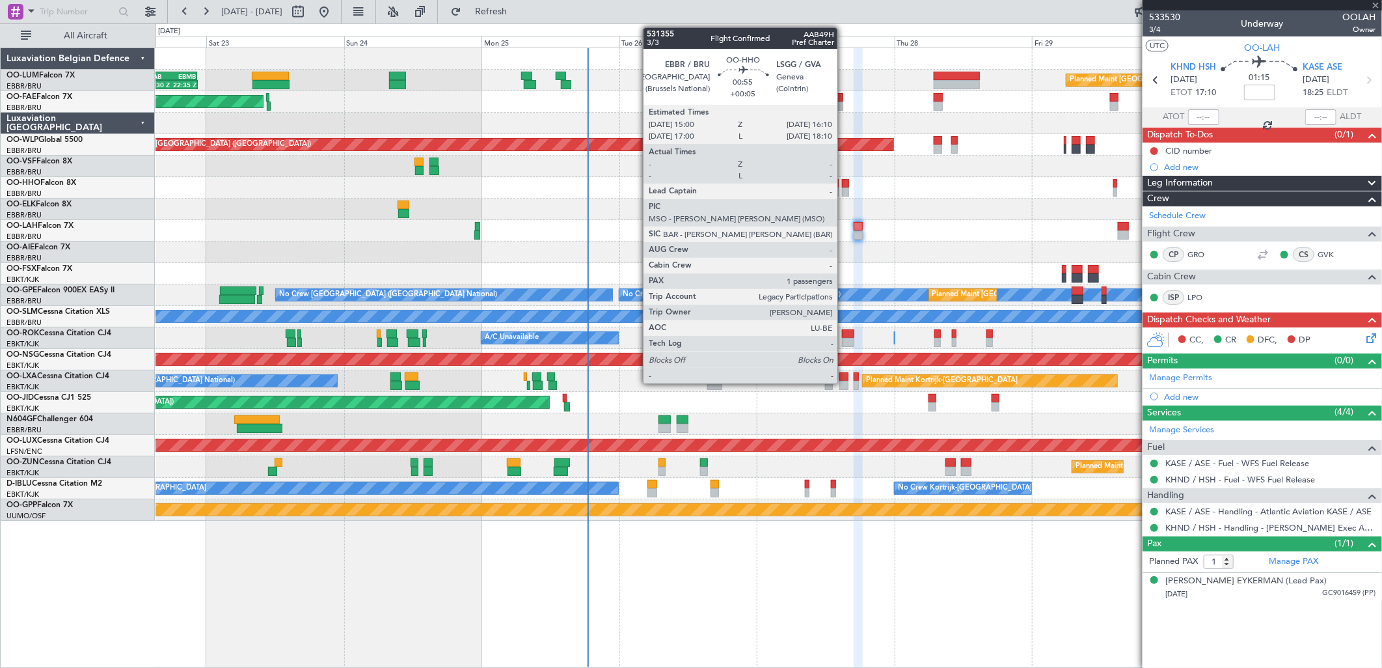
type input "-00:10"
type input "2"
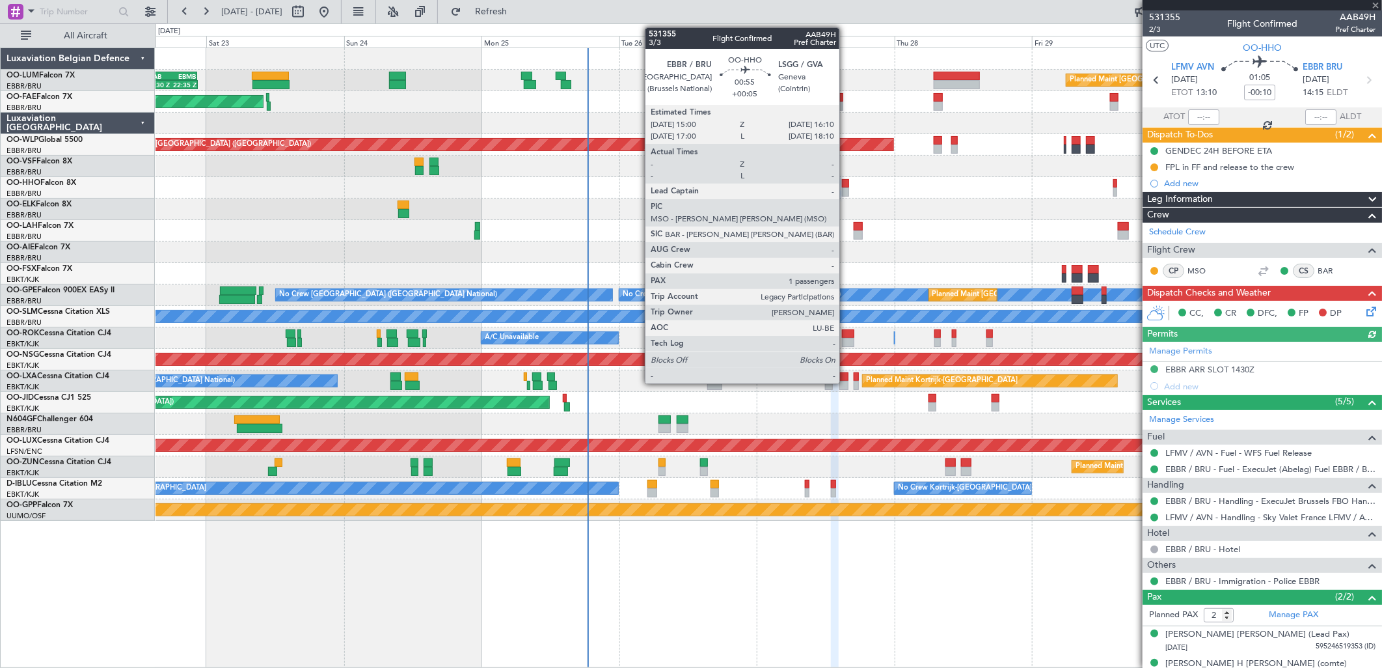
click at [846, 187] on div at bounding box center [845, 191] width 7 height 9
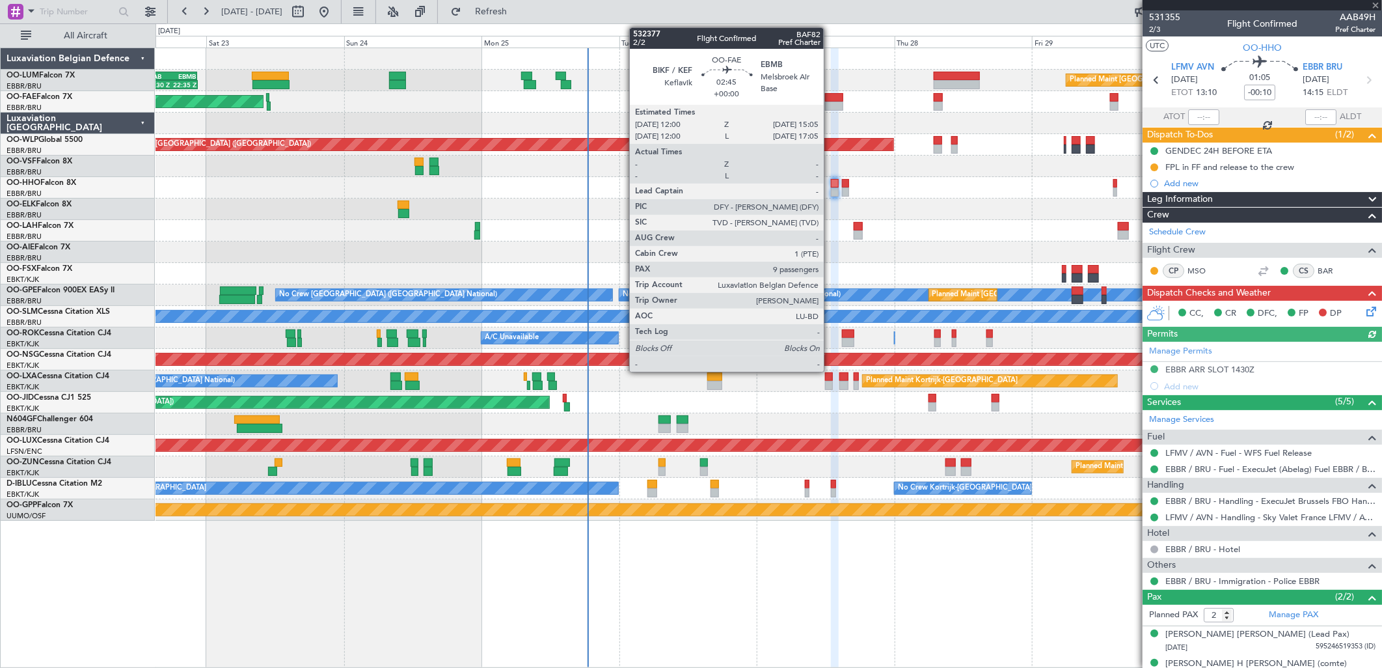
type input "+00:05"
type input "1"
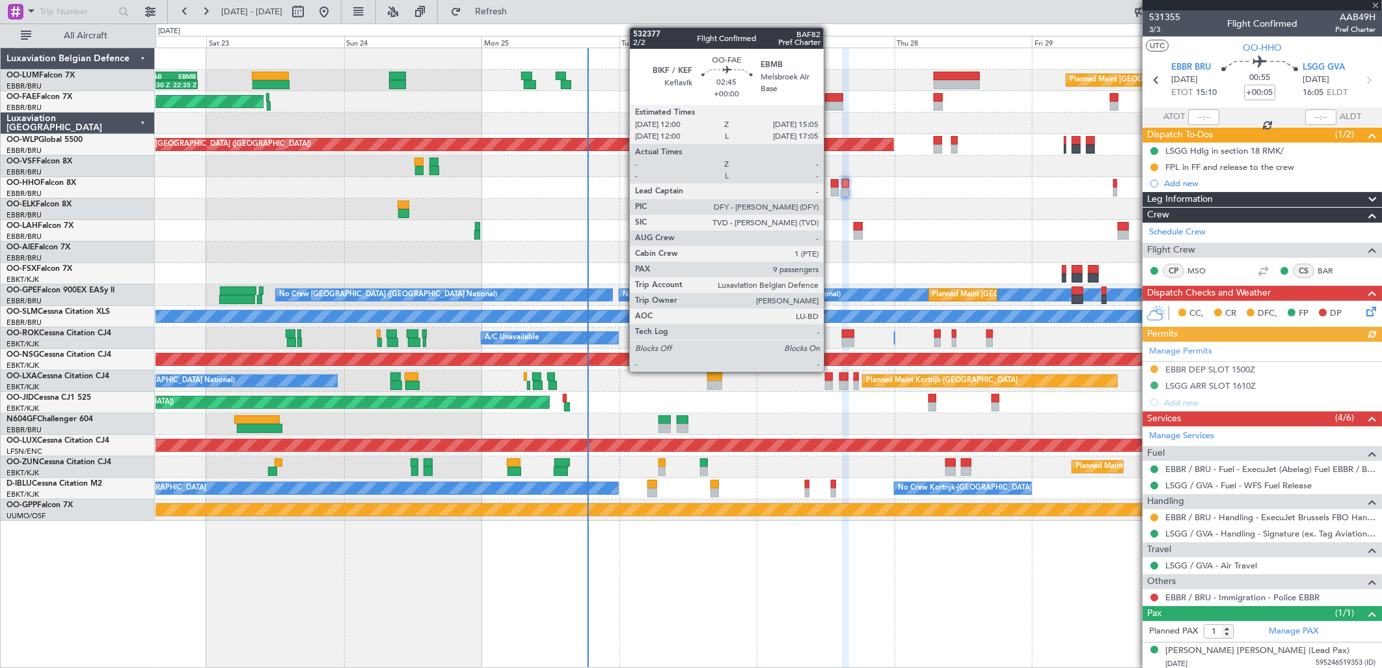
click at [830, 107] on div at bounding box center [834, 105] width 18 height 9
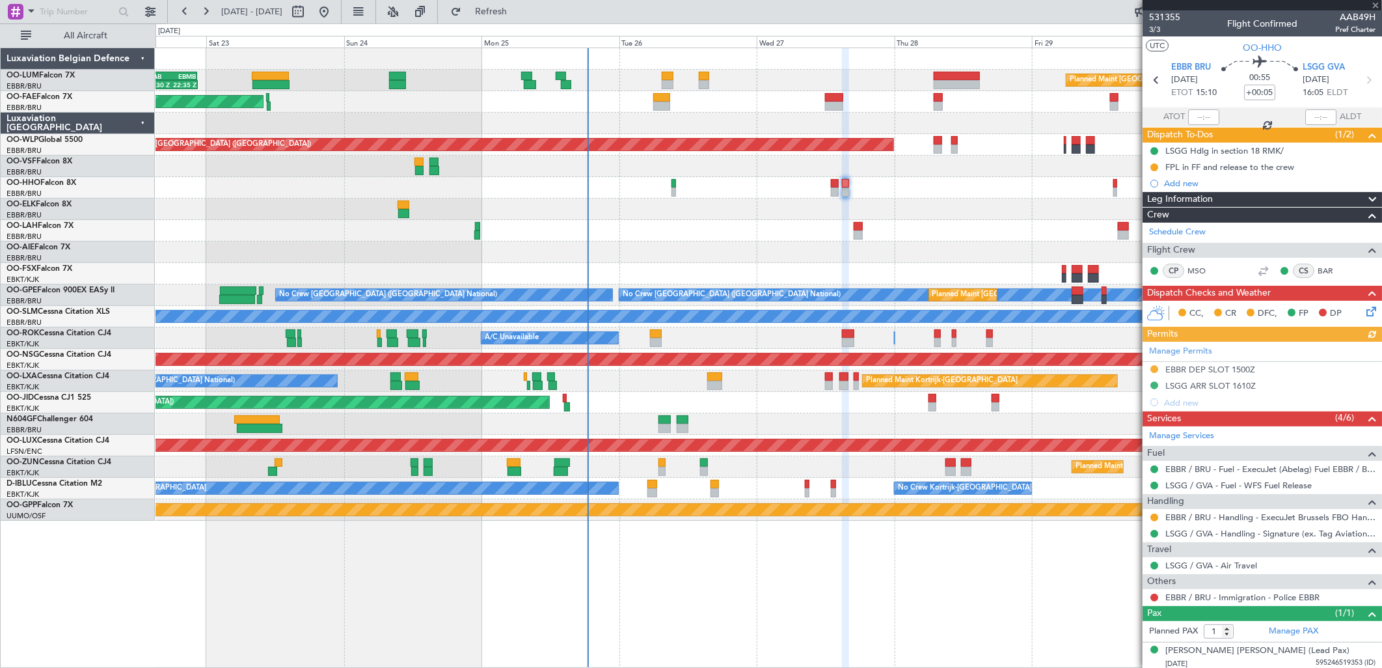
type input "9"
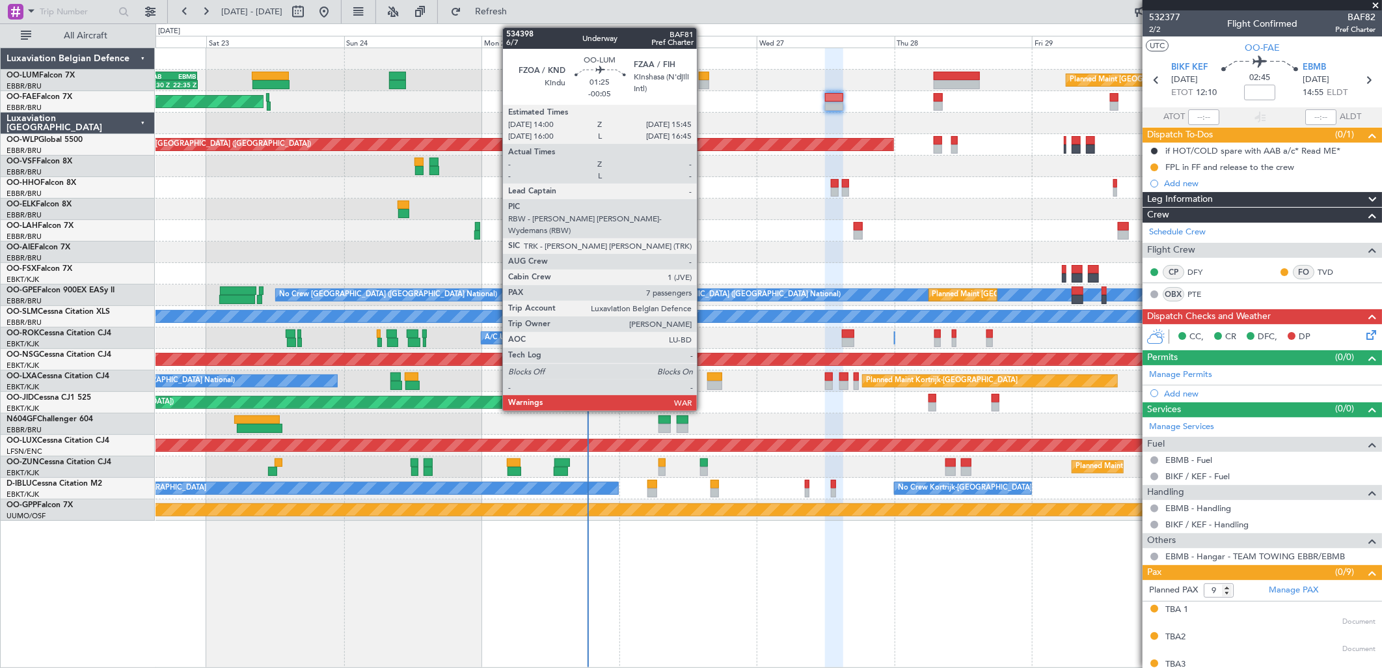
click at [703, 81] on div at bounding box center [704, 84] width 10 height 9
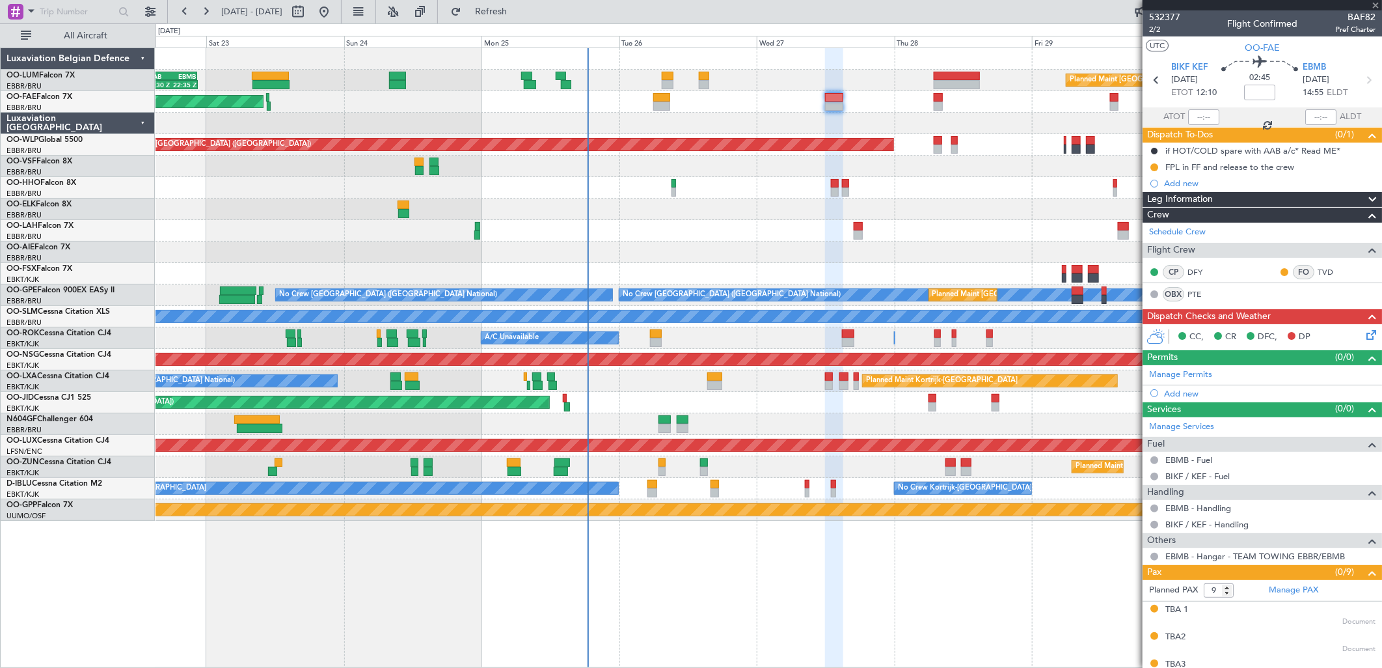
type input "-00:05"
type input "7"
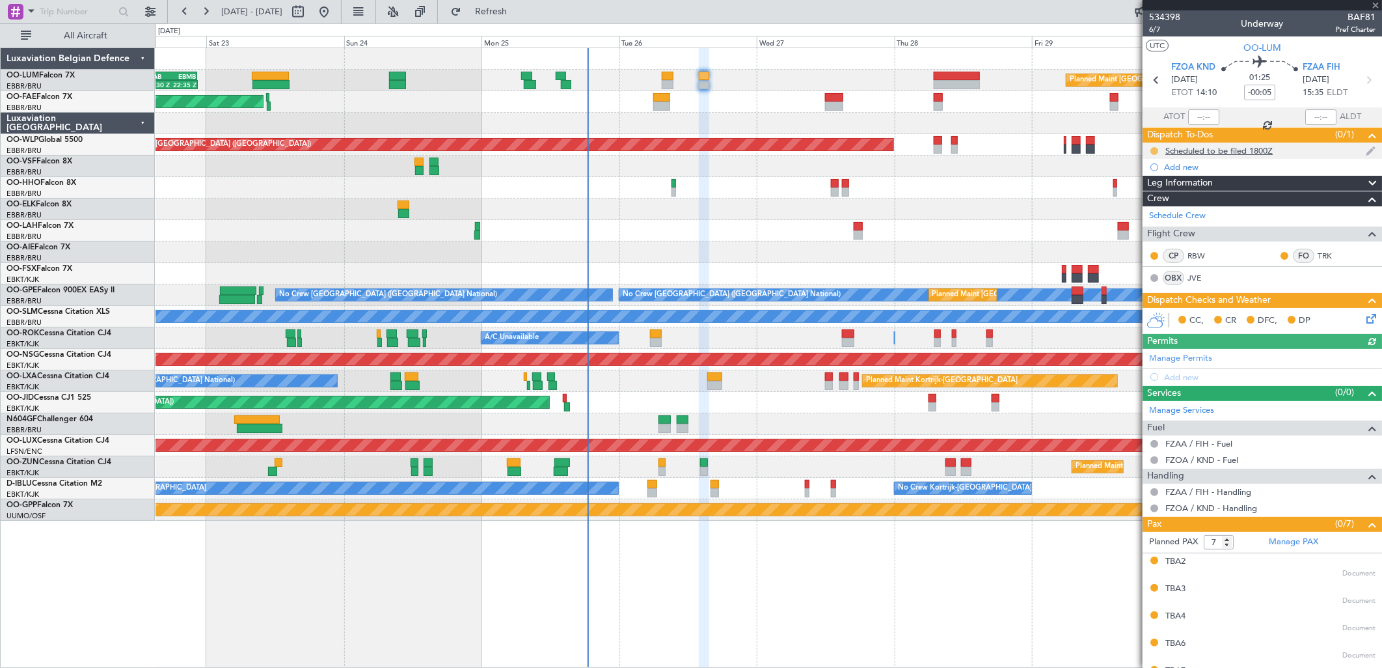
click at [1153, 150] on button at bounding box center [1154, 151] width 8 height 8
click at [1150, 204] on span "Completed" at bounding box center [1159, 208] width 43 height 13
click at [1364, 317] on icon at bounding box center [1369, 316] width 10 height 10
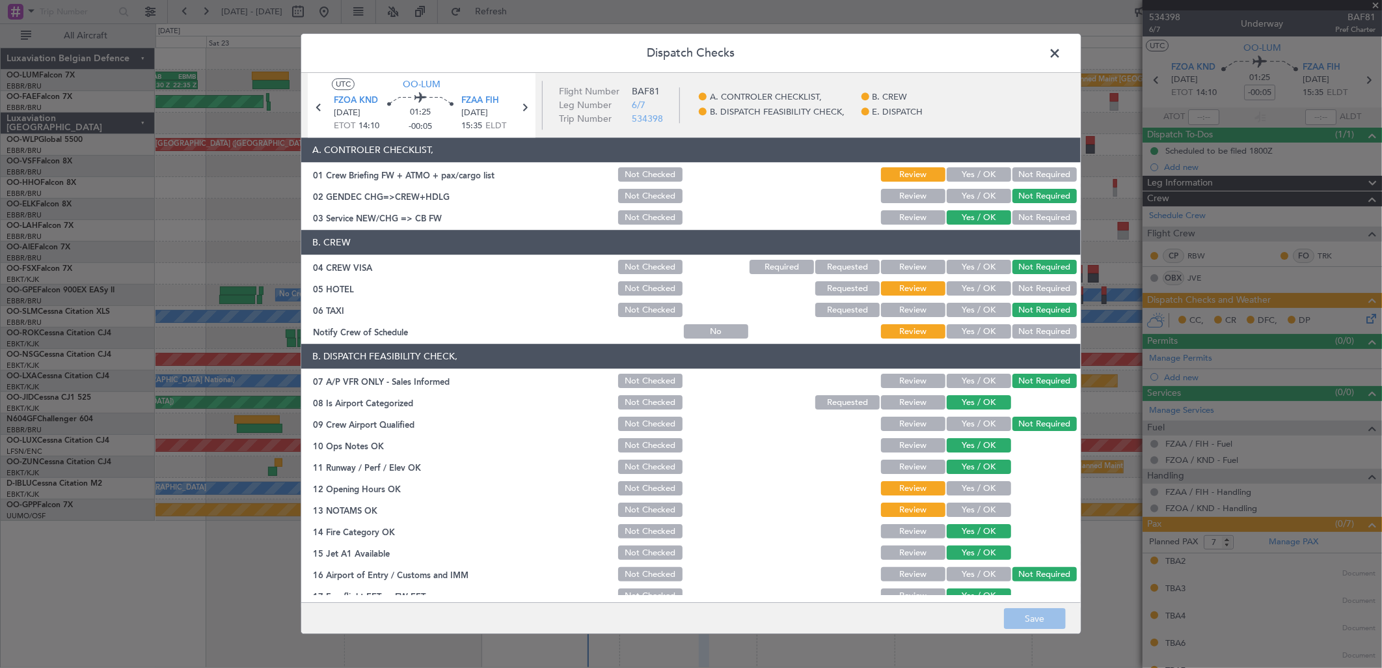
click at [1019, 288] on button "Not Required" at bounding box center [1044, 289] width 64 height 14
click at [977, 325] on button "Yes / OK" at bounding box center [979, 332] width 64 height 14
click at [972, 282] on button "Yes / OK" at bounding box center [979, 289] width 64 height 14
click at [1061, 46] on span at bounding box center [1061, 57] width 0 height 26
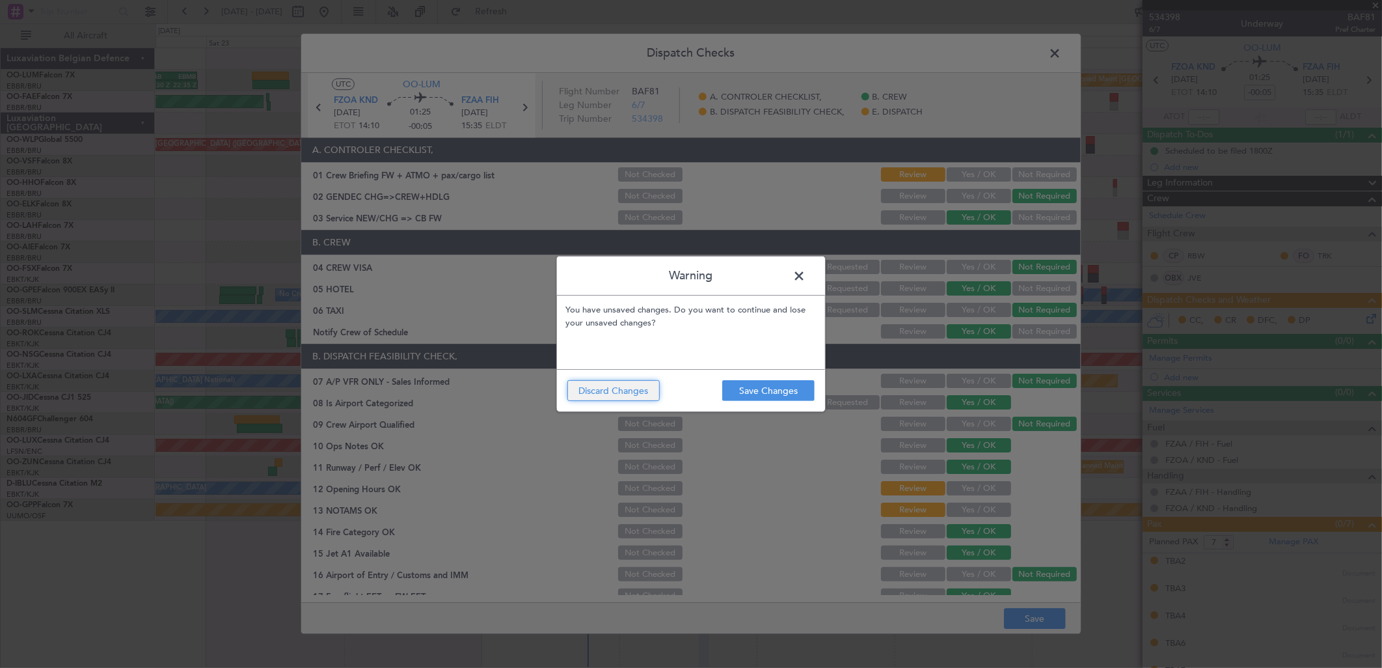
click at [633, 388] on button "Discard Changes" at bounding box center [613, 390] width 92 height 21
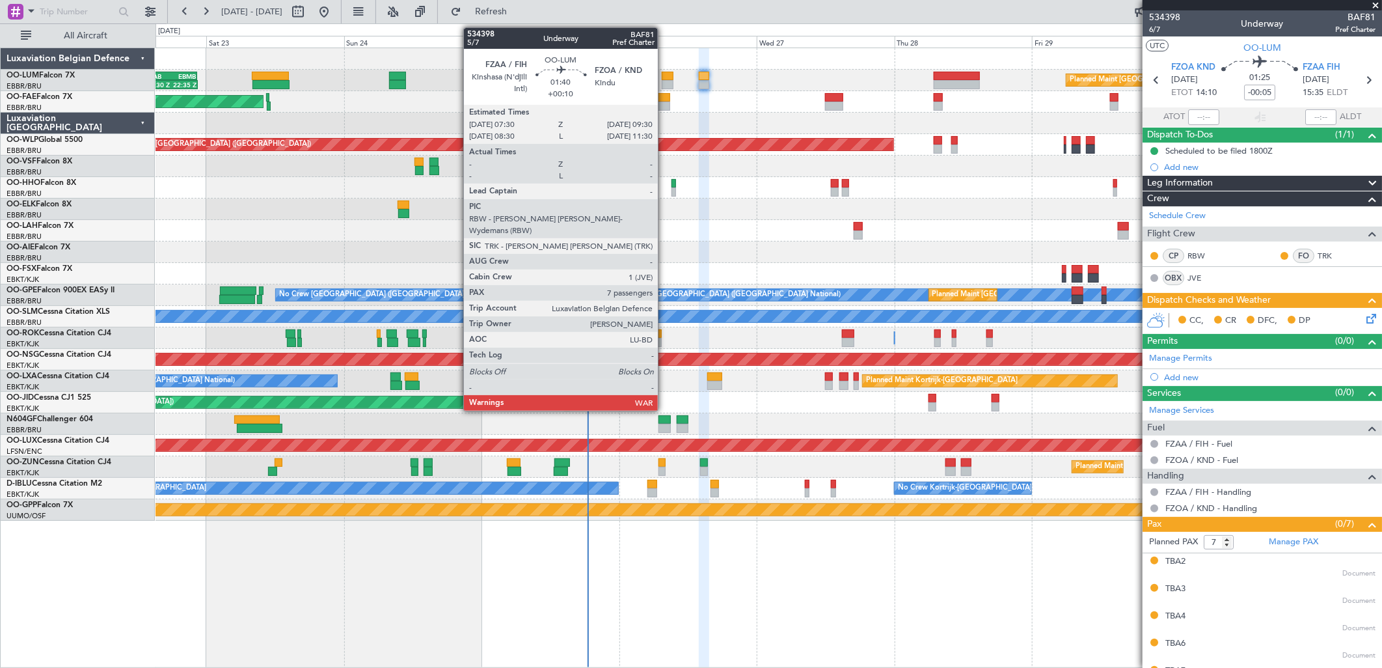
click at [664, 79] on div at bounding box center [668, 76] width 12 height 9
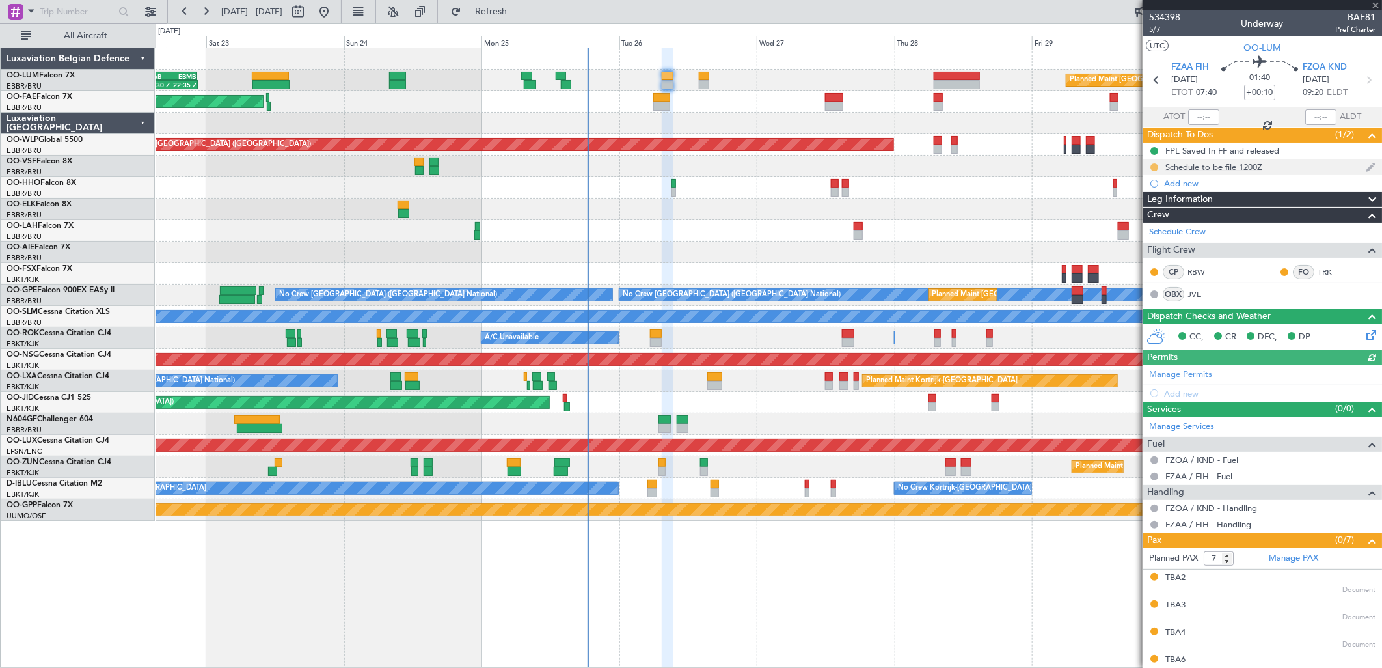
click at [1154, 170] on button at bounding box center [1154, 167] width 8 height 8
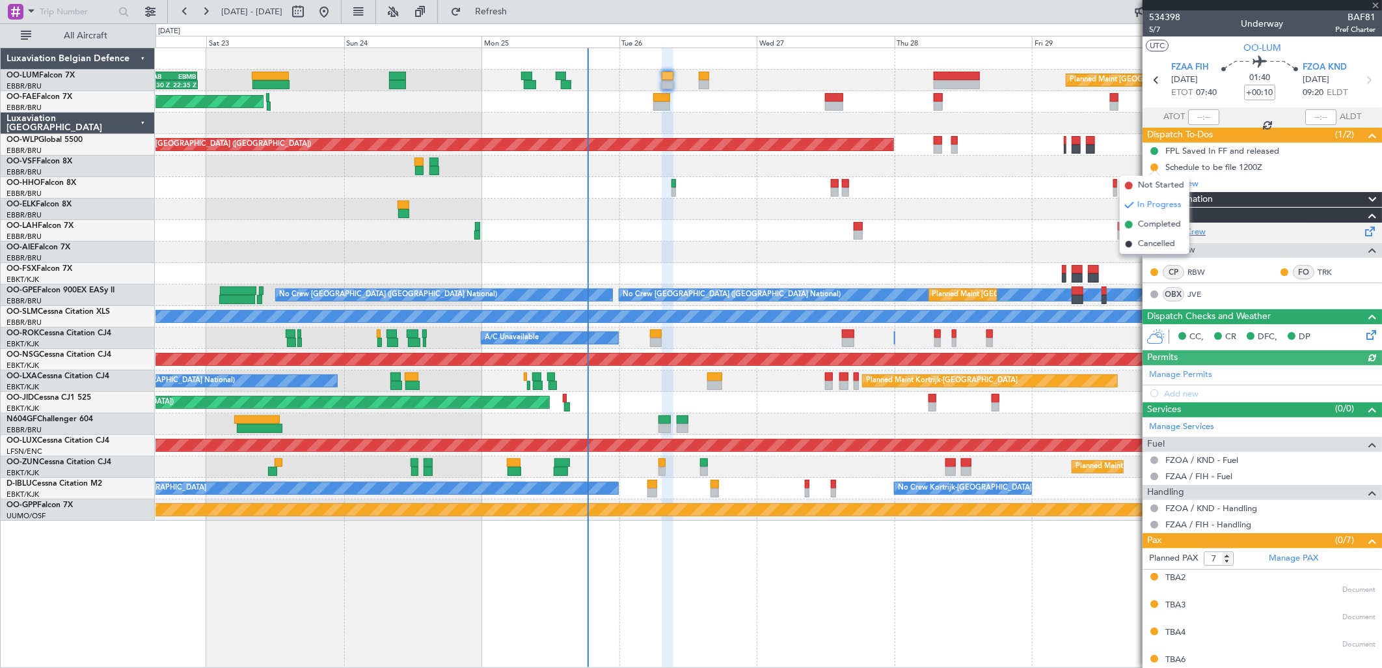
drag, startPoint x: 1150, startPoint y: 224, endPoint x: 1144, endPoint y: 223, distance: 6.5
click at [1150, 223] on span "Completed" at bounding box center [1159, 224] width 43 height 13
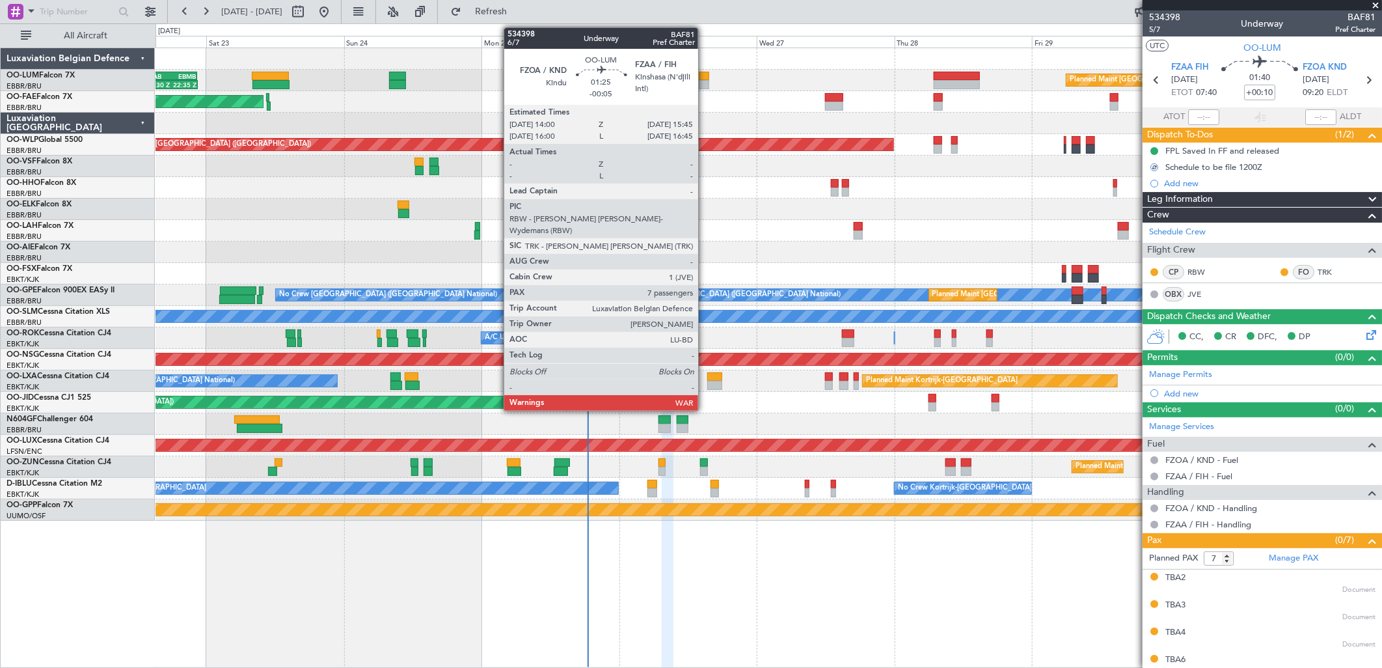
click at [705, 88] on div at bounding box center [704, 84] width 10 height 9
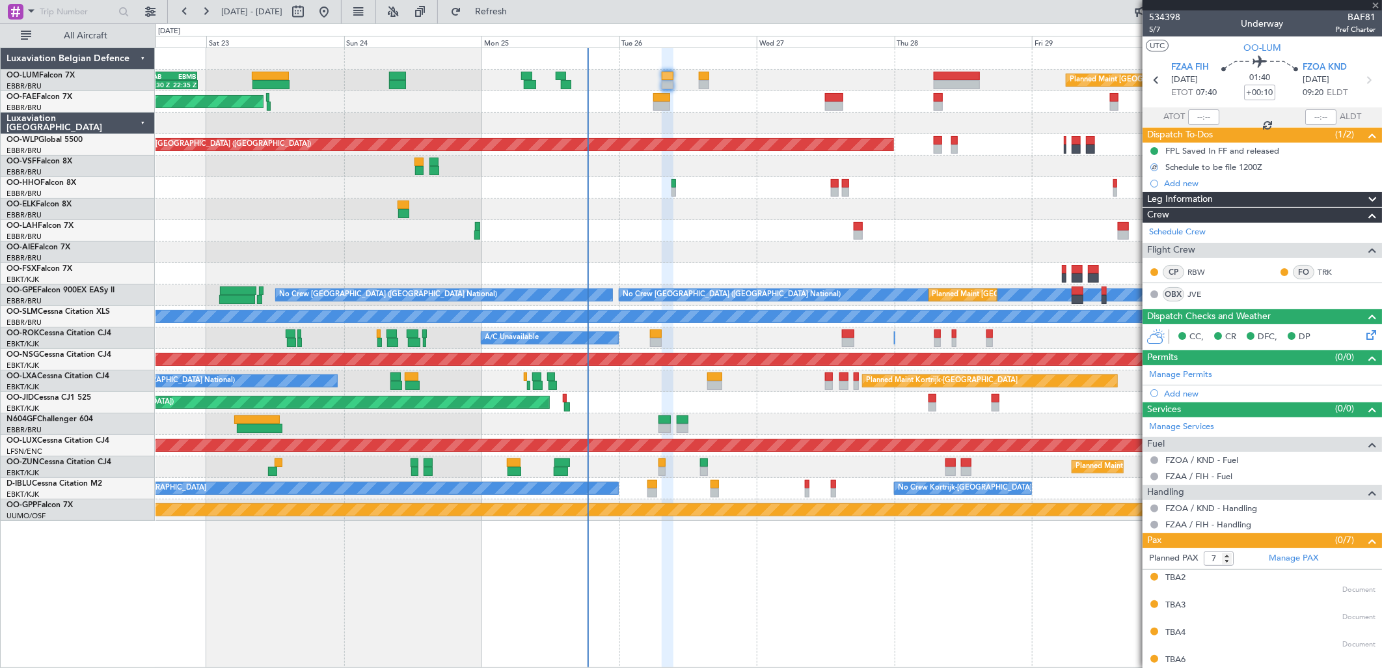
click at [703, 80] on div at bounding box center [704, 84] width 10 height 9
type input "-00:05"
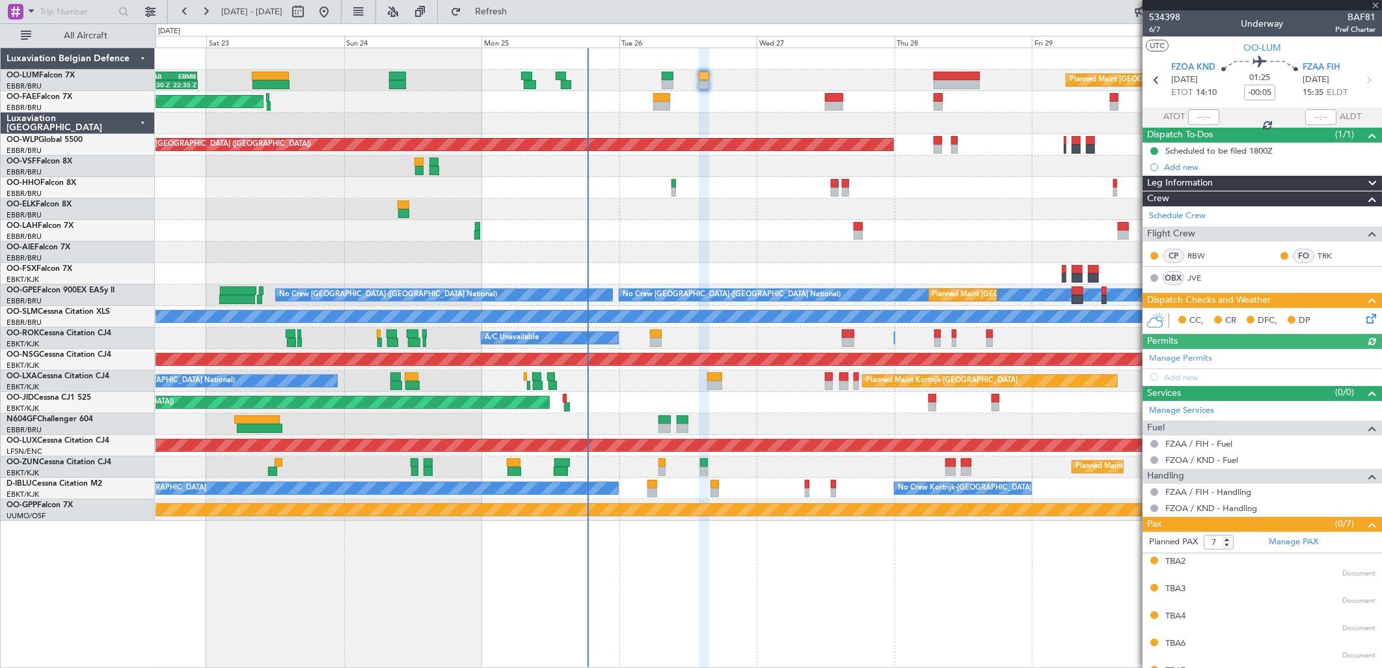
click at [1364, 314] on icon at bounding box center [1369, 316] width 10 height 10
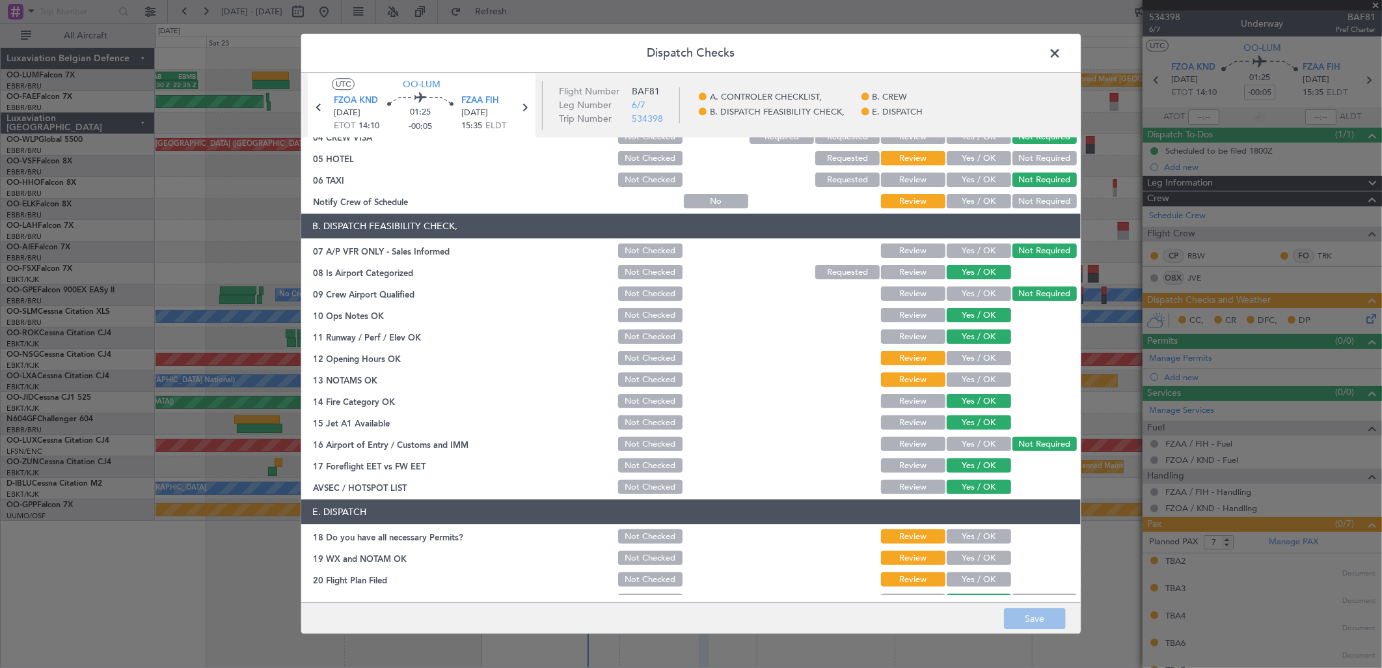
scroll to position [144, 0]
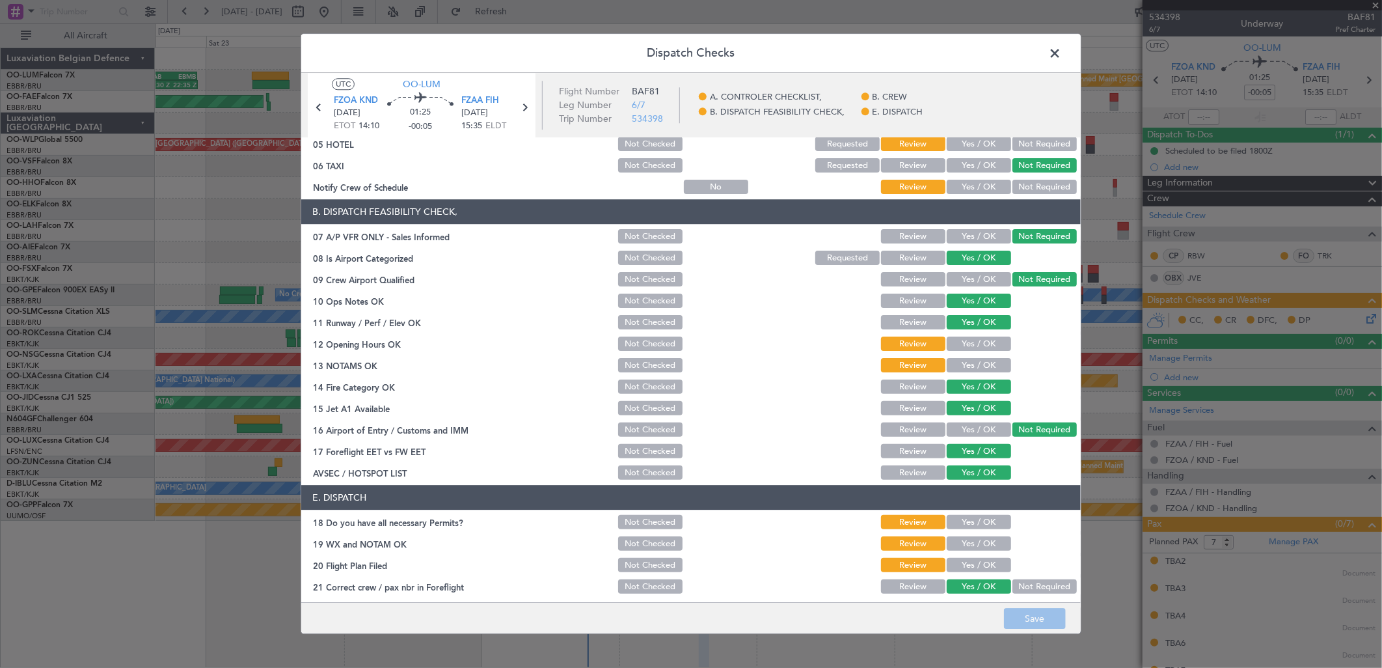
click at [1029, 144] on button "Not Required" at bounding box center [1044, 144] width 64 height 14
click at [963, 185] on button "Yes / OK" at bounding box center [979, 187] width 64 height 14
click at [971, 337] on button "Yes / OK" at bounding box center [979, 344] width 64 height 14
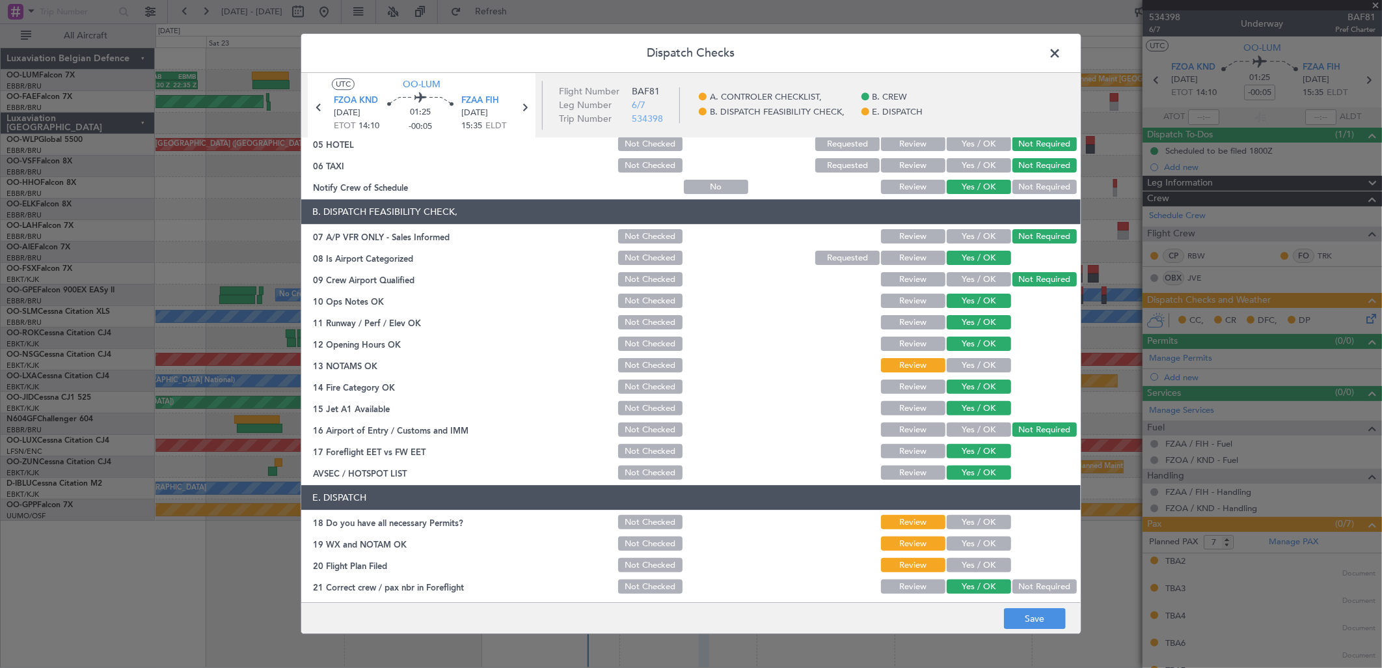
click at [974, 360] on button "Yes / OK" at bounding box center [979, 365] width 64 height 14
click at [1061, 53] on span at bounding box center [1061, 57] width 0 height 26
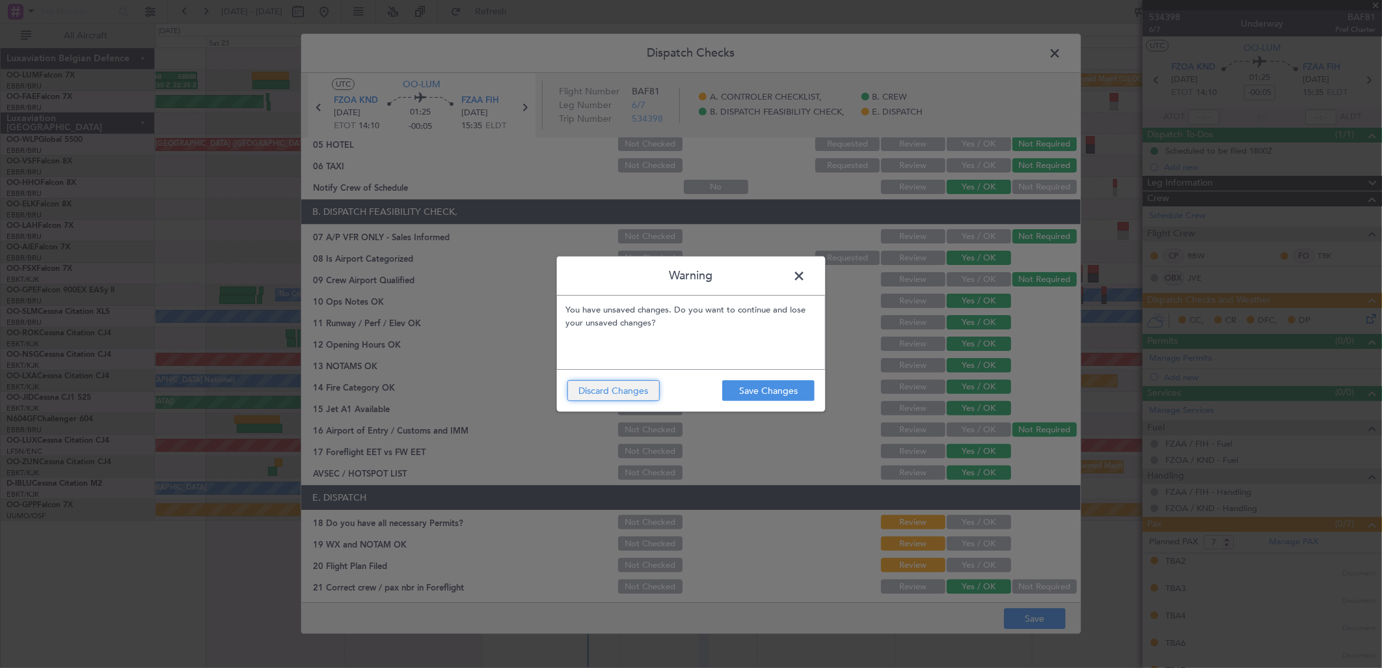
click at [649, 397] on button "Discard Changes" at bounding box center [613, 390] width 92 height 21
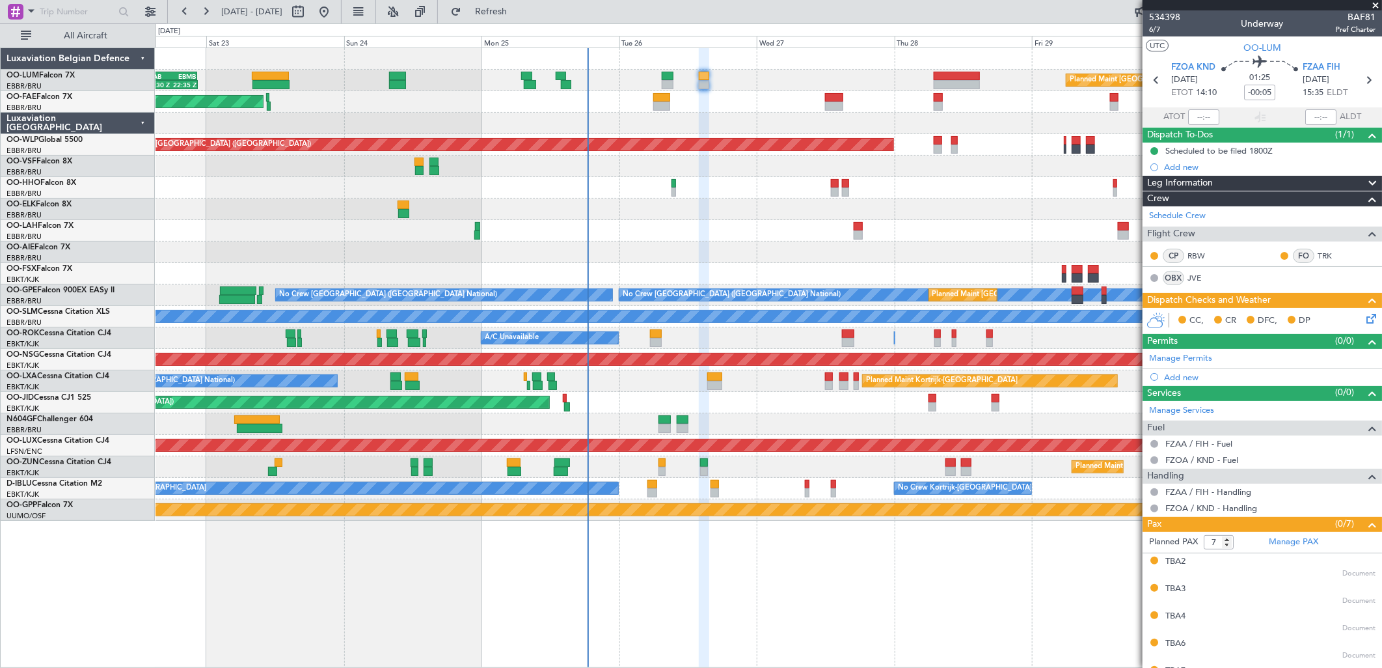
click at [1364, 319] on icon at bounding box center [1369, 316] width 10 height 10
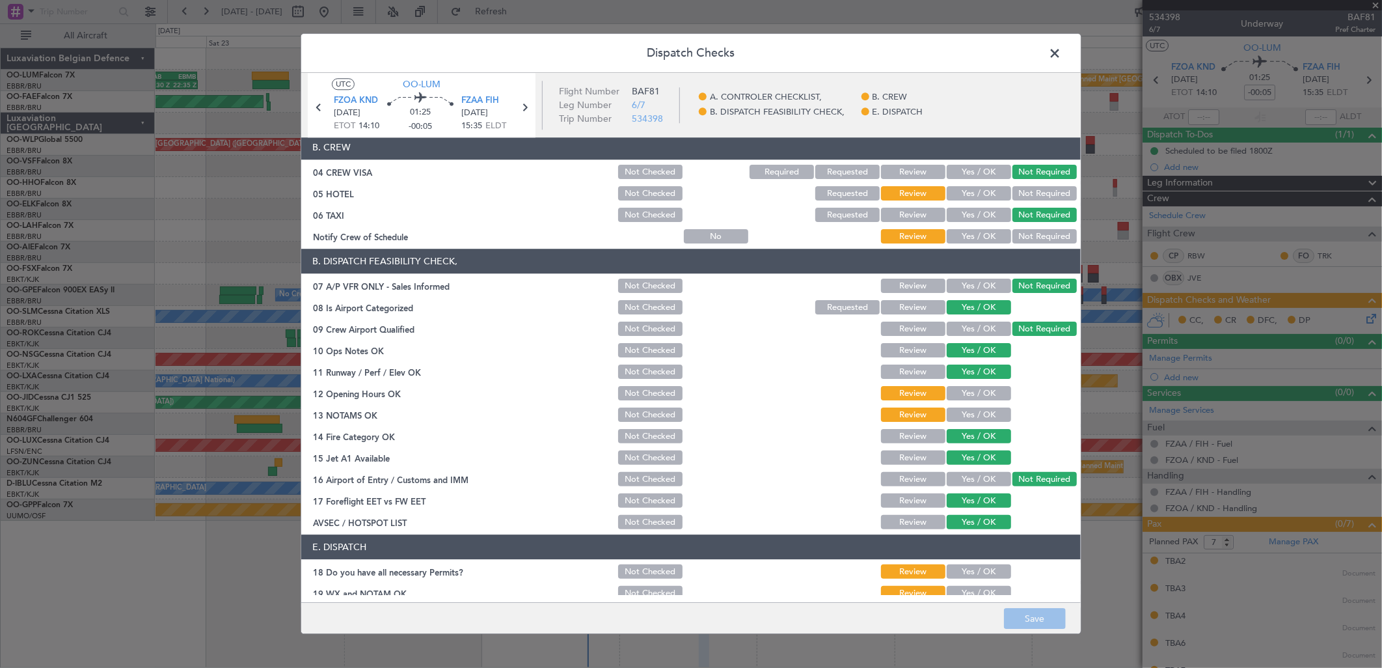
scroll to position [148, 0]
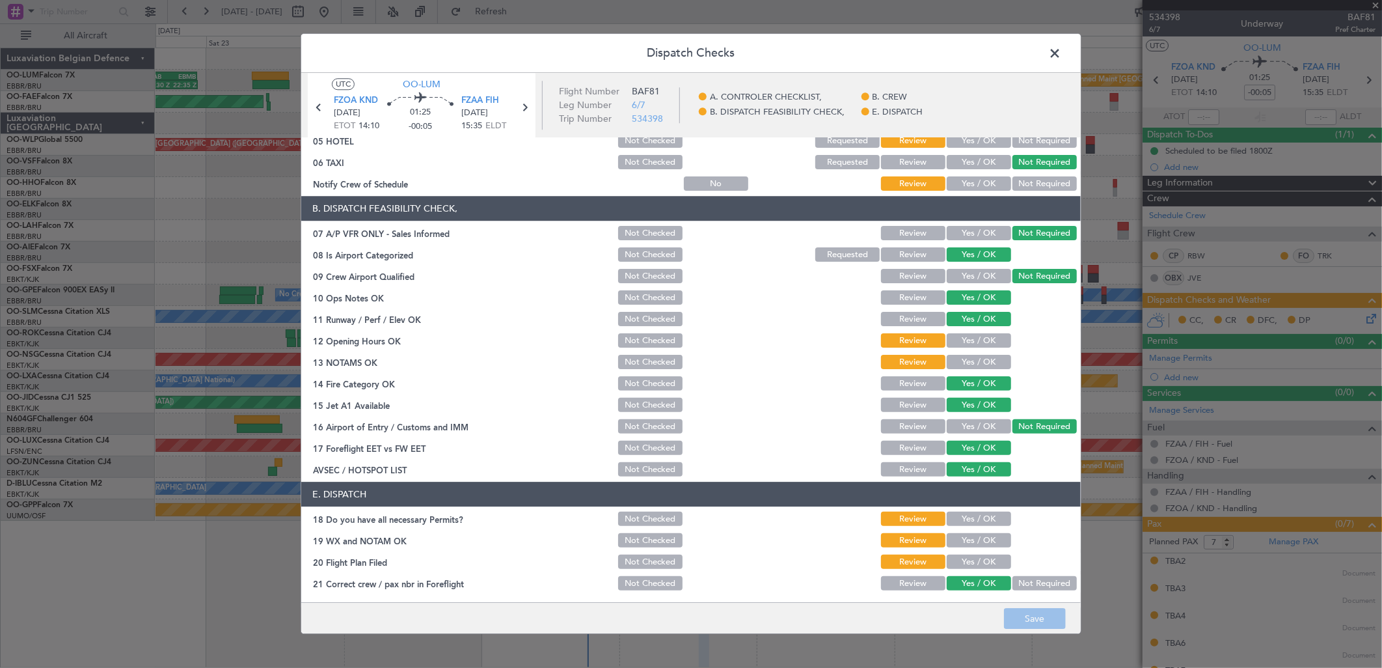
click at [966, 556] on button "Yes / OK" at bounding box center [979, 562] width 64 height 14
click at [966, 519] on button "Yes / OK" at bounding box center [979, 519] width 64 height 14
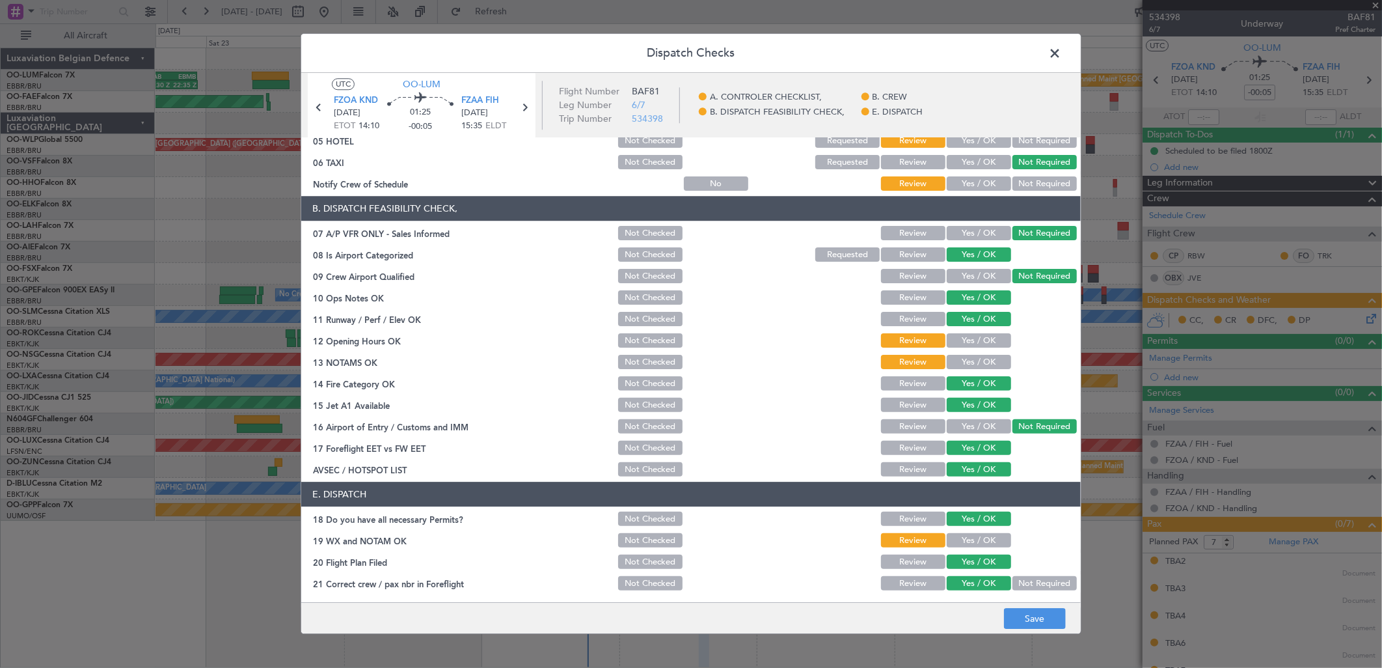
click at [960, 535] on button "Yes / OK" at bounding box center [979, 541] width 64 height 14
click at [955, 367] on button "Yes / OK" at bounding box center [979, 362] width 64 height 14
click at [957, 348] on div "Yes / OK" at bounding box center [978, 341] width 66 height 18
click at [953, 334] on button "Yes / OK" at bounding box center [979, 341] width 64 height 14
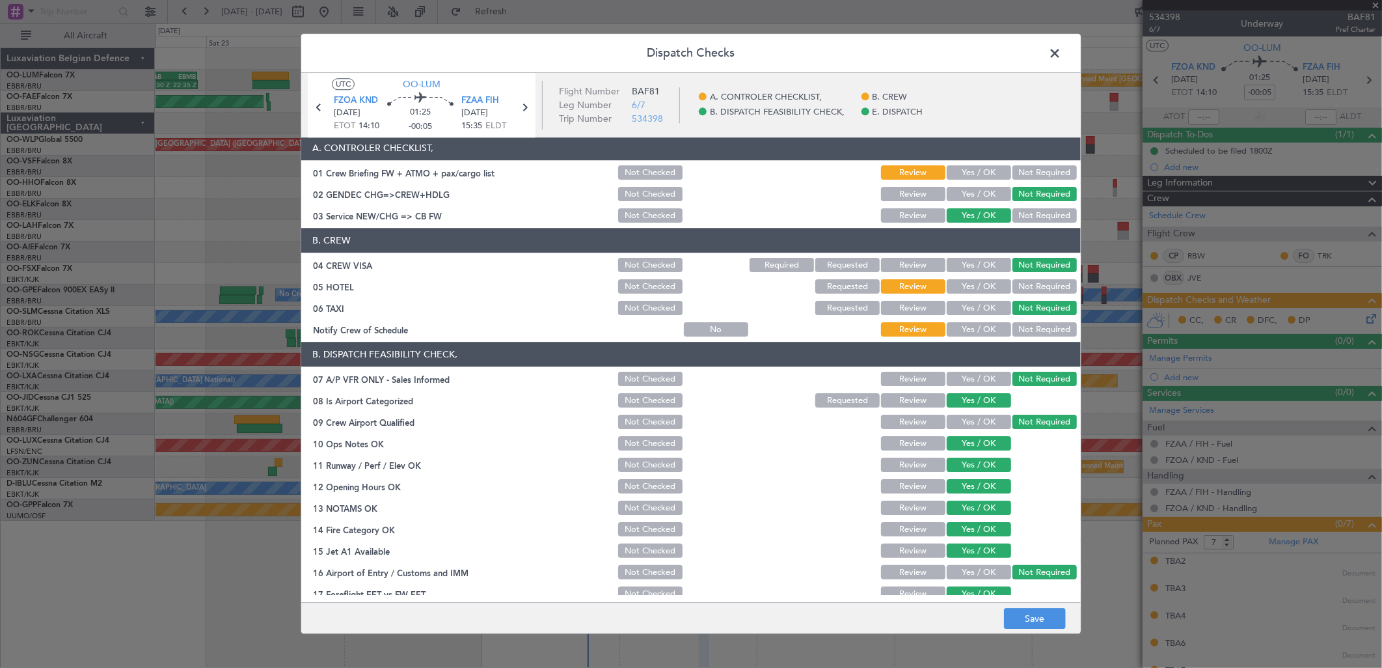
scroll to position [0, 0]
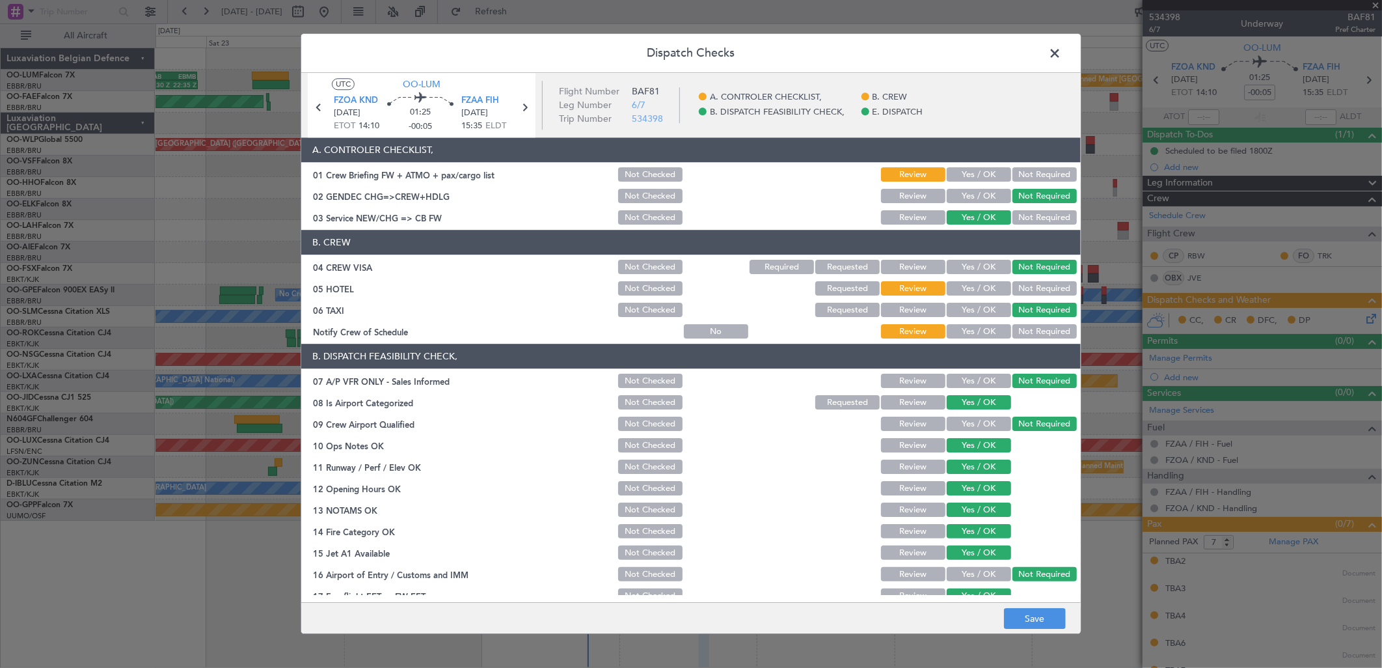
drag, startPoint x: 966, startPoint y: 327, endPoint x: 1025, endPoint y: 288, distance: 70.9
click at [968, 327] on button "Yes / OK" at bounding box center [979, 332] width 64 height 14
click at [1036, 277] on section "B. CREW 04 CREW VISA Not Checked Required Requested Review Yes / OK Not Require…" at bounding box center [690, 285] width 779 height 111
click at [1029, 296] on div "Not Required" at bounding box center [1043, 289] width 66 height 18
click at [1029, 290] on button "Not Required" at bounding box center [1044, 289] width 64 height 14
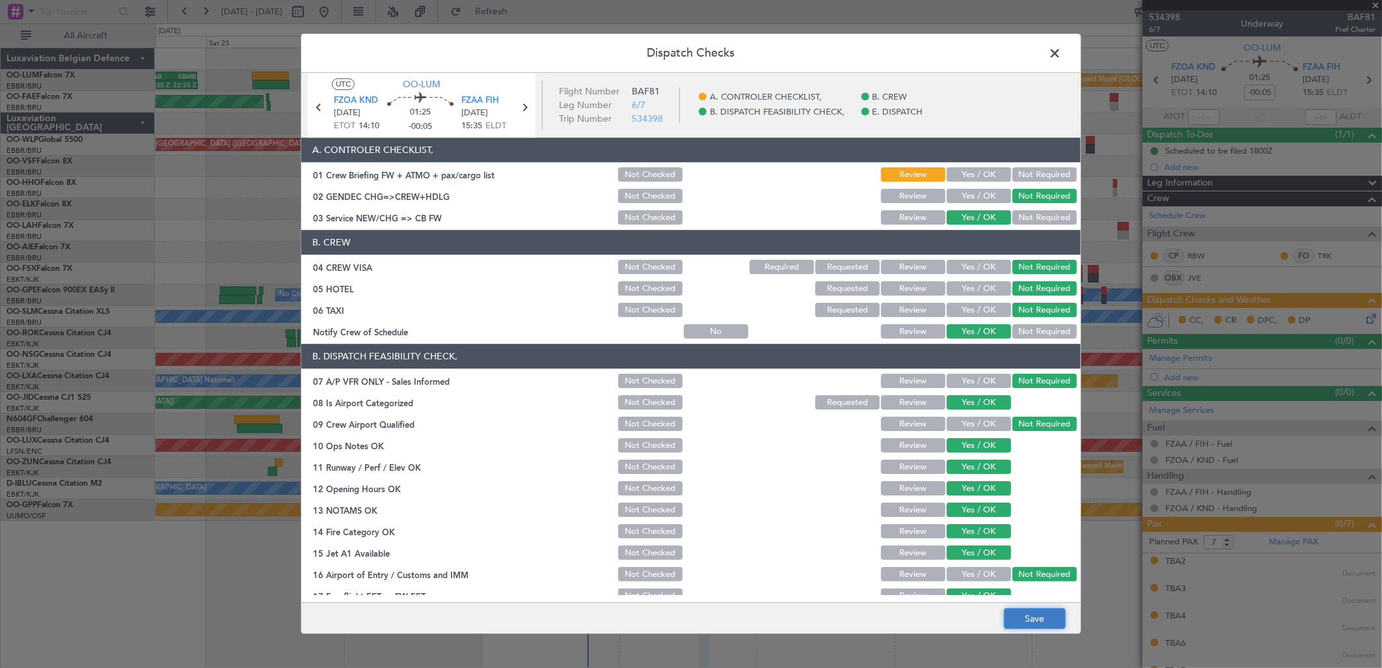
click at [1035, 610] on button "Save" at bounding box center [1035, 618] width 62 height 21
click at [1061, 54] on span at bounding box center [1061, 57] width 0 height 26
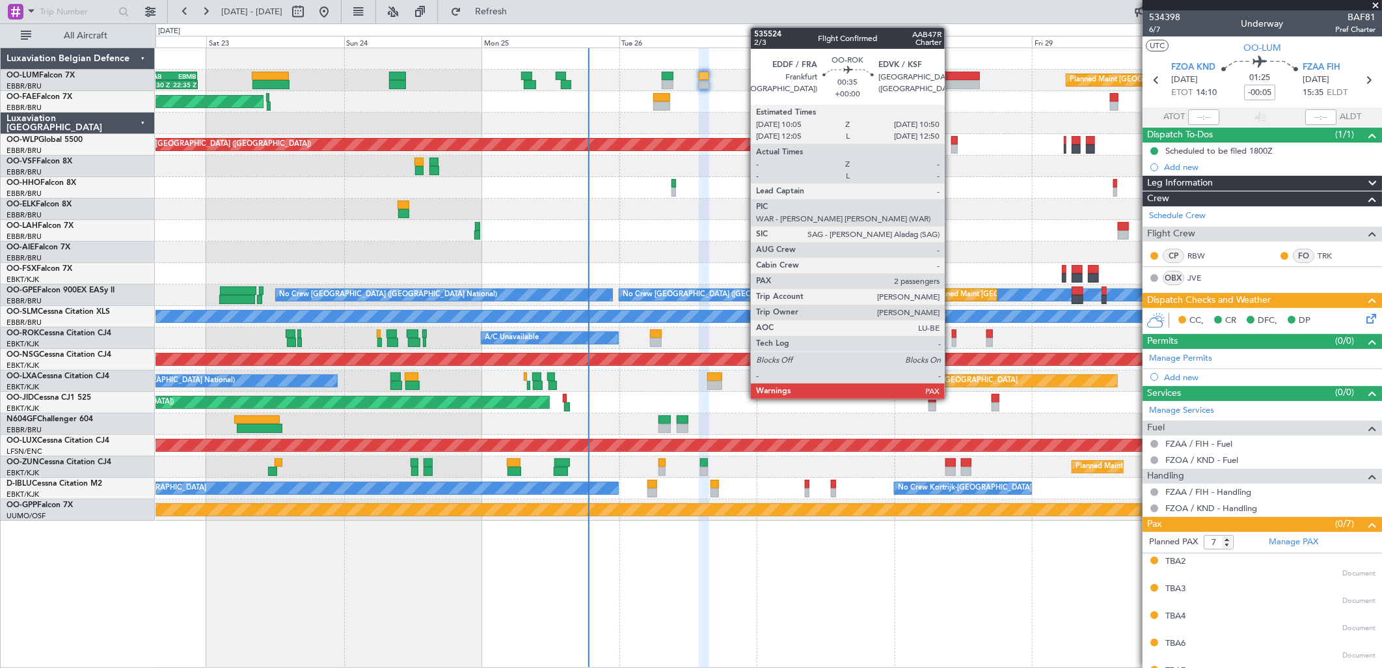
click at [952, 338] on div at bounding box center [954, 342] width 5 height 9
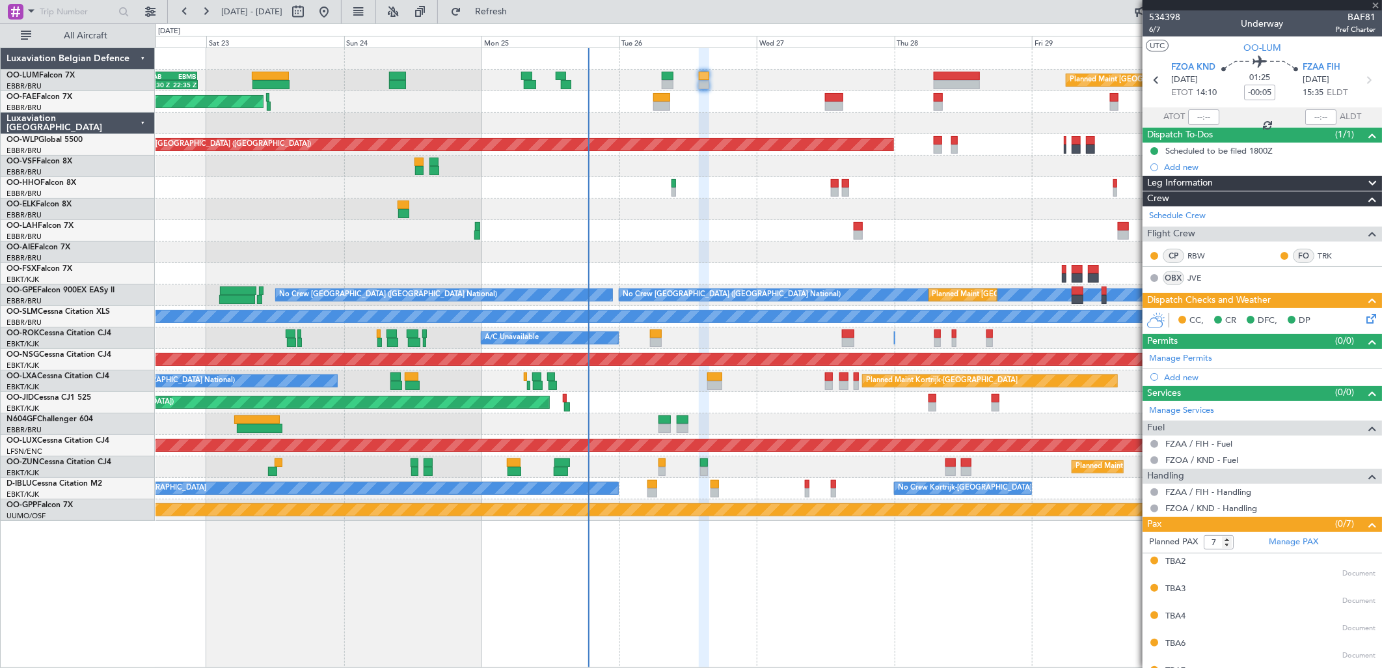
type input "2"
